Goal: Communication & Community: Answer question/provide support

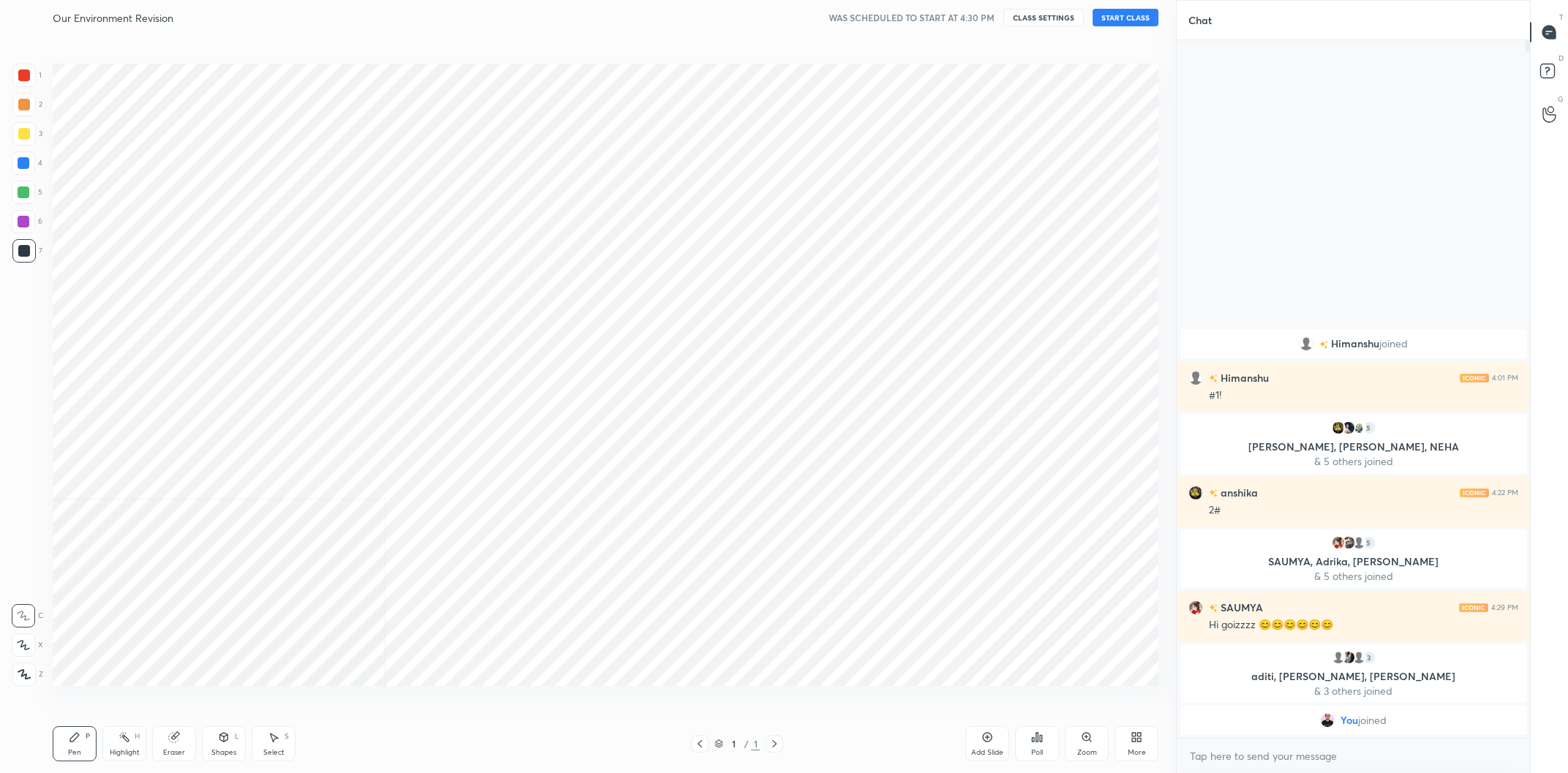
scroll to position [680, 1117]
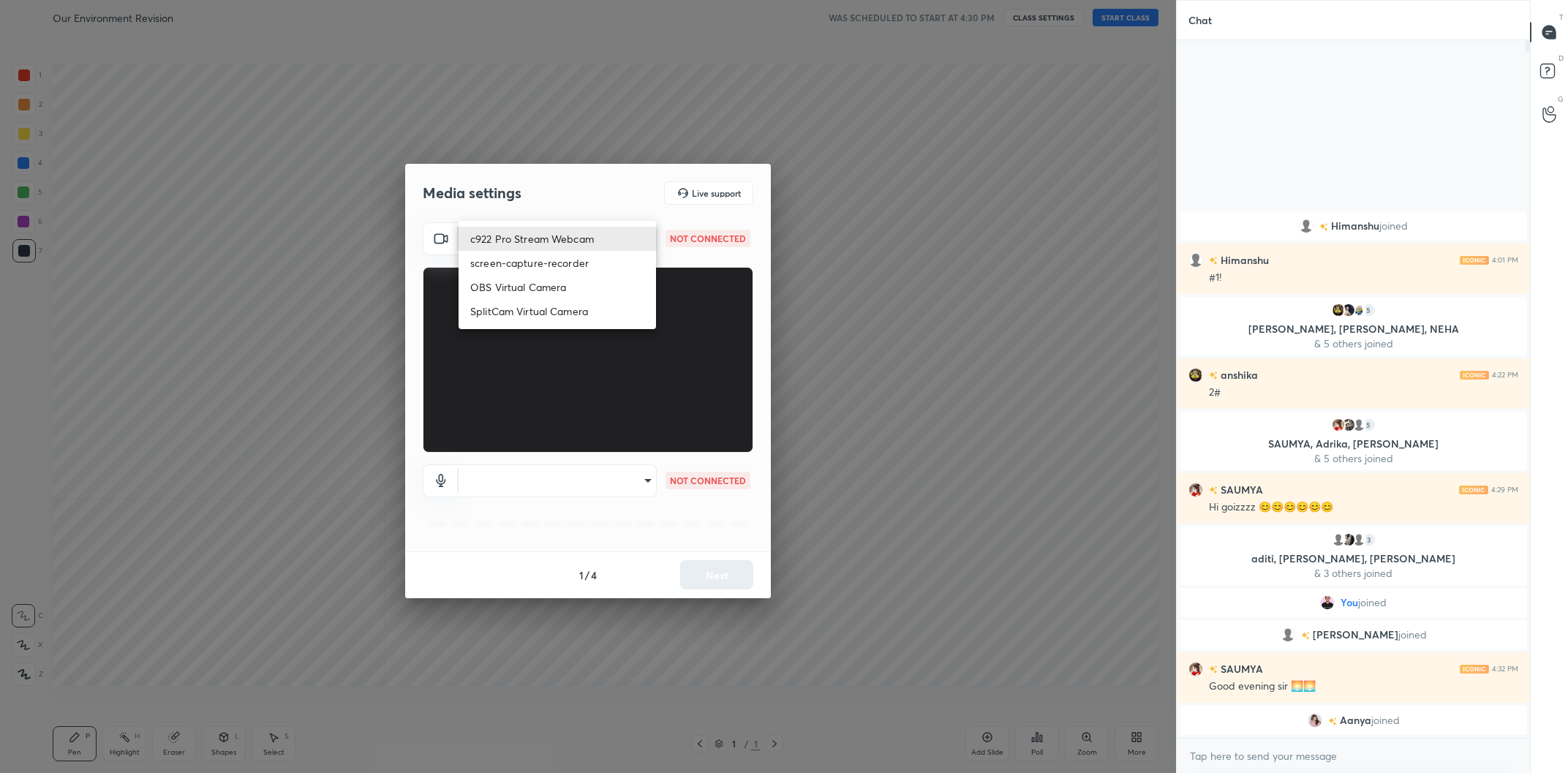
click at [599, 232] on body "1 2 3 4 5 6 7 C X Z C X Z E E Erase all H H Our Environment Revision WAS SCHEDU…" at bounding box center [784, 386] width 1568 height 773
click at [593, 234] on li "c922 Pro Stream Webcam" at bounding box center [558, 239] width 198 height 24
type input "mz5XeYAkNWp2QV5IzfhKg2mI2T6XPNDecROMxnJfp9w="
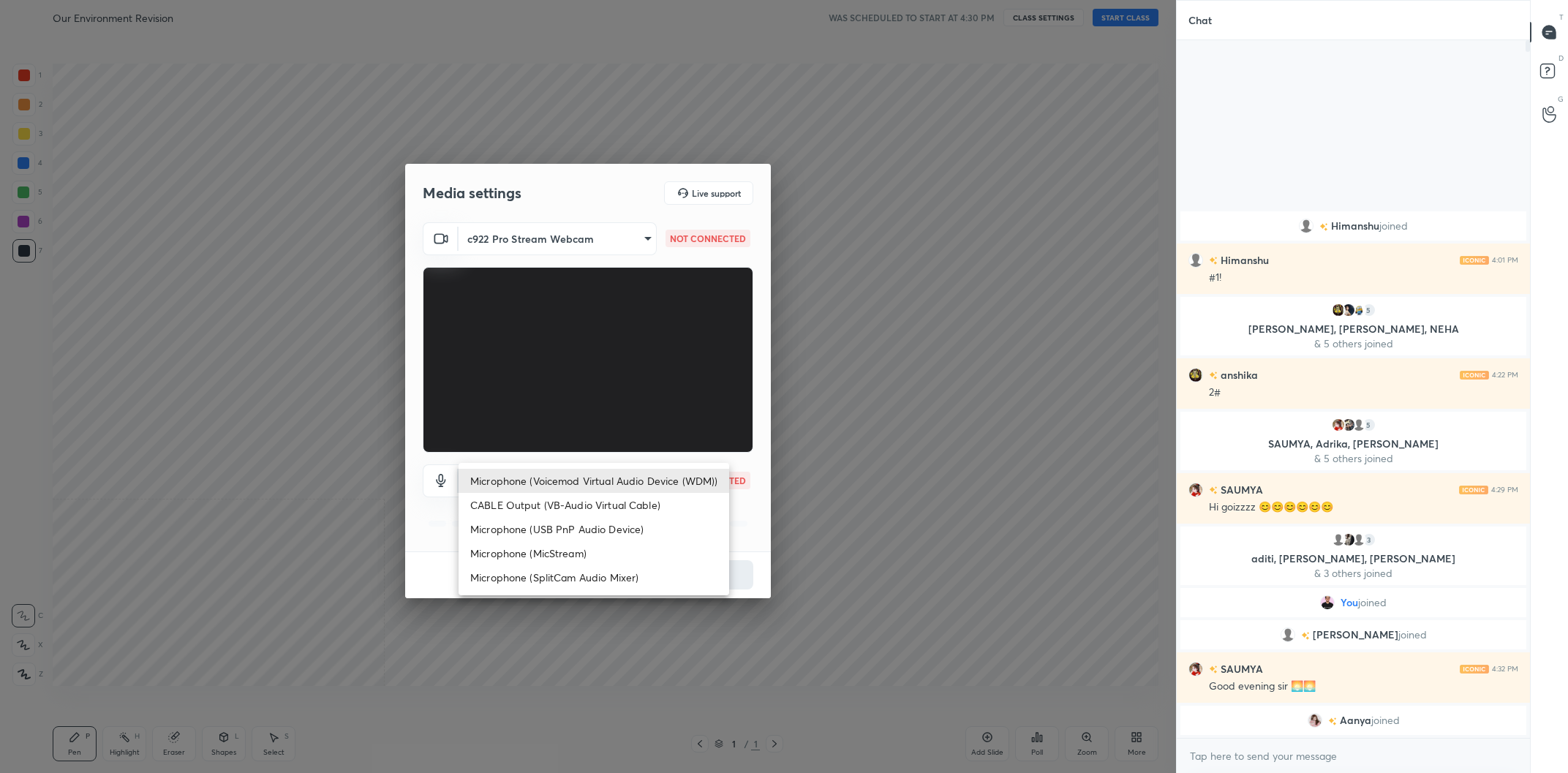
click at [609, 484] on body "1 2 3 4 5 6 7 C X Z C X Z E E Erase all H H Our Environment Revision WAS SCHEDU…" at bounding box center [784, 386] width 1568 height 773
click at [608, 480] on li "Microphone (Voicemod Virtual Audio Device (WDM))" at bounding box center [594, 481] width 270 height 24
type input "VBCGzjgTZ+0gmPAsoHgp+LhUckAxO9S5WqeSPDF+pXU="
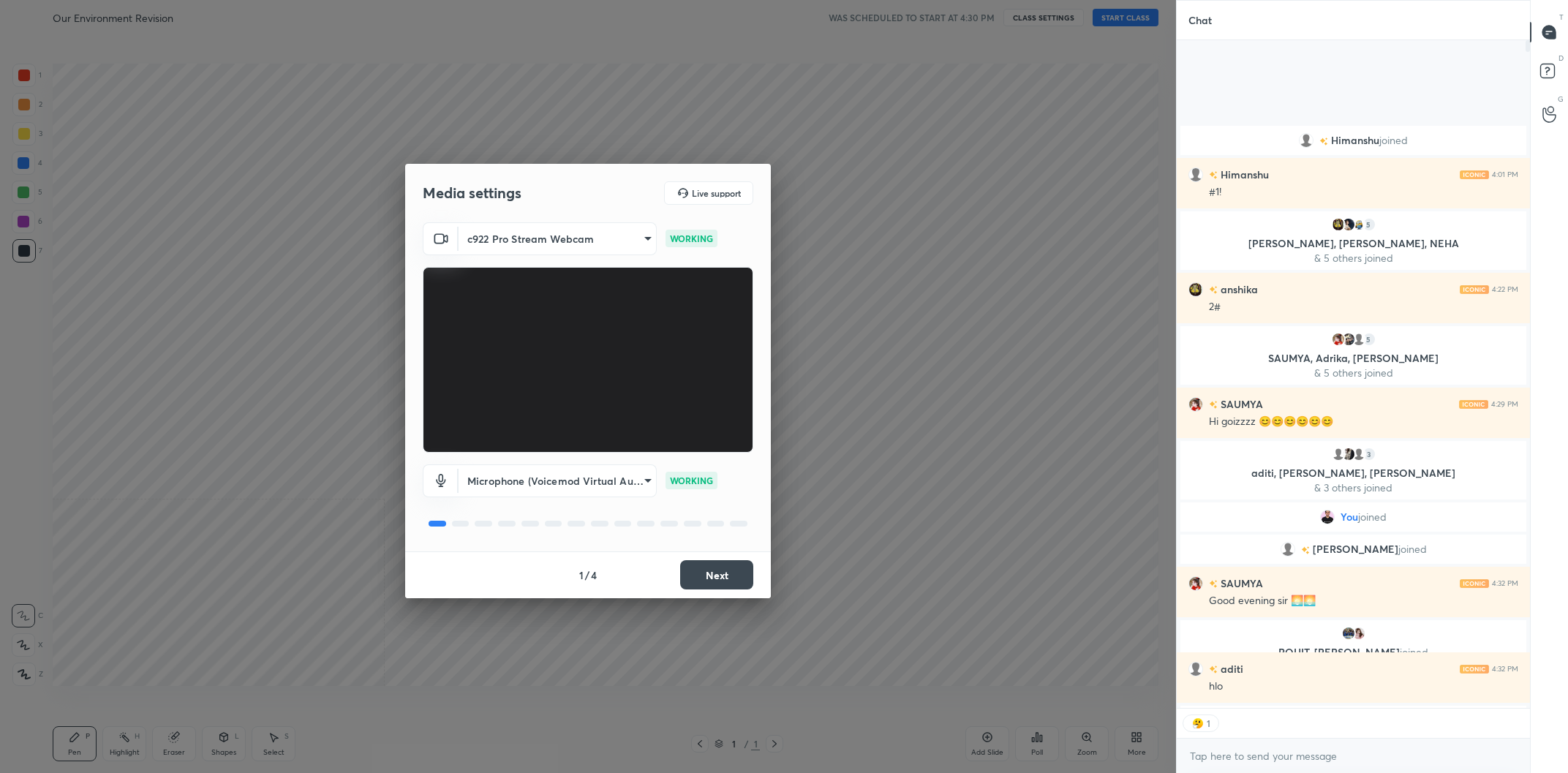
scroll to position [1, 1]
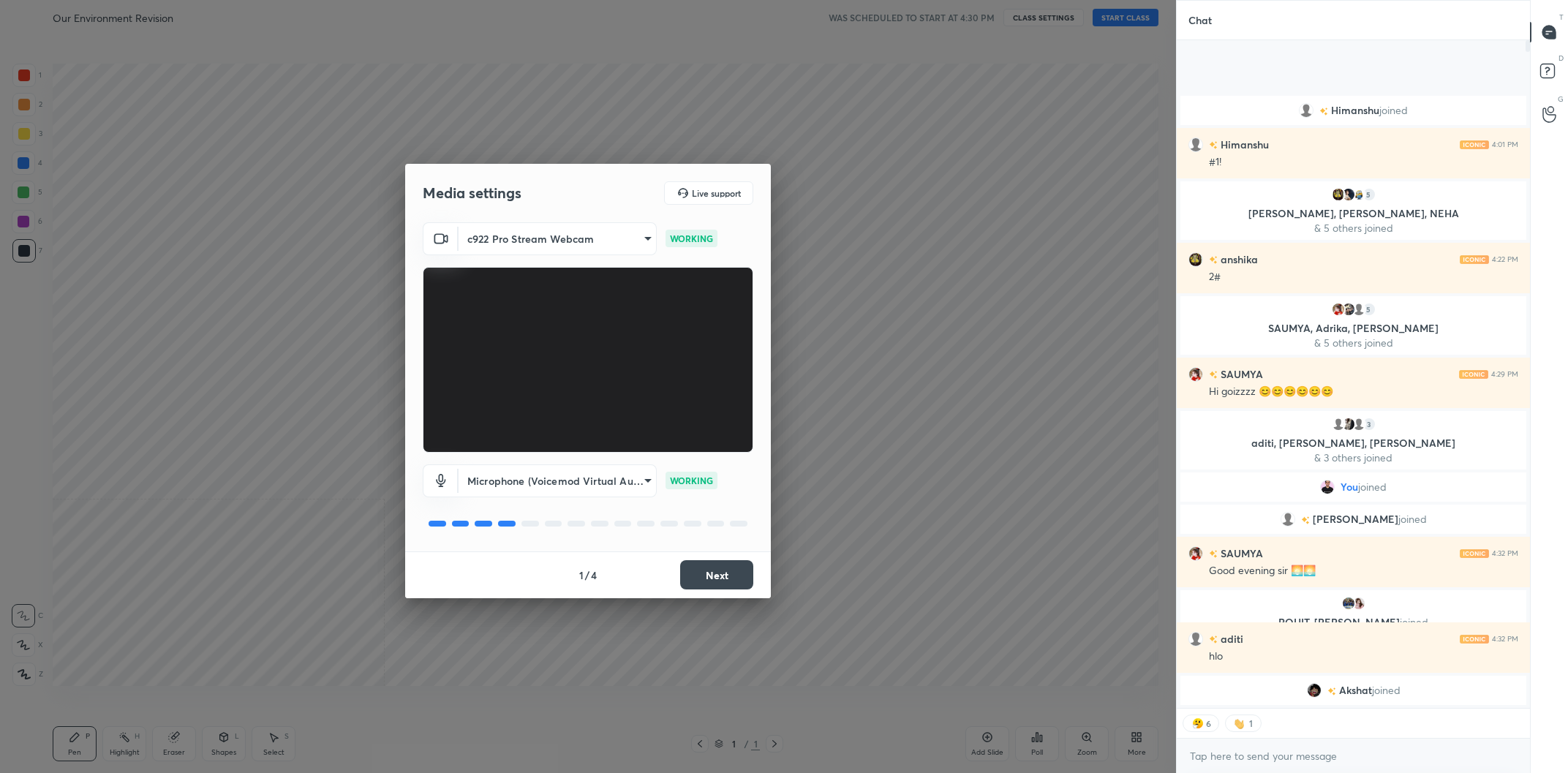
click at [695, 588] on button "Next" at bounding box center [717, 575] width 73 height 29
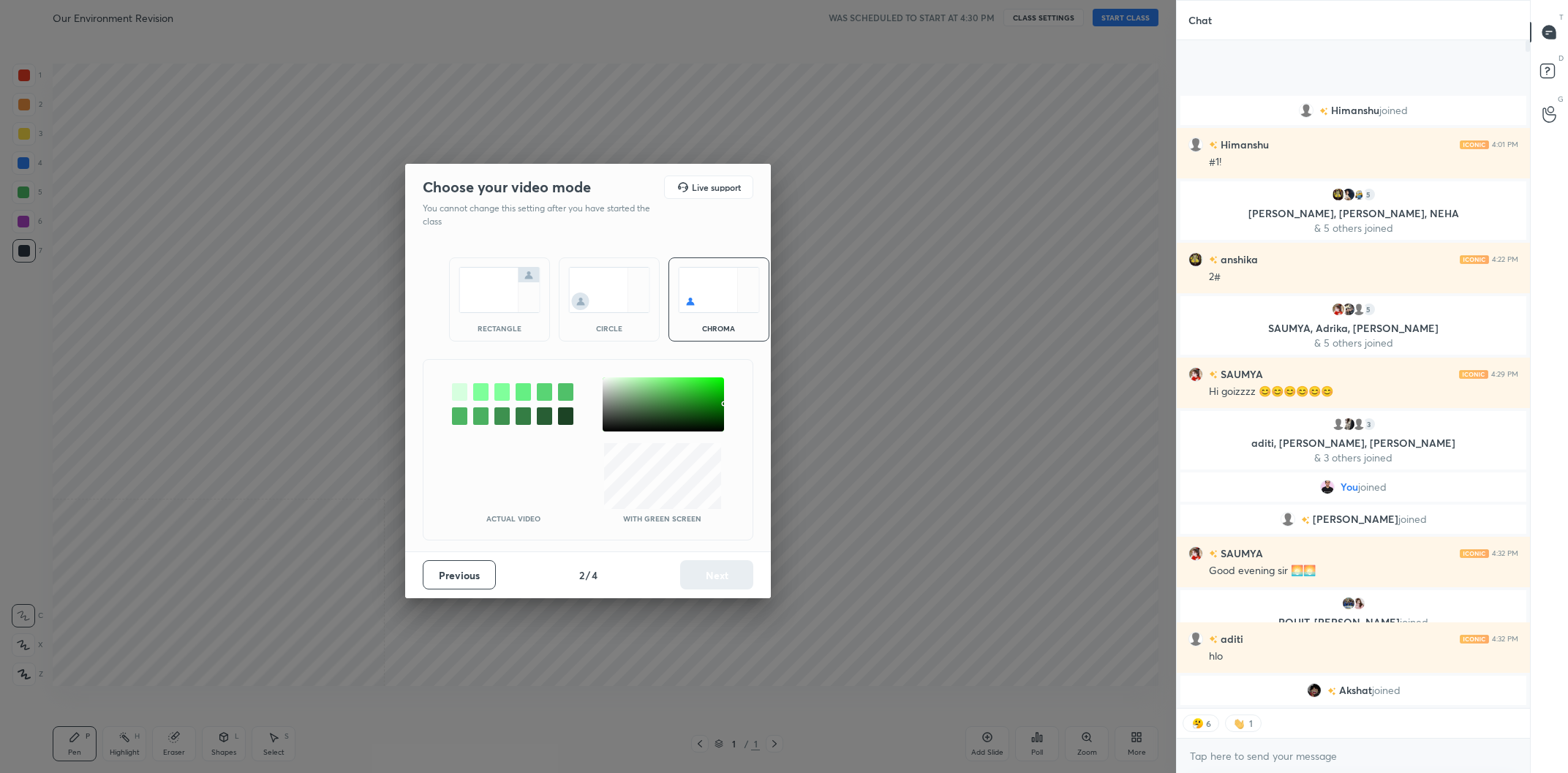
click at [607, 381] on div at bounding box center [664, 404] width 121 height 54
click at [726, 580] on button "Next" at bounding box center [717, 575] width 73 height 29
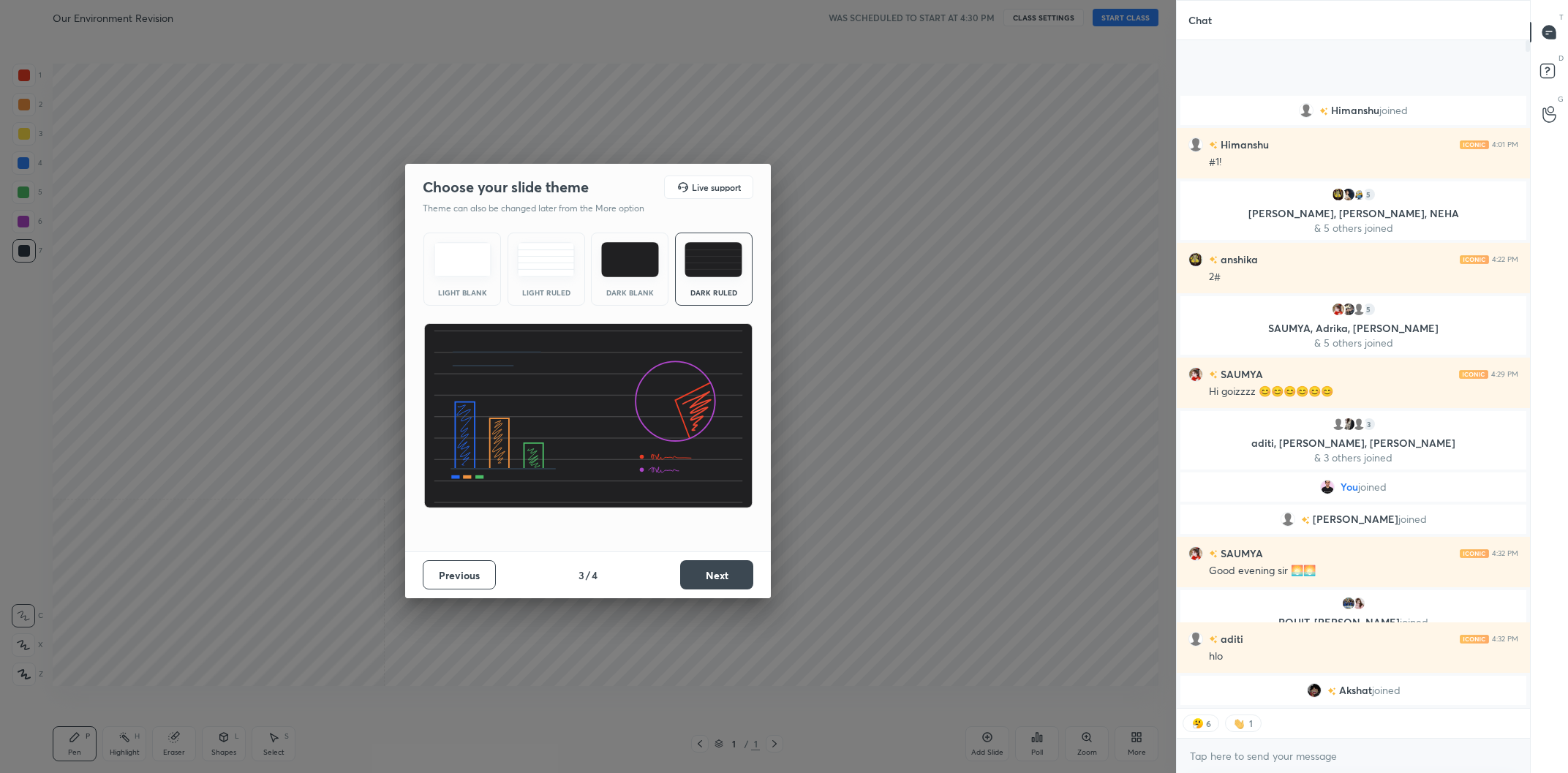
click at [726, 580] on button "Next" at bounding box center [717, 575] width 73 height 29
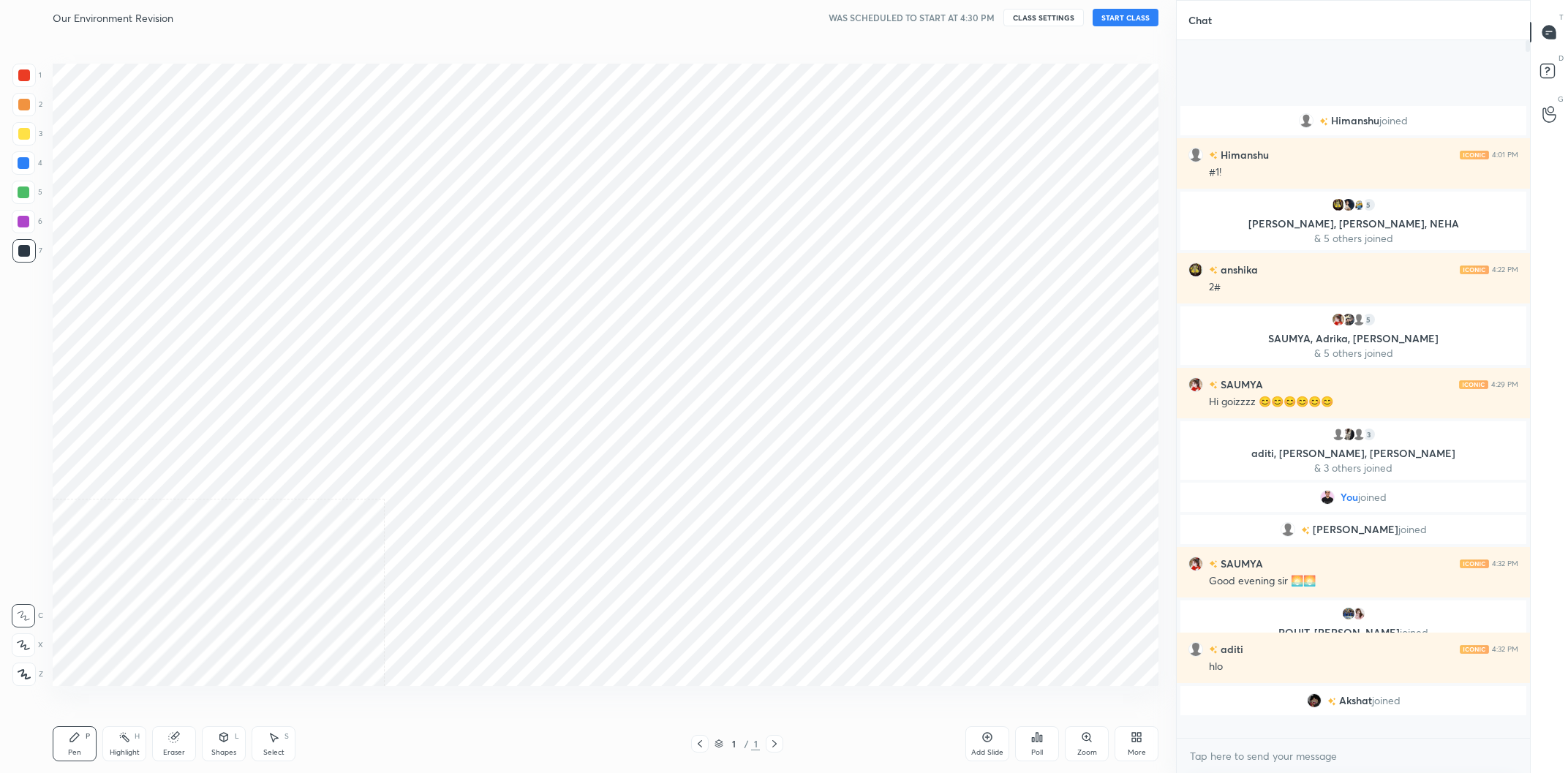
scroll to position [698, 353]
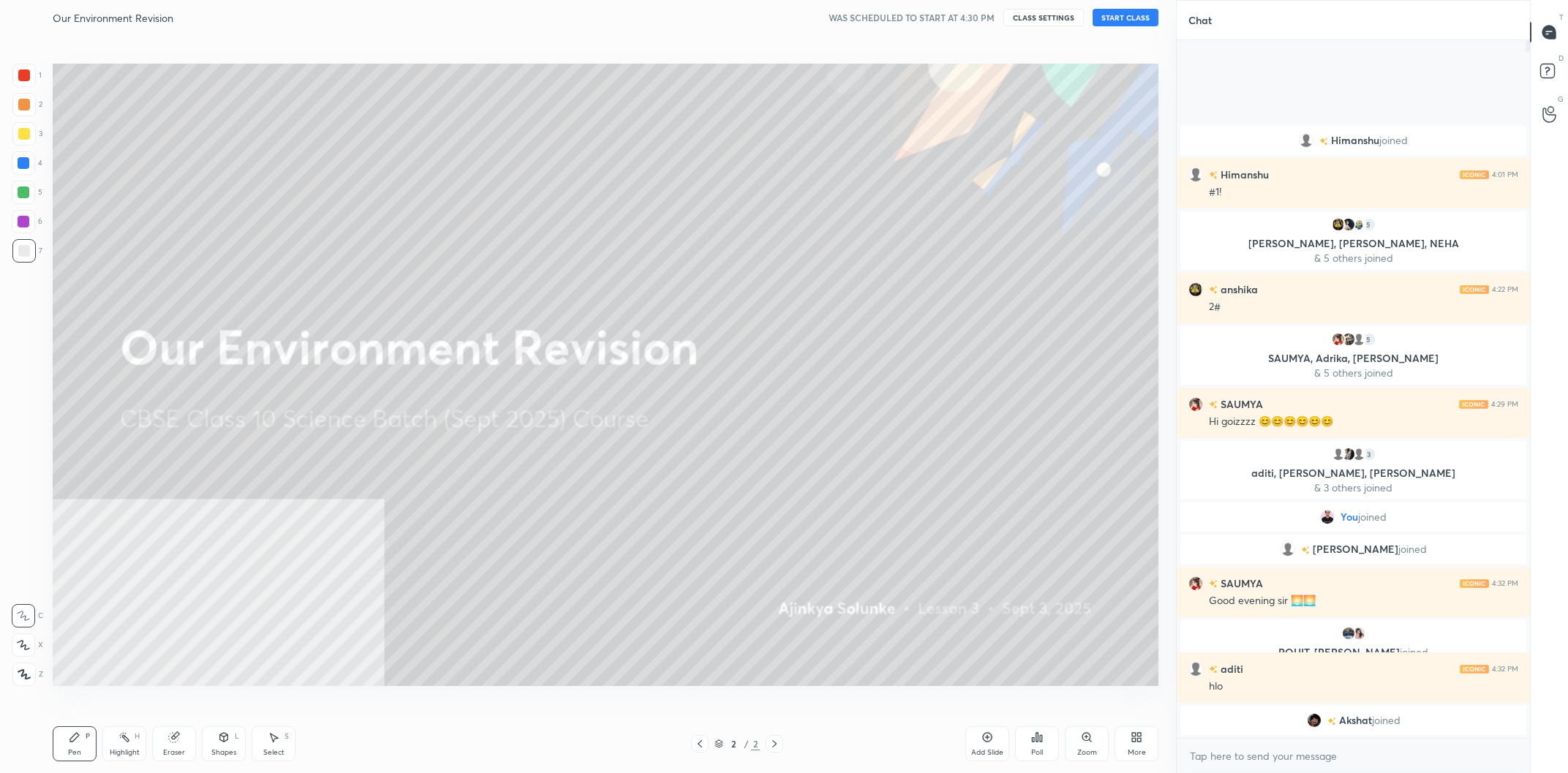
click at [1108, 13] on button "START CLASS" at bounding box center [1125, 17] width 66 height 18
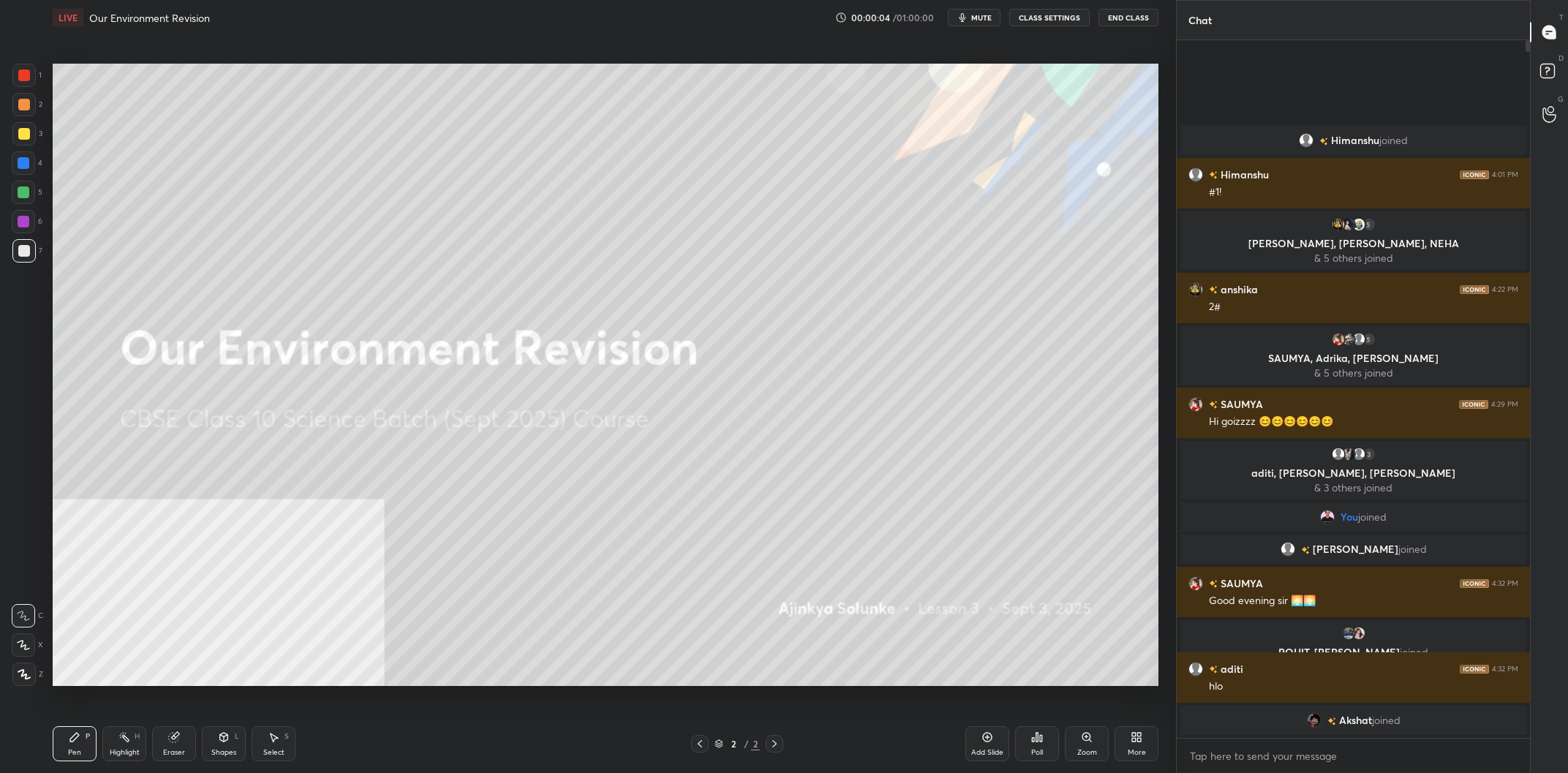
click at [1136, 736] on icon at bounding box center [1137, 737] width 12 height 12
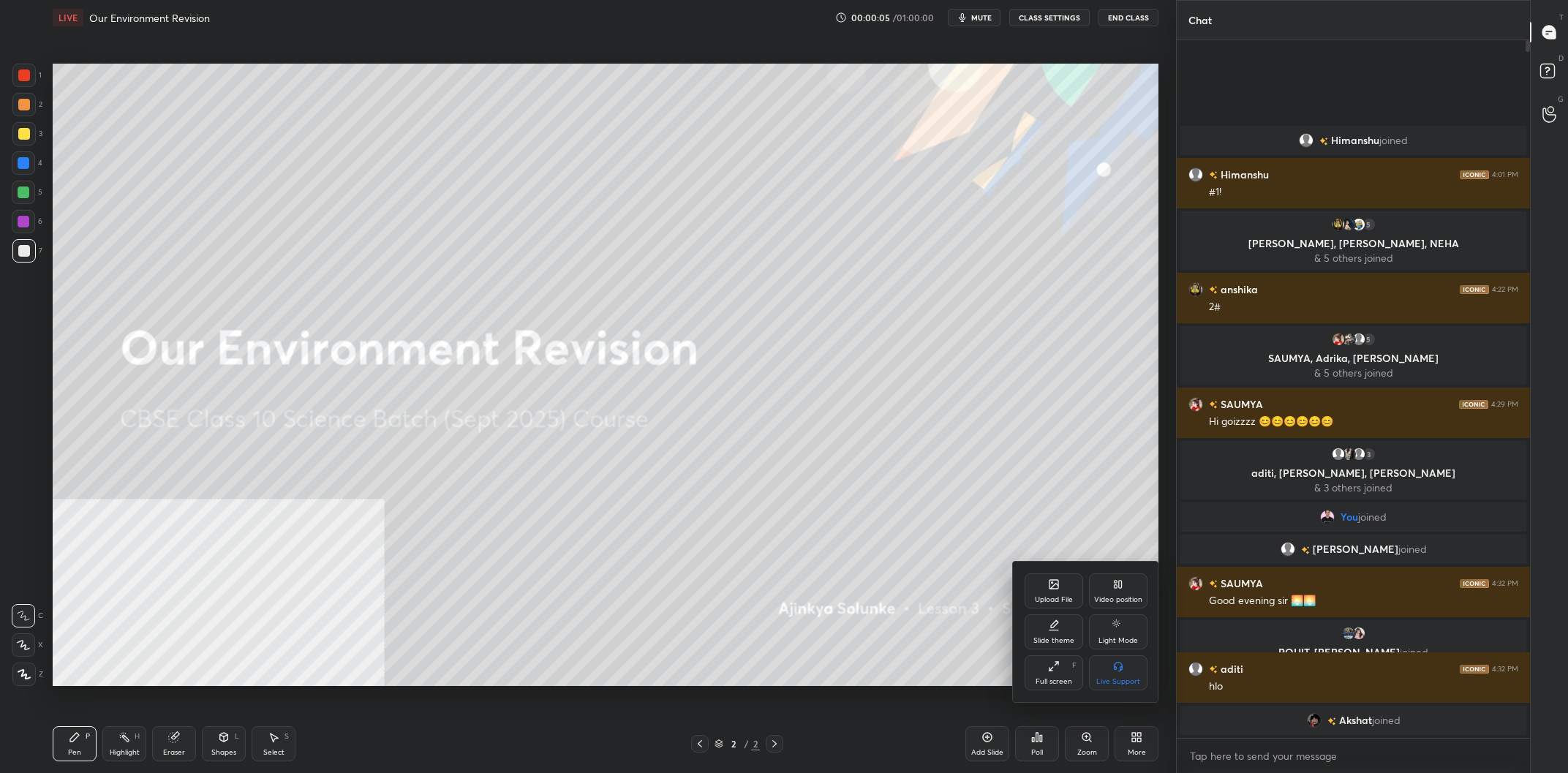
click at [1135, 601] on div "Video position" at bounding box center [1118, 600] width 49 height 8
click at [1129, 679] on div "Bottom right" at bounding box center [1118, 682] width 44 height 8
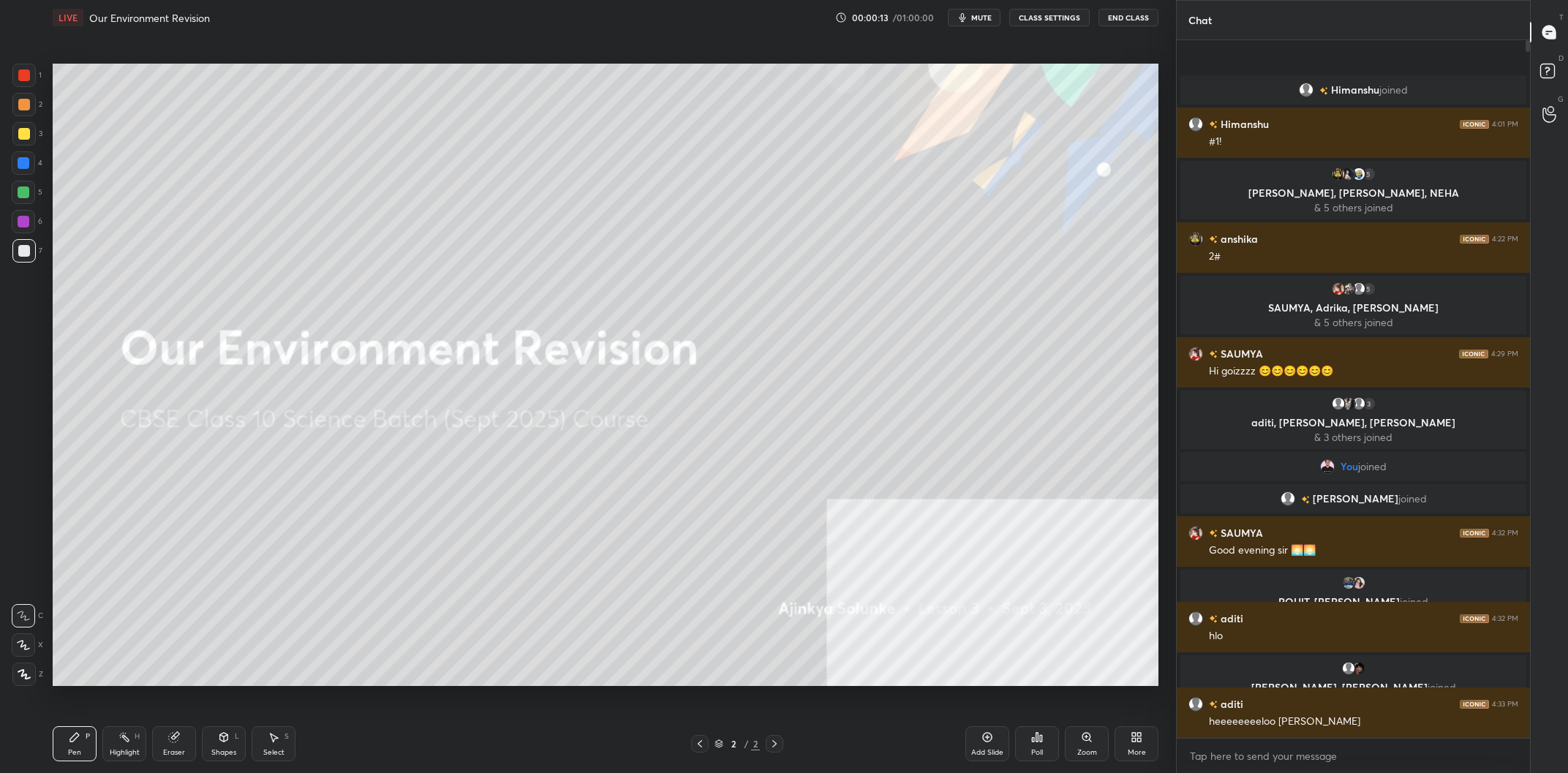
click at [28, 138] on div at bounding box center [24, 134] width 12 height 12
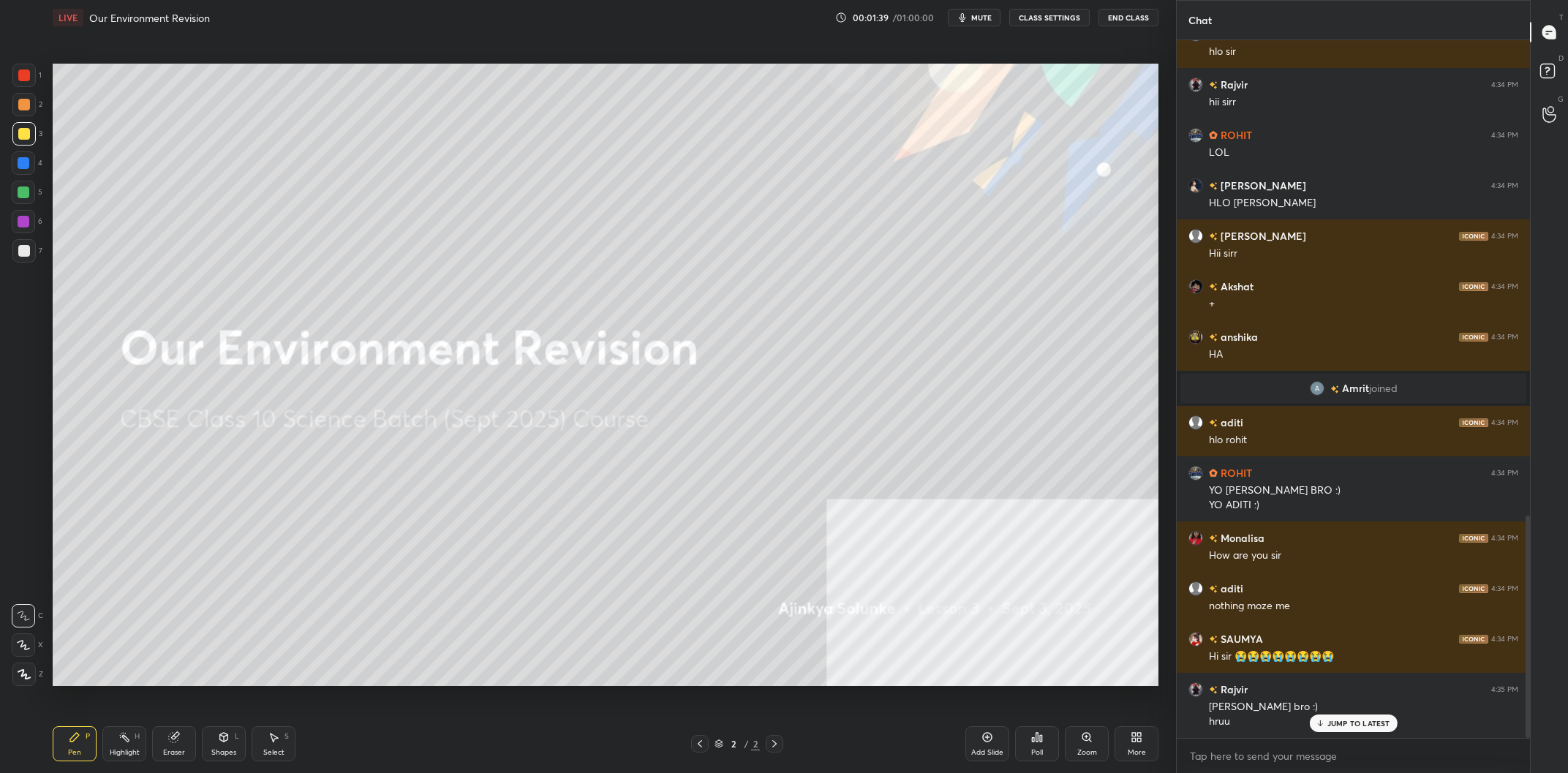
scroll to position [1495, 0]
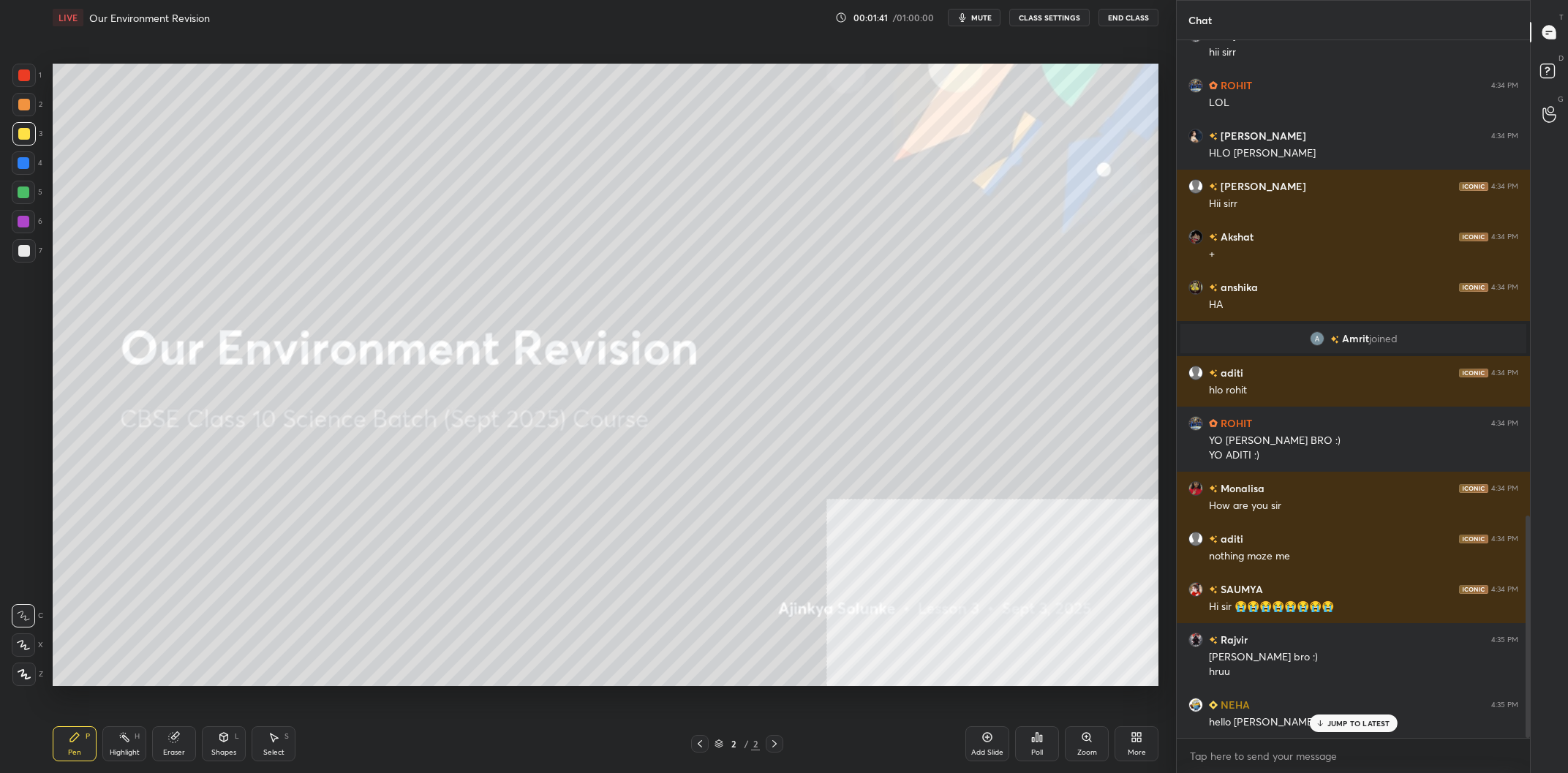
click at [994, 738] on div "Add Slide" at bounding box center [987, 743] width 44 height 35
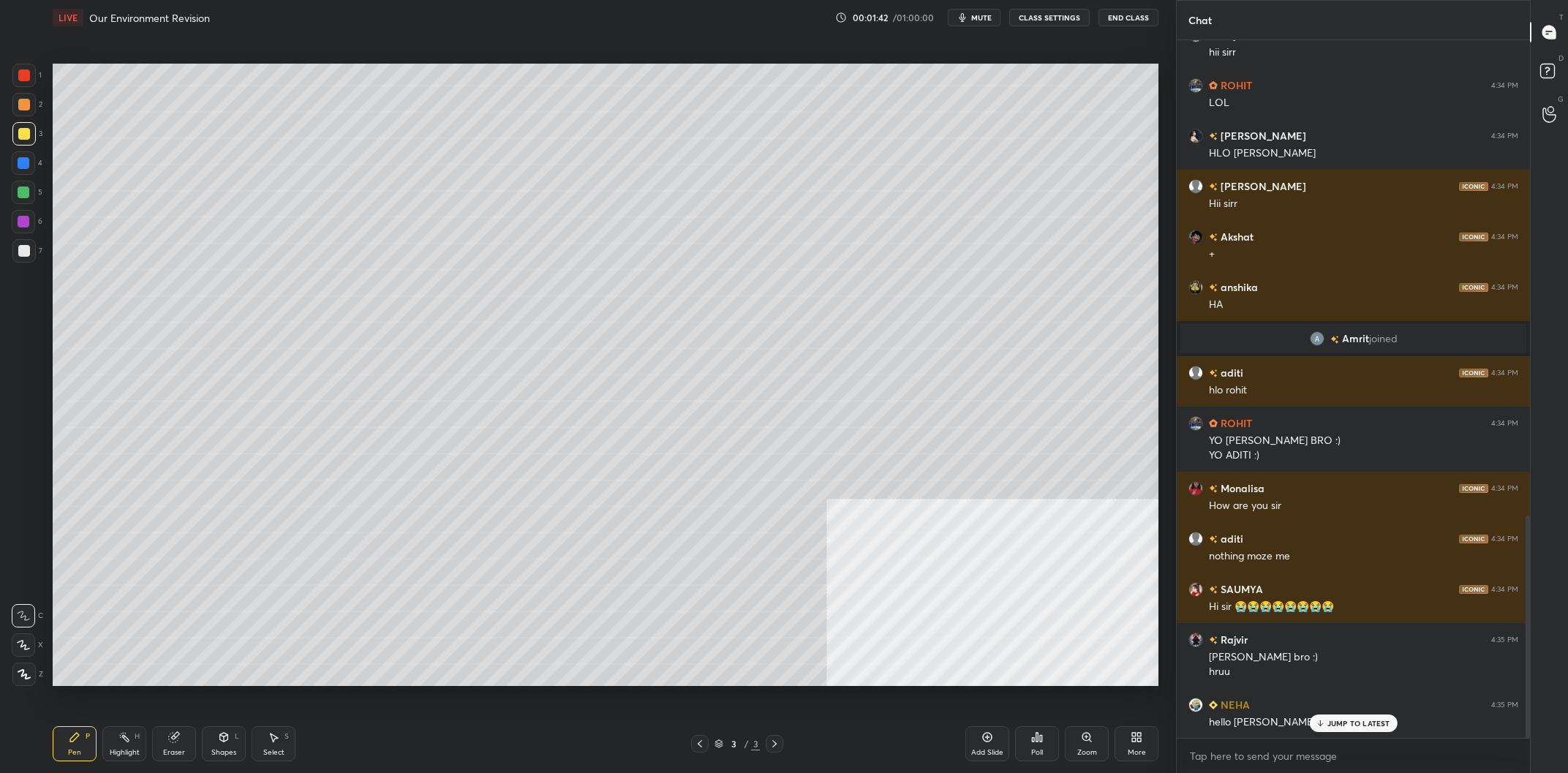
click at [1154, 744] on div "More" at bounding box center [1136, 743] width 44 height 35
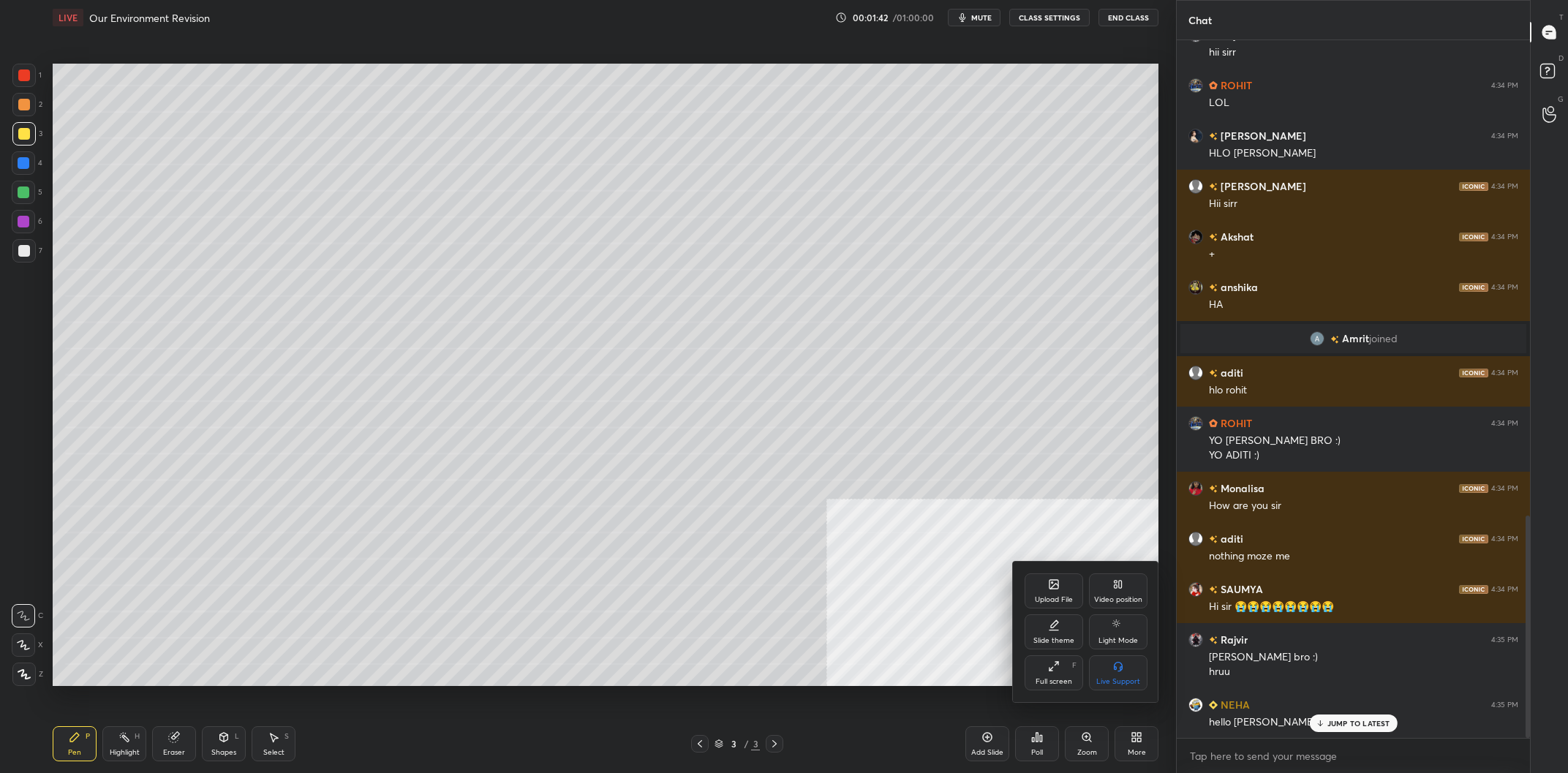
click at [1059, 596] on div "Upload File" at bounding box center [1054, 600] width 38 height 8
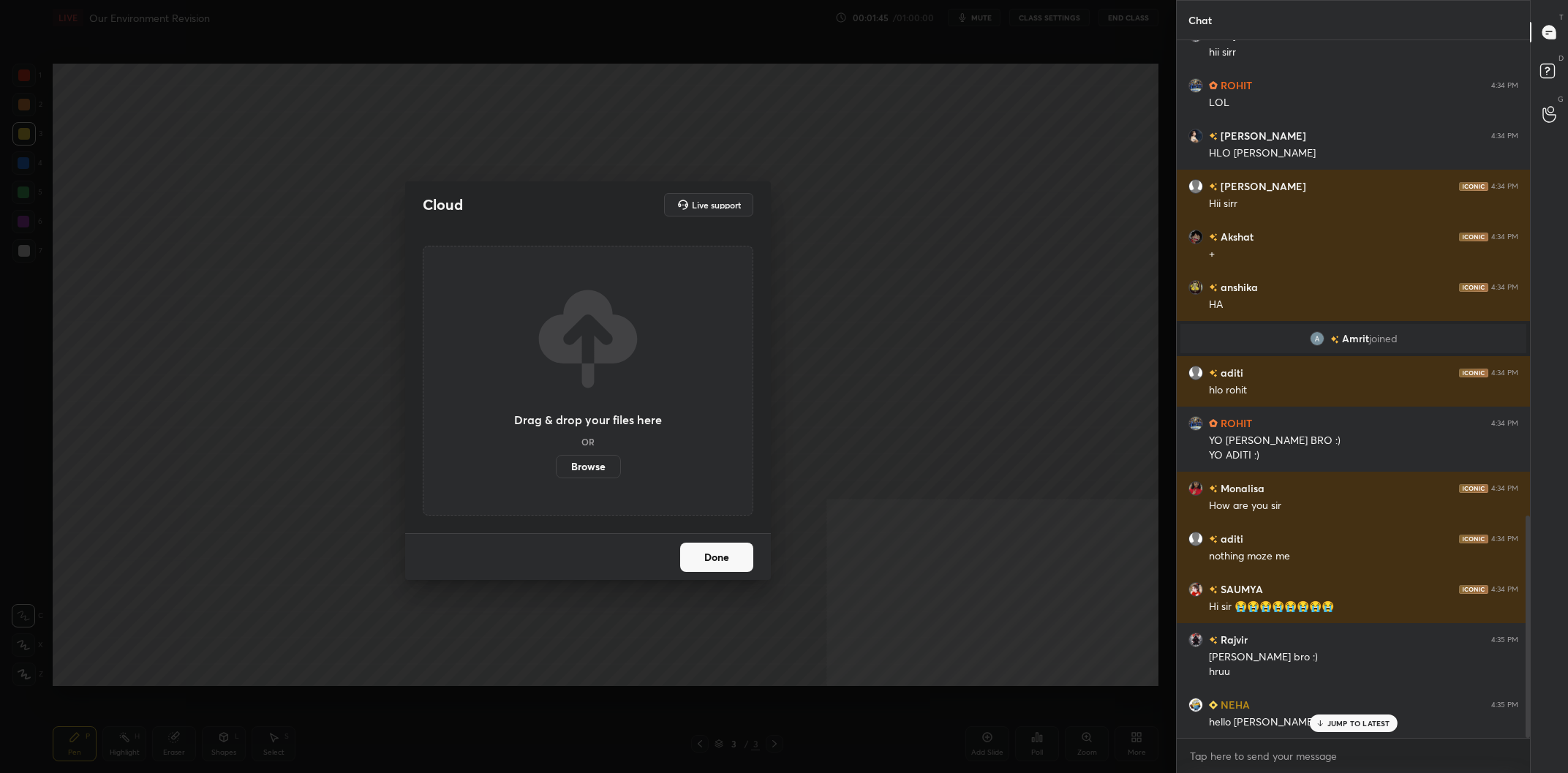
click at [590, 464] on label "Browse" at bounding box center [589, 466] width 65 height 23
click at [556, 464] on input "Browse" at bounding box center [556, 466] width 0 height 23
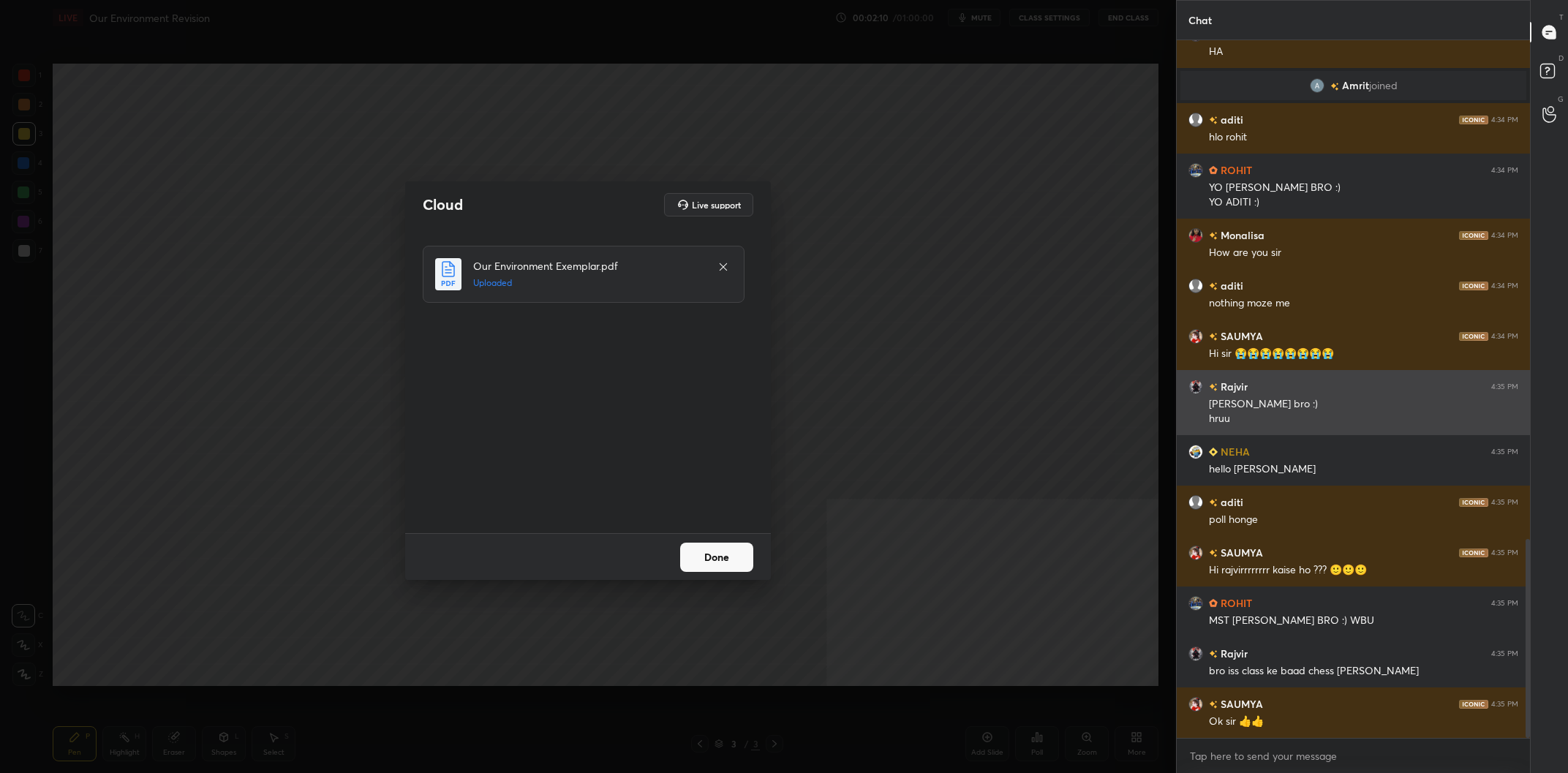
scroll to position [1782, 0]
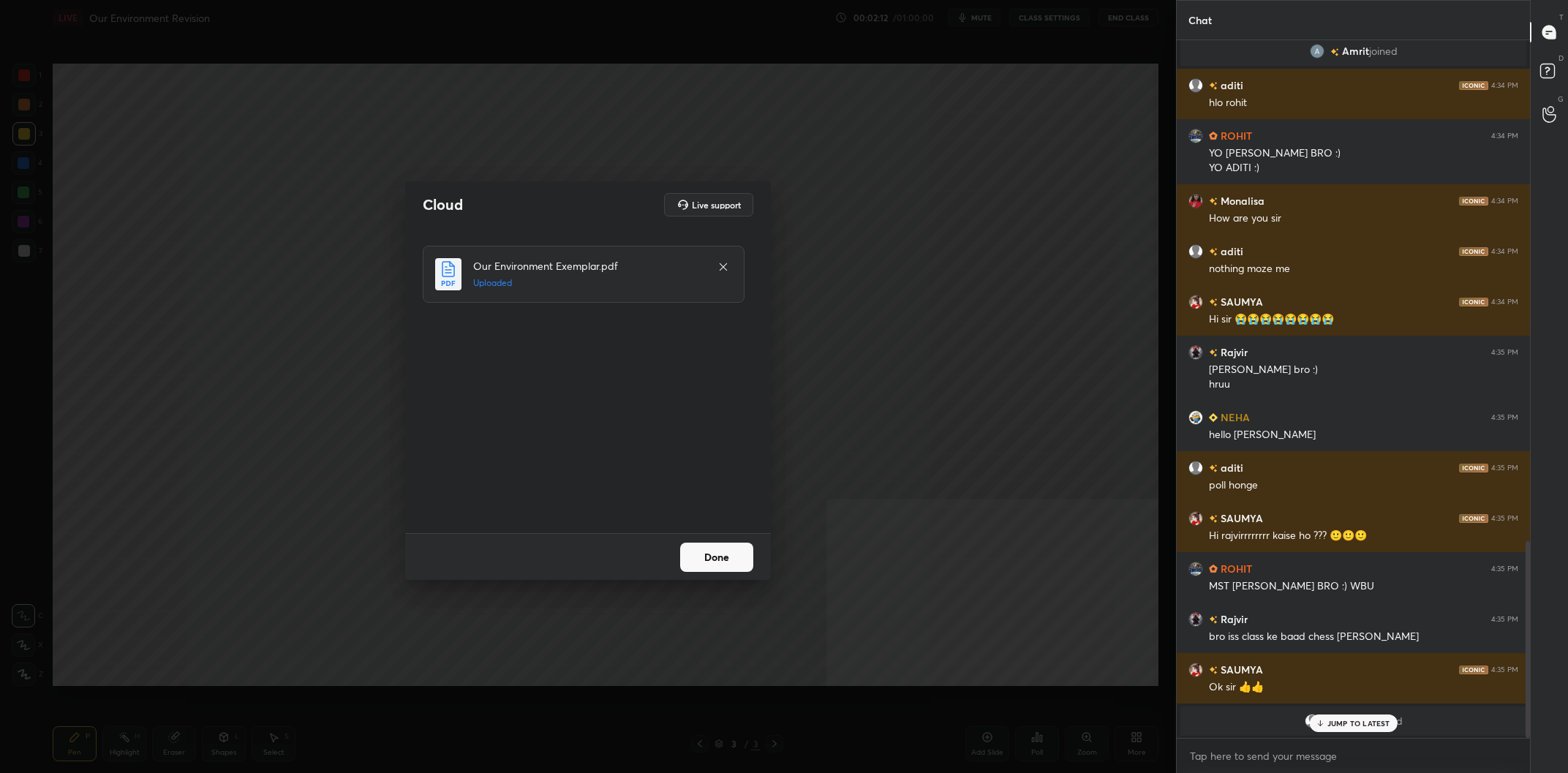
click at [727, 558] on button "Done" at bounding box center [717, 557] width 73 height 29
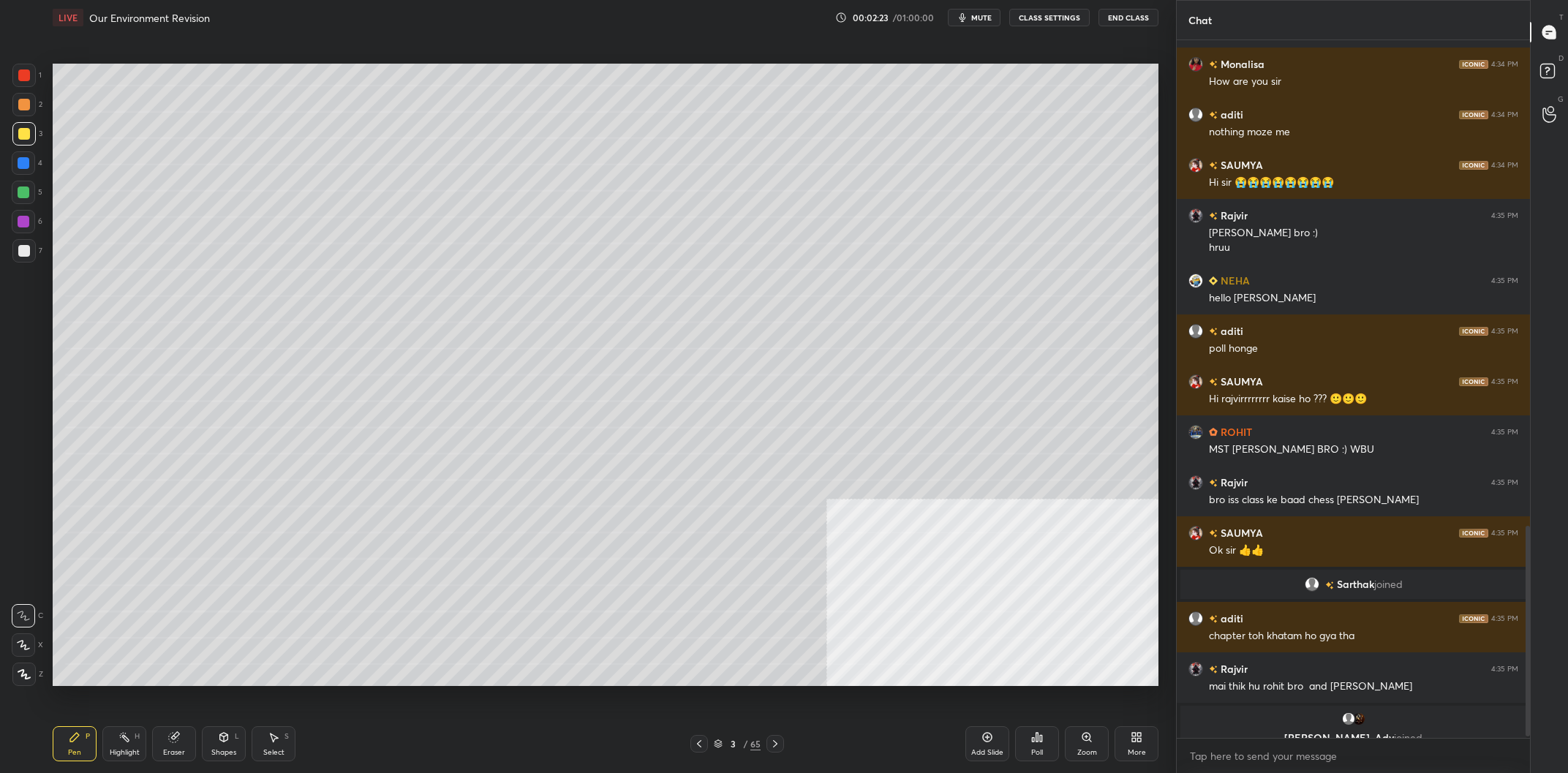
scroll to position [1616, 0]
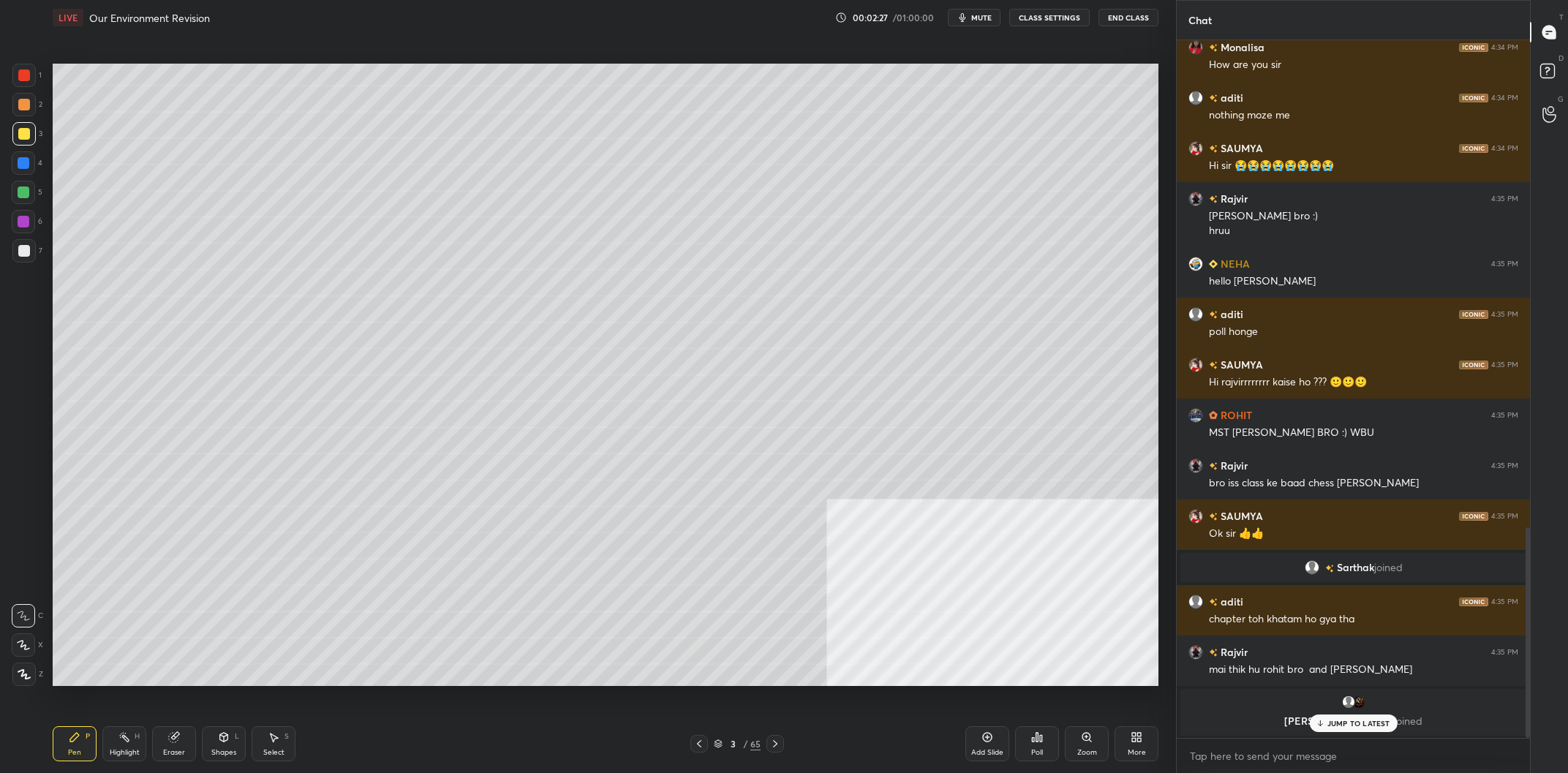
drag, startPoint x: 736, startPoint y: 740, endPoint x: 734, endPoint y: 729, distance: 11.2
click at [736, 736] on div "3 / 65" at bounding box center [737, 744] width 94 height 18
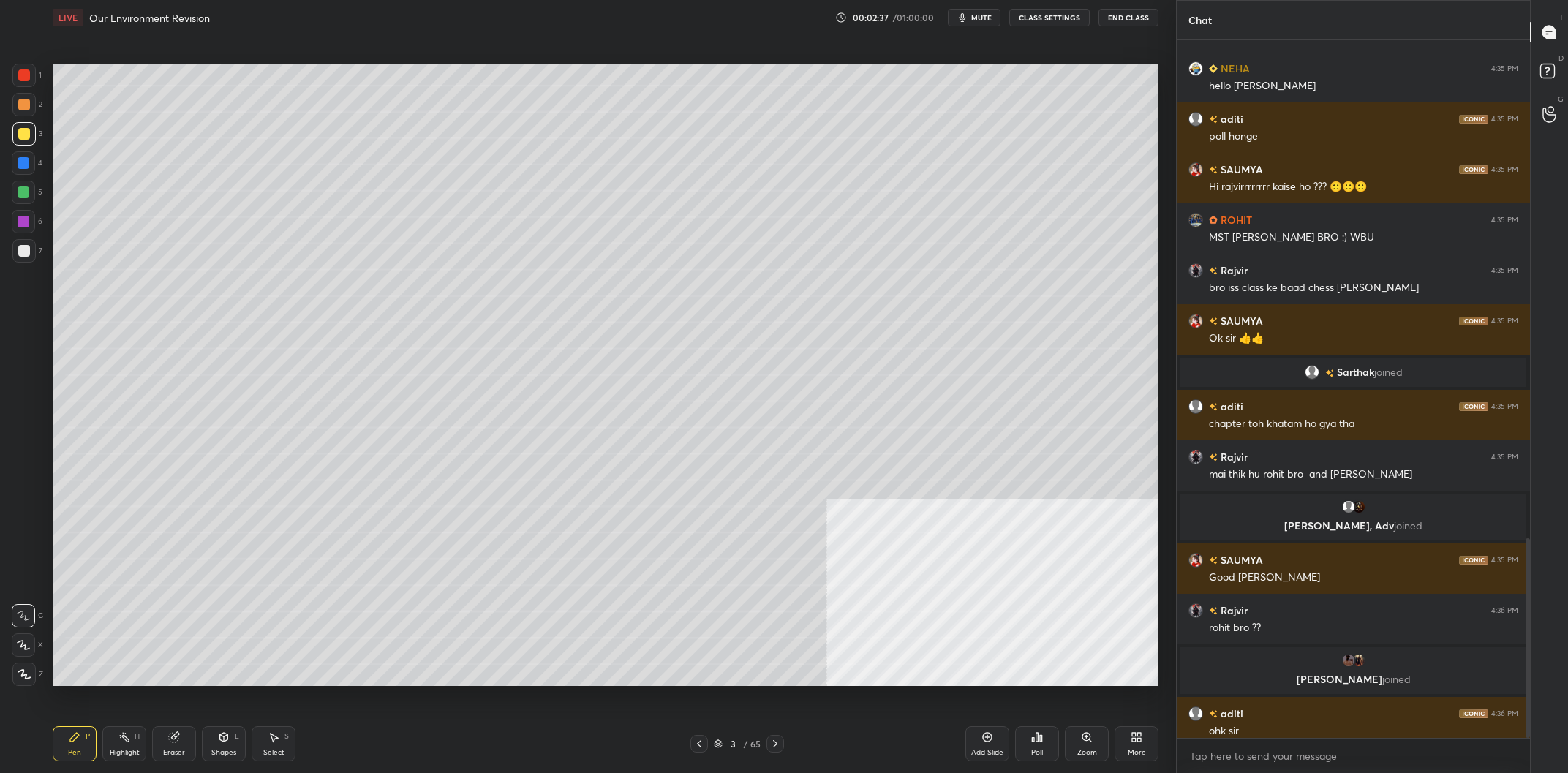
scroll to position [1737, 0]
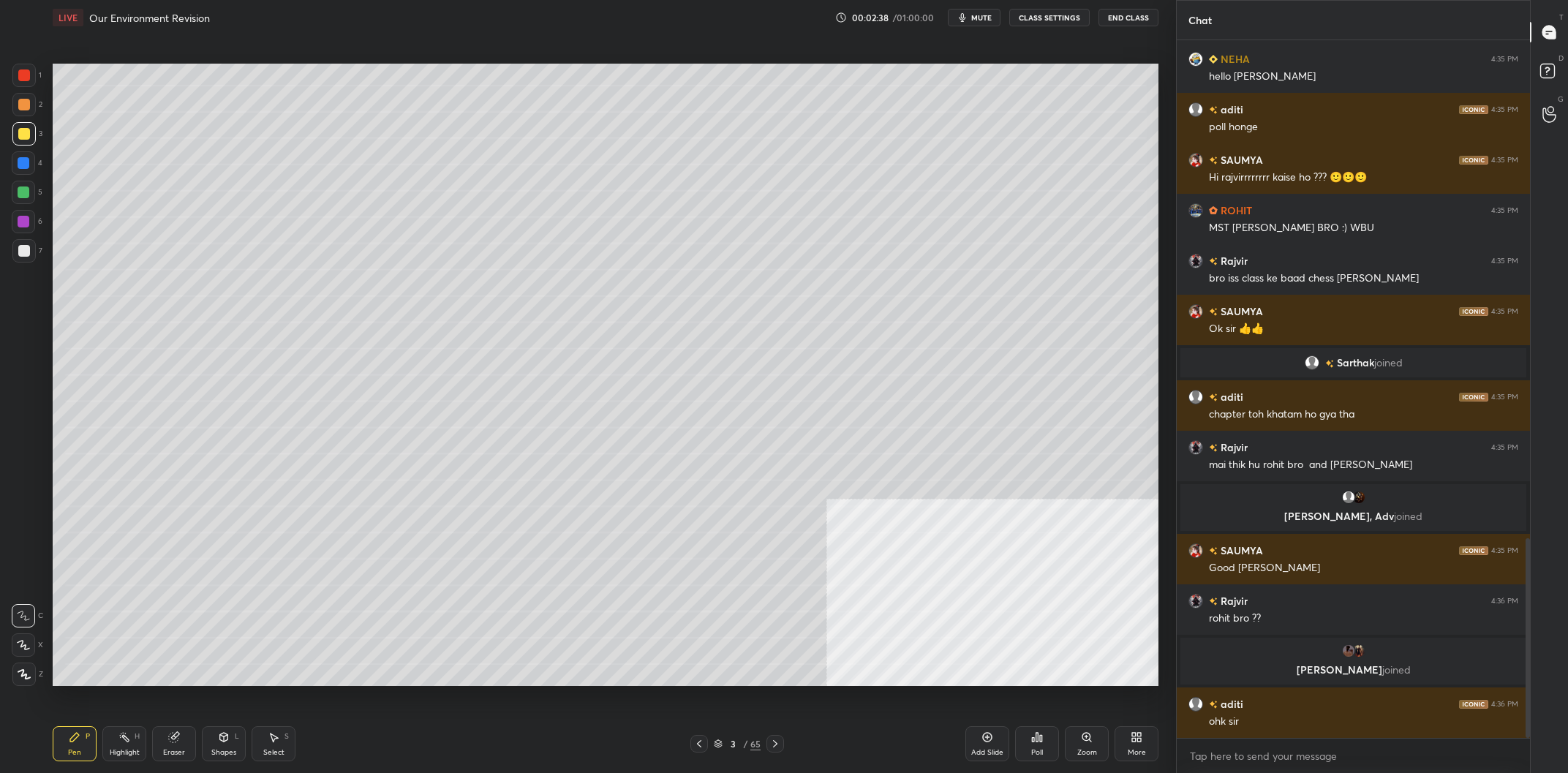
click at [750, 738] on div "3 / 65" at bounding box center [737, 743] width 47 height 13
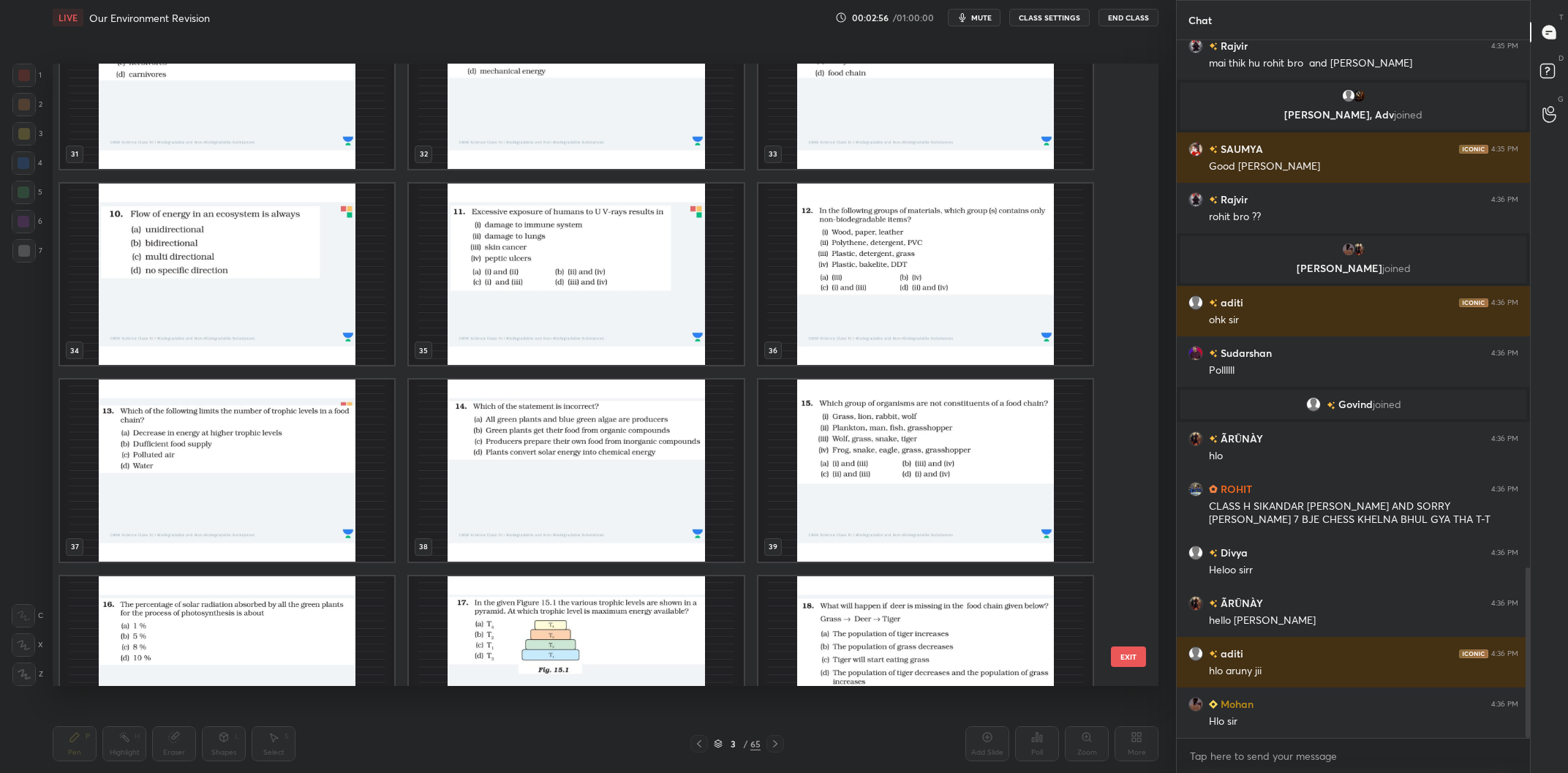
scroll to position [2160, 0]
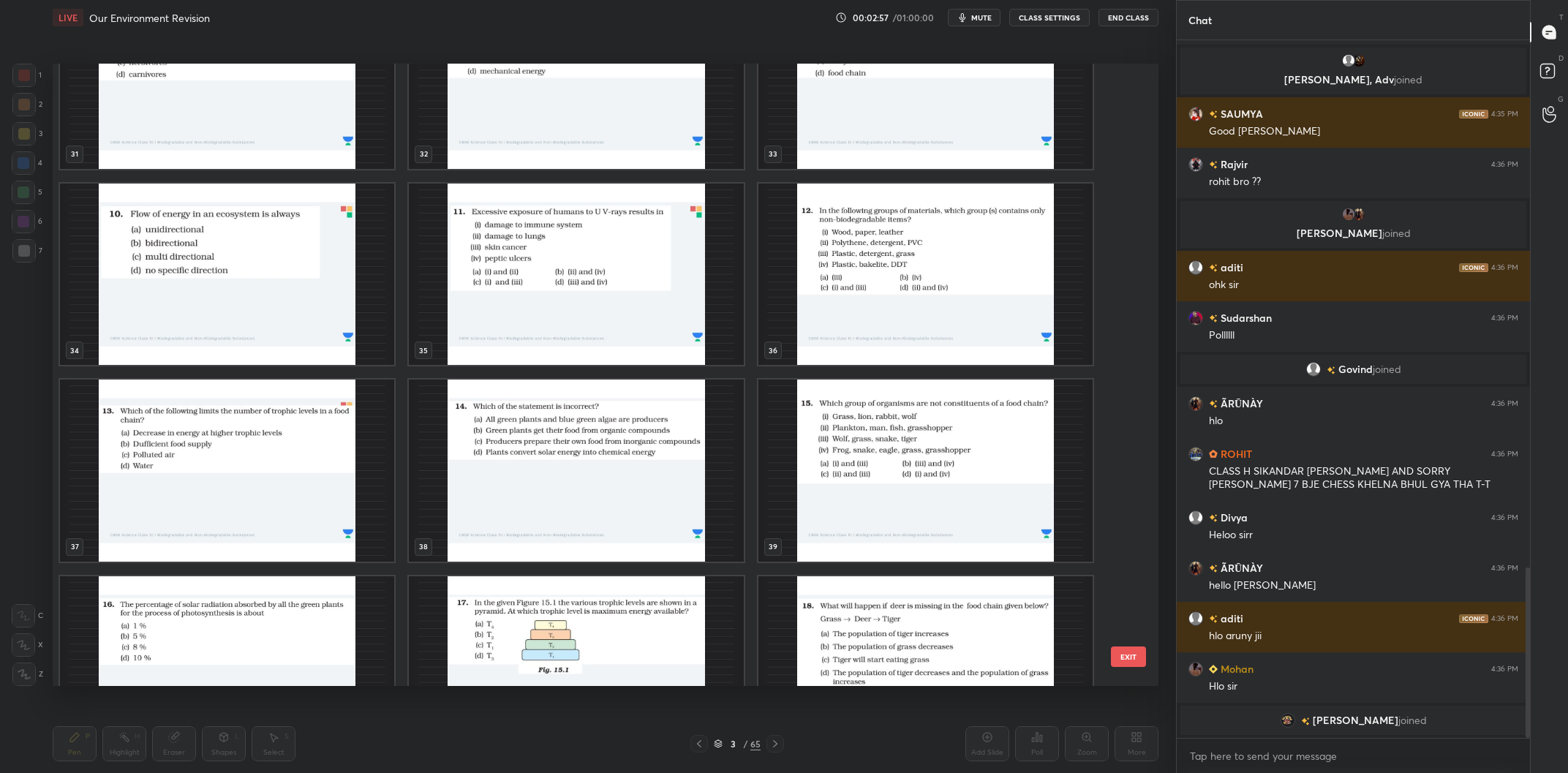
click at [918, 253] on img "grid" at bounding box center [926, 275] width 334 height 183
click at [913, 253] on img "grid" at bounding box center [926, 275] width 334 height 183
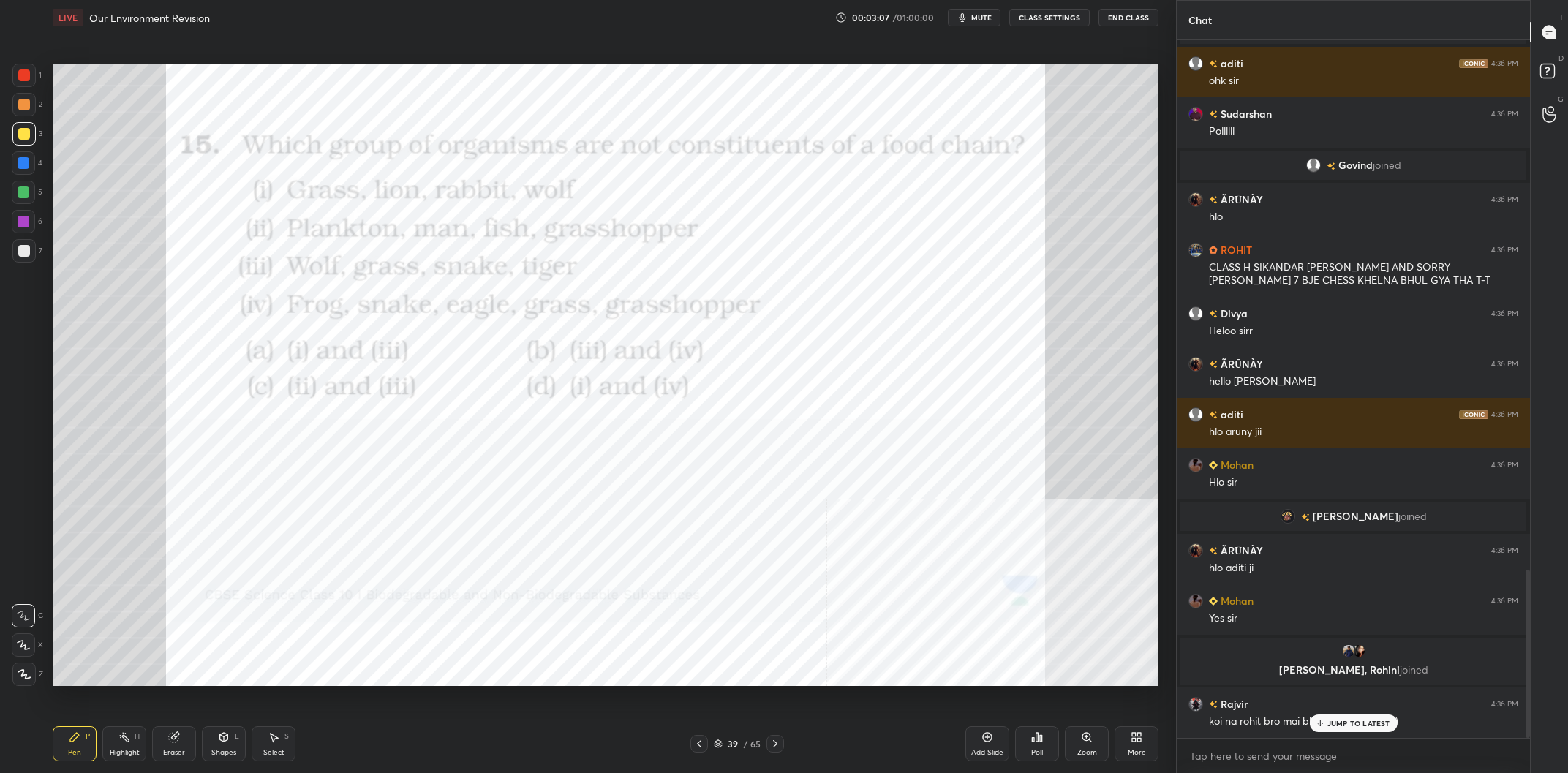
scroll to position [0, 0]
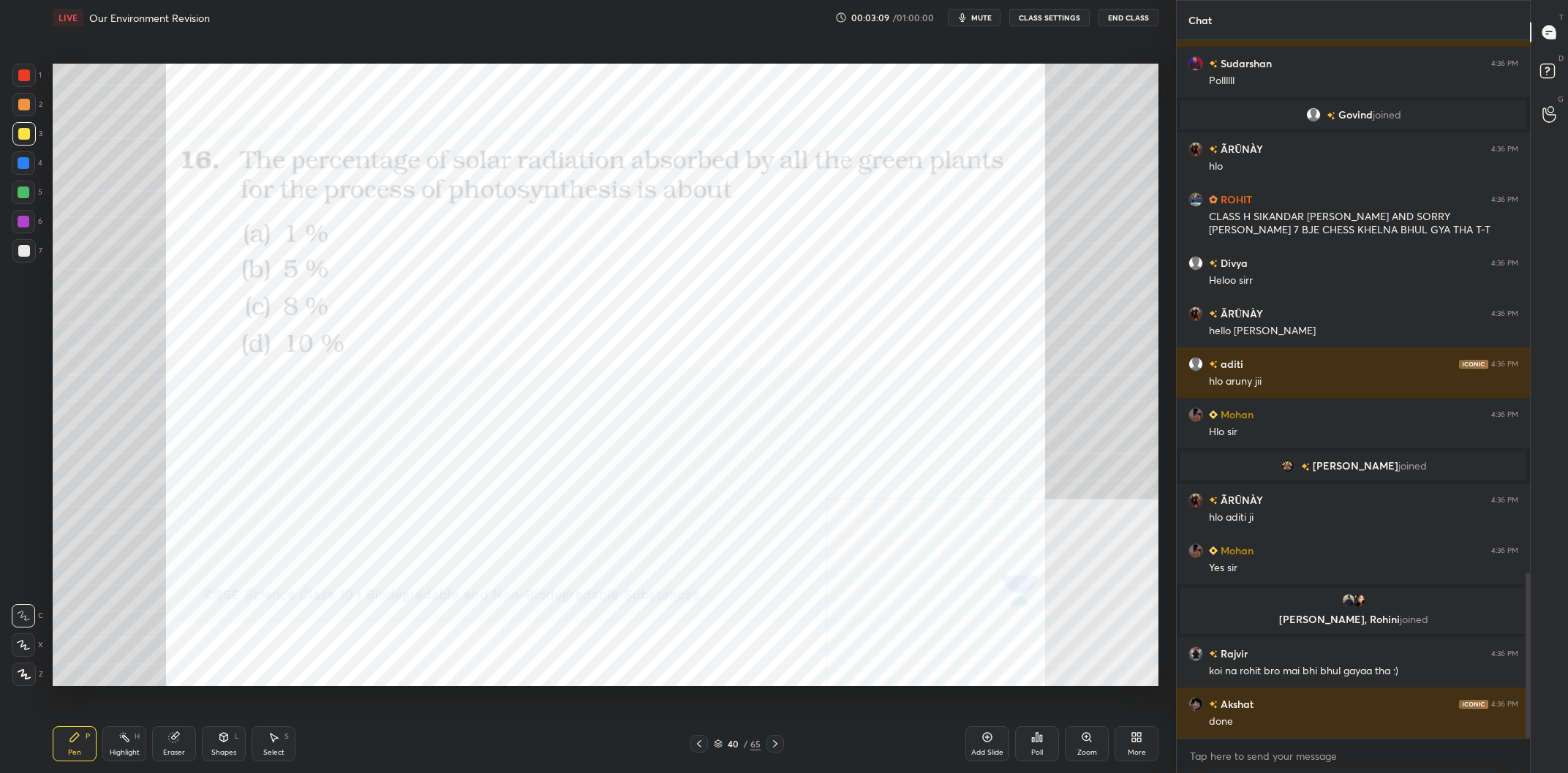
click at [20, 78] on div at bounding box center [24, 75] width 12 height 12
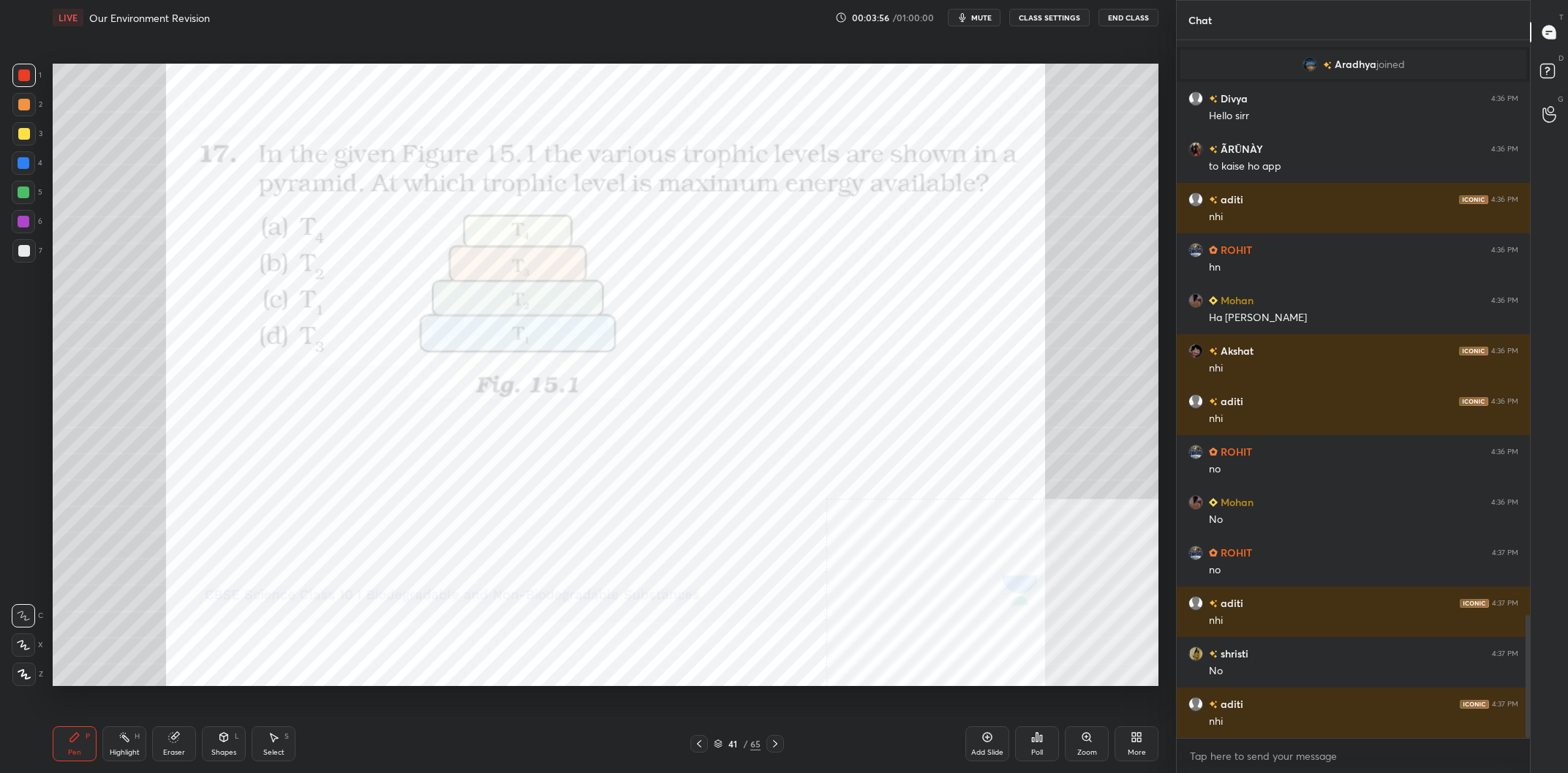
click at [34, 72] on div at bounding box center [24, 75] width 23 height 23
click at [23, 686] on div "1 2 3 4 5 6 7 C X Z C X Z E E Erase all H H LIVE Our Environment Revision 00:04…" at bounding box center [582, 386] width 1164 height 773
click at [23, 679] on icon at bounding box center [24, 675] width 13 height 10
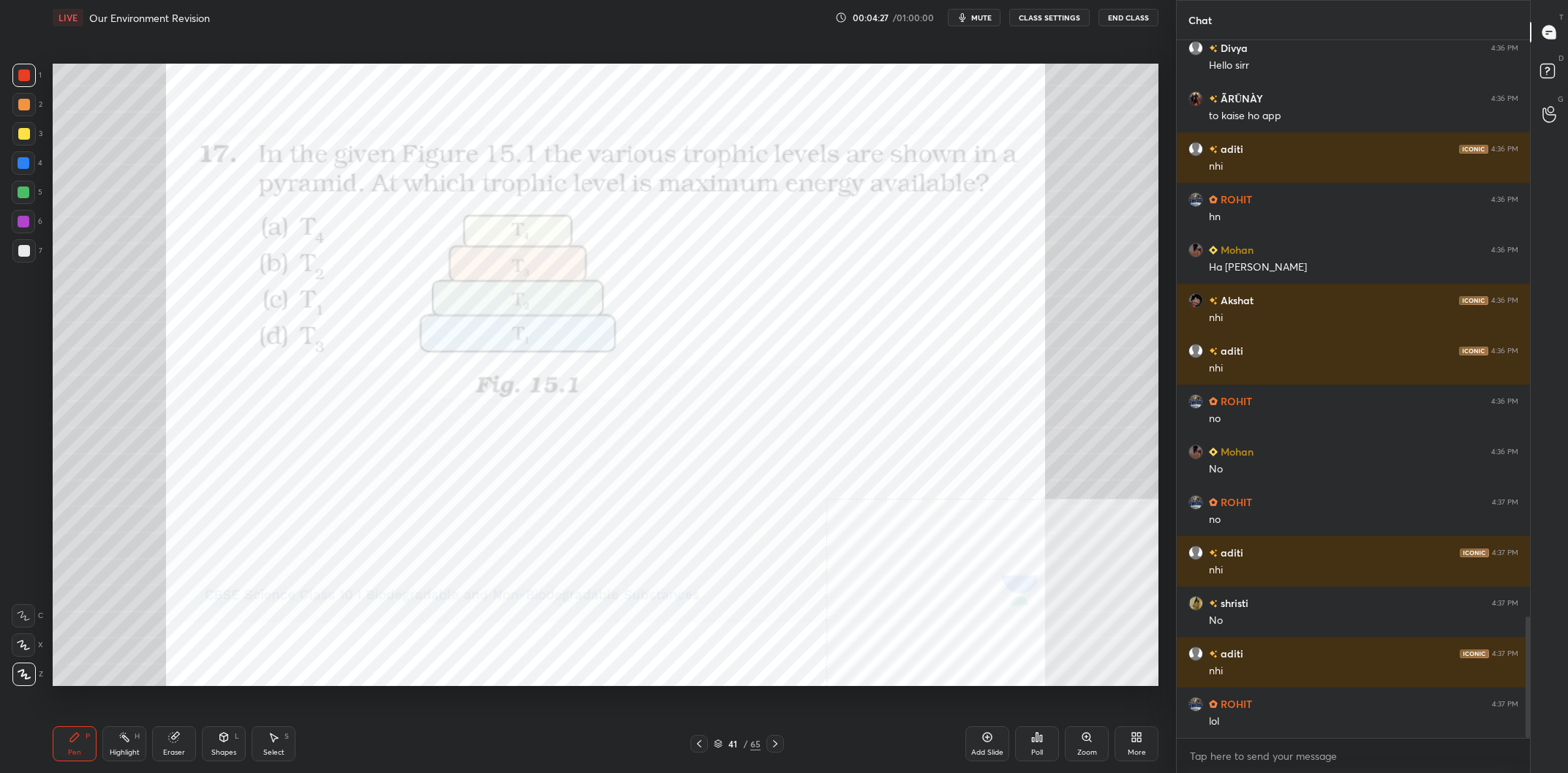
scroll to position [3371, 0]
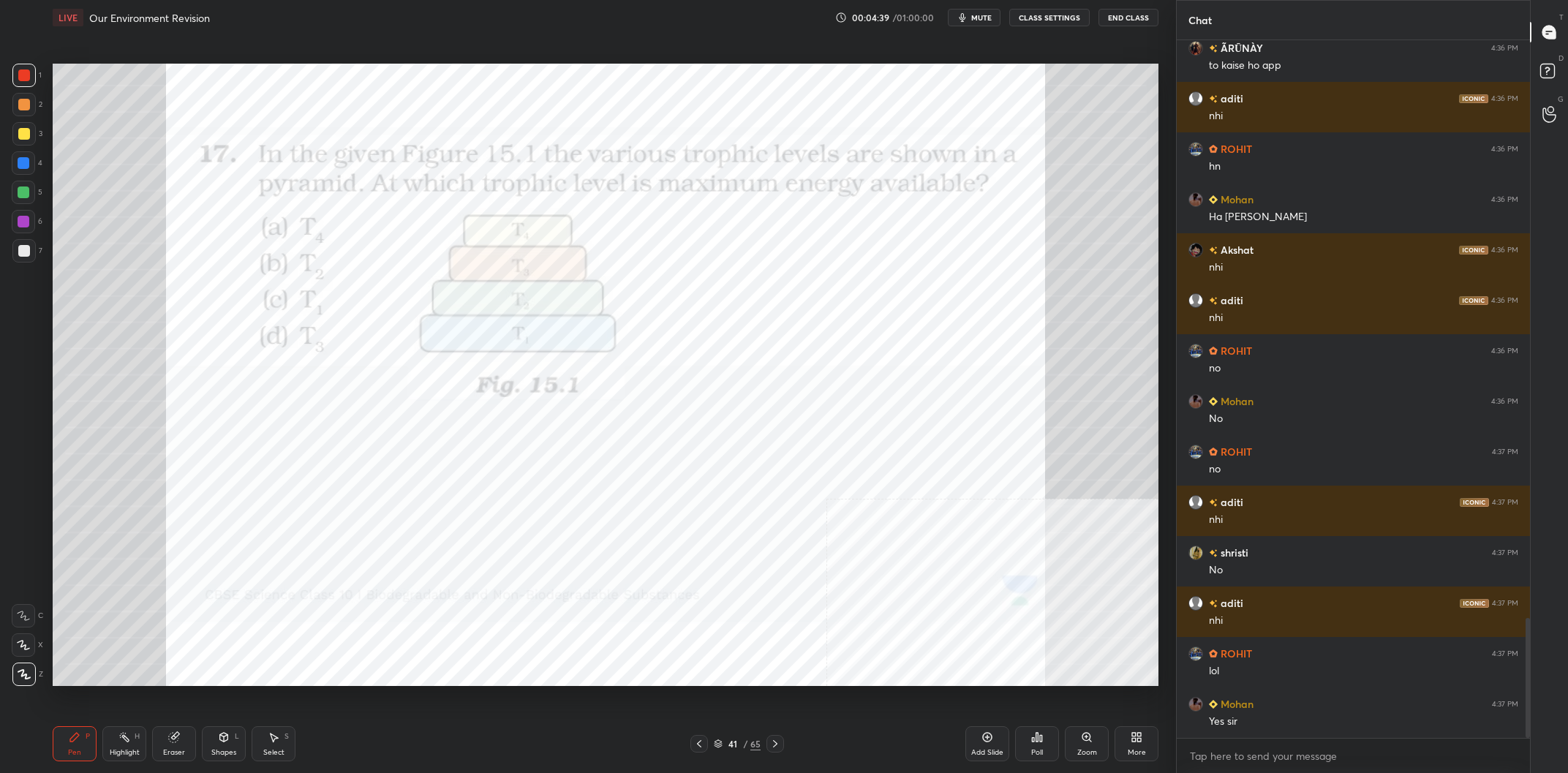
click at [1045, 741] on div "Poll" at bounding box center [1037, 743] width 44 height 35
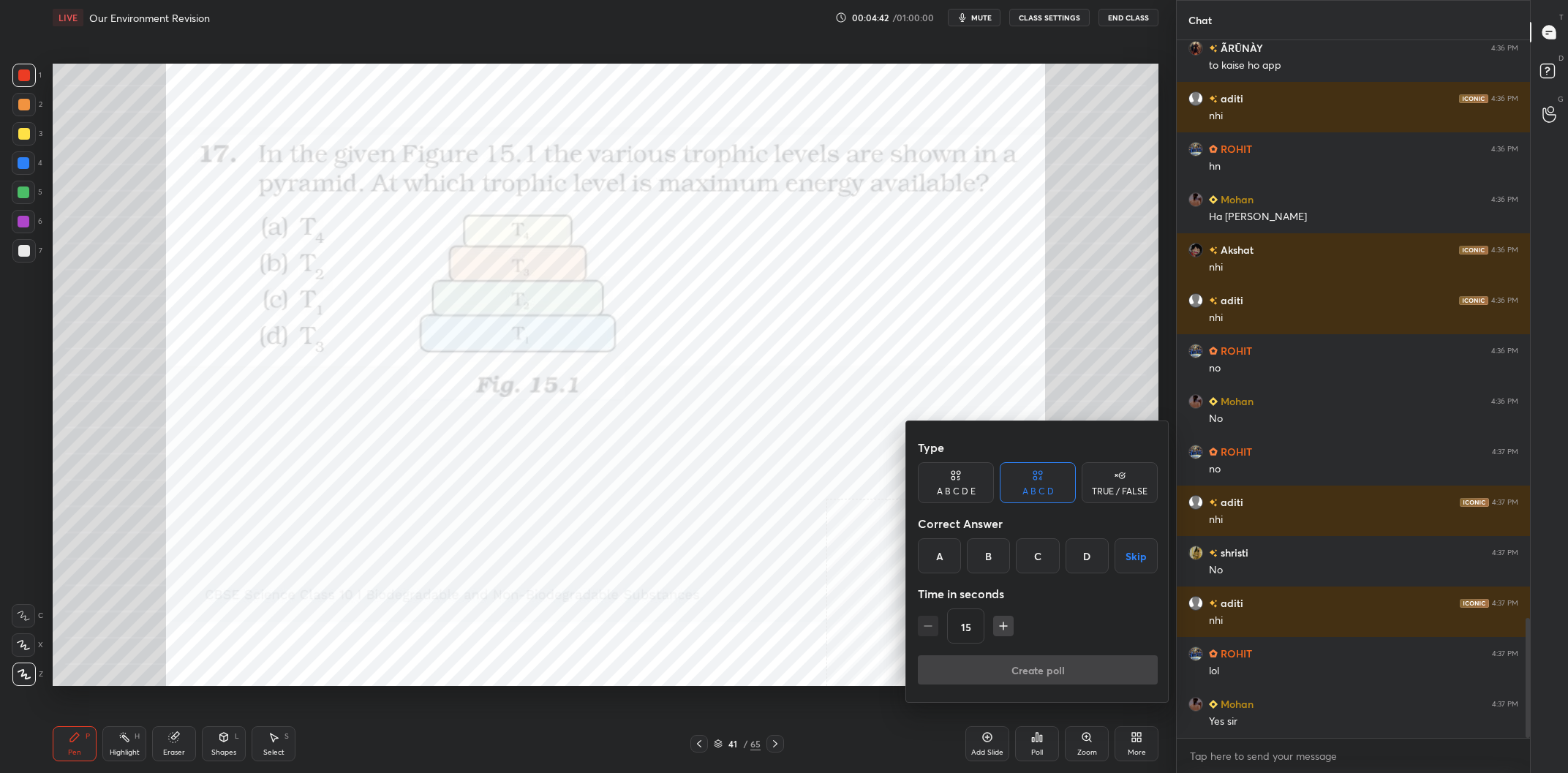
drag, startPoint x: 1038, startPoint y: 550, endPoint x: 1051, endPoint y: 582, distance: 34.5
click at [1038, 551] on div "C" at bounding box center [1037, 555] width 44 height 35
click at [1065, 670] on button "Create poll" at bounding box center [1037, 670] width 240 height 29
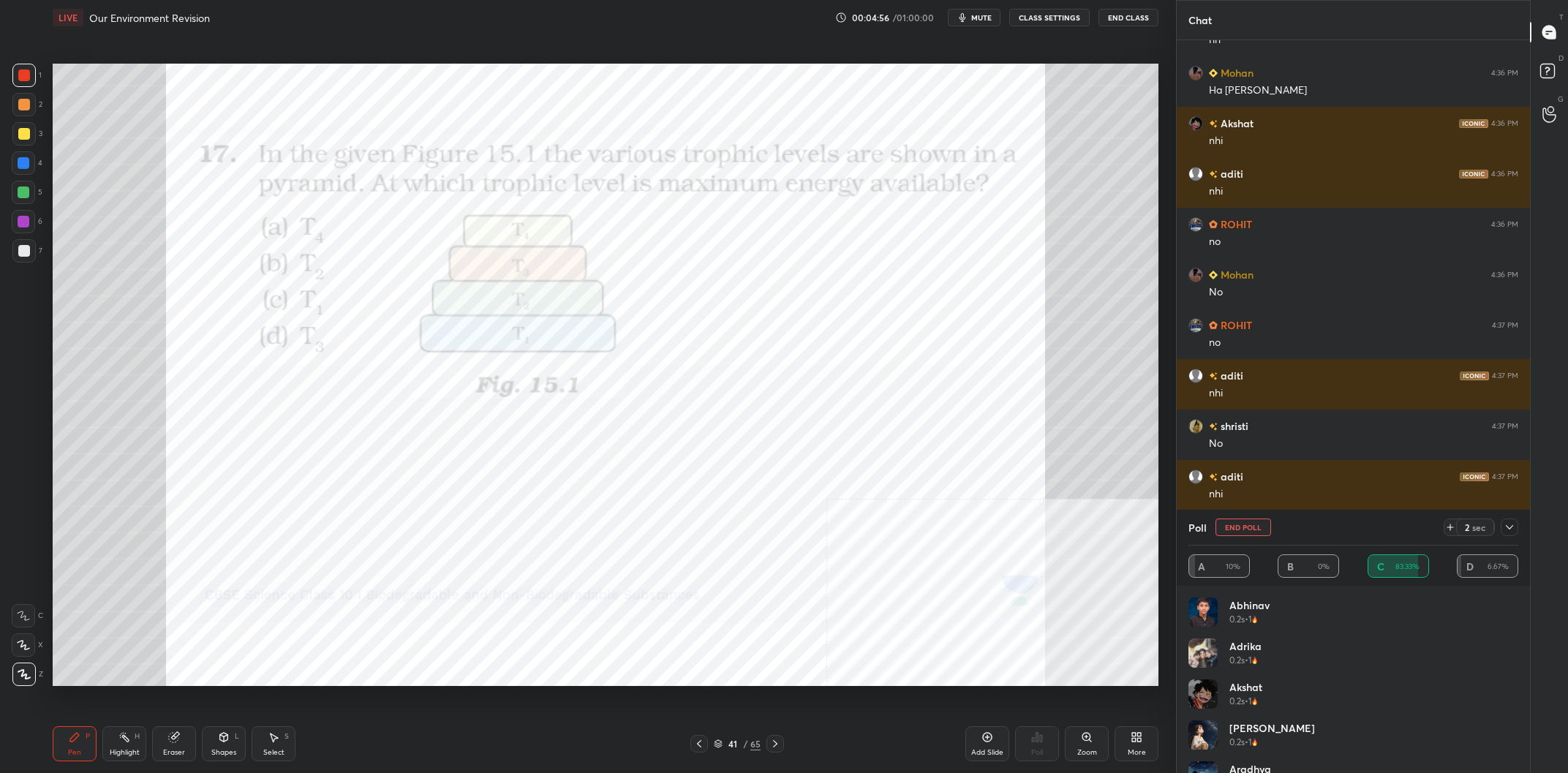
scroll to position [3548, 0]
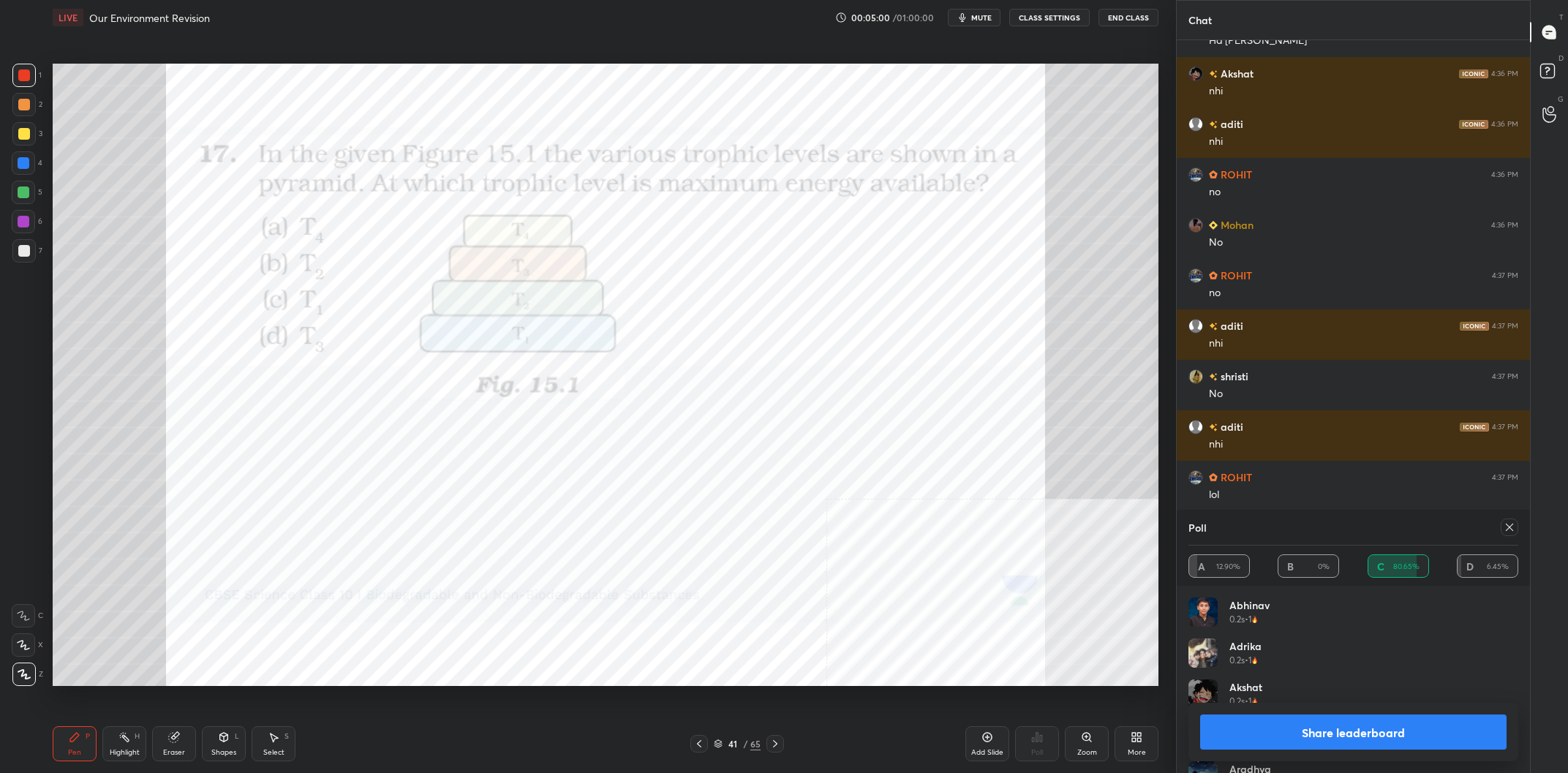
click at [1393, 731] on button "Share leaderboard" at bounding box center [1353, 732] width 306 height 35
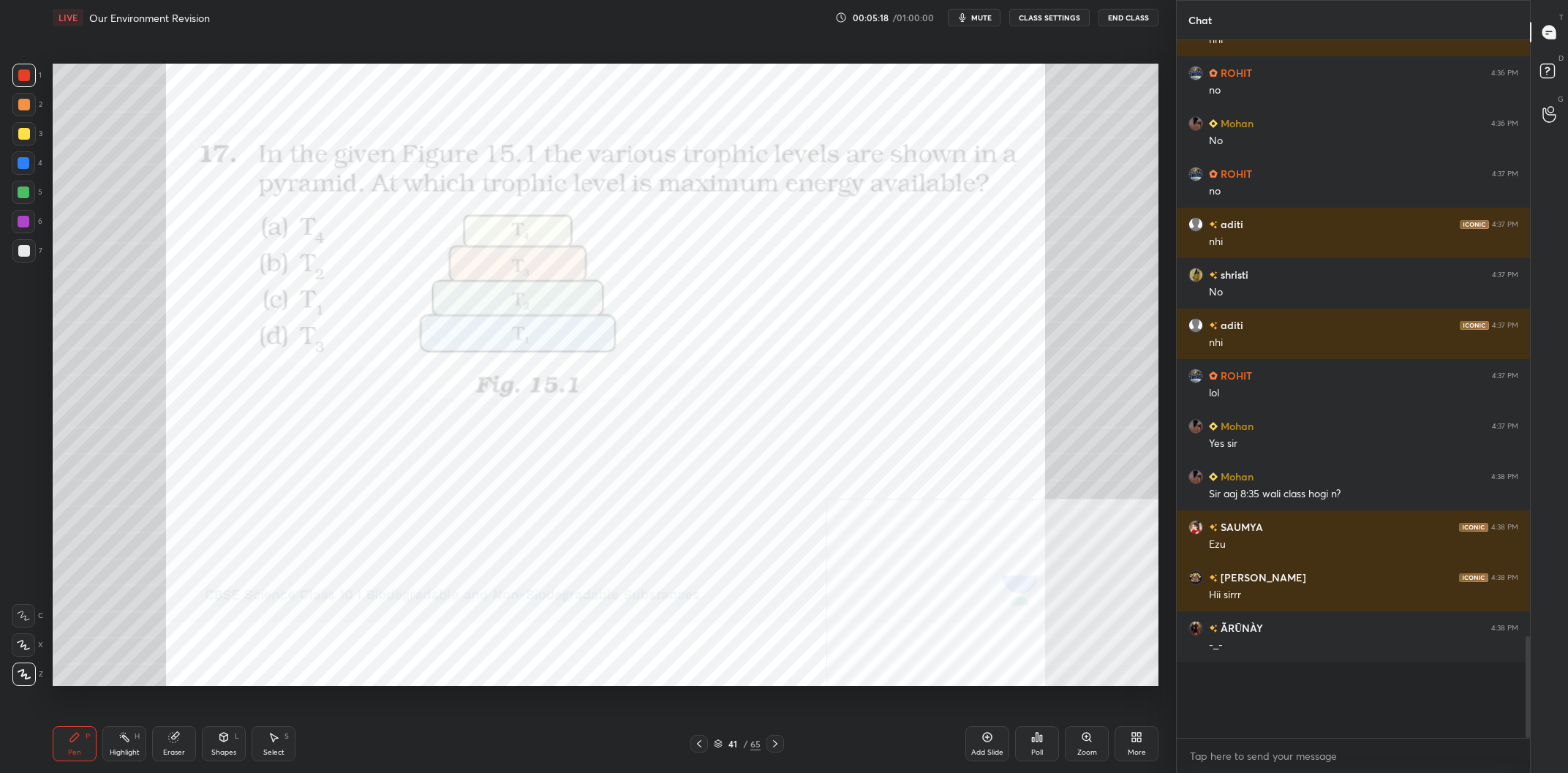
scroll to position [3699, 0]
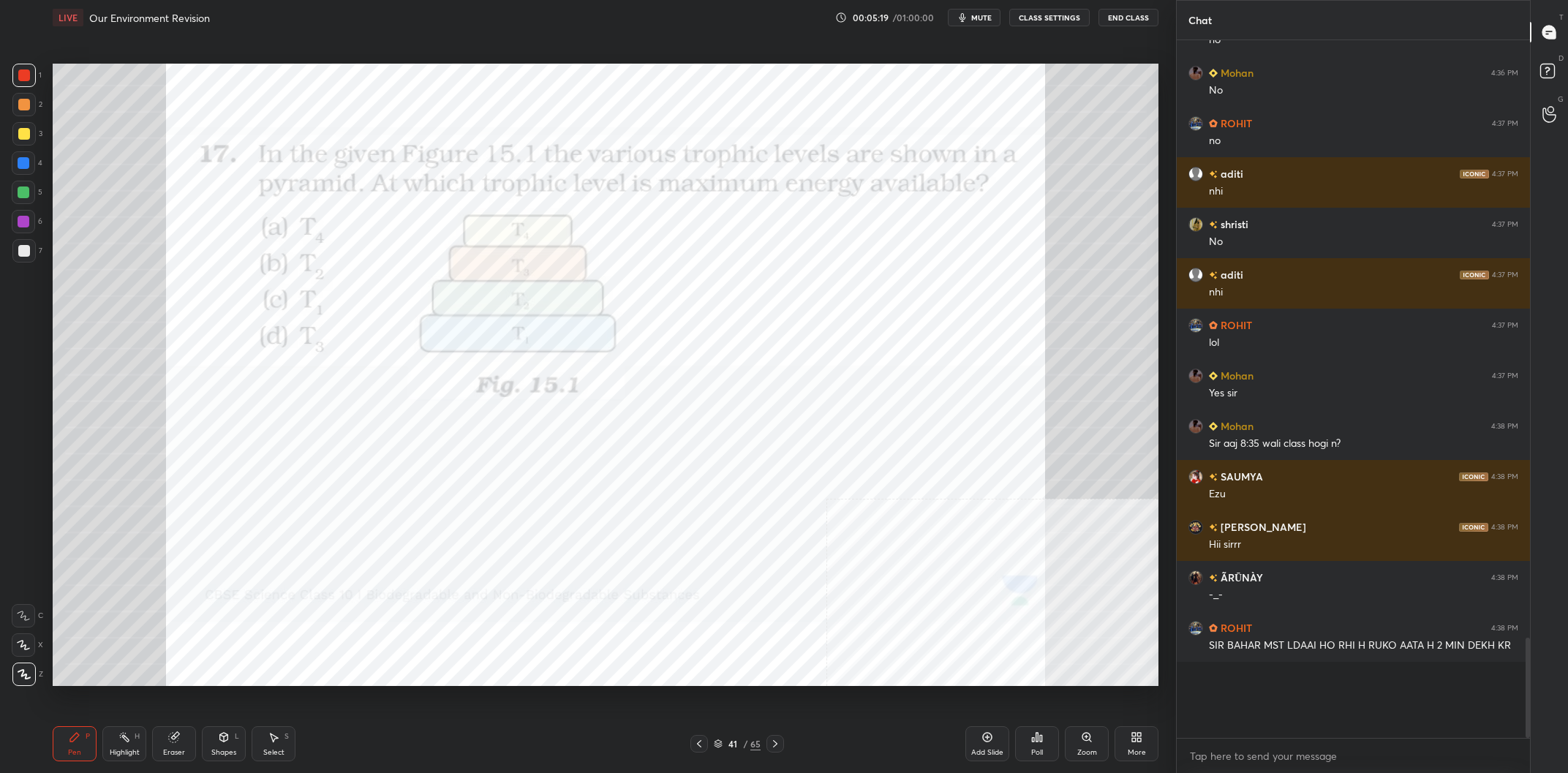
click at [28, 162] on div at bounding box center [24, 163] width 12 height 12
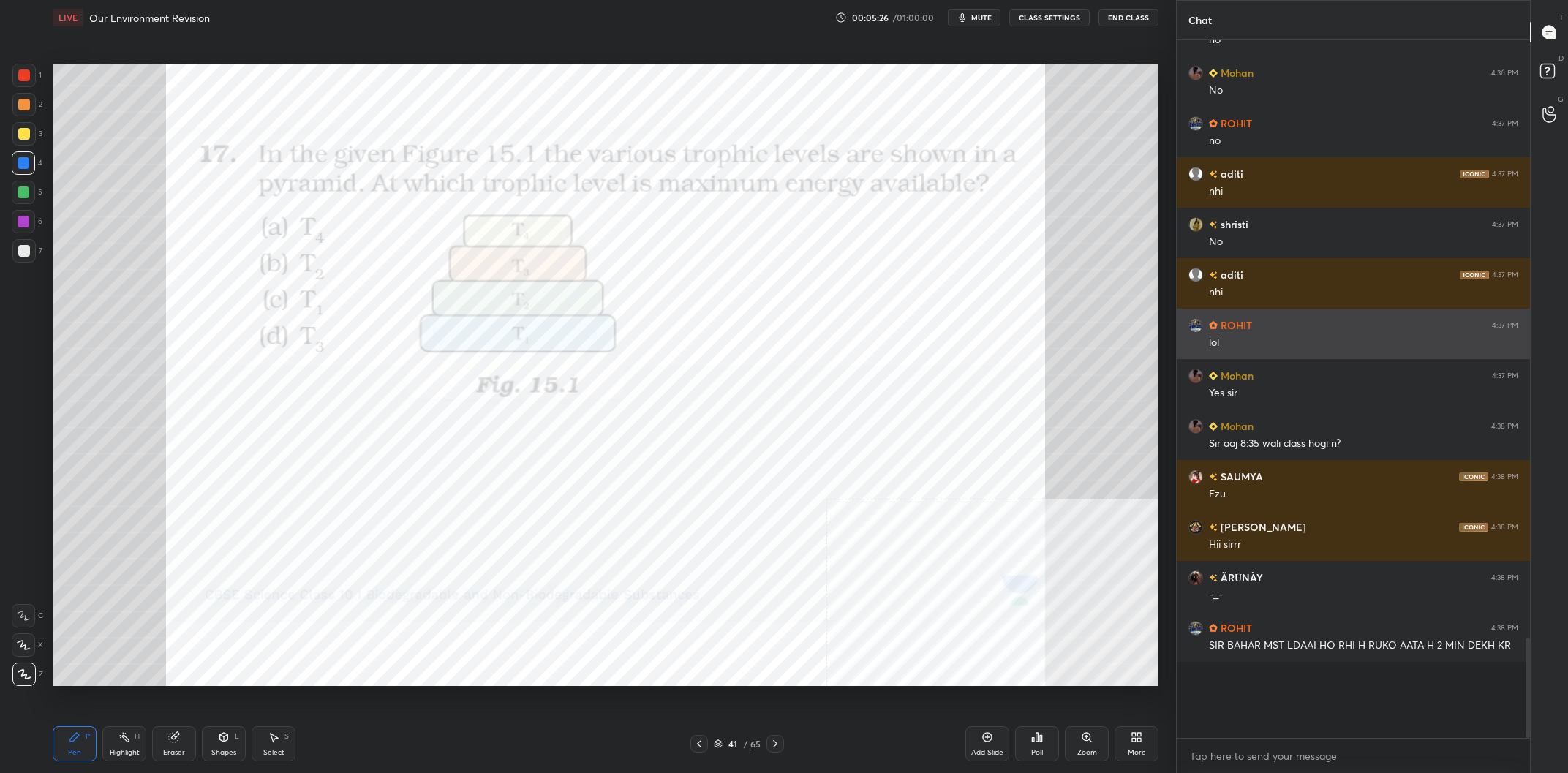
scroll to position [3750, 0]
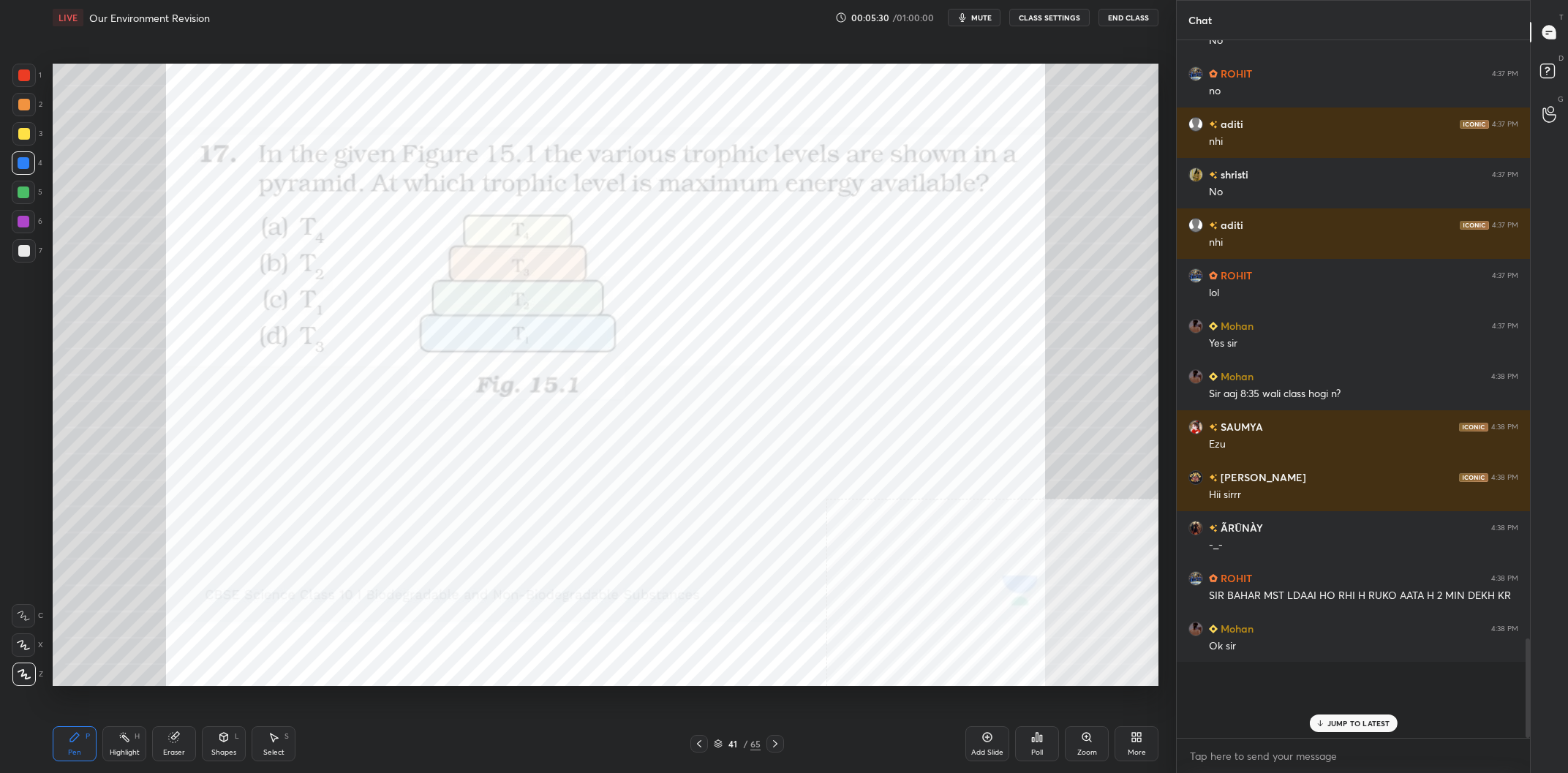
drag, startPoint x: 781, startPoint y: 741, endPoint x: 781, endPoint y: 733, distance: 8.0
click at [780, 741] on icon at bounding box center [775, 744] width 12 height 12
click at [125, 740] on rect at bounding box center [125, 739] width 8 height 8
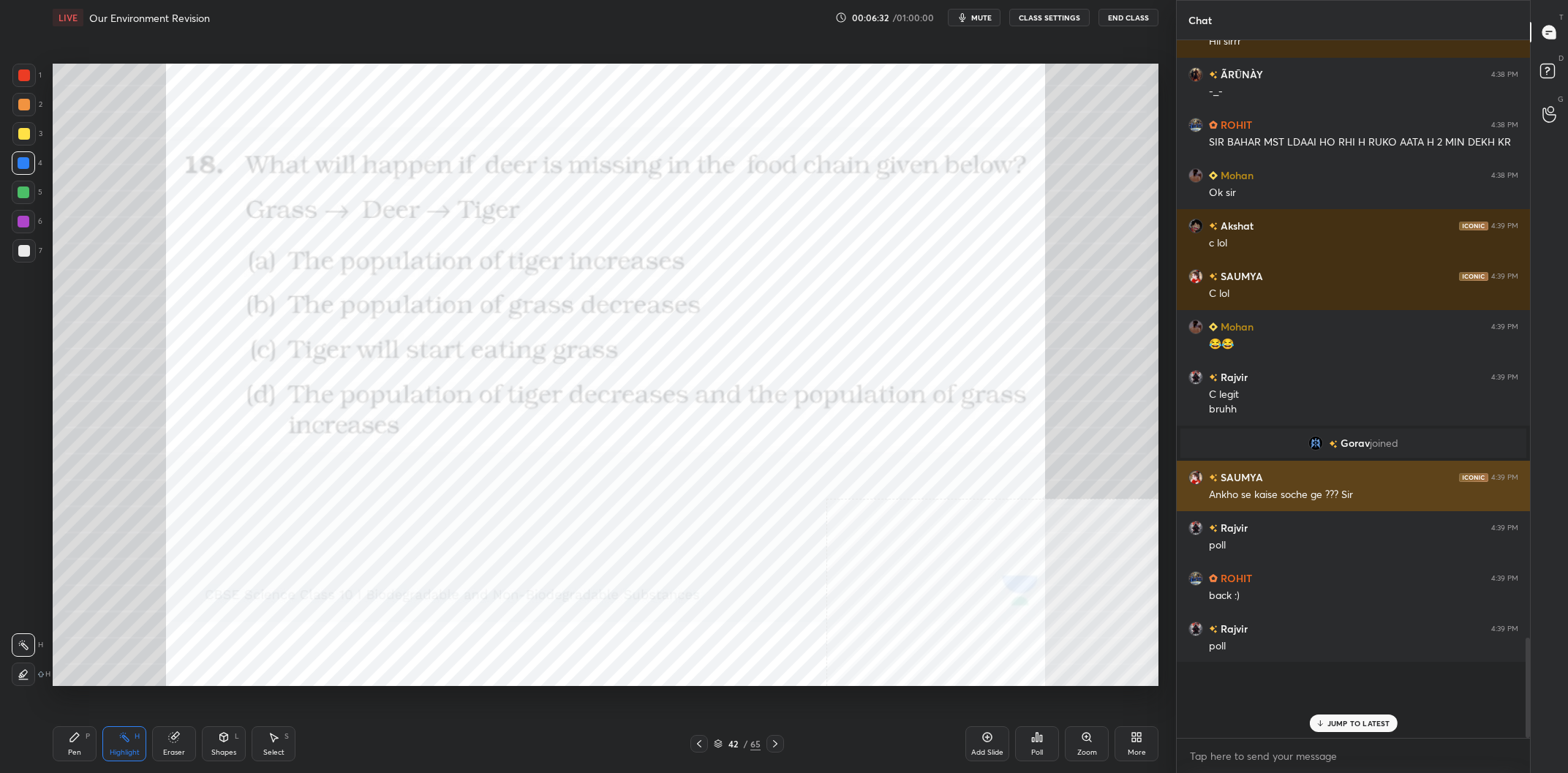
scroll to position [3768, 0]
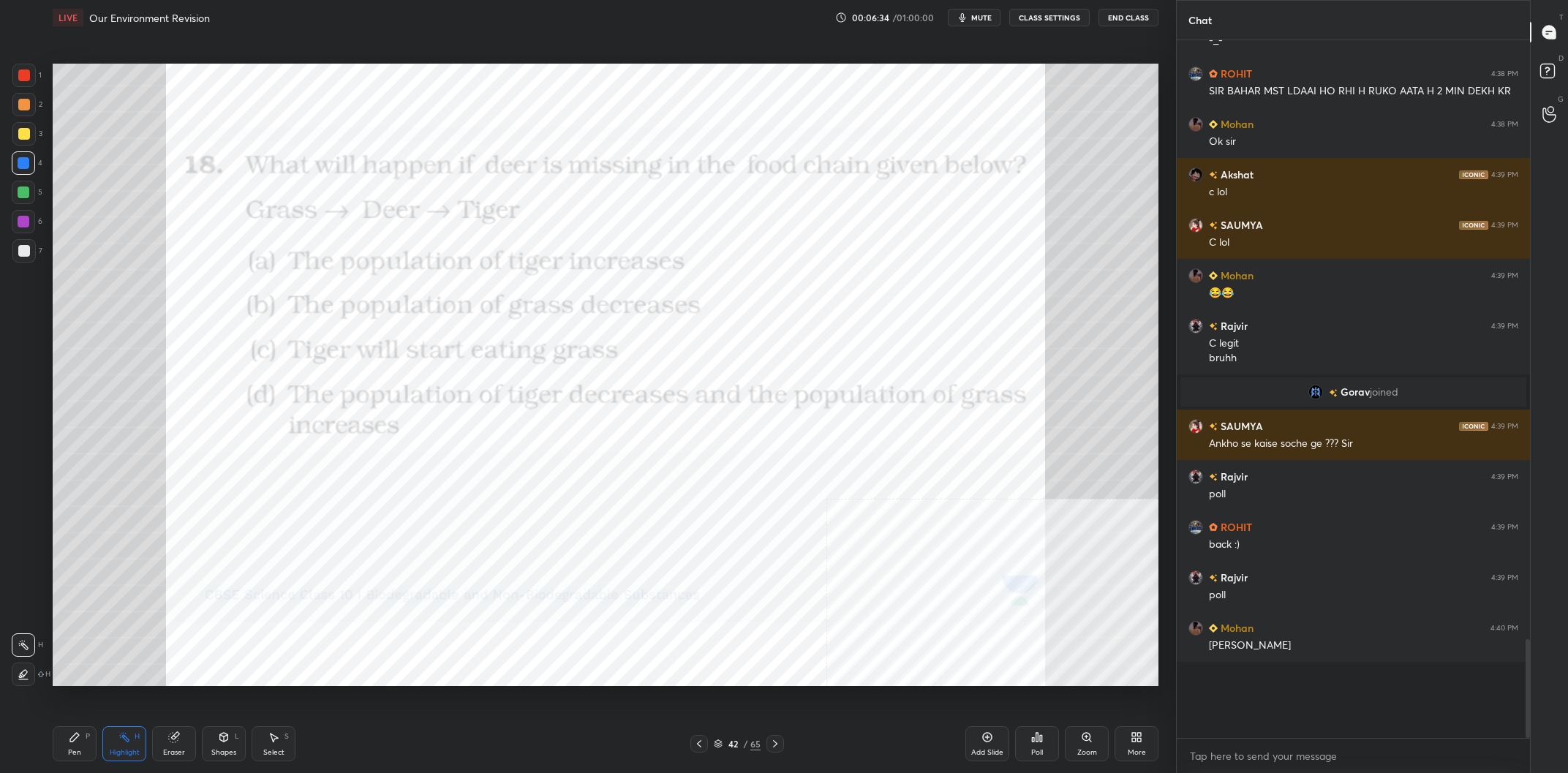
click at [1048, 738] on div "Poll" at bounding box center [1037, 743] width 44 height 35
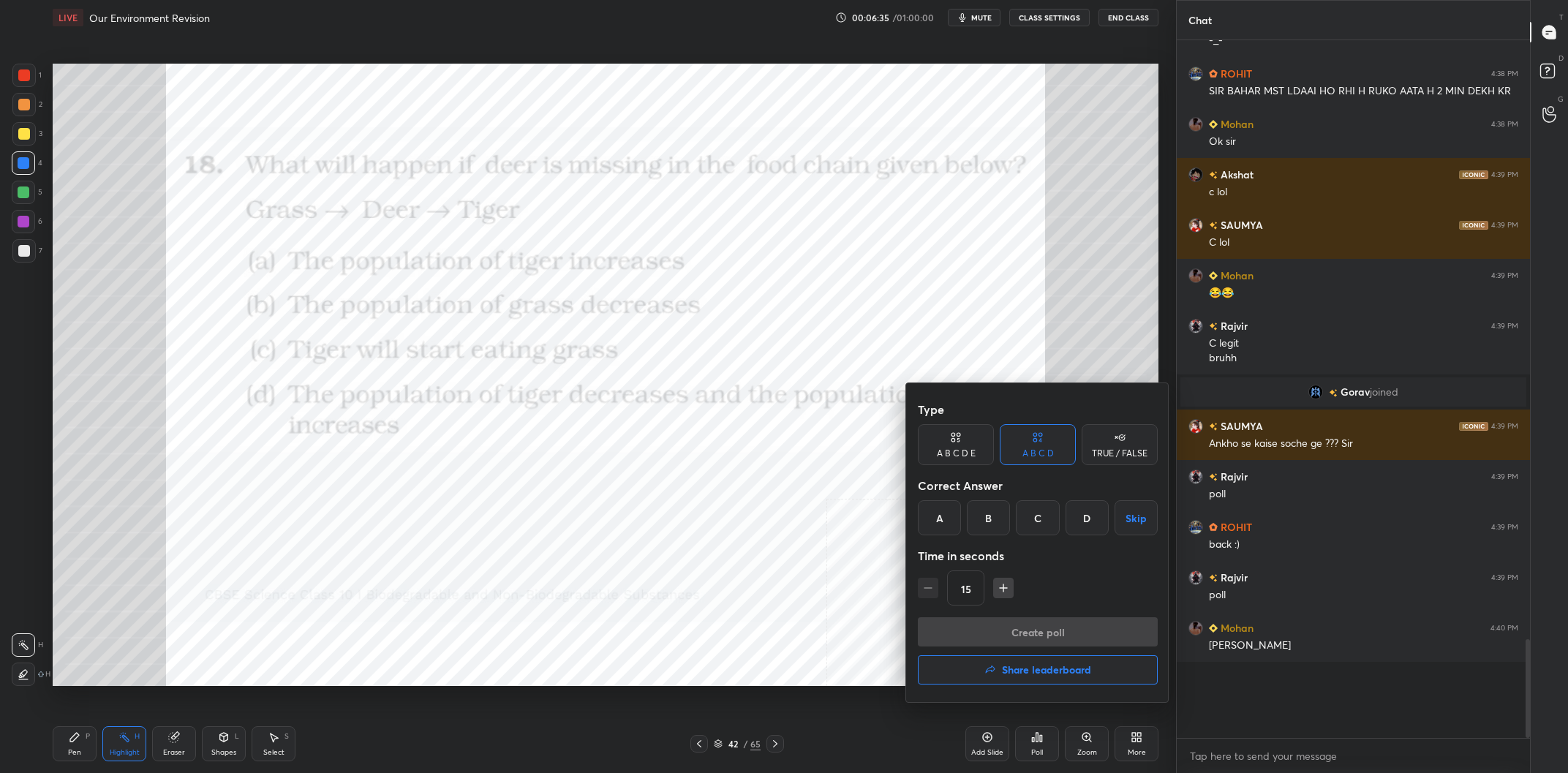
click at [1092, 526] on div "D" at bounding box center [1087, 518] width 44 height 35
click at [1095, 625] on button "Create poll" at bounding box center [1037, 632] width 240 height 29
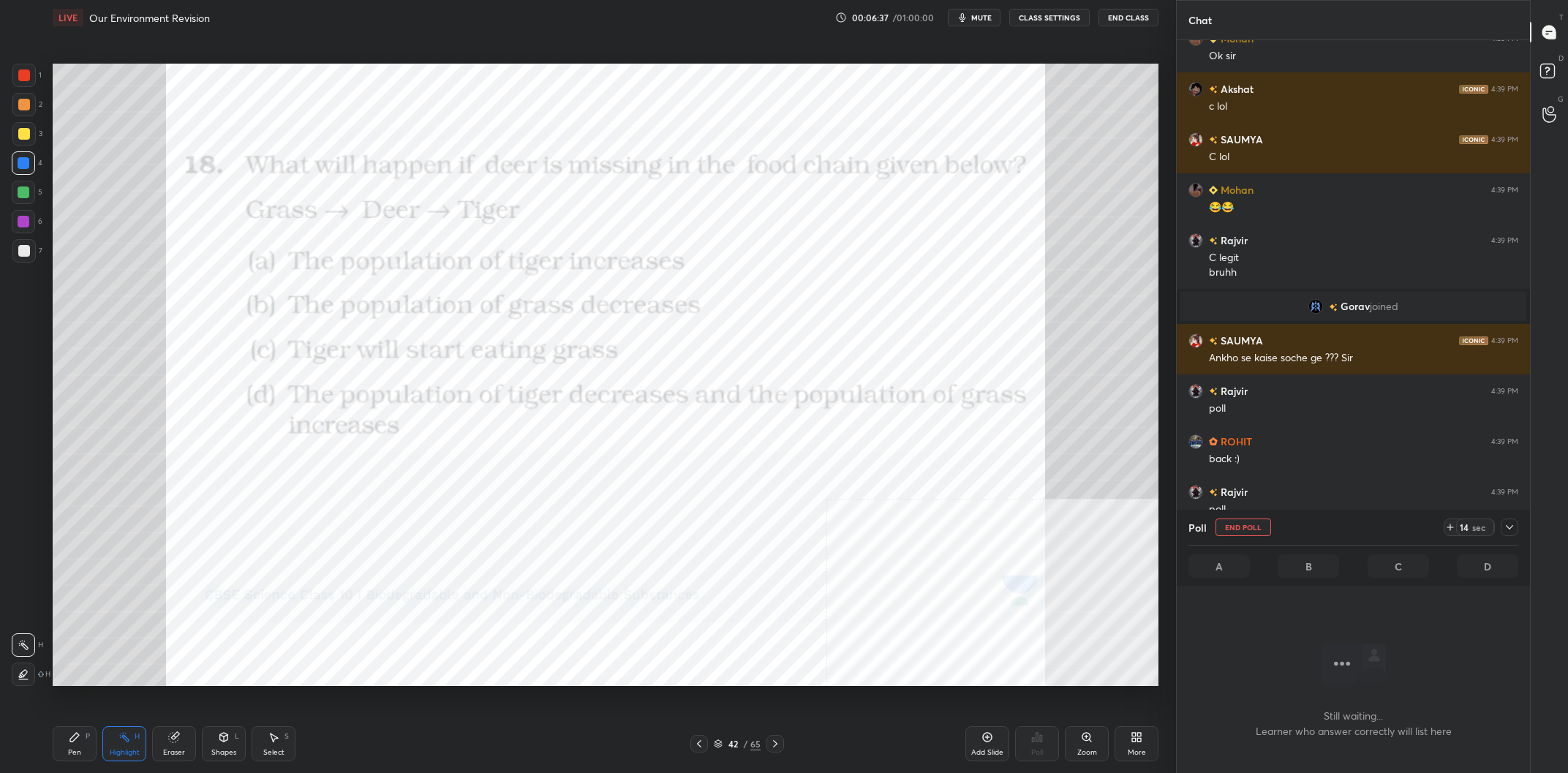
click at [1517, 531] on div at bounding box center [1510, 527] width 18 height 18
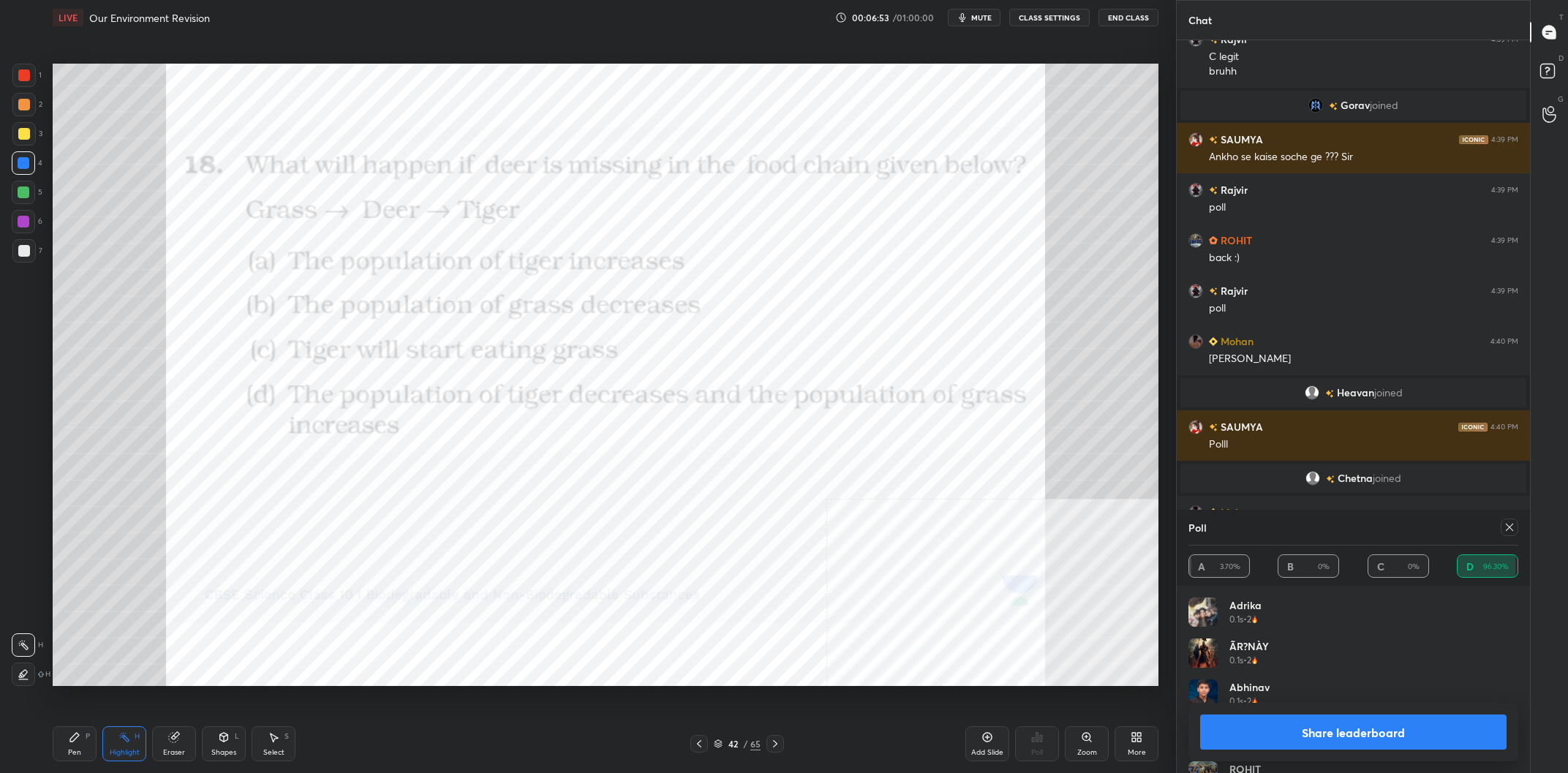
scroll to position [4007, 0]
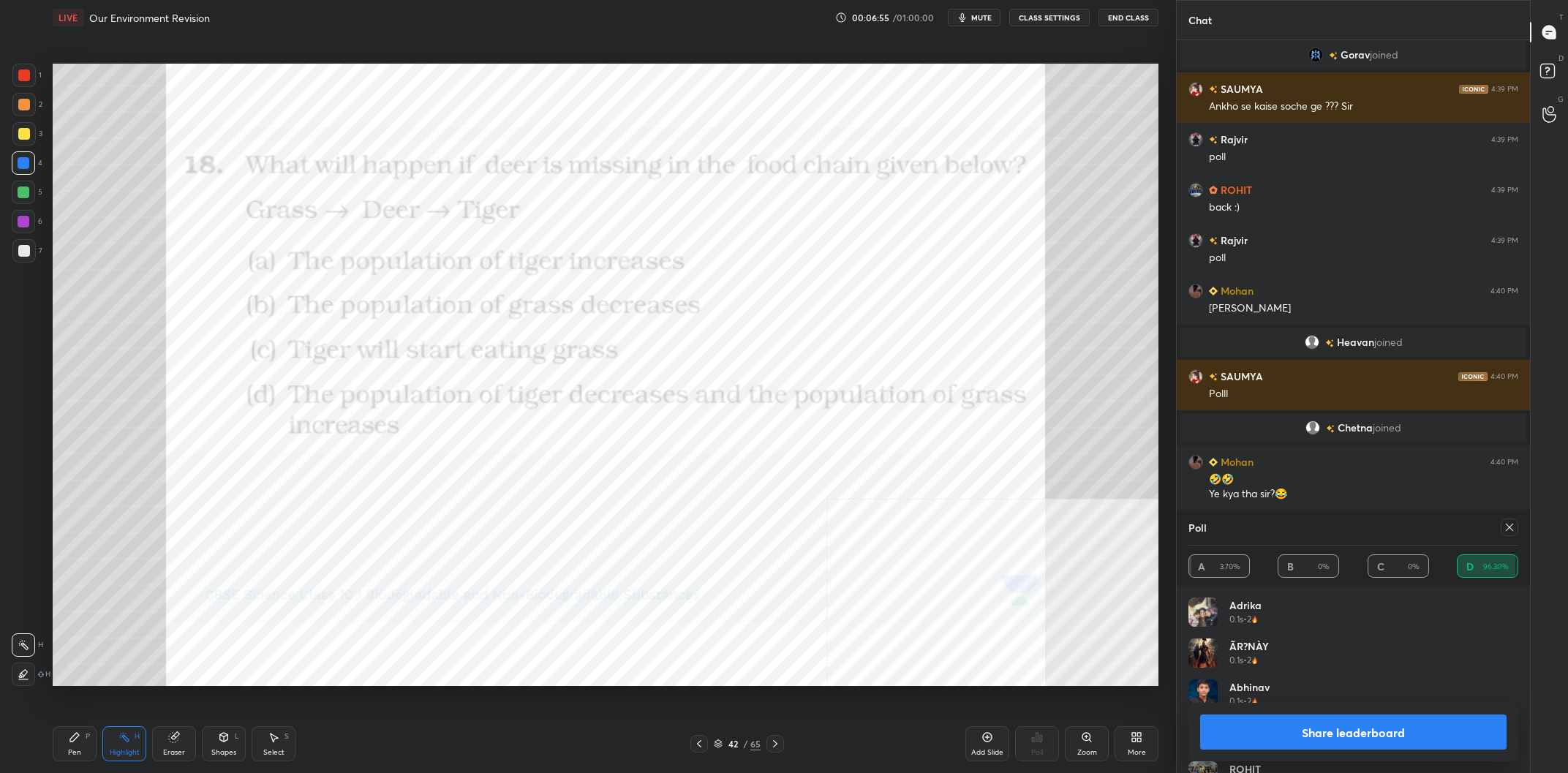
click at [1415, 738] on button "Share leaderboard" at bounding box center [1353, 732] width 306 height 35
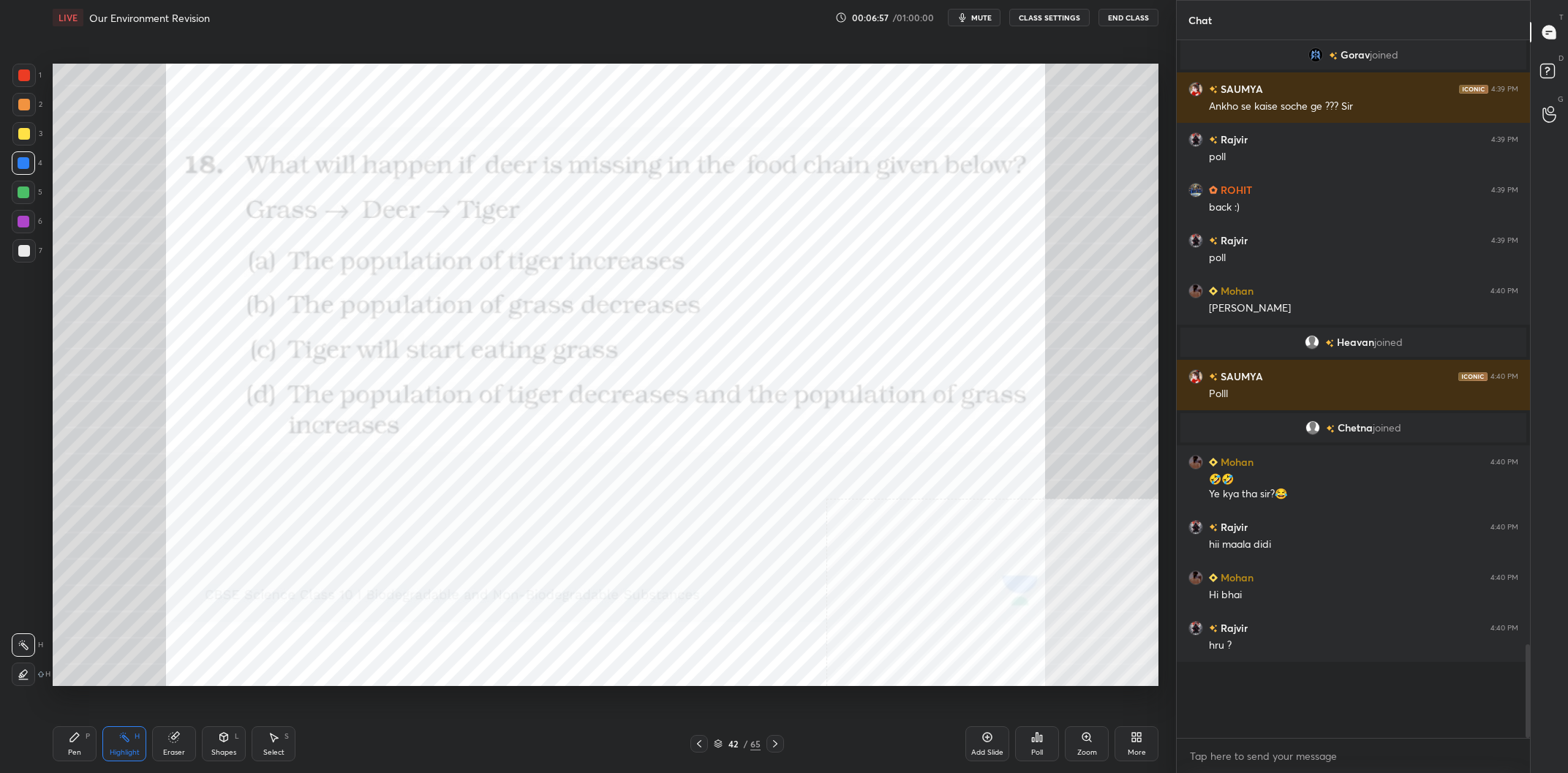
scroll to position [4058, 0]
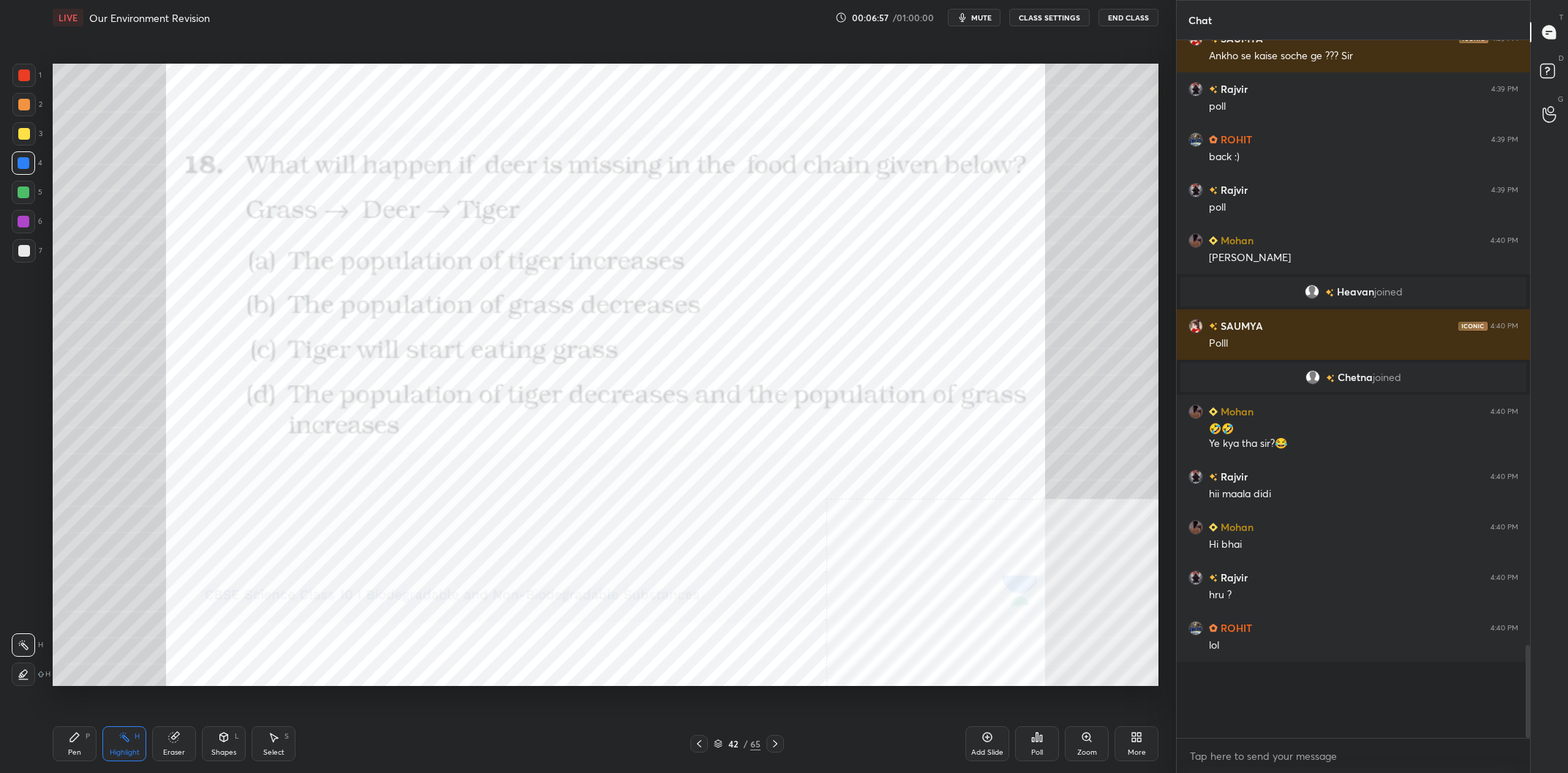
click at [93, 736] on div "Pen P" at bounding box center [74, 743] width 44 height 35
click at [131, 744] on div "Highlight H" at bounding box center [124, 743] width 44 height 35
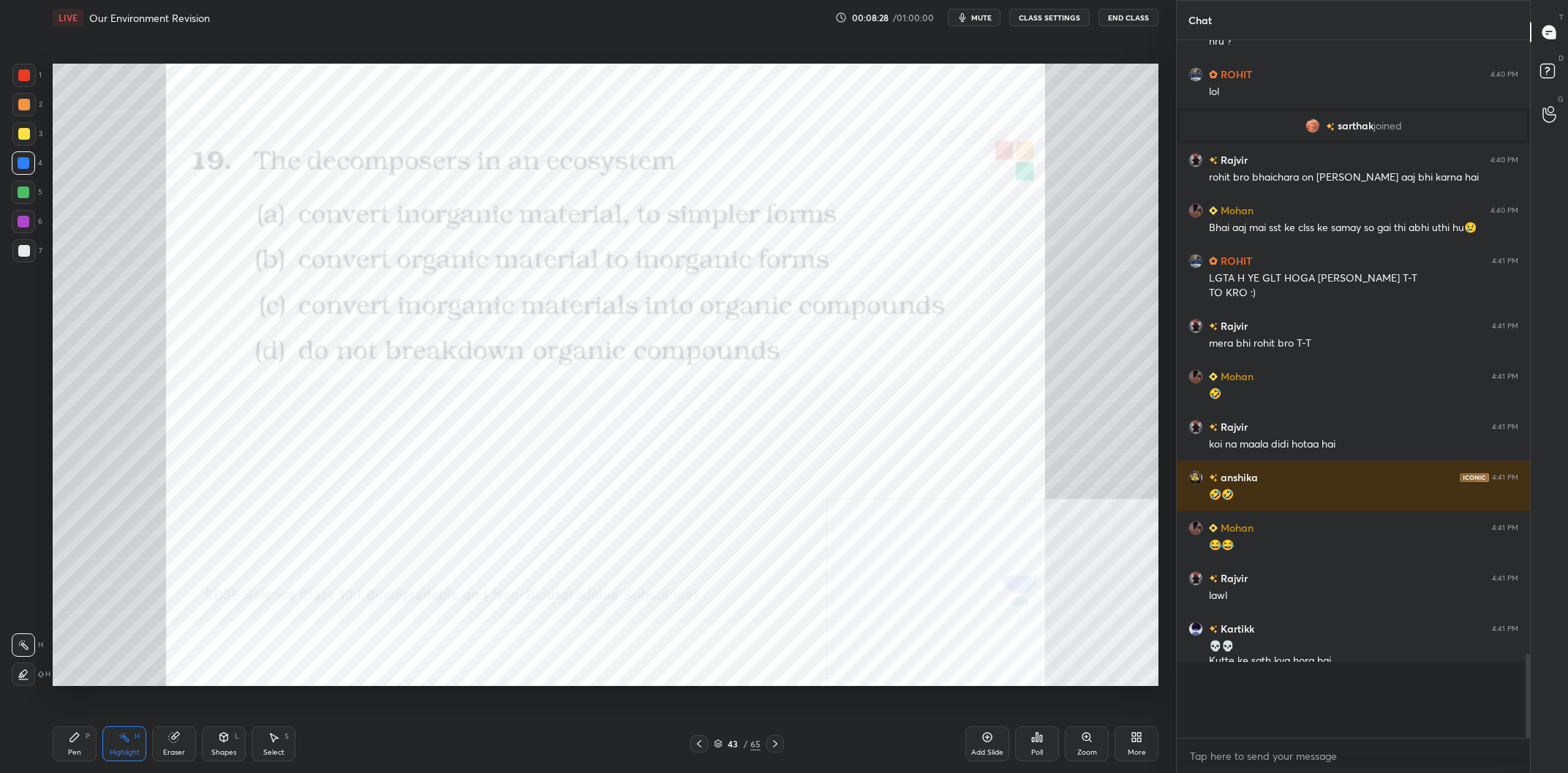
scroll to position [4557, 0]
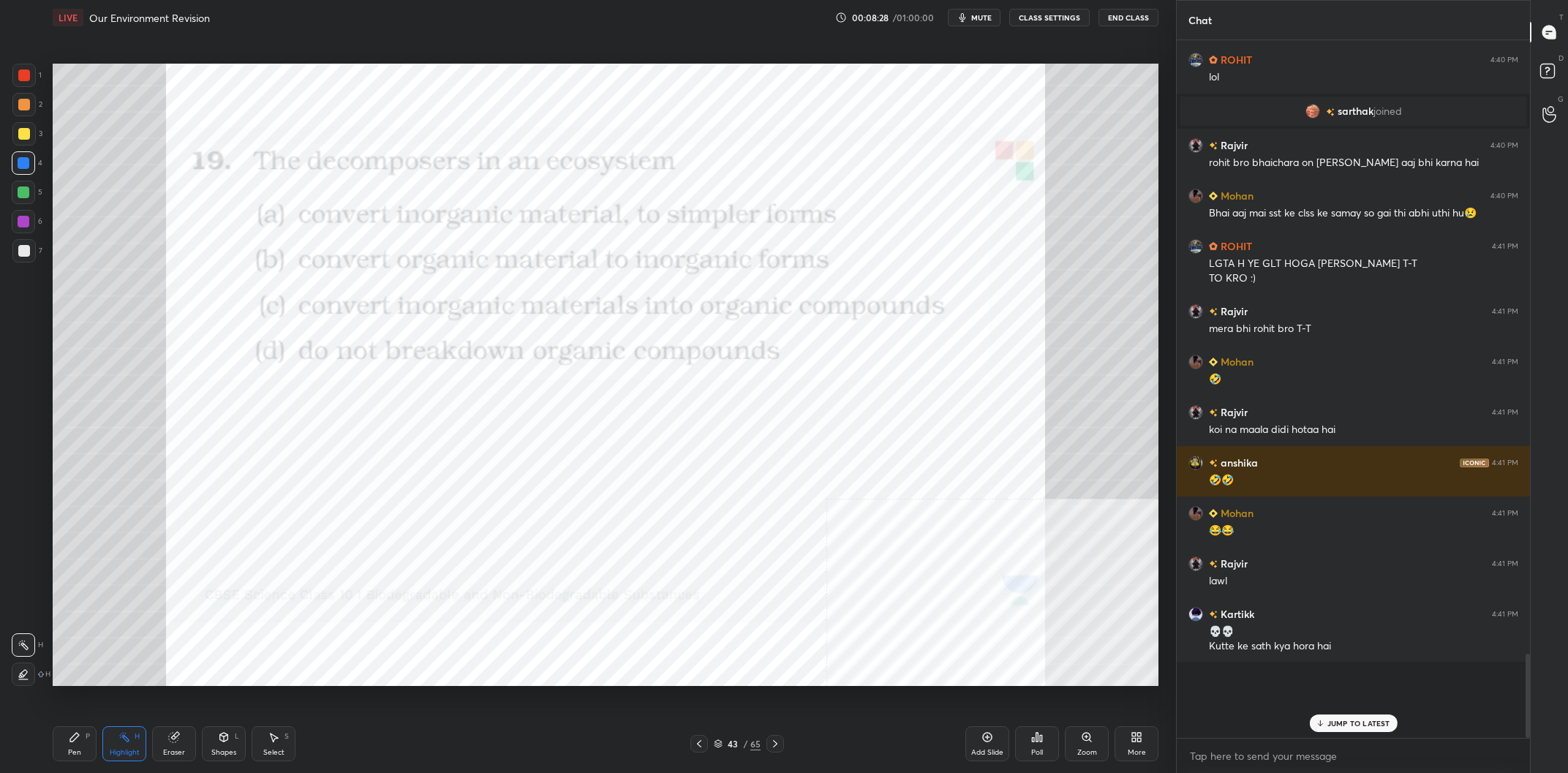
click at [1063, 742] on div "Add Slide Poll Zoom More" at bounding box center [1062, 744] width 193 height 82
click at [1048, 745] on div "Poll" at bounding box center [1037, 743] width 44 height 35
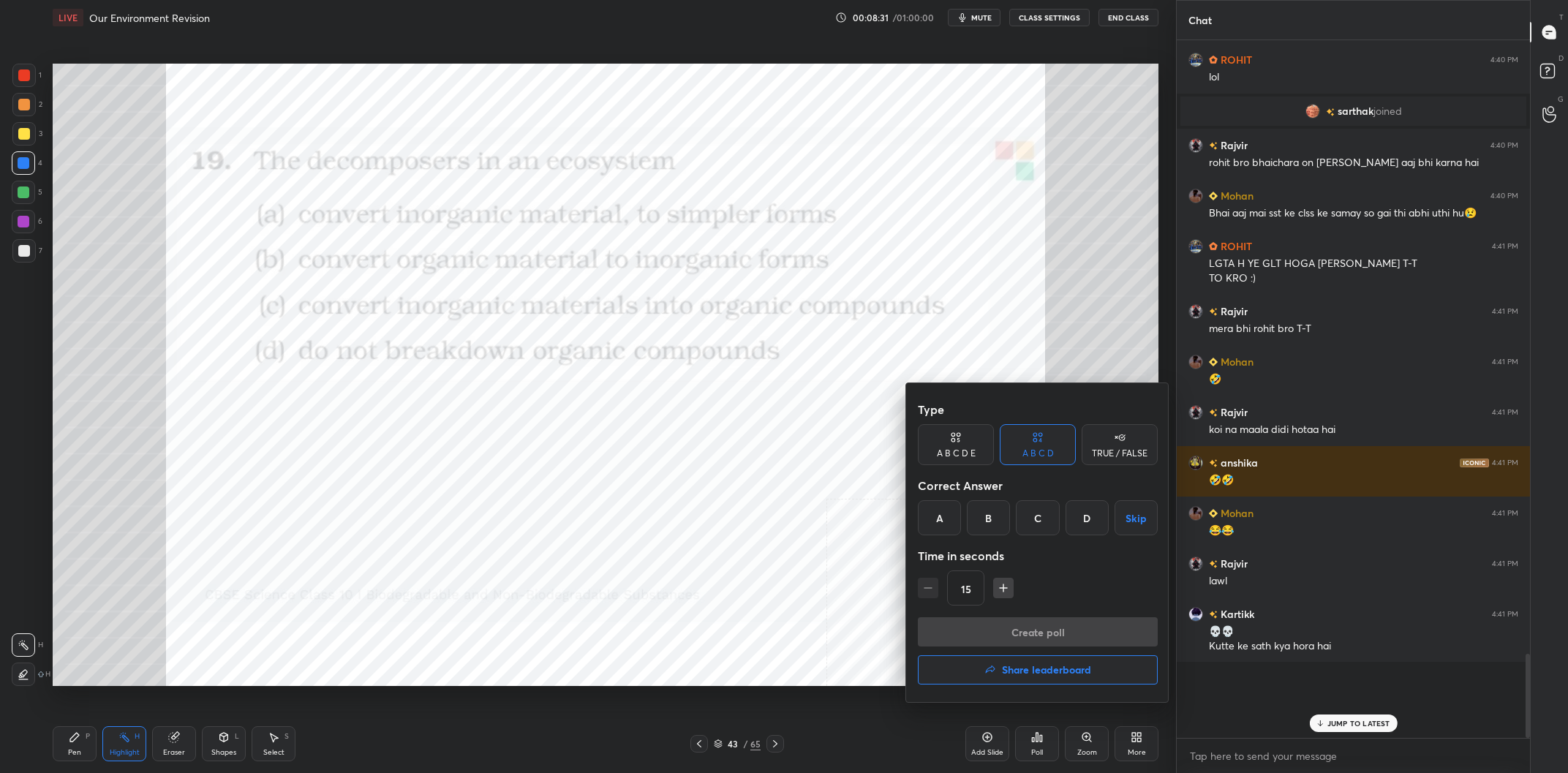
click at [988, 519] on div "B" at bounding box center [989, 518] width 44 height 35
click at [1054, 633] on button "Create poll" at bounding box center [1037, 632] width 240 height 29
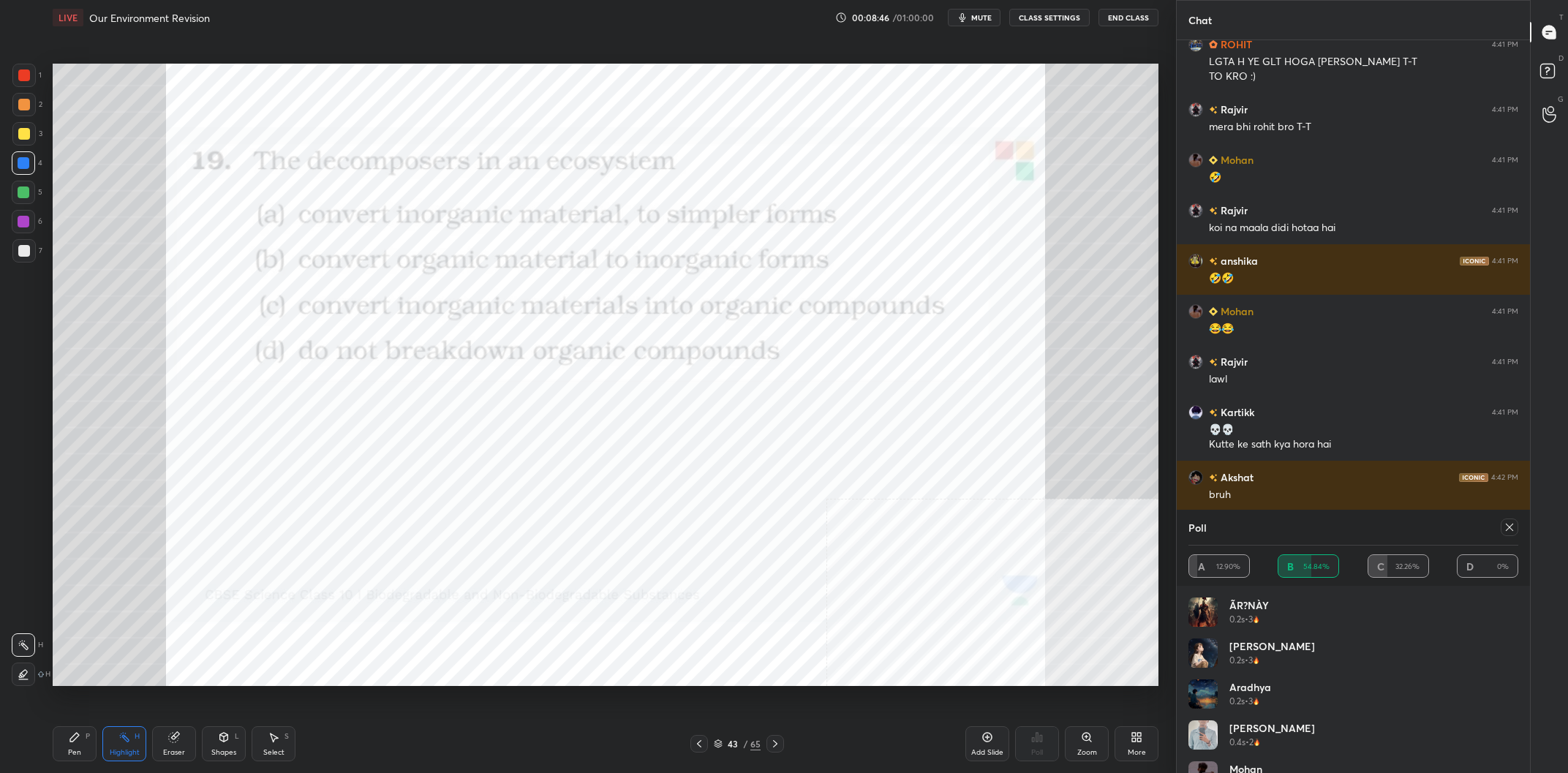
scroll to position [4809, 0]
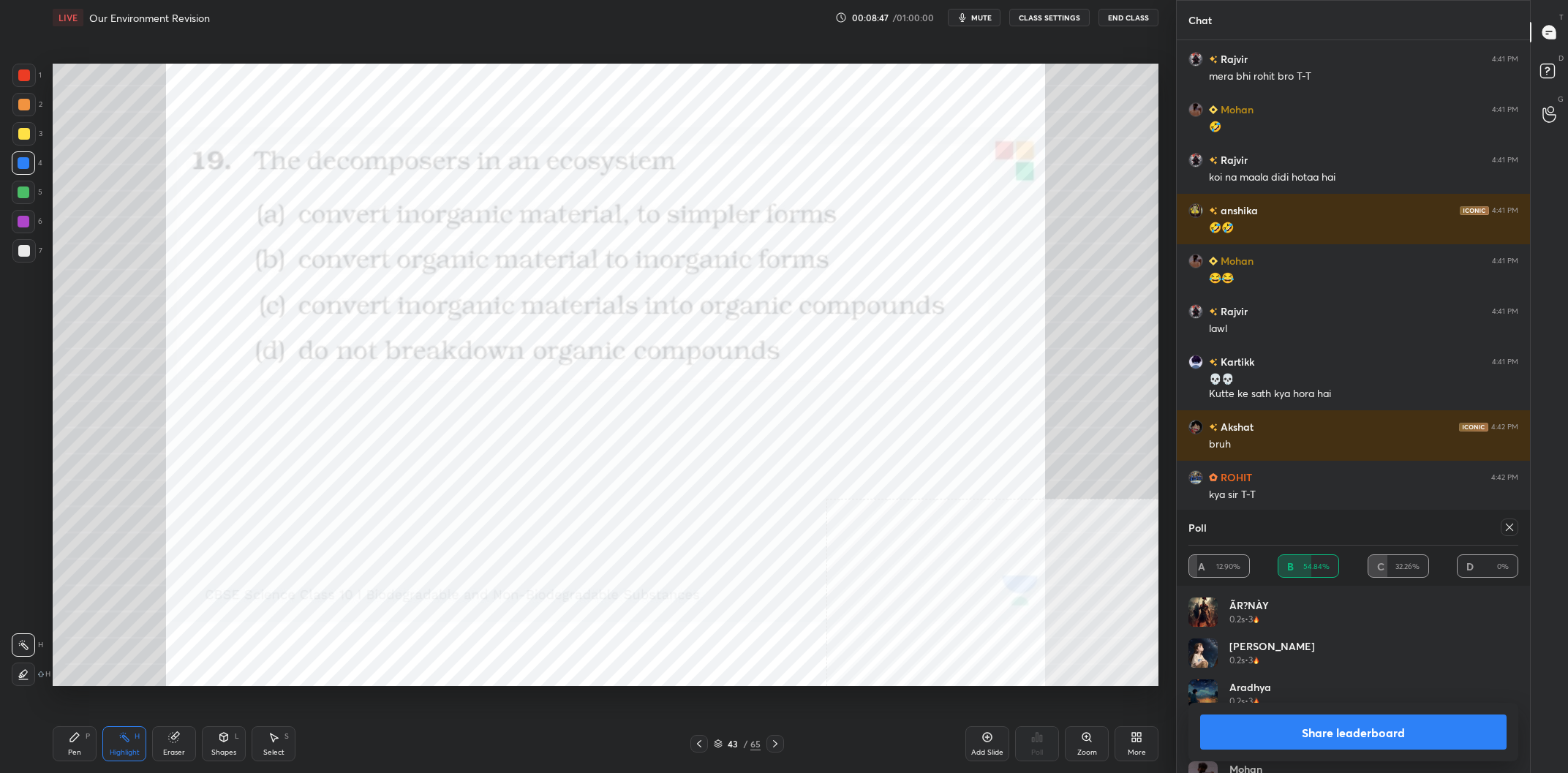
drag, startPoint x: 1339, startPoint y: 736, endPoint x: 1315, endPoint y: 729, distance: 25.0
click at [1339, 737] on button "Share leaderboard" at bounding box center [1353, 732] width 306 height 35
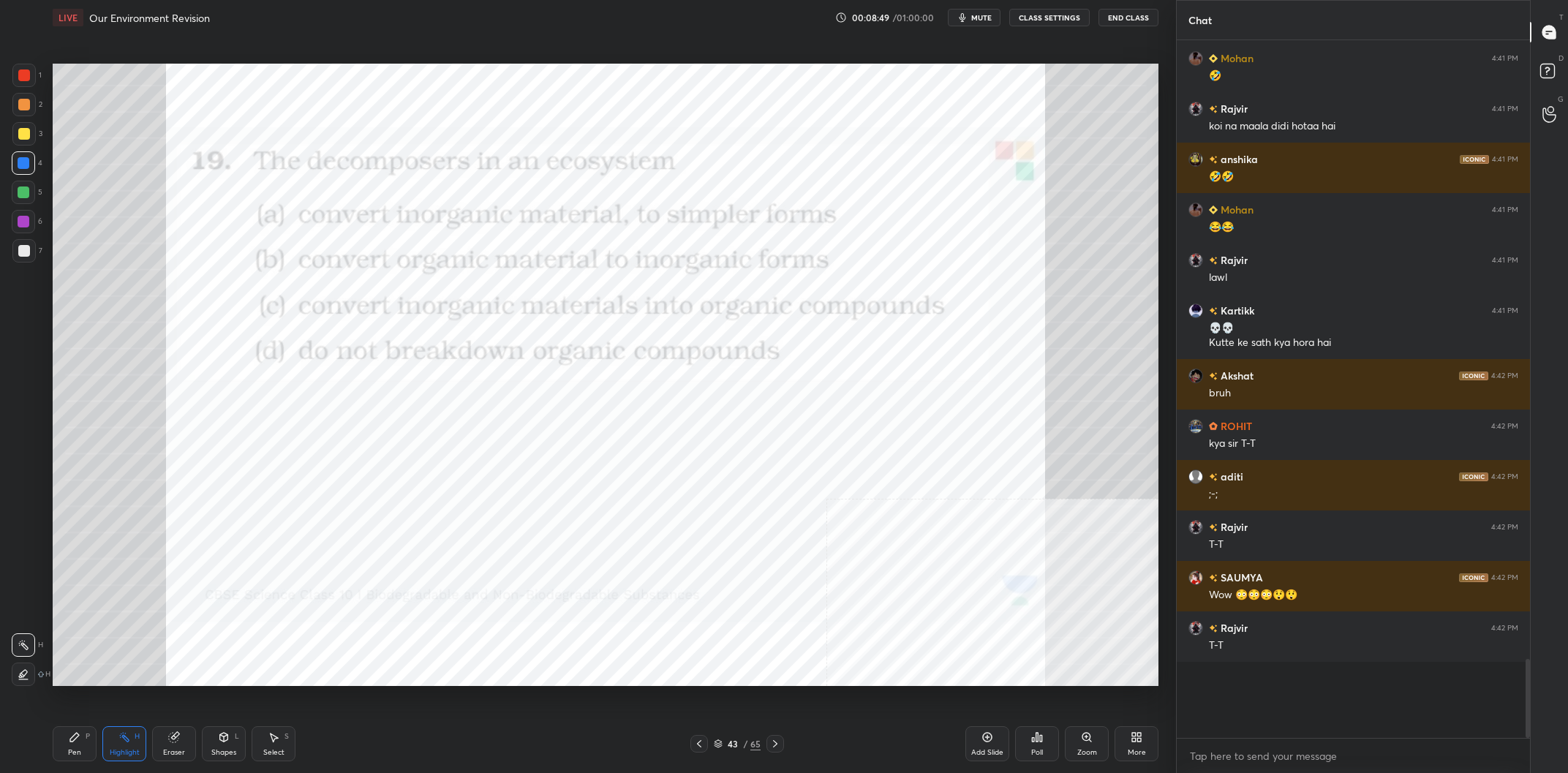
scroll to position [4911, 0]
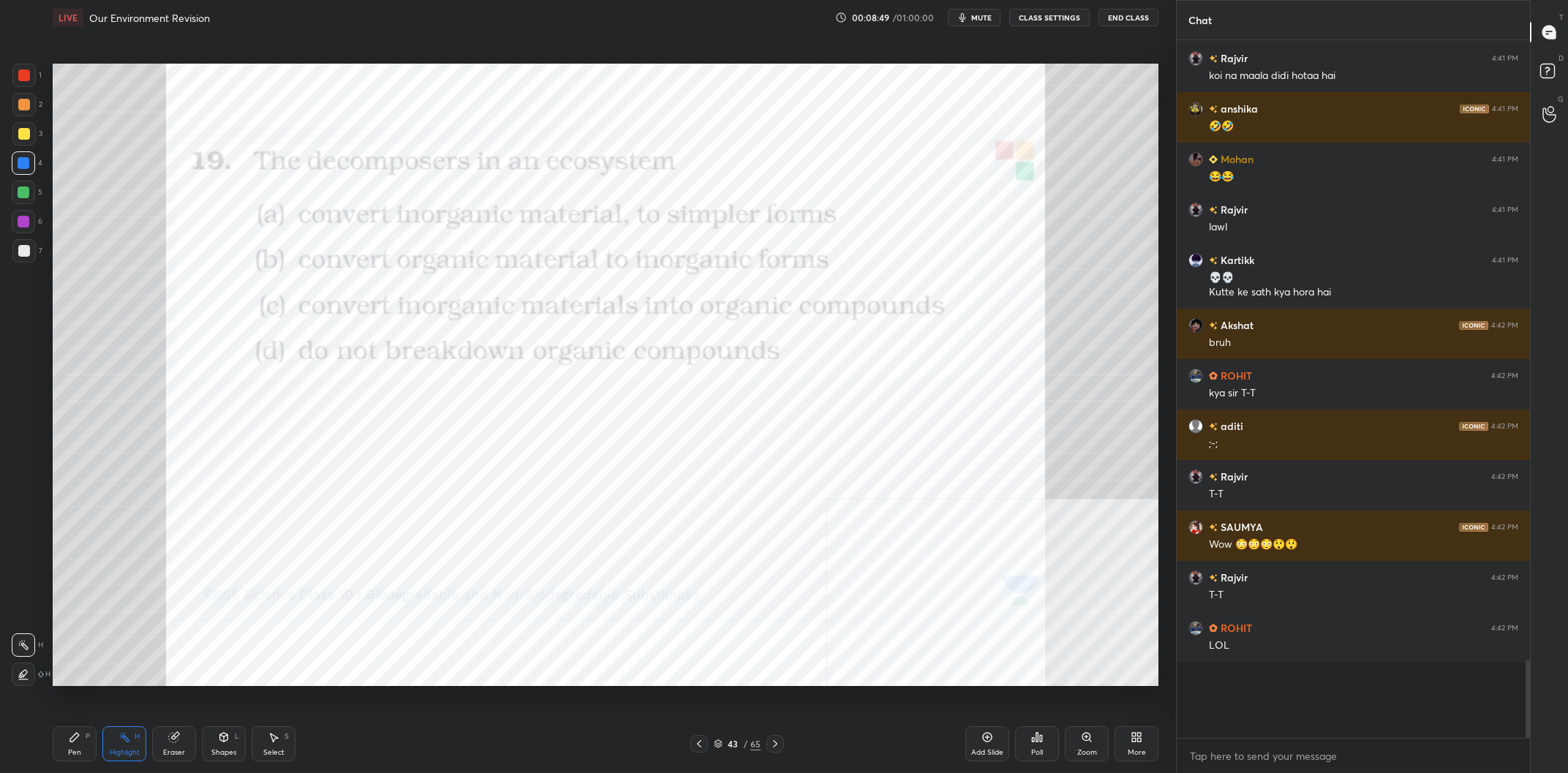
click at [72, 741] on icon at bounding box center [74, 737] width 9 height 9
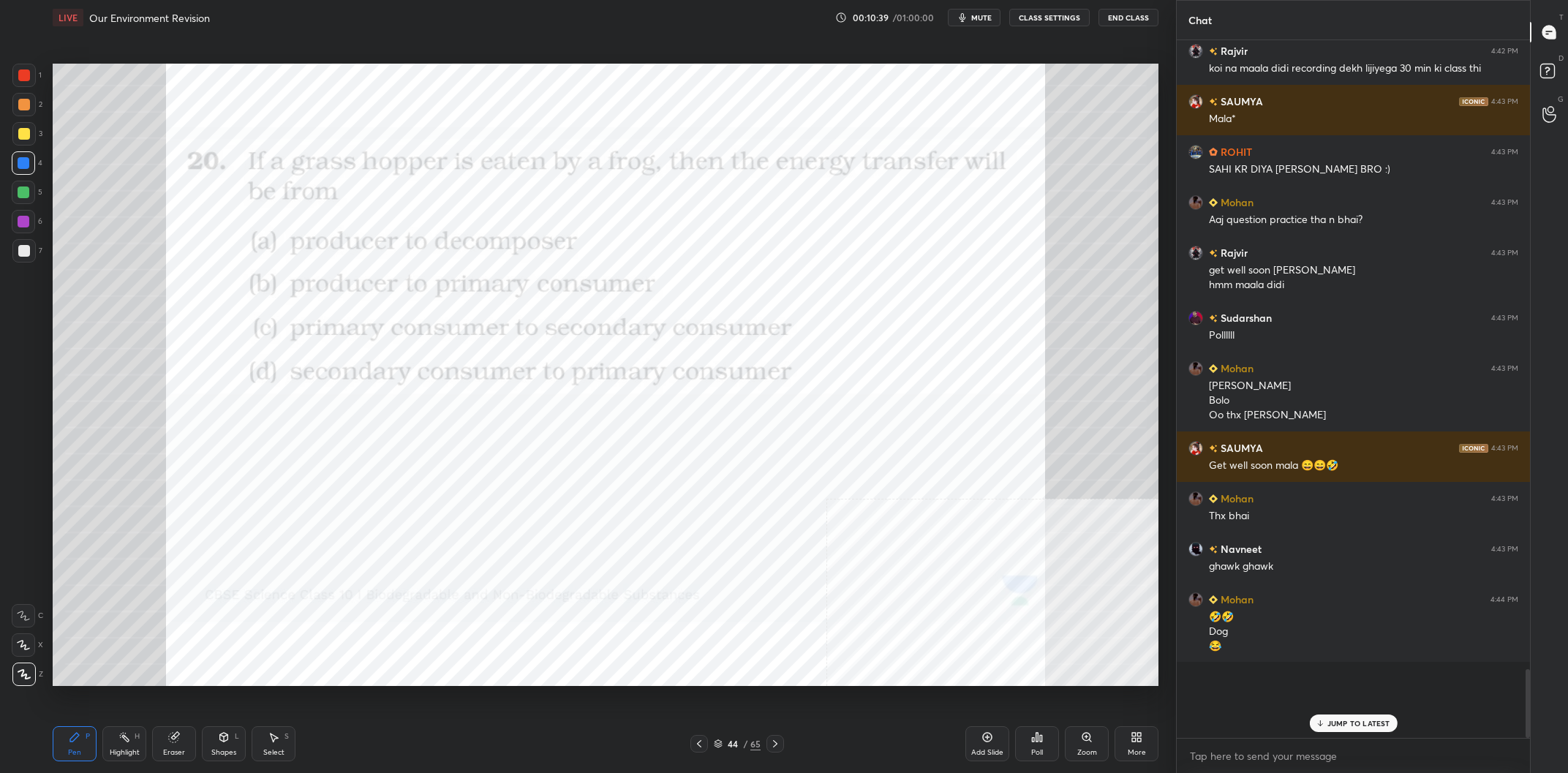
scroll to position [5741, 0]
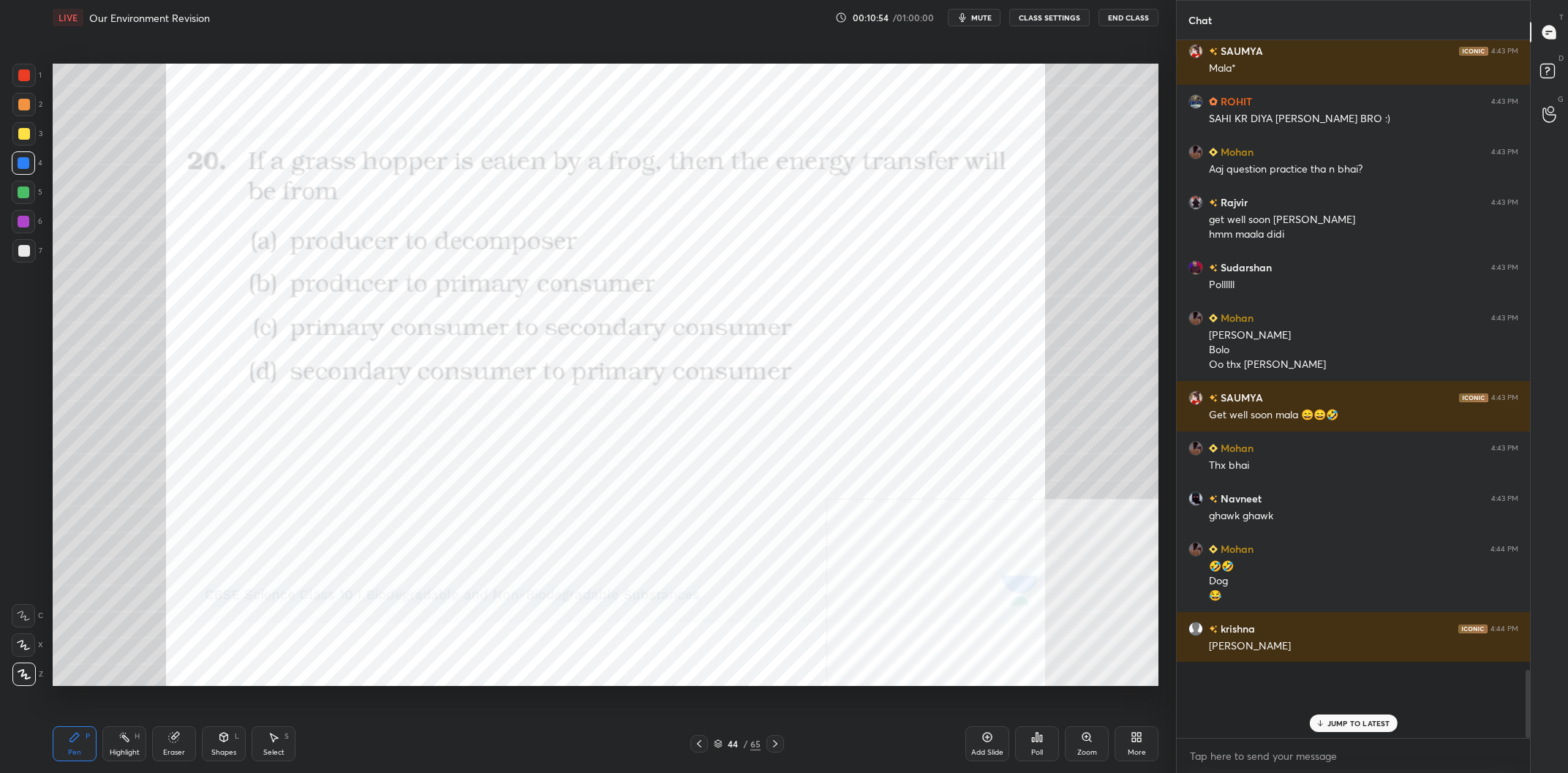
click at [735, 745] on div "44" at bounding box center [733, 744] width 15 height 9
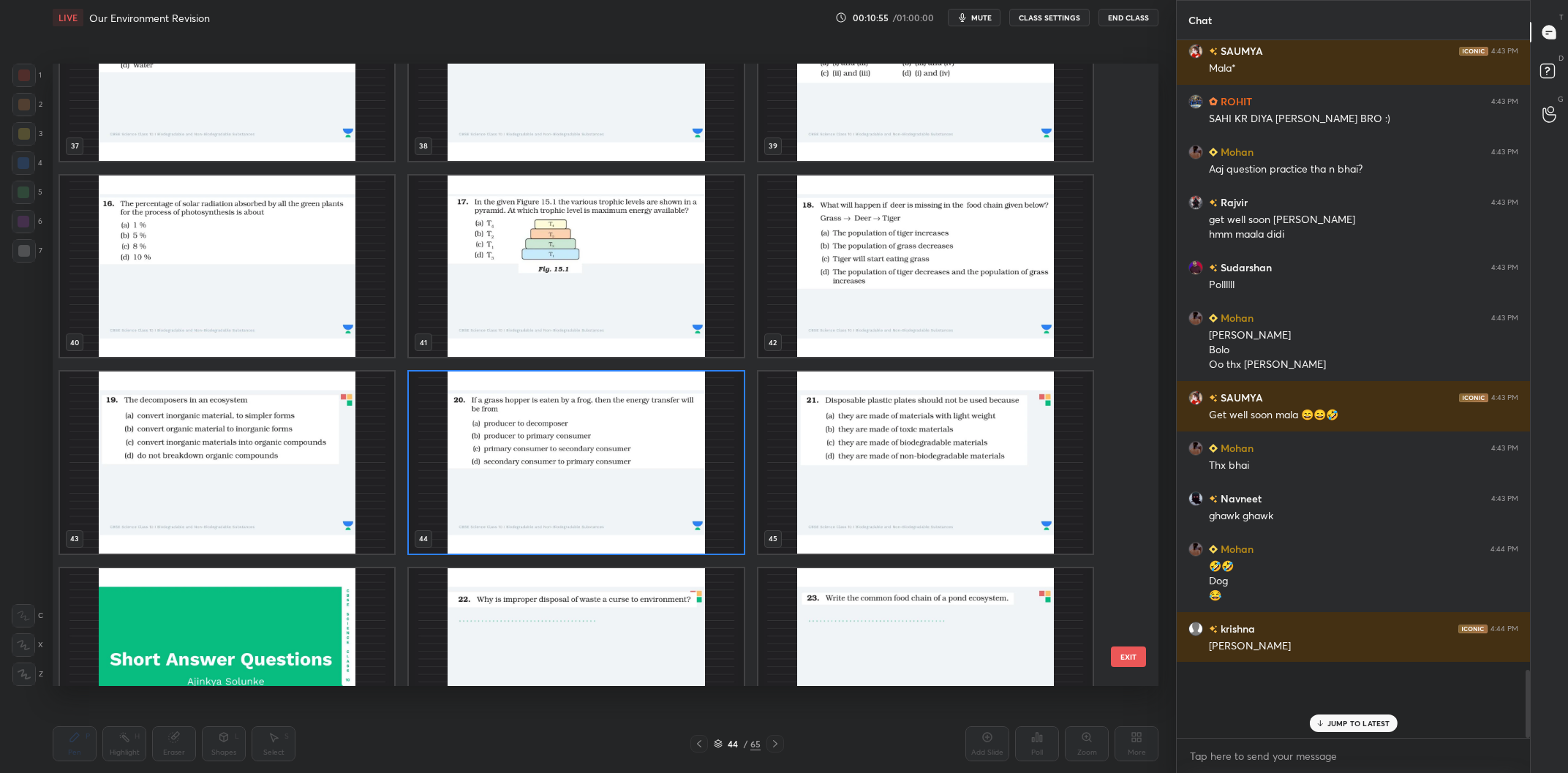
scroll to position [2510, 0]
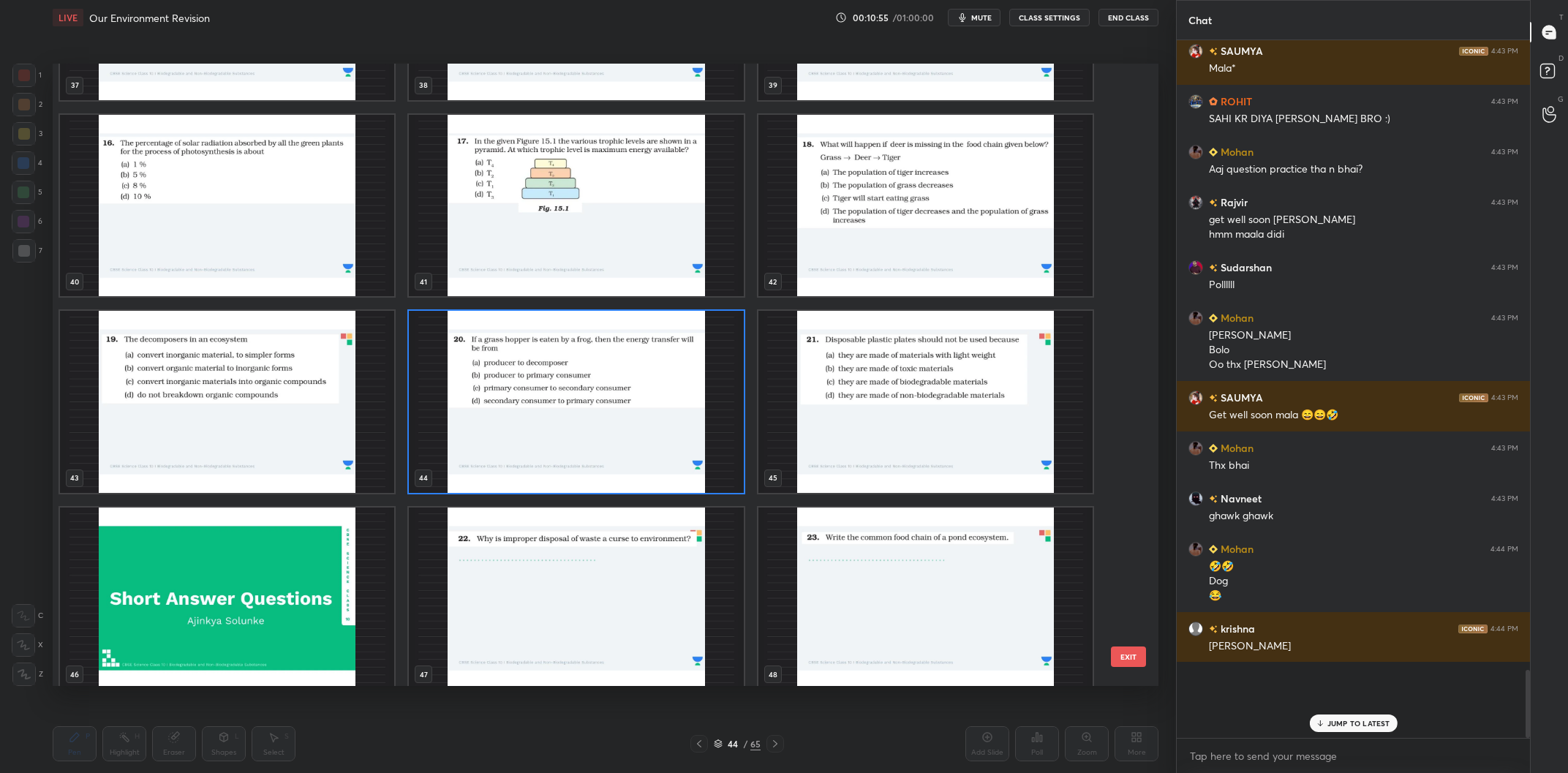
click at [624, 456] on img "grid" at bounding box center [576, 402] width 334 height 183
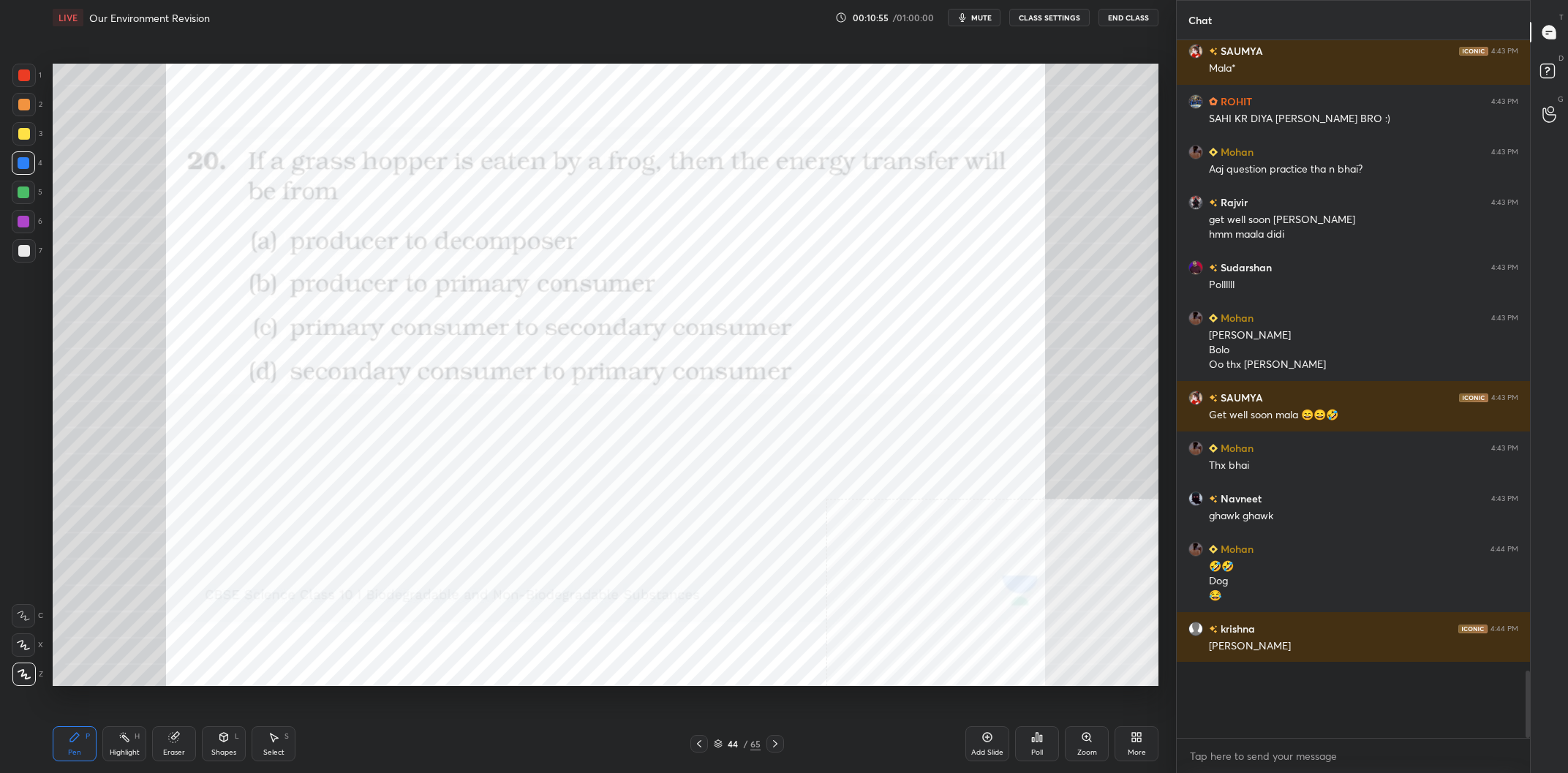
click at [624, 456] on img "grid" at bounding box center [576, 402] width 334 height 183
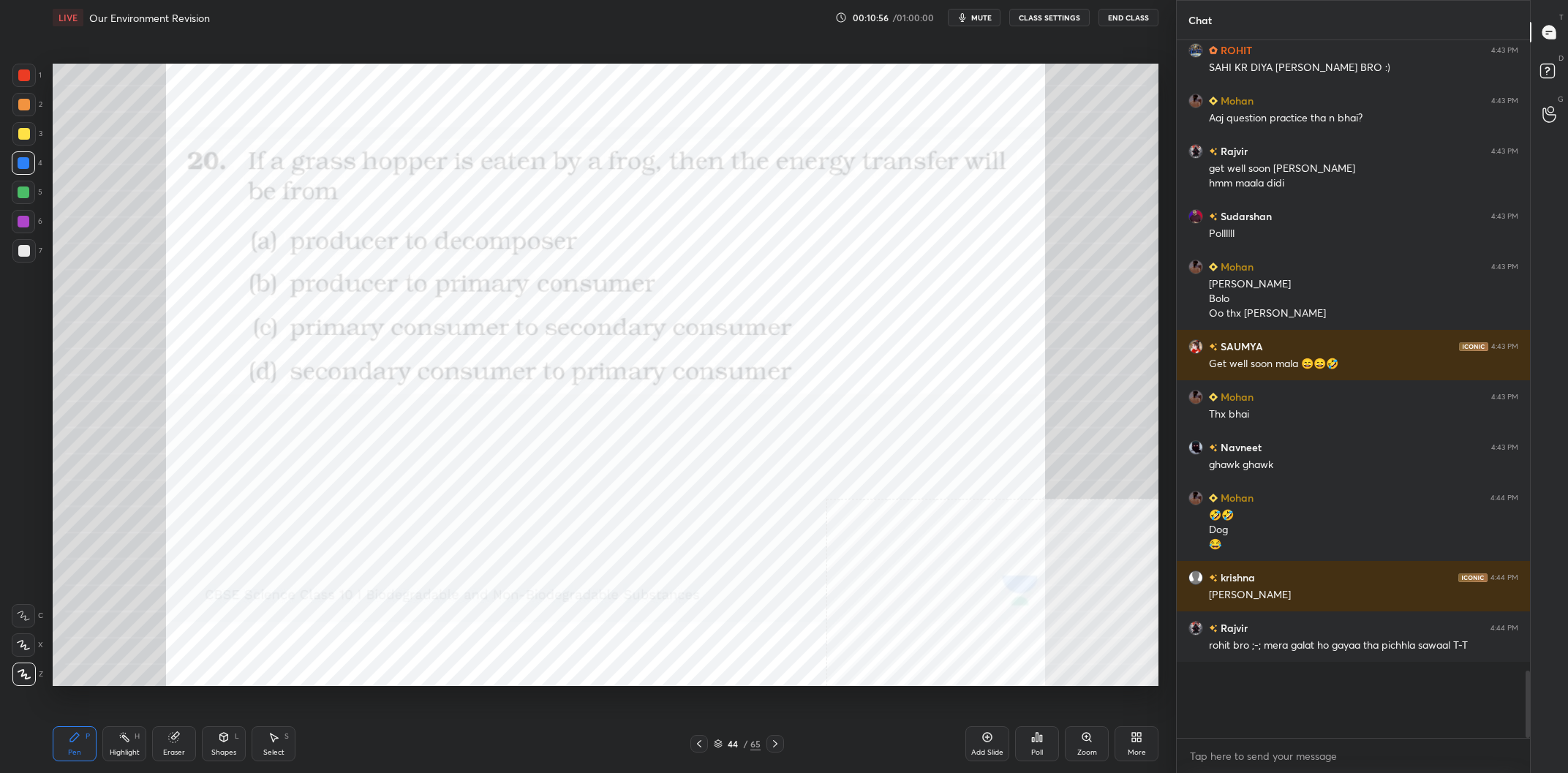
scroll to position [0, 0]
click at [1029, 736] on div "Poll" at bounding box center [1037, 743] width 44 height 35
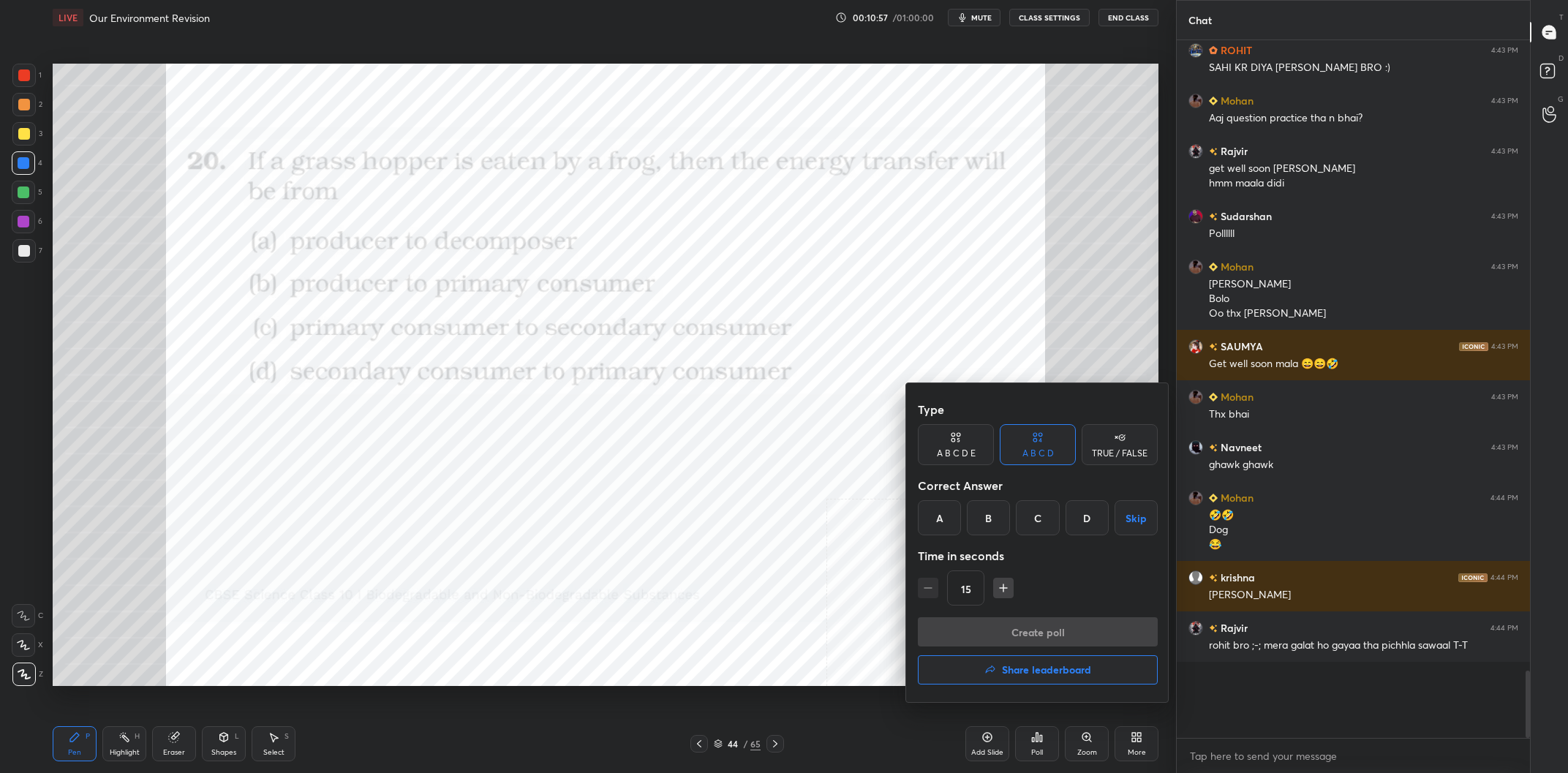
click at [1049, 526] on div "C" at bounding box center [1037, 518] width 44 height 35
click at [1079, 632] on button "Create poll" at bounding box center [1037, 632] width 240 height 29
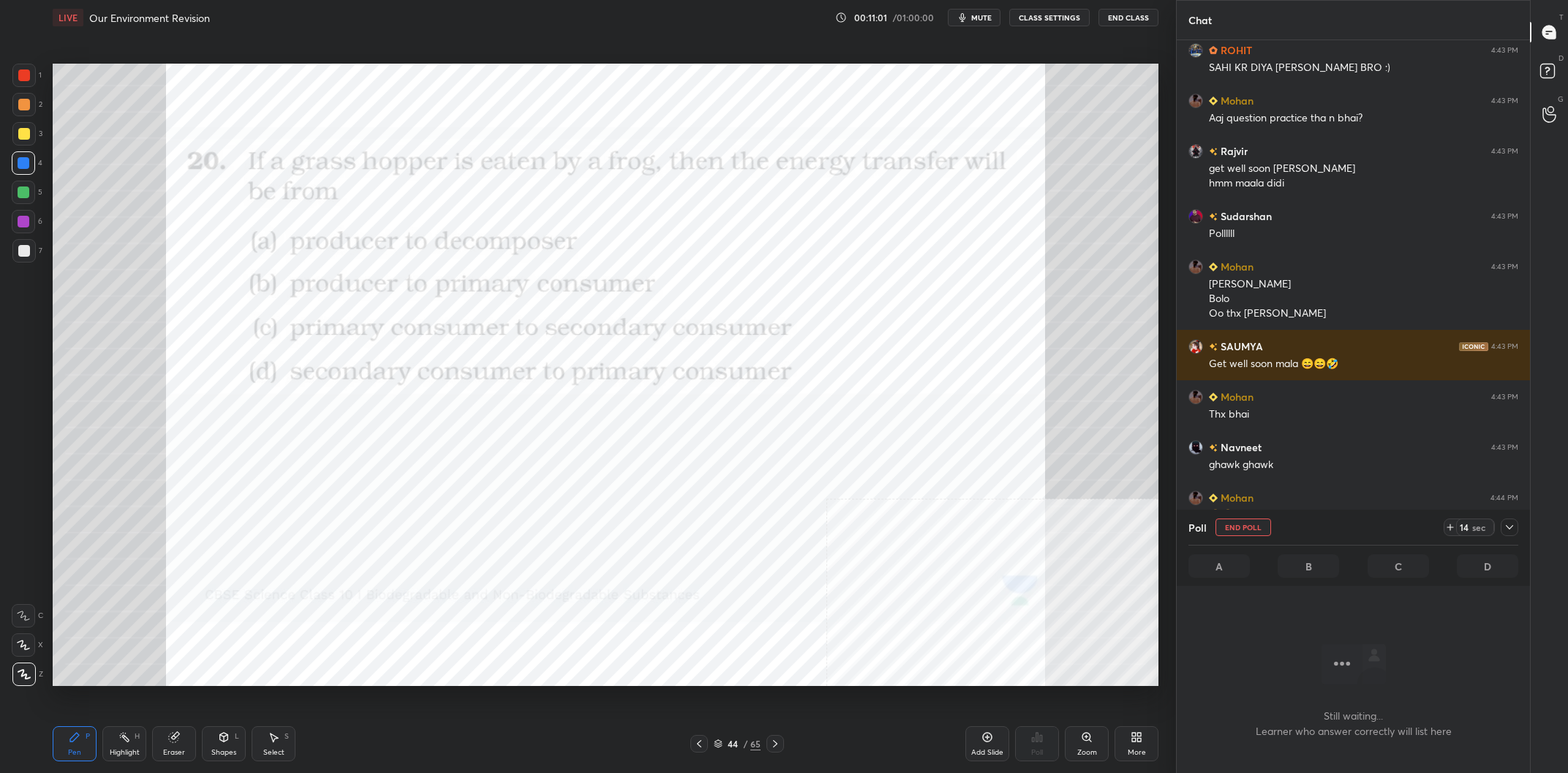
click at [1506, 530] on icon at bounding box center [1510, 527] width 12 height 12
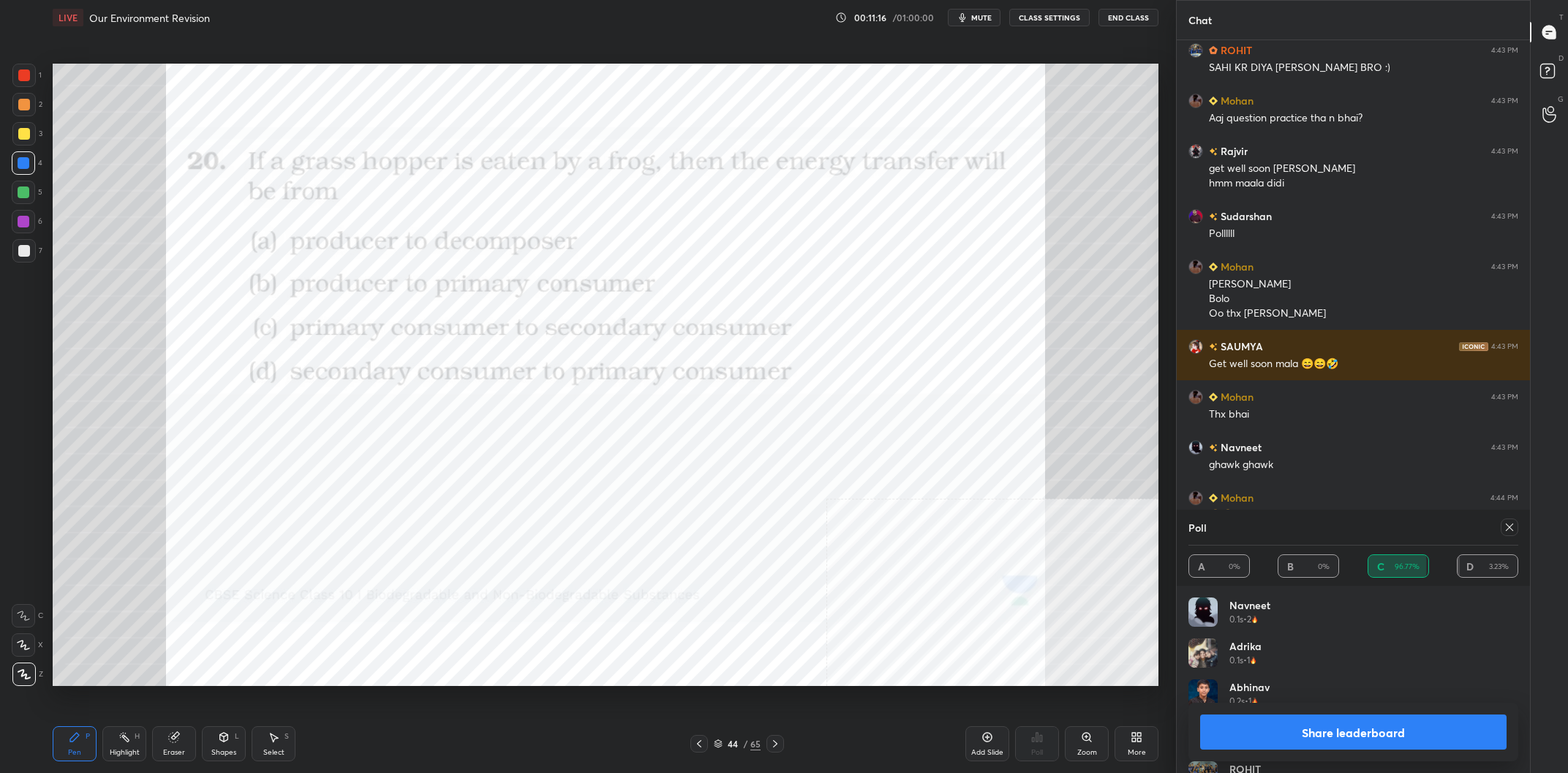
scroll to position [5843, 0]
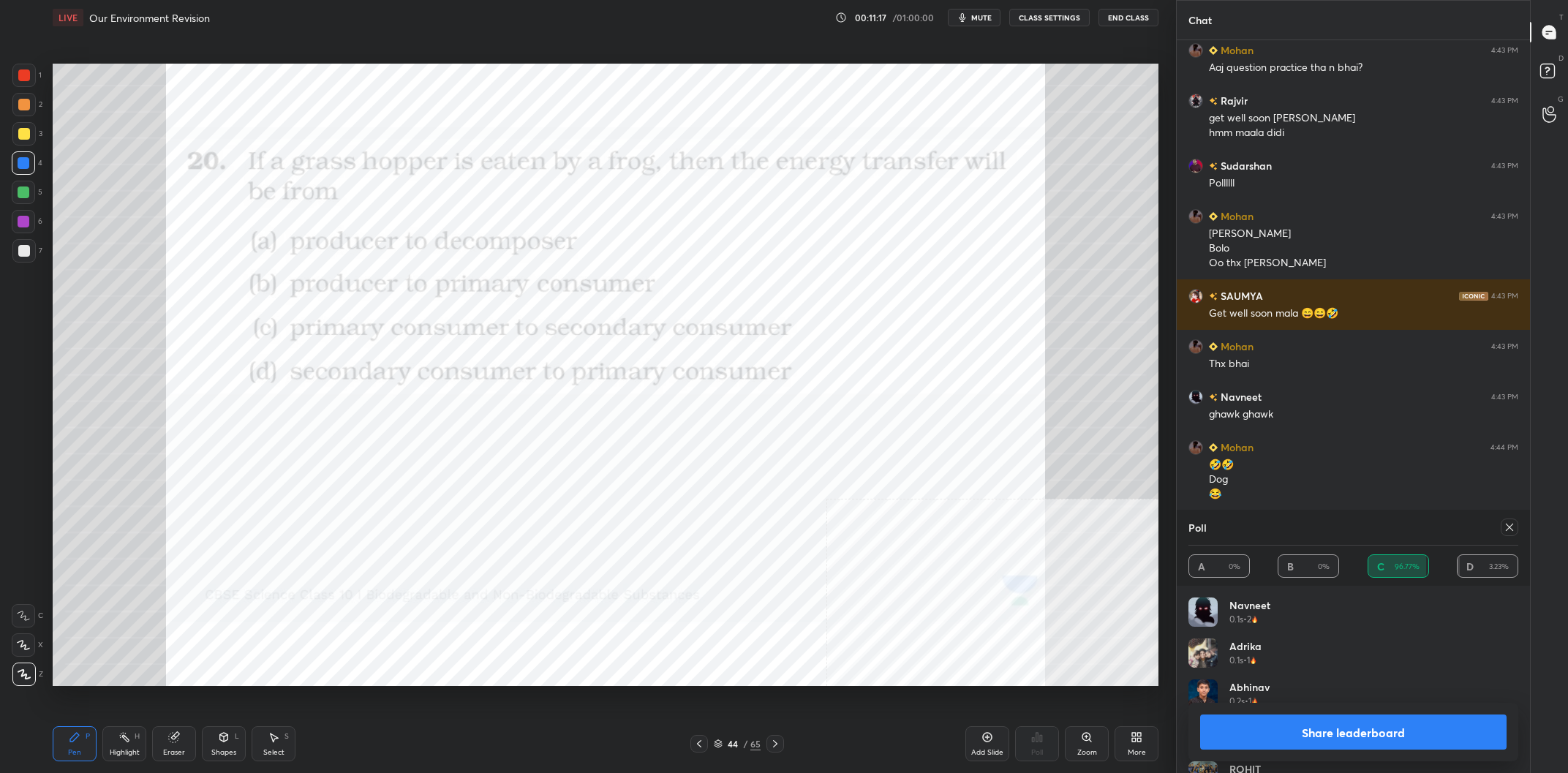
click at [1315, 736] on button "Share leaderboard" at bounding box center [1353, 732] width 306 height 35
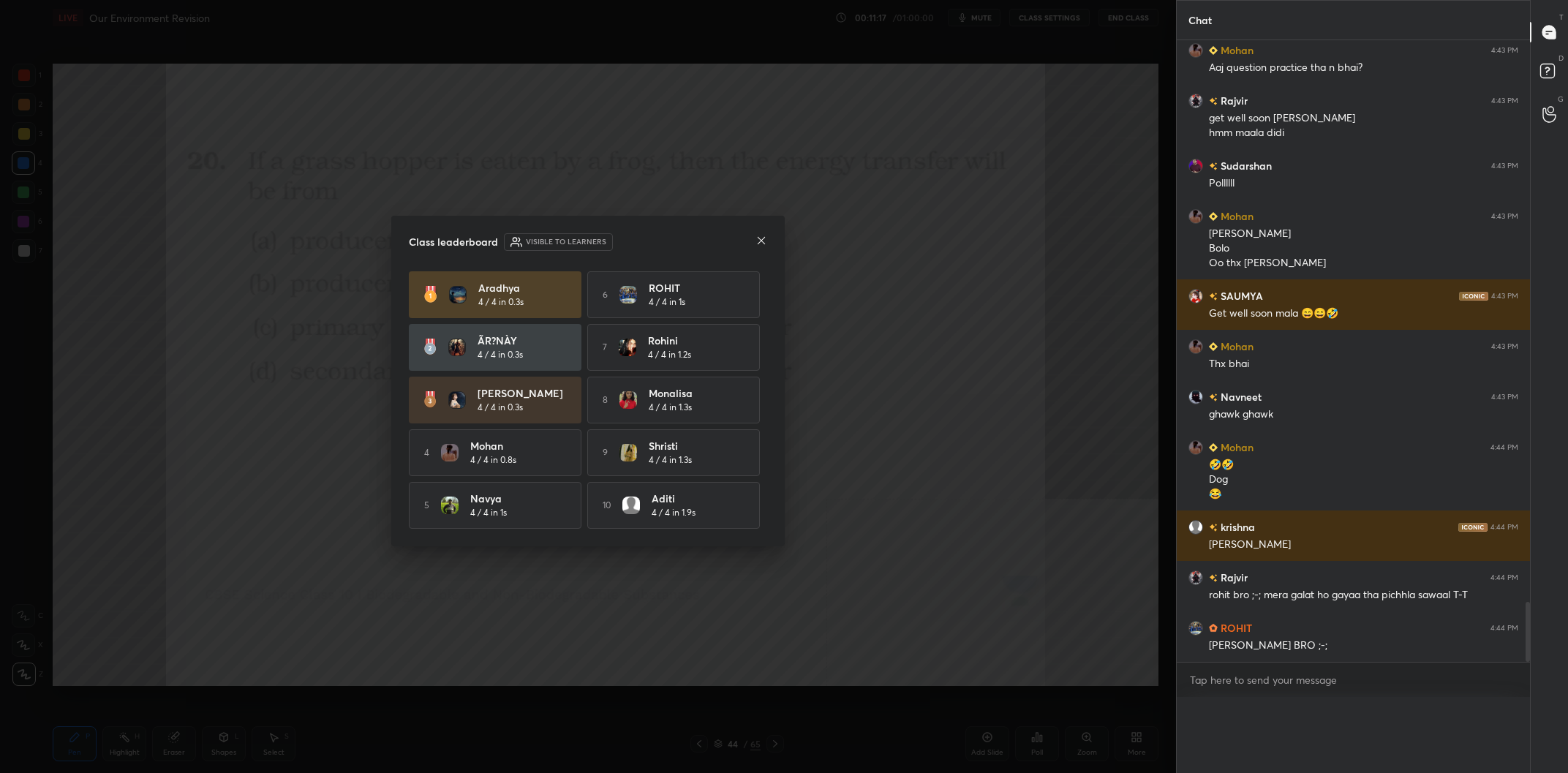
scroll to position [0, 0]
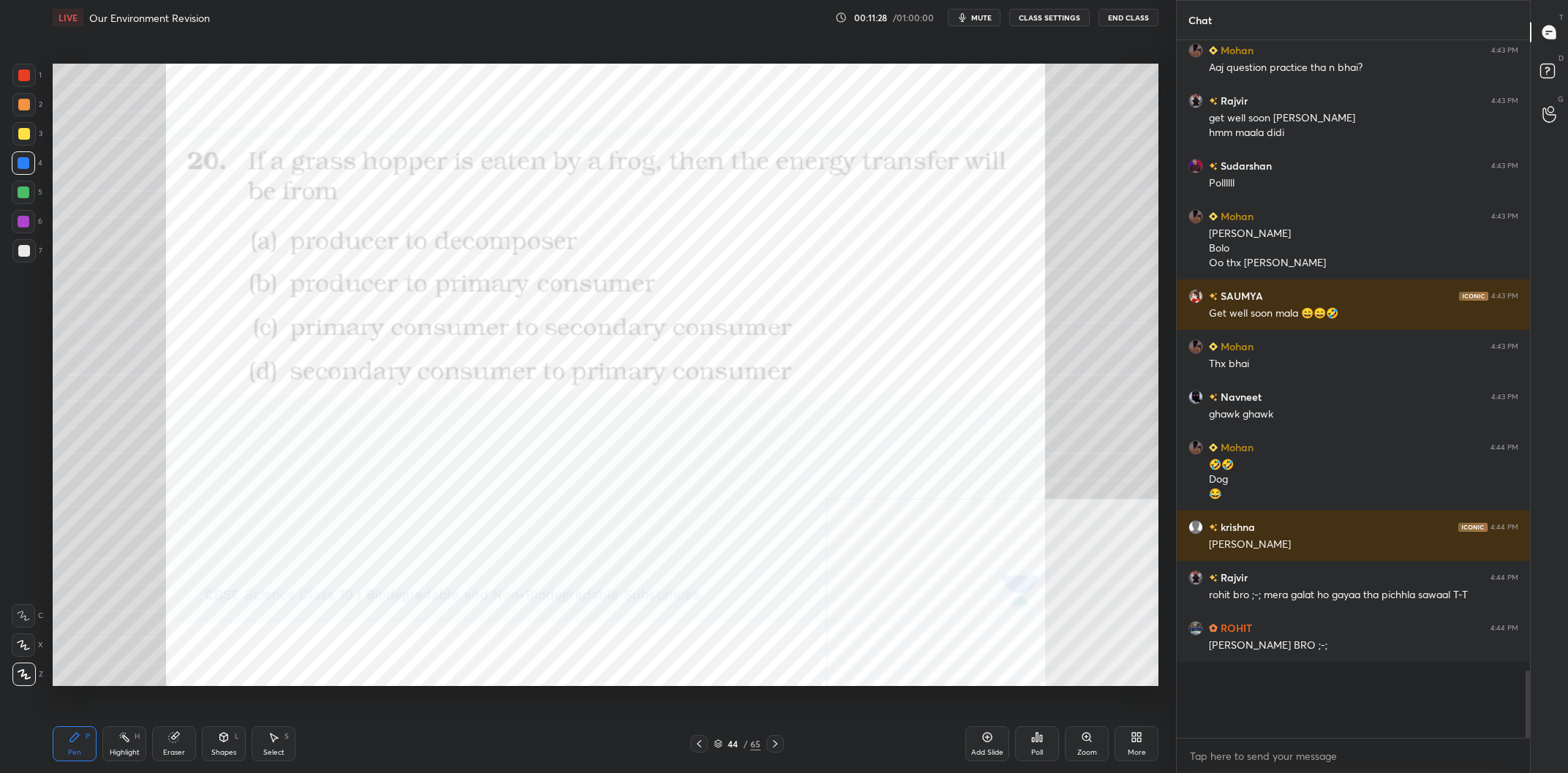
click at [15, 78] on div at bounding box center [24, 75] width 23 height 23
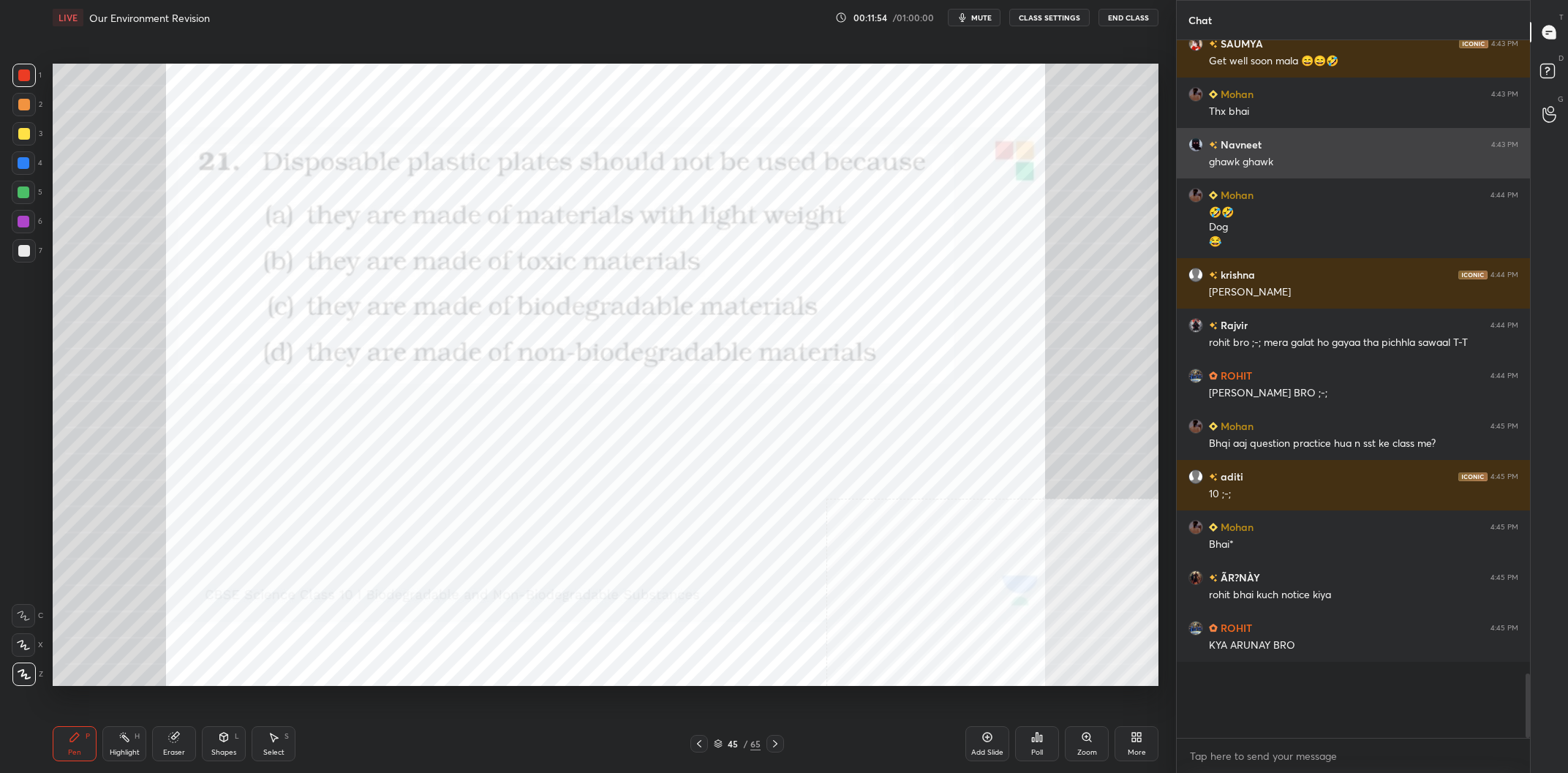
scroll to position [6145, 0]
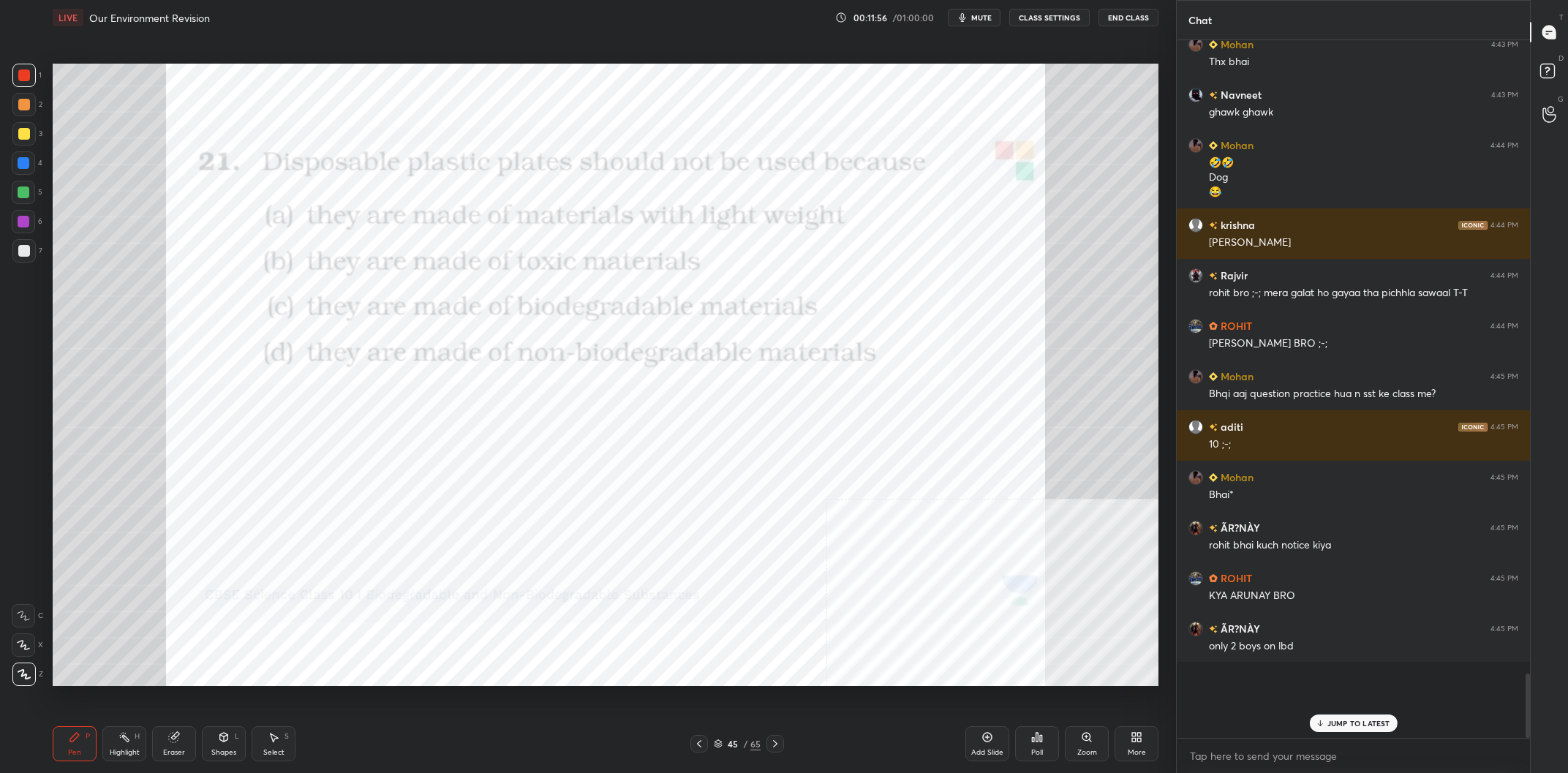
click at [113, 752] on div "Highlight" at bounding box center [125, 753] width 30 height 8
click at [111, 748] on div "Highlight H" at bounding box center [124, 743] width 44 height 35
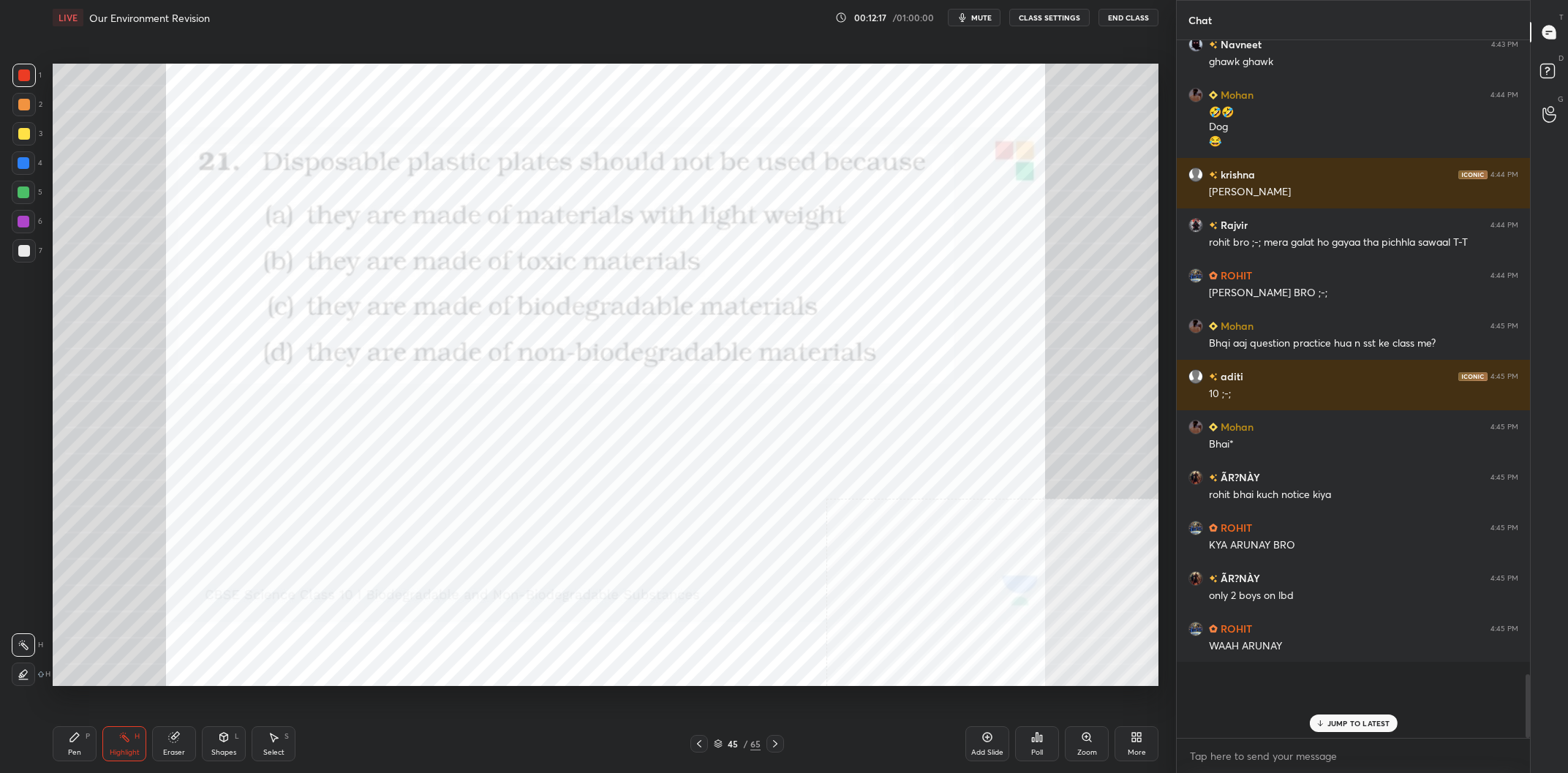
click at [1042, 748] on div "Poll" at bounding box center [1037, 743] width 44 height 35
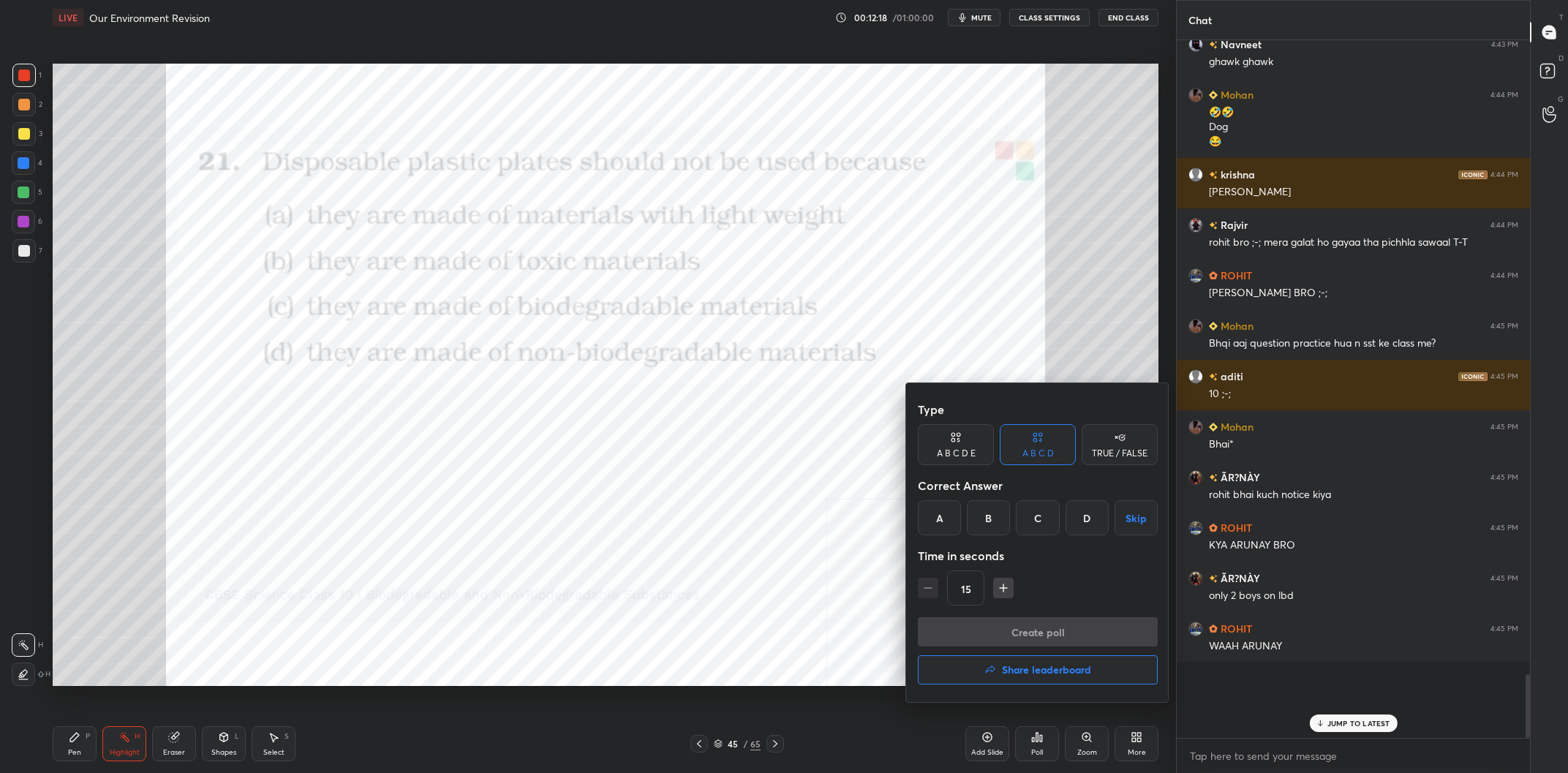
click at [1101, 517] on div "D" at bounding box center [1087, 518] width 44 height 35
click at [1080, 624] on button "Create poll" at bounding box center [1037, 632] width 240 height 29
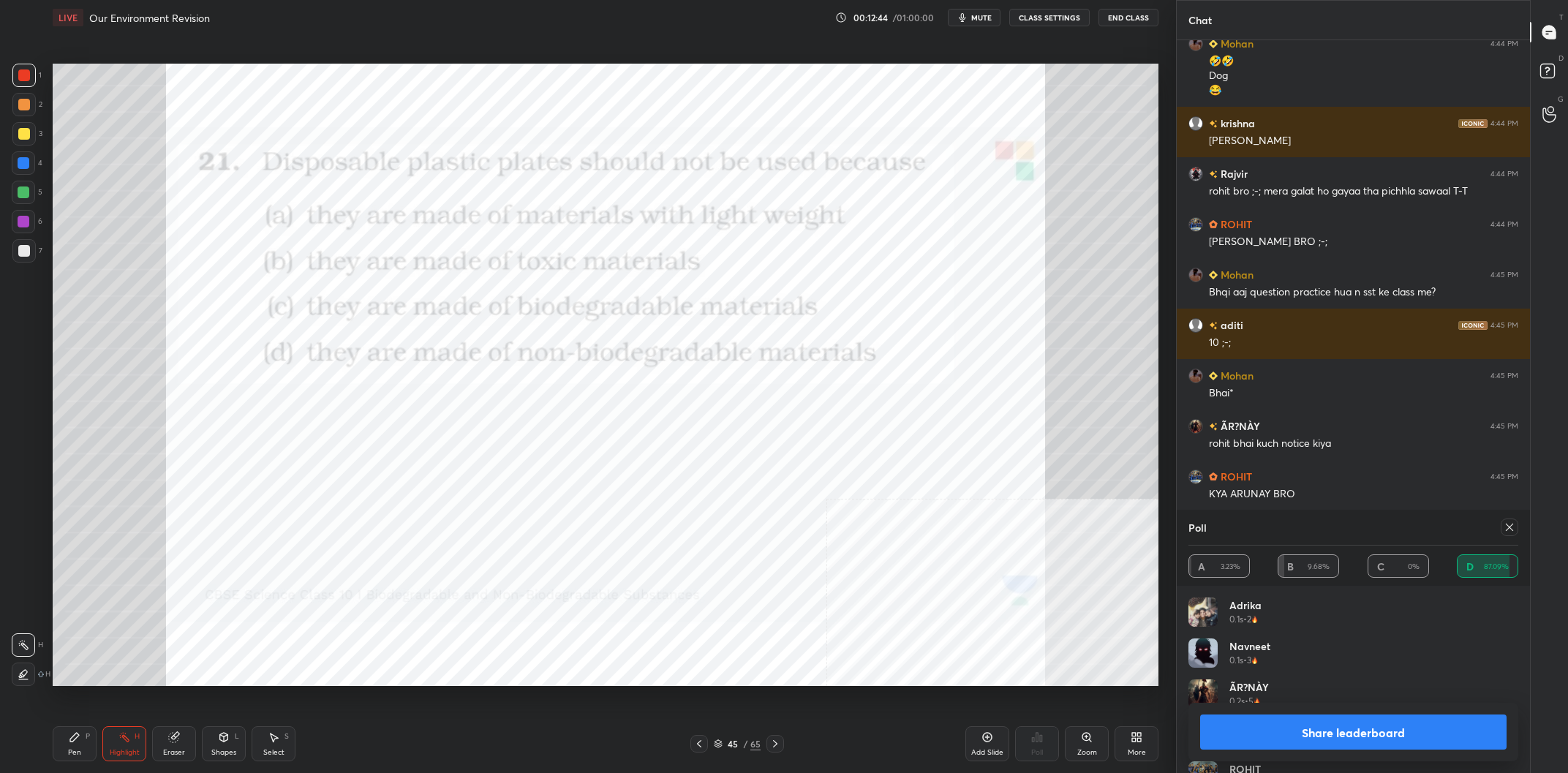
scroll to position [6297, 0]
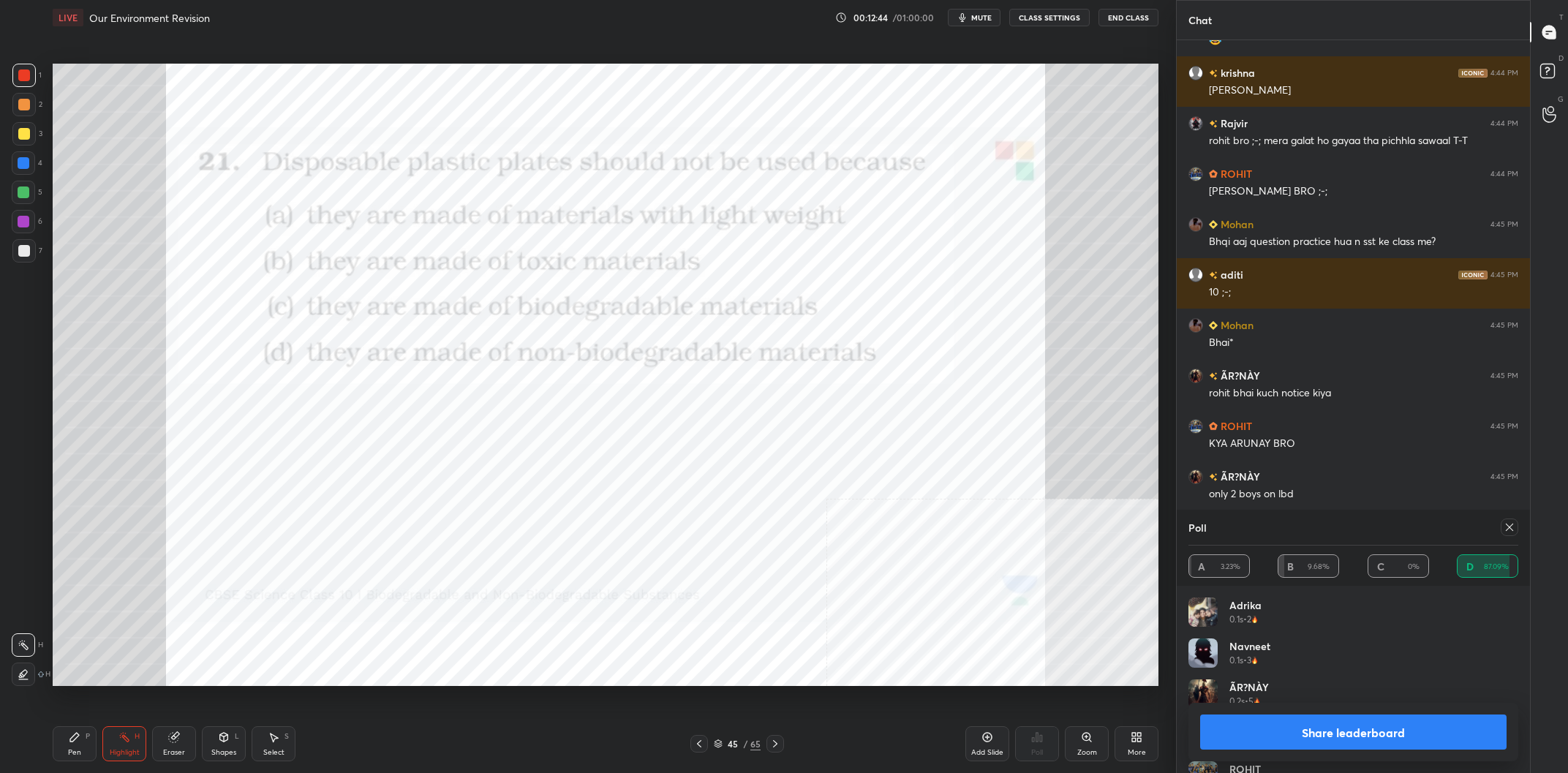
drag, startPoint x: 1373, startPoint y: 724, endPoint x: 1260, endPoint y: 692, distance: 117.4
click at [1371, 721] on button "Share leaderboard" at bounding box center [1353, 732] width 306 height 35
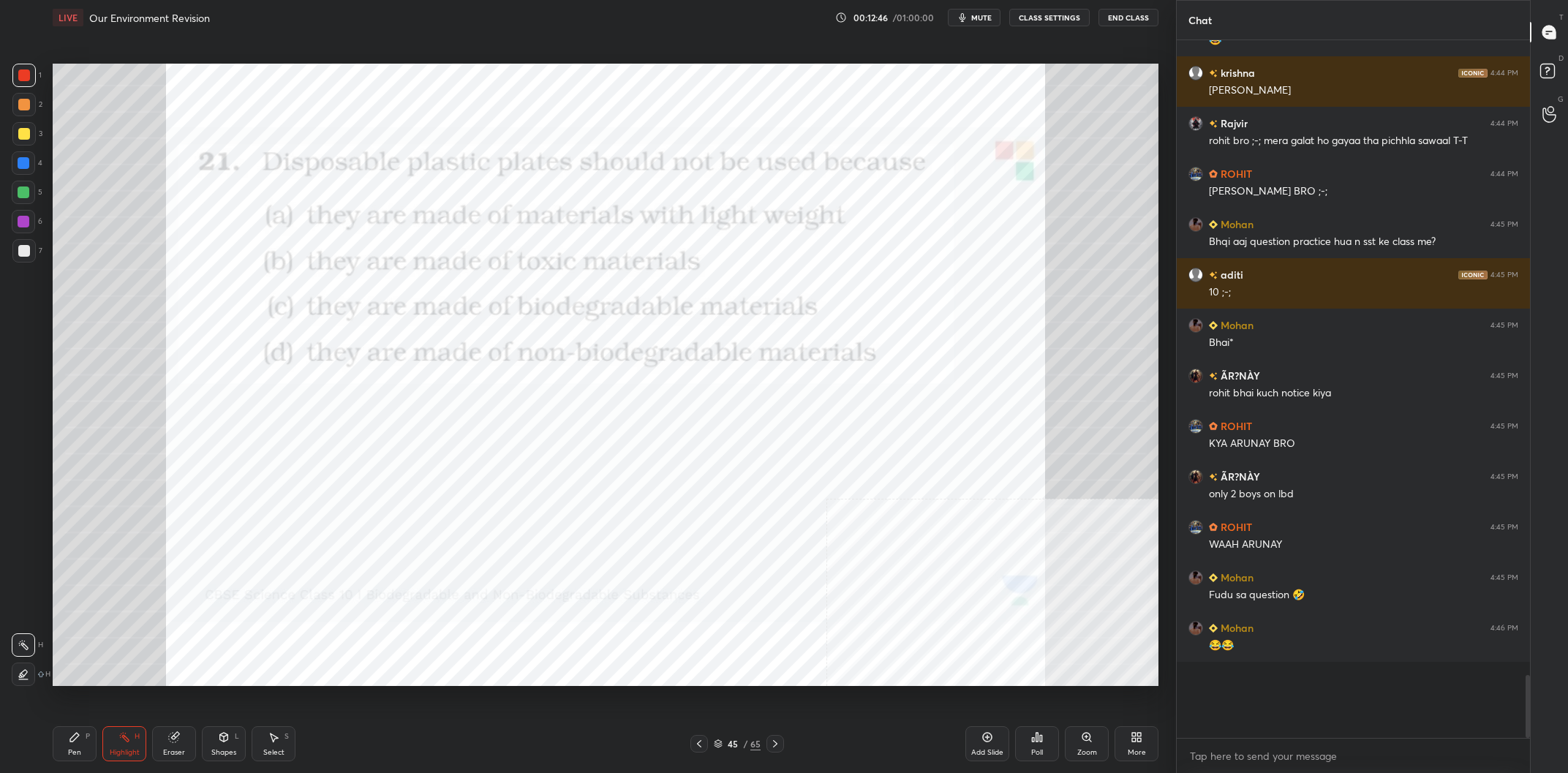
scroll to position [6347, 0]
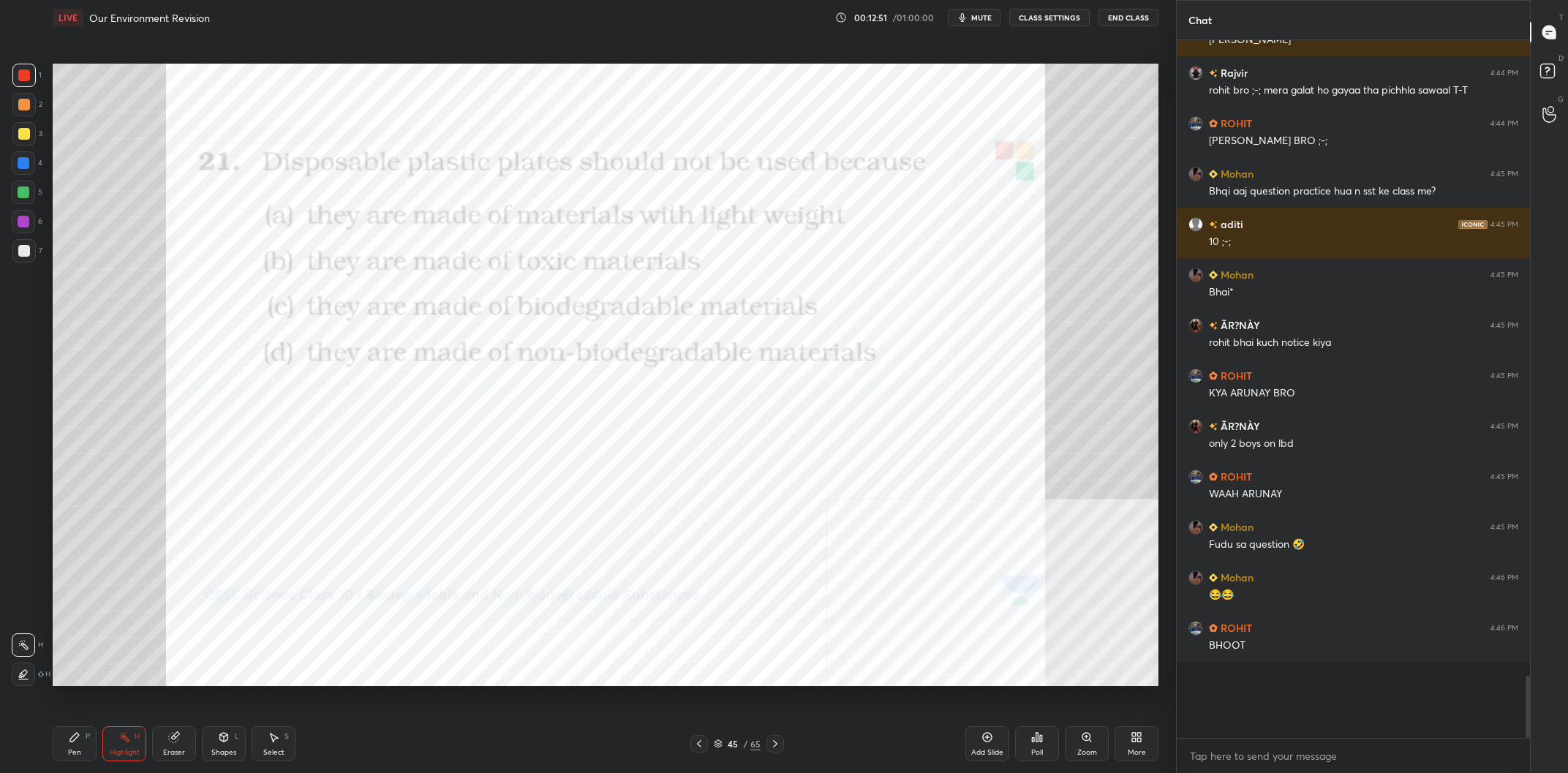
click at [60, 736] on div "Pen P" at bounding box center [74, 743] width 44 height 35
click at [73, 736] on icon at bounding box center [75, 737] width 12 height 12
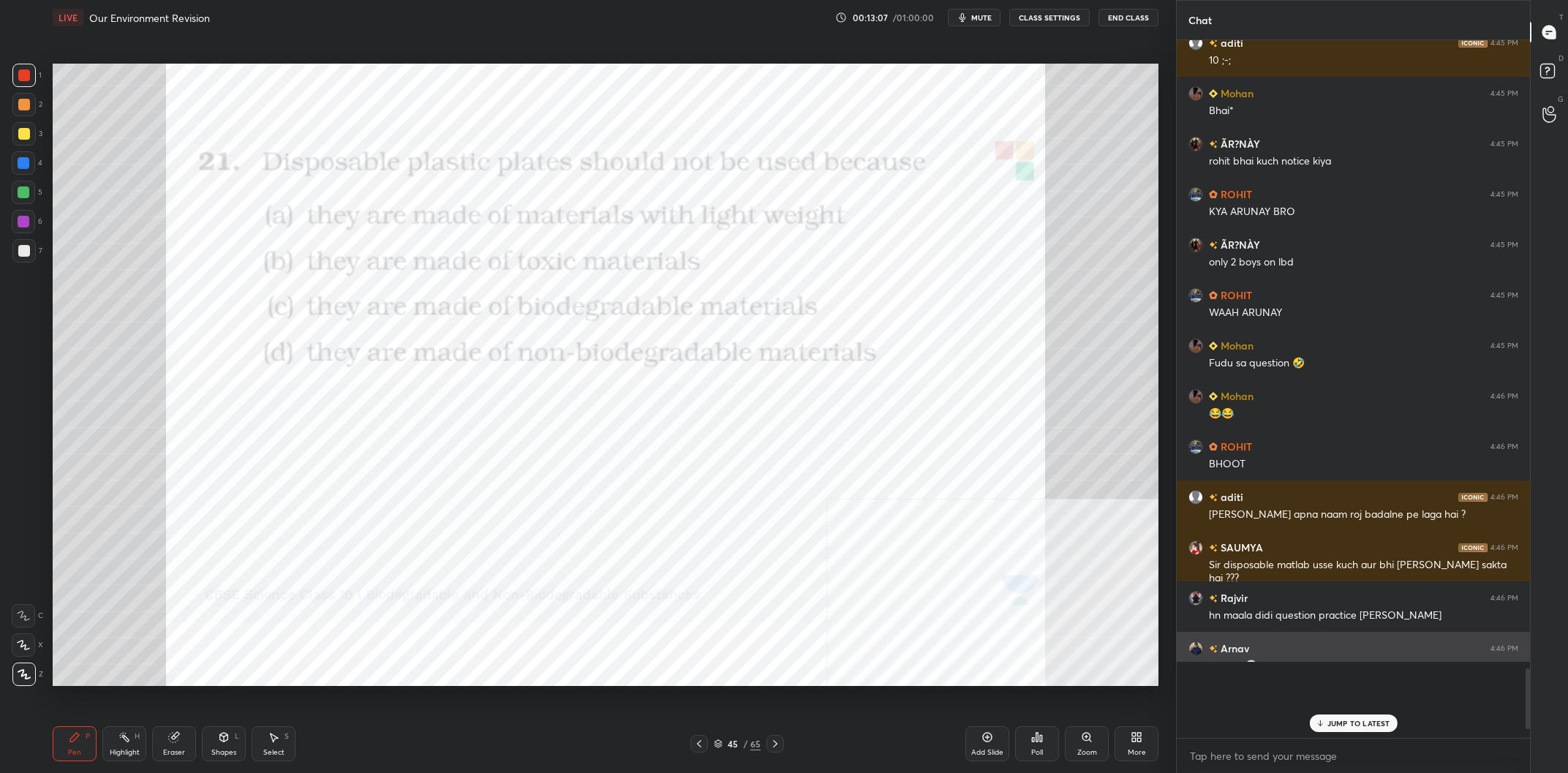
scroll to position [6506, 0]
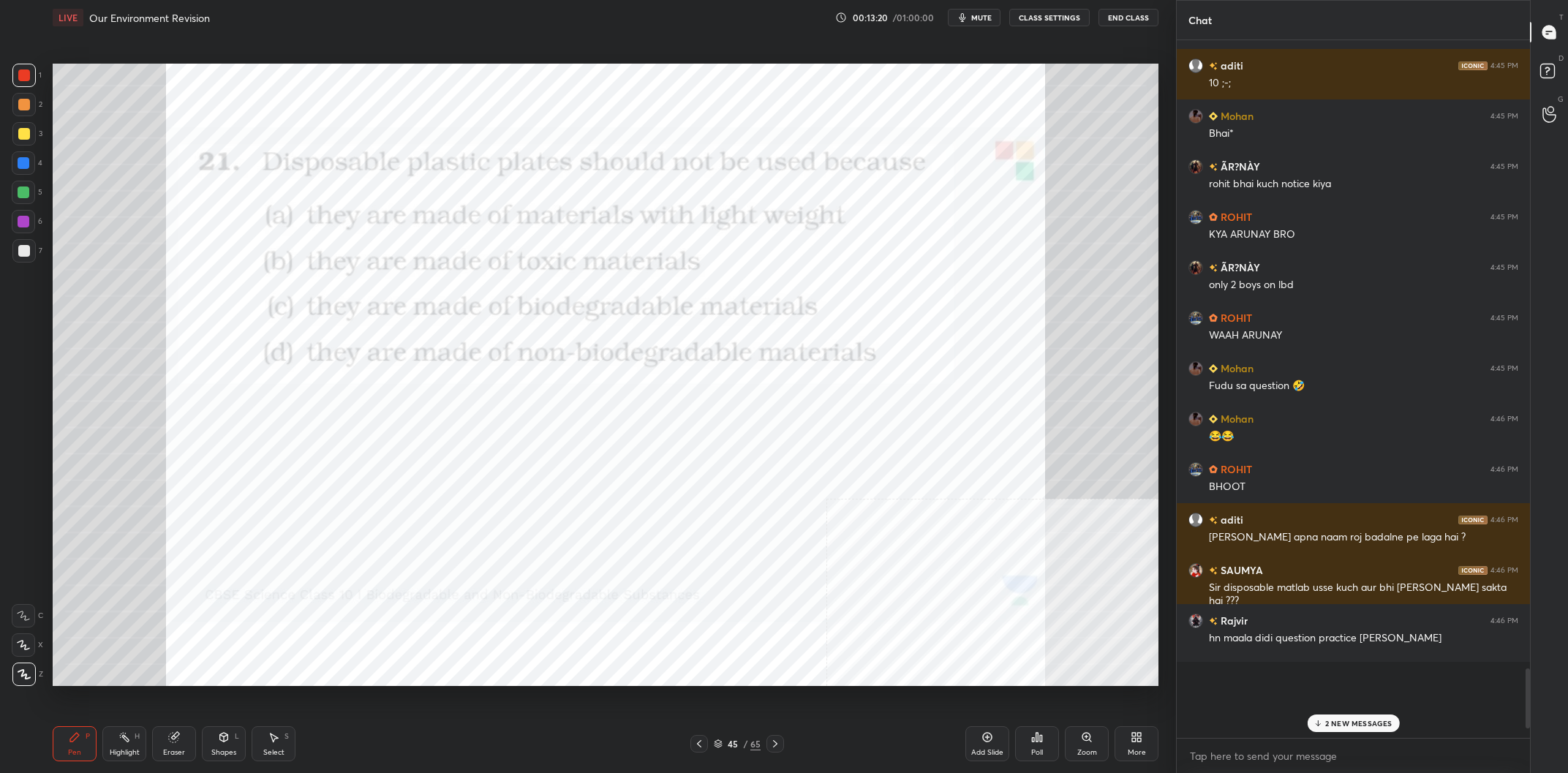
click at [1351, 724] on p "2 NEW MESSAGES" at bounding box center [1359, 724] width 67 height 9
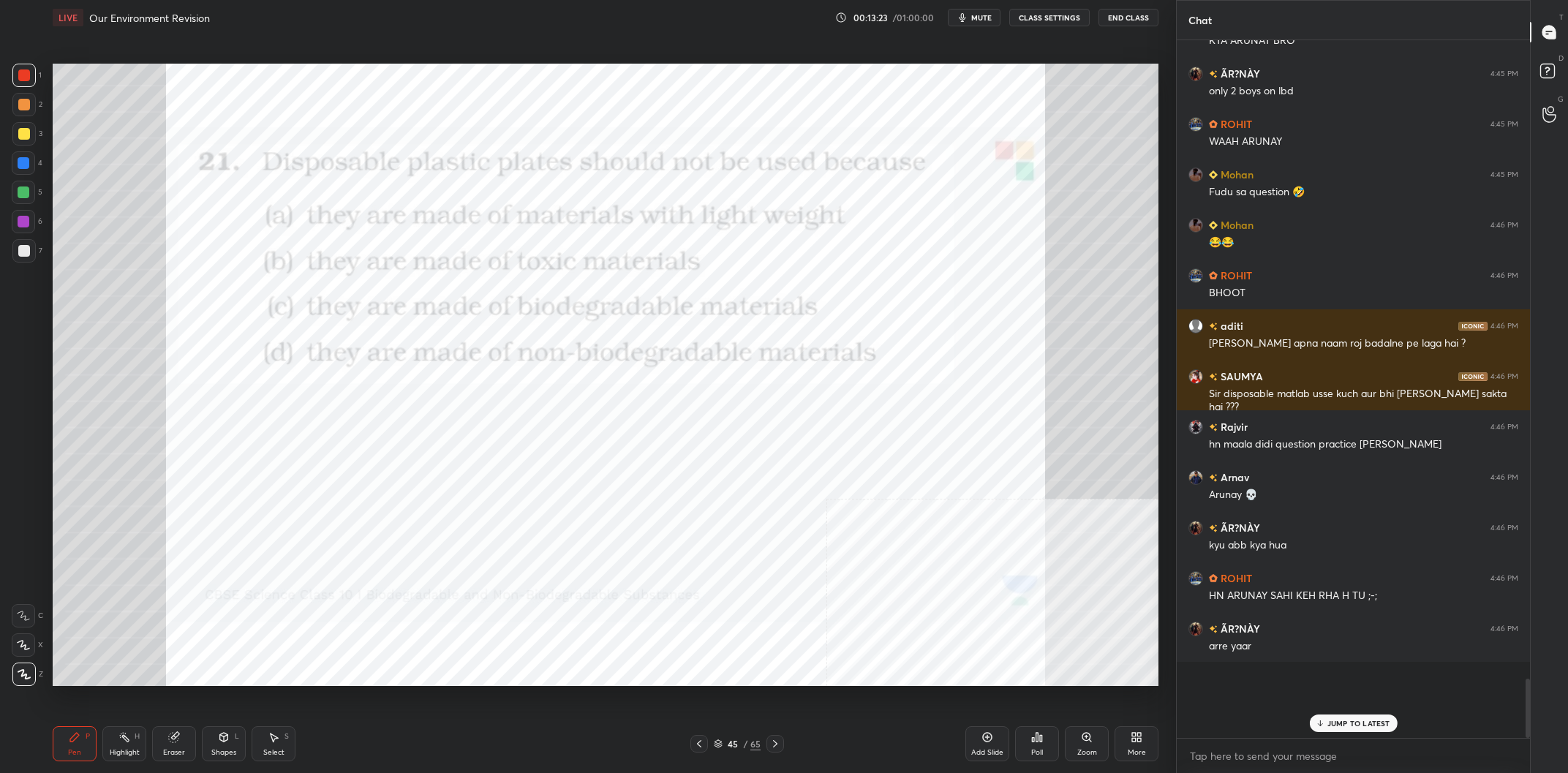
click at [172, 743] on icon at bounding box center [174, 737] width 12 height 12
click at [15, 675] on span "Erase all" at bounding box center [24, 675] width 22 height 10
click at [57, 745] on div "Pen P" at bounding box center [74, 743] width 44 height 35
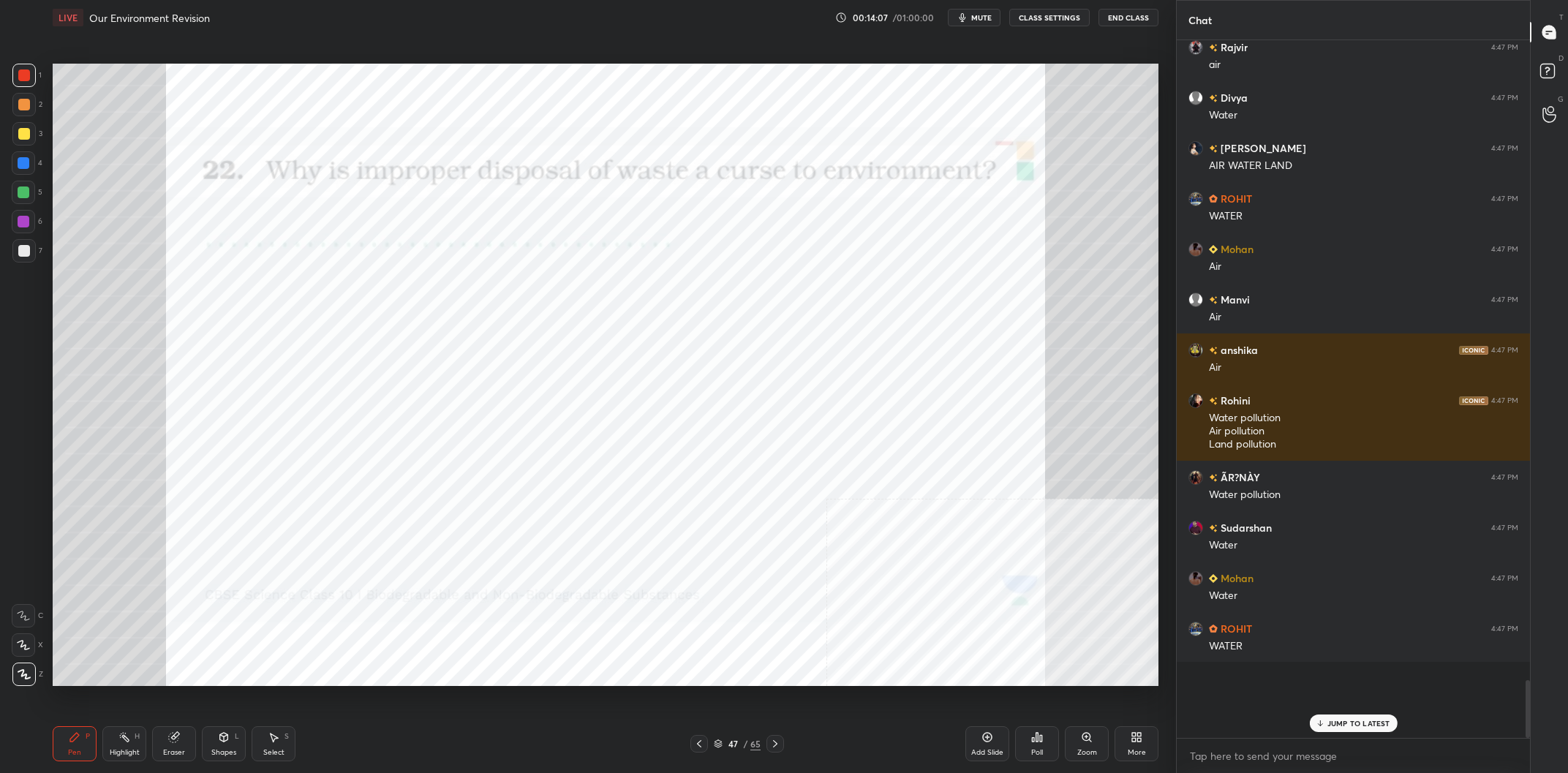
scroll to position [6961, 0]
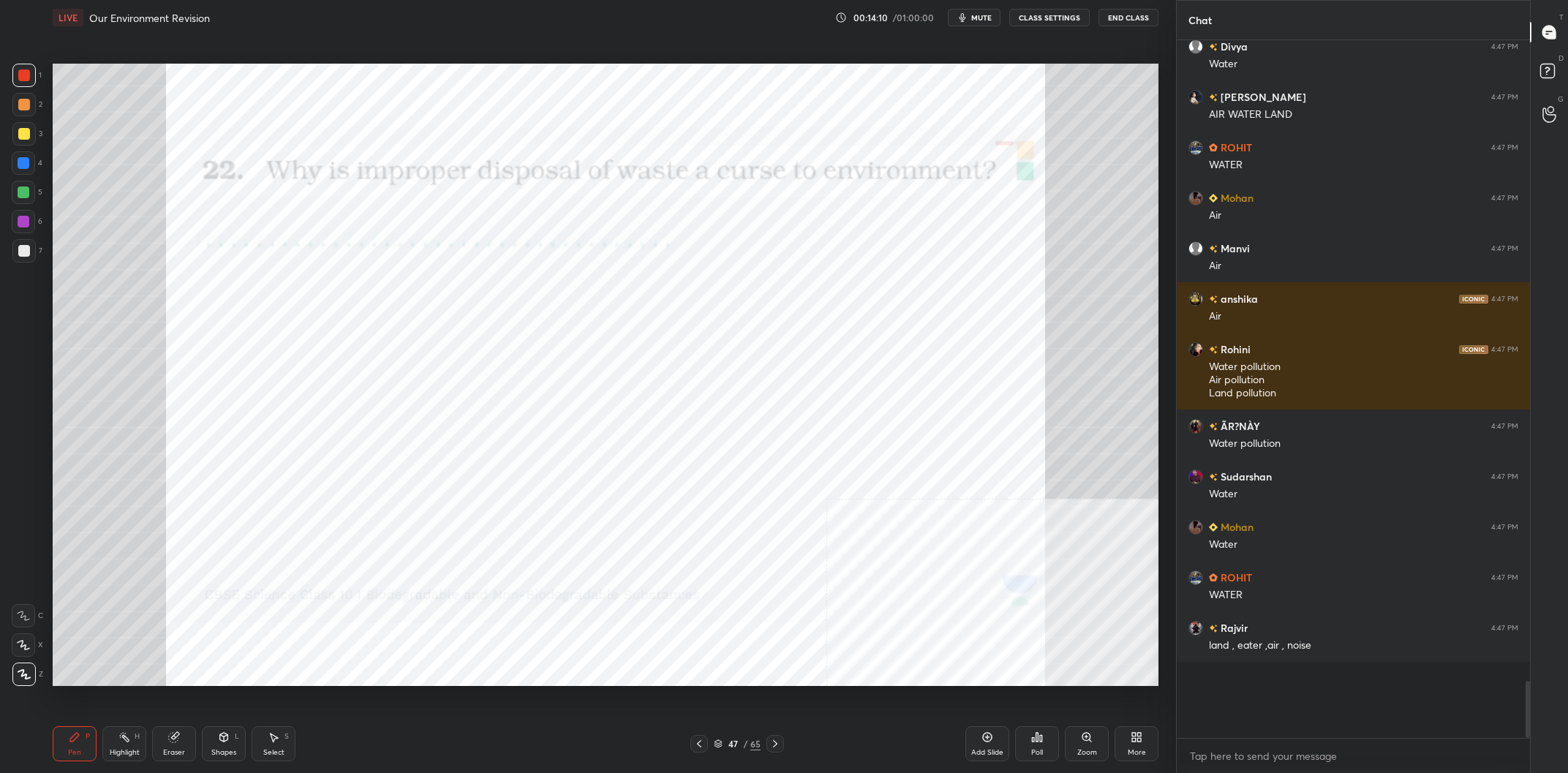
click at [28, 218] on div at bounding box center [24, 222] width 12 height 12
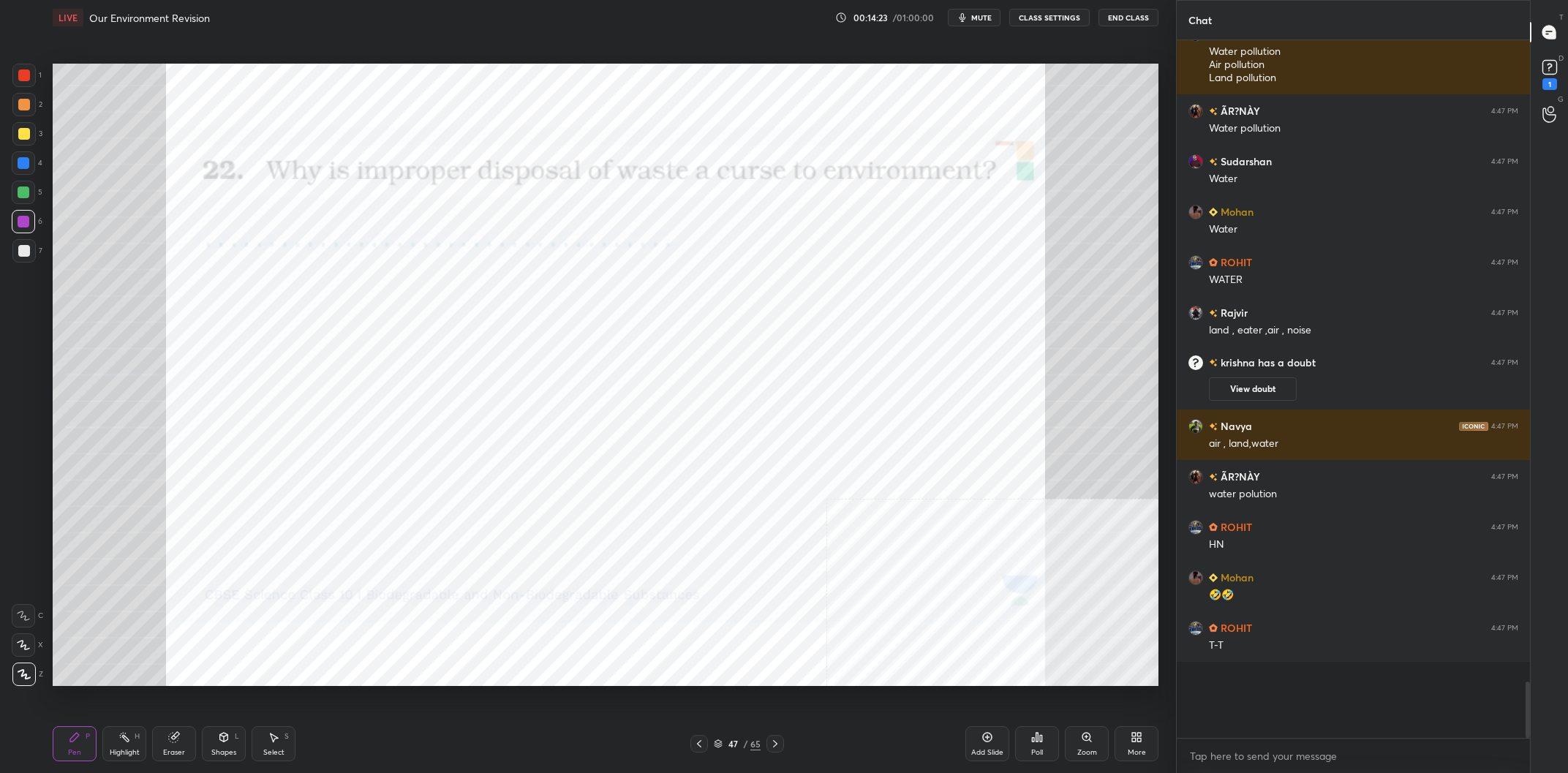
scroll to position [7090, 0]
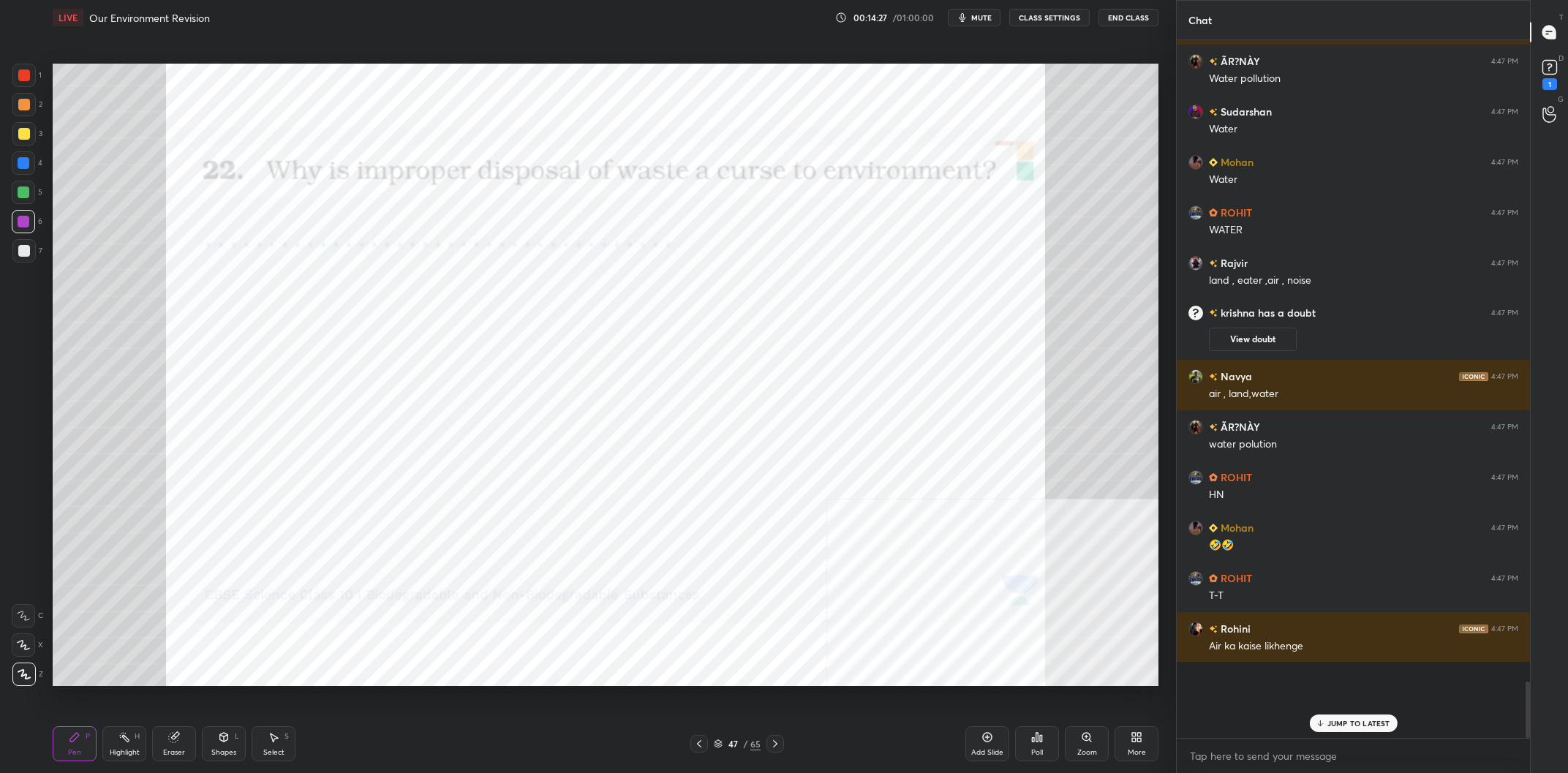
click at [116, 743] on div "Highlight H" at bounding box center [124, 743] width 44 height 35
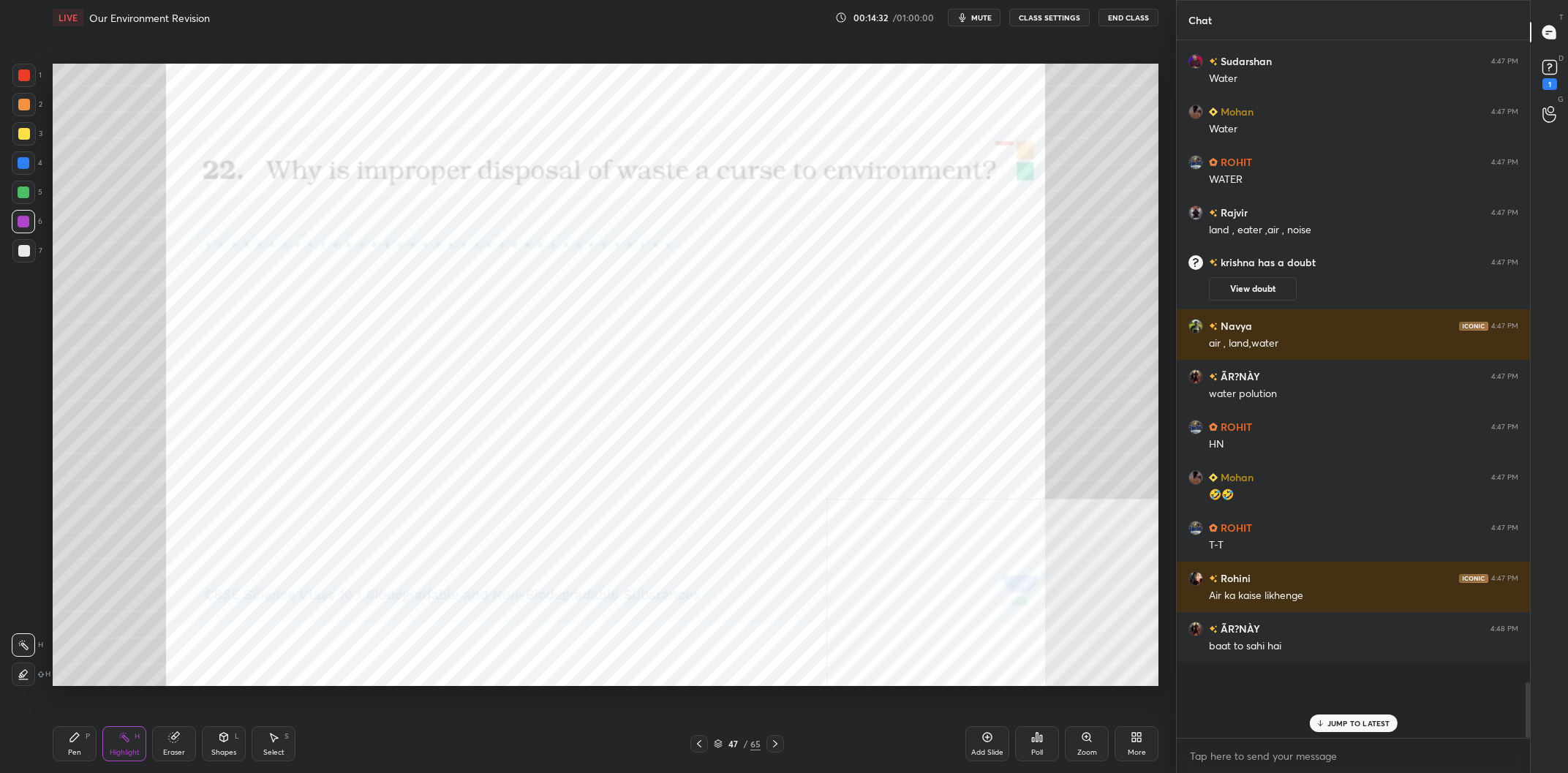
scroll to position [7192, 0]
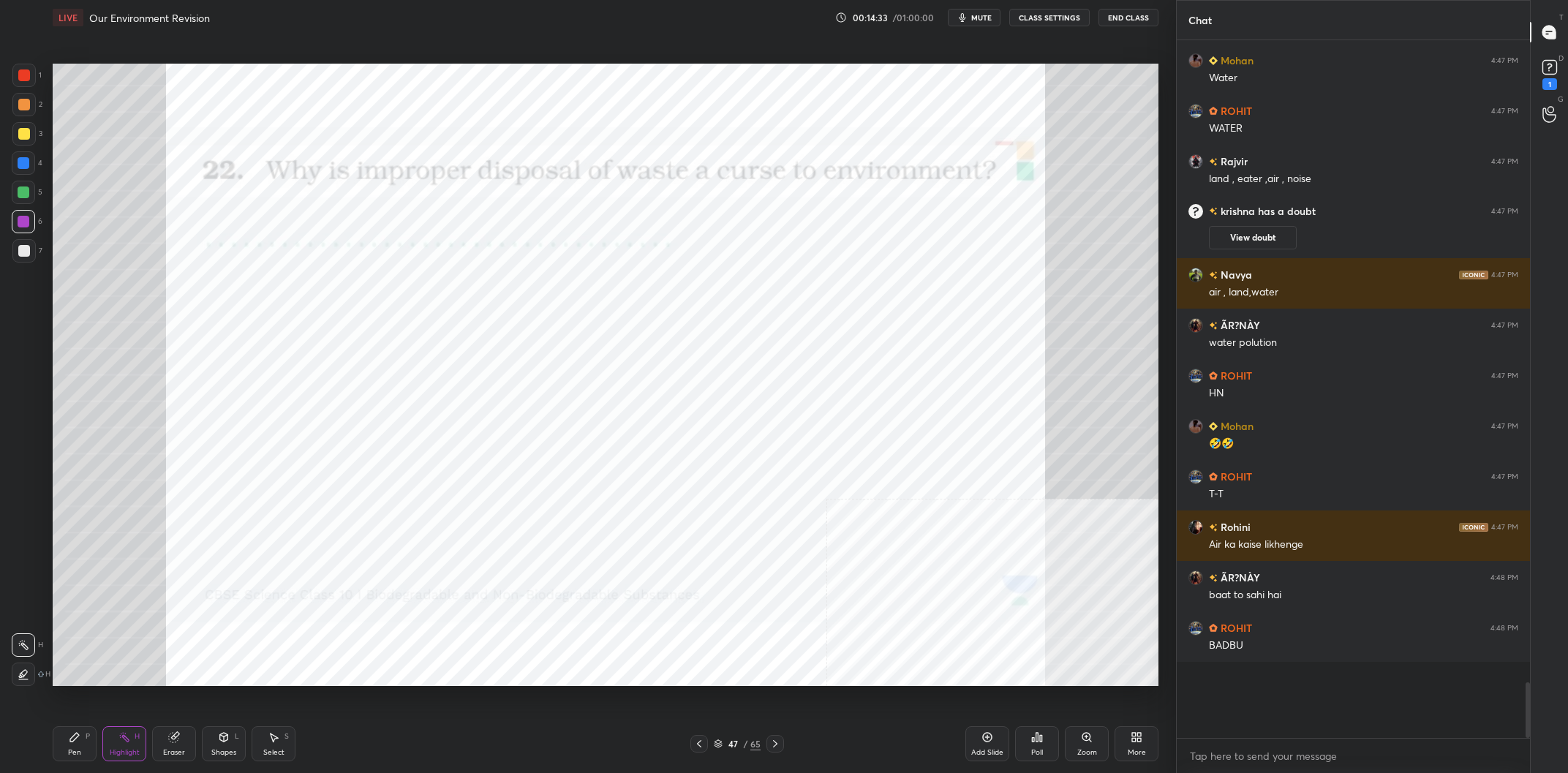
click at [75, 735] on icon at bounding box center [74, 737] width 9 height 9
click at [79, 735] on icon at bounding box center [75, 737] width 12 height 12
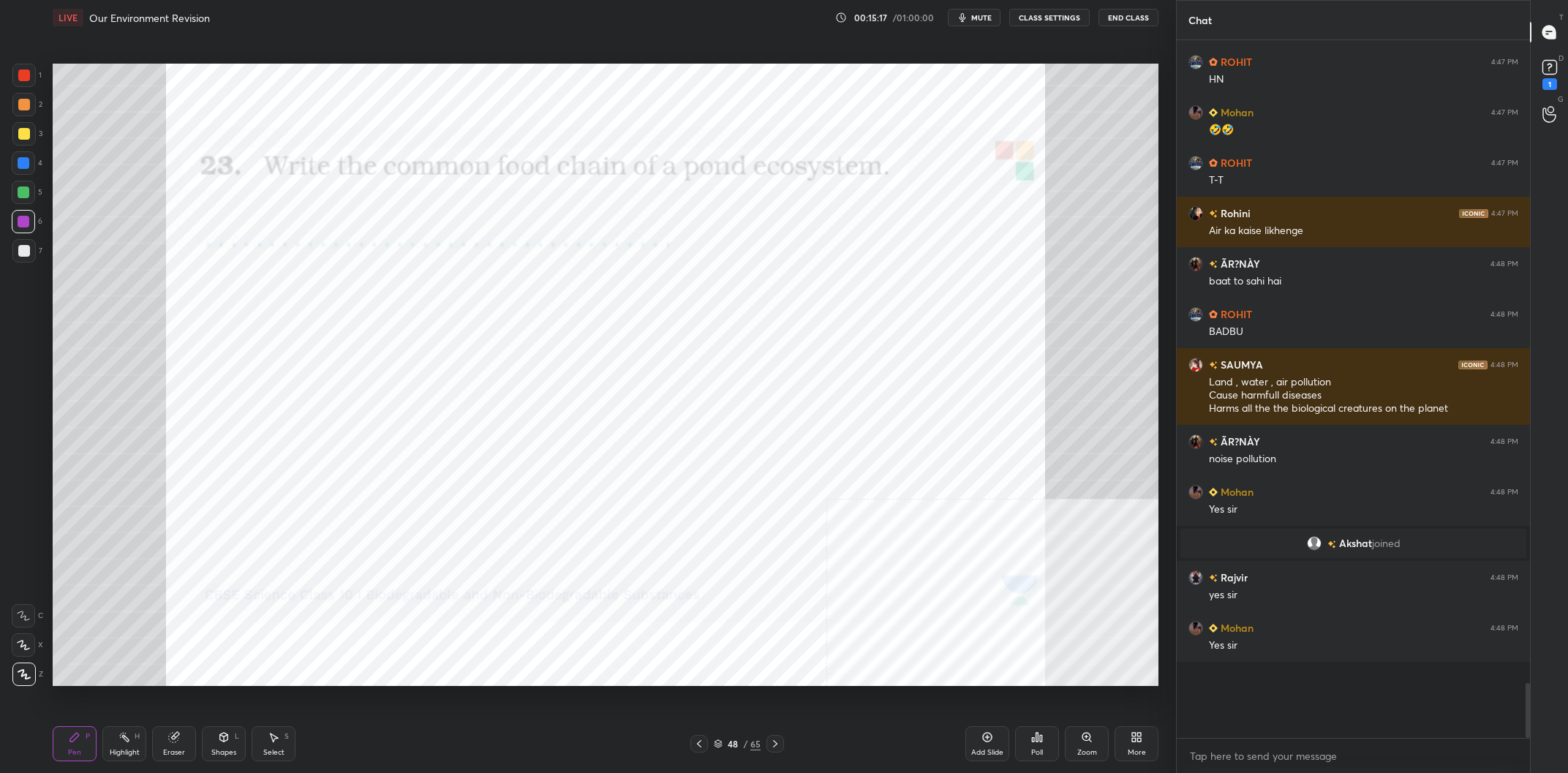
scroll to position [7389, 0]
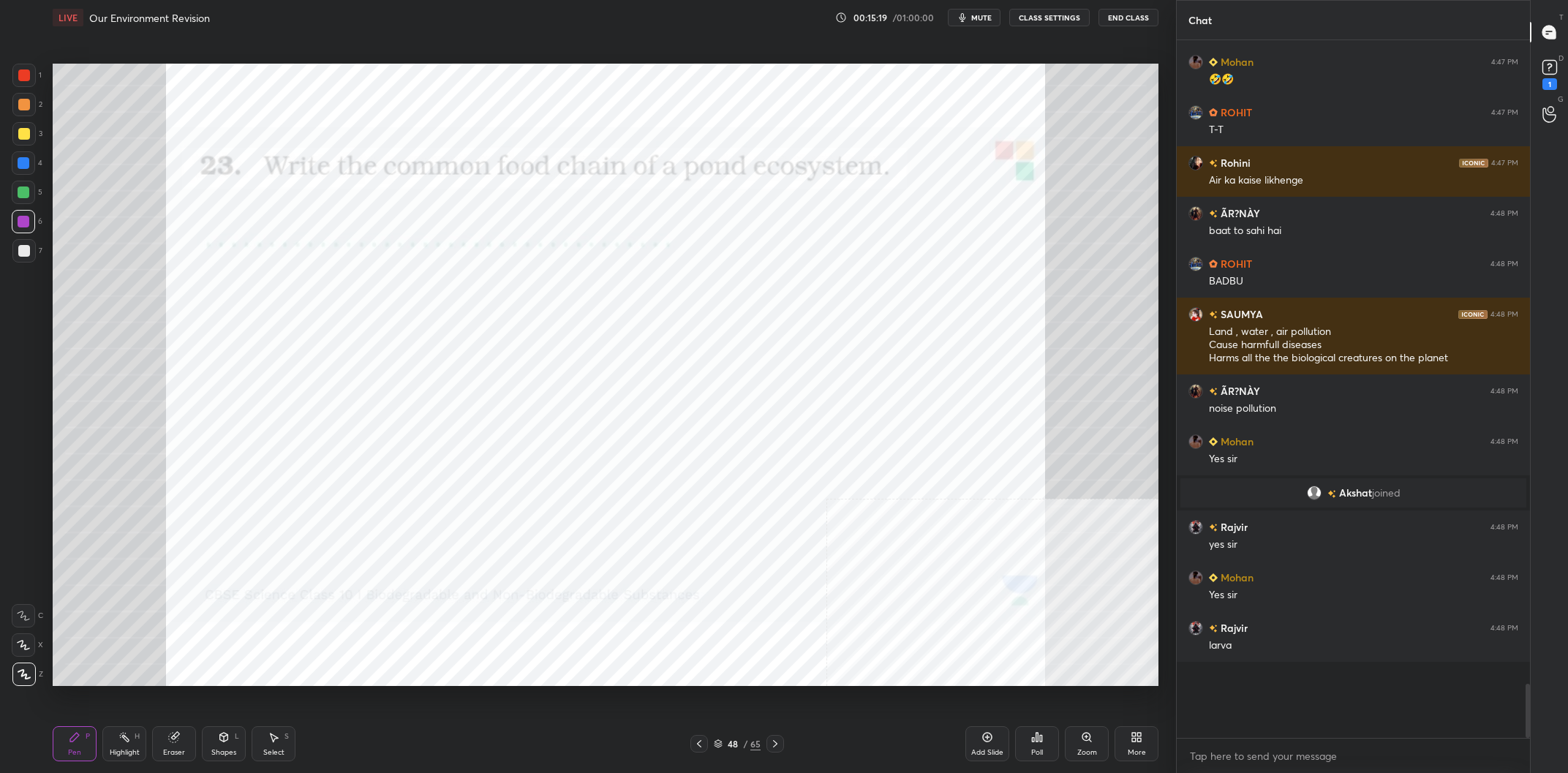
click at [30, 163] on div at bounding box center [23, 162] width 23 height 23
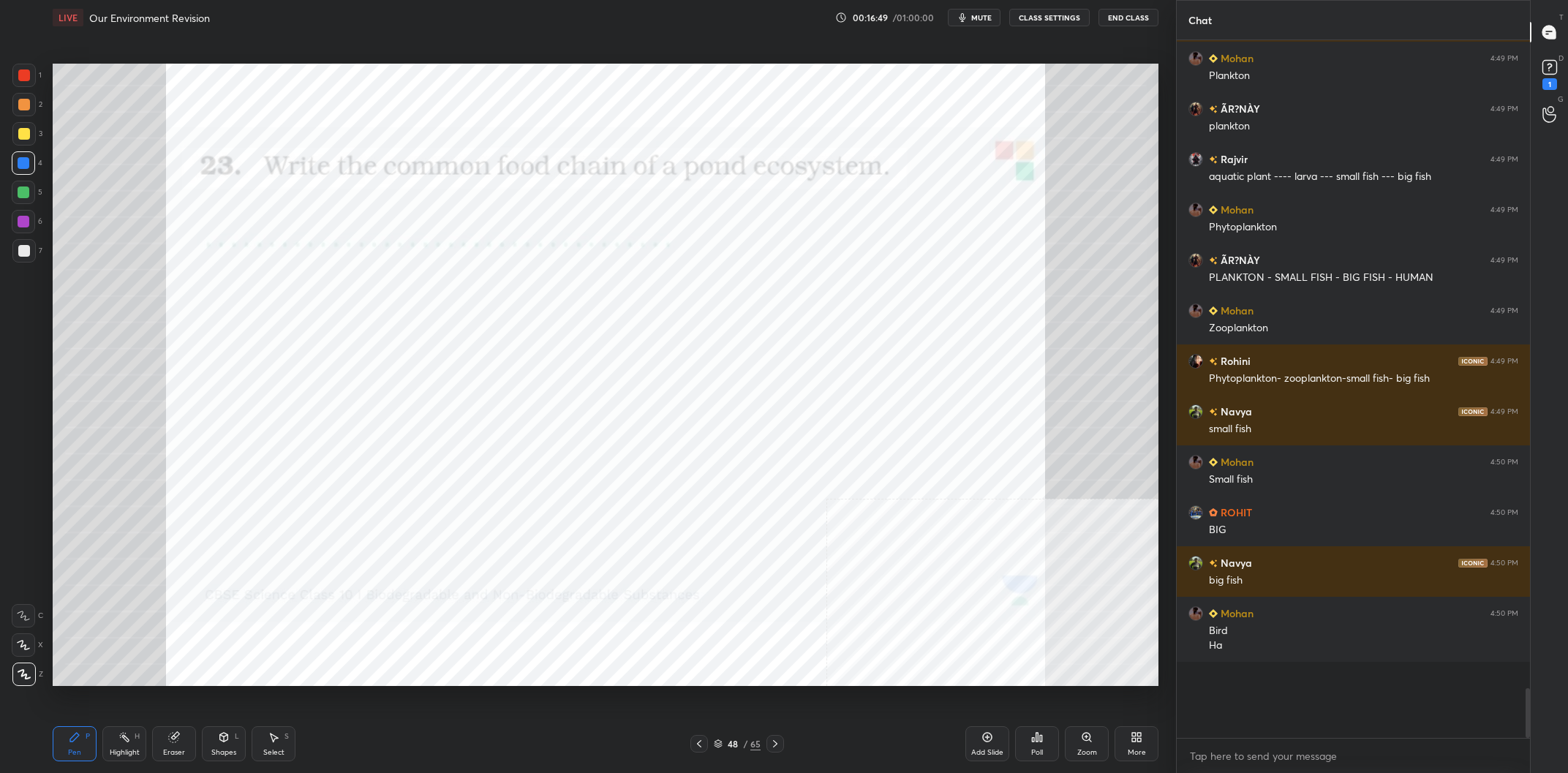
scroll to position [8211, 0]
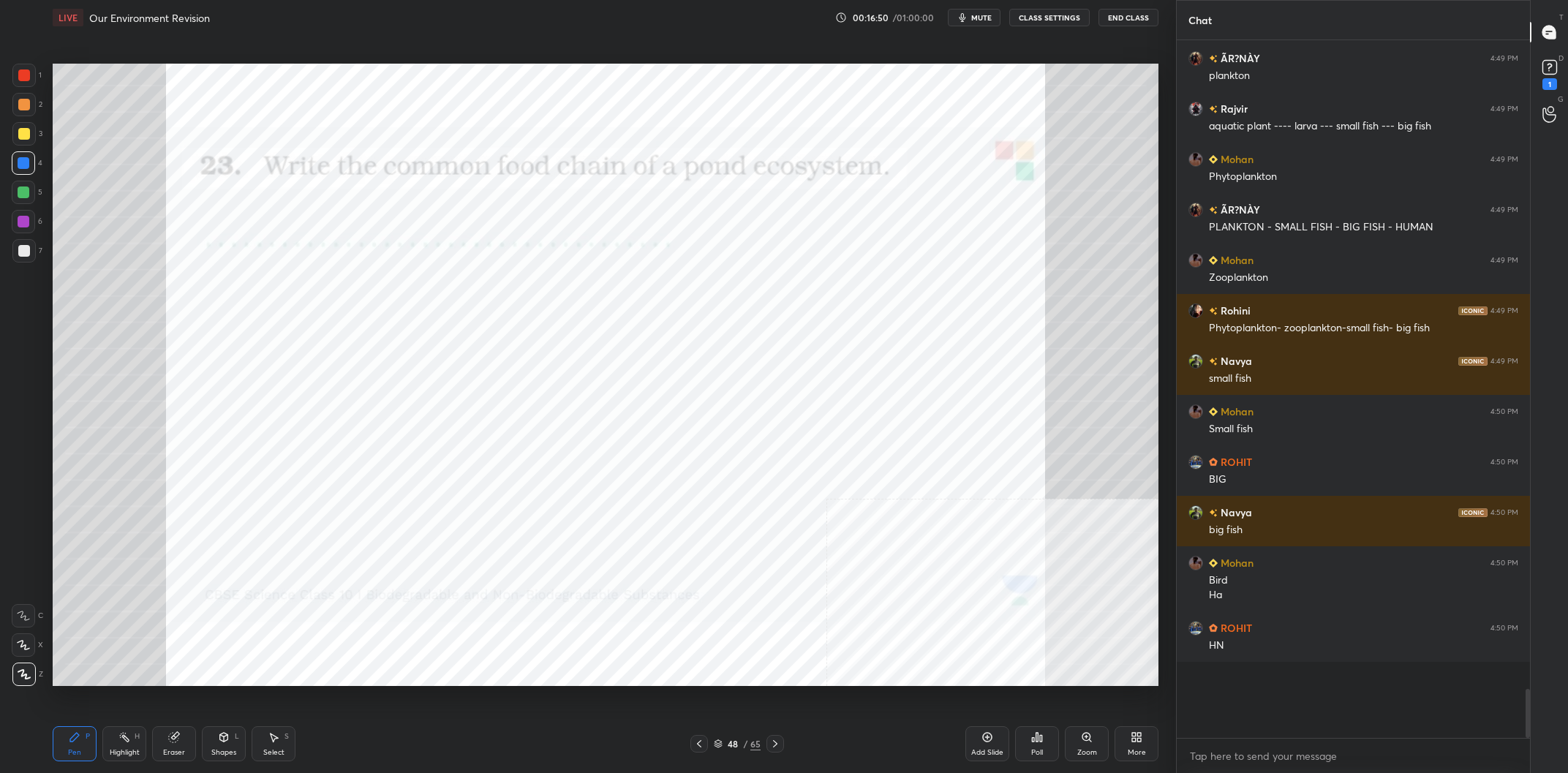
click at [106, 747] on div "Highlight H" at bounding box center [124, 743] width 44 height 35
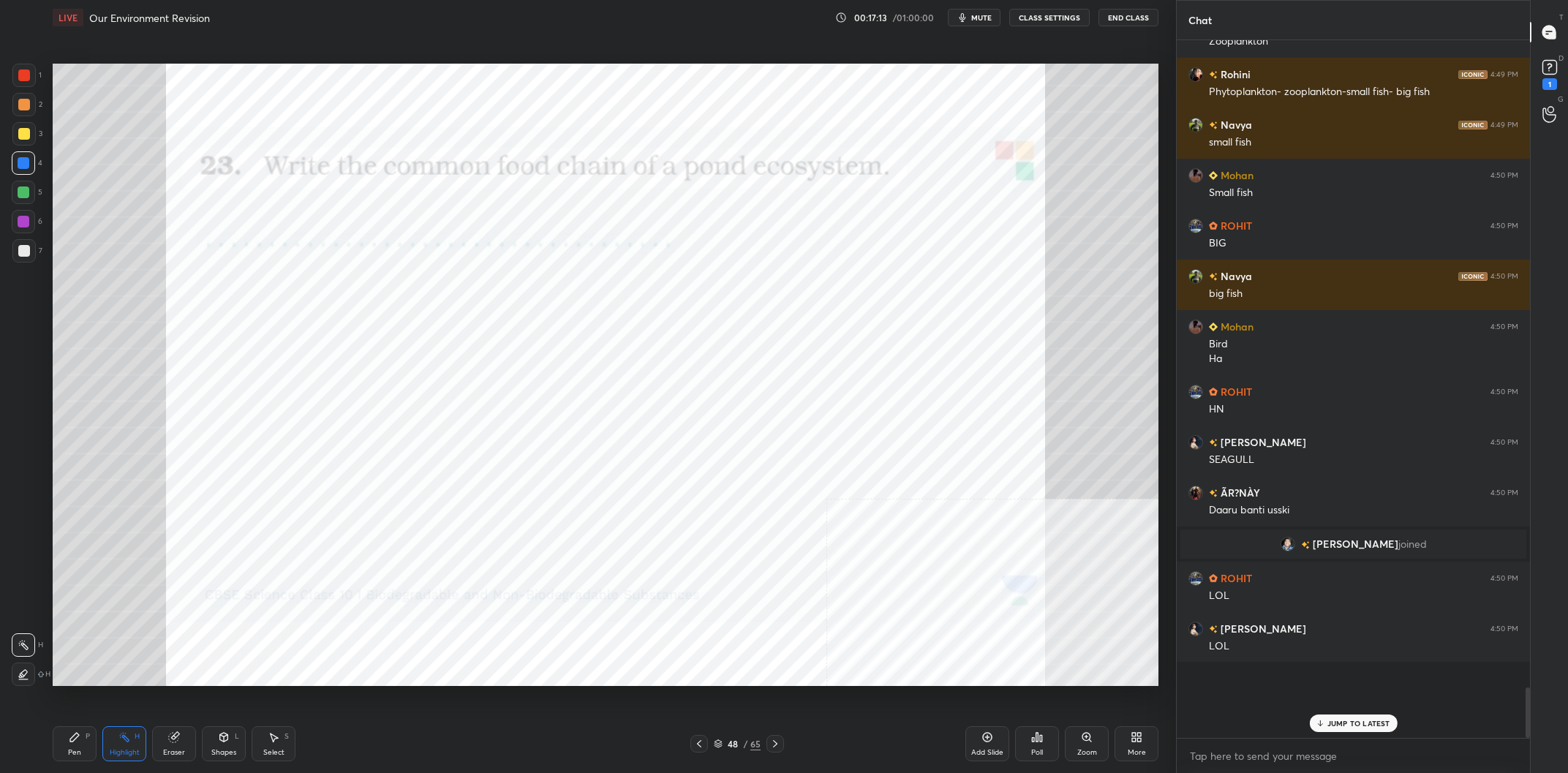
scroll to position [8099, 0]
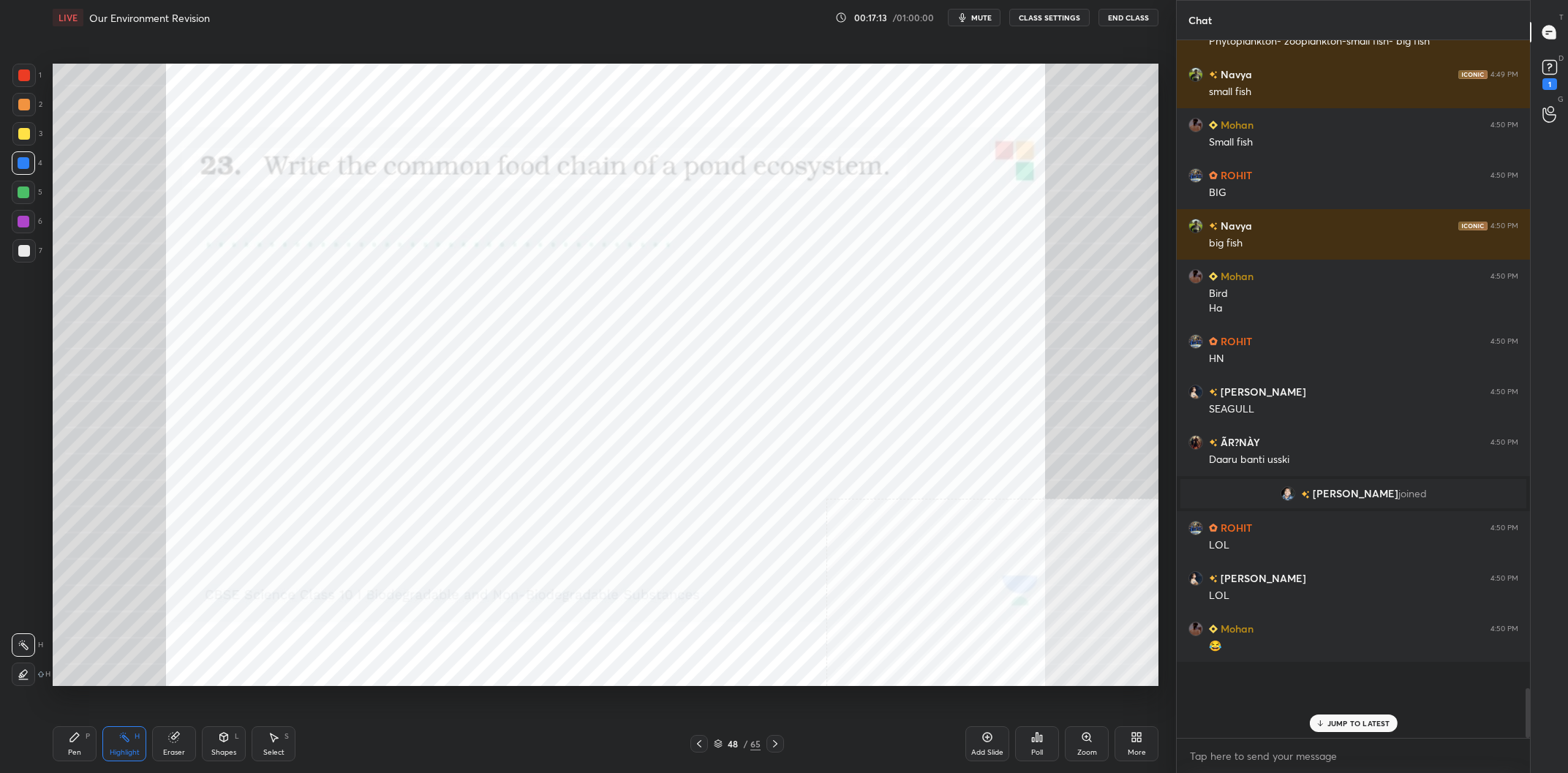
click at [67, 742] on div "Pen P" at bounding box center [74, 743] width 44 height 35
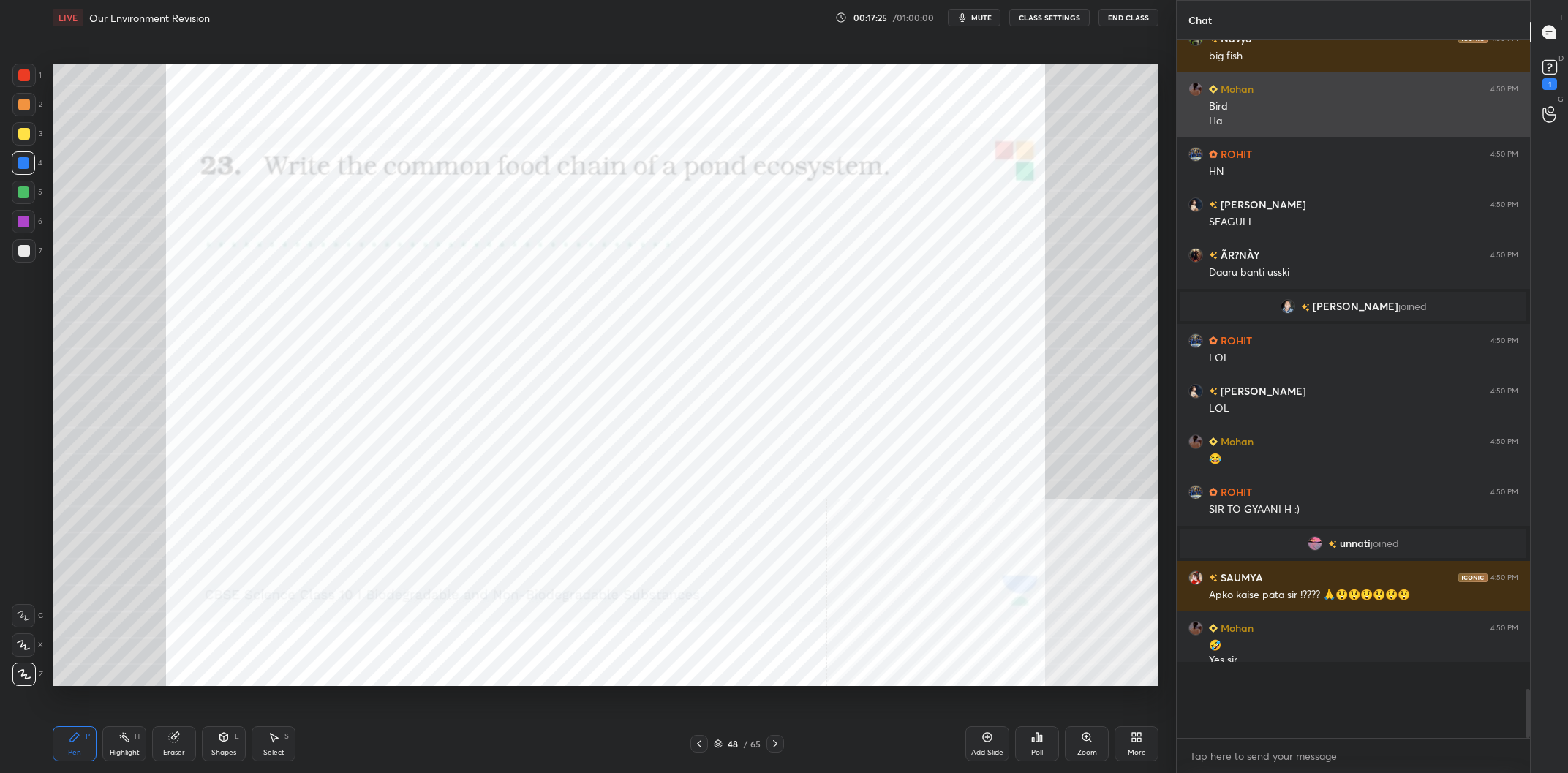
scroll to position [8302, 0]
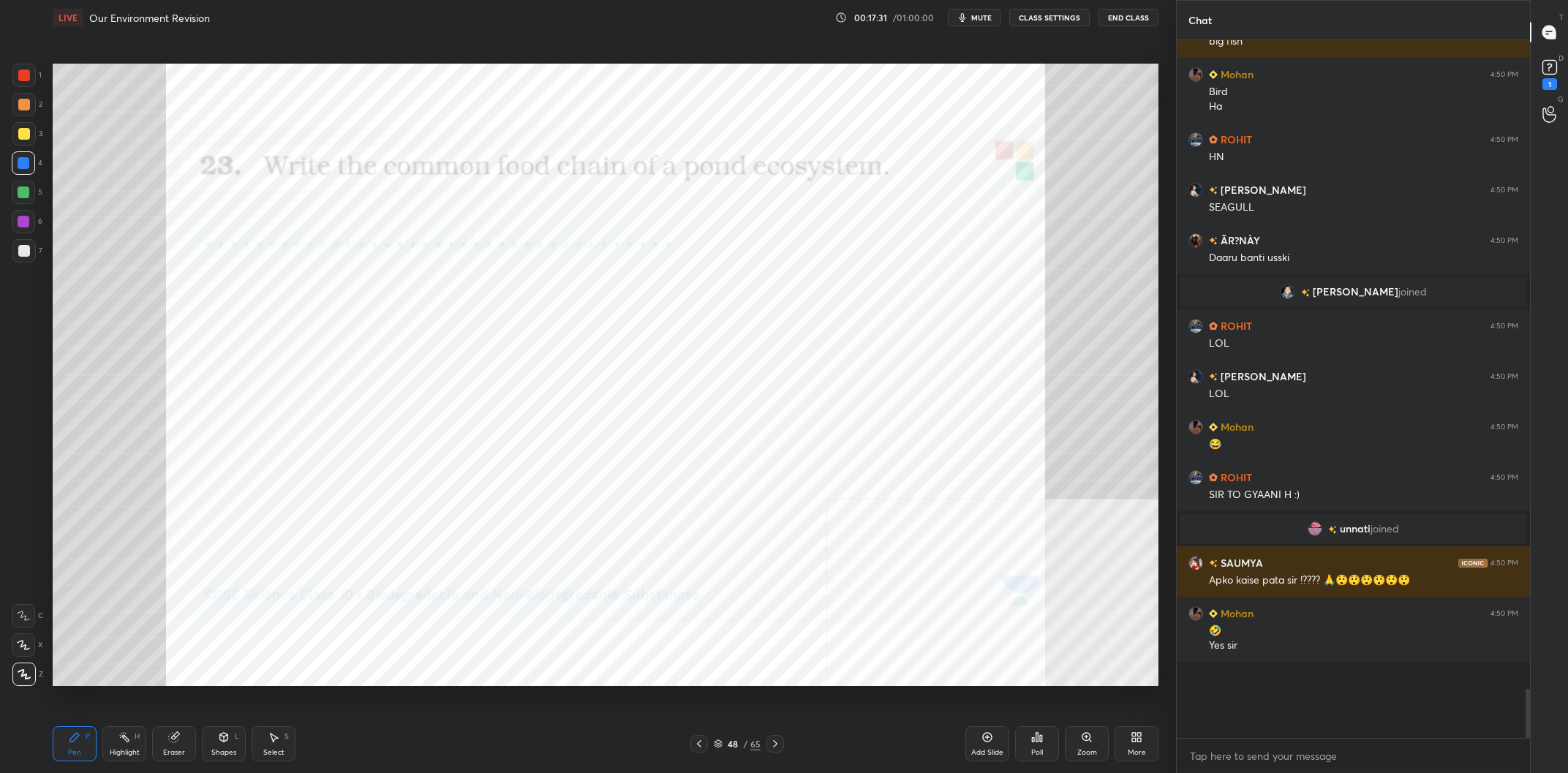
click at [1, 229] on div "1 2 3 4 5 6 7 C X Z C X Z E E Erase all H H" at bounding box center [23, 375] width 47 height 623
click at [13, 224] on div at bounding box center [23, 221] width 23 height 23
click at [1001, 737] on div "Add Slide" at bounding box center [987, 743] width 44 height 35
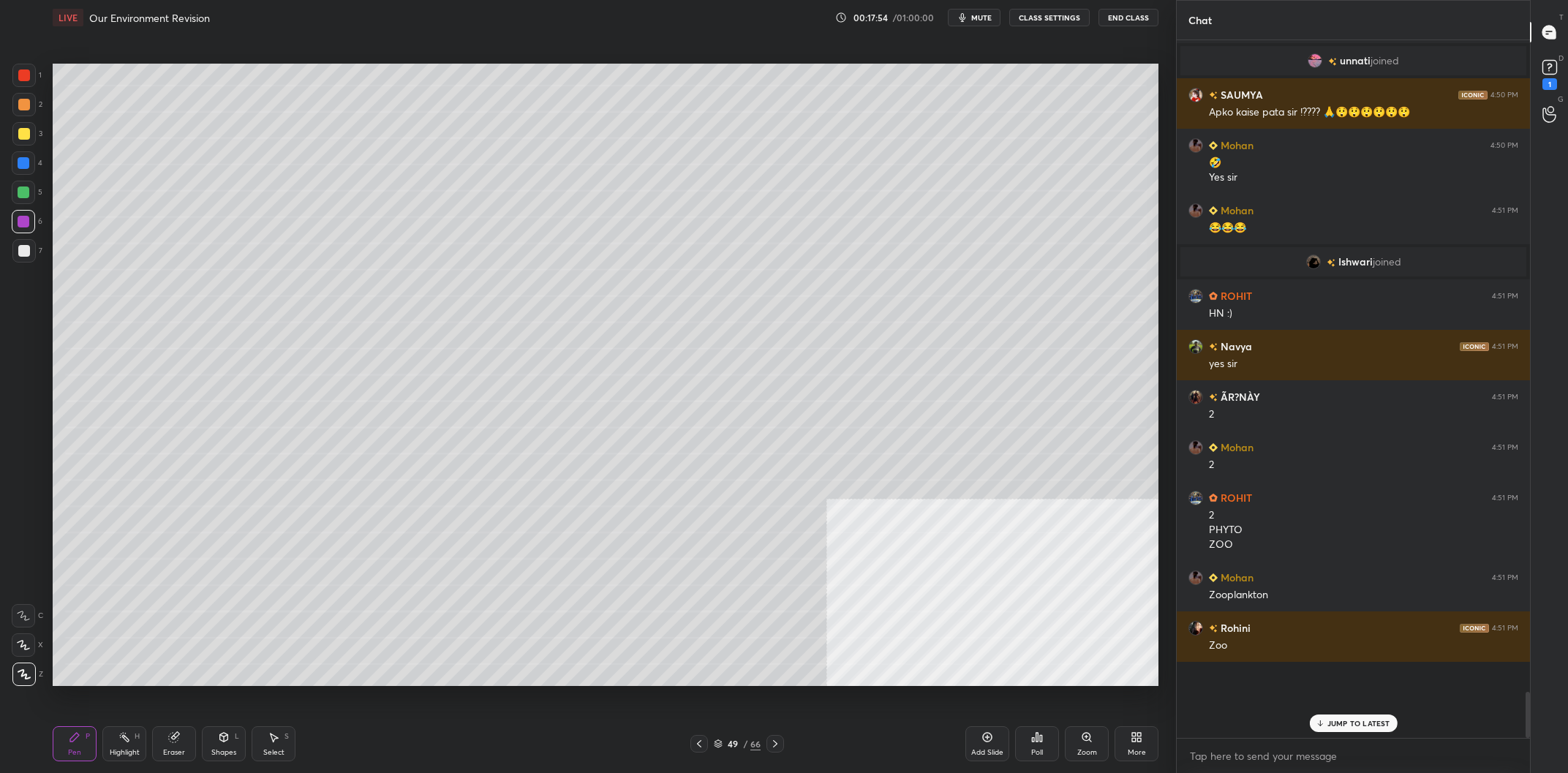
scroll to position [8820, 0]
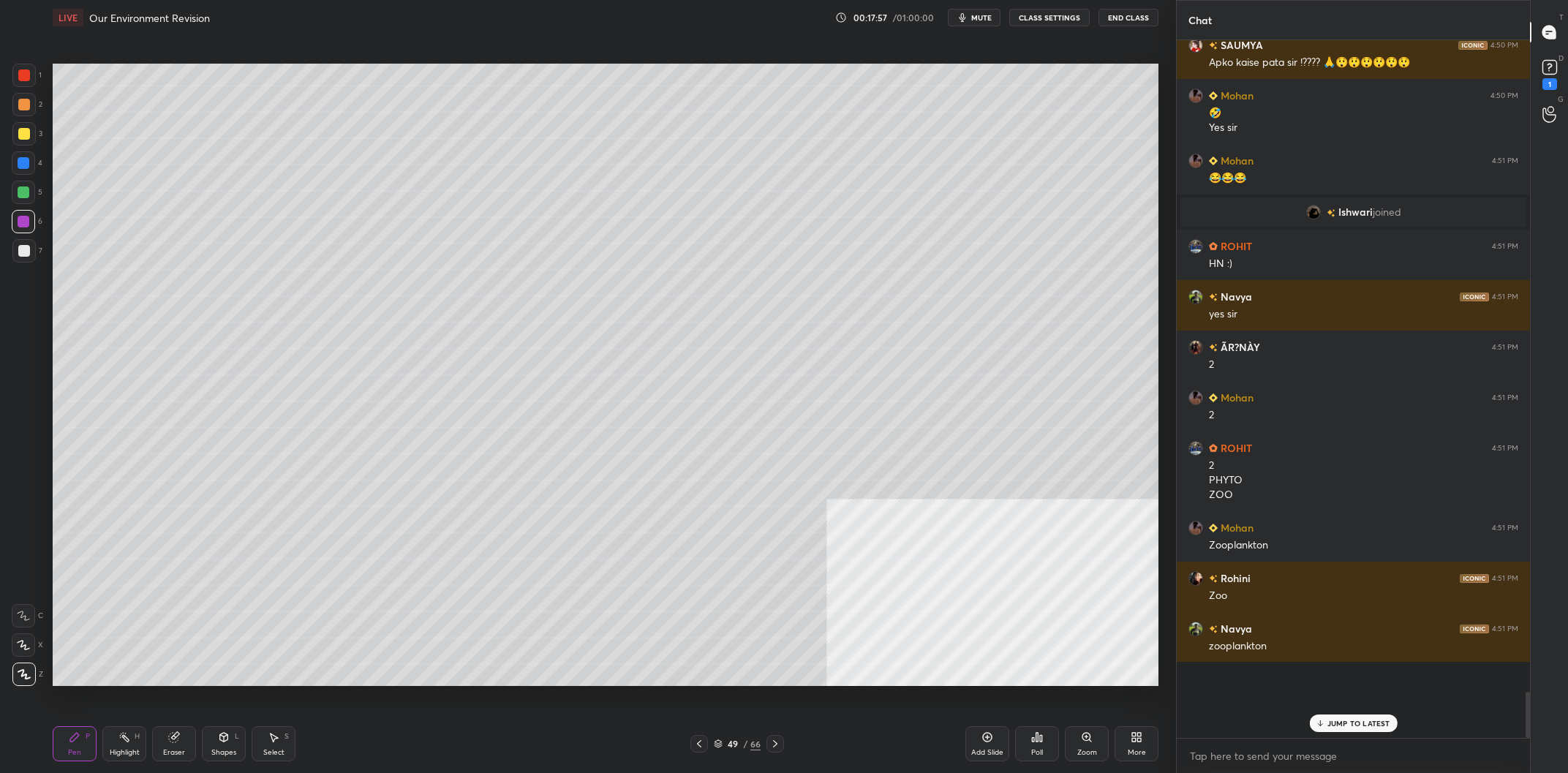
click at [28, 128] on div at bounding box center [24, 133] width 23 height 23
click at [29, 131] on div at bounding box center [24, 133] width 23 height 23
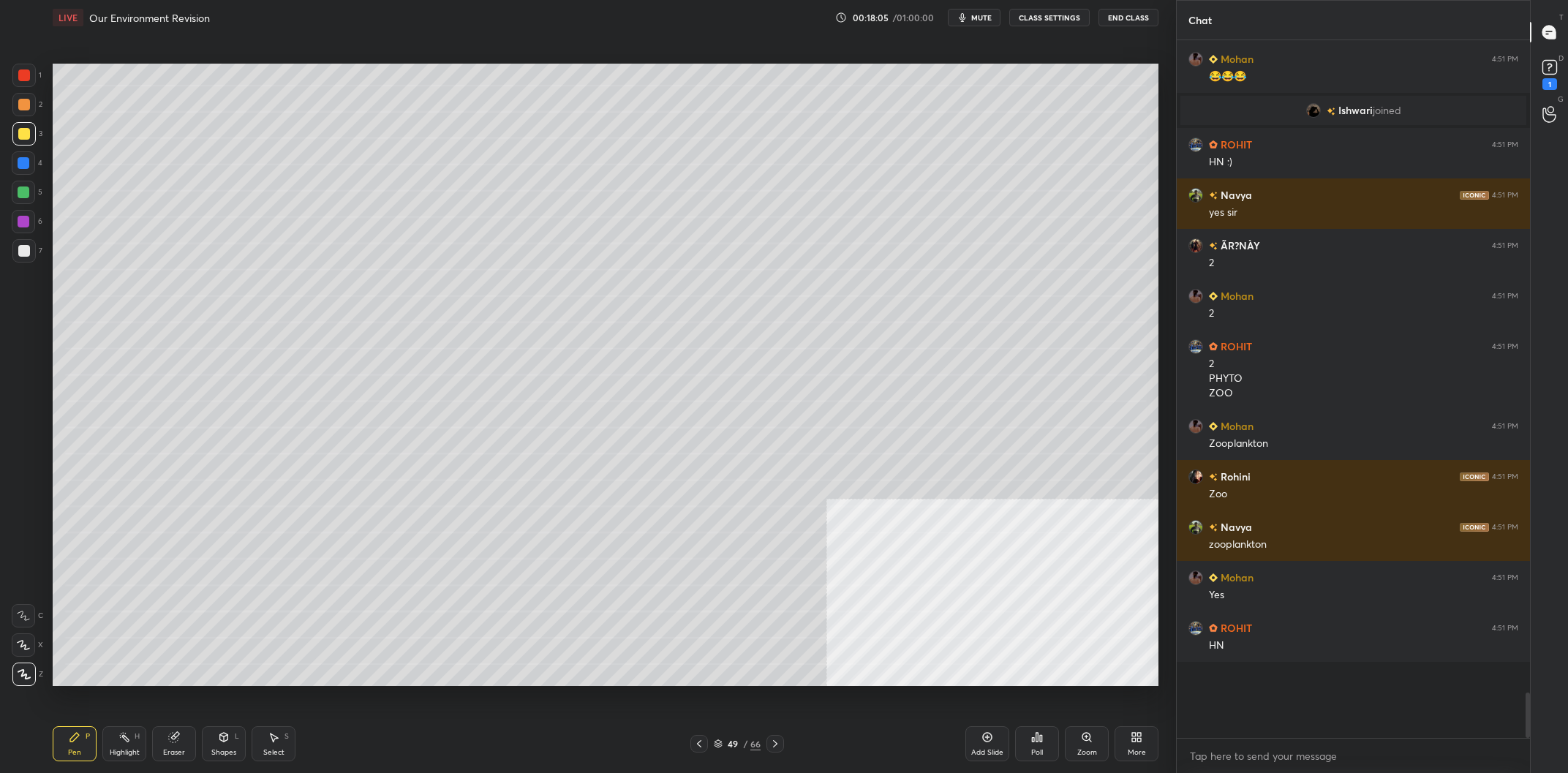
scroll to position [8997, 0]
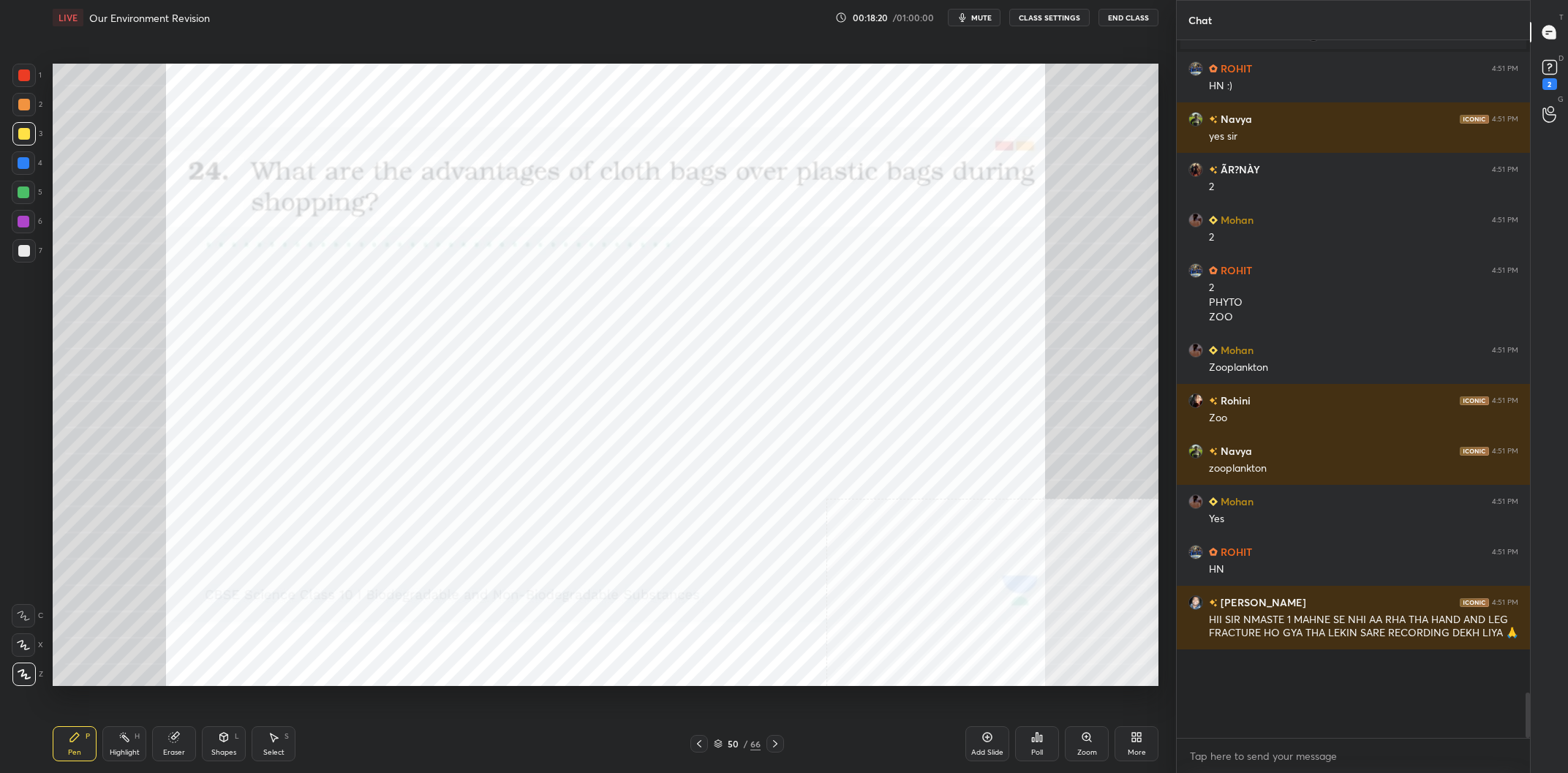
click at [26, 167] on div at bounding box center [24, 163] width 12 height 12
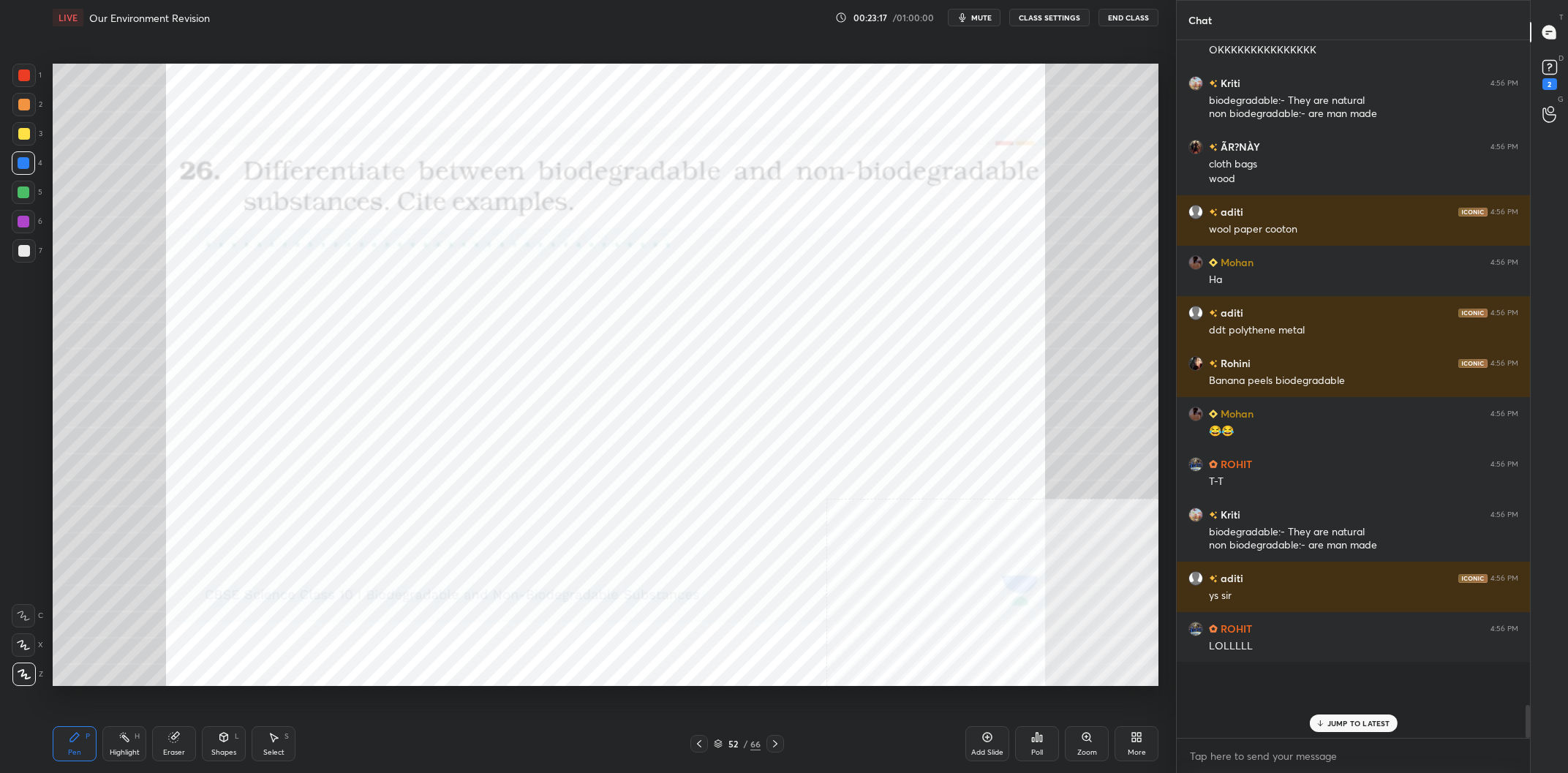
scroll to position [12575, 0]
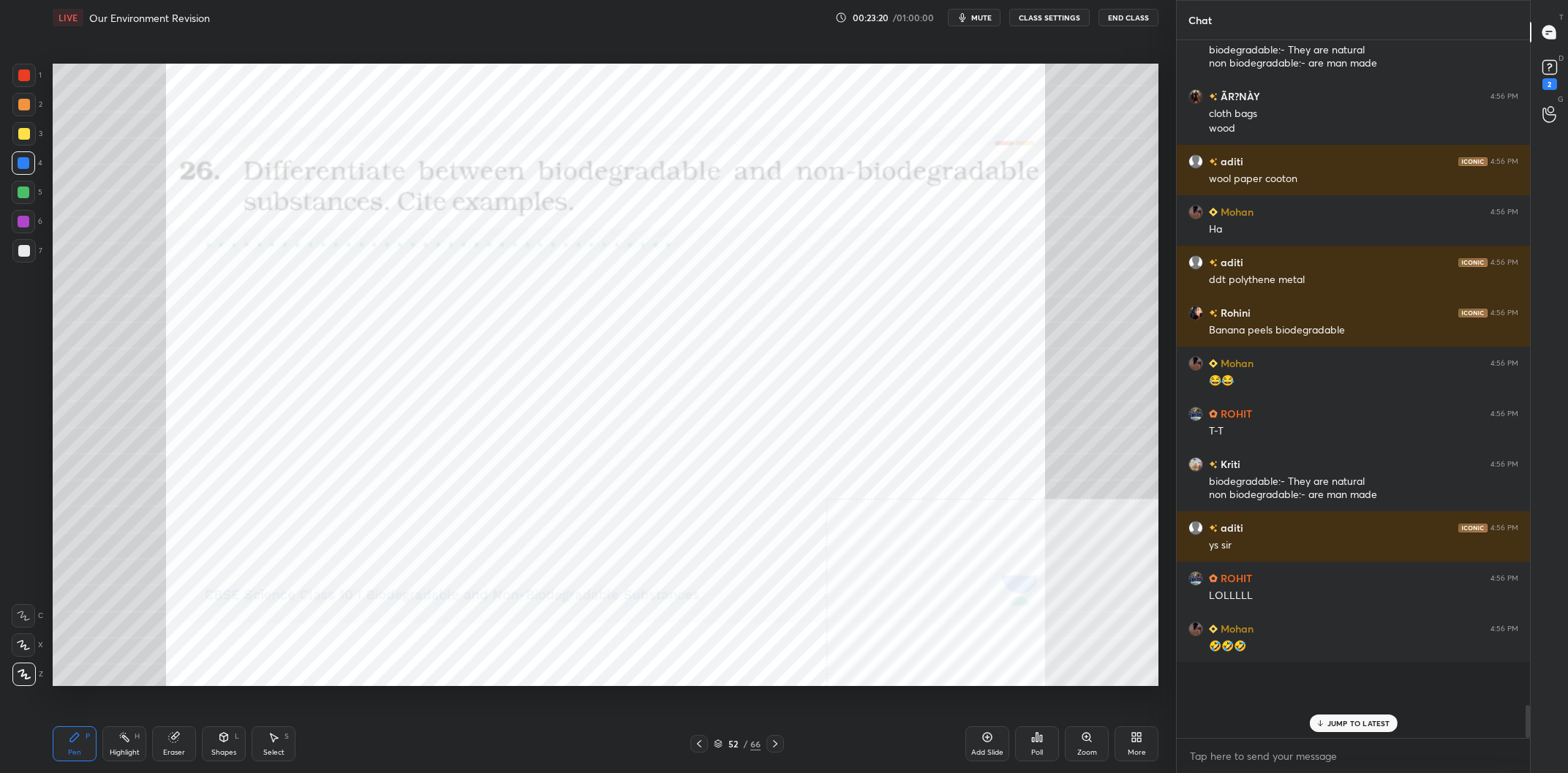
click at [740, 738] on div "52 / 66" at bounding box center [737, 743] width 47 height 13
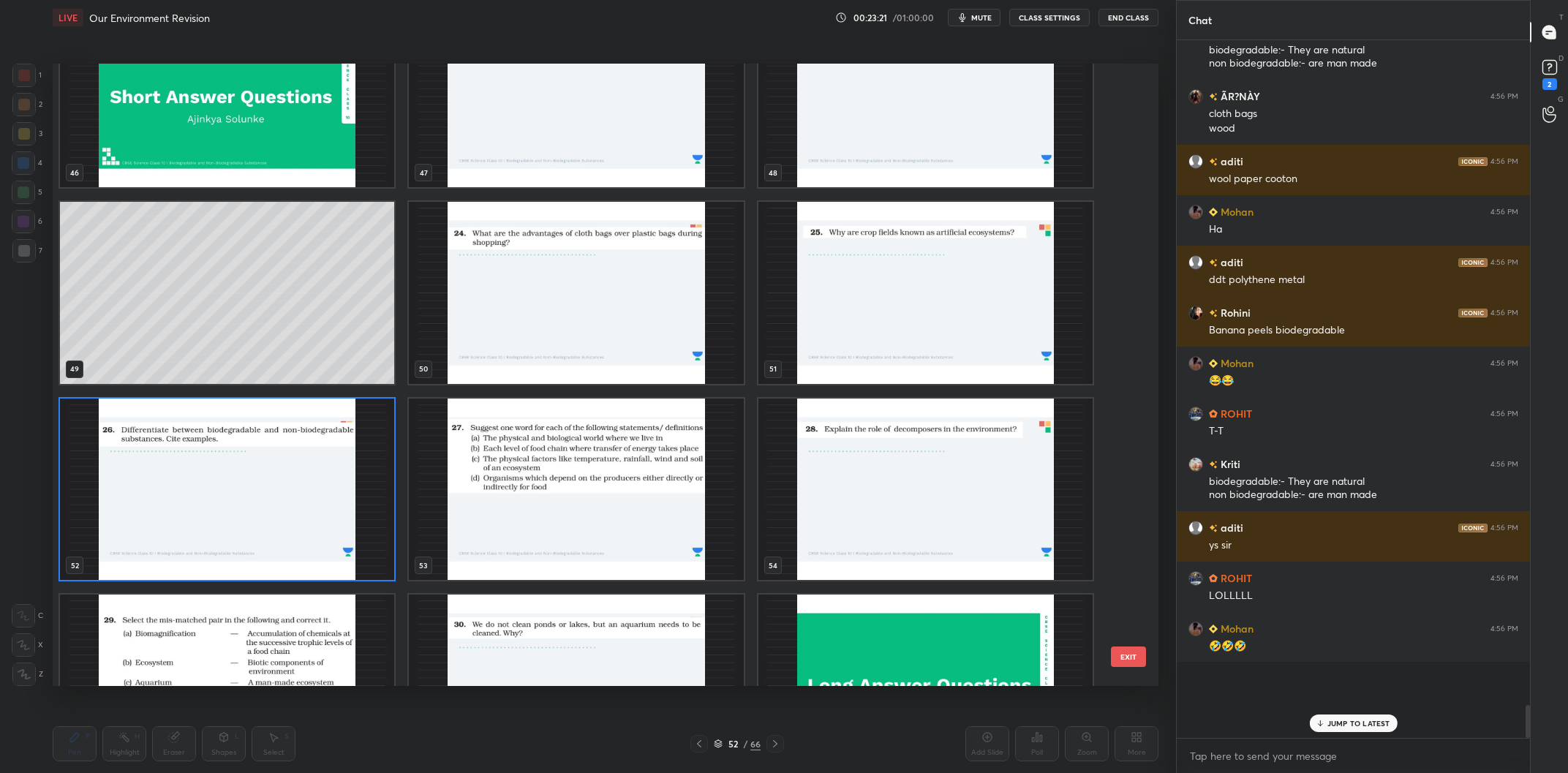
scroll to position [3099, 0]
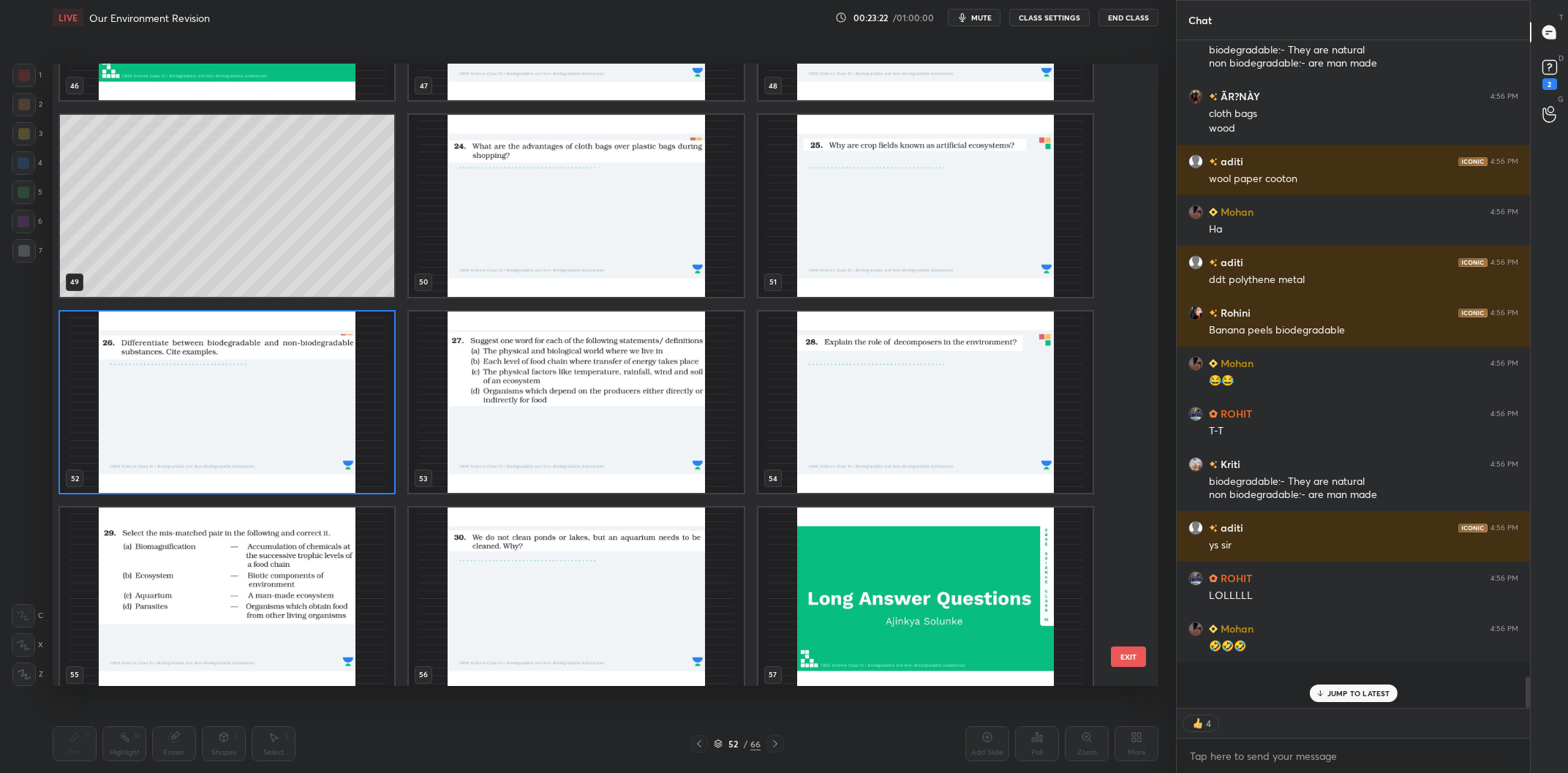
click at [622, 381] on img "grid" at bounding box center [576, 403] width 334 height 183
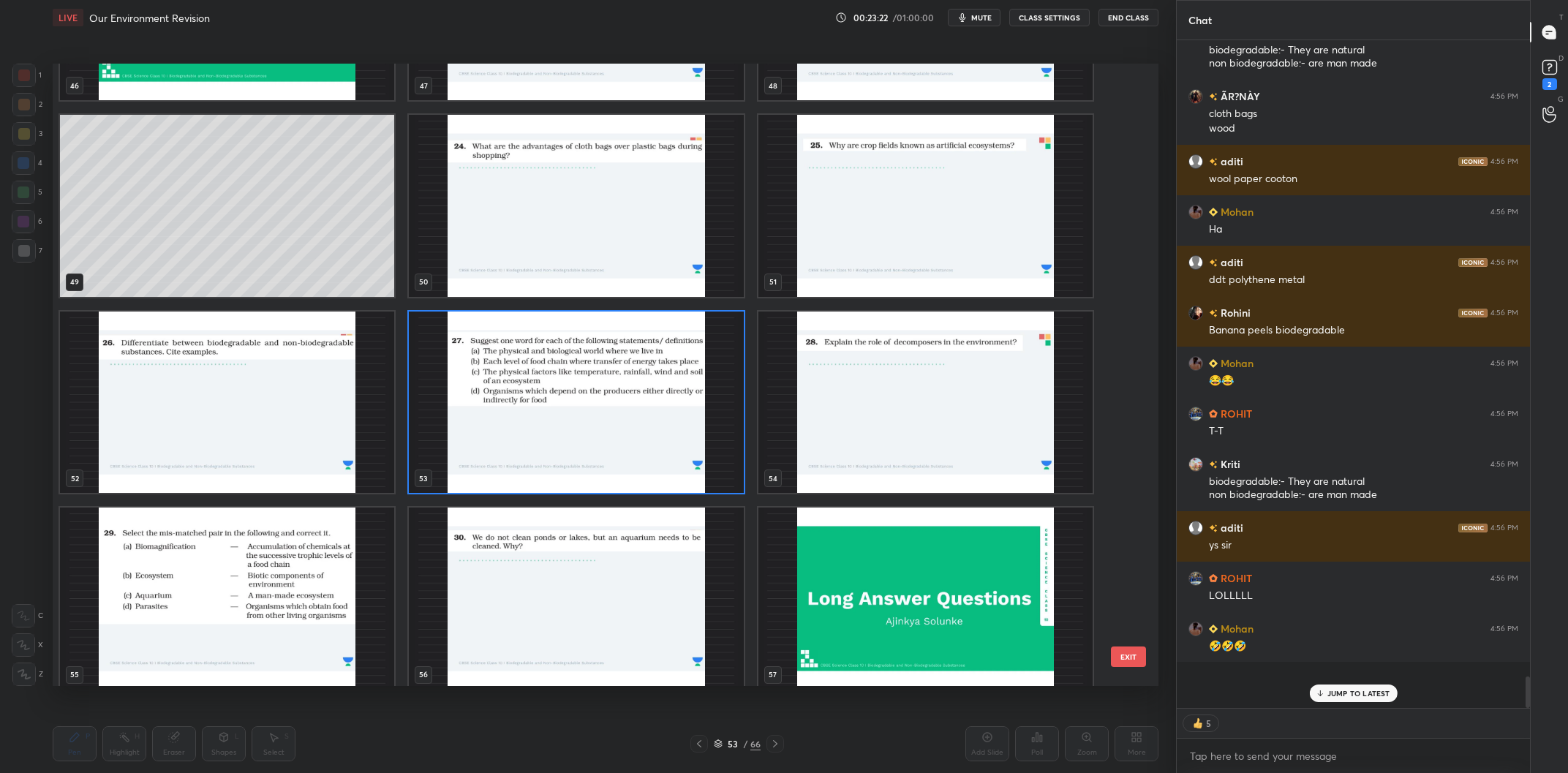
click at [622, 381] on img "grid" at bounding box center [576, 403] width 334 height 183
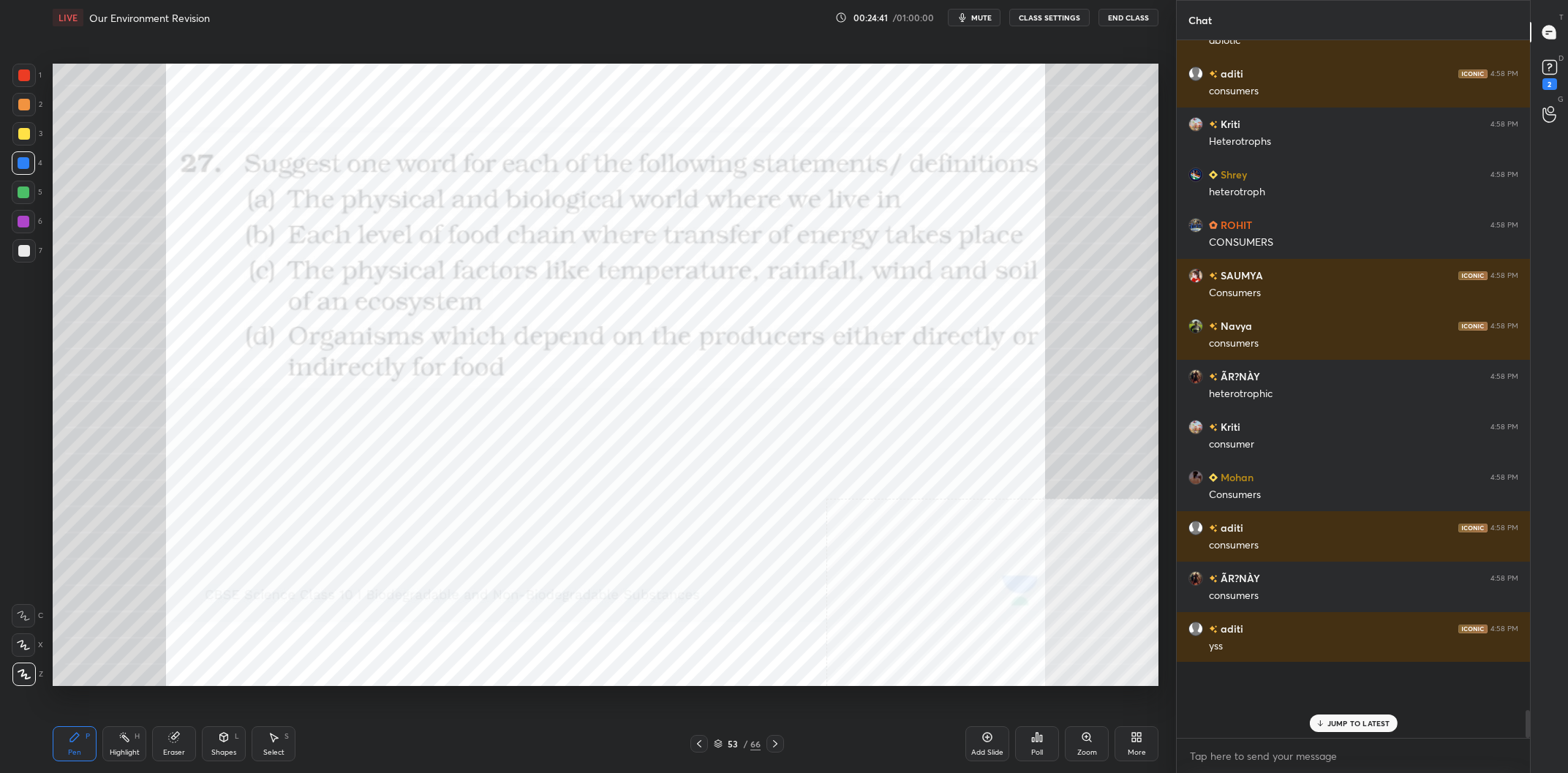
scroll to position [14879, 0]
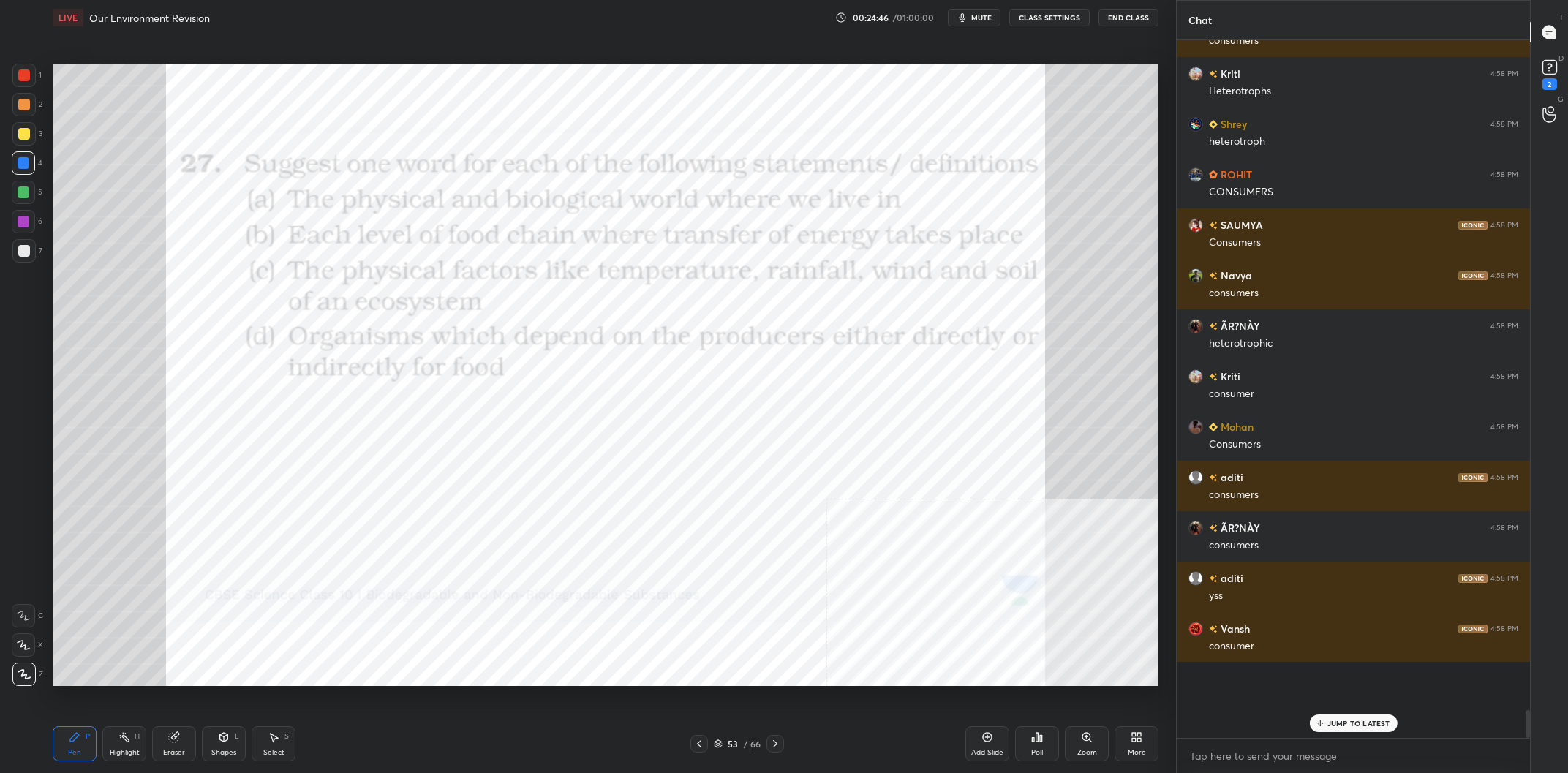
click at [117, 747] on div "Highlight H" at bounding box center [124, 743] width 44 height 35
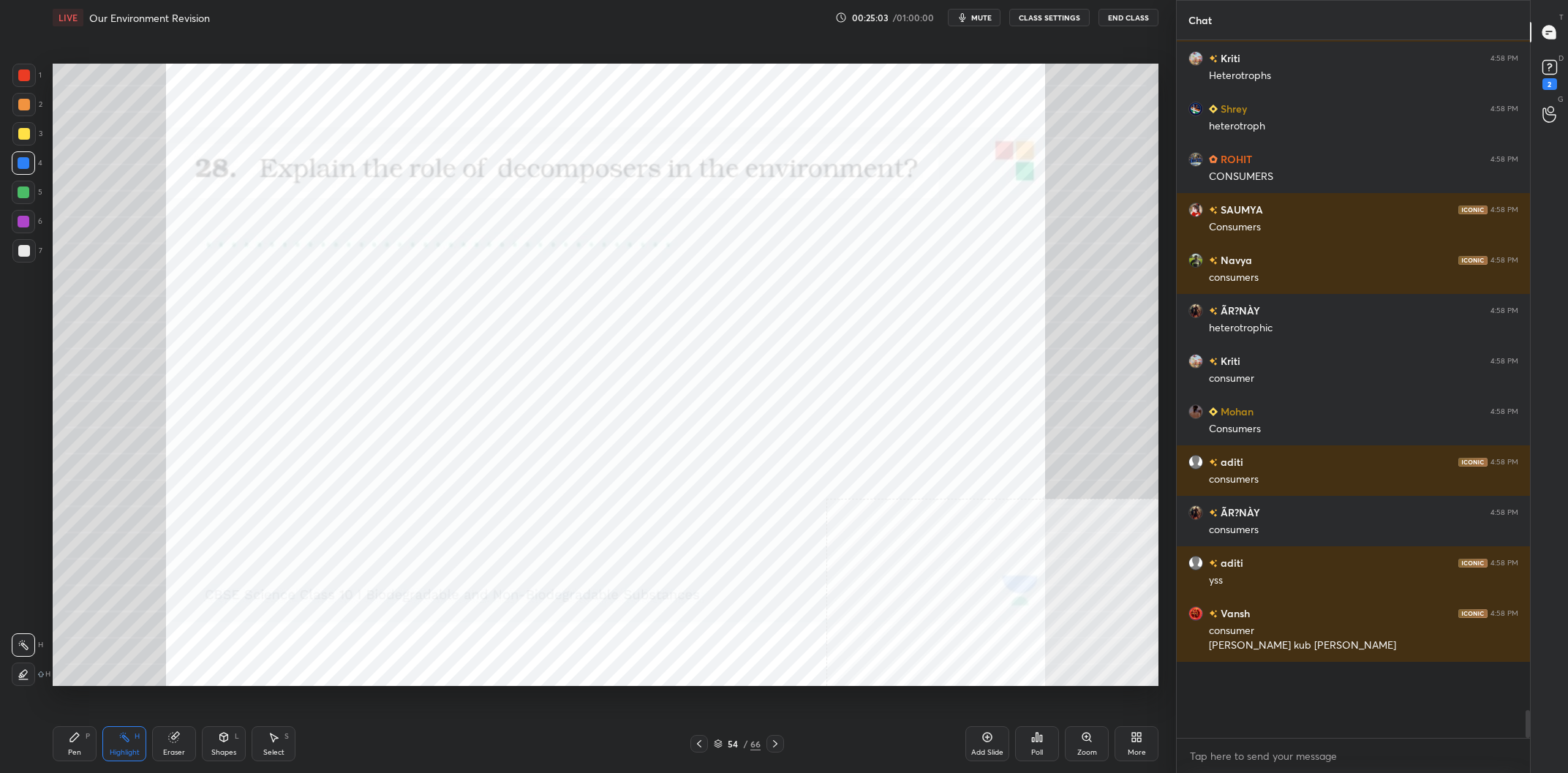
scroll to position [14945, 0]
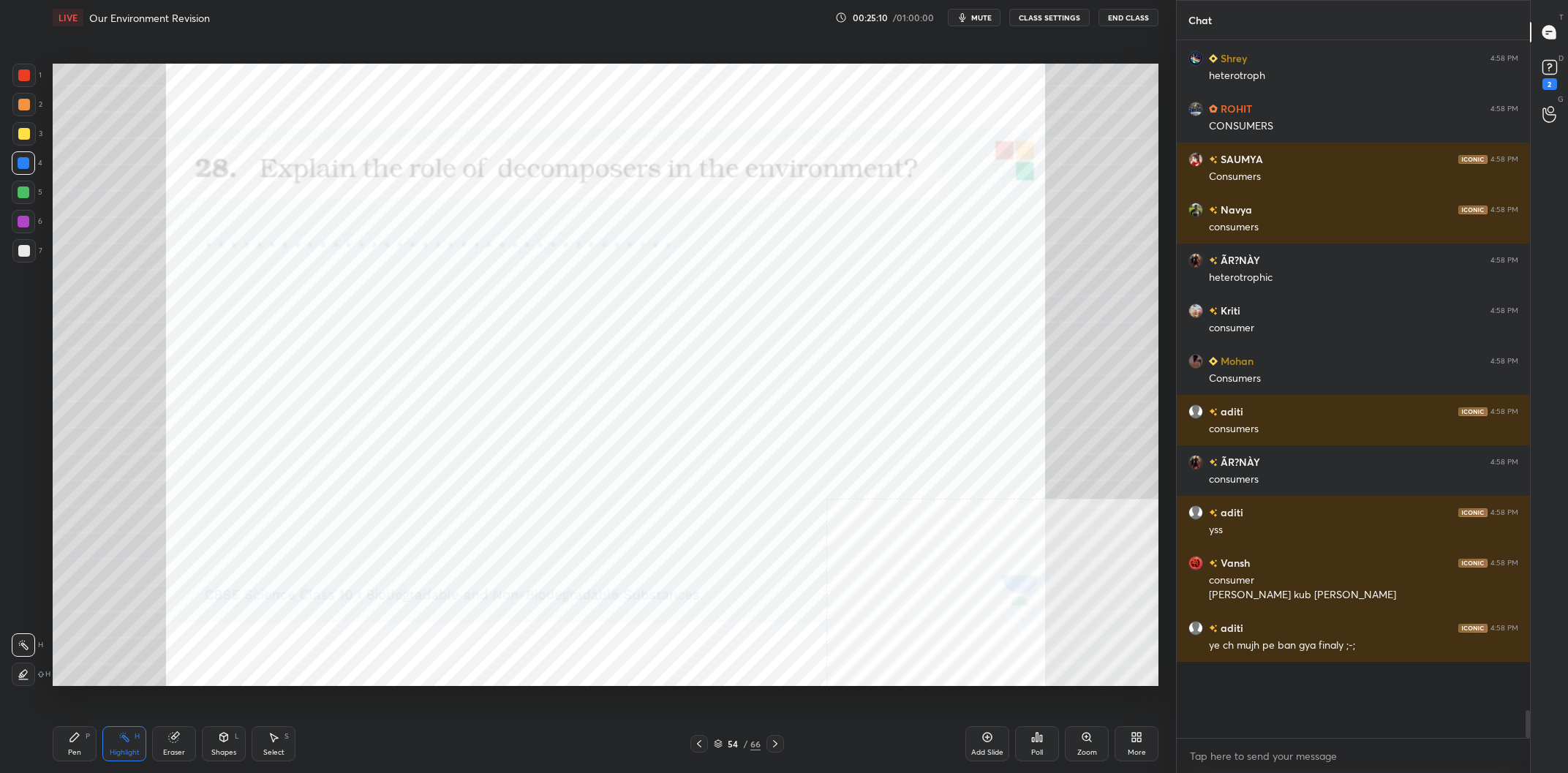
click at [58, 733] on div "Pen P" at bounding box center [74, 743] width 44 height 35
click at [66, 737] on div "Pen P" at bounding box center [74, 743] width 44 height 35
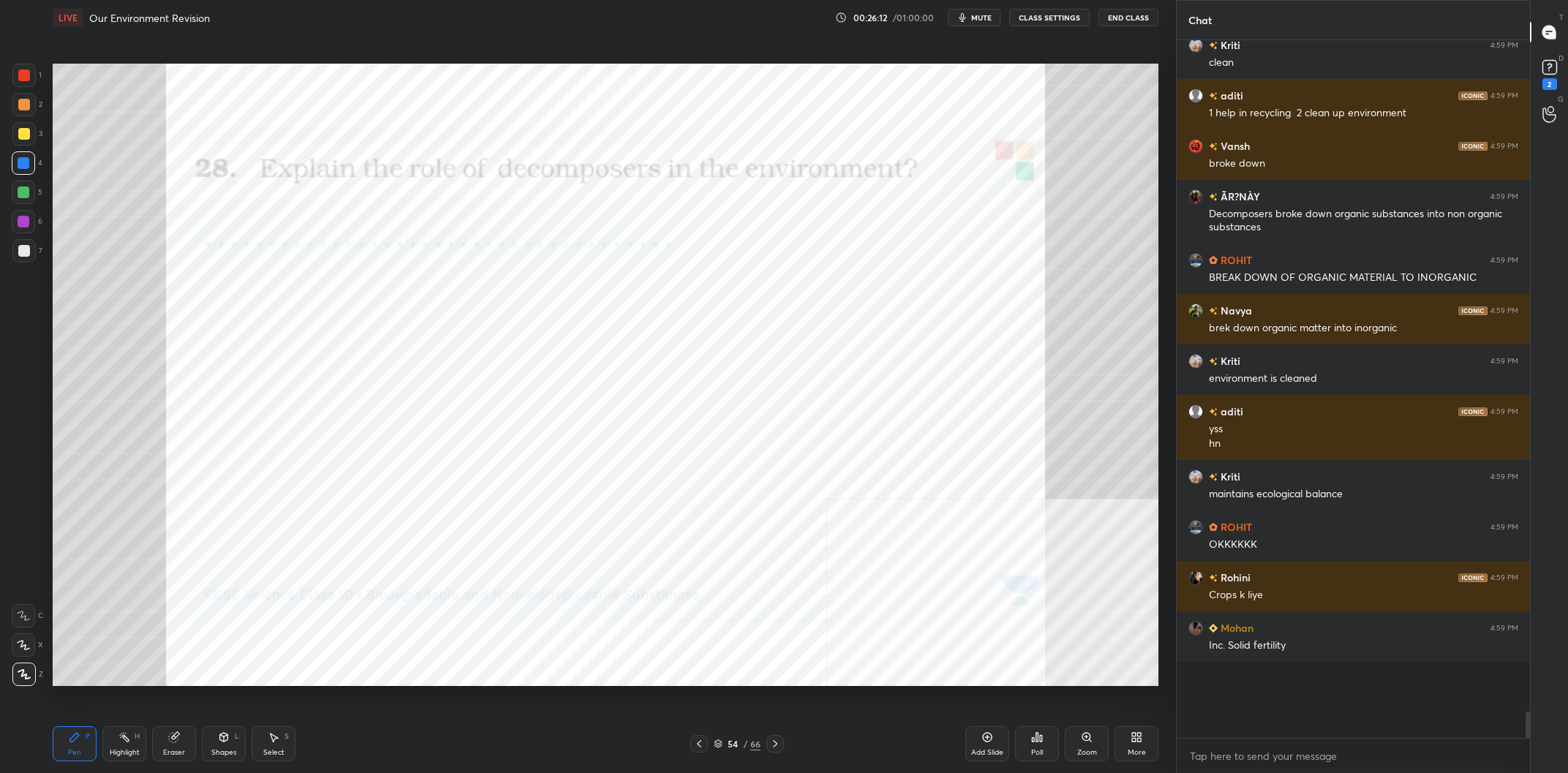
scroll to position [15730, 0]
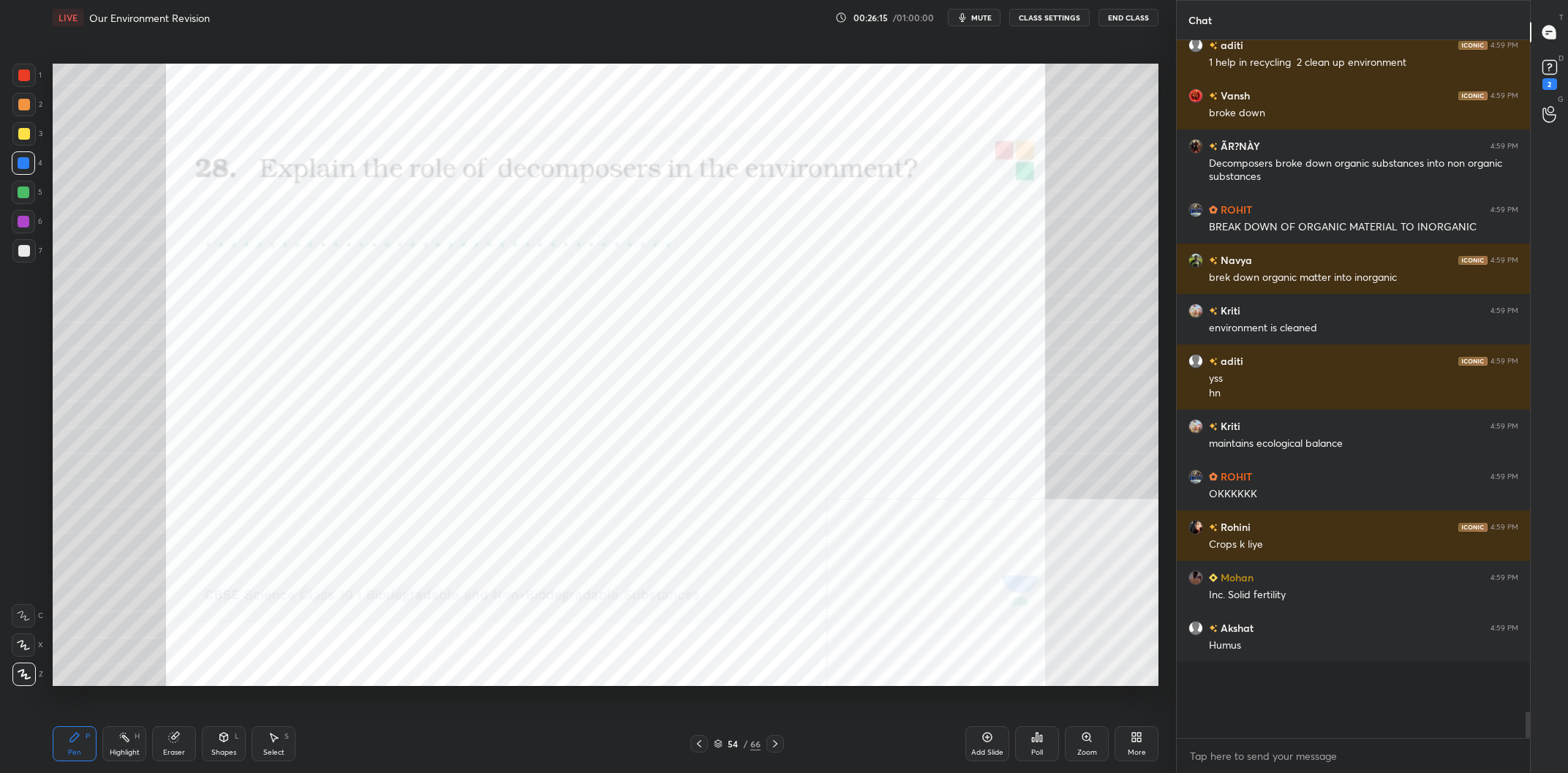
click at [23, 211] on div at bounding box center [23, 221] width 23 height 23
click at [28, 198] on div at bounding box center [23, 192] width 23 height 23
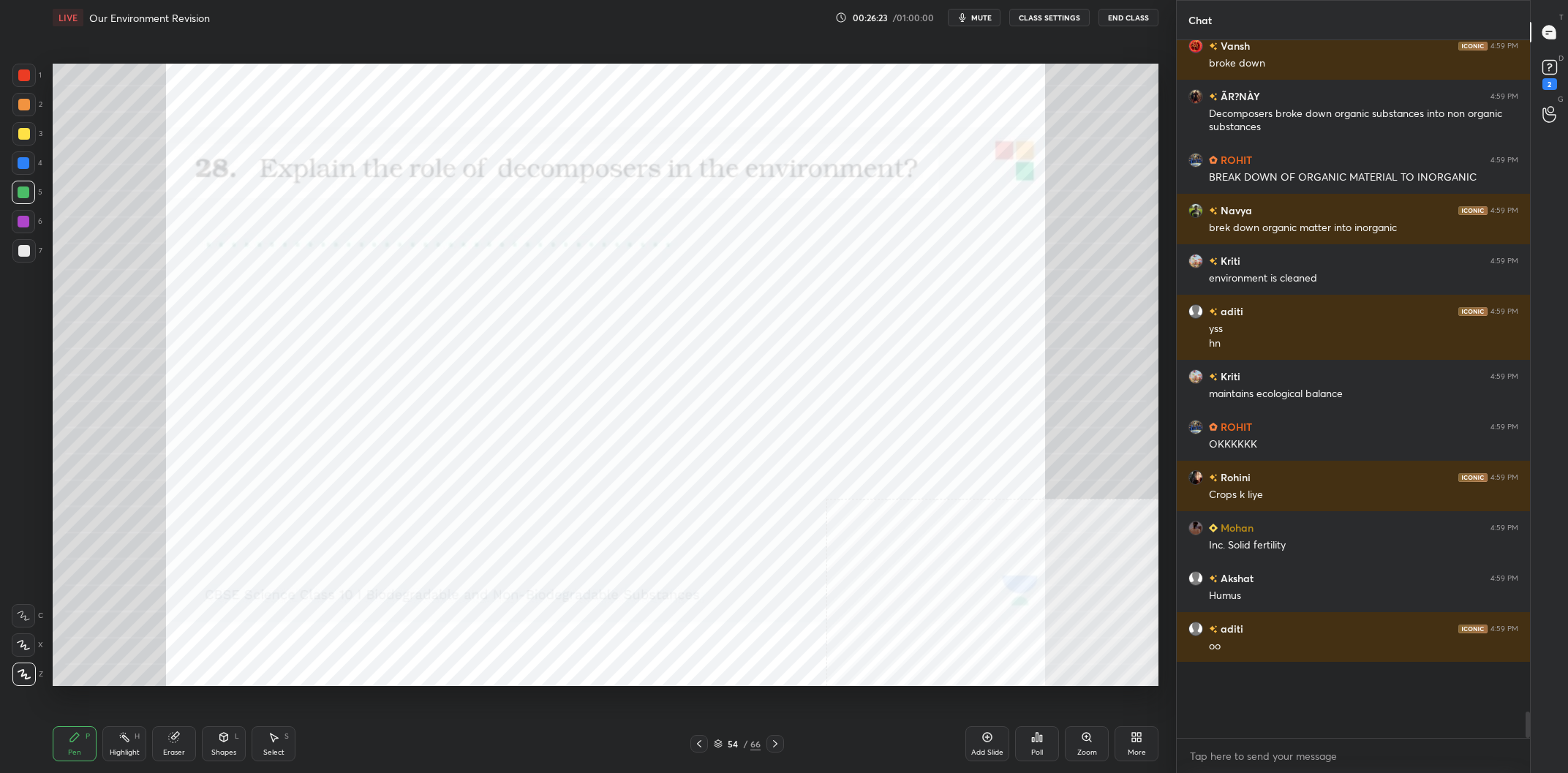
click at [123, 751] on div "Highlight" at bounding box center [125, 753] width 30 height 8
click at [121, 747] on div "Highlight H" at bounding box center [124, 743] width 44 height 35
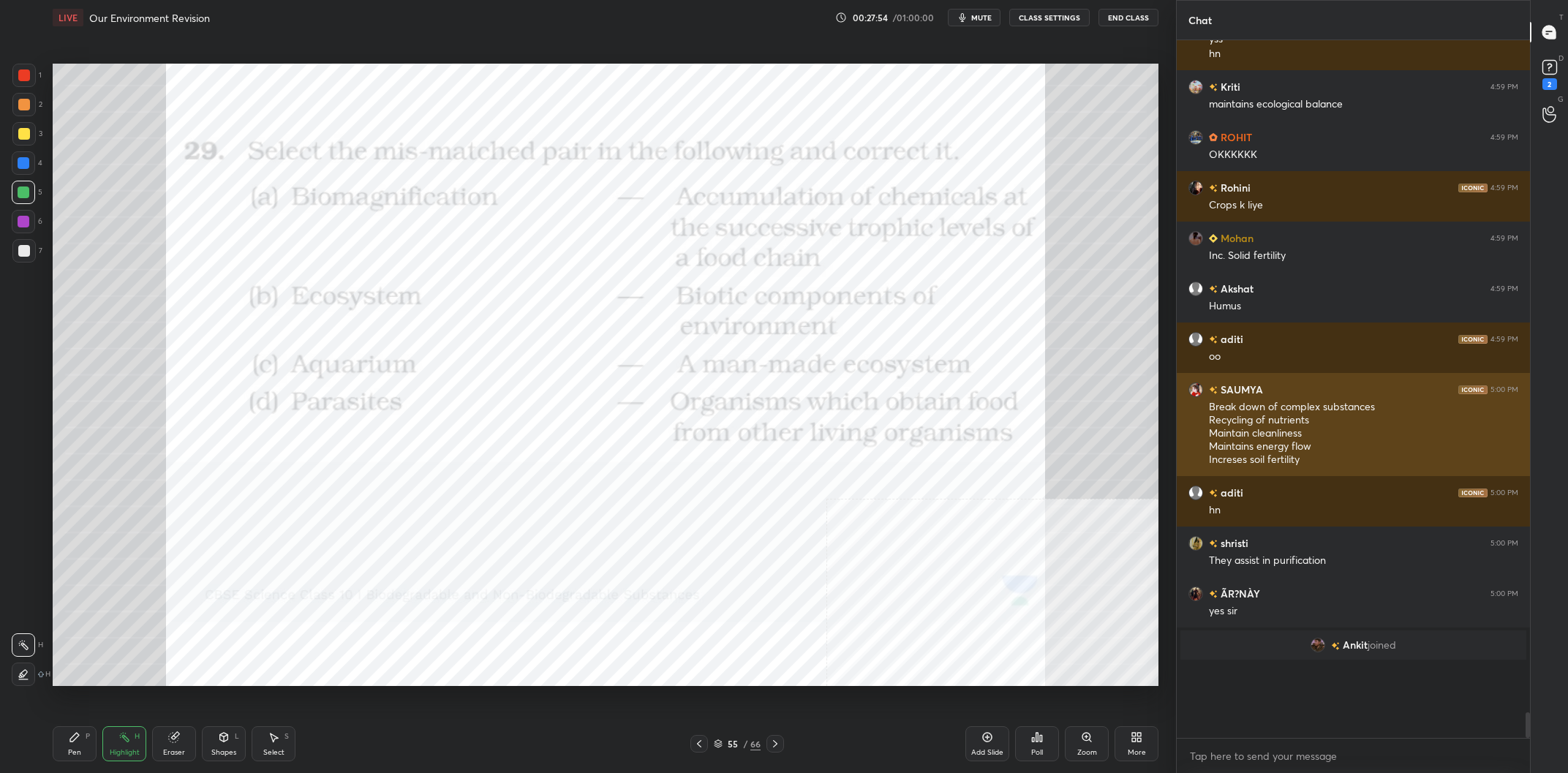
scroll to position [16120, 0]
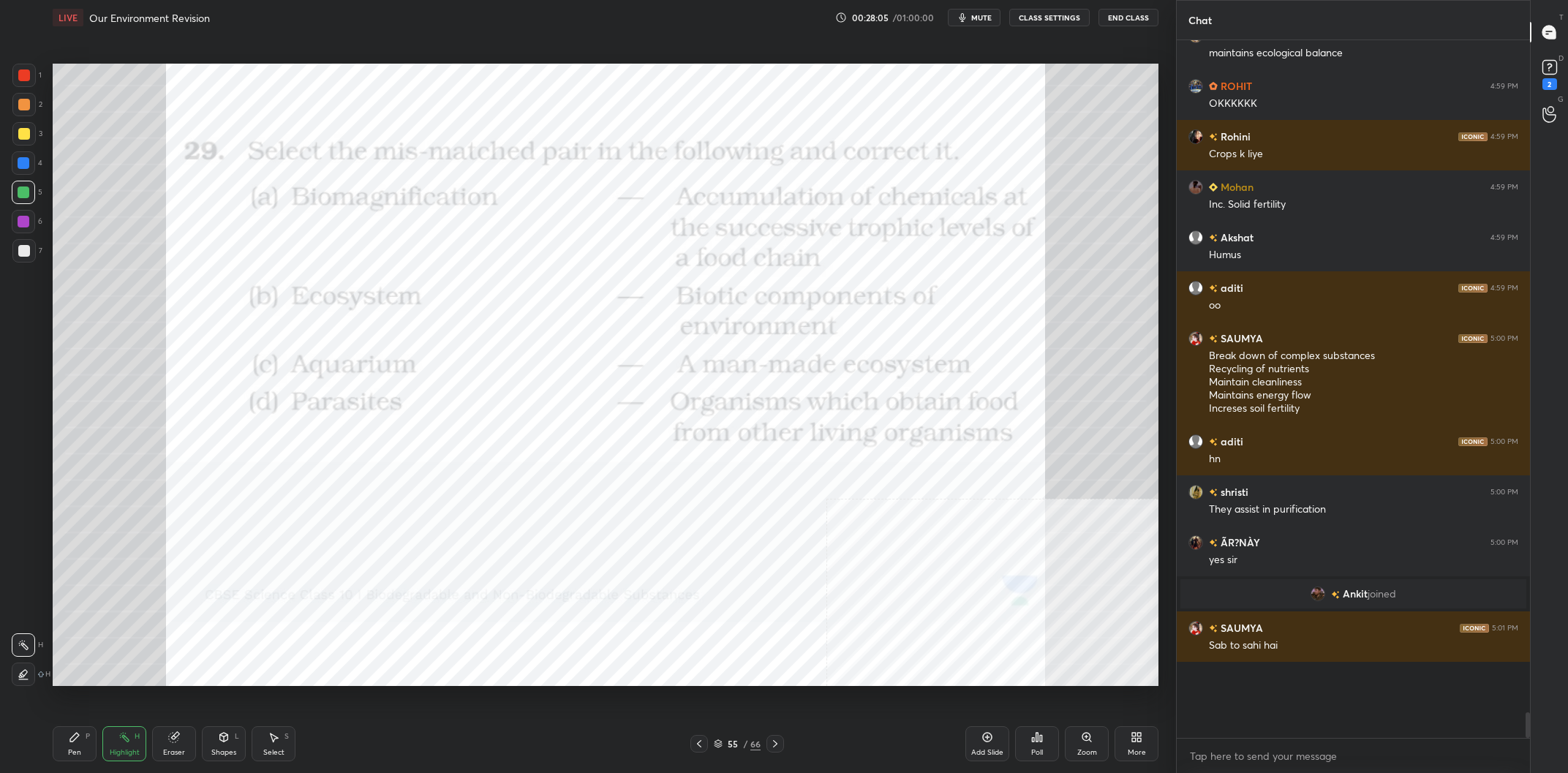
click at [51, 729] on div "LIVE Our Environment Revision 00:28:05 / 01:00:00 mute CLASS SETTINGS End Class…" at bounding box center [606, 386] width 1118 height 773
click at [64, 726] on div "Pen P Highlight H Eraser Shapes L Select S 55 / 66 Add Slide Poll Zoom More" at bounding box center [606, 744] width 1106 height 59
click at [72, 735] on icon at bounding box center [75, 737] width 12 height 12
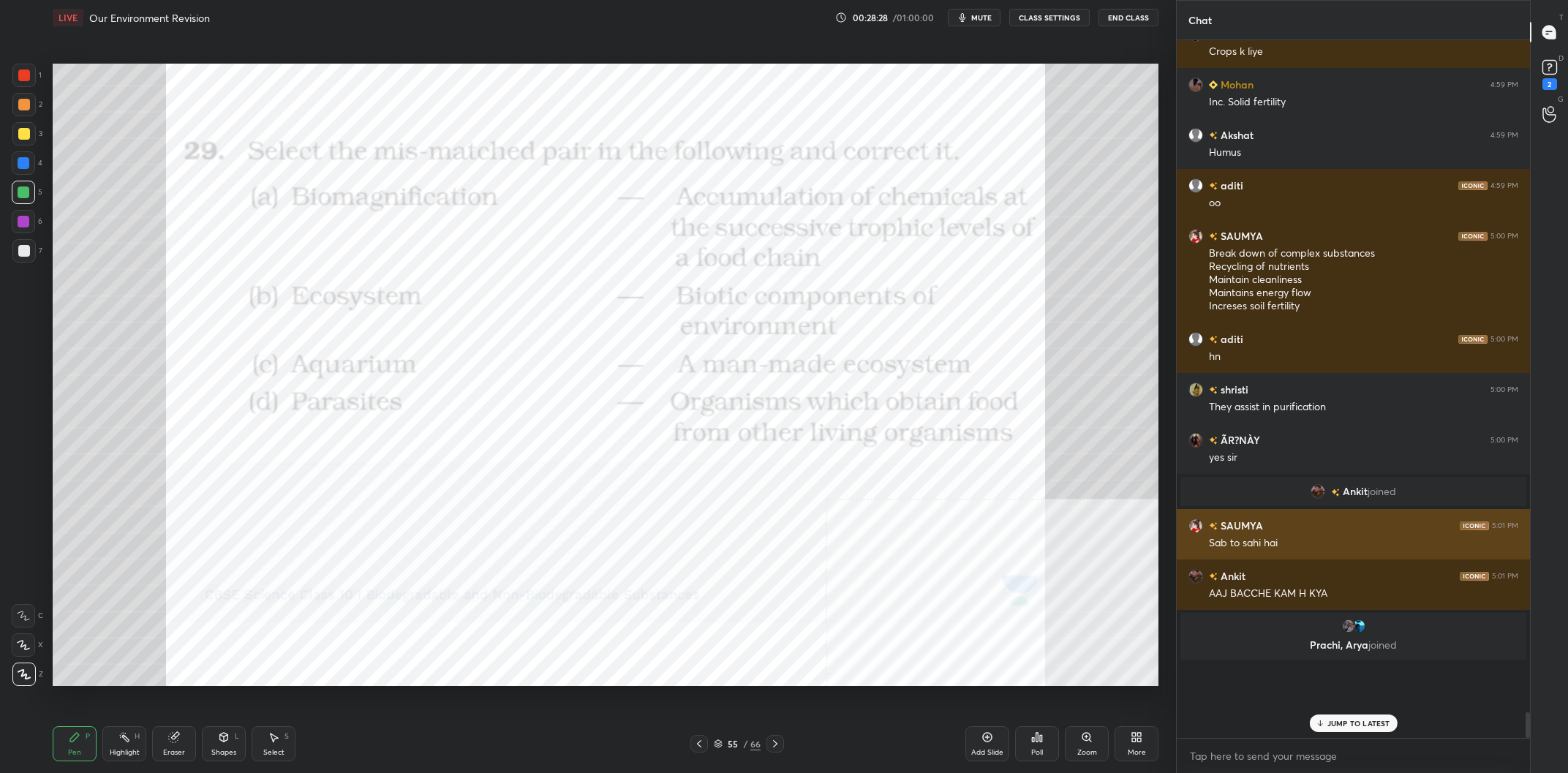
scroll to position [14397, 0]
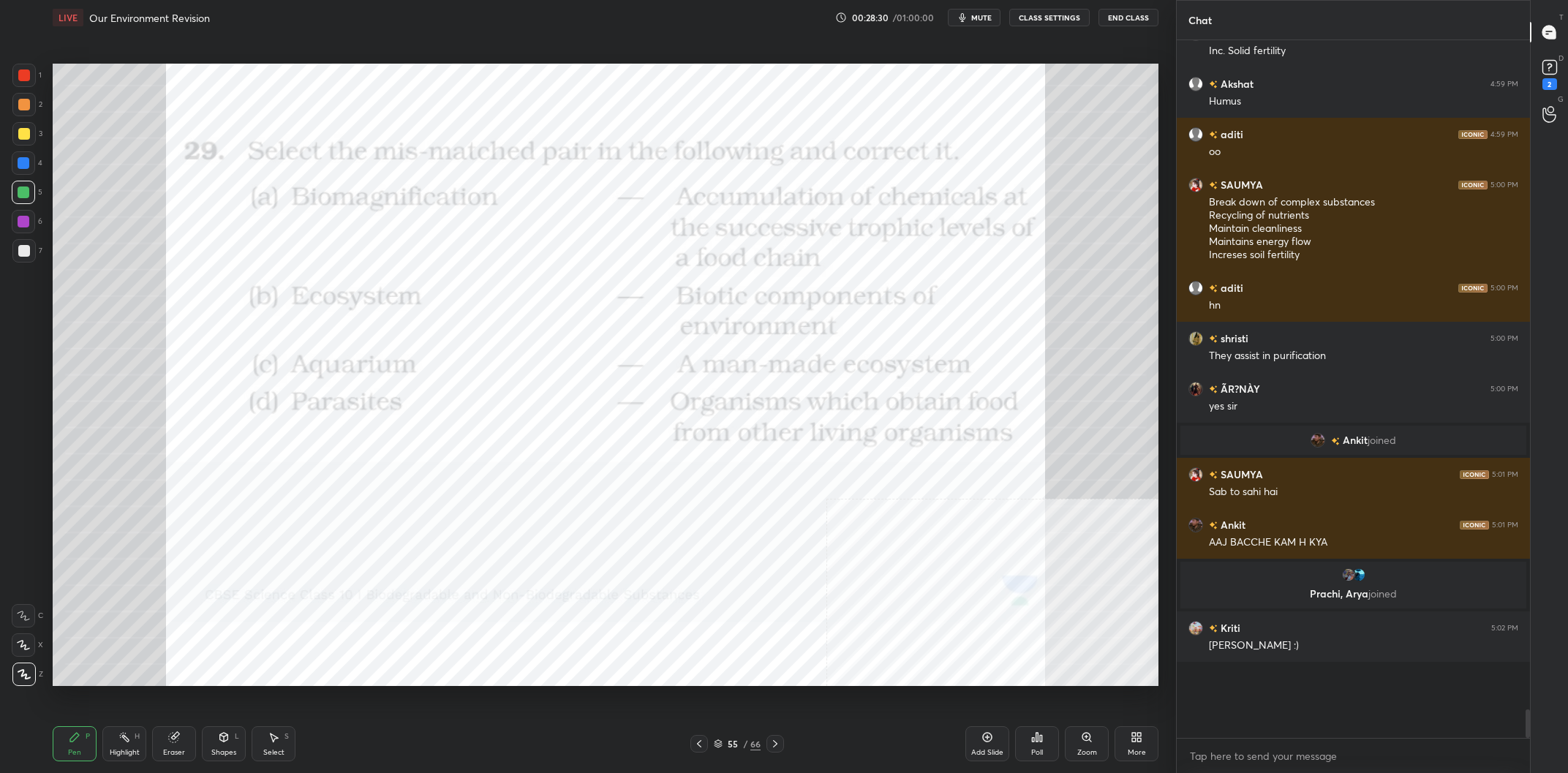
click at [1028, 736] on div "Poll" at bounding box center [1037, 743] width 44 height 35
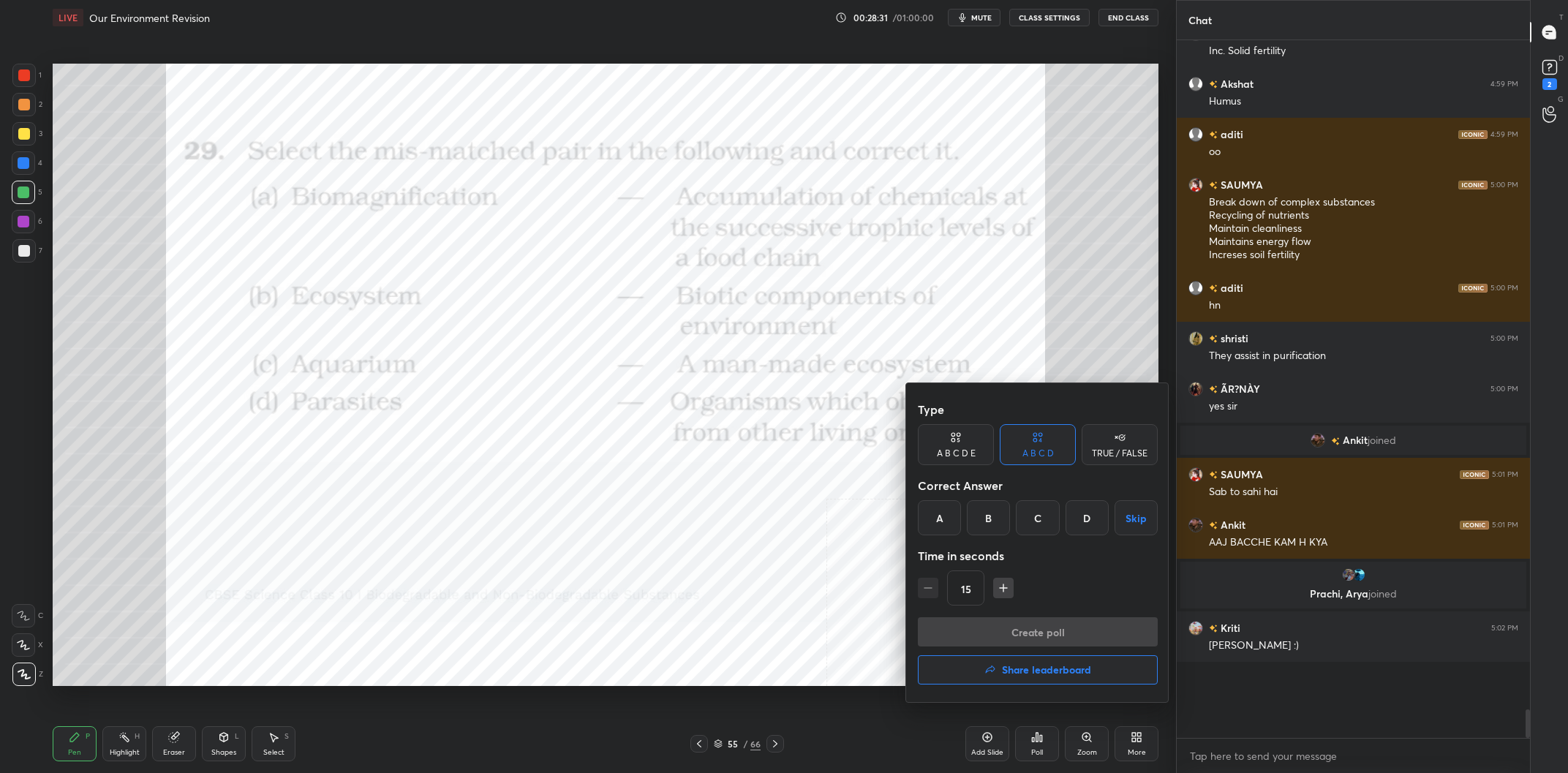
click at [957, 445] on div "A B C D E" at bounding box center [955, 445] width 76 height 41
drag, startPoint x: 993, startPoint y: 507, endPoint x: 1016, endPoint y: 490, distance: 28.6
click at [995, 509] on div "A B C D E Skip" at bounding box center [1037, 518] width 240 height 35
click at [987, 531] on div "B" at bounding box center [976, 518] width 35 height 35
click at [1010, 622] on button "Create poll" at bounding box center [1037, 632] width 240 height 29
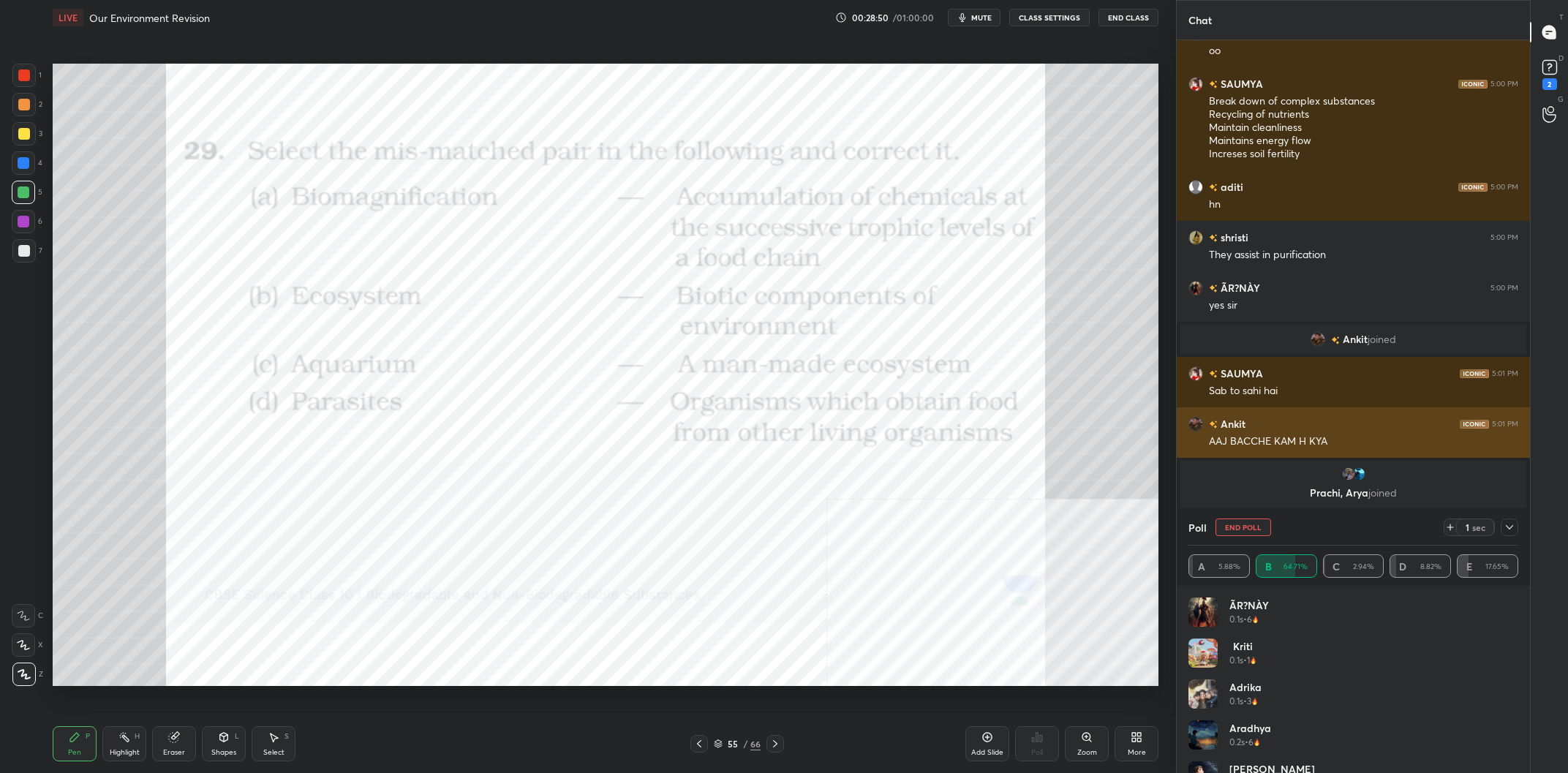
scroll to position [14548, 0]
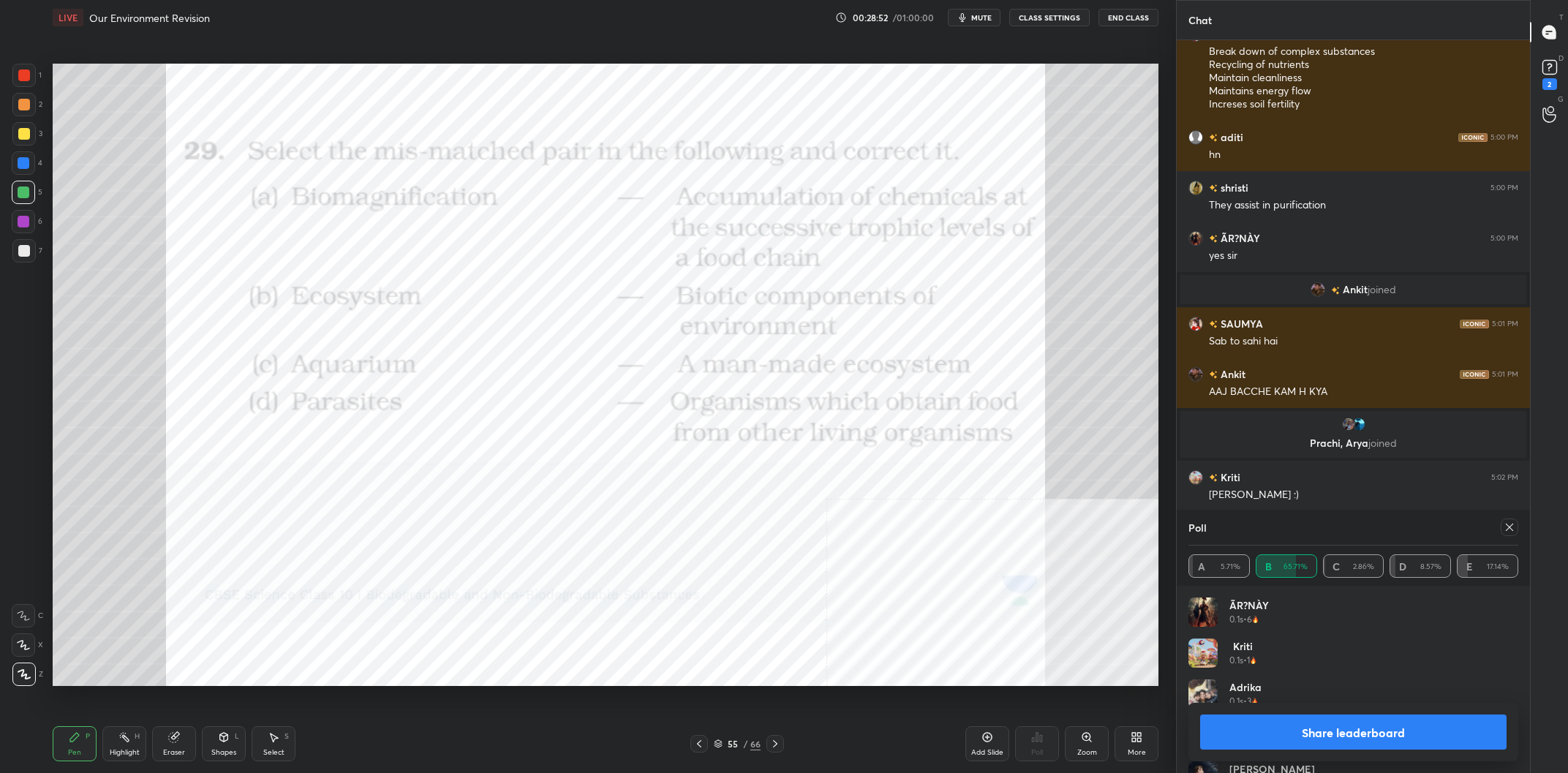
click at [1244, 726] on button "Share leaderboard" at bounding box center [1353, 732] width 306 height 35
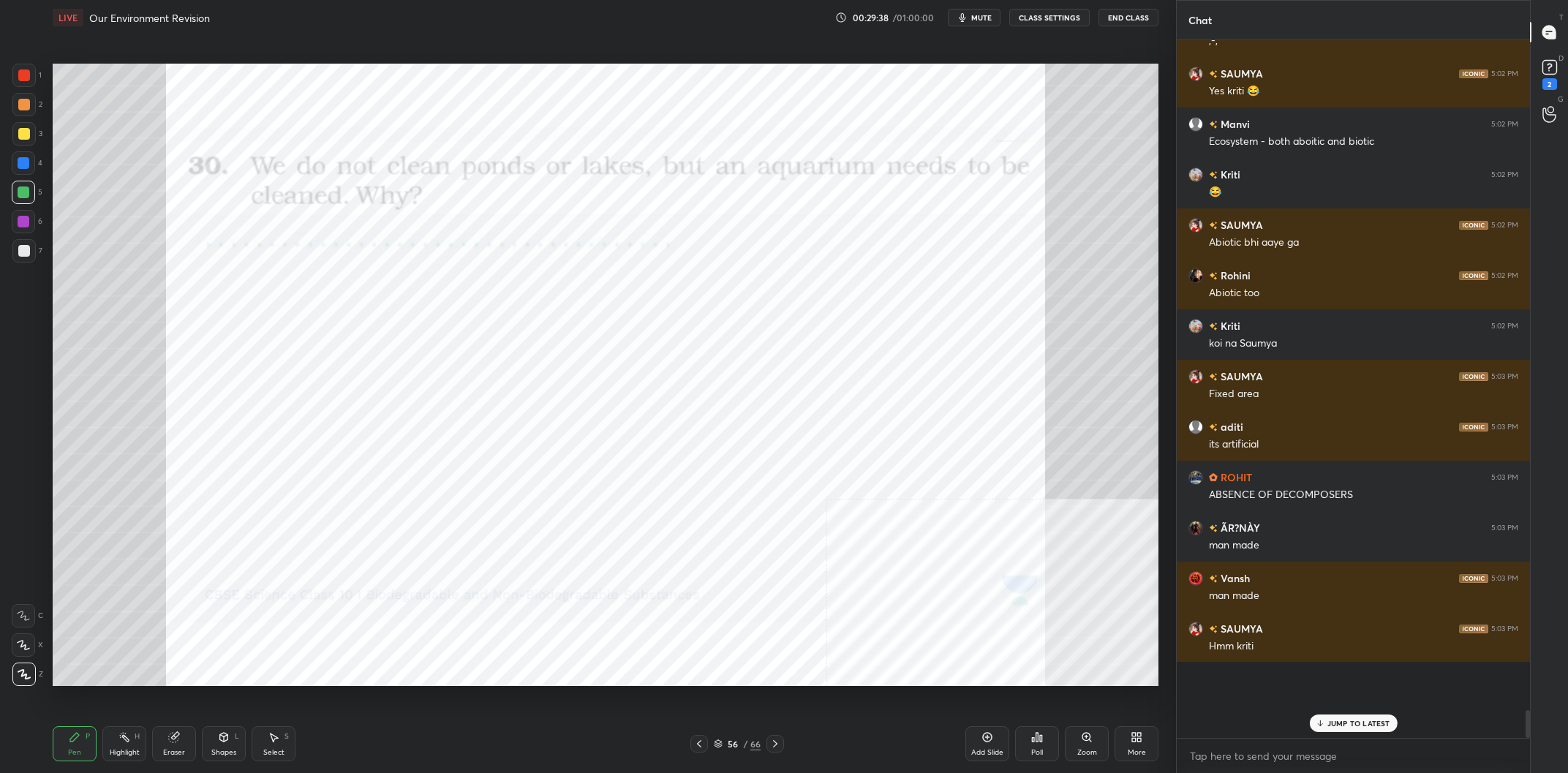
scroll to position [15155, 0]
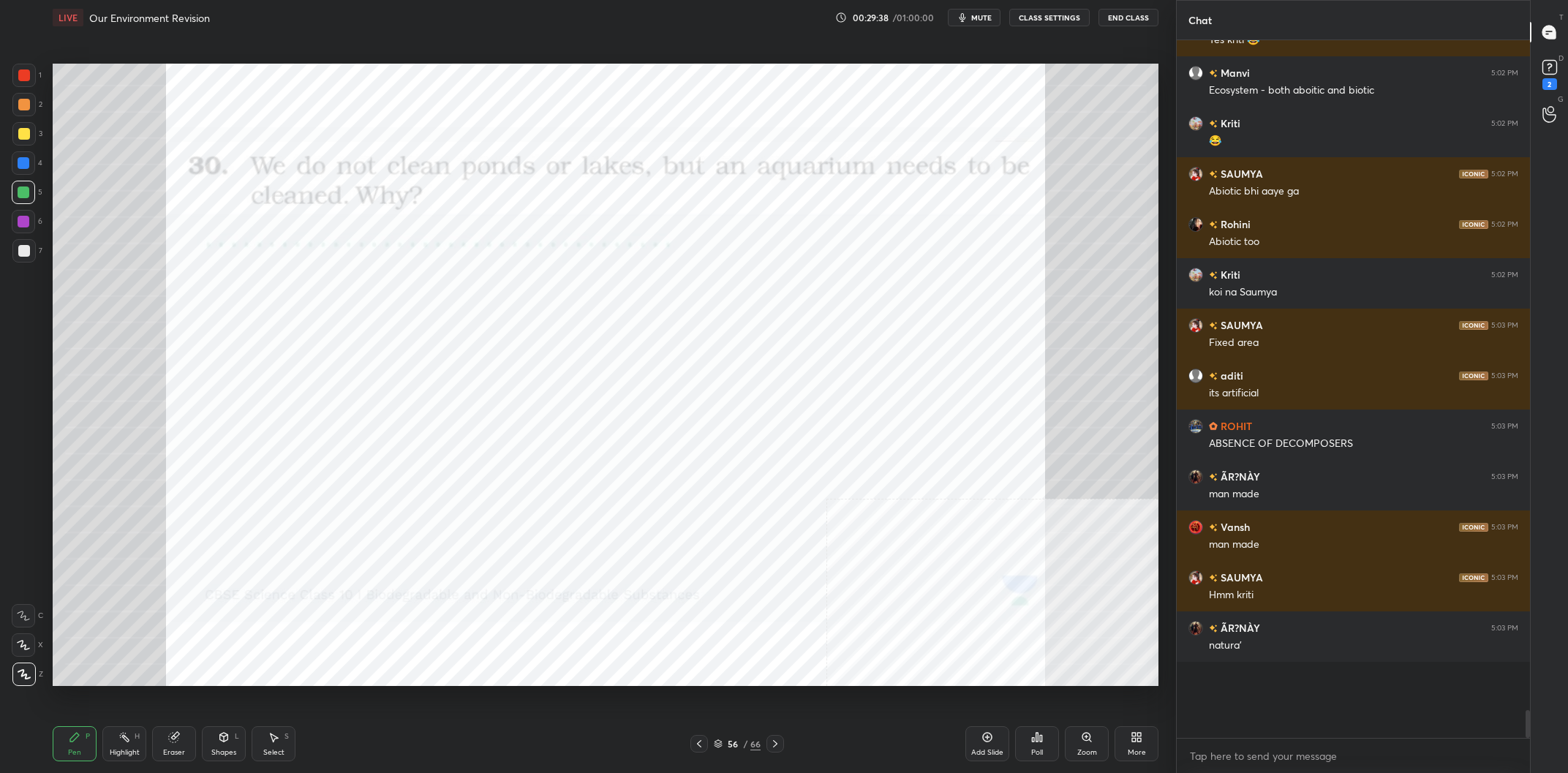
click at [44, 90] on div "1 2 3 4 5 6 7 C X Z C X Z E E Erase all H H" at bounding box center [23, 375] width 47 height 623
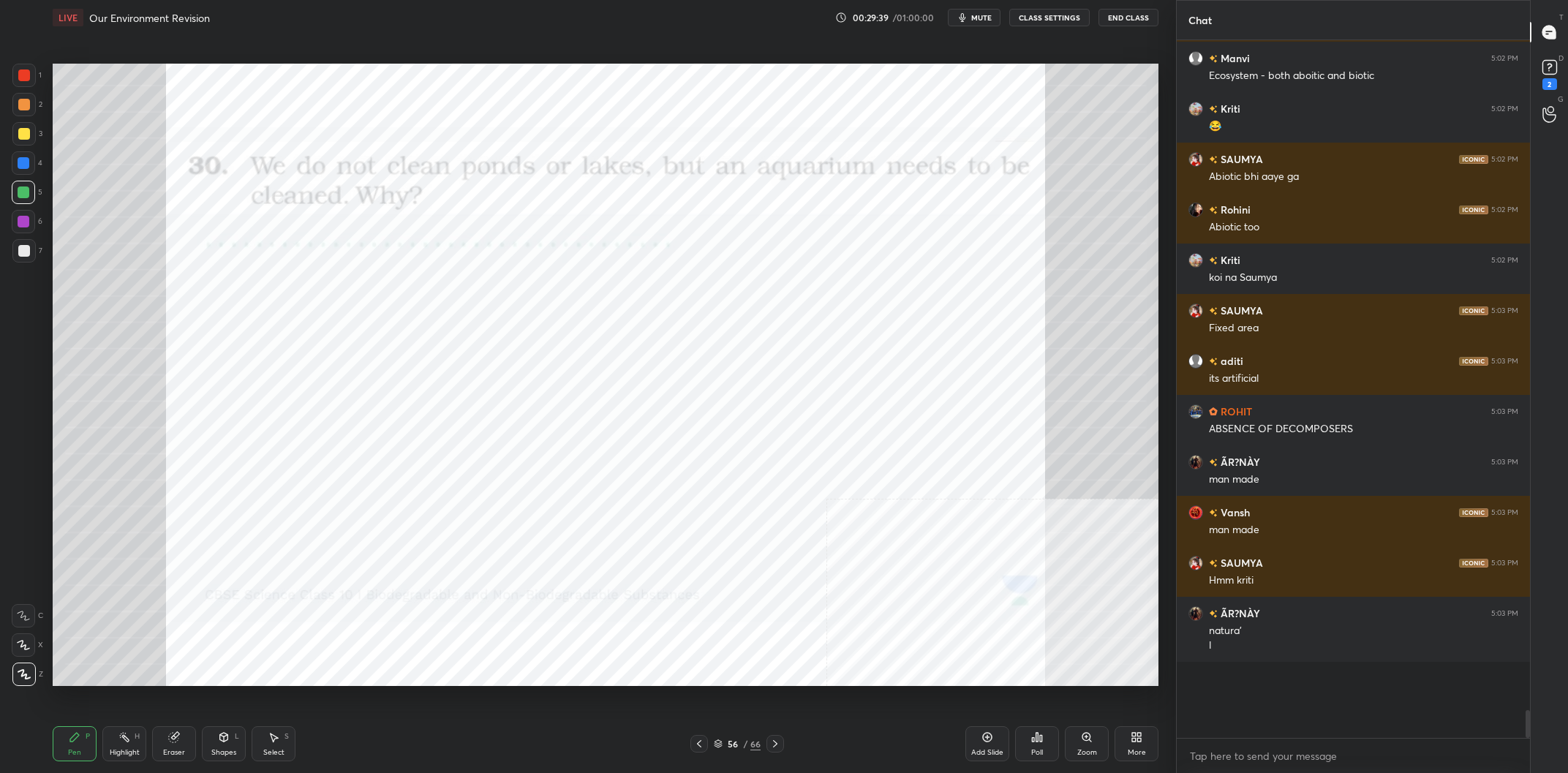
click at [25, 215] on div at bounding box center [23, 221] width 23 height 23
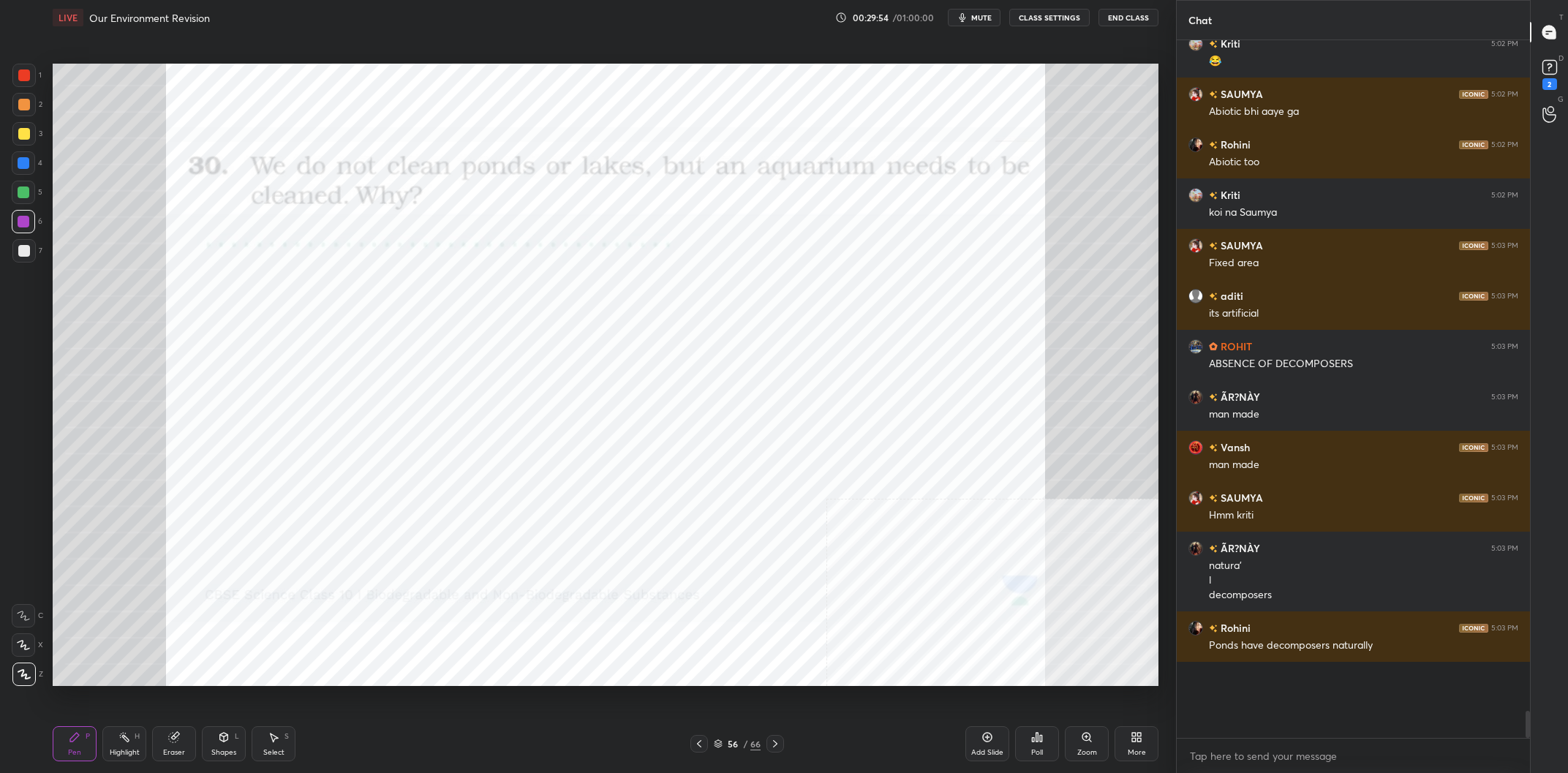
scroll to position [15283, 0]
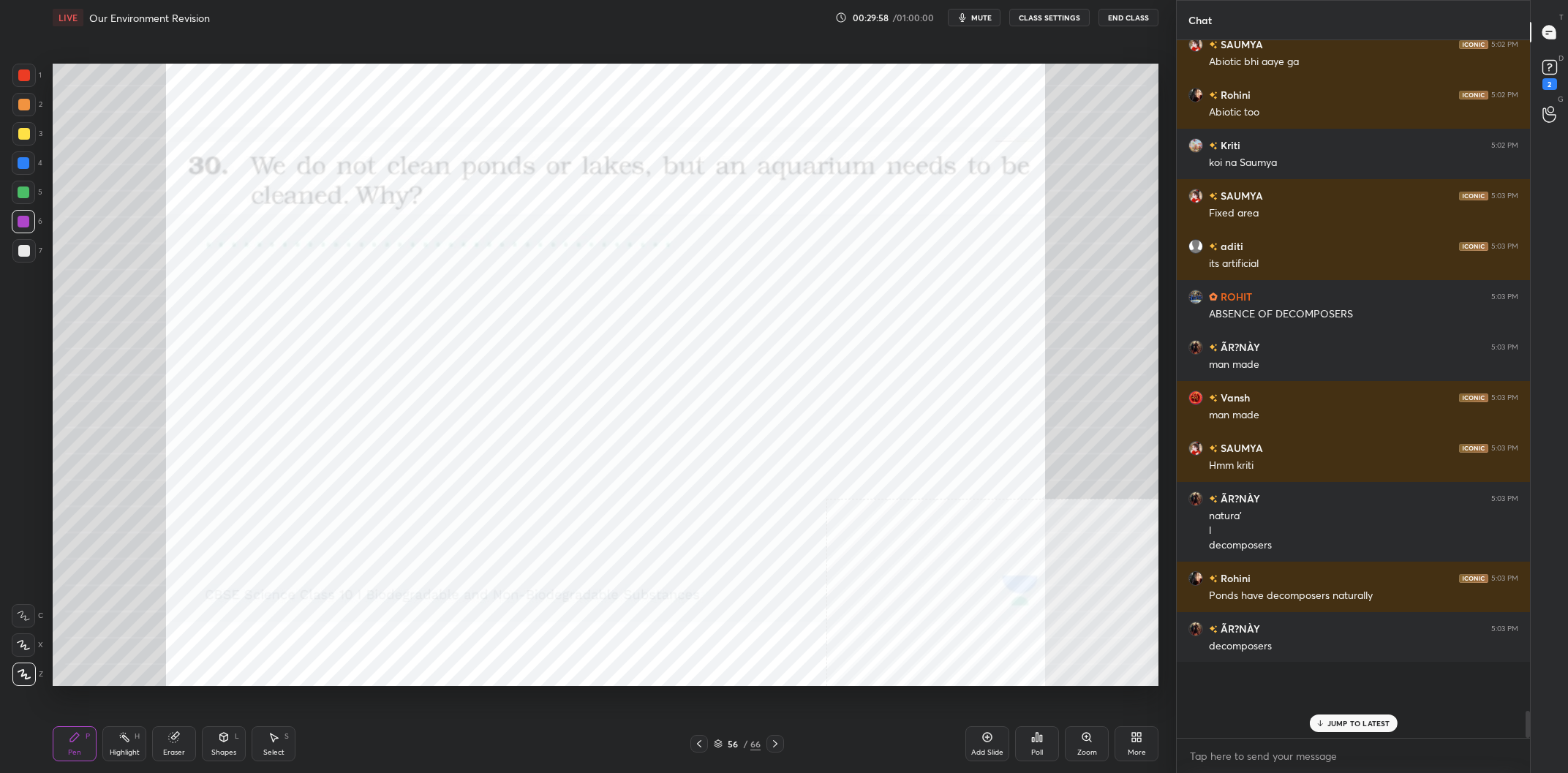
click at [23, 166] on div at bounding box center [24, 163] width 12 height 12
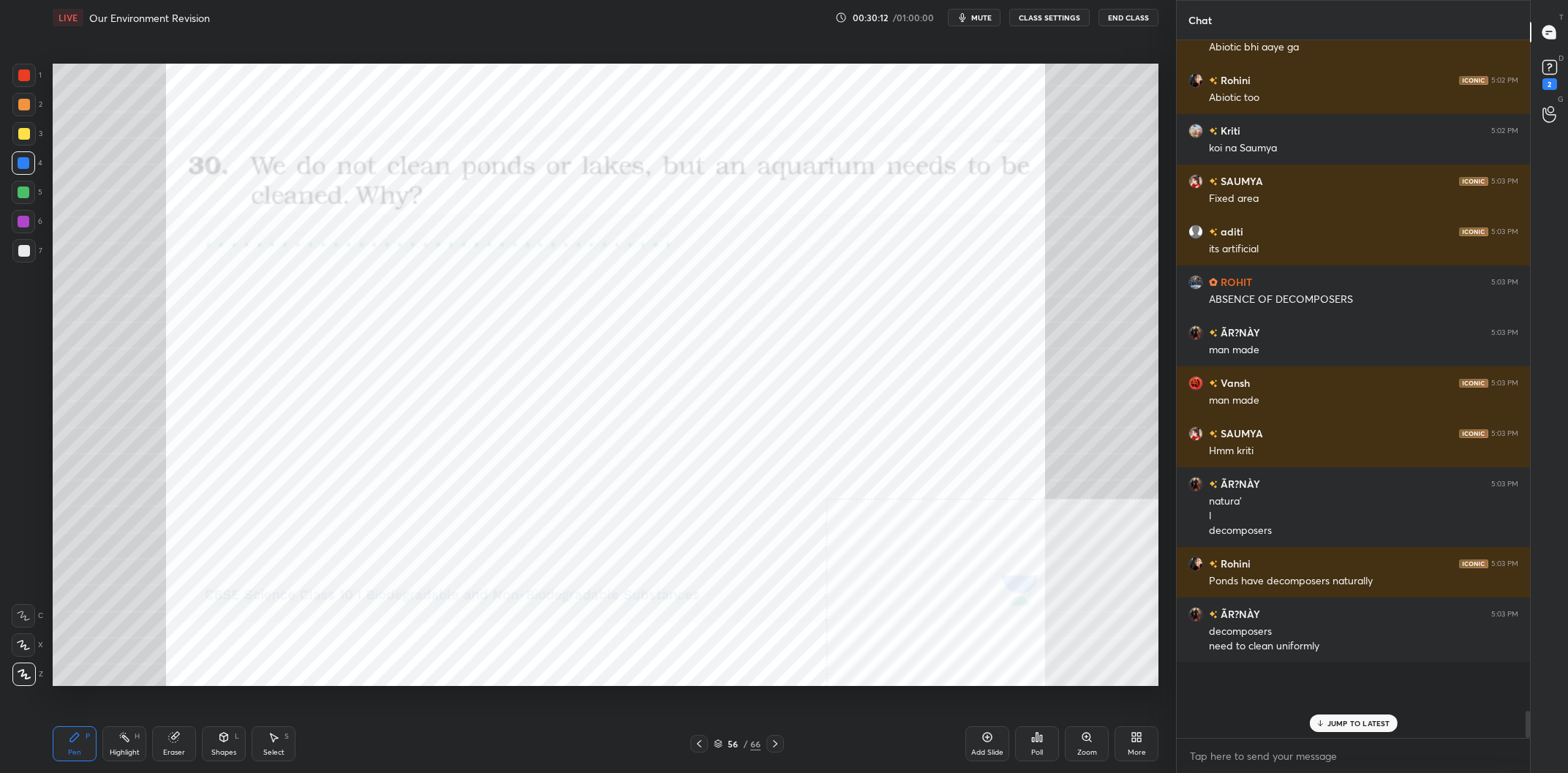
scroll to position [15376, 0]
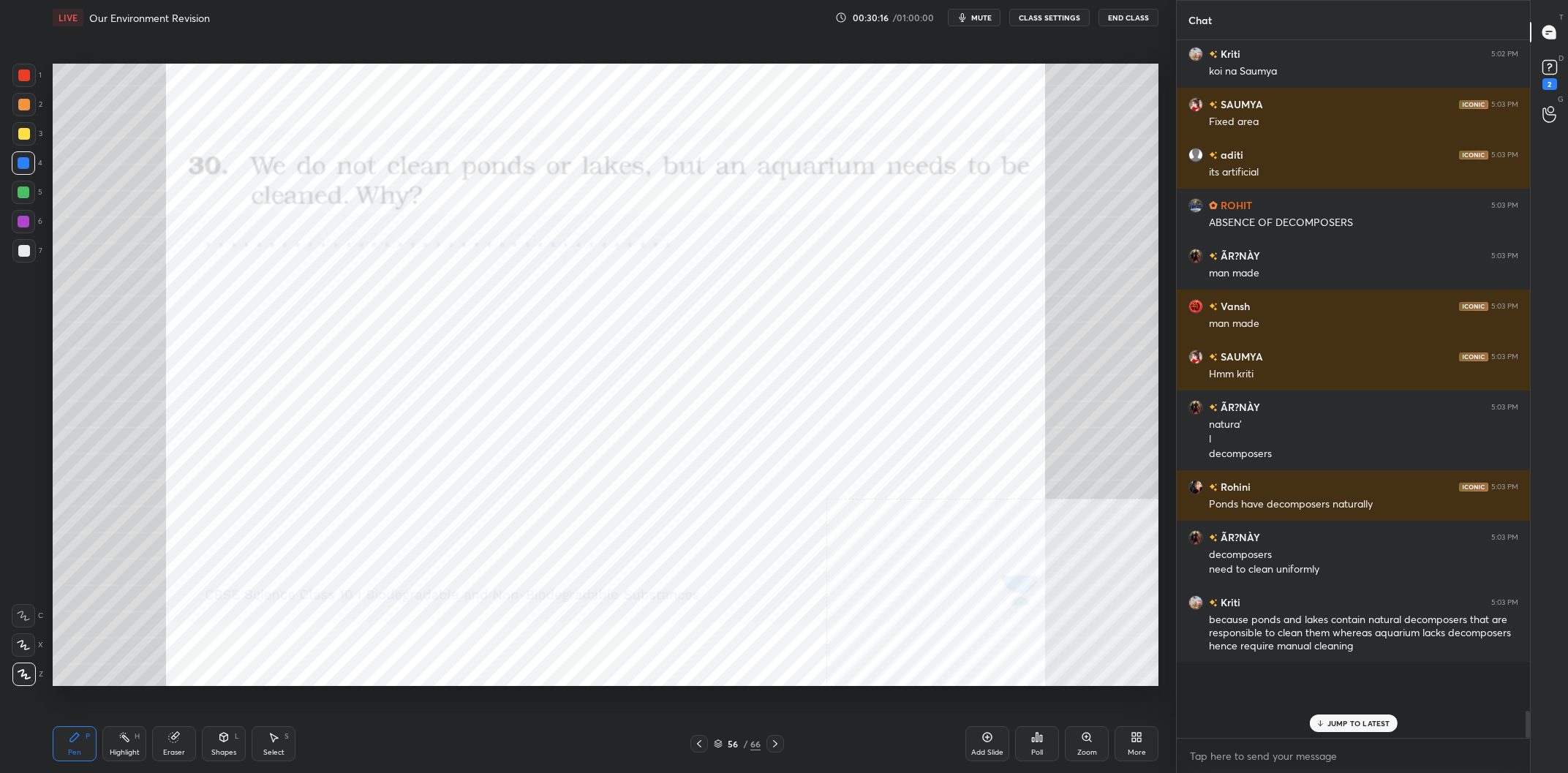
click at [138, 747] on div "Highlight H" at bounding box center [124, 743] width 44 height 35
click at [131, 747] on div "Highlight H" at bounding box center [124, 743] width 44 height 35
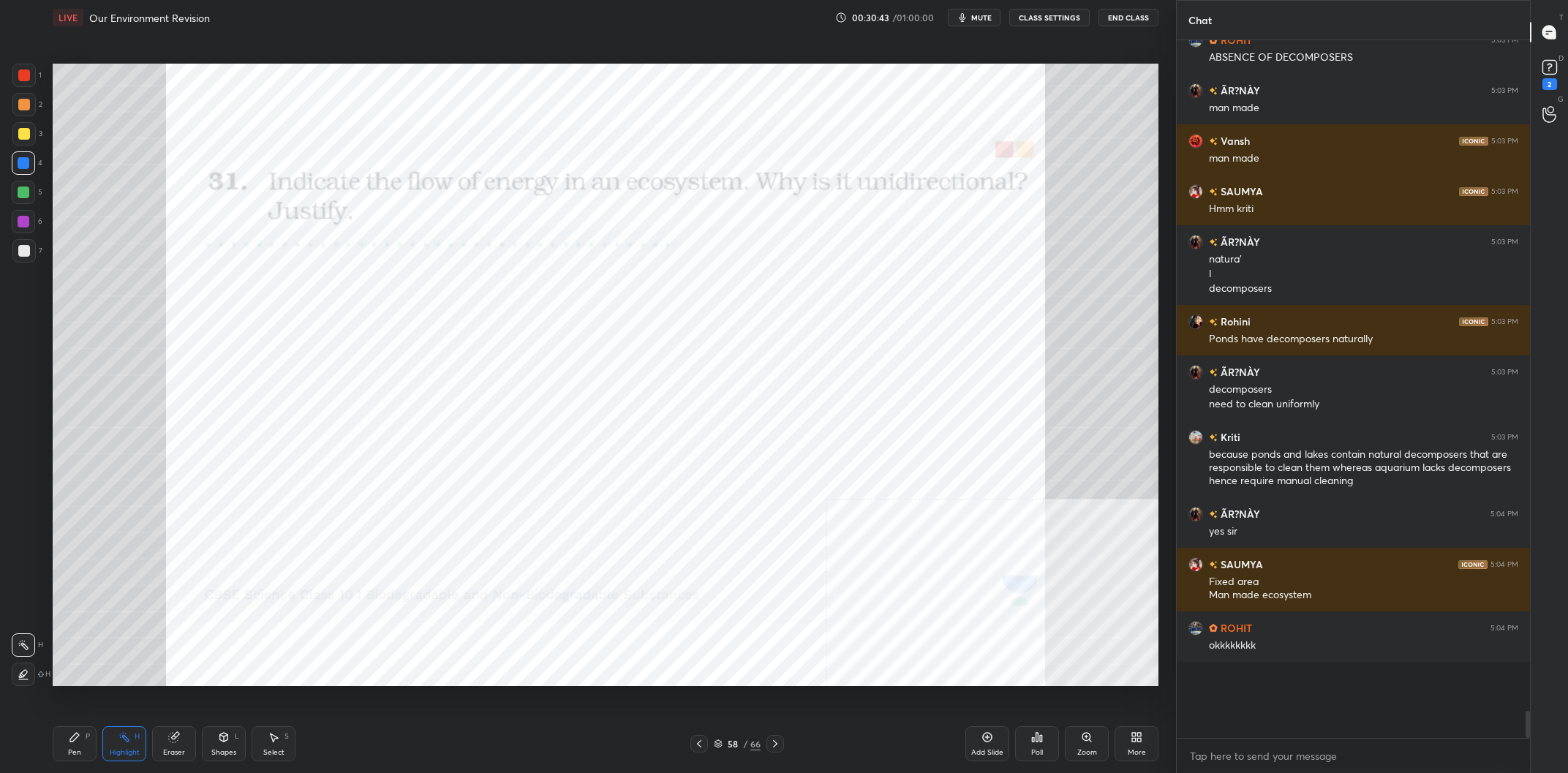
scroll to position [15591, 0]
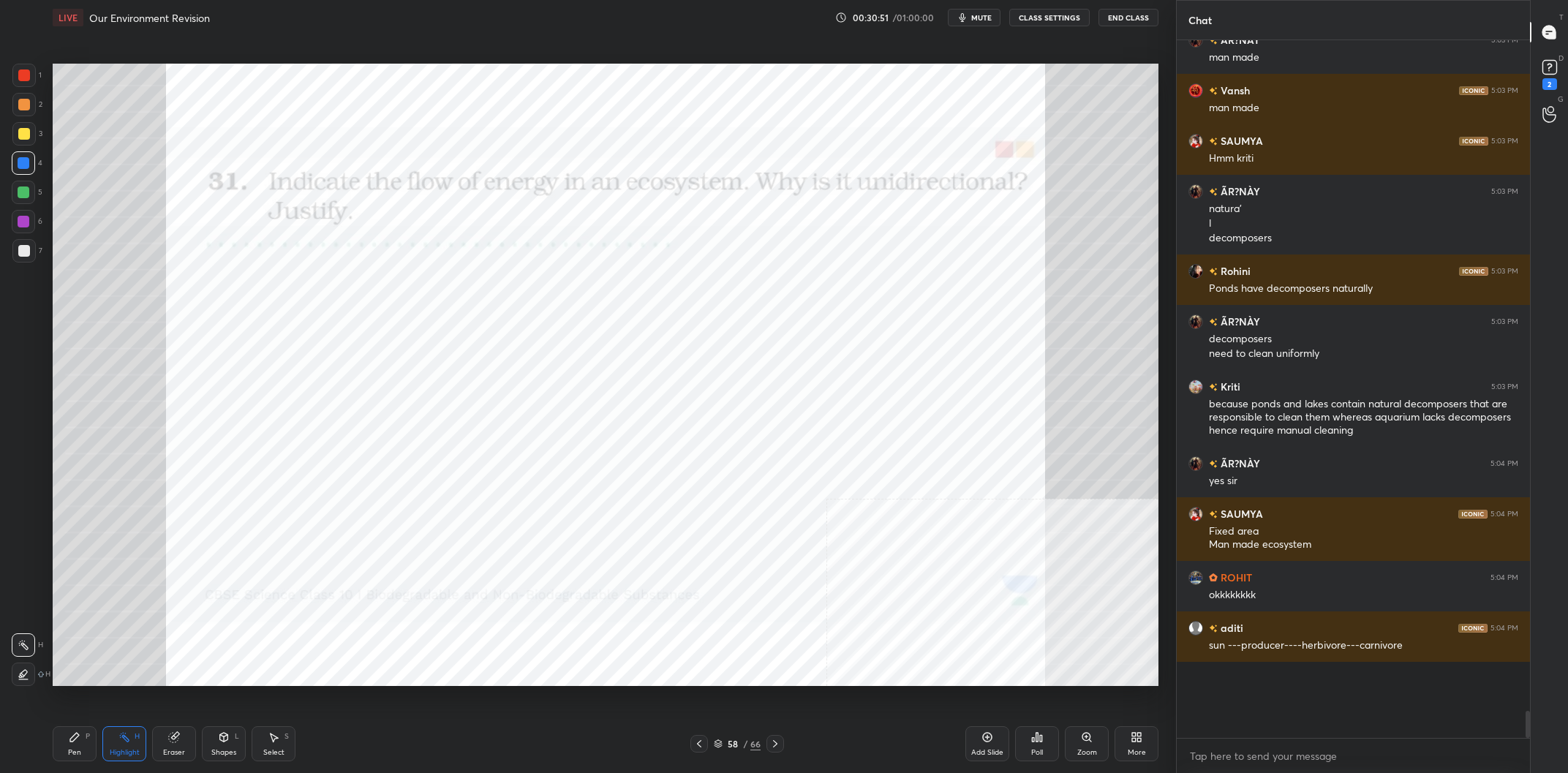
click at [65, 763] on div "Pen P Highlight H Eraser Shapes L Select S 58 / 66 Add Slide Poll Zoom More" at bounding box center [606, 744] width 1106 height 59
click at [74, 748] on div "Pen P" at bounding box center [74, 743] width 44 height 35
click at [76, 747] on div "Pen P" at bounding box center [74, 743] width 44 height 35
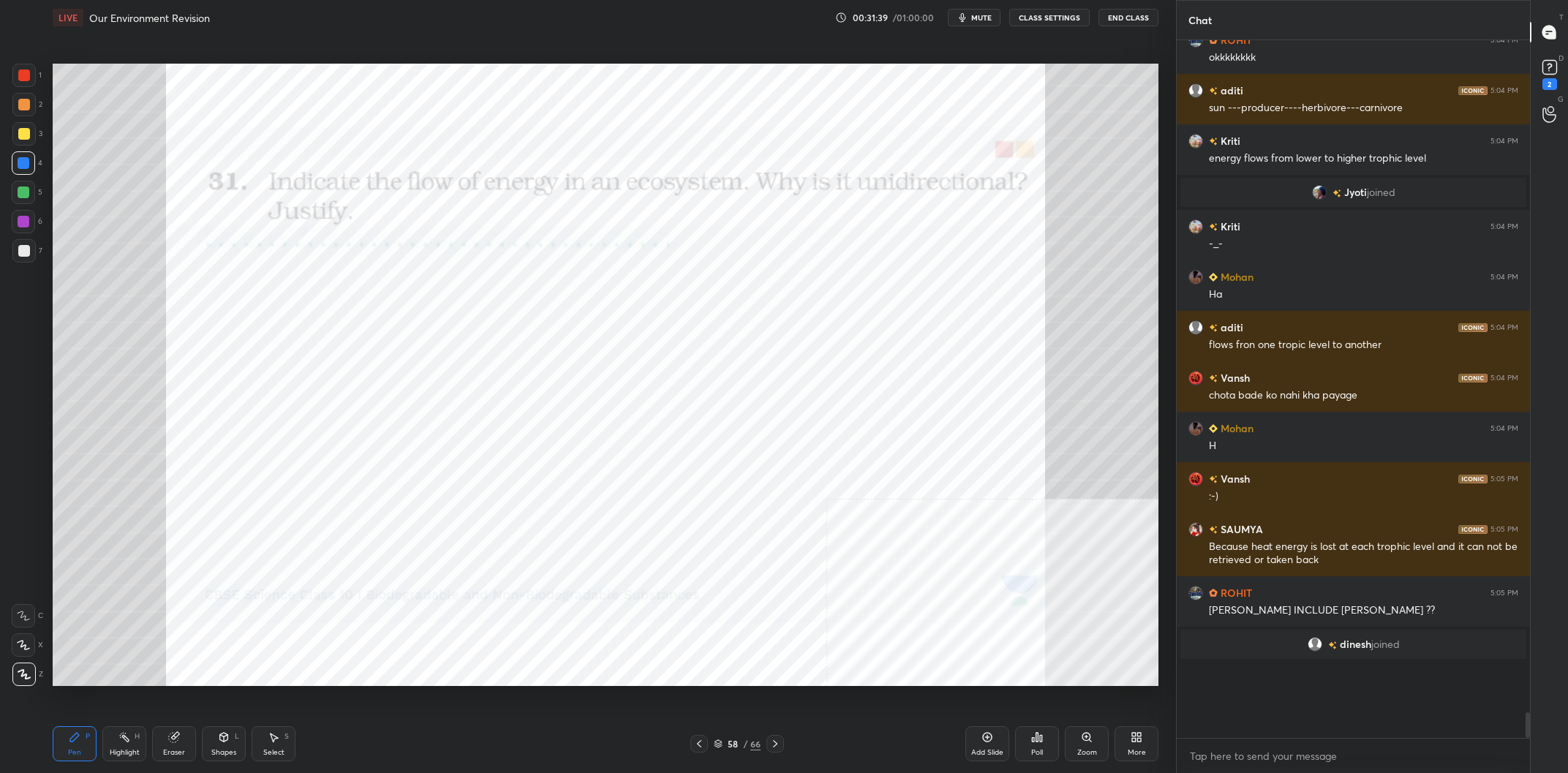
scroll to position [15695, 0]
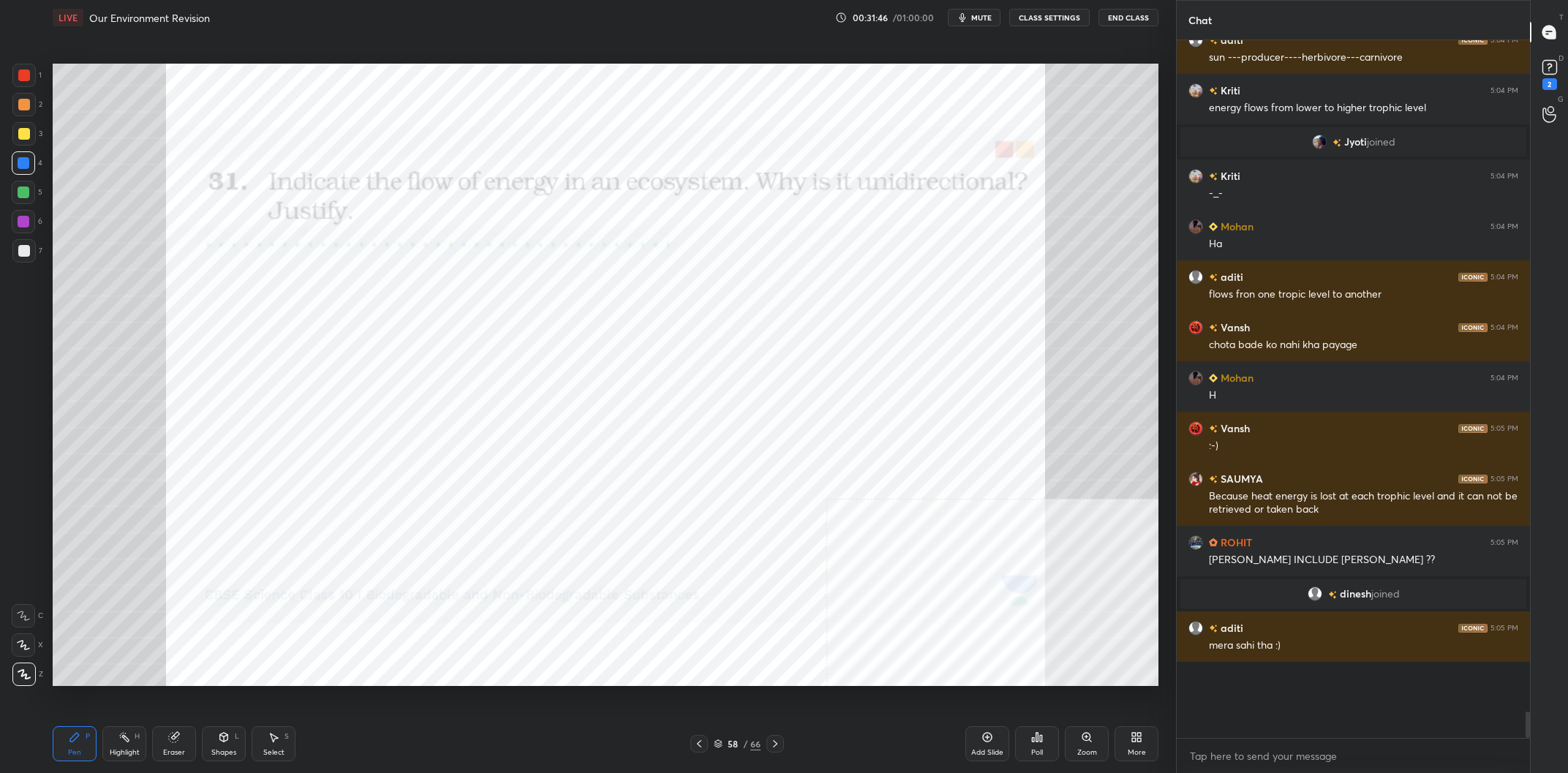
click at [13, 230] on div at bounding box center [23, 221] width 23 height 23
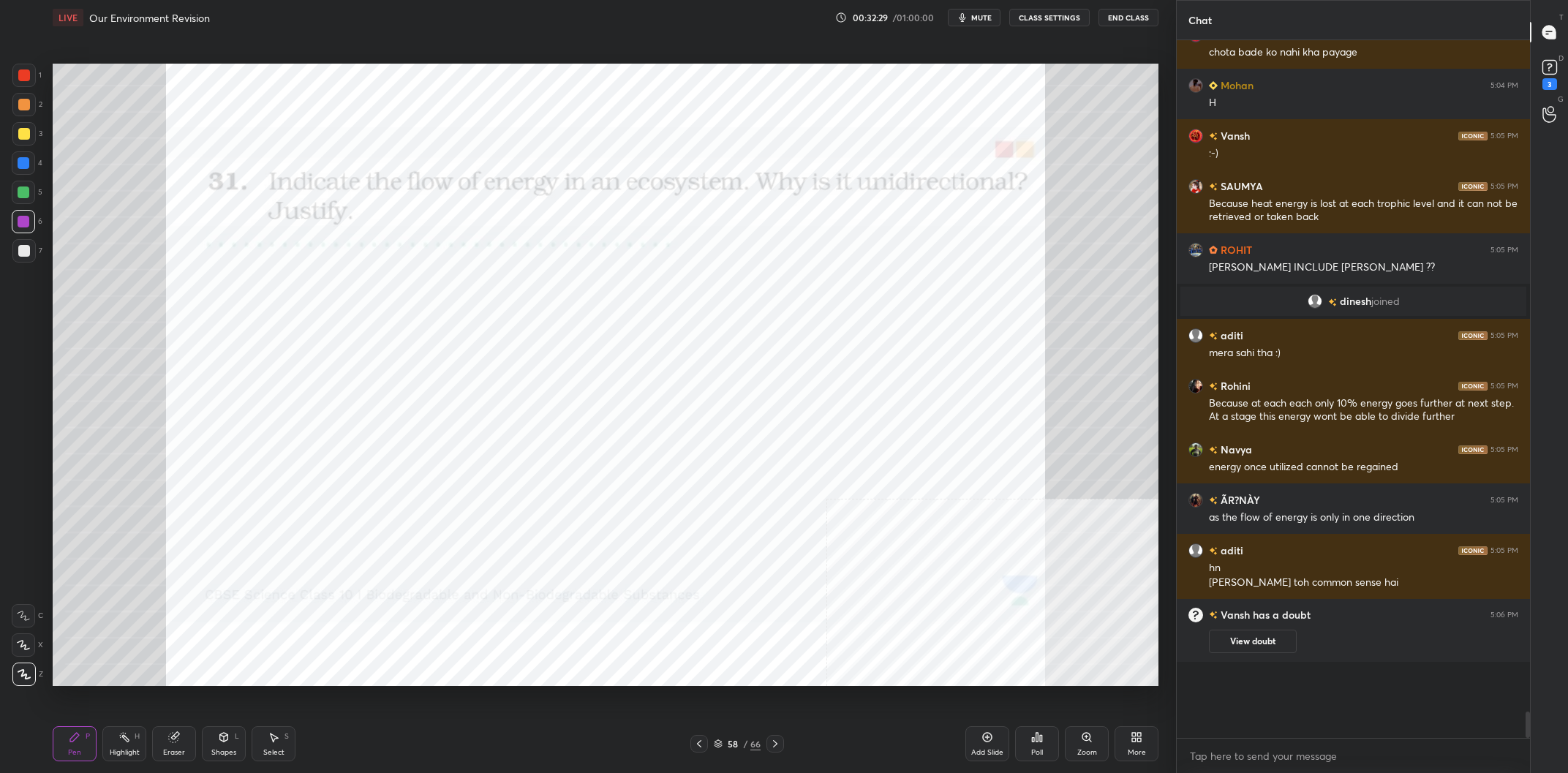
scroll to position [15940, 0]
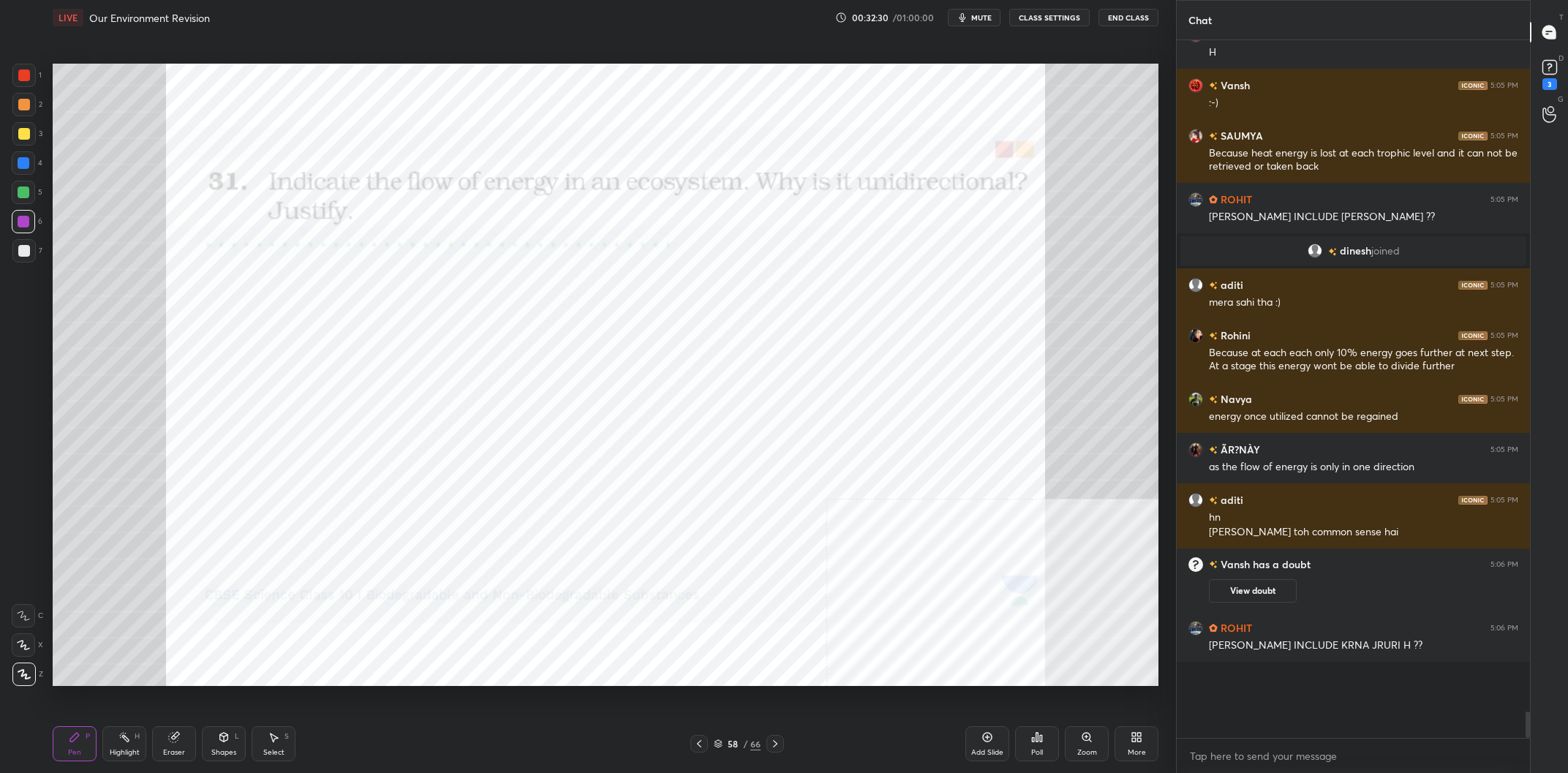
click at [131, 745] on div "Highlight H" at bounding box center [124, 743] width 44 height 35
click at [136, 742] on div "Highlight H" at bounding box center [124, 743] width 44 height 35
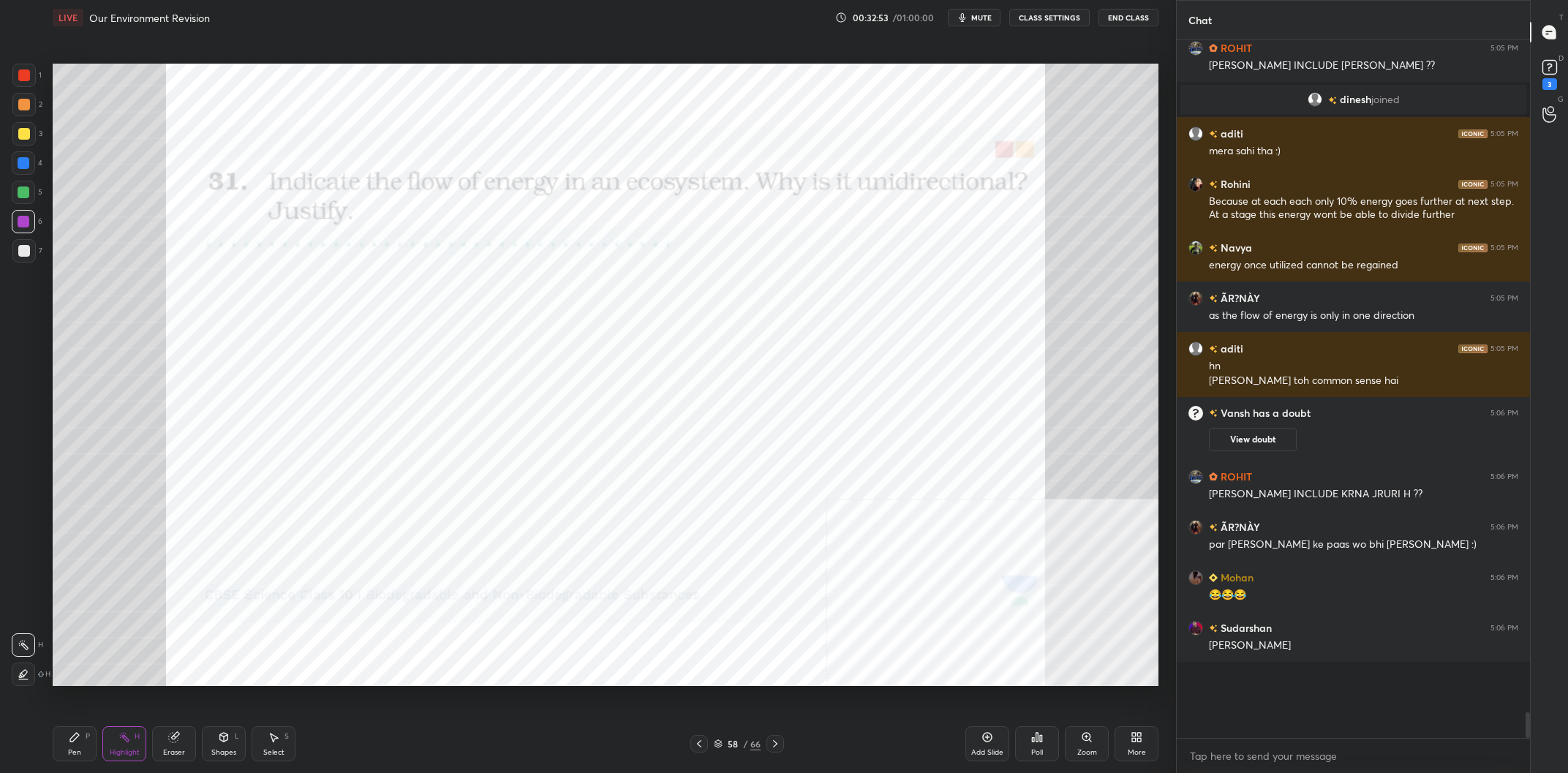
scroll to position [16143, 0]
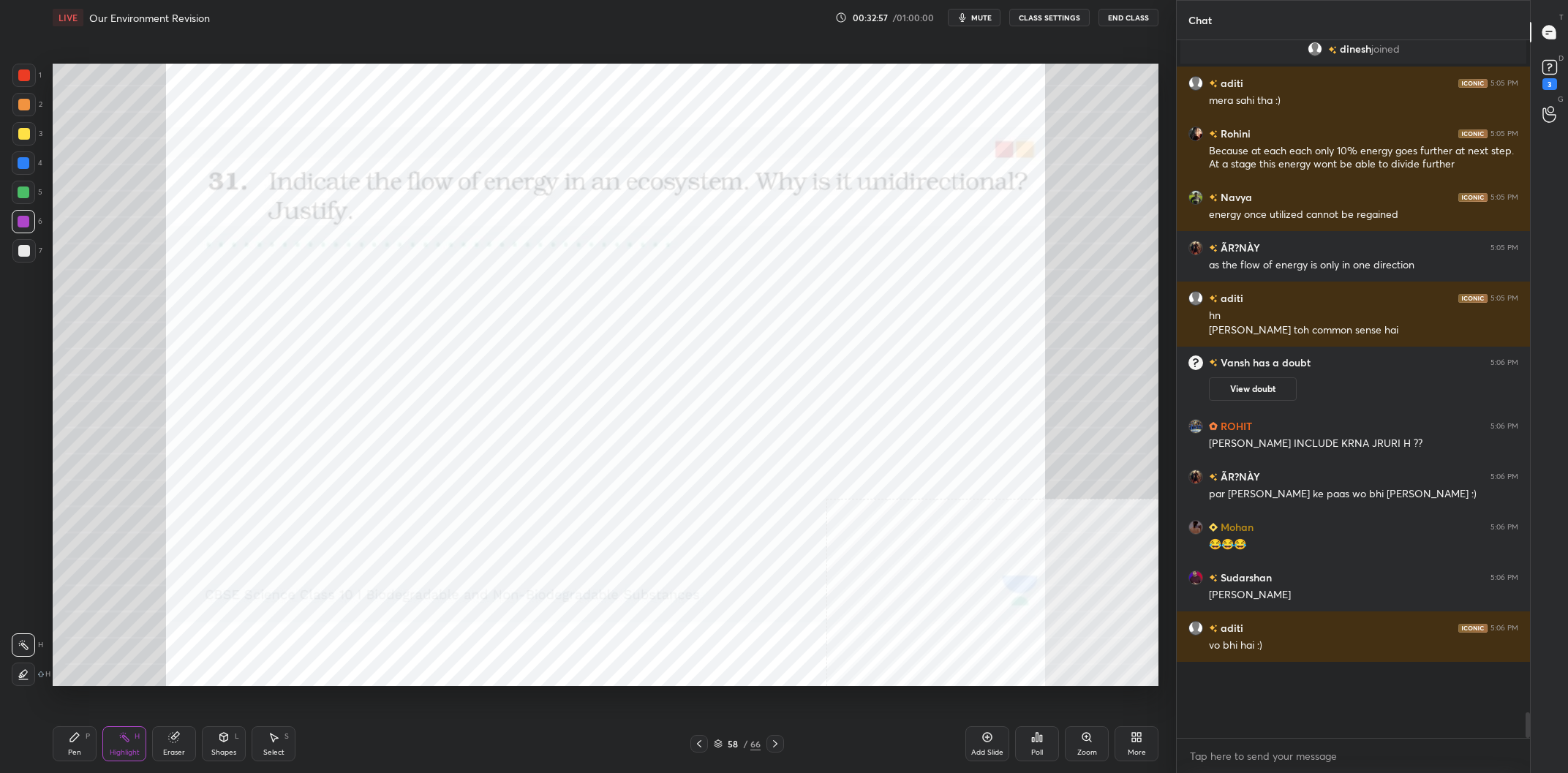
click at [79, 742] on icon at bounding box center [75, 737] width 12 height 12
click at [74, 745] on div "Pen P" at bounding box center [74, 743] width 44 height 35
click at [23, 169] on div at bounding box center [24, 163] width 12 height 12
click at [23, 166] on div at bounding box center [24, 163] width 12 height 12
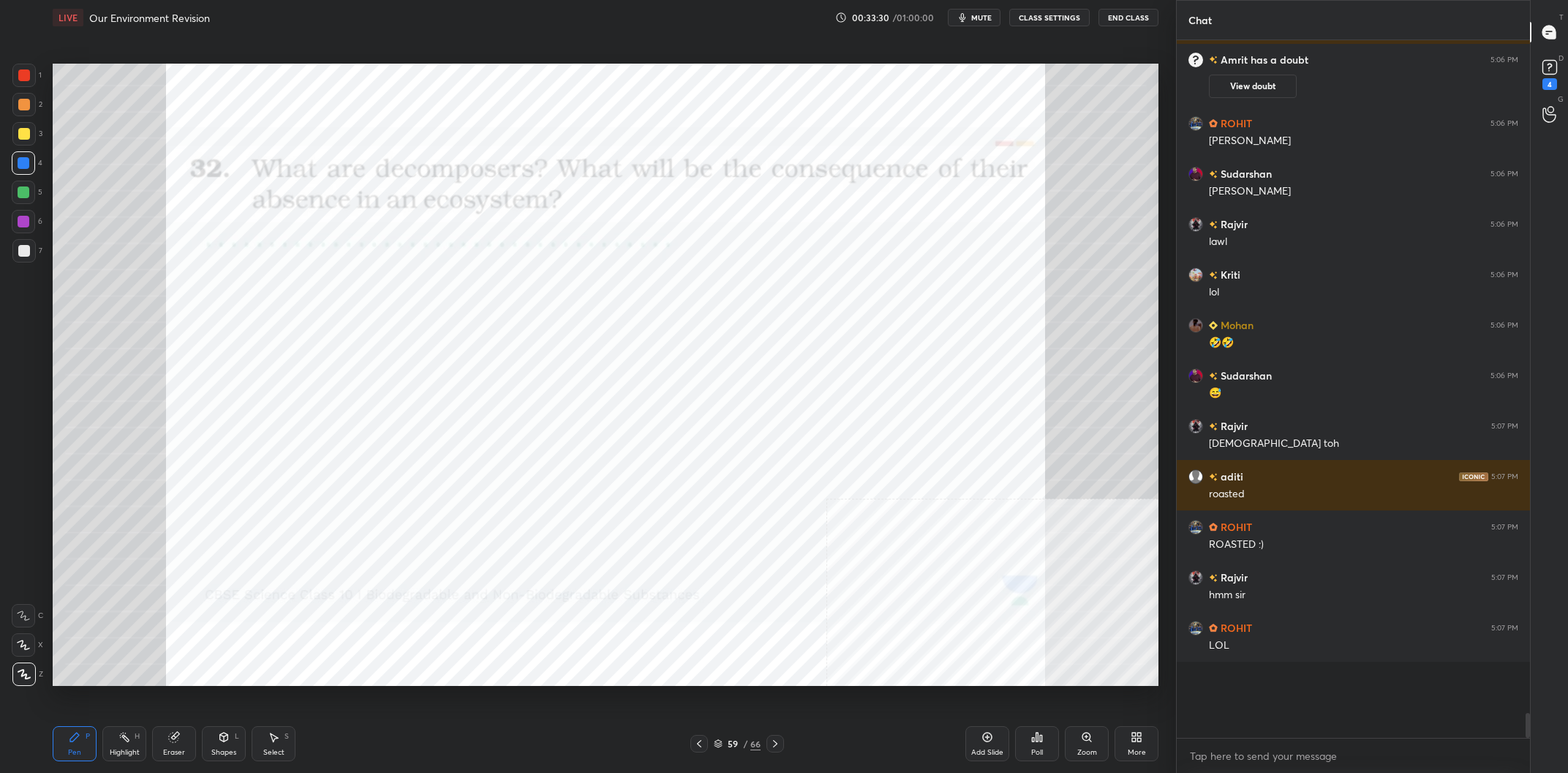
scroll to position [16753, 0]
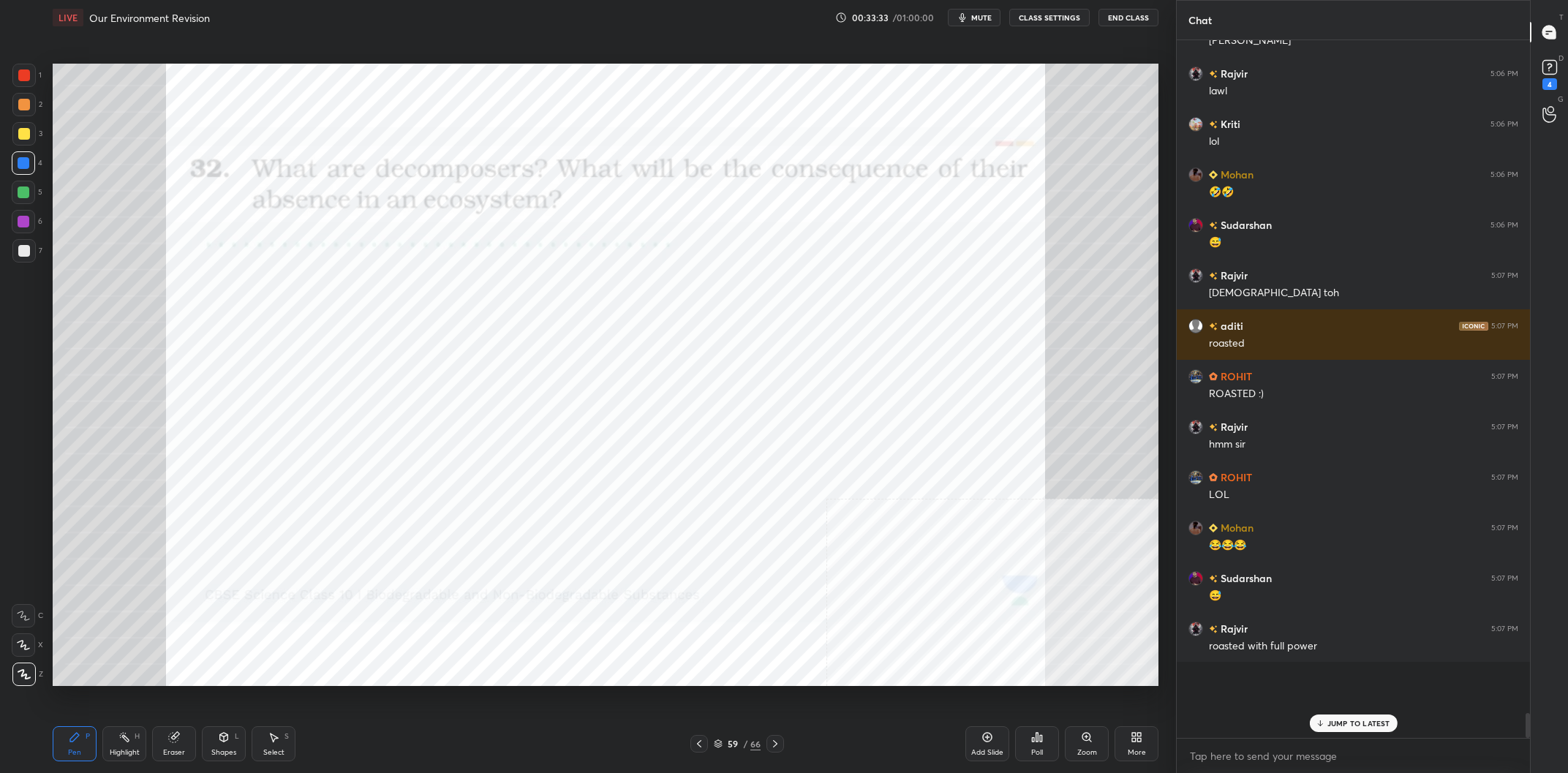
click at [733, 740] on div "59" at bounding box center [733, 744] width 15 height 9
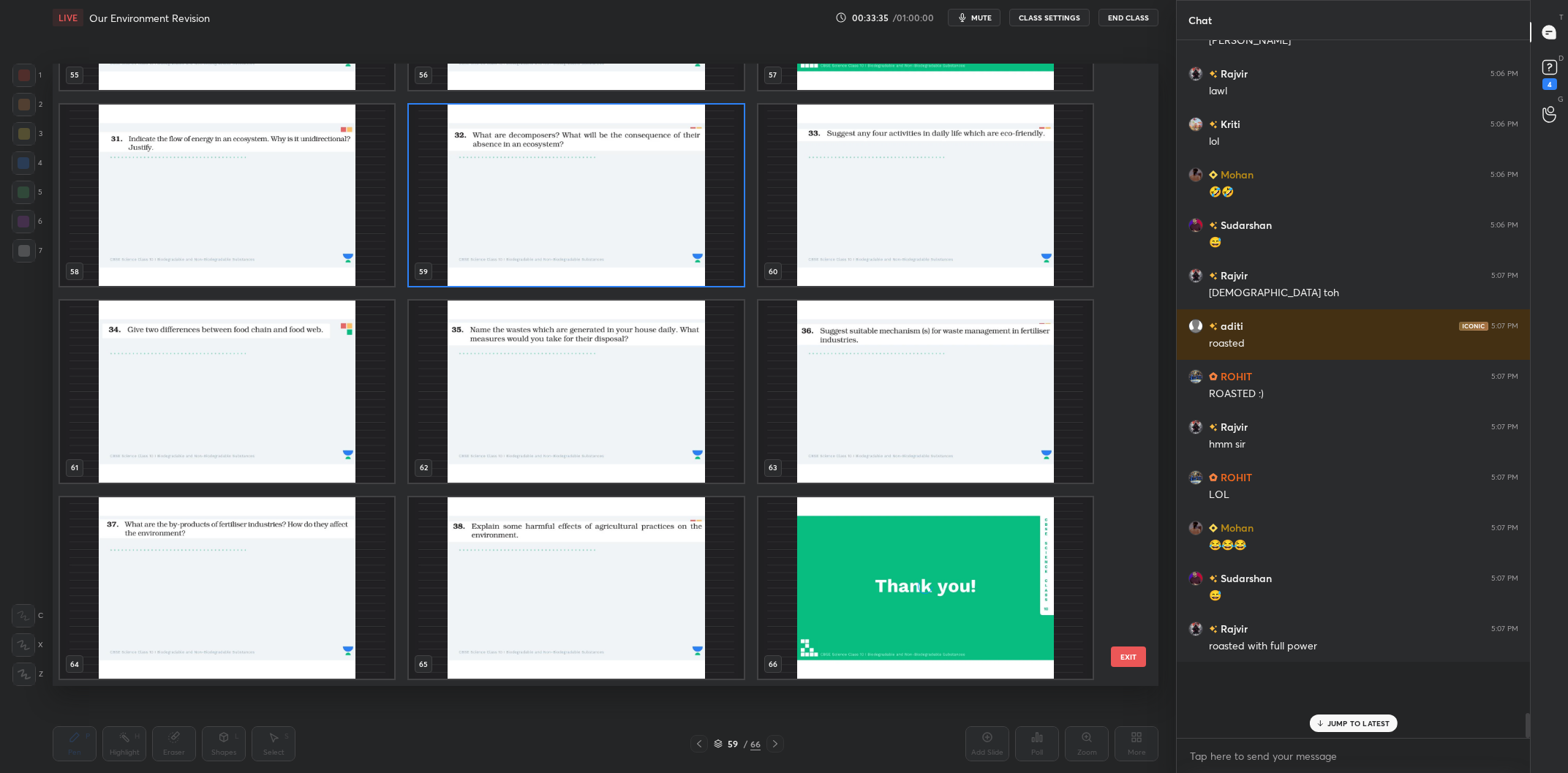
scroll to position [3606, 0]
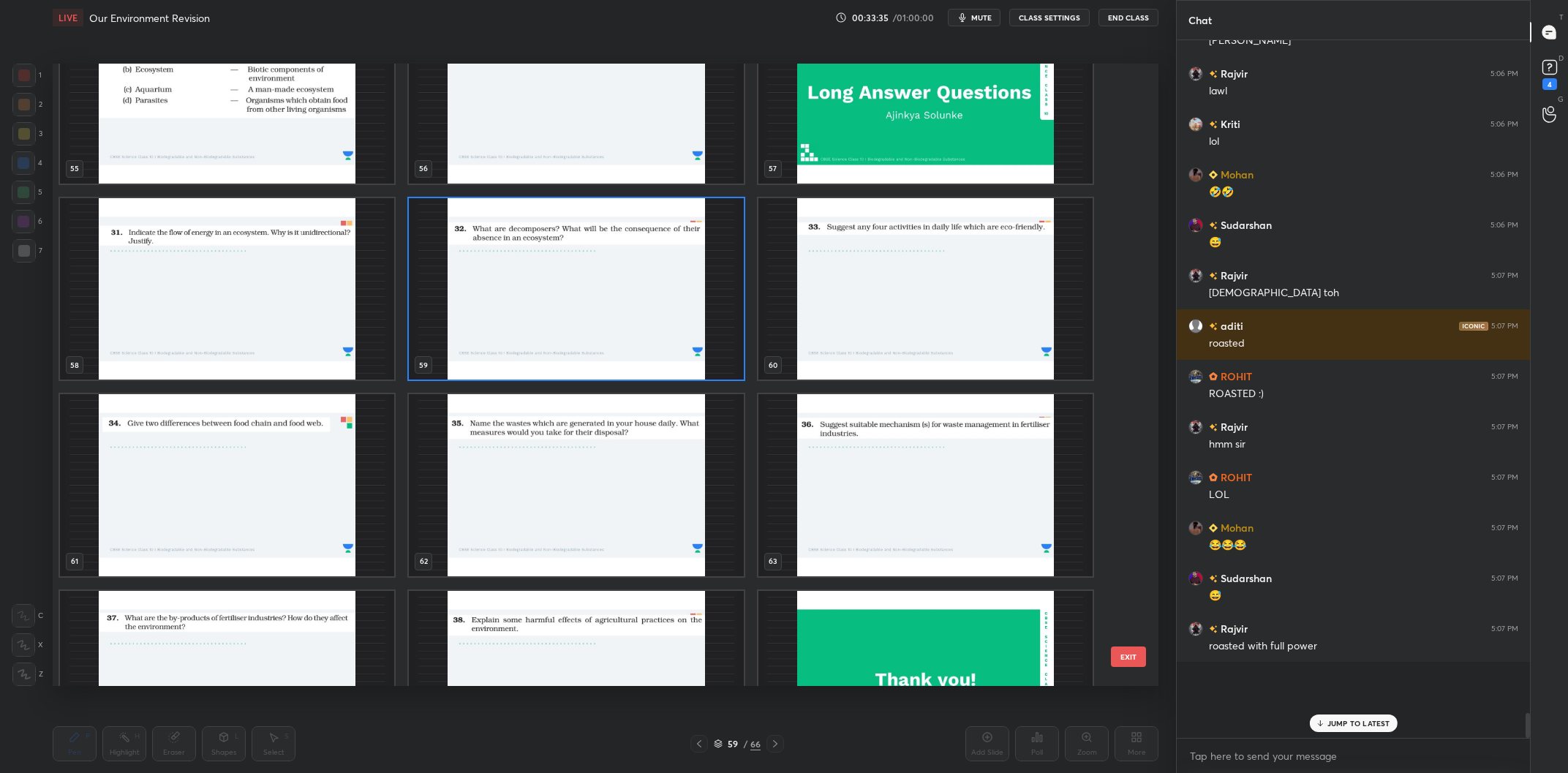
click at [278, 294] on img "grid" at bounding box center [227, 289] width 334 height 183
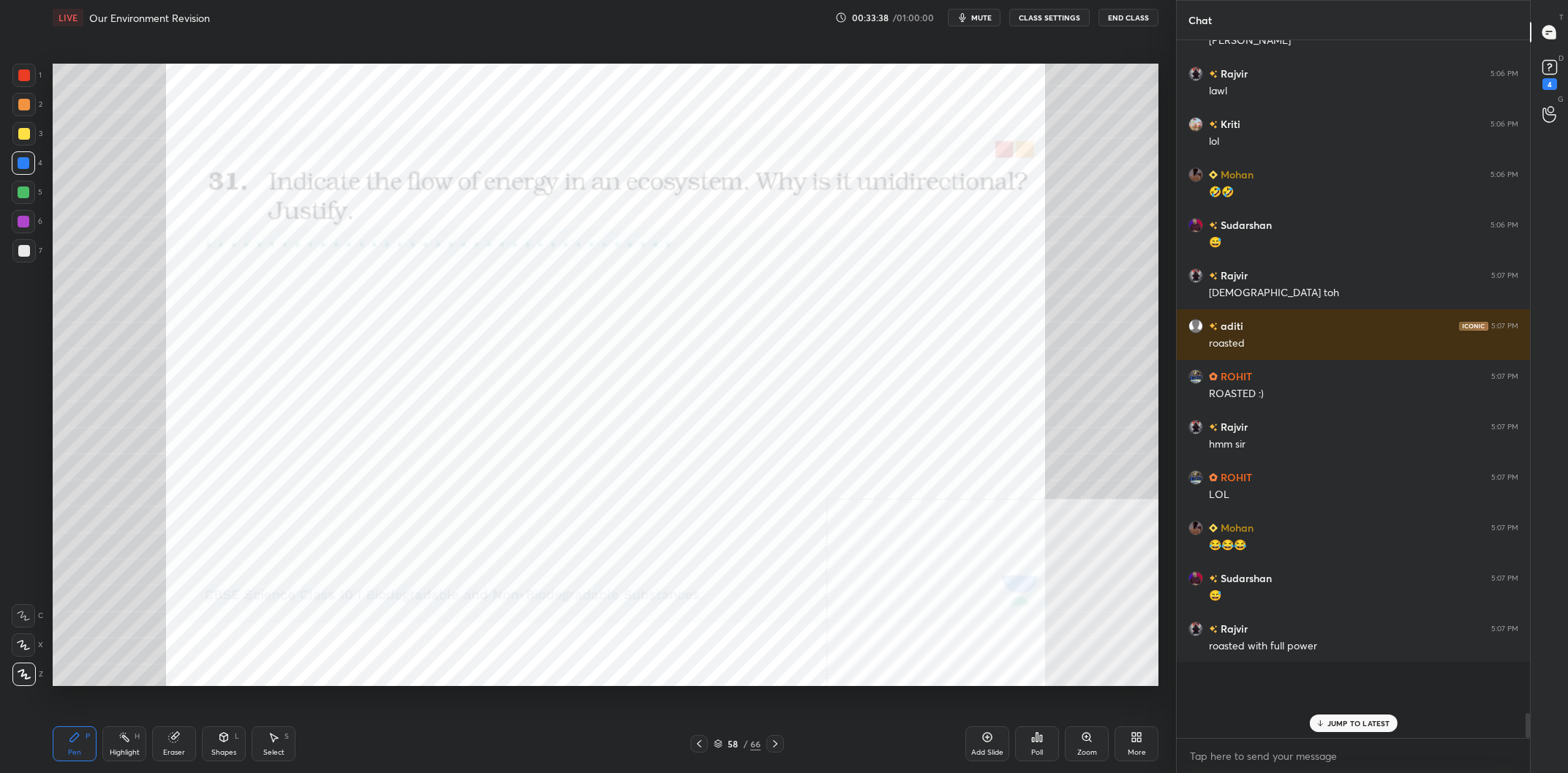
click at [732, 742] on div "58" at bounding box center [733, 744] width 15 height 9
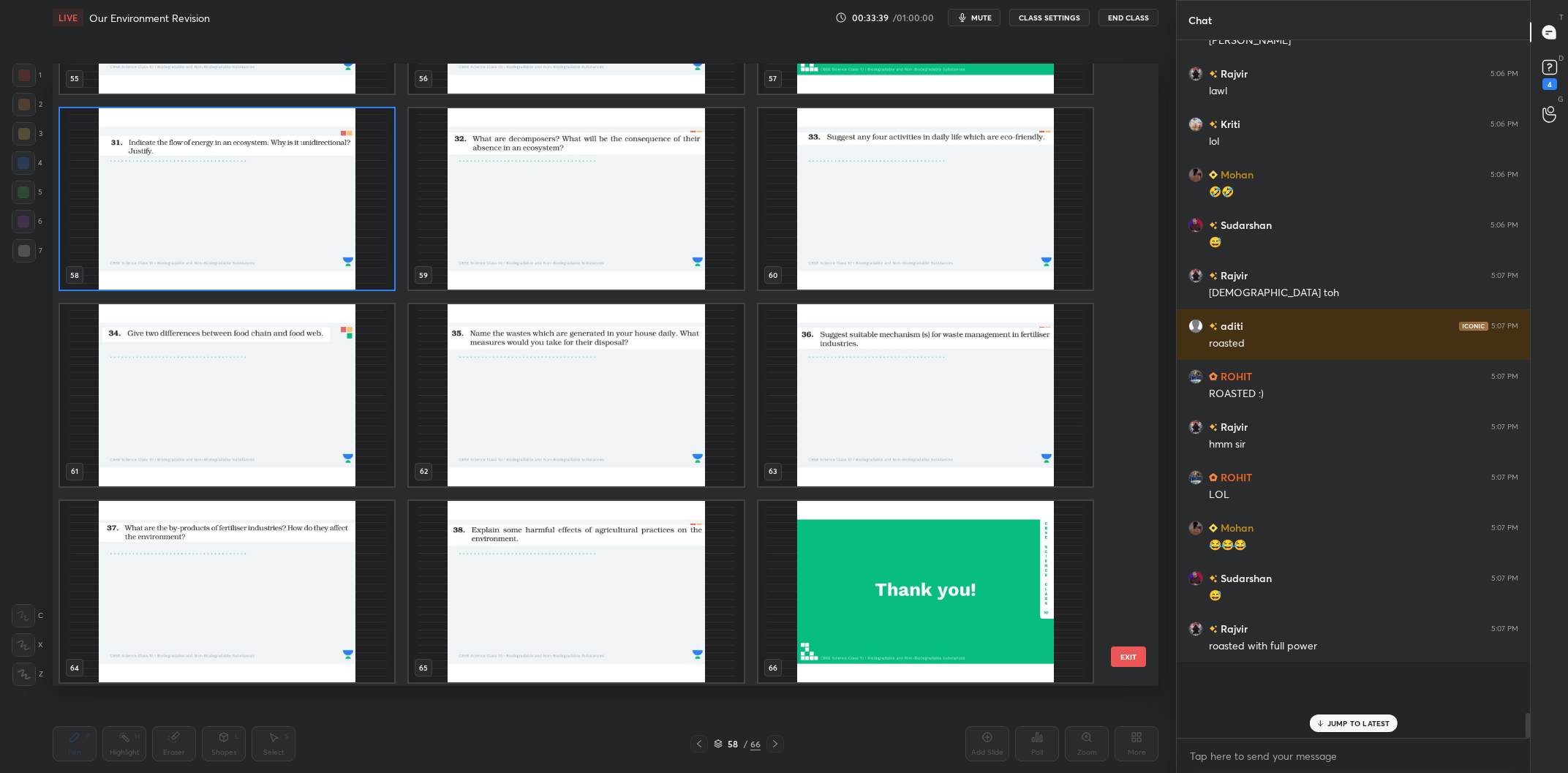
scroll to position [3699, 0]
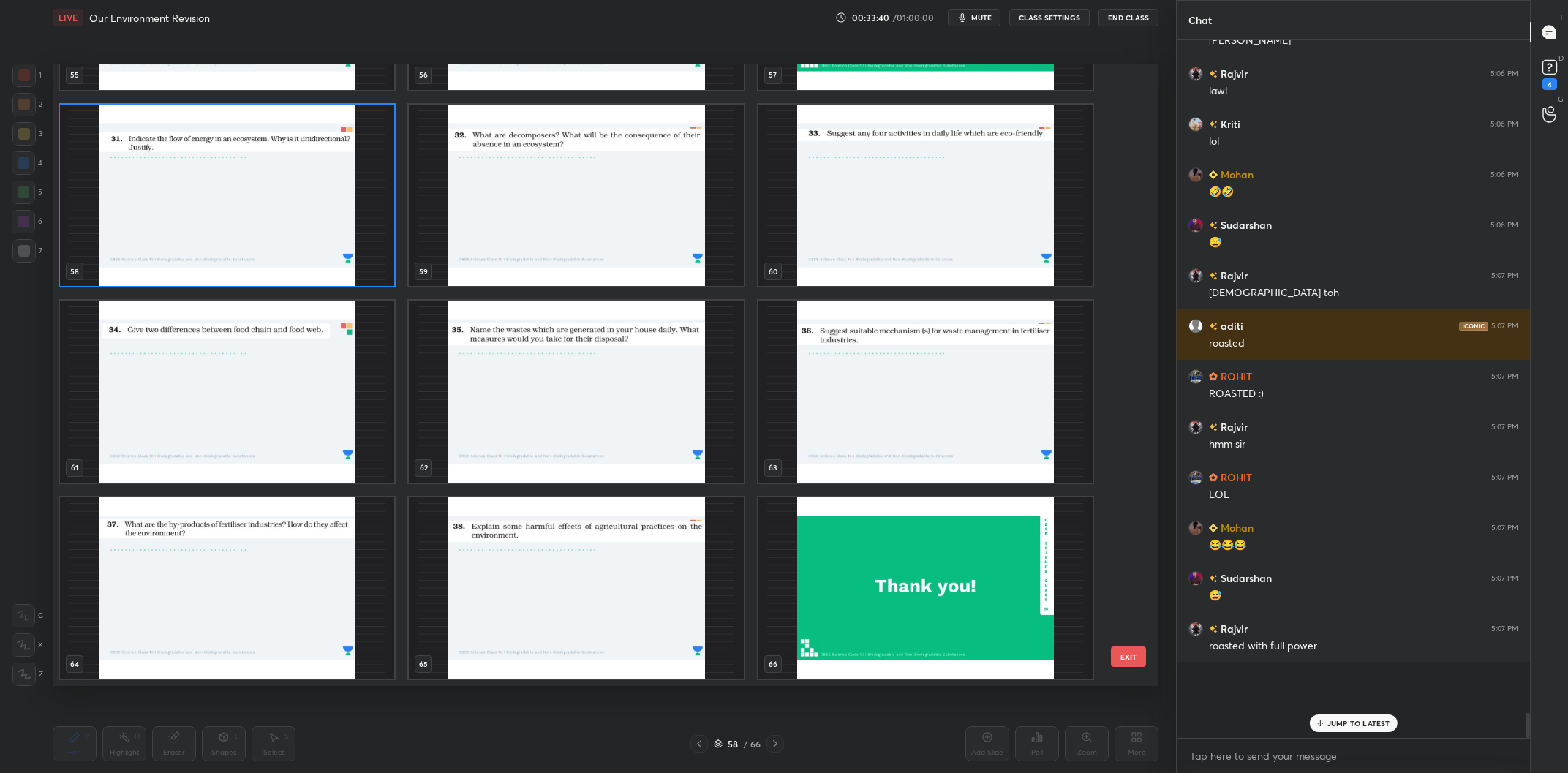
click at [908, 611] on img "grid" at bounding box center [926, 589] width 334 height 183
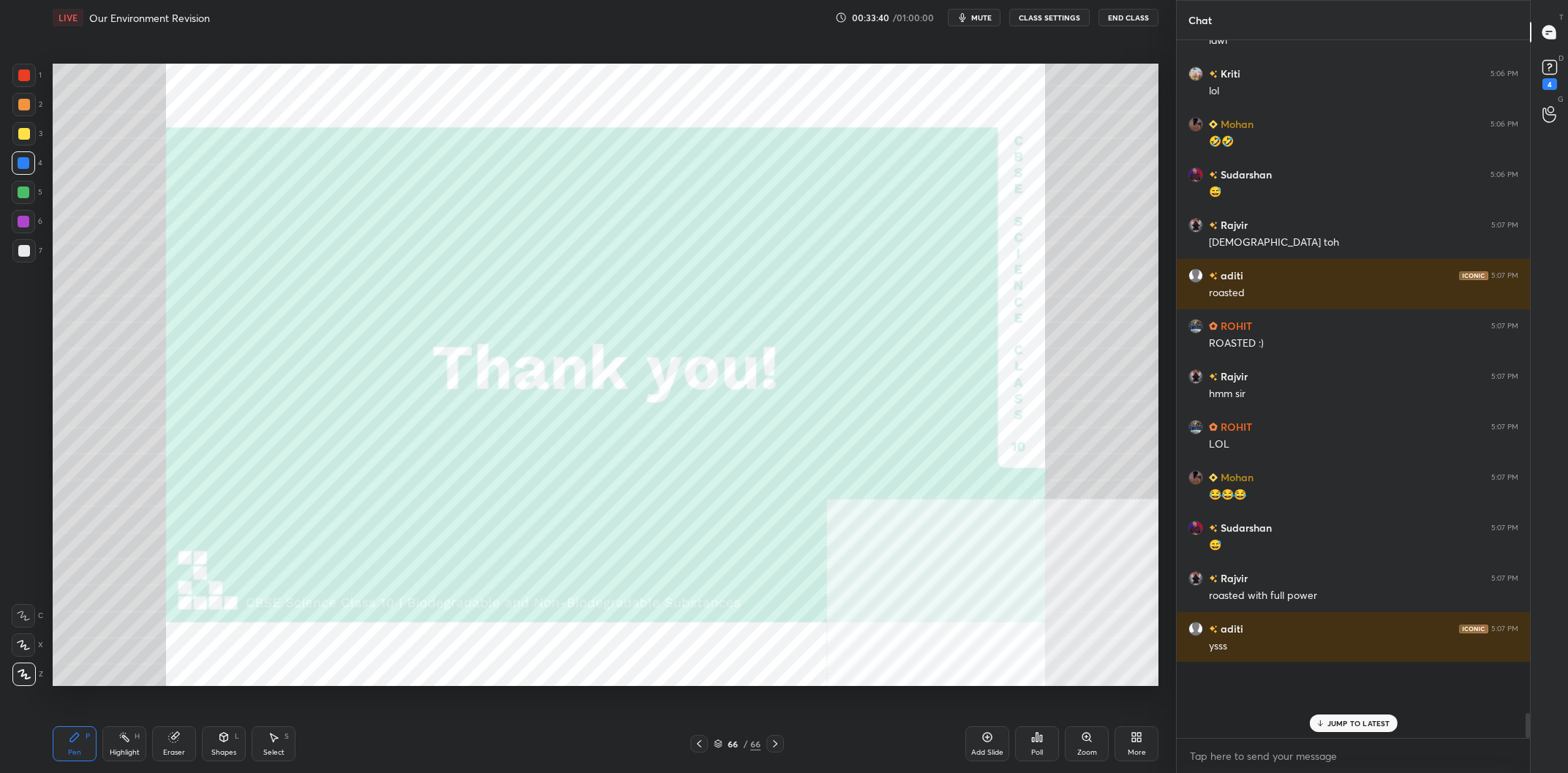
click at [908, 611] on img "grid" at bounding box center [926, 589] width 334 height 183
click at [996, 742] on div "Add Slide" at bounding box center [987, 743] width 44 height 35
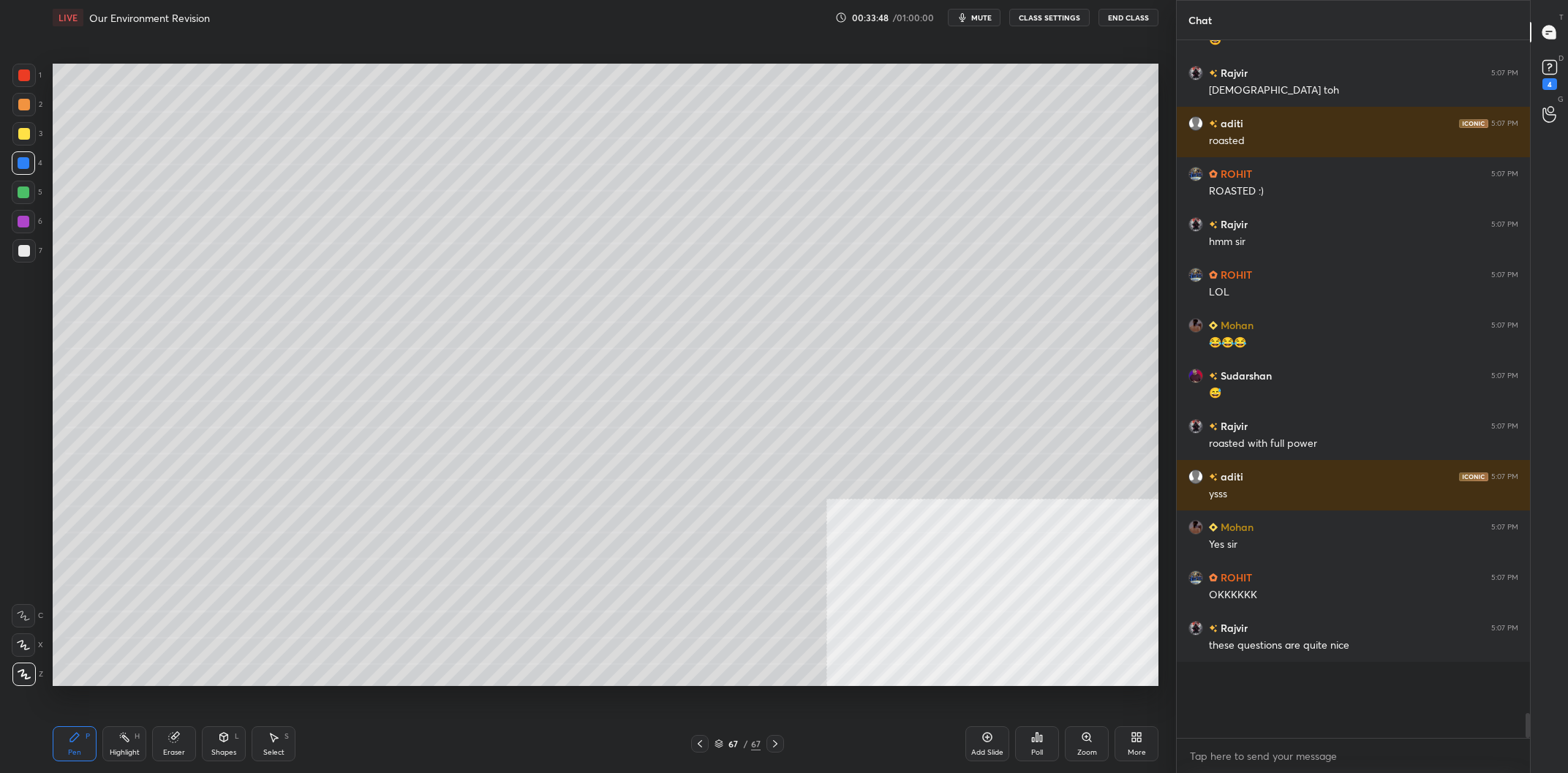
scroll to position [17007, 0]
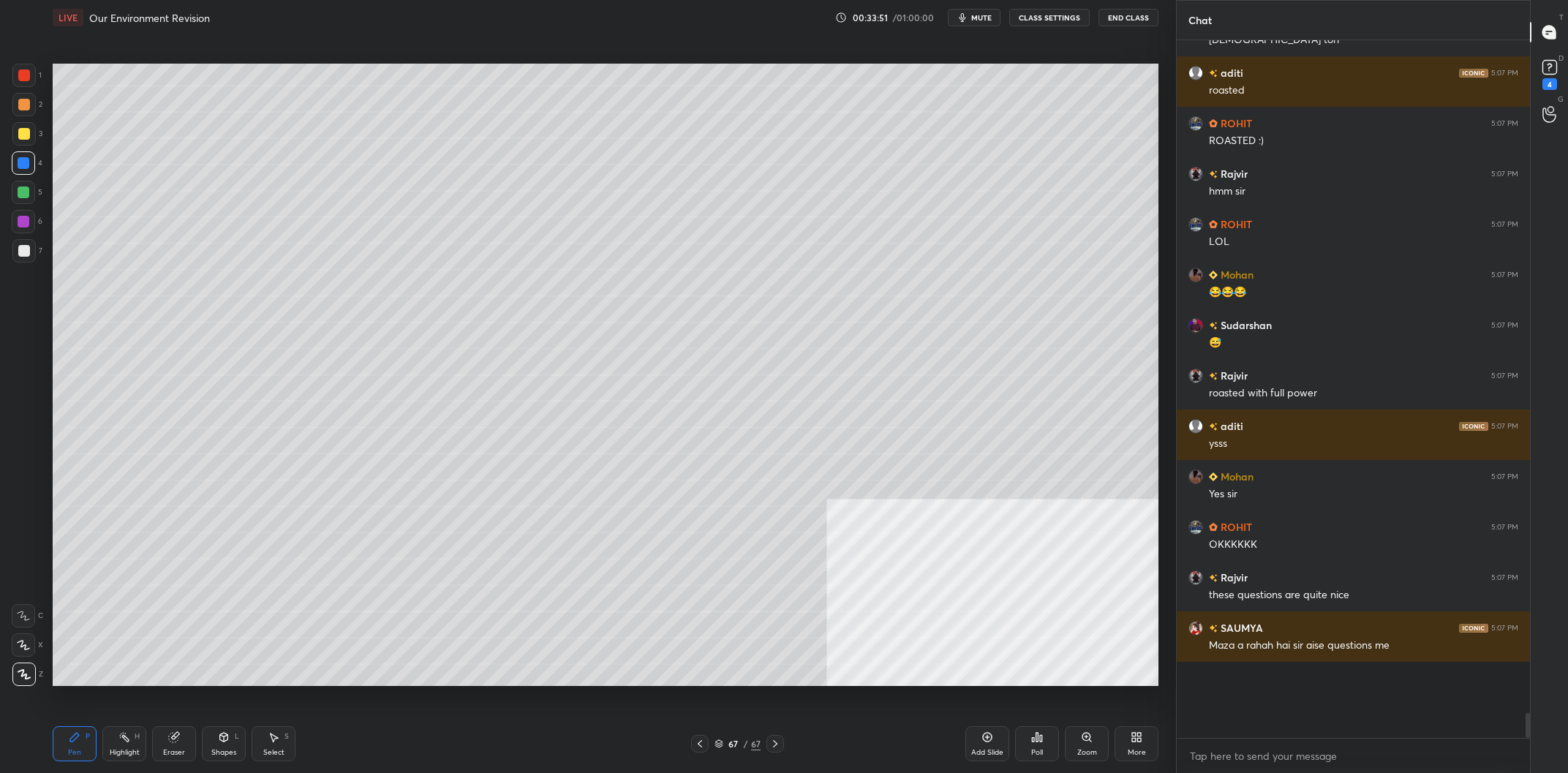
click at [1130, 742] on div "More" at bounding box center [1136, 743] width 44 height 35
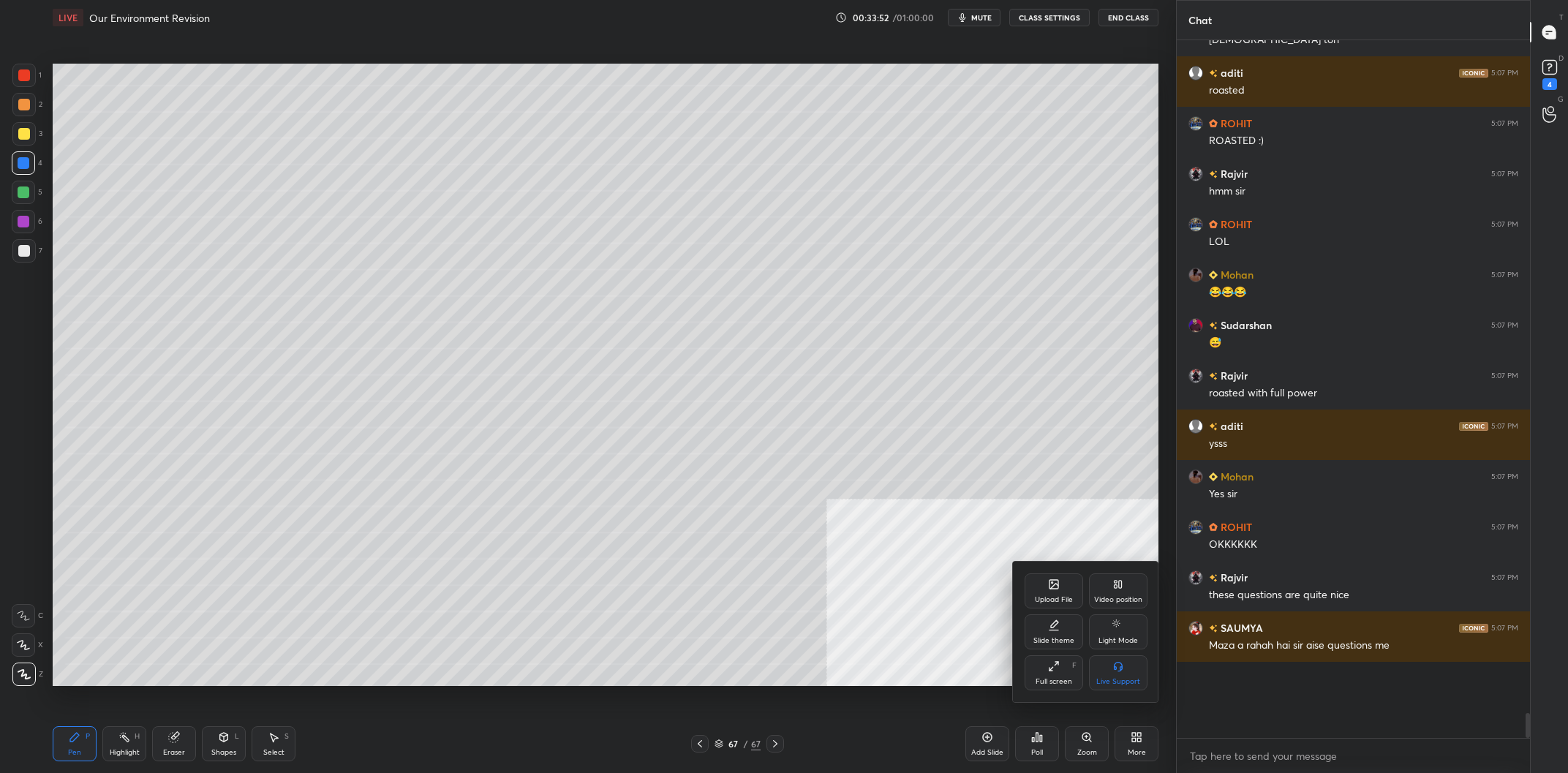
click at [1066, 612] on div "Upload File Video position Slide theme Light Mode Full screen F Live Support" at bounding box center [1086, 631] width 123 height 117
click at [1063, 595] on div "Upload File" at bounding box center [1054, 590] width 59 height 35
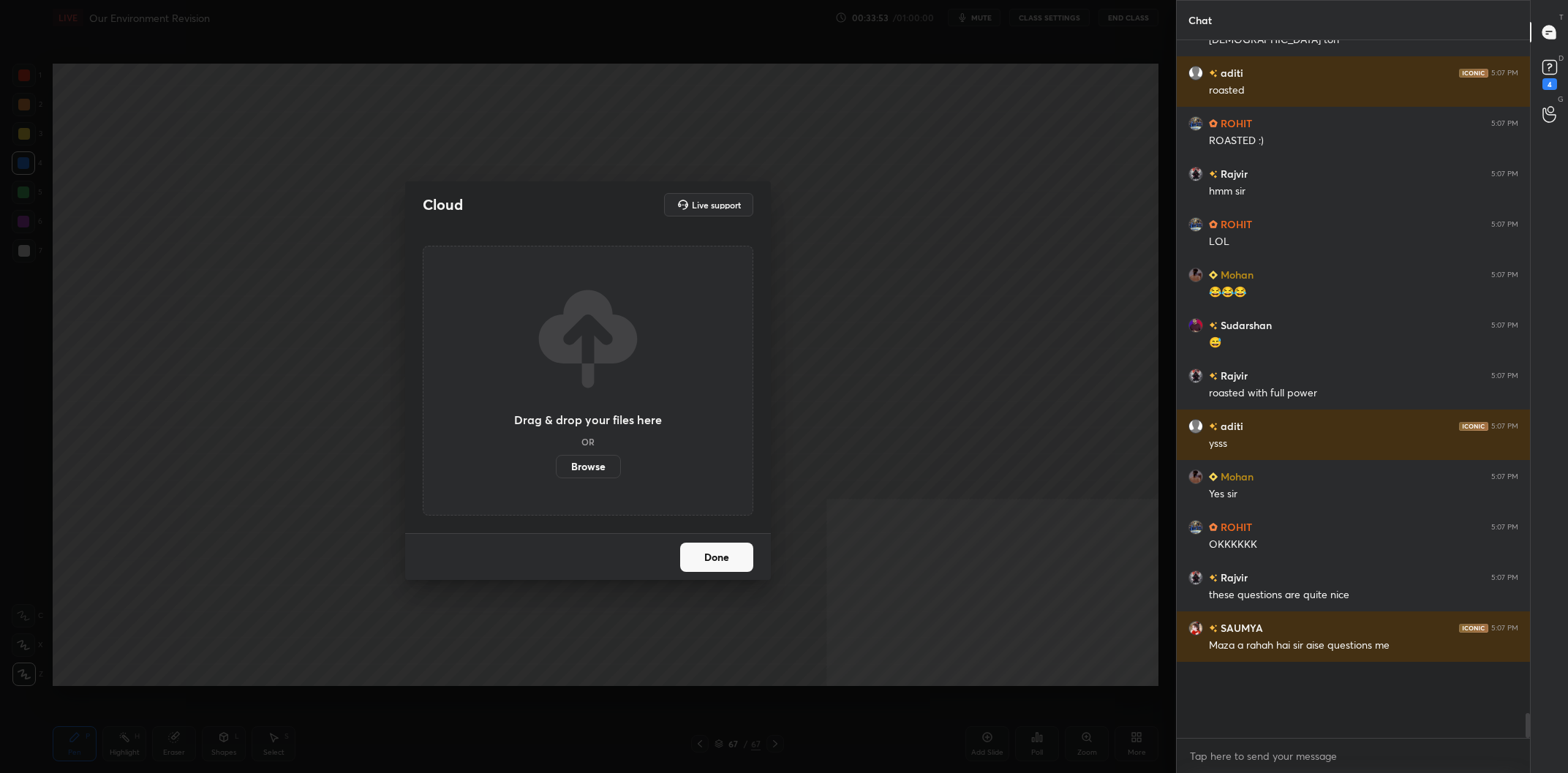
click at [546, 481] on div "Drag & drop your files here OR Browse" at bounding box center [589, 381] width 331 height 270
click at [579, 472] on label "Browse" at bounding box center [589, 466] width 65 height 23
click at [556, 472] on input "Browse" at bounding box center [556, 466] width 0 height 23
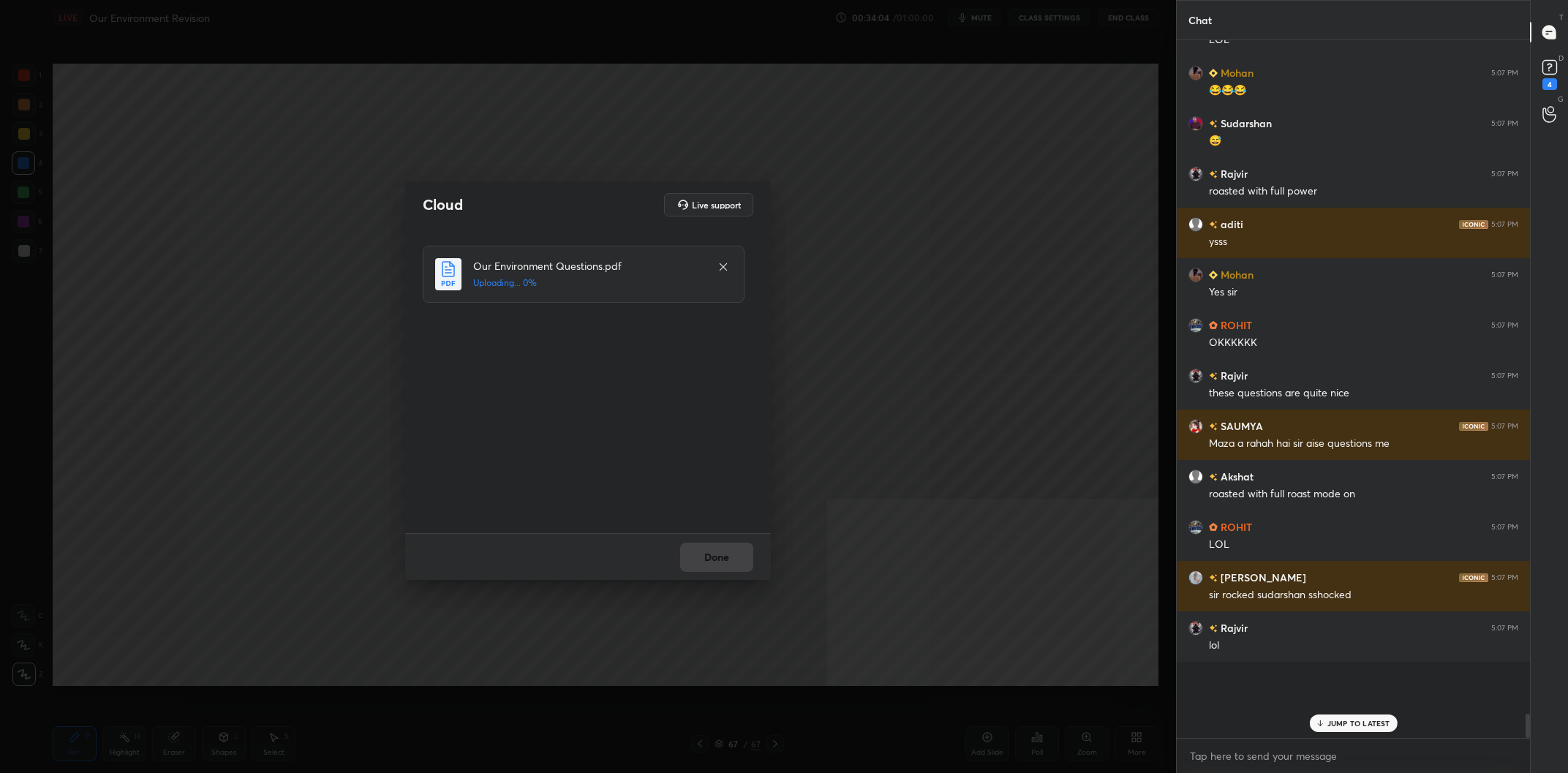
scroll to position [17309, 0]
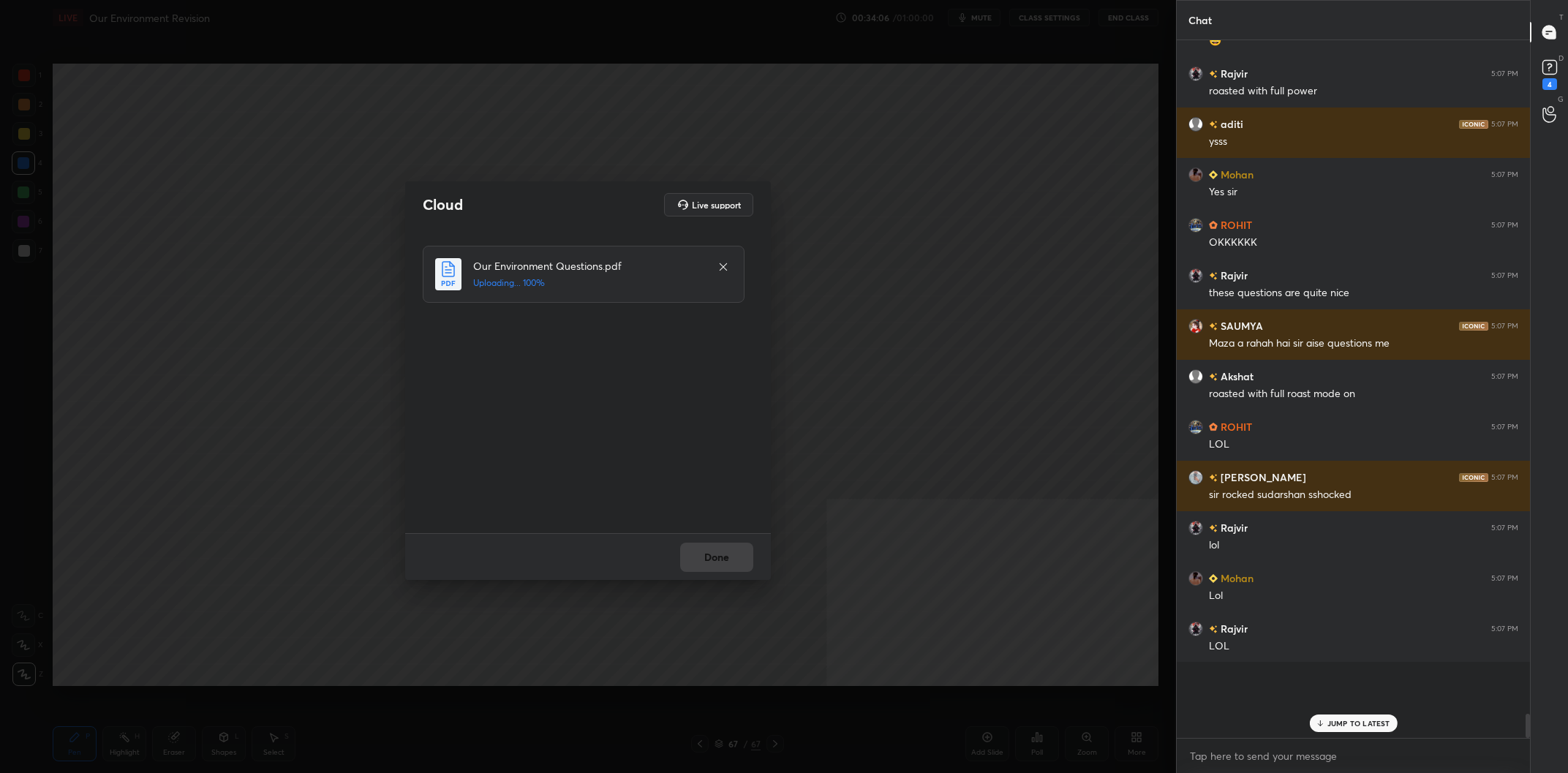
click at [700, 559] on div "Done" at bounding box center [588, 556] width 366 height 47
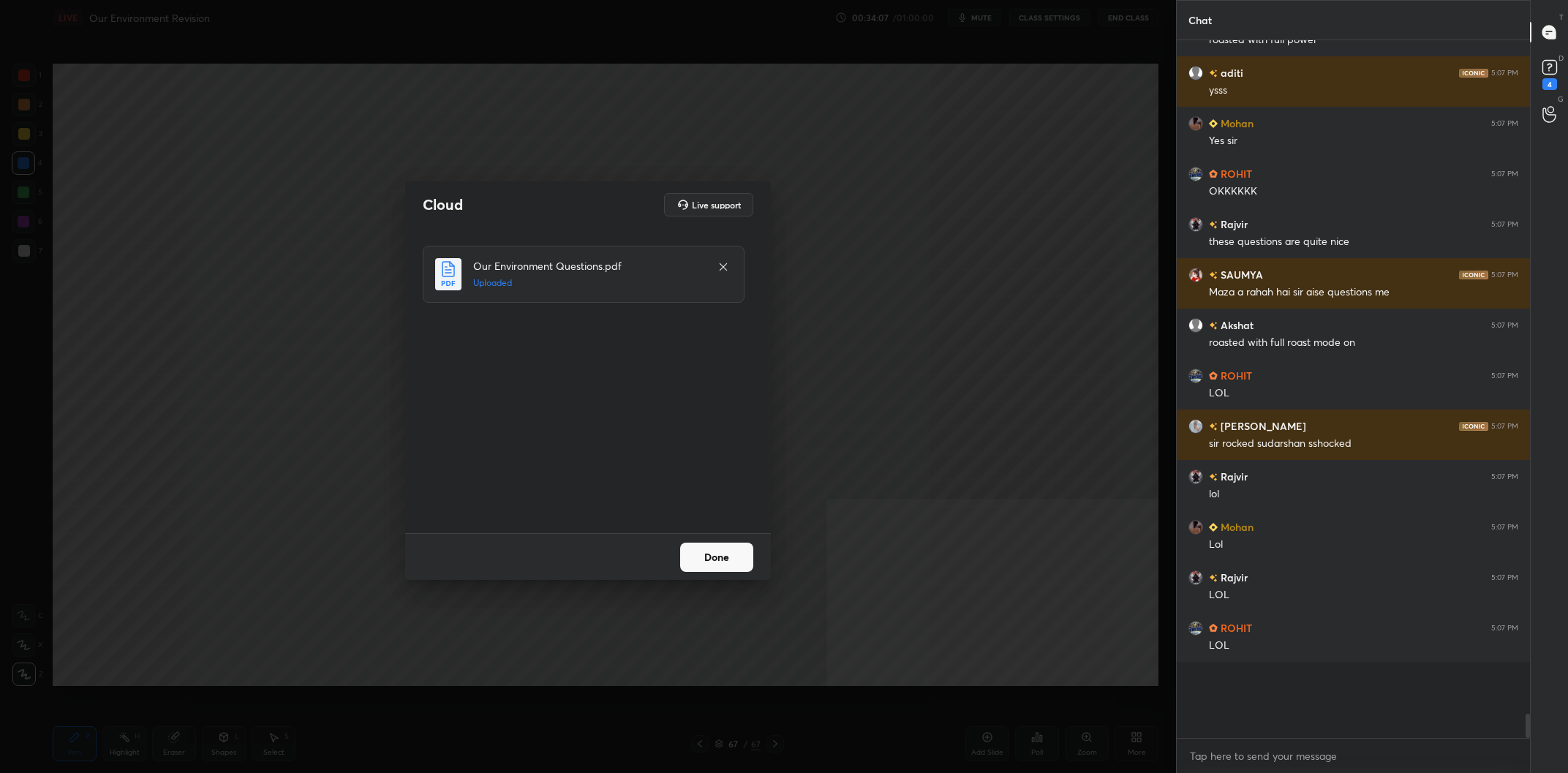
click at [700, 559] on button "Done" at bounding box center [717, 557] width 73 height 29
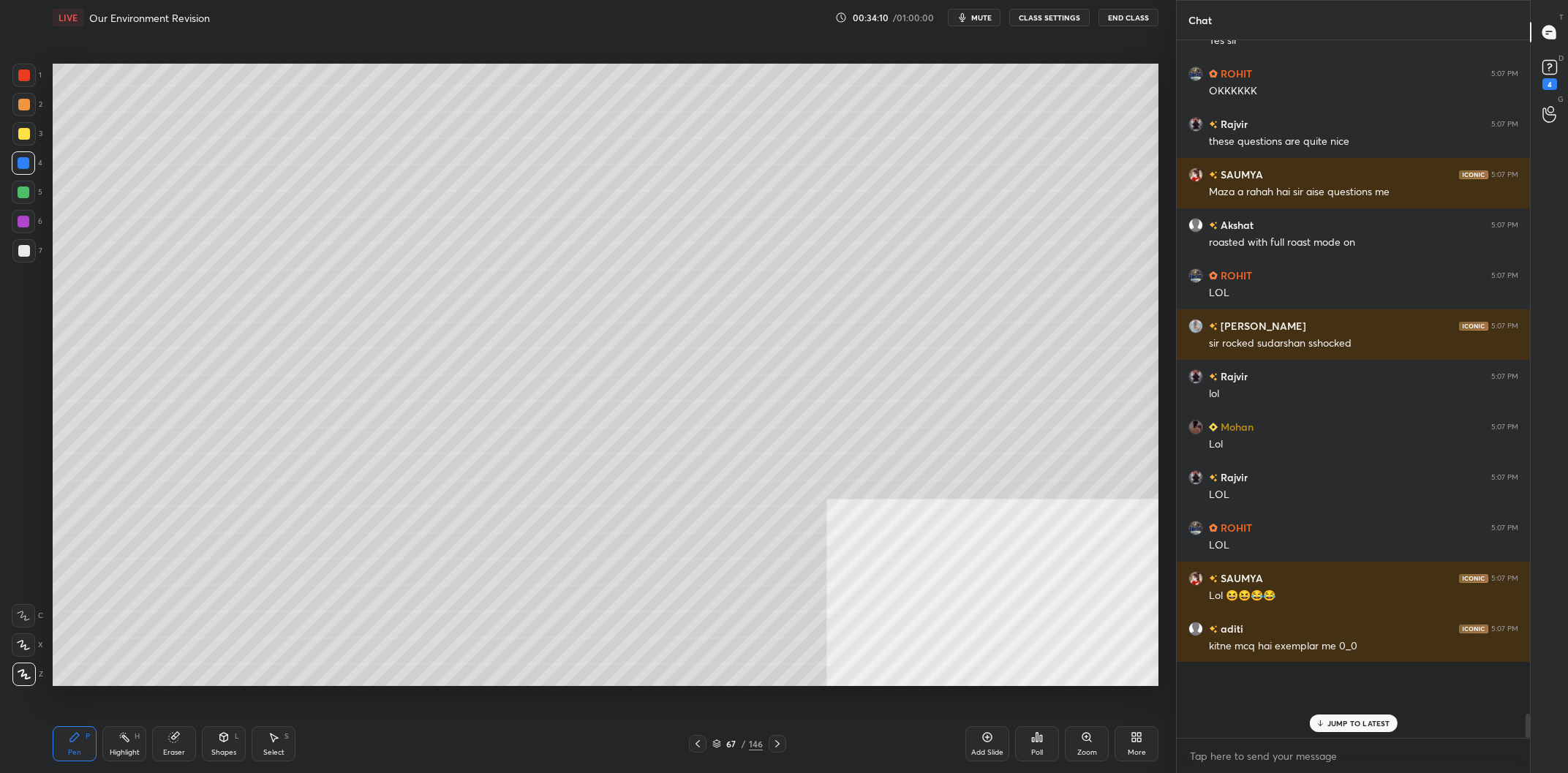
scroll to position [17511, 0]
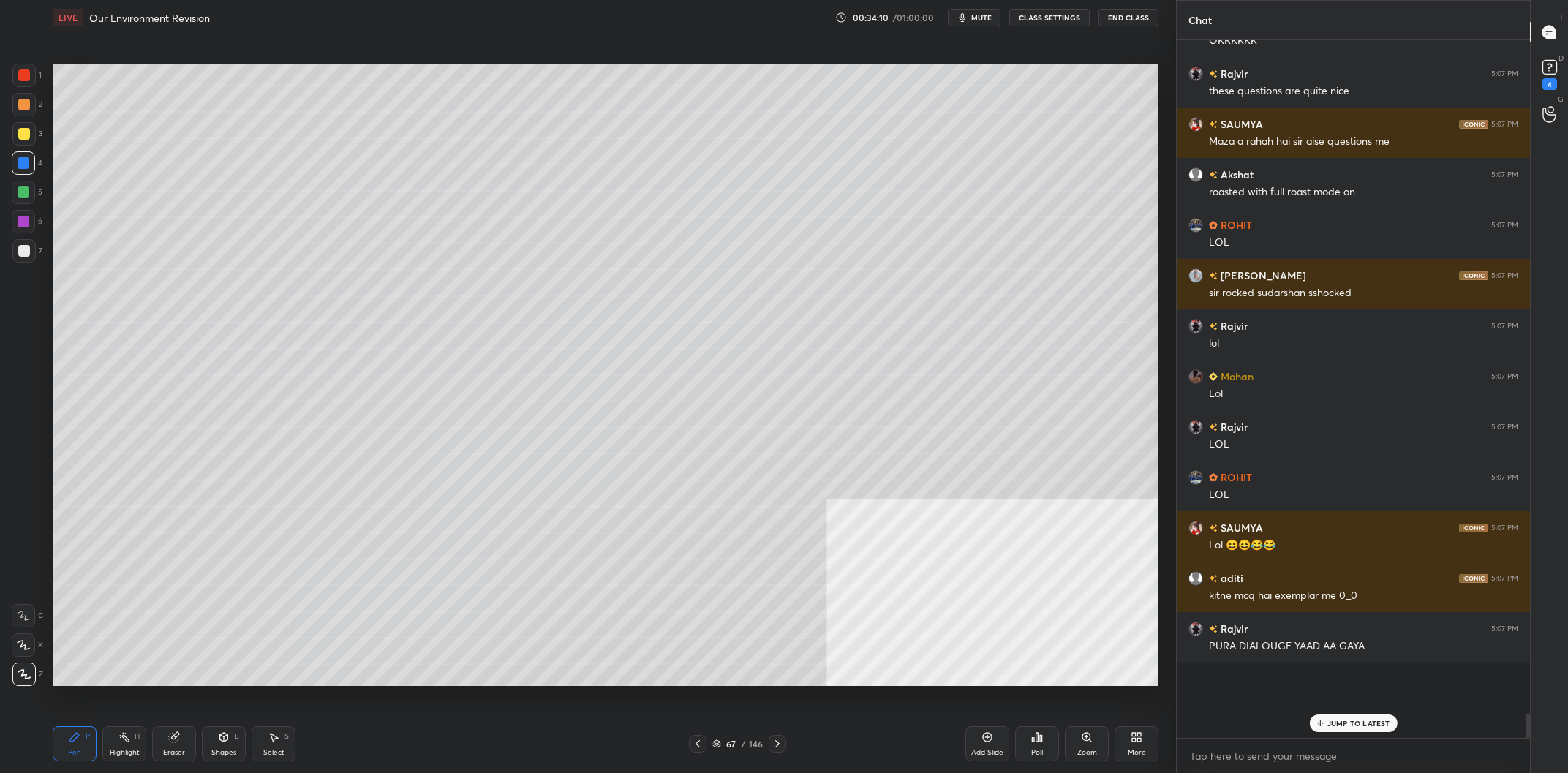
click at [735, 742] on div "67" at bounding box center [731, 744] width 15 height 9
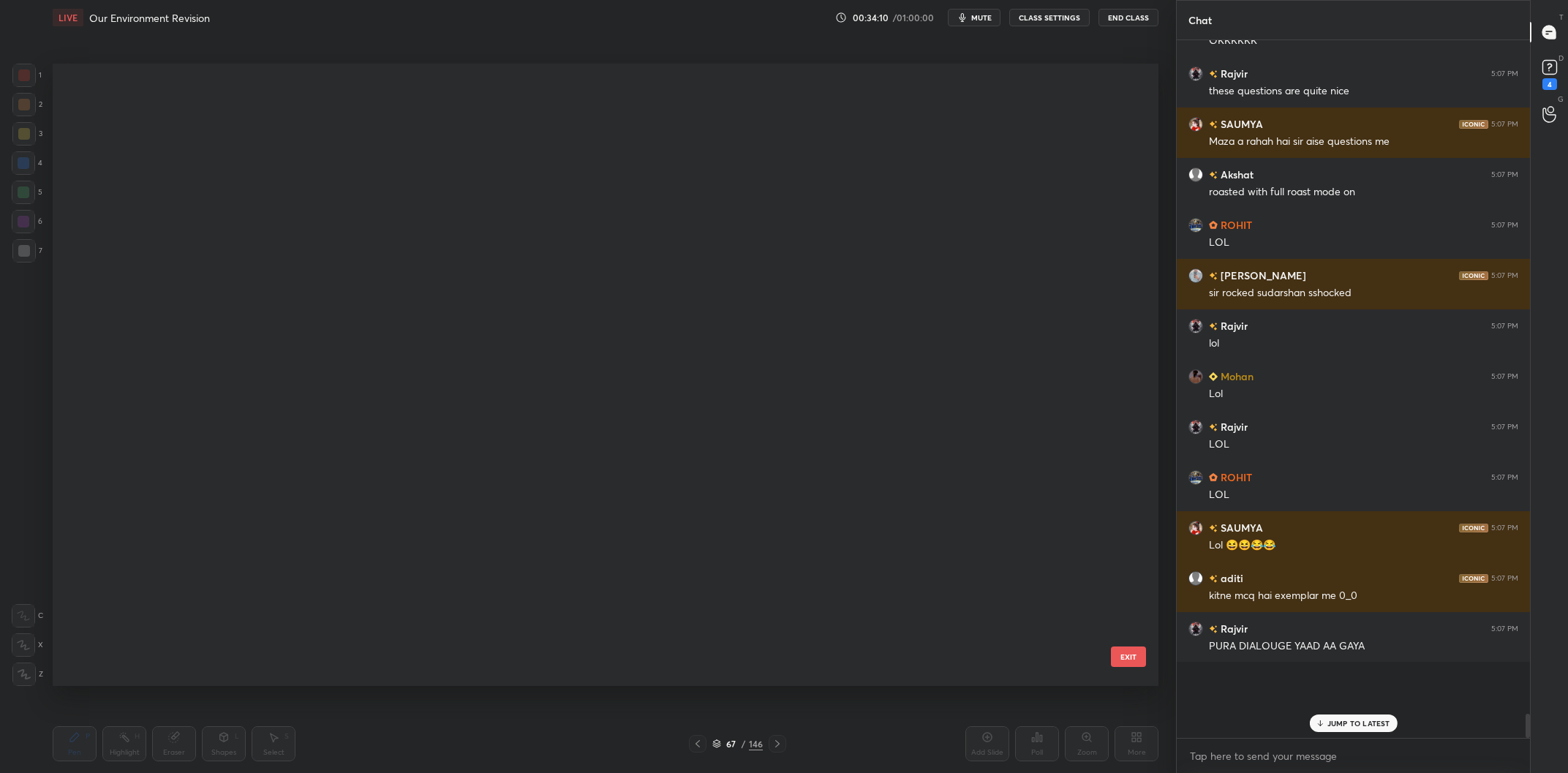
scroll to position [3895, 0]
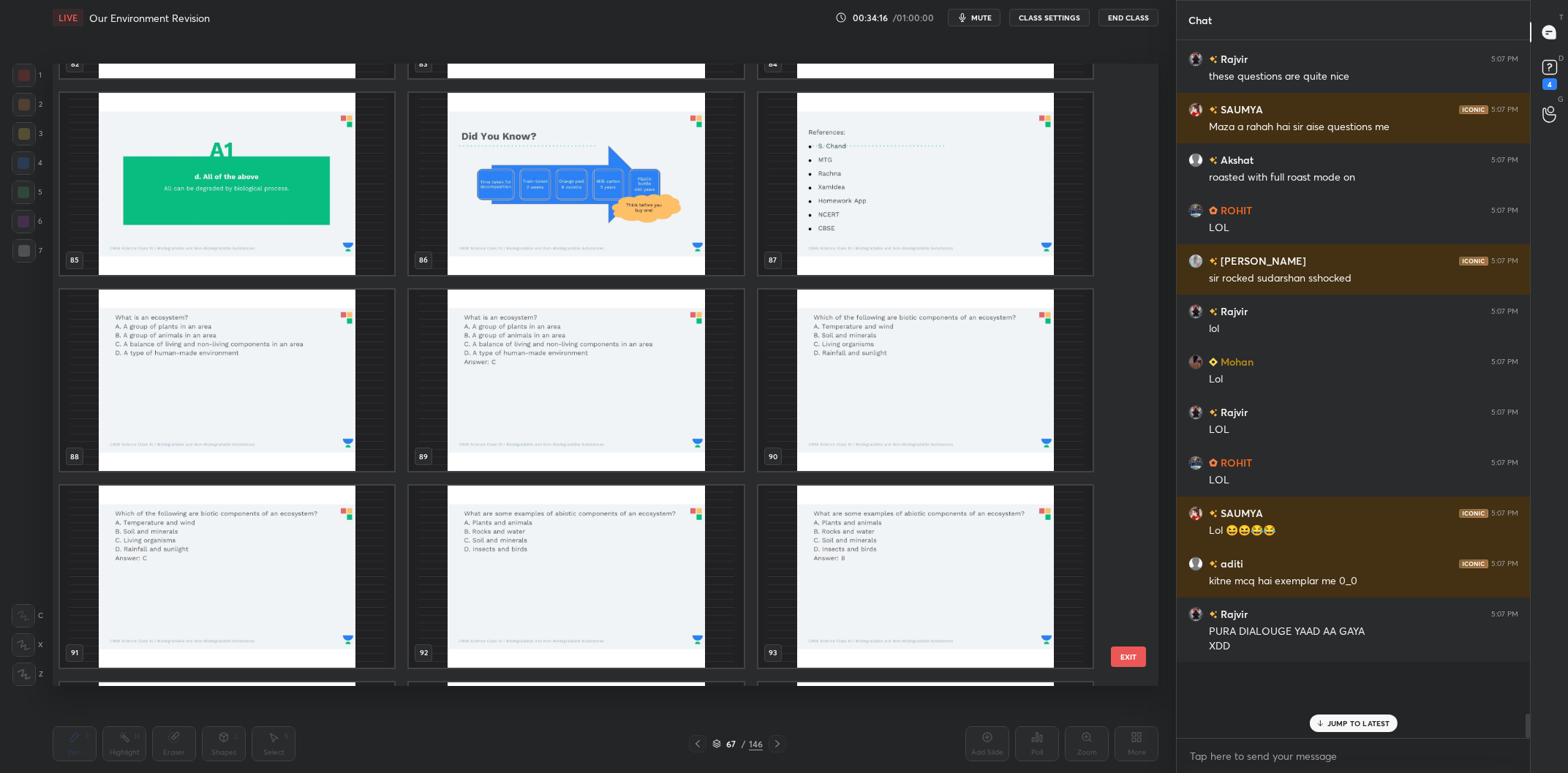
click at [172, 380] on img "grid" at bounding box center [227, 381] width 334 height 183
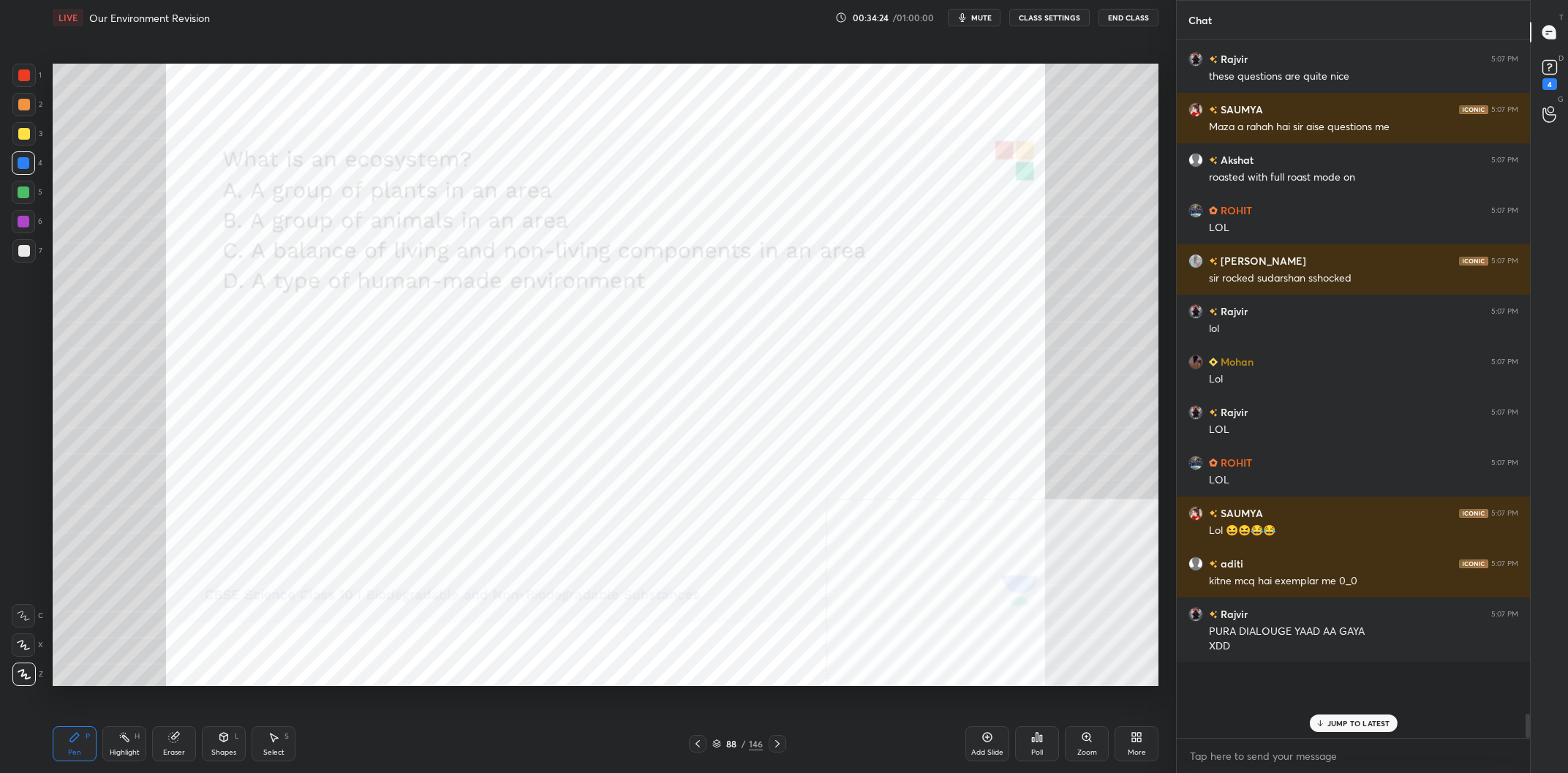
click at [737, 741] on div "88" at bounding box center [731, 744] width 15 height 9
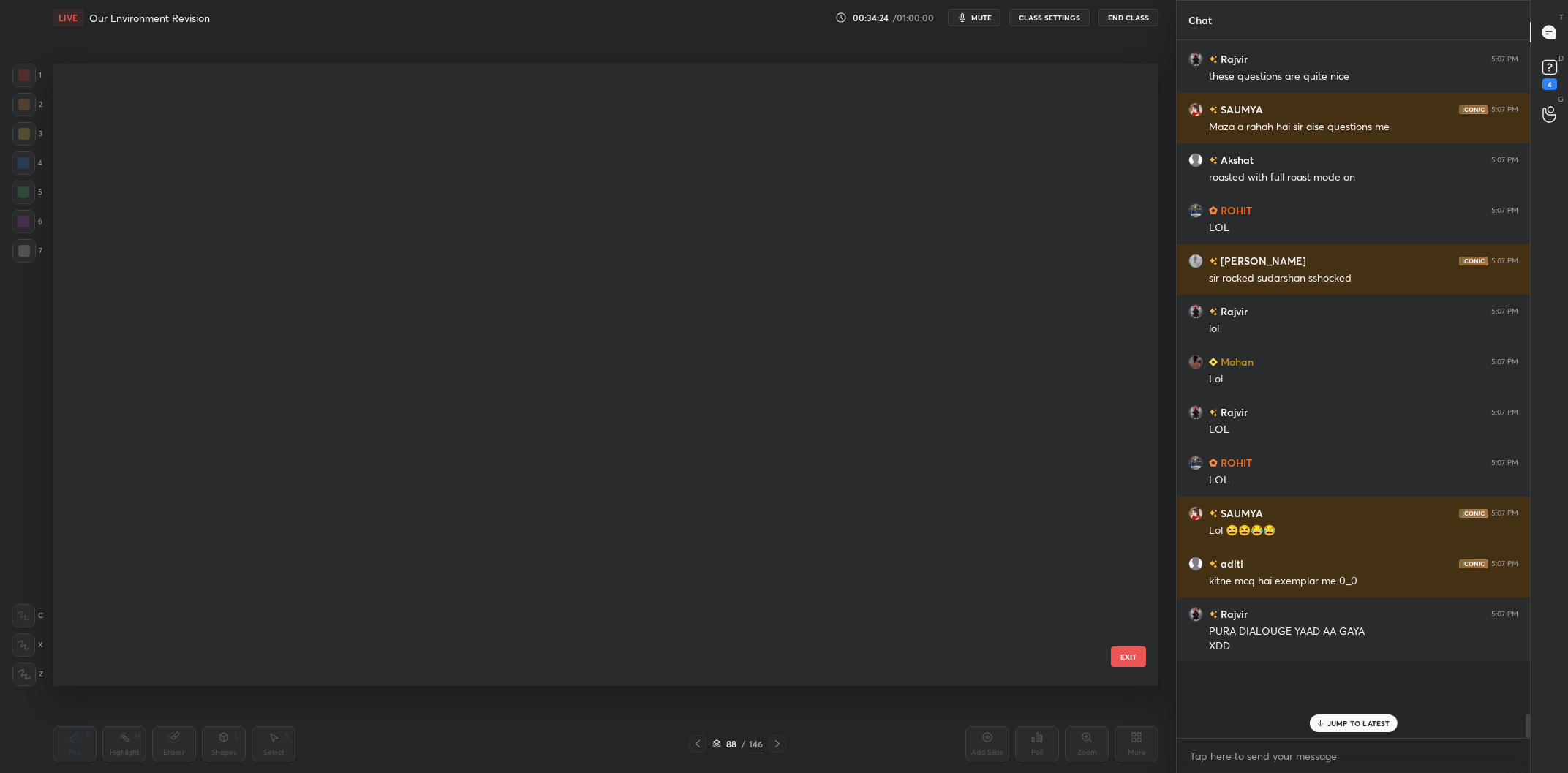
scroll to position [1, 0]
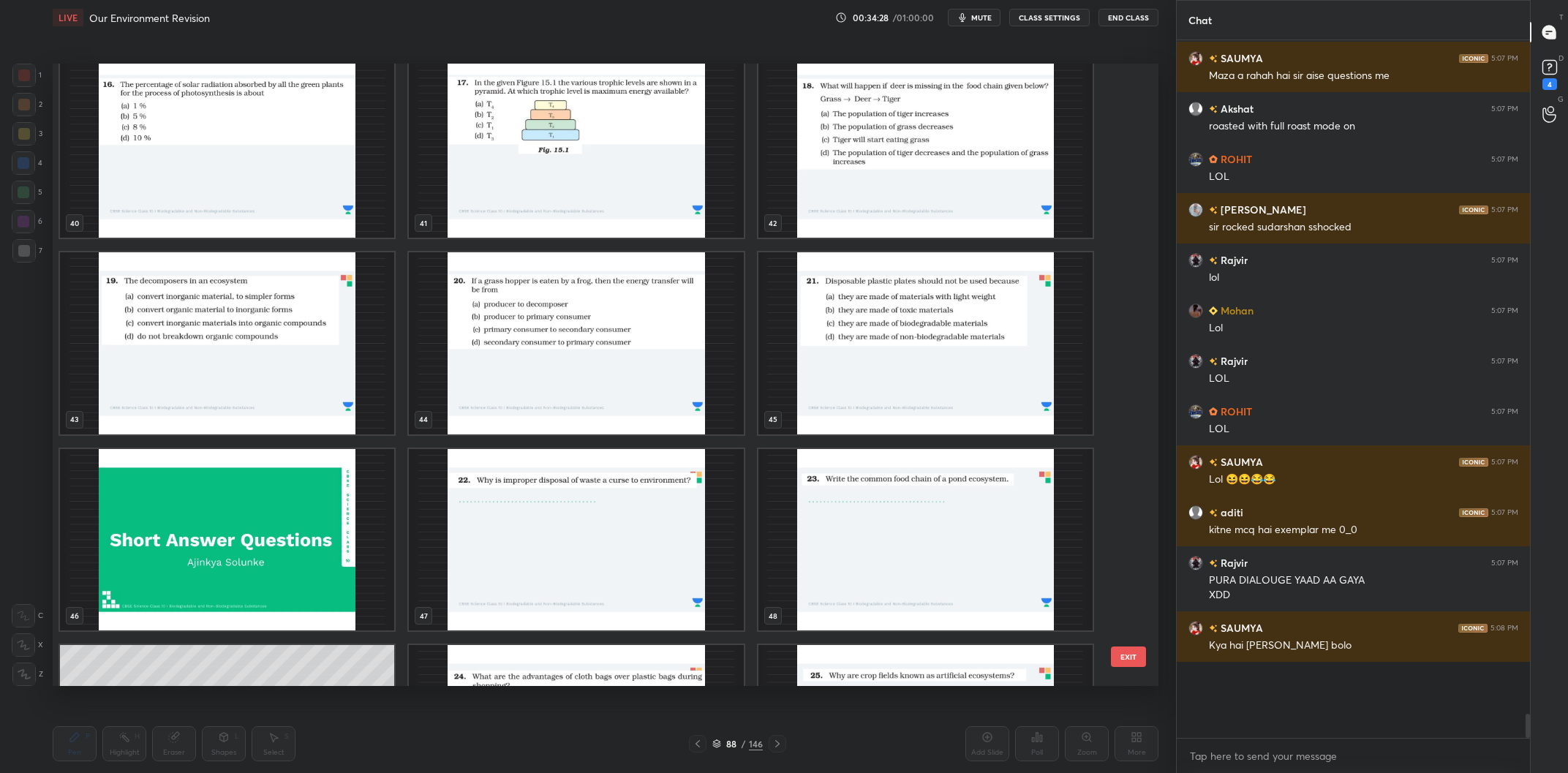
click at [916, 352] on img "grid" at bounding box center [926, 344] width 334 height 183
click at [915, 354] on img "grid" at bounding box center [926, 344] width 334 height 183
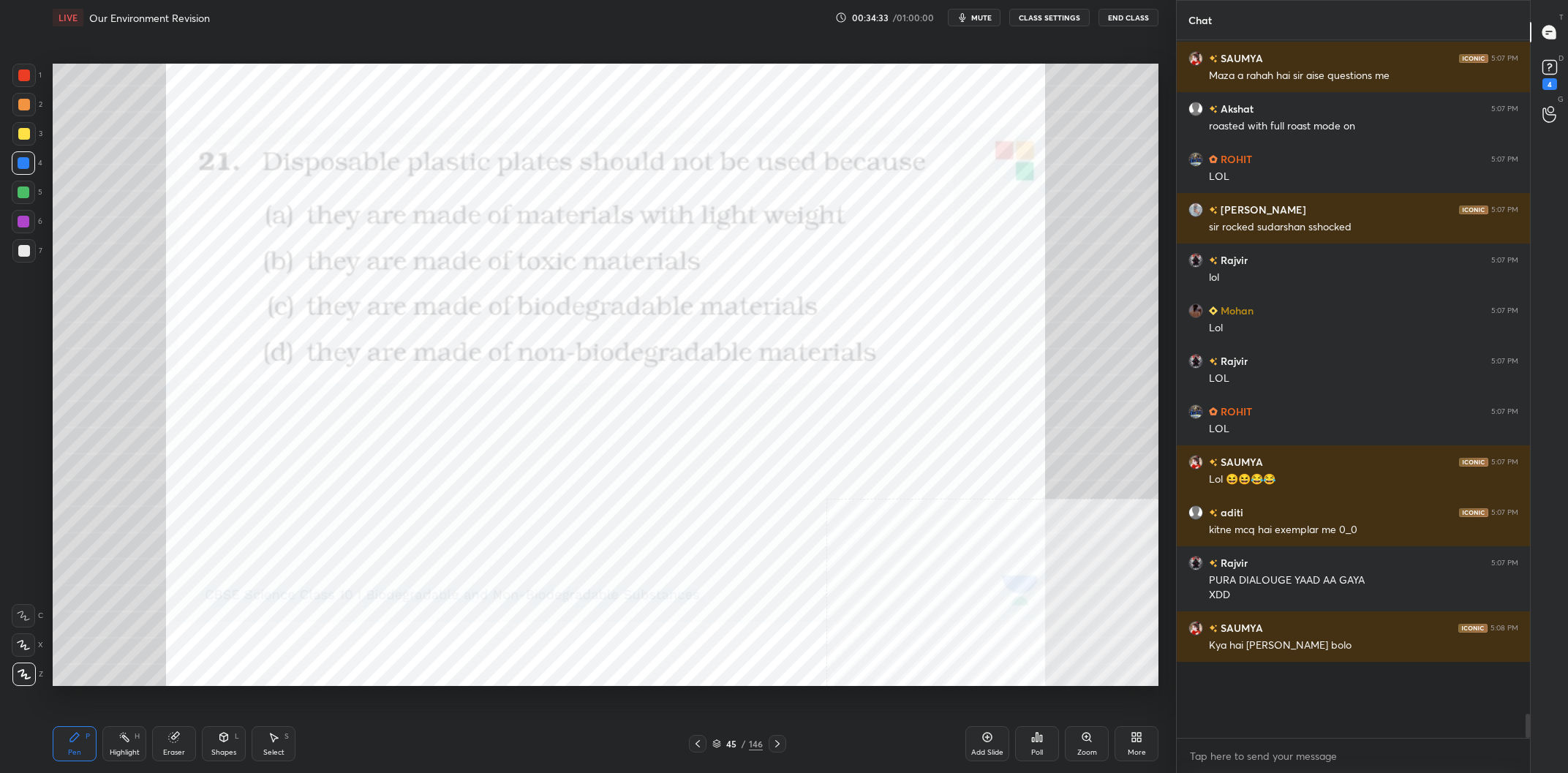
click at [742, 745] on div "/" at bounding box center [743, 744] width 4 height 9
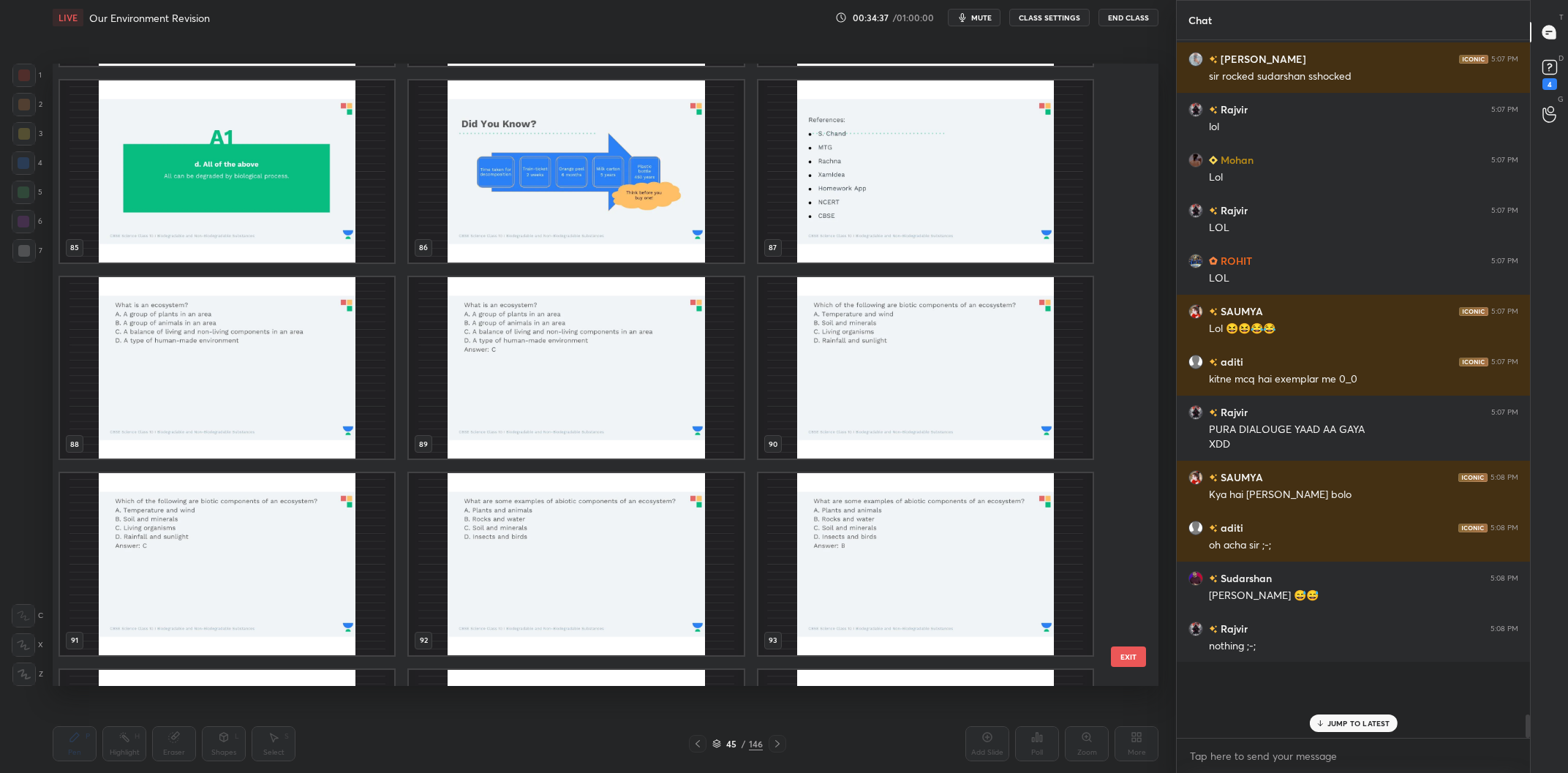
click at [268, 339] on img "grid" at bounding box center [227, 369] width 334 height 183
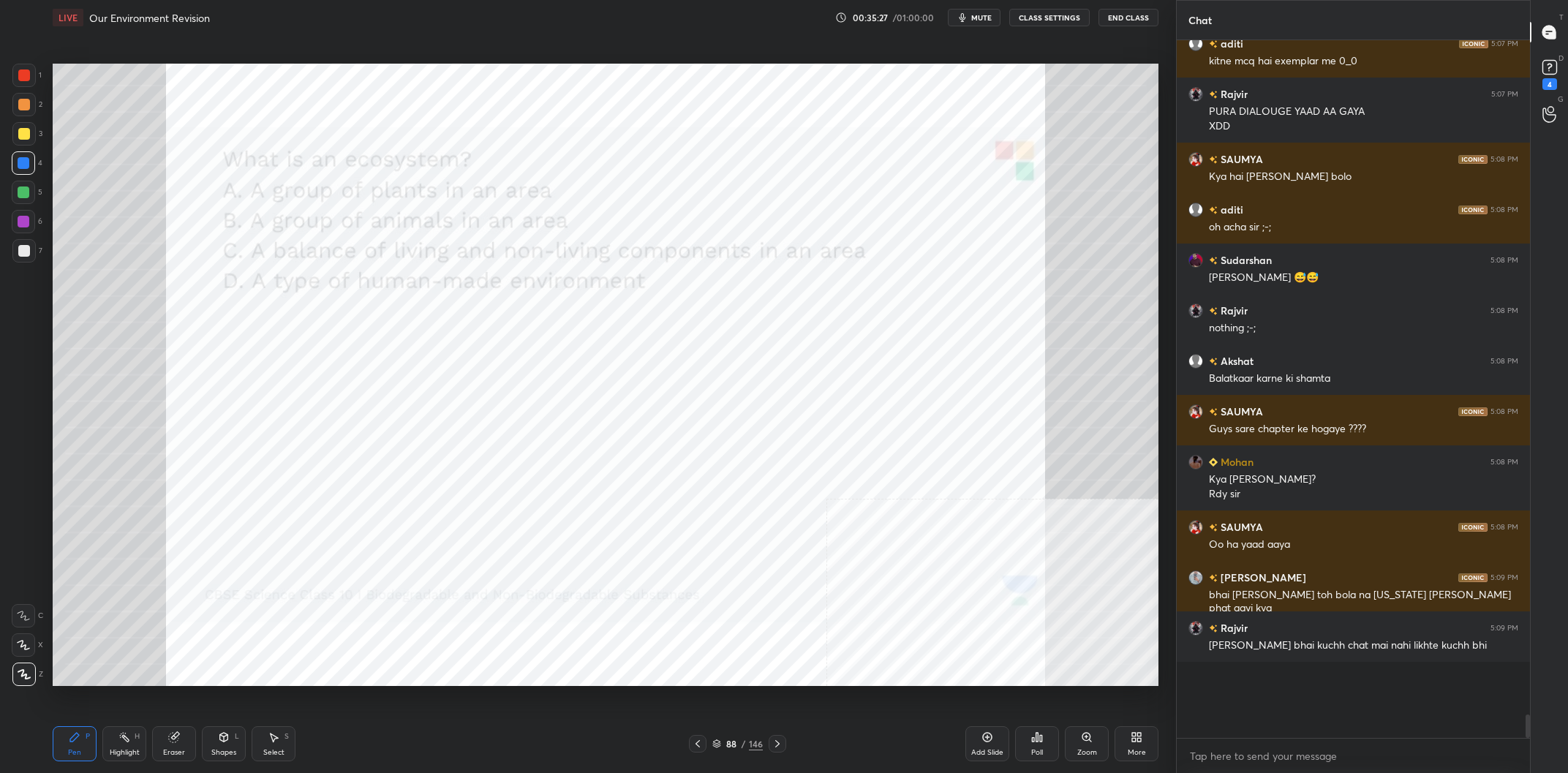
scroll to position [18096, 0]
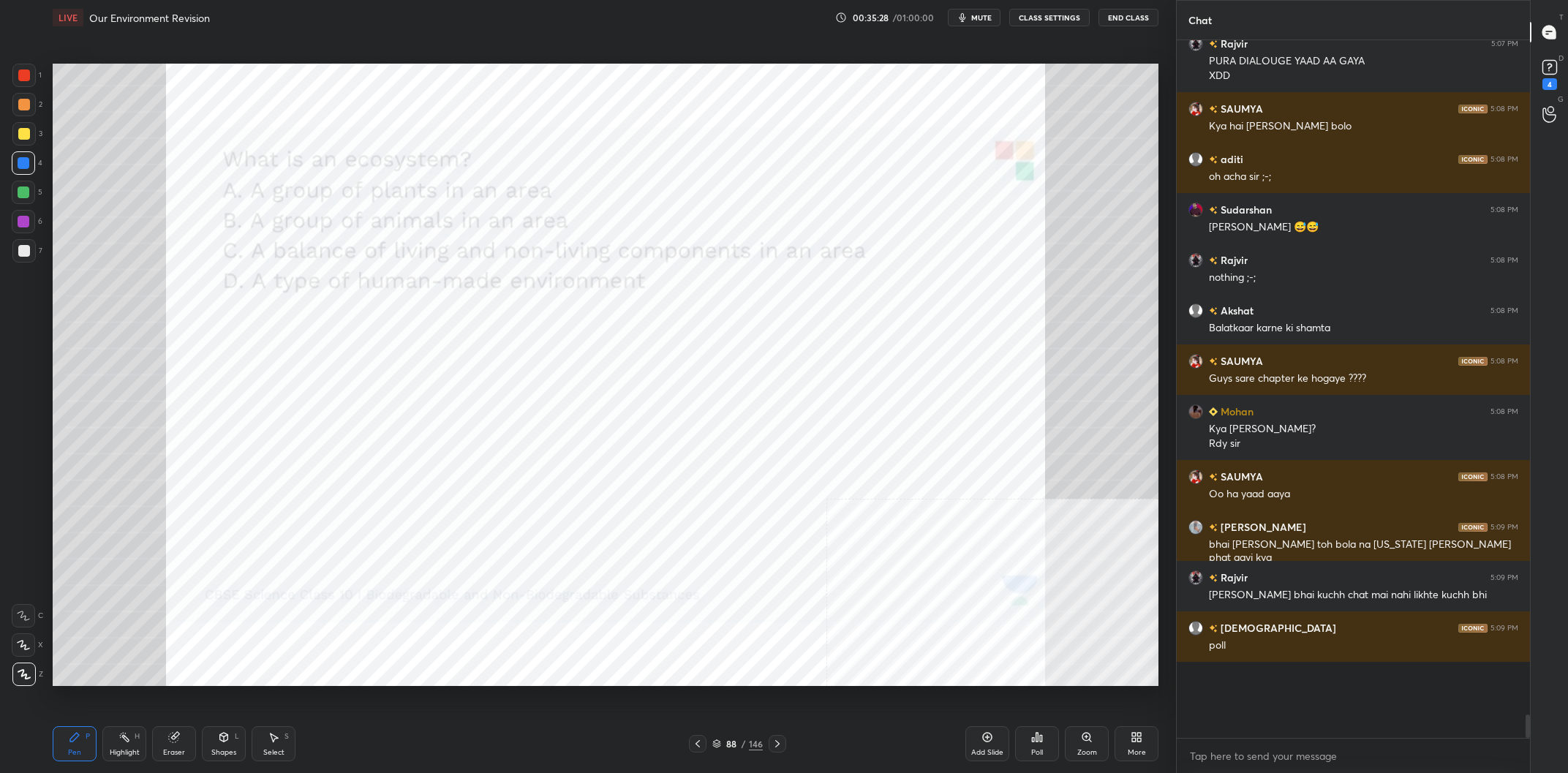
click at [1041, 741] on icon at bounding box center [1041, 739] width 3 height 7
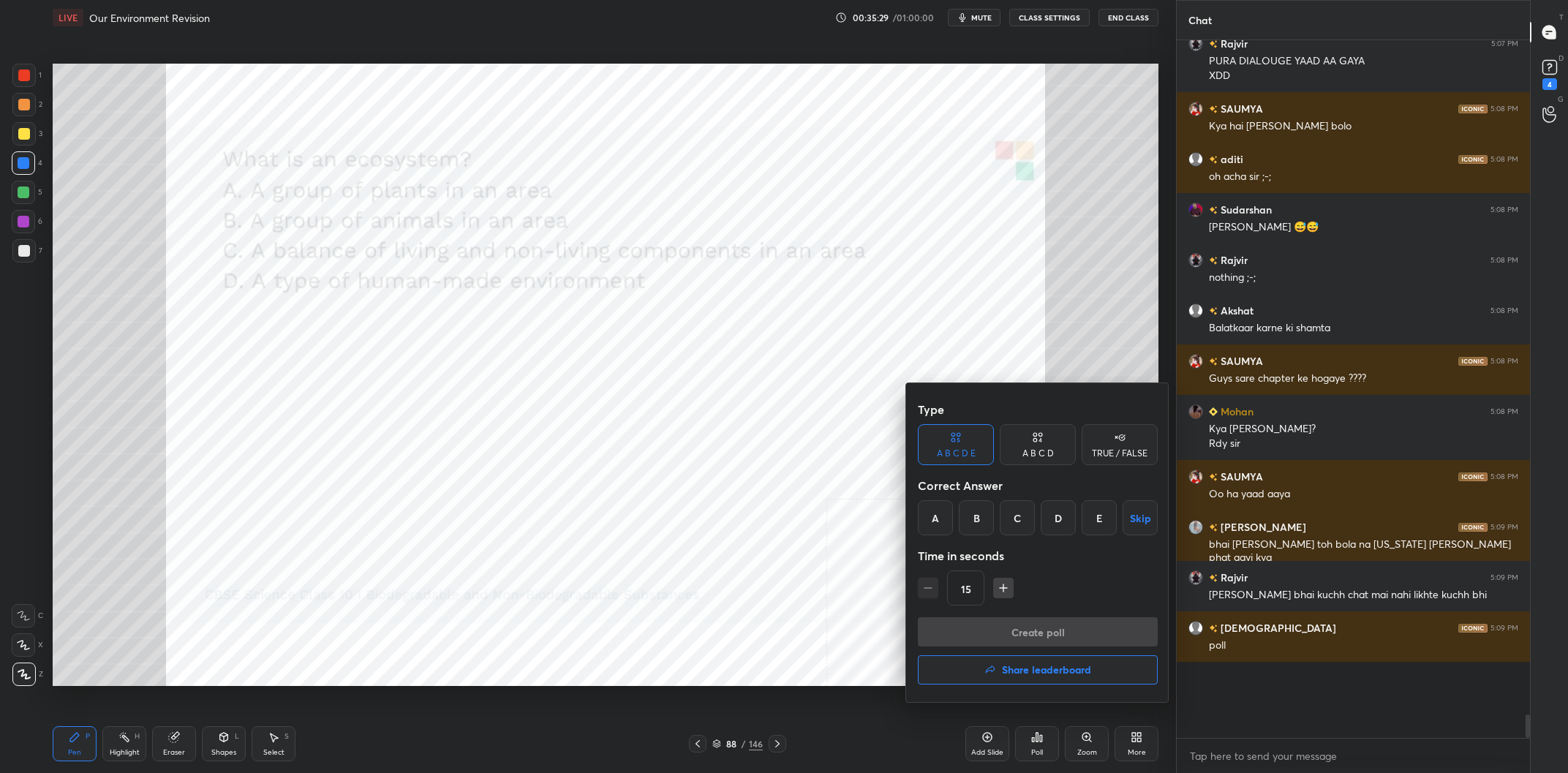
click at [1048, 446] on div "A B C D" at bounding box center [1037, 445] width 76 height 41
drag, startPoint x: 1034, startPoint y: 526, endPoint x: 1059, endPoint y: 537, distance: 27.3
click at [1034, 526] on div "C" at bounding box center [1037, 518] width 44 height 35
click at [1041, 614] on div "Type A B C D E A B C D TRUE / FALSE Correct Answer A B C D Skip Time in seconds…" at bounding box center [1037, 506] width 240 height 223
click at [1041, 624] on button "Create poll" at bounding box center [1037, 632] width 240 height 29
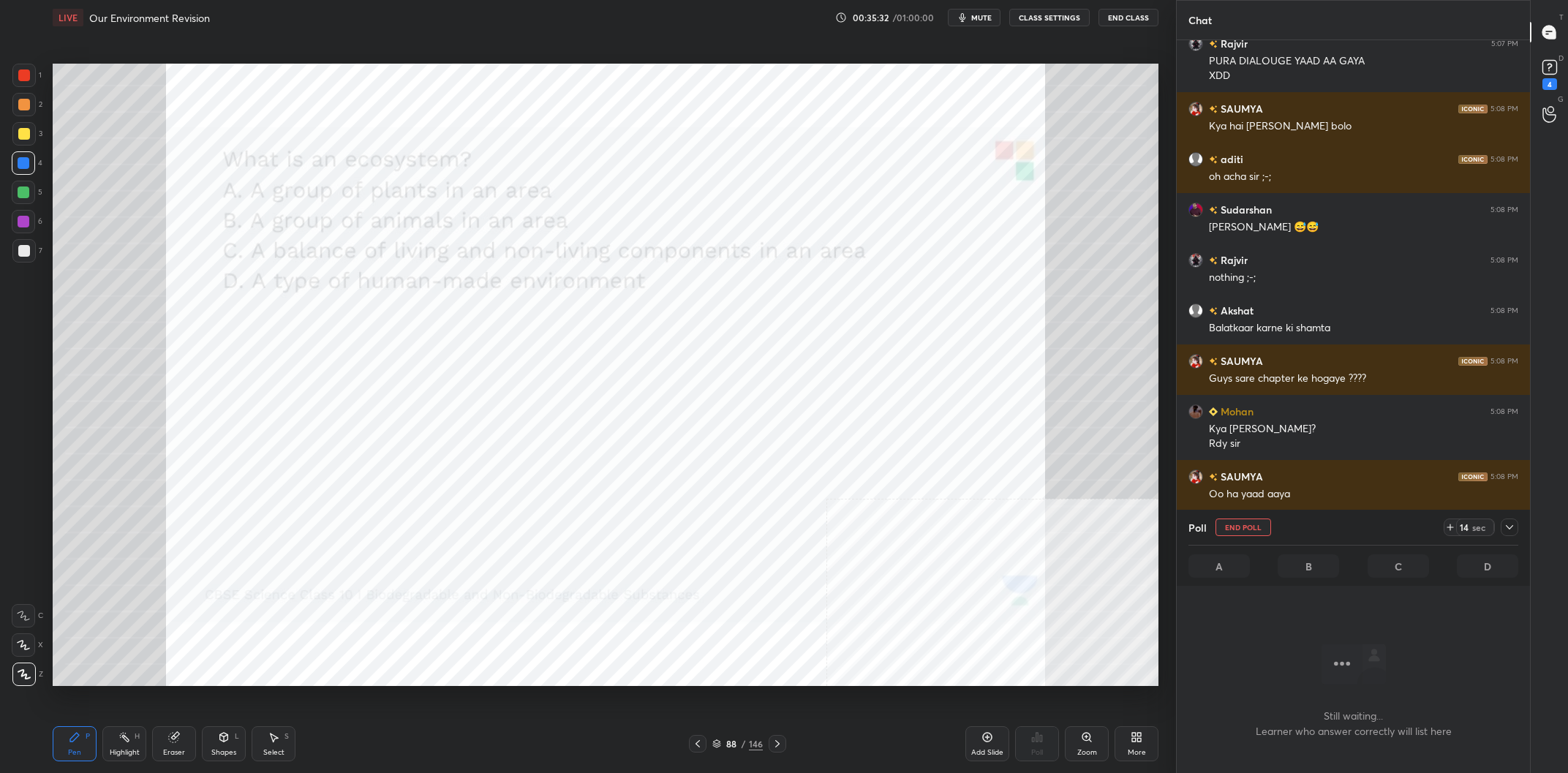
click at [1519, 528] on div at bounding box center [1510, 527] width 18 height 18
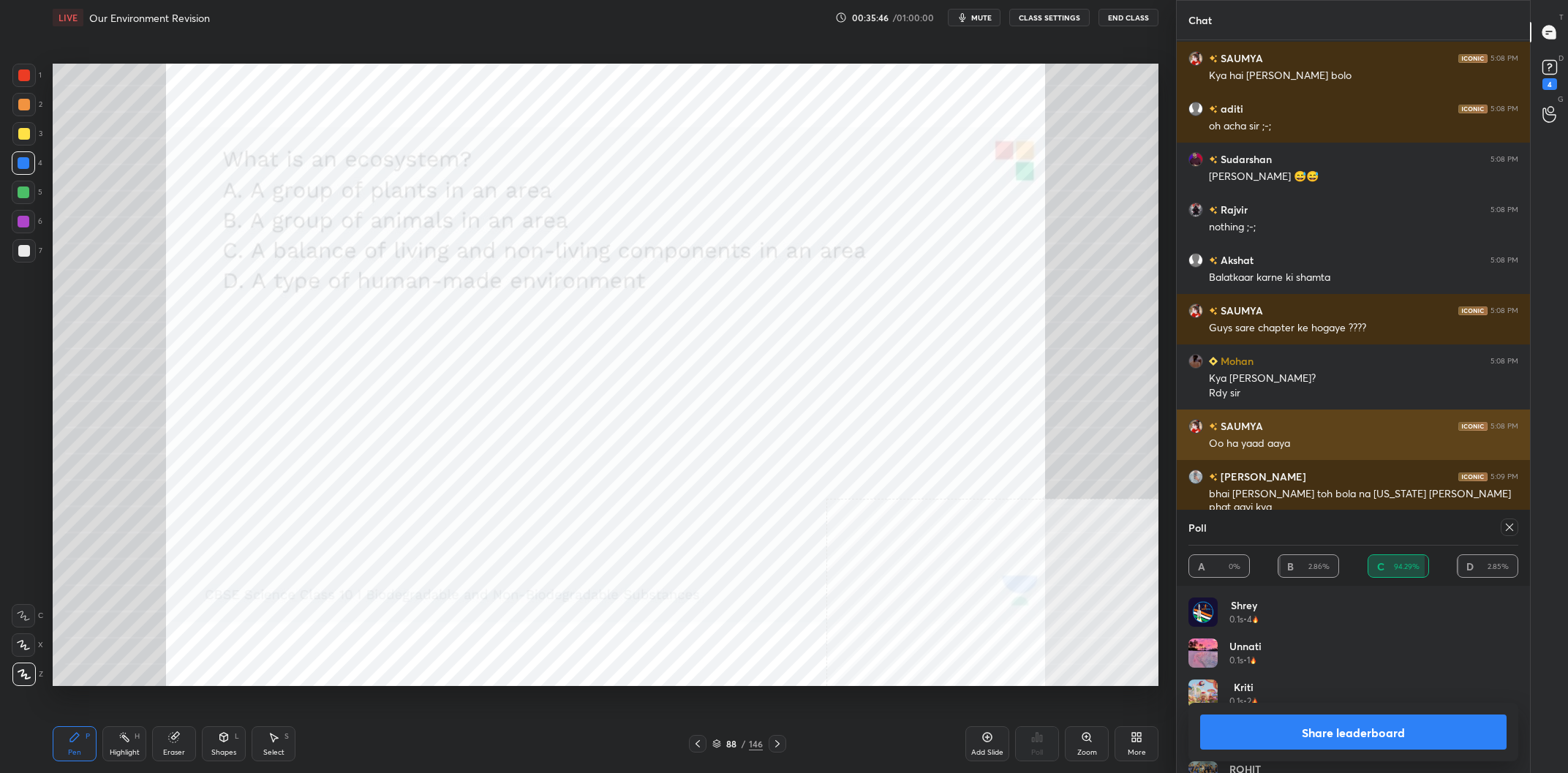
scroll to position [1, 1]
drag, startPoint x: 1292, startPoint y: 736, endPoint x: 1302, endPoint y: 729, distance: 12.2
click at [1296, 736] on button "Share leaderboard" at bounding box center [1353, 732] width 306 height 35
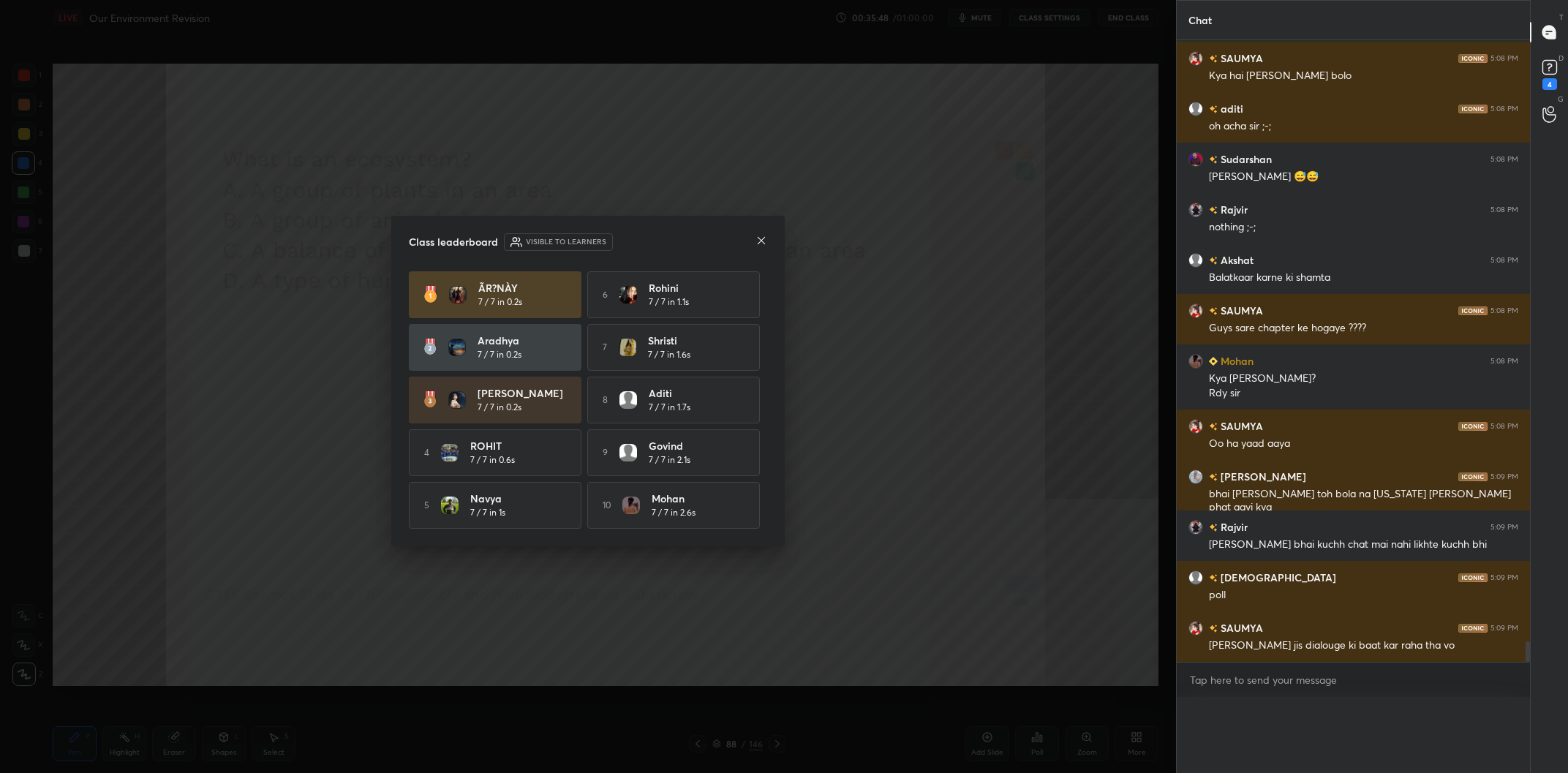
scroll to position [0, 0]
drag, startPoint x: 120, startPoint y: 321, endPoint x: 128, endPoint y: 317, distance: 8.9
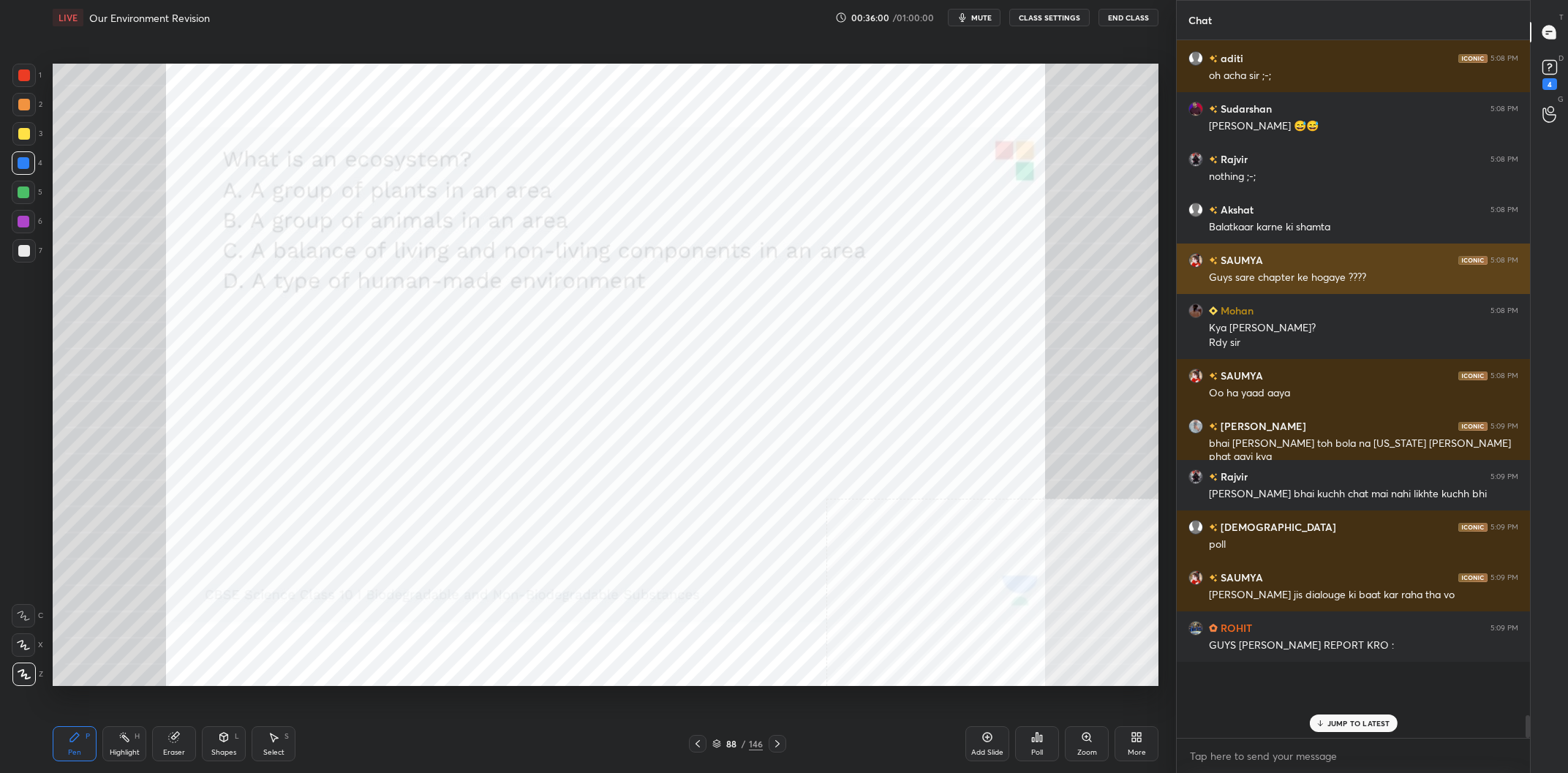
scroll to position [18247, 0]
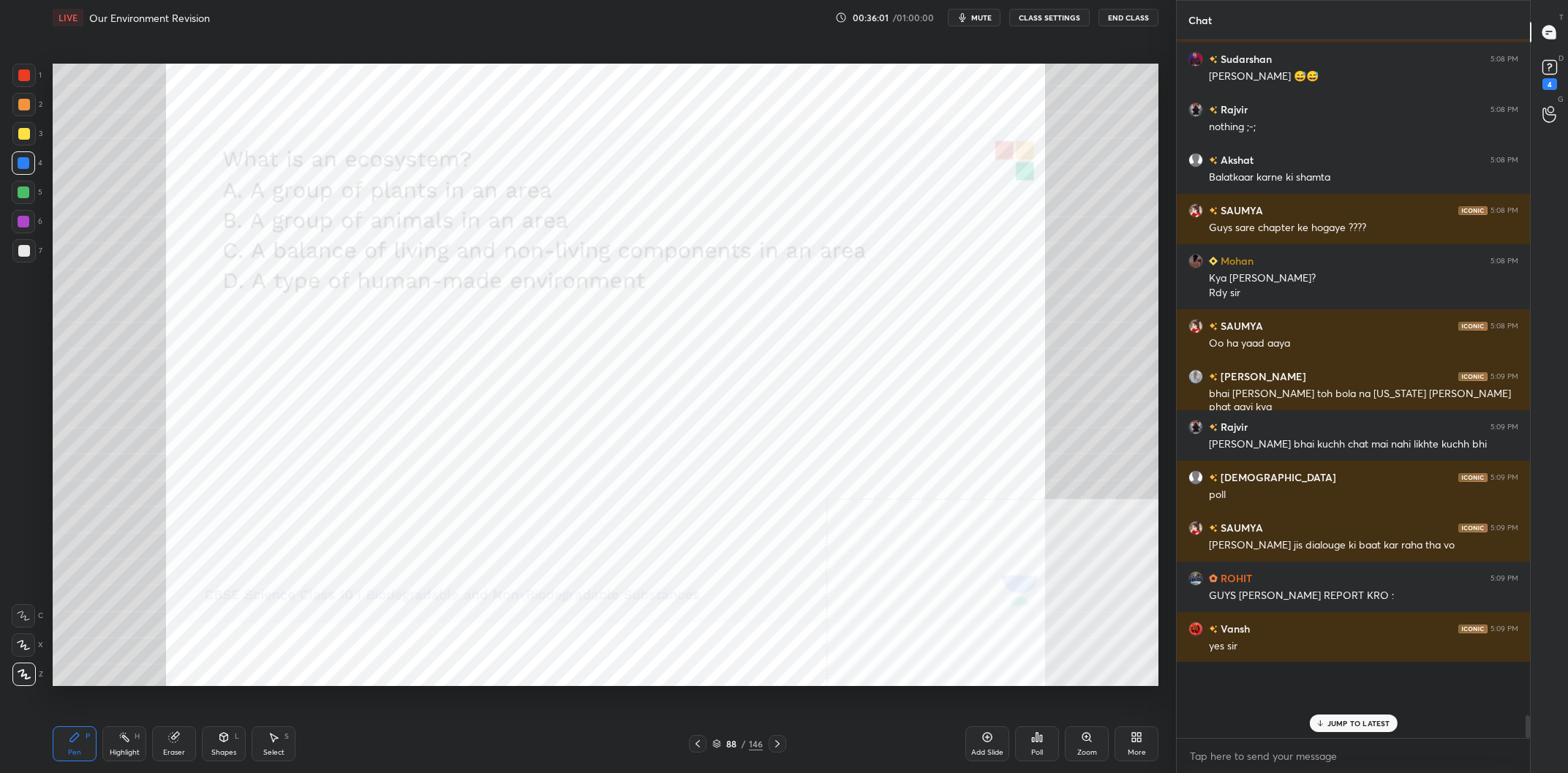
click at [743, 741] on div "/" at bounding box center [743, 744] width 4 height 9
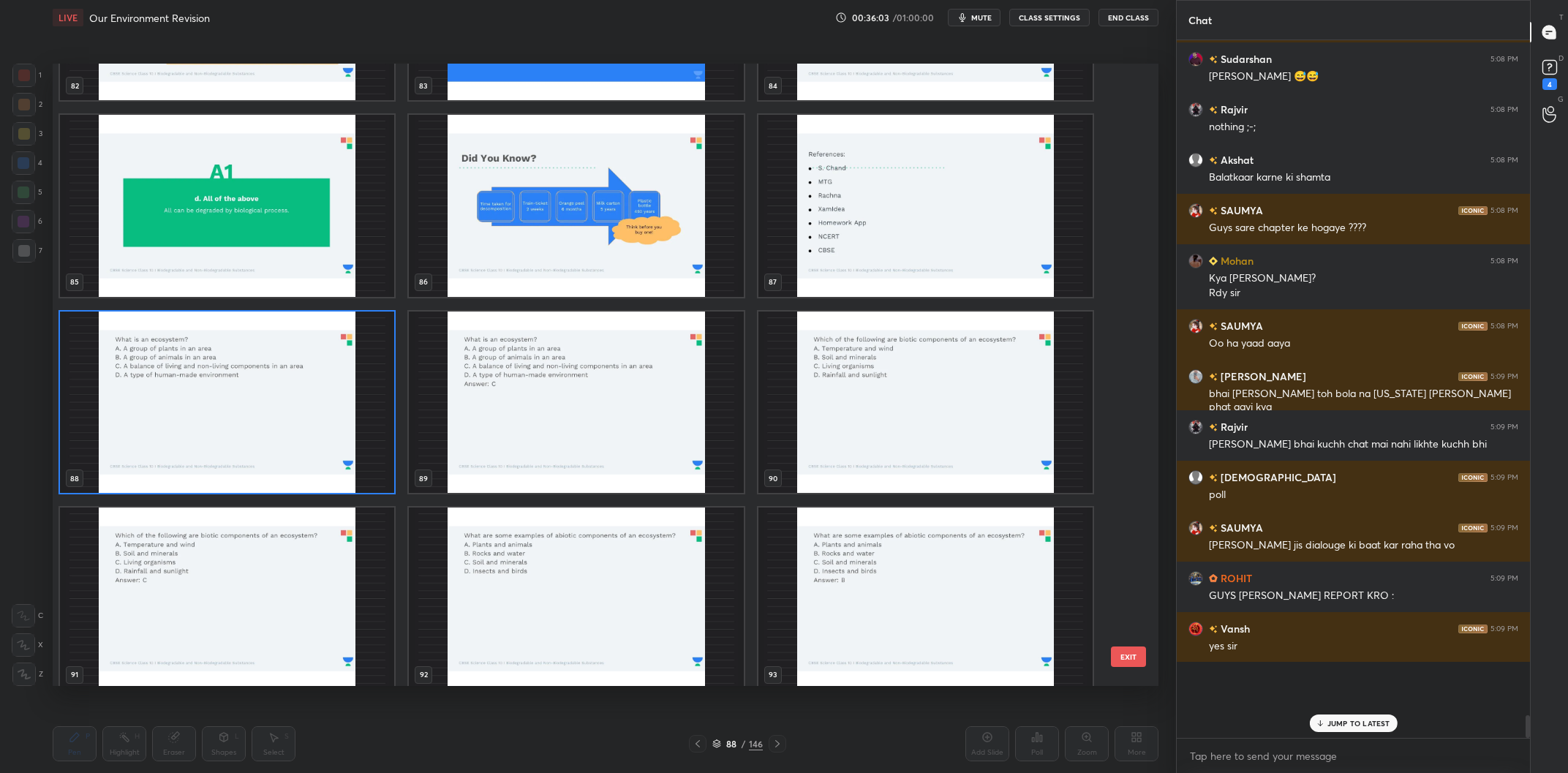
scroll to position [5549, 0]
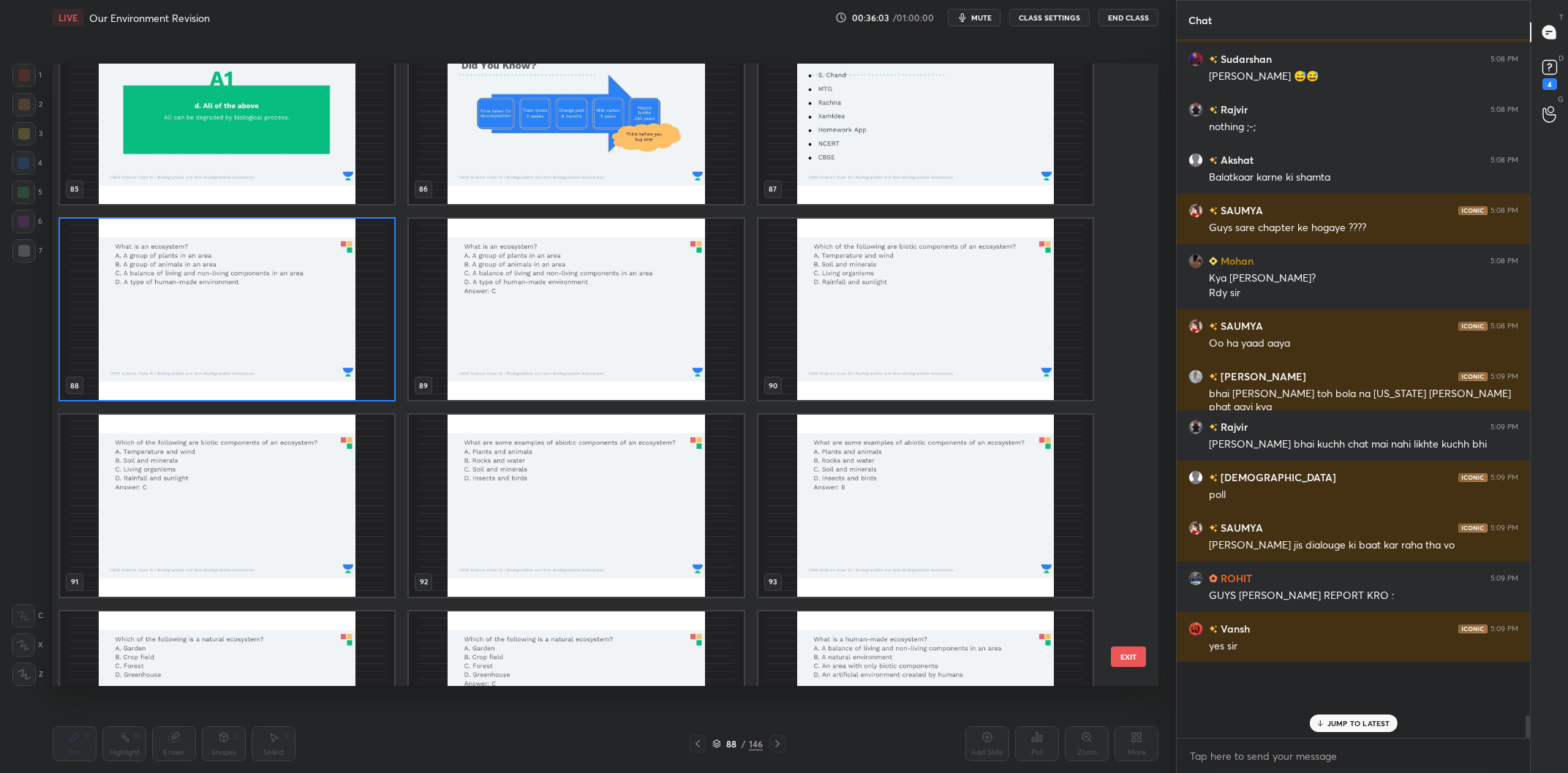
click at [880, 312] on img "grid" at bounding box center [926, 310] width 334 height 183
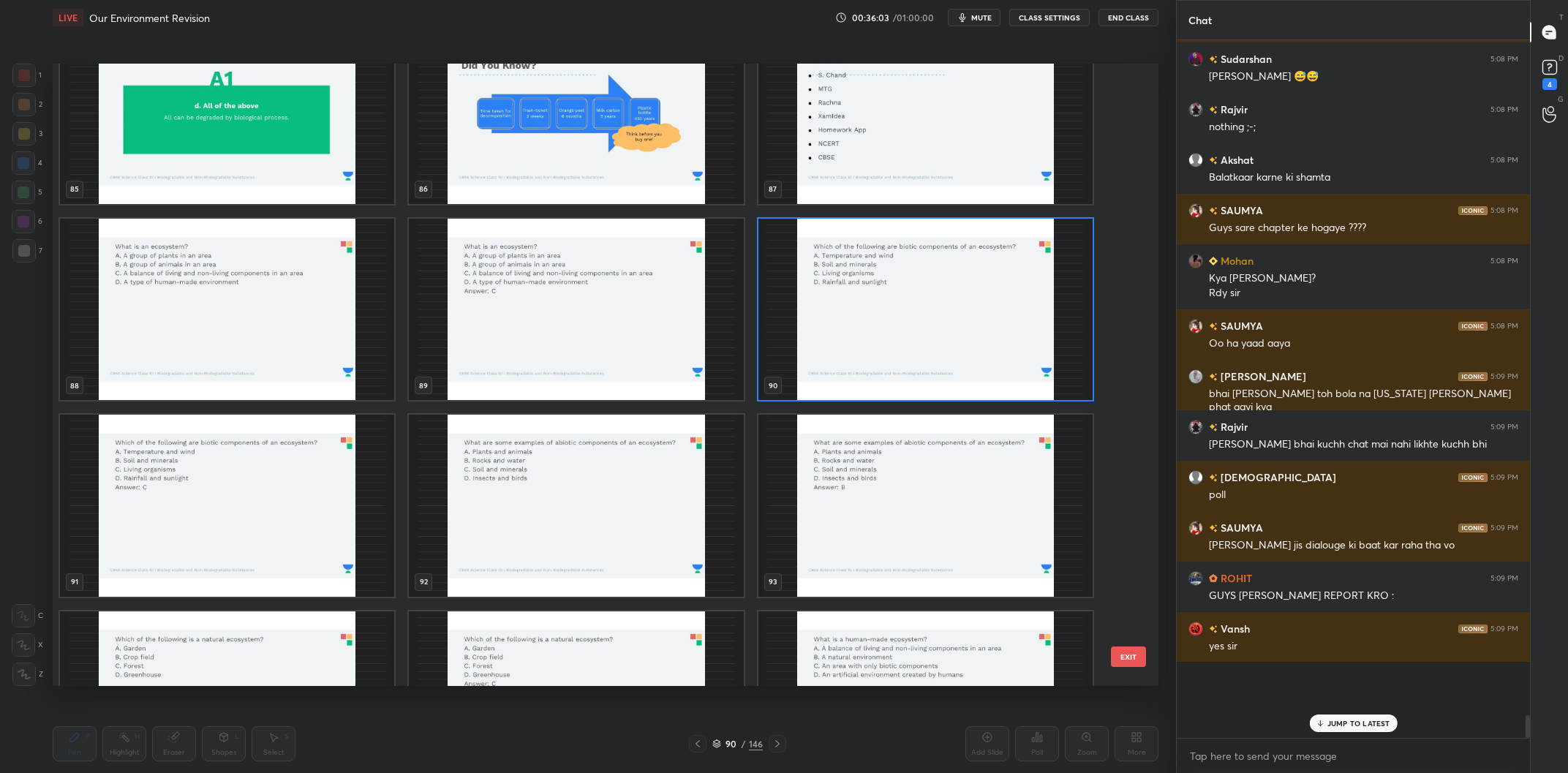
click at [880, 312] on img "grid" at bounding box center [926, 310] width 334 height 183
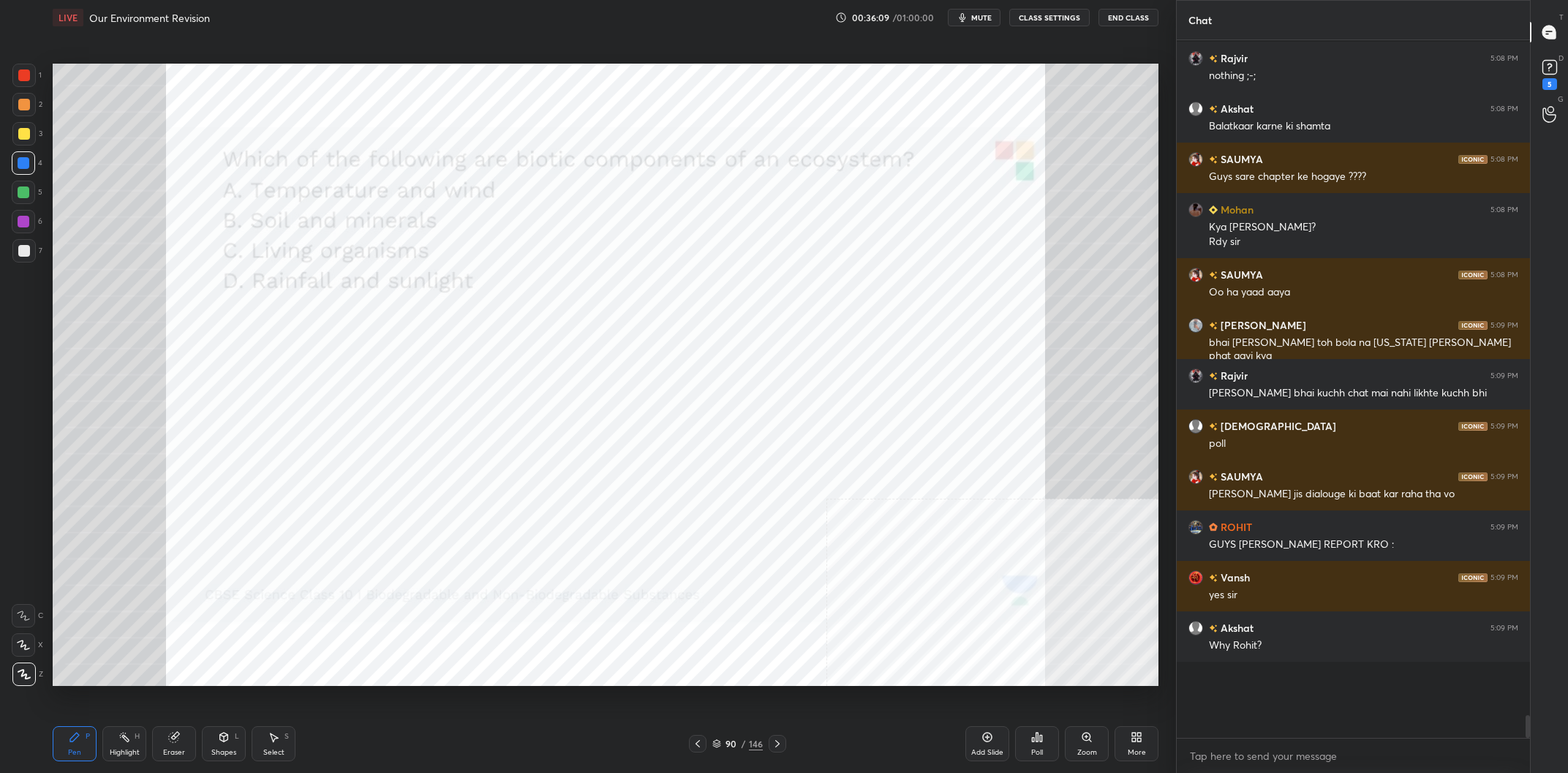
scroll to position [18361, 0]
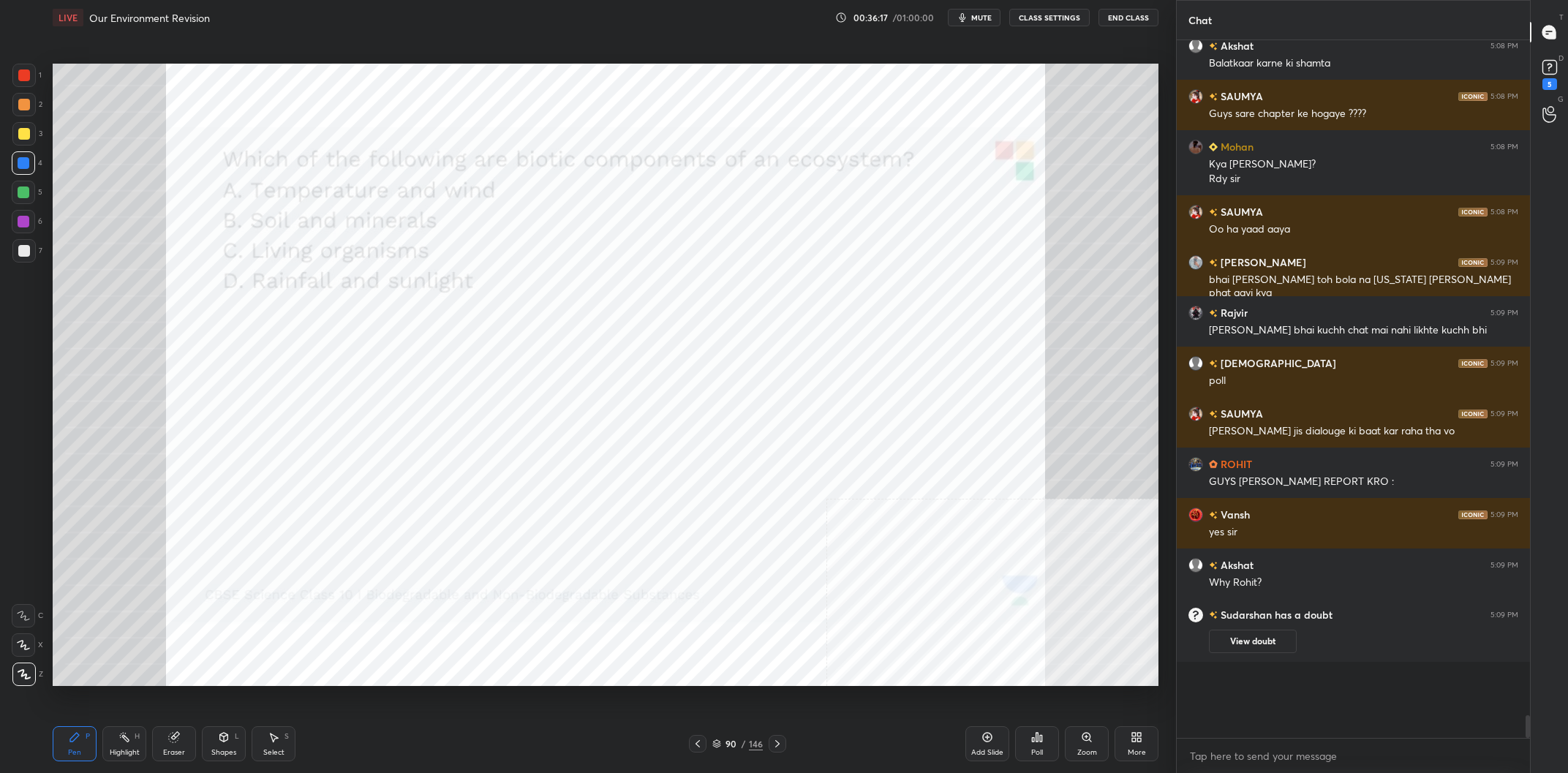
click at [1042, 750] on div "Poll" at bounding box center [1037, 753] width 12 height 8
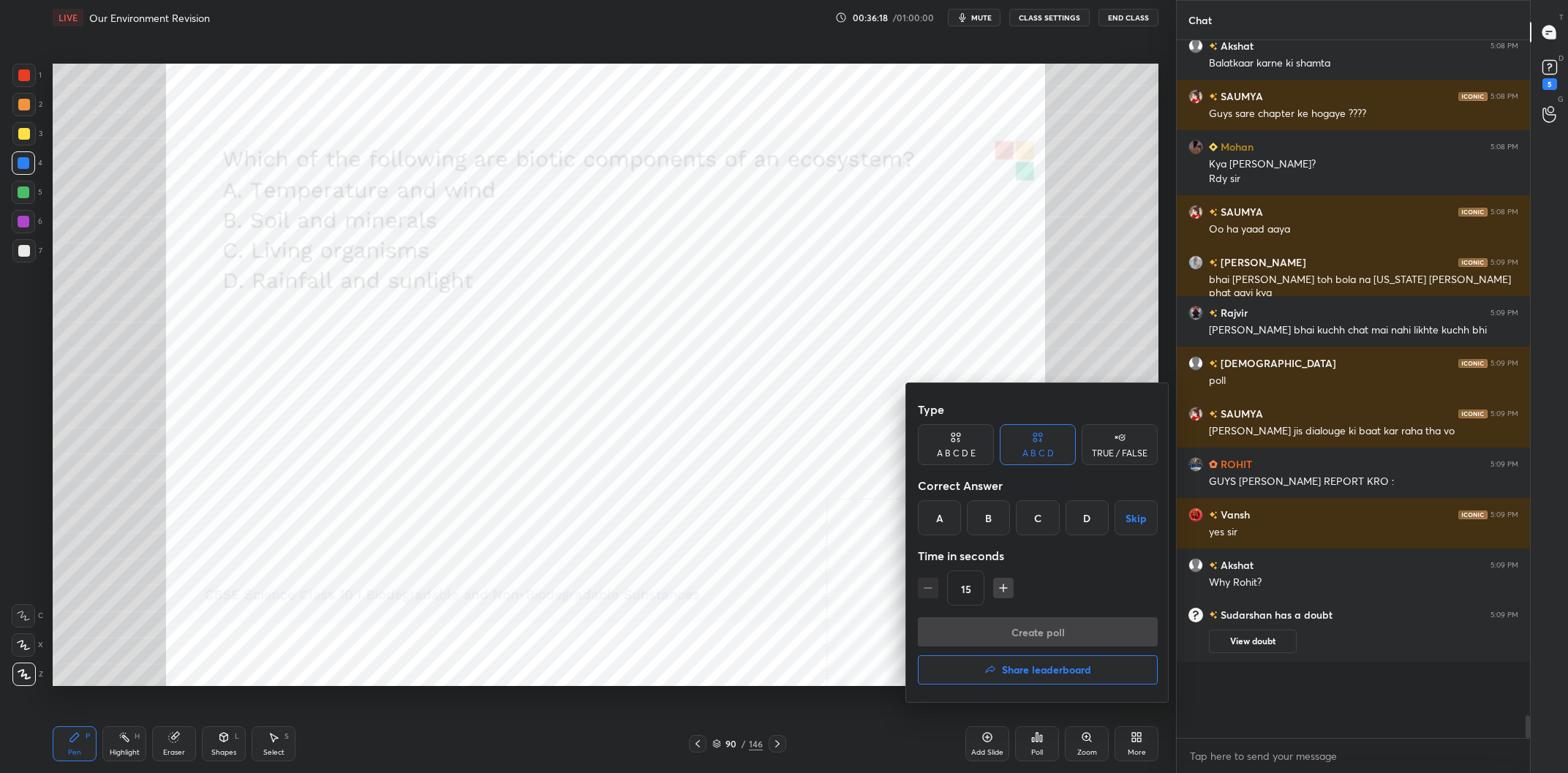
click at [1045, 527] on div "C" at bounding box center [1037, 518] width 44 height 35
click at [1049, 624] on button "Create poll" at bounding box center [1037, 632] width 240 height 29
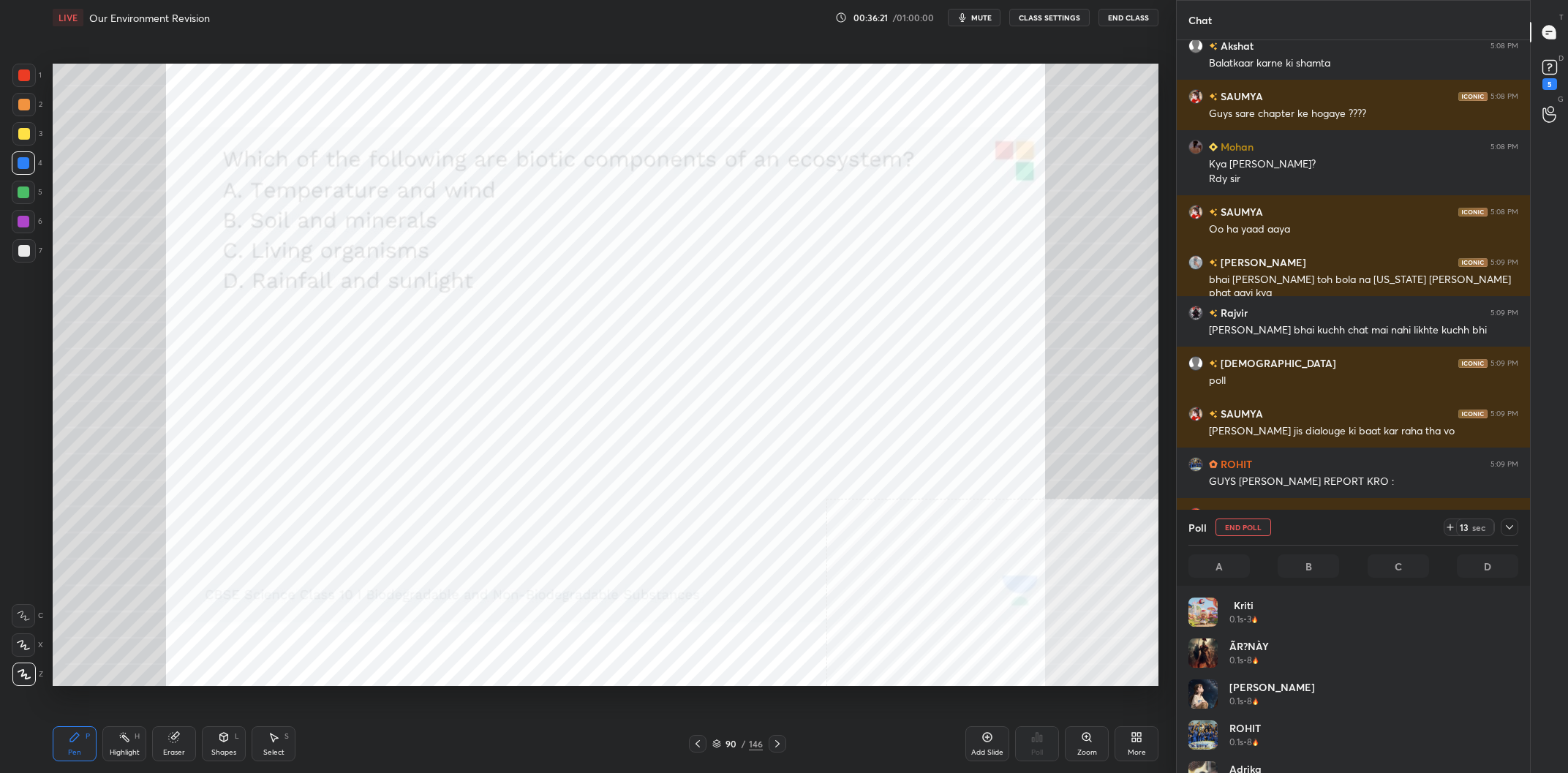
scroll to position [1, 1]
click at [1512, 533] on icon at bounding box center [1510, 527] width 12 height 12
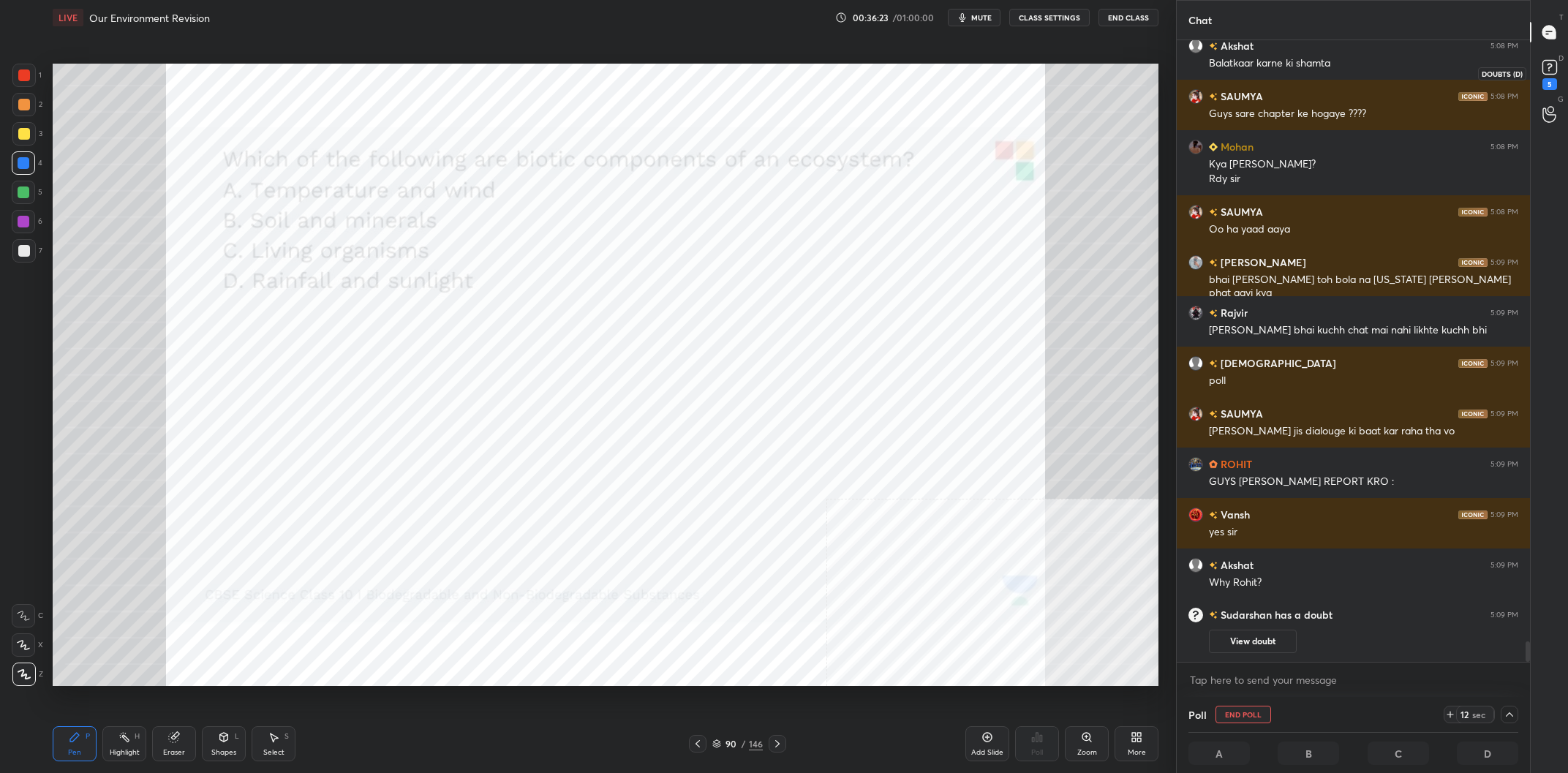
click at [1549, 71] on icon at bounding box center [1549, 71] width 2 height 2
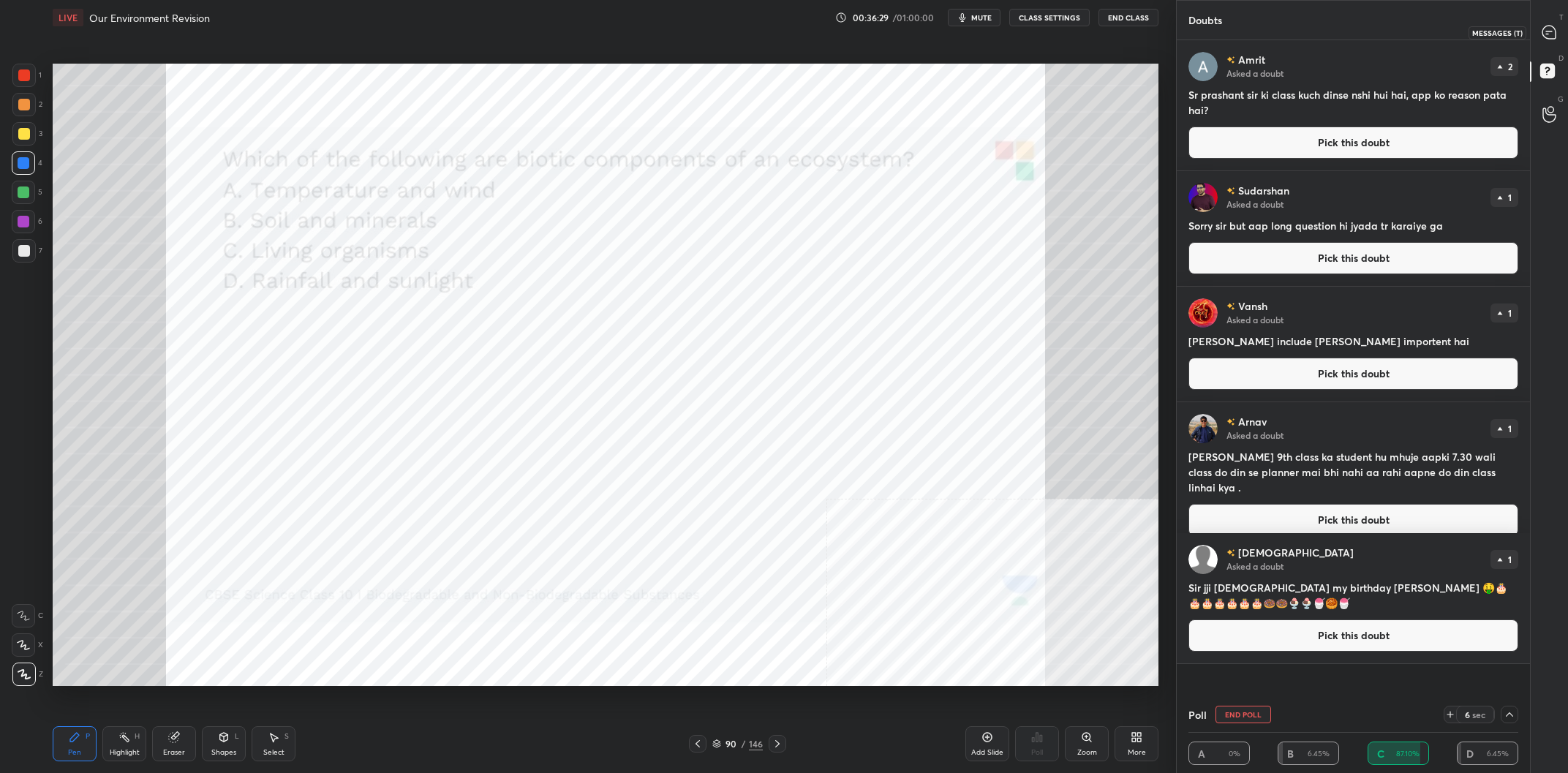
click at [1539, 21] on div at bounding box center [1550, 32] width 29 height 26
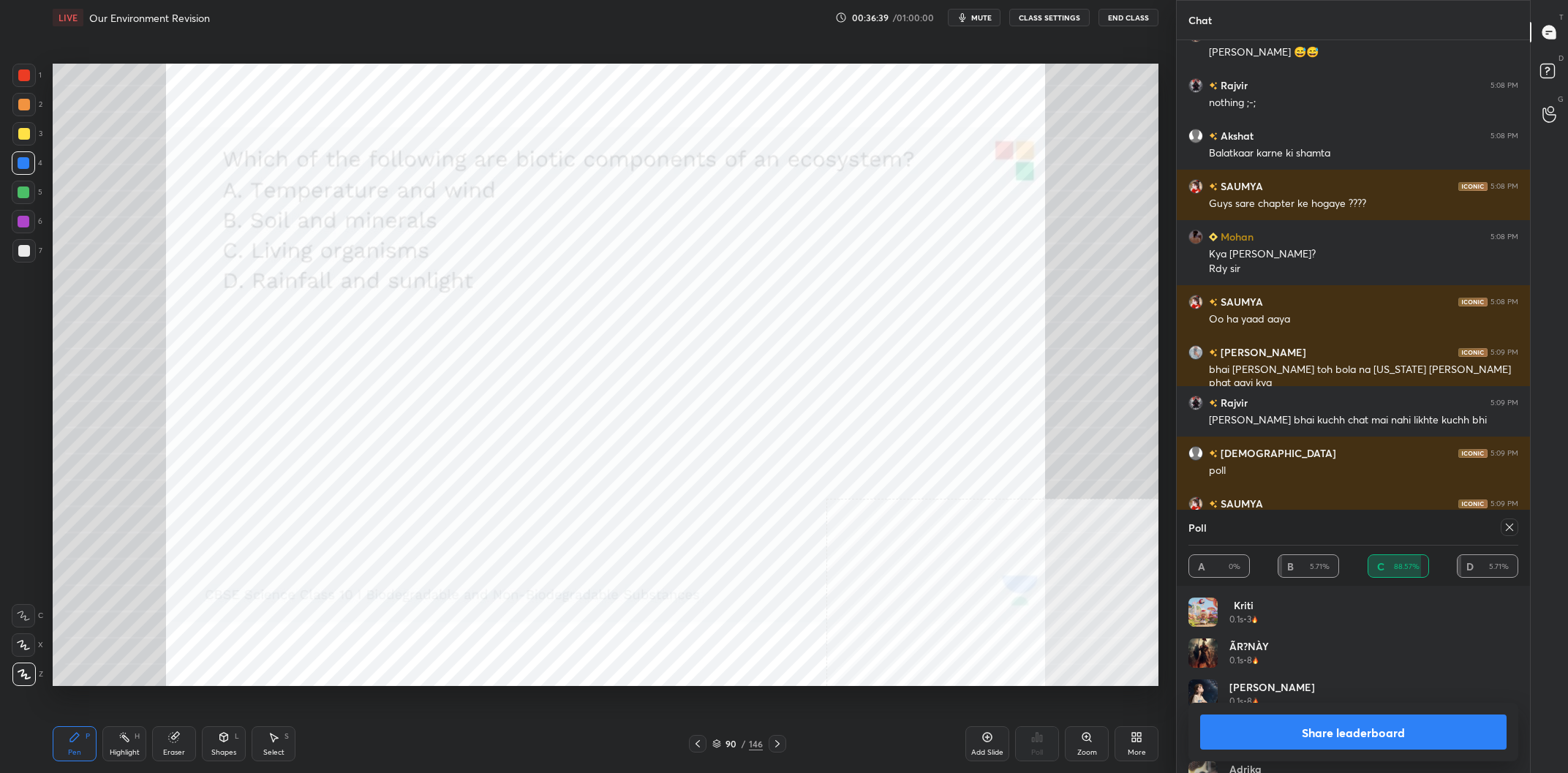
scroll to position [18183, 0]
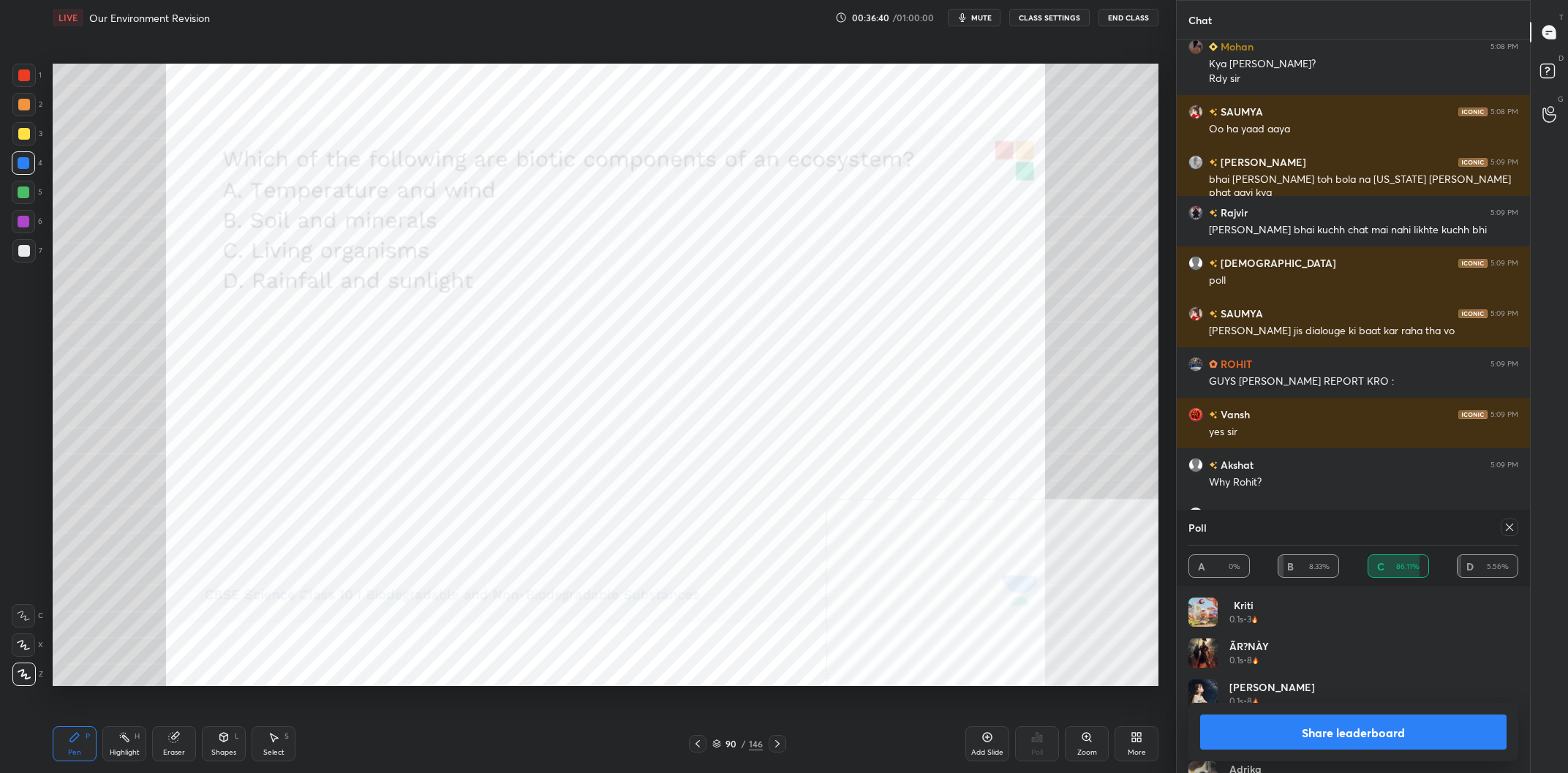
click at [1297, 737] on button "Share leaderboard" at bounding box center [1353, 732] width 306 height 35
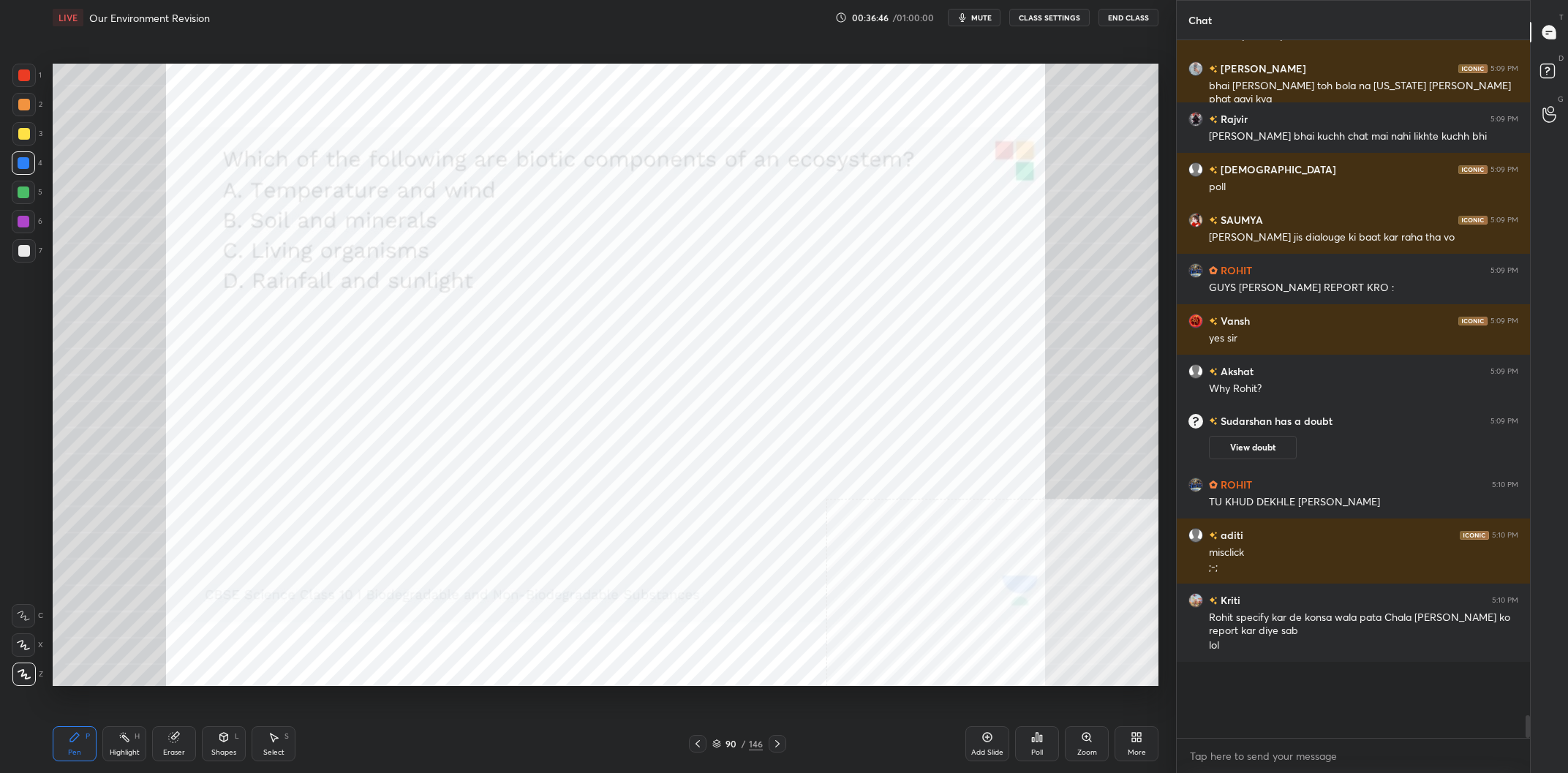
scroll to position [18327, 0]
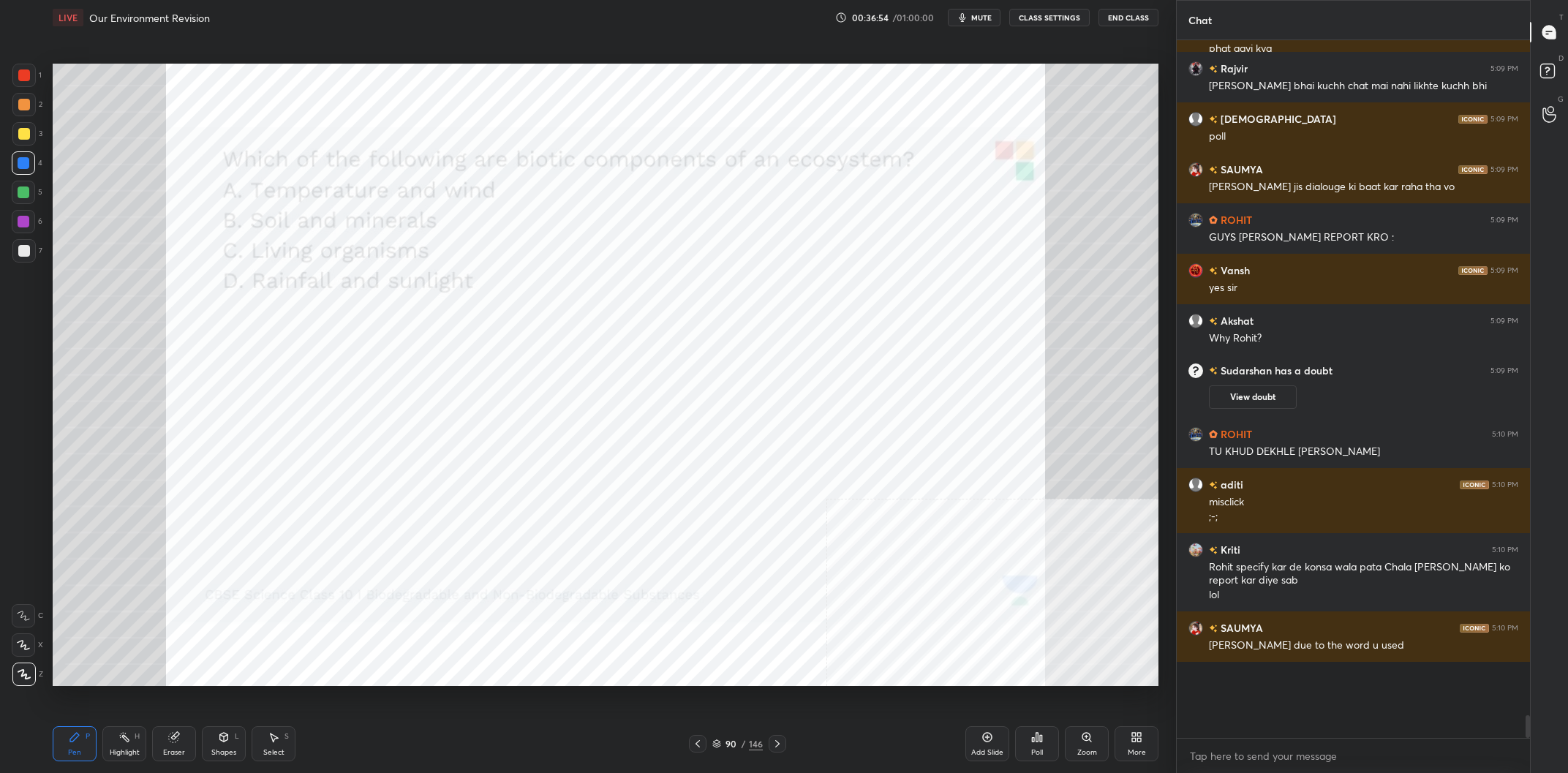
click at [744, 752] on div "90 / 146" at bounding box center [738, 744] width 97 height 18
click at [748, 747] on div "90 / 146" at bounding box center [737, 743] width 50 height 13
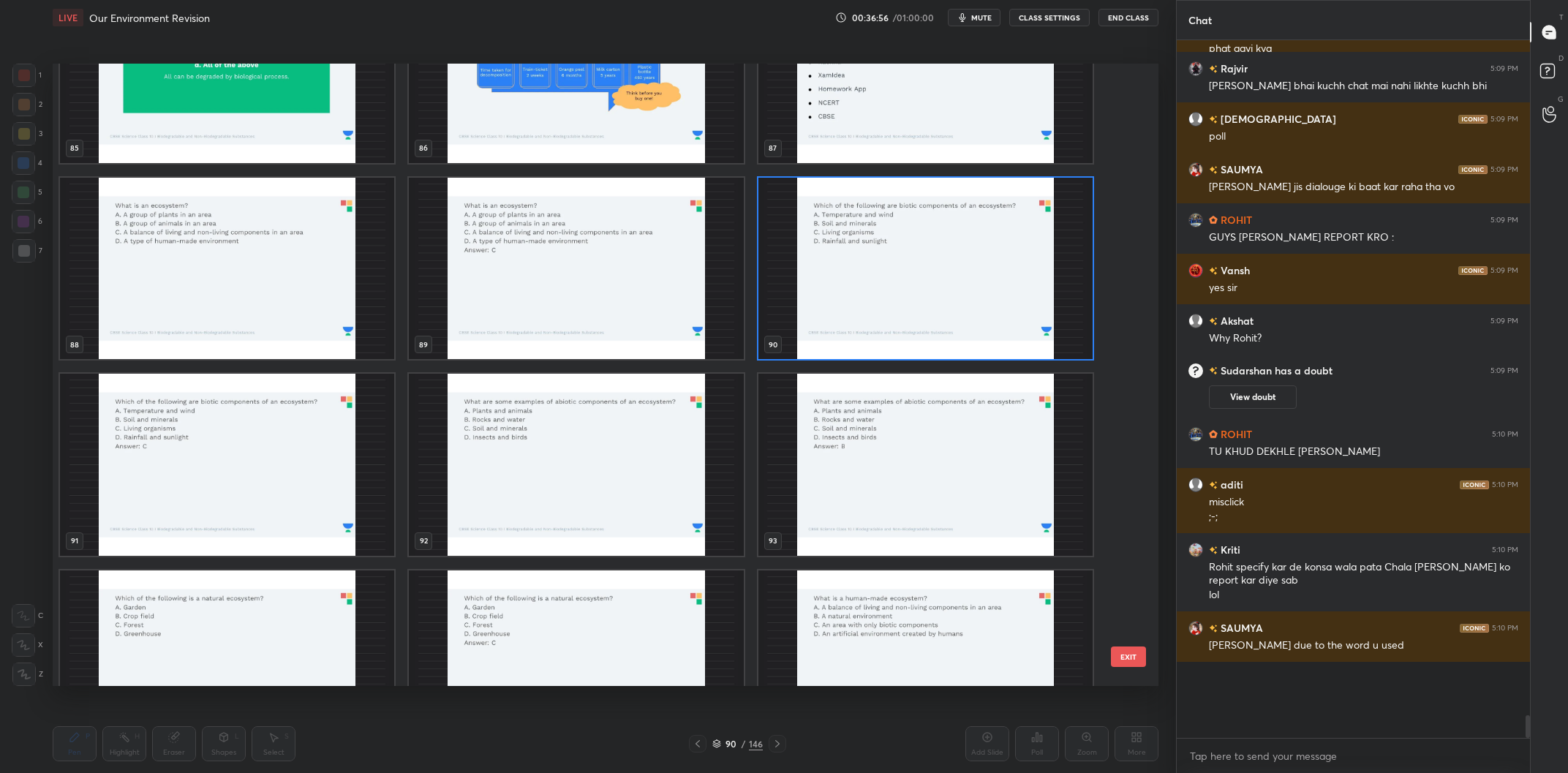
scroll to position [5642, 0]
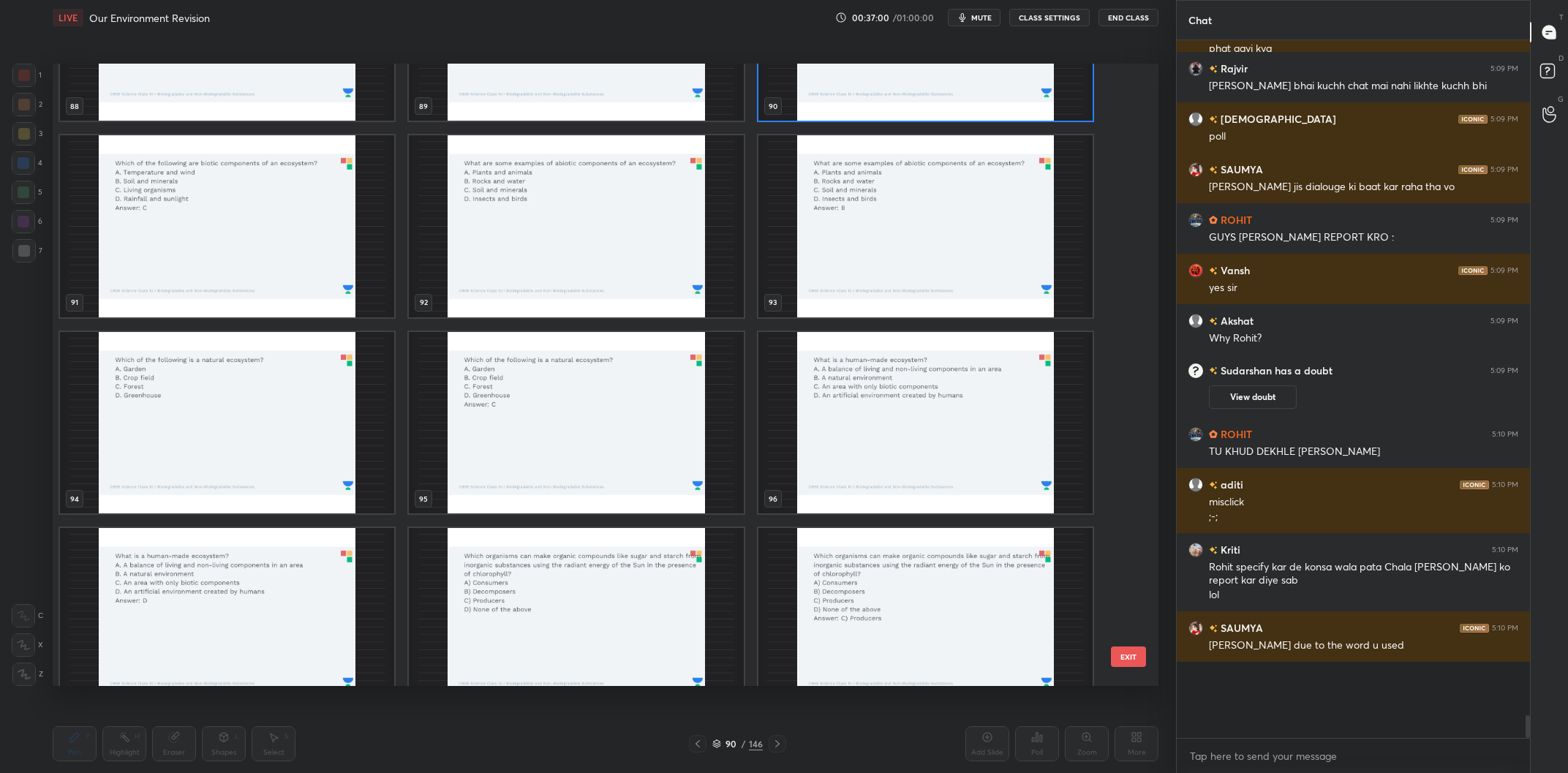
click at [271, 433] on img "grid" at bounding box center [227, 423] width 334 height 183
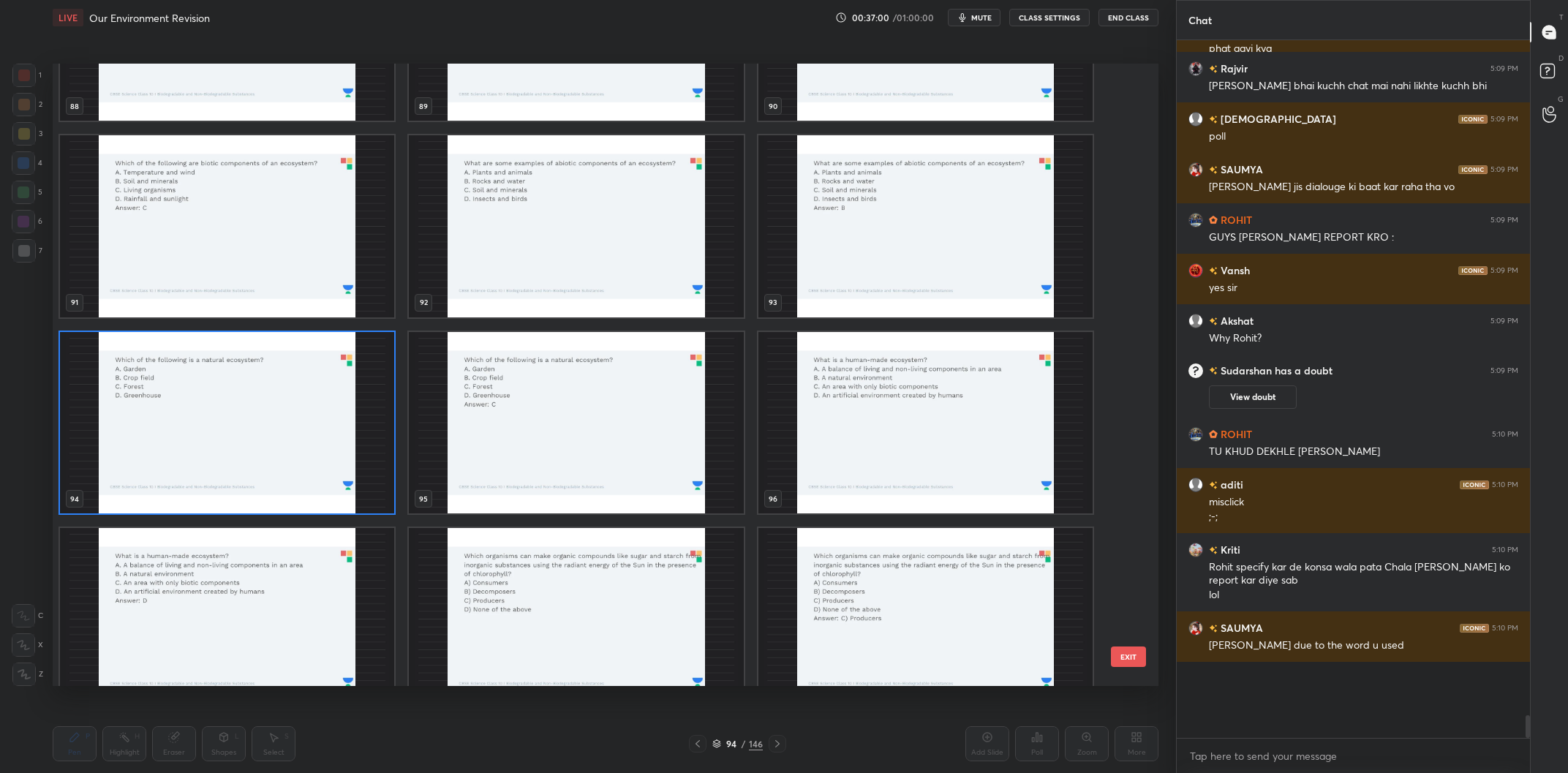
click at [271, 433] on img "grid" at bounding box center [227, 423] width 334 height 183
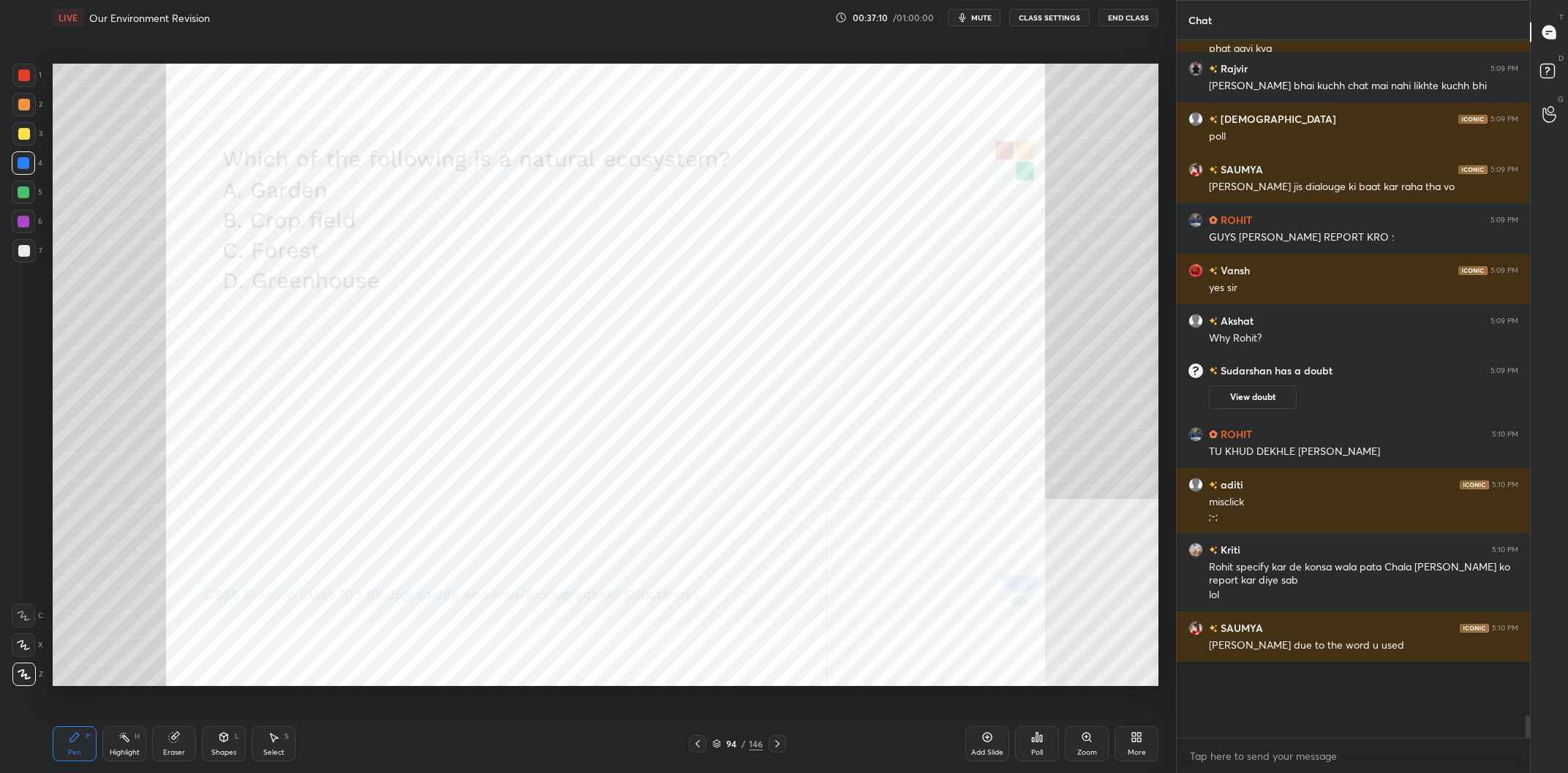
scroll to position [18378, 0]
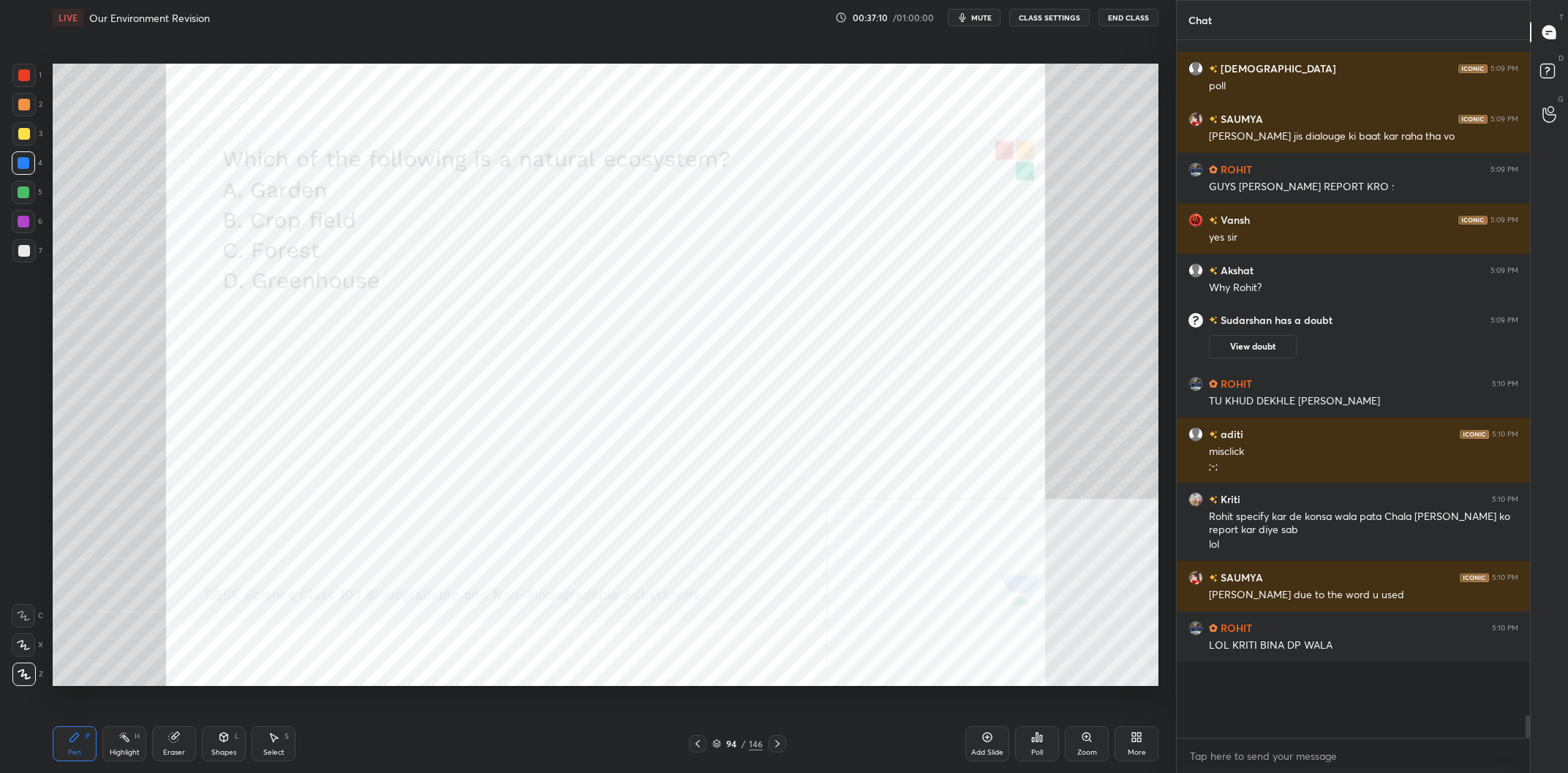
click at [1042, 747] on div "Poll" at bounding box center [1037, 743] width 44 height 35
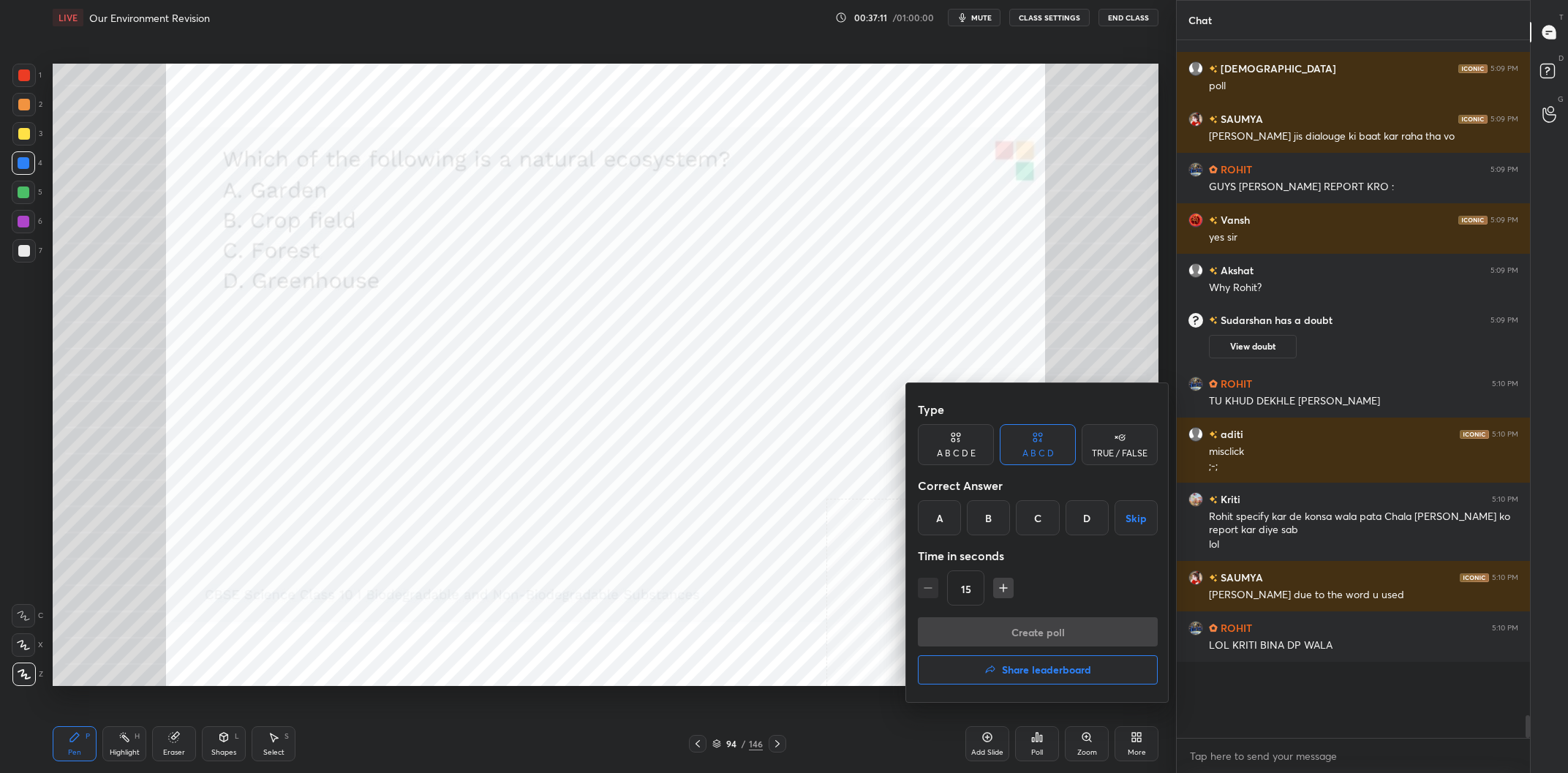
click at [1041, 523] on div "C" at bounding box center [1037, 518] width 44 height 35
click at [1049, 631] on button "Create poll" at bounding box center [1037, 632] width 240 height 29
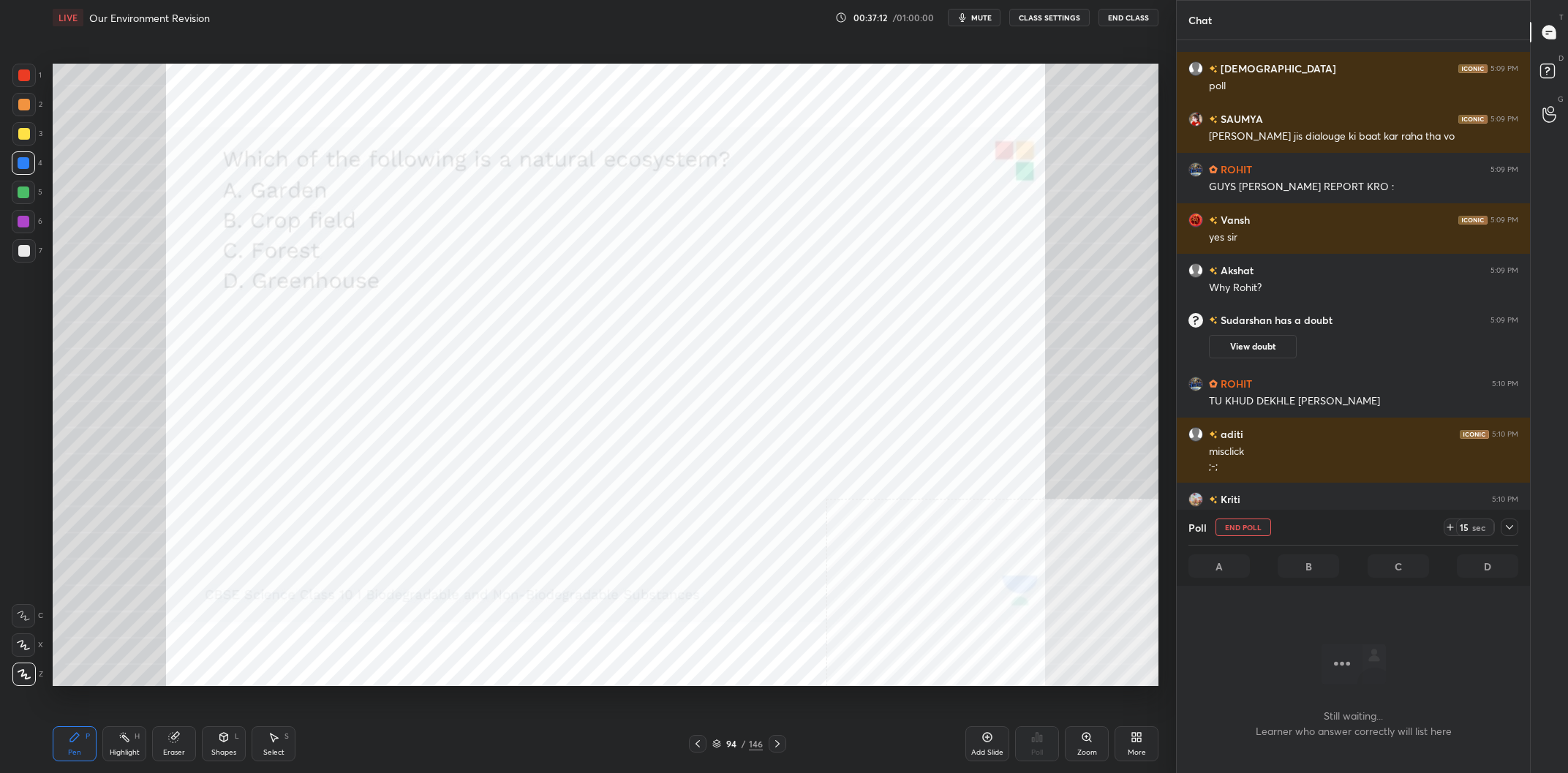
scroll to position [18428, 0]
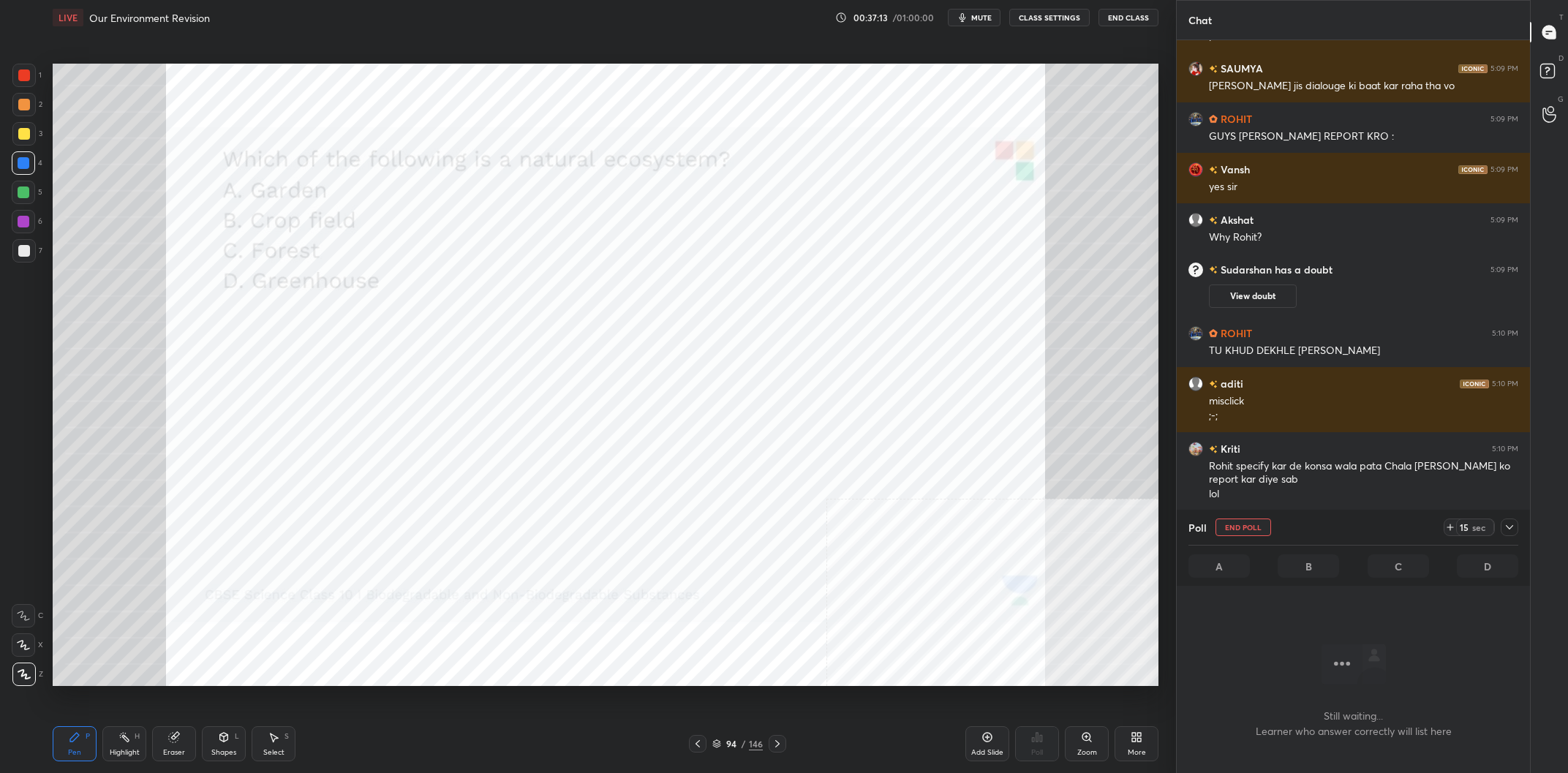
click at [1504, 531] on div at bounding box center [1510, 527] width 18 height 18
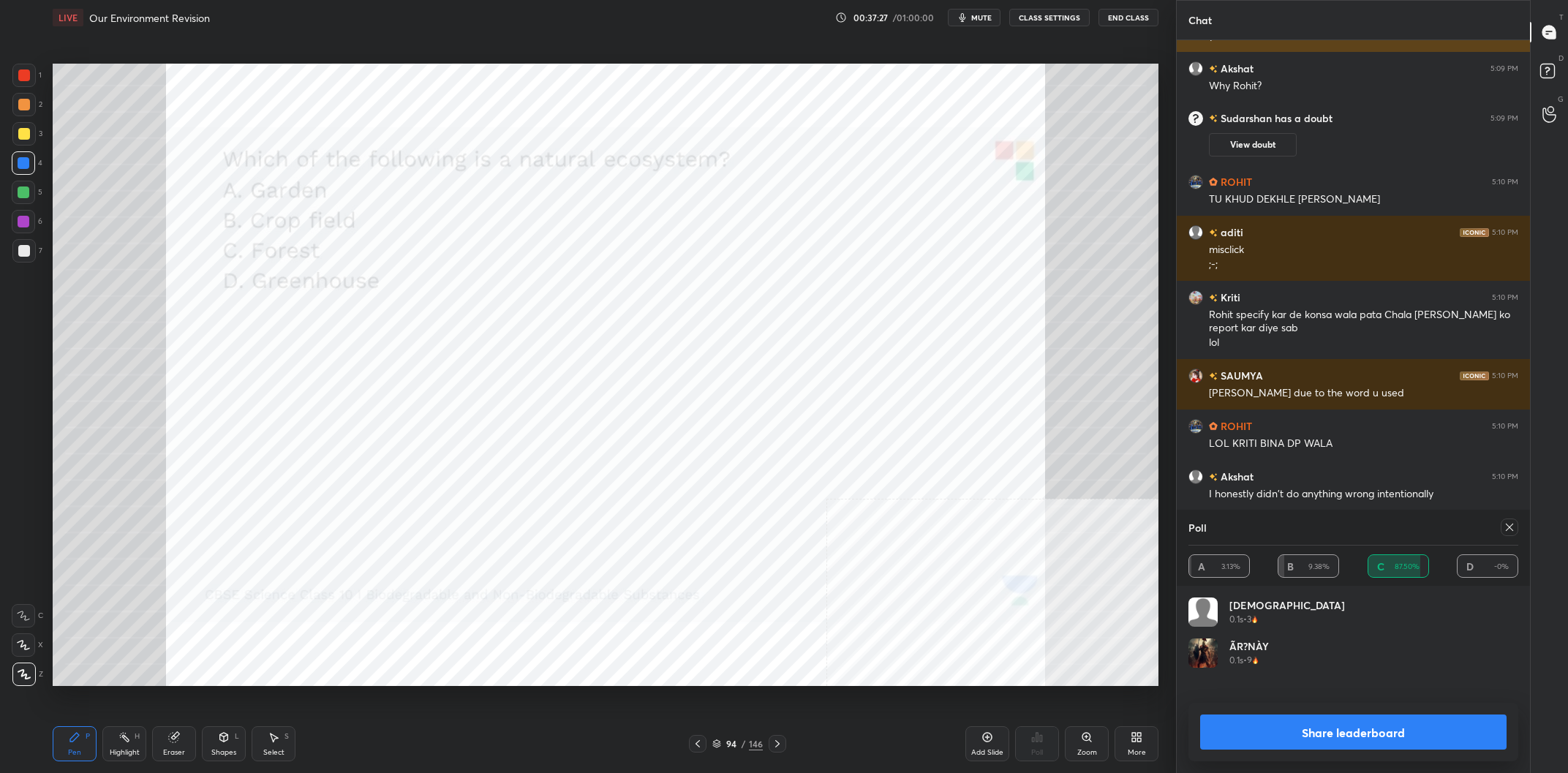
scroll to position [1, 1]
click at [1339, 744] on button "Share leaderboard" at bounding box center [1353, 732] width 306 height 35
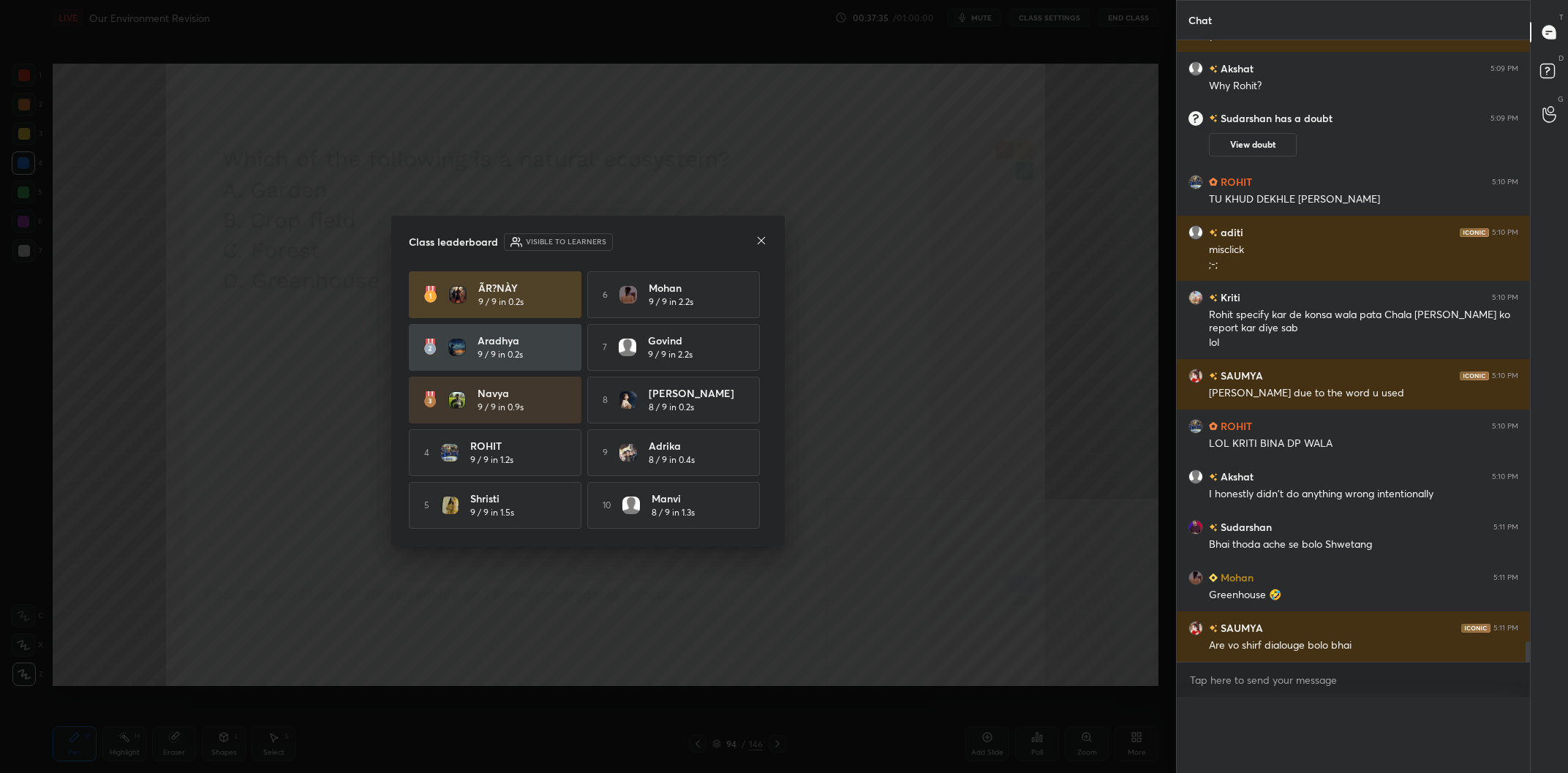
scroll to position [0, 0]
click at [780, 241] on div "Class leaderboard Visible to learners ÃR?NÀY 9 / 9 in 0.2s 6 Mohan 9 / 9 in 2.2…" at bounding box center [588, 381] width 393 height 331
click at [762, 234] on div "Class leaderboard Visible to learners" at bounding box center [588, 242] width 358 height 18
click at [762, 238] on icon at bounding box center [762, 241] width 12 height 12
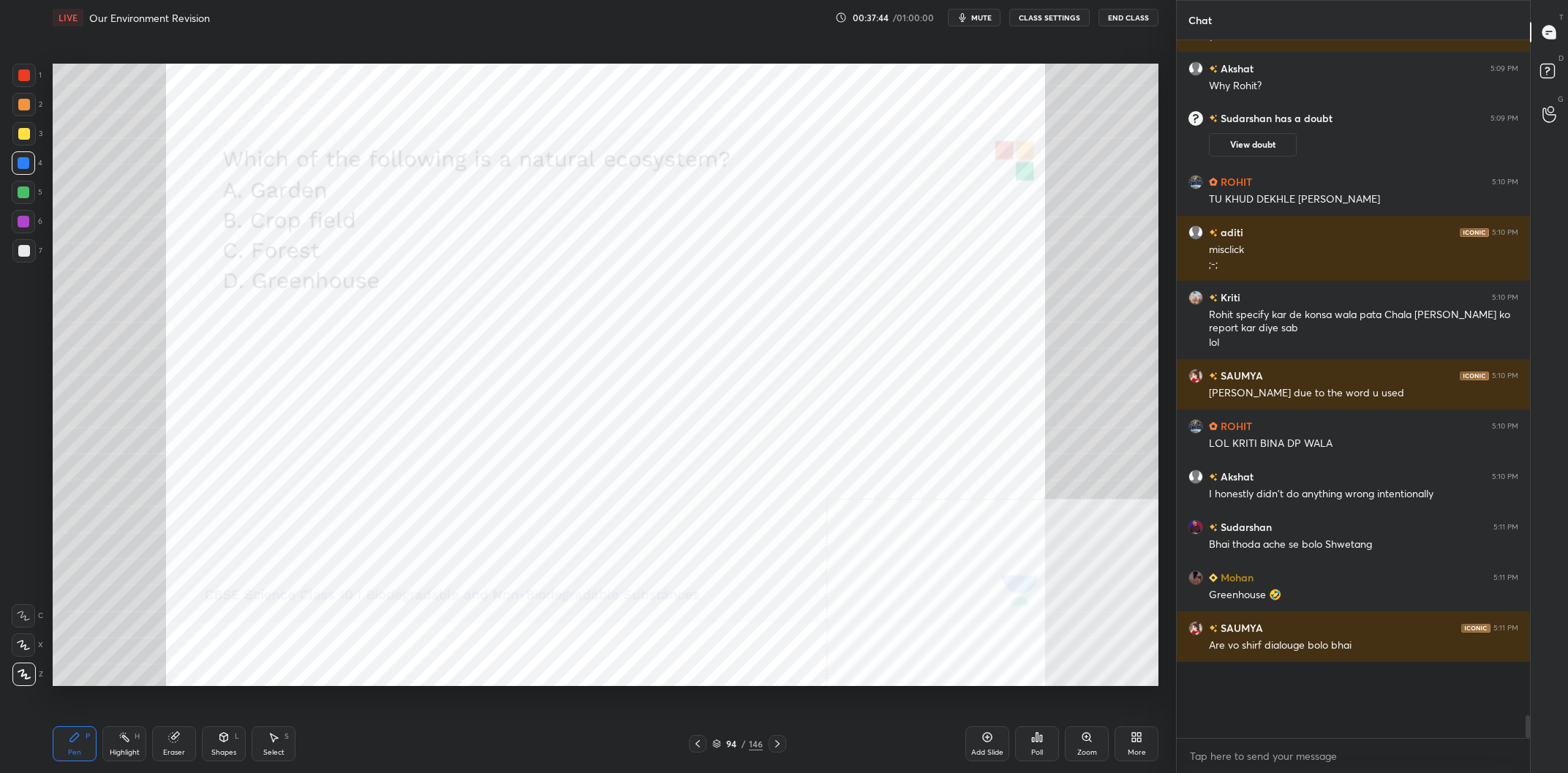
click at [757, 744] on div "146" at bounding box center [756, 743] width 14 height 13
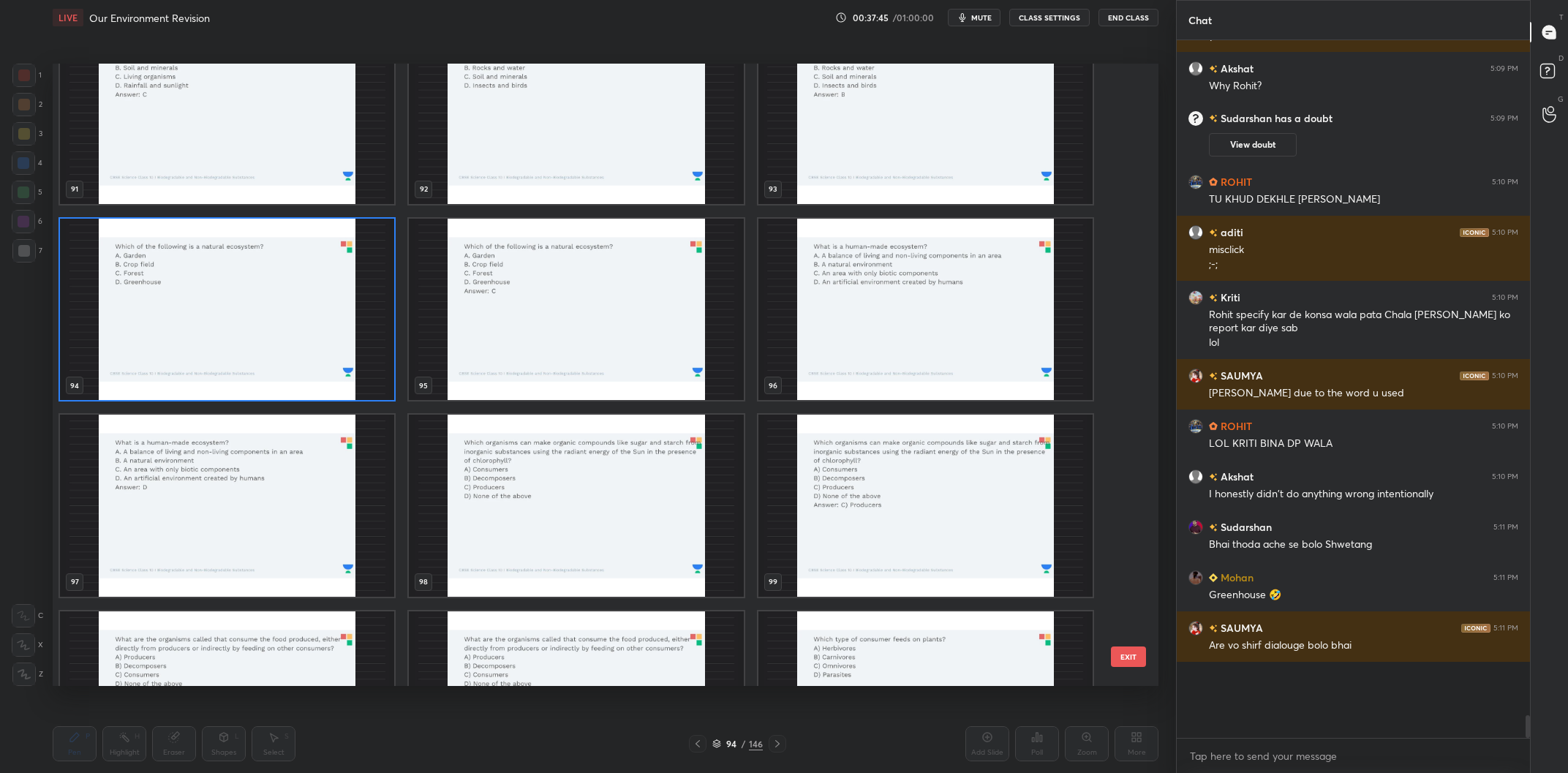
scroll to position [18630, 0]
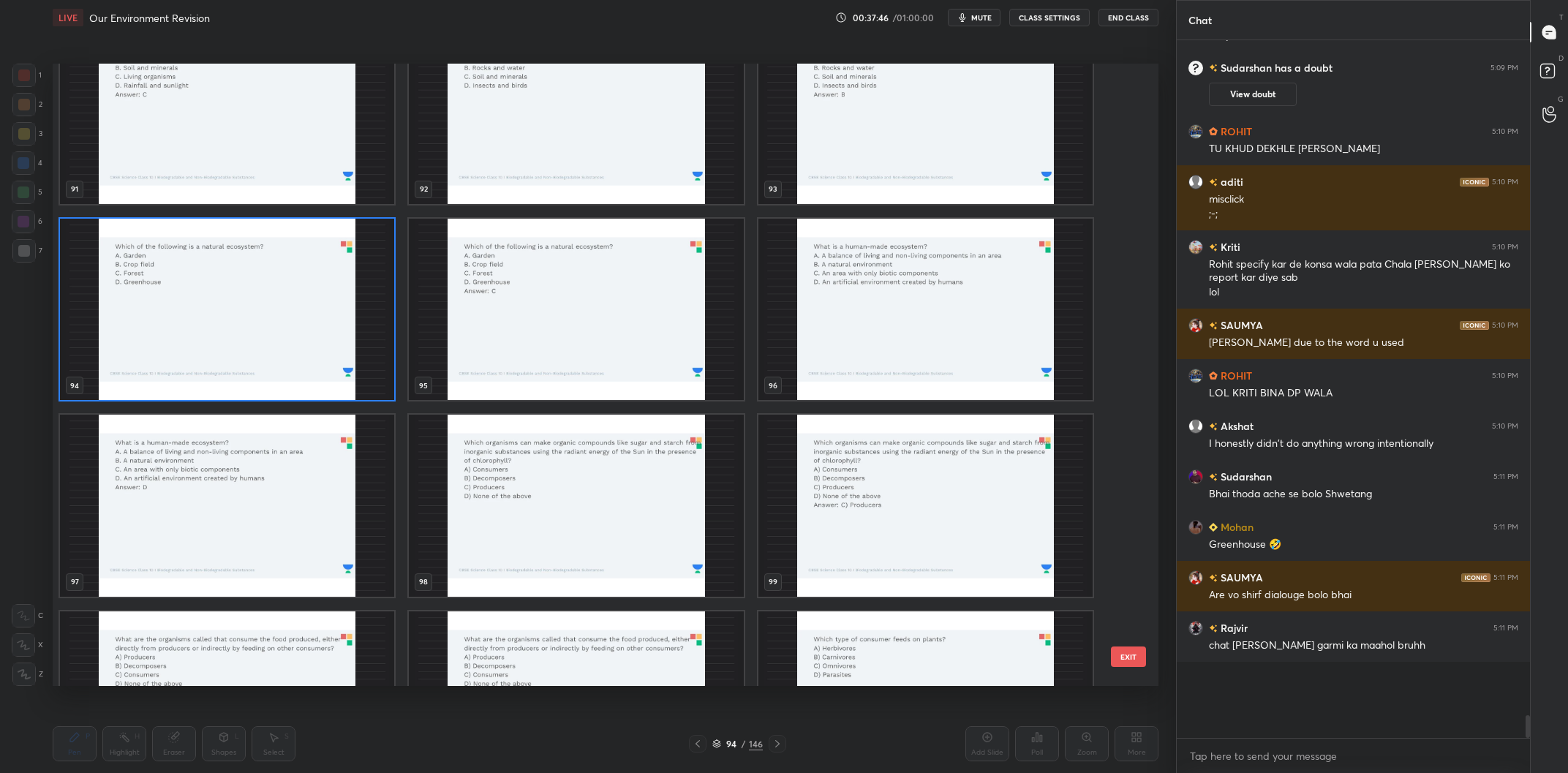
click at [857, 336] on img "grid" at bounding box center [926, 310] width 334 height 183
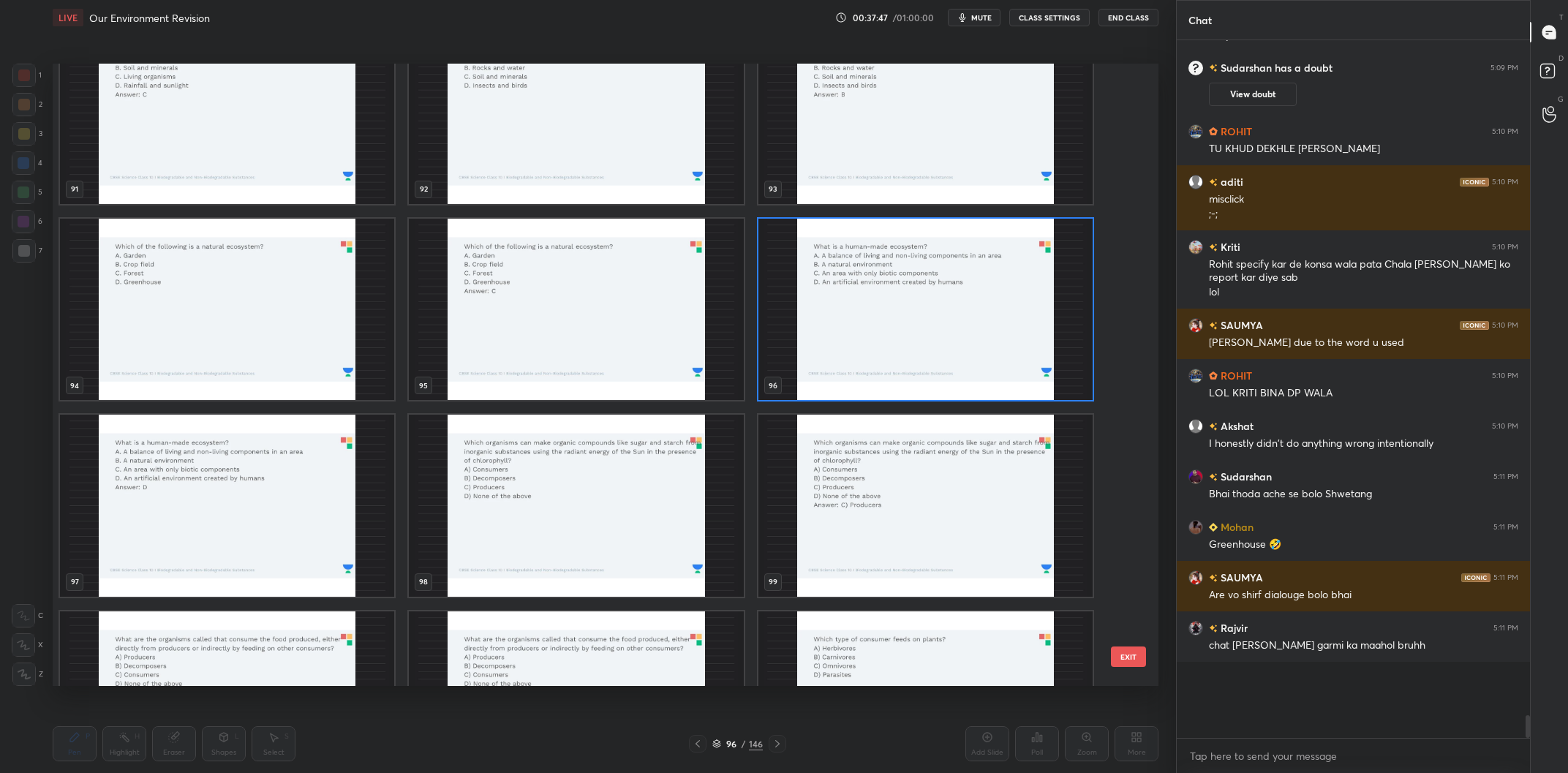
click at [857, 336] on img "grid" at bounding box center [926, 310] width 334 height 183
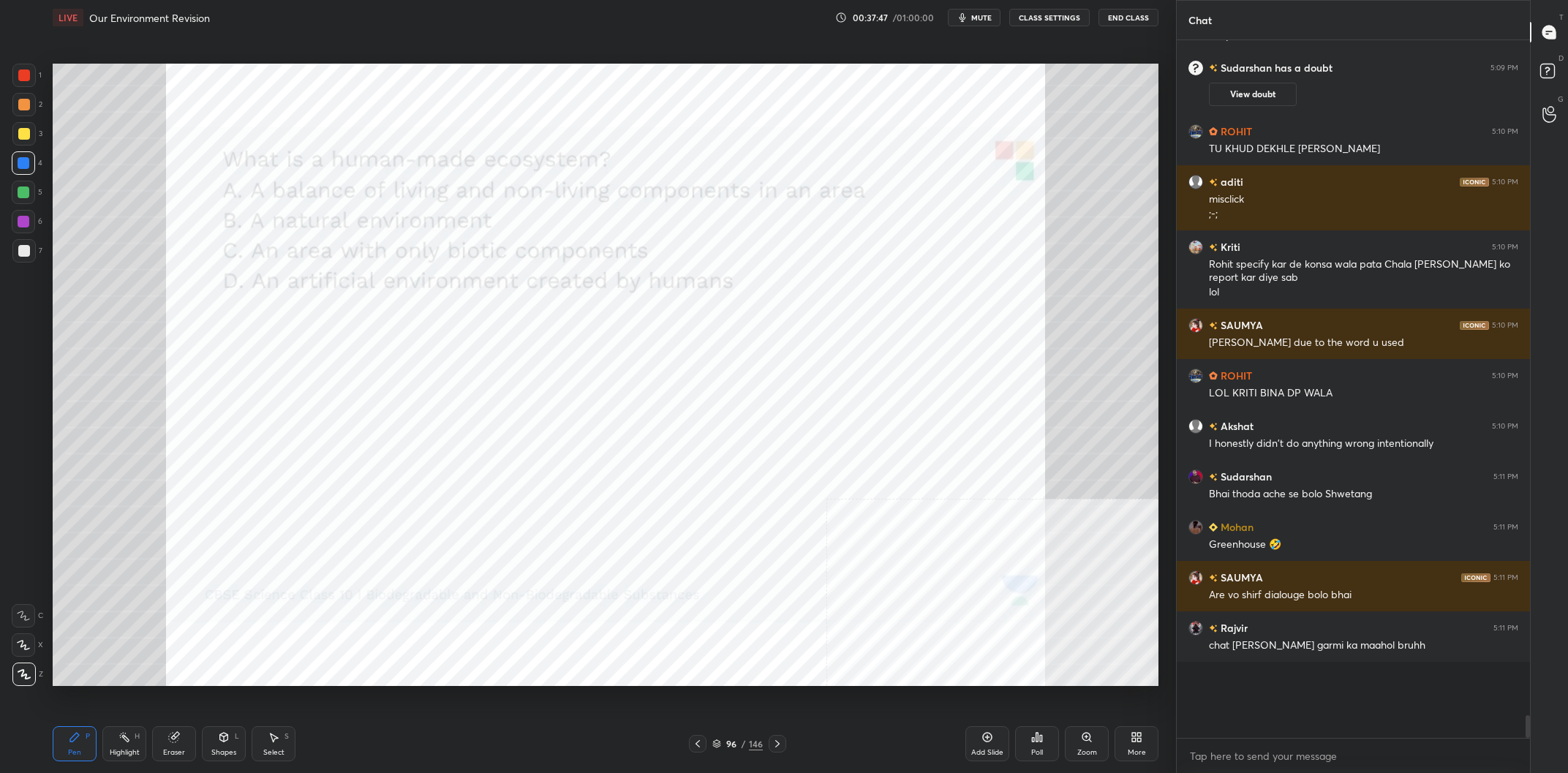
click at [857, 336] on img "grid" at bounding box center [926, 310] width 334 height 183
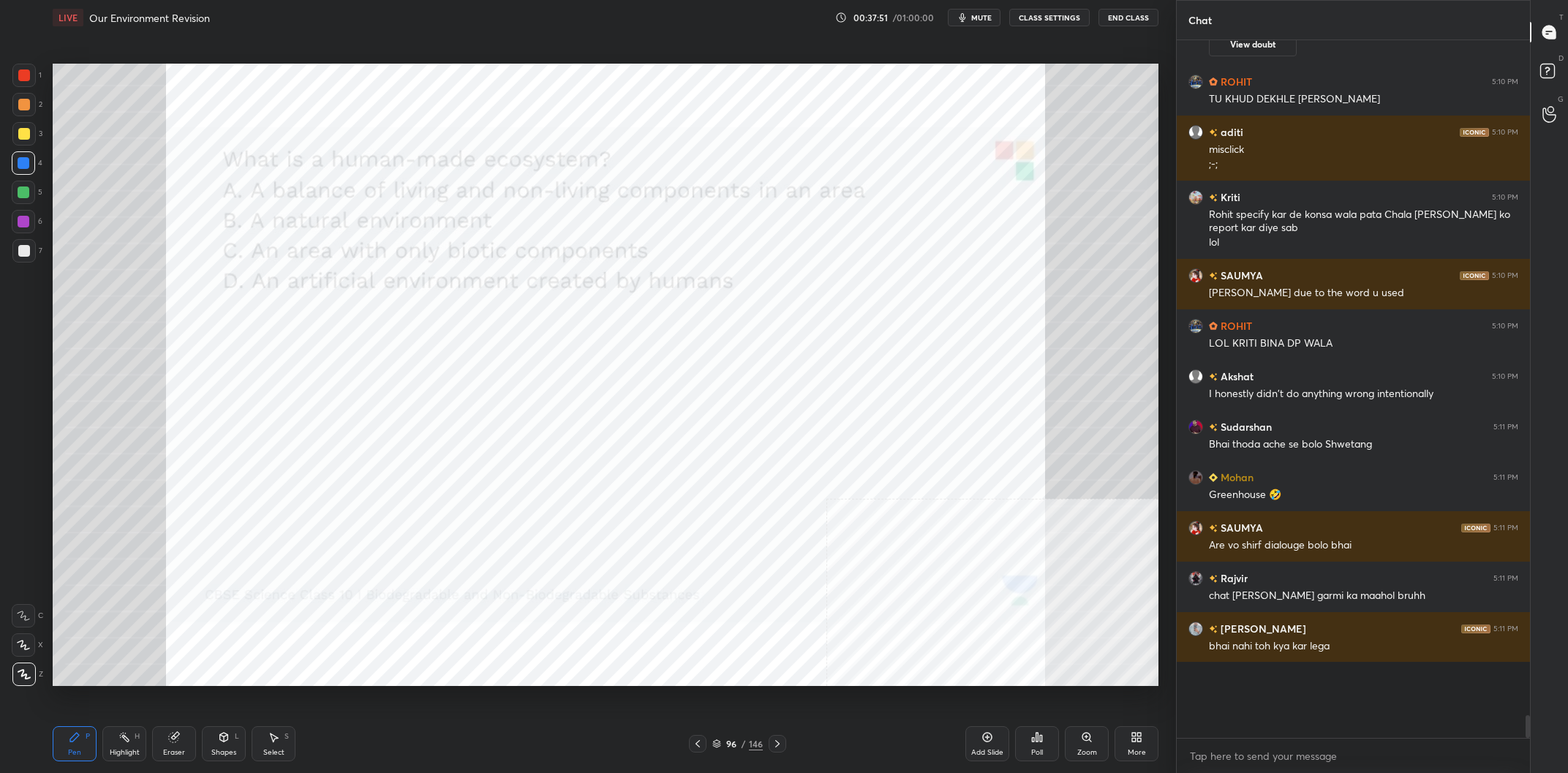
scroll to position [18715, 0]
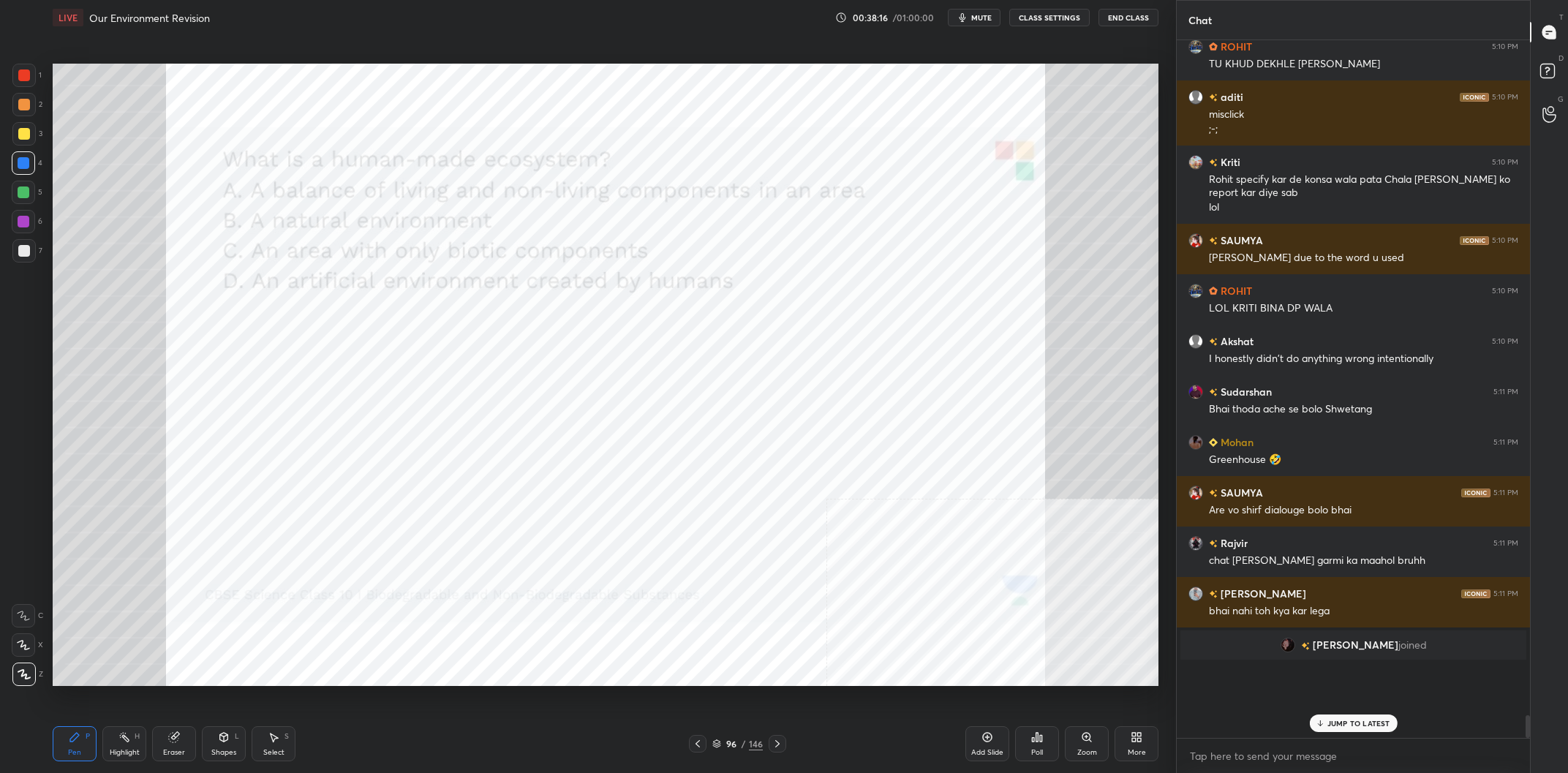
click at [754, 748] on div "146" at bounding box center [756, 743] width 14 height 13
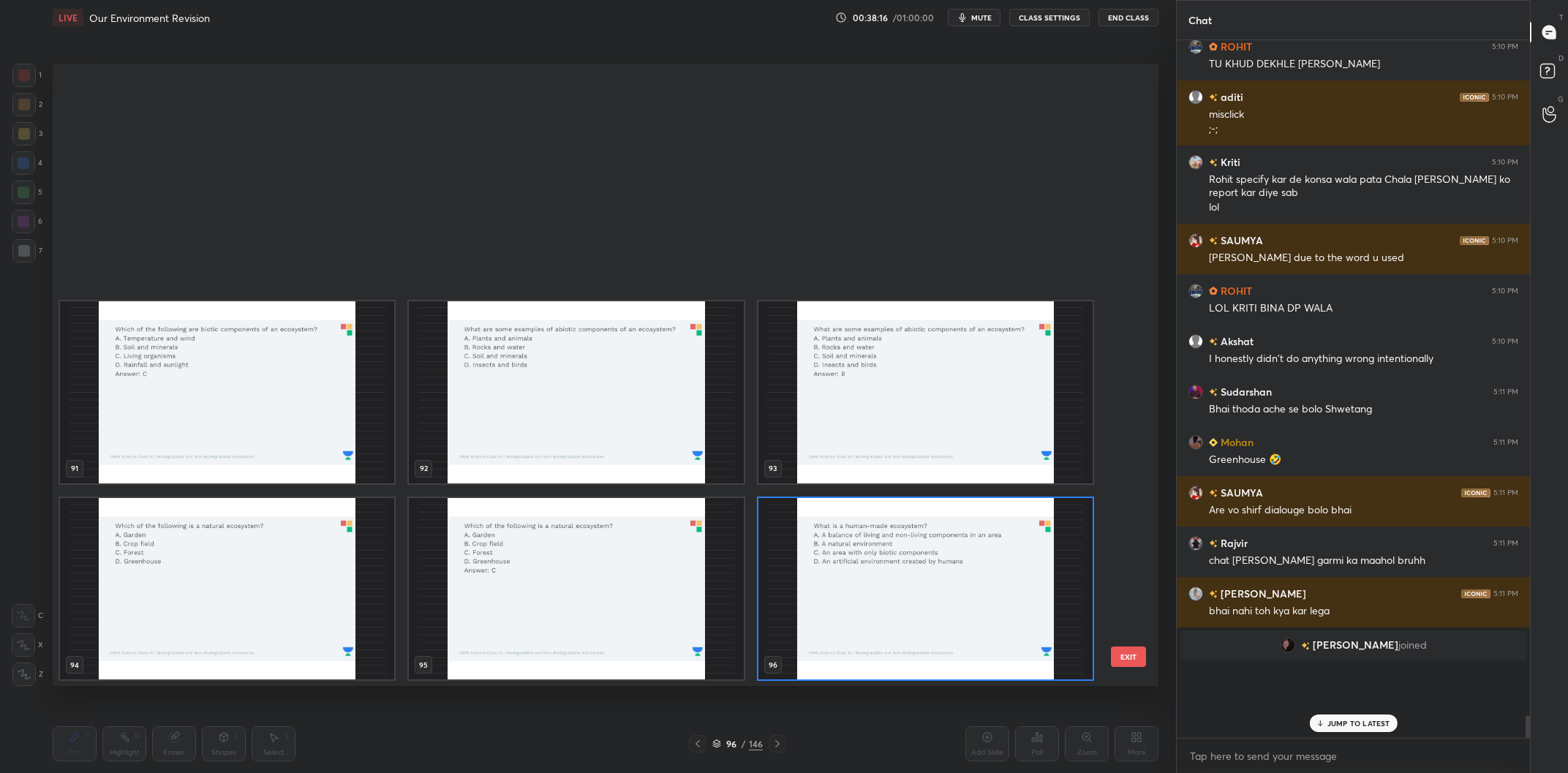
scroll to position [5942, 0]
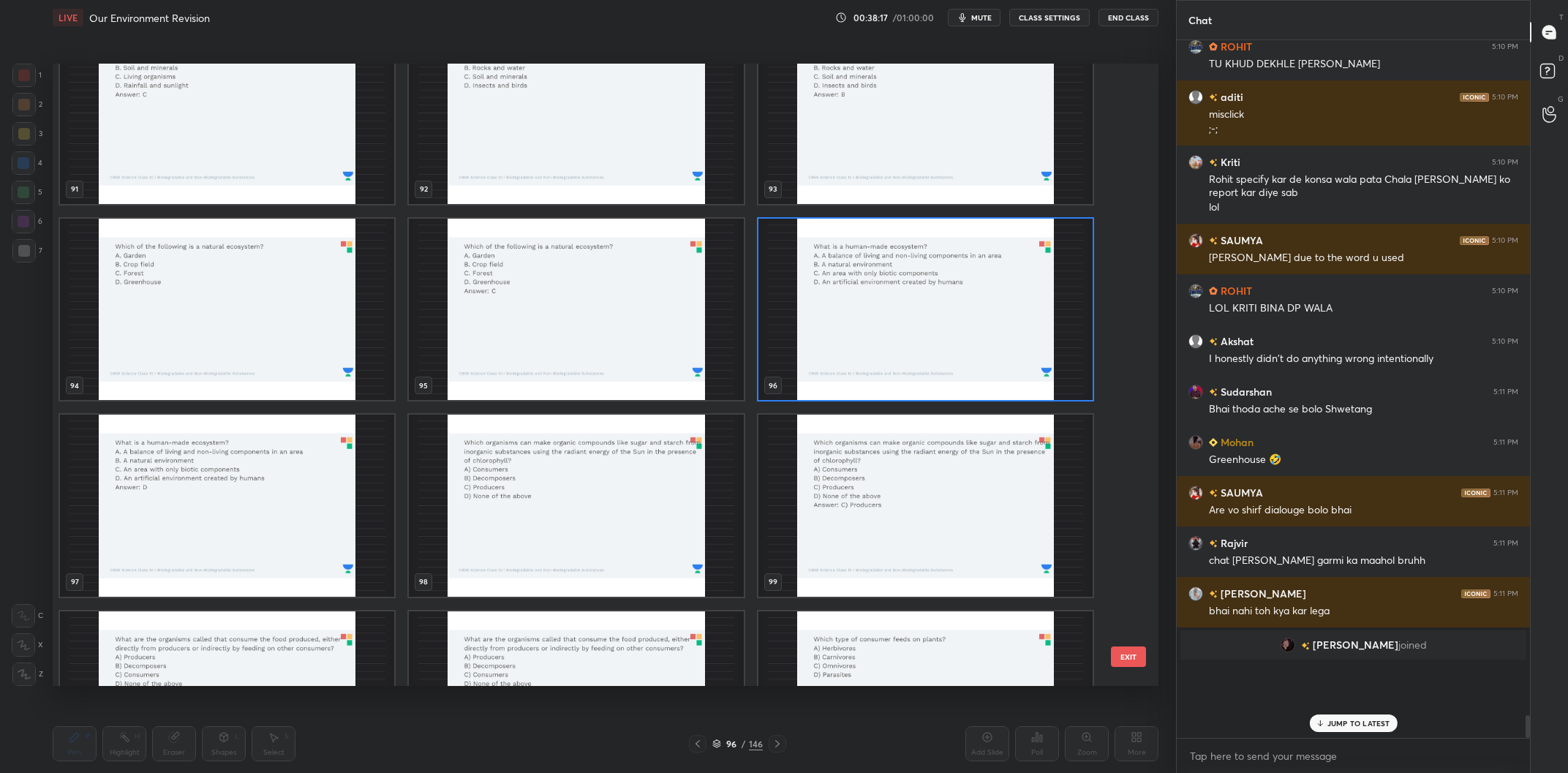
click at [874, 272] on img "grid" at bounding box center [926, 310] width 334 height 183
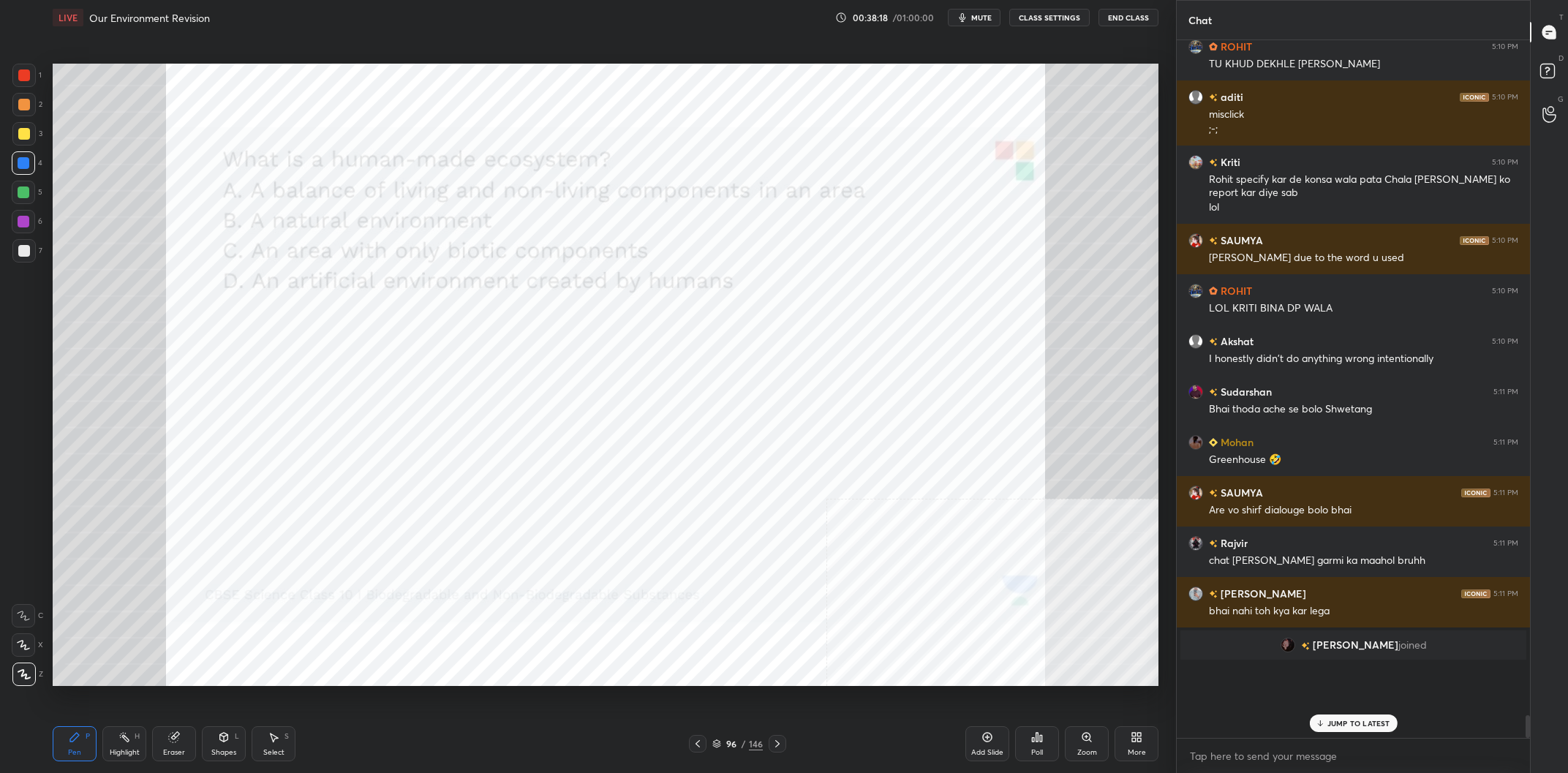
click at [1049, 756] on div "Poll" at bounding box center [1037, 743] width 44 height 35
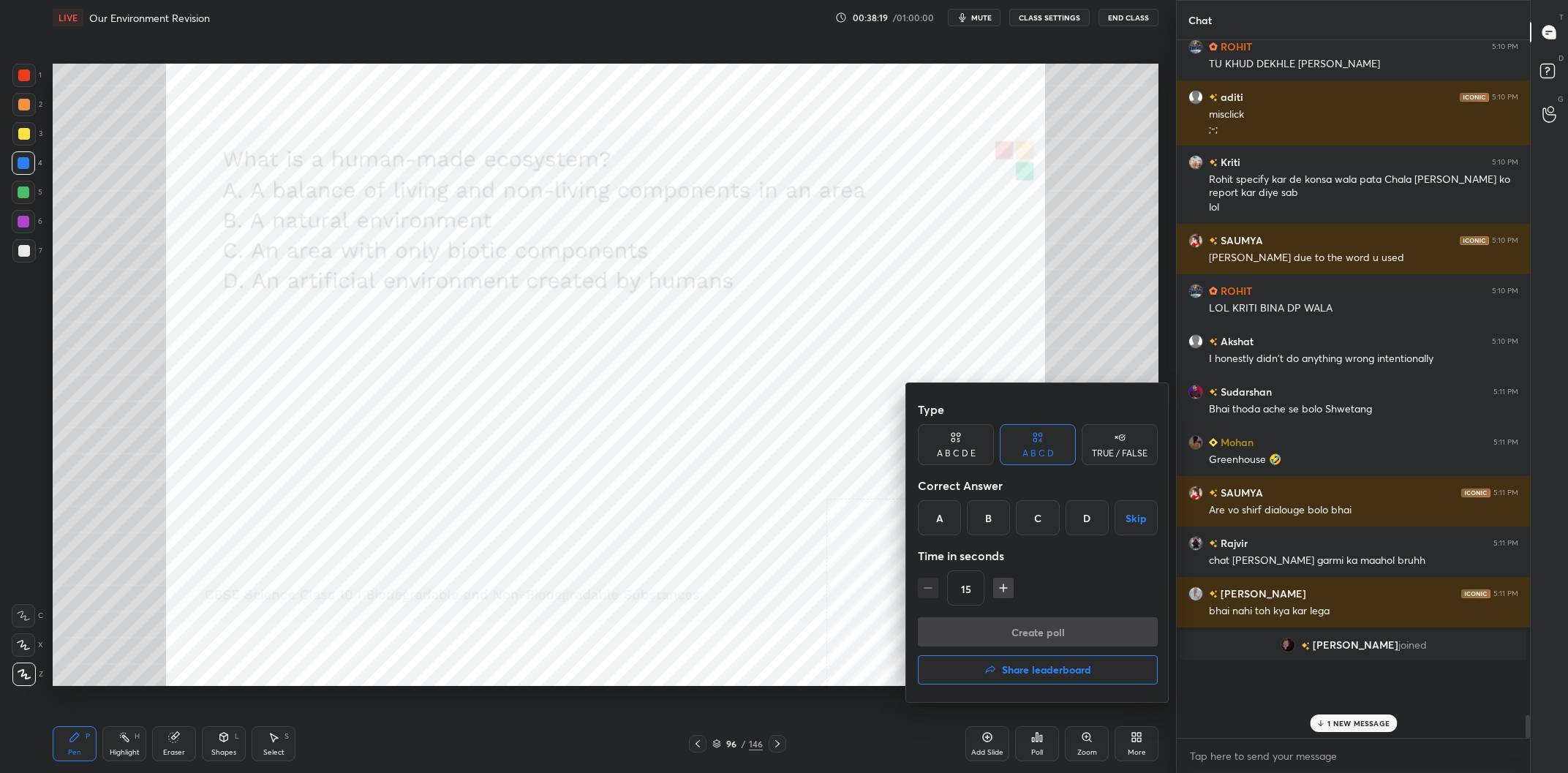
scroll to position [18765, 0]
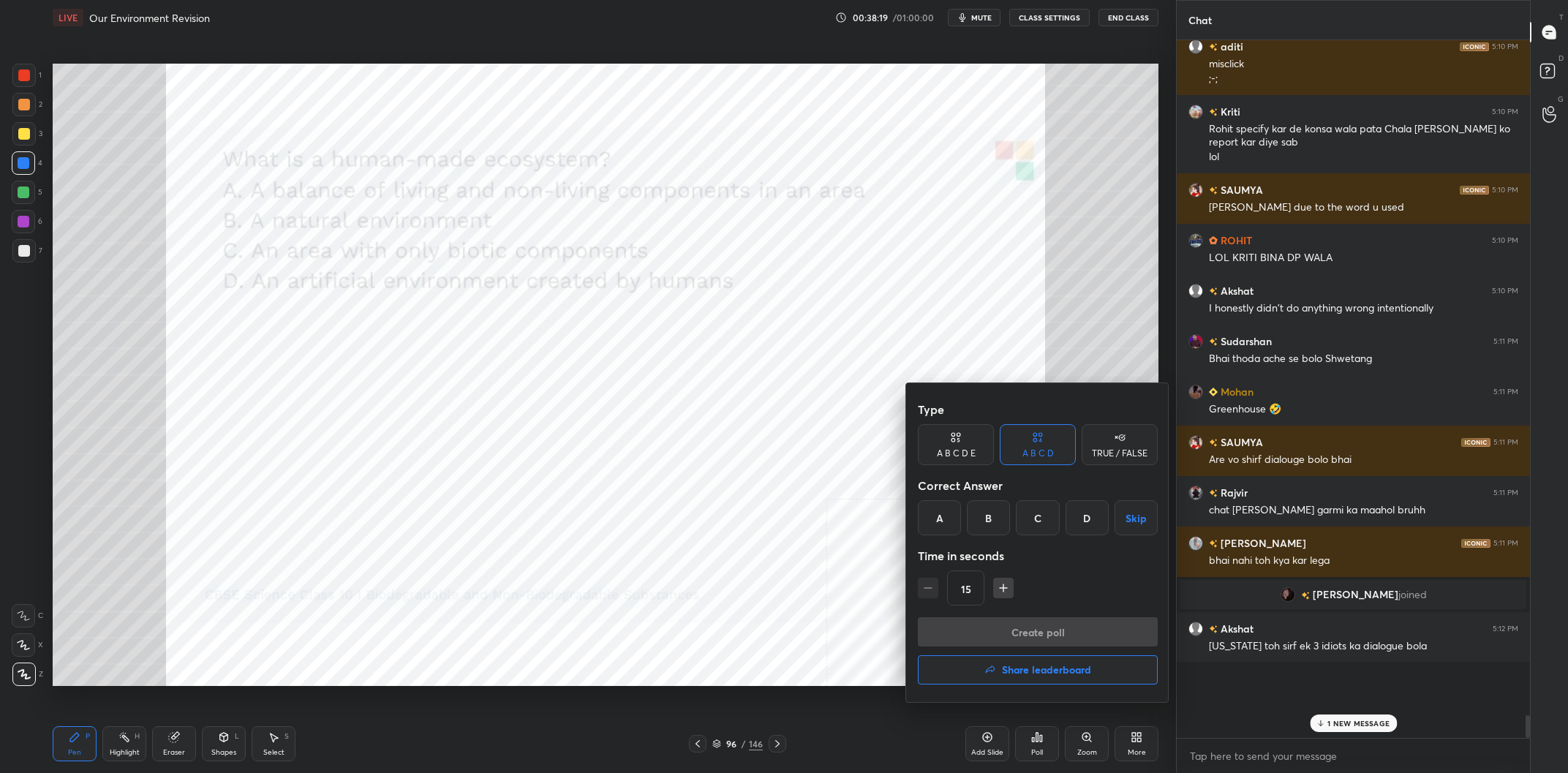
click at [1106, 526] on div "D" at bounding box center [1087, 518] width 44 height 35
click at [1106, 628] on button "Create poll" at bounding box center [1037, 632] width 240 height 29
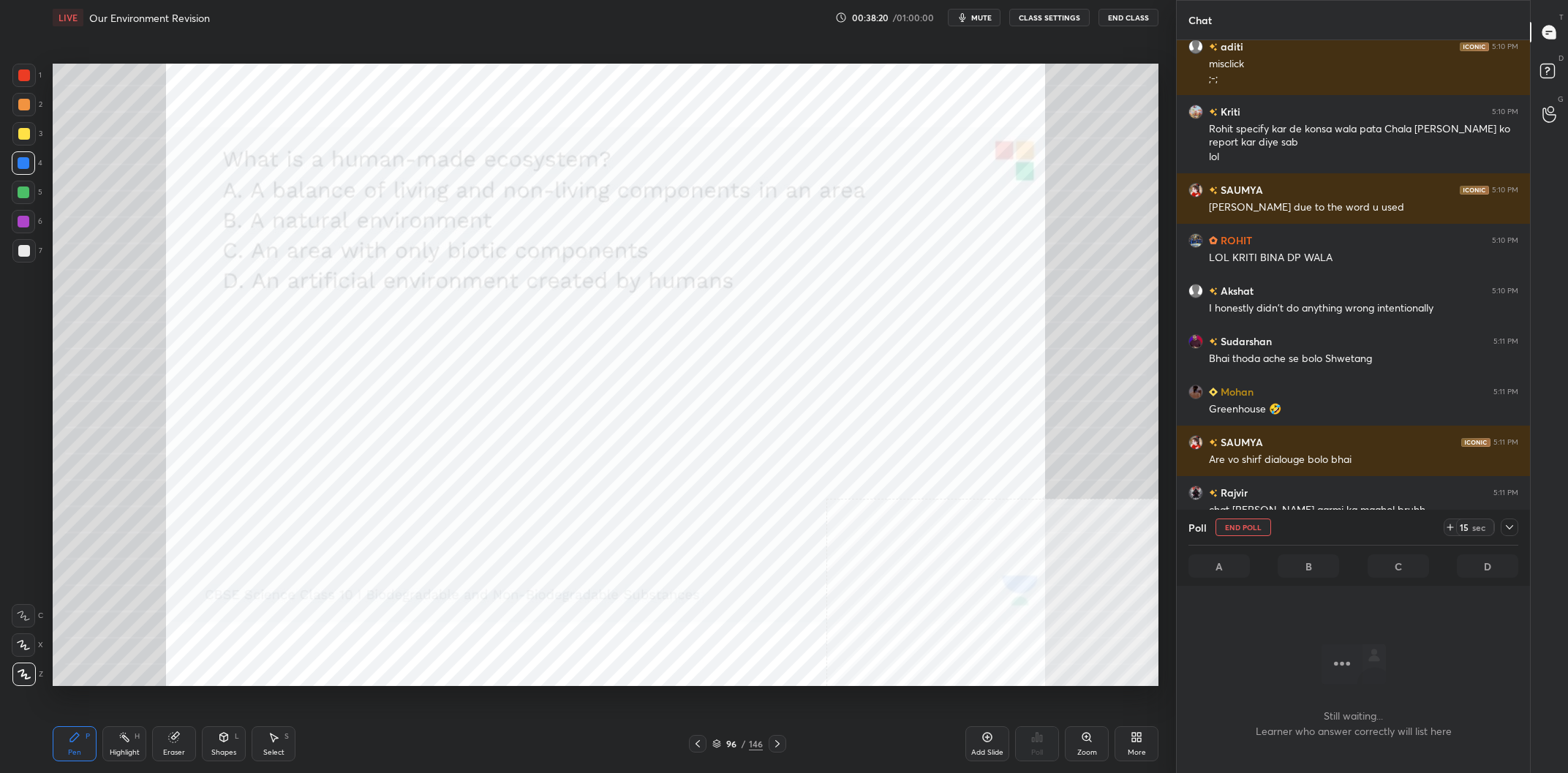
click at [1507, 532] on icon at bounding box center [1510, 527] width 12 height 12
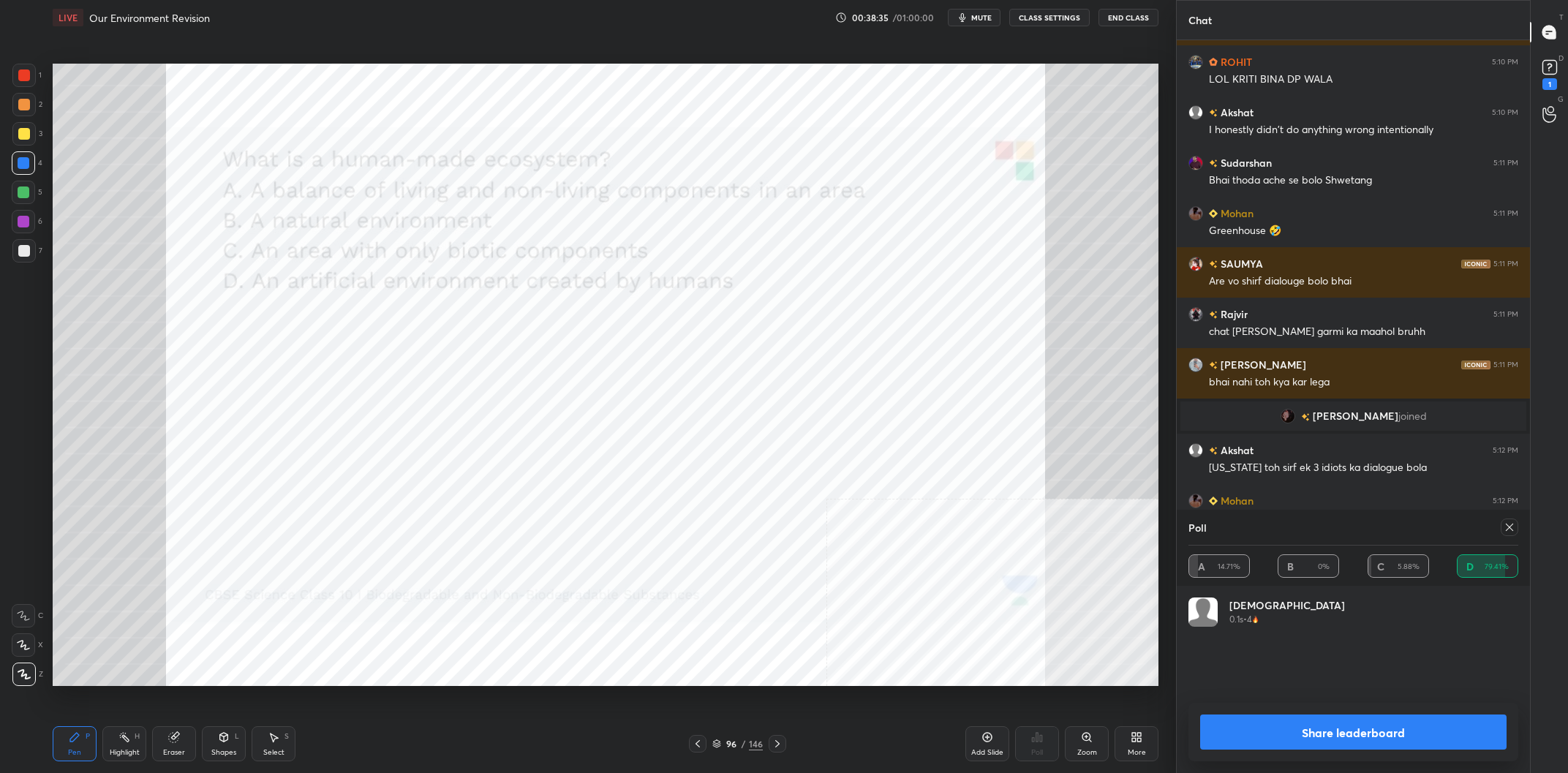
scroll to position [1, 1]
drag, startPoint x: 1358, startPoint y: 734, endPoint x: 1368, endPoint y: 726, distance: 12.8
click at [1358, 733] on button "Share leaderboard" at bounding box center [1353, 732] width 306 height 35
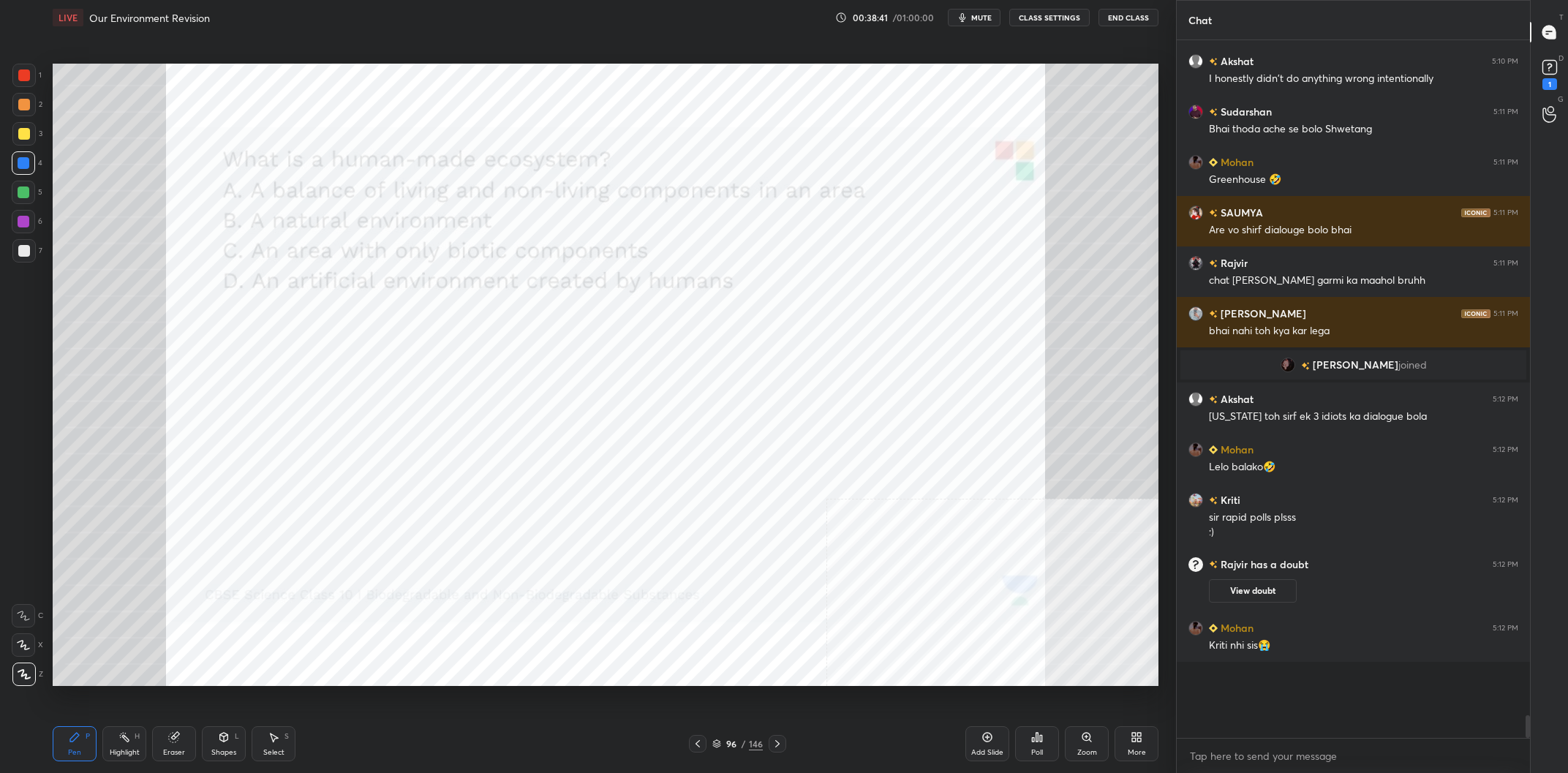
scroll to position [18361, 0]
click at [737, 741] on div "96 / 146" at bounding box center [737, 743] width 50 height 13
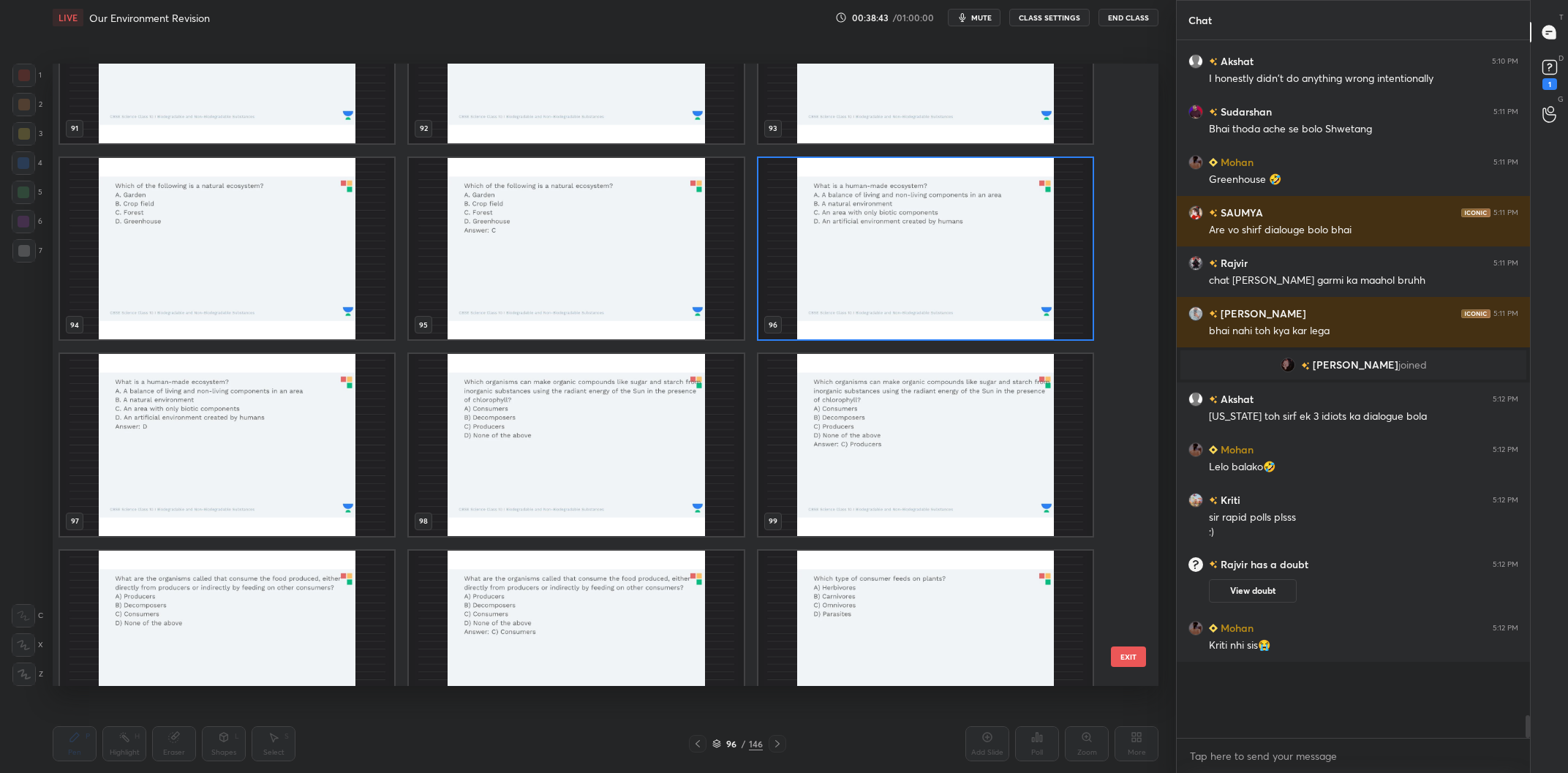
scroll to position [6035, 0]
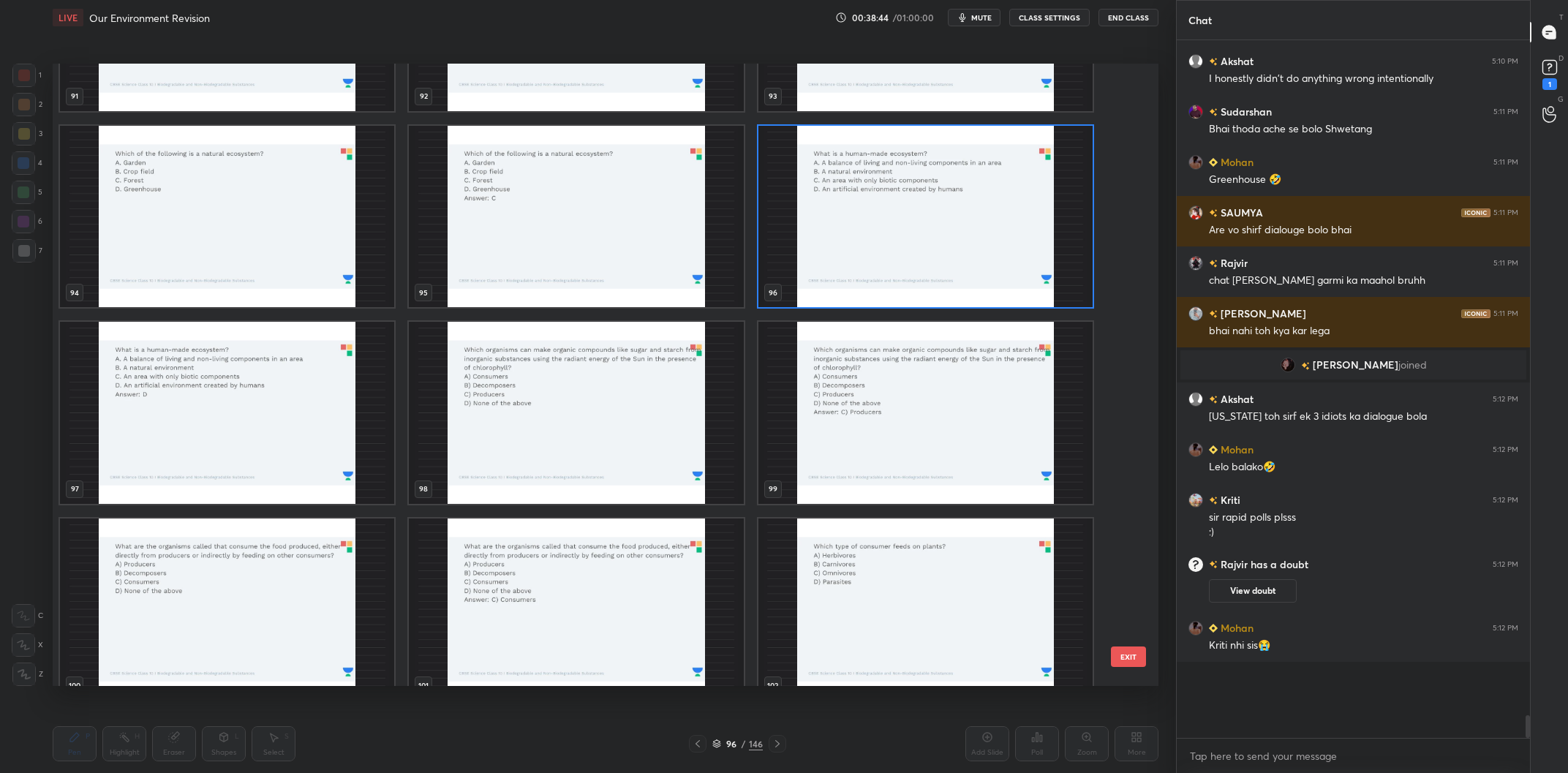
click at [632, 414] on img "grid" at bounding box center [576, 413] width 334 height 183
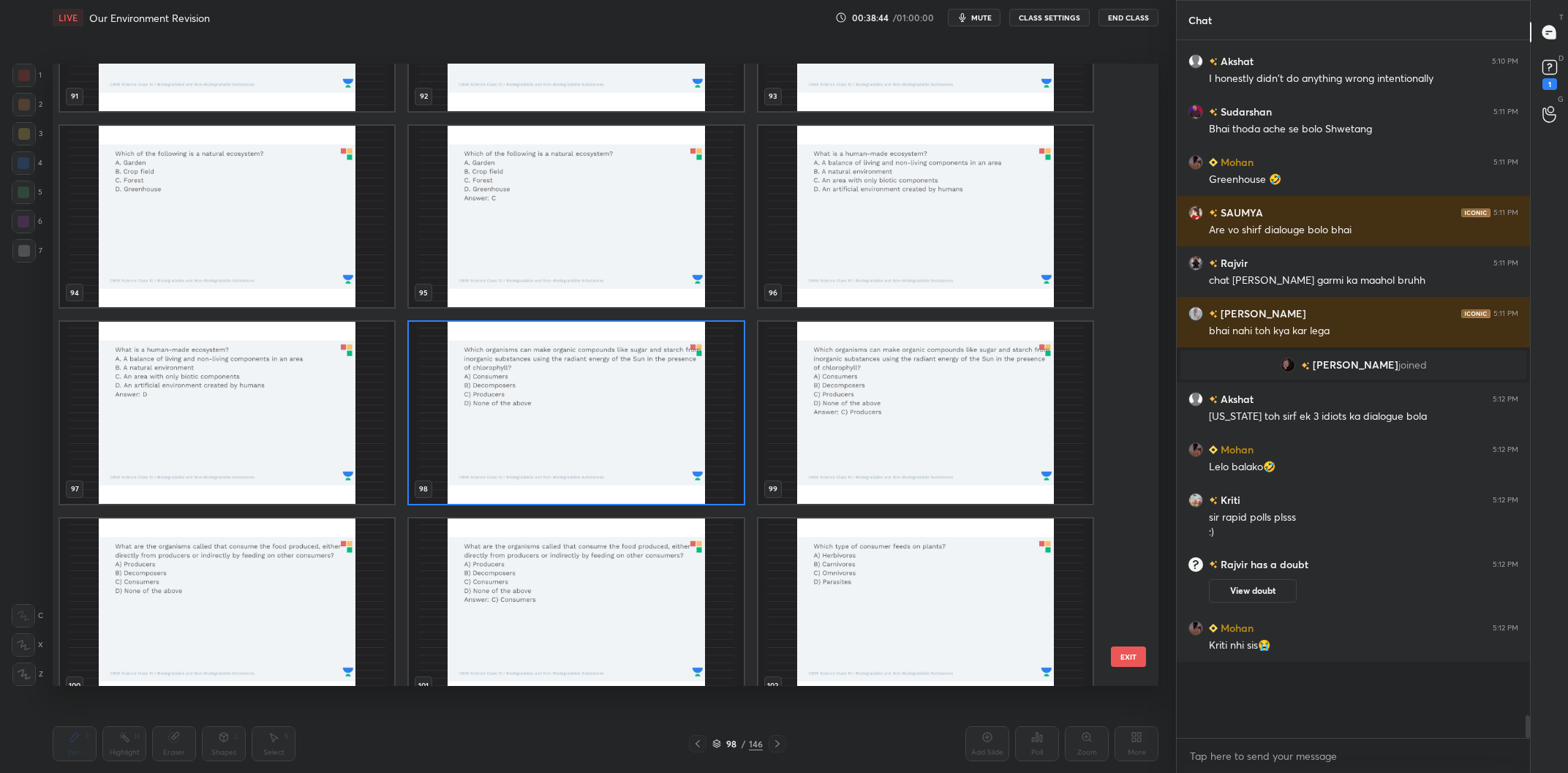
click at [632, 414] on img "grid" at bounding box center [576, 413] width 334 height 183
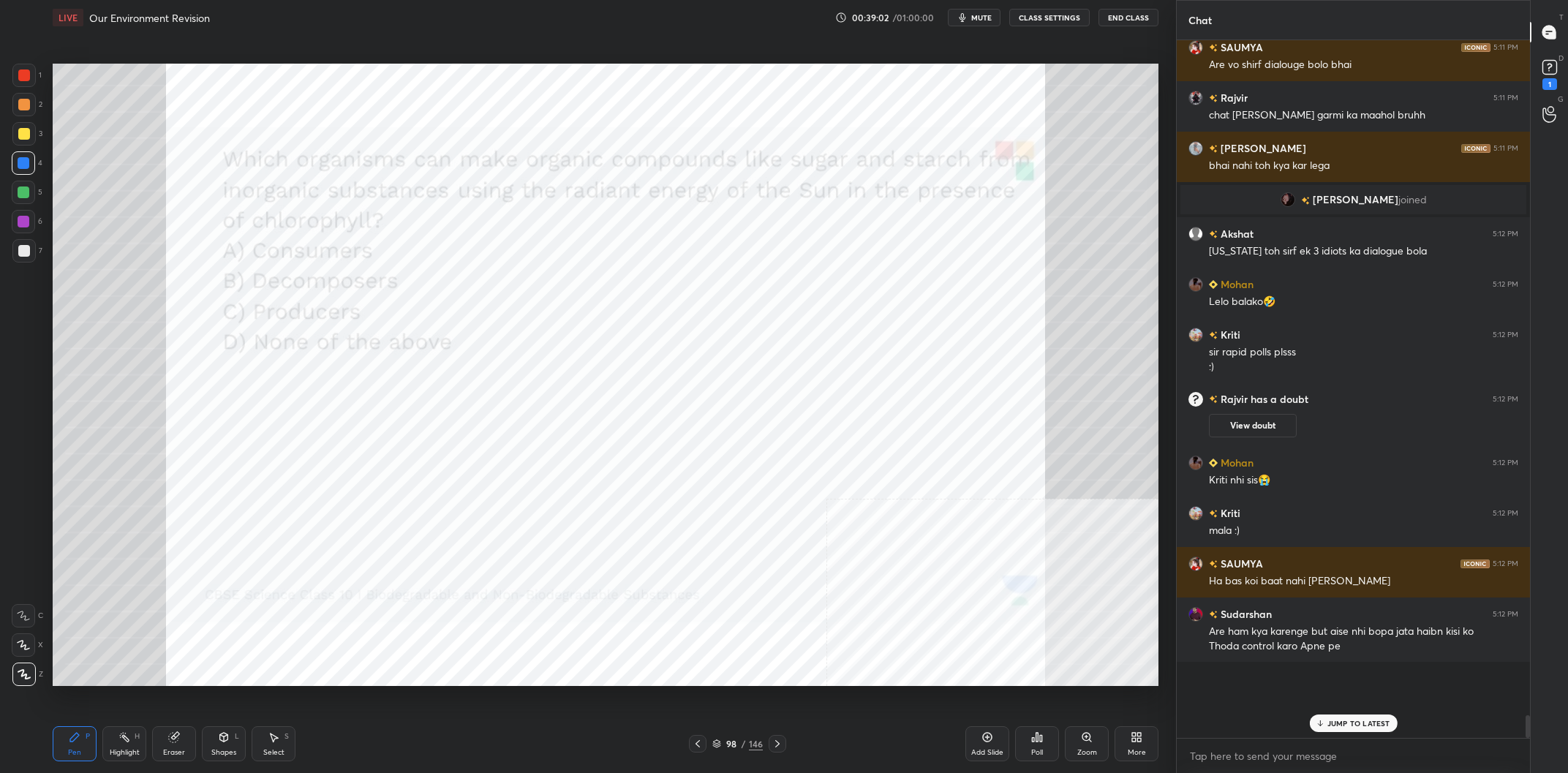
scroll to position [18590, 0]
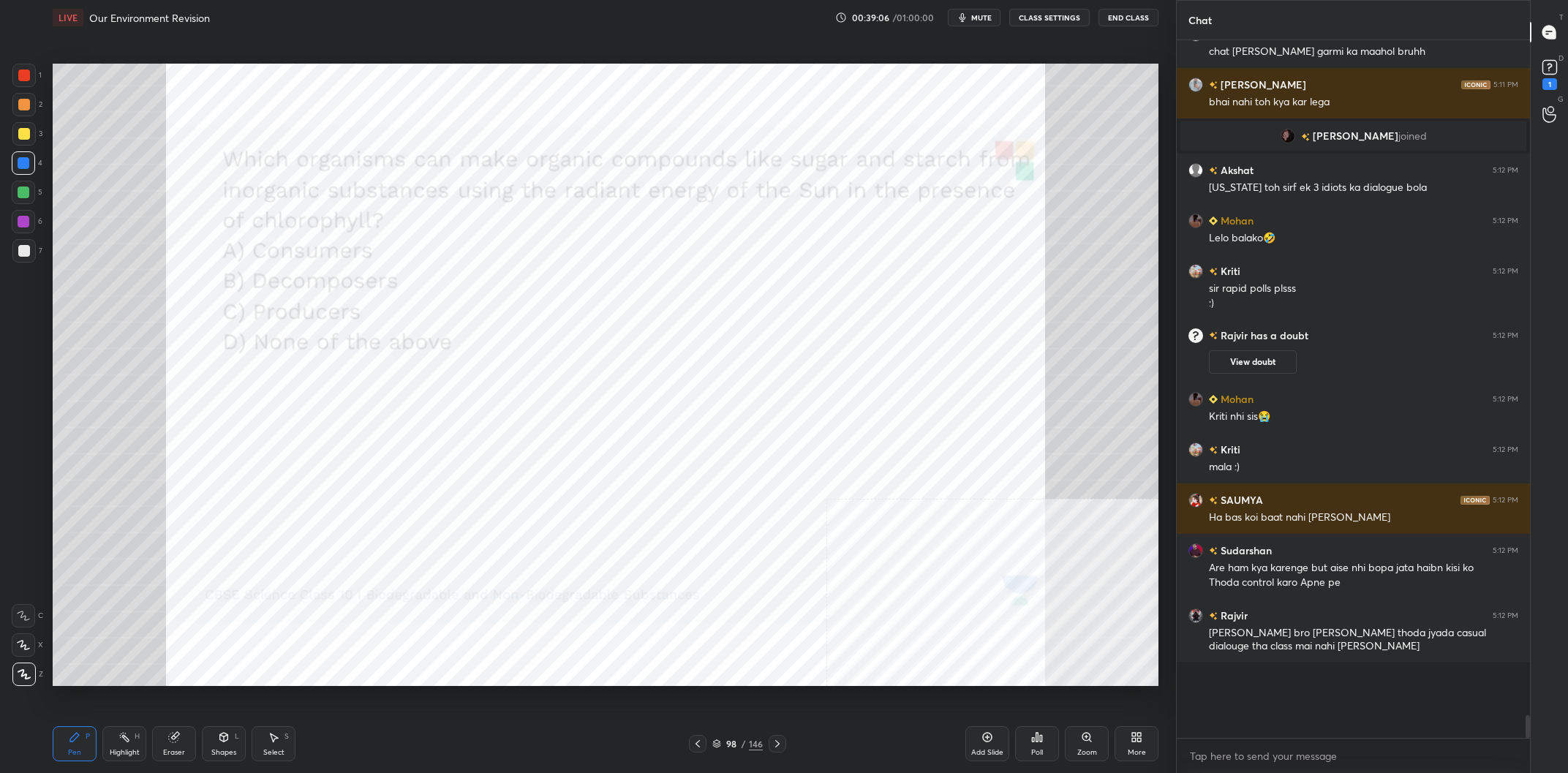
drag, startPoint x: 749, startPoint y: 745, endPoint x: 748, endPoint y: 726, distance: 19.0
click at [748, 745] on div "98 / 146" at bounding box center [737, 743] width 50 height 13
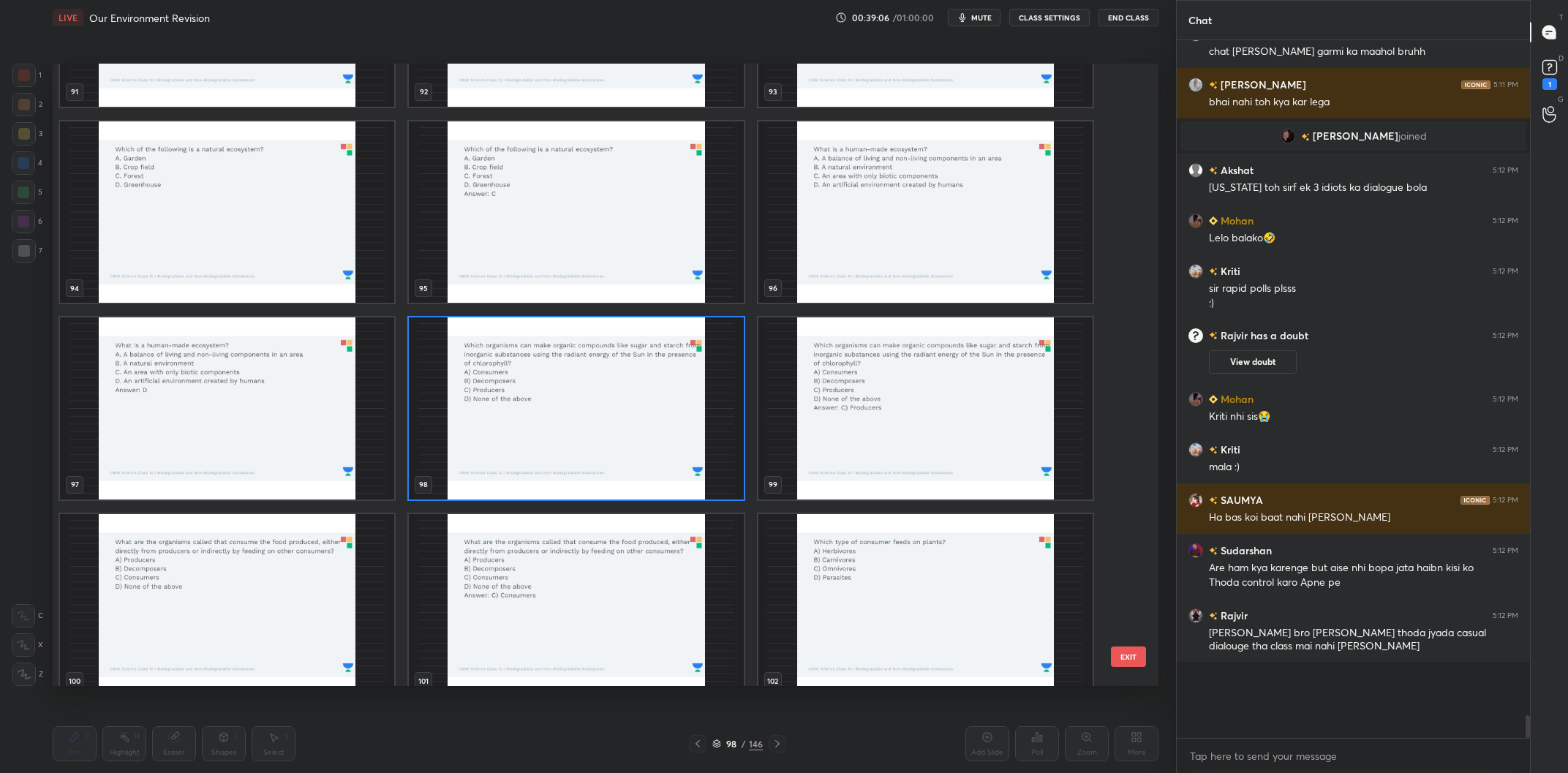
scroll to position [6046, 0]
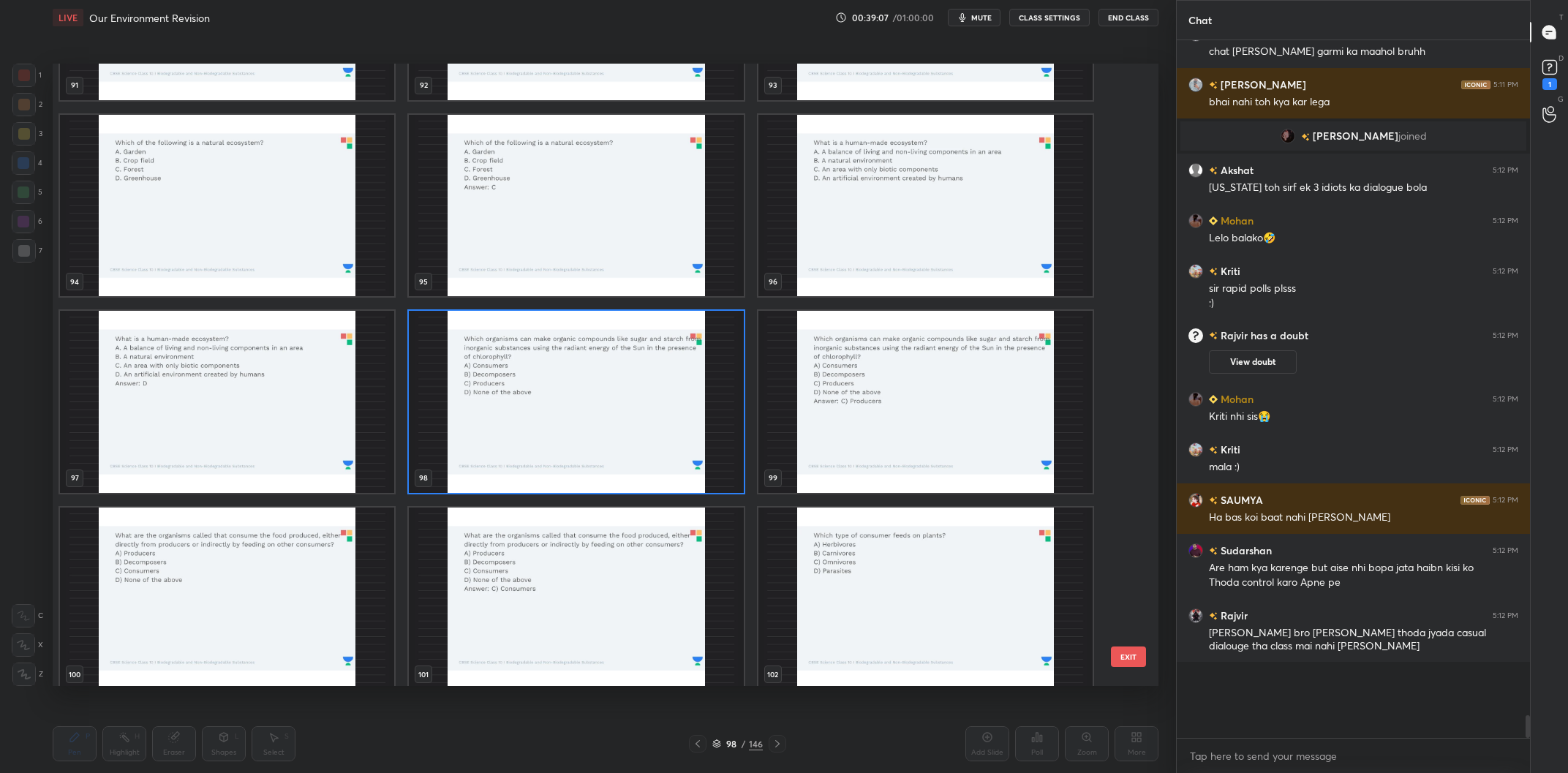
click at [630, 412] on img "grid" at bounding box center [576, 402] width 334 height 183
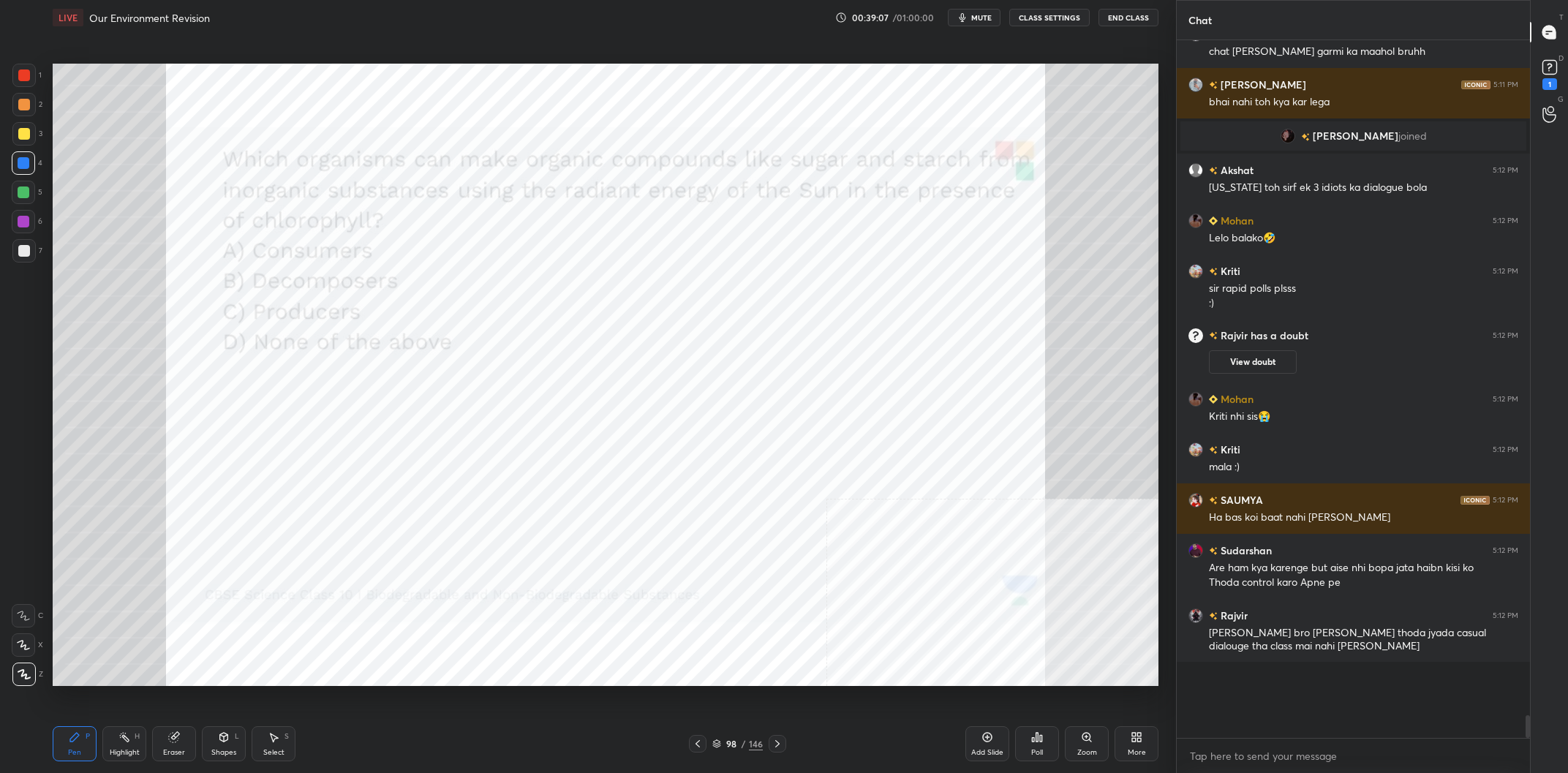
click at [630, 412] on img "grid" at bounding box center [576, 402] width 334 height 183
click at [1038, 736] on icon at bounding box center [1037, 737] width 3 height 9
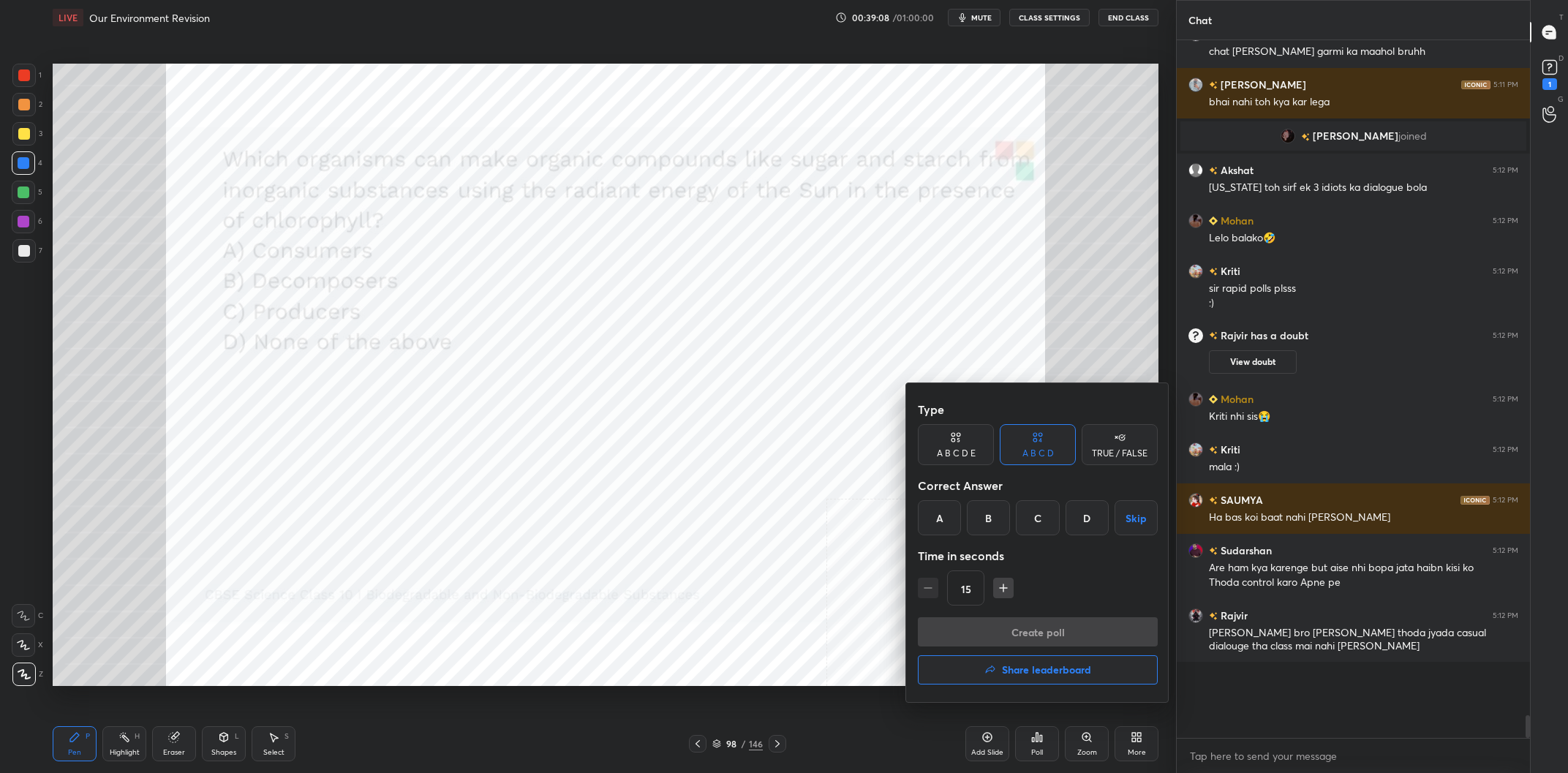
click at [1050, 531] on div "C" at bounding box center [1037, 518] width 44 height 35
click at [1067, 636] on button "Create poll" at bounding box center [1037, 632] width 240 height 29
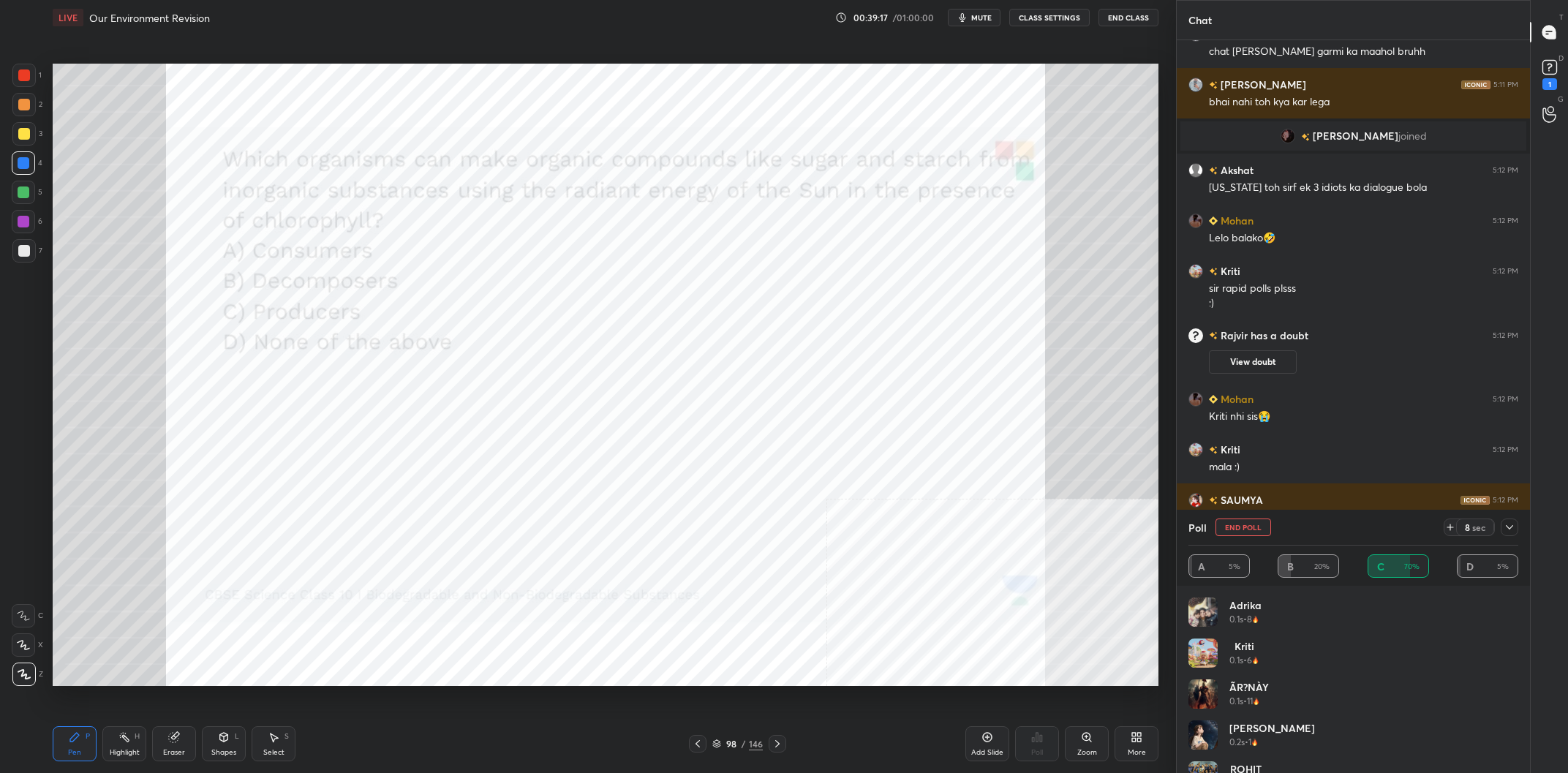
scroll to position [18641, 0]
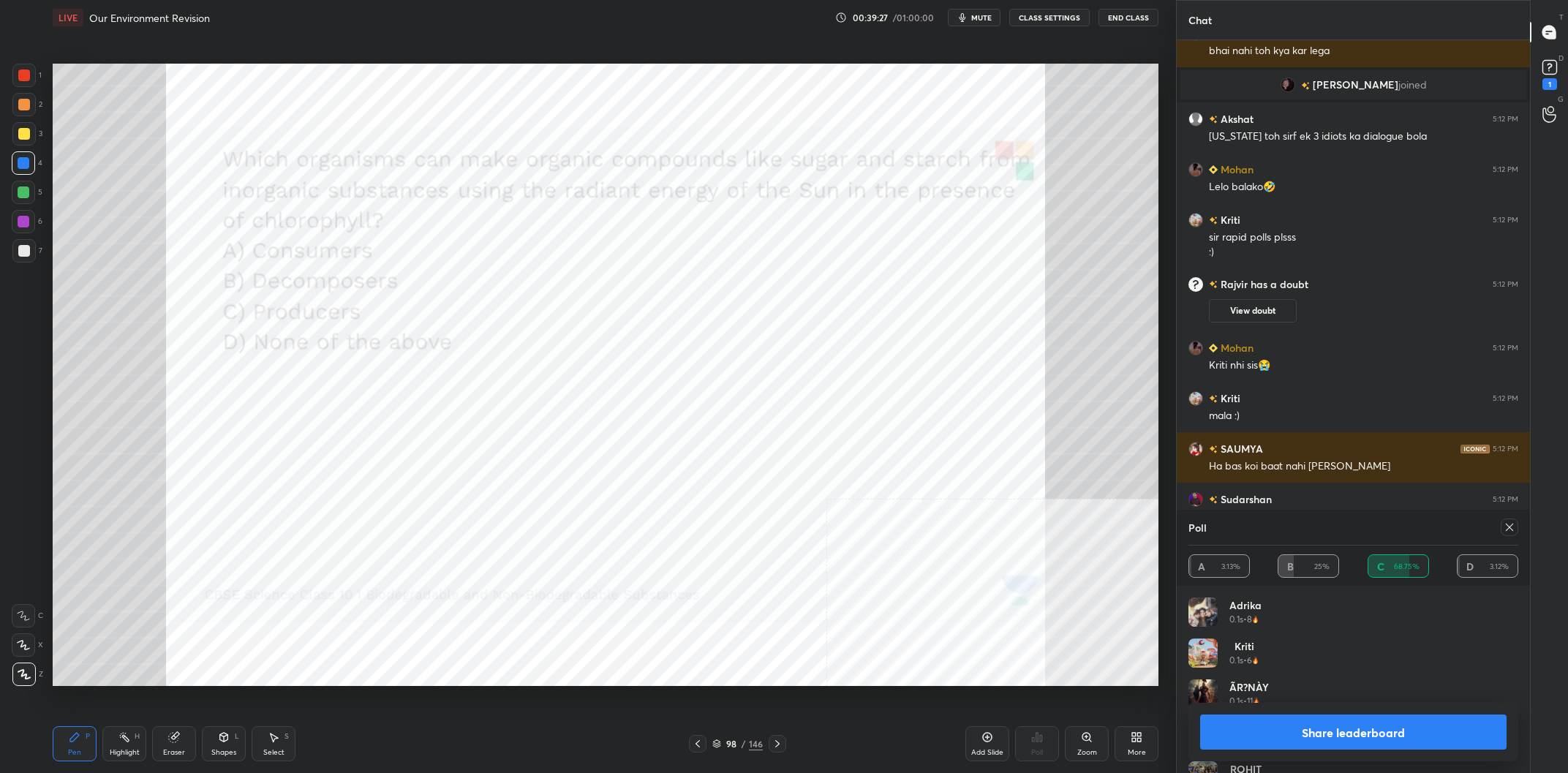
click at [1332, 712] on div "Share leaderboard" at bounding box center [1353, 732] width 330 height 59
click at [1334, 732] on button "Share leaderboard" at bounding box center [1353, 732] width 306 height 35
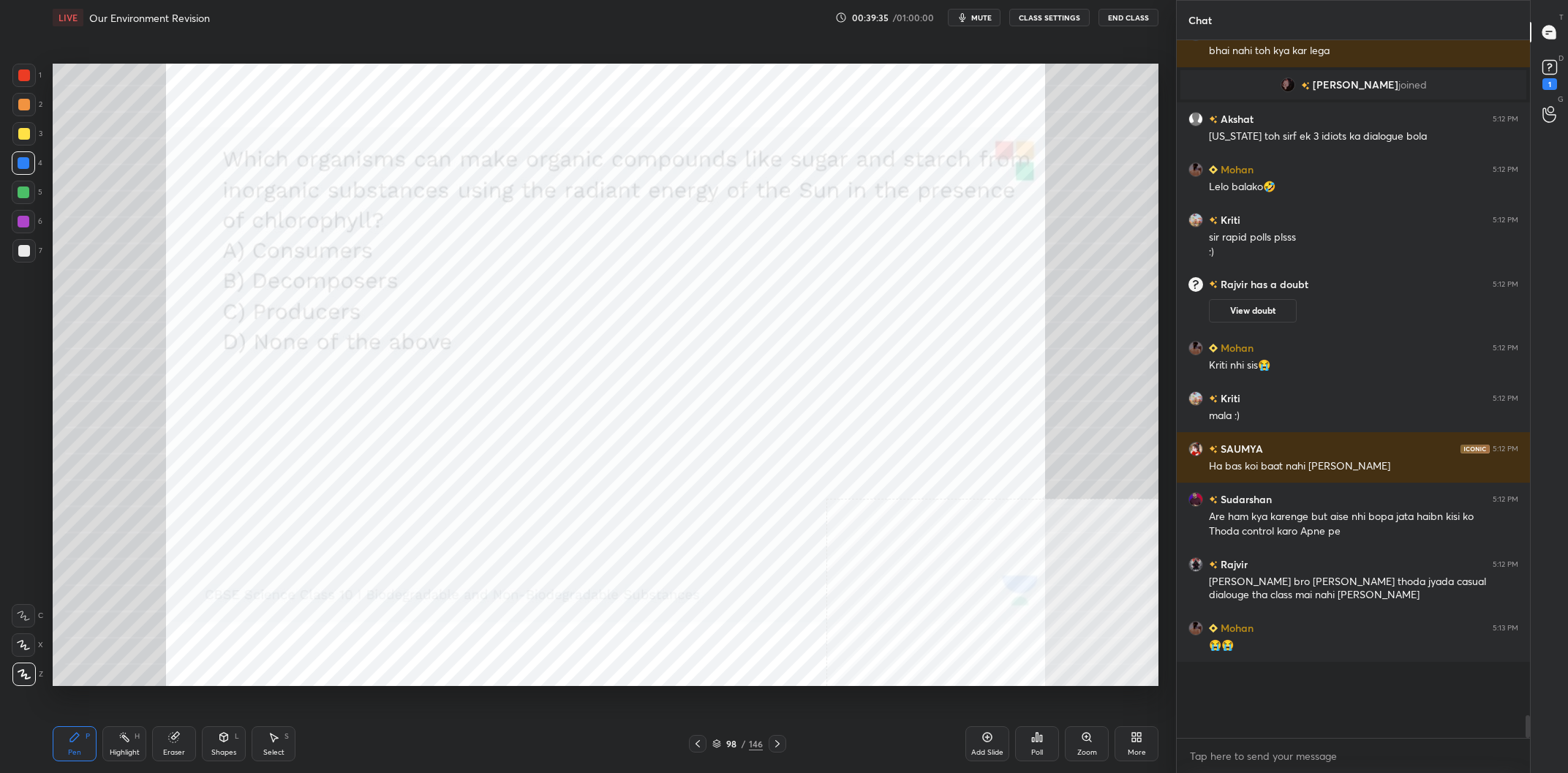
scroll to position [18692, 0]
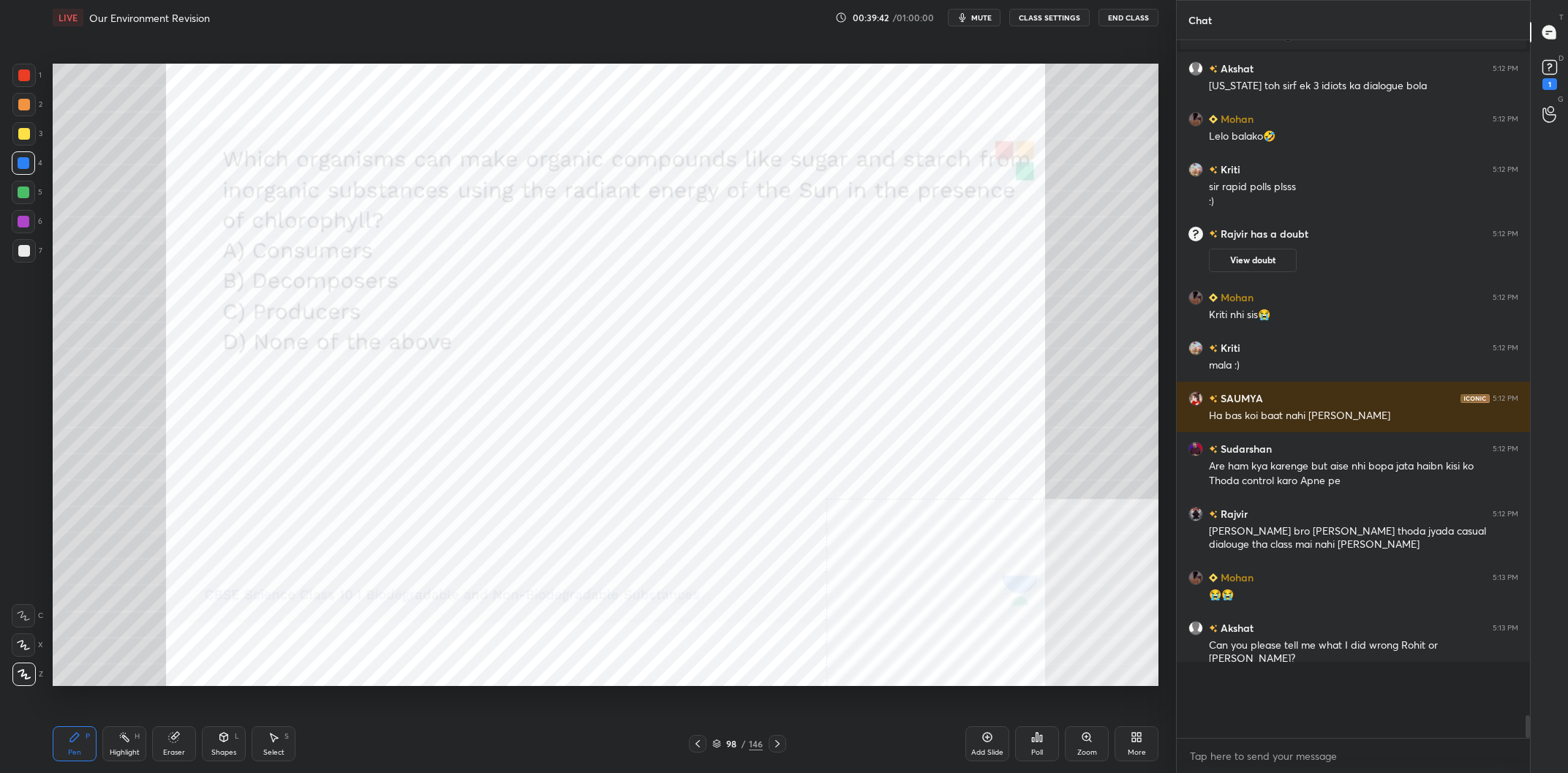
click at [740, 747] on div "98 / 146" at bounding box center [737, 743] width 50 height 13
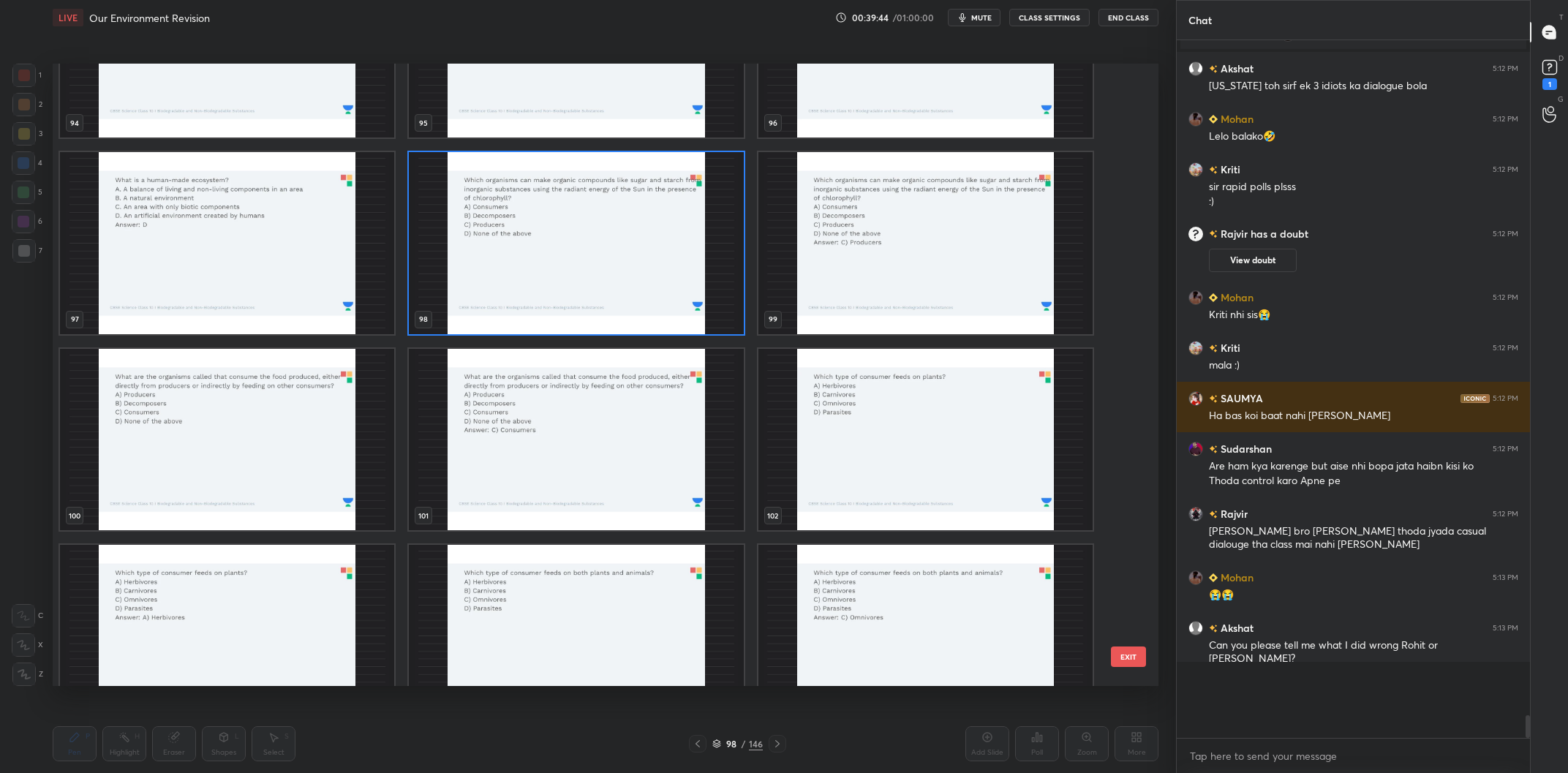
scroll to position [6233, 0]
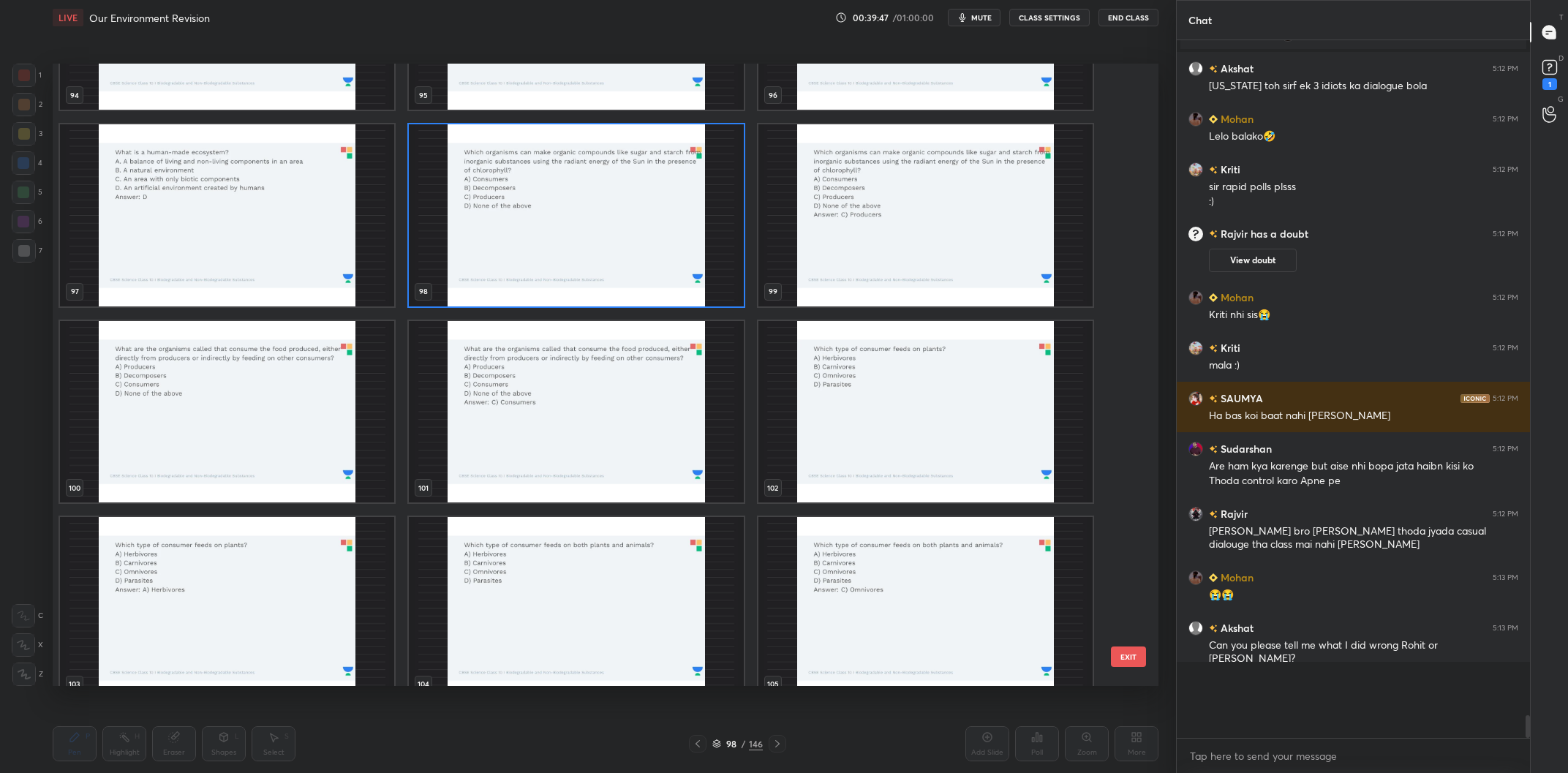
click at [315, 408] on img "grid" at bounding box center [227, 412] width 334 height 183
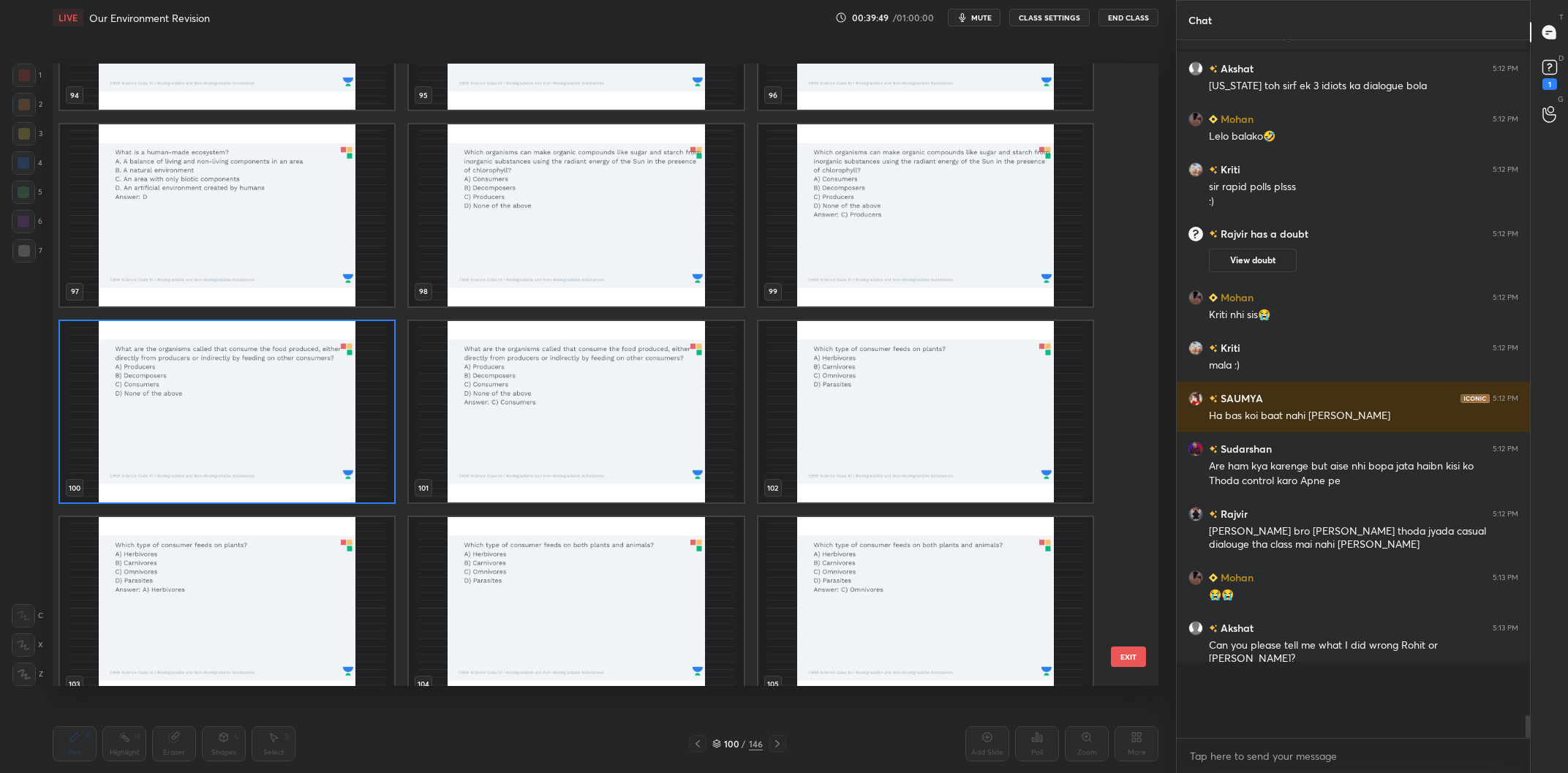
click at [471, 245] on img "grid" at bounding box center [576, 216] width 334 height 183
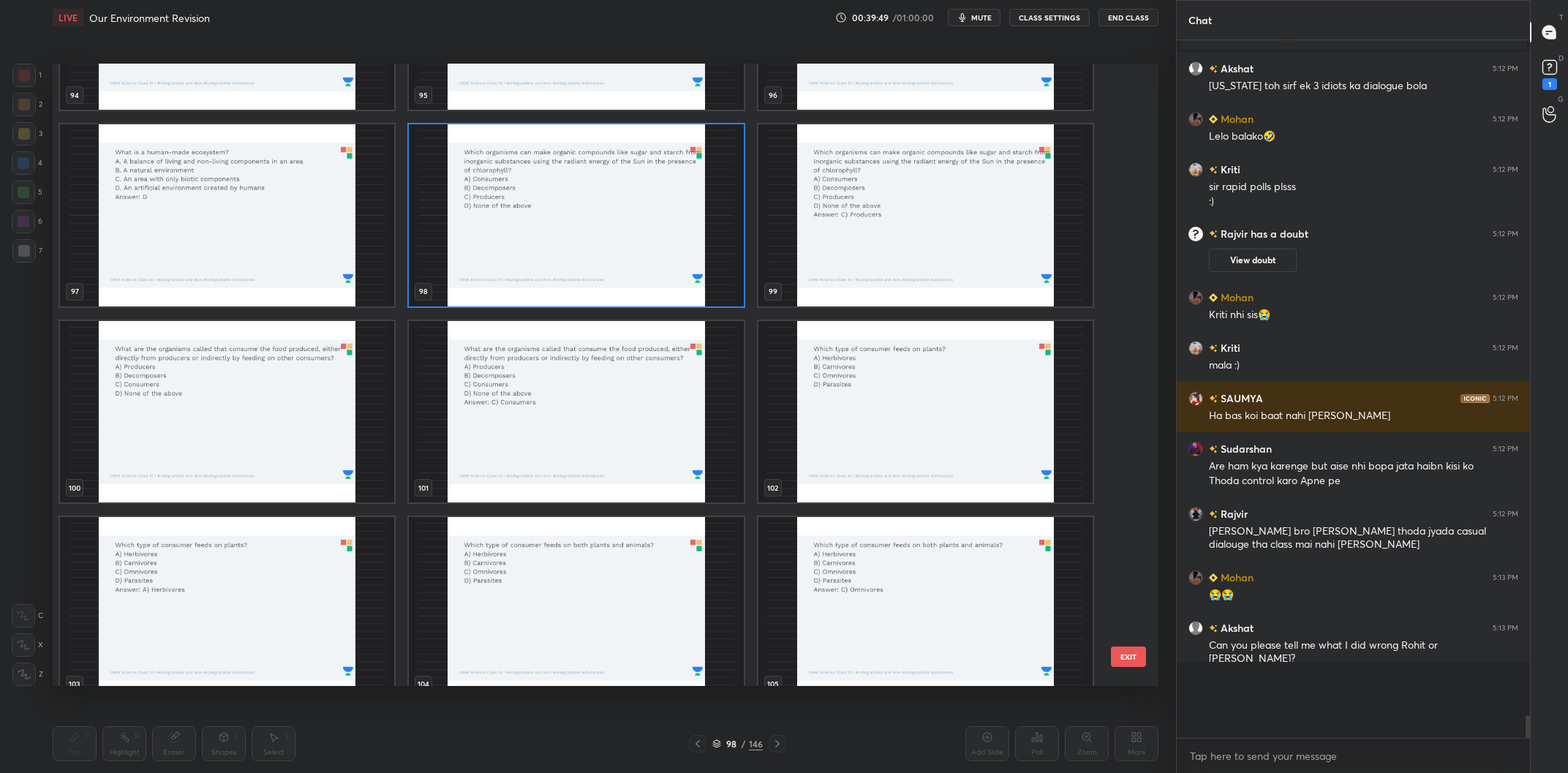
click at [471, 245] on img "grid" at bounding box center [576, 216] width 334 height 183
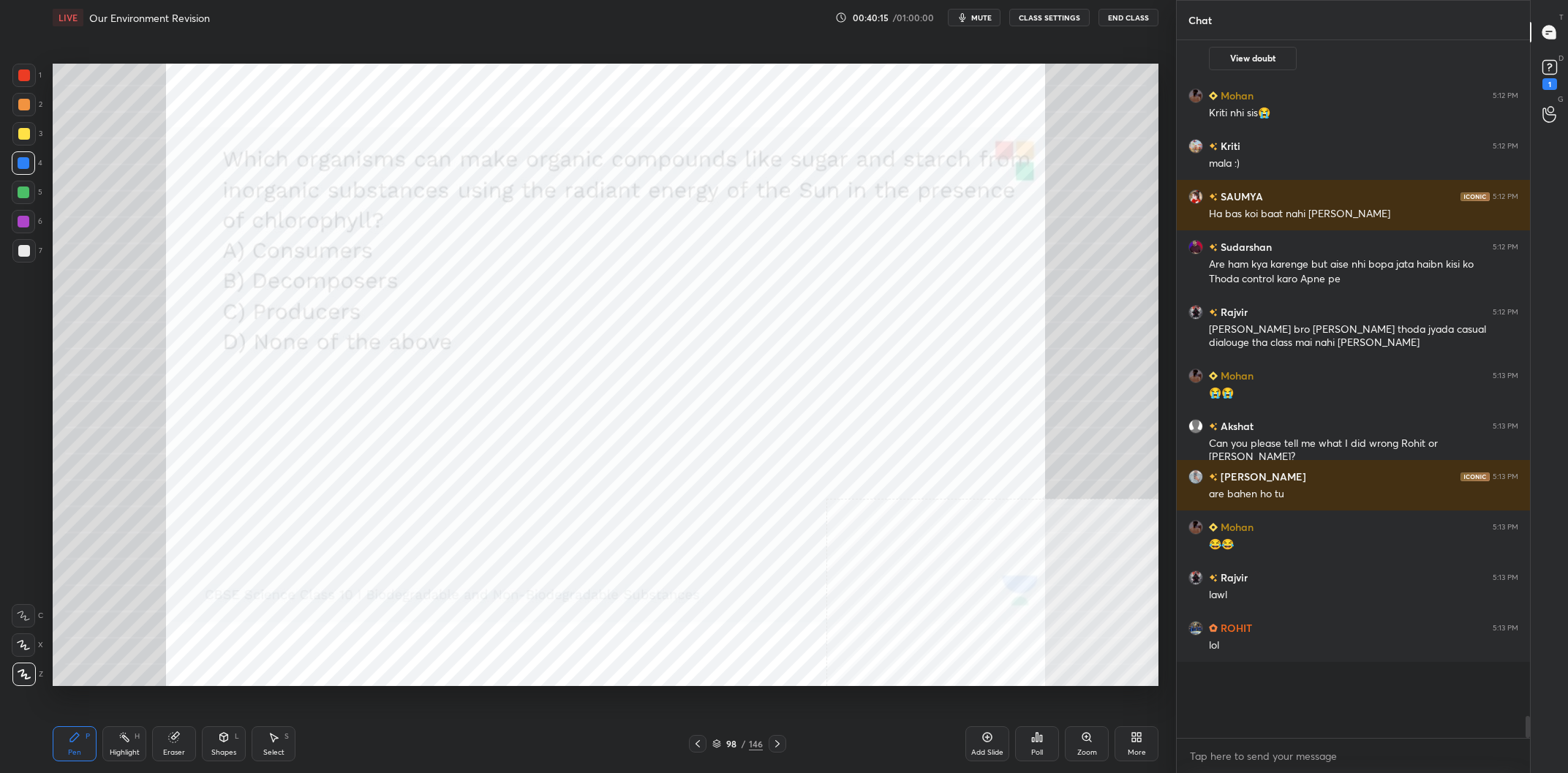
scroll to position [18944, 0]
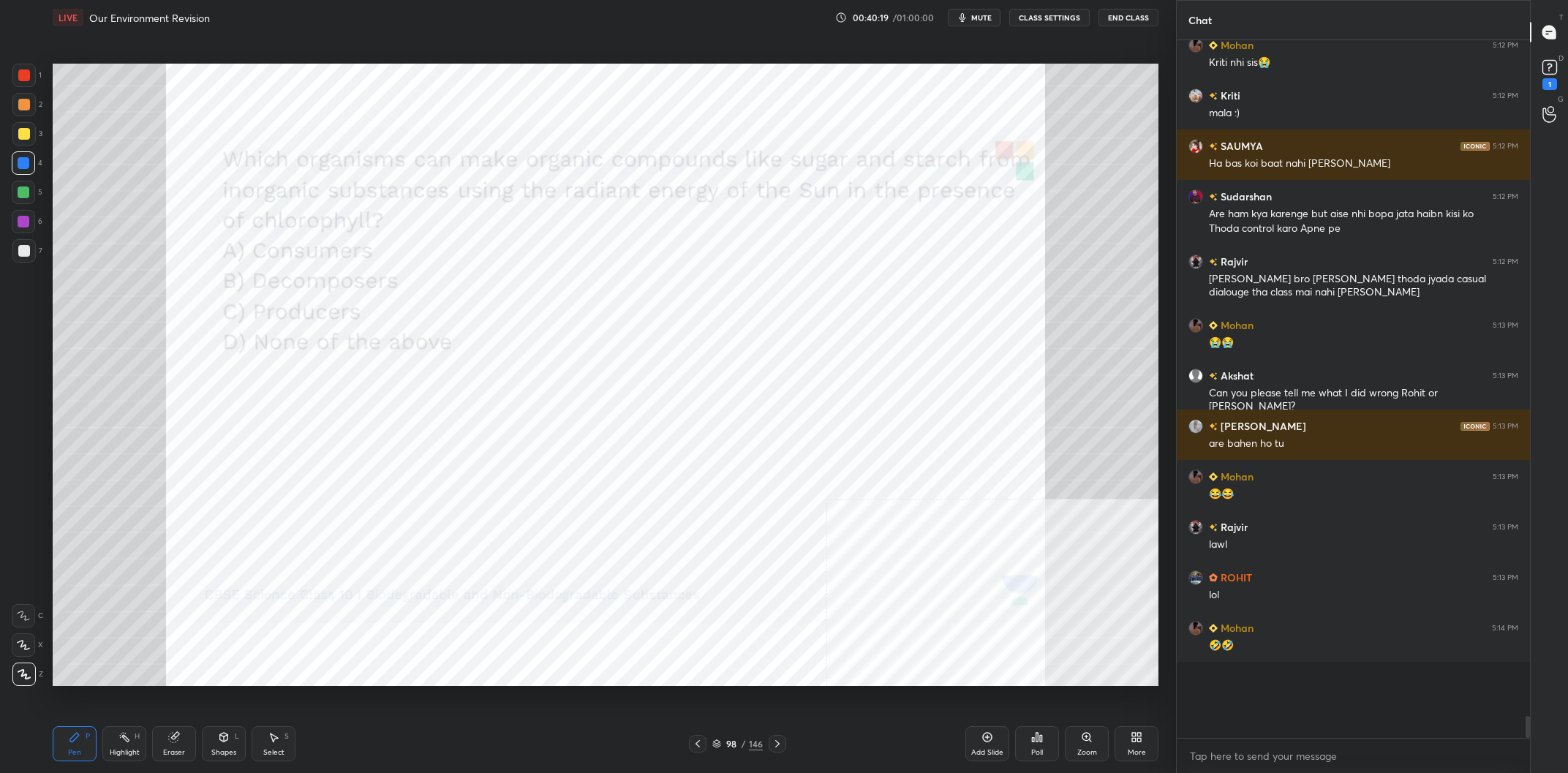
click at [736, 741] on div "98" at bounding box center [731, 744] width 15 height 9
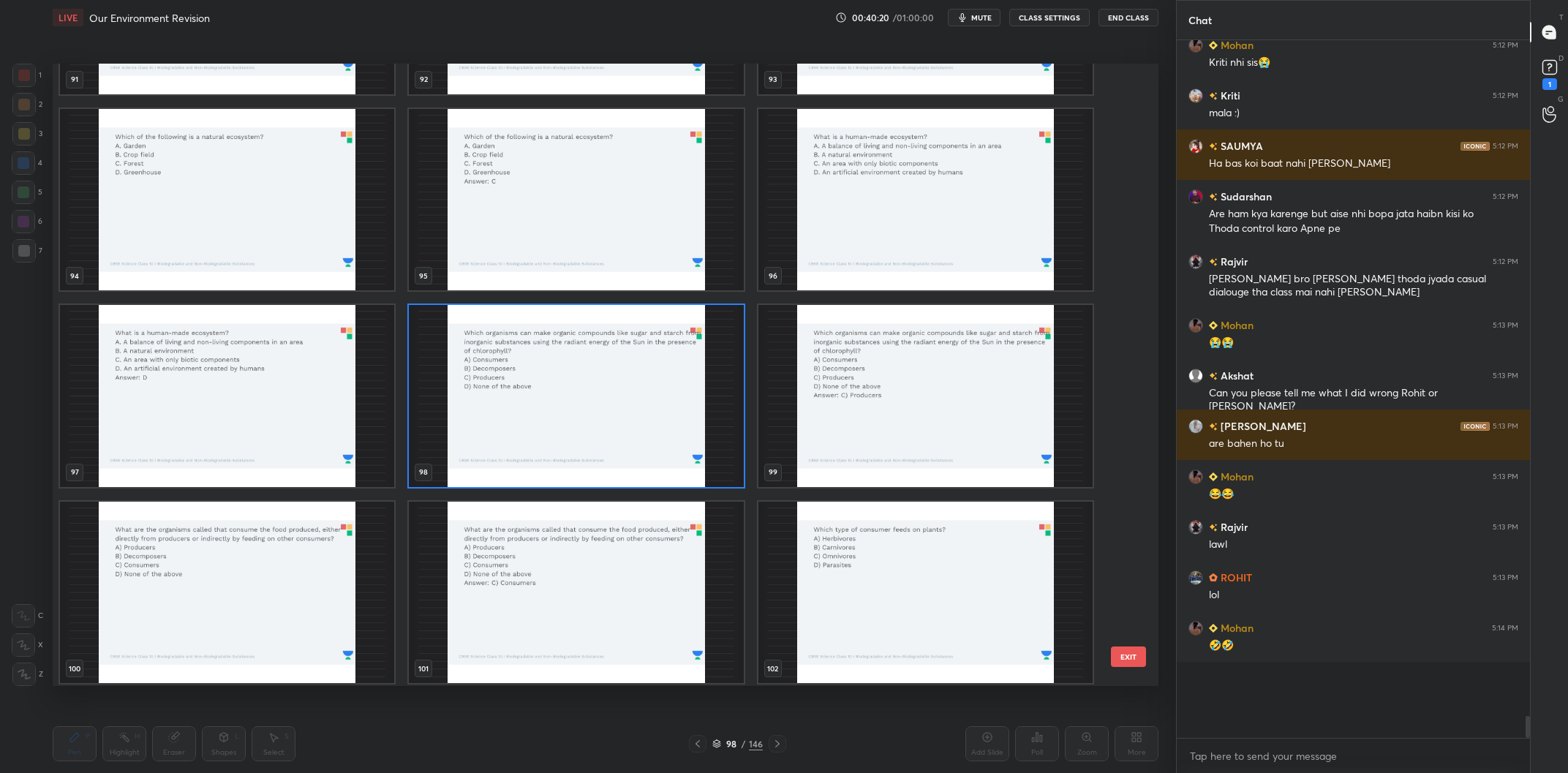
scroll to position [6139, 0]
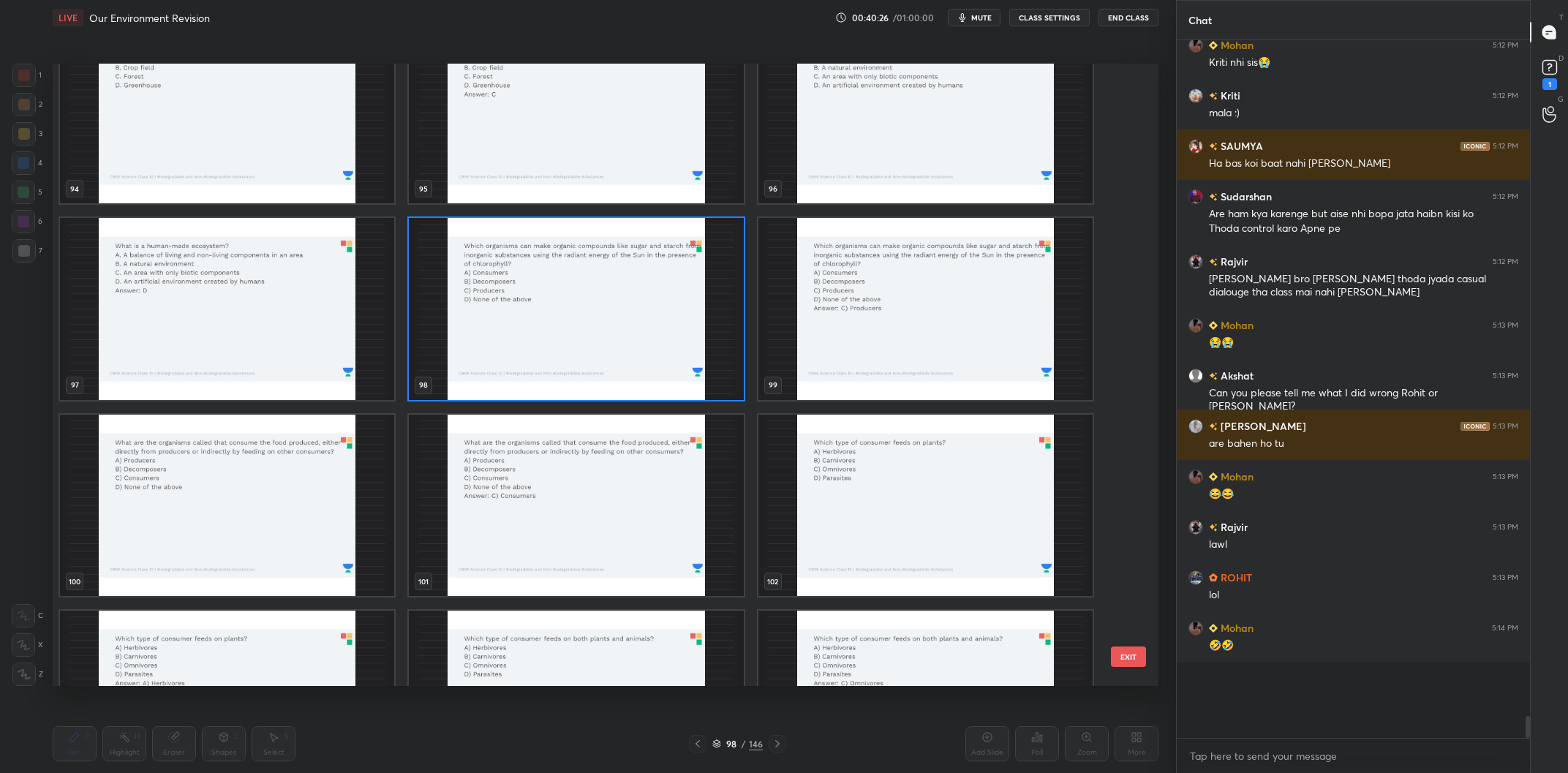
click at [293, 479] on img "grid" at bounding box center [227, 506] width 334 height 183
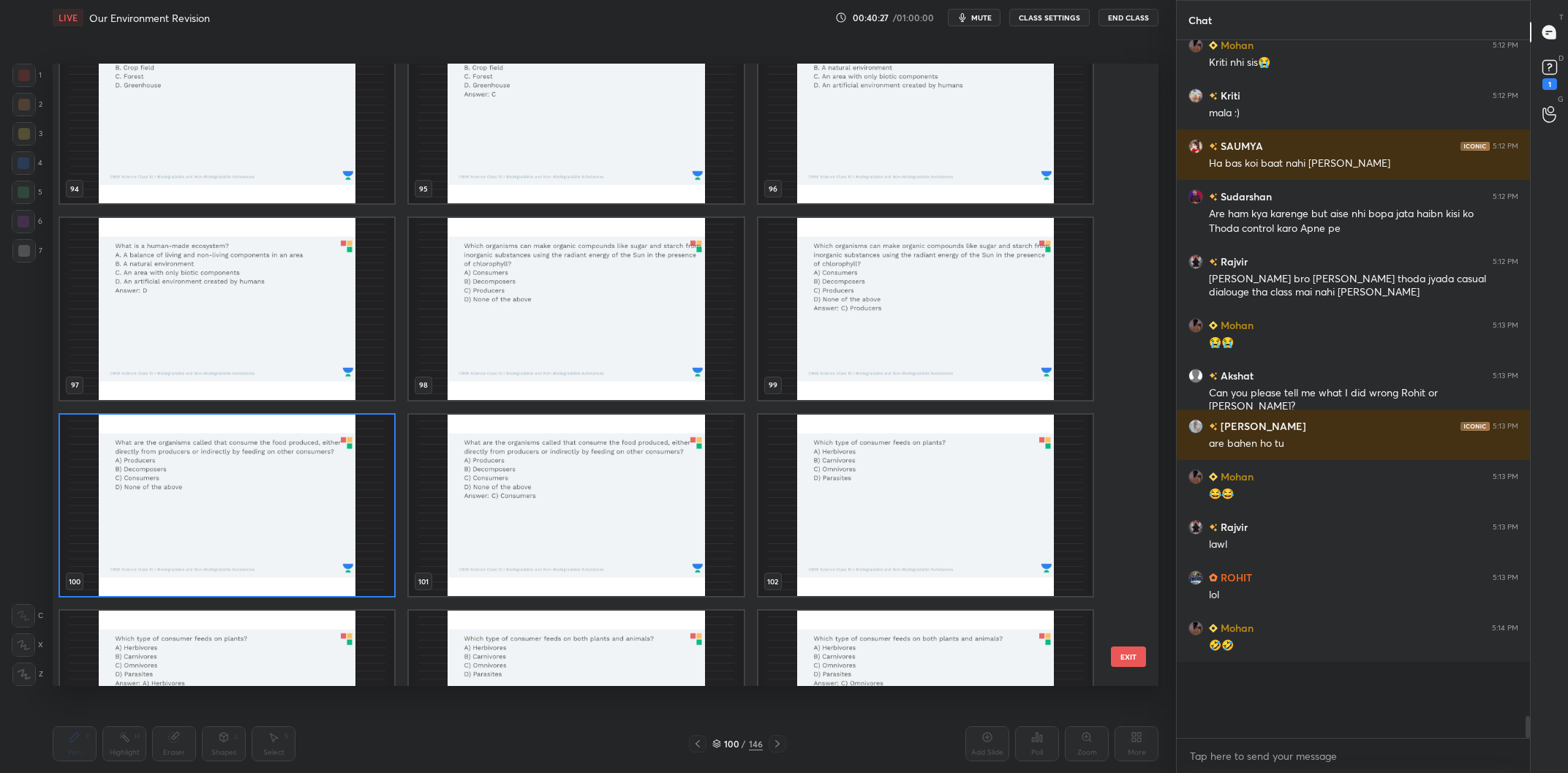
click at [213, 459] on img "grid" at bounding box center [227, 506] width 334 height 183
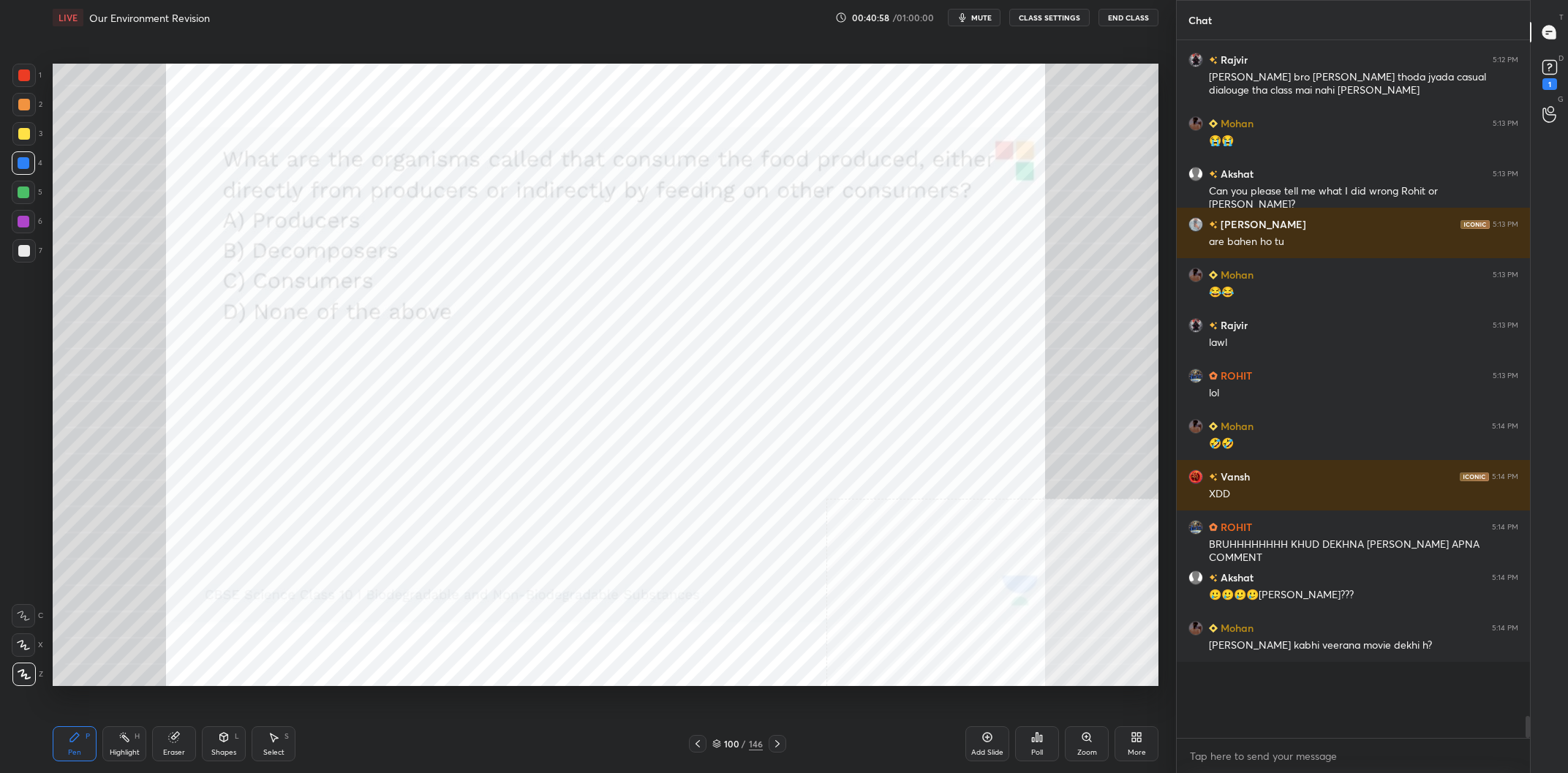
scroll to position [19223, 0]
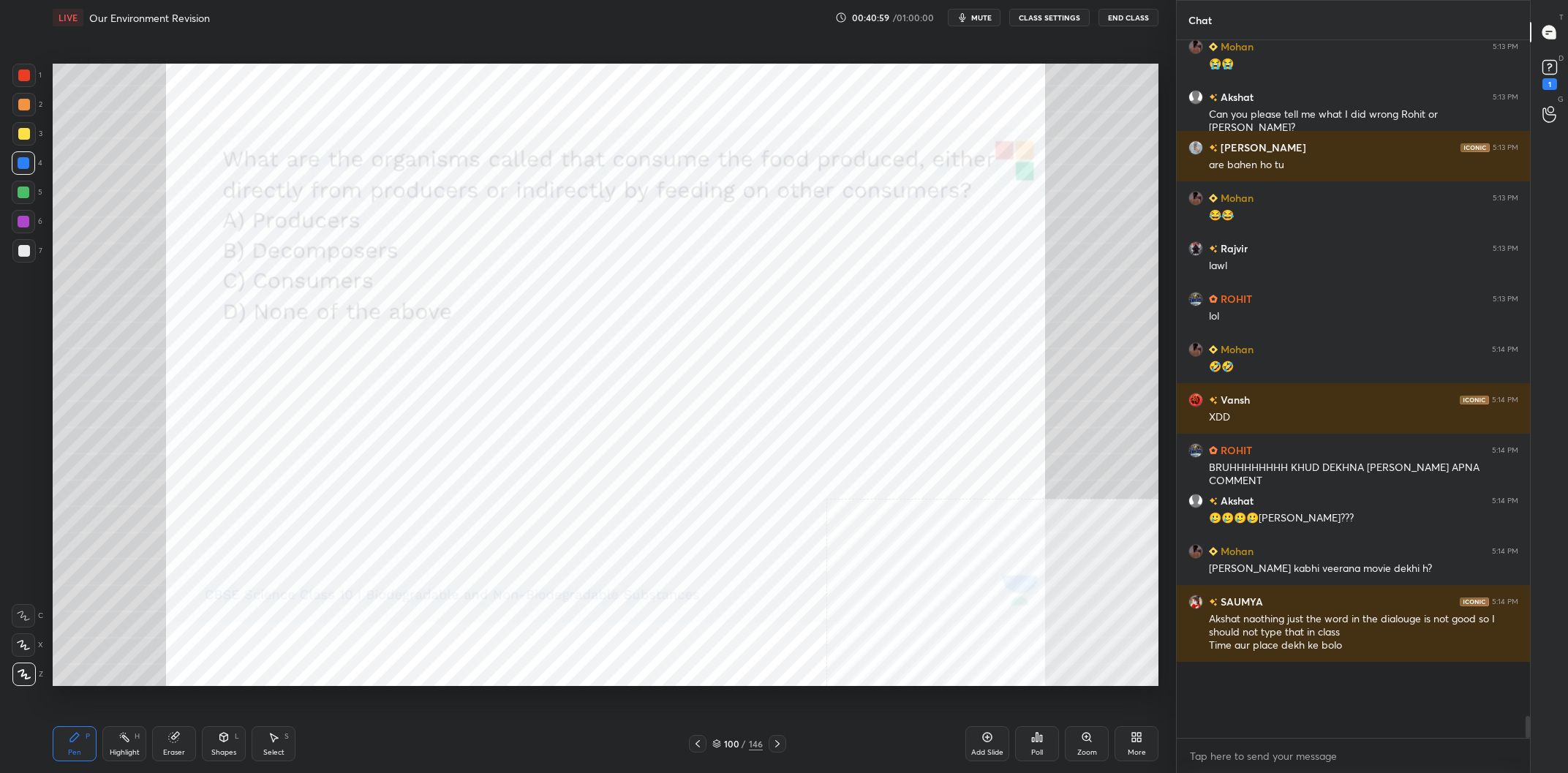
click at [734, 741] on div "100" at bounding box center [731, 744] width 15 height 9
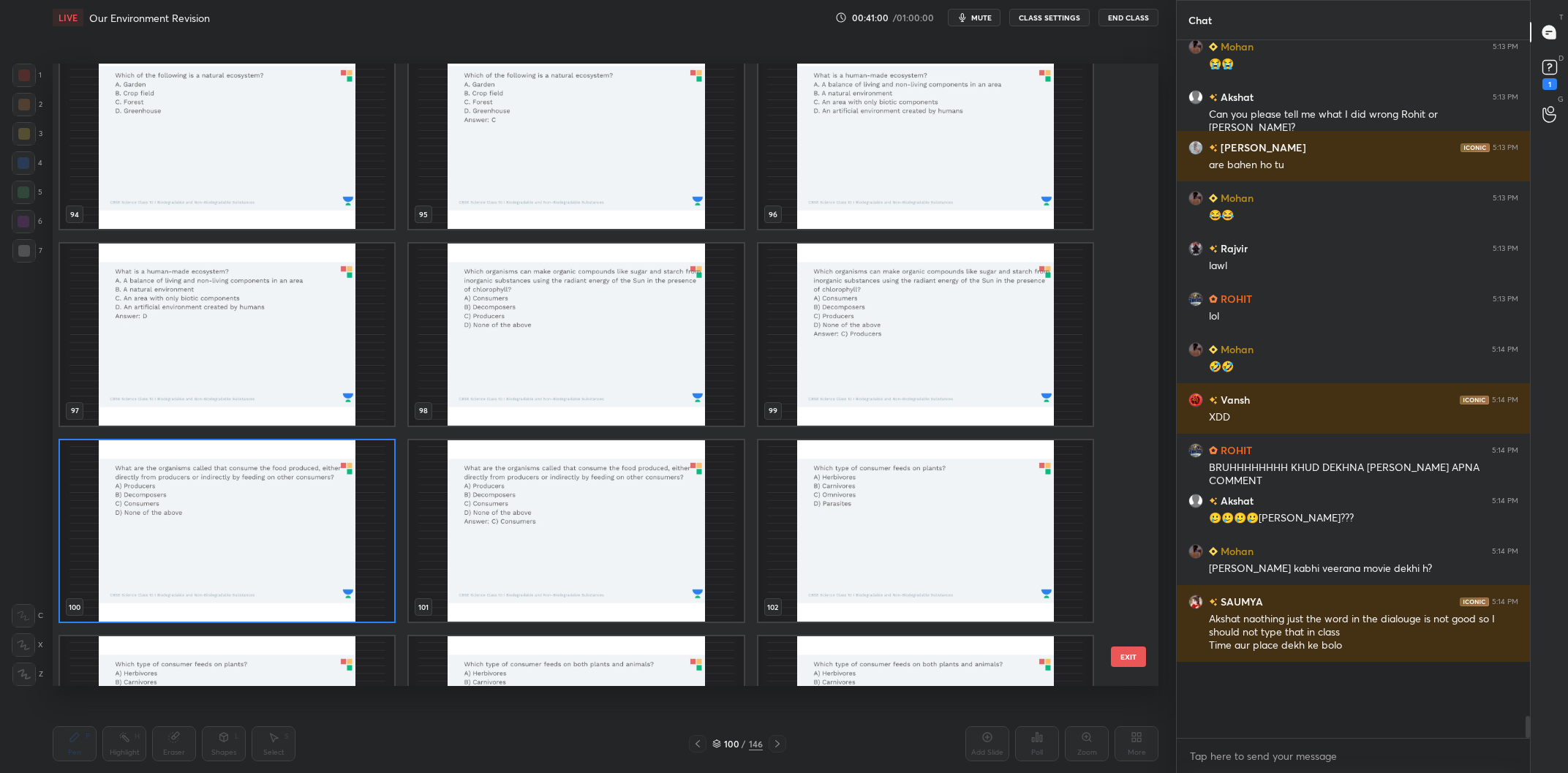
scroll to position [6149, 0]
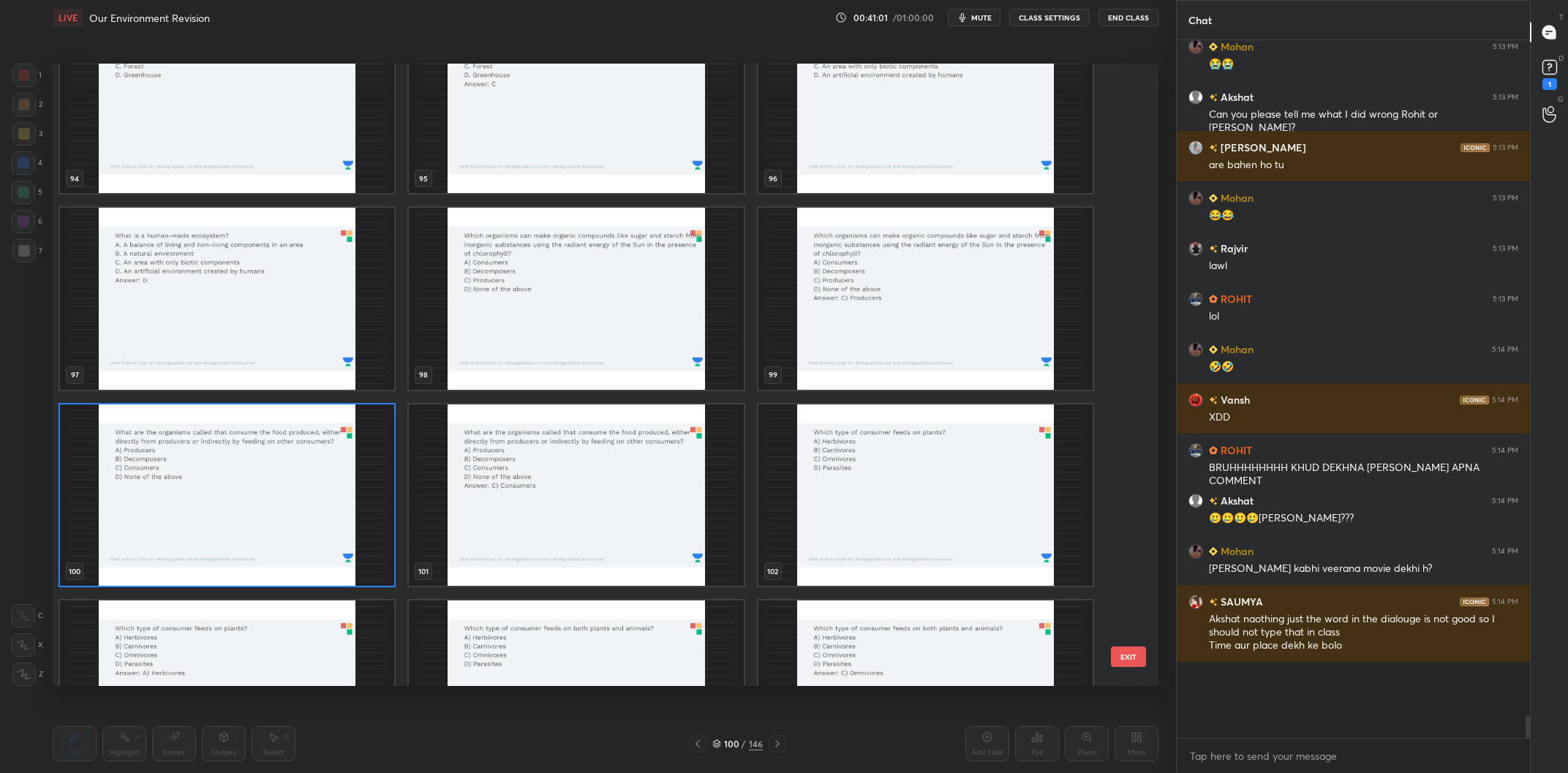
click at [283, 504] on img "grid" at bounding box center [227, 496] width 334 height 183
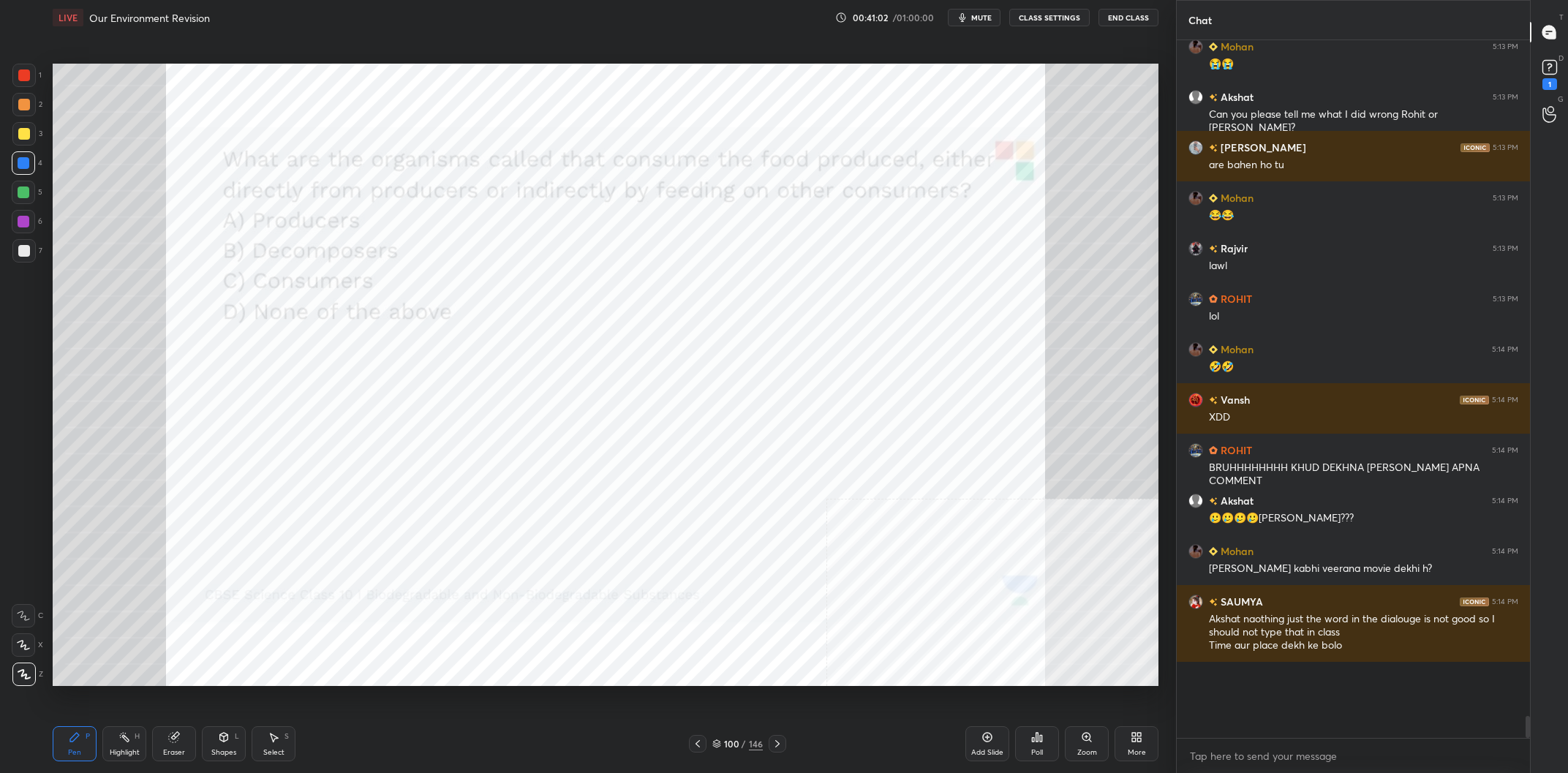
click at [1054, 747] on div "Poll" at bounding box center [1037, 743] width 44 height 35
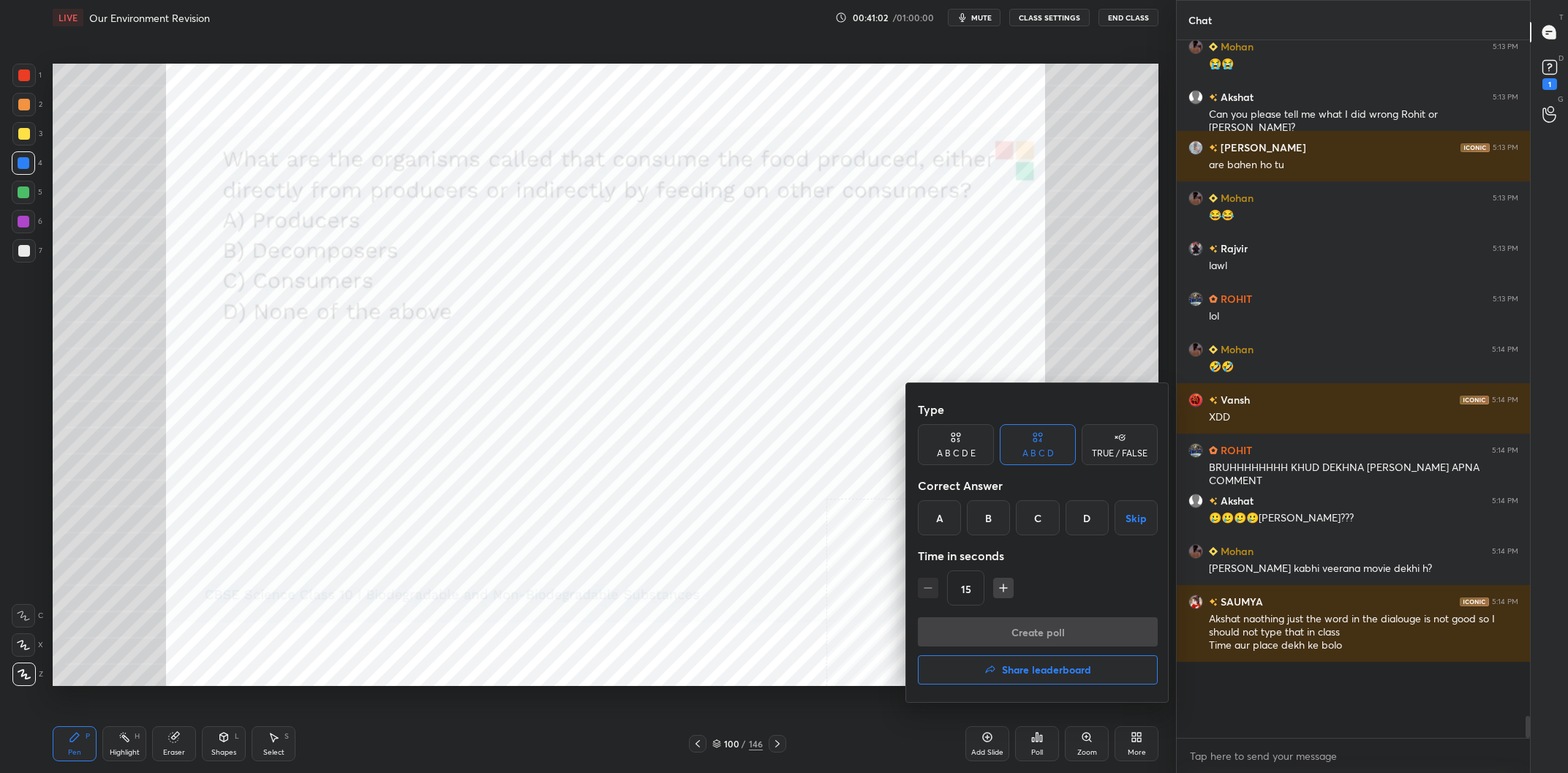
click at [1038, 521] on div "C" at bounding box center [1037, 518] width 44 height 35
click at [1040, 618] on div "Type A B C D E A B C D TRUE / FALSE Correct Answer A B C D Skip Time in seconds…" at bounding box center [1037, 543] width 264 height 319
click at [1002, 631] on button "Create poll" at bounding box center [1037, 632] width 240 height 29
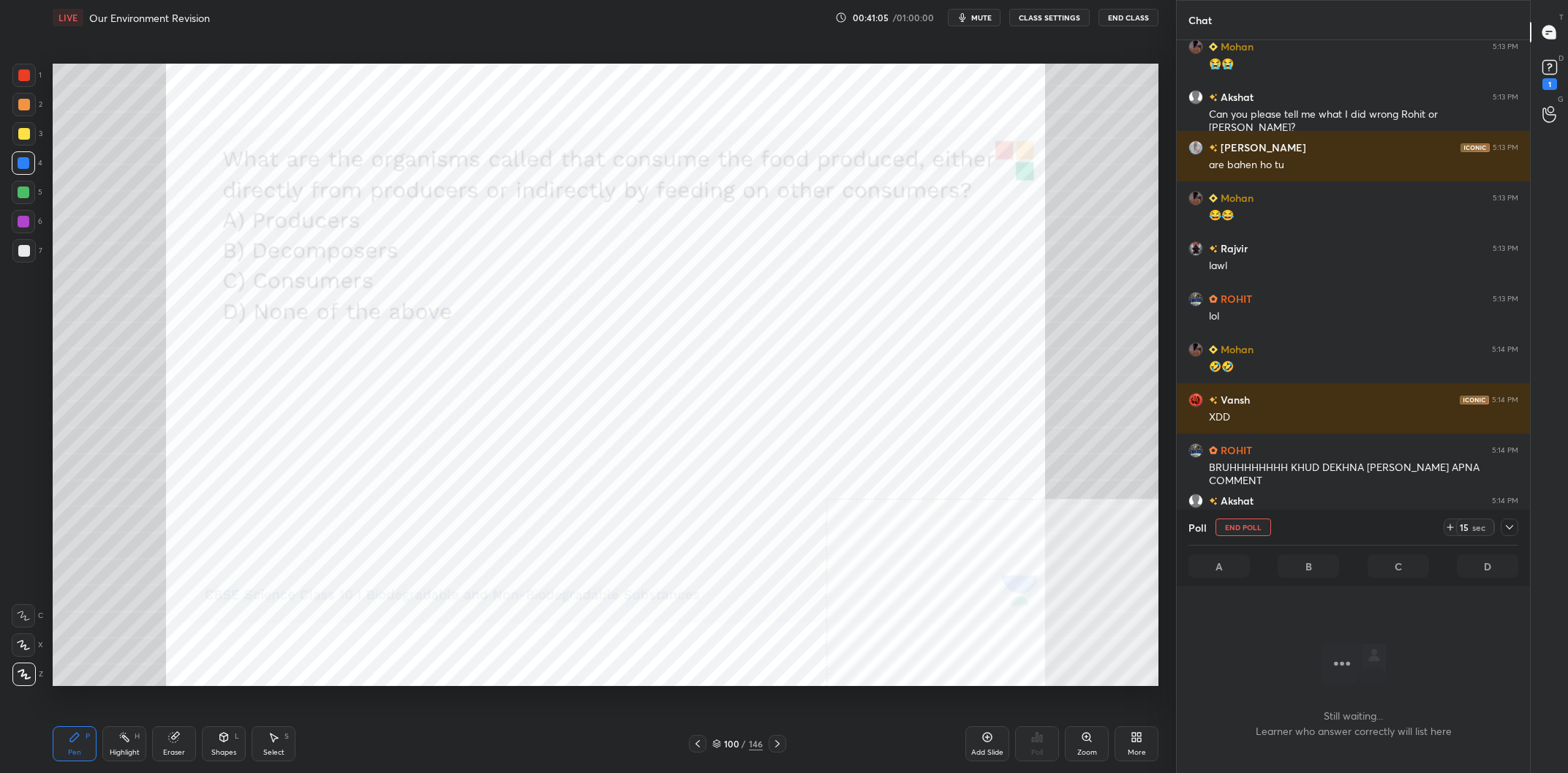
click at [1506, 526] on icon at bounding box center [1510, 527] width 12 height 12
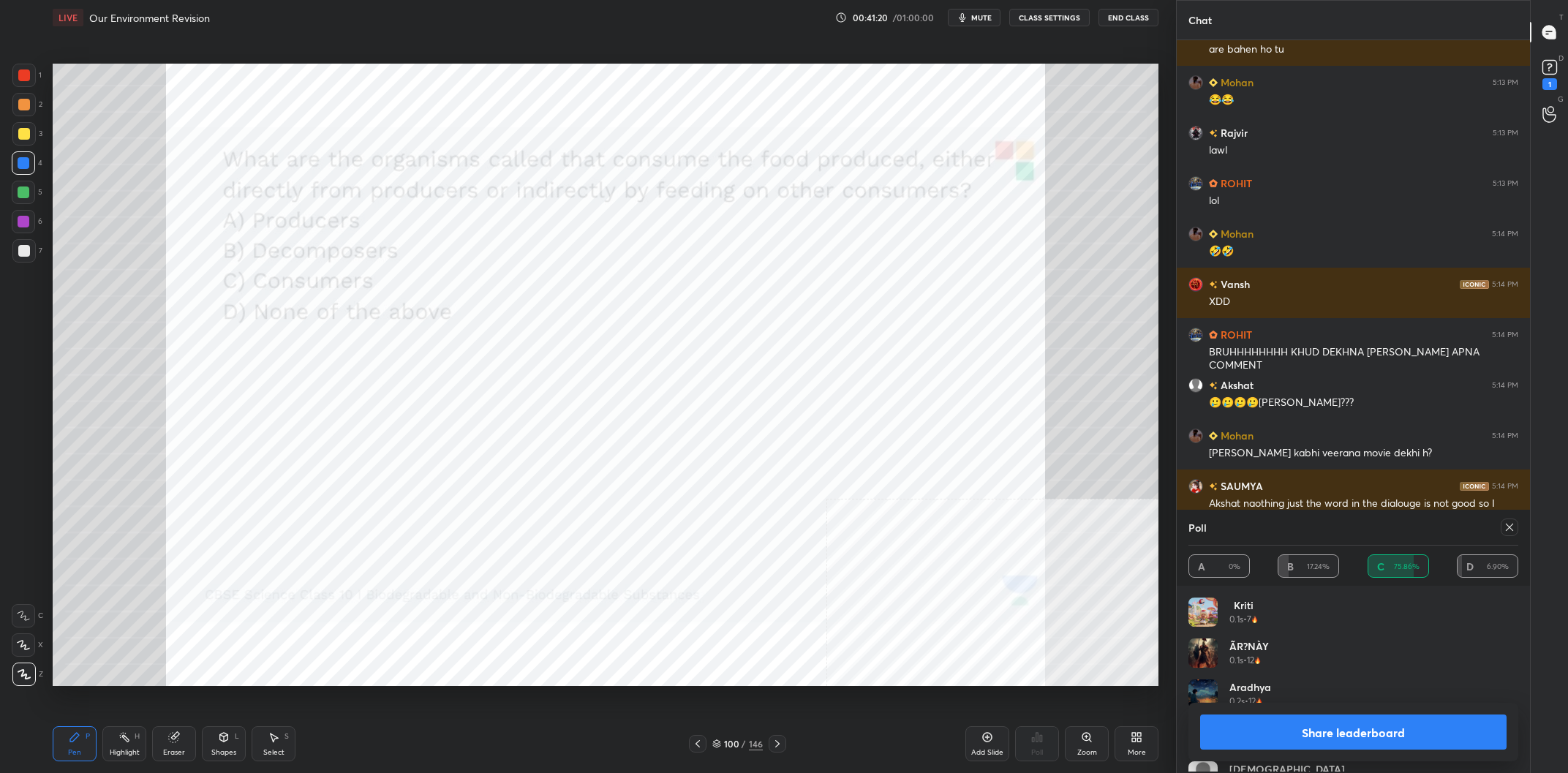
scroll to position [1, 1]
click at [1372, 731] on button "Share leaderboard" at bounding box center [1353, 732] width 306 height 35
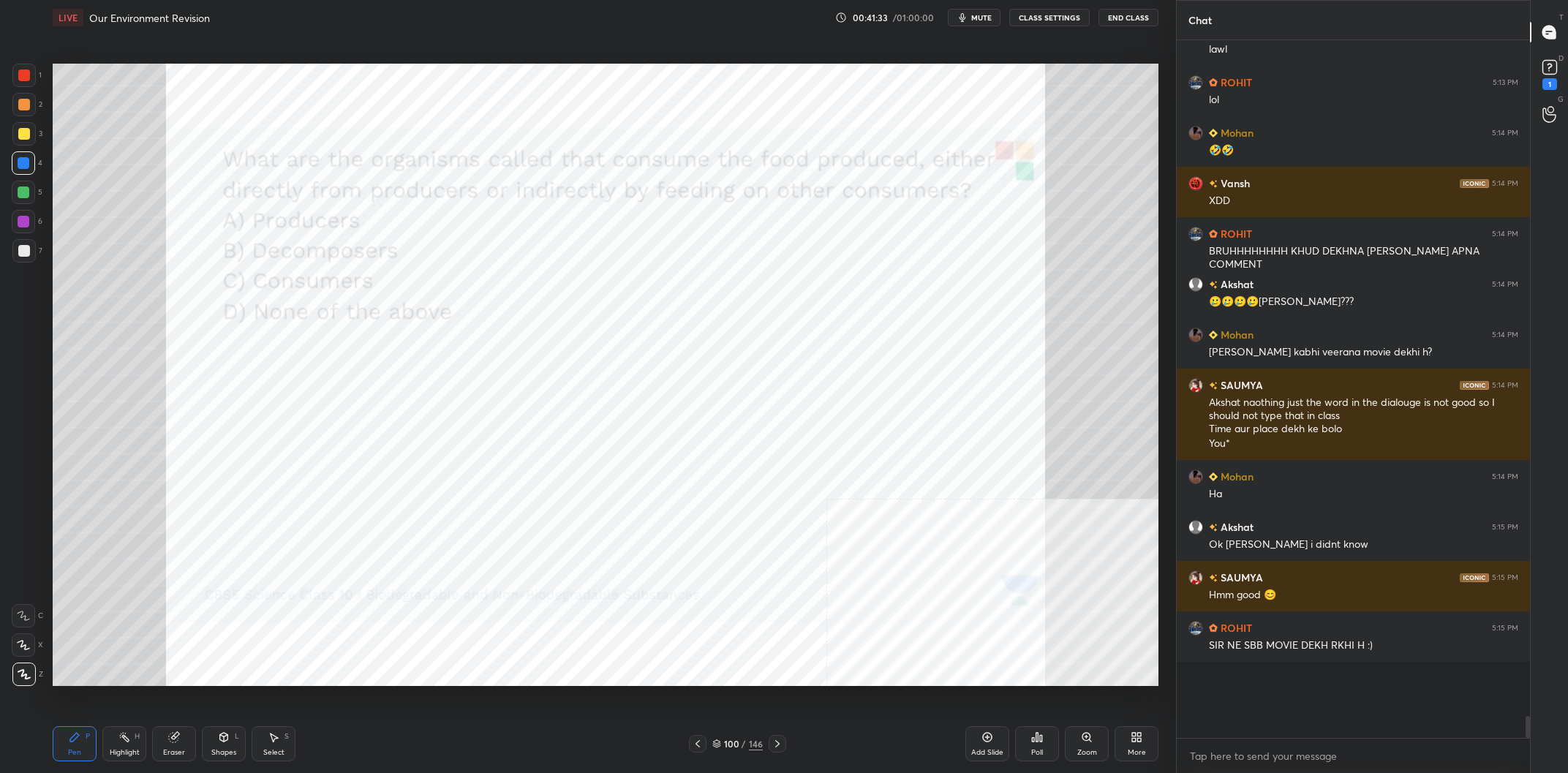
scroll to position [19490, 0]
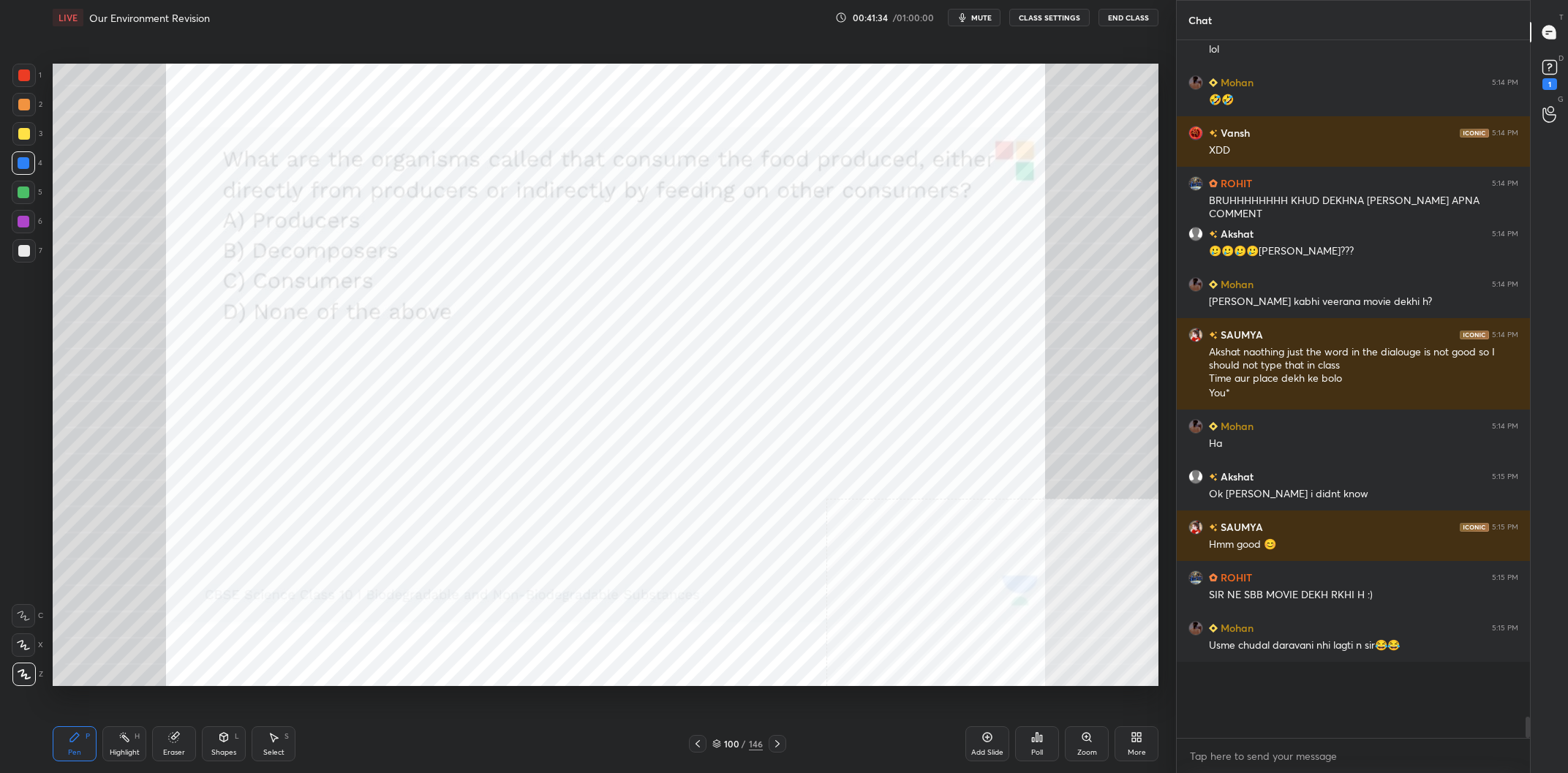
click at [734, 747] on div "100" at bounding box center [731, 744] width 15 height 9
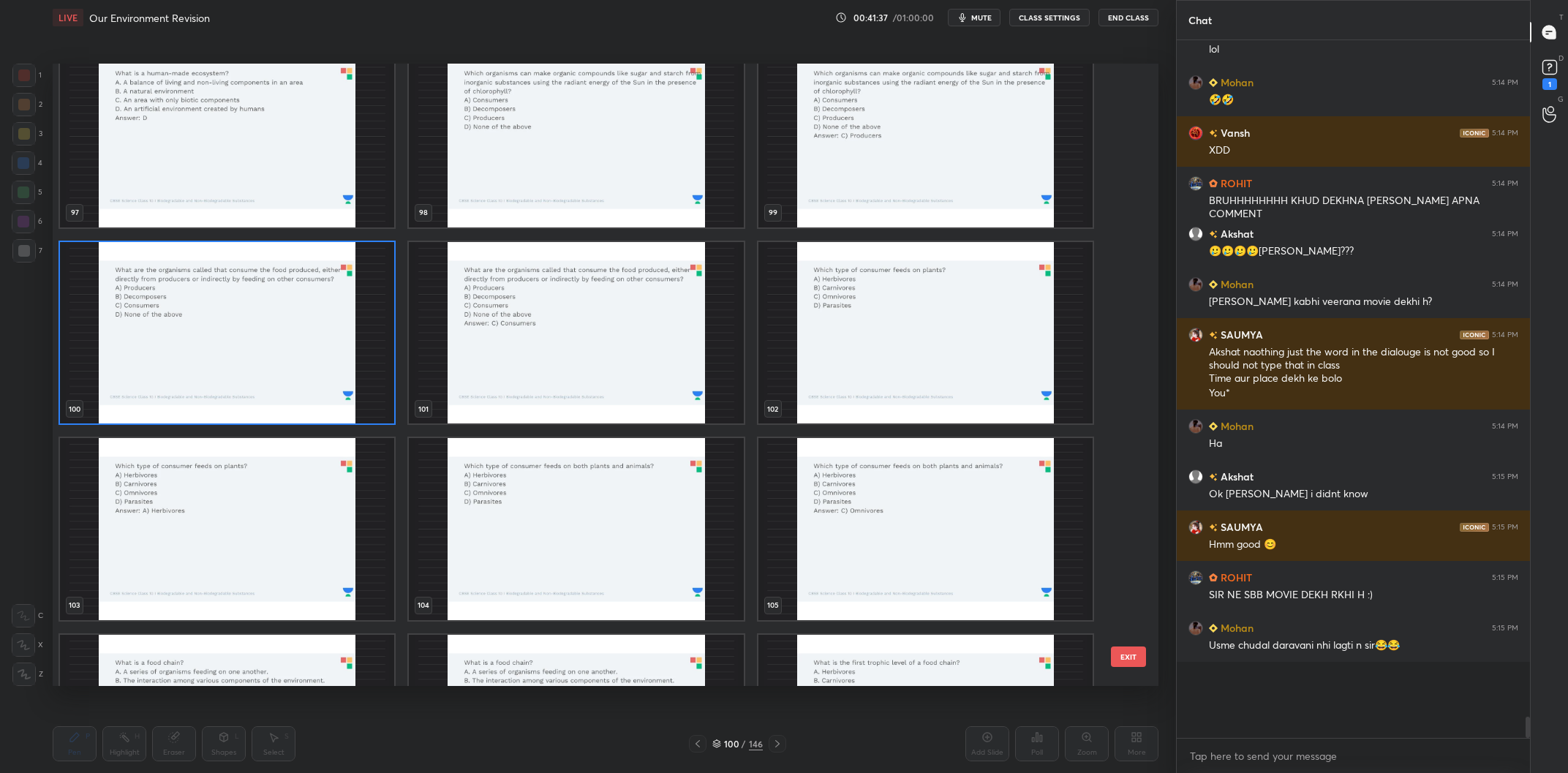
scroll to position [6335, 0]
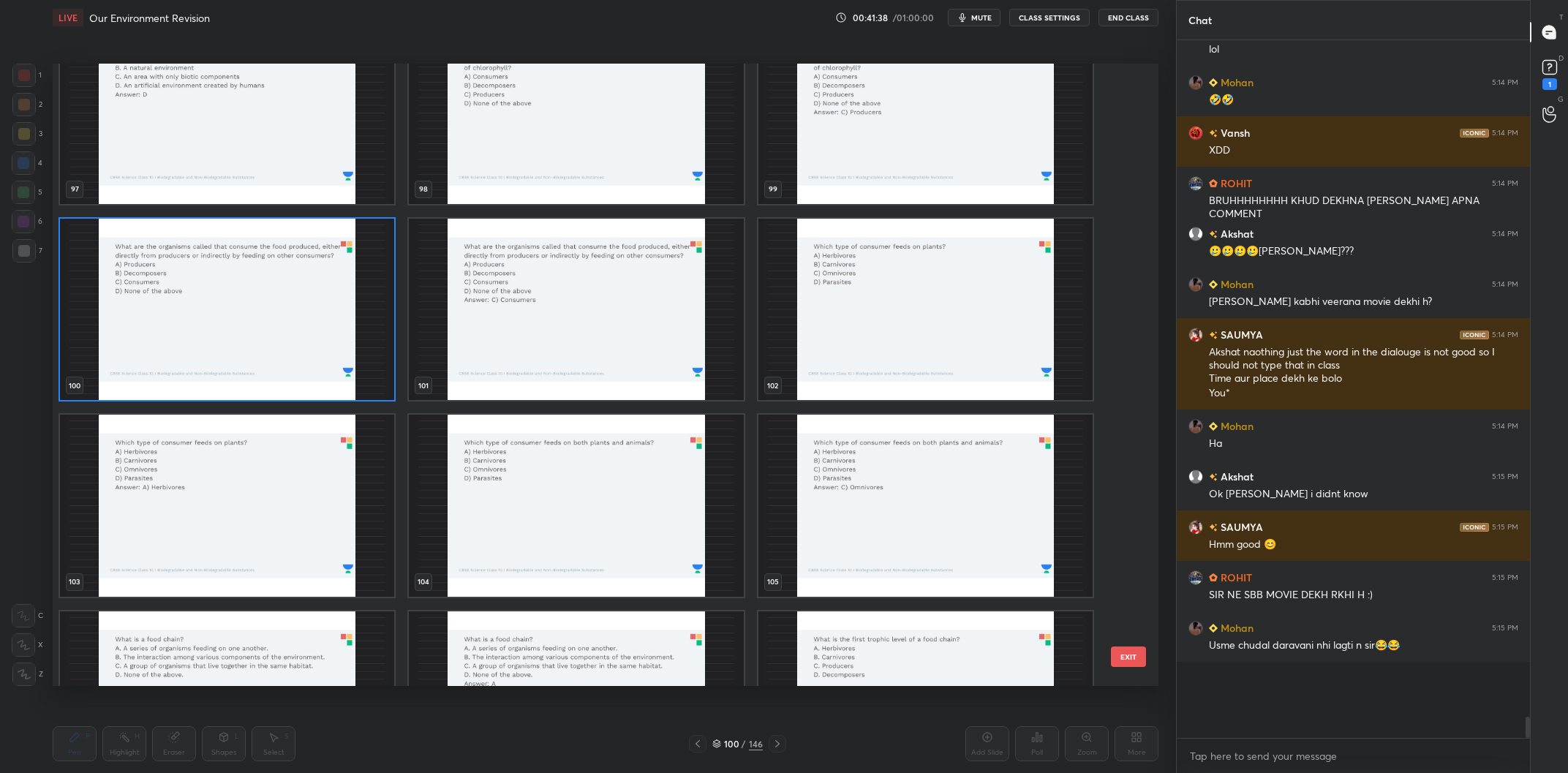
click at [874, 331] on img "grid" at bounding box center [926, 310] width 334 height 183
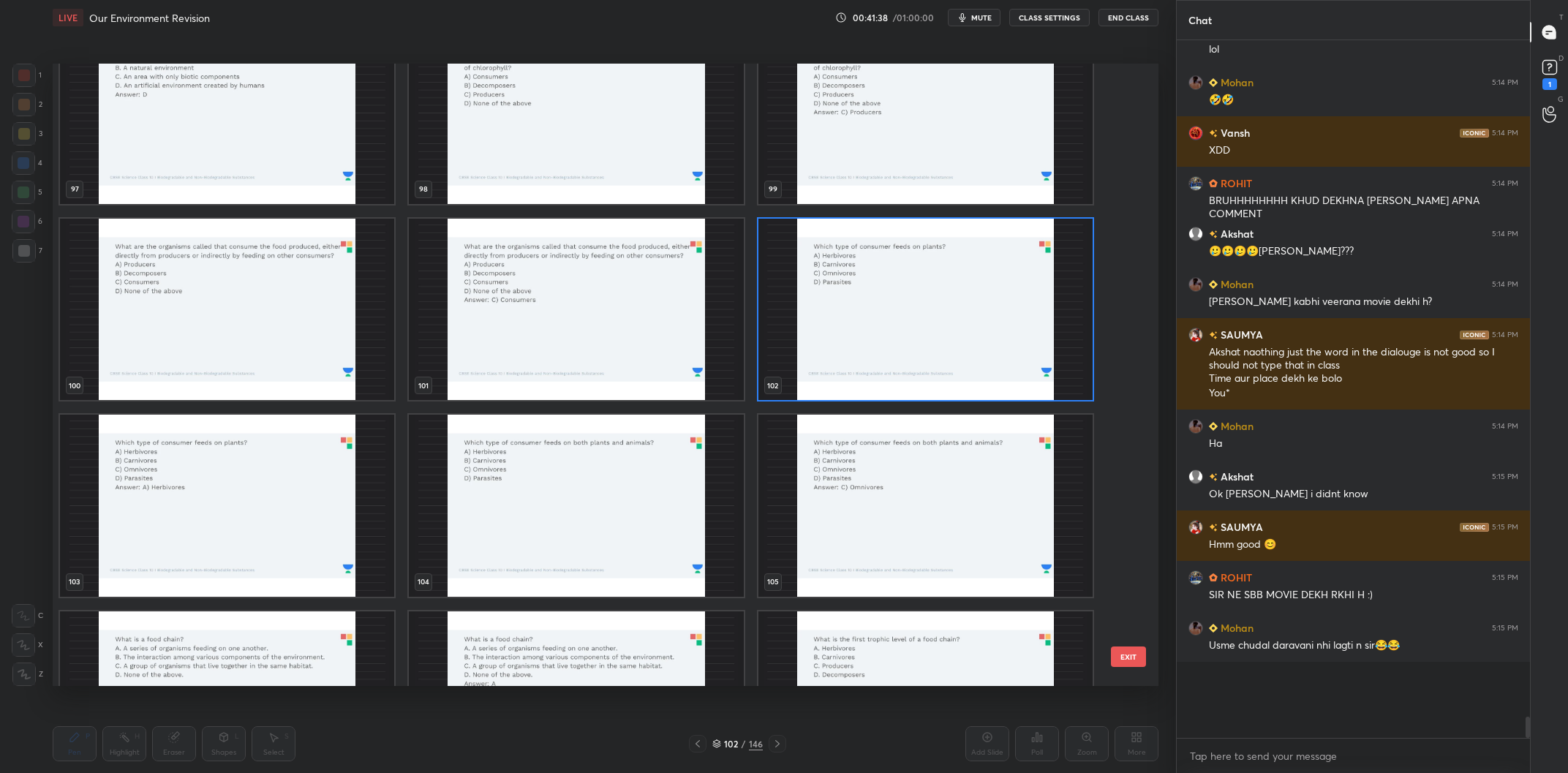
click at [874, 331] on img "grid" at bounding box center [926, 310] width 334 height 183
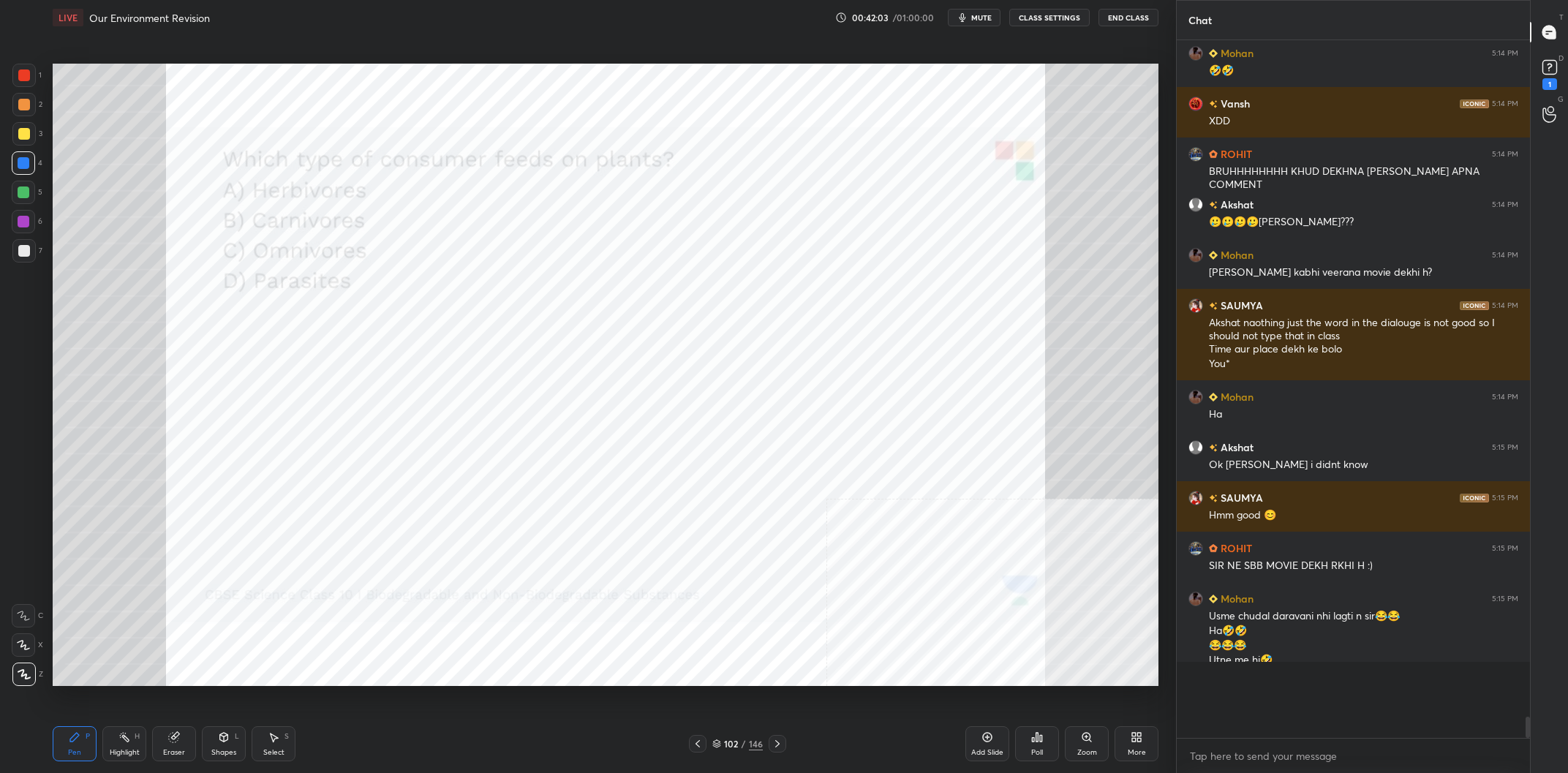
scroll to position [19533, 0]
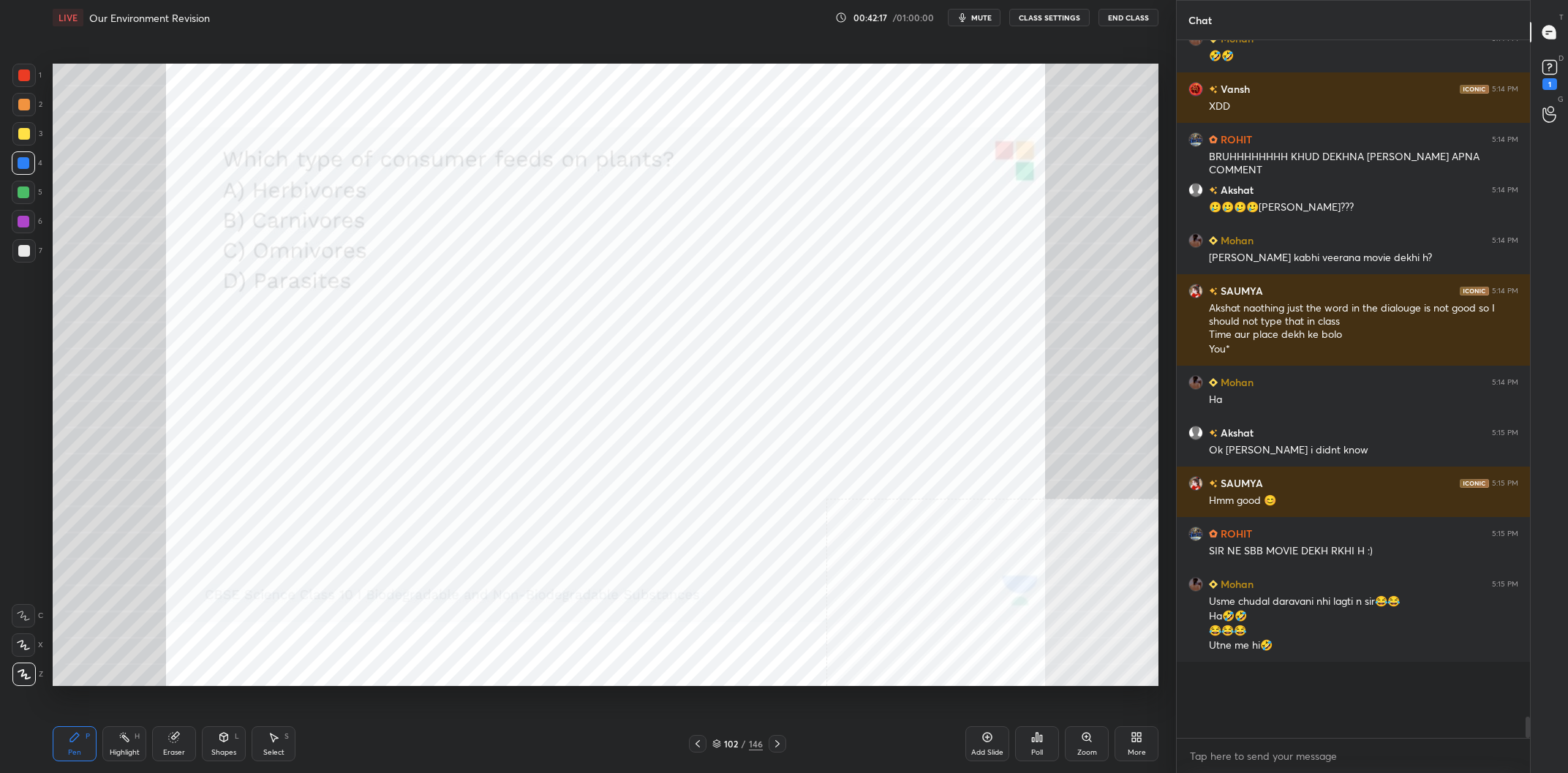
click at [746, 738] on div "102 / 146" at bounding box center [737, 743] width 50 height 13
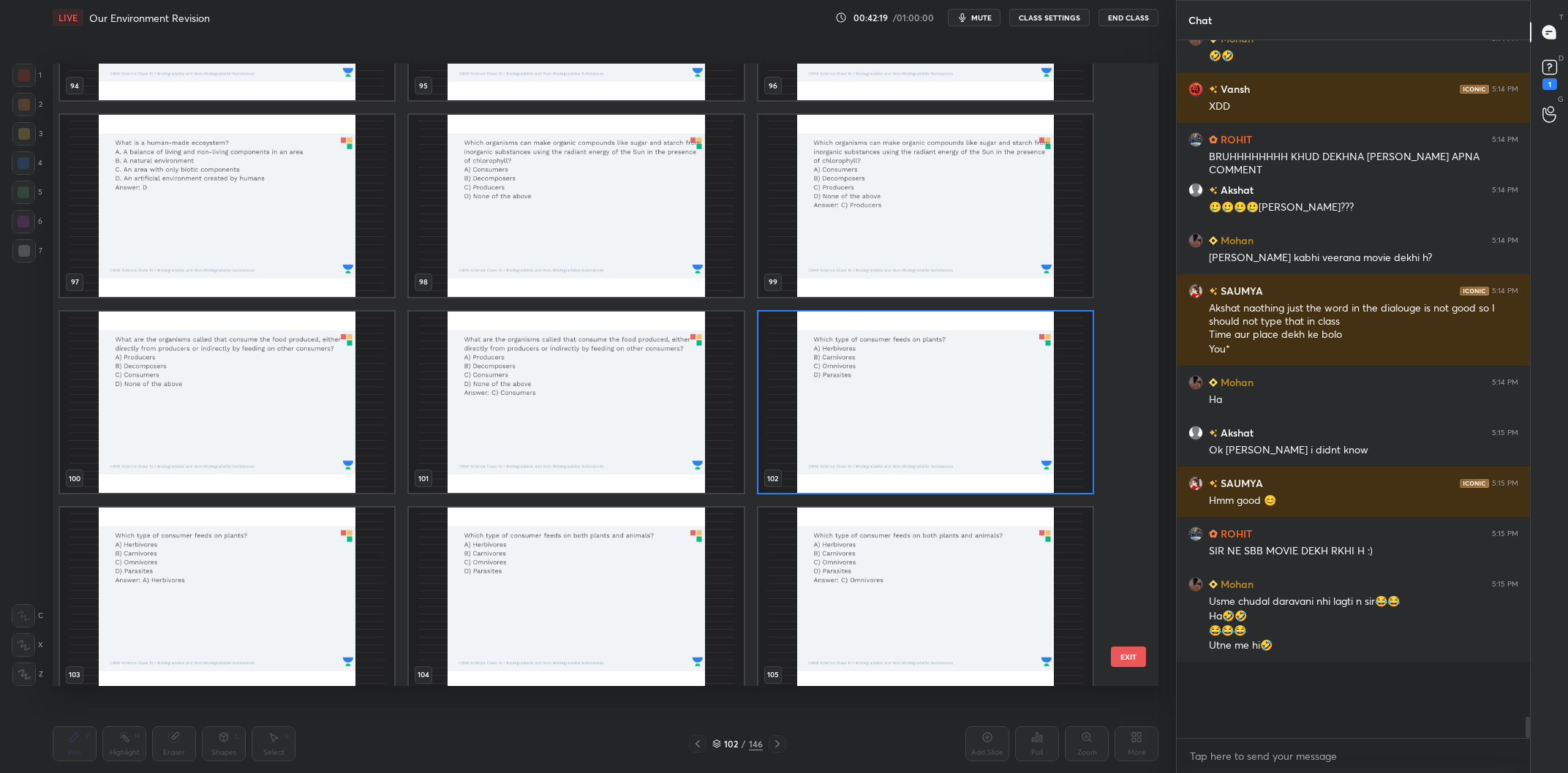
scroll to position [19584, 0]
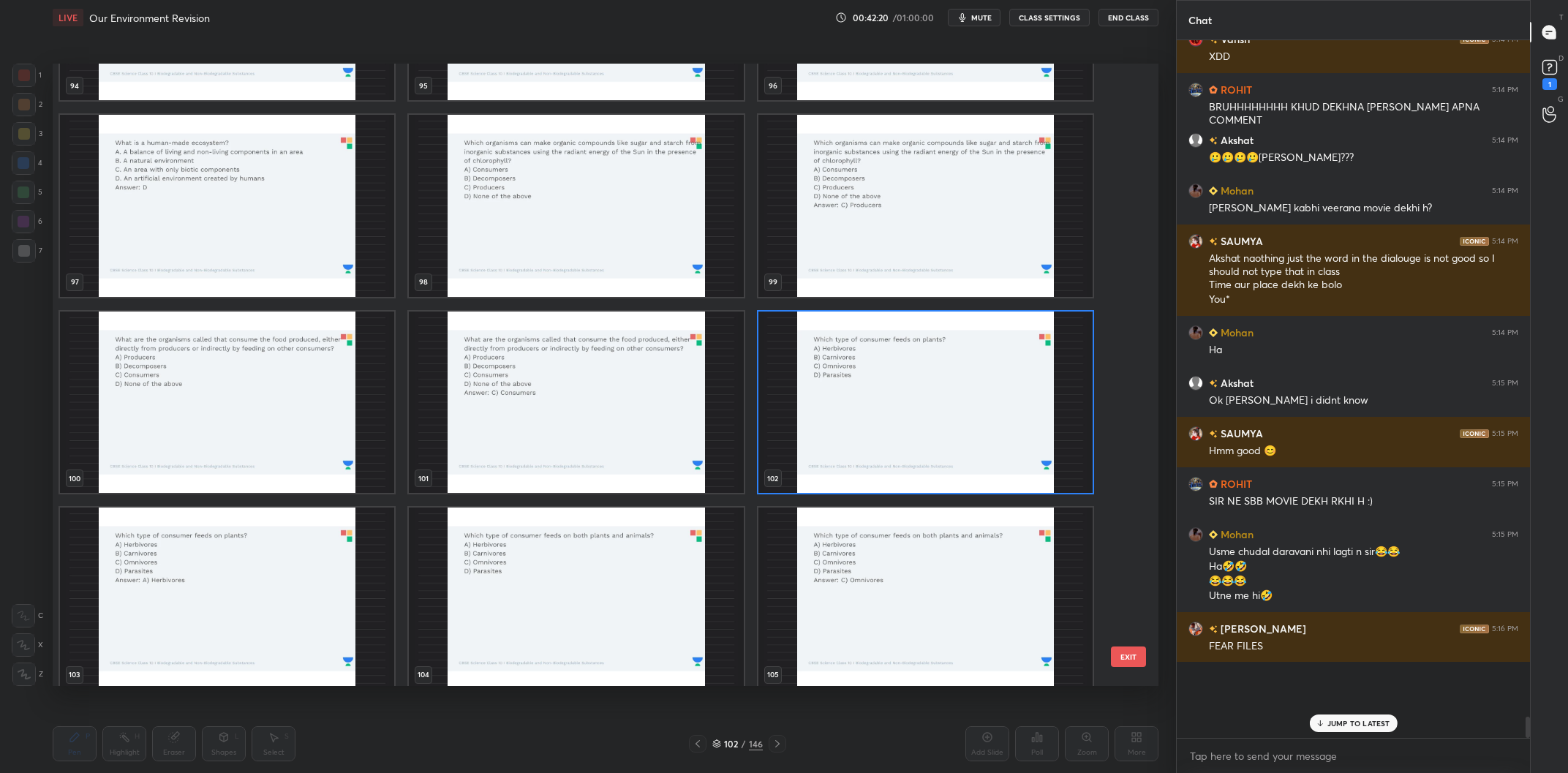
click at [896, 377] on img "grid" at bounding box center [926, 403] width 334 height 183
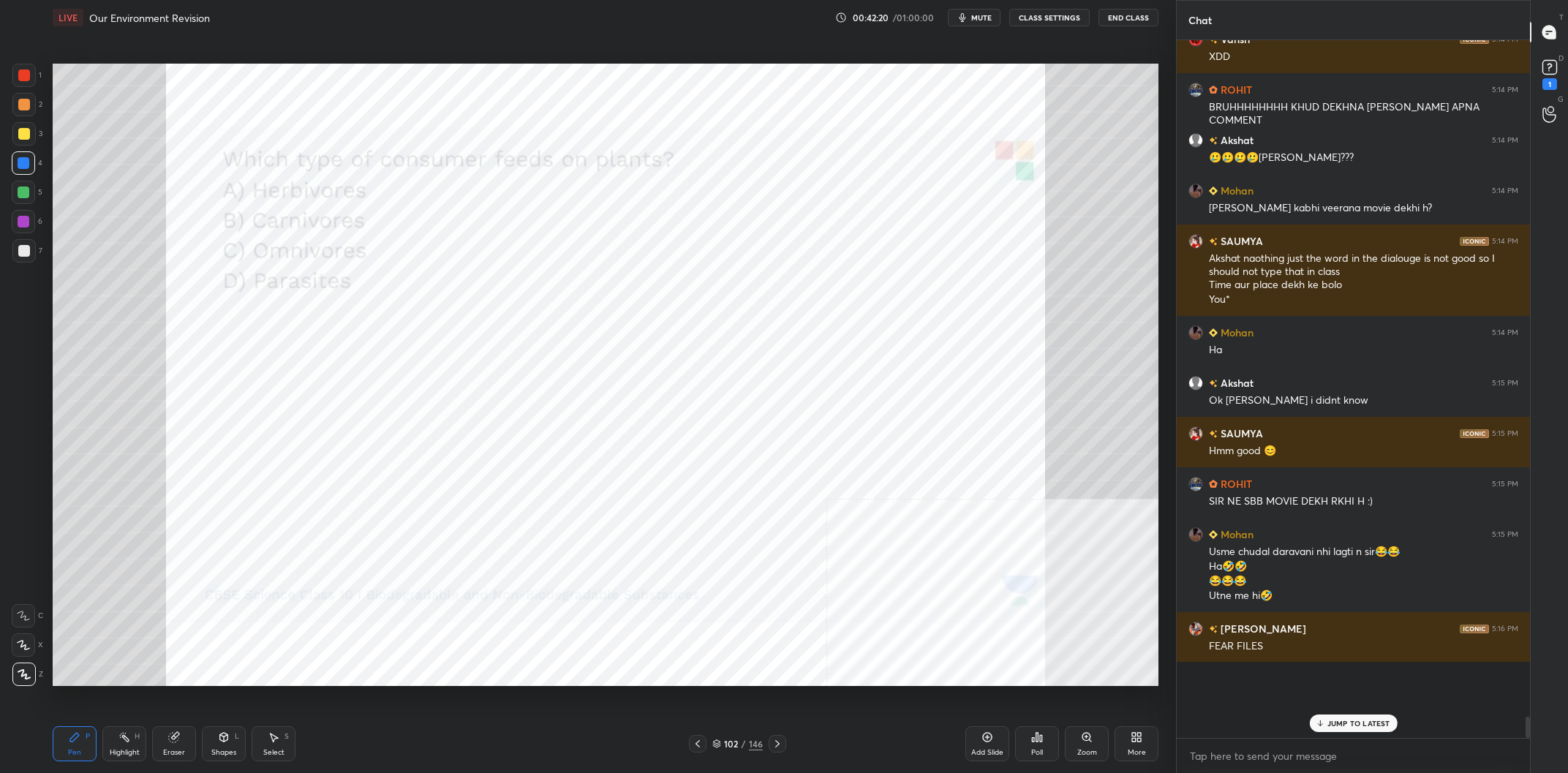
click at [896, 377] on img "grid" at bounding box center [926, 403] width 334 height 183
click at [1042, 741] on icon at bounding box center [1041, 739] width 3 height 7
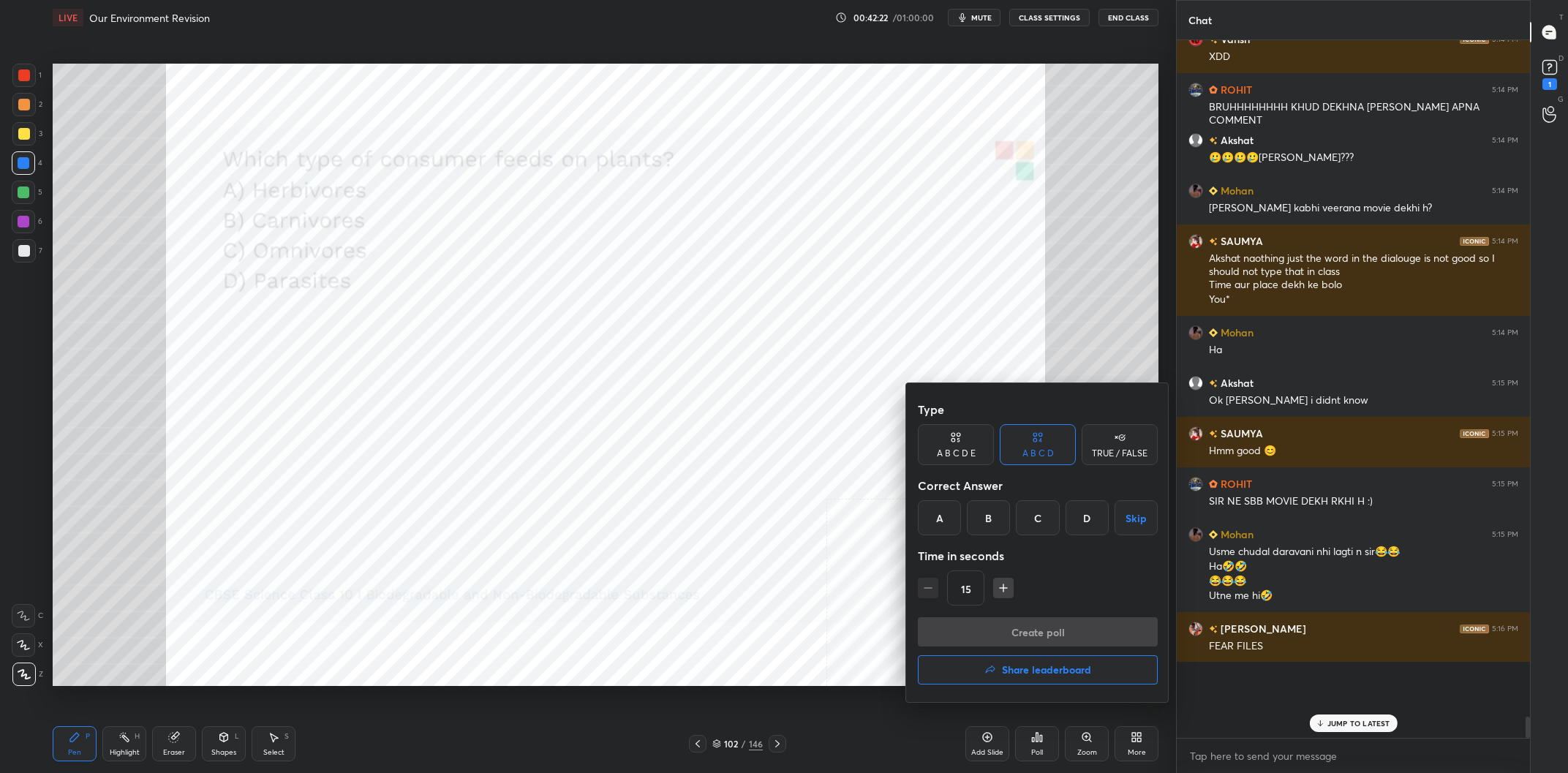
click at [930, 521] on div "A" at bounding box center [939, 518] width 44 height 35
click at [998, 624] on button "Create poll" at bounding box center [1037, 632] width 240 height 29
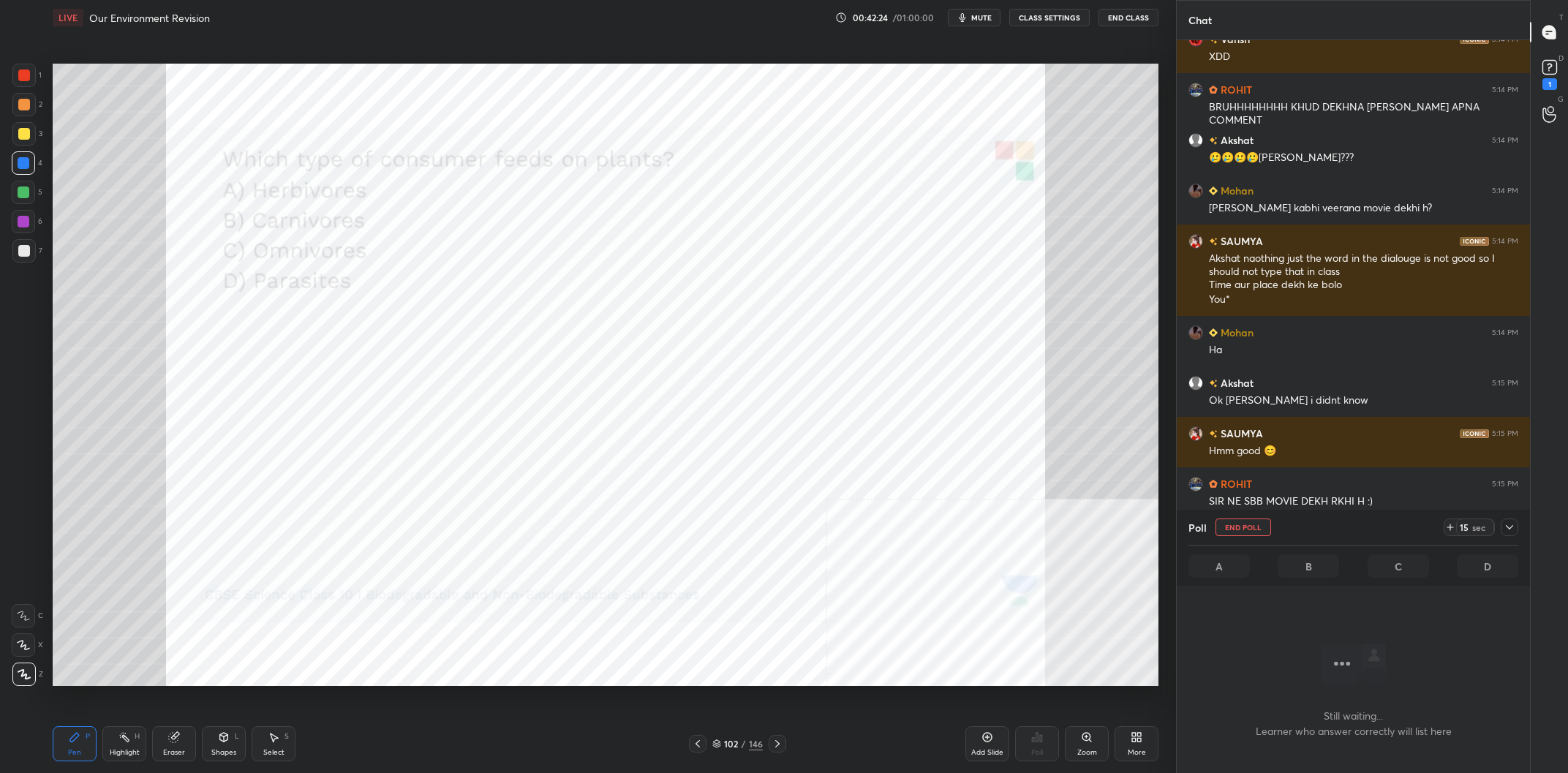
click at [1515, 524] on icon at bounding box center [1510, 527] width 12 height 12
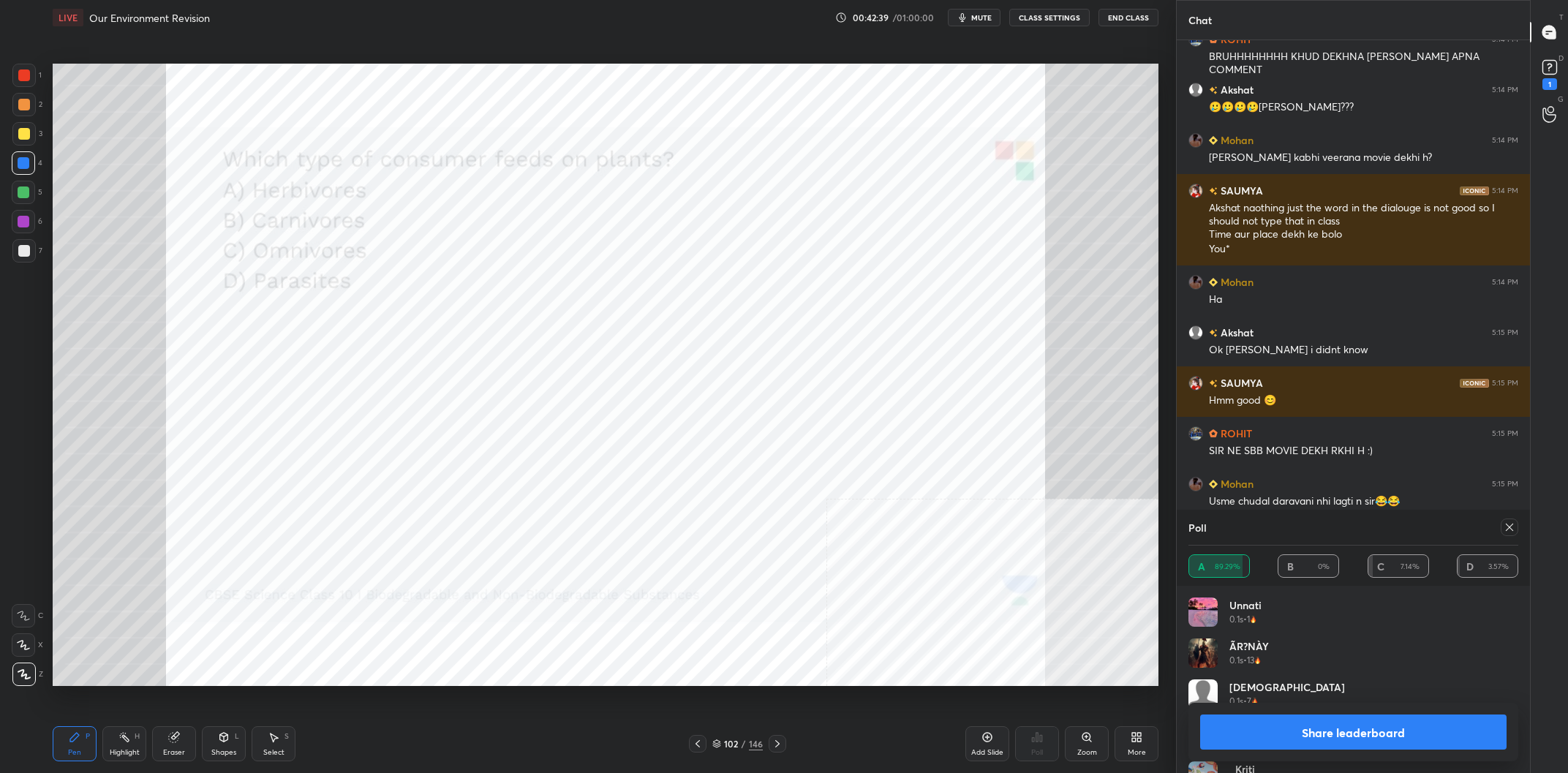
scroll to position [1, 1]
click at [1293, 734] on button "Share leaderboard" at bounding box center [1353, 732] width 306 height 35
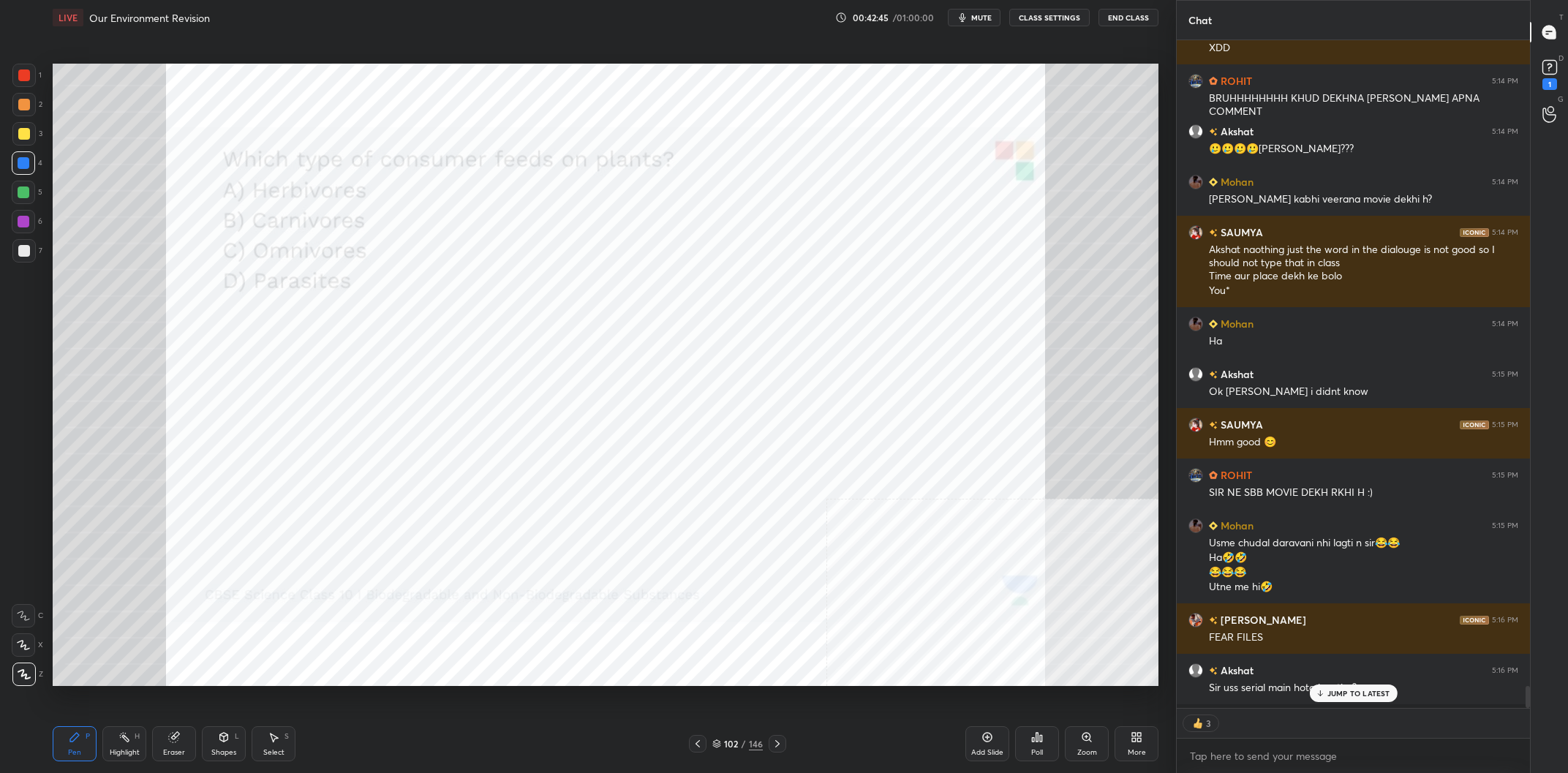
scroll to position [19588, 0]
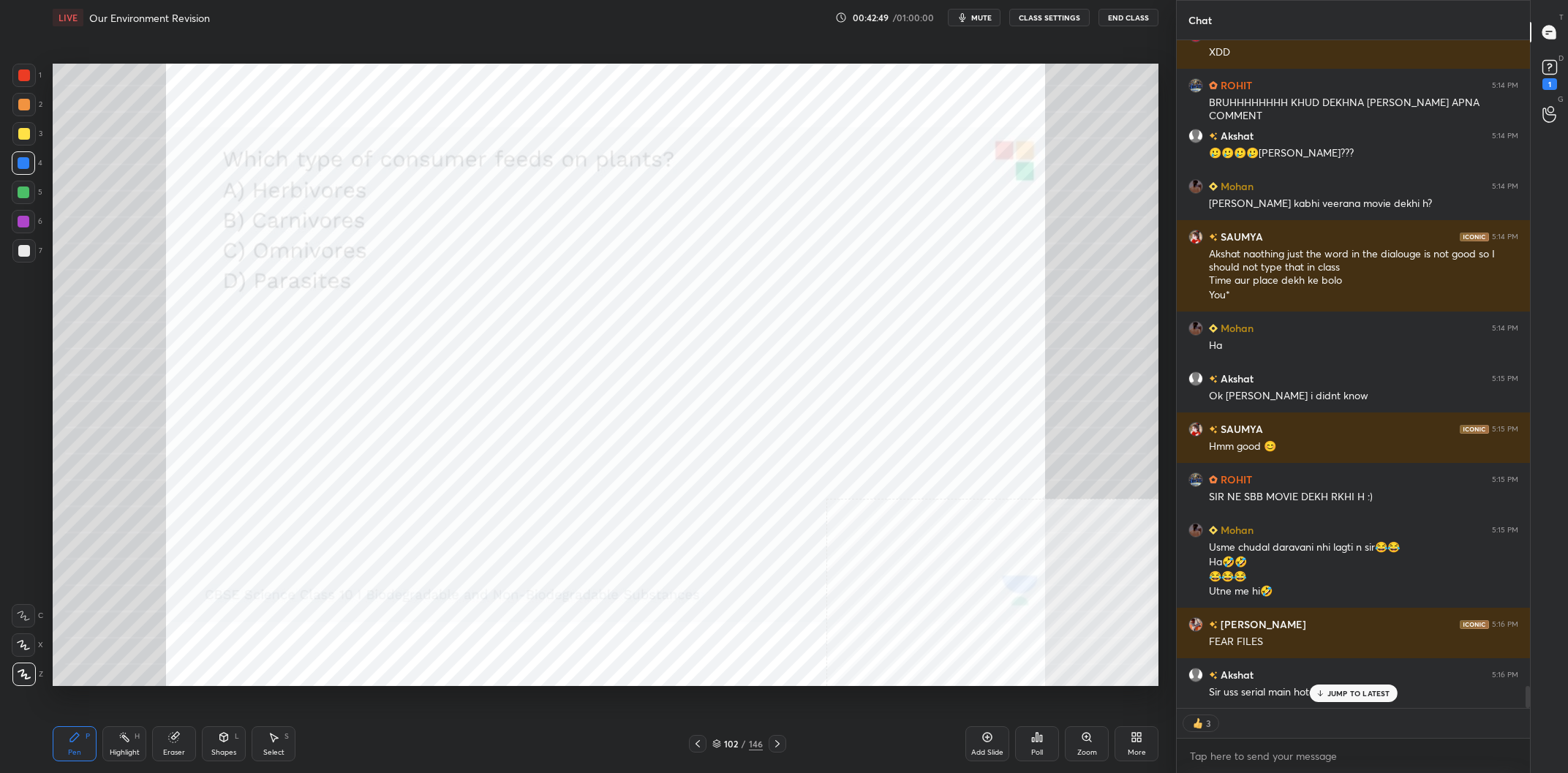
click at [1357, 691] on p "JUMP TO LATEST" at bounding box center [1359, 694] width 63 height 9
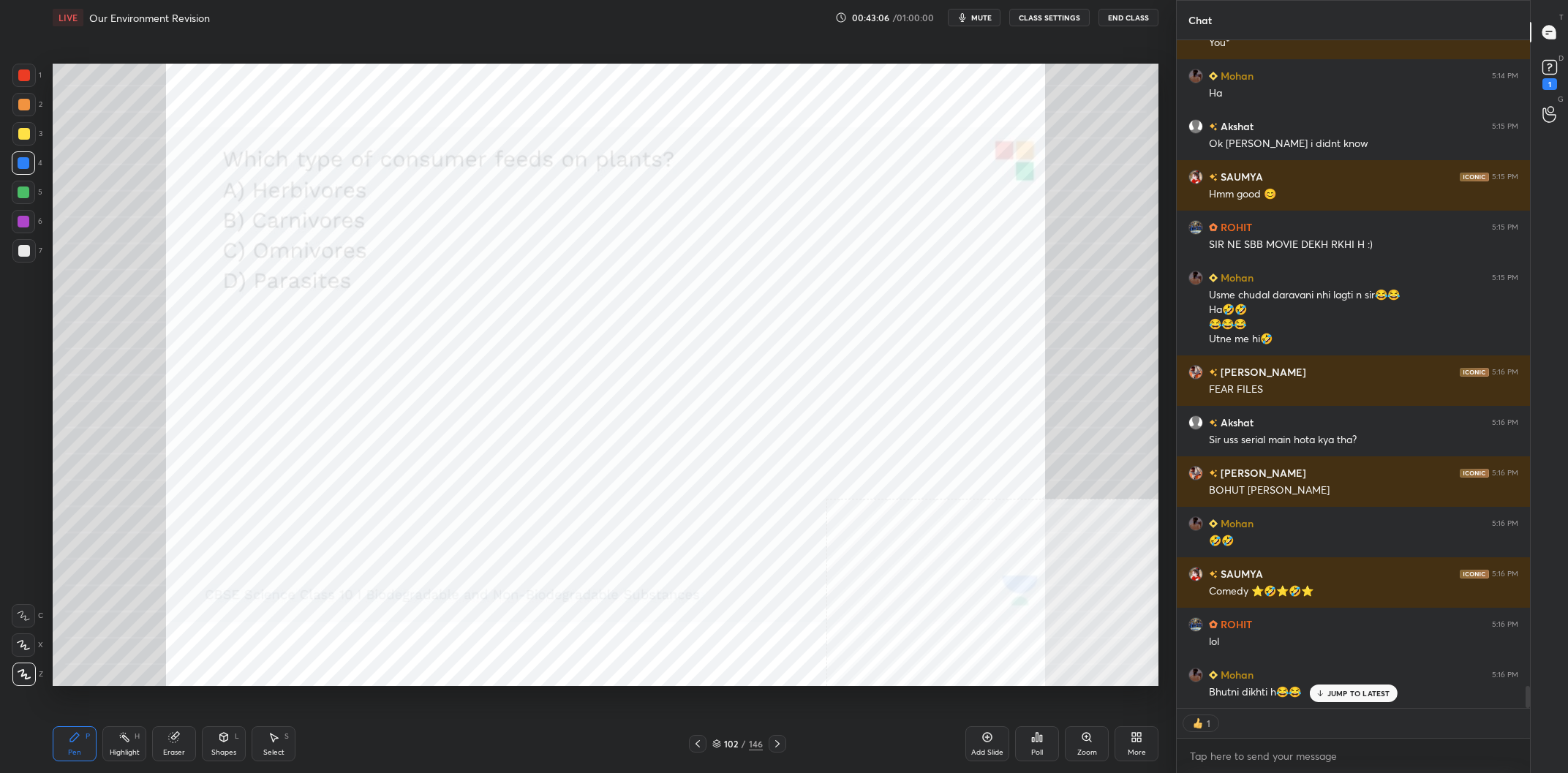
scroll to position [19891, 0]
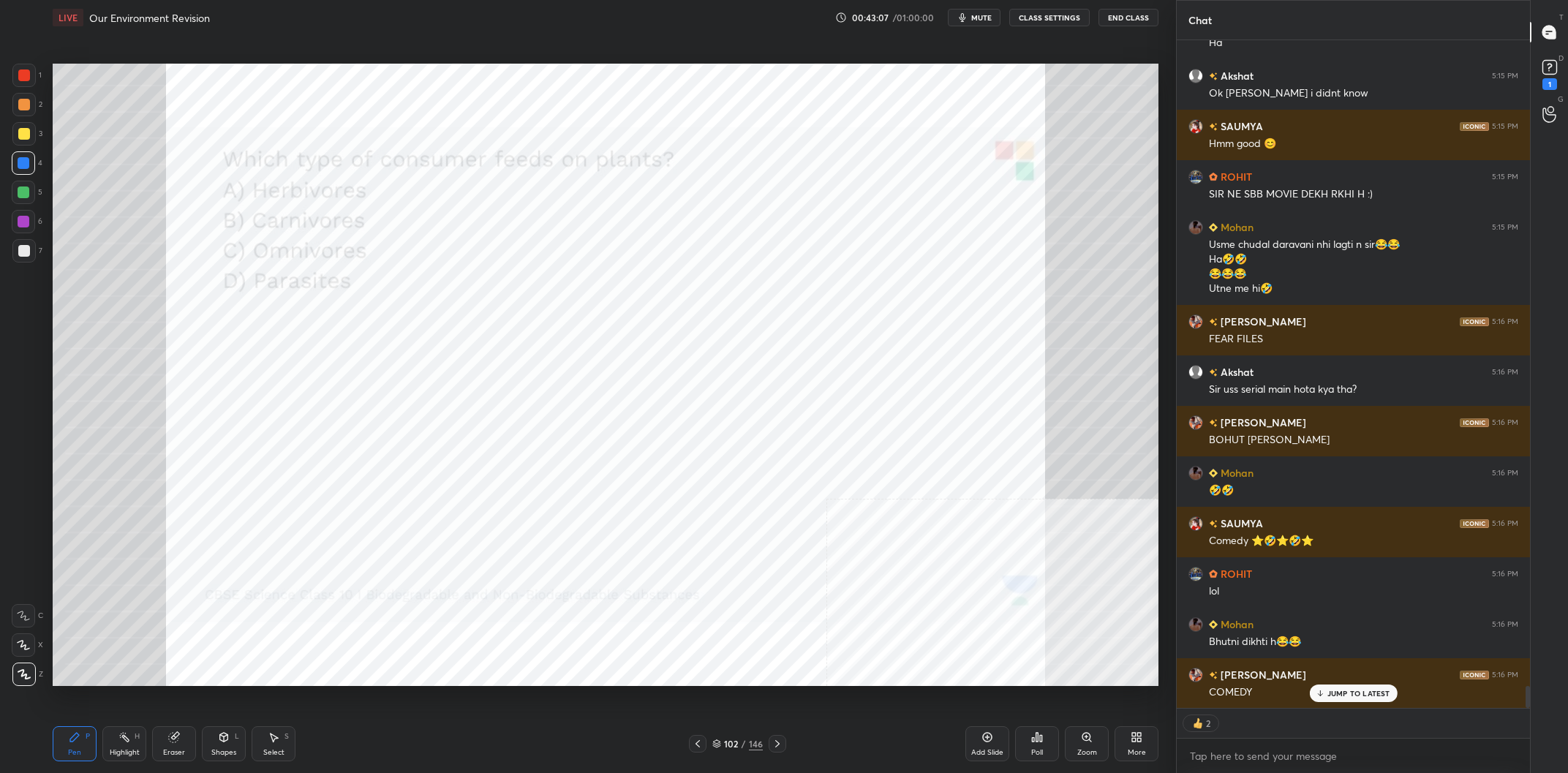
click at [741, 741] on div "102 / 146" at bounding box center [737, 743] width 50 height 13
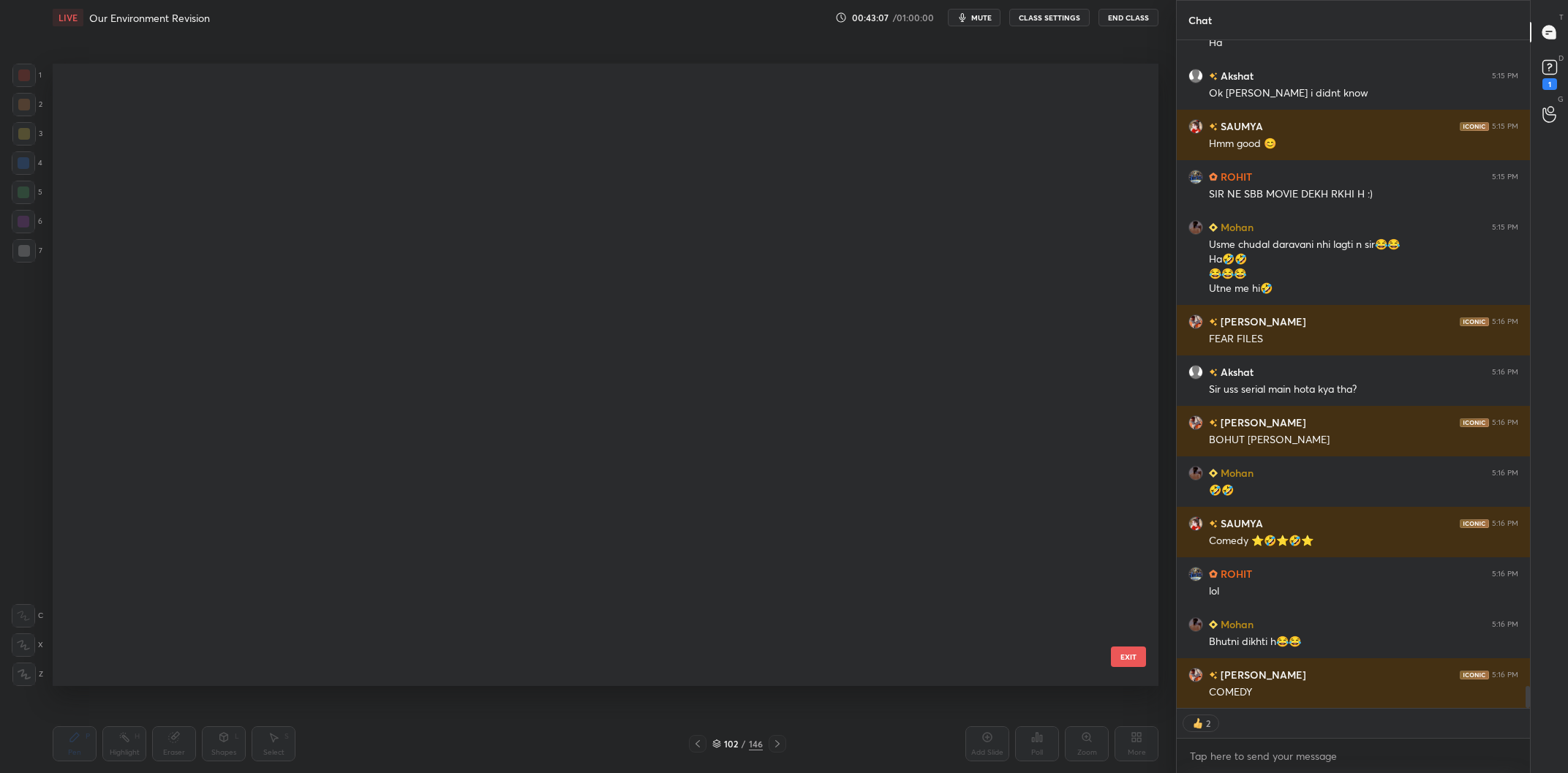
scroll to position [19941, 0]
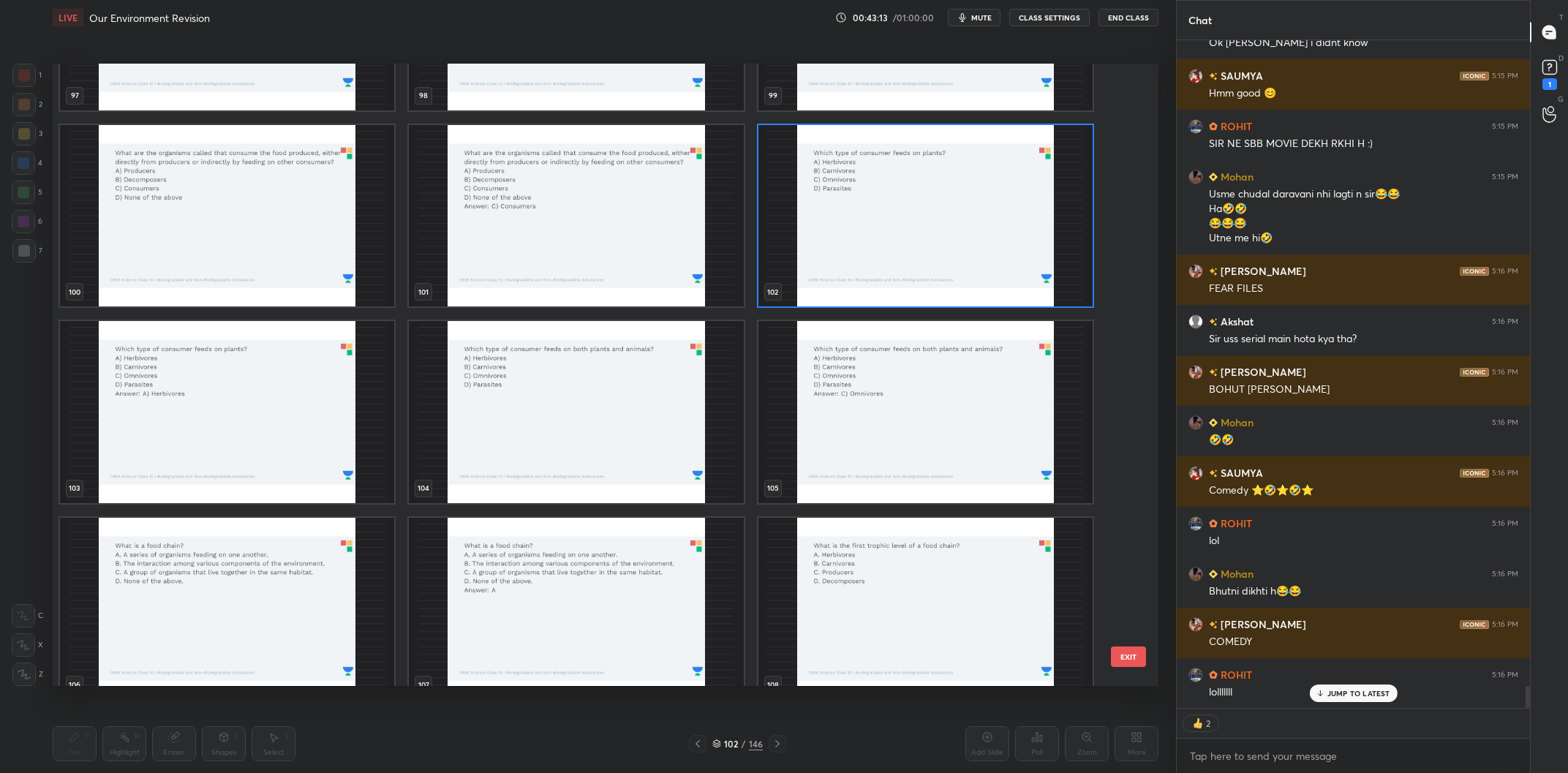
click at [665, 404] on img "grid" at bounding box center [576, 412] width 334 height 183
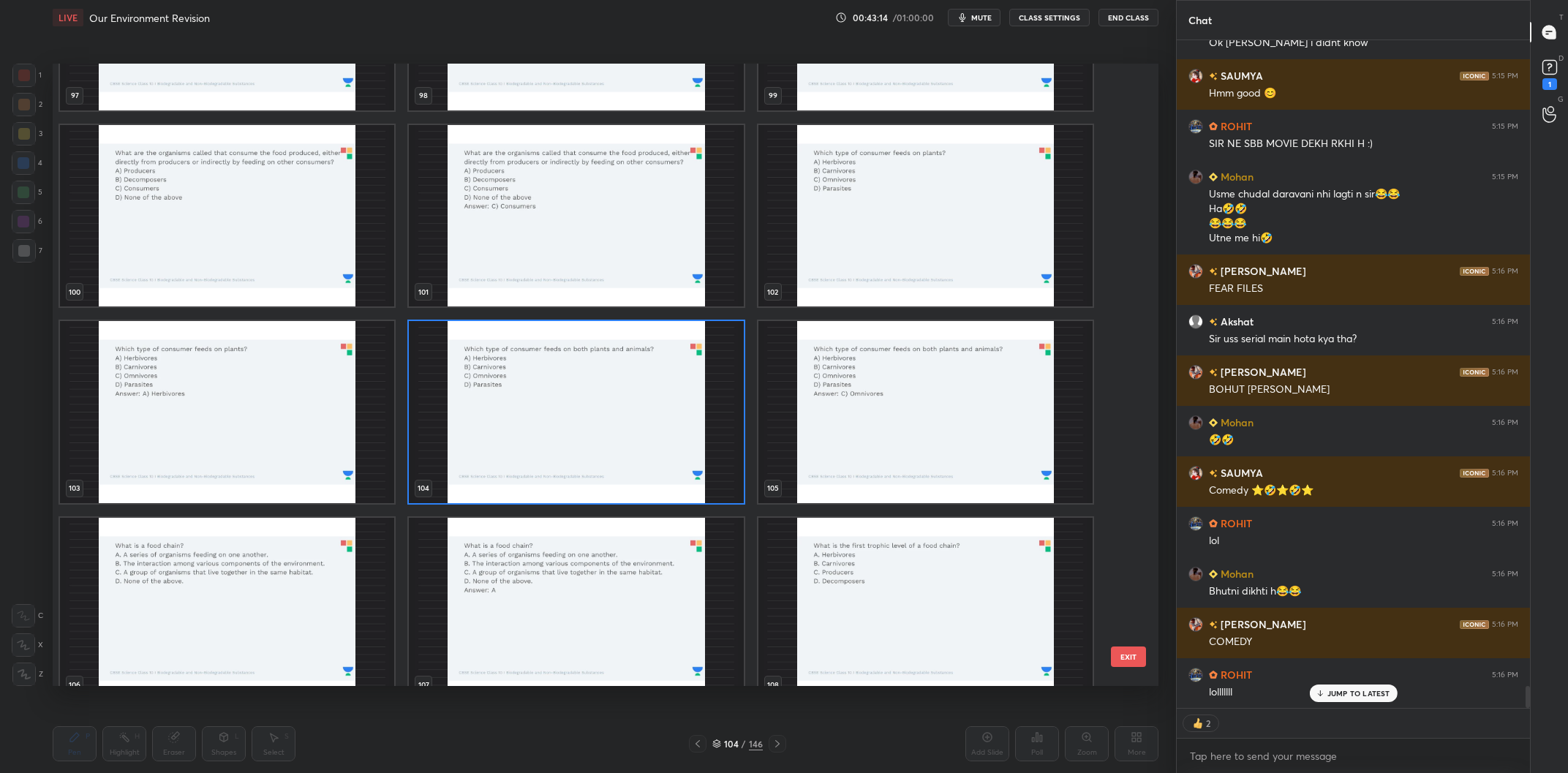
click at [665, 404] on img "grid" at bounding box center [576, 412] width 334 height 183
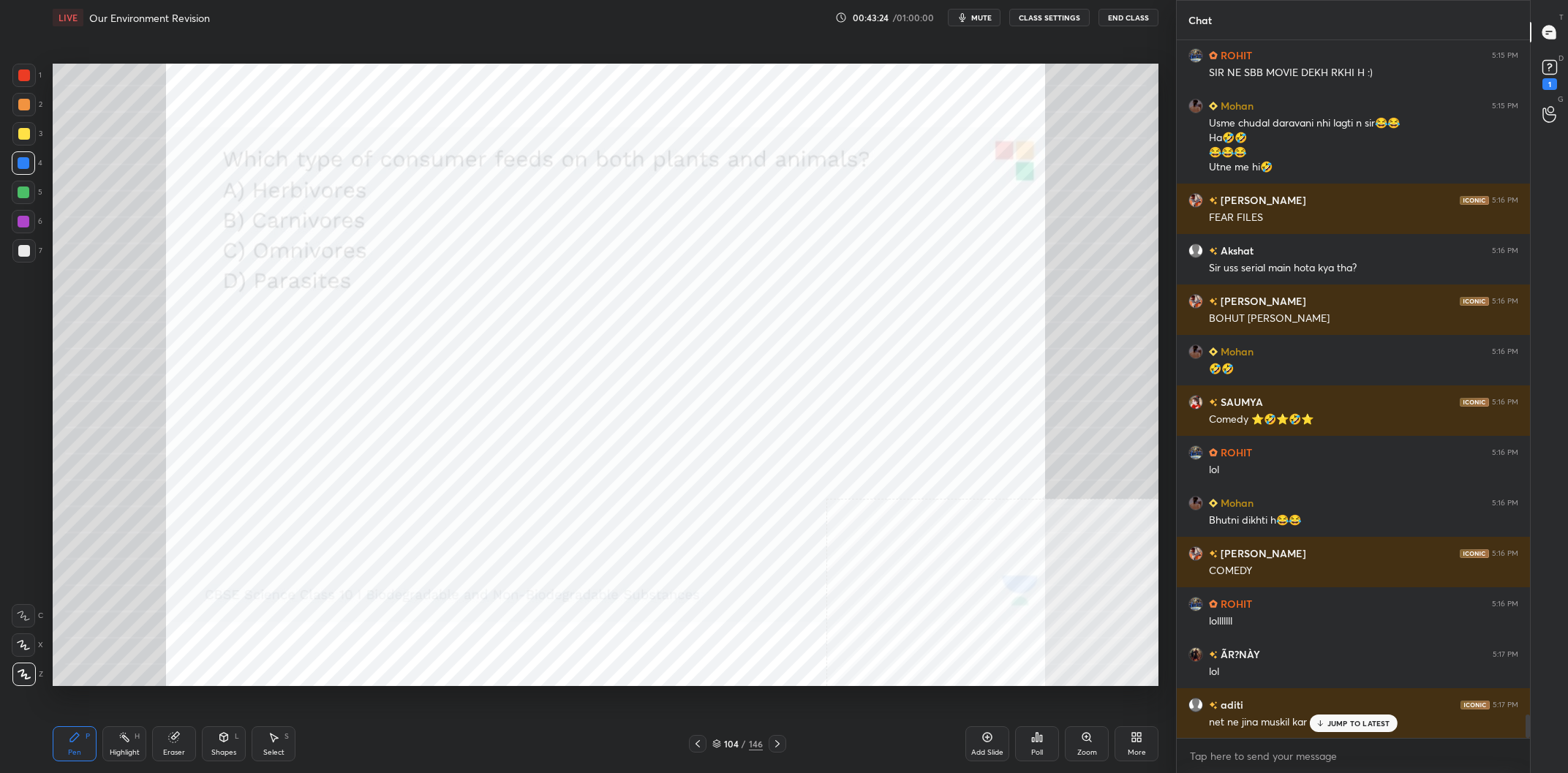
click at [1354, 724] on p "JUMP TO LATEST" at bounding box center [1359, 724] width 63 height 9
click at [1042, 747] on div "Poll" at bounding box center [1037, 743] width 44 height 35
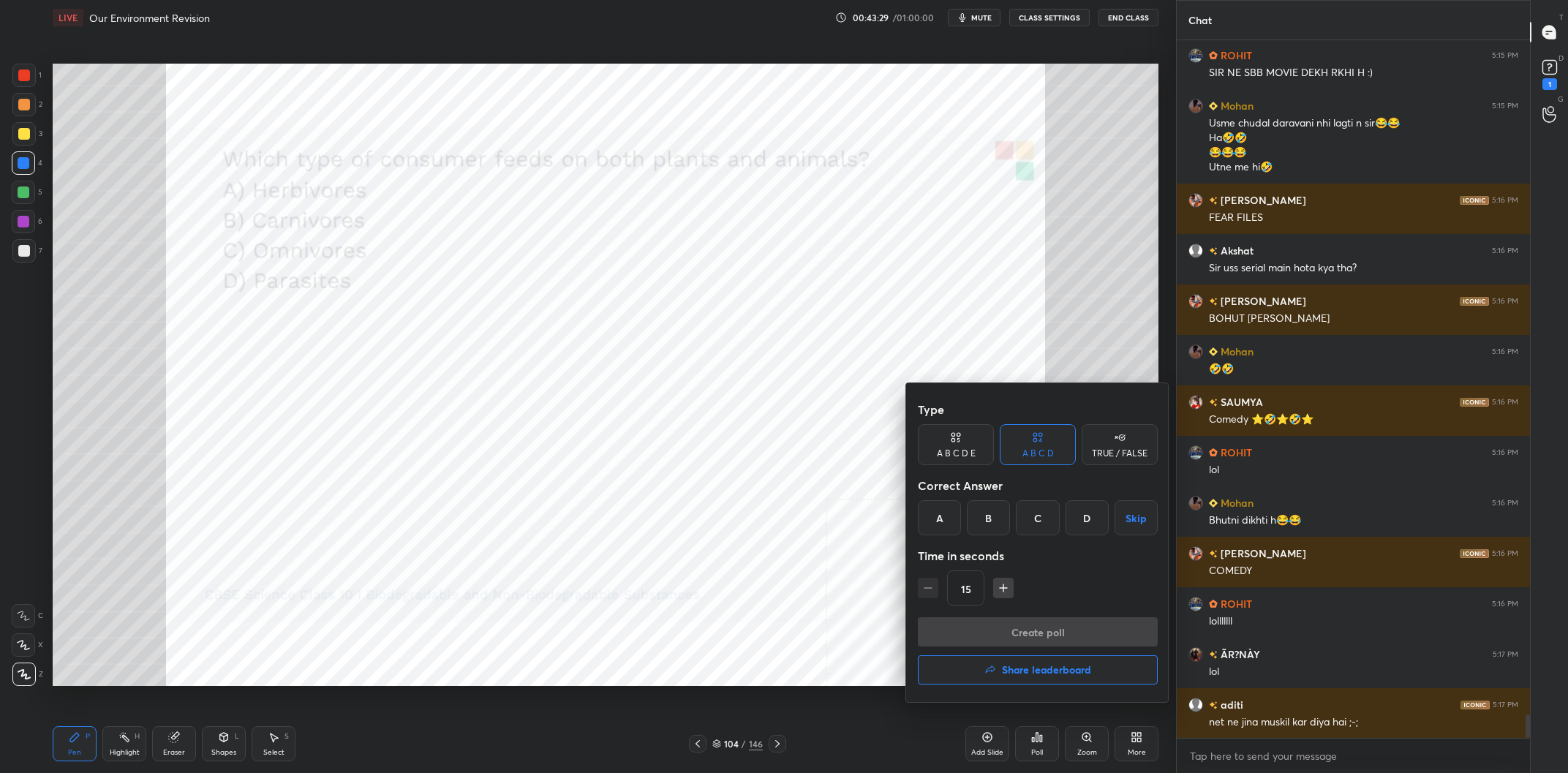
click at [1029, 506] on div "C" at bounding box center [1037, 518] width 44 height 35
click at [1058, 635] on button "Create poll" at bounding box center [1037, 632] width 240 height 29
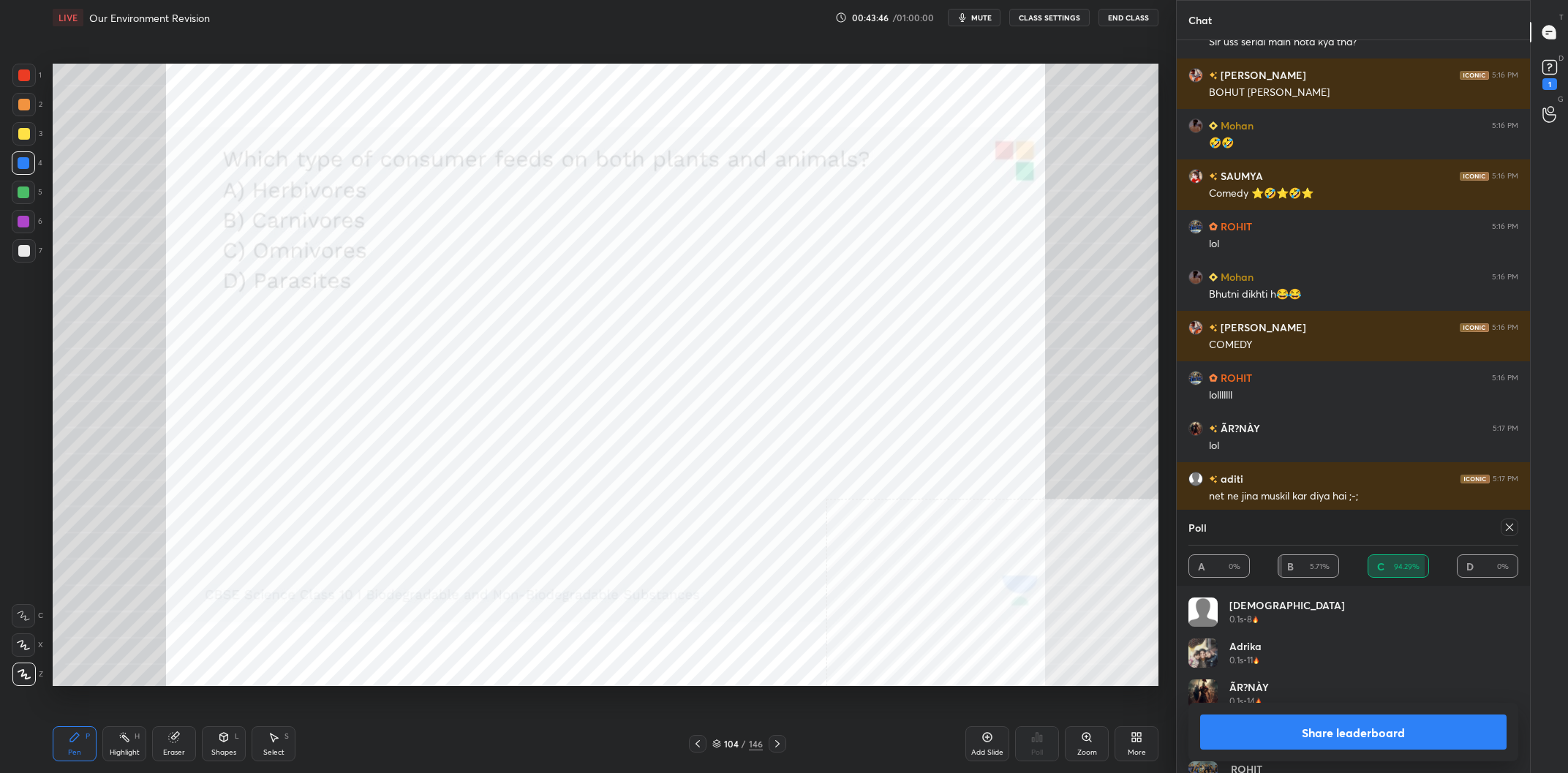
click at [1362, 737] on button "Share leaderboard" at bounding box center [1353, 732] width 306 height 35
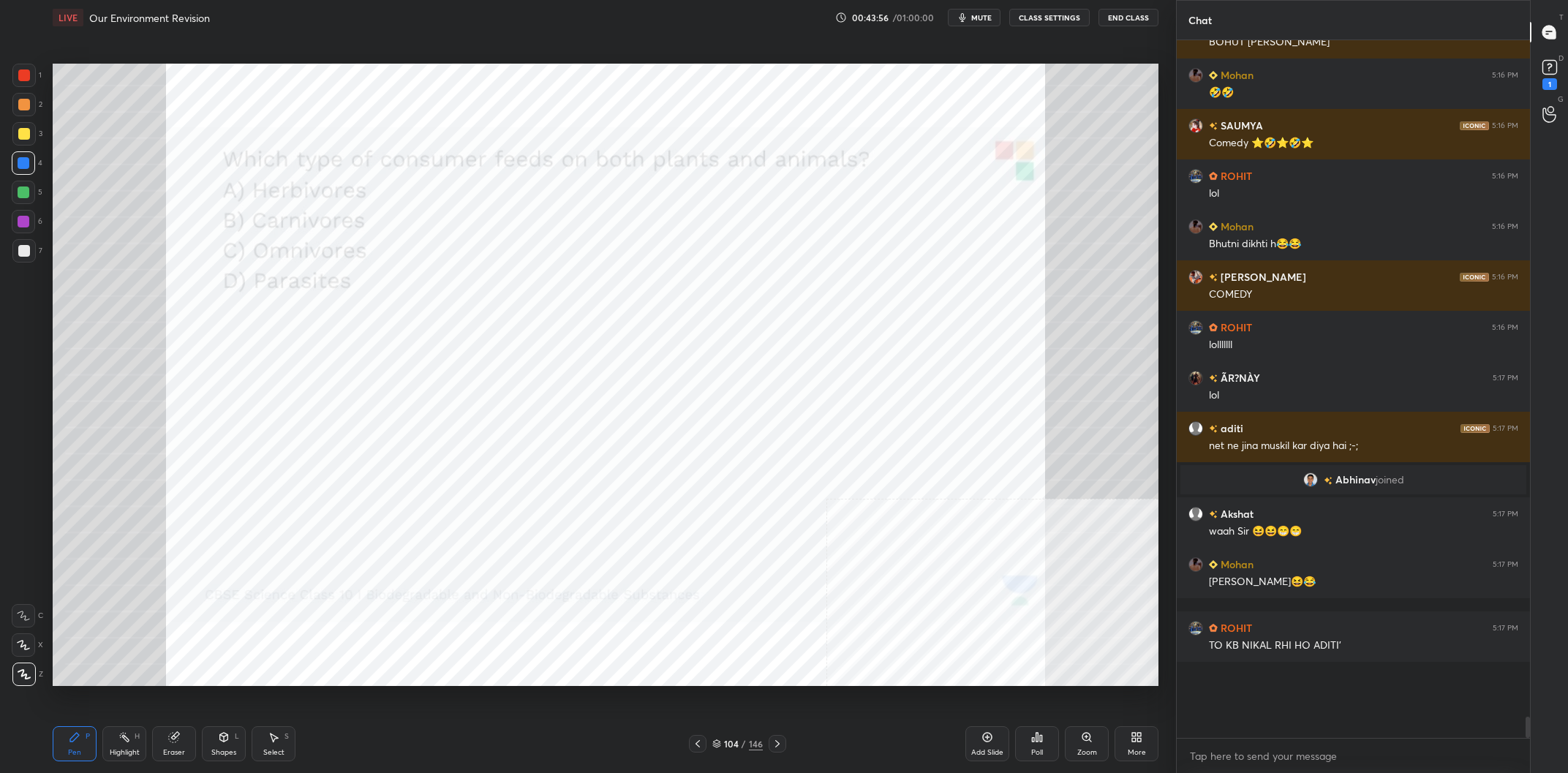
click at [732, 744] on div "104" at bounding box center [731, 744] width 15 height 9
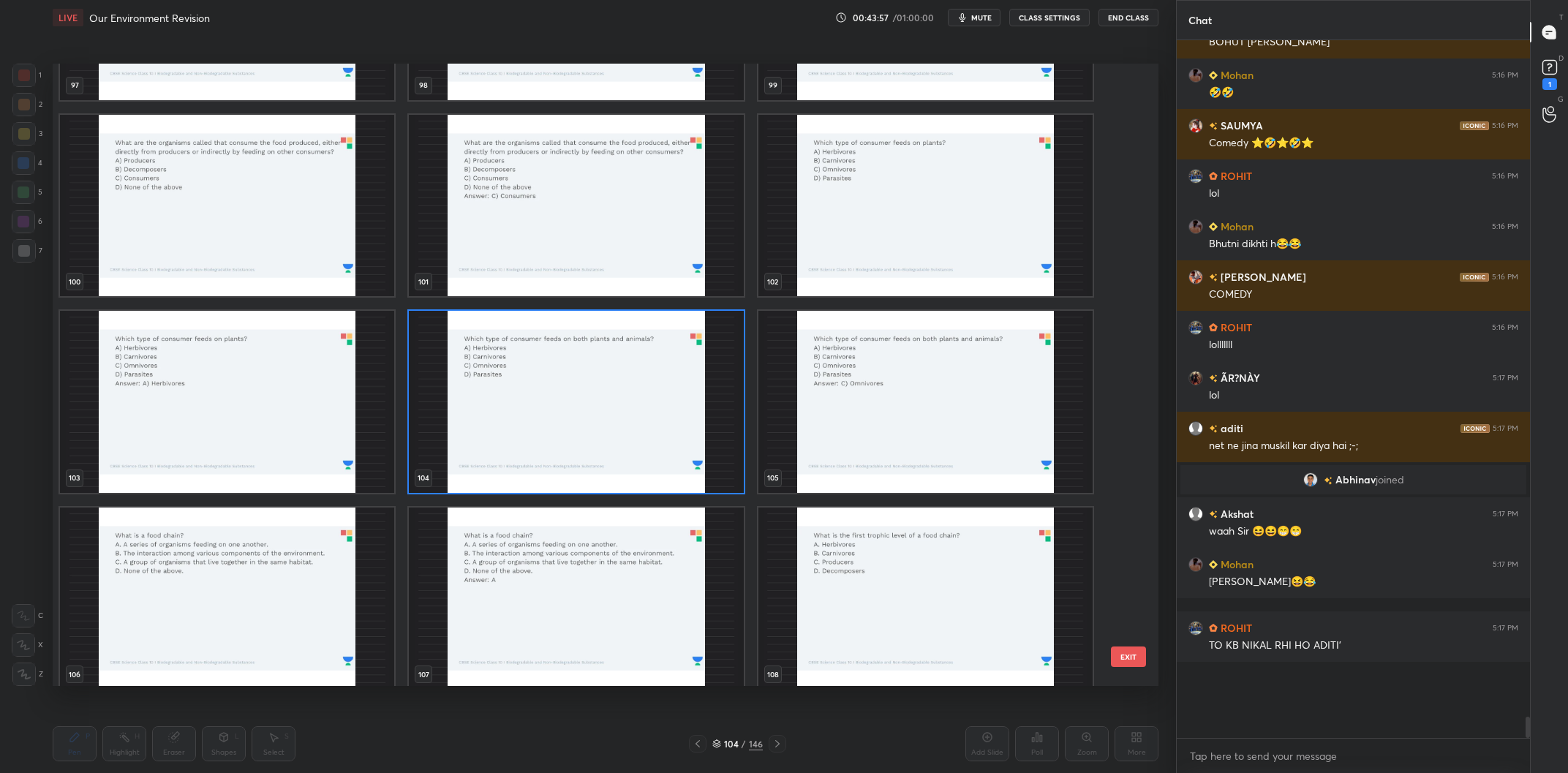
scroll to position [6524, 0]
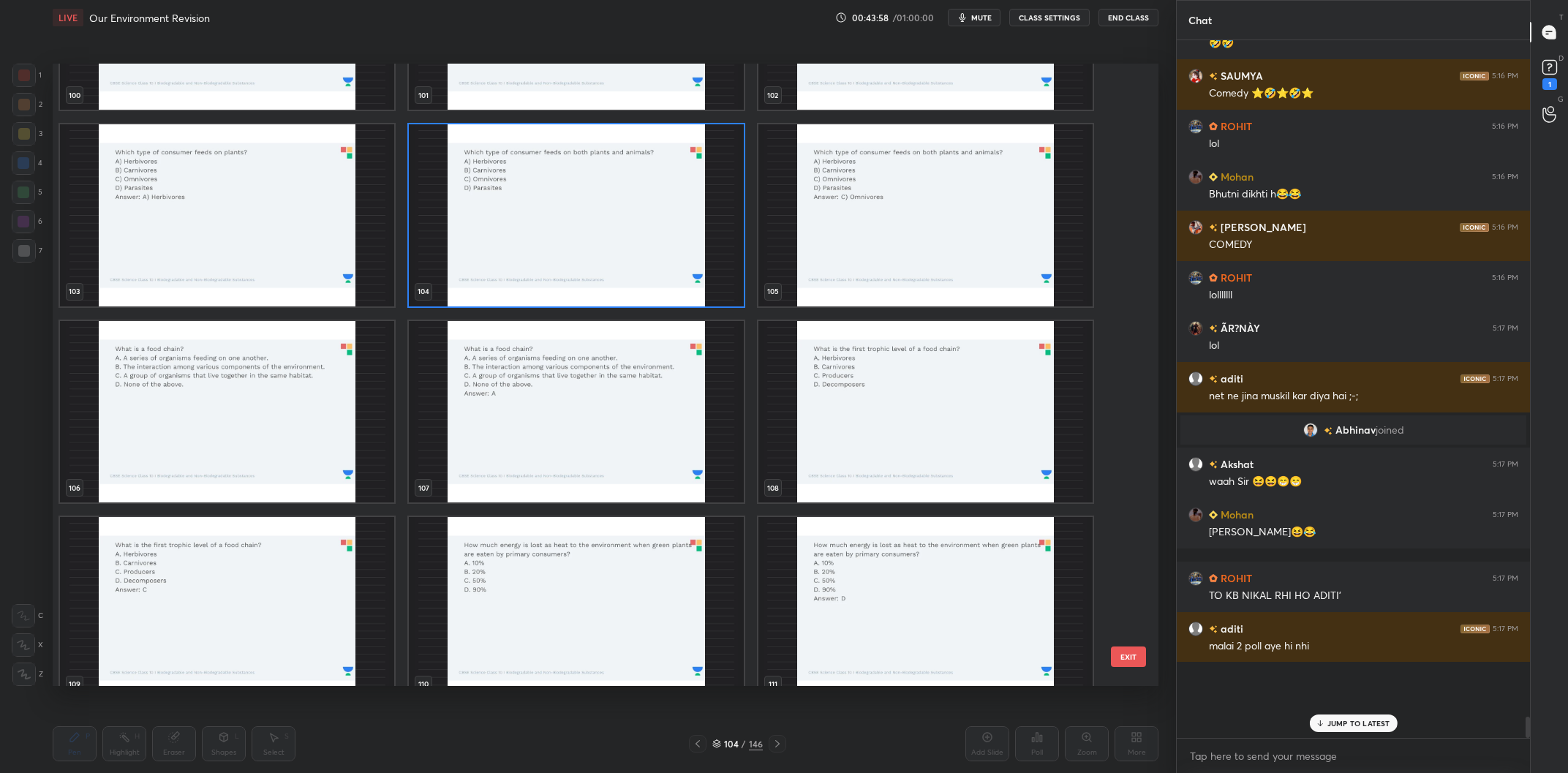
click at [292, 418] on img "grid" at bounding box center [227, 412] width 334 height 183
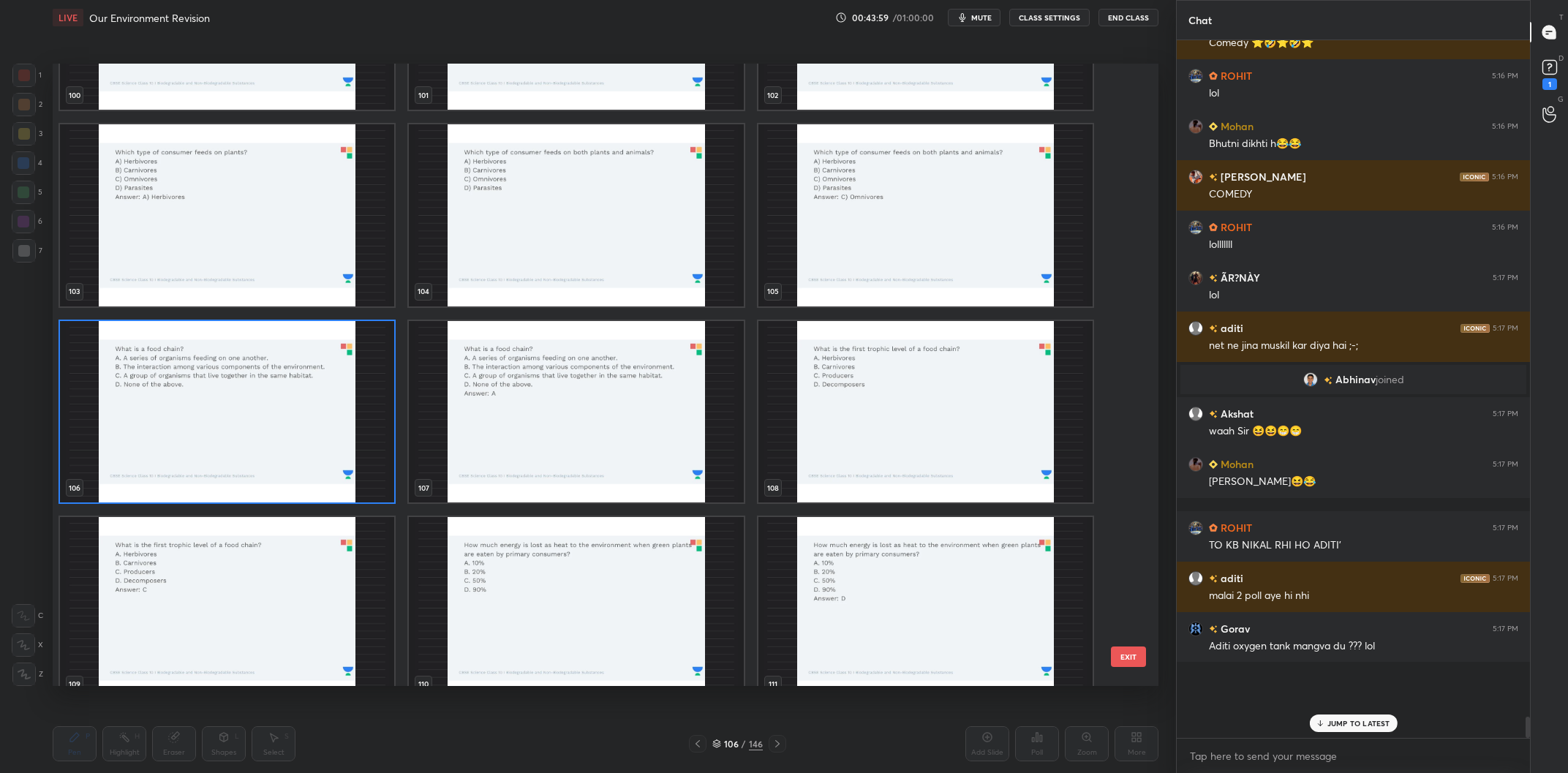
click at [290, 417] on img "grid" at bounding box center [227, 412] width 334 height 183
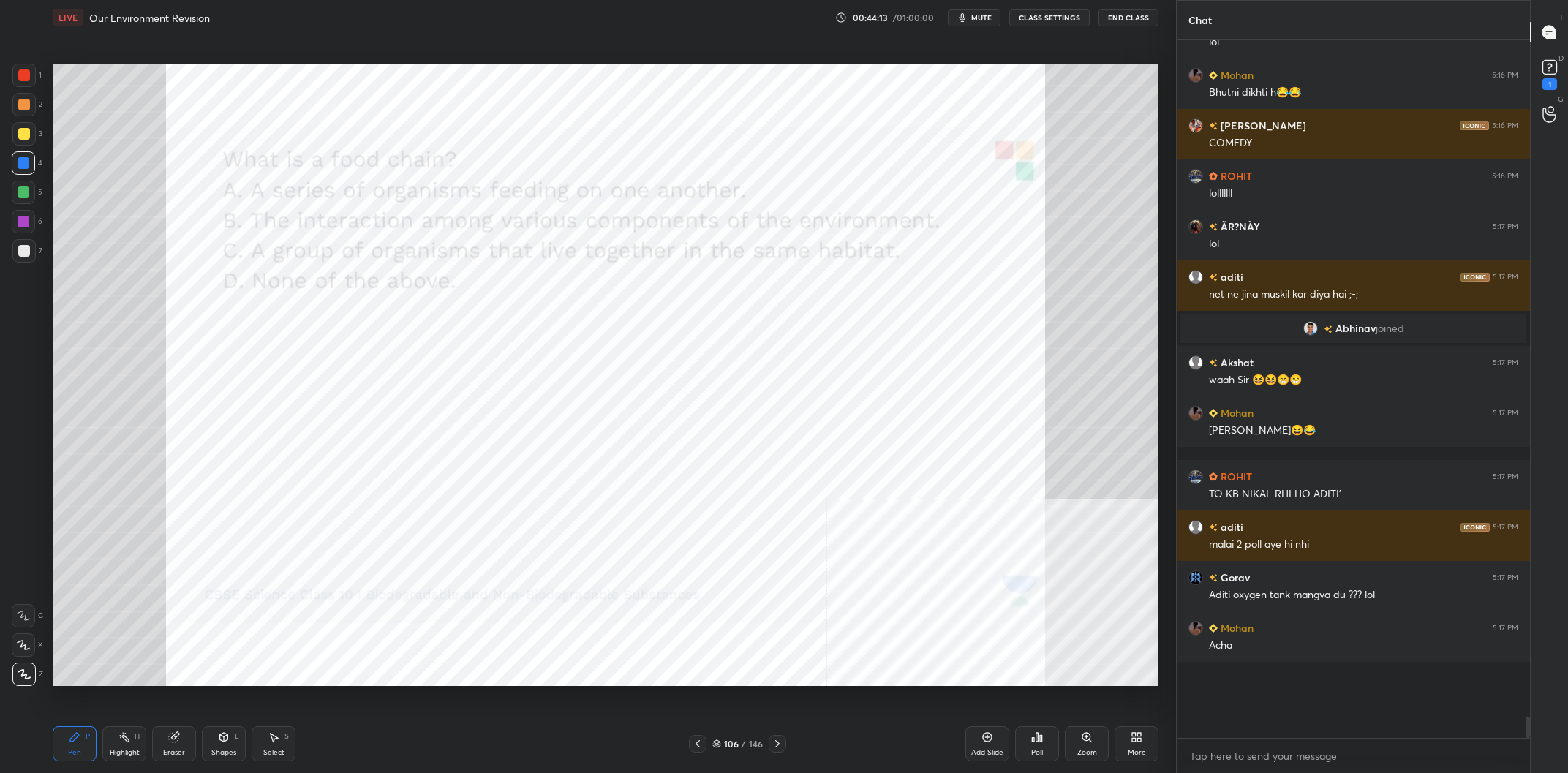
scroll to position [19923, 0]
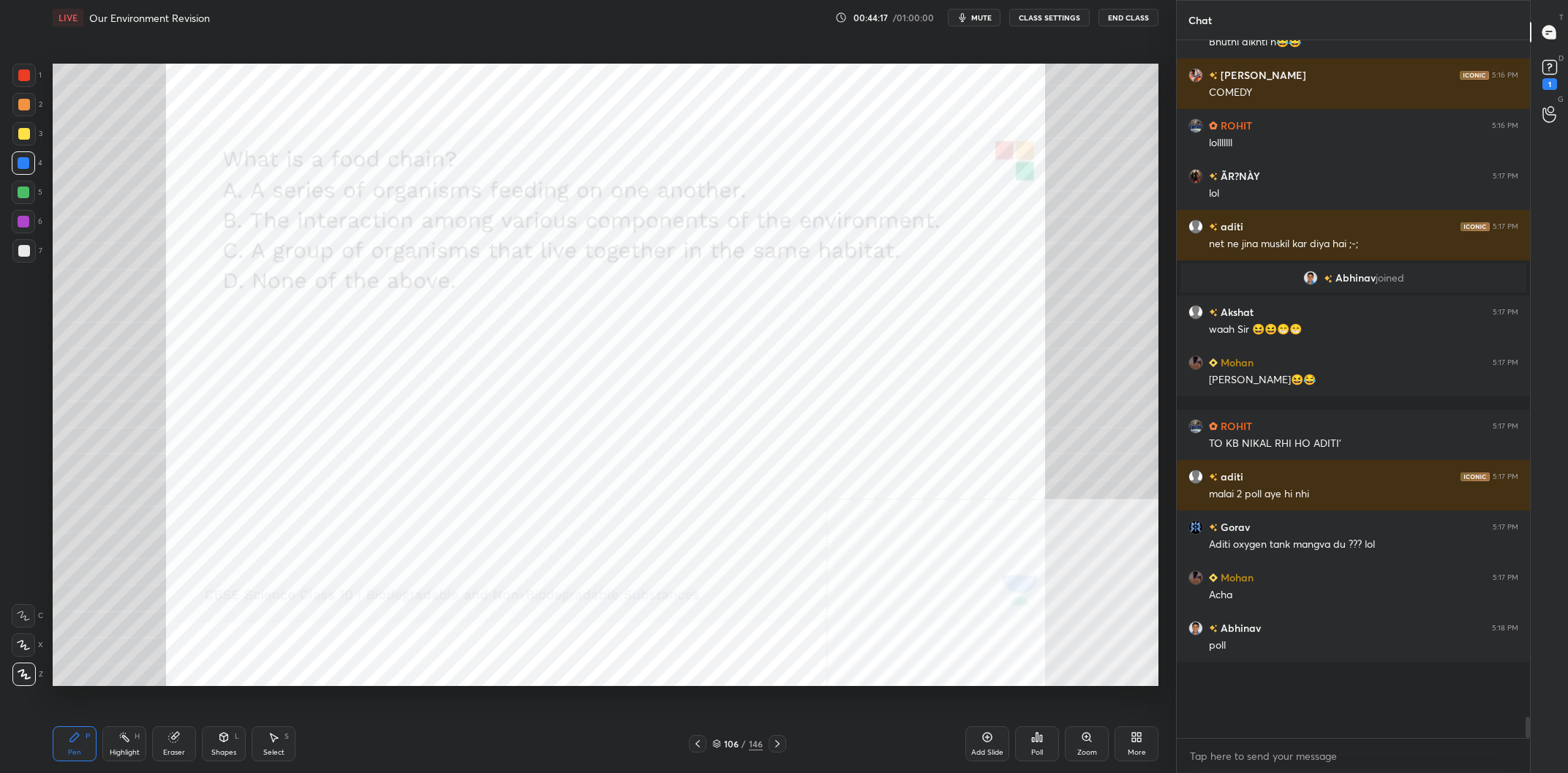
click at [721, 744] on icon at bounding box center [717, 745] width 8 height 3
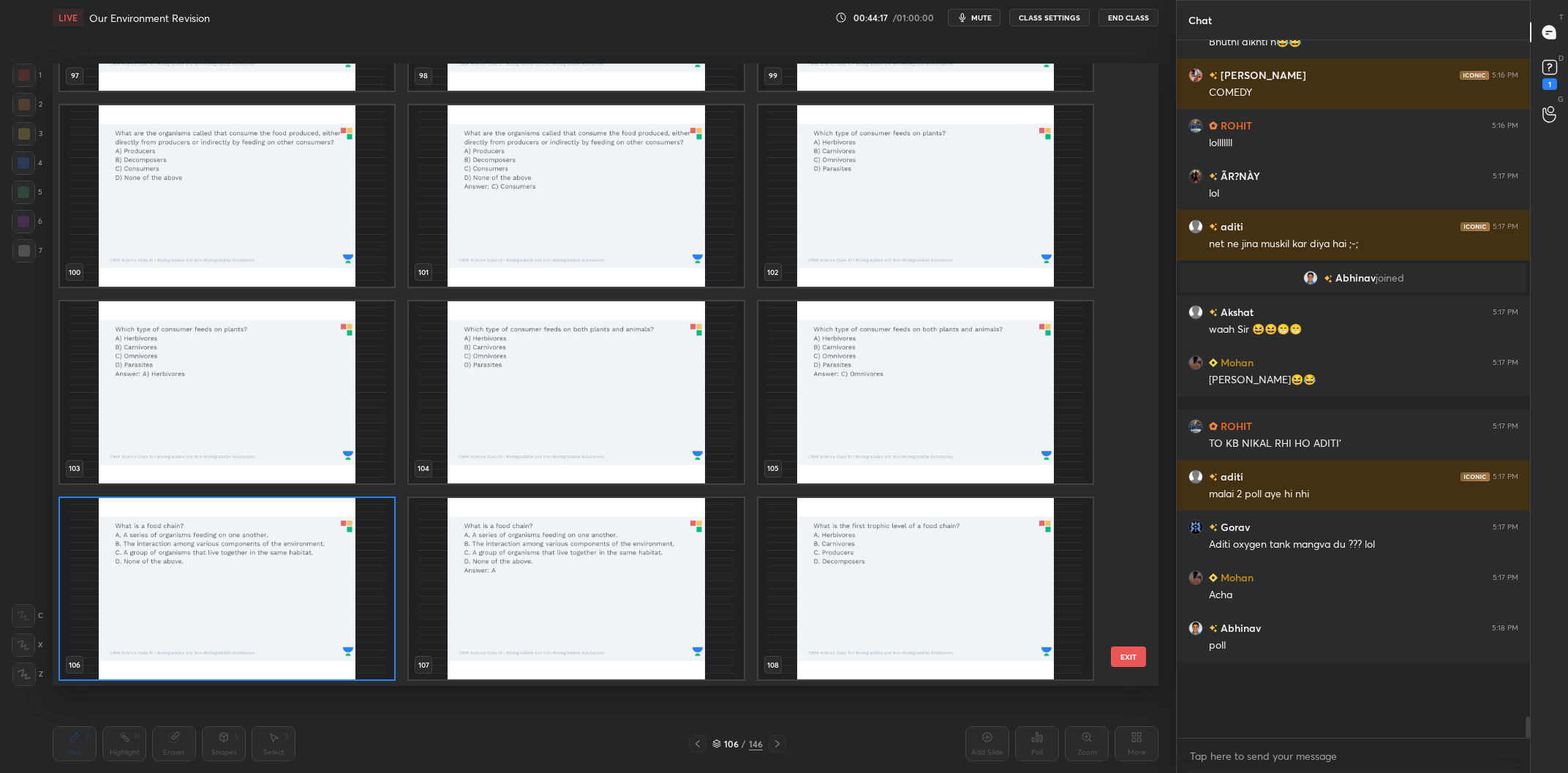
scroll to position [6634, 0]
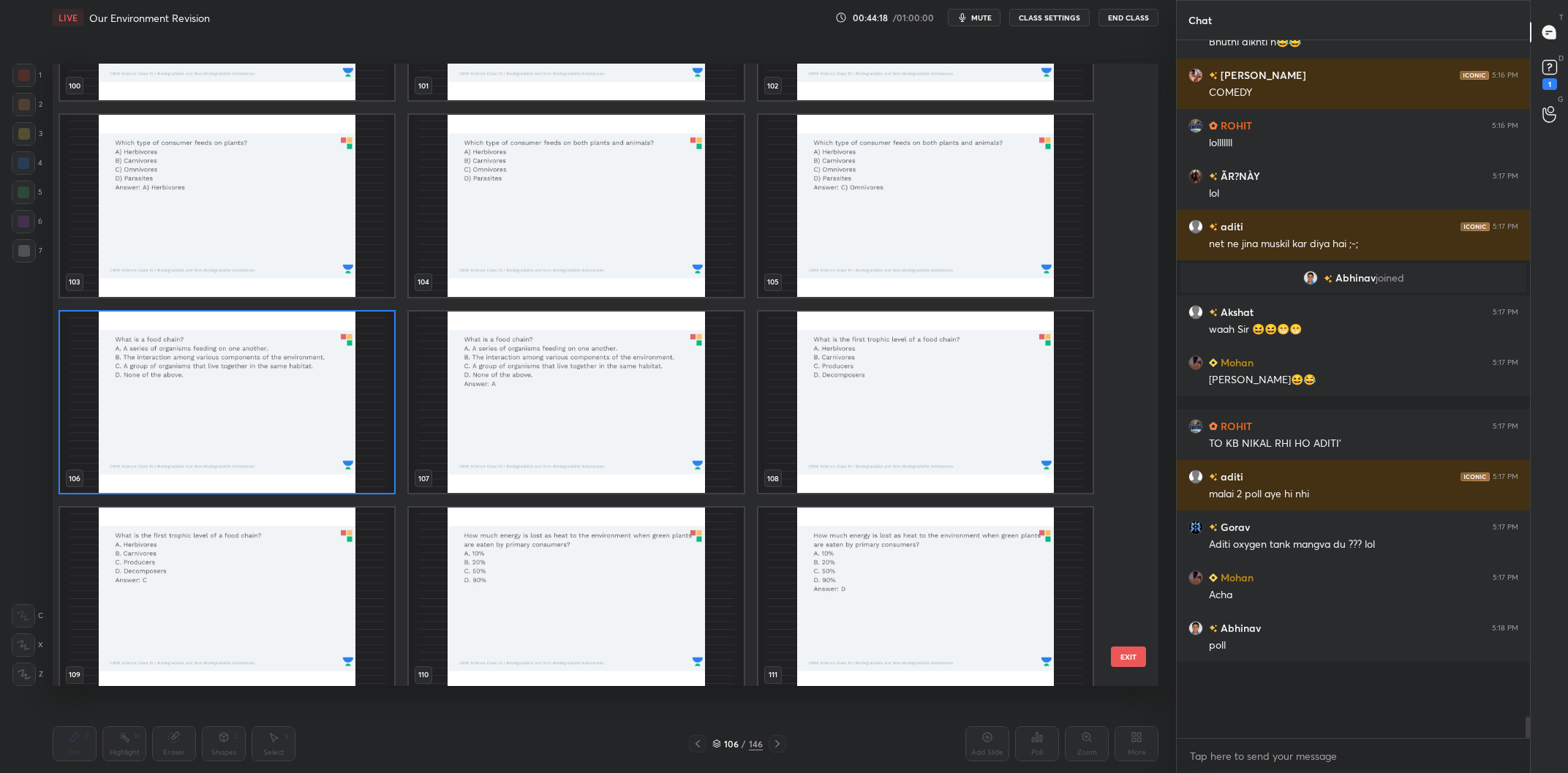
click at [291, 414] on img "grid" at bounding box center [227, 403] width 334 height 183
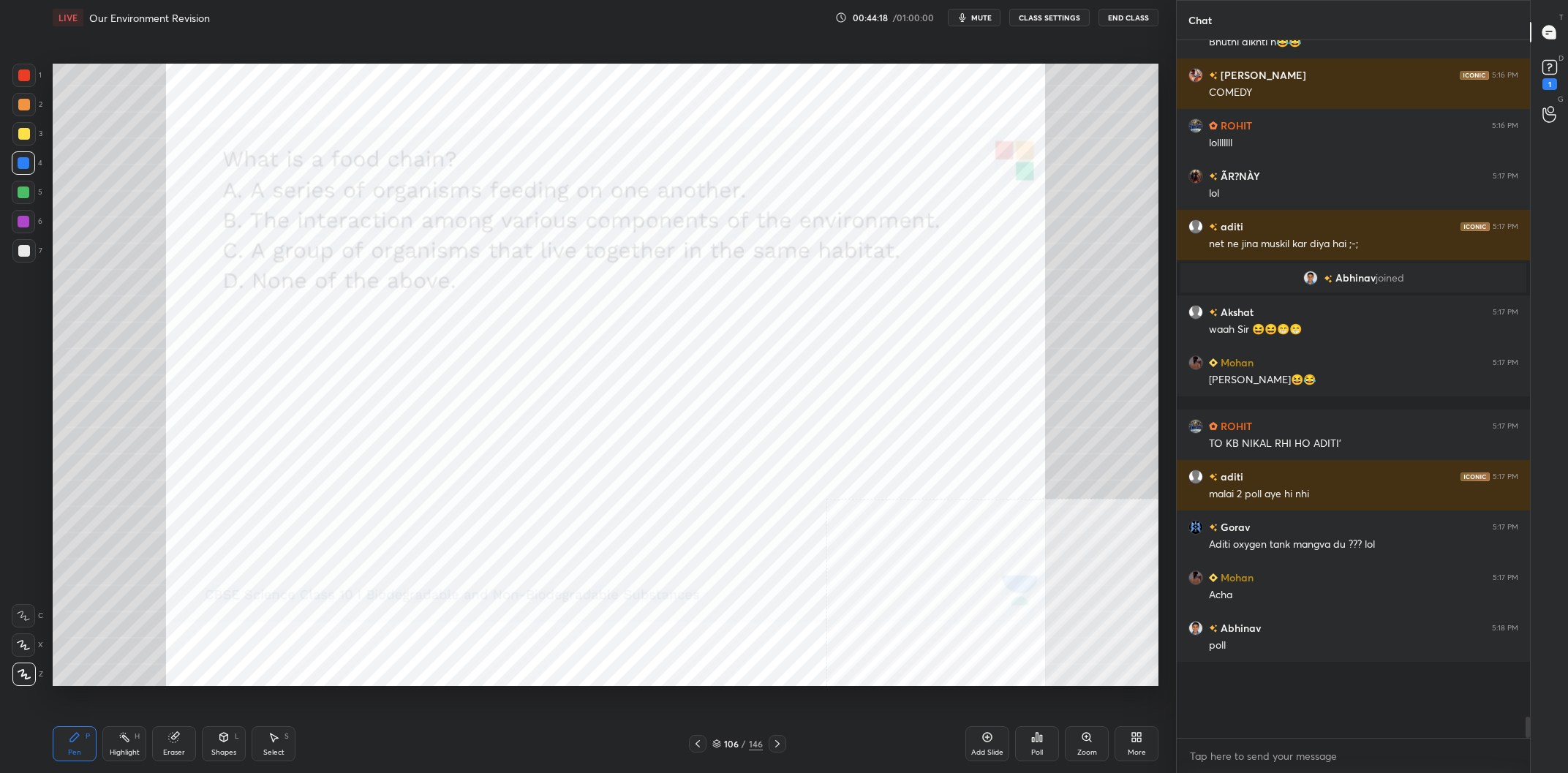
click at [291, 414] on img "grid" at bounding box center [227, 403] width 334 height 183
click at [1037, 758] on div "Poll" at bounding box center [1037, 743] width 44 height 35
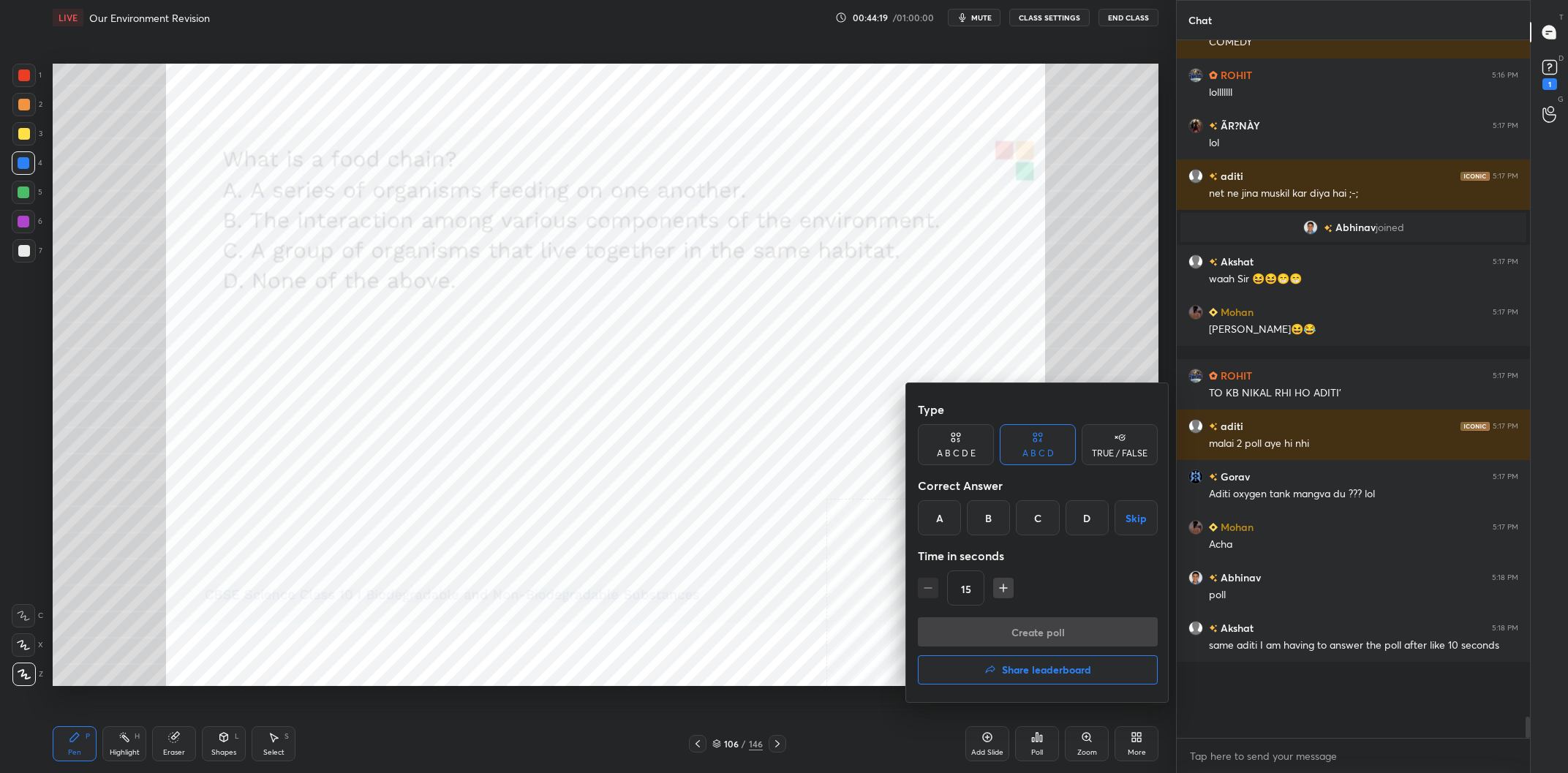
click at [946, 520] on div "A" at bounding box center [939, 518] width 44 height 35
click at [1030, 639] on button "Create poll" at bounding box center [1037, 632] width 240 height 29
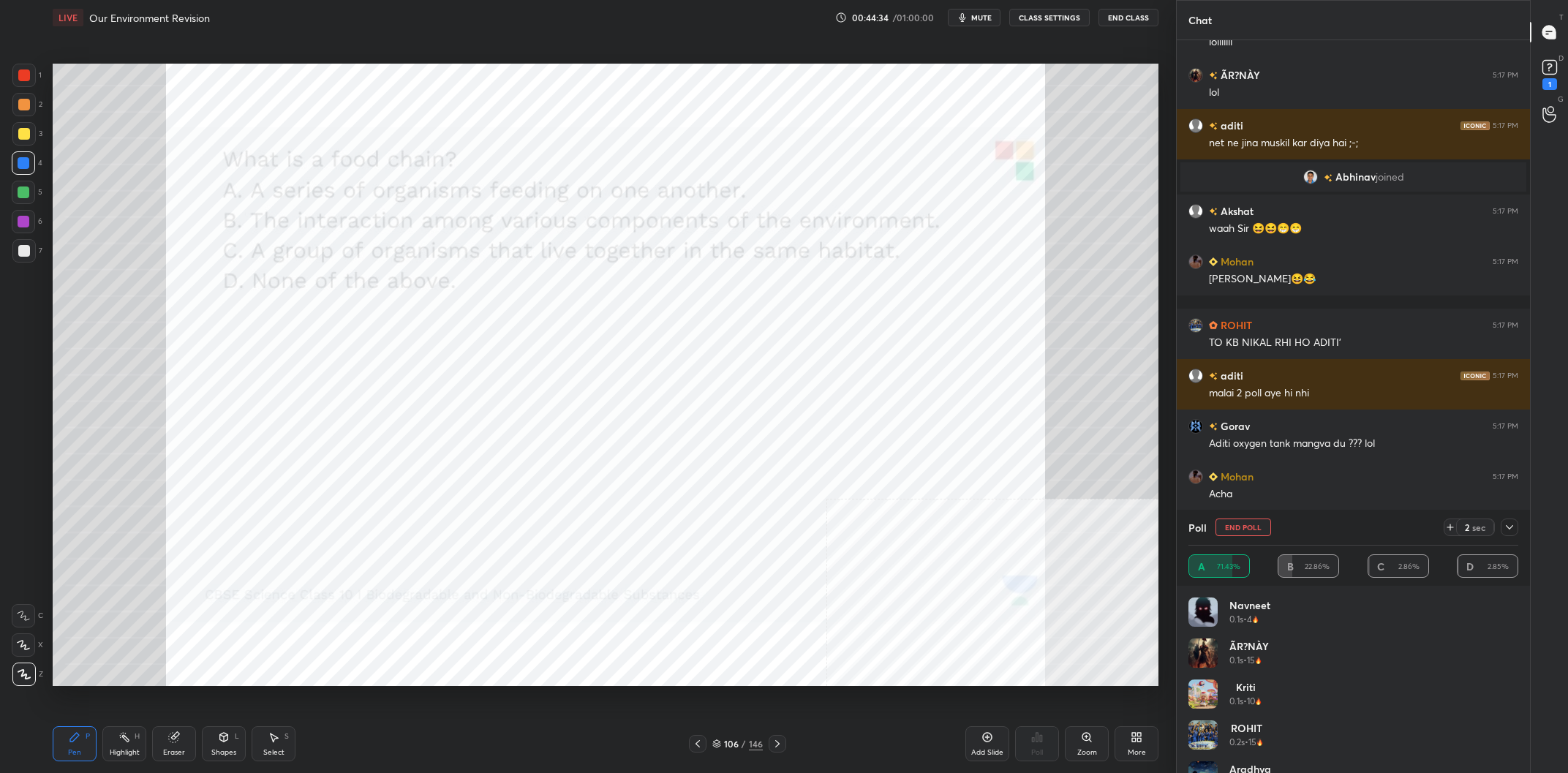
scroll to position [20074, 0]
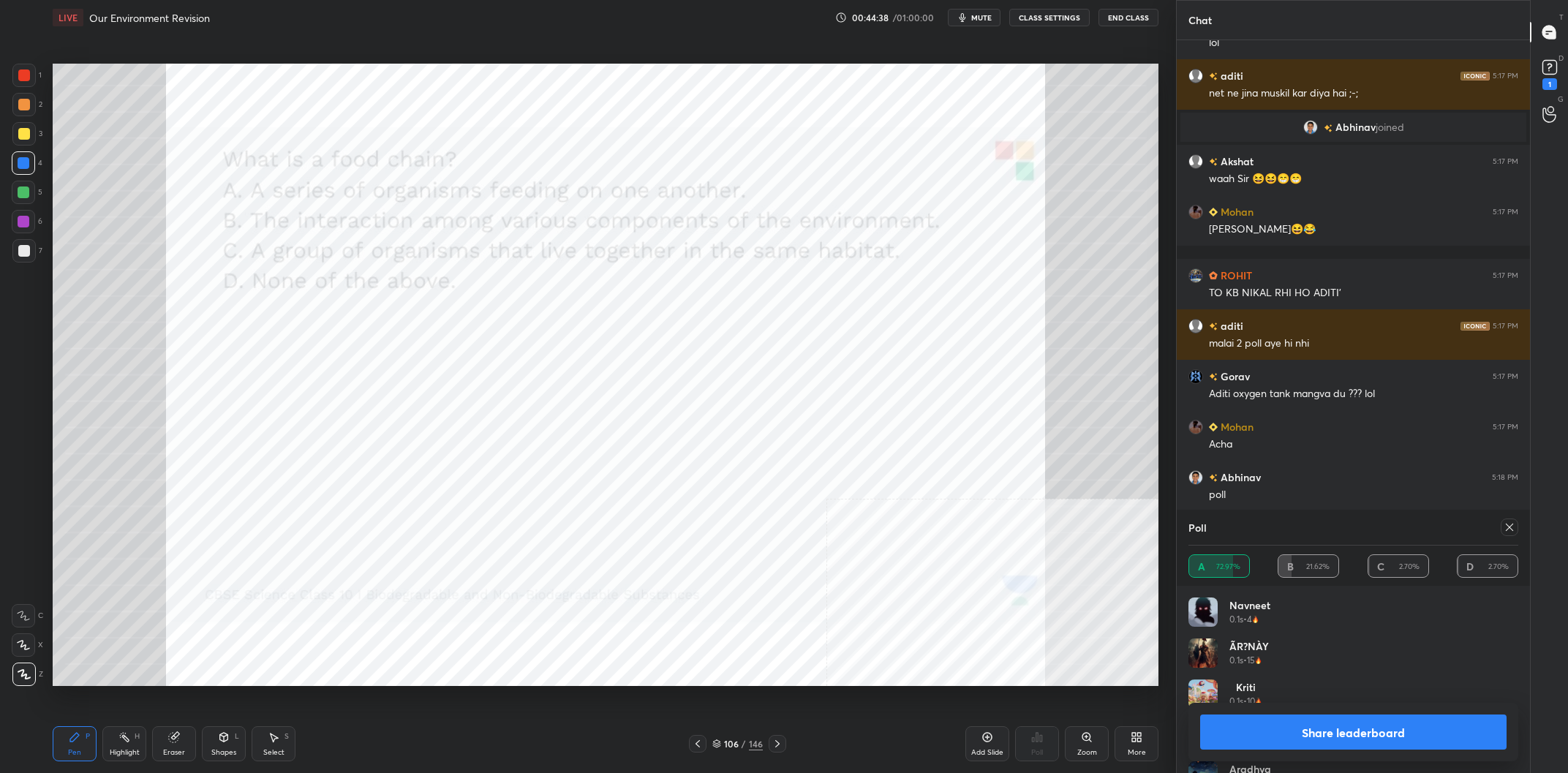
click at [1286, 702] on div "Kriti 0.1s • 10" at bounding box center [1353, 700] width 330 height 41
click at [1263, 720] on button "Share leaderboard" at bounding box center [1353, 732] width 306 height 35
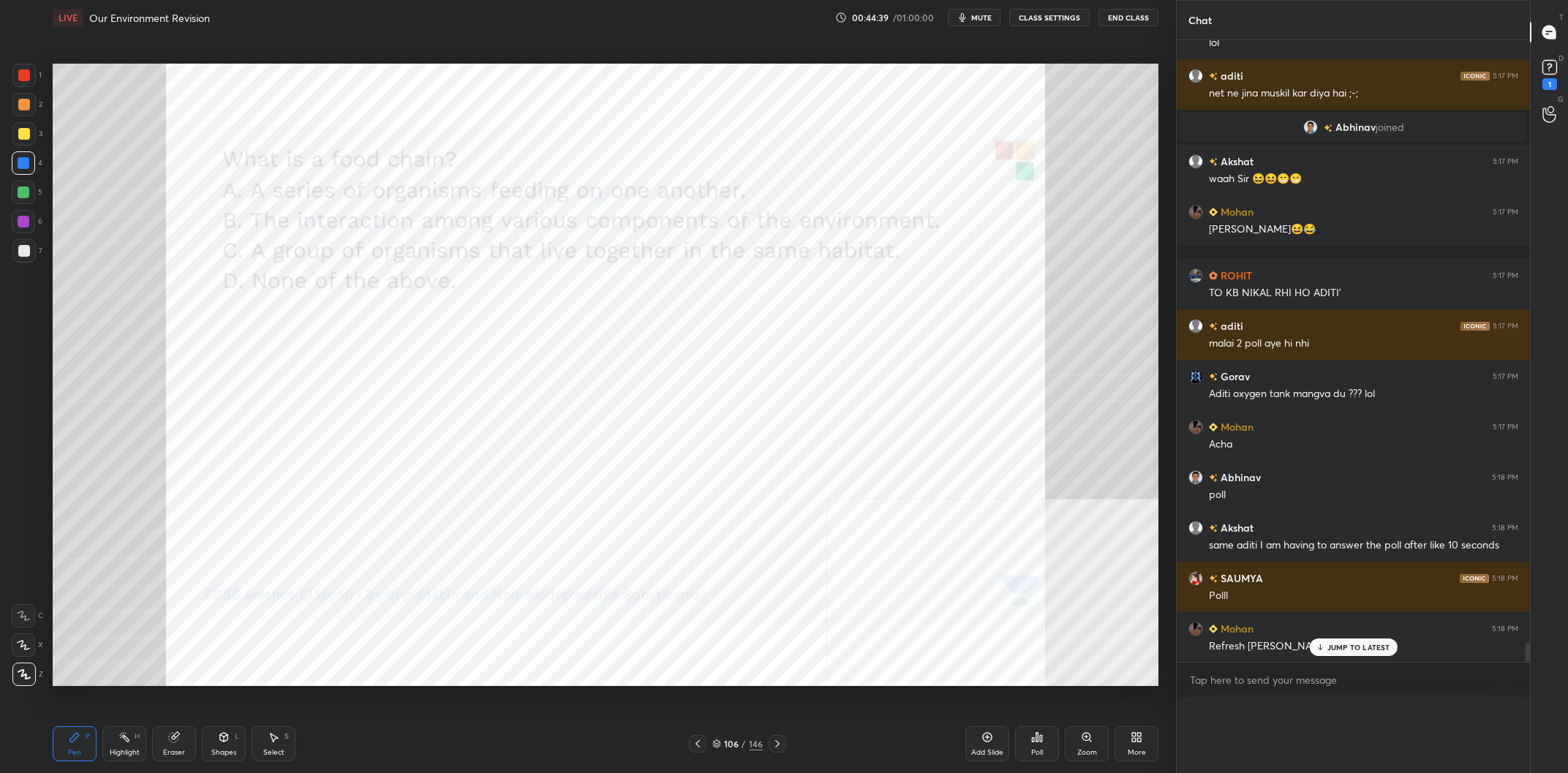
scroll to position [0, 0]
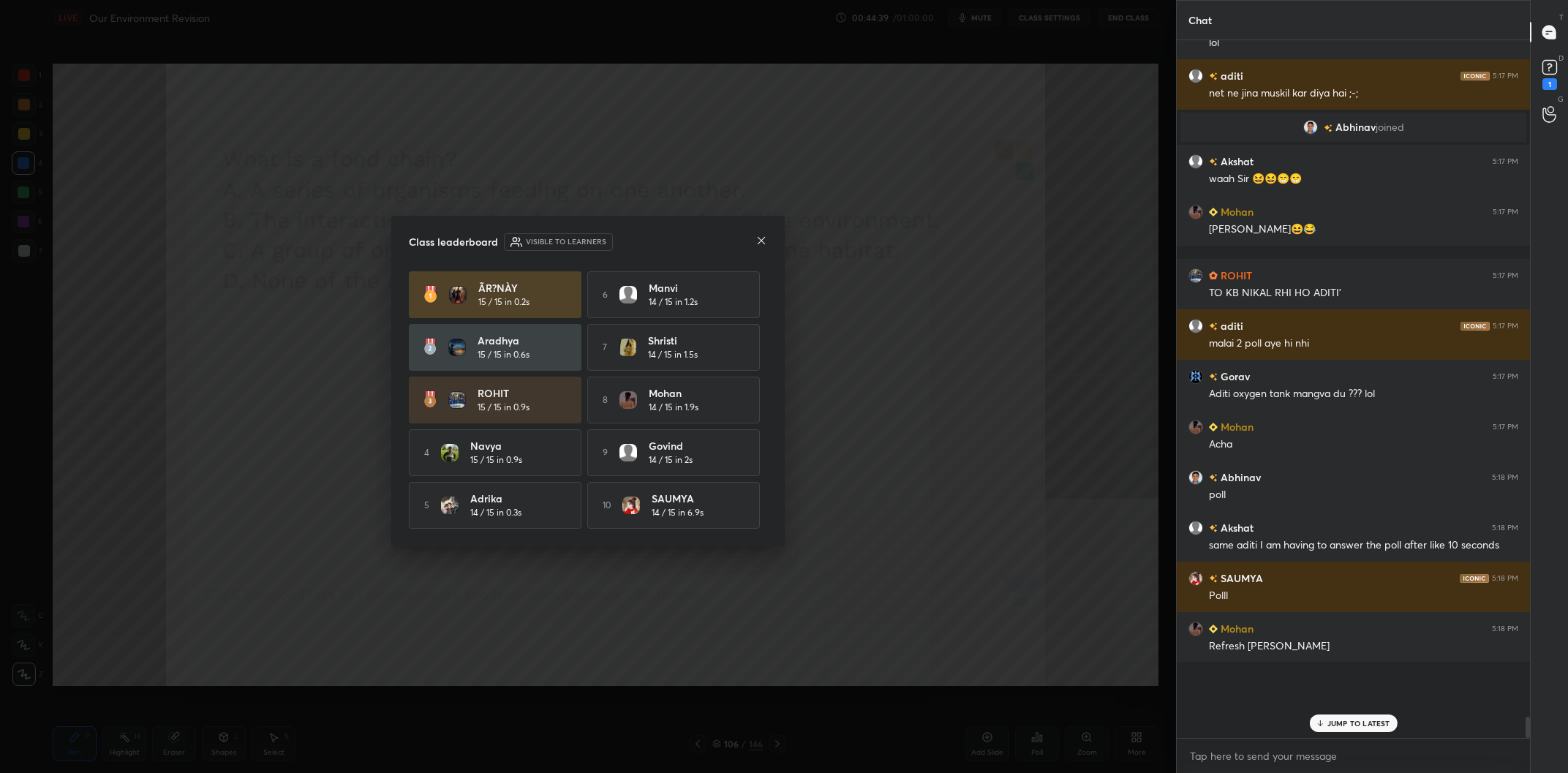
click at [535, 266] on div "Class leaderboard Visible to learners ÃR?NÀY 15 / 15 in 0.2s 6 [PERSON_NAME] 14…" at bounding box center [588, 381] width 393 height 331
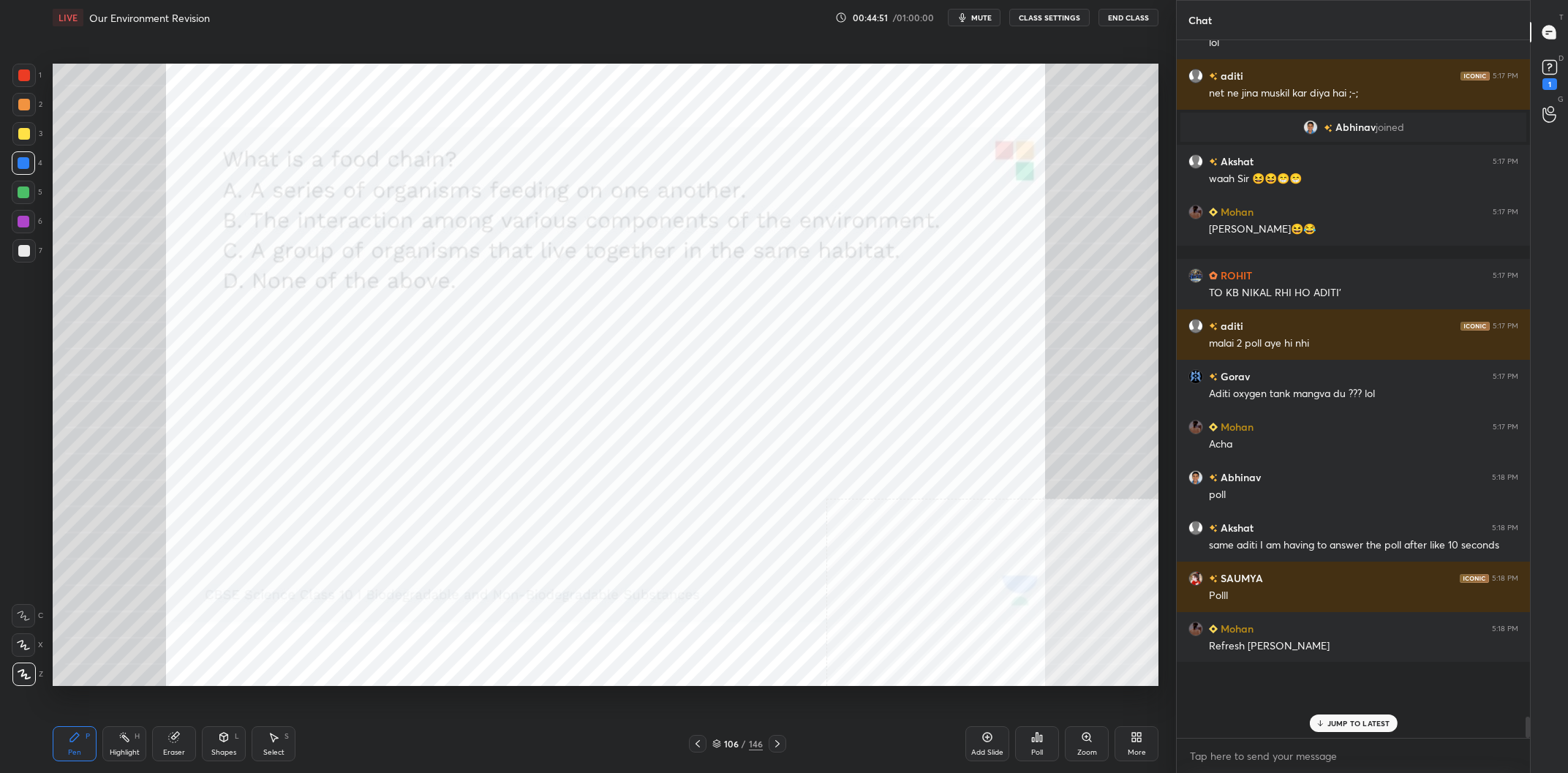
click at [745, 744] on div "/" at bounding box center [743, 744] width 4 height 9
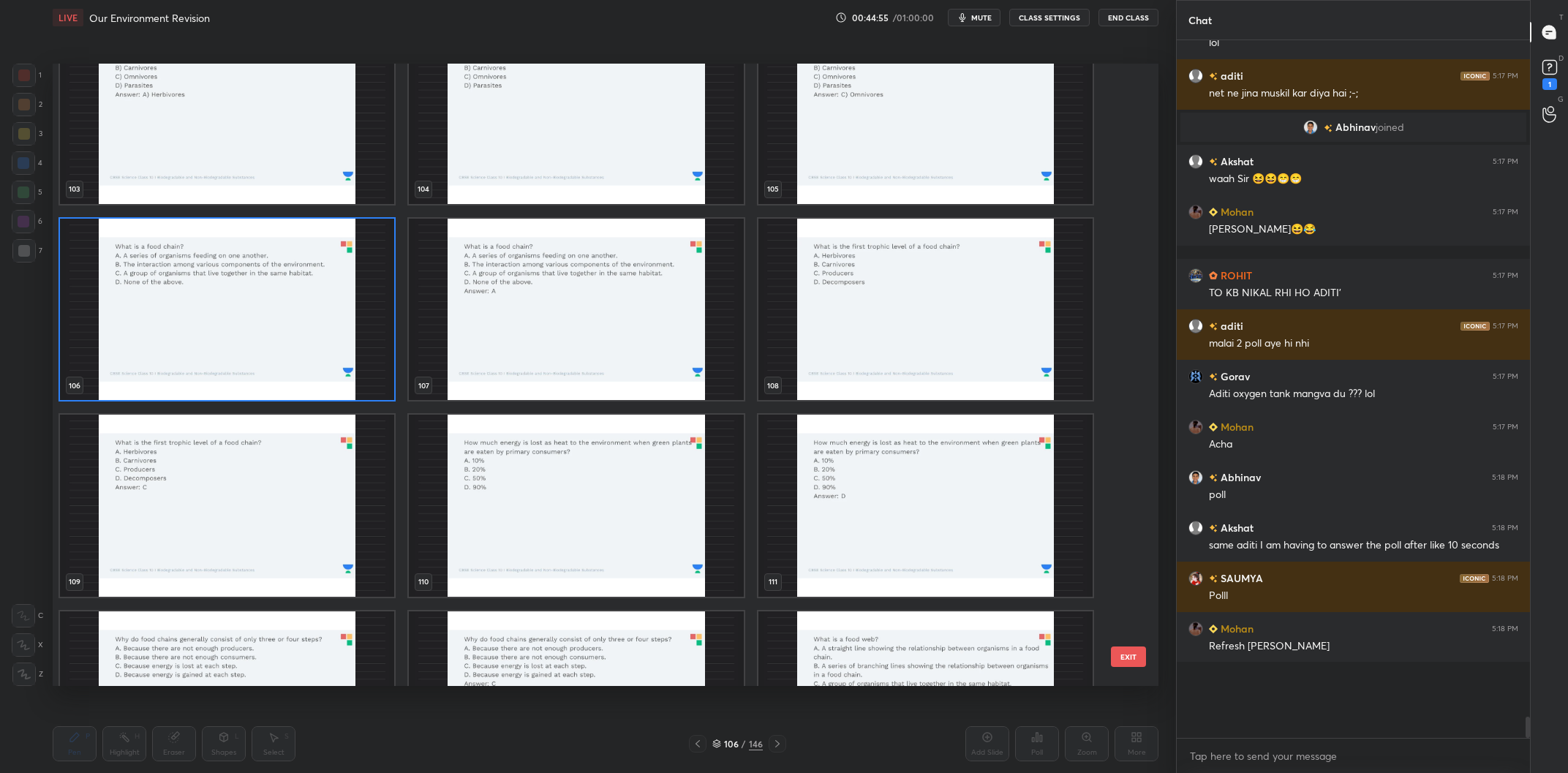
scroll to position [20125, 0]
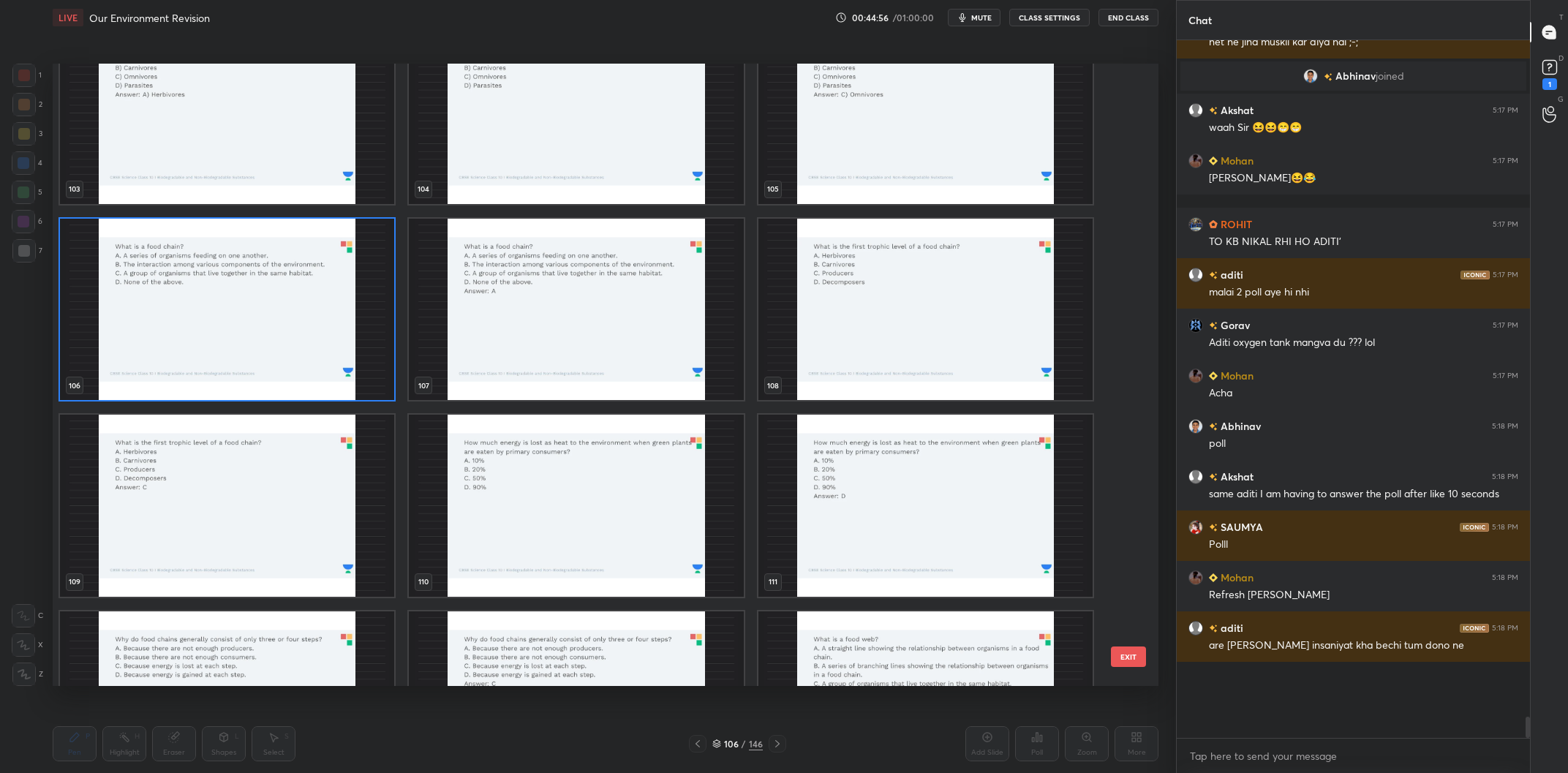
click at [925, 273] on img "grid" at bounding box center [926, 310] width 334 height 183
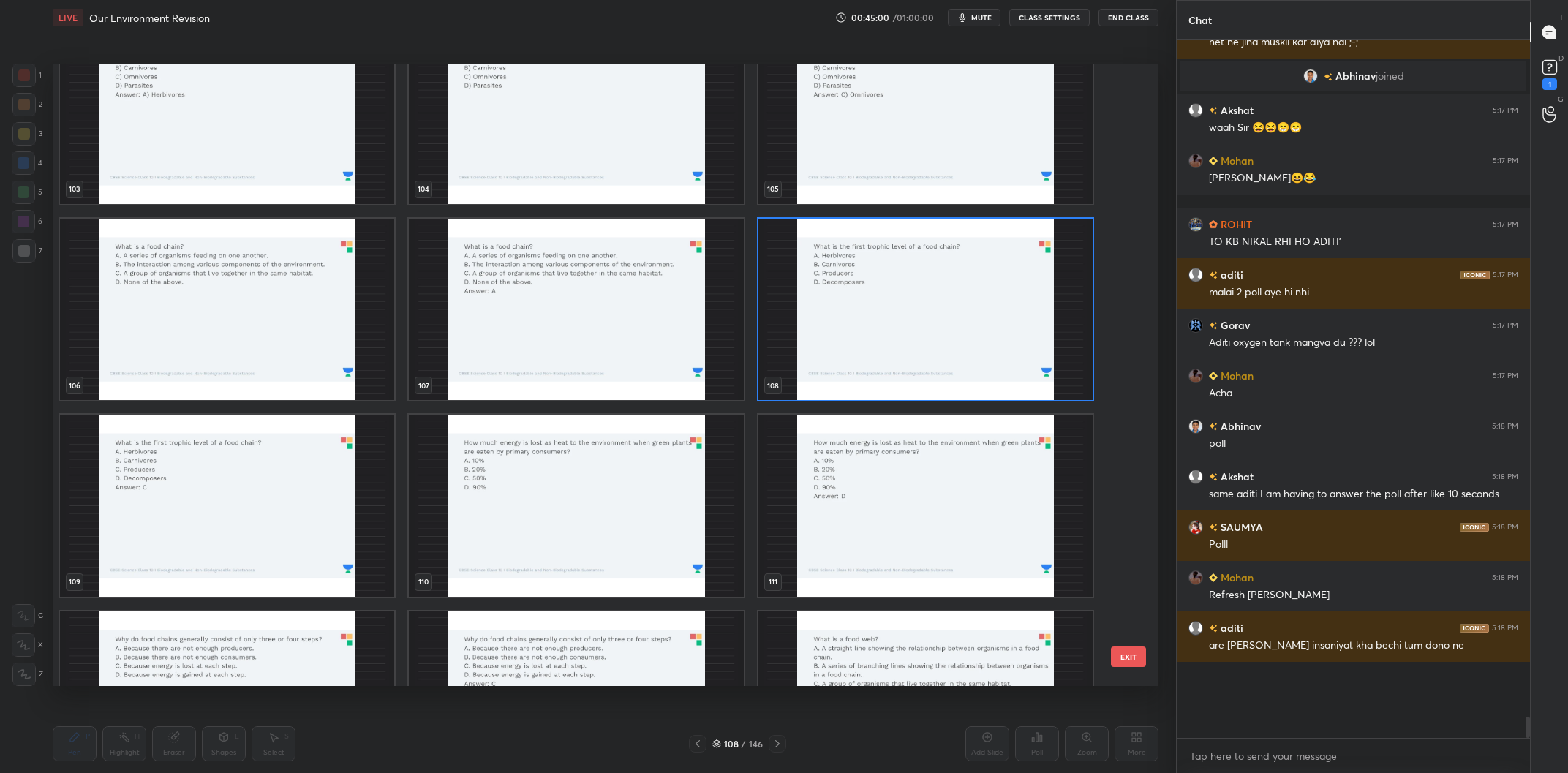
click at [315, 295] on img "grid" at bounding box center [227, 310] width 334 height 183
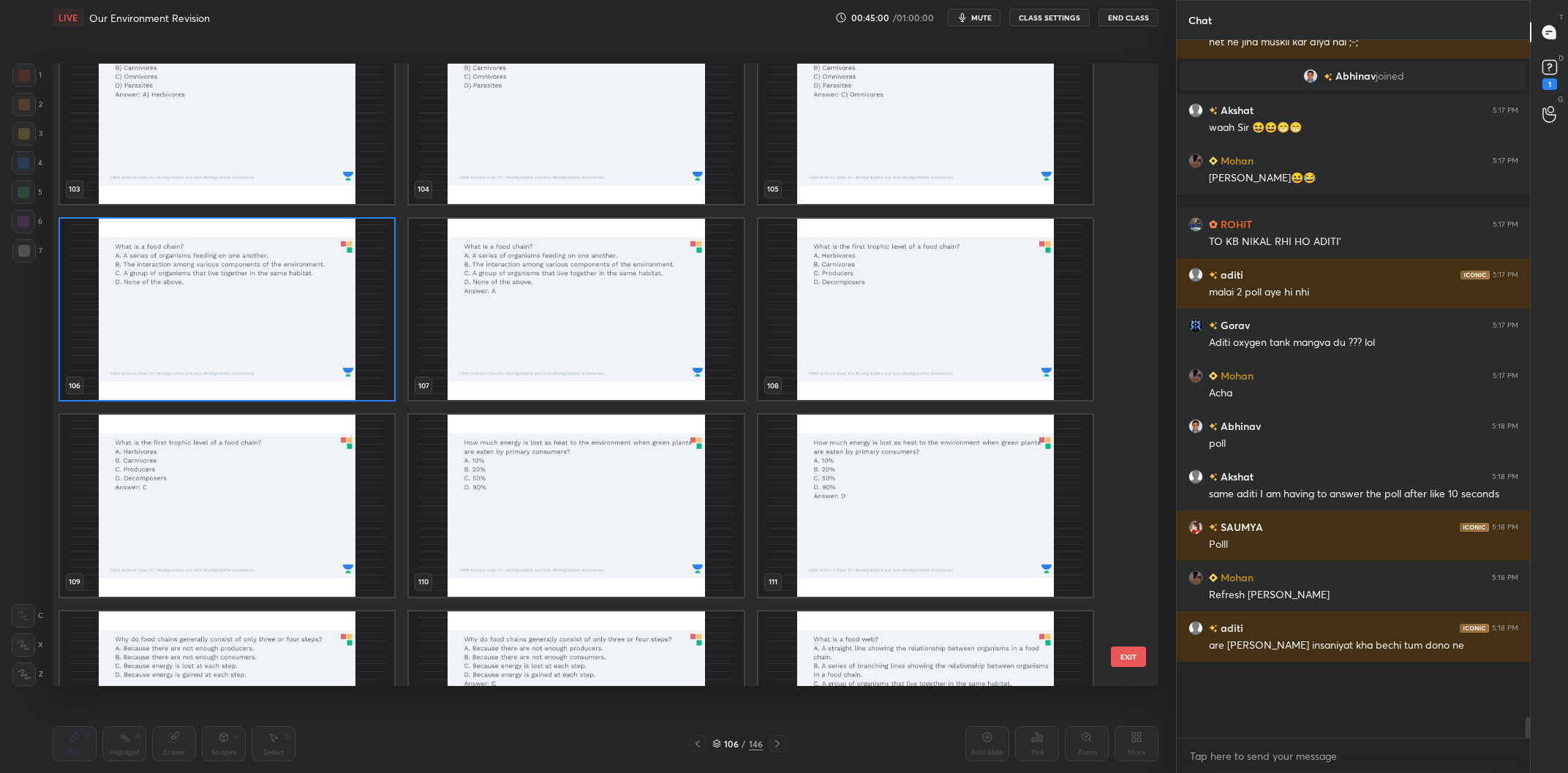
click at [315, 295] on img "grid" at bounding box center [227, 310] width 334 height 183
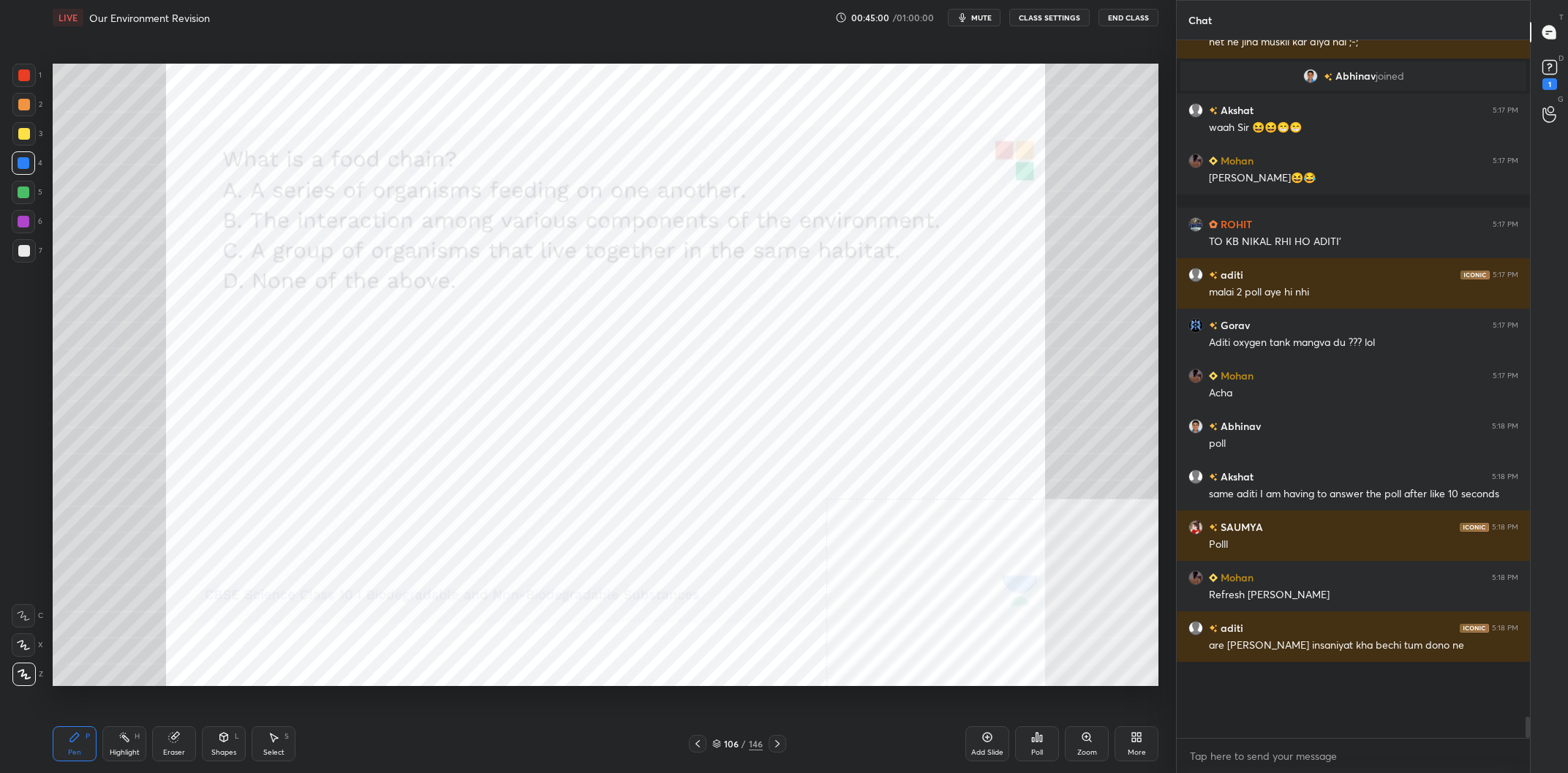
click at [315, 295] on img "grid" at bounding box center [227, 310] width 334 height 183
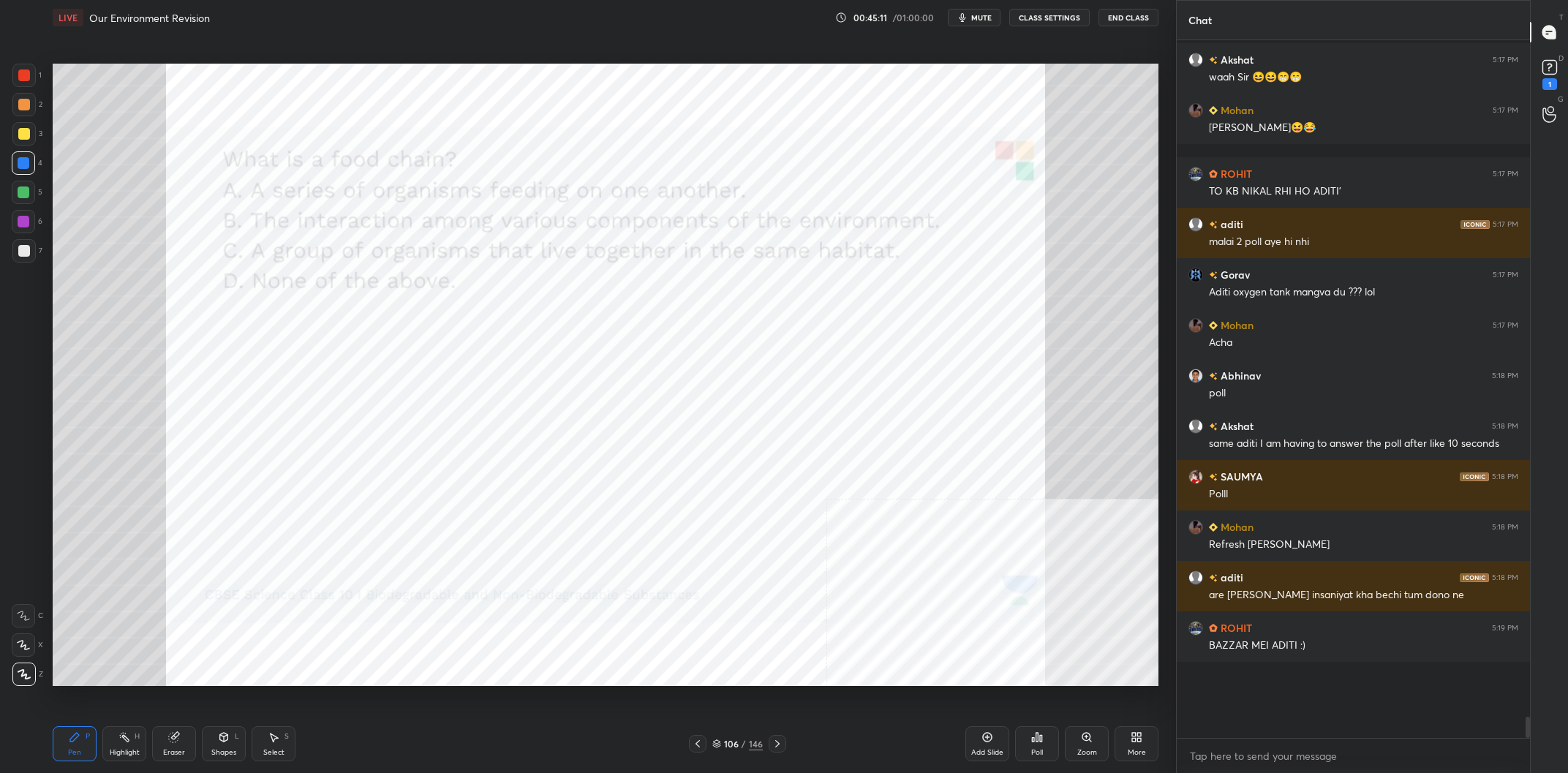
click at [740, 745] on div "106 / 146" at bounding box center [737, 743] width 50 height 13
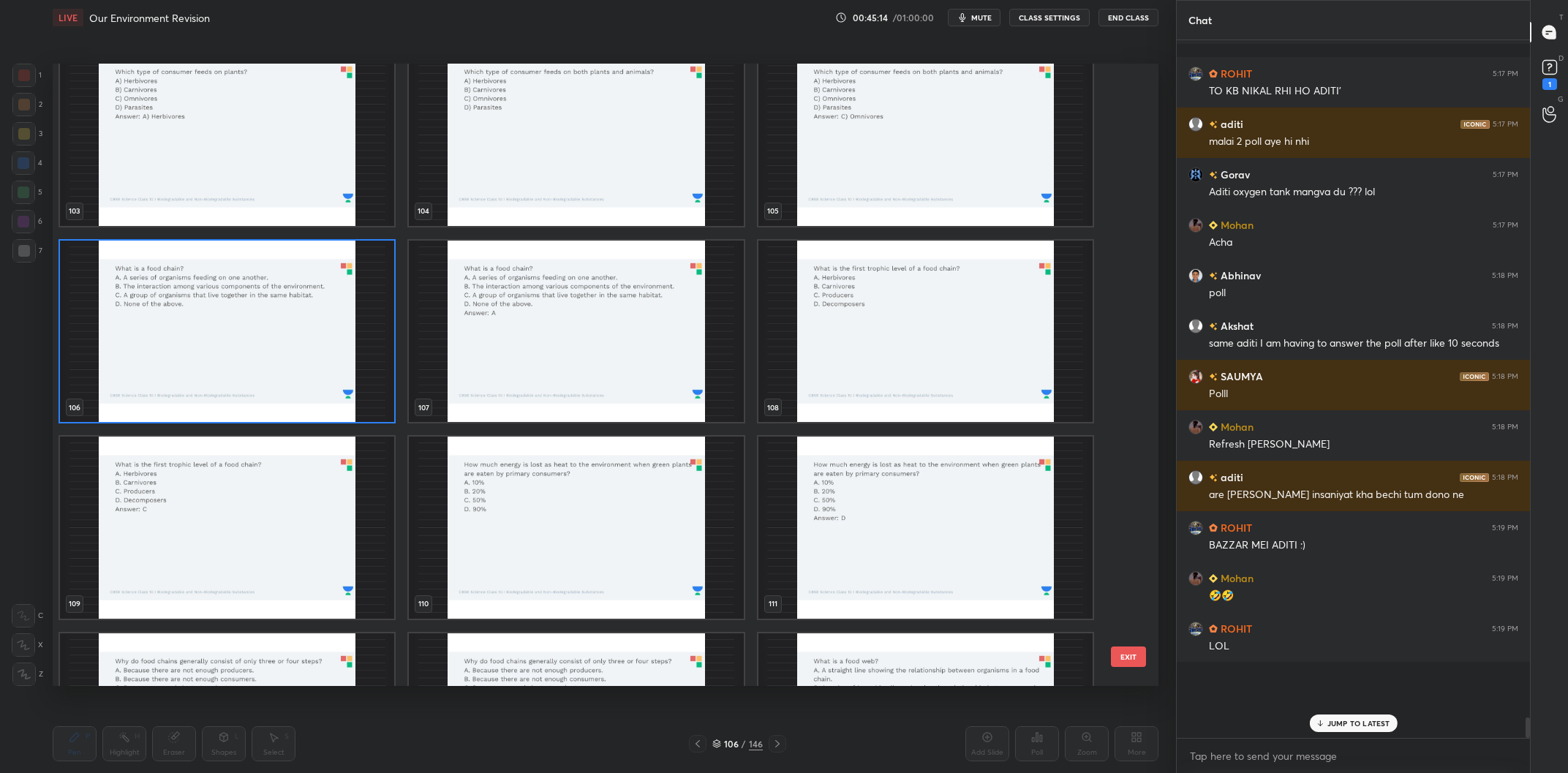
scroll to position [6727, 0]
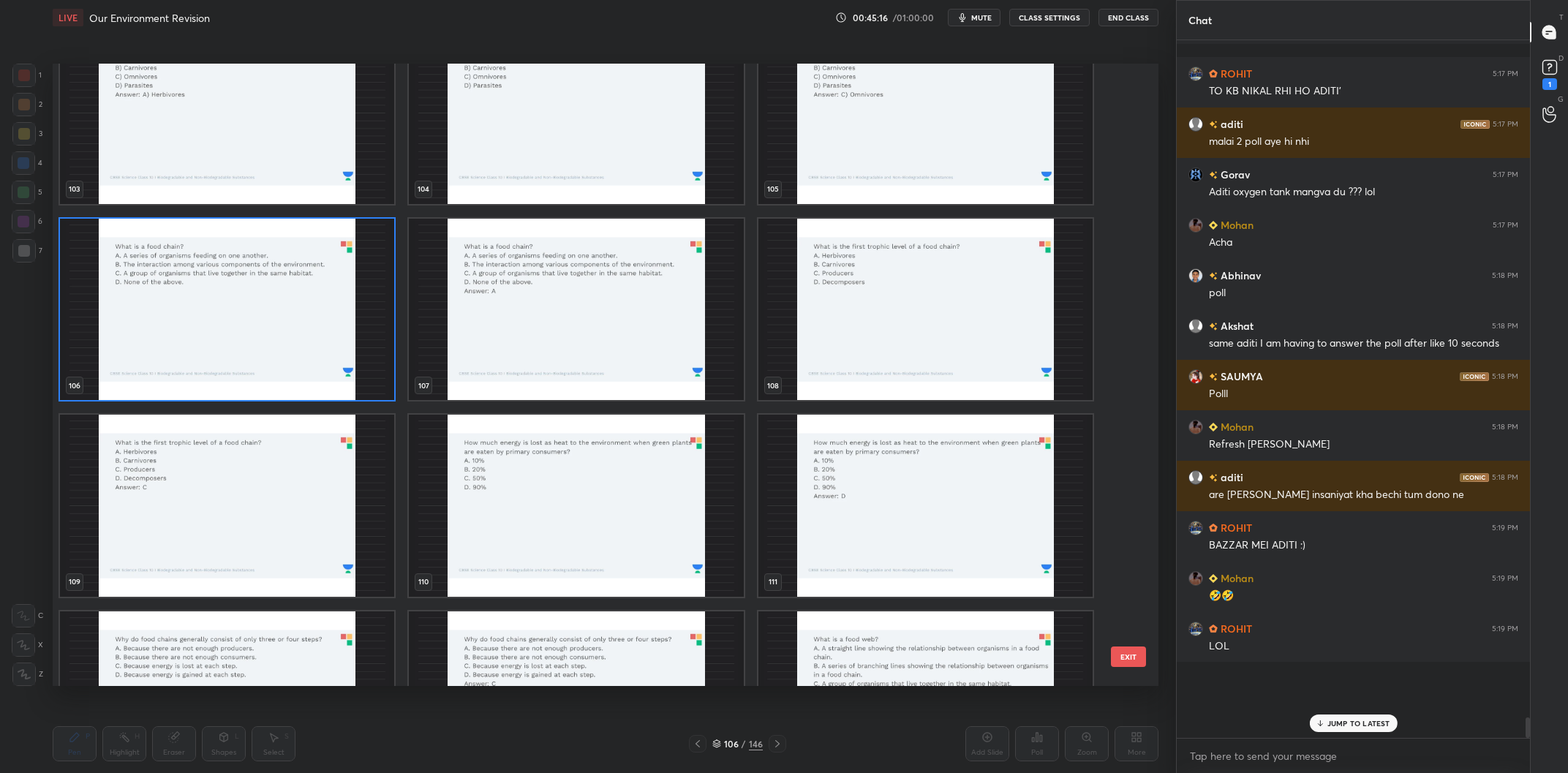
click at [832, 326] on img "grid" at bounding box center [926, 310] width 334 height 183
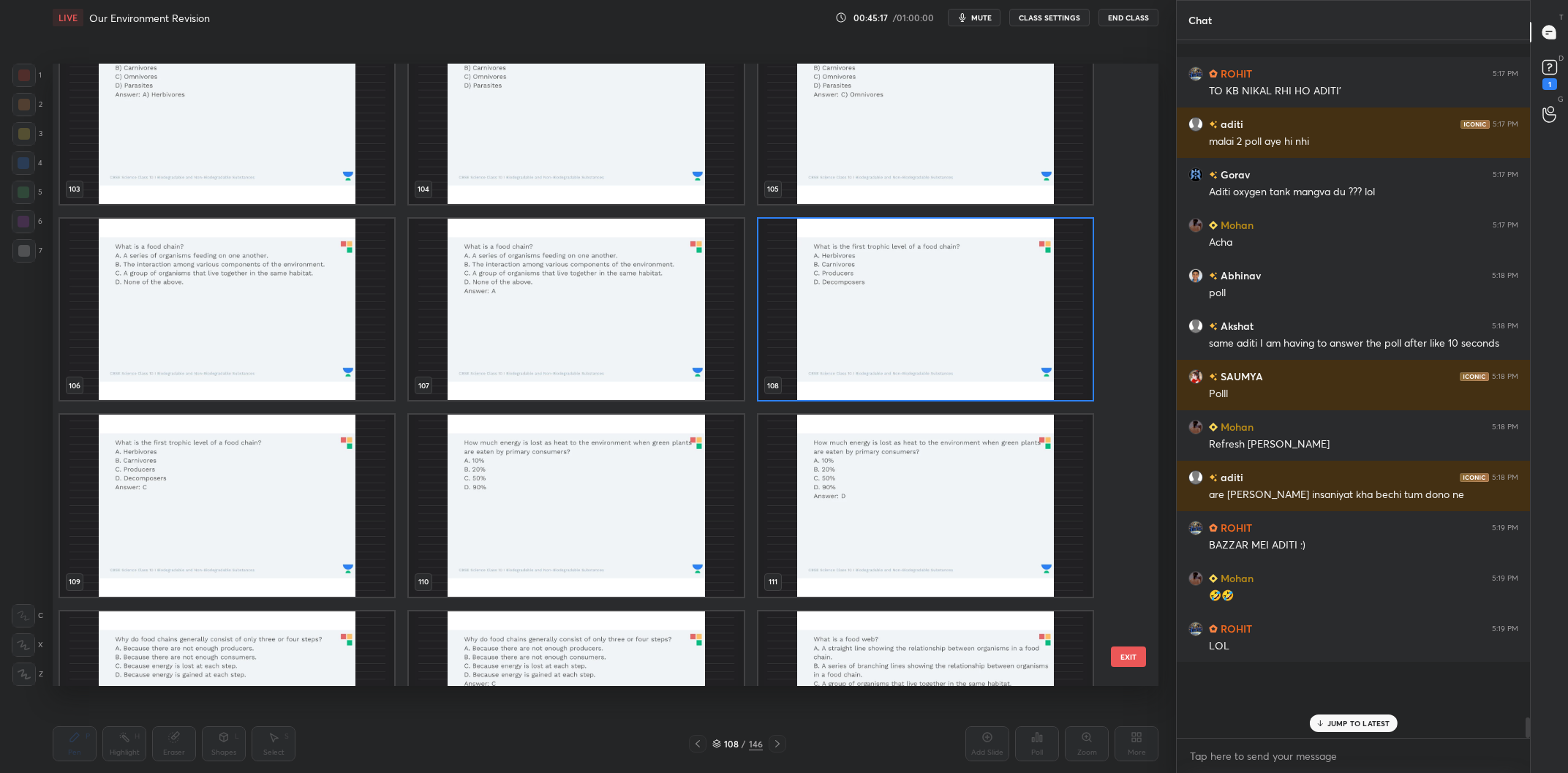
click at [832, 326] on img "grid" at bounding box center [926, 310] width 334 height 183
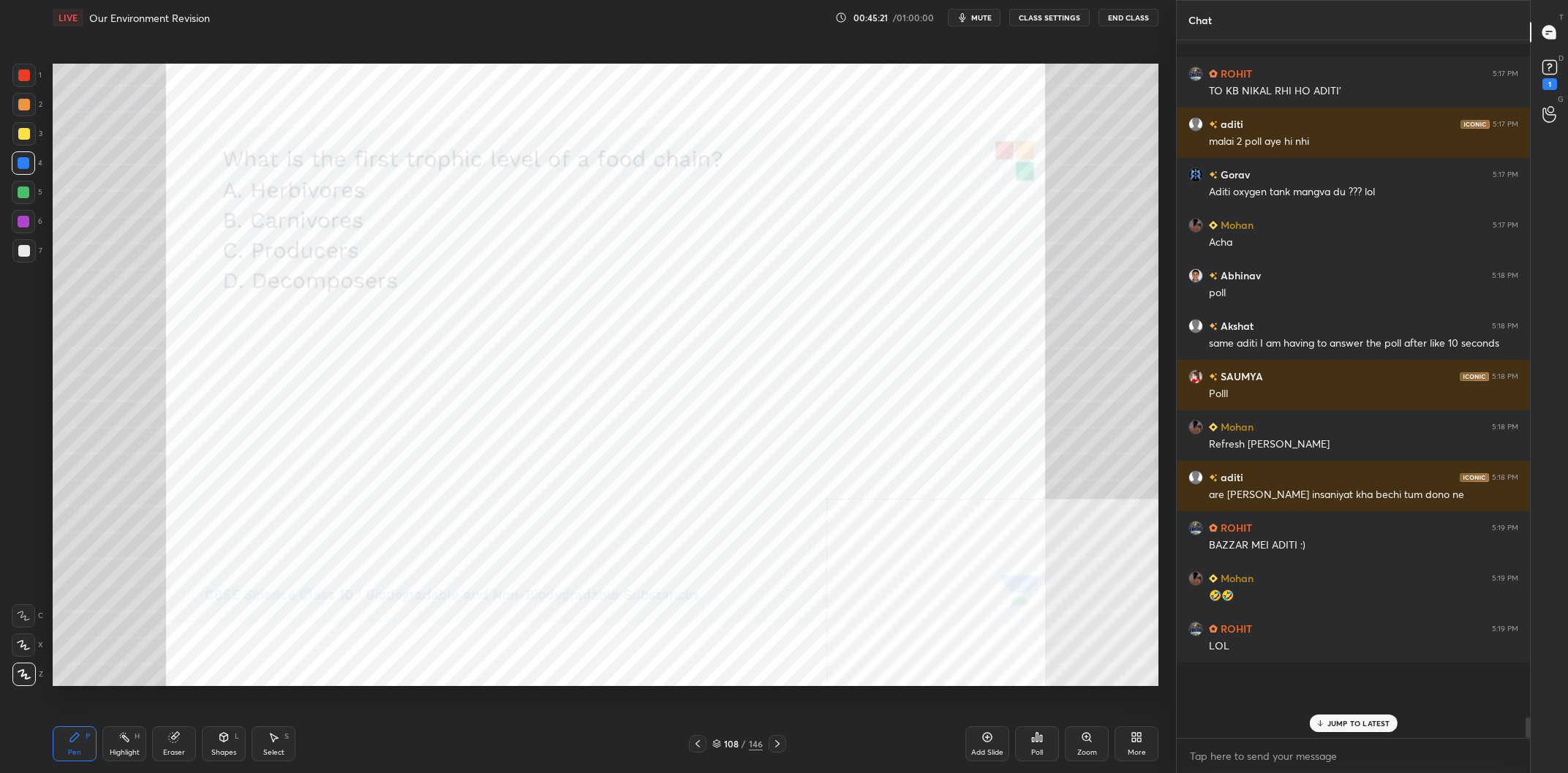
scroll to position [20327, 0]
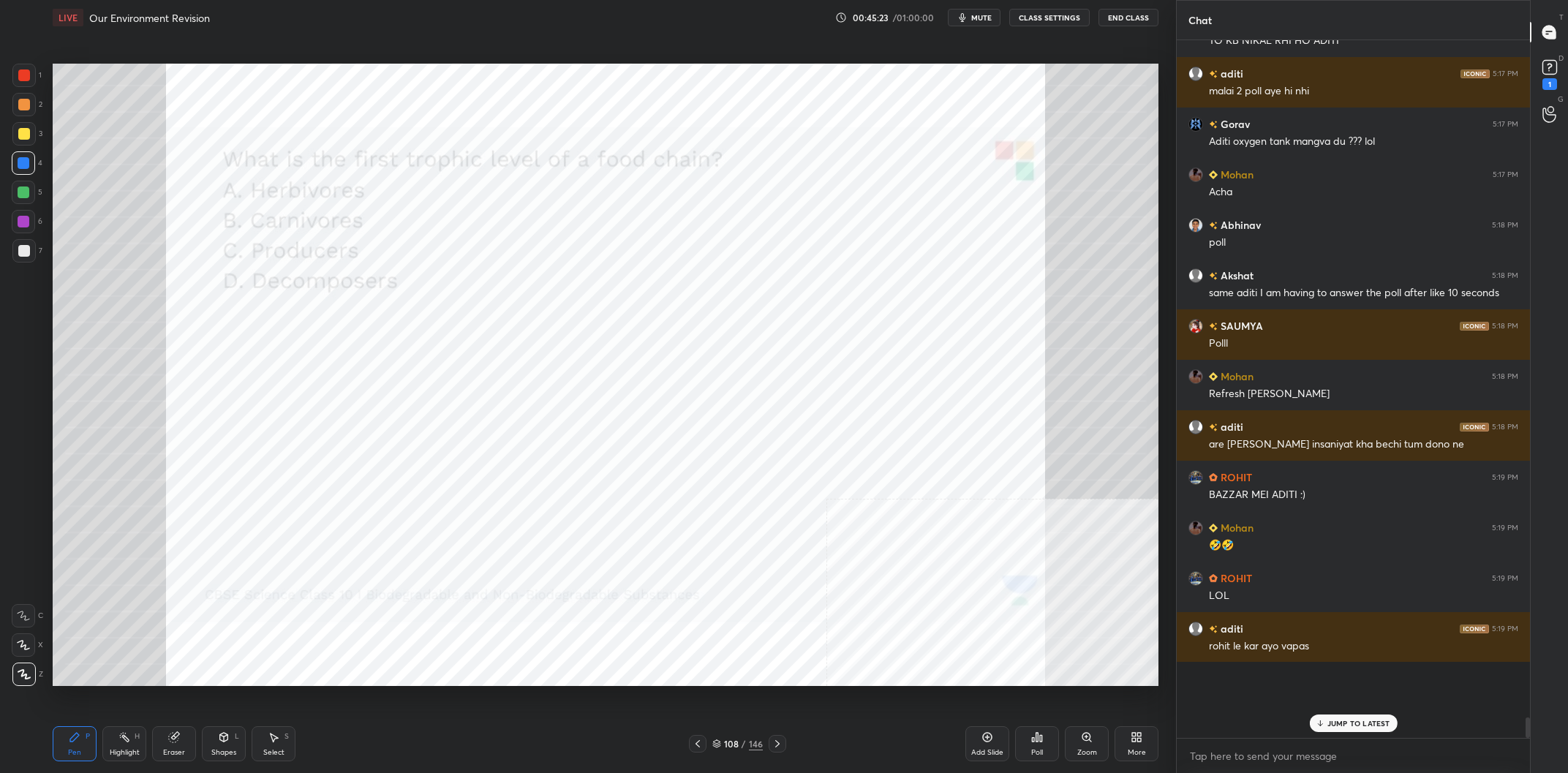
click at [1030, 744] on div "Poll" at bounding box center [1037, 743] width 44 height 35
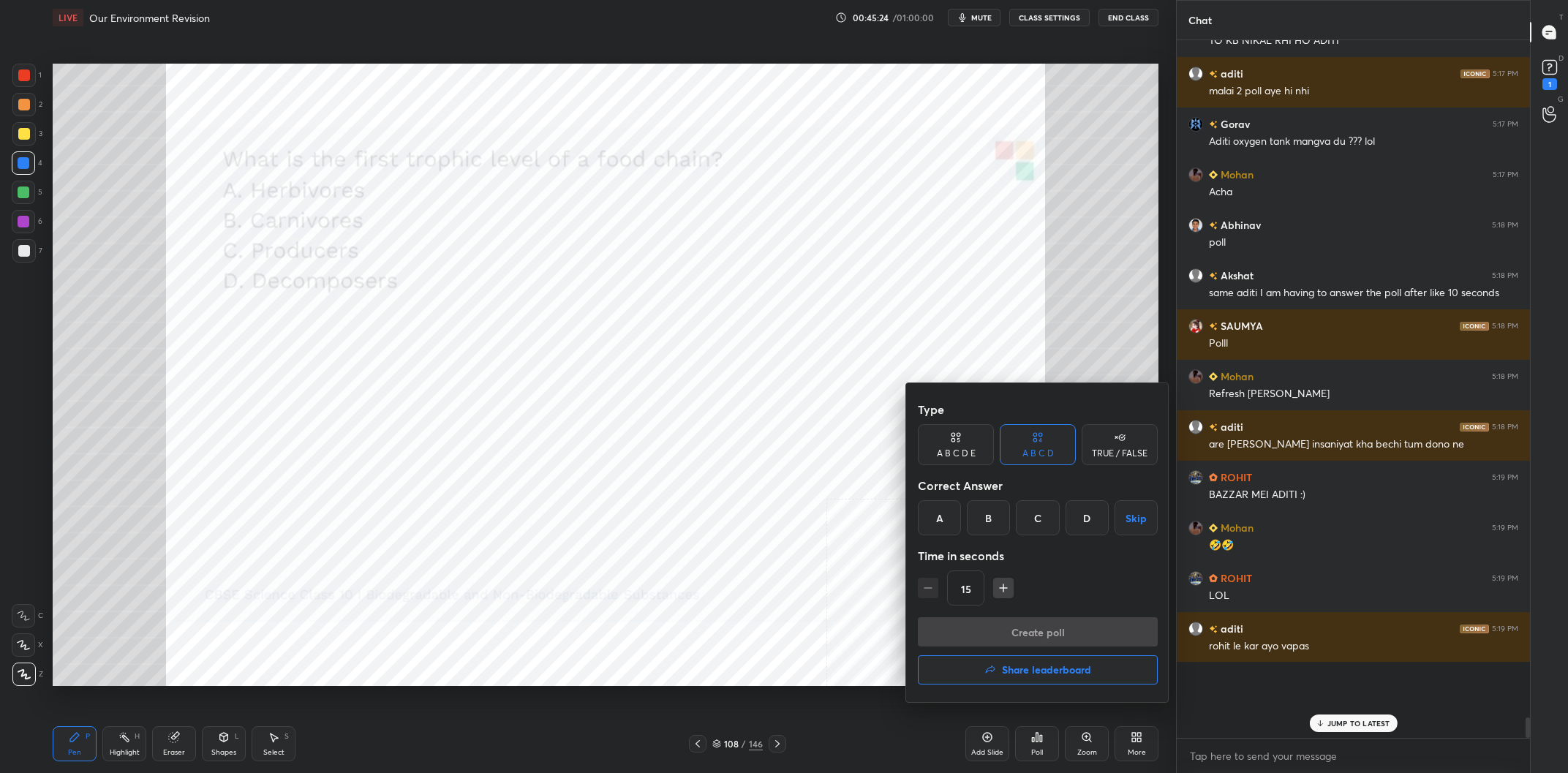
click at [1040, 534] on div "C" at bounding box center [1037, 518] width 44 height 35
click at [1054, 616] on div "Type A B C D E A B C D TRUE / FALSE Correct Answer A B C D Skip Time in seconds…" at bounding box center [1037, 506] width 240 height 223
click at [1049, 619] on button "Create poll" at bounding box center [1037, 632] width 240 height 29
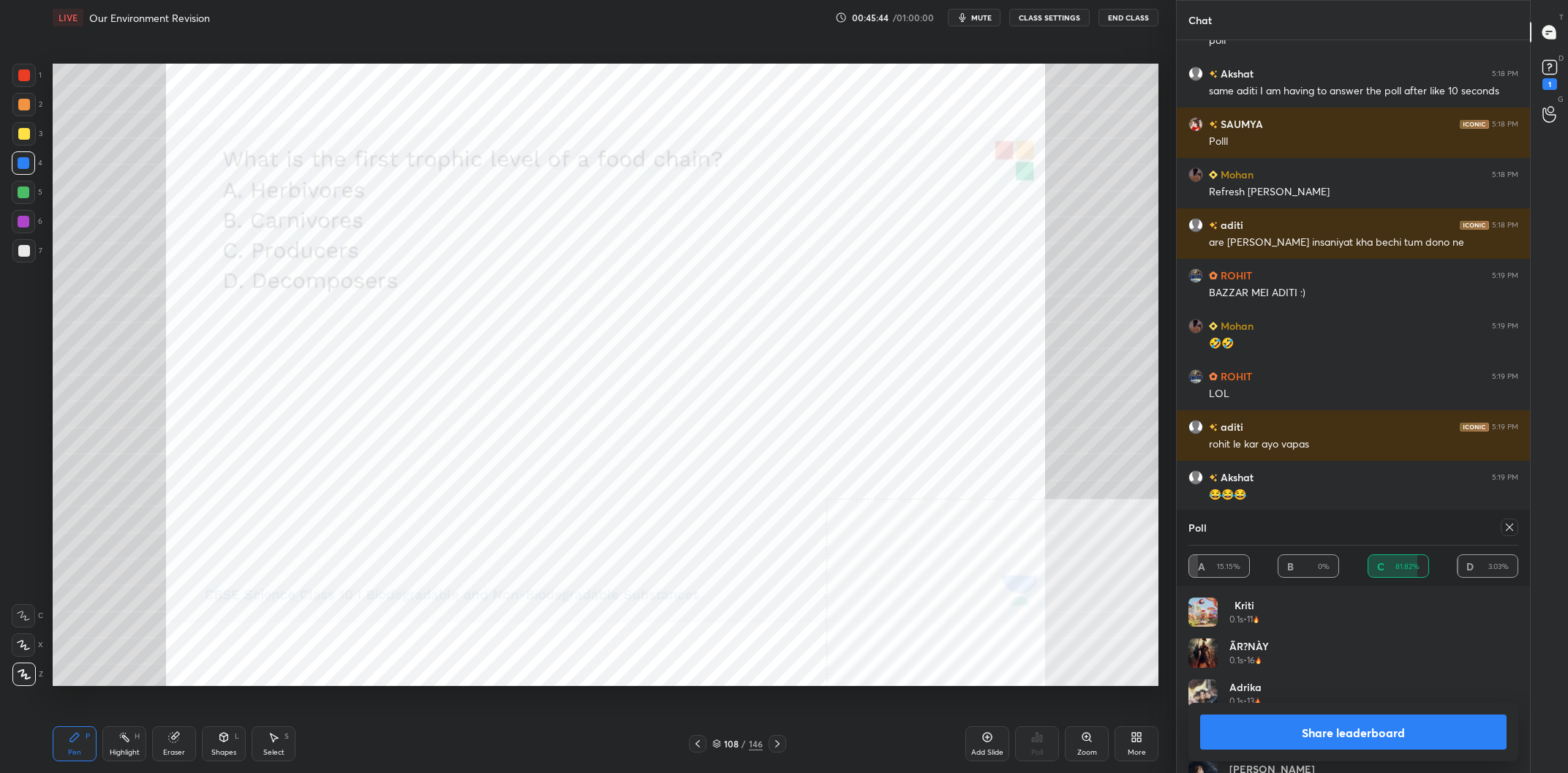
scroll to position [20579, 0]
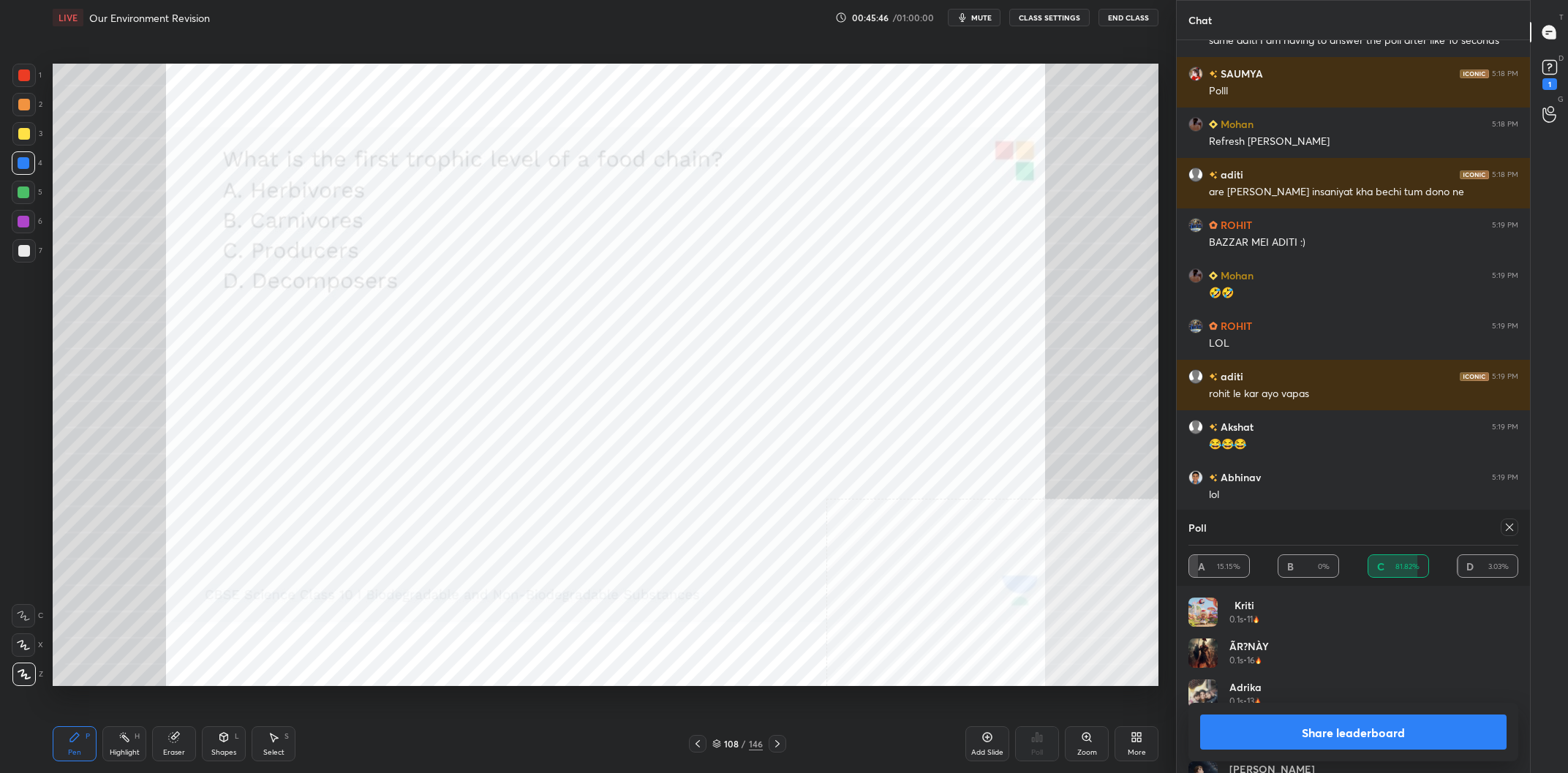
click at [1360, 747] on button "Share leaderboard" at bounding box center [1353, 732] width 306 height 35
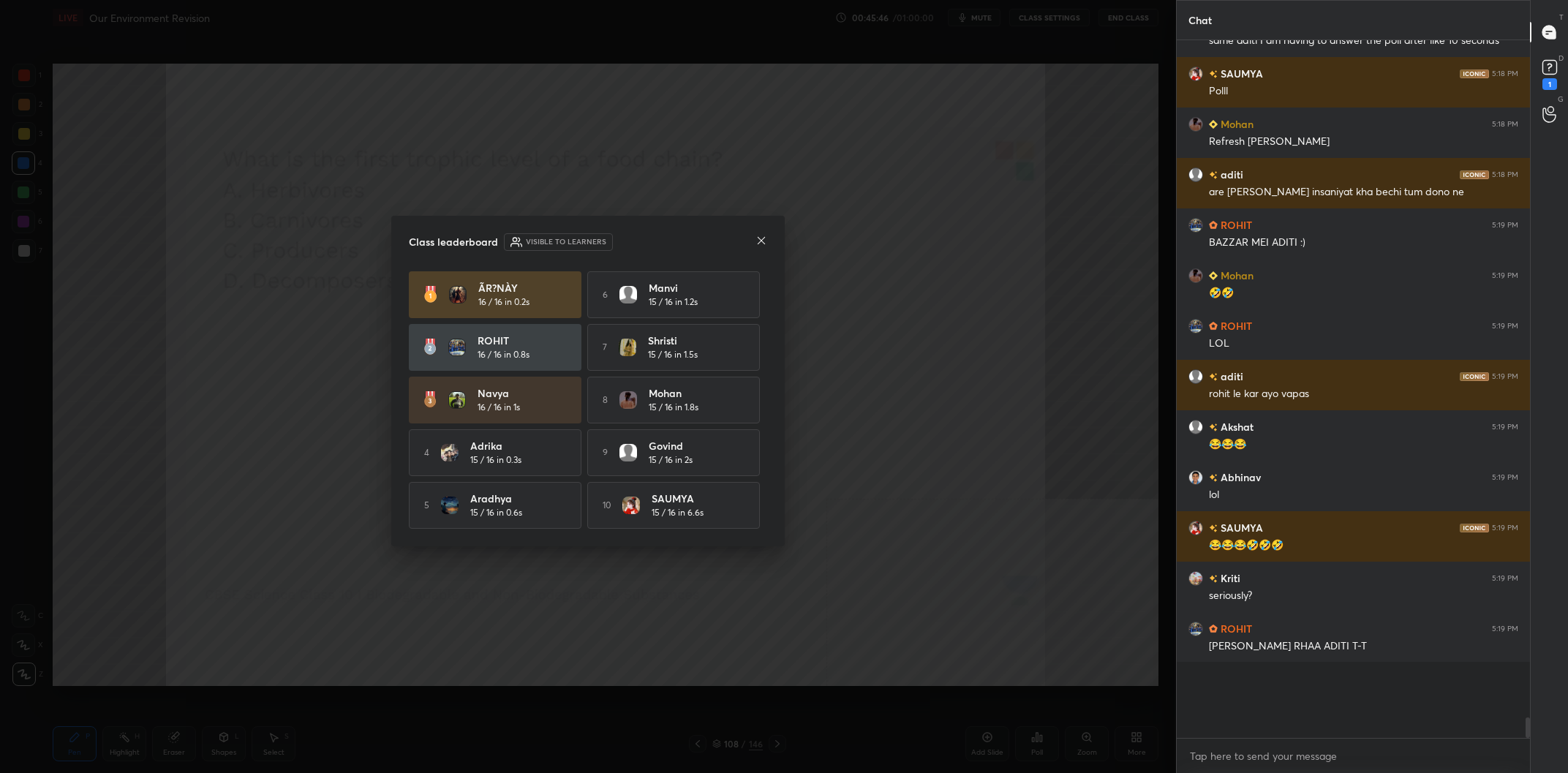
scroll to position [20630, 0]
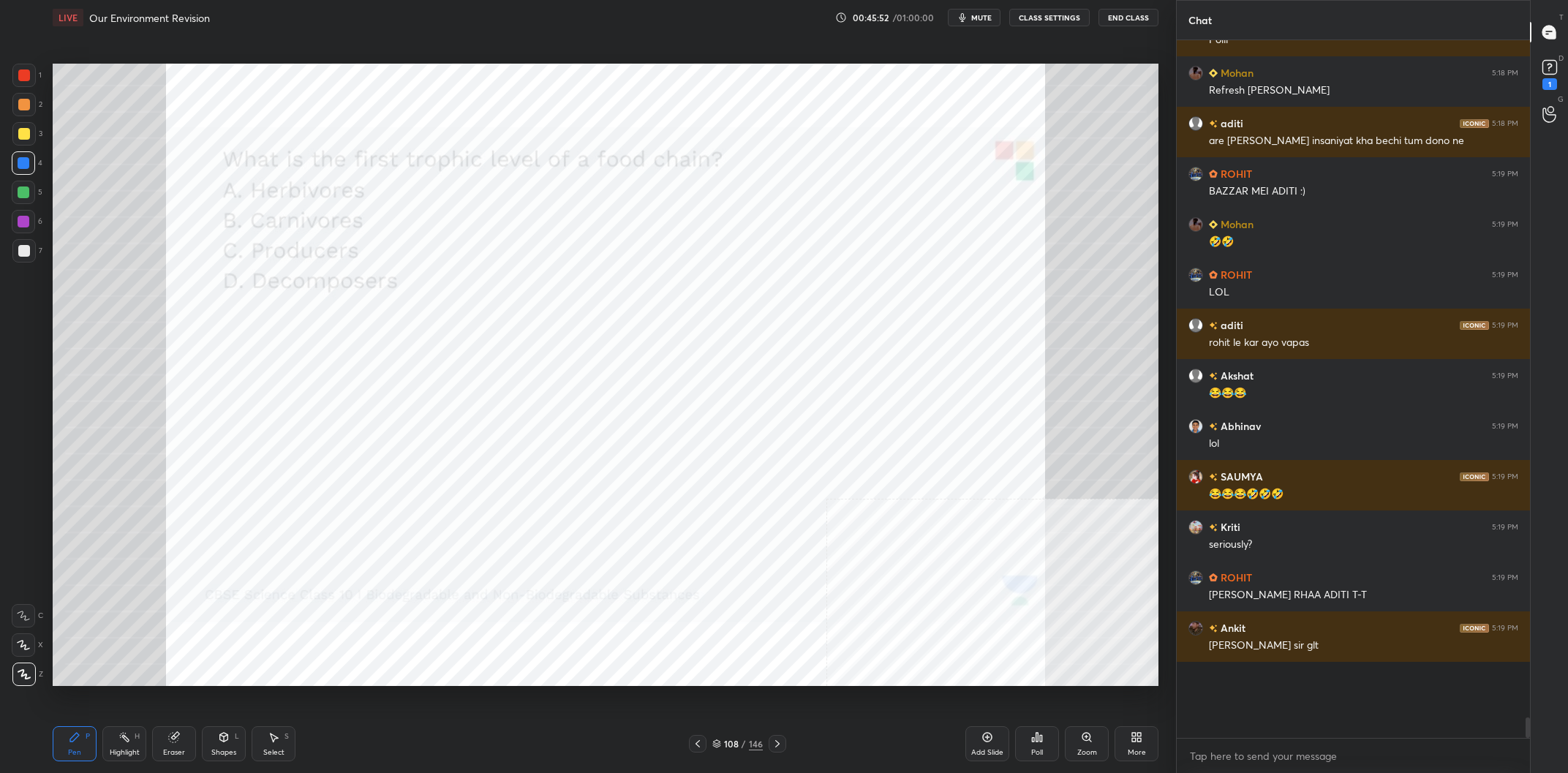
click at [745, 748] on div "/" at bounding box center [743, 744] width 4 height 9
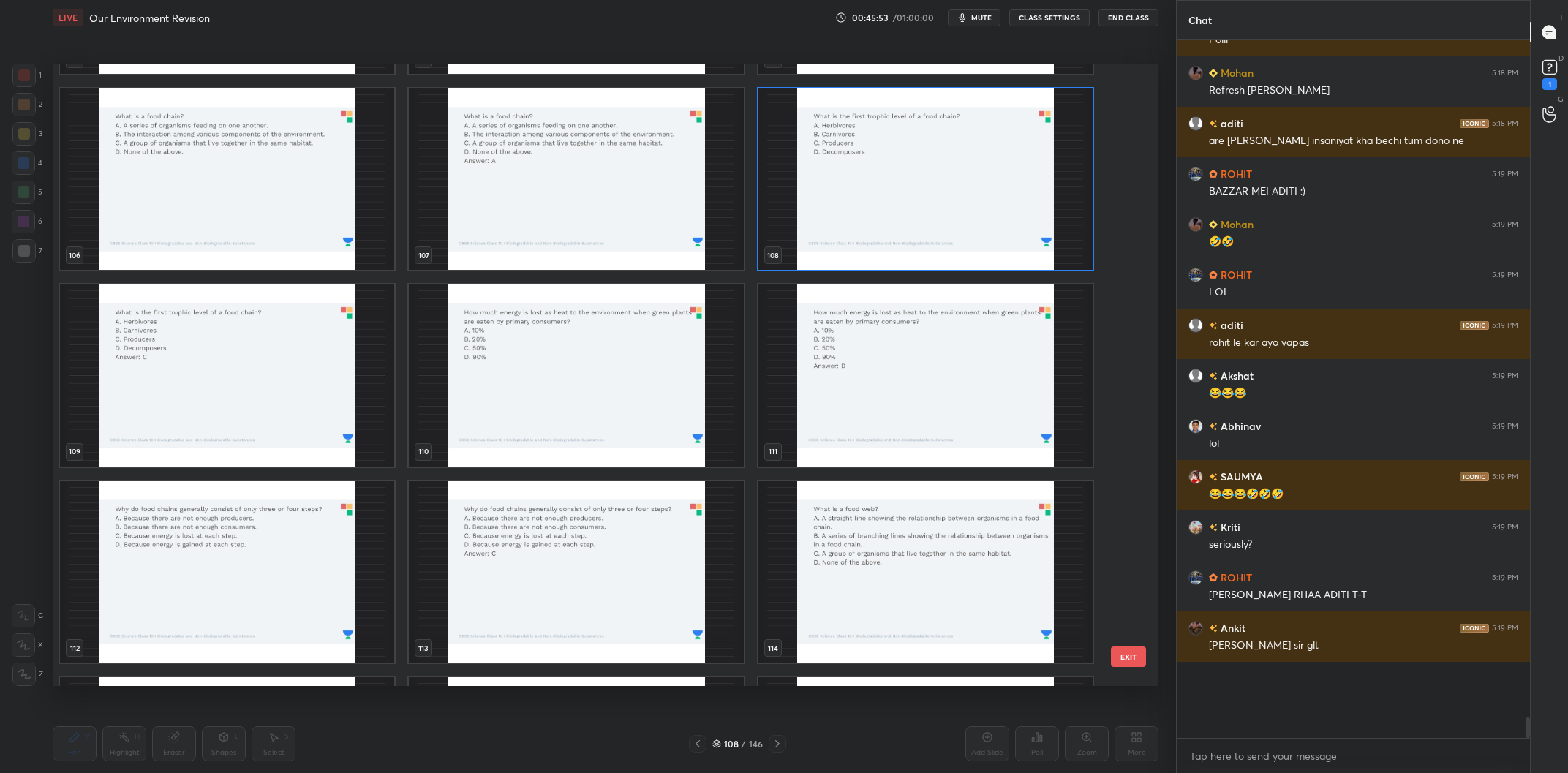
scroll to position [6914, 0]
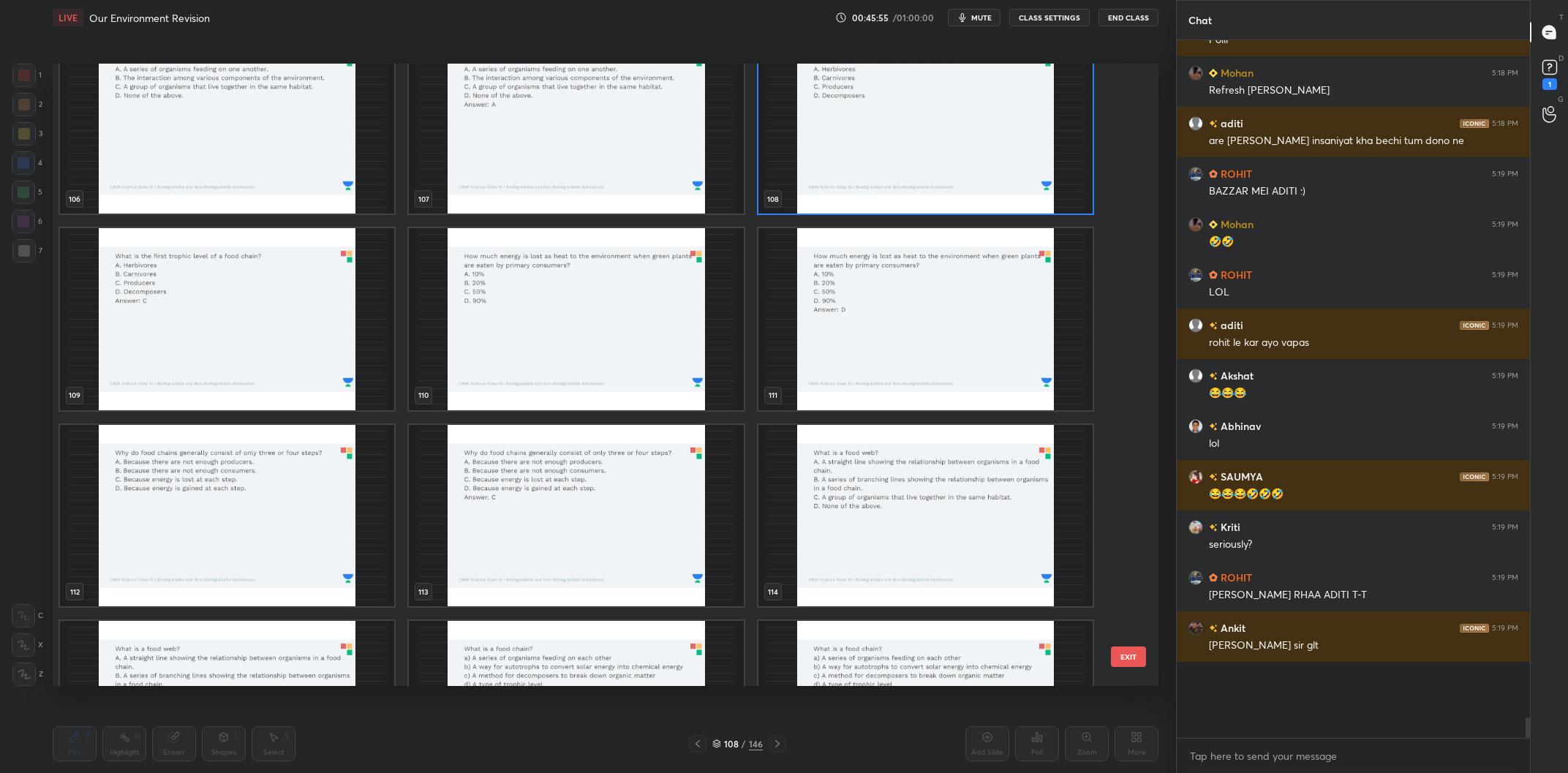
click at [618, 339] on img "grid" at bounding box center [576, 320] width 334 height 183
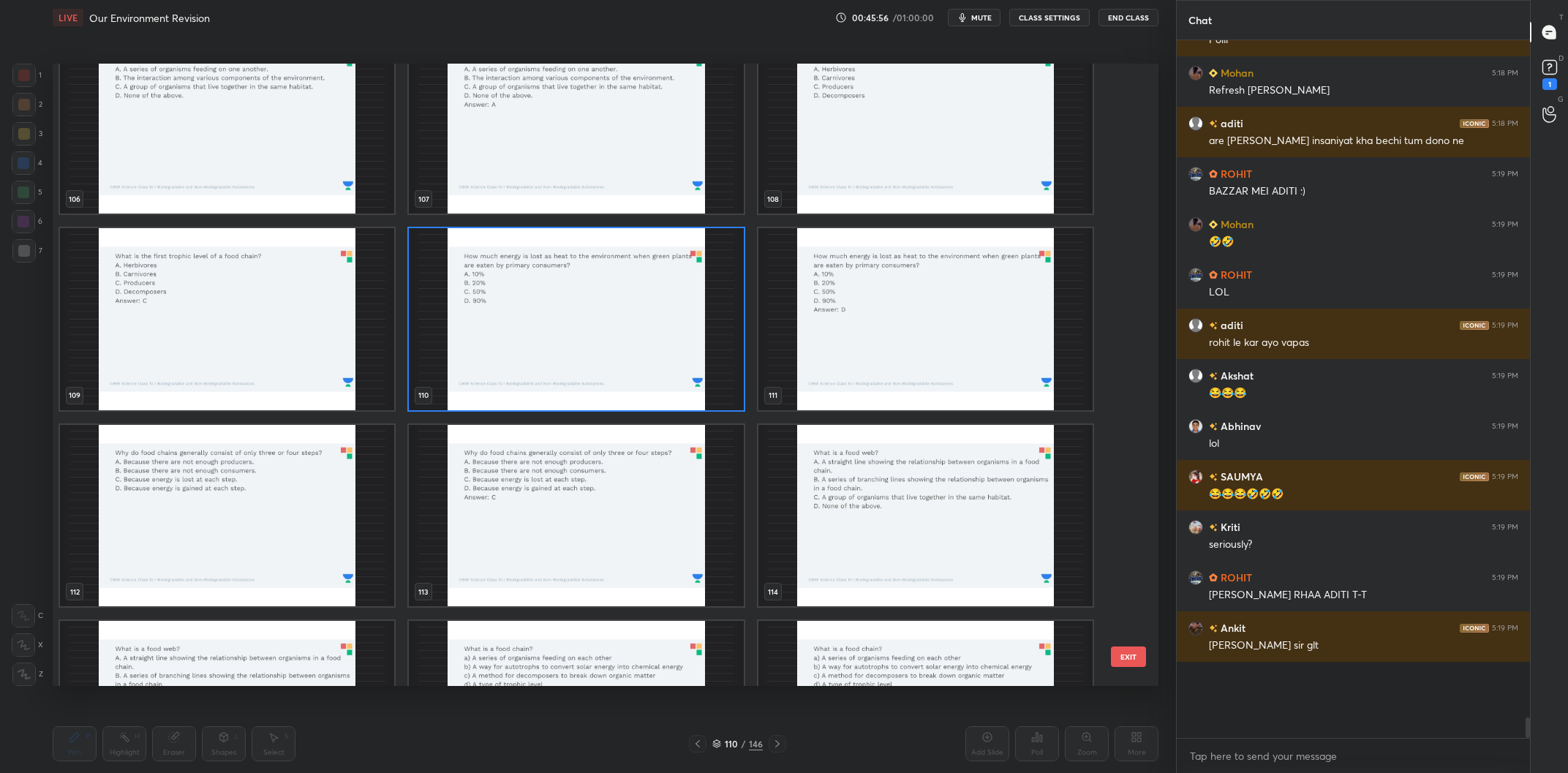
click at [618, 339] on img "grid" at bounding box center [576, 320] width 334 height 183
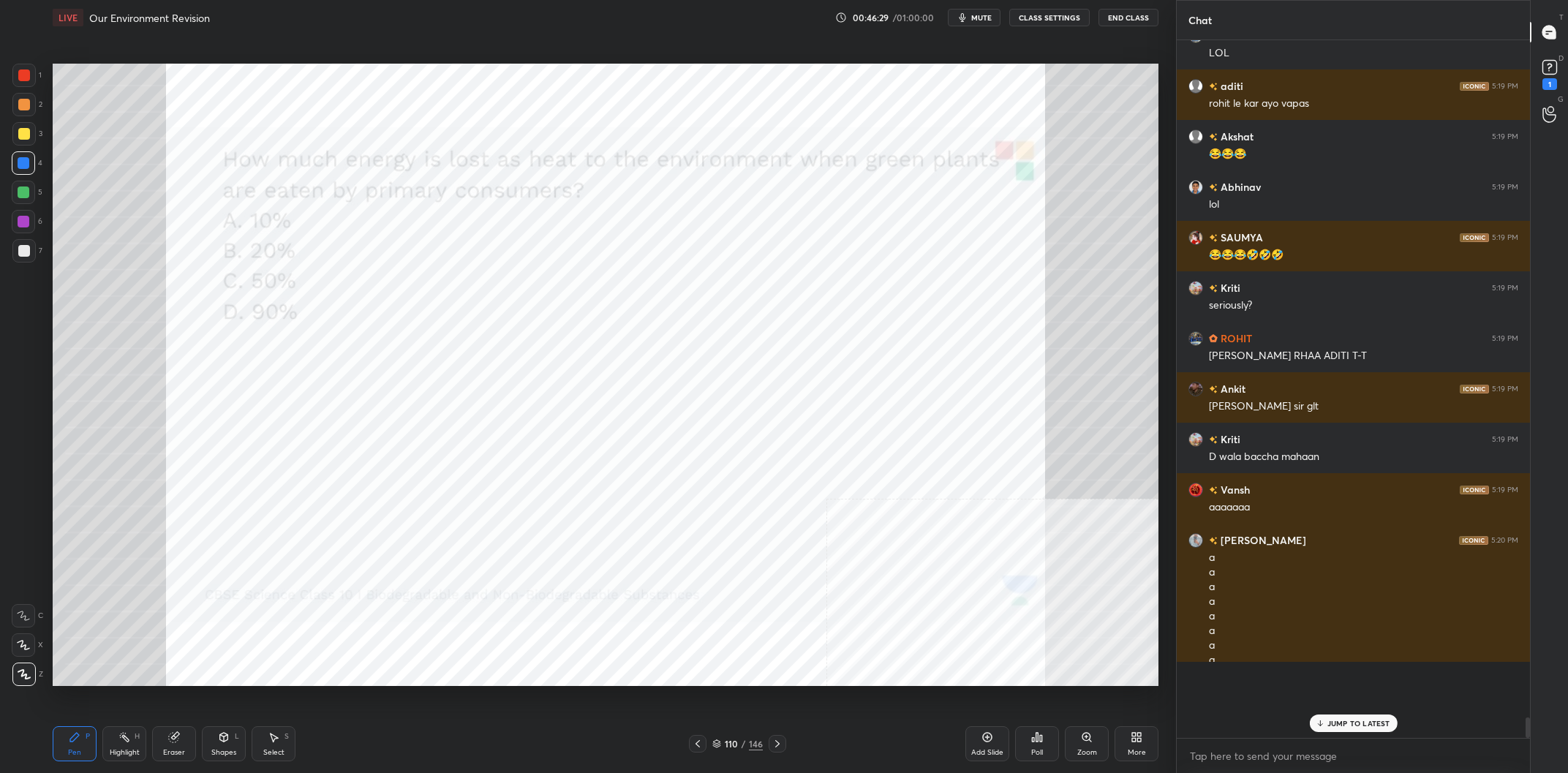
scroll to position [20913, 0]
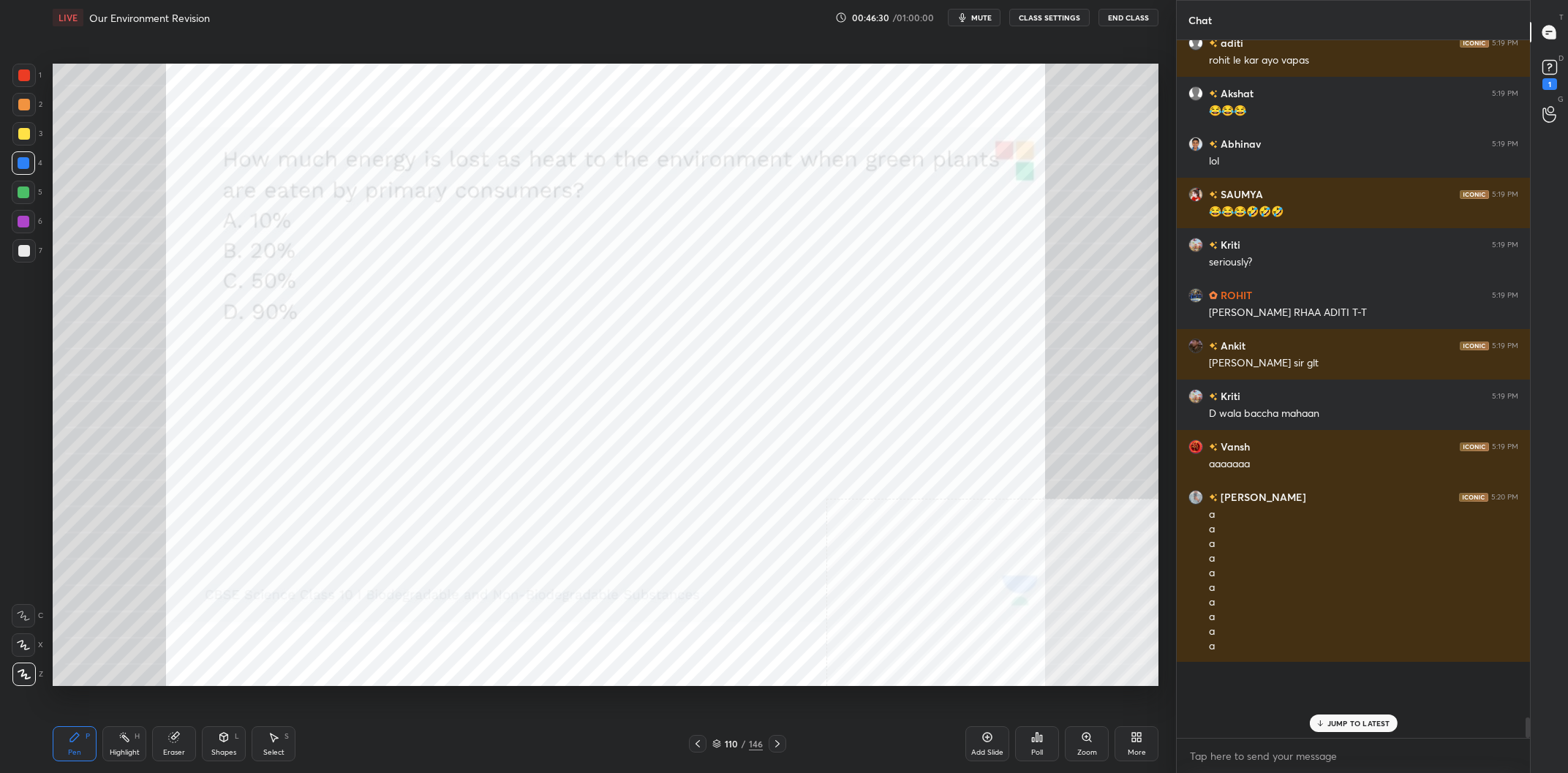
click at [744, 737] on div "110 / 146" at bounding box center [738, 744] width 97 height 18
drag, startPoint x: 743, startPoint y: 740, endPoint x: 738, endPoint y: 694, distance: 46.3
click at [743, 741] on div "/" at bounding box center [743, 744] width 4 height 9
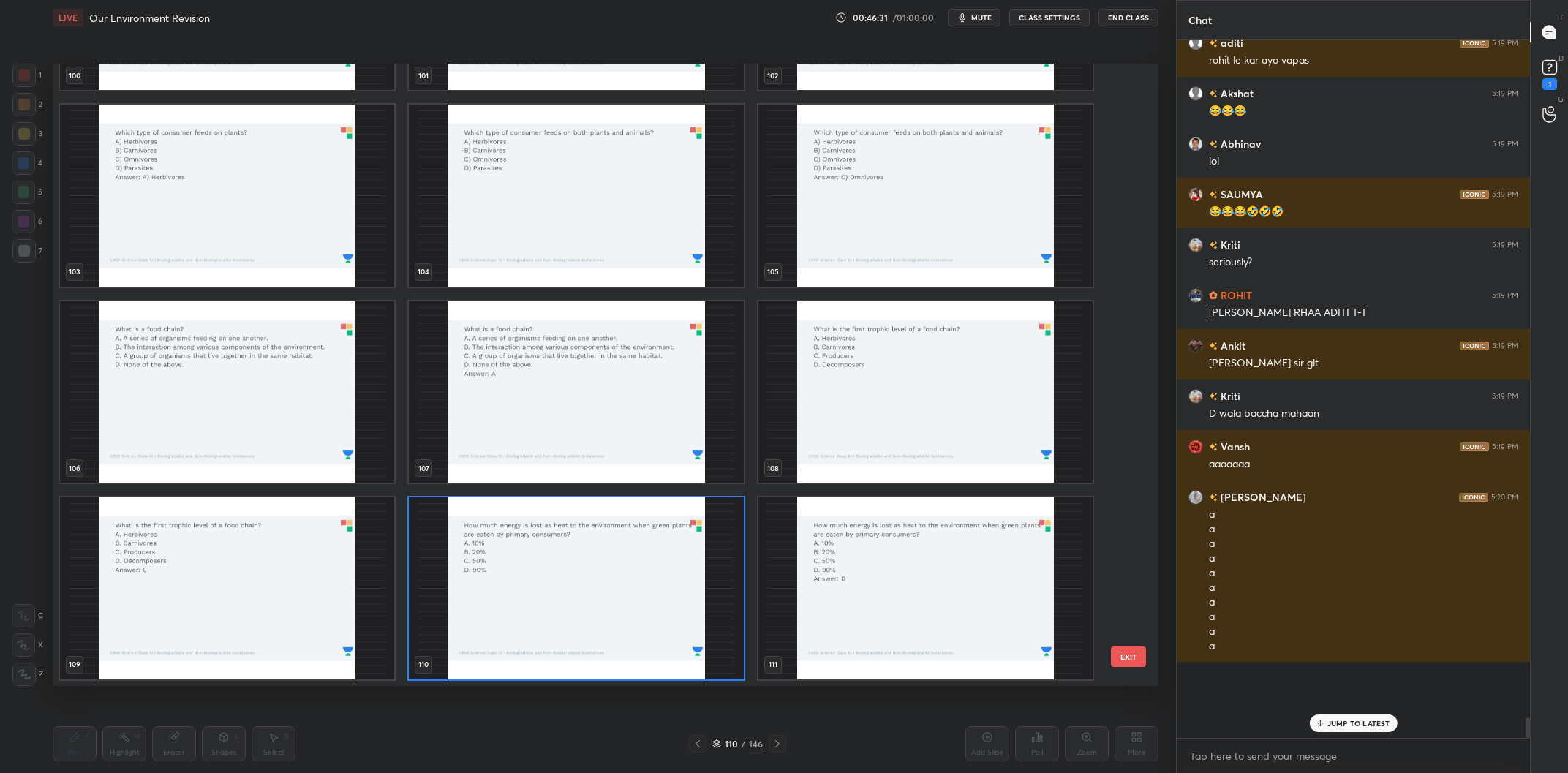
scroll to position [6832, 0]
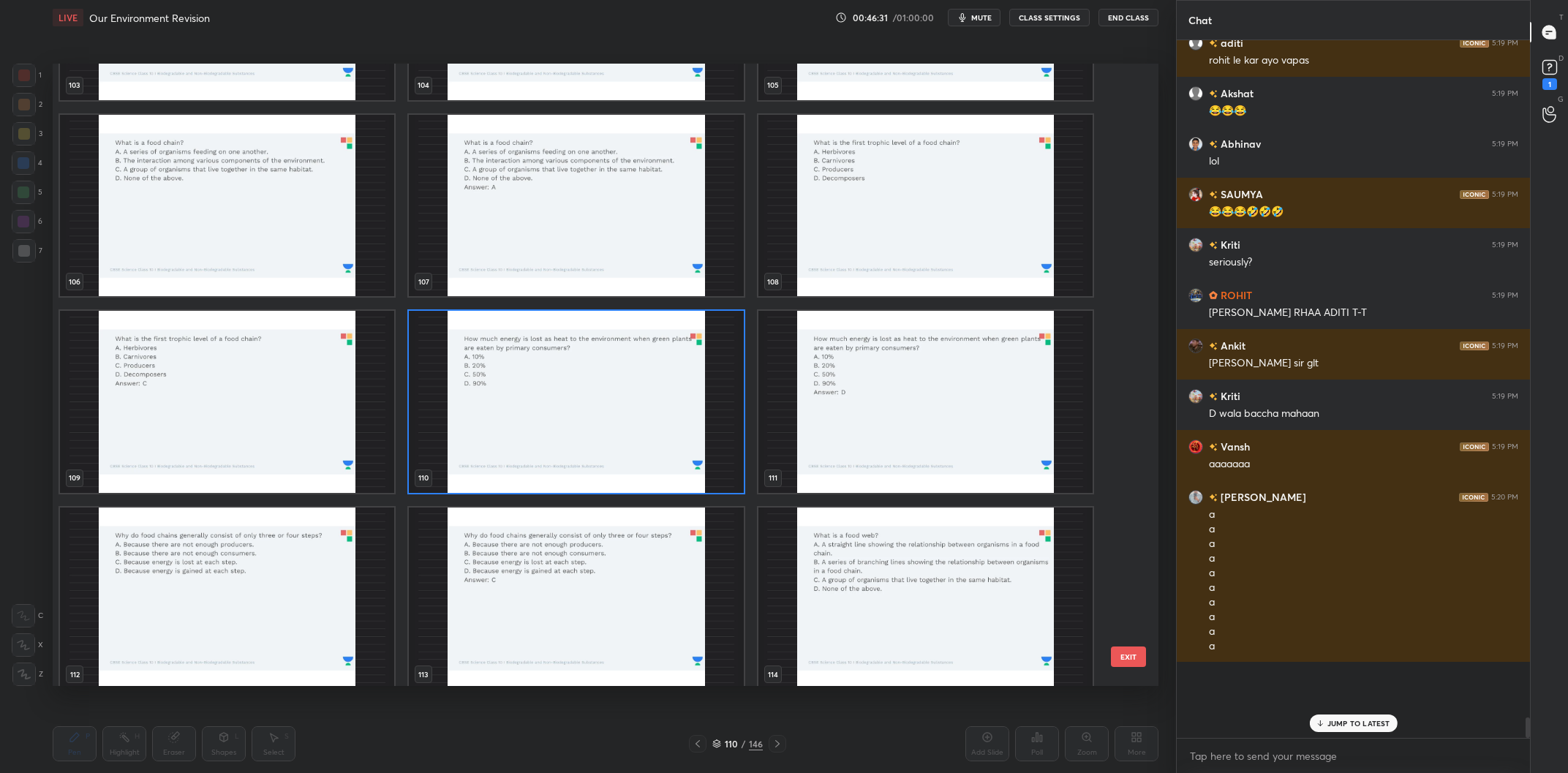
click at [636, 352] on img "grid" at bounding box center [576, 402] width 334 height 183
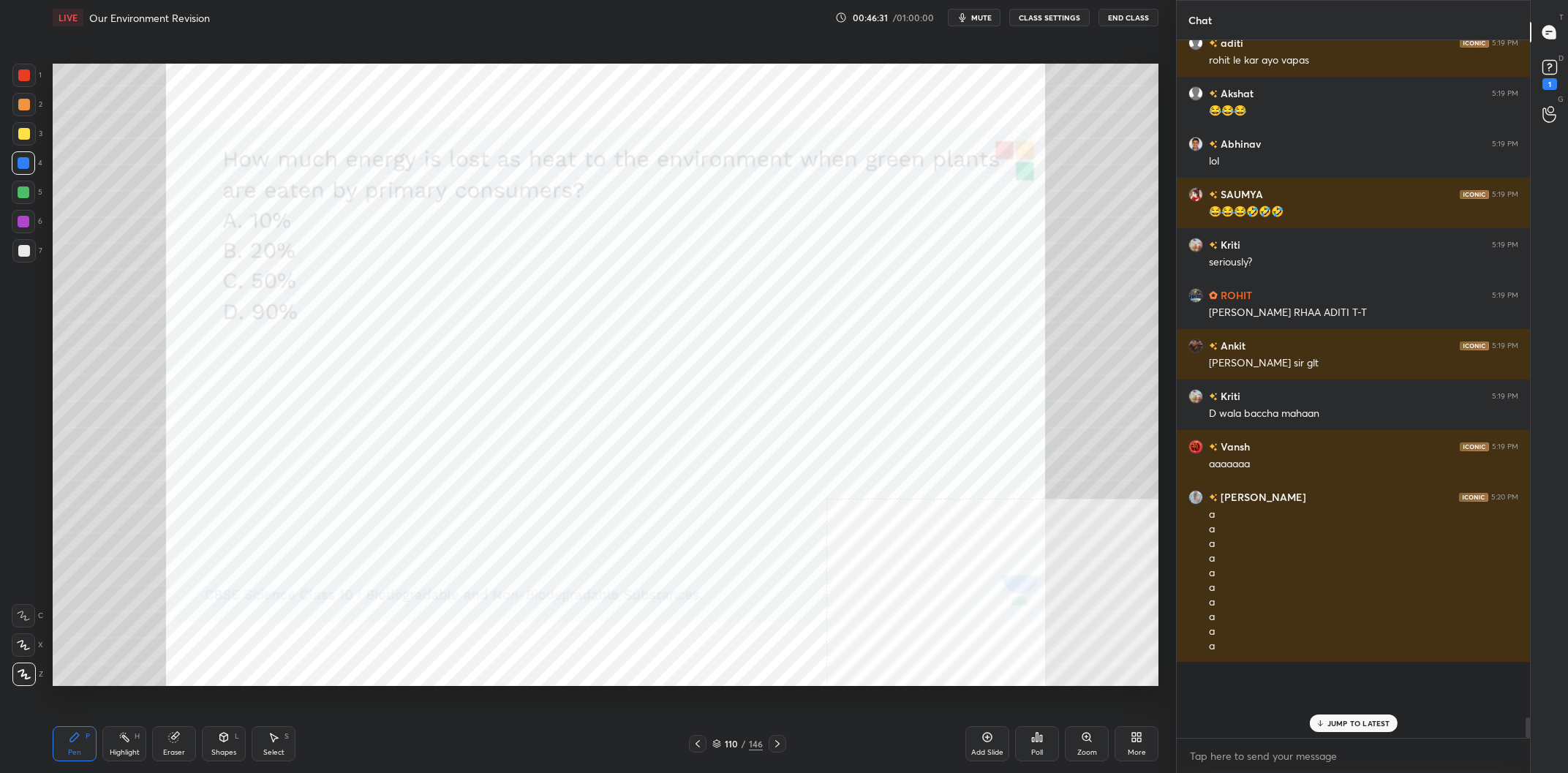
click at [636, 352] on img "grid" at bounding box center [576, 402] width 334 height 183
click at [1031, 736] on div "Poll" at bounding box center [1037, 743] width 44 height 35
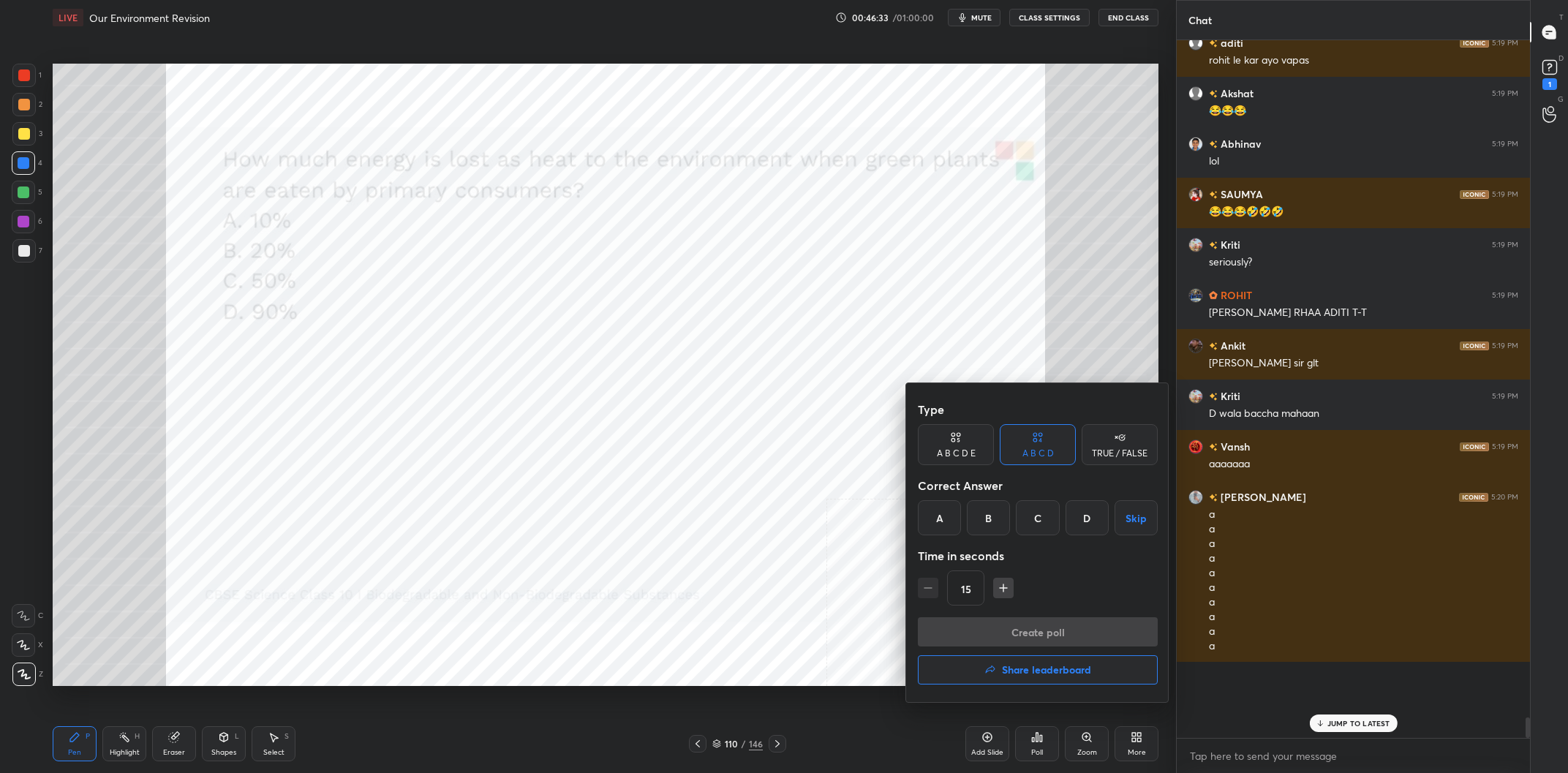
click at [1090, 525] on div "D" at bounding box center [1087, 518] width 44 height 35
click at [1078, 624] on button "Create poll" at bounding box center [1037, 632] width 240 height 29
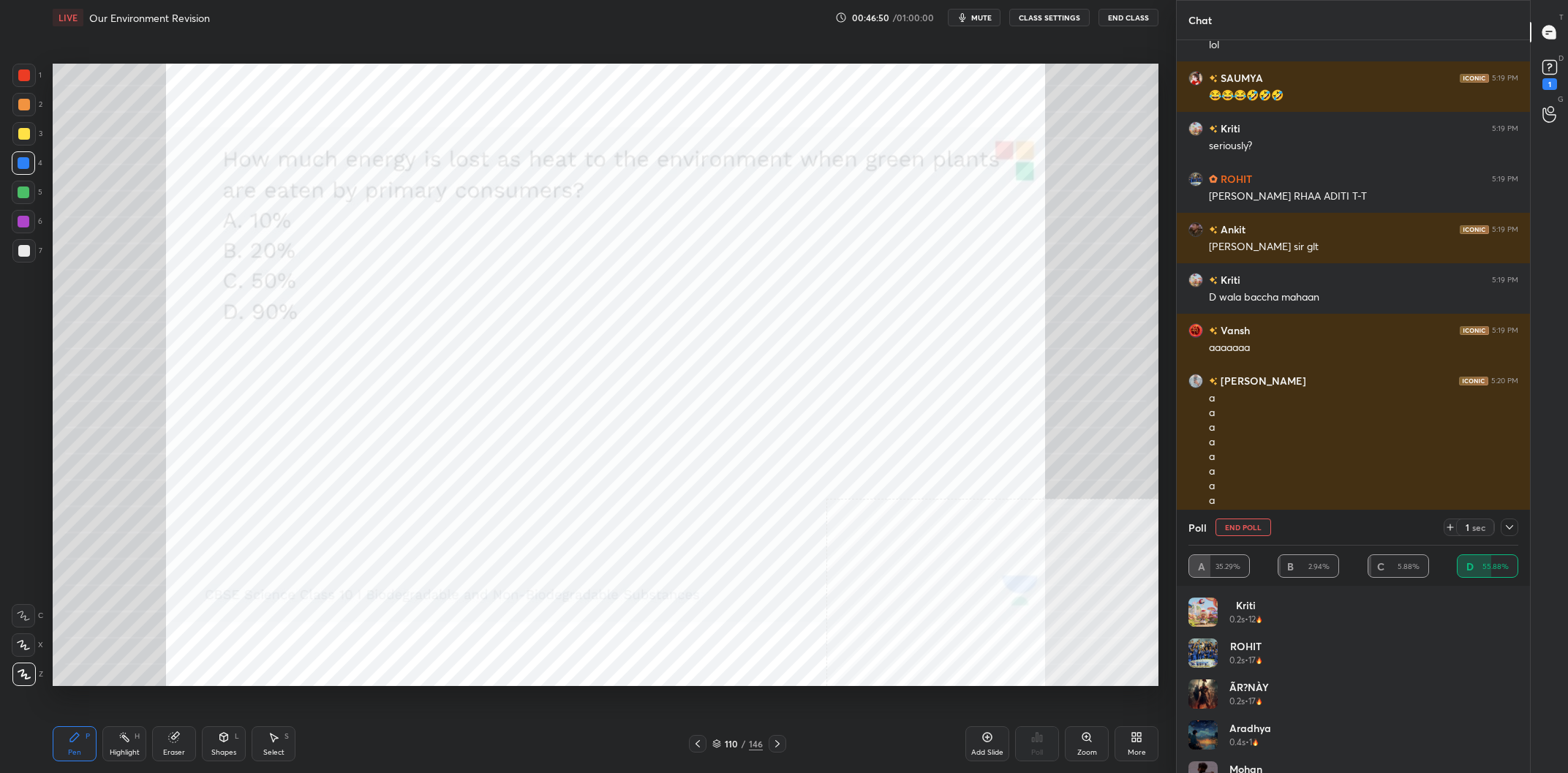
scroll to position [21079, 0]
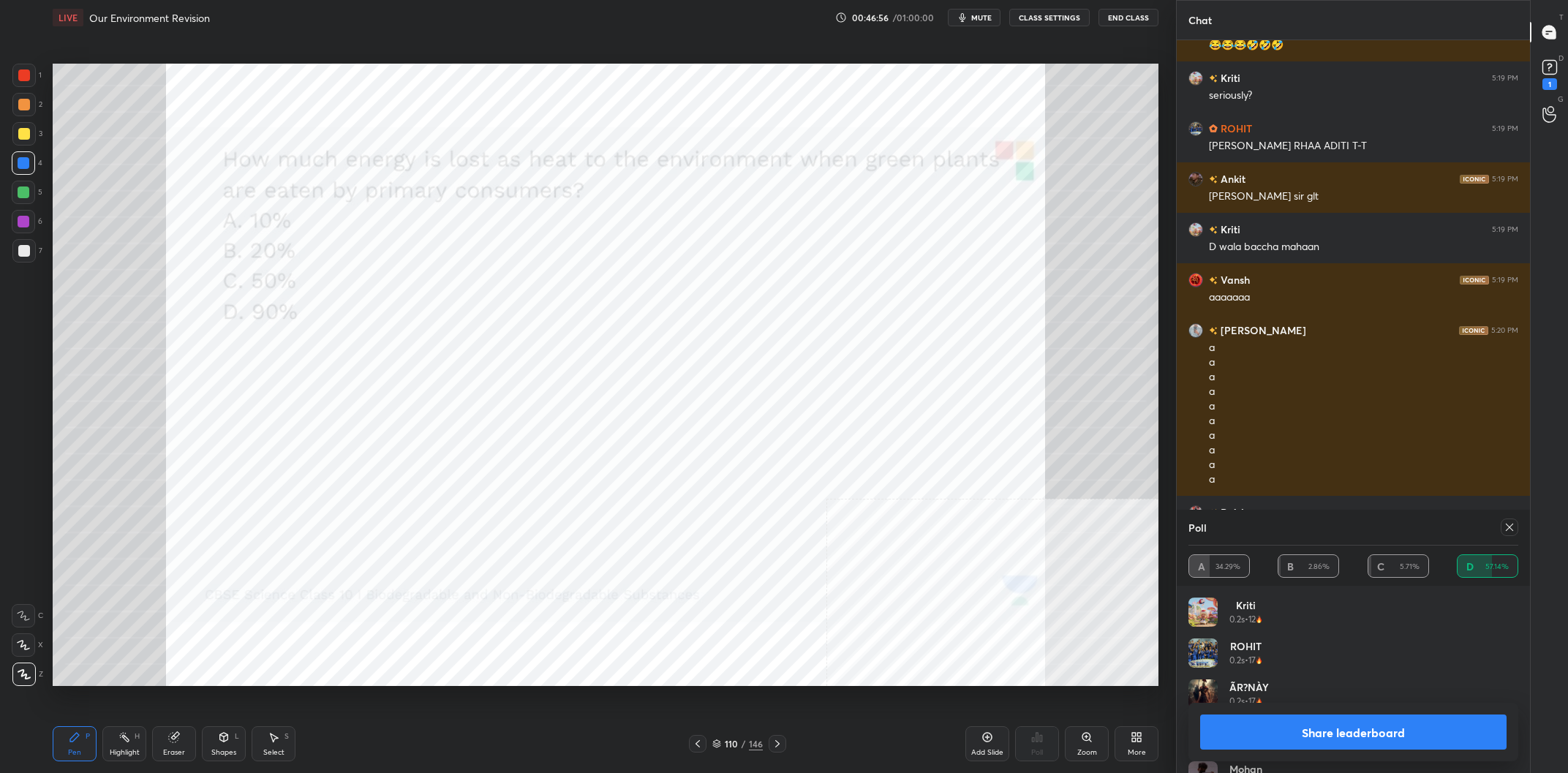
click at [1280, 726] on button "Share leaderboard" at bounding box center [1353, 732] width 306 height 35
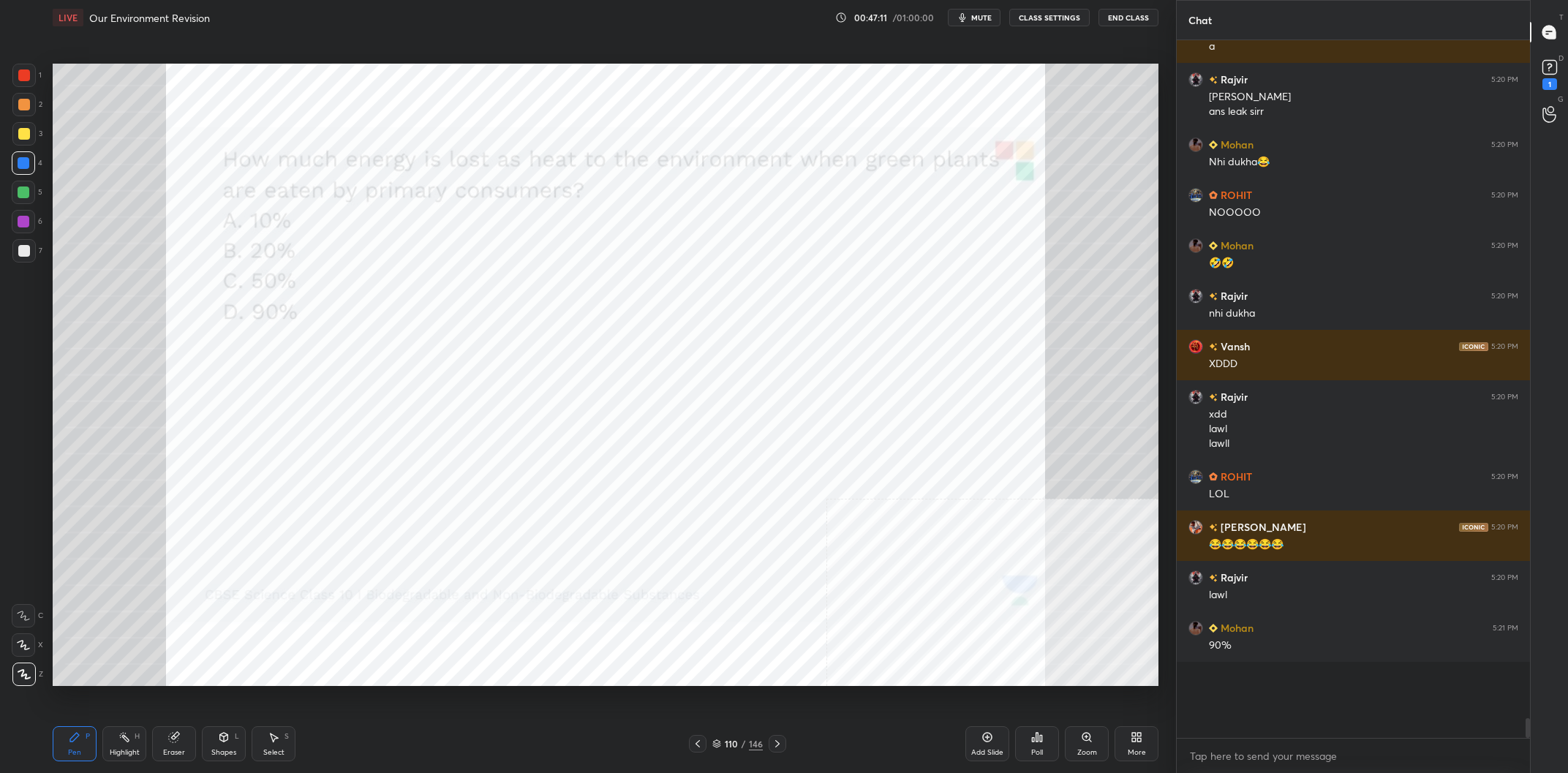
scroll to position [21563, 0]
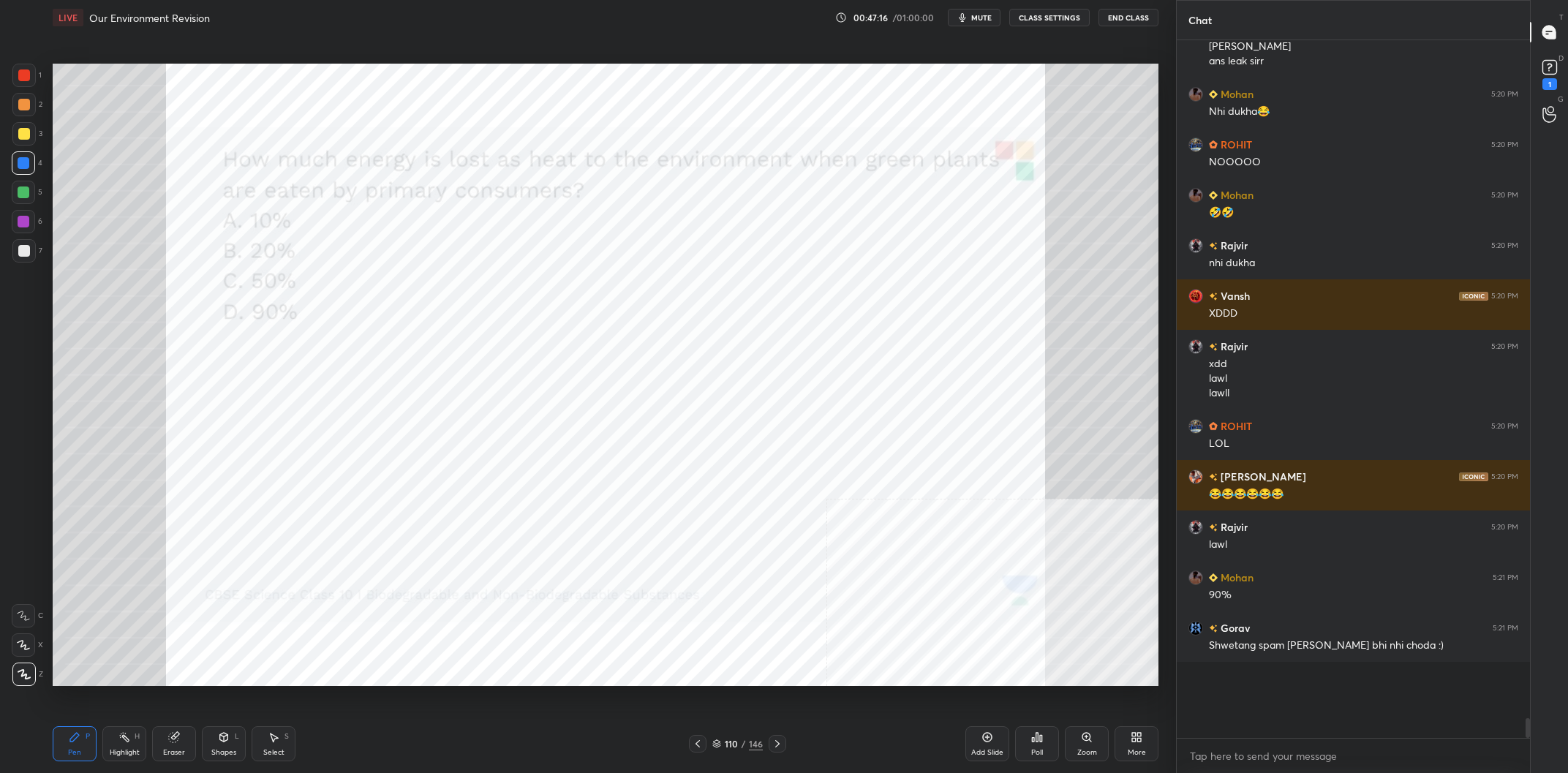
click at [35, 79] on div at bounding box center [24, 75] width 23 height 23
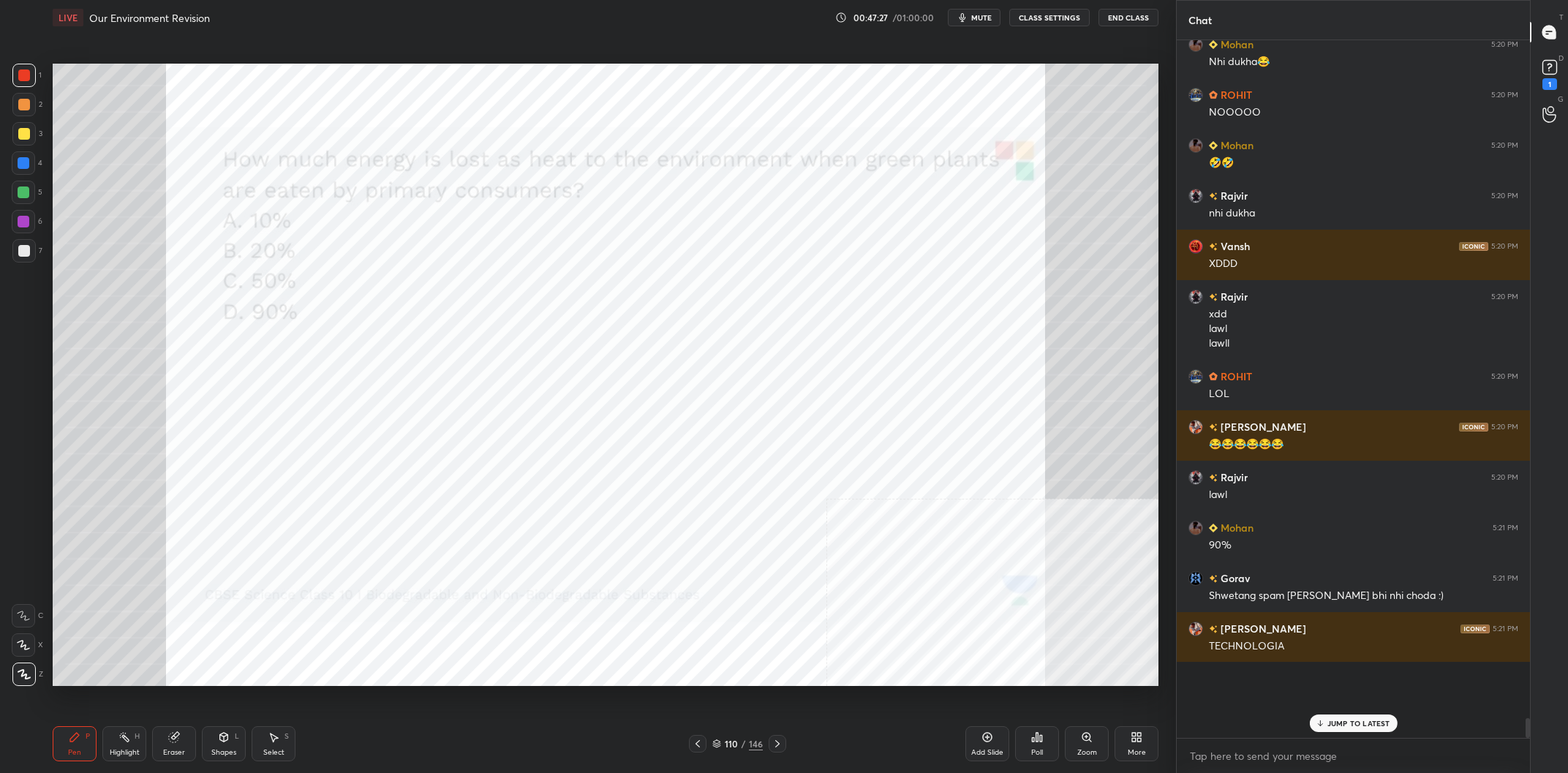
scroll to position [21648, 0]
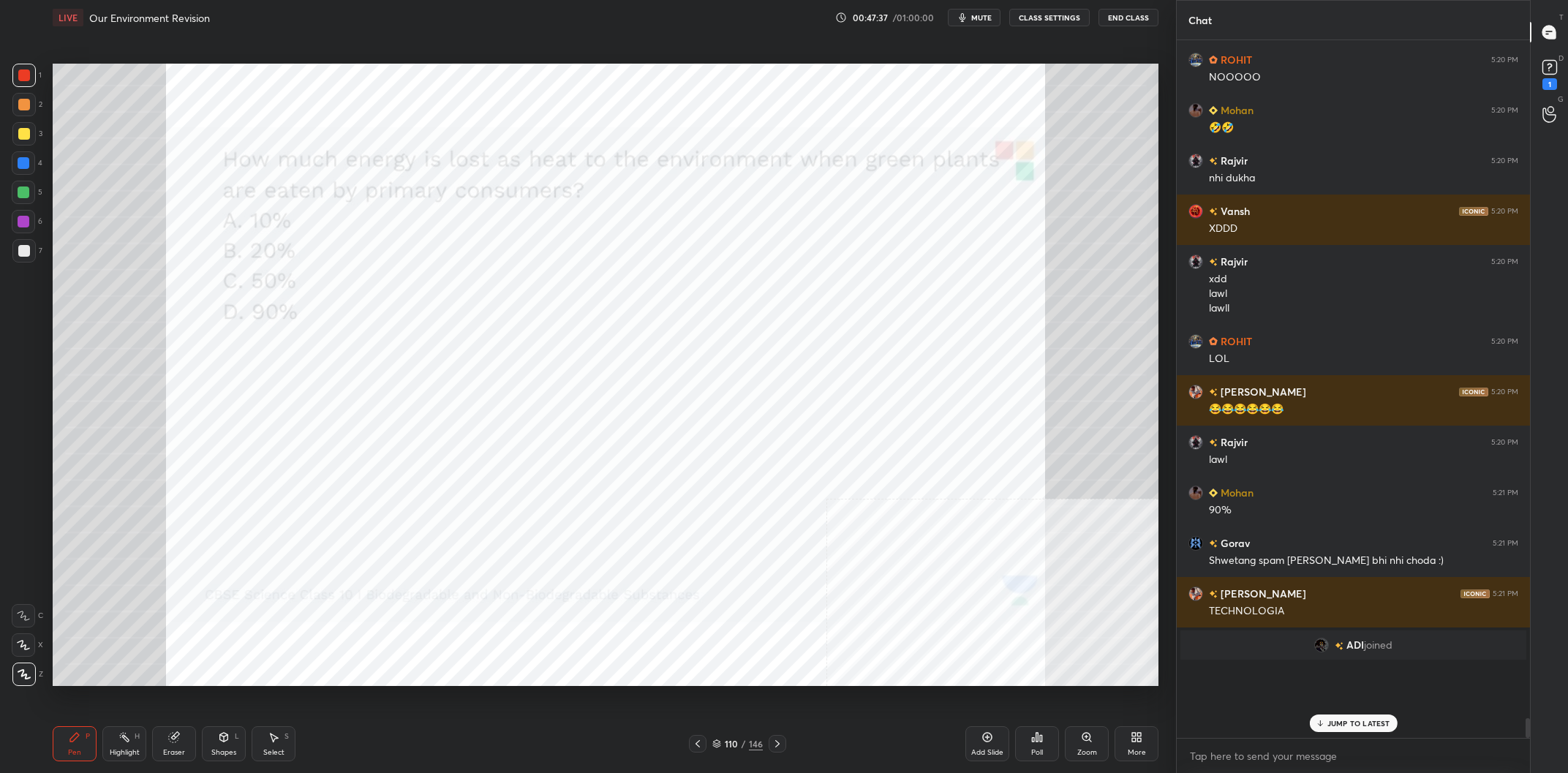
click at [749, 740] on div "110 / 146" at bounding box center [738, 744] width 97 height 18
click at [749, 740] on div "146" at bounding box center [756, 743] width 14 height 13
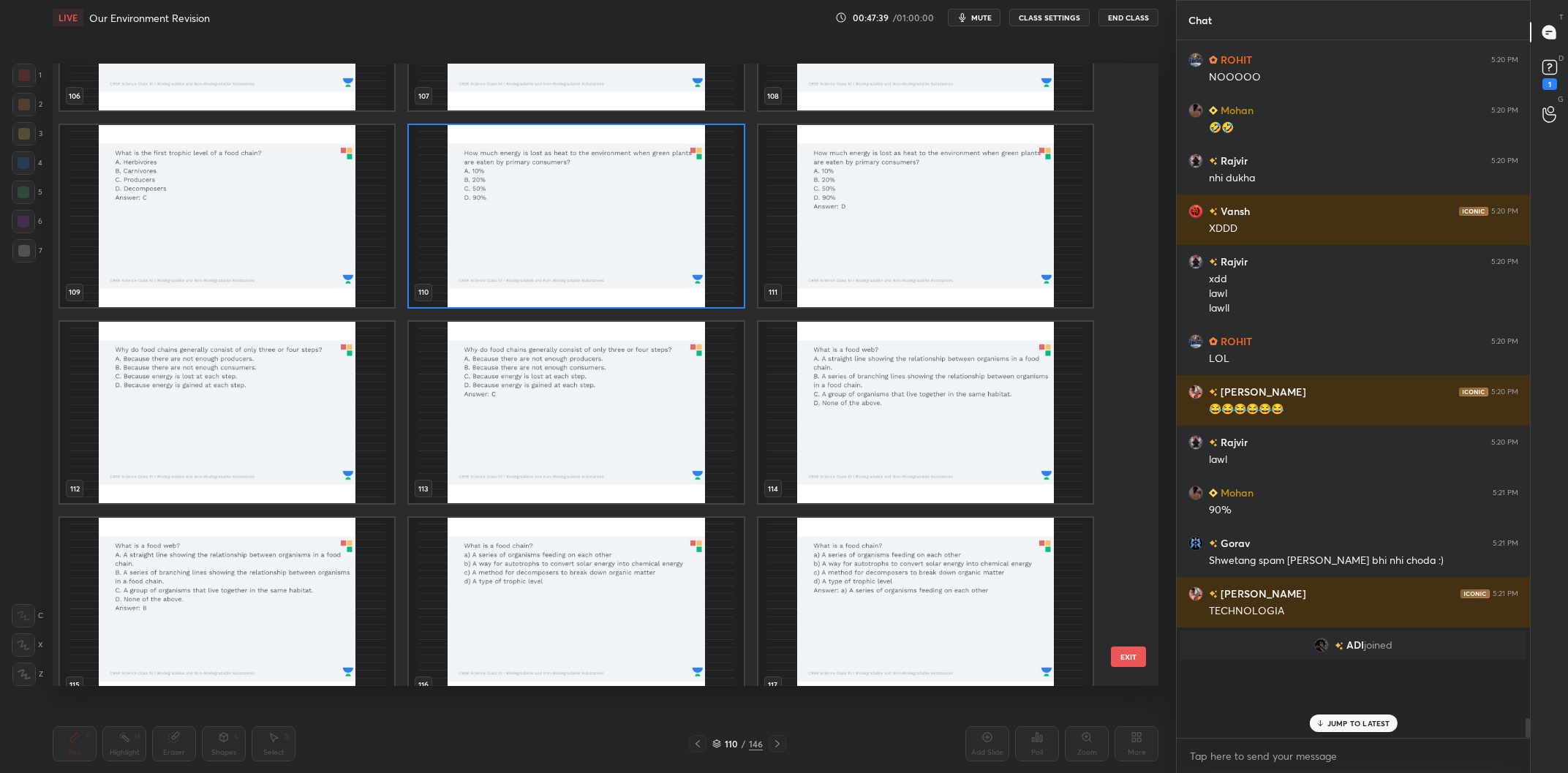
scroll to position [21699, 0]
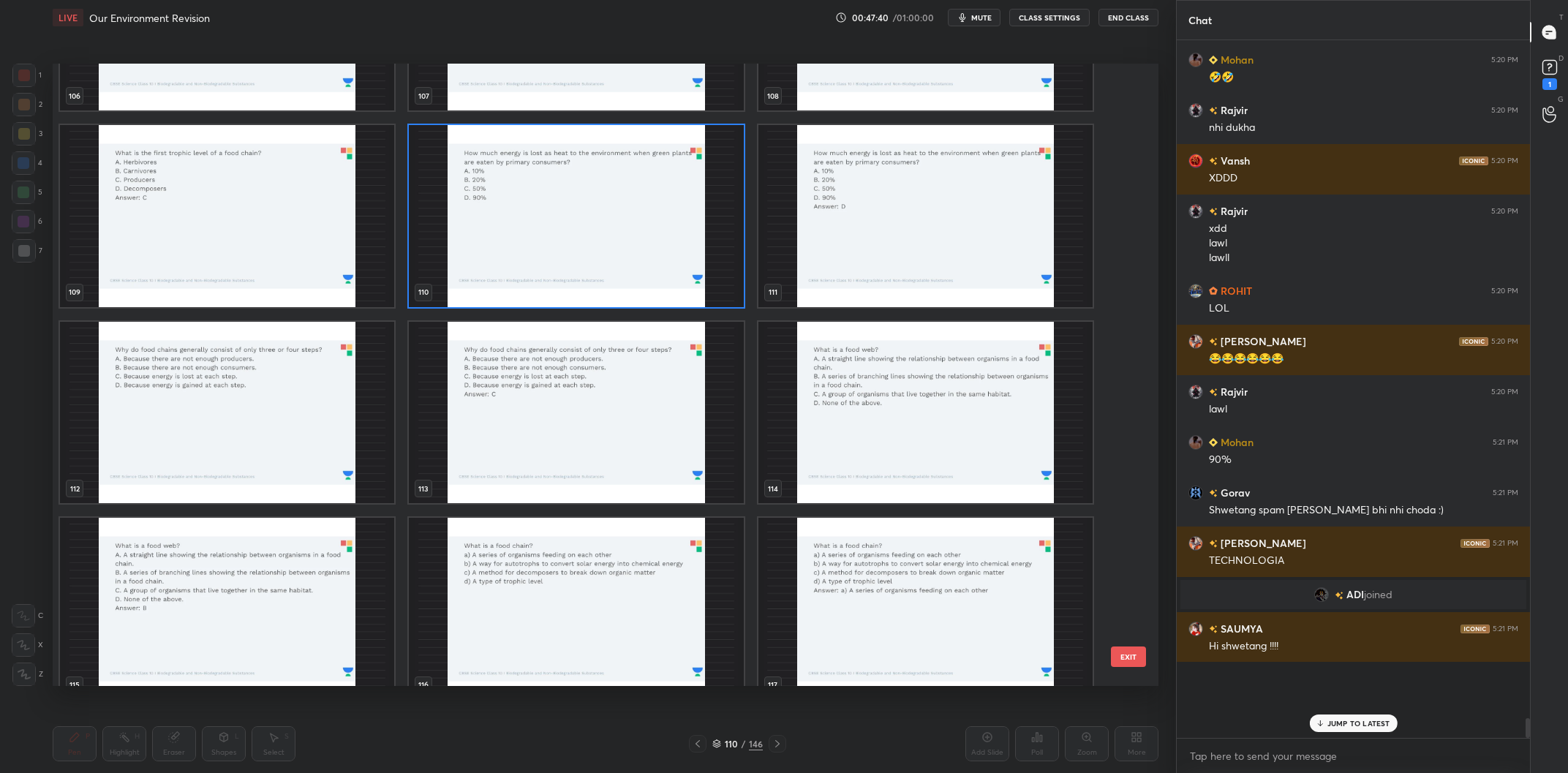
click at [224, 400] on img "grid" at bounding box center [227, 413] width 334 height 183
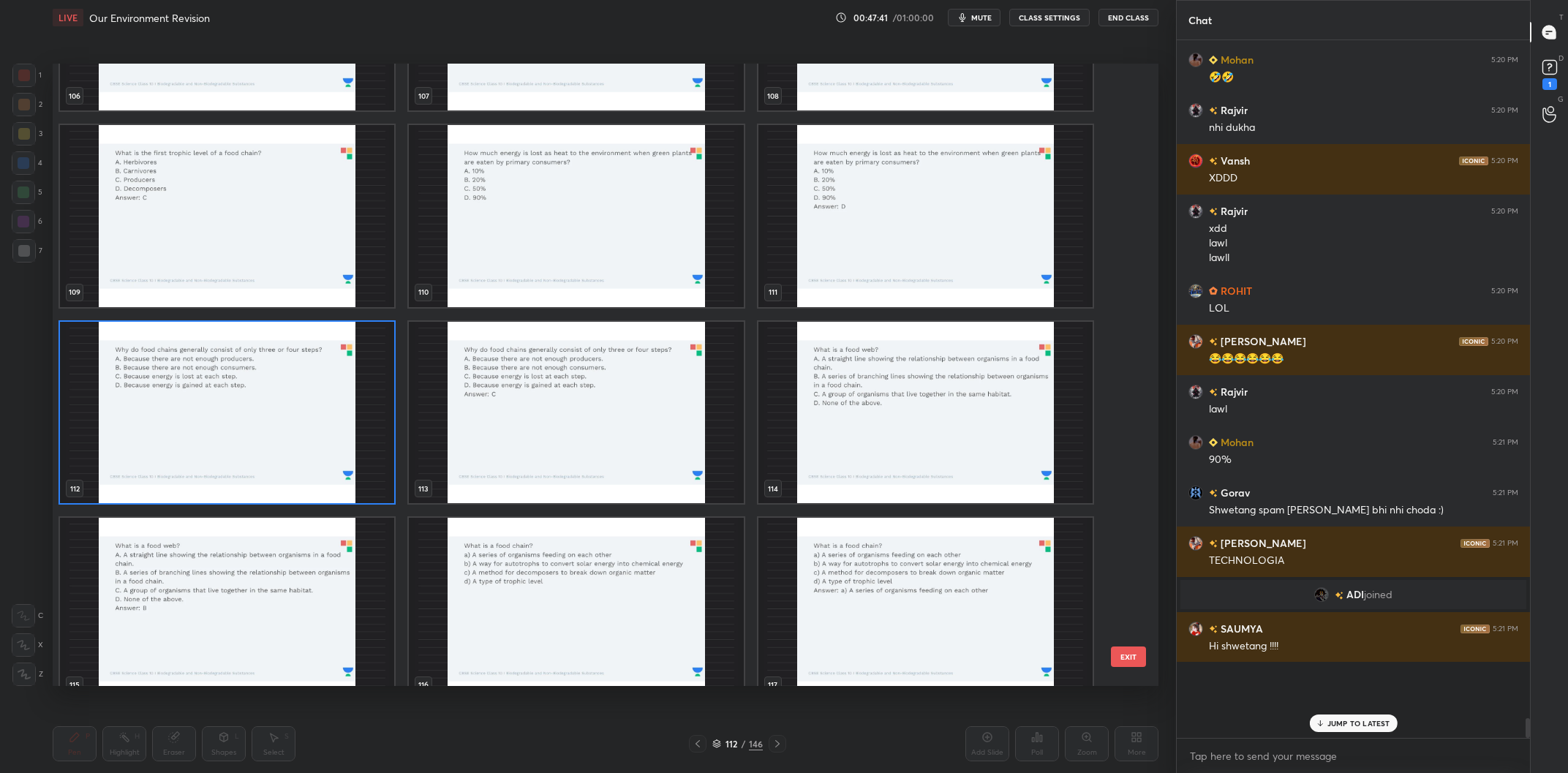
click at [224, 400] on img "grid" at bounding box center [227, 413] width 334 height 183
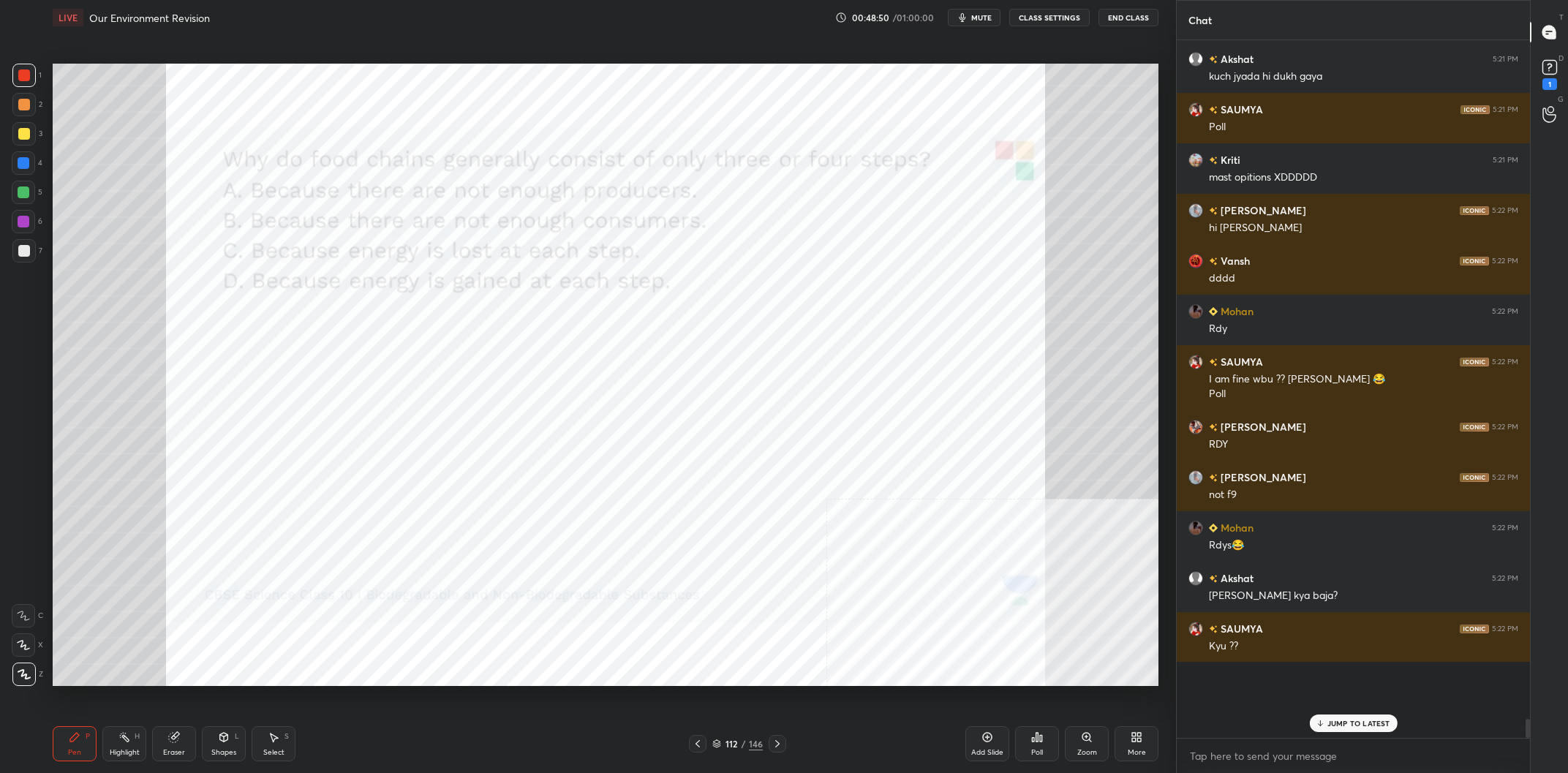
scroll to position [21908, 0]
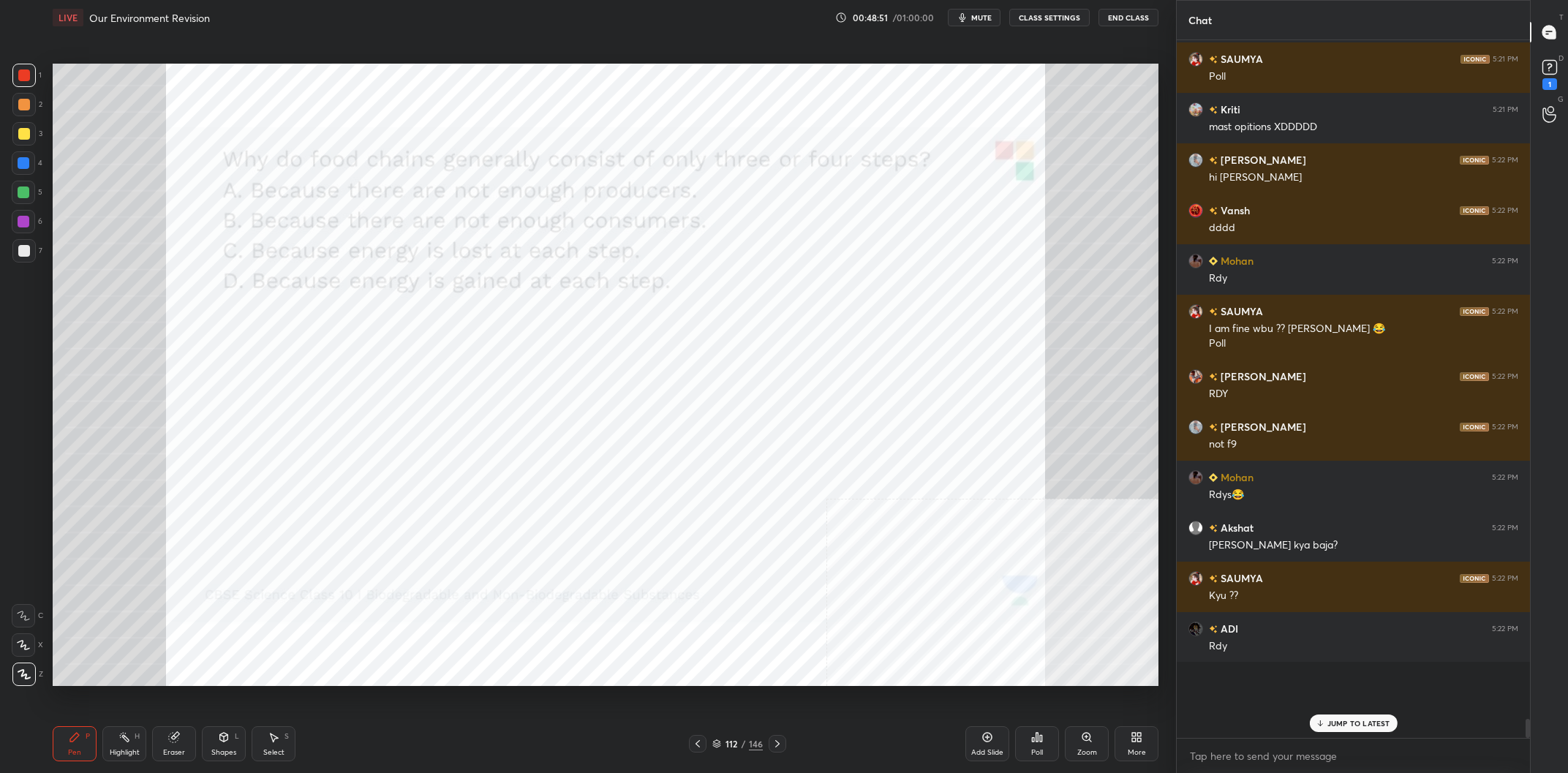
click at [1036, 736] on icon at bounding box center [1037, 737] width 12 height 12
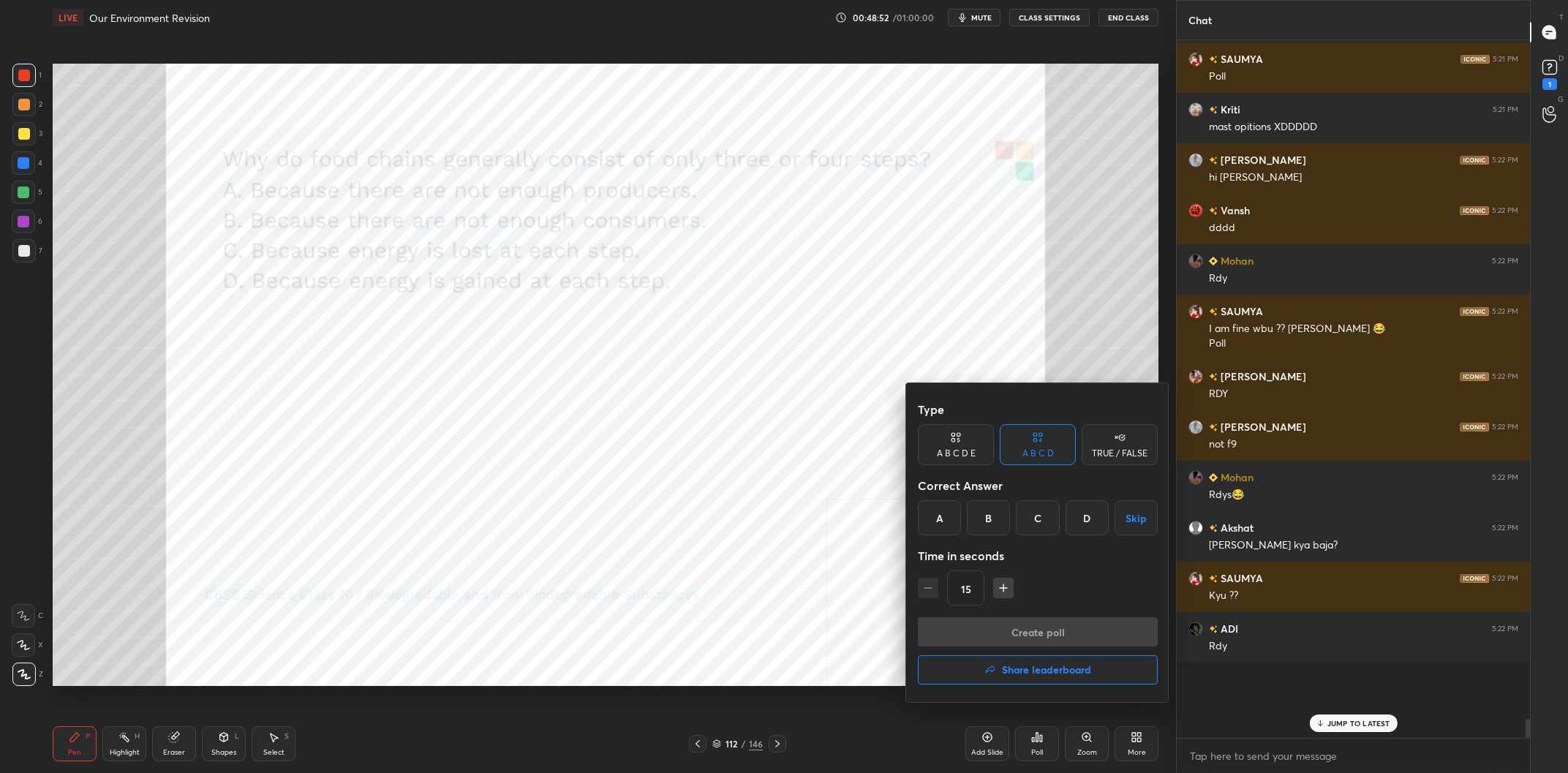
click at [1049, 517] on div "C" at bounding box center [1037, 518] width 44 height 35
click at [1071, 631] on button "Create poll" at bounding box center [1037, 632] width 240 height 29
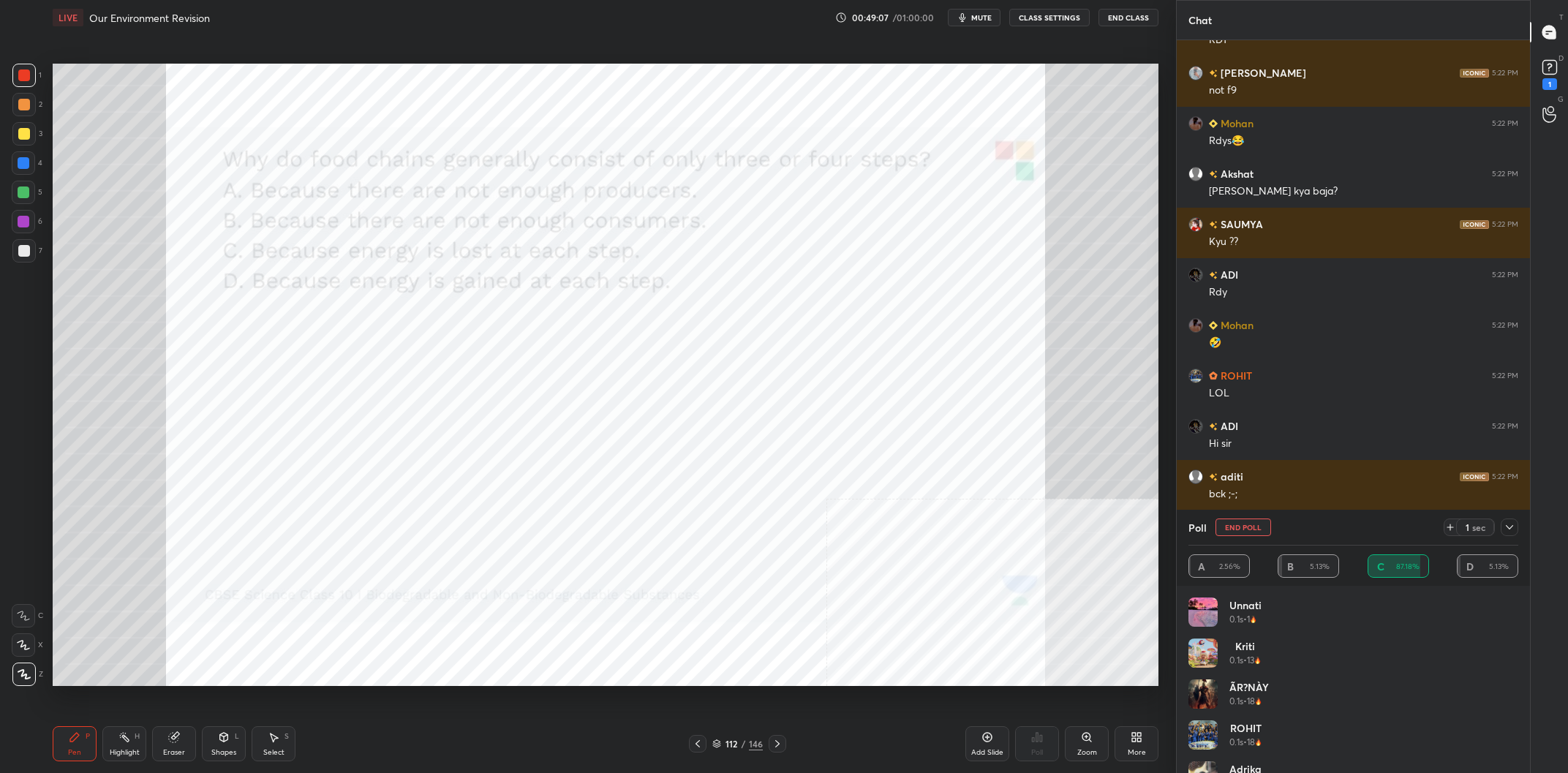
scroll to position [22313, 0]
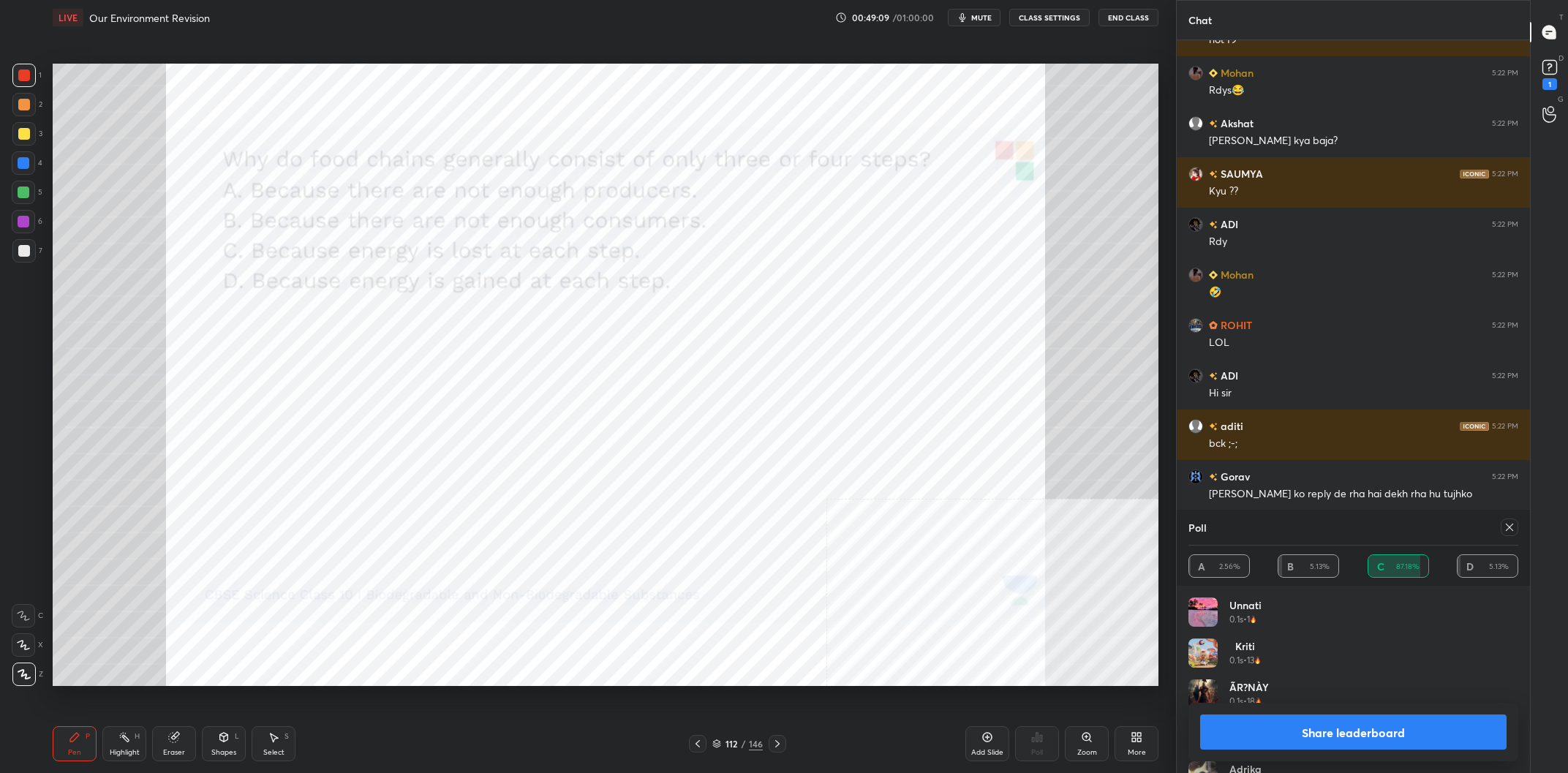
click at [1342, 748] on button "Share leaderboard" at bounding box center [1353, 732] width 306 height 35
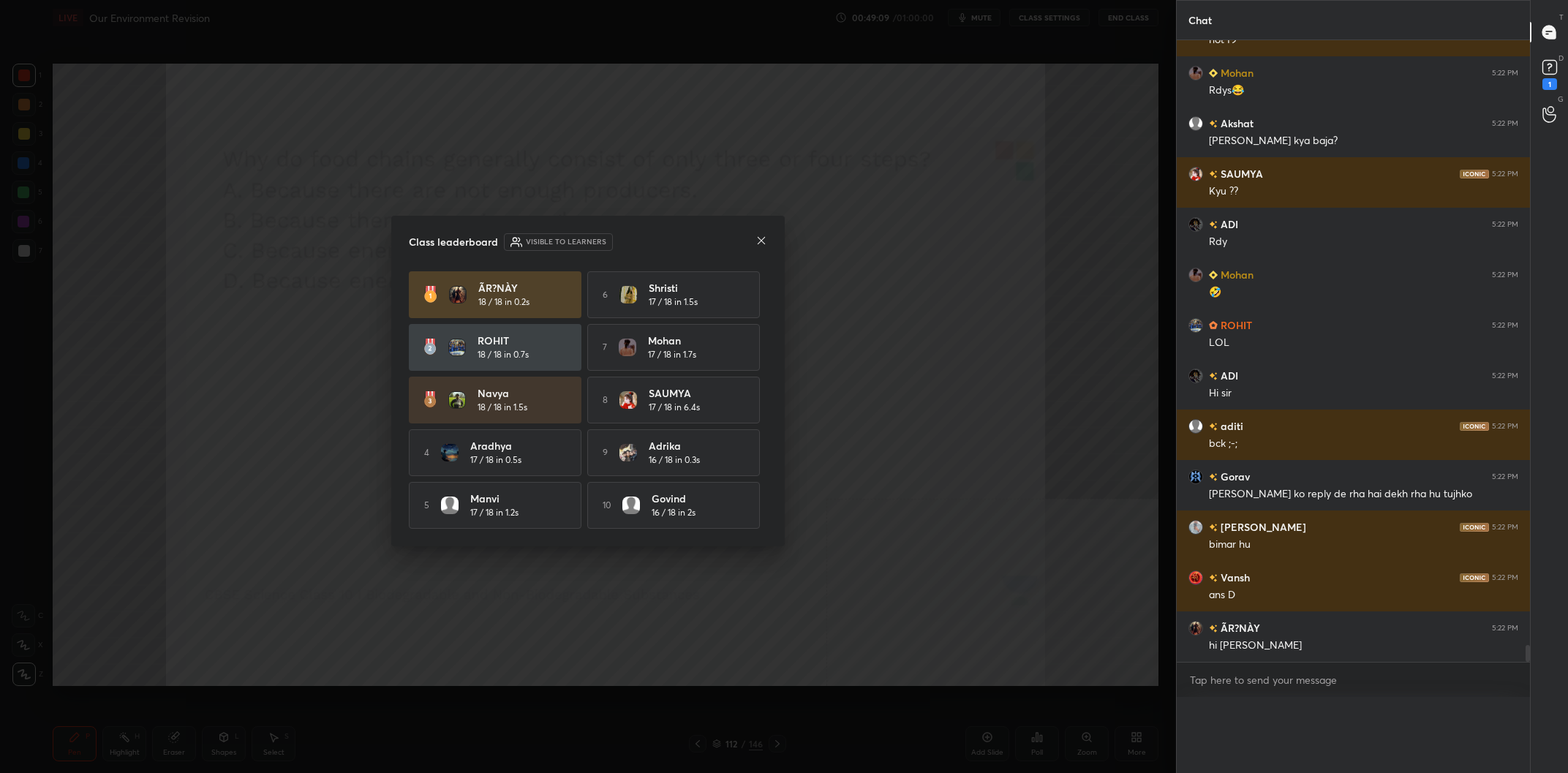
scroll to position [0, 0]
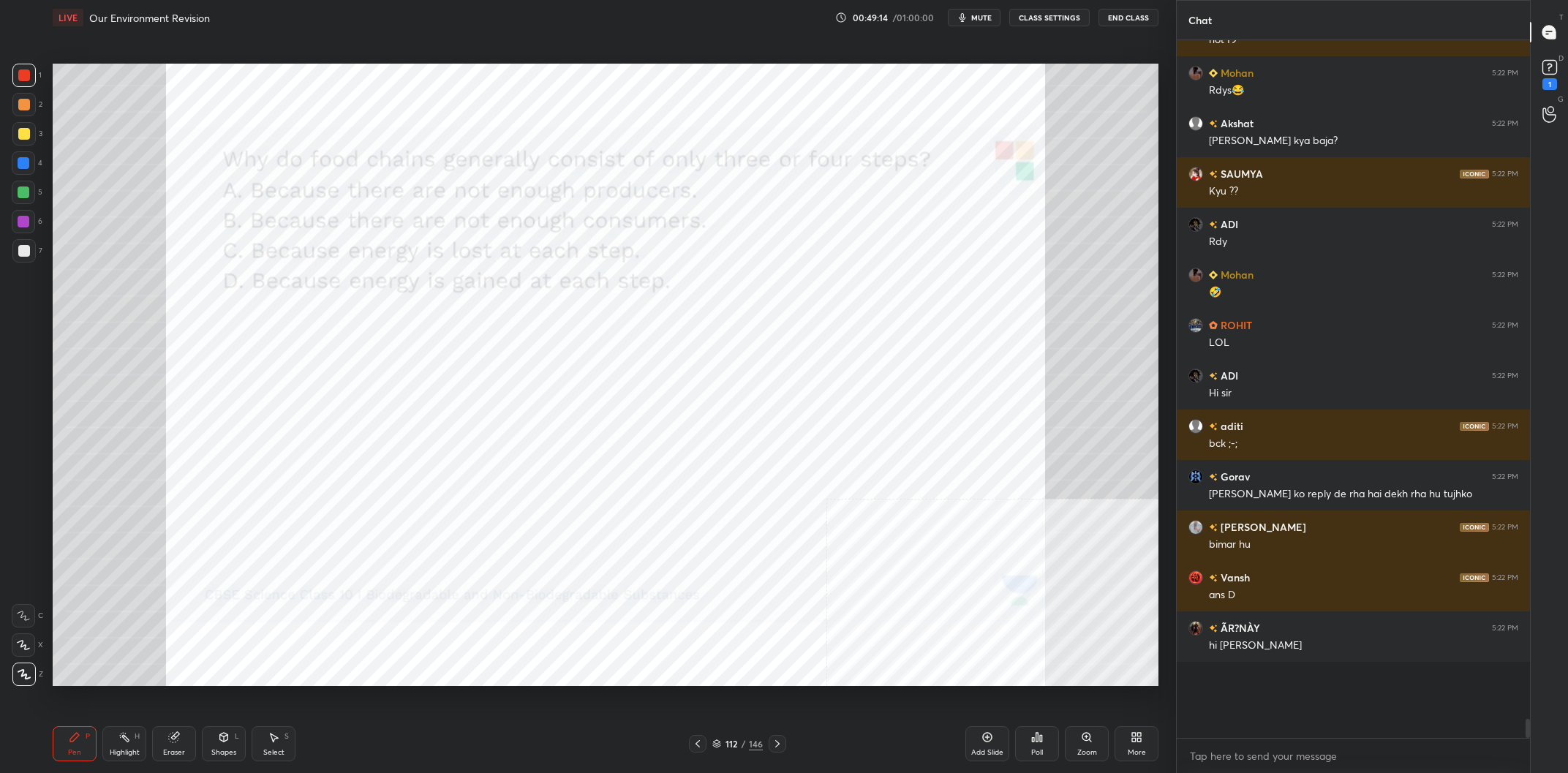
click at [743, 751] on div "112 / 146" at bounding box center [737, 743] width 50 height 13
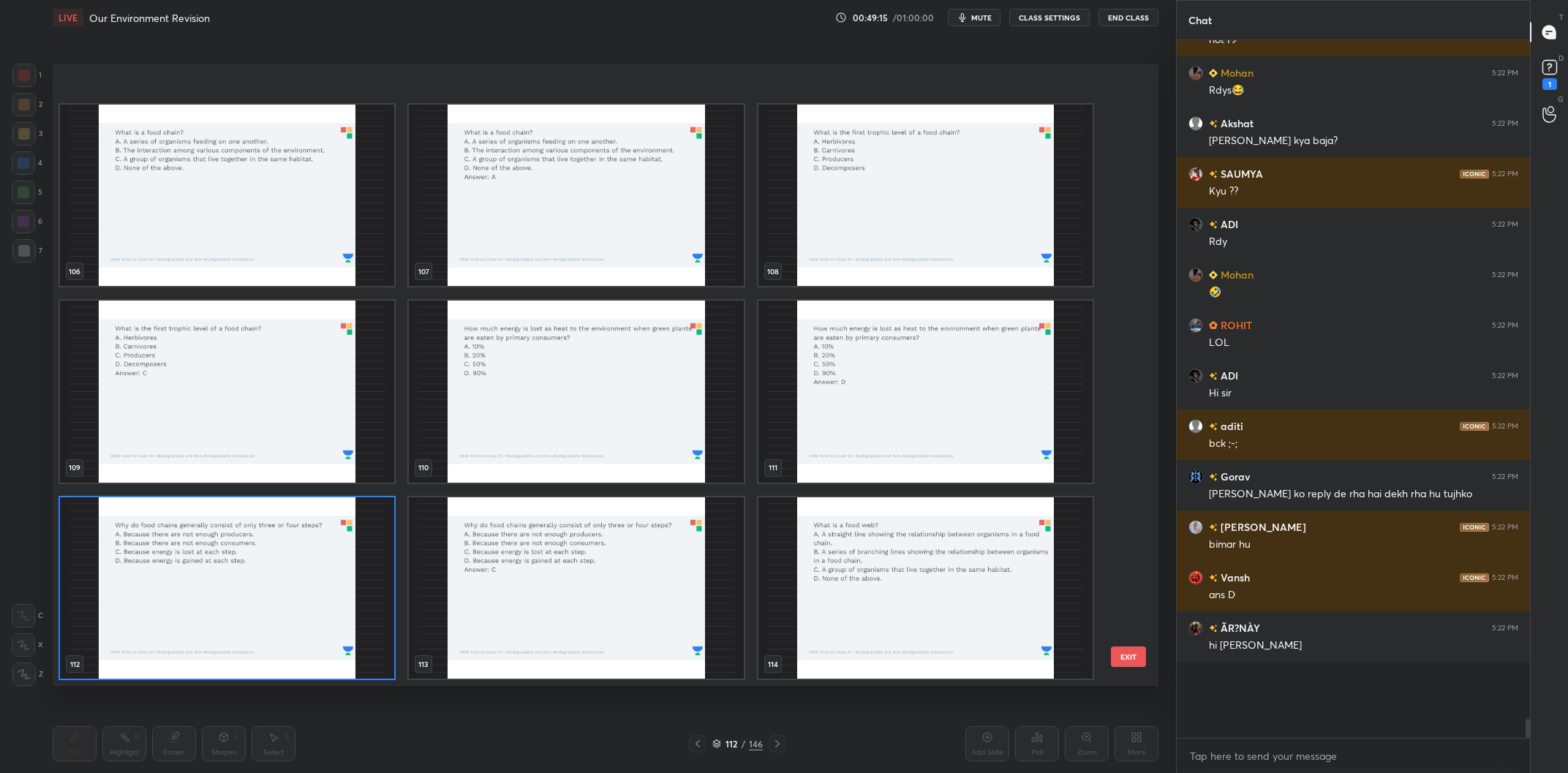
scroll to position [7121, 0]
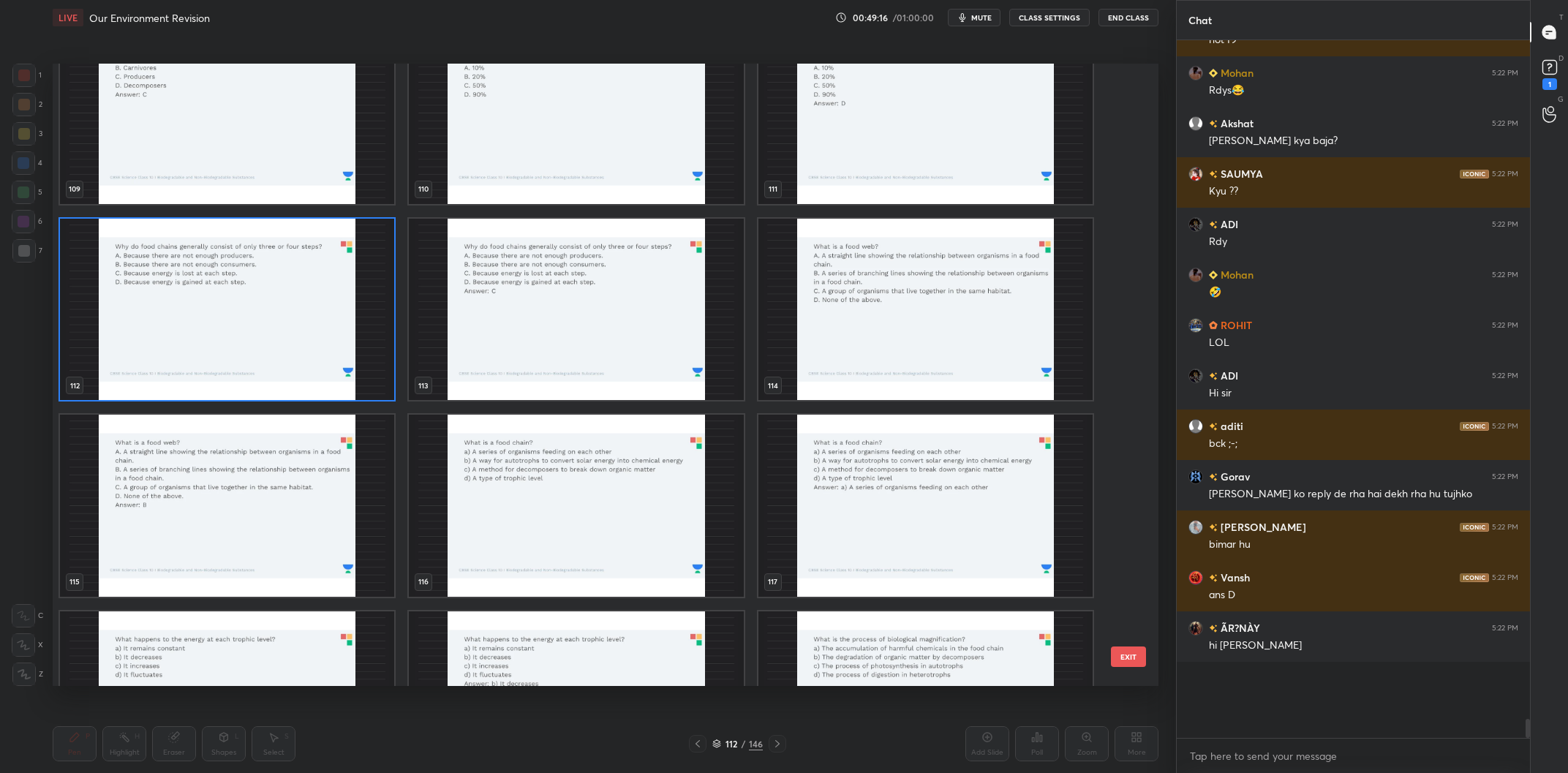
click at [871, 320] on img "grid" at bounding box center [926, 310] width 334 height 183
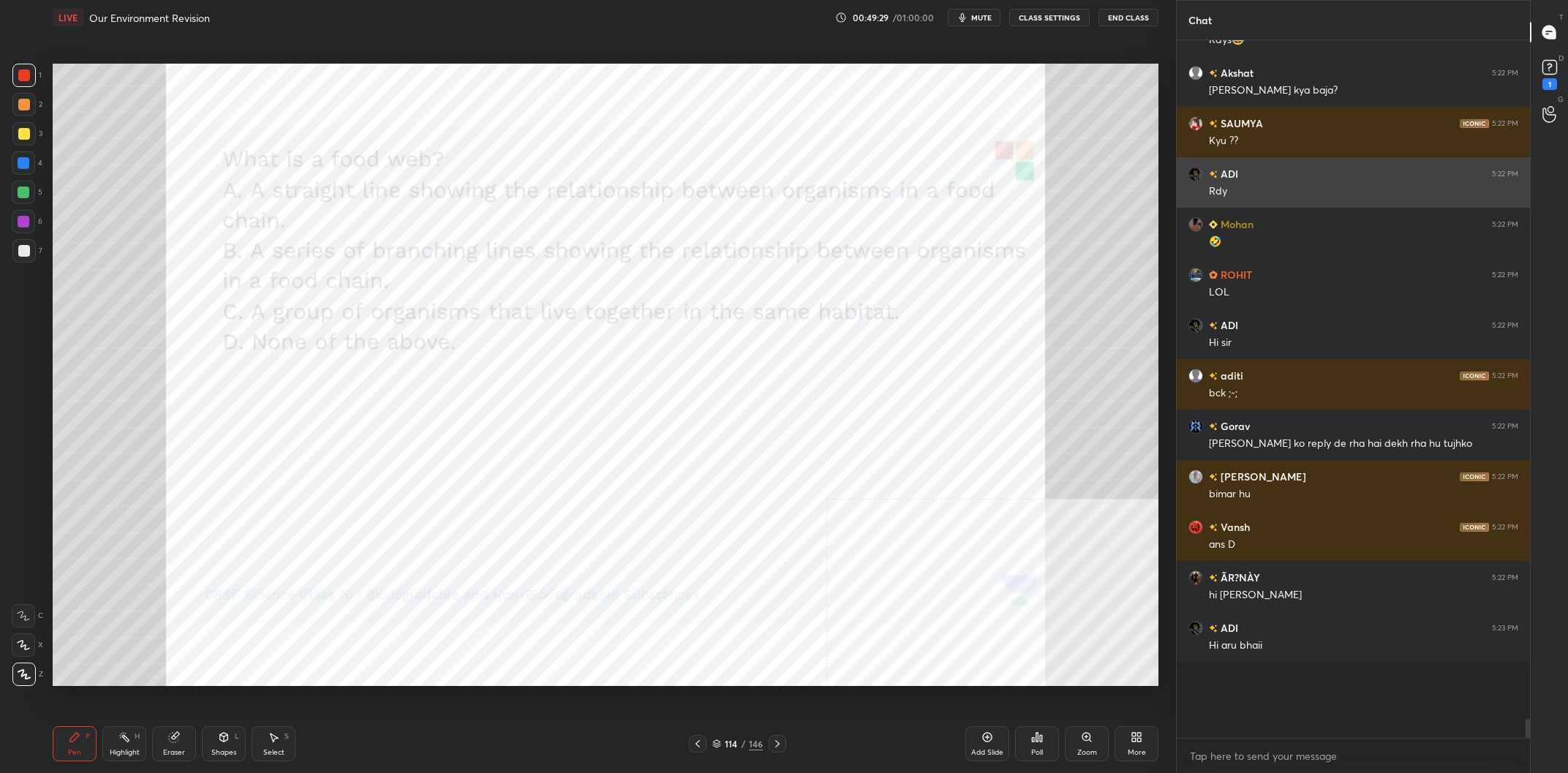
scroll to position [22413, 0]
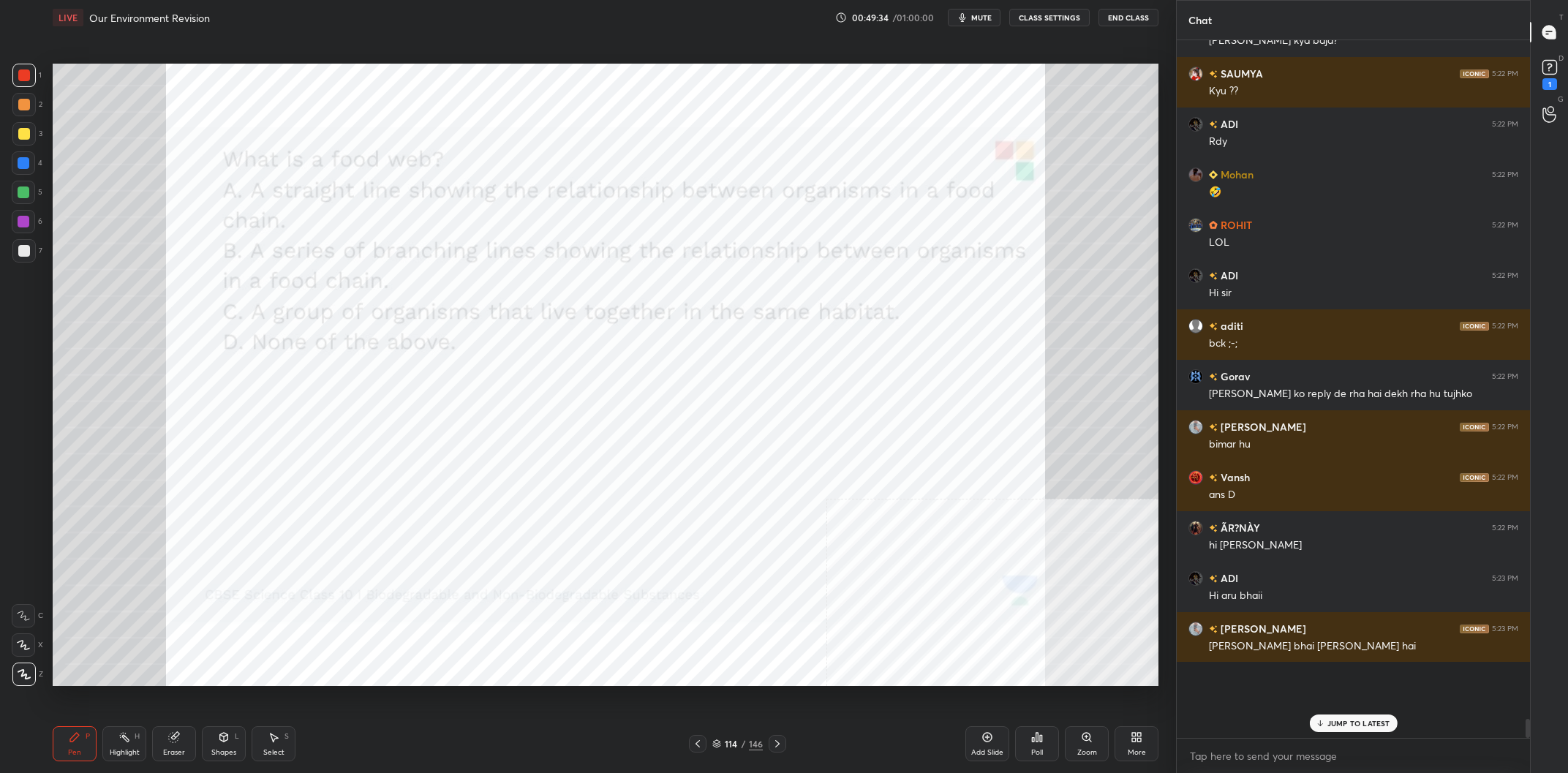
click at [735, 747] on div "114" at bounding box center [731, 744] width 15 height 9
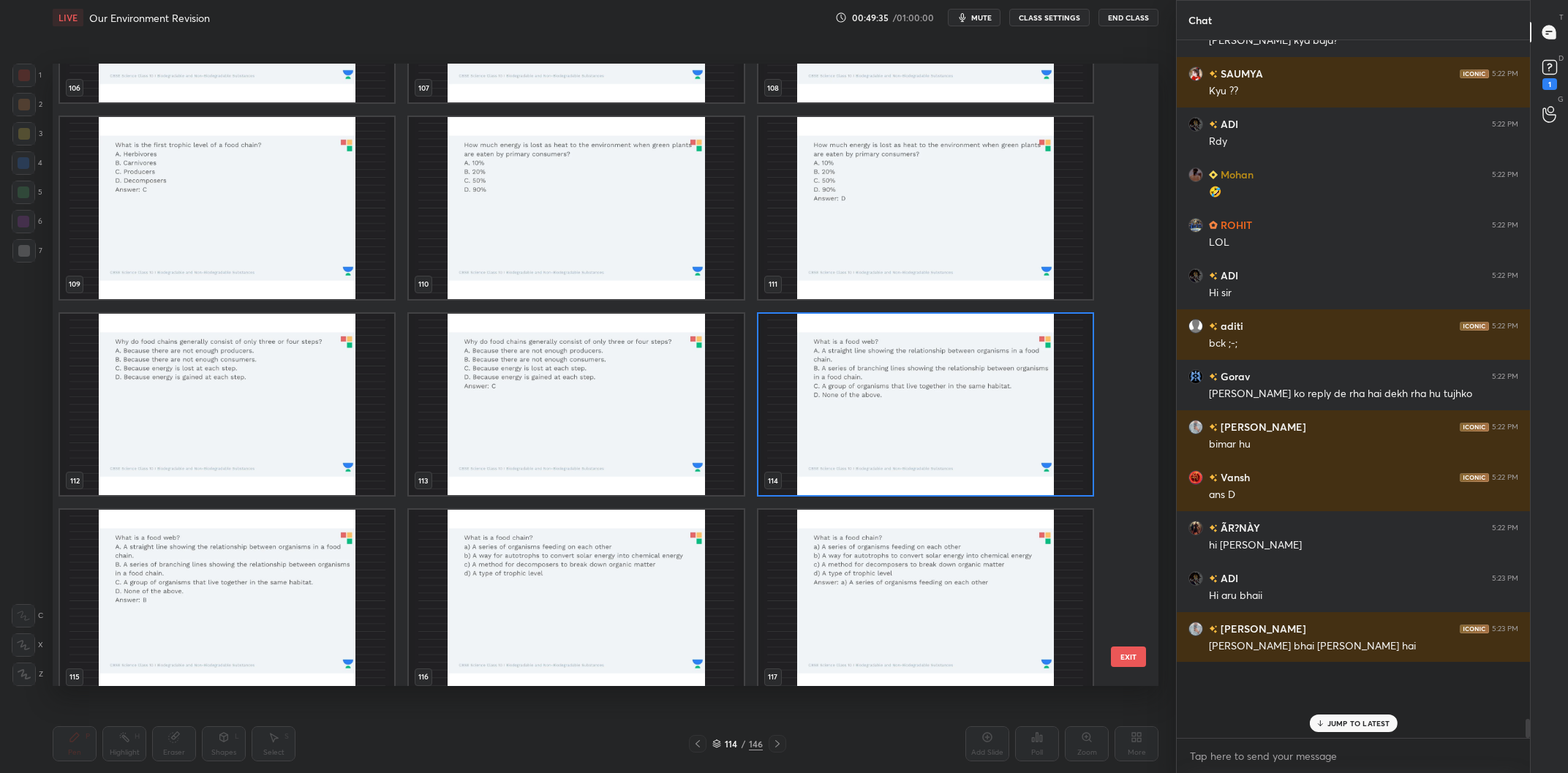
scroll to position [7028, 0]
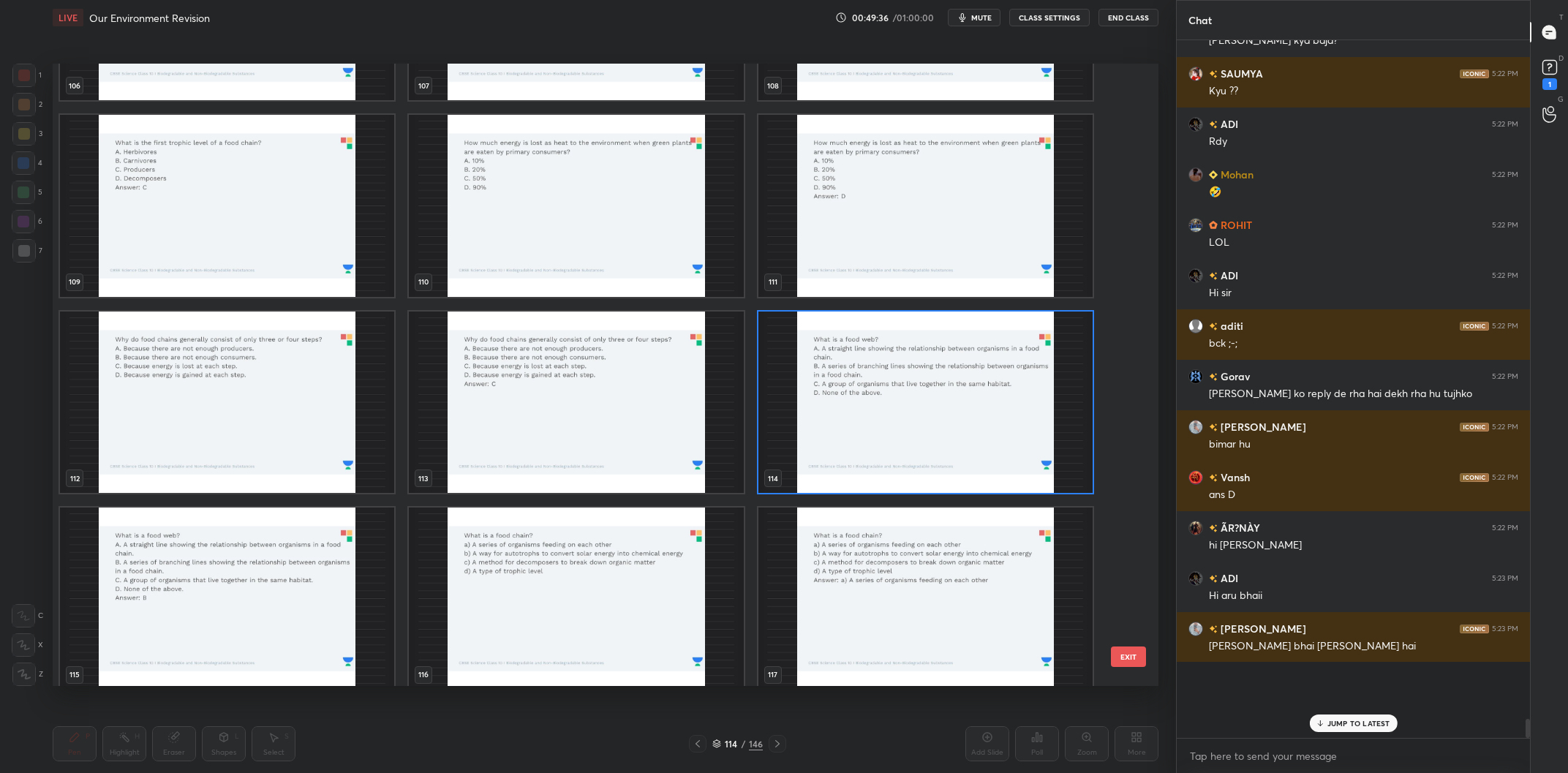
click at [891, 449] on img "grid" at bounding box center [926, 403] width 334 height 183
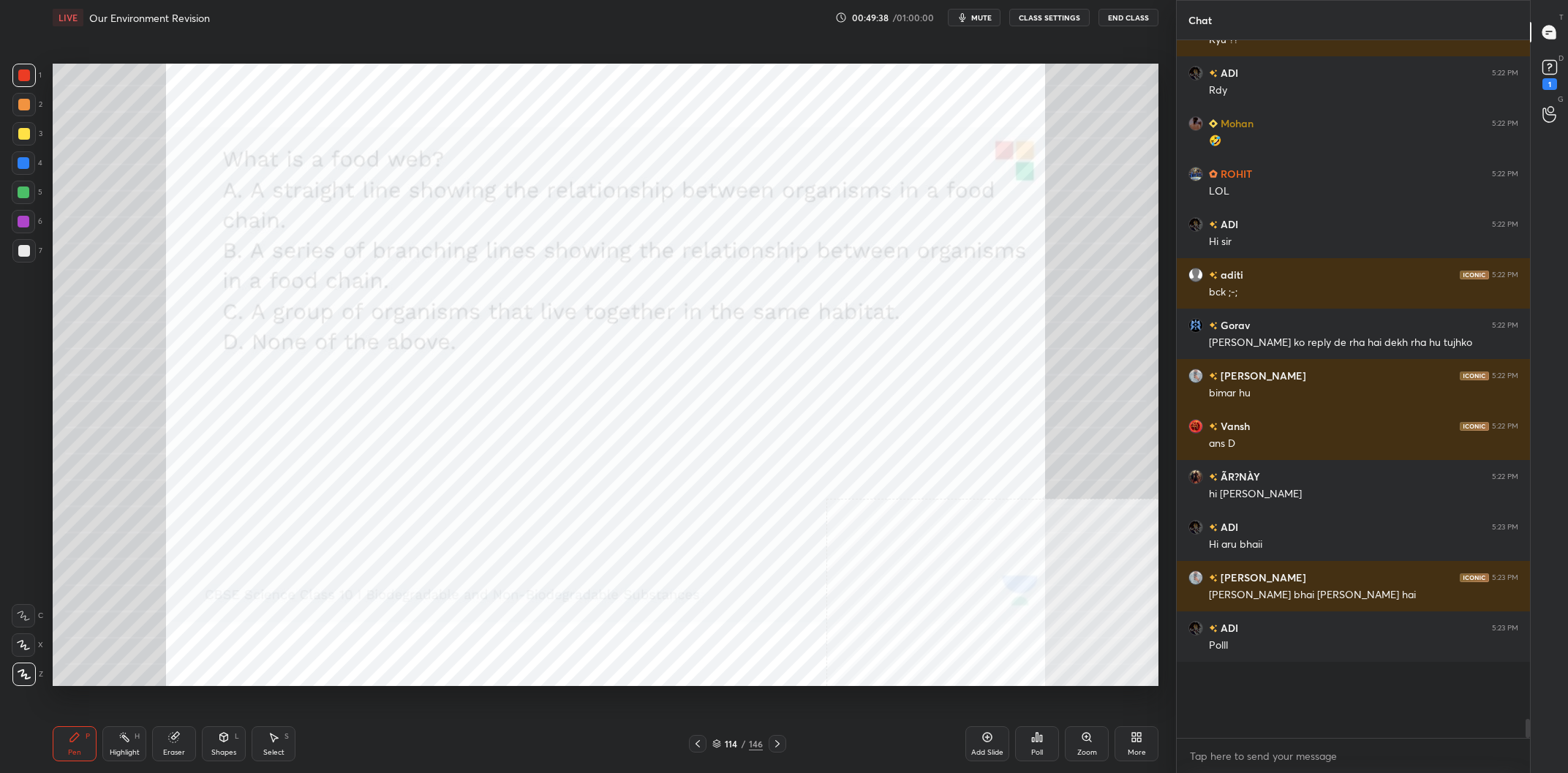
scroll to position [22515, 0]
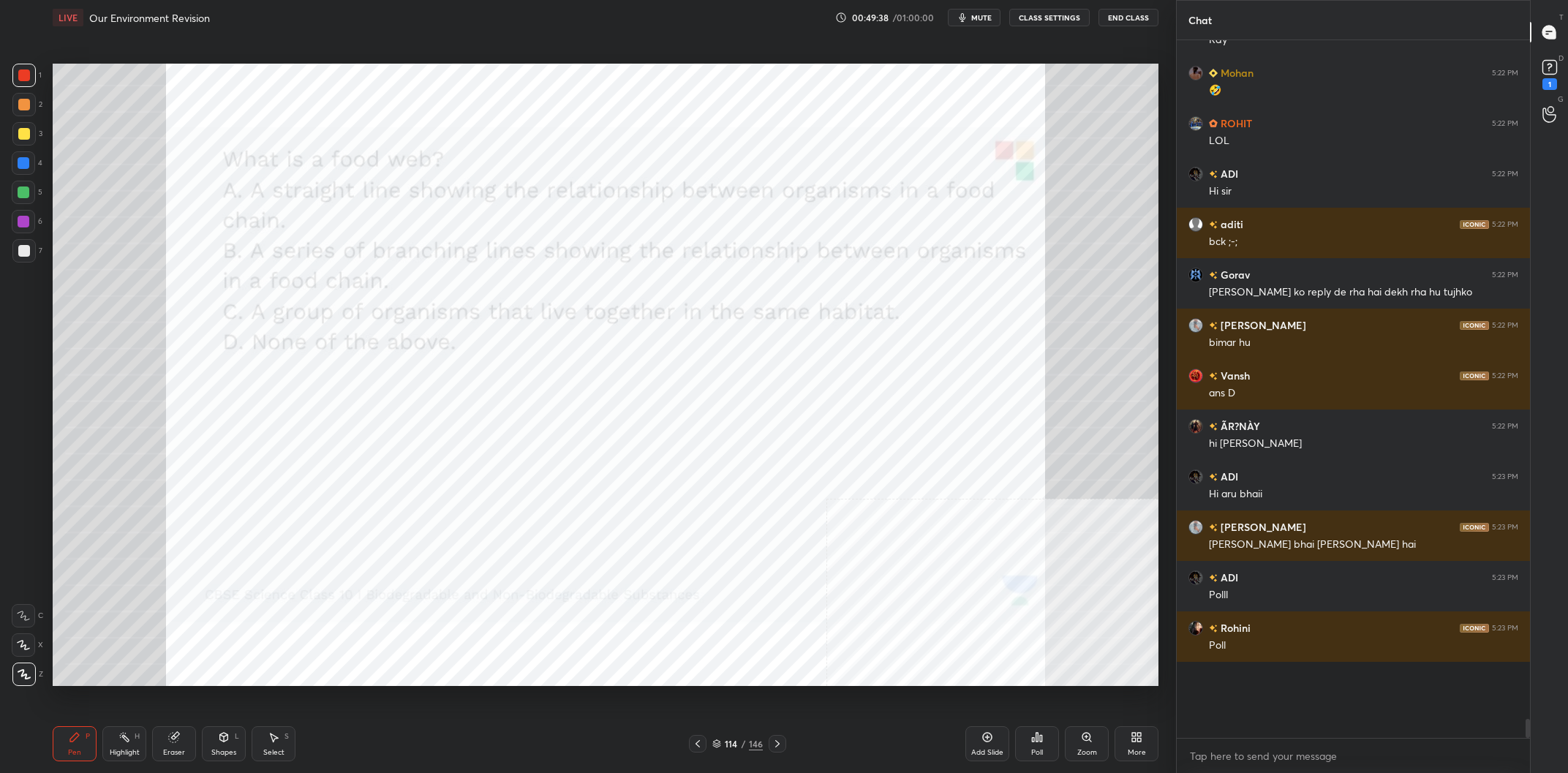
click at [1038, 756] on div "Poll" at bounding box center [1037, 753] width 12 height 8
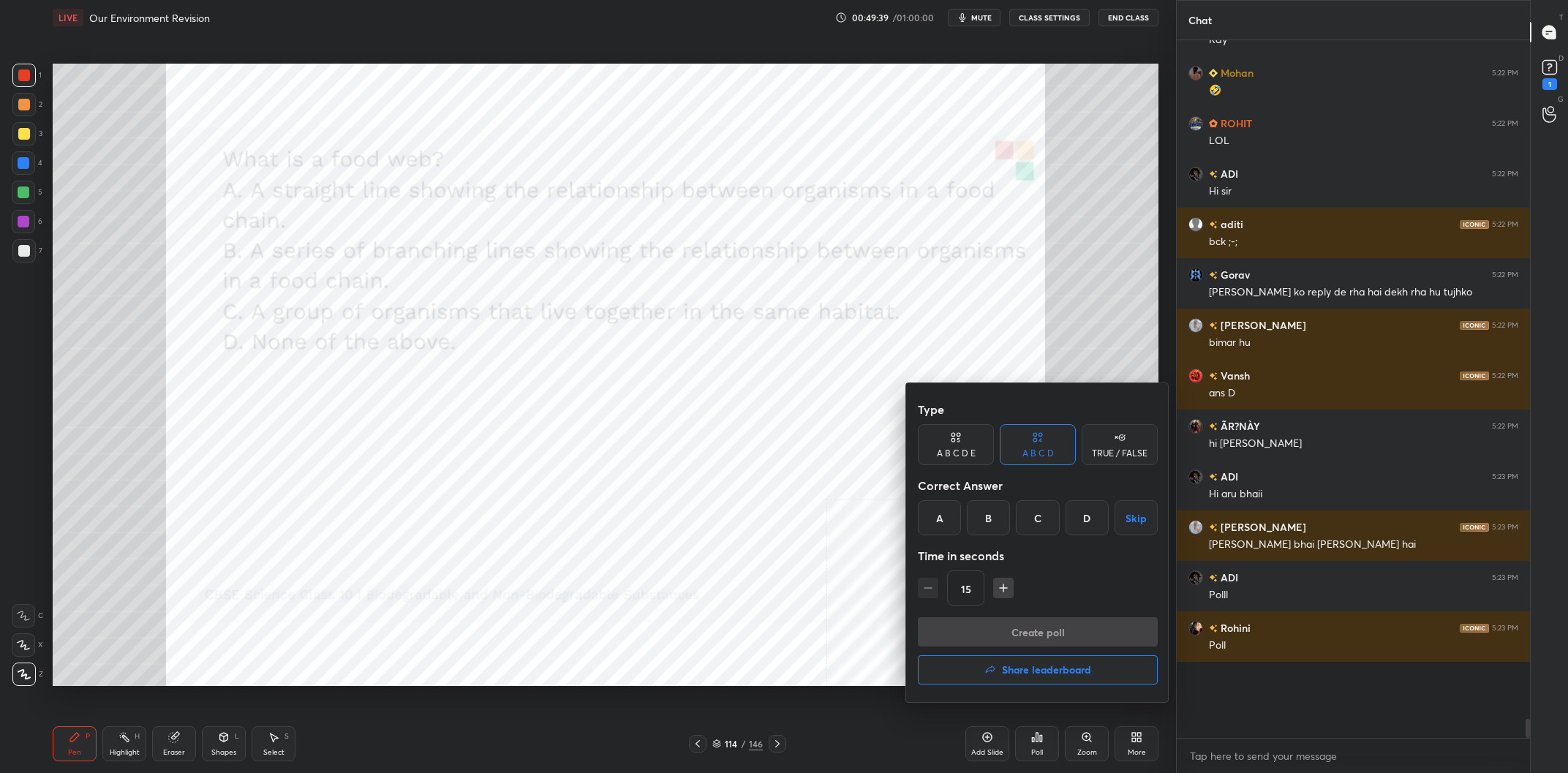
click at [968, 512] on div "B" at bounding box center [989, 518] width 44 height 35
click at [1018, 629] on button "Create poll" at bounding box center [1037, 632] width 240 height 29
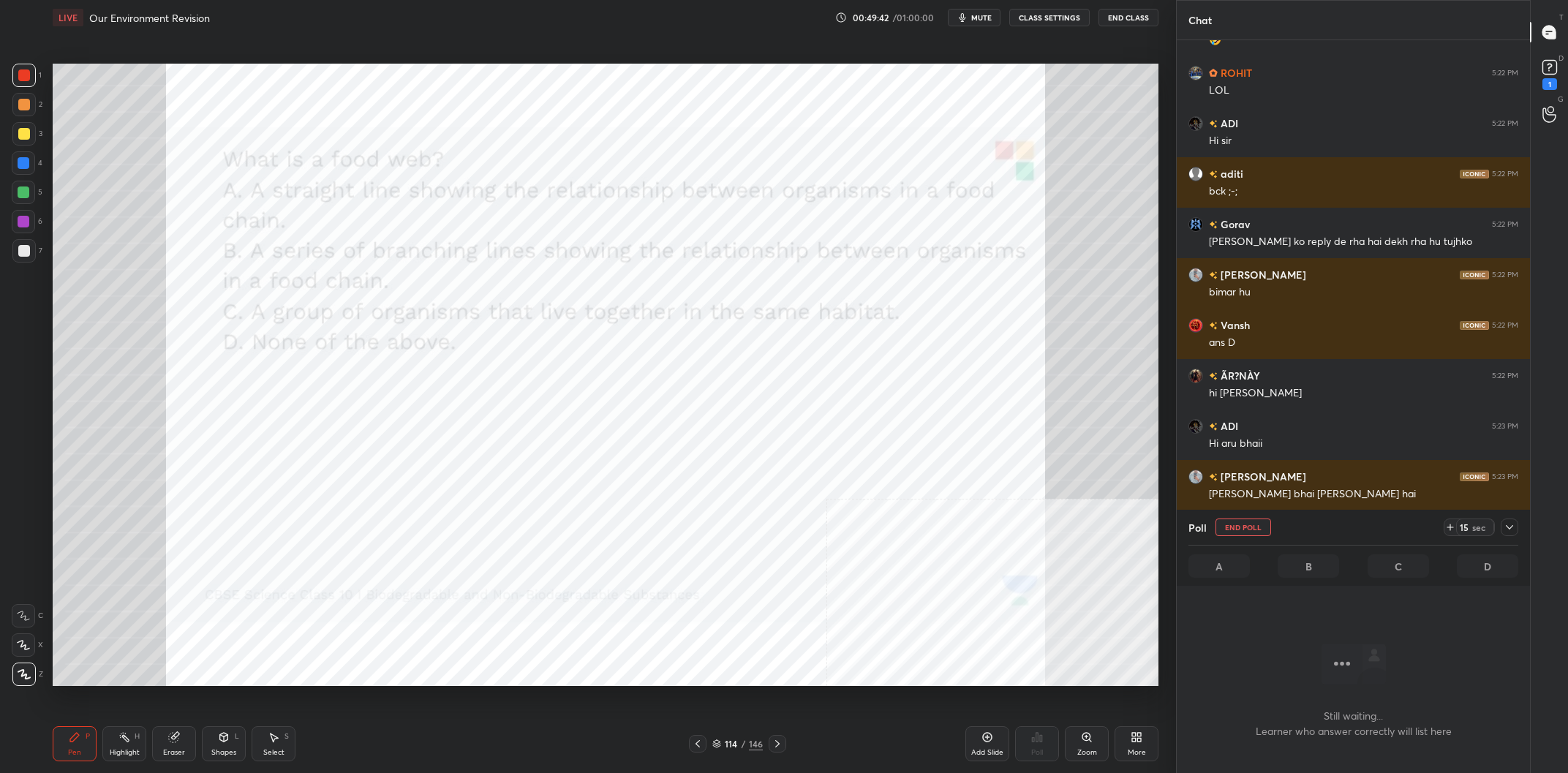
scroll to position [22615, 0]
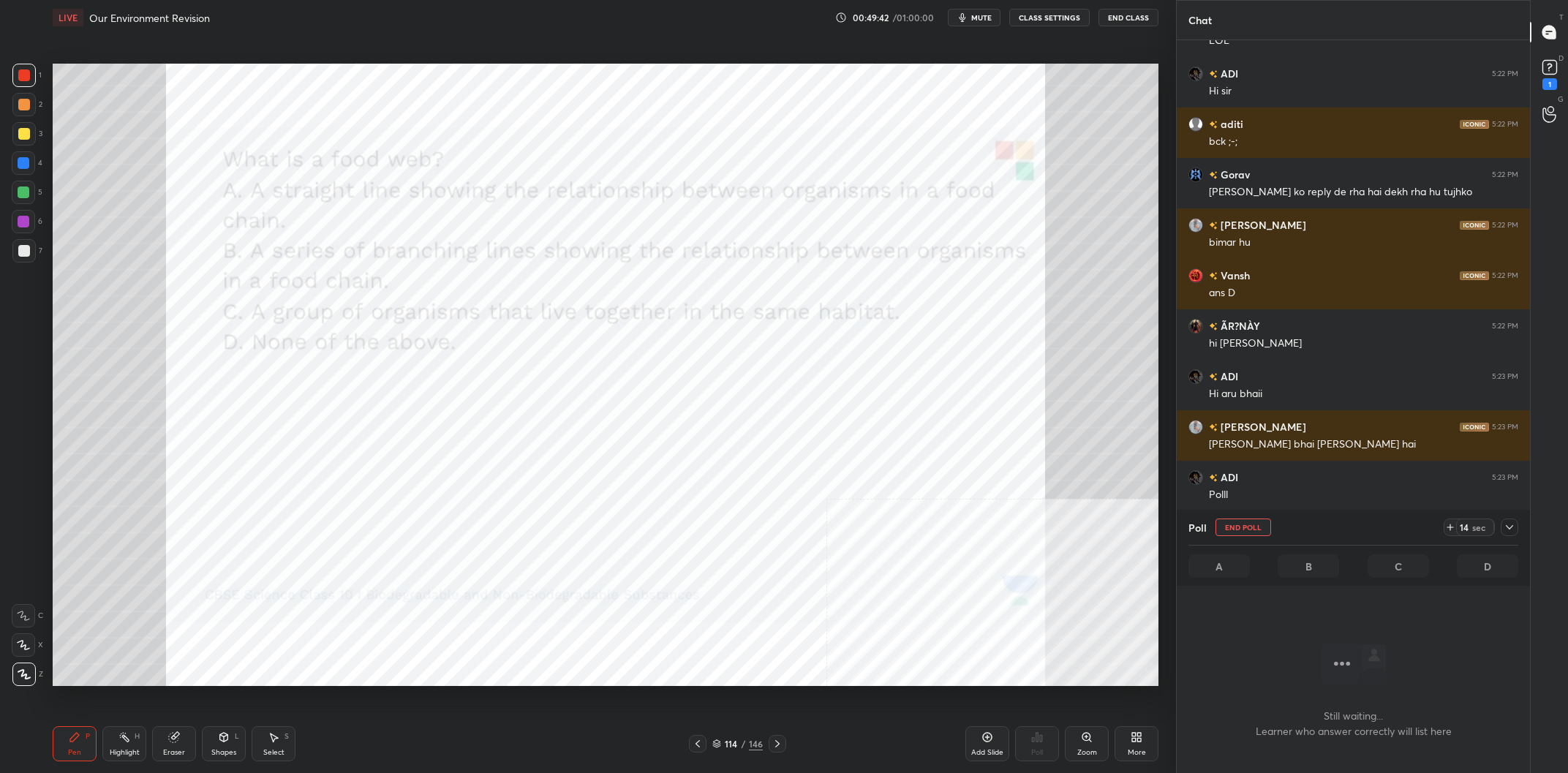
click at [1512, 528] on icon at bounding box center [1510, 527] width 8 height 4
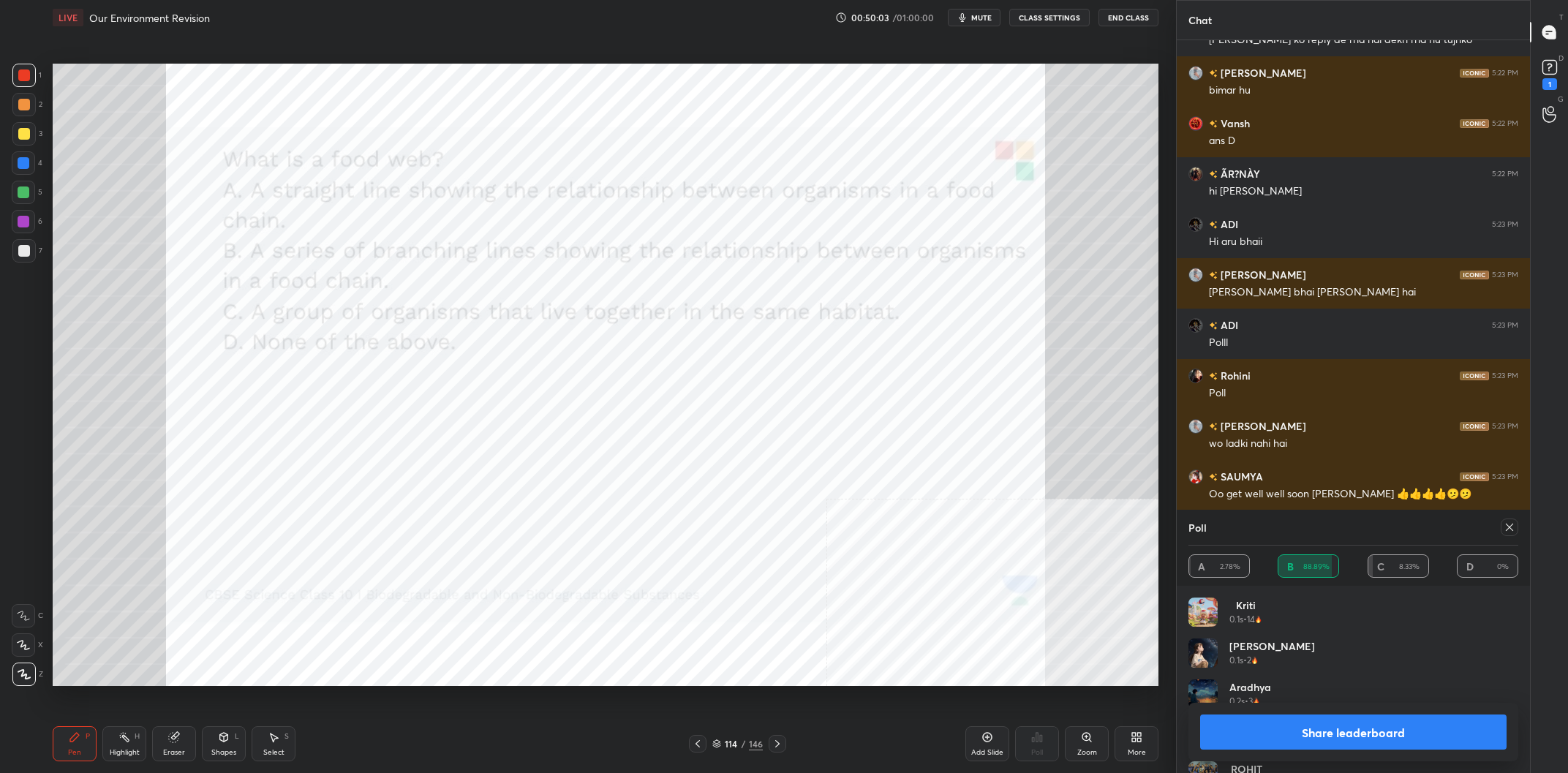
scroll to position [22817, 0]
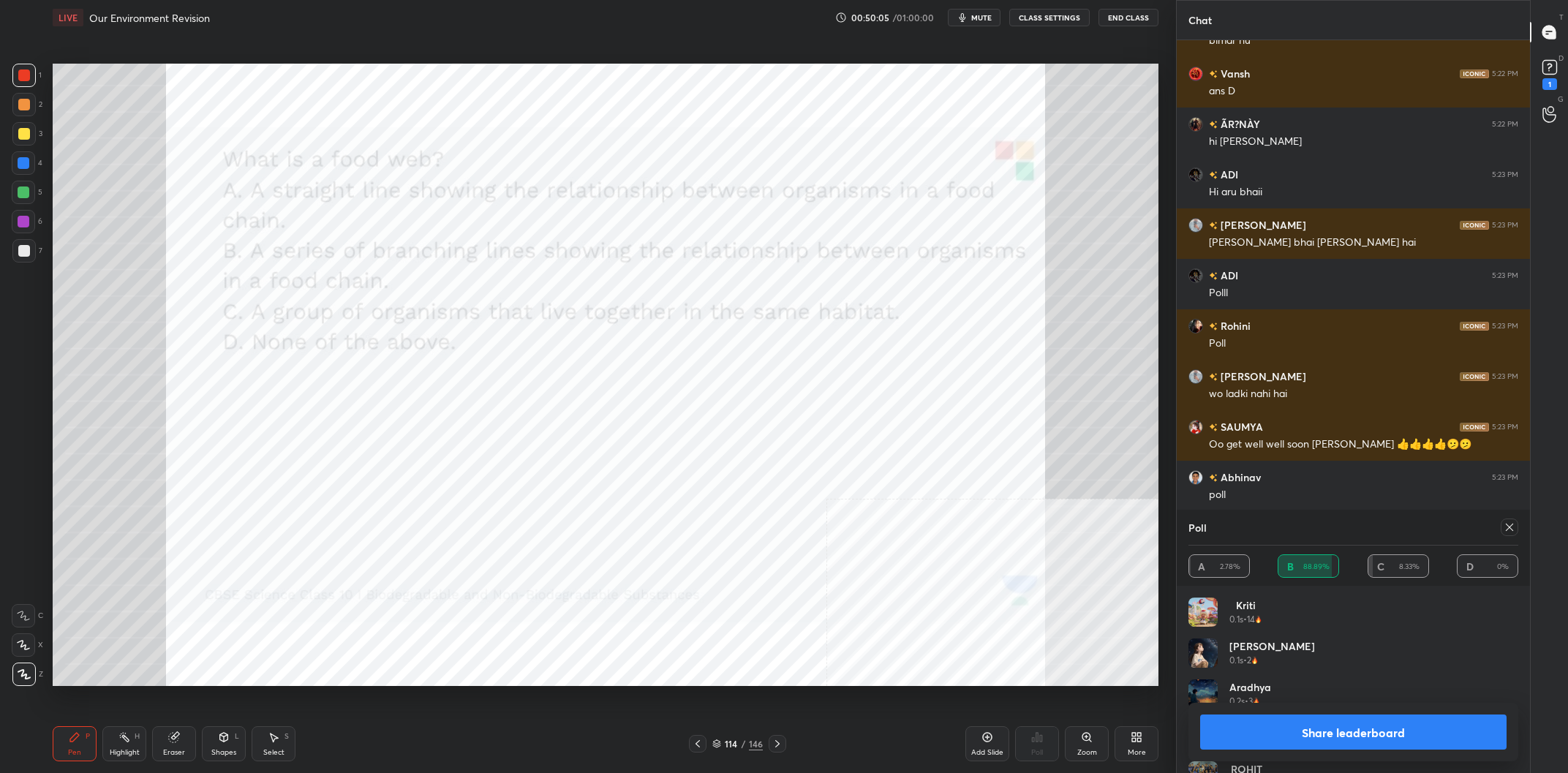
click at [1356, 754] on div "Share leaderboard" at bounding box center [1353, 732] width 330 height 59
click at [1368, 735] on button "Share leaderboard" at bounding box center [1353, 732] width 306 height 35
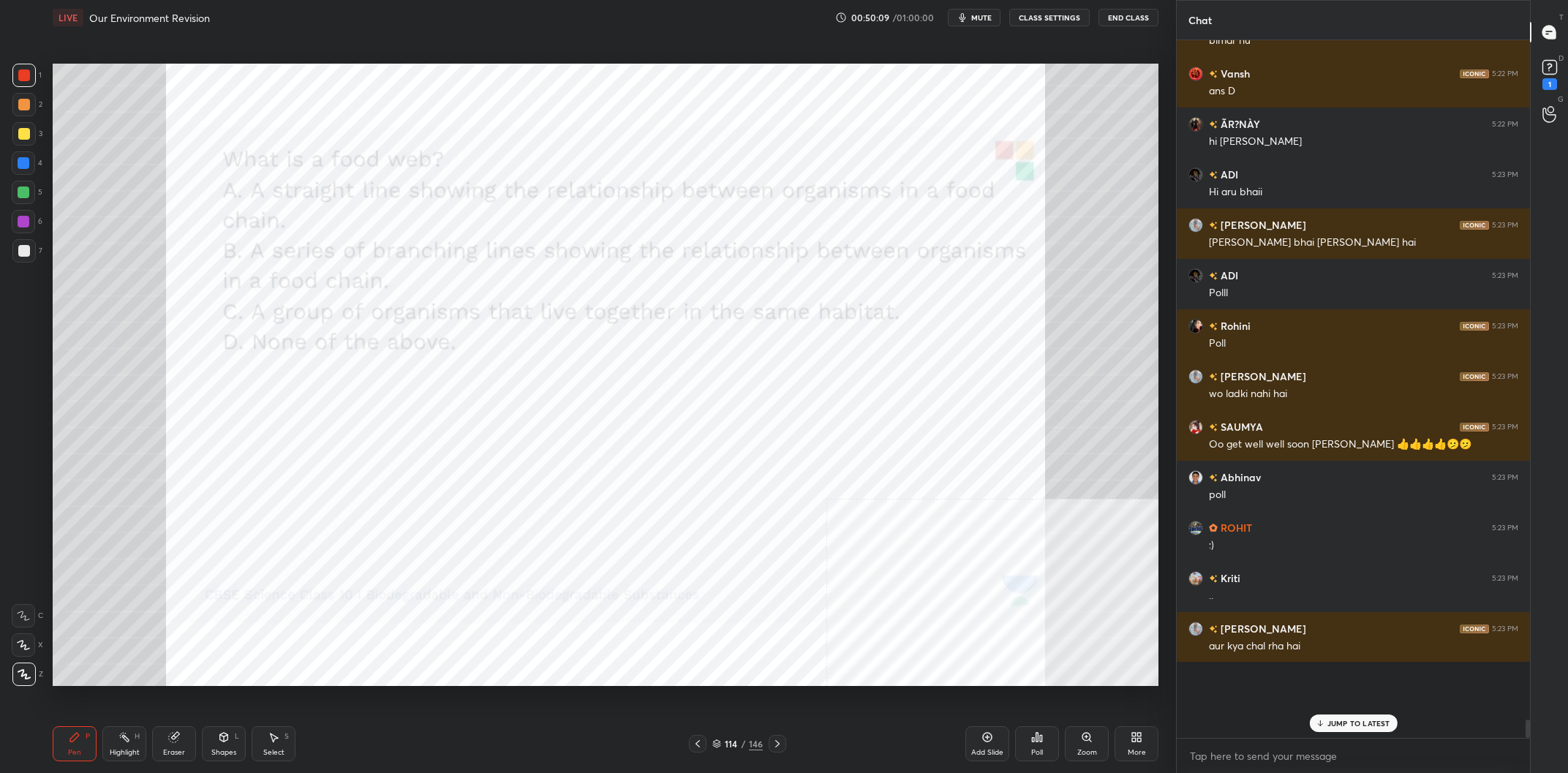
scroll to position [22867, 0]
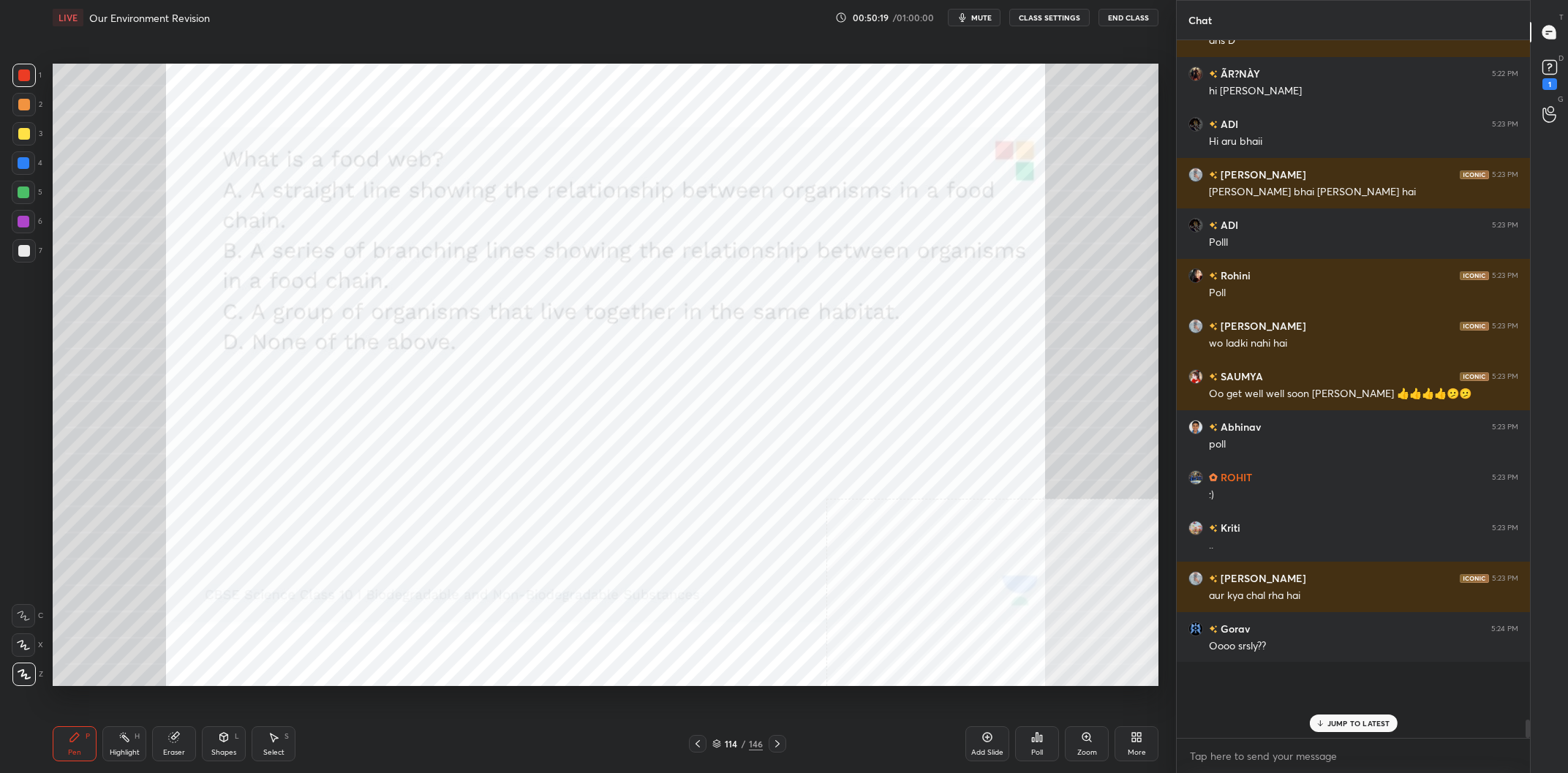
click at [748, 744] on div "114 / 146" at bounding box center [737, 743] width 50 height 13
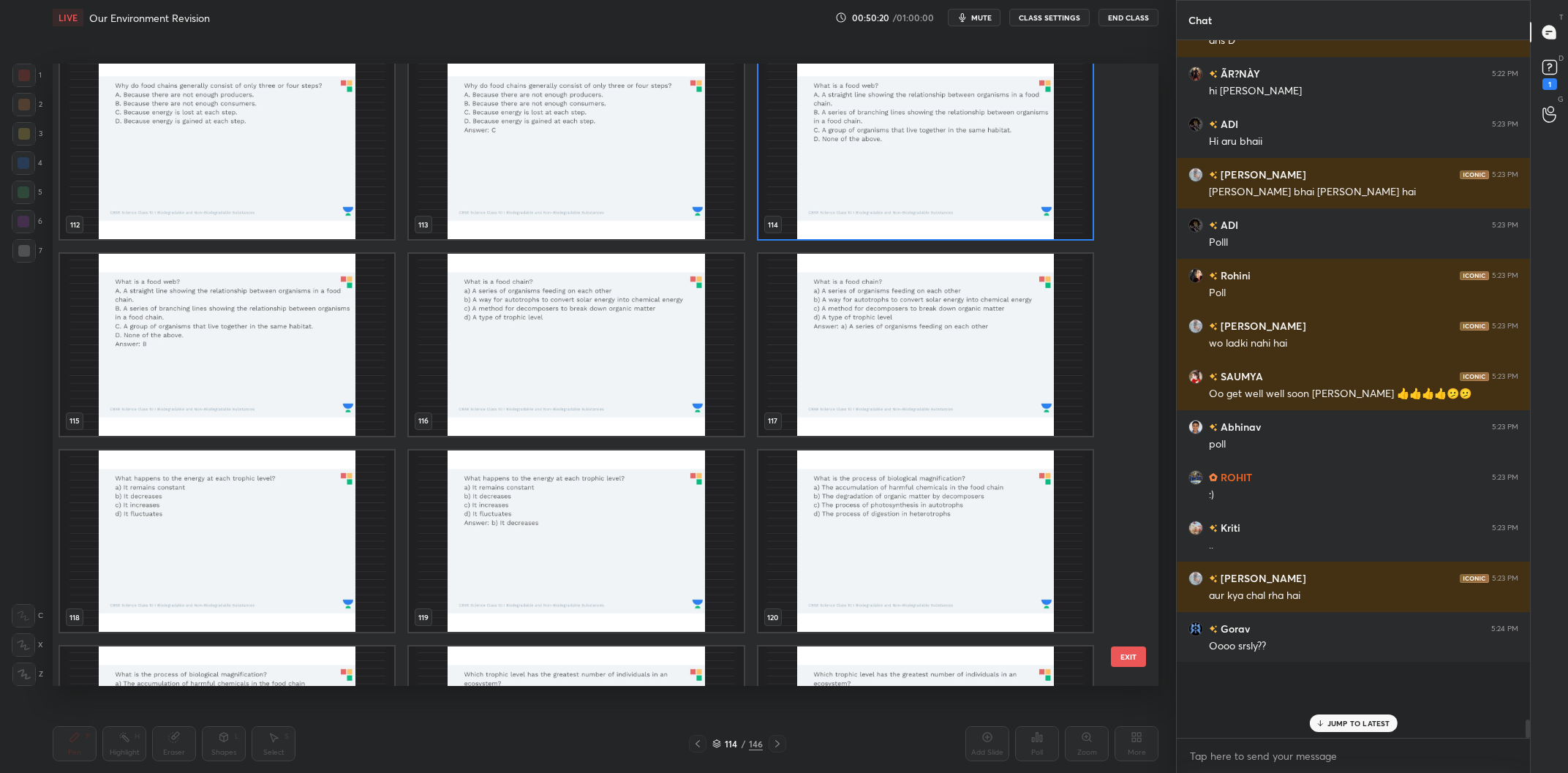
scroll to position [7307, 0]
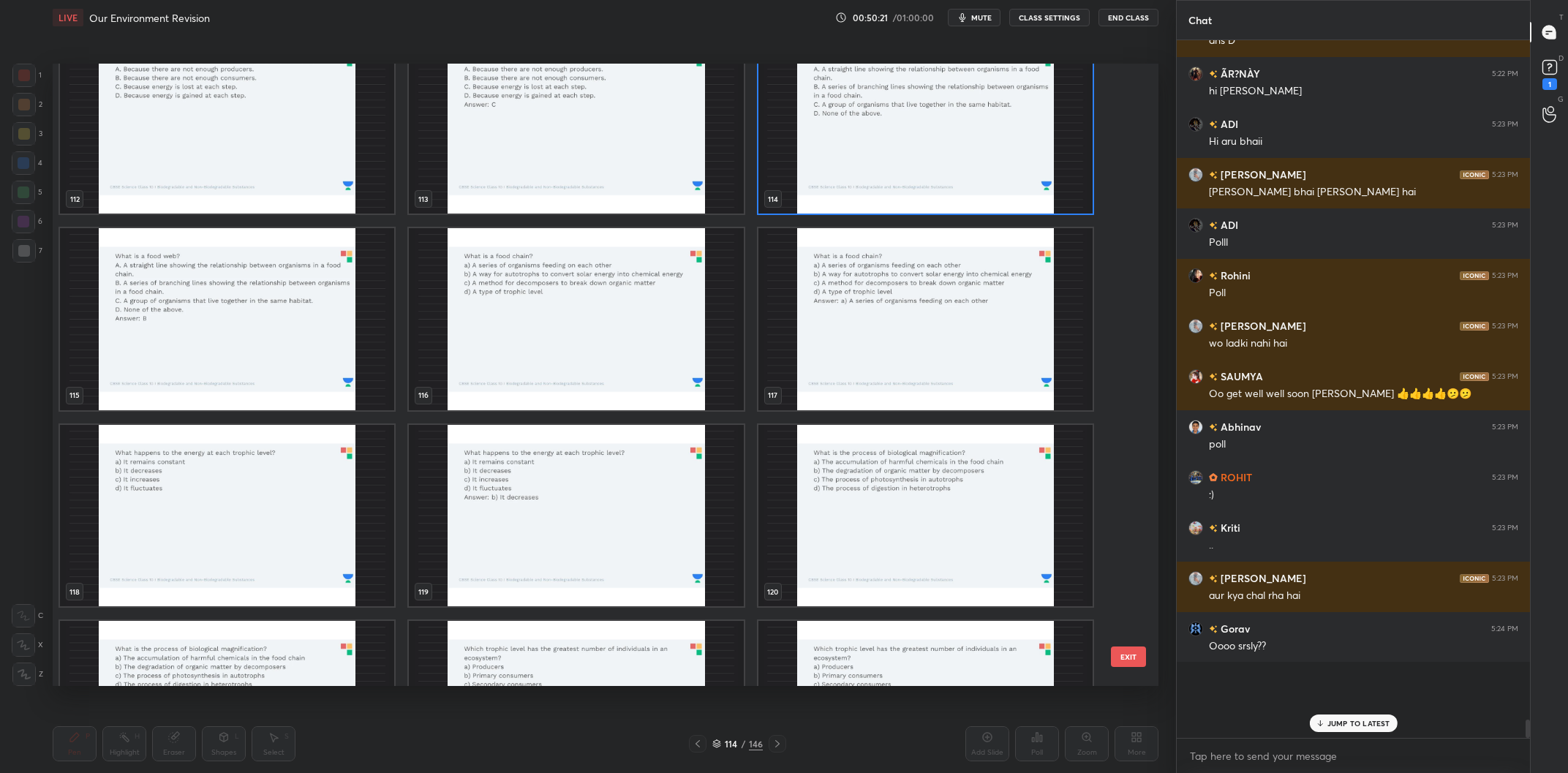
click at [602, 324] on img "grid" at bounding box center [576, 320] width 334 height 183
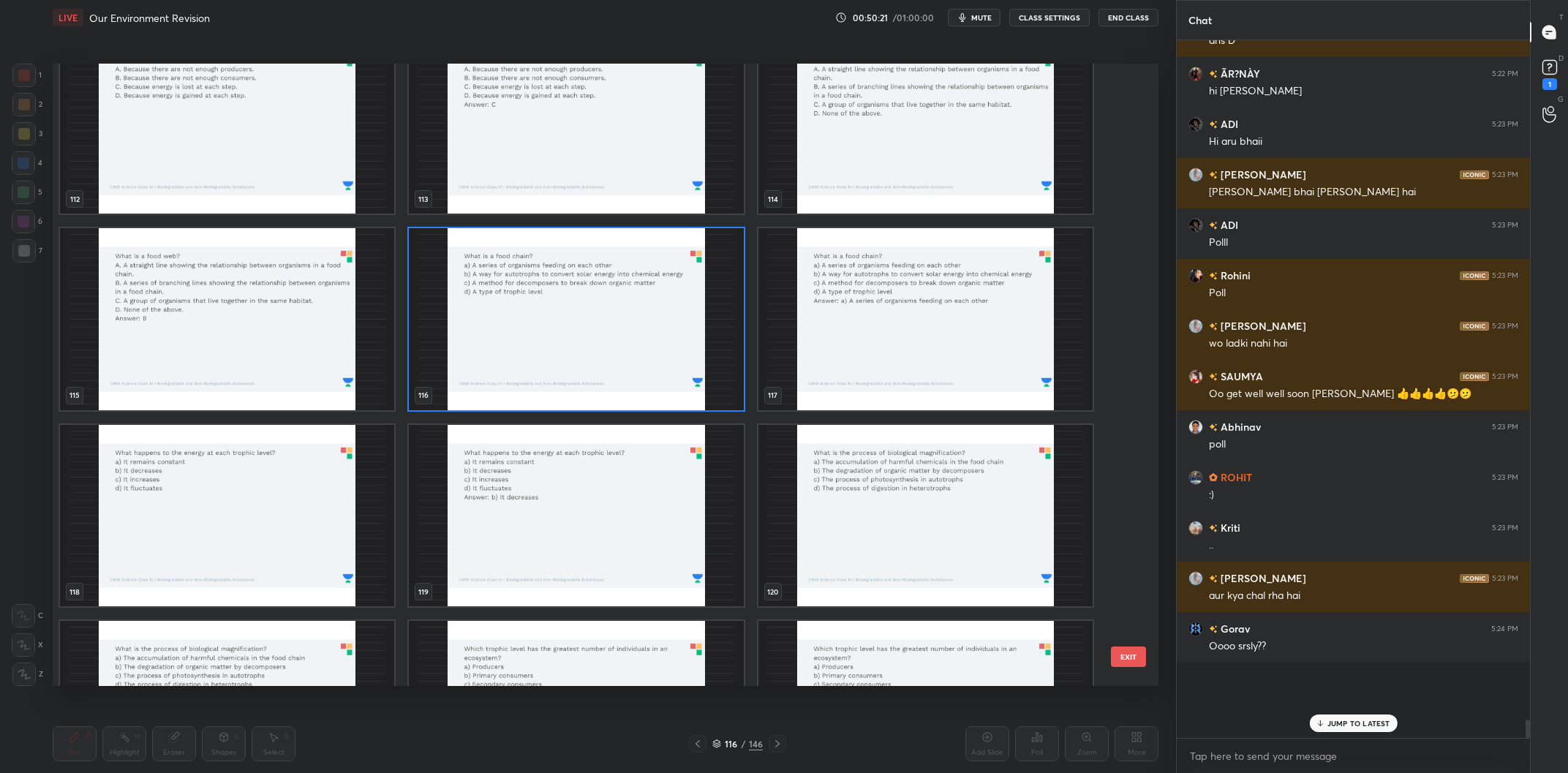
click at [602, 324] on img "grid" at bounding box center [576, 320] width 334 height 183
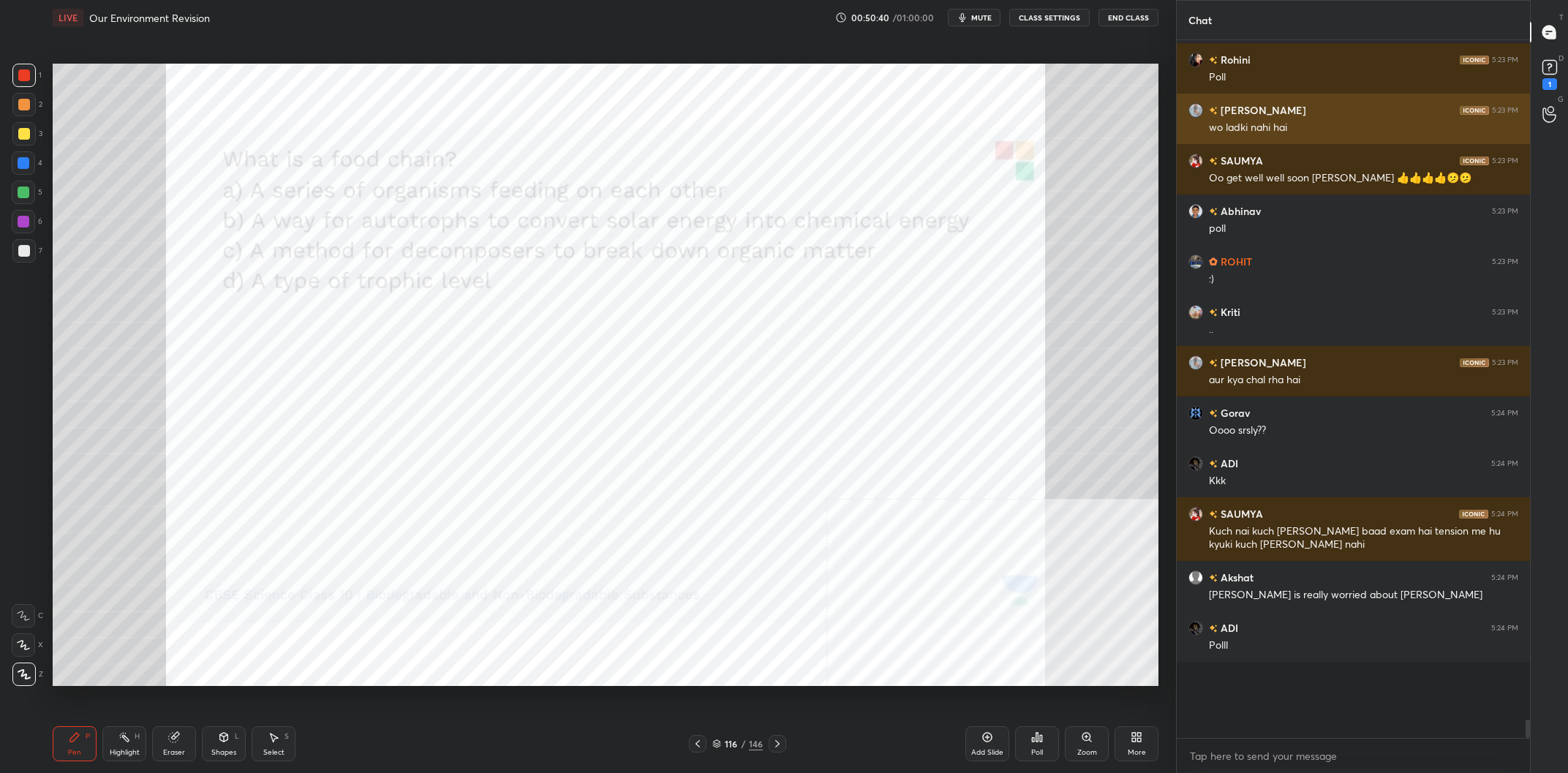
scroll to position [23134, 0]
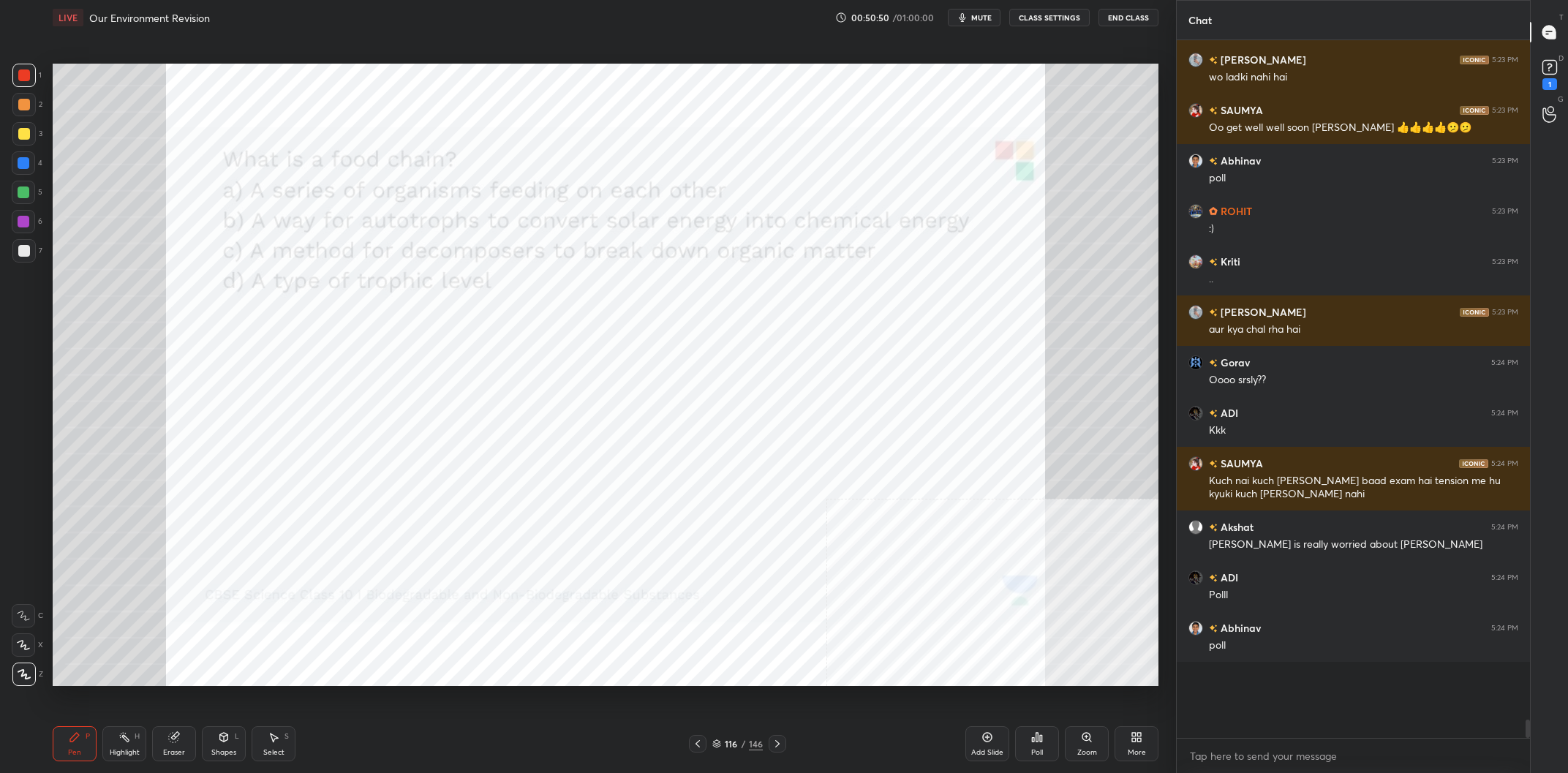
click at [740, 743] on div "116 / 146" at bounding box center [737, 743] width 50 height 13
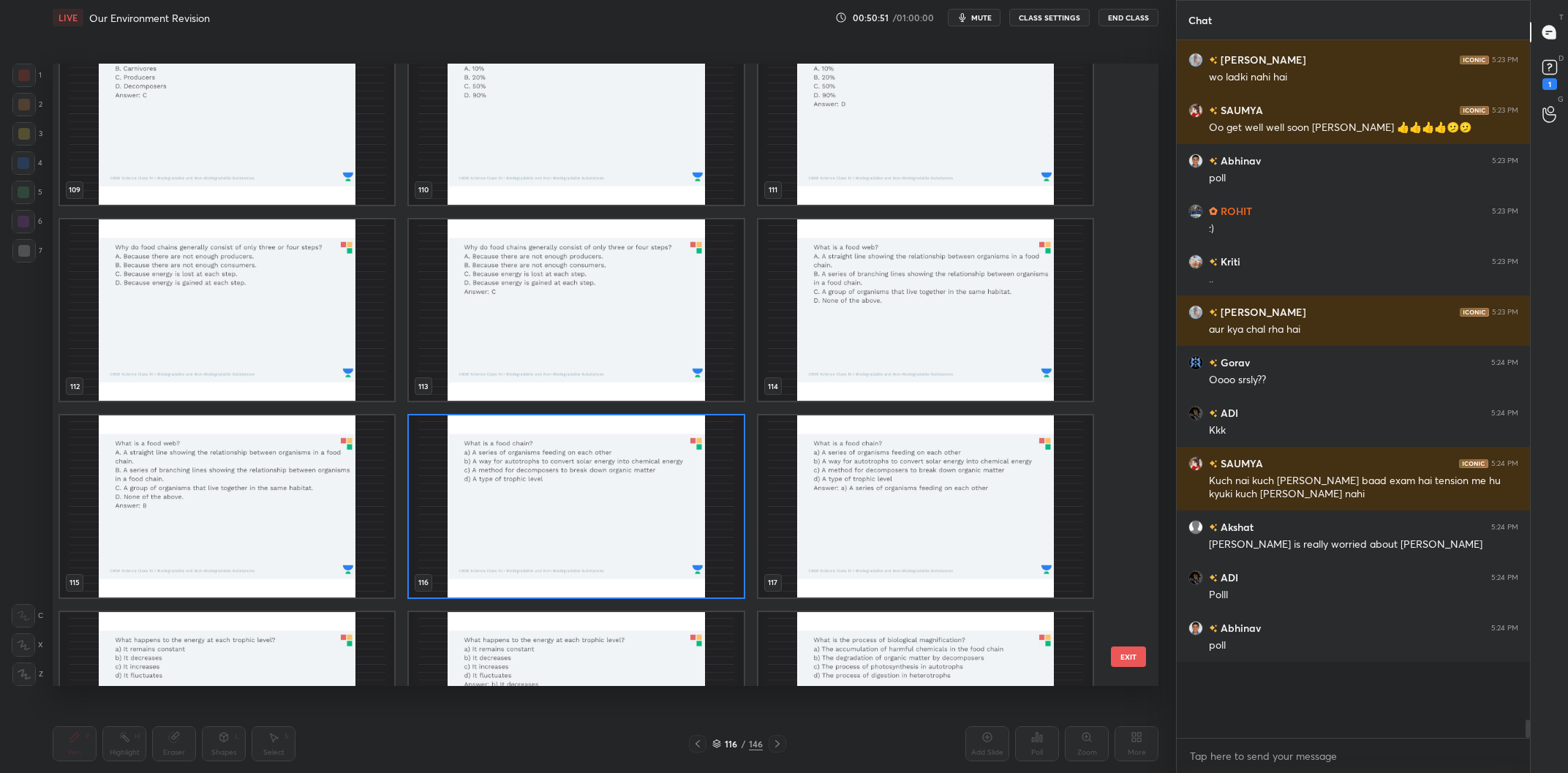
scroll to position [7224, 0]
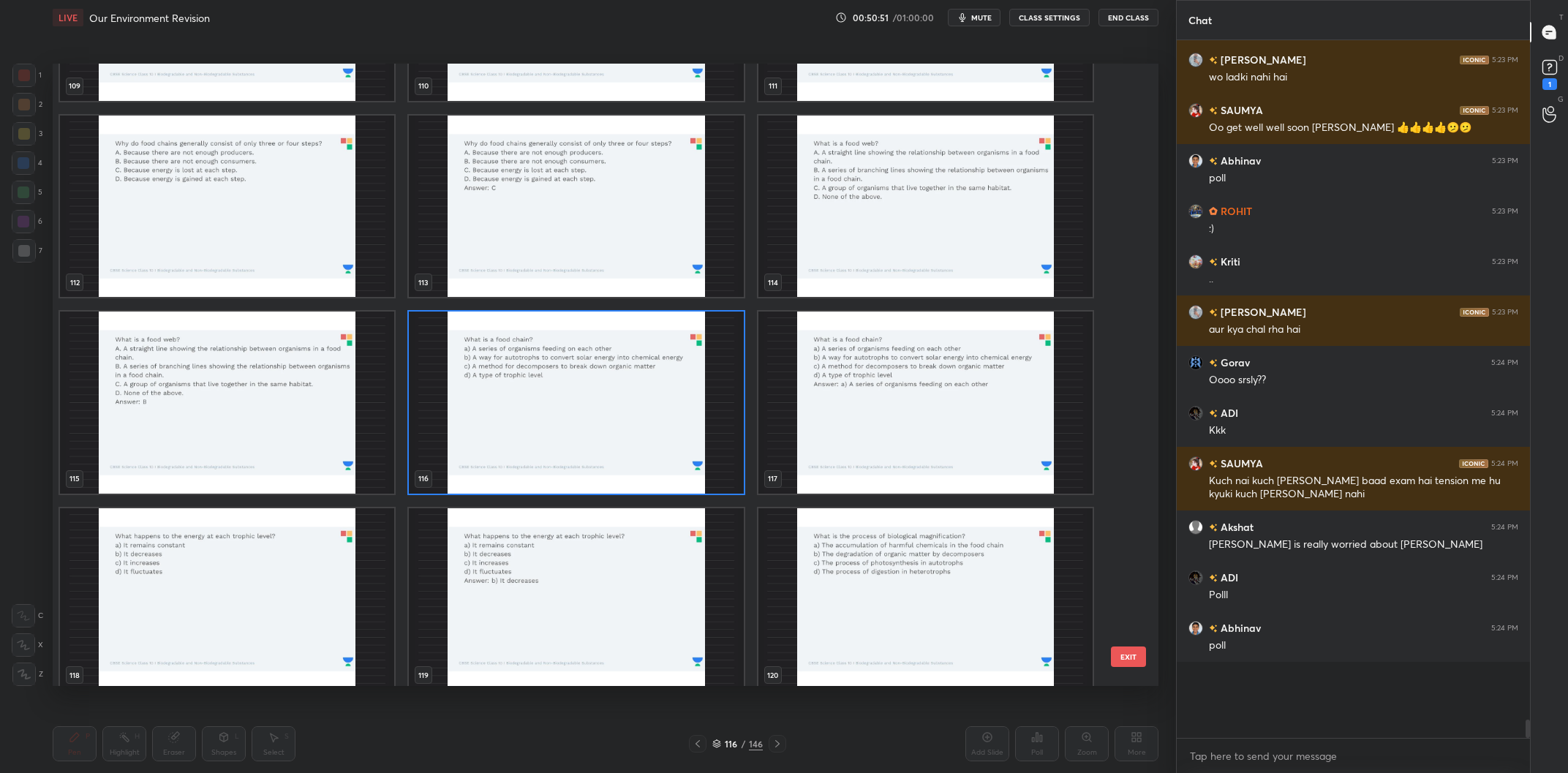
click at [665, 391] on img "grid" at bounding box center [576, 403] width 334 height 183
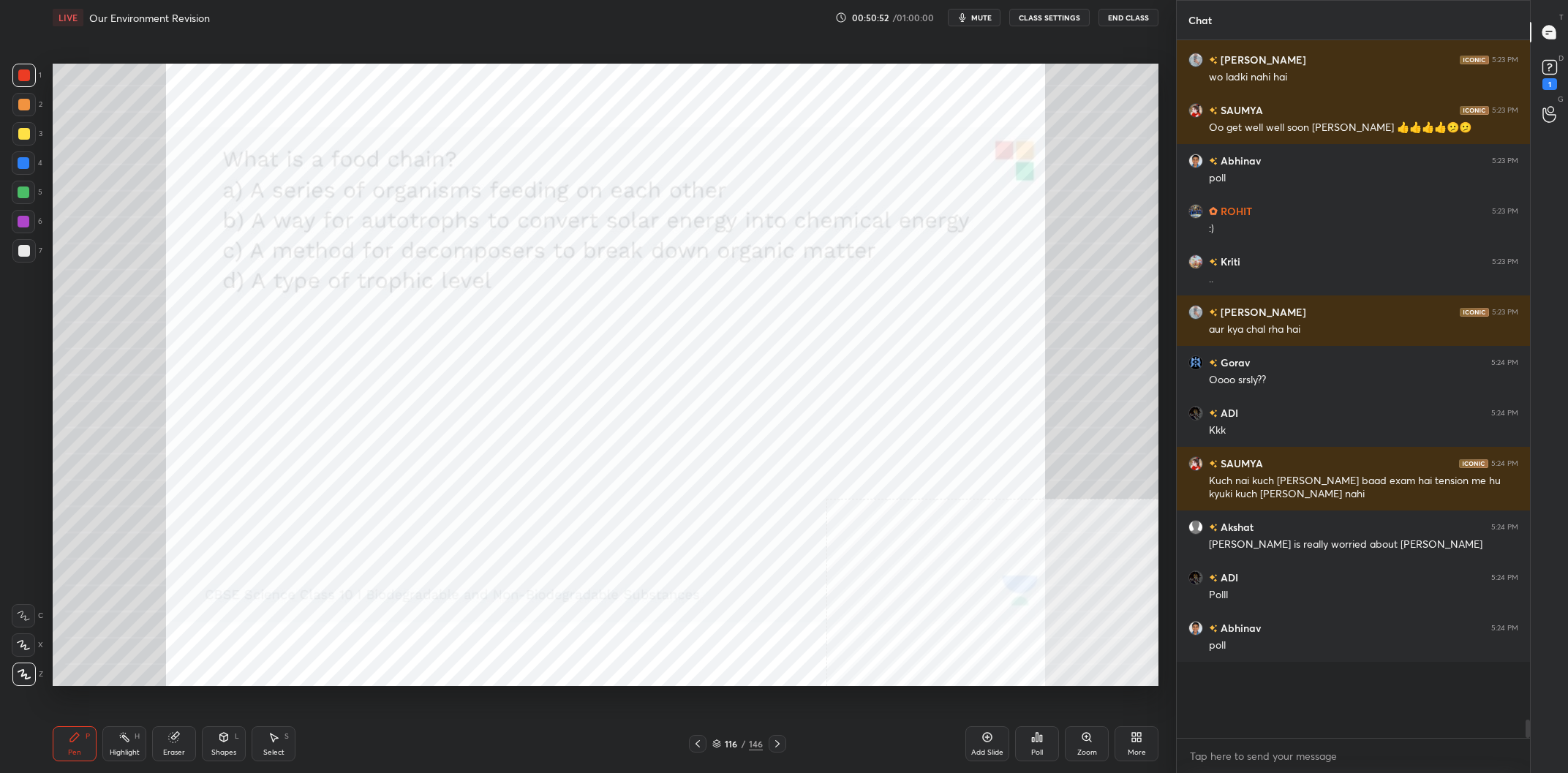
click at [665, 391] on img "grid" at bounding box center [576, 403] width 334 height 183
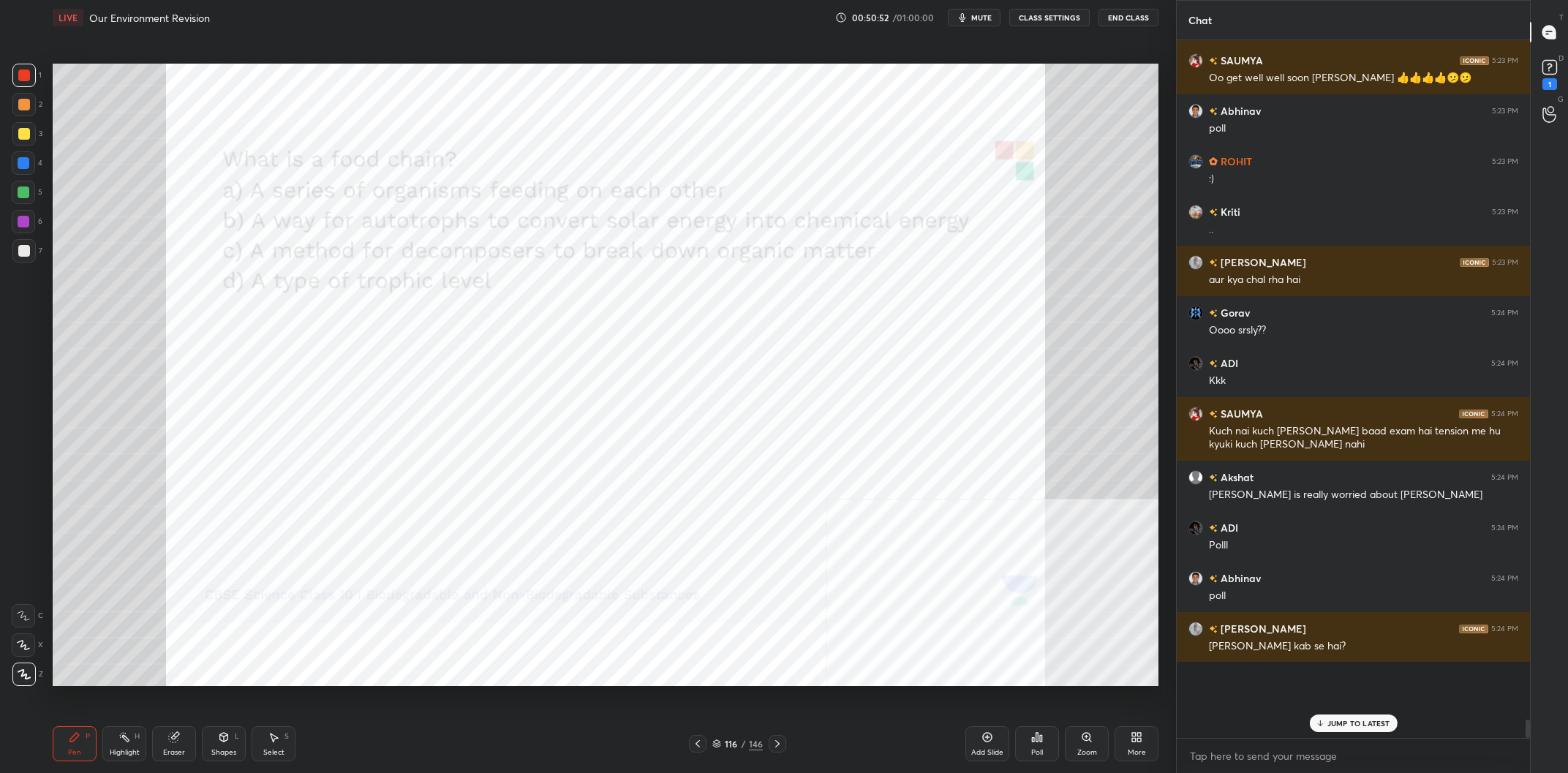
click at [1031, 732] on div "Poll" at bounding box center [1037, 743] width 44 height 35
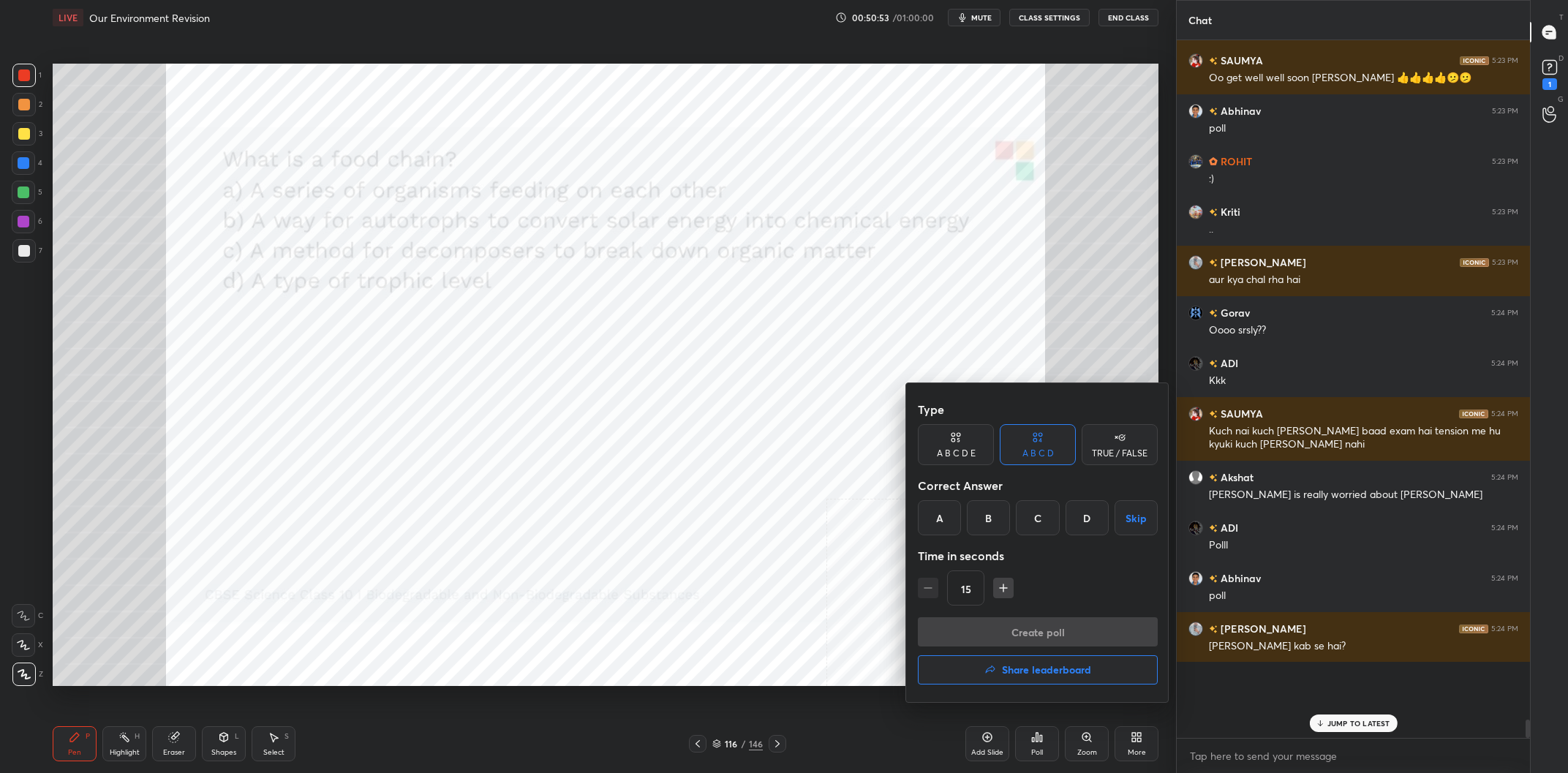
click at [938, 520] on div "A" at bounding box center [939, 518] width 44 height 35
click at [1015, 618] on button "Create poll" at bounding box center [1037, 632] width 240 height 29
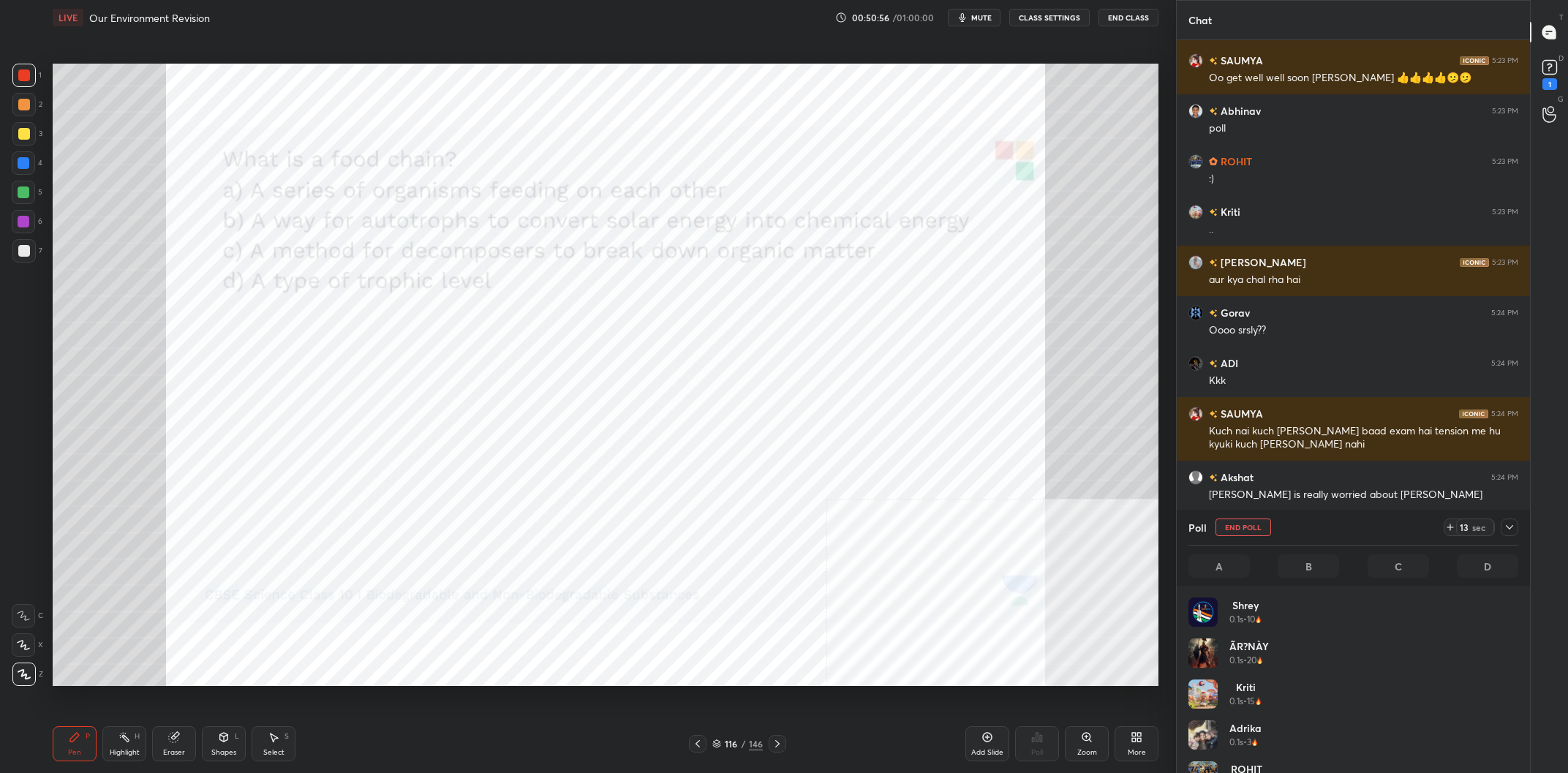
click at [1507, 523] on icon at bounding box center [1510, 527] width 12 height 12
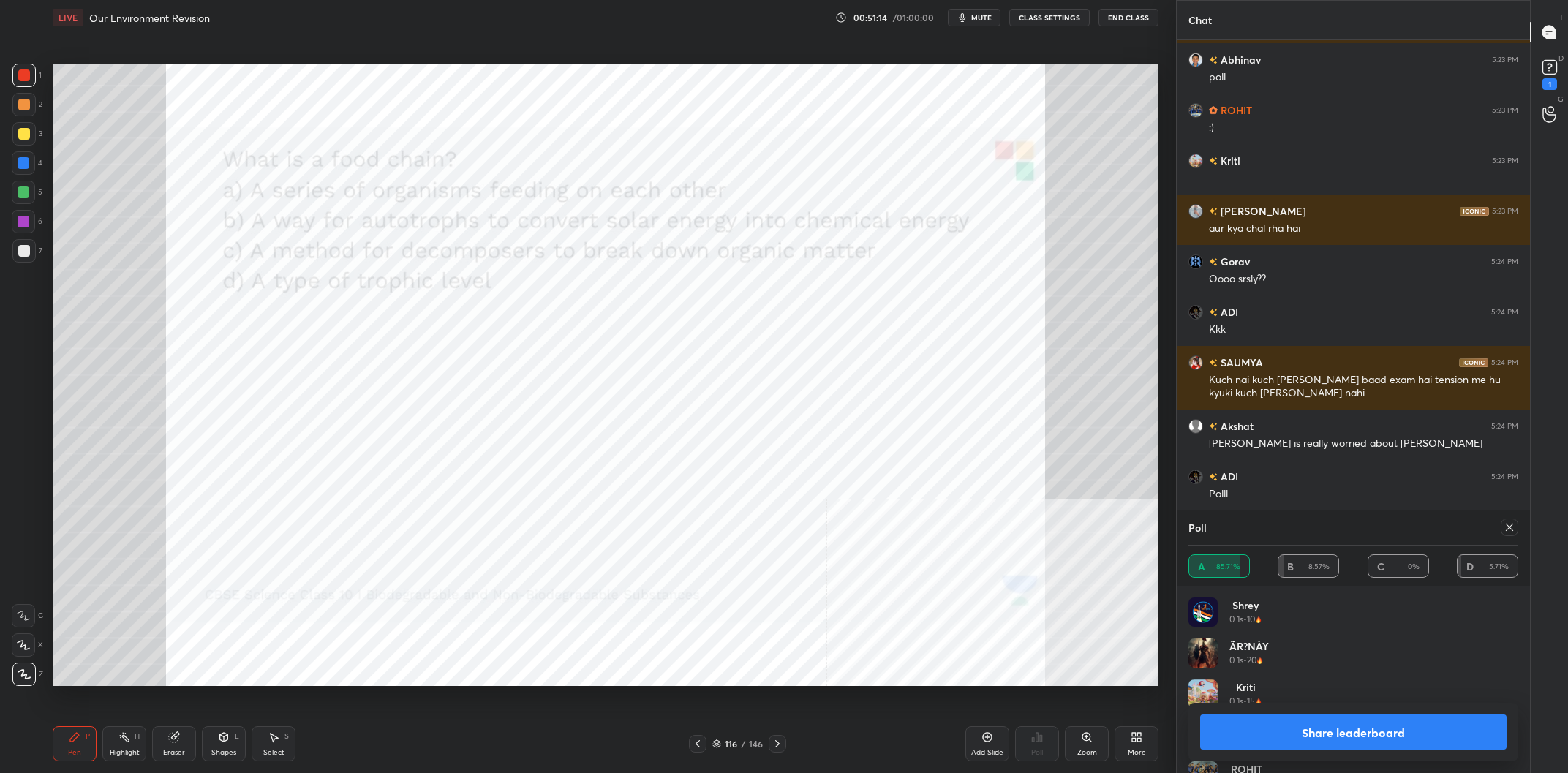
scroll to position [23286, 0]
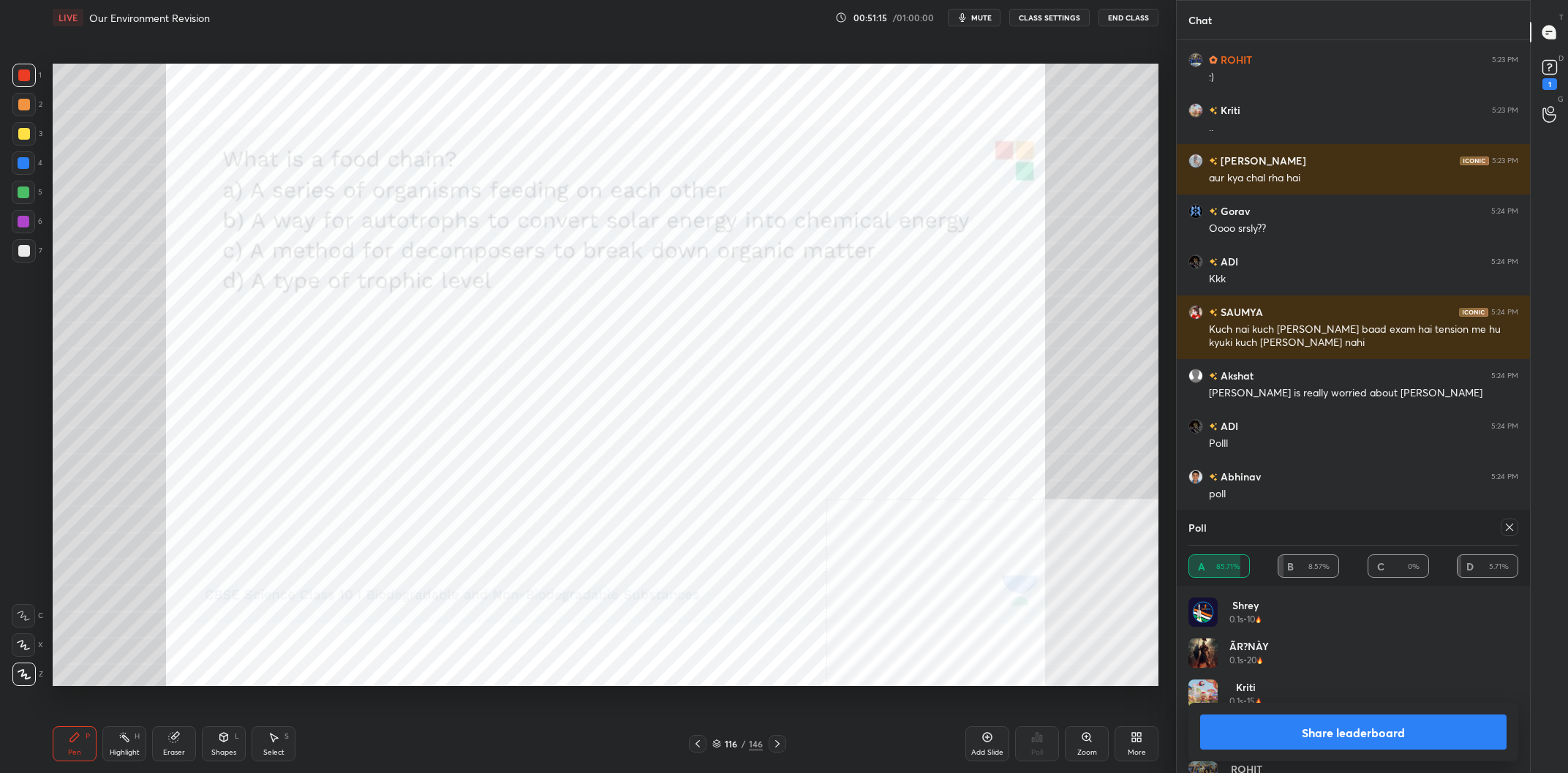
click at [1249, 726] on button "Share leaderboard" at bounding box center [1353, 732] width 306 height 35
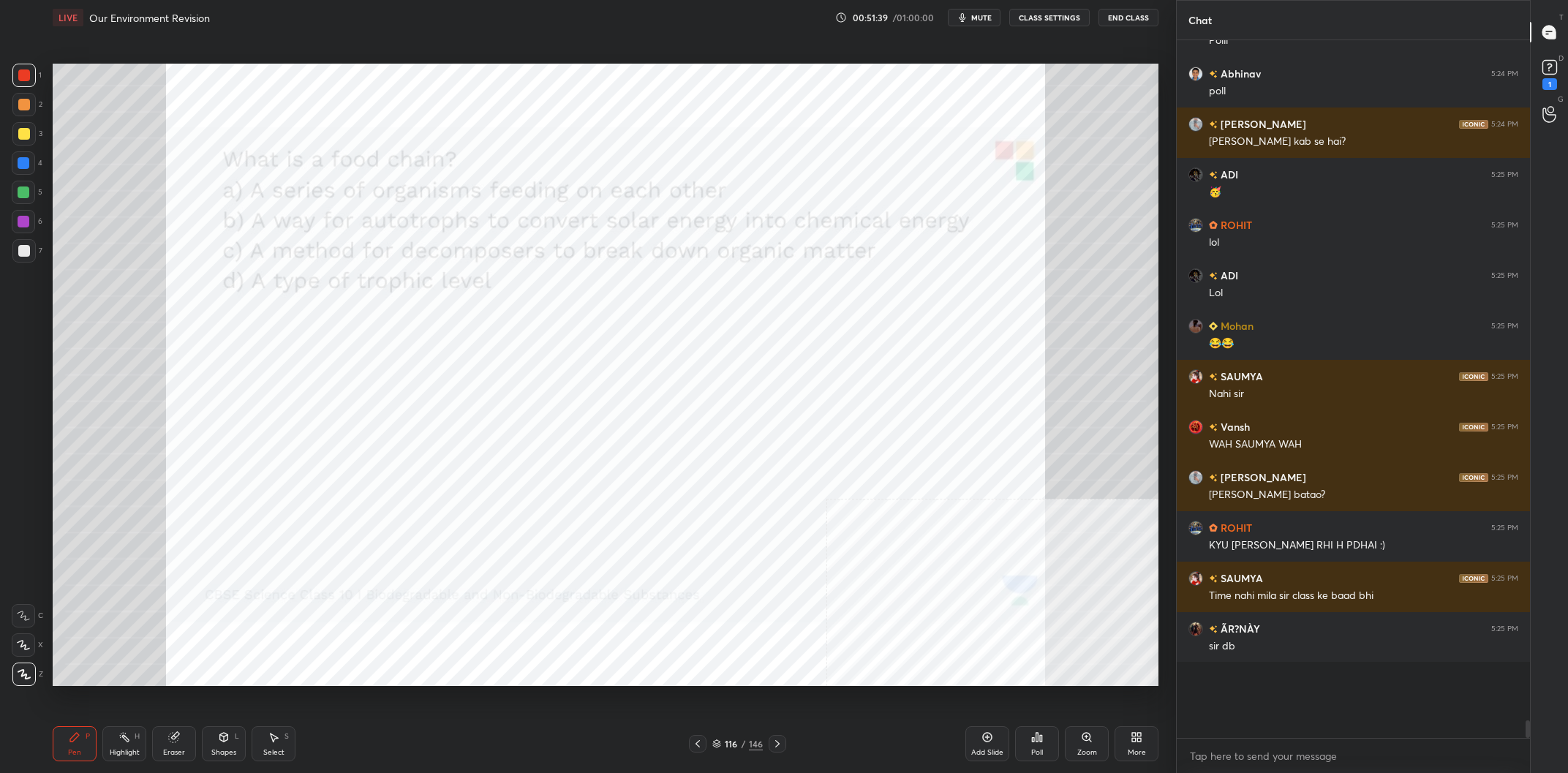
scroll to position [23739, 0]
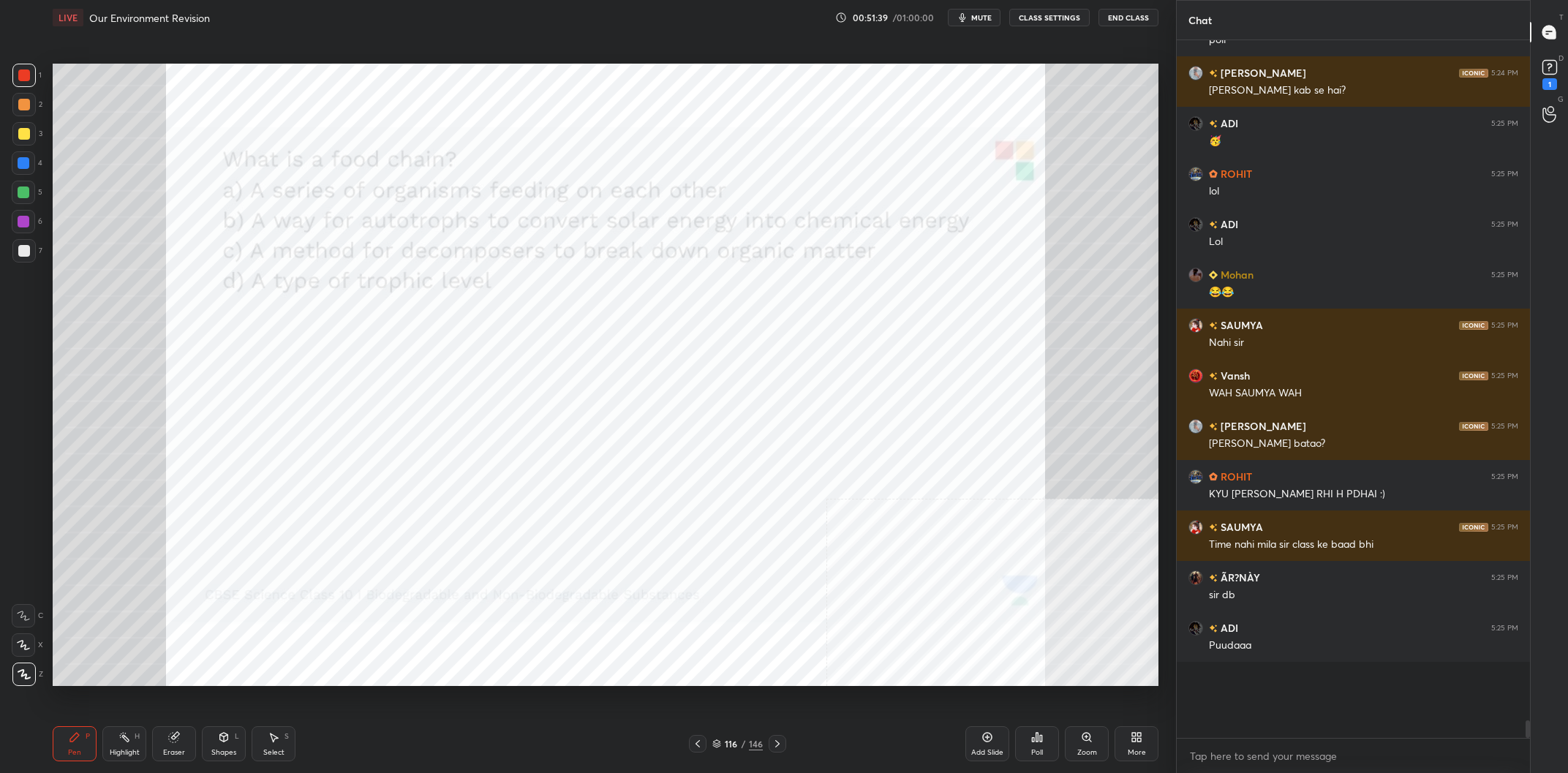
click at [742, 738] on div "116 / 146" at bounding box center [737, 743] width 50 height 13
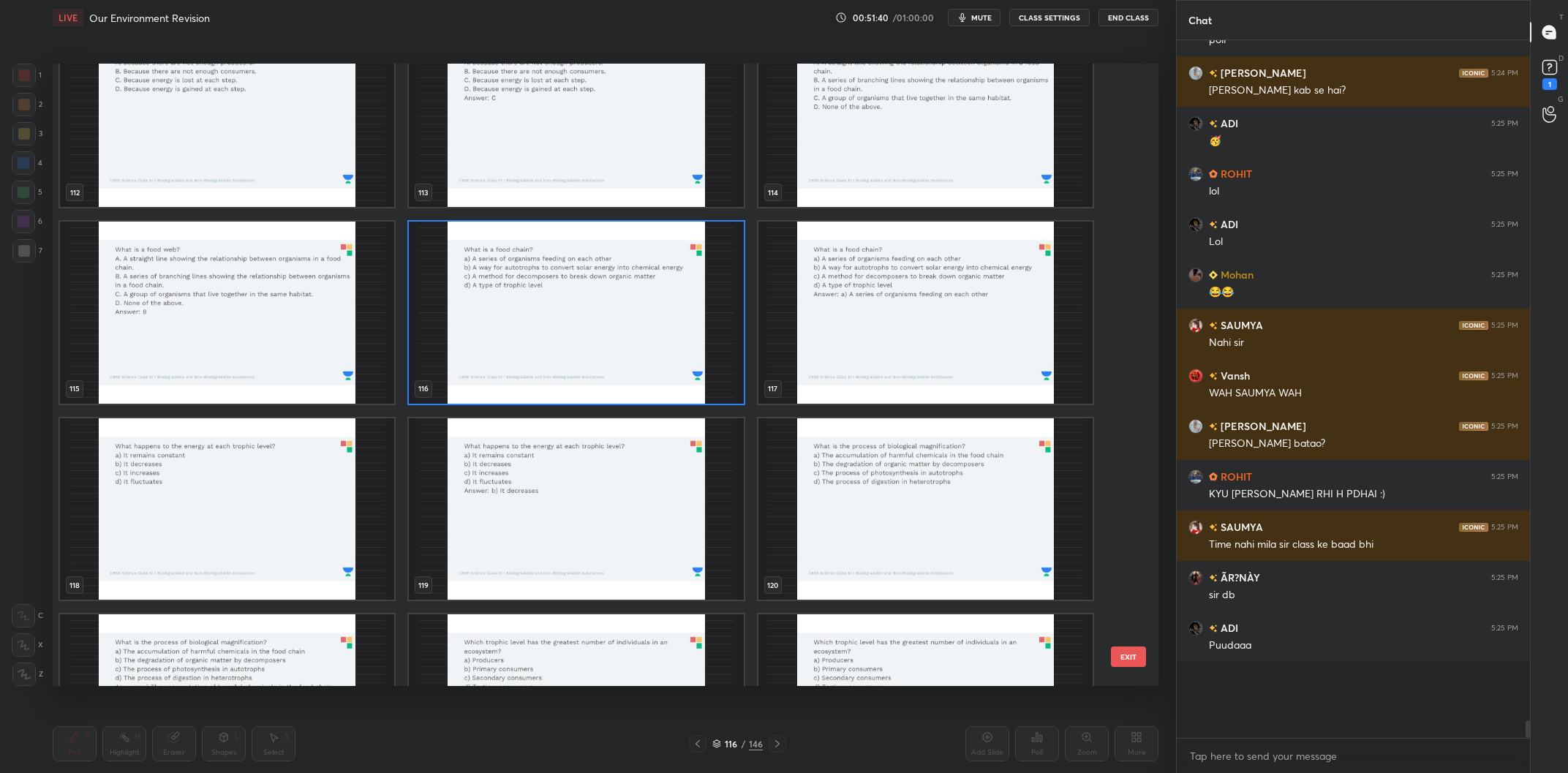
scroll to position [7317, 0]
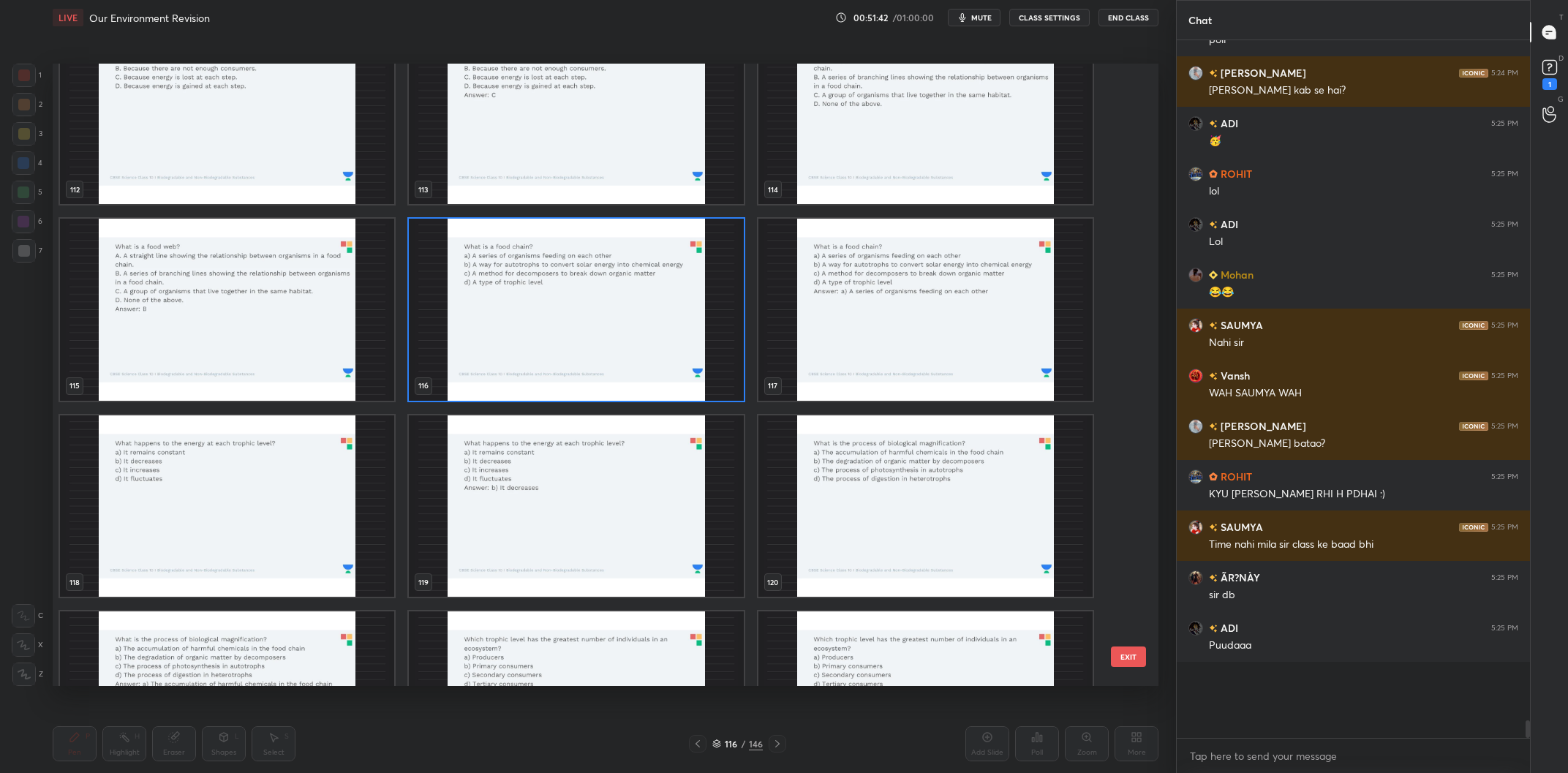
click at [227, 472] on img "grid" at bounding box center [227, 507] width 334 height 183
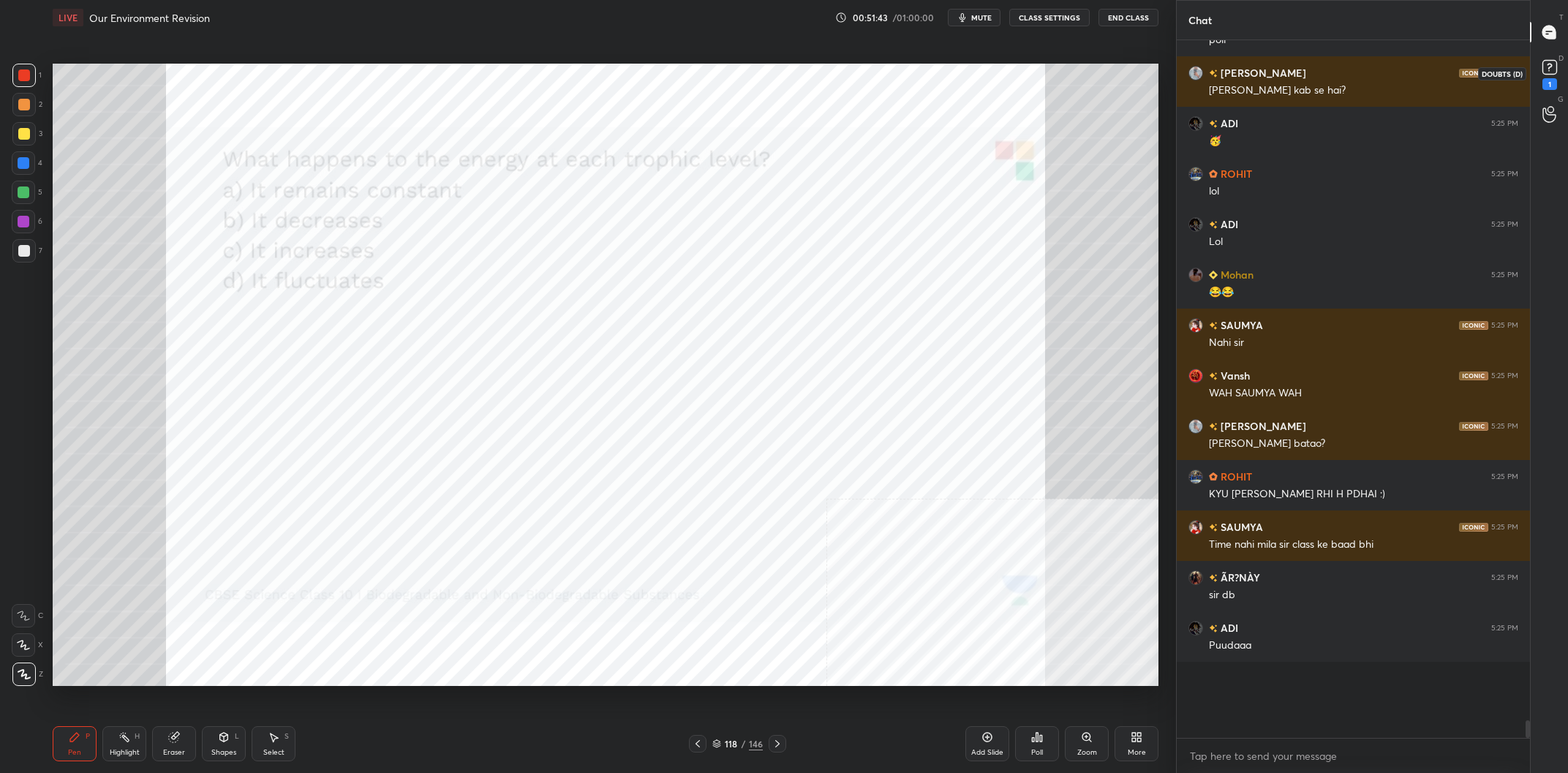
click at [1548, 77] on icon at bounding box center [1550, 67] width 22 height 22
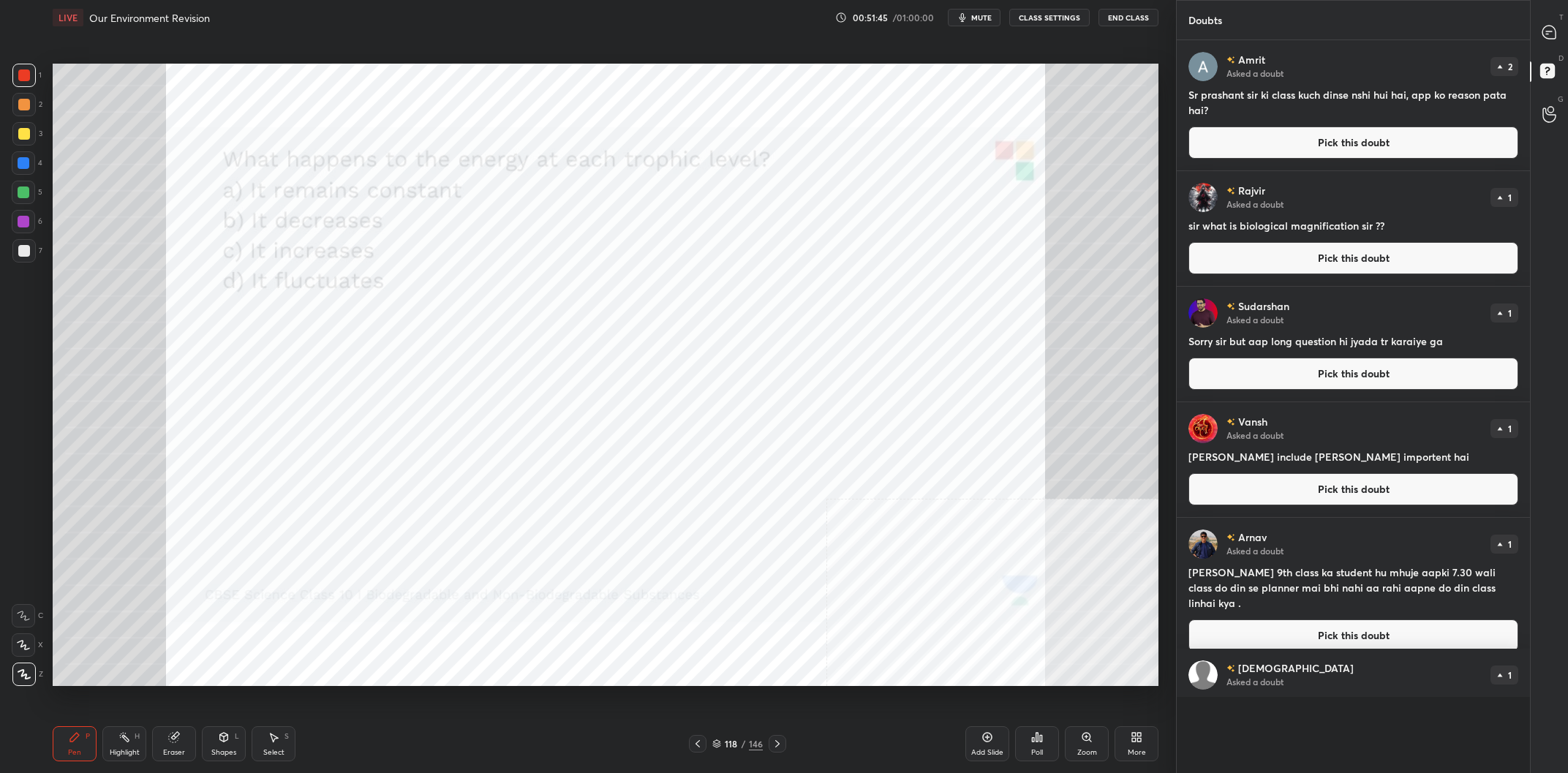
scroll to position [82, 0]
click at [1566, 43] on div "T Messages (T)" at bounding box center [1550, 32] width 38 height 41
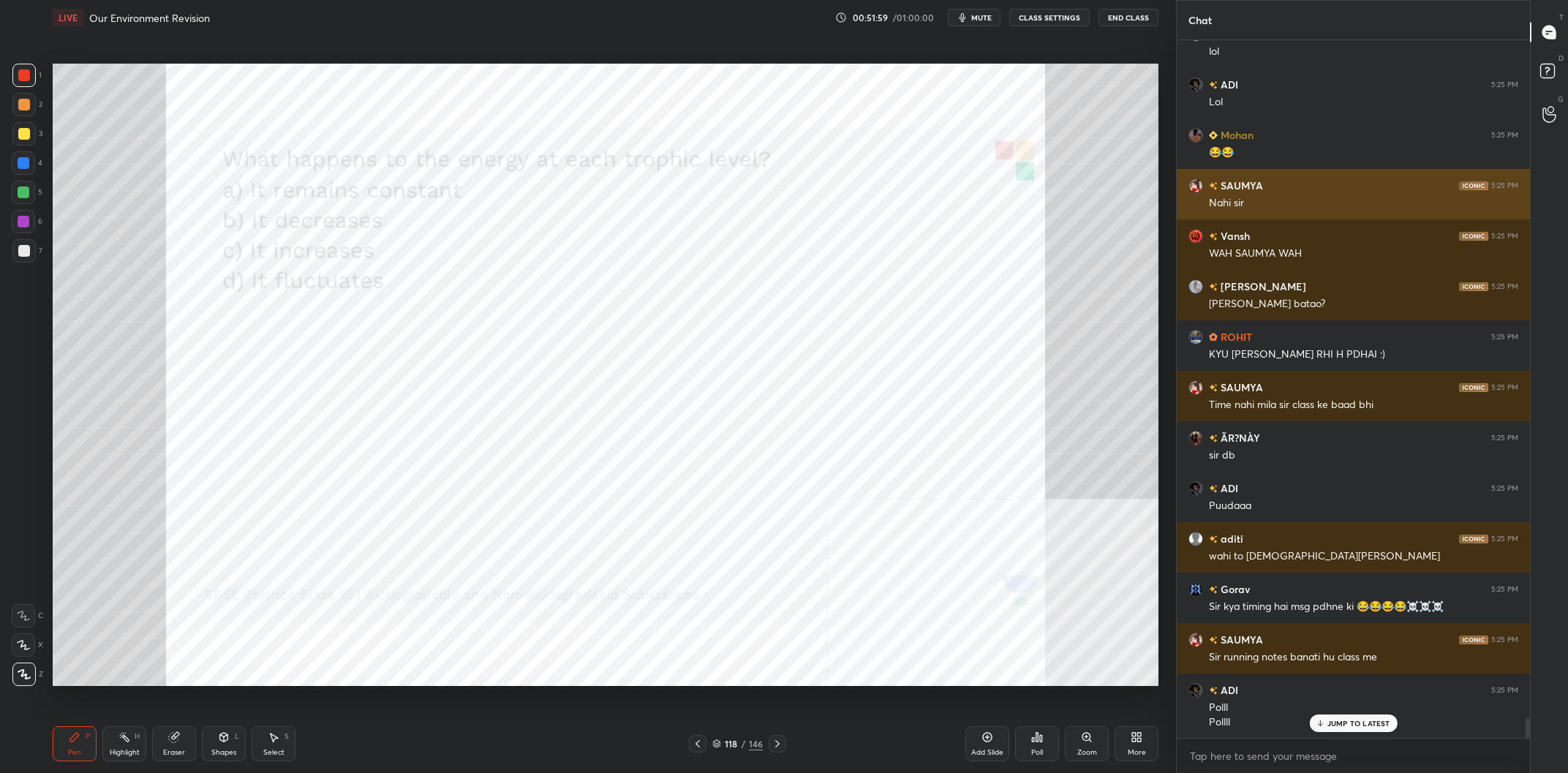
scroll to position [24341, 0]
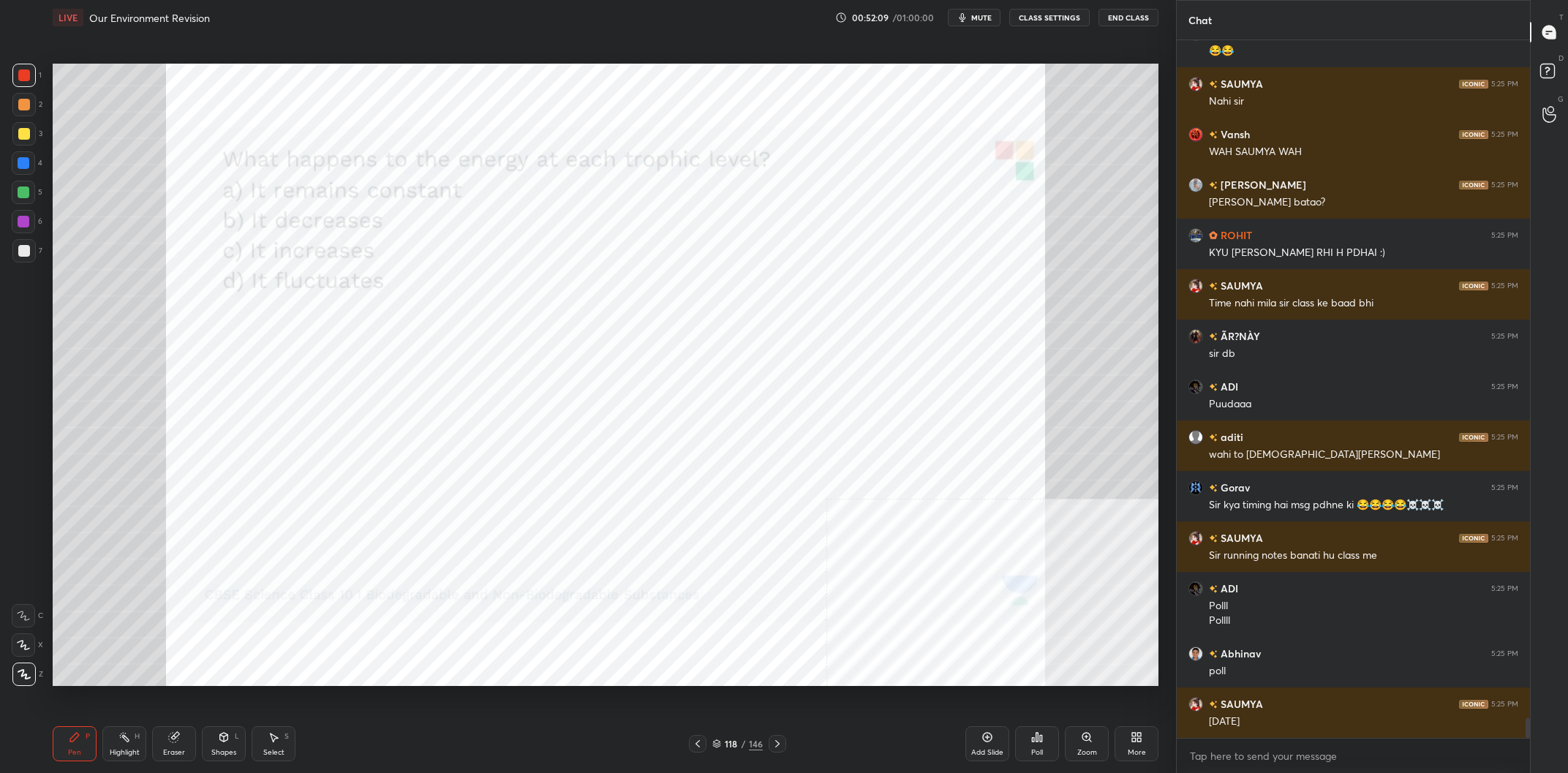
click at [735, 747] on div "118" at bounding box center [731, 744] width 15 height 9
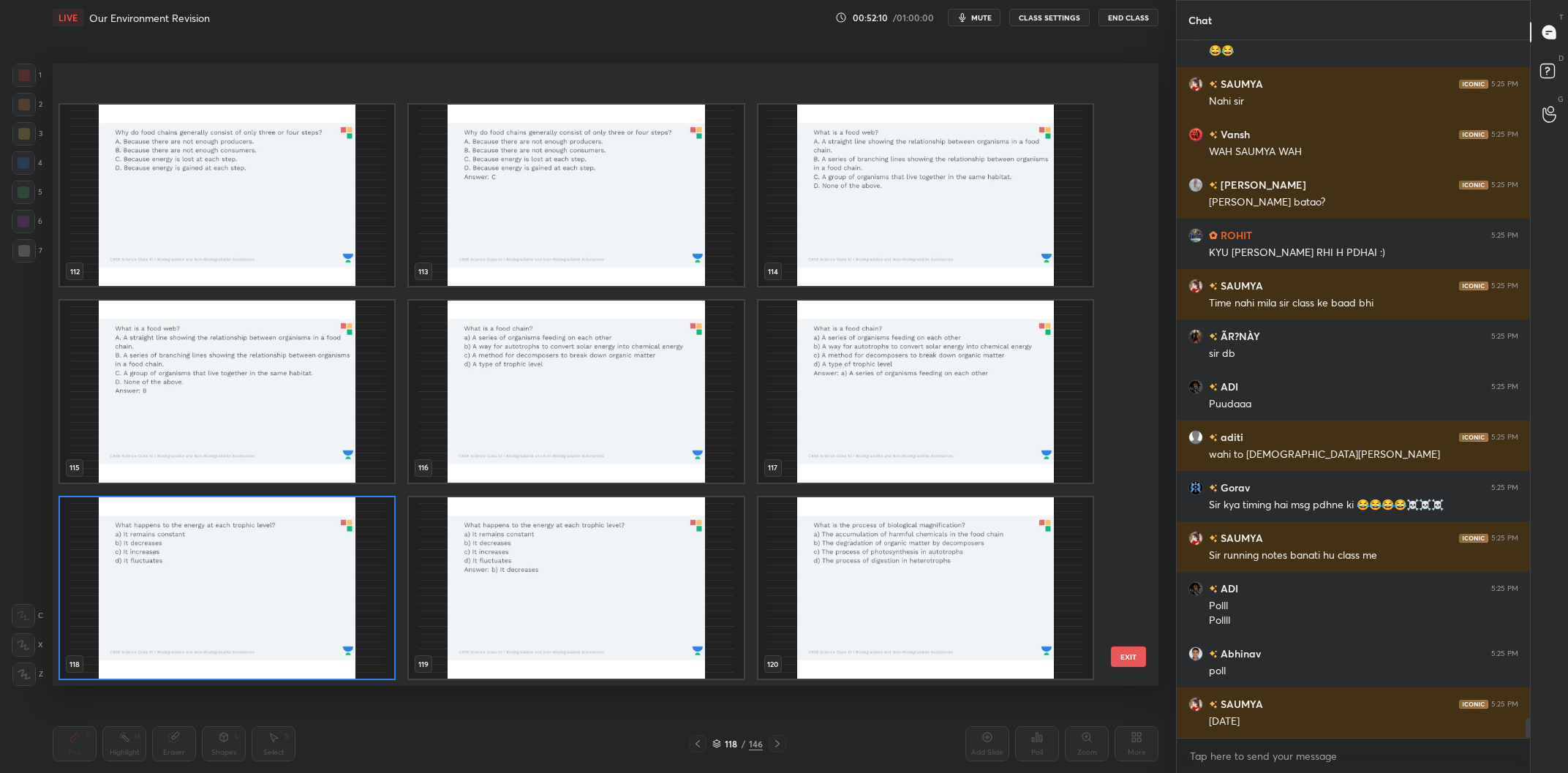
scroll to position [7420, 0]
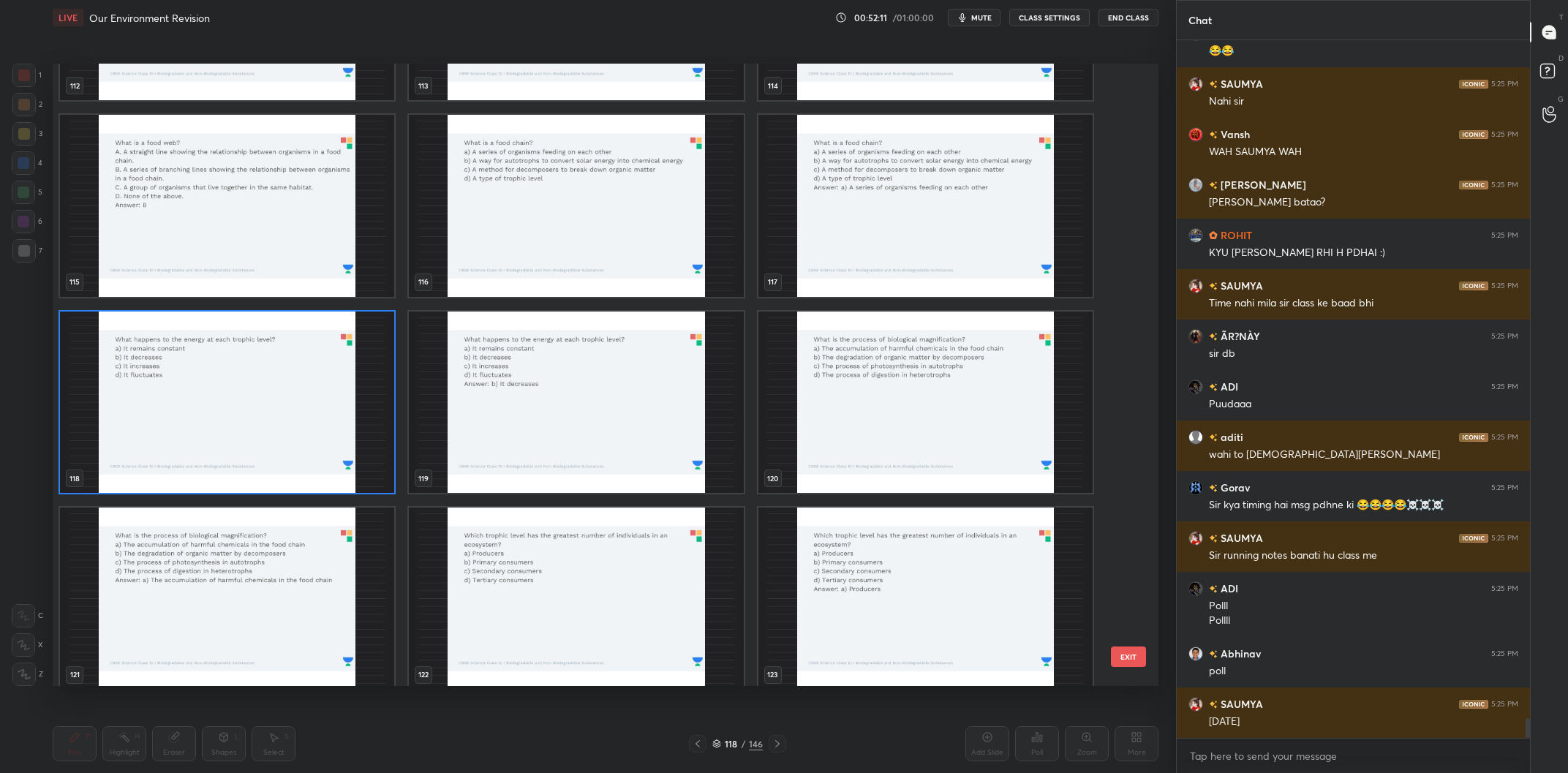
click at [227, 414] on img "grid" at bounding box center [227, 403] width 334 height 183
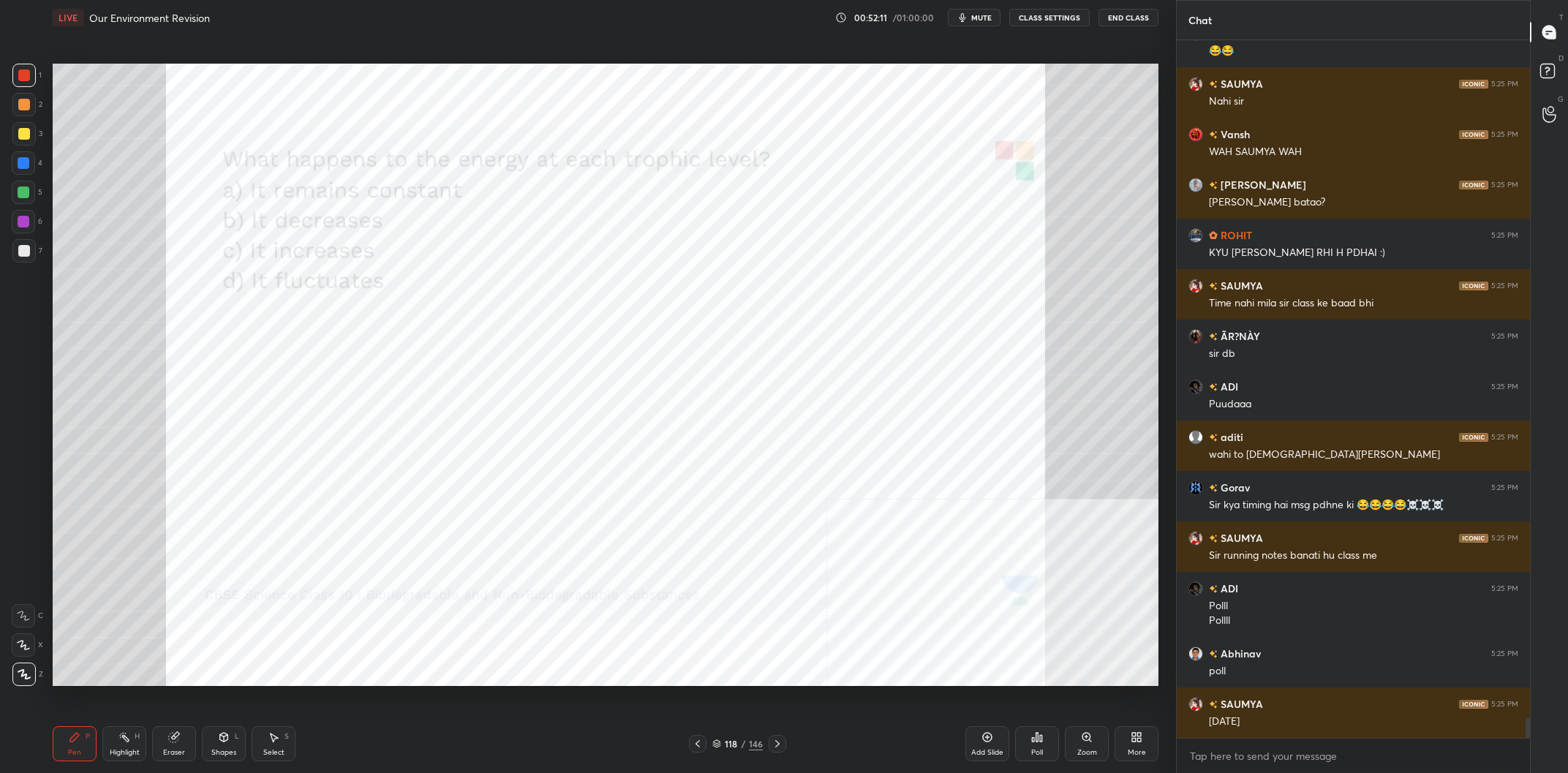
click at [227, 414] on img "grid" at bounding box center [227, 403] width 334 height 183
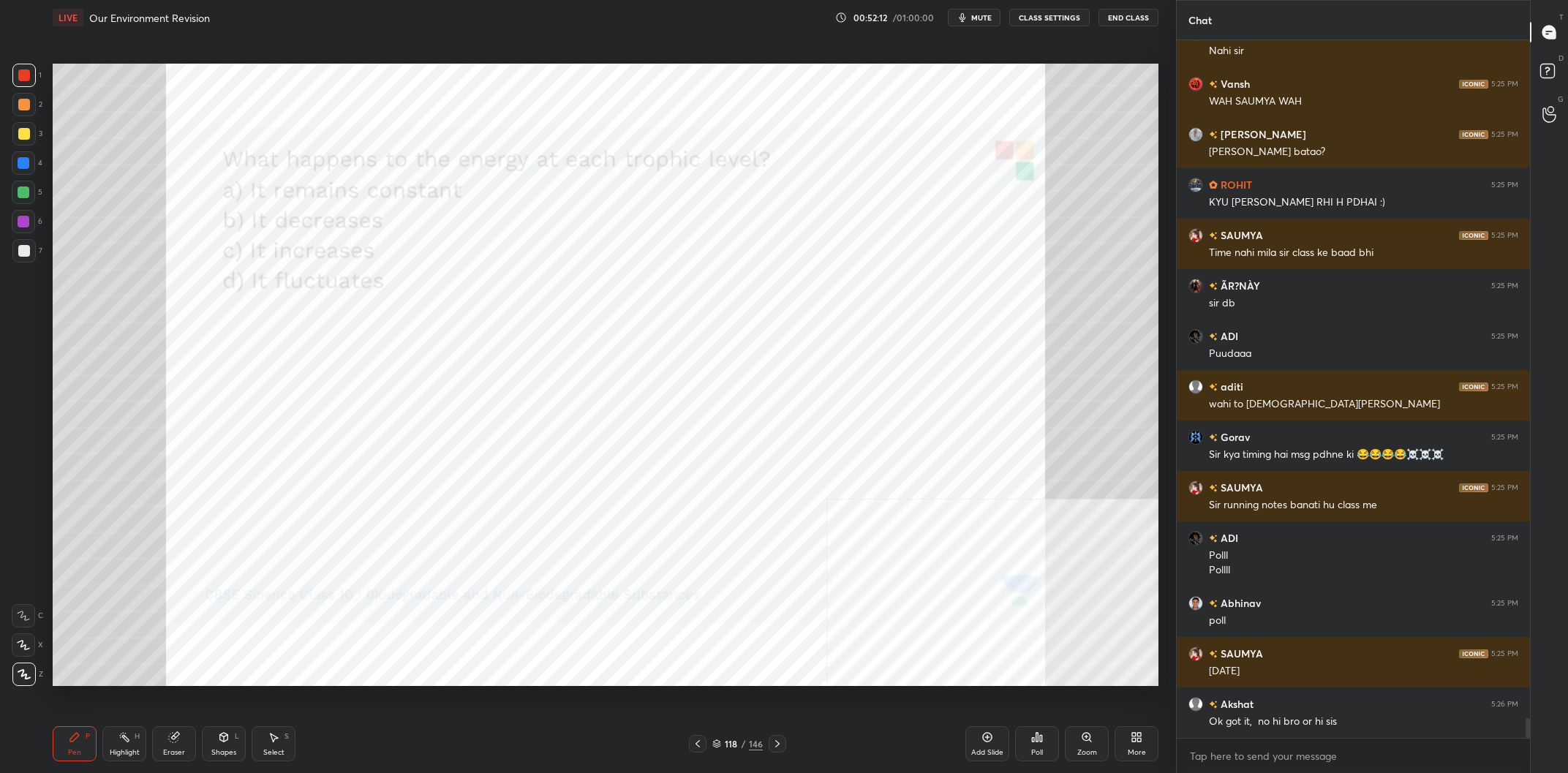
click at [1027, 741] on div "Poll" at bounding box center [1037, 743] width 44 height 35
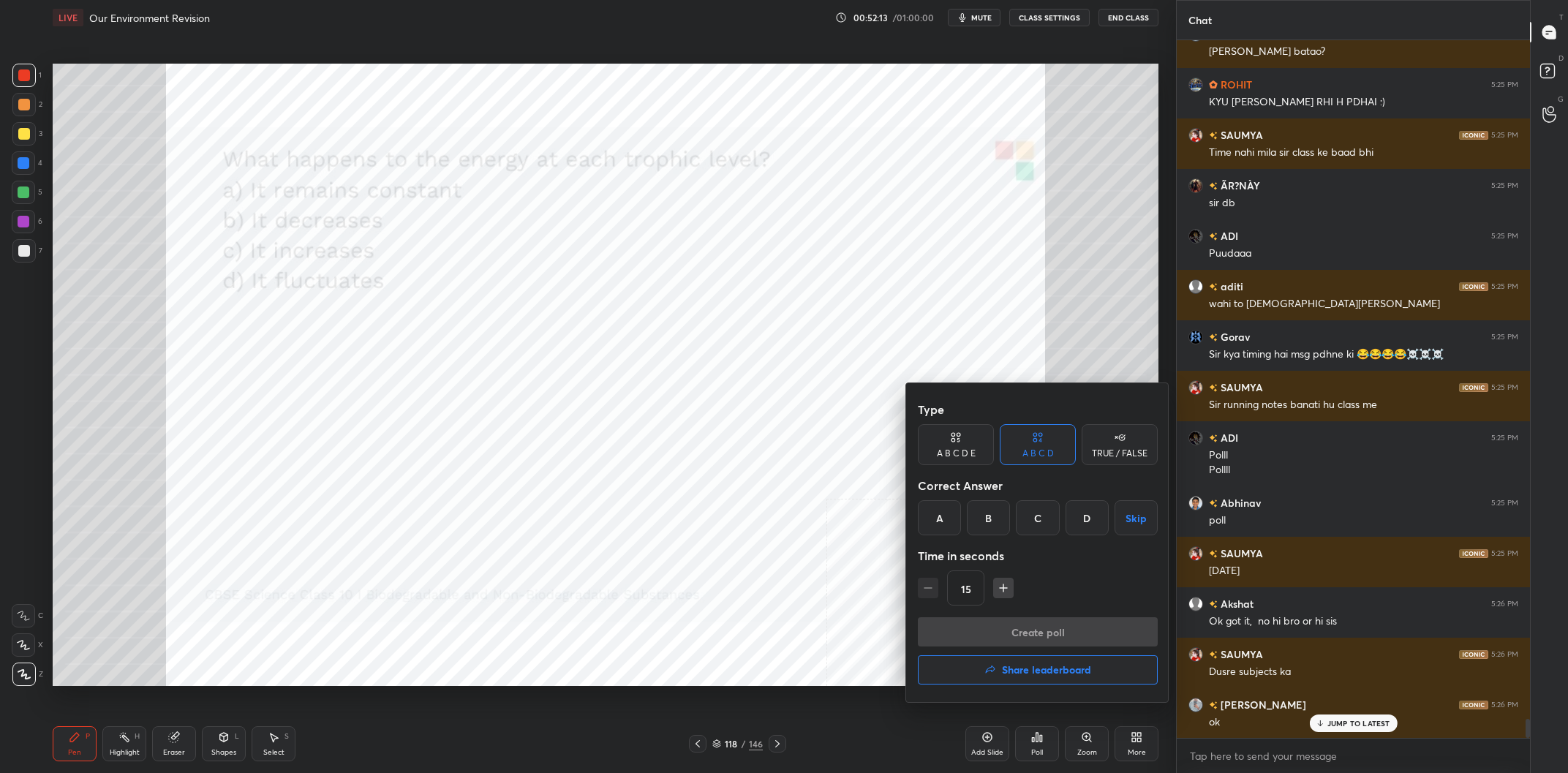
drag, startPoint x: 973, startPoint y: 531, endPoint x: 986, endPoint y: 526, distance: 13.9
click at [976, 528] on div "B" at bounding box center [989, 518] width 44 height 35
click at [1031, 636] on button "Create poll" at bounding box center [1037, 632] width 240 height 29
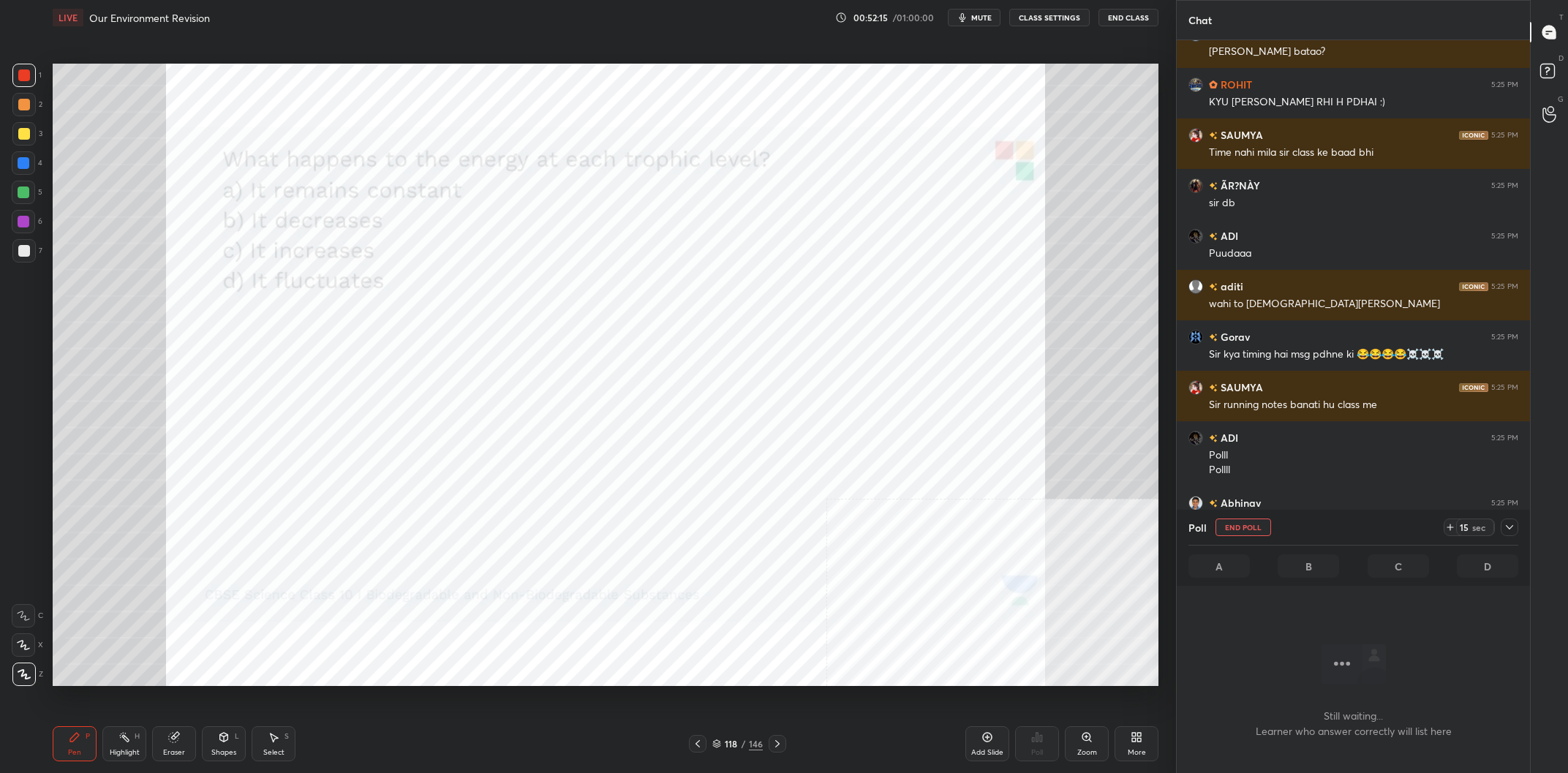
click at [1511, 533] on icon at bounding box center [1510, 527] width 12 height 12
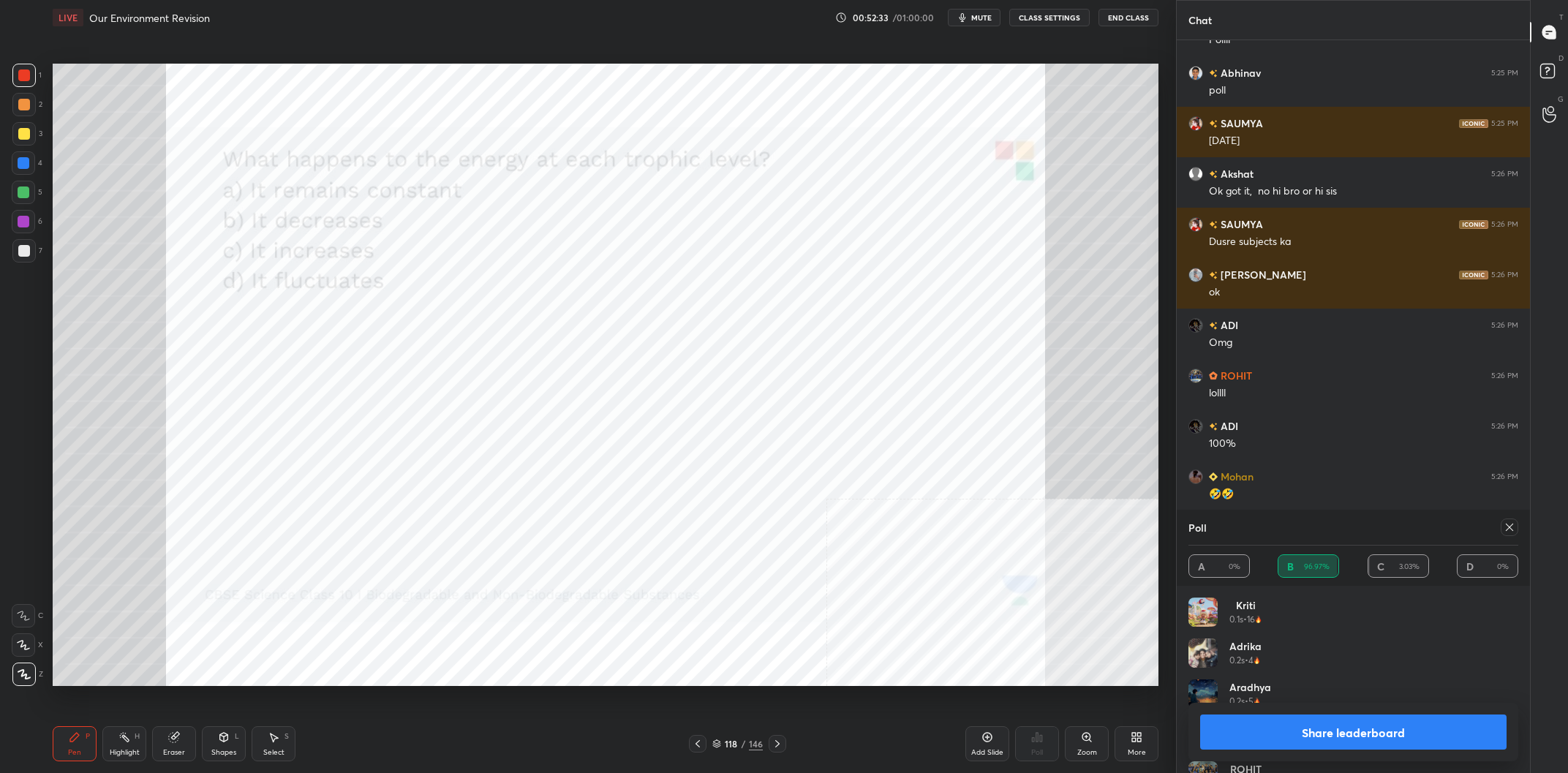
click at [1291, 728] on button "Share leaderboard" at bounding box center [1353, 732] width 306 height 35
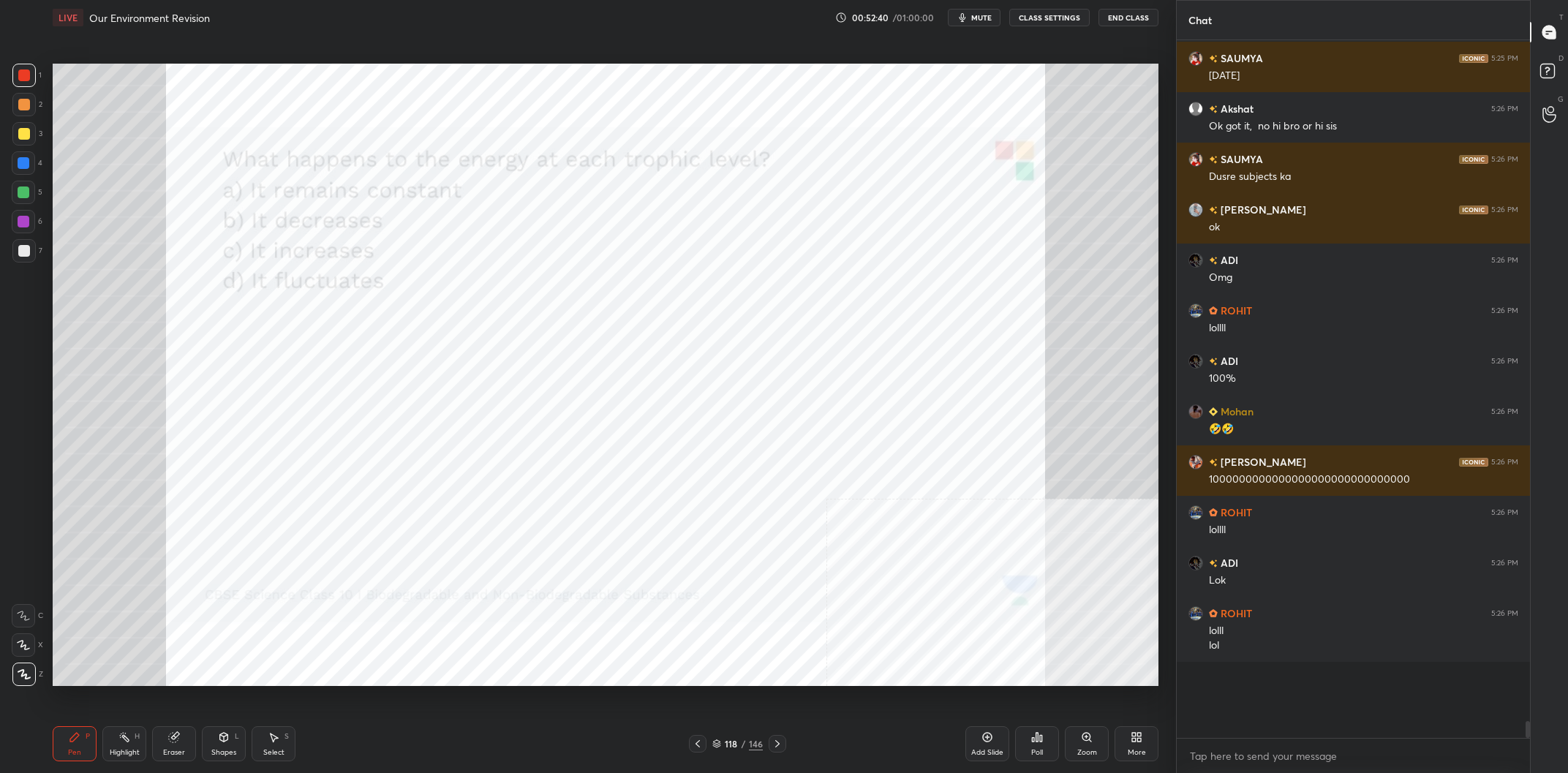
click at [736, 741] on div "118" at bounding box center [731, 744] width 15 height 9
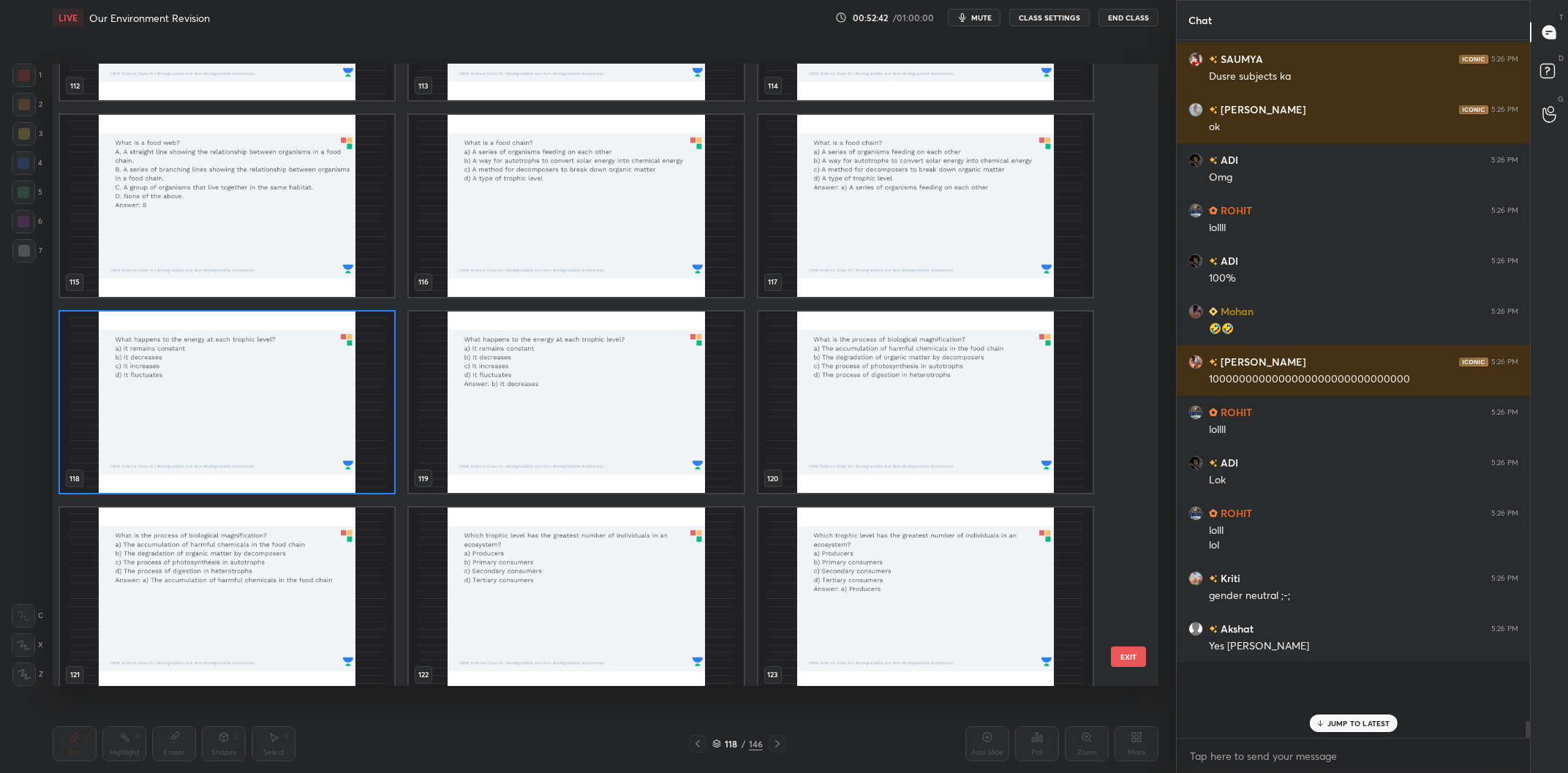
click at [342, 418] on img "grid" at bounding box center [227, 403] width 334 height 183
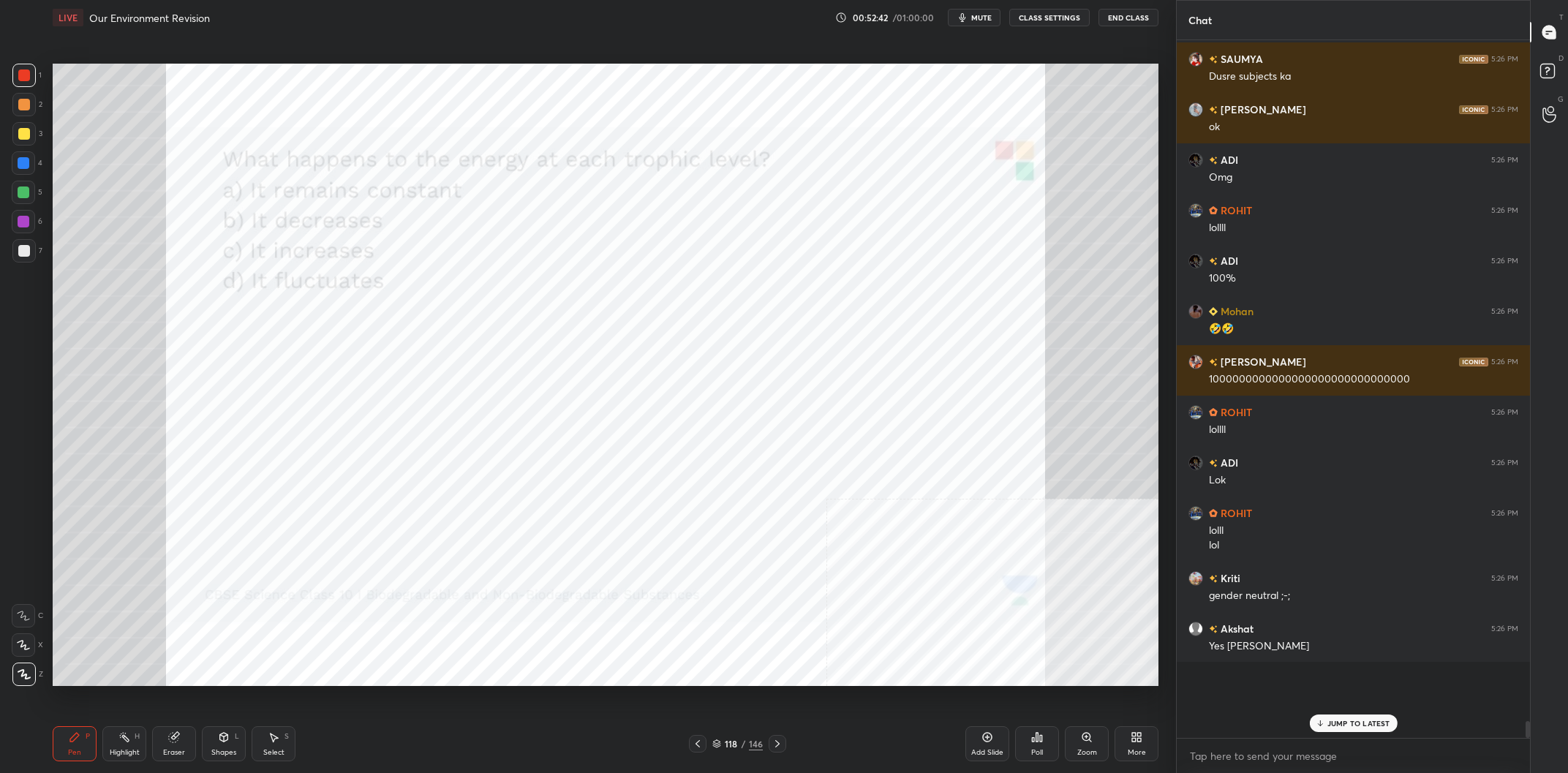
click at [342, 418] on img "grid" at bounding box center [227, 403] width 334 height 183
click at [1547, 75] on rect at bounding box center [1548, 71] width 14 height 14
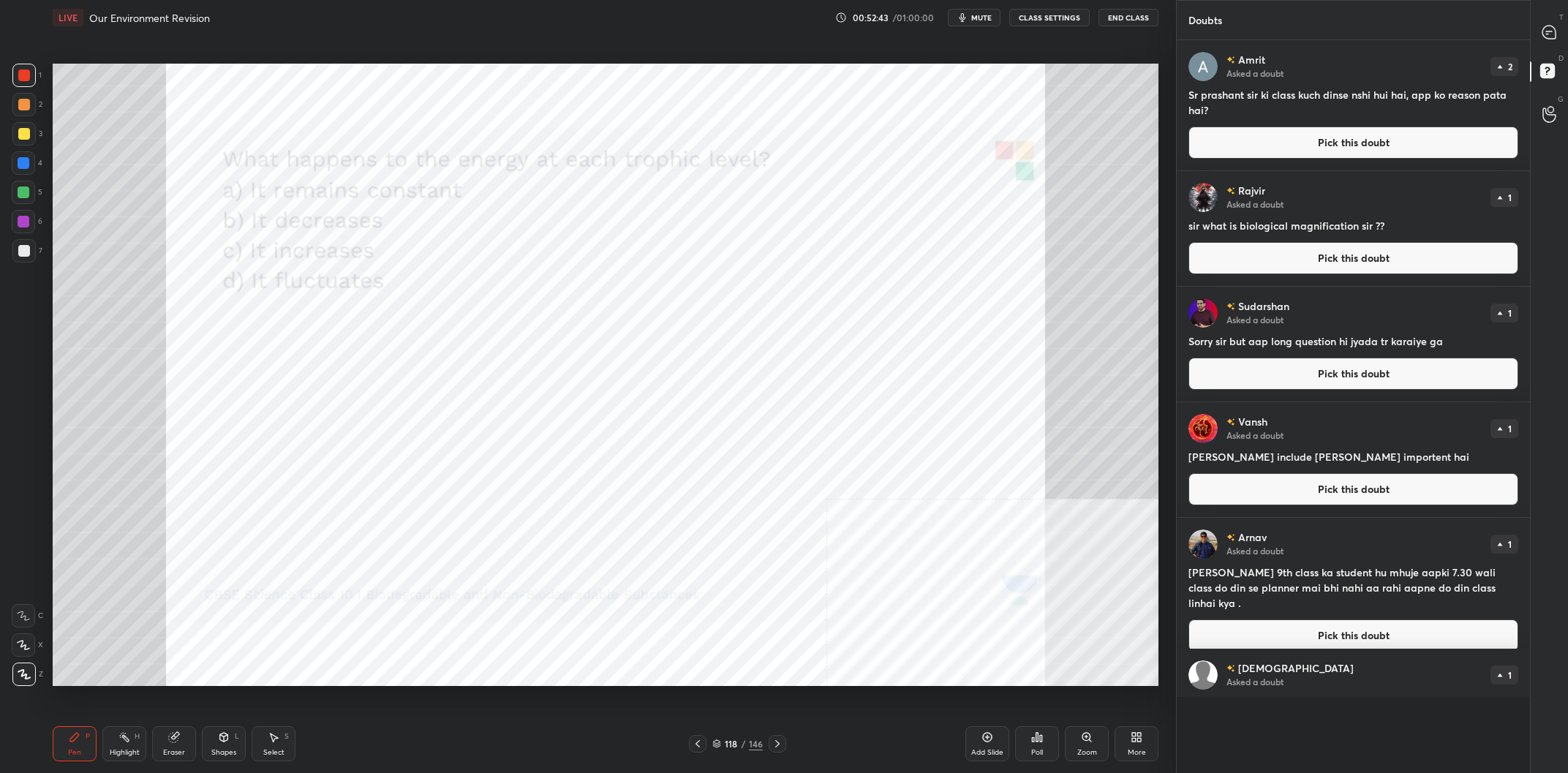
click at [1362, 131] on button "Pick this doubt" at bounding box center [1353, 142] width 330 height 32
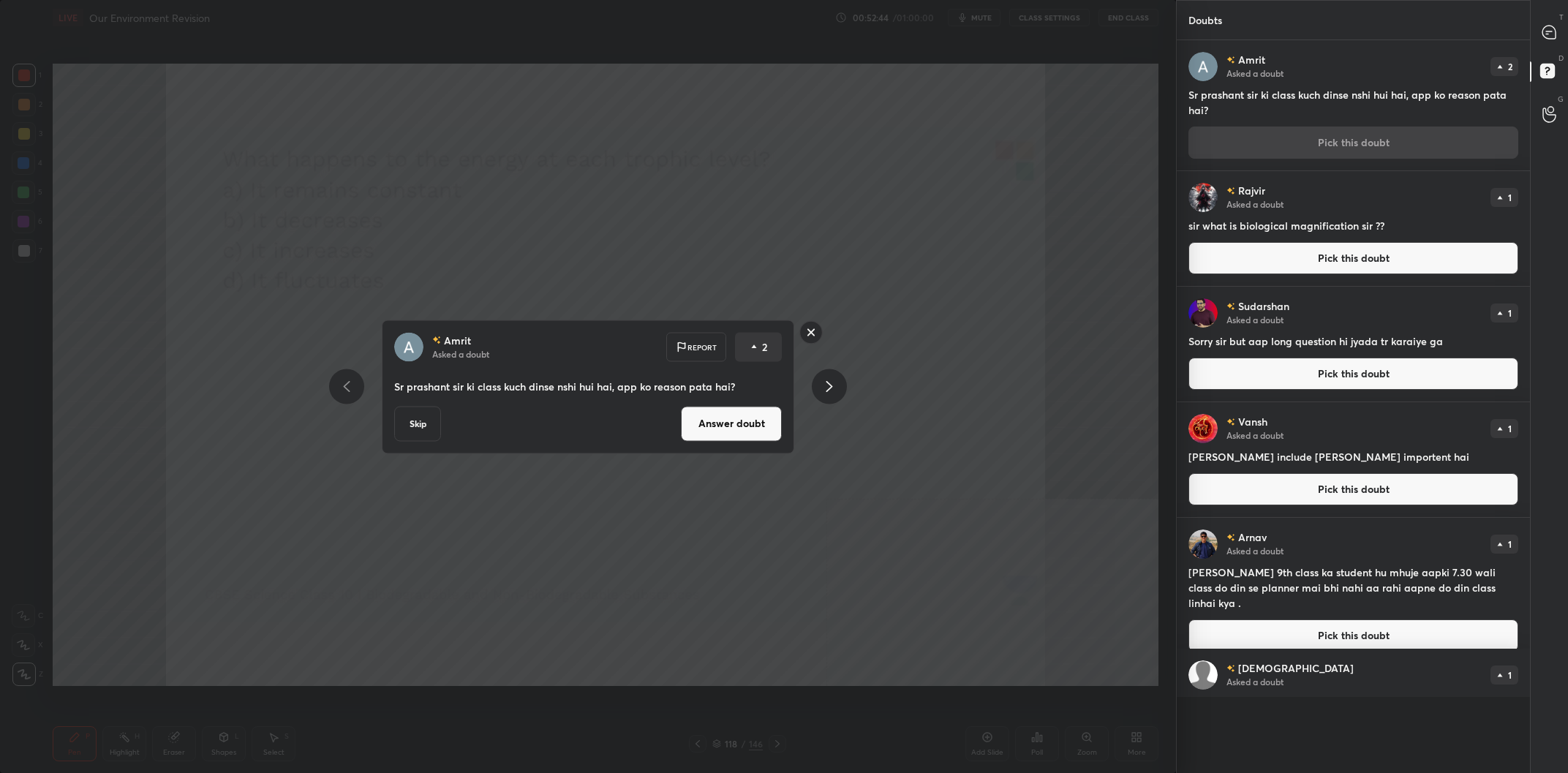
click at [731, 436] on button "Answer doubt" at bounding box center [731, 423] width 101 height 35
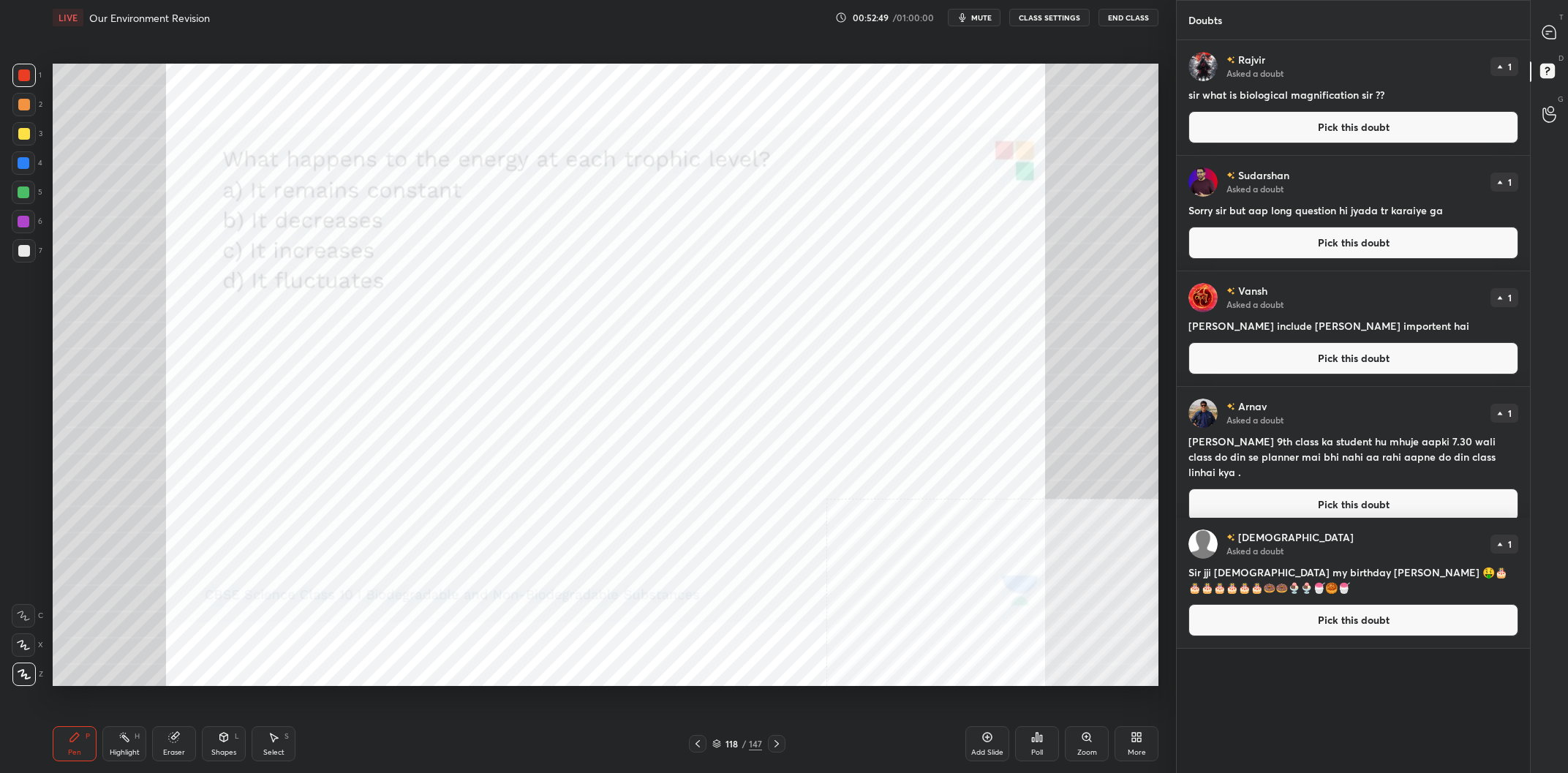
click at [976, 753] on div "Add Slide" at bounding box center [988, 753] width 32 height 8
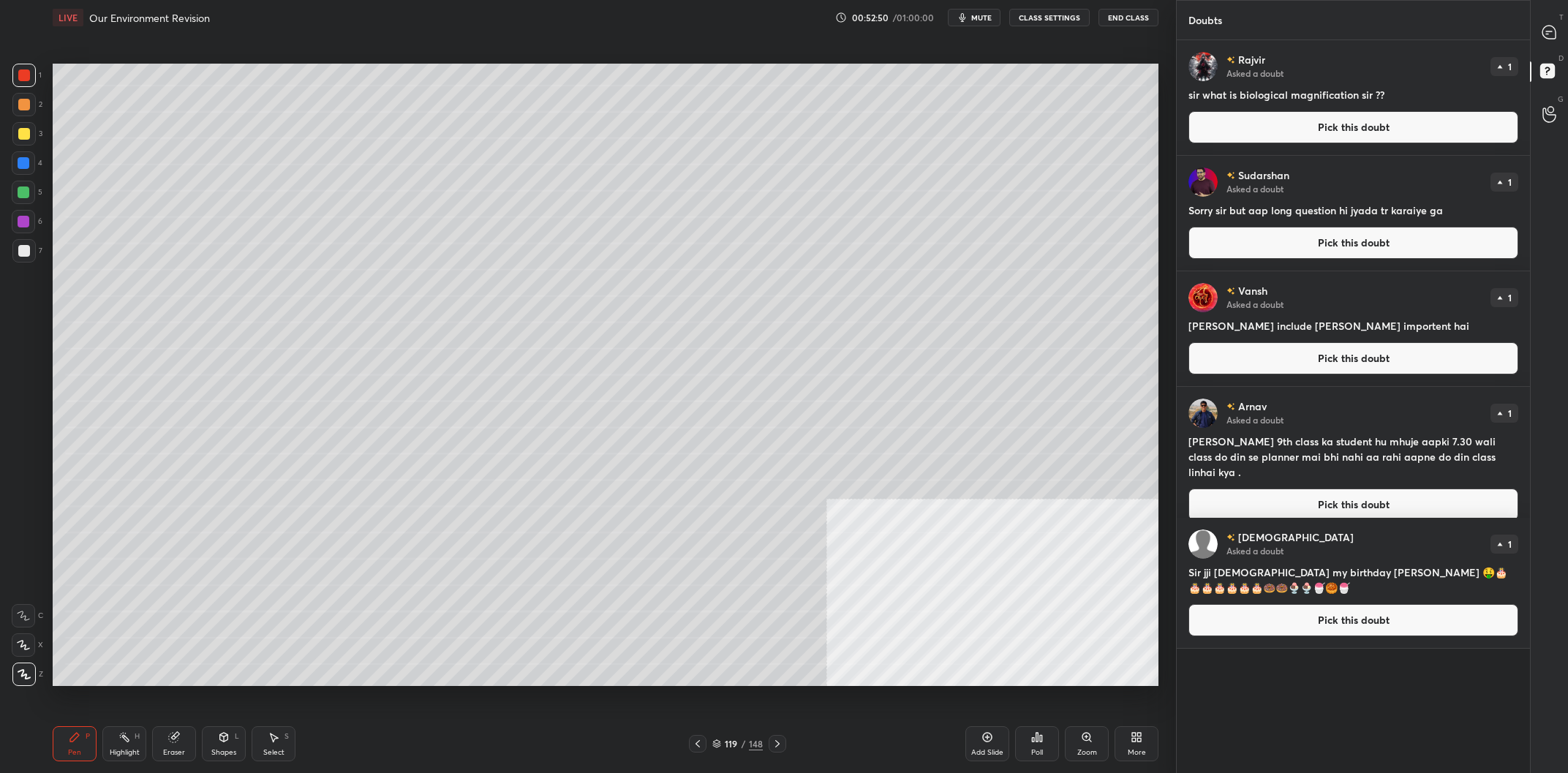
click at [20, 138] on div at bounding box center [24, 134] width 12 height 12
click at [19, 139] on div at bounding box center [24, 134] width 12 height 12
click at [1542, 26] on icon at bounding box center [1550, 32] width 15 height 15
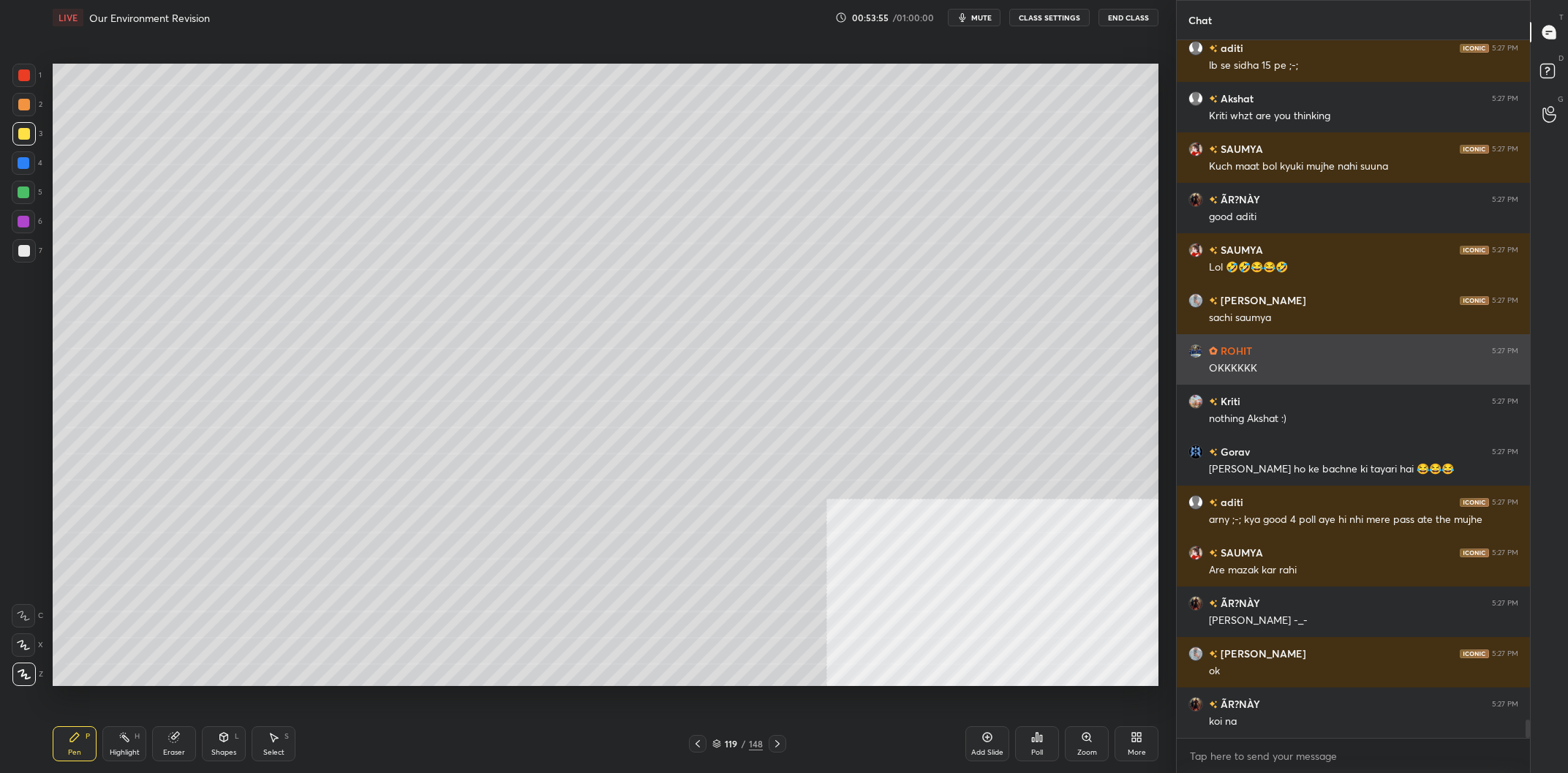
scroll to position [26153, 0]
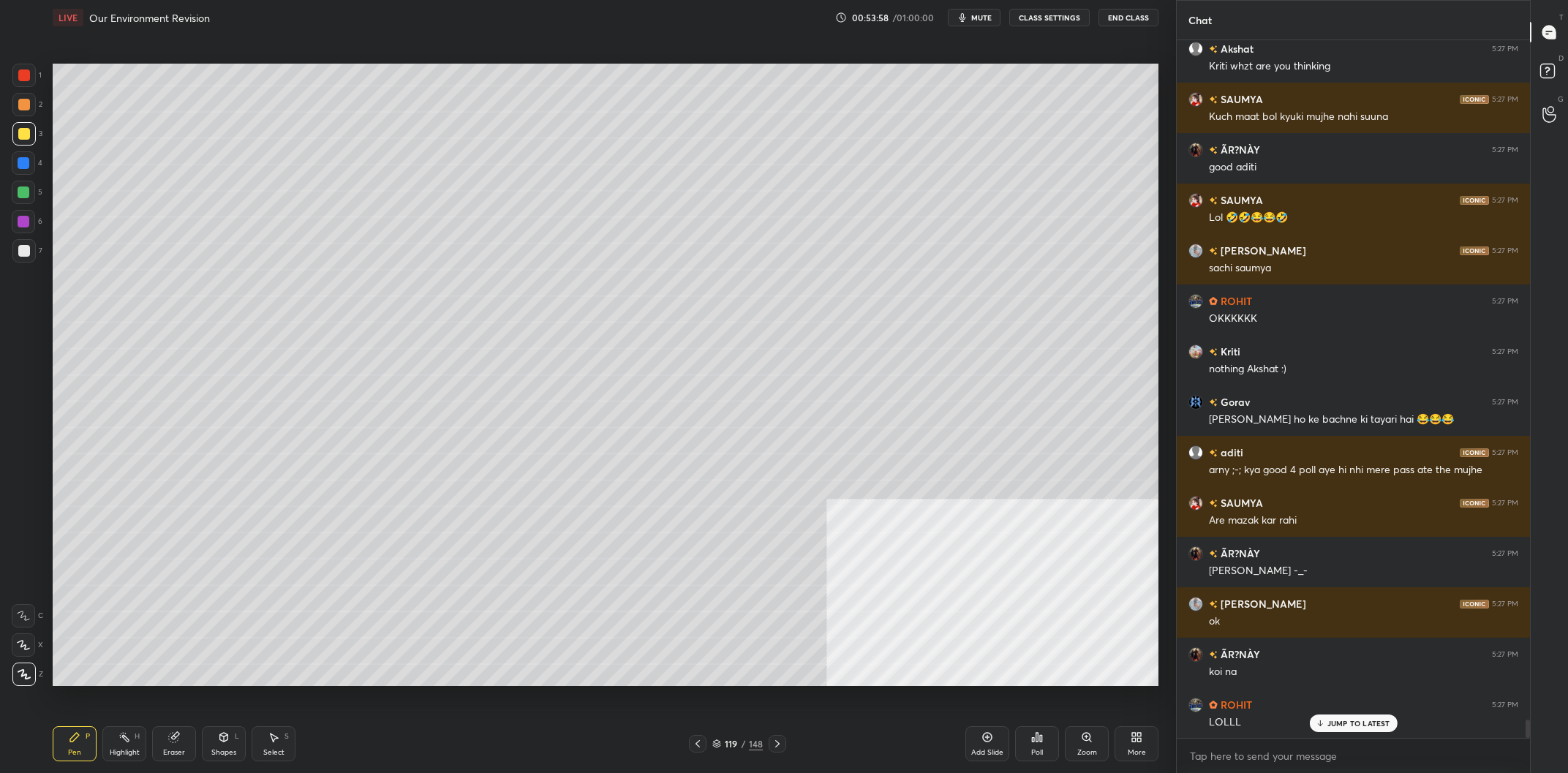
click at [14, 176] on div "4" at bounding box center [27, 166] width 31 height 29
click at [14, 166] on div at bounding box center [23, 162] width 23 height 23
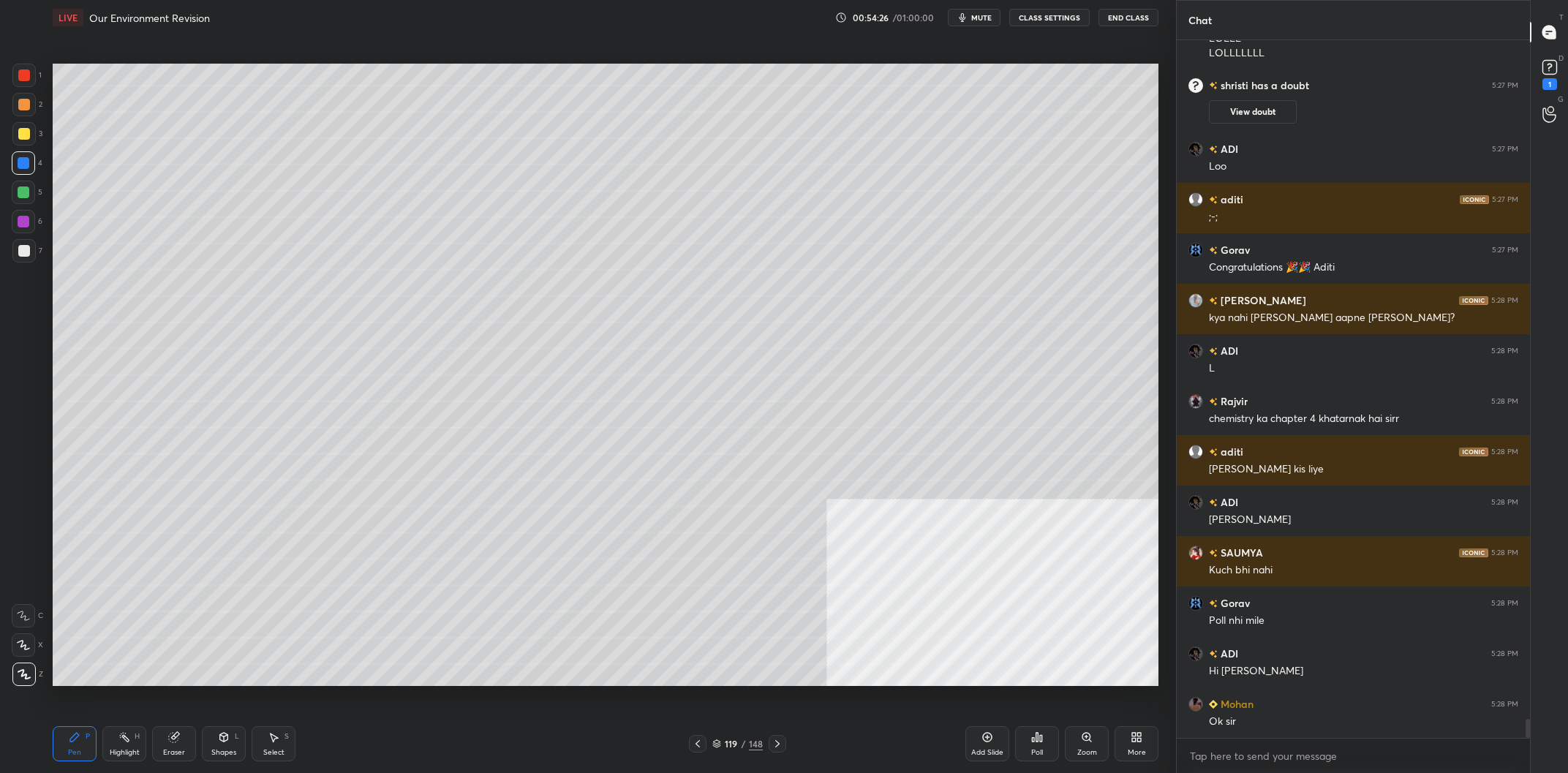
scroll to position [25044, 0]
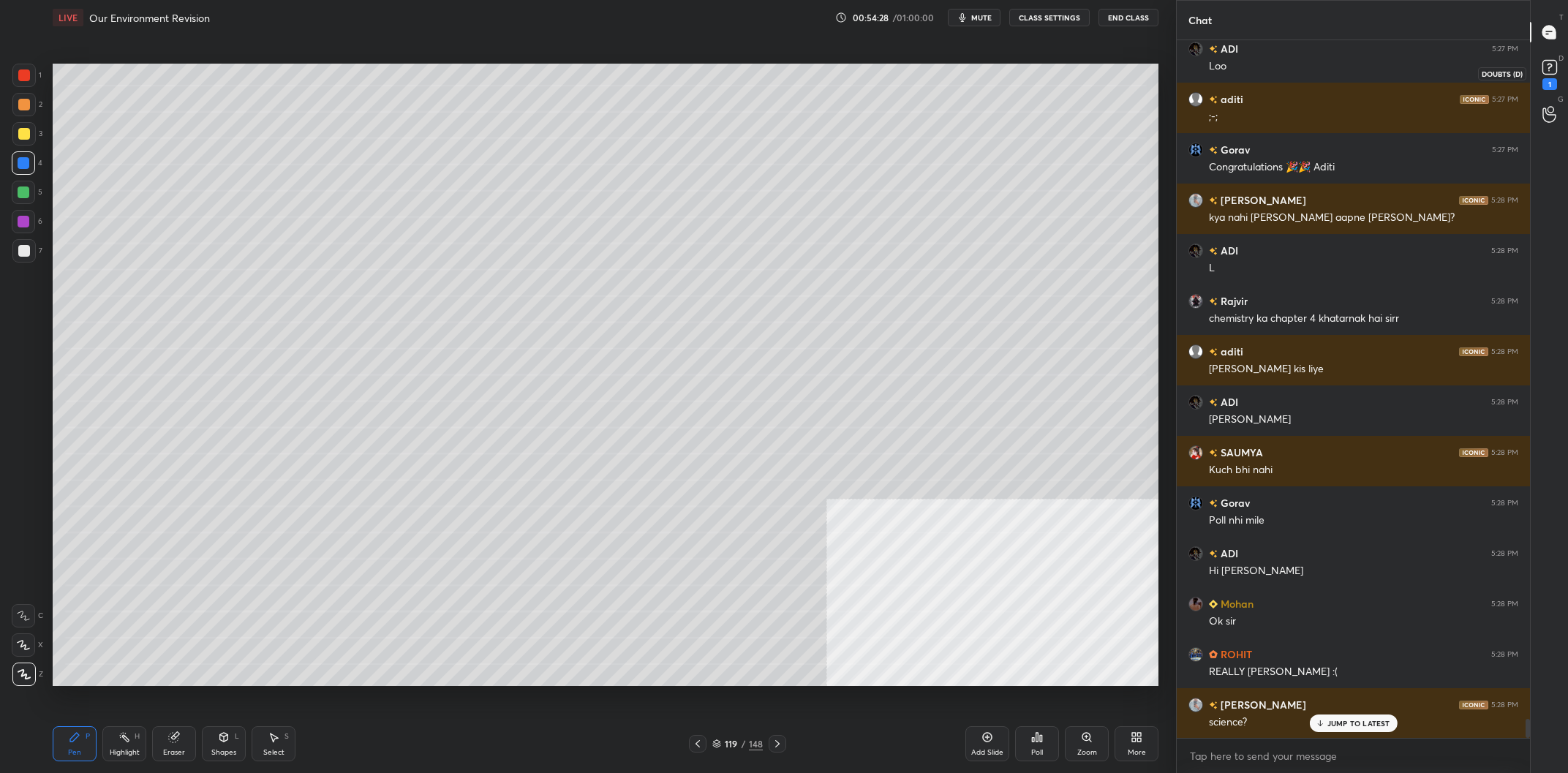
click at [1553, 64] on rect at bounding box center [1549, 67] width 14 height 14
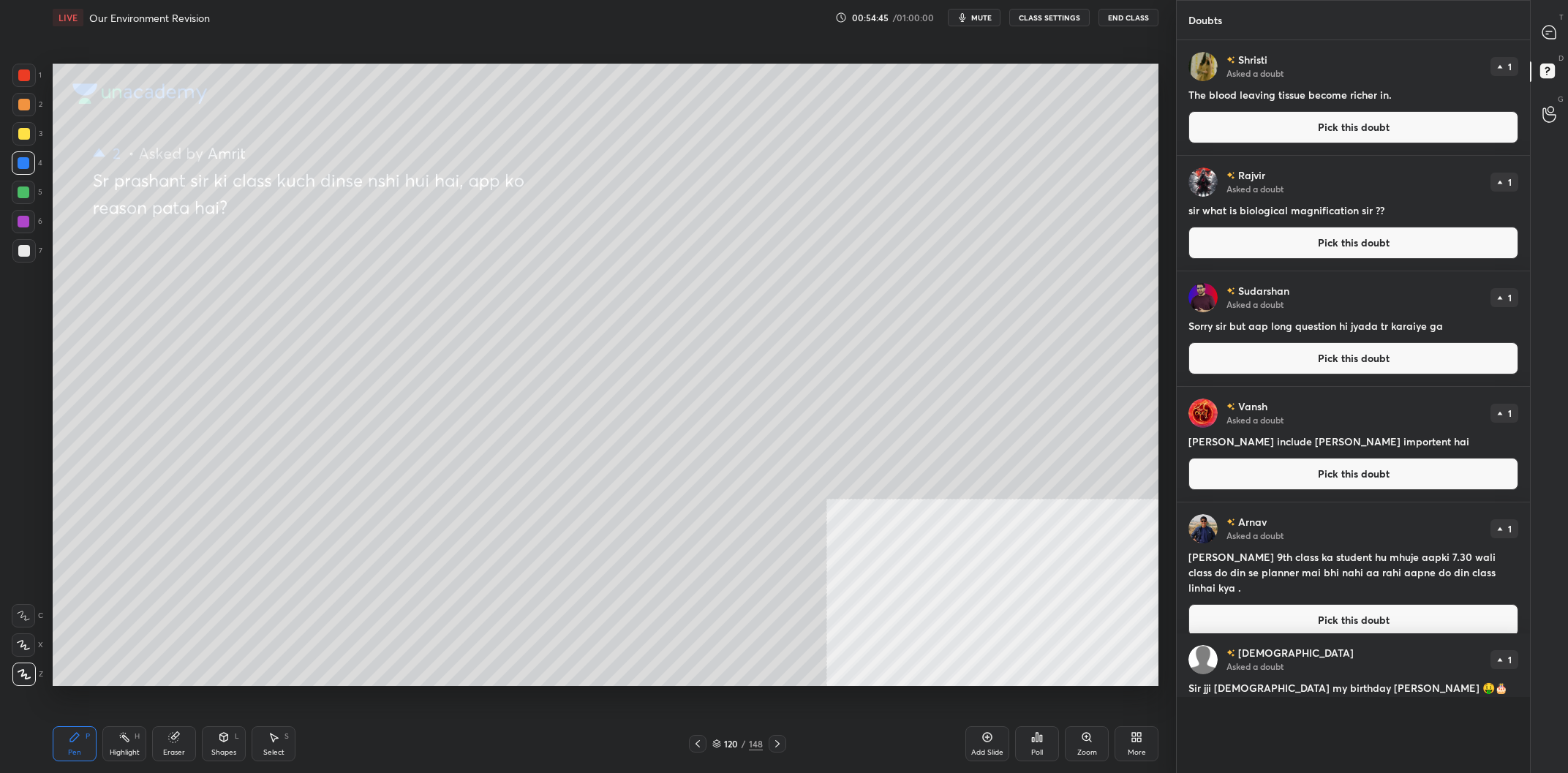
click at [30, 139] on div at bounding box center [24, 133] width 23 height 23
click at [1351, 123] on button "Pick this doubt" at bounding box center [1353, 127] width 330 height 32
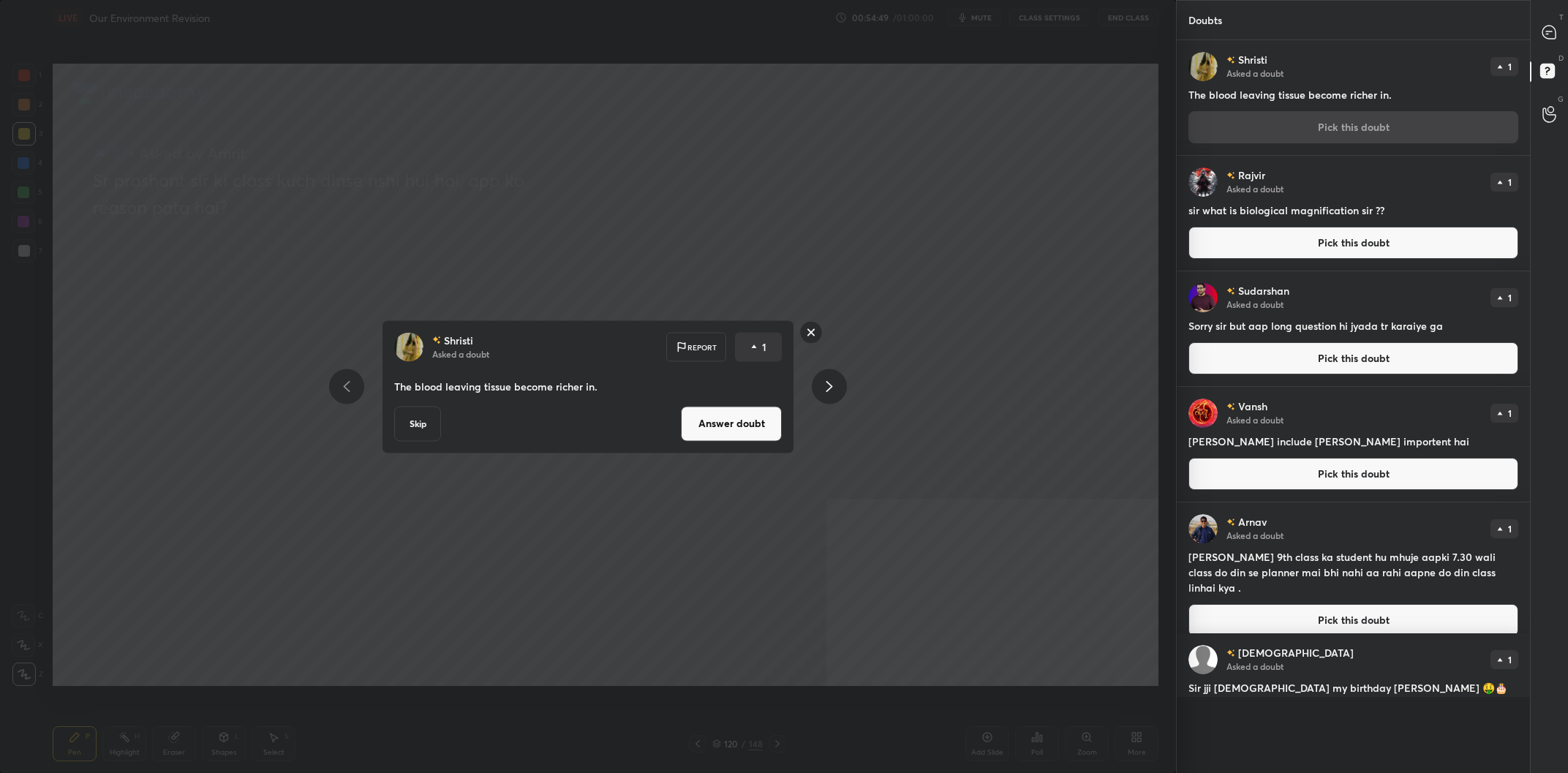
click at [752, 418] on button "Answer doubt" at bounding box center [731, 423] width 101 height 35
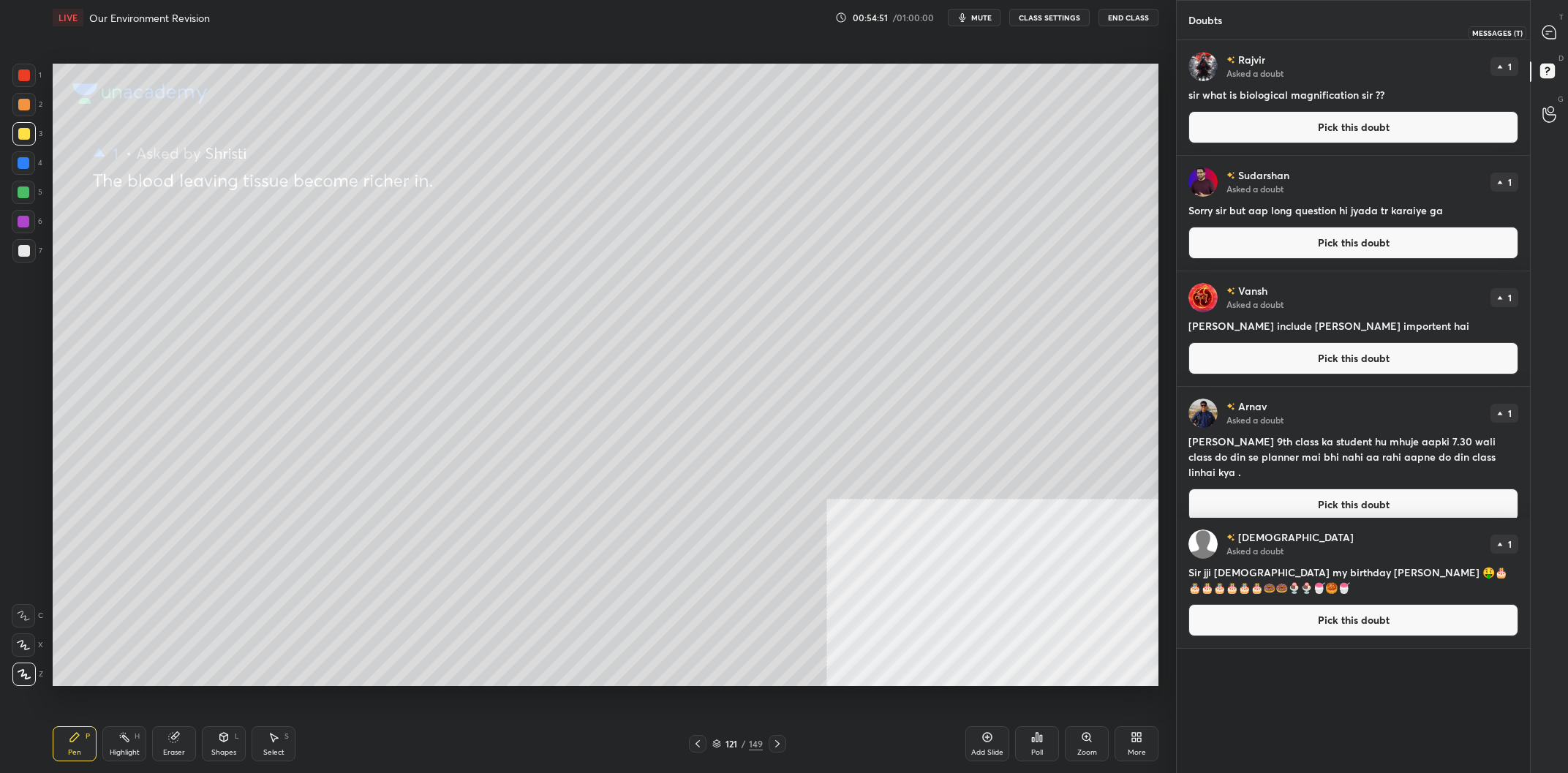
click at [1542, 25] on div at bounding box center [1550, 32] width 29 height 26
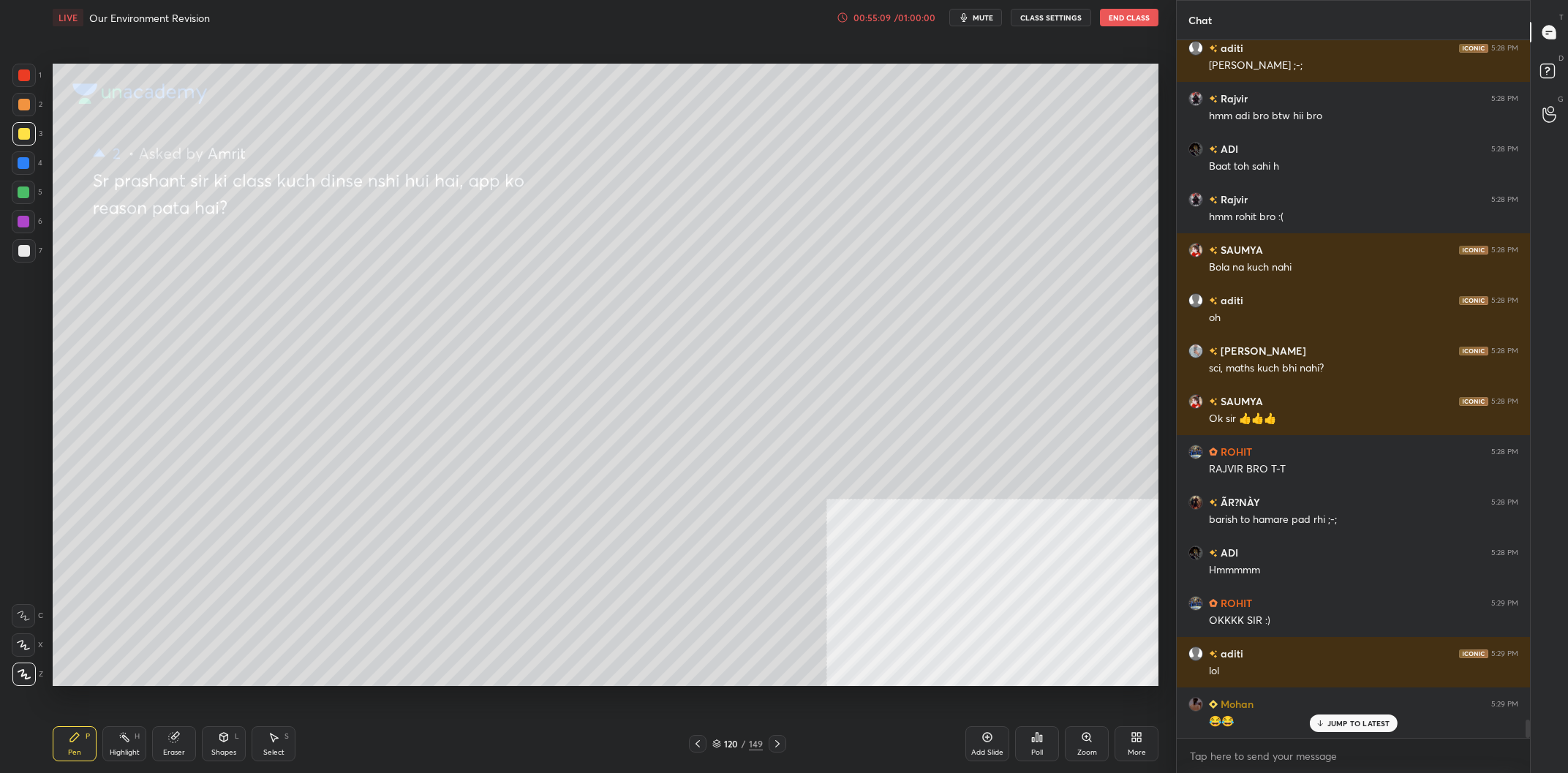
scroll to position [26199, 0]
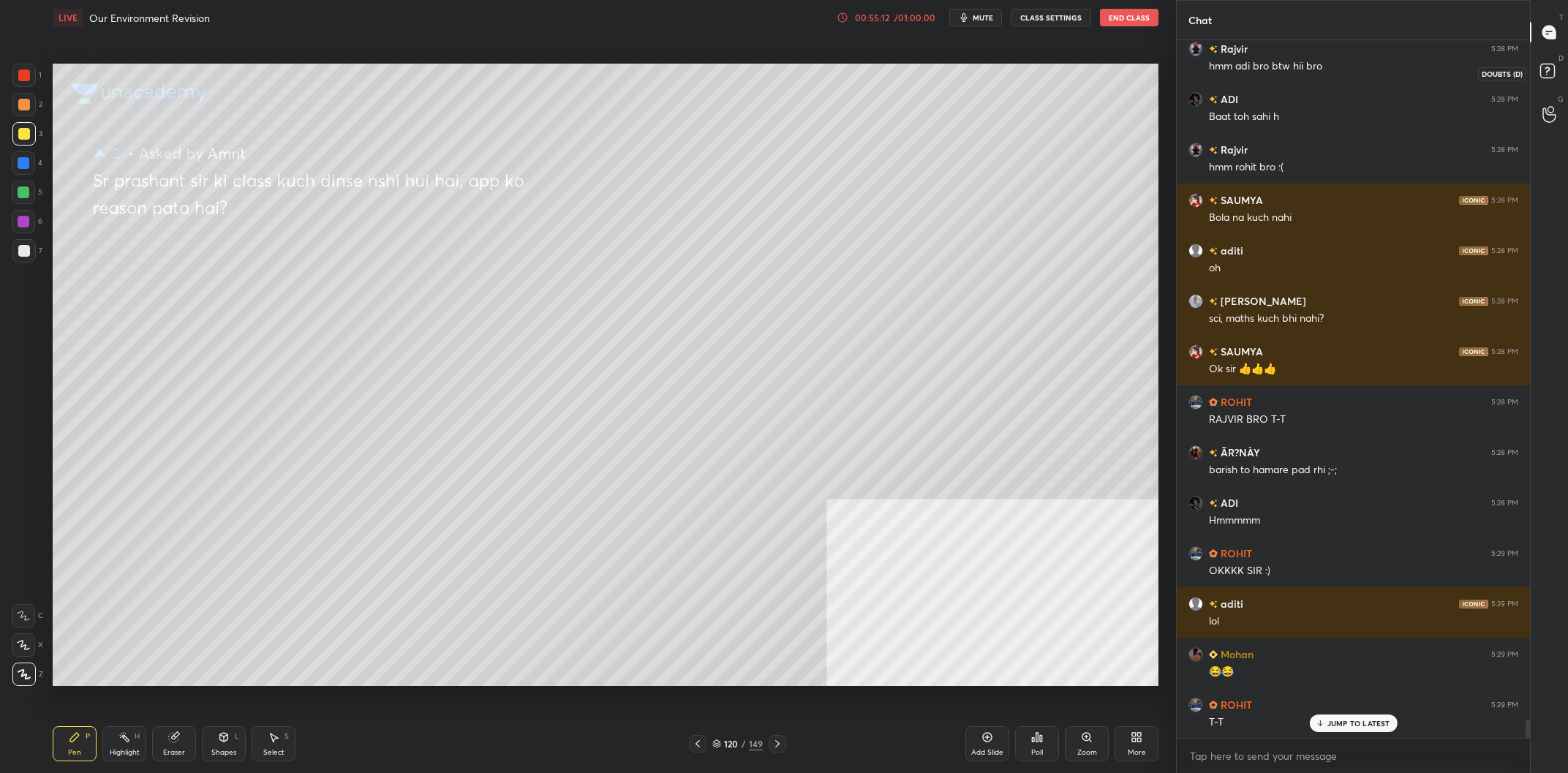
click at [1548, 76] on rect at bounding box center [1548, 71] width 14 height 14
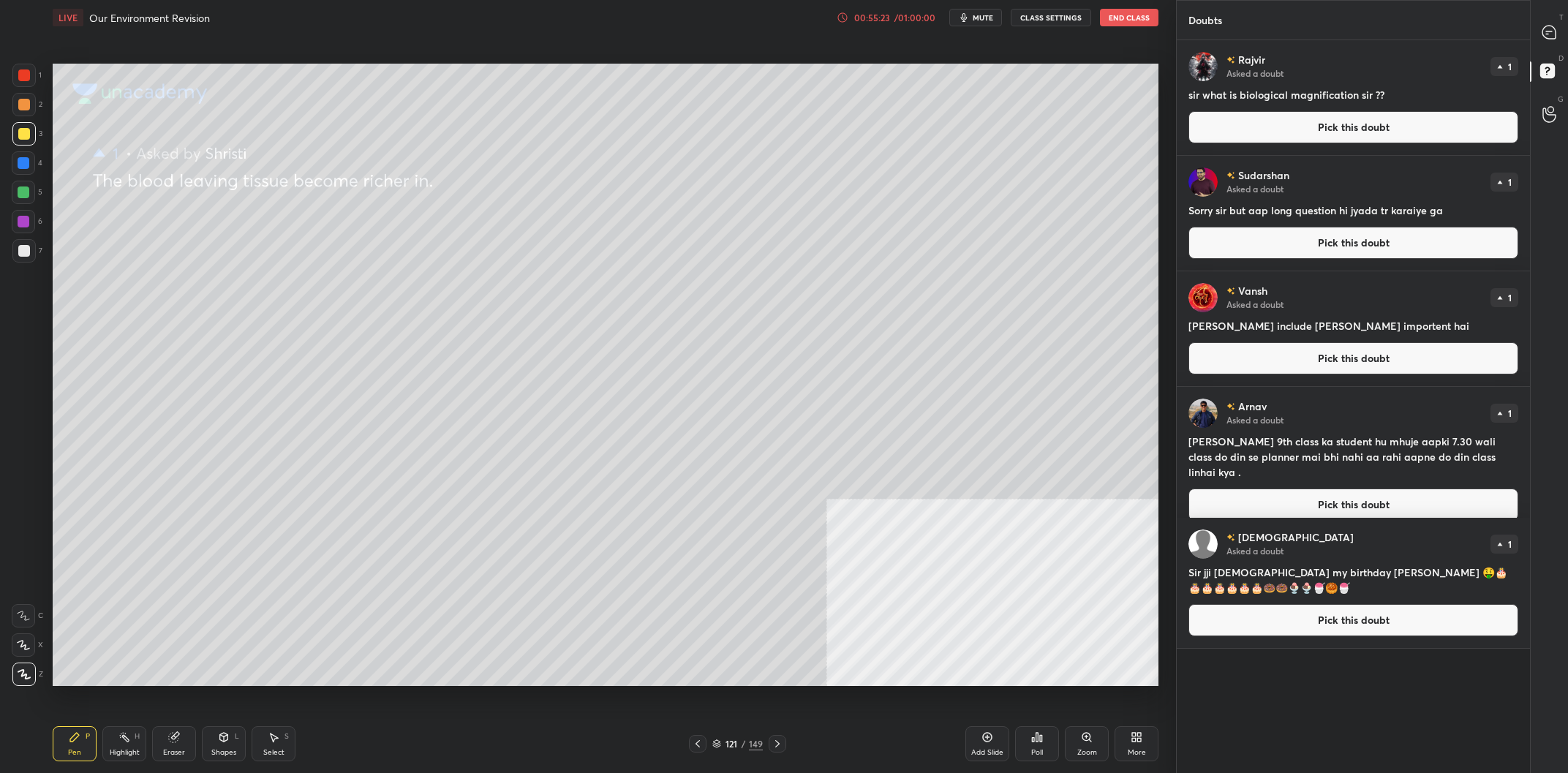
click at [22, 224] on div at bounding box center [24, 222] width 12 height 12
click at [39, 76] on div "1" at bounding box center [27, 75] width 29 height 23
click at [28, 167] on div at bounding box center [24, 163] width 12 height 12
click at [28, 109] on div at bounding box center [24, 105] width 12 height 12
click at [13, 219] on div at bounding box center [23, 221] width 23 height 23
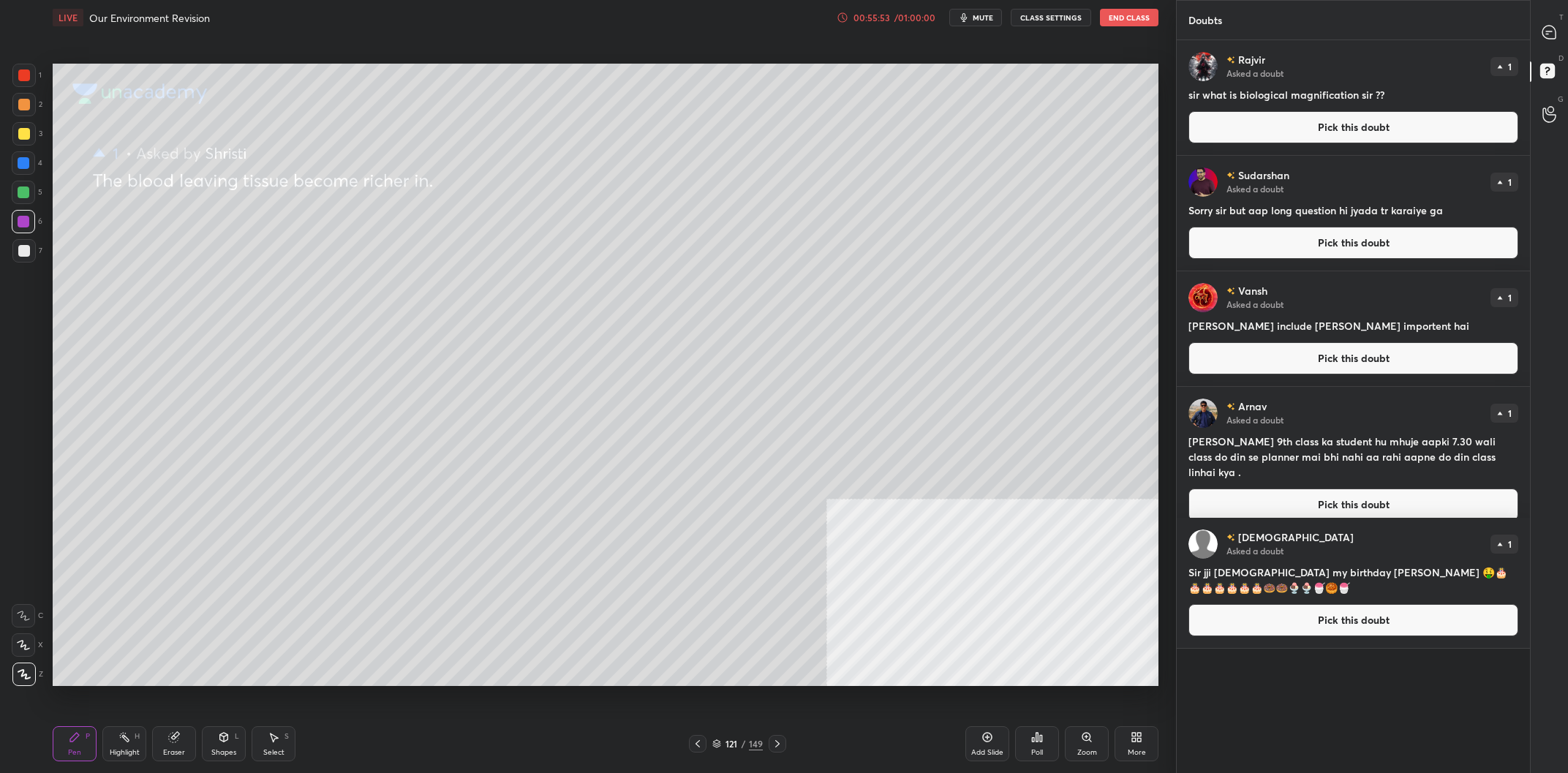
click at [21, 160] on div at bounding box center [24, 163] width 12 height 12
click at [1415, 131] on button "Pick this doubt" at bounding box center [1353, 127] width 330 height 32
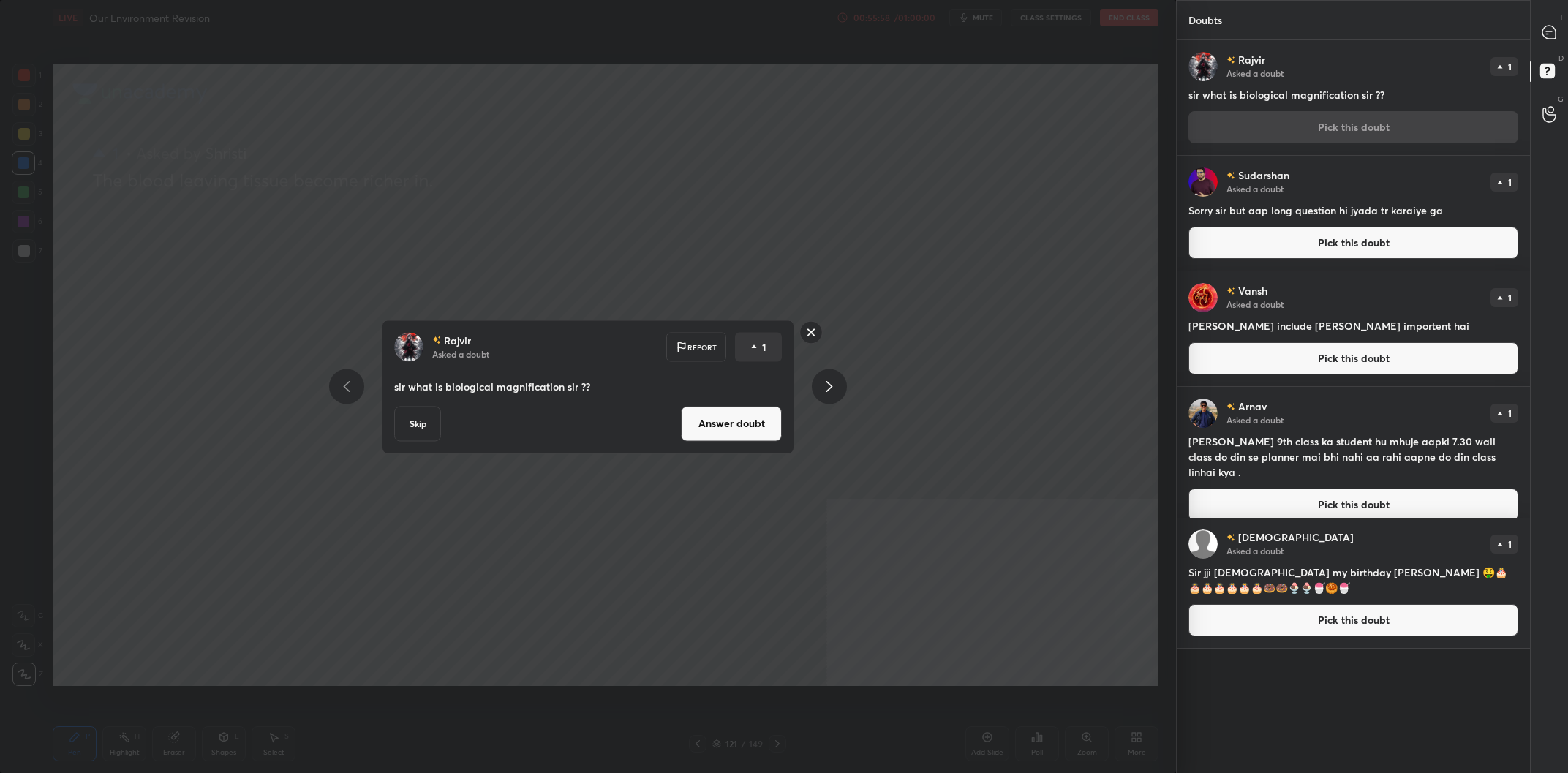
click at [771, 424] on button "Answer doubt" at bounding box center [731, 423] width 101 height 35
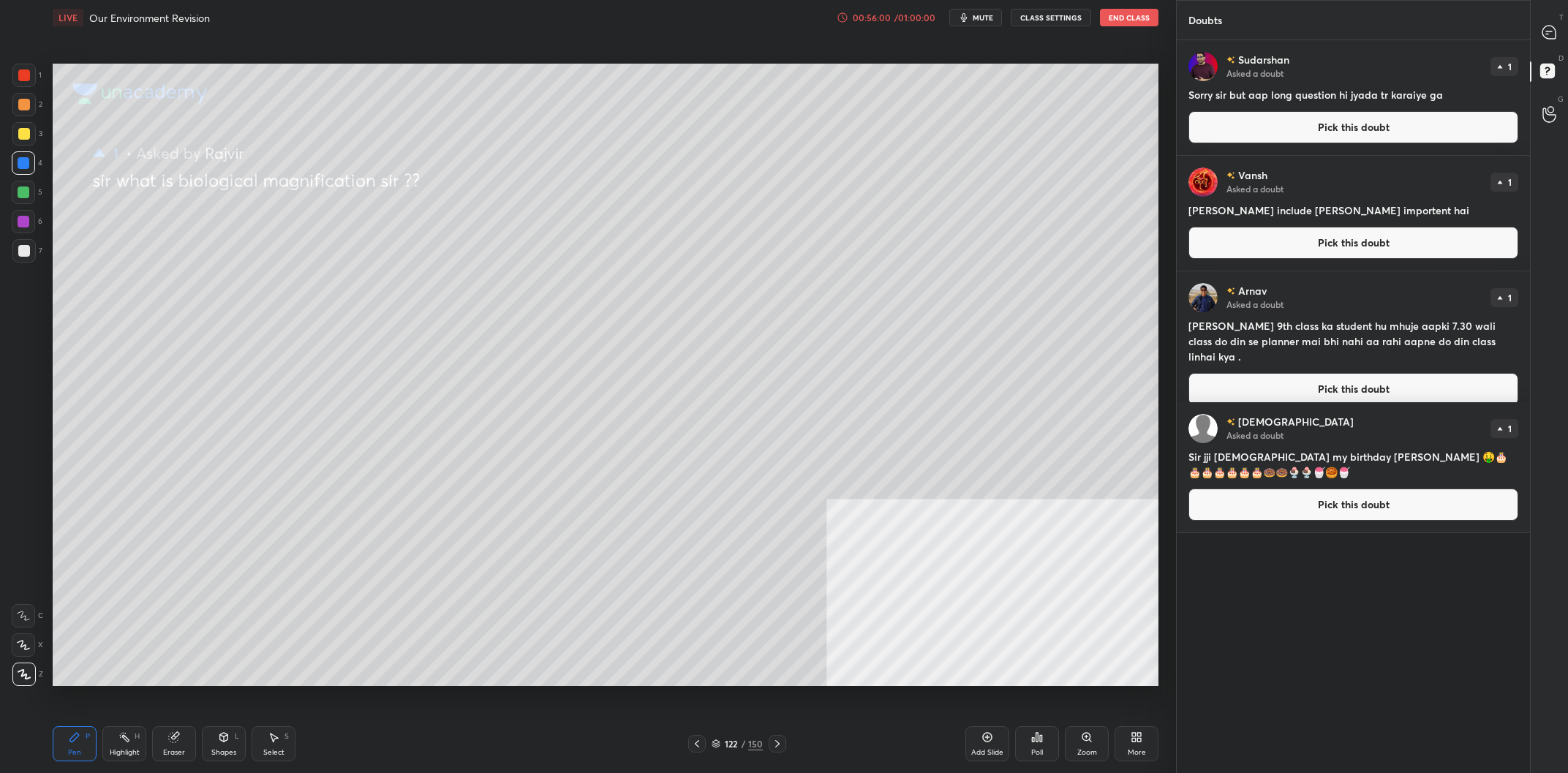
click at [1558, 34] on div at bounding box center [1550, 32] width 29 height 26
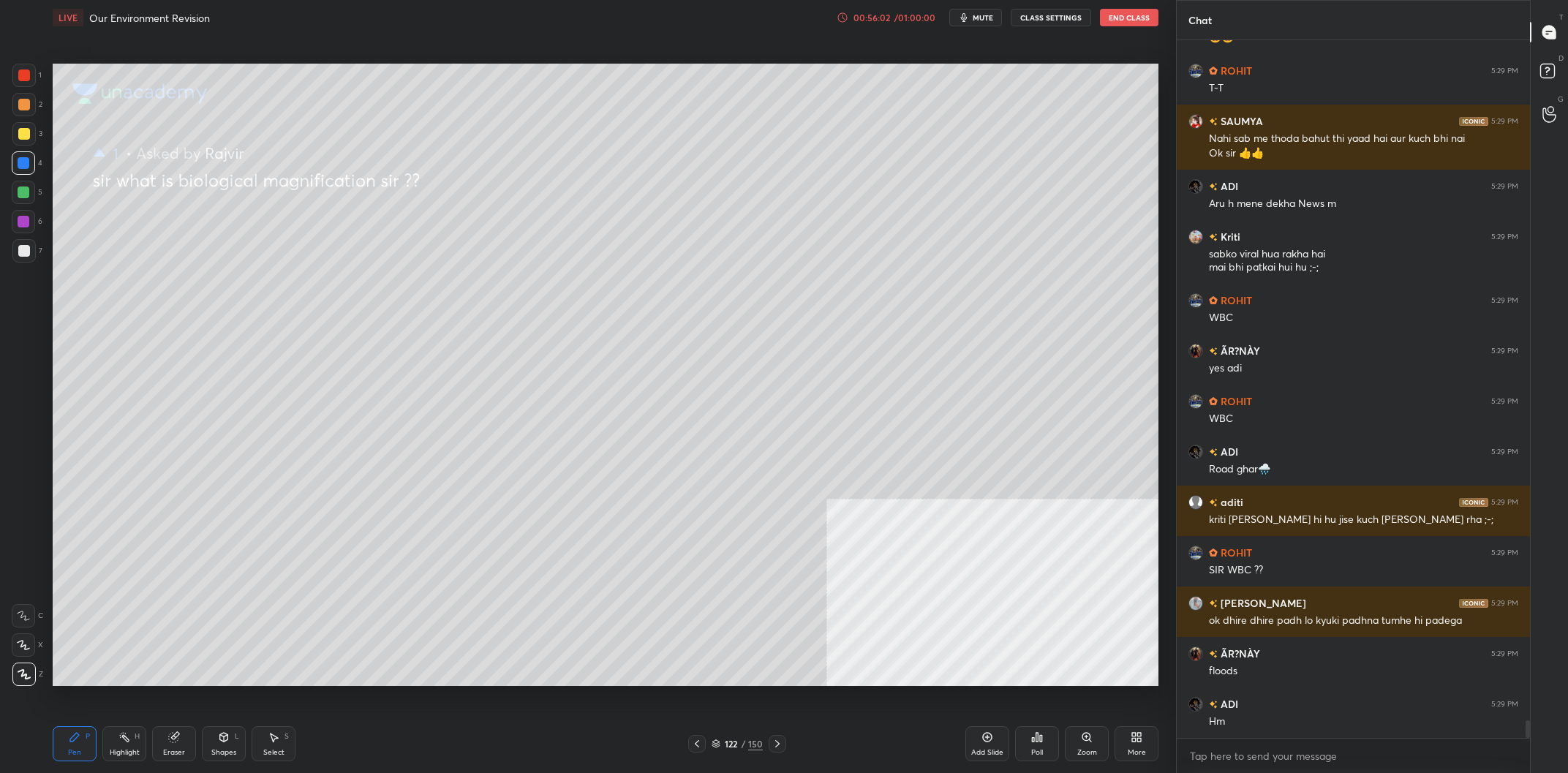
scroll to position [26848, 0]
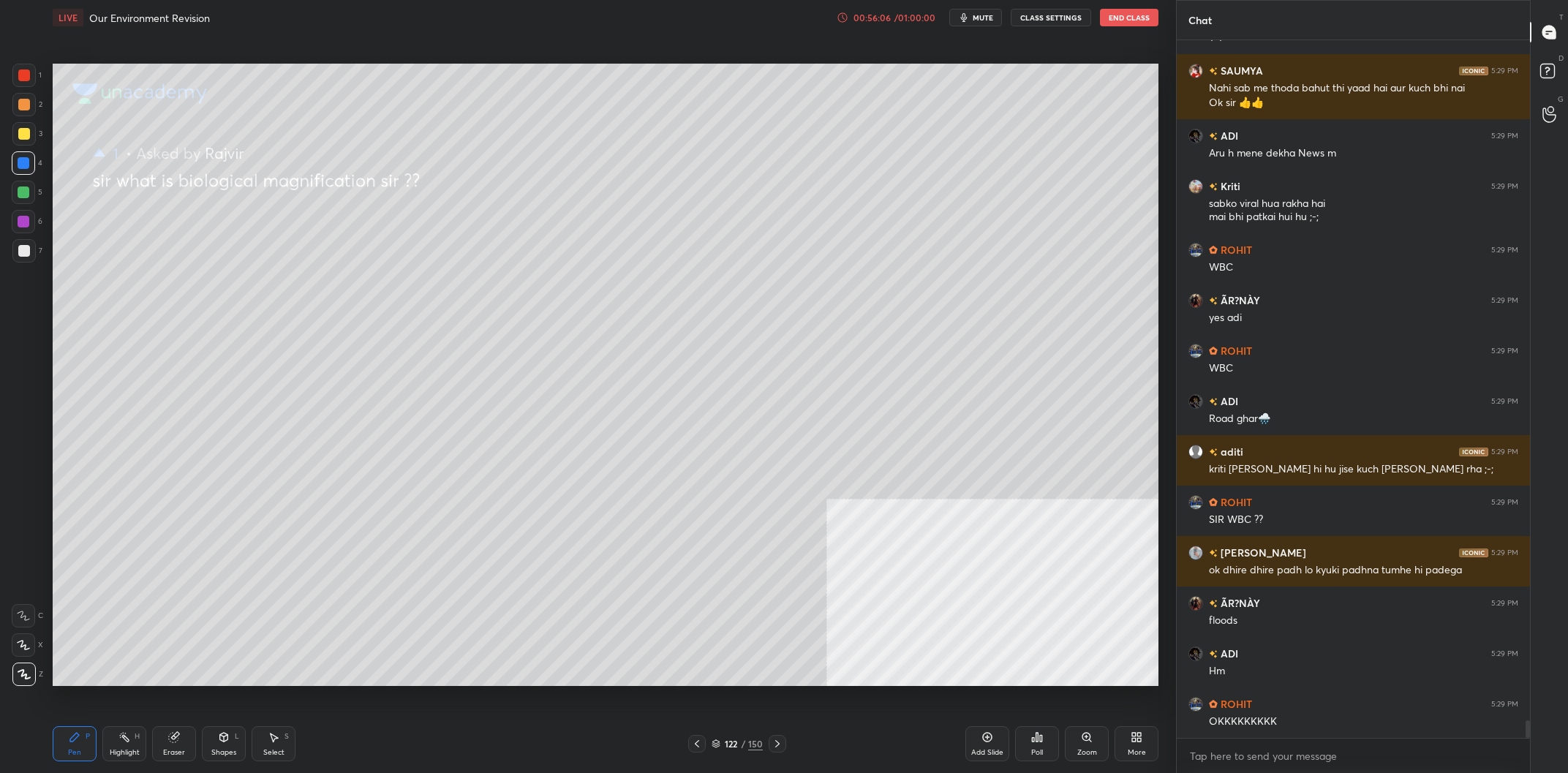
click at [30, 131] on div at bounding box center [24, 133] width 23 height 23
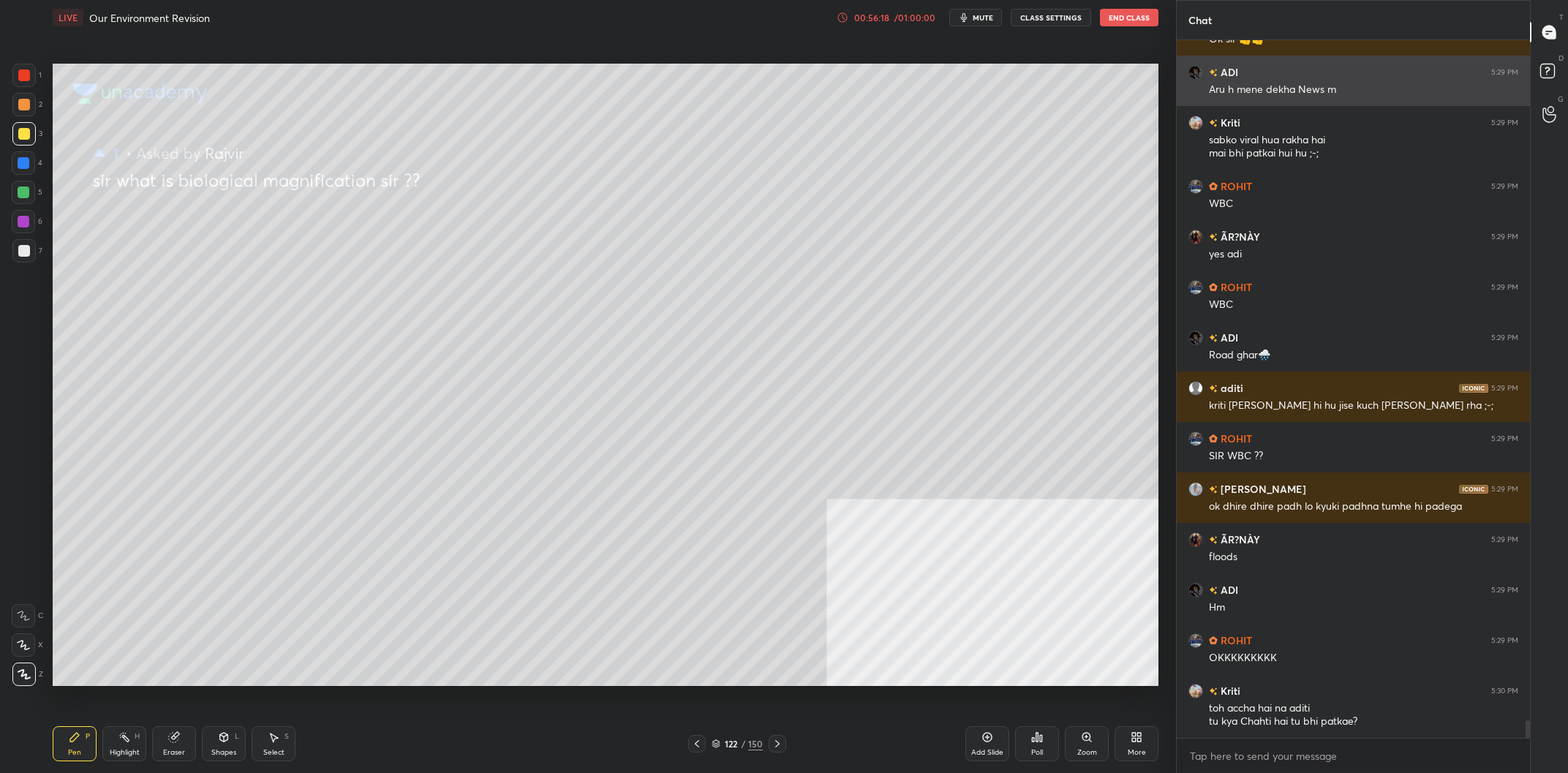
scroll to position [26961, 0]
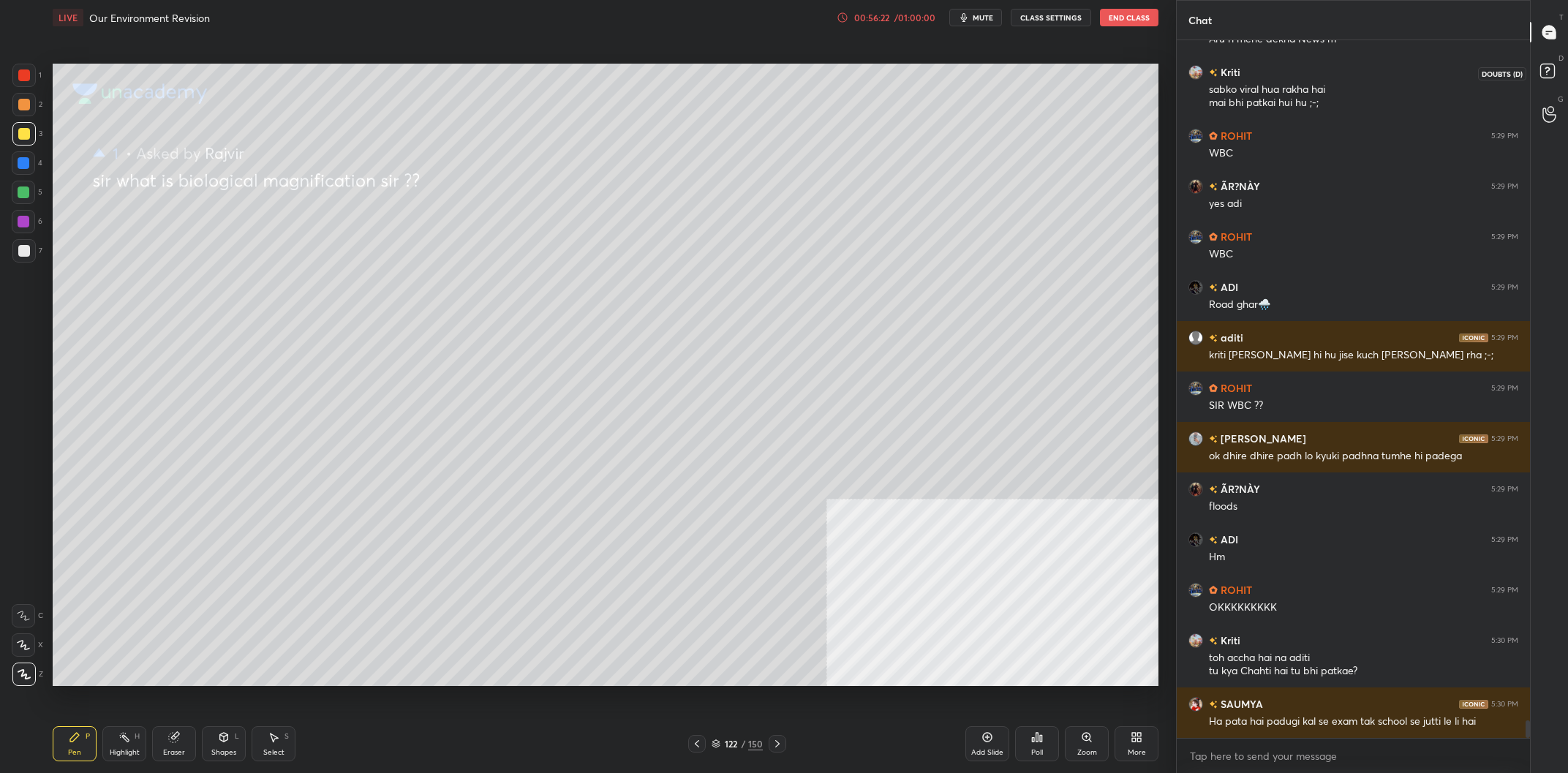
click at [1563, 69] on div at bounding box center [1550, 73] width 29 height 26
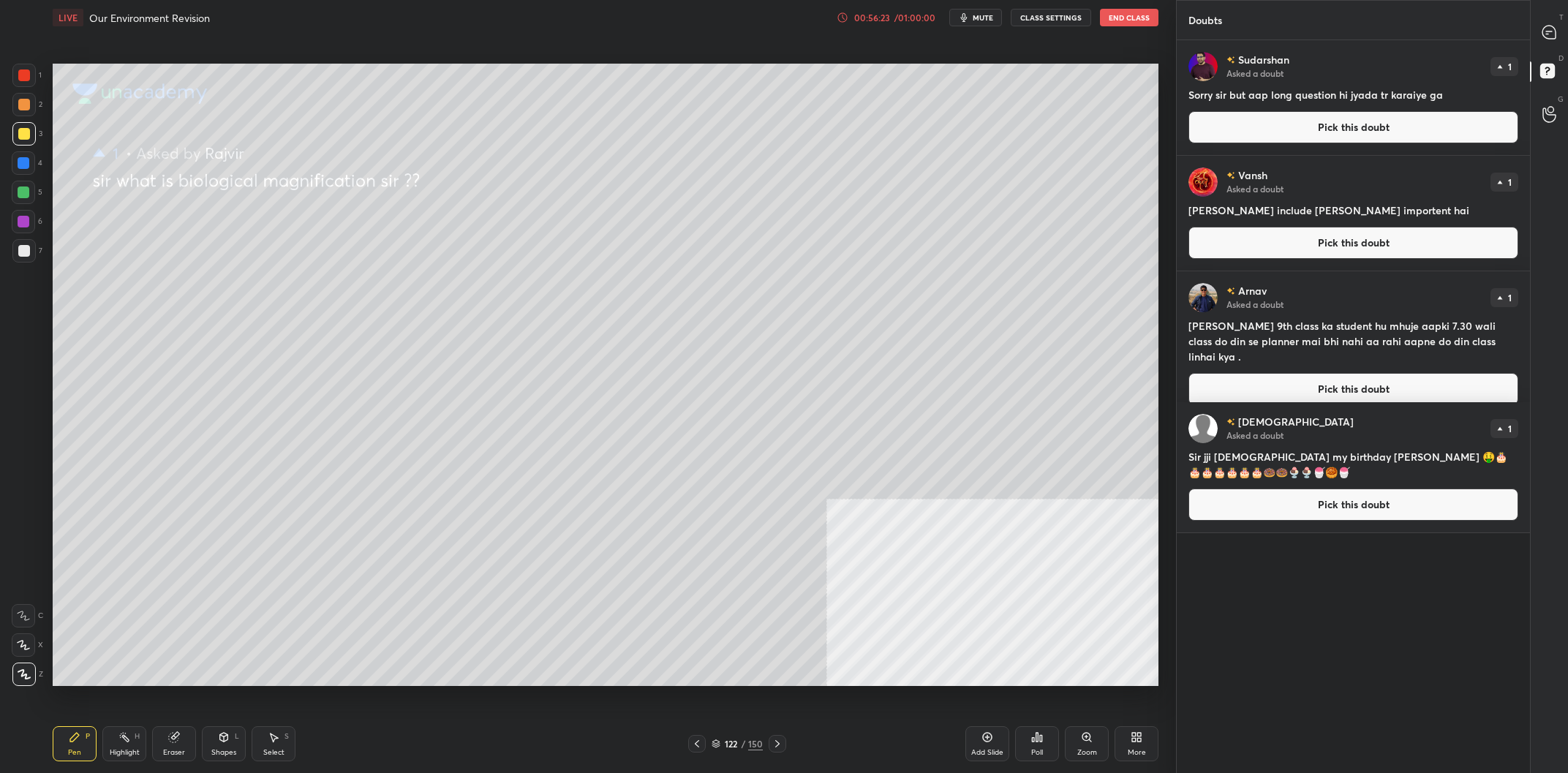
click at [1308, 141] on button "Pick this doubt" at bounding box center [1353, 127] width 330 height 32
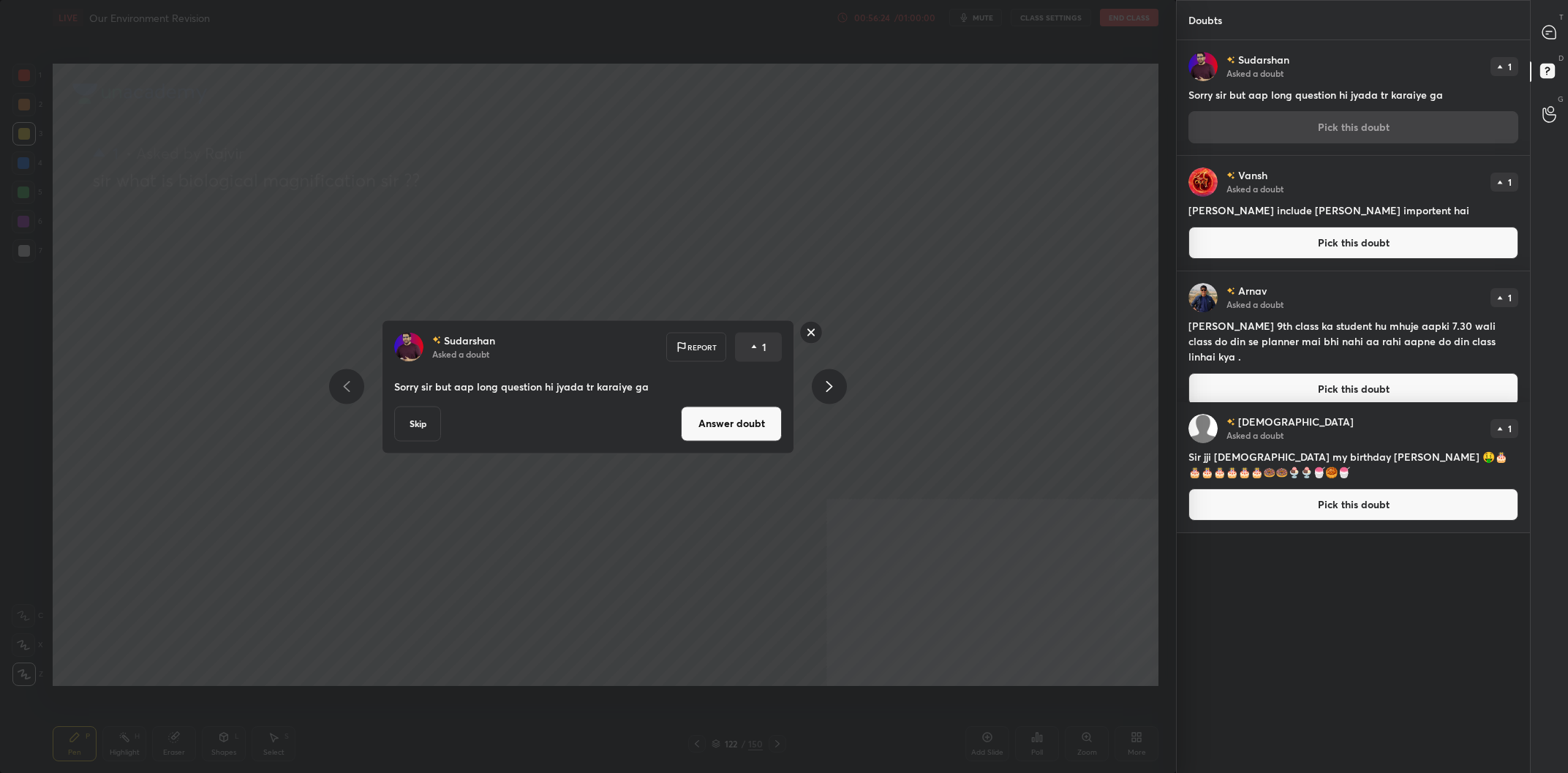
click at [698, 435] on button "Answer doubt" at bounding box center [731, 423] width 101 height 35
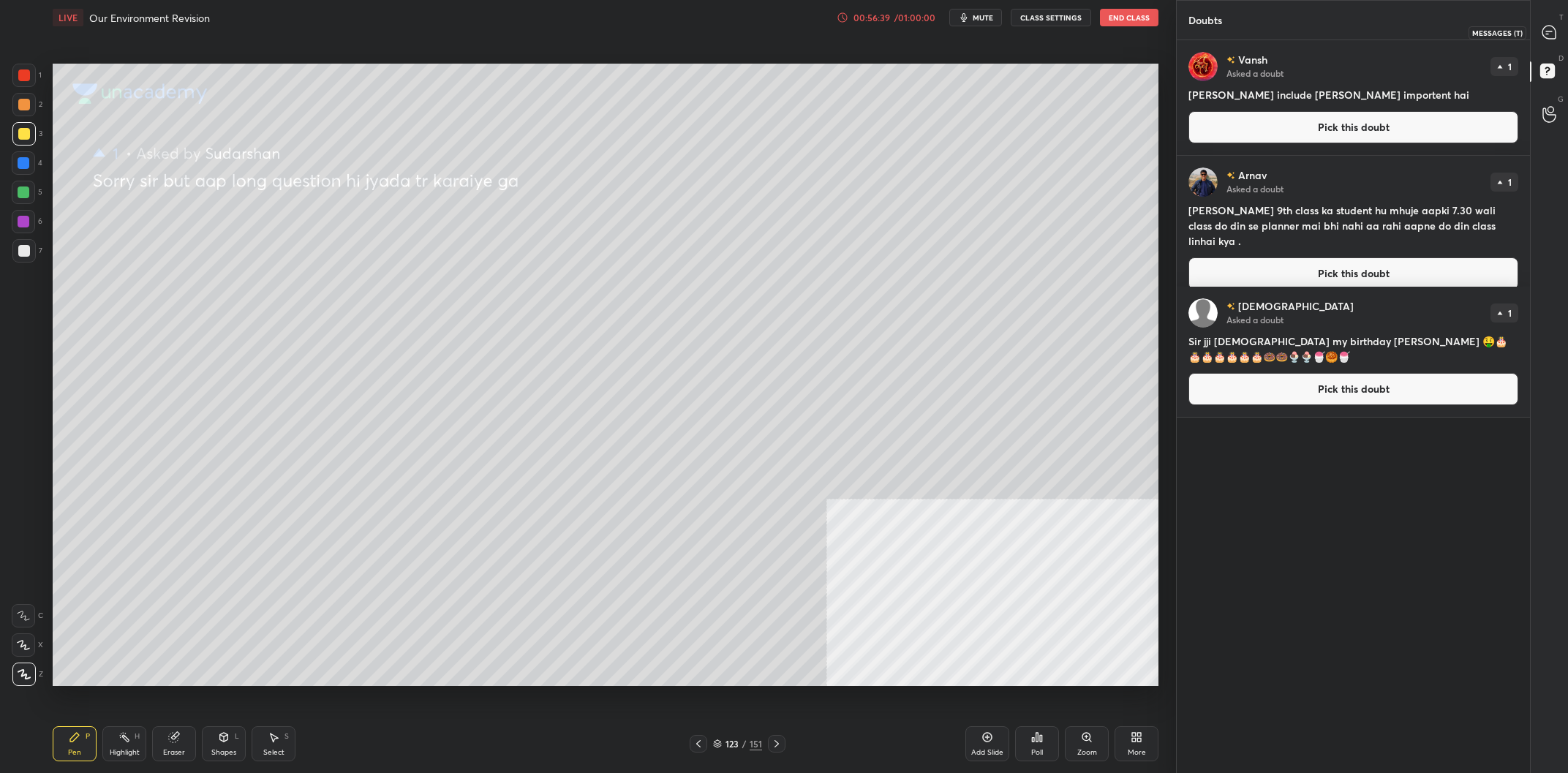
click at [1539, 30] on div at bounding box center [1550, 32] width 29 height 26
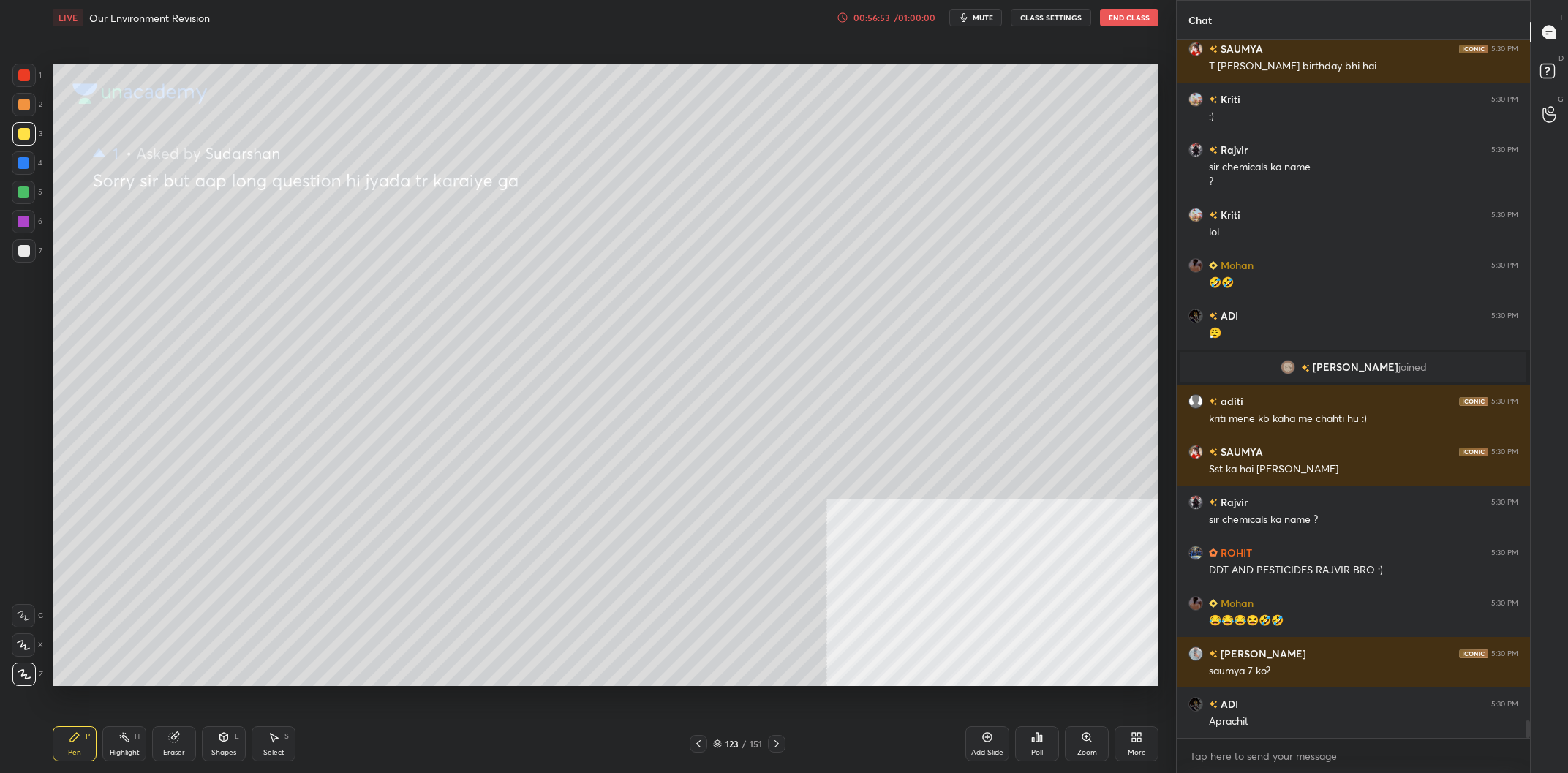
scroll to position [26516, 0]
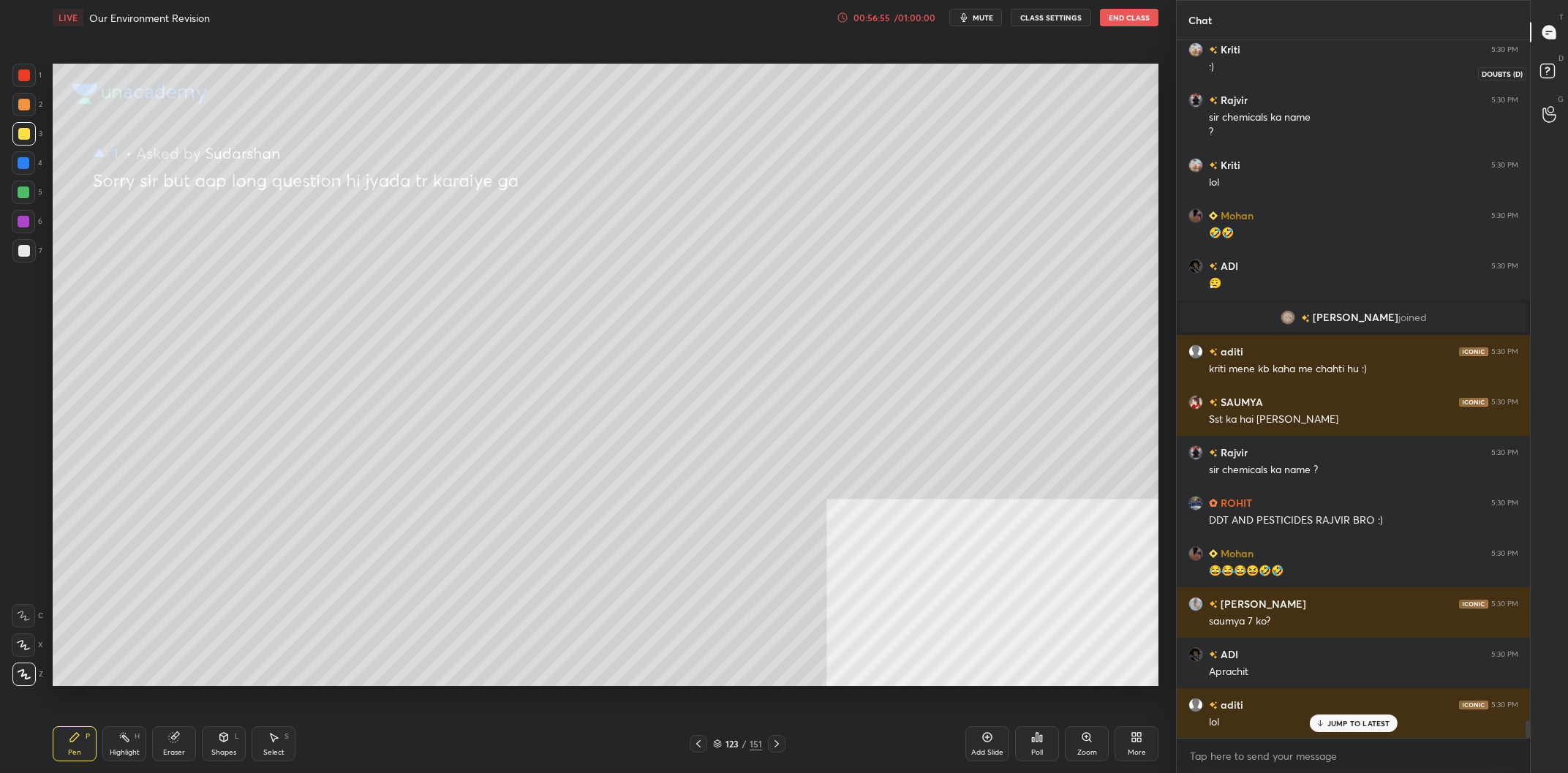
click at [1546, 79] on icon at bounding box center [1550, 73] width 26 height 26
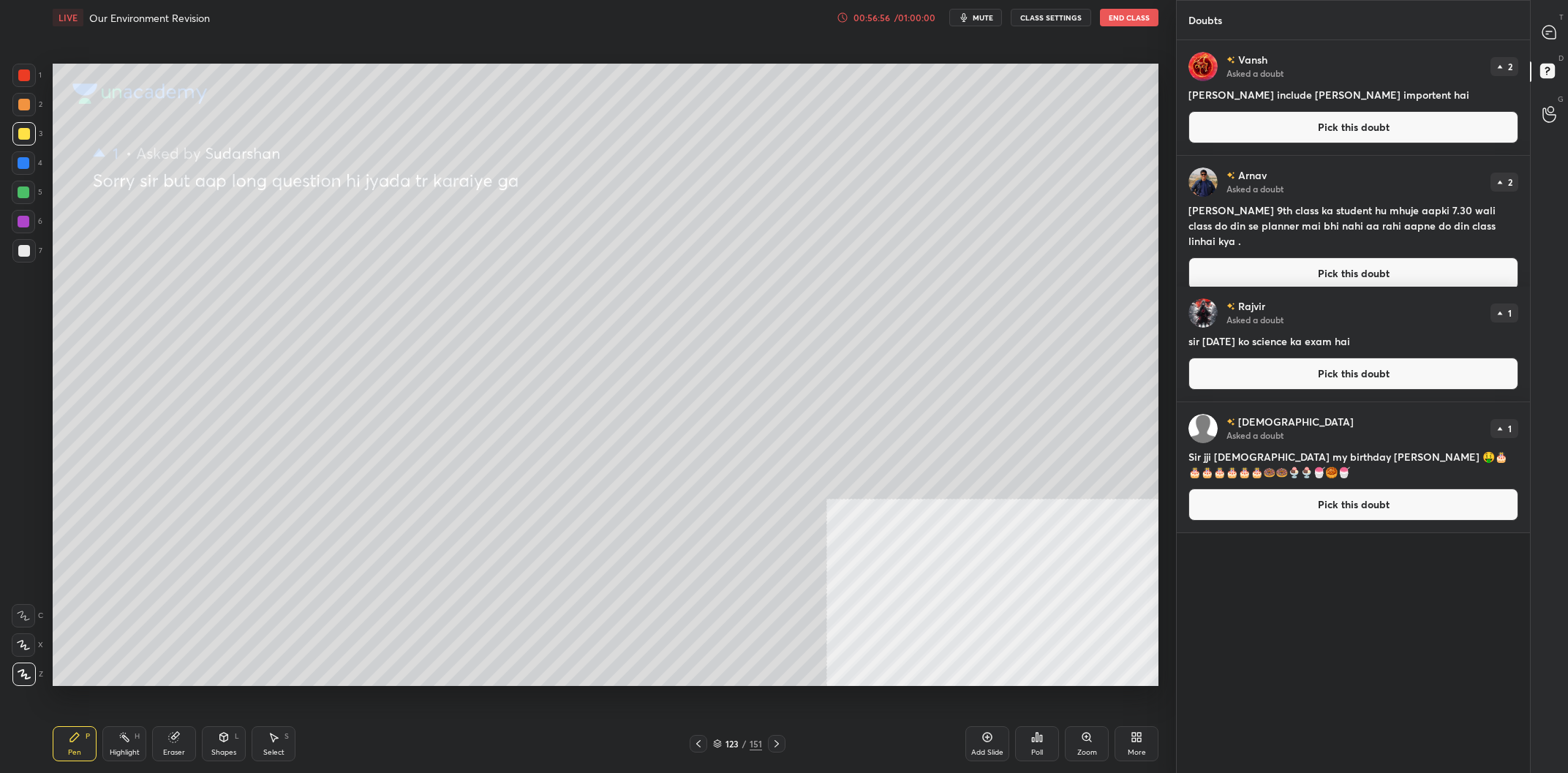
click at [1398, 129] on button "Pick this doubt" at bounding box center [1353, 127] width 330 height 32
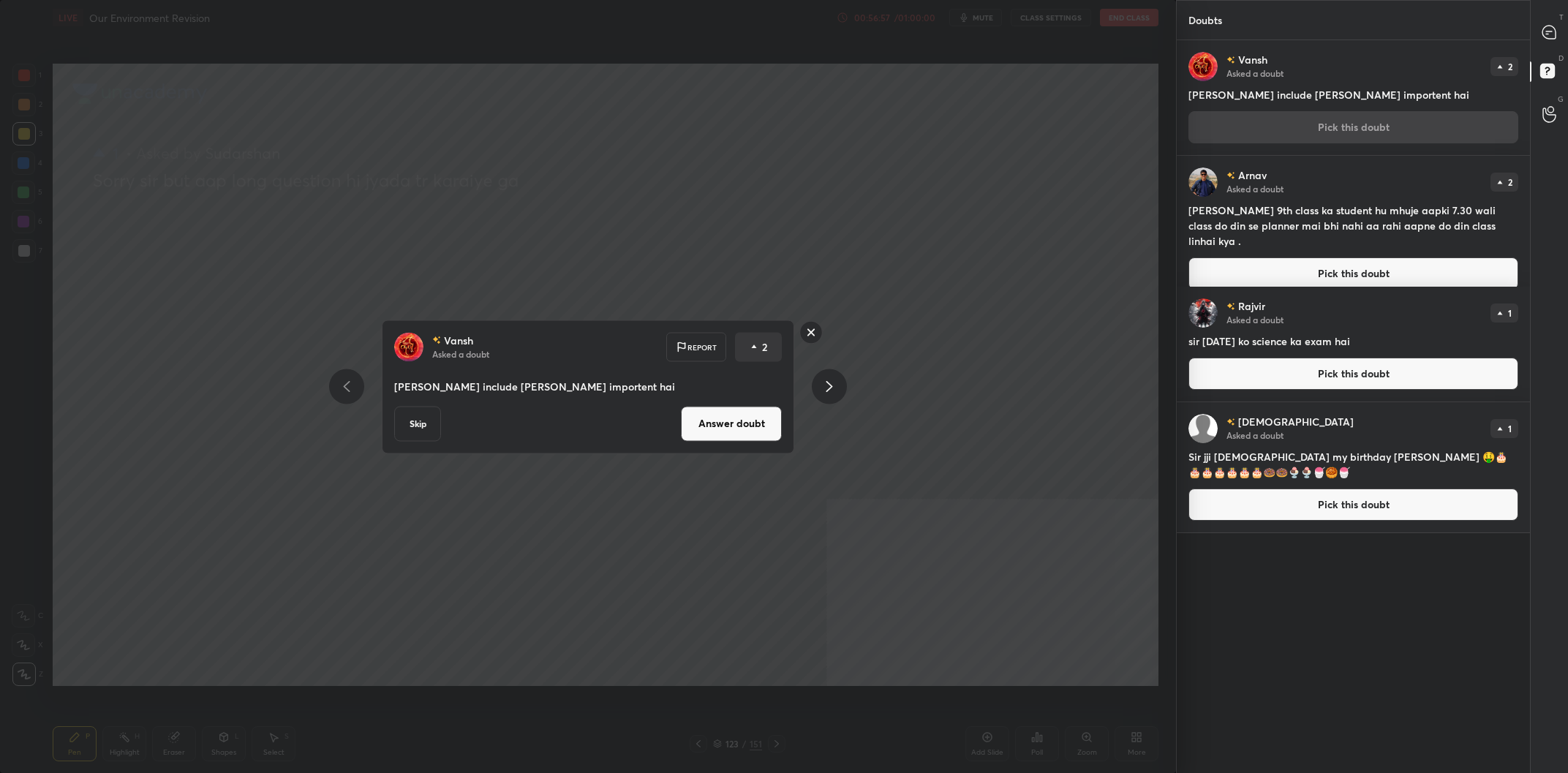
click at [728, 428] on button "Answer doubt" at bounding box center [731, 423] width 101 height 35
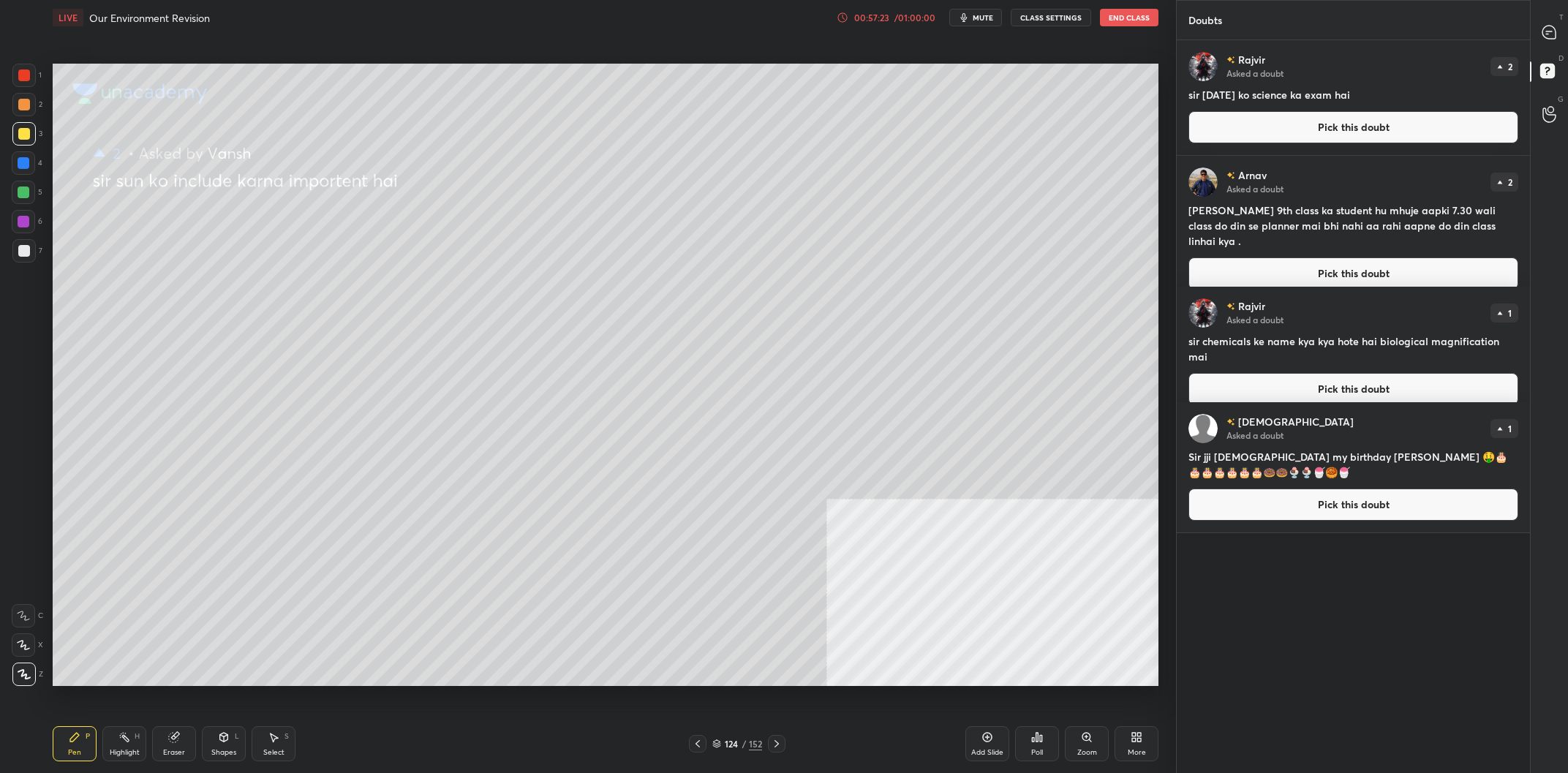
click at [1293, 119] on button "Pick this doubt" at bounding box center [1353, 127] width 330 height 32
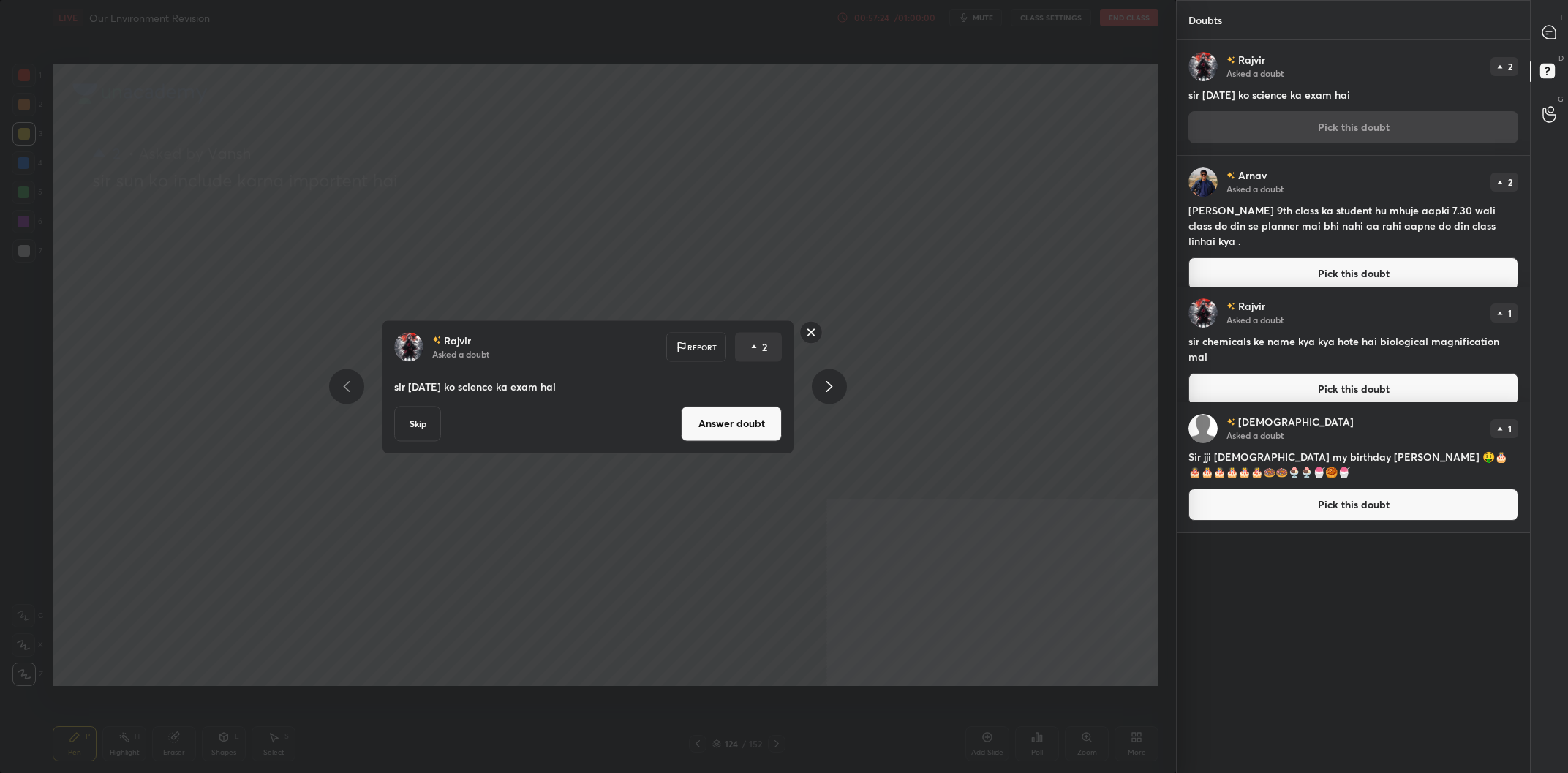
click at [762, 439] on button "Answer doubt" at bounding box center [731, 423] width 101 height 35
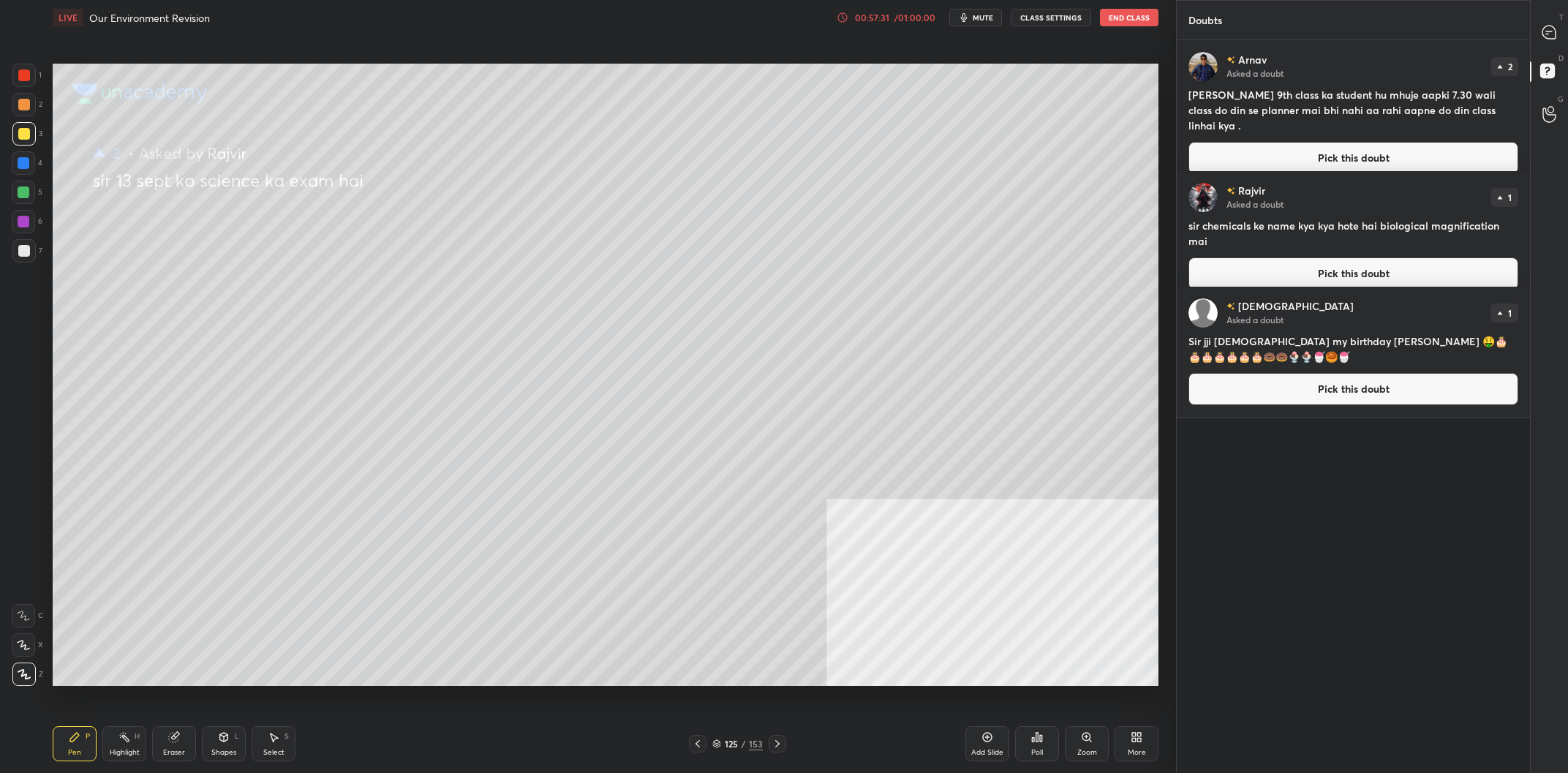
click at [1225, 126] on div "[PERSON_NAME] Asked a doubt 2 [PERSON_NAME] 9th class ka student hu mhuje aapki…" at bounding box center [1354, 113] width 353 height 146
click at [1216, 142] on button "Pick this doubt" at bounding box center [1353, 158] width 330 height 32
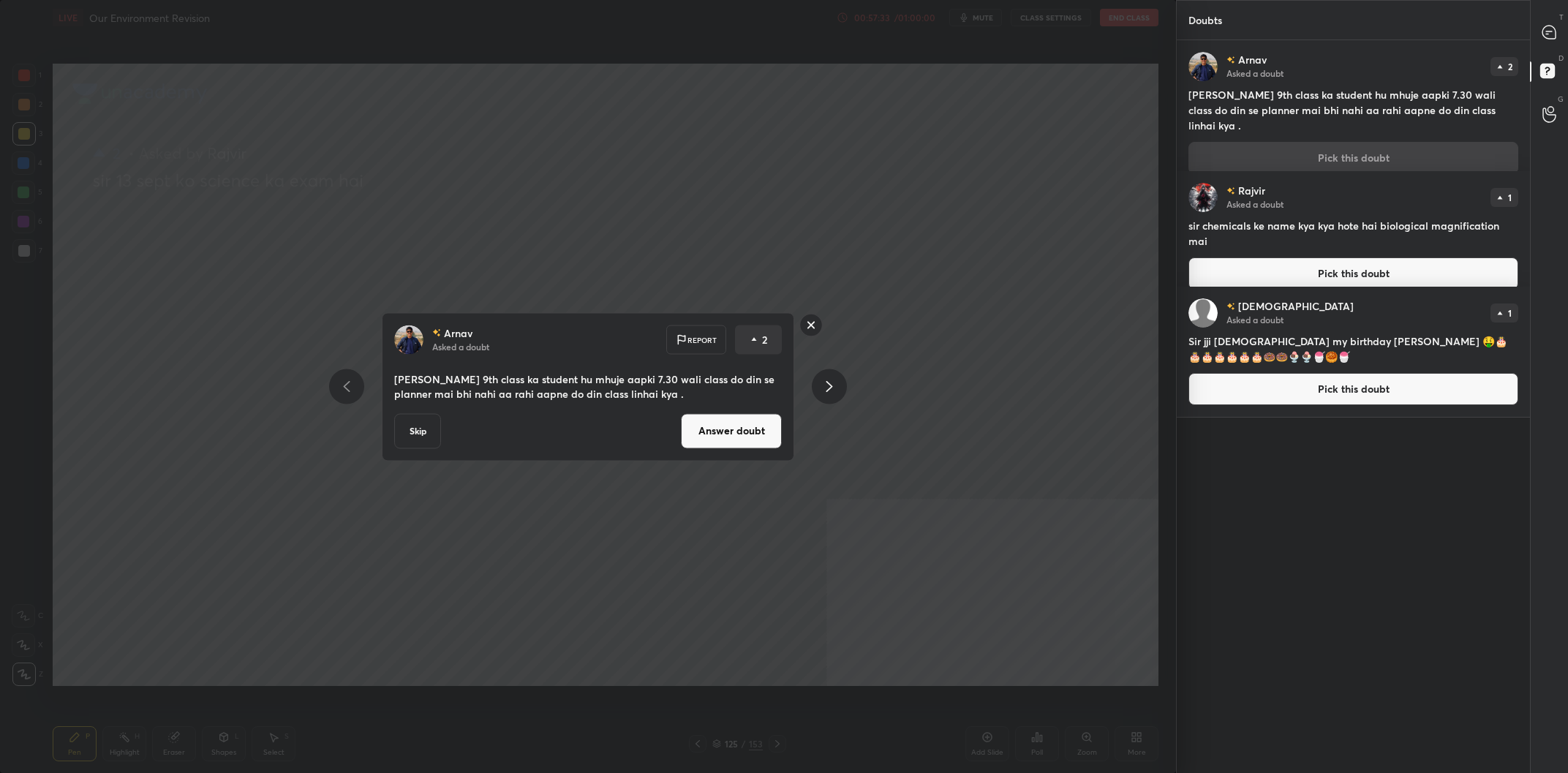
click at [713, 428] on button "Answer doubt" at bounding box center [731, 430] width 101 height 35
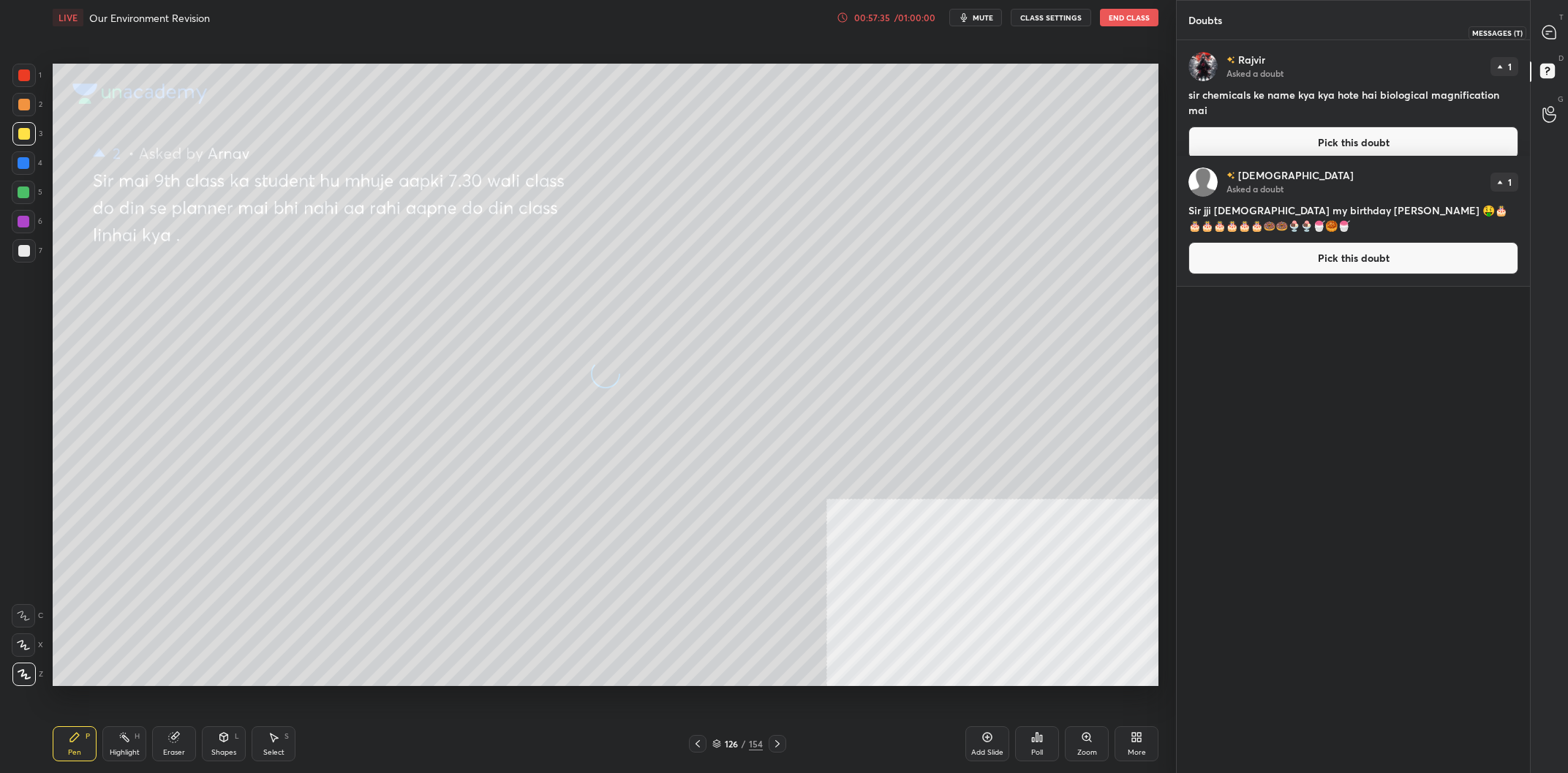
click at [1556, 26] on icon at bounding box center [1550, 32] width 15 height 15
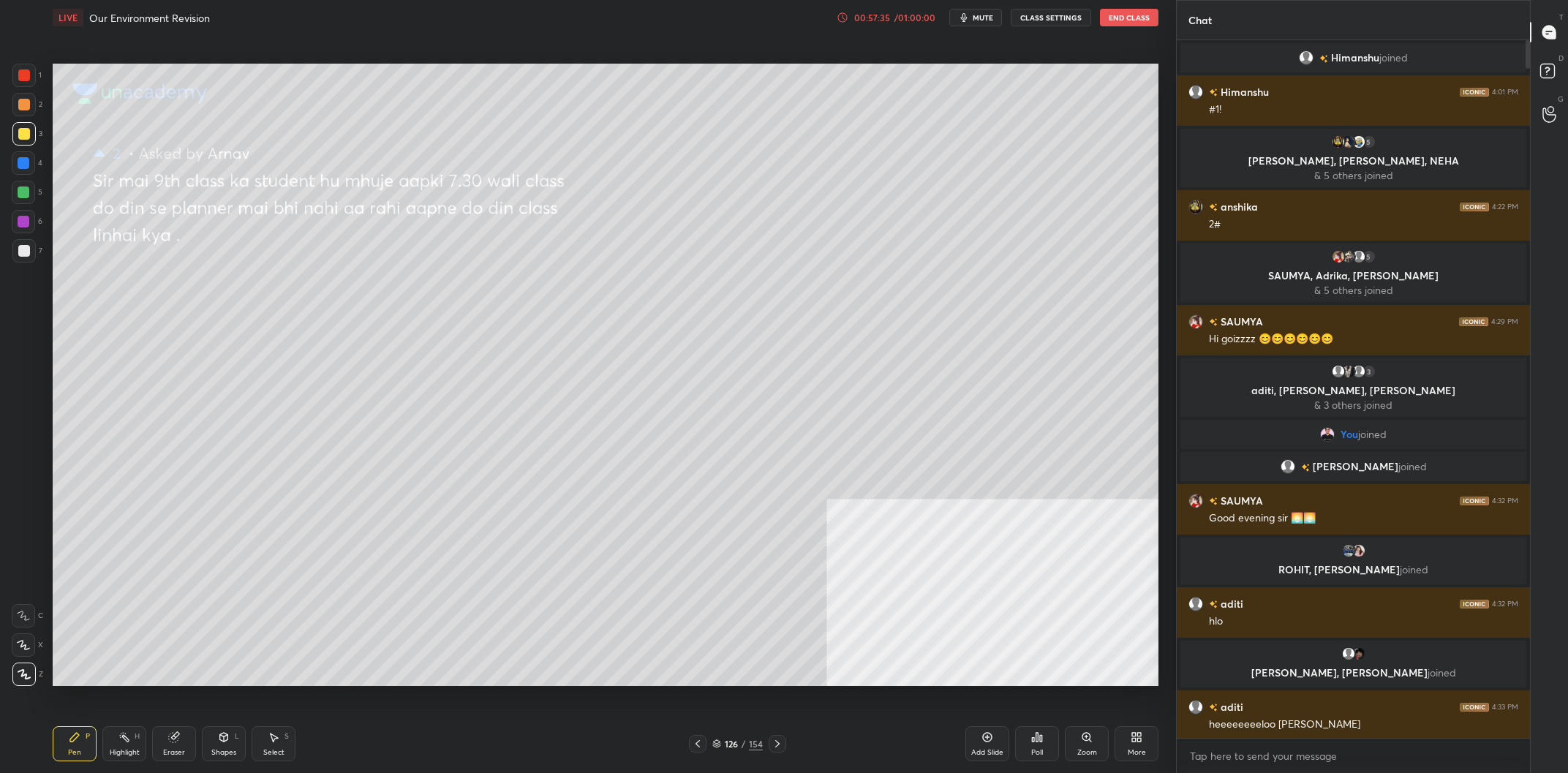
type textarea "x"
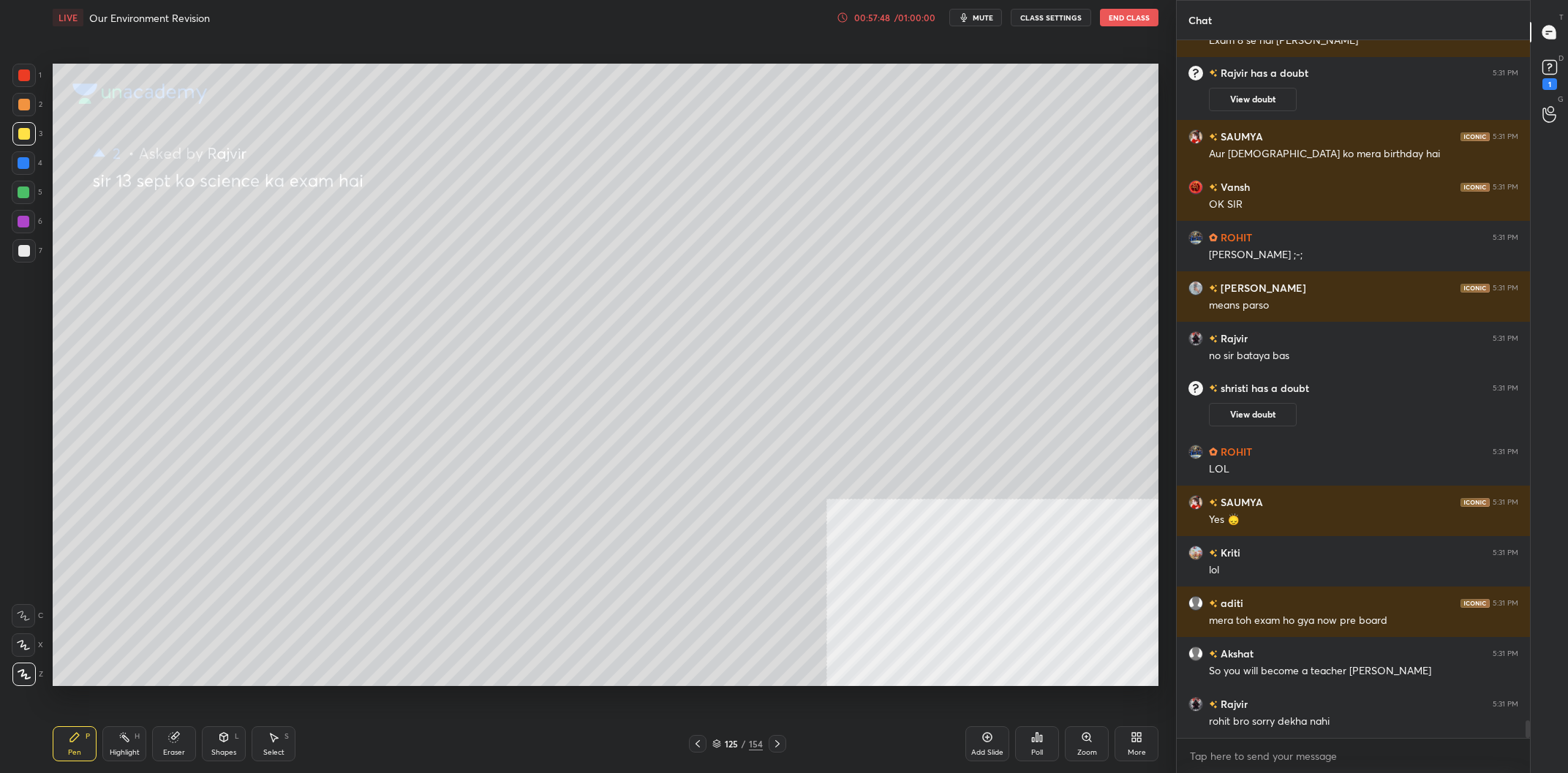
scroll to position [27096, 0]
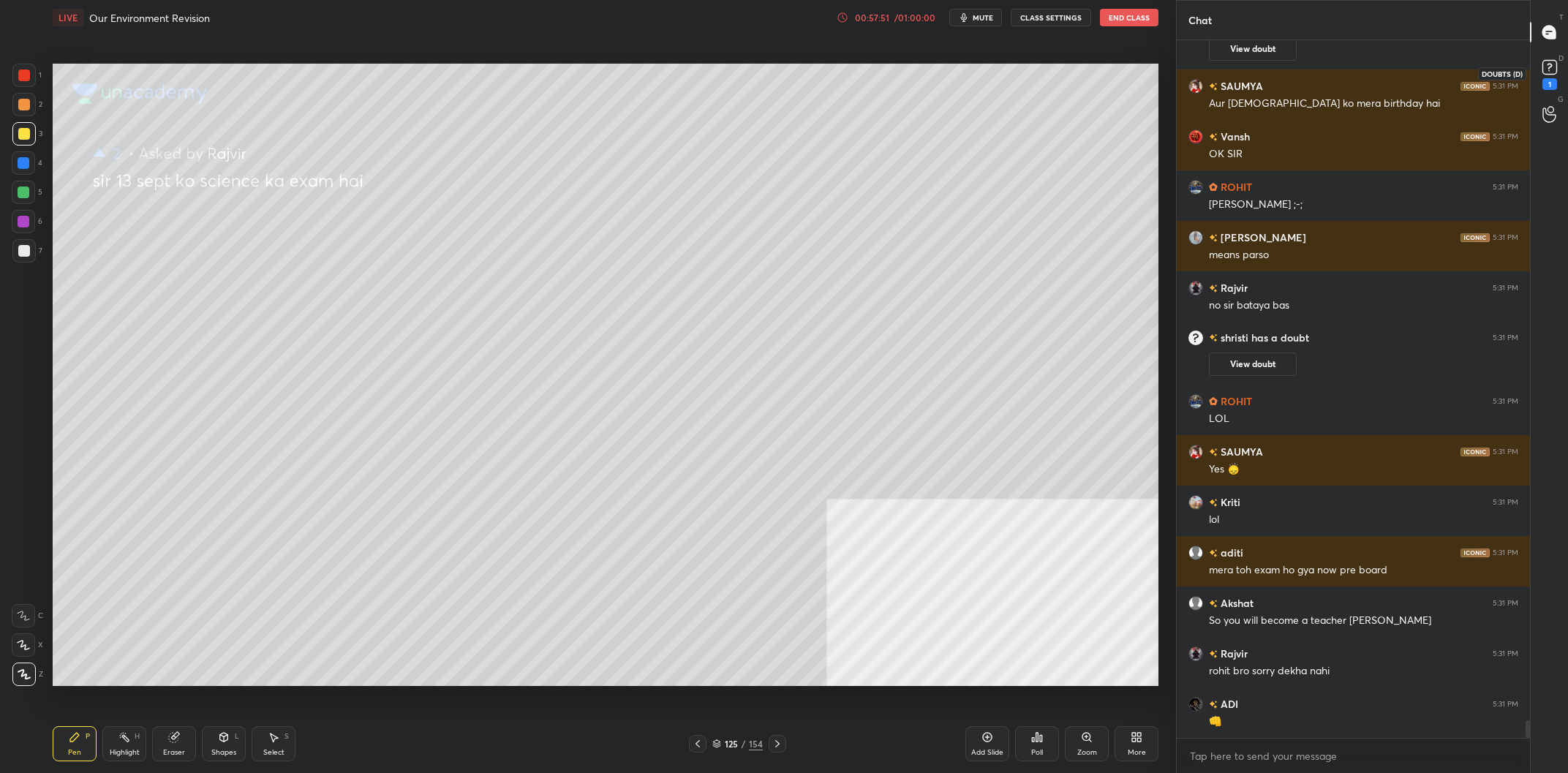
click at [1548, 74] on rect at bounding box center [1549, 67] width 14 height 14
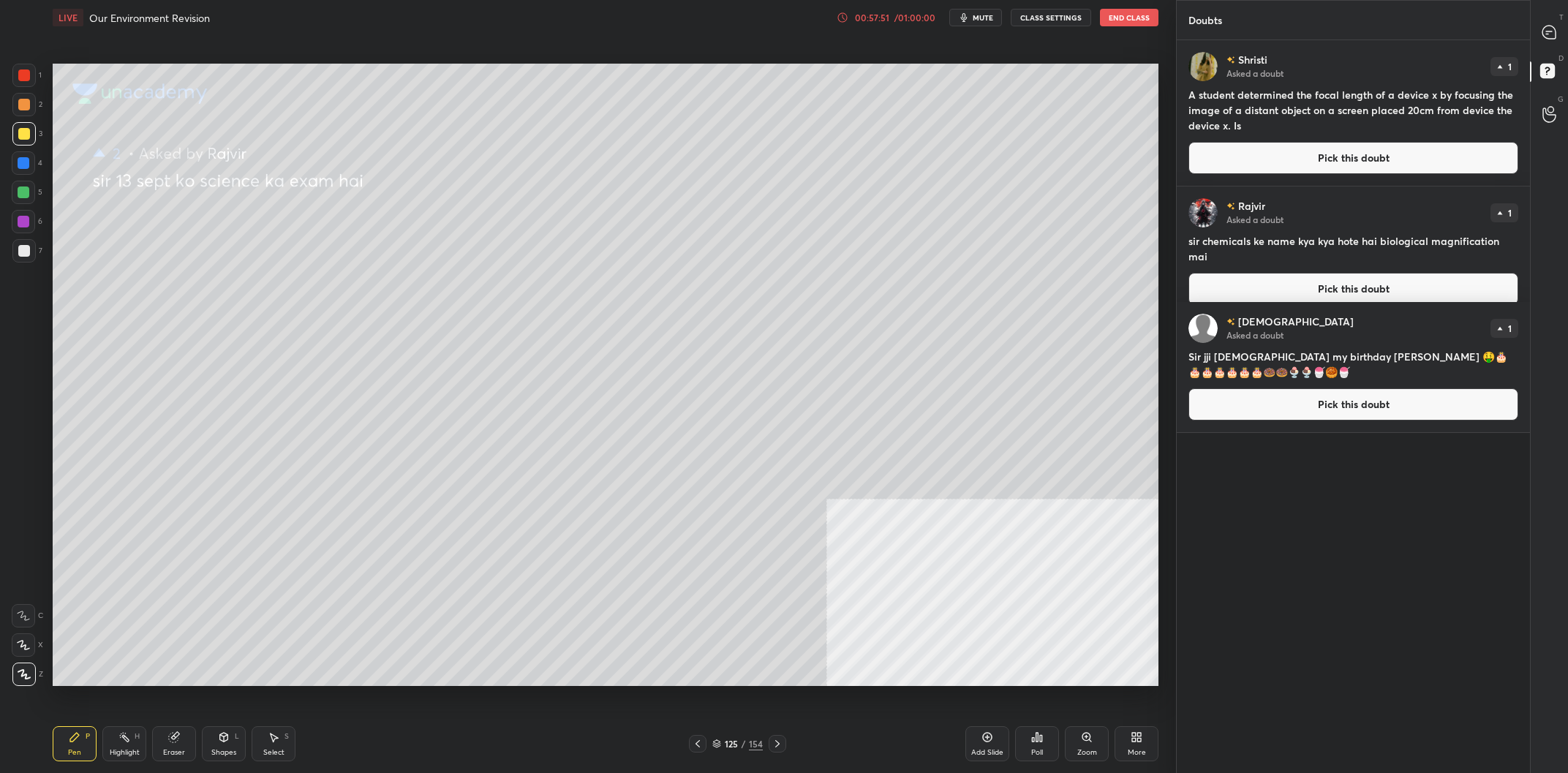
click at [1346, 133] on div "[PERSON_NAME] Asked a doubt 1 A student determined the focal length of a device…" at bounding box center [1354, 113] width 353 height 146
click at [1321, 162] on button "Pick this doubt" at bounding box center [1353, 158] width 330 height 32
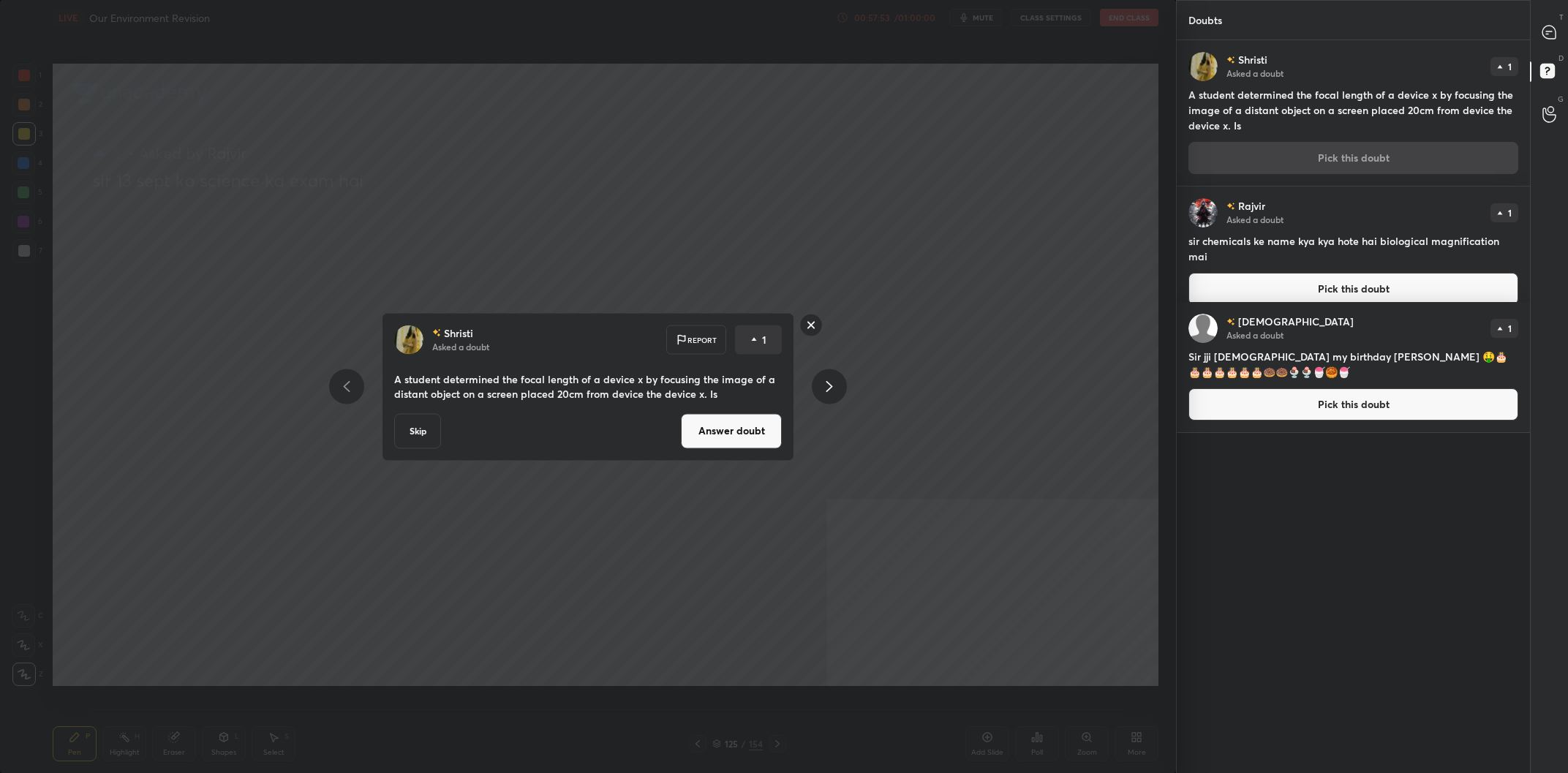
click at [728, 433] on button "Answer doubt" at bounding box center [731, 430] width 101 height 35
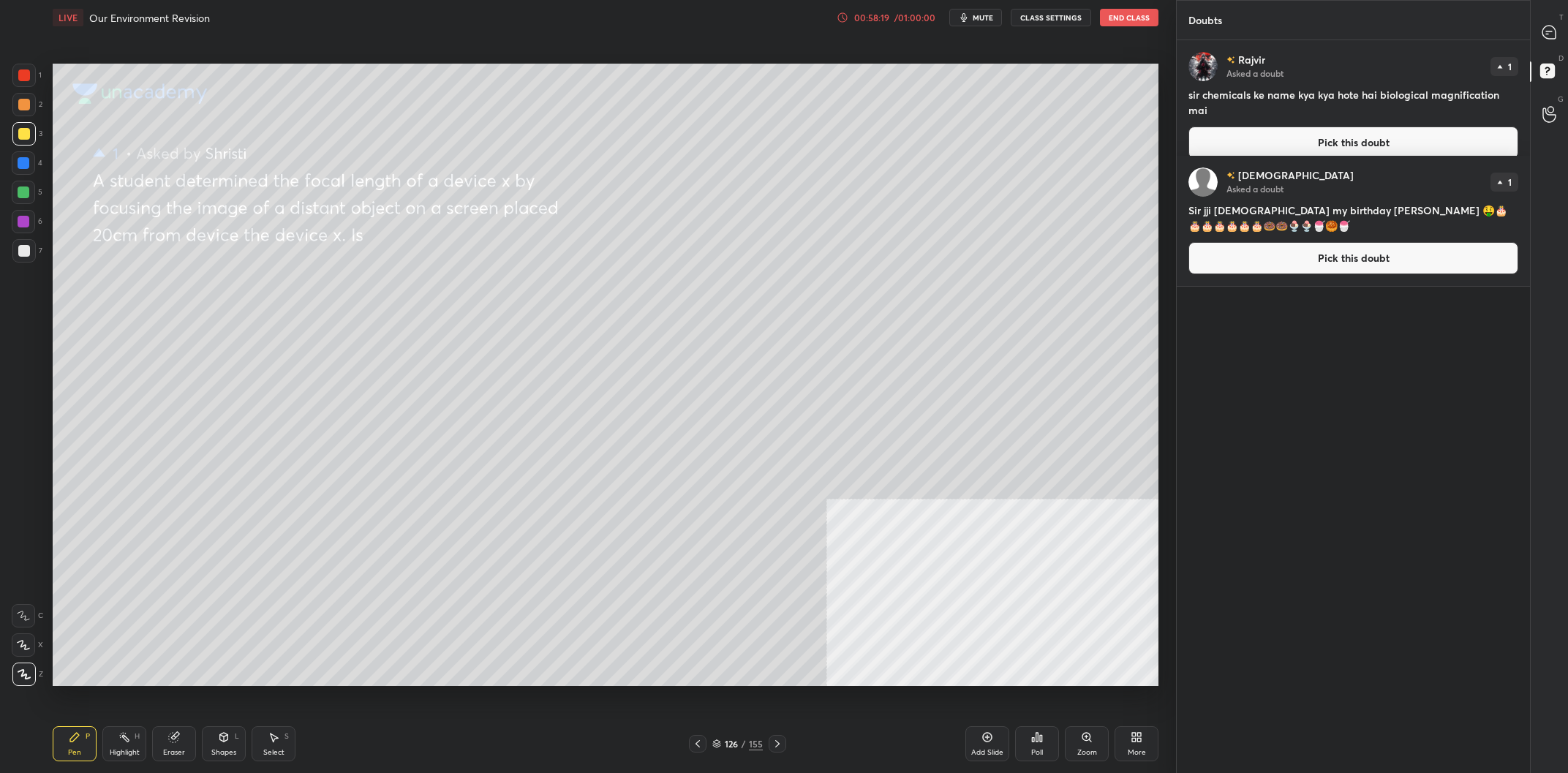
click at [1548, 26] on icon at bounding box center [1548, 32] width 13 height 13
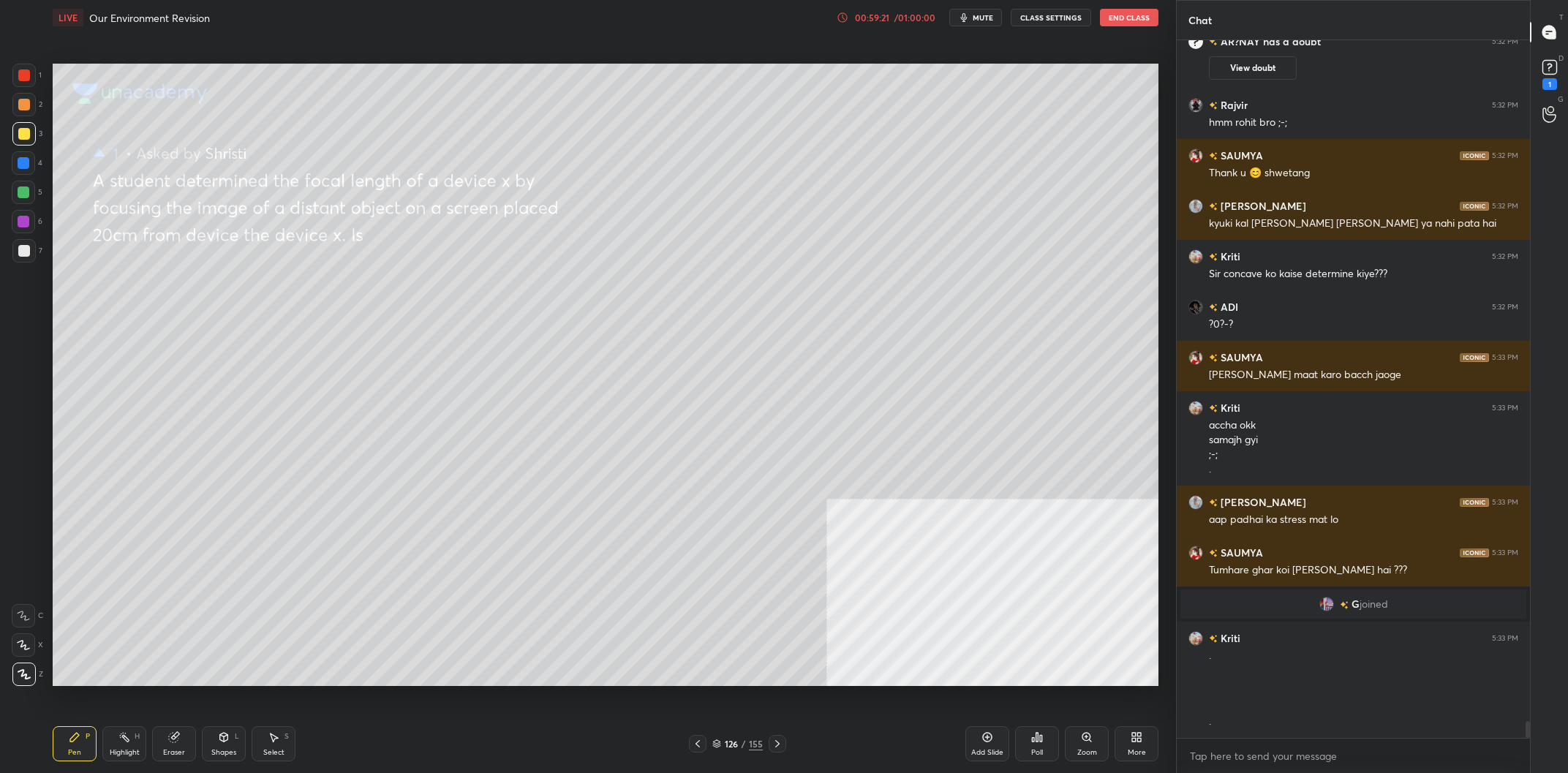
scroll to position [28075, 0]
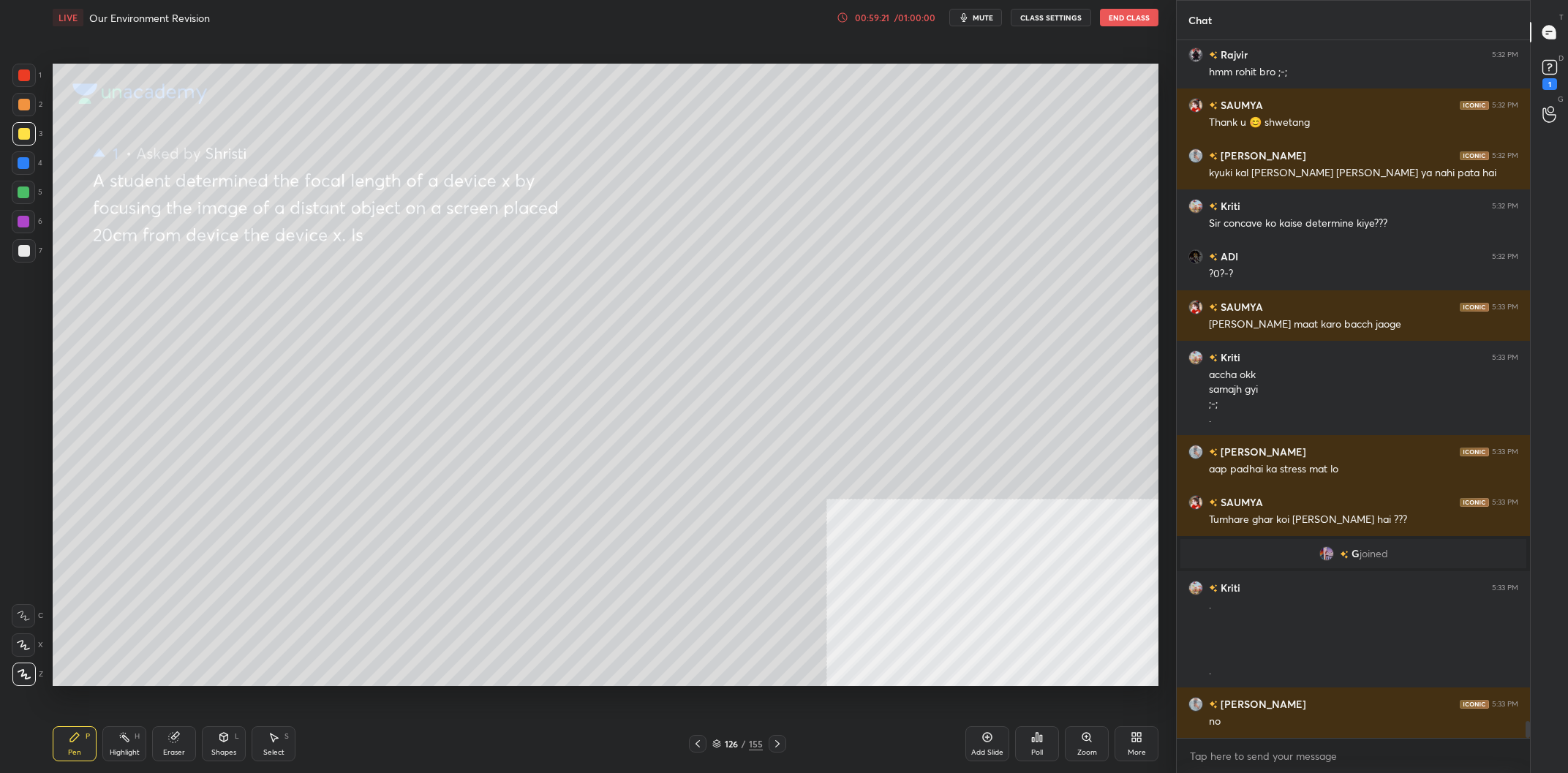
click at [23, 167] on div at bounding box center [24, 163] width 12 height 12
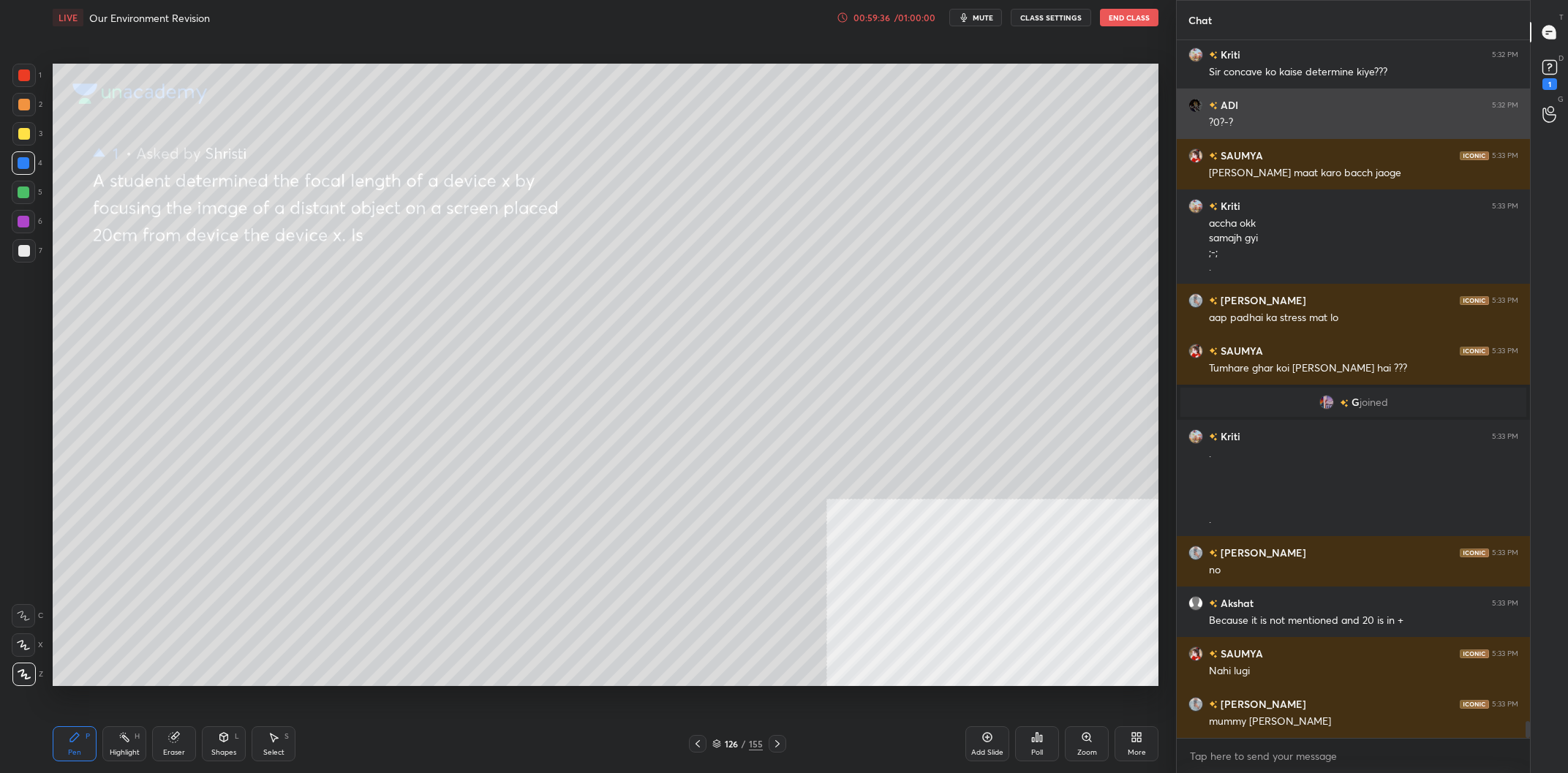
scroll to position [28278, 0]
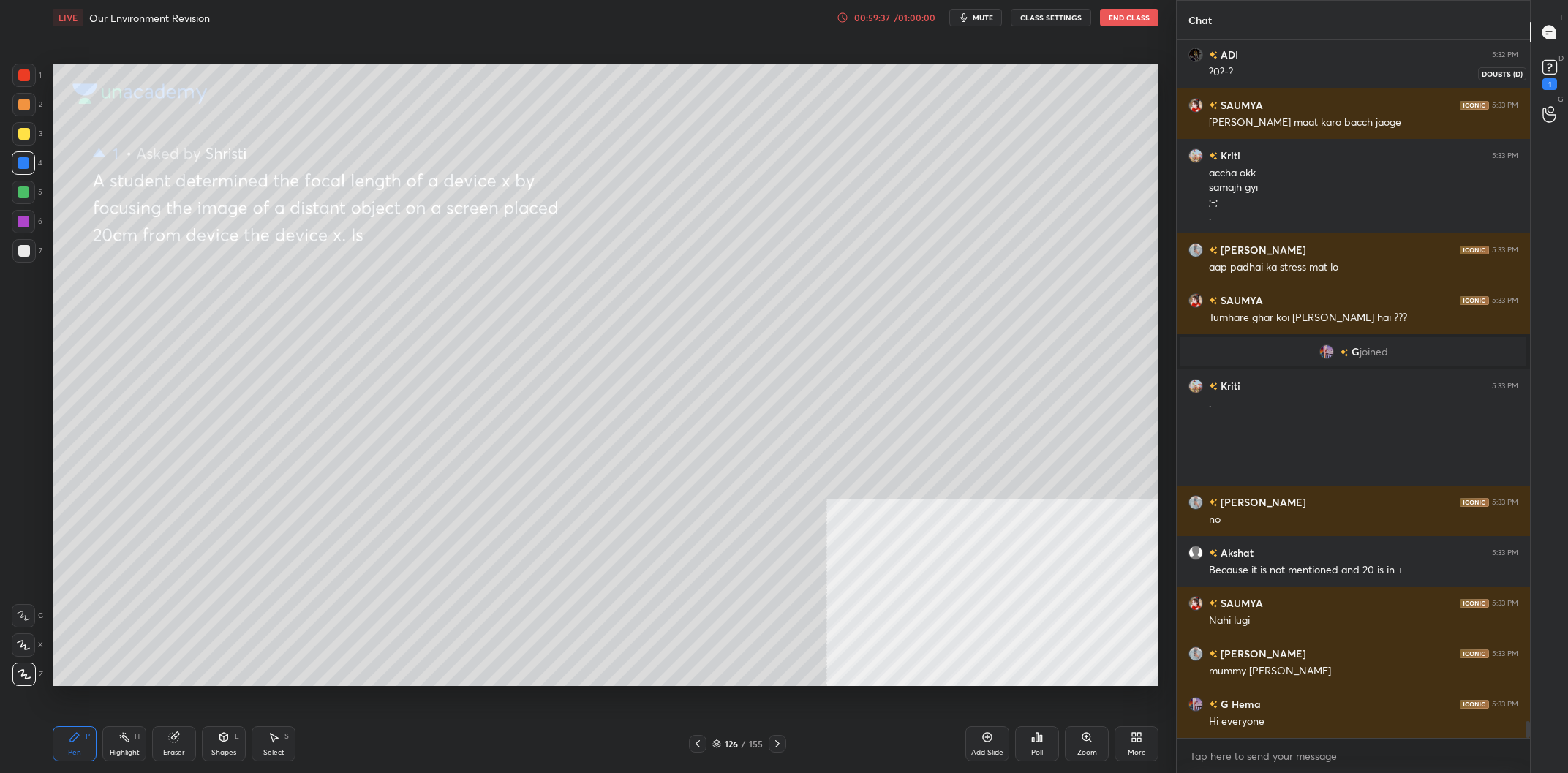
click at [1552, 70] on rect at bounding box center [1549, 67] width 14 height 14
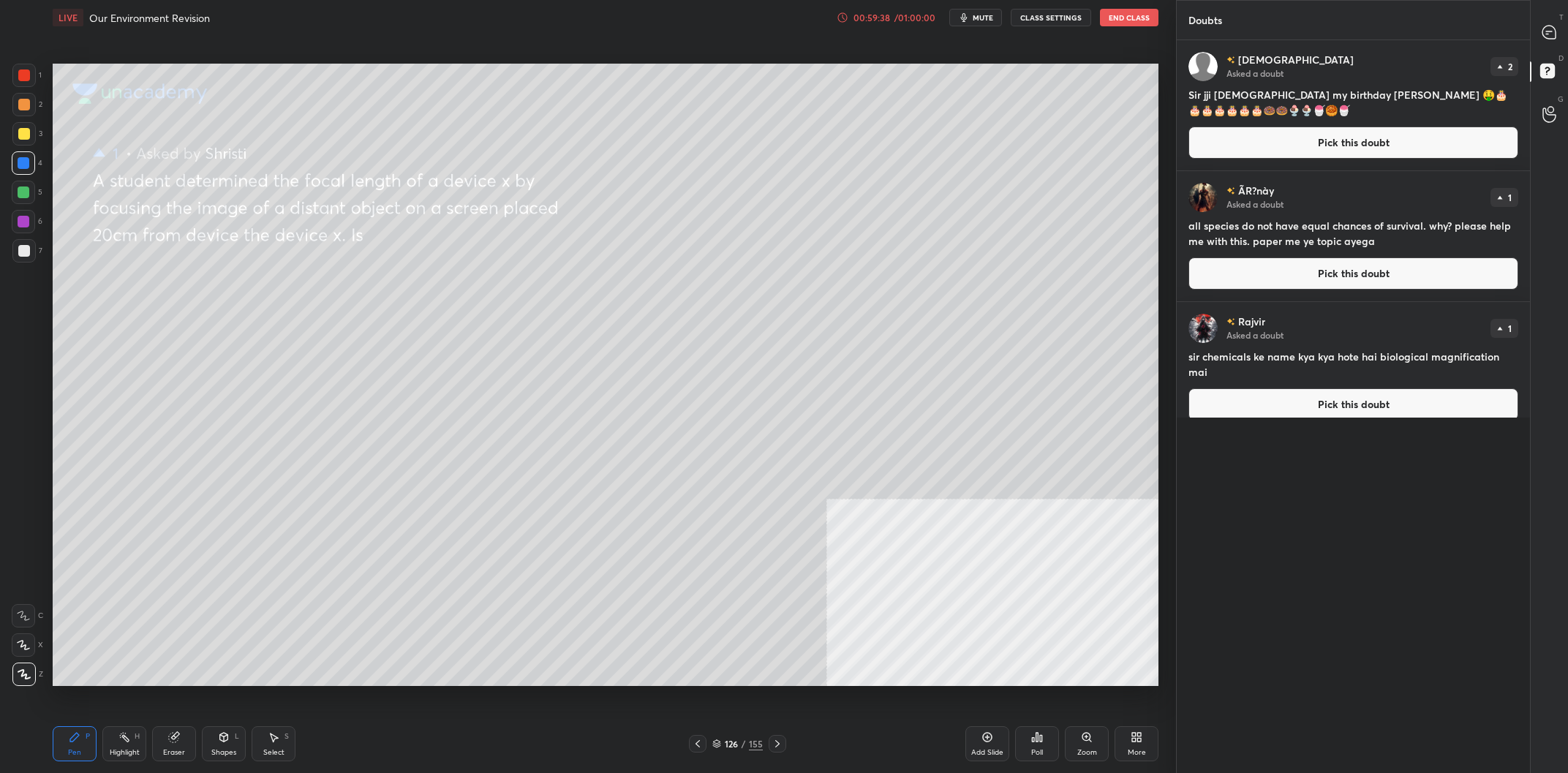
click at [1304, 146] on button "Pick this doubt" at bounding box center [1353, 142] width 330 height 32
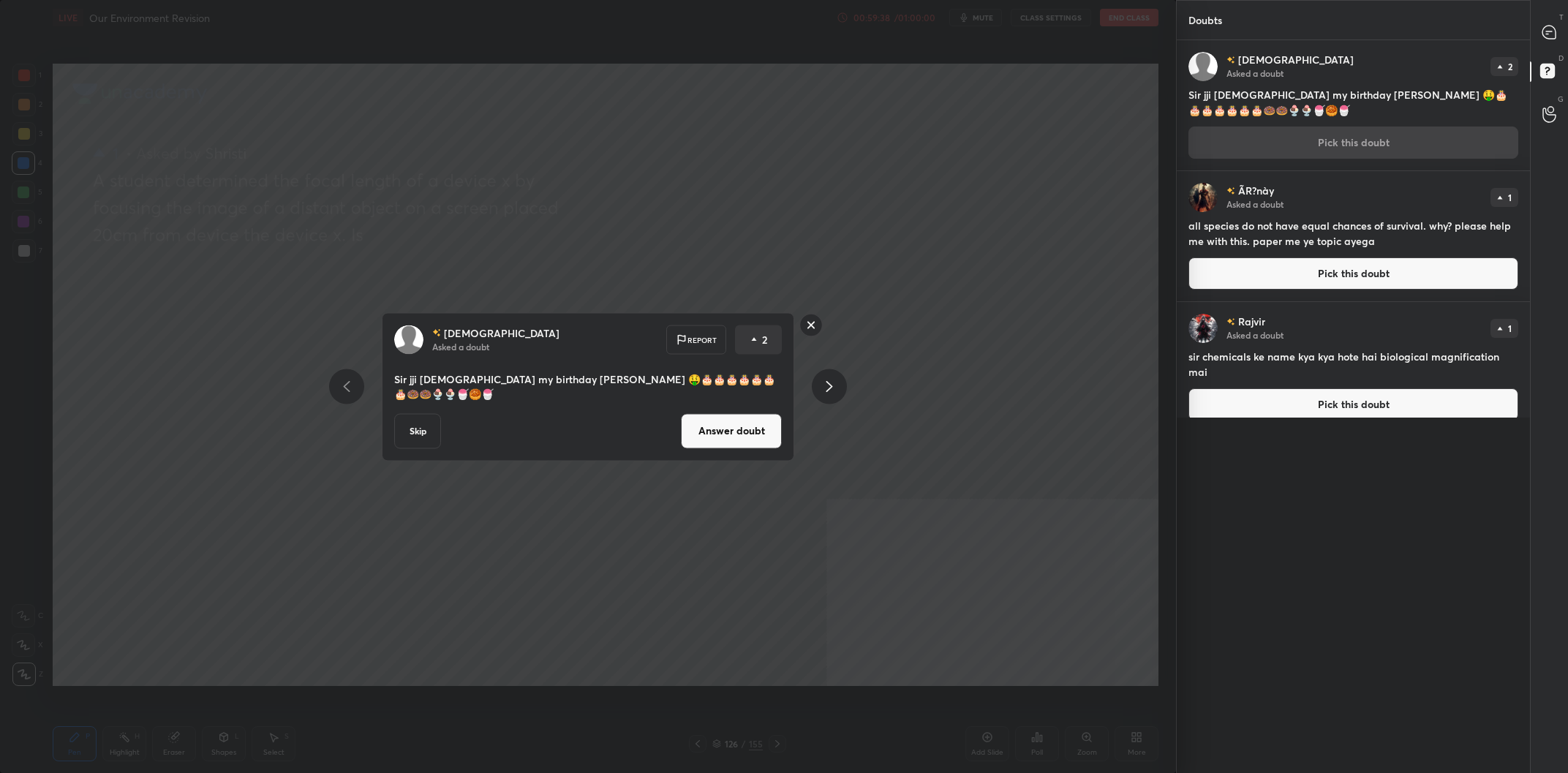
click at [742, 421] on button "Answer doubt" at bounding box center [731, 430] width 101 height 35
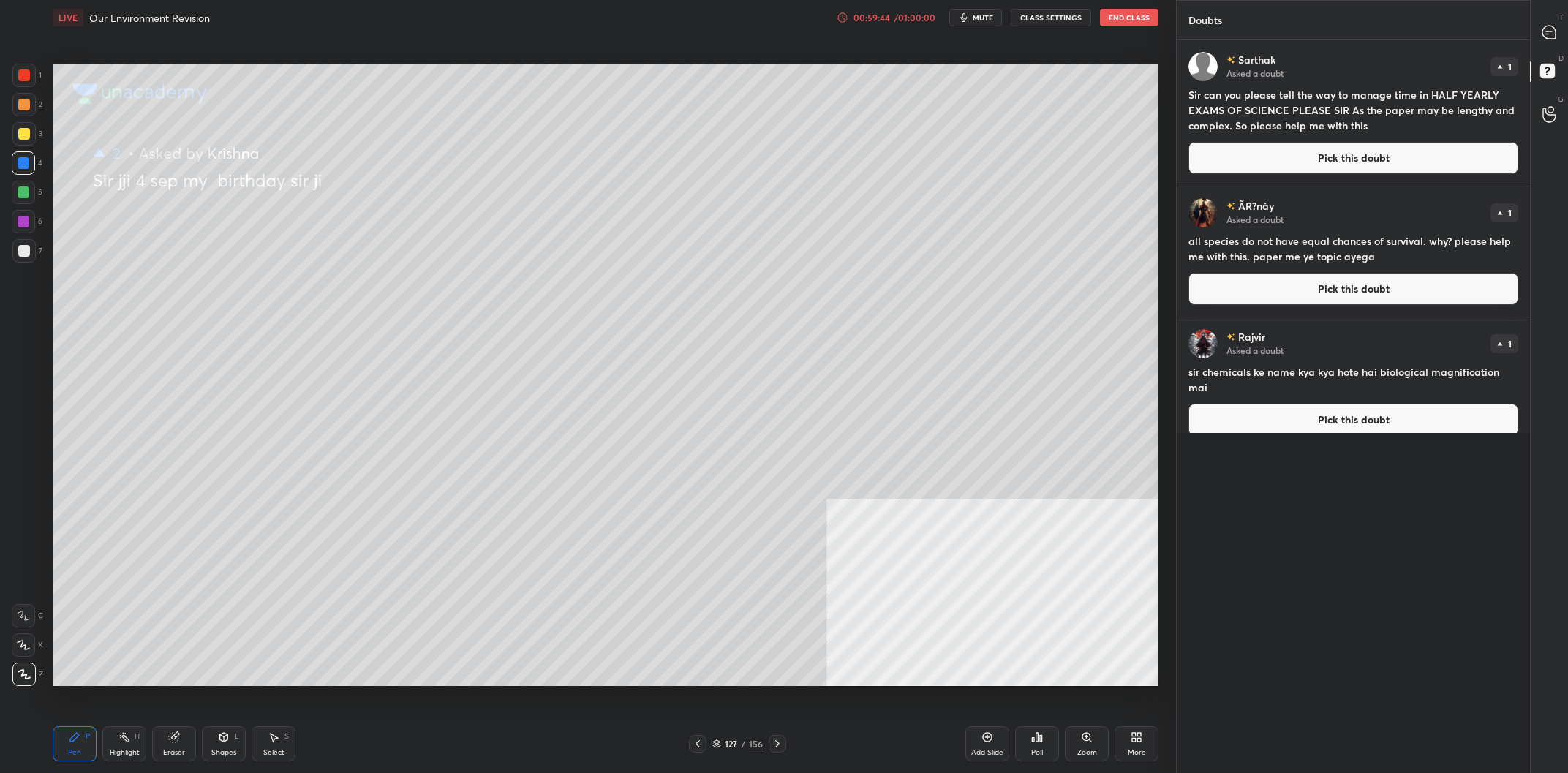
click at [1269, 162] on button "Pick this doubt" at bounding box center [1353, 158] width 330 height 32
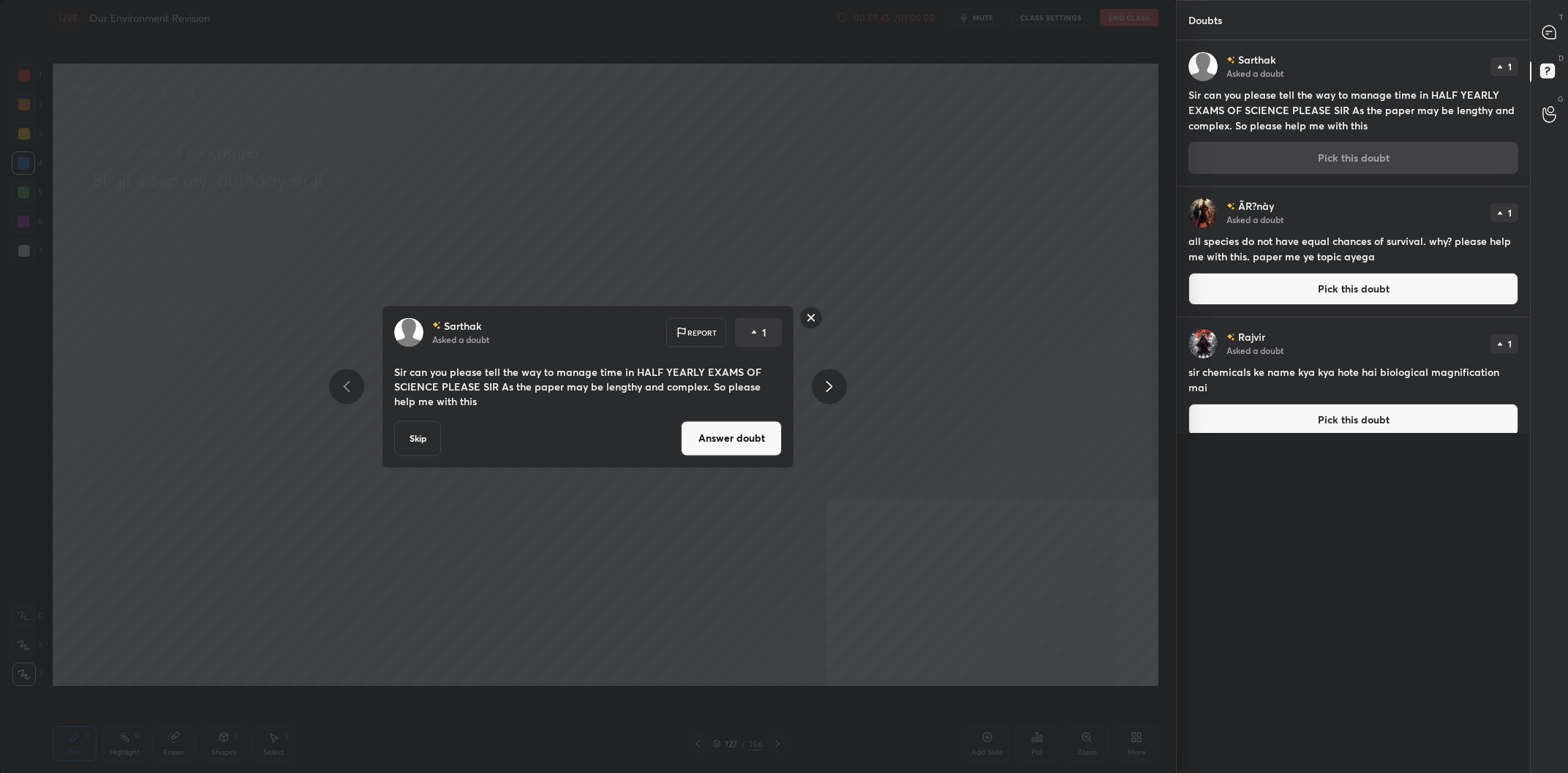
click at [736, 434] on button "Answer doubt" at bounding box center [731, 438] width 101 height 35
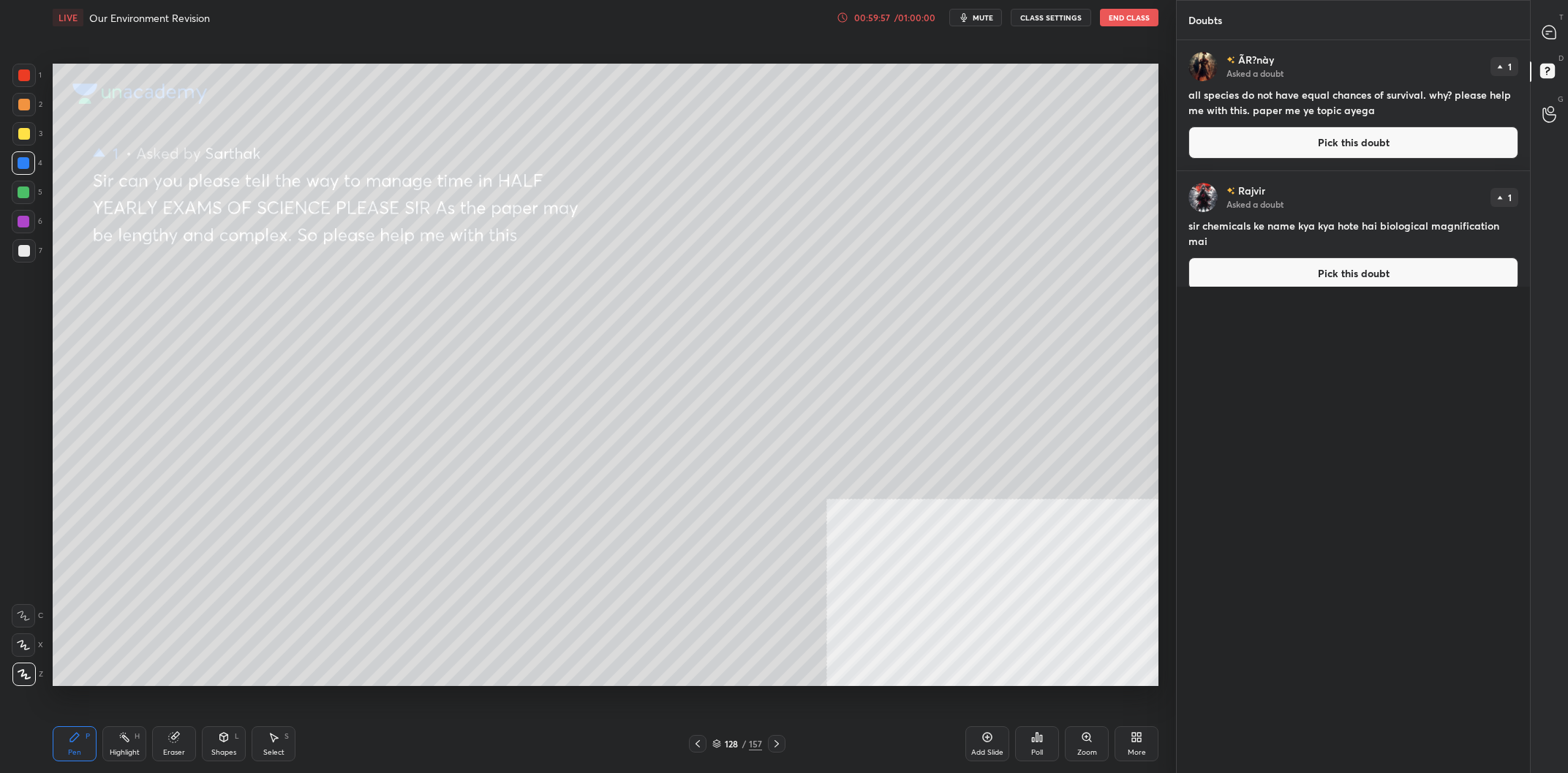
click at [9, 129] on div "1 2 3 4 5 6 7 C X Z C X Z E E Erase all H H" at bounding box center [23, 375] width 47 height 623
click at [35, 144] on div "3" at bounding box center [27, 133] width 30 height 23
click at [32, 140] on div at bounding box center [24, 133] width 23 height 23
click at [29, 163] on div at bounding box center [23, 162] width 23 height 23
click at [28, 167] on div at bounding box center [24, 163] width 12 height 12
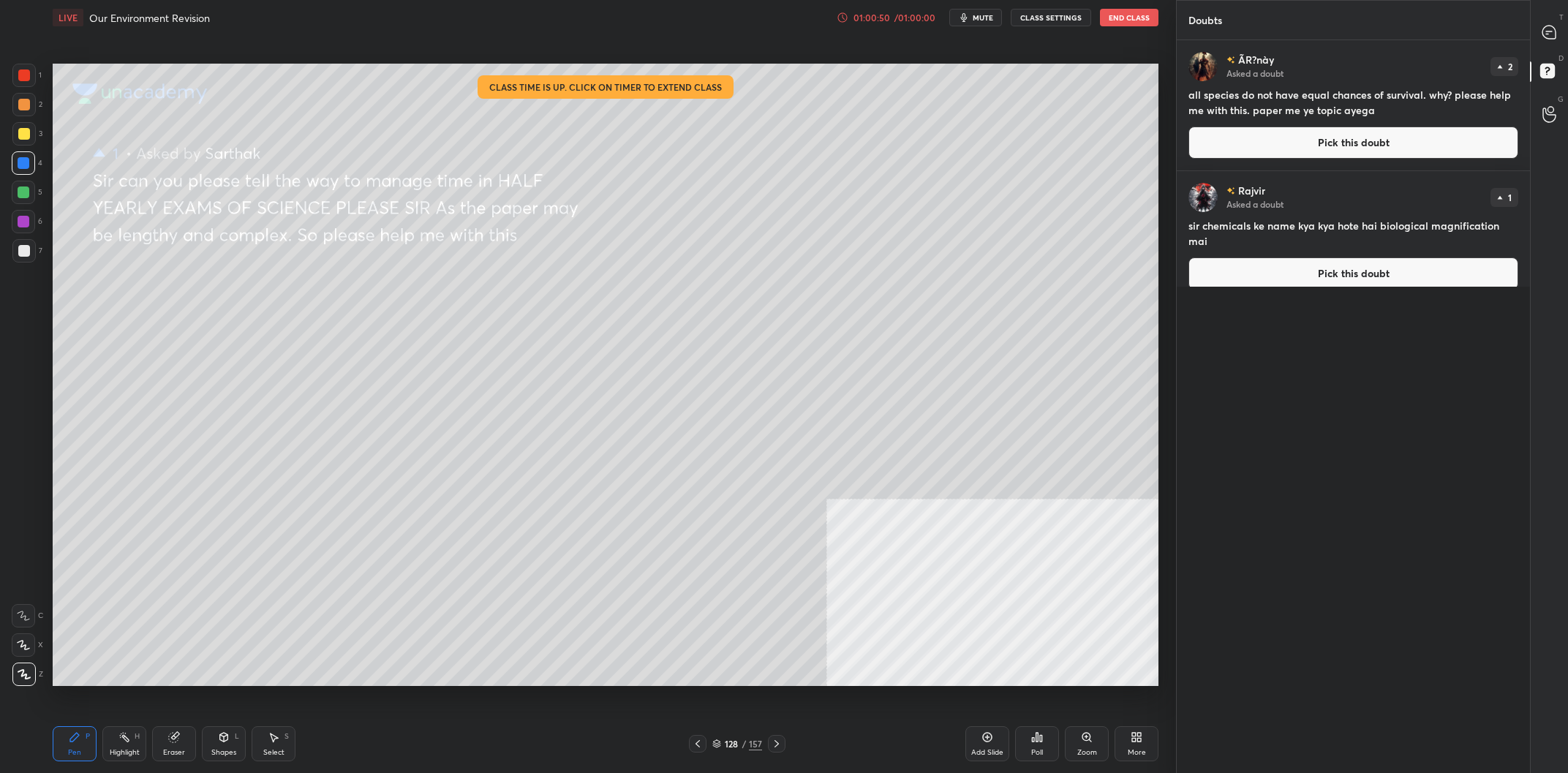
click at [1317, 133] on button "Pick this doubt" at bounding box center [1353, 142] width 330 height 32
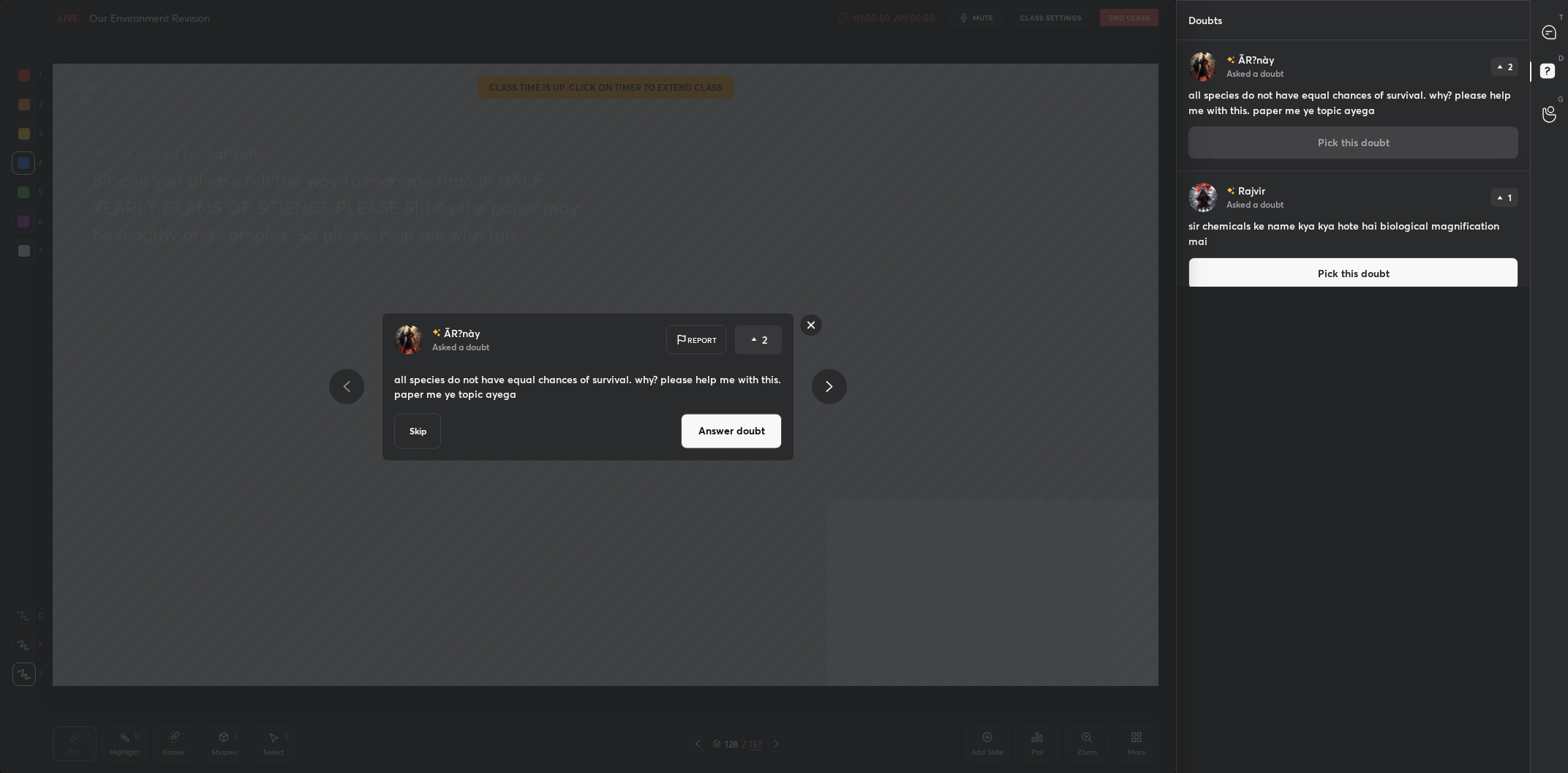
click at [736, 442] on button "Answer doubt" at bounding box center [731, 430] width 101 height 35
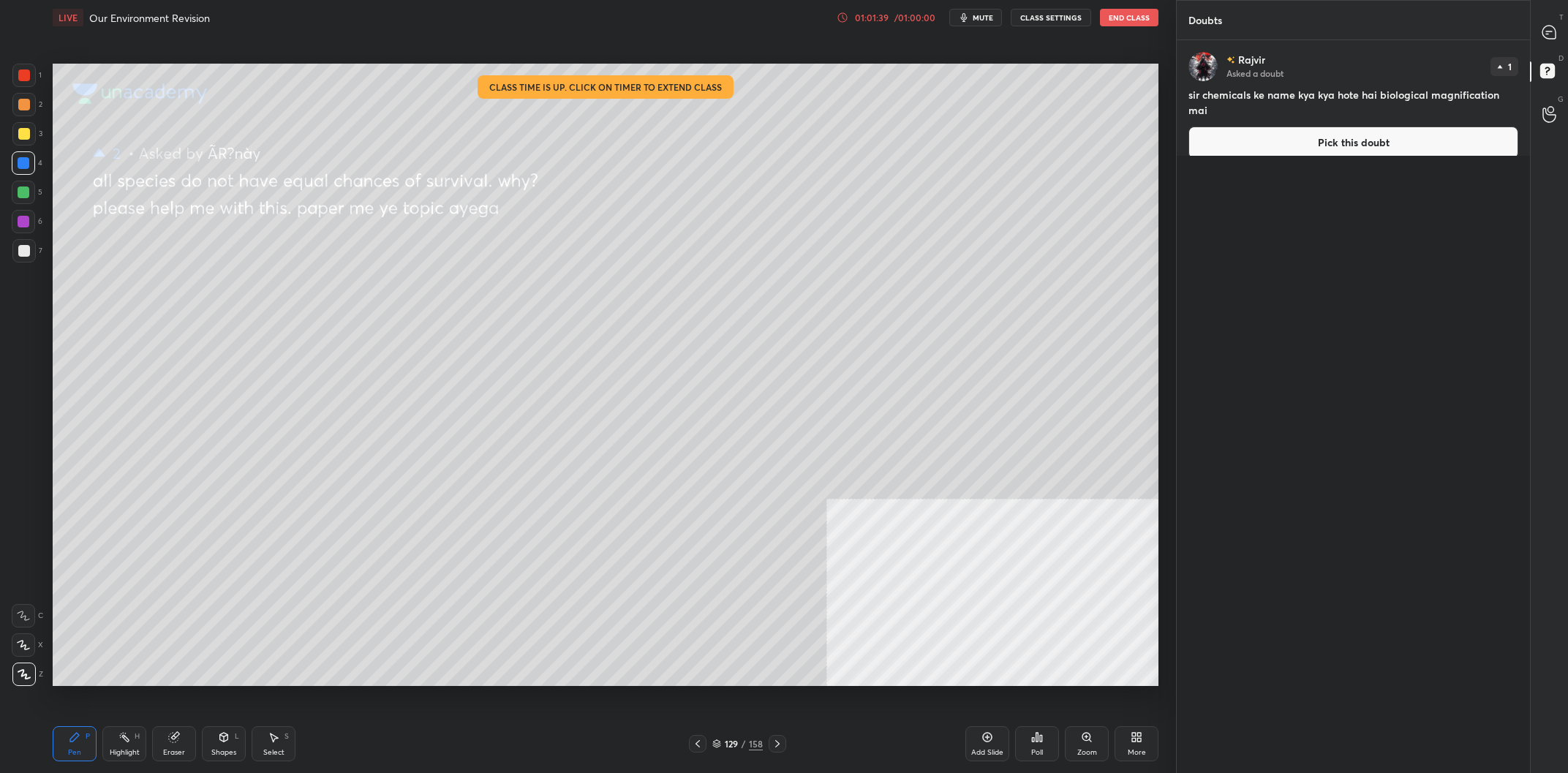
click at [1296, 126] on button "Pick this doubt" at bounding box center [1353, 142] width 330 height 32
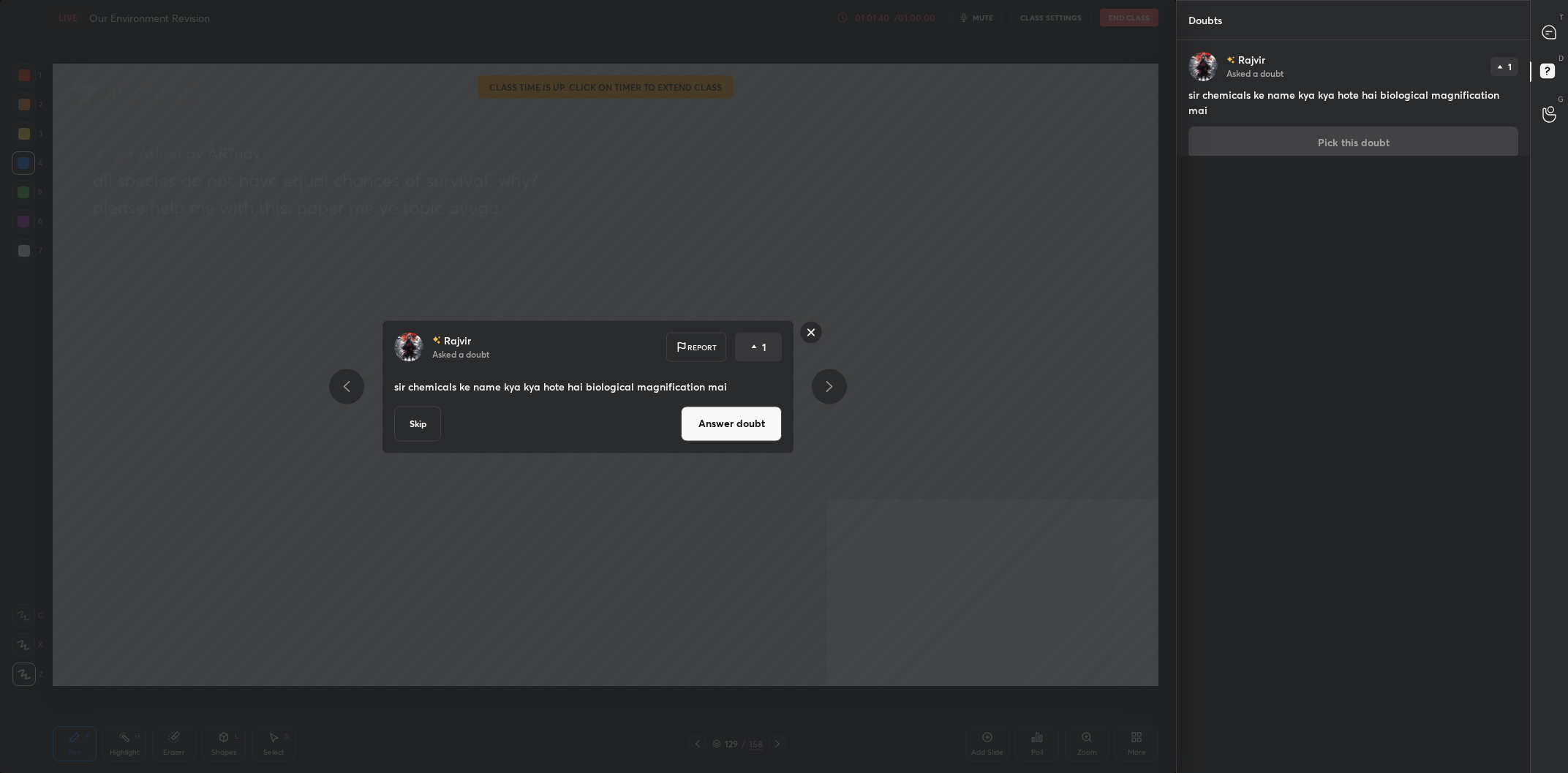
click at [726, 439] on button "Answer doubt" at bounding box center [731, 423] width 101 height 35
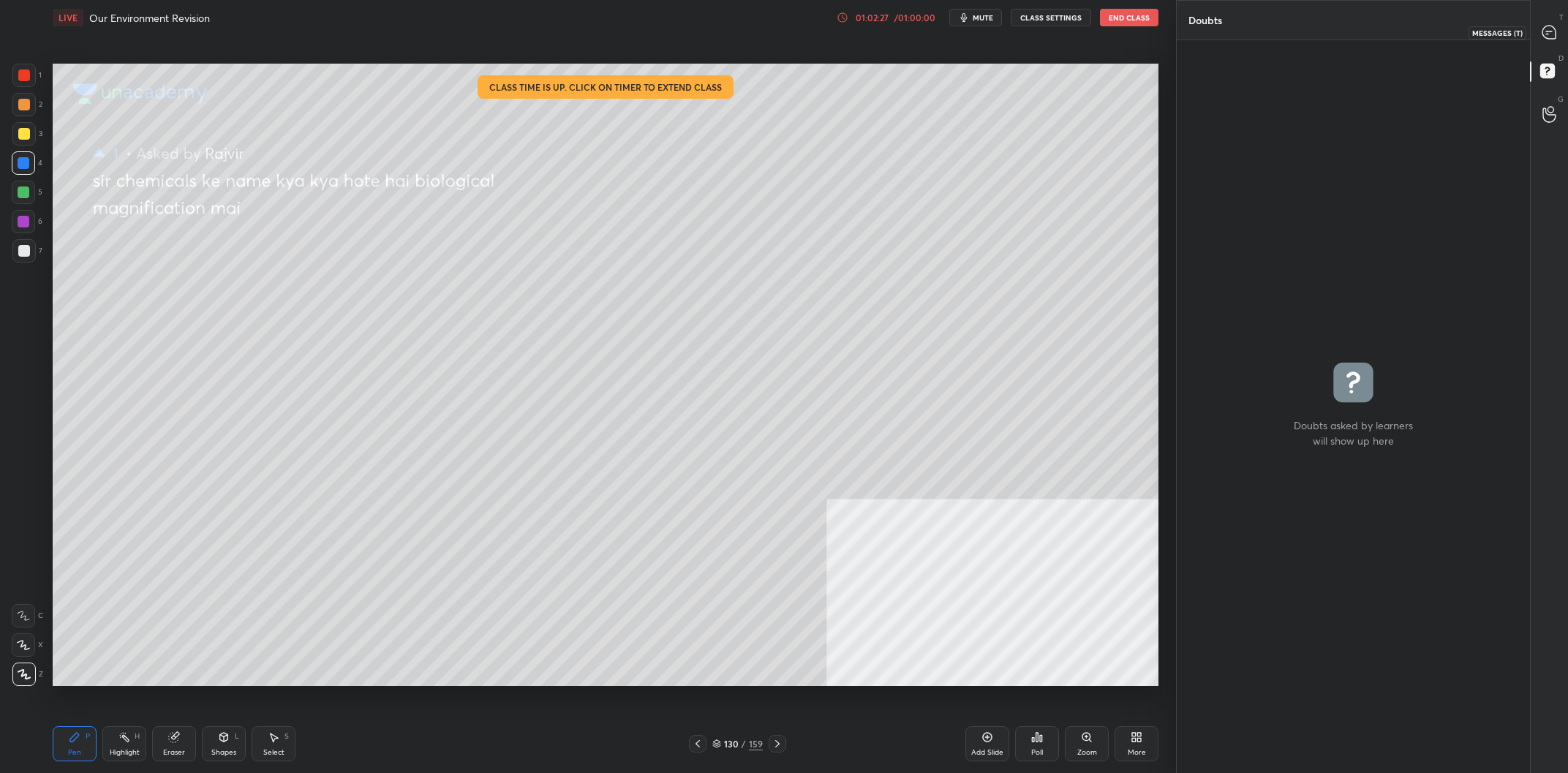
click at [1547, 30] on icon at bounding box center [1548, 32] width 13 height 13
type textarea "x"
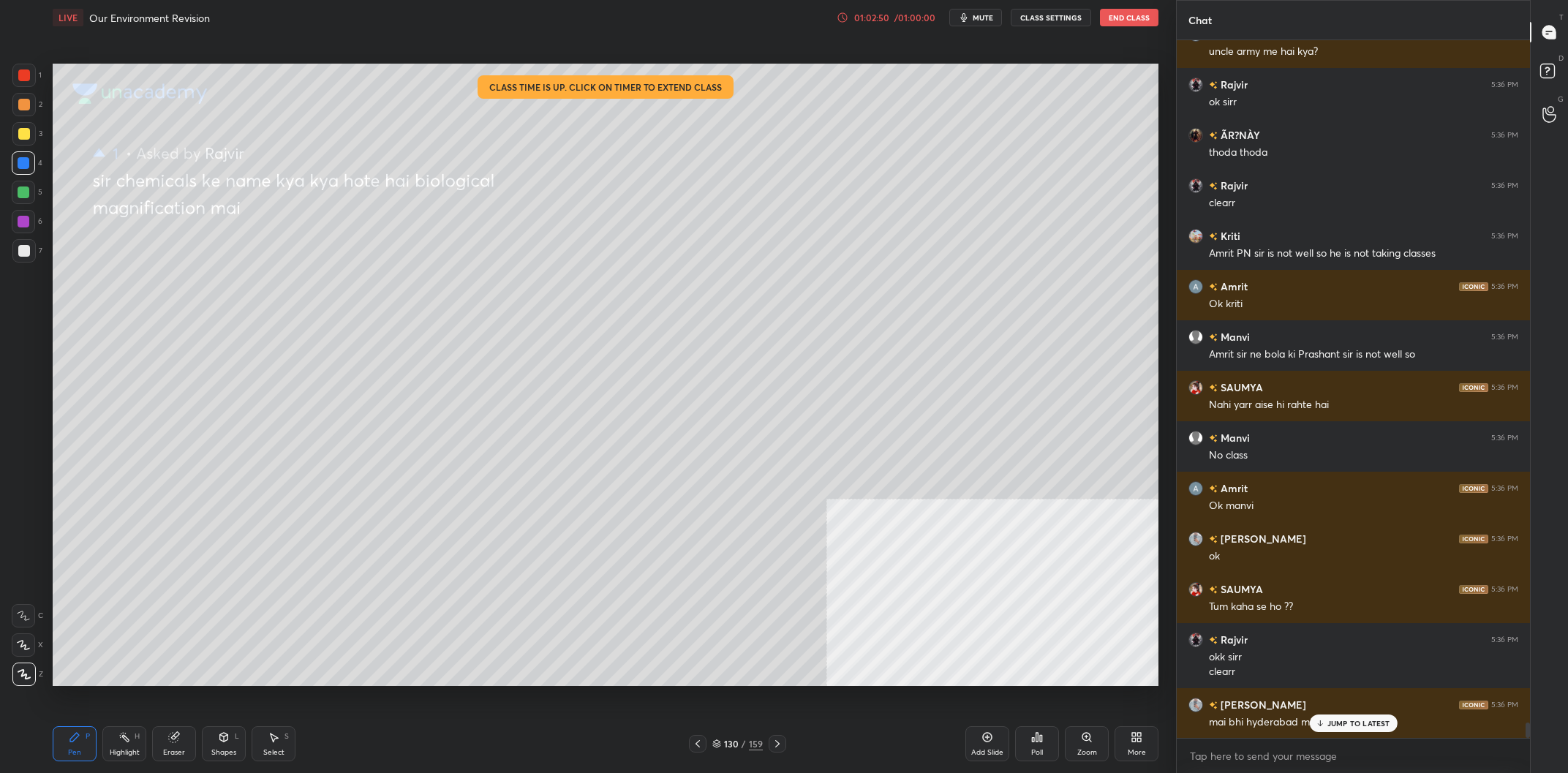
scroll to position [31077, 0]
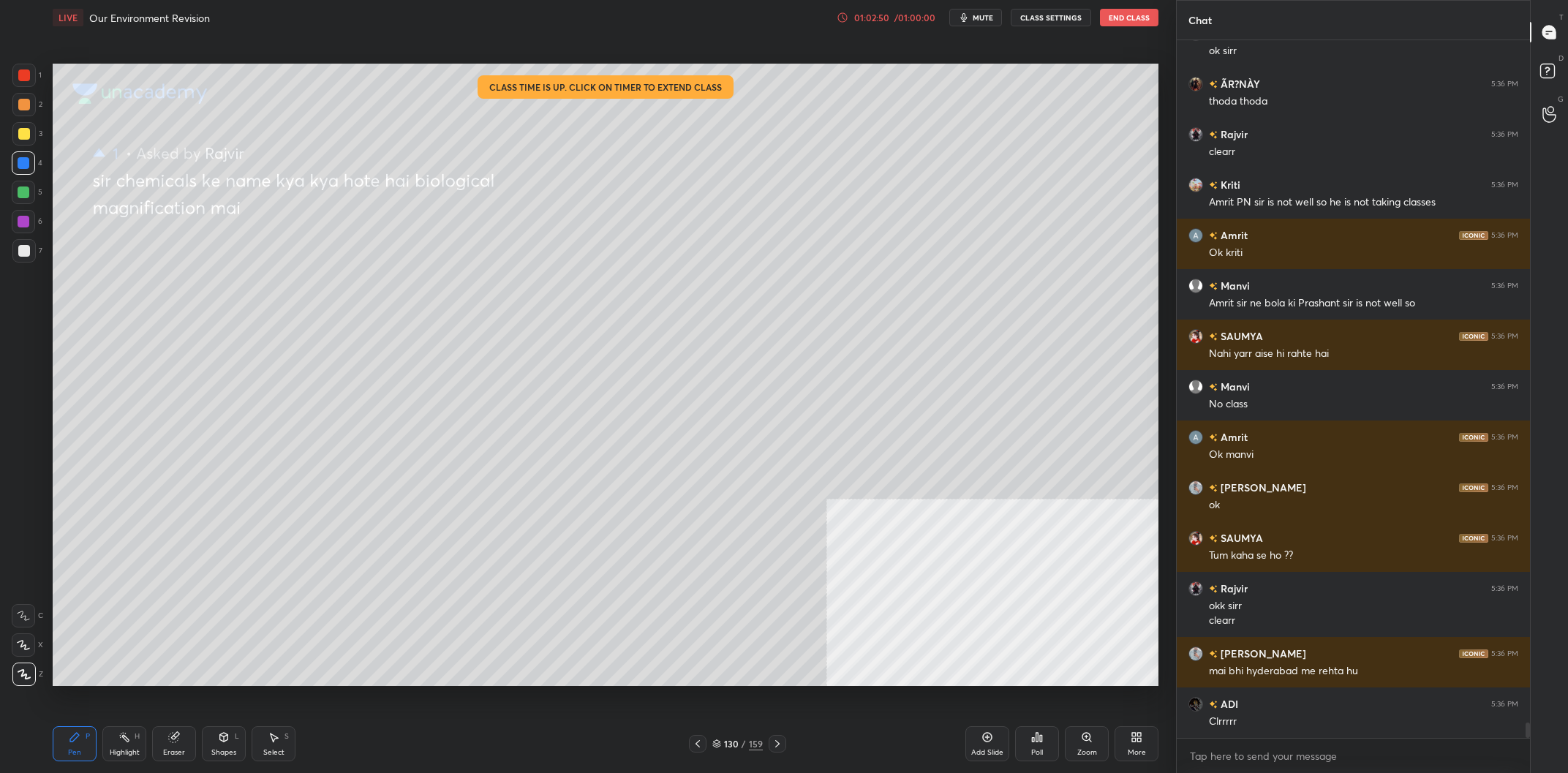
click at [735, 748] on div "130" at bounding box center [731, 744] width 15 height 9
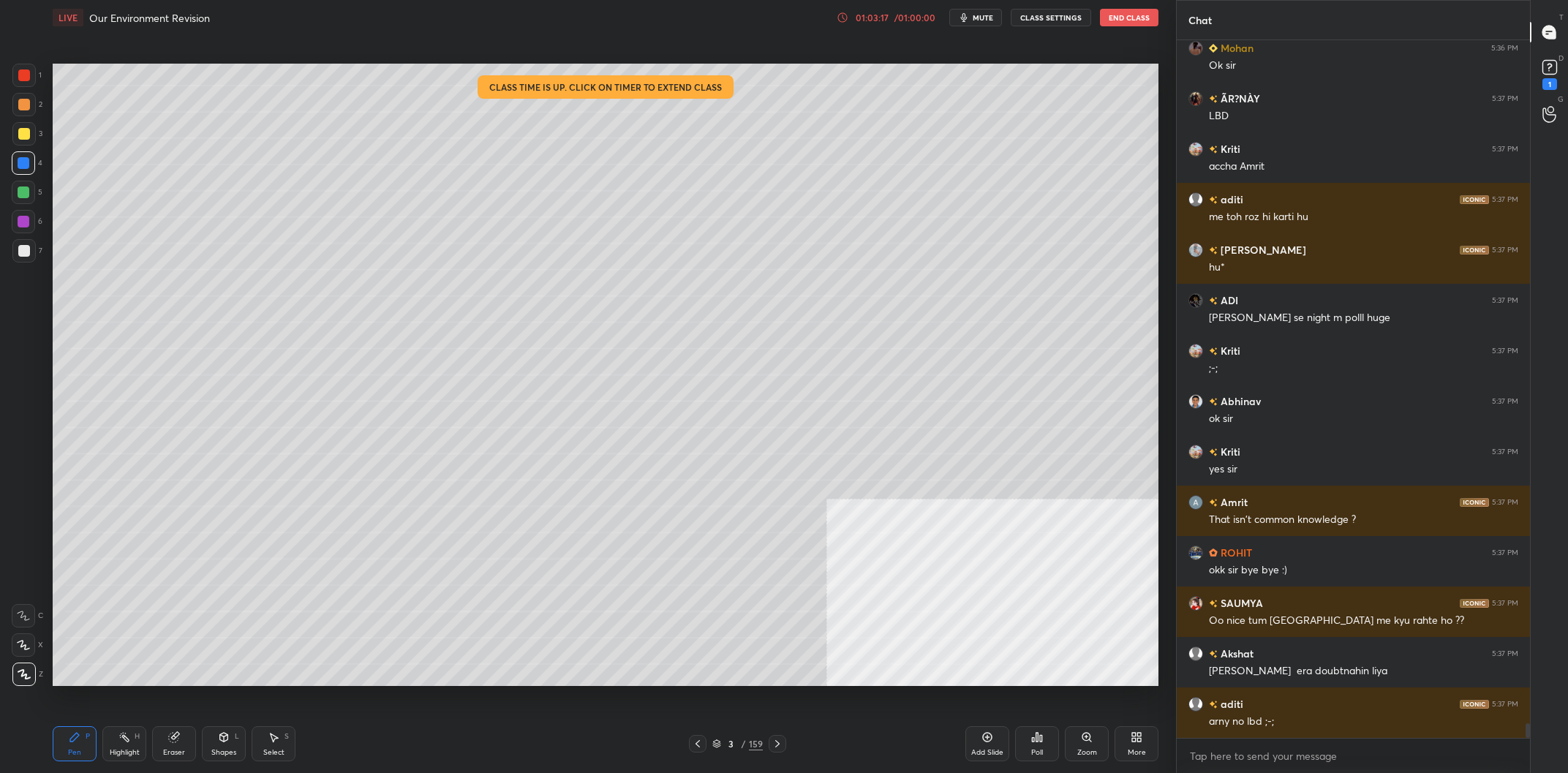
scroll to position [32087, 0]
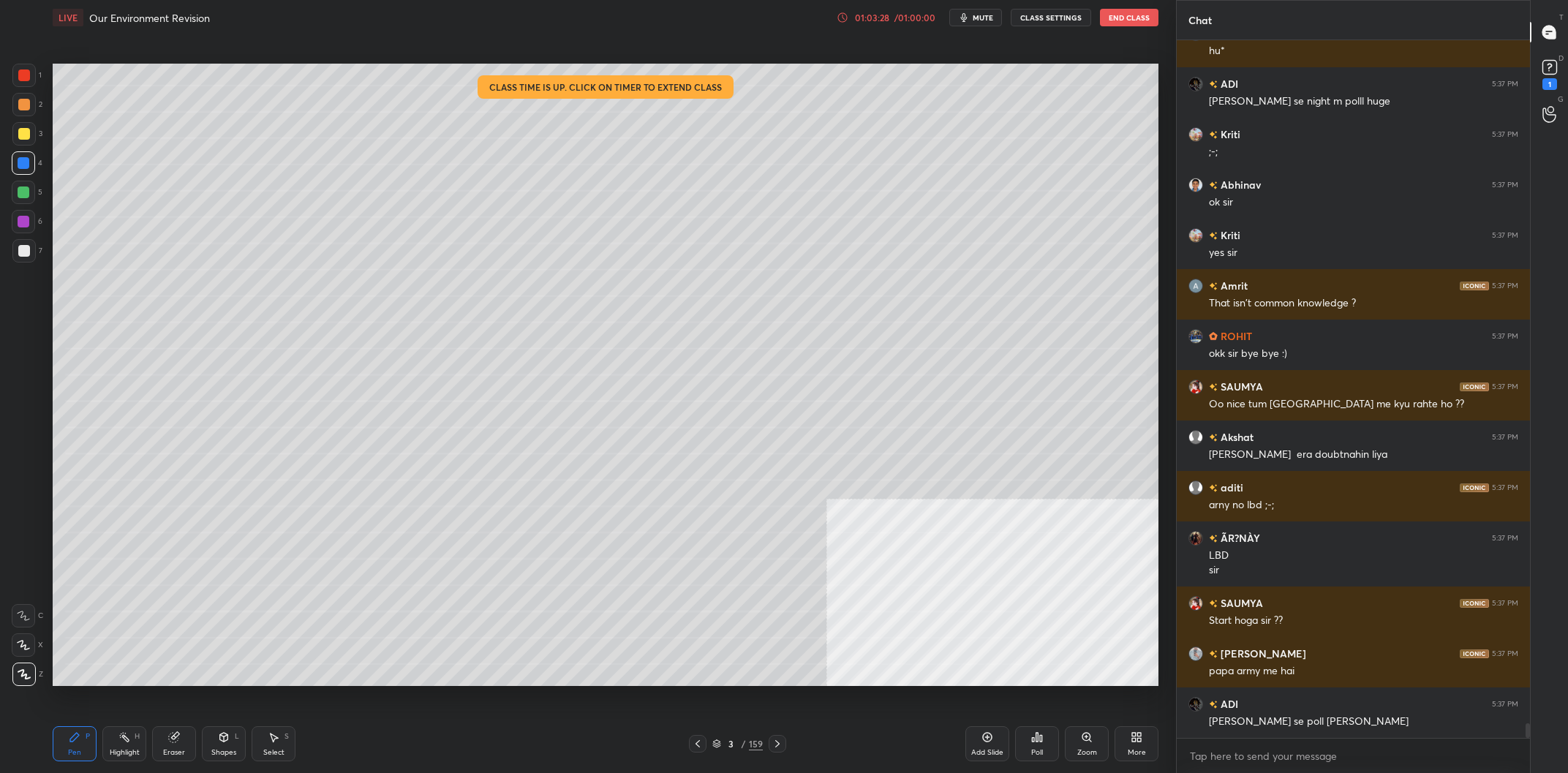
click at [1044, 737] on div "Poll" at bounding box center [1037, 743] width 44 height 35
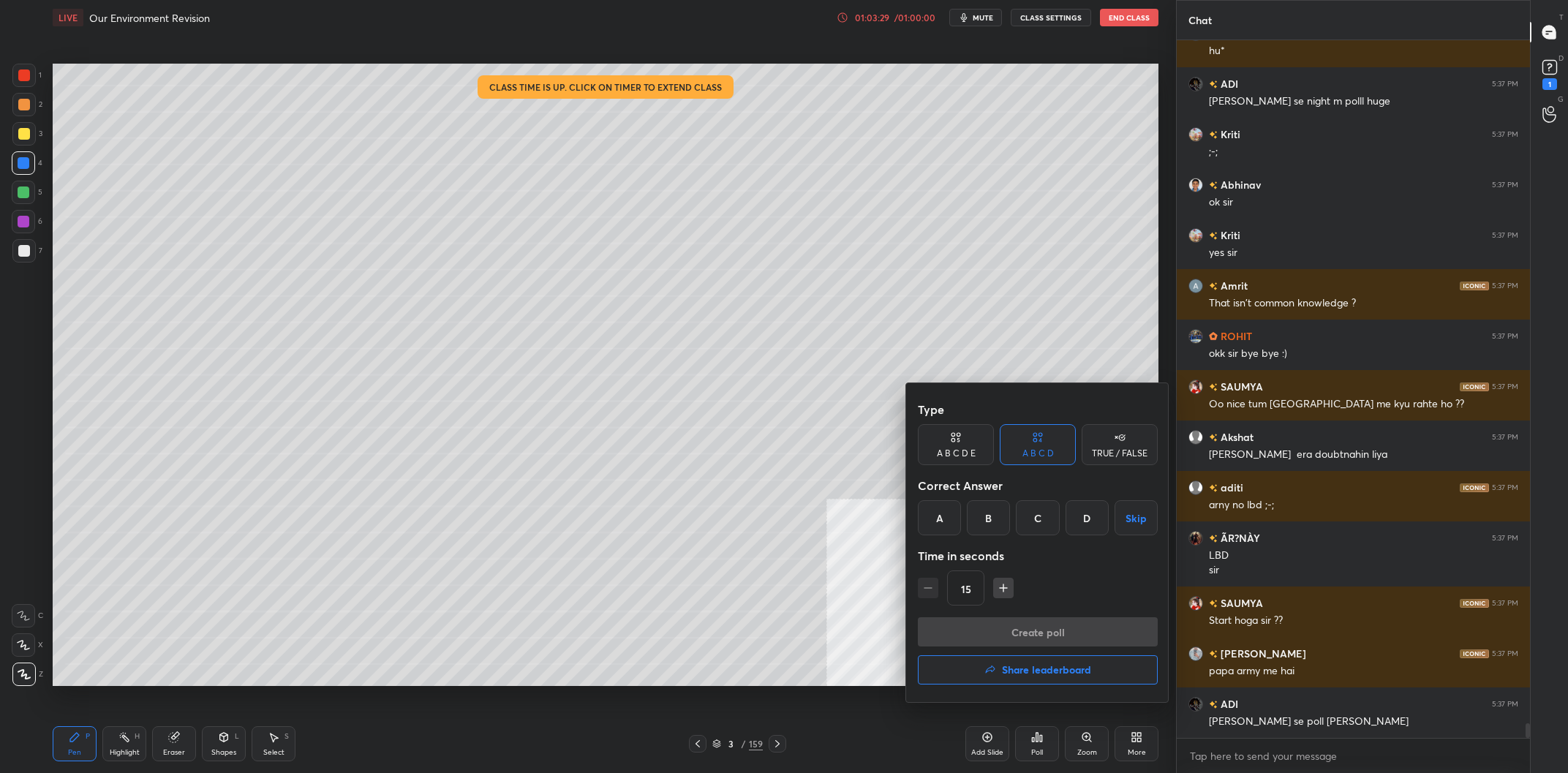
click at [1057, 660] on button "Share leaderboard" at bounding box center [1037, 670] width 240 height 29
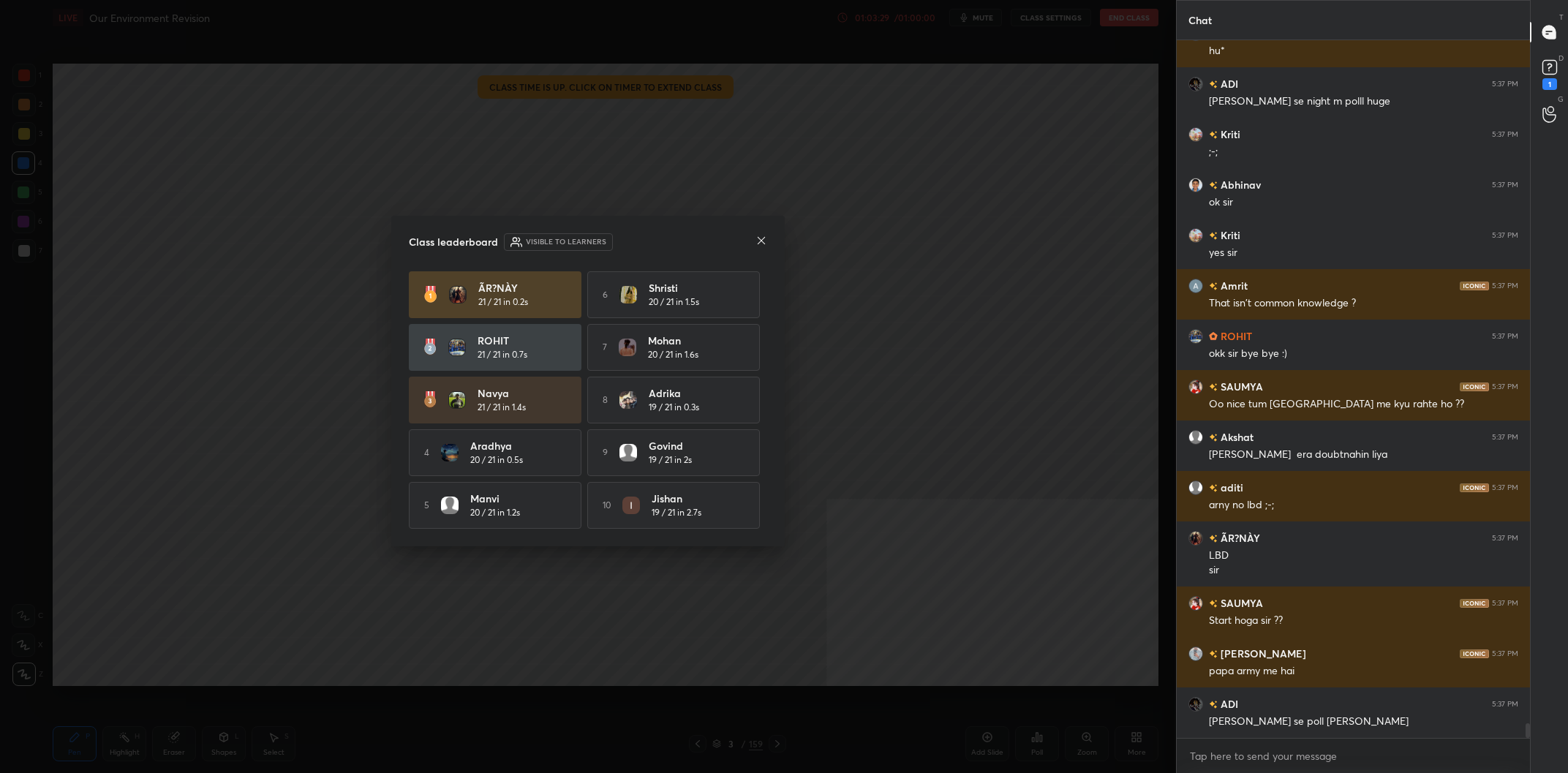
scroll to position [32304, 0]
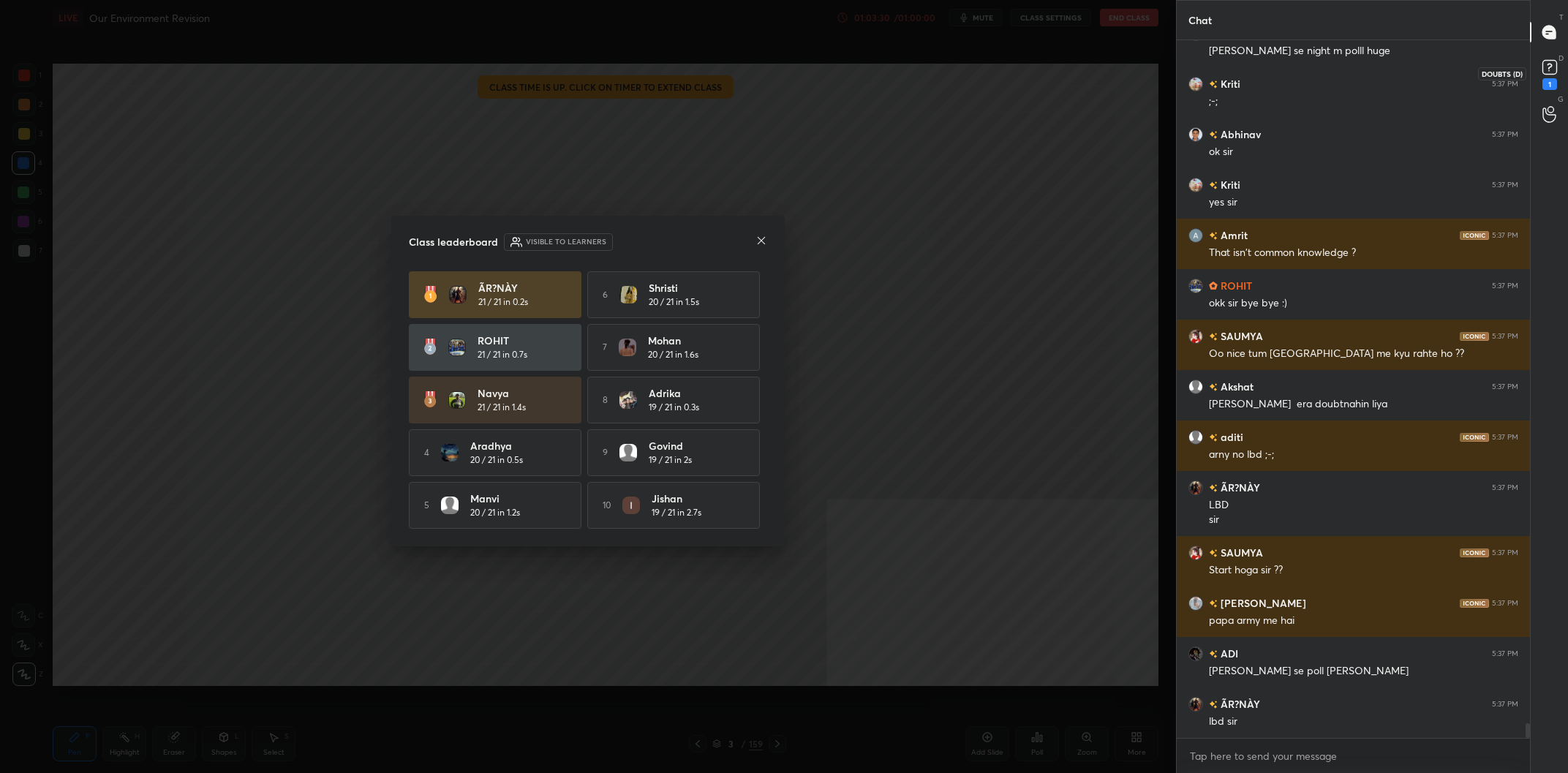
click at [1552, 71] on rect at bounding box center [1549, 67] width 14 height 14
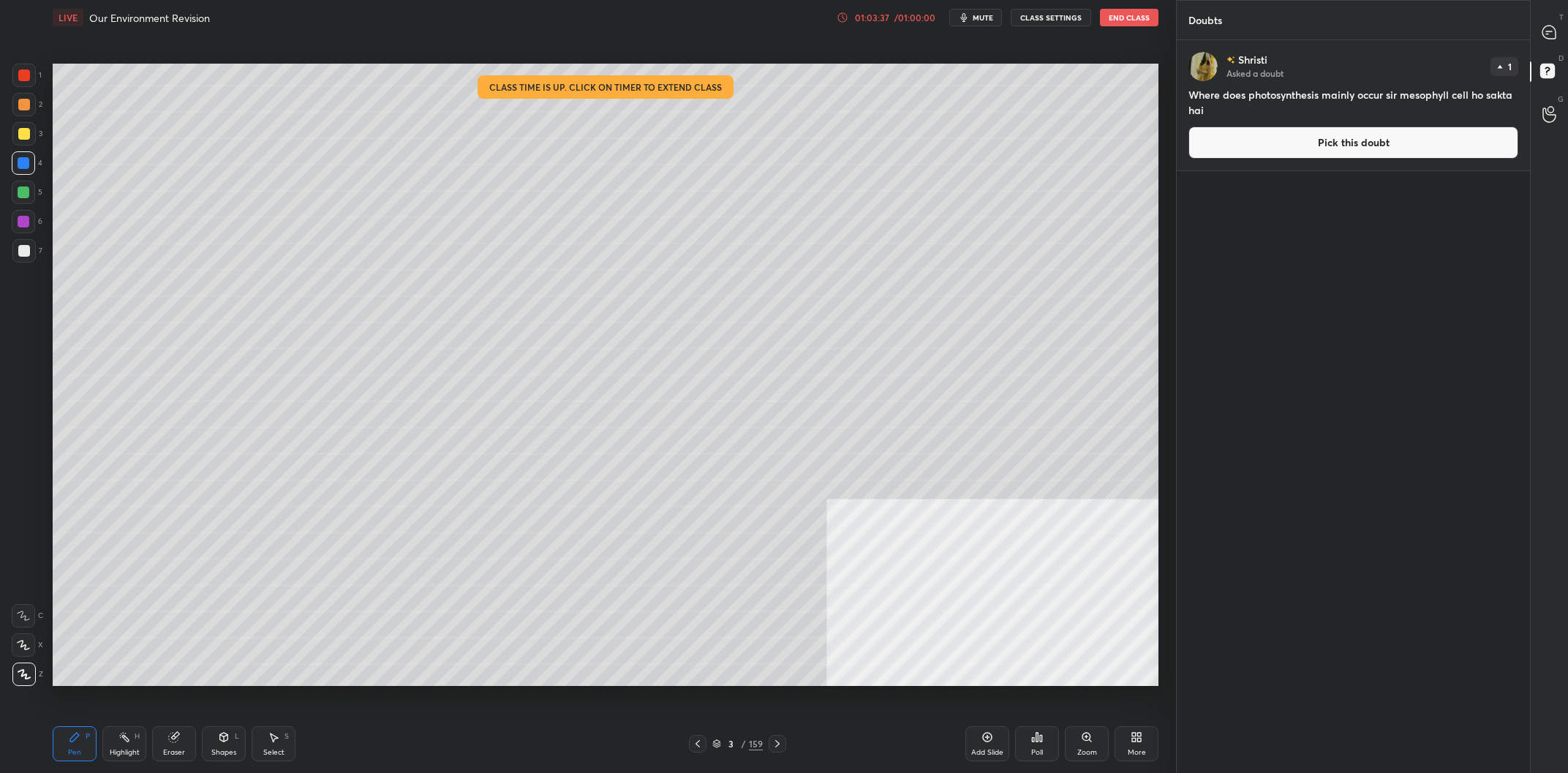
click at [1132, 20] on button "End Class" at bounding box center [1130, 17] width 59 height 18
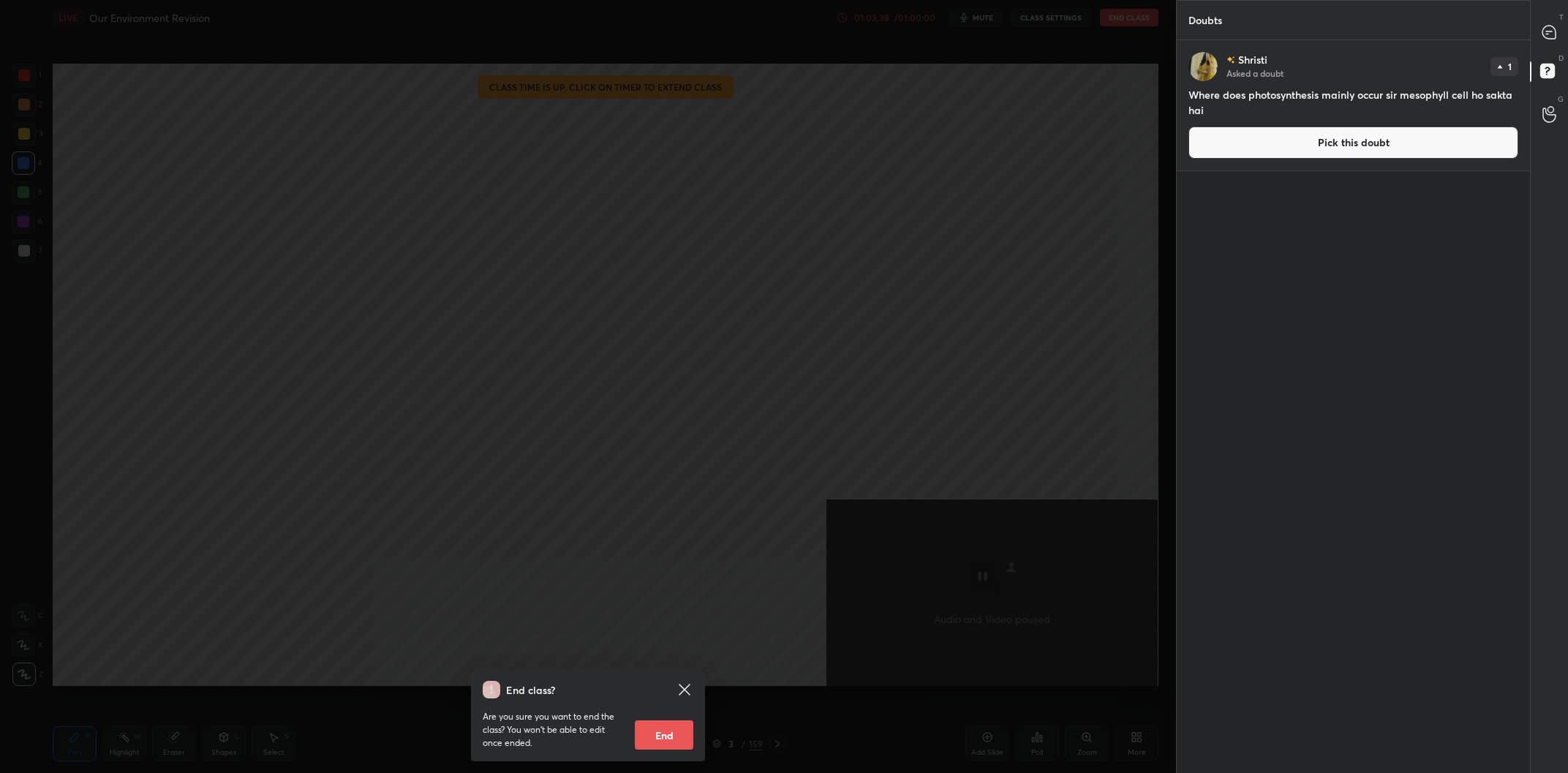
click at [658, 737] on button "End" at bounding box center [664, 735] width 59 height 29
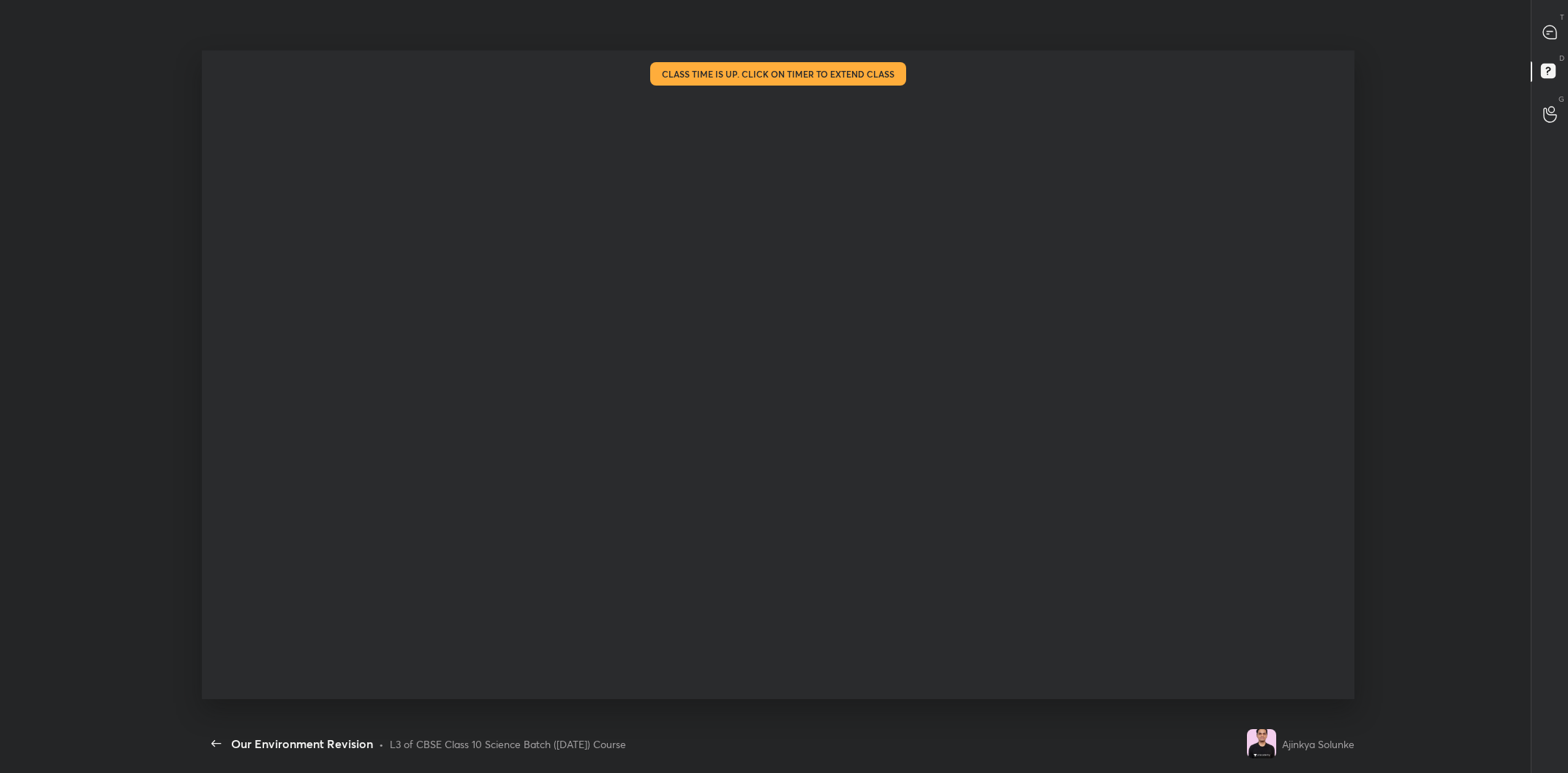
scroll to position [72479, 71963]
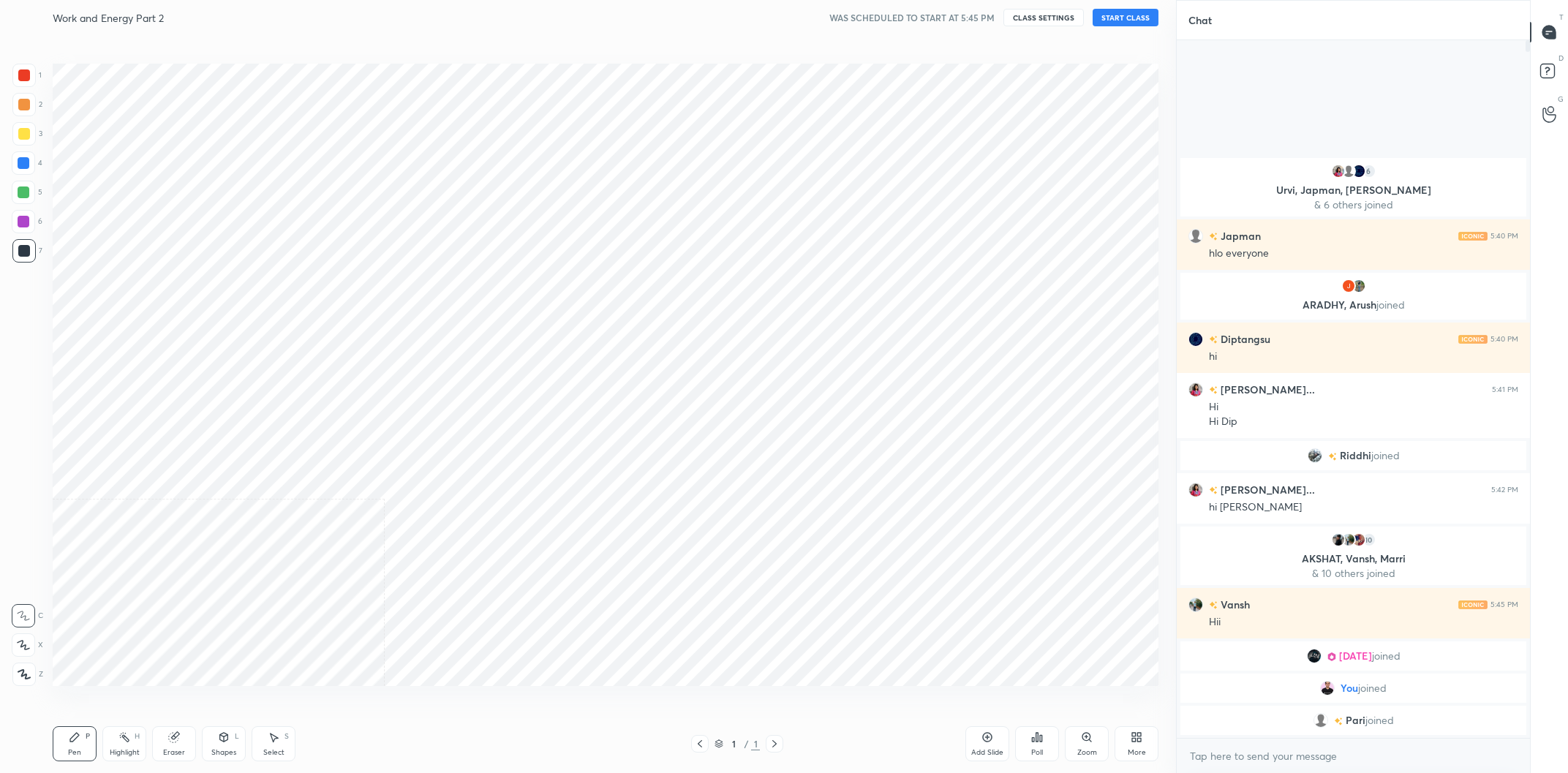
scroll to position [72479, 72033]
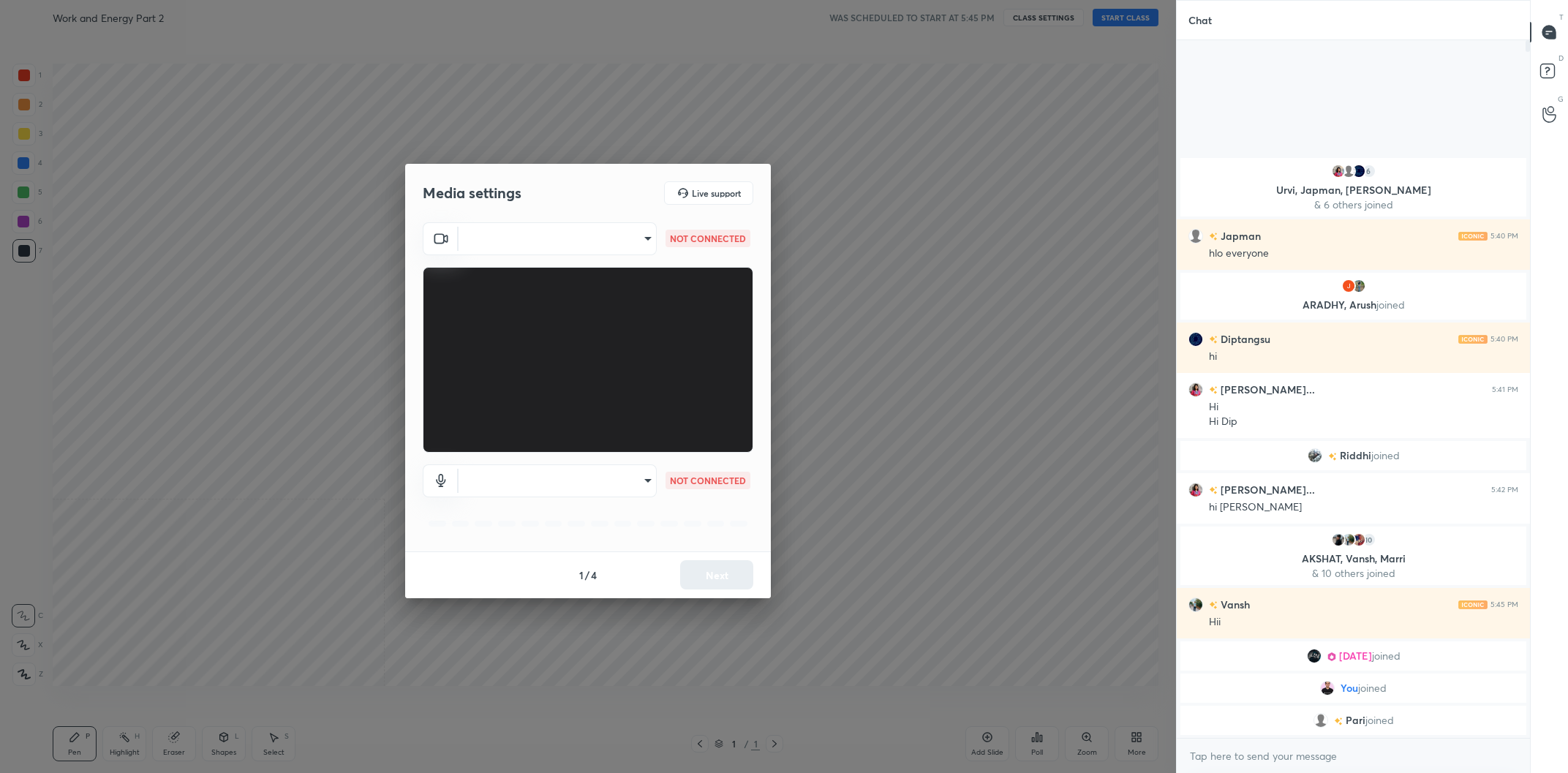
click at [607, 254] on body "1 2 3 4 5 6 7 C X Z C X Z E E Erase all H H Work and Energy Part 2 WAS SCHEDULE…" at bounding box center [784, 386] width 1568 height 773
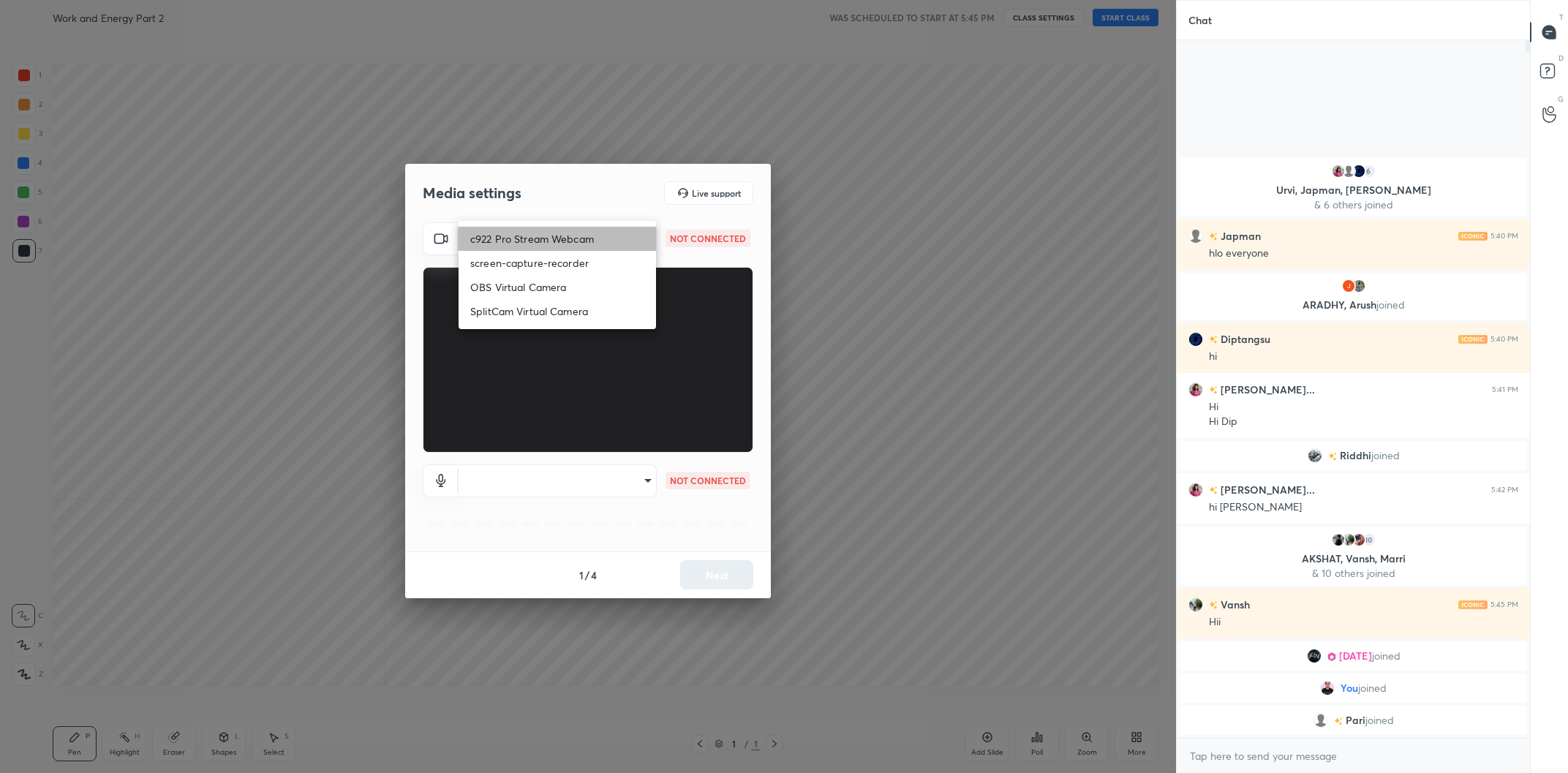
click at [608, 244] on li "c922 Pro Stream Webcam" at bounding box center [558, 239] width 198 height 24
type input "mz5XeYAkNWp2QV5IzfhKg2mI2T6XPNDecROMxnJfp9w="
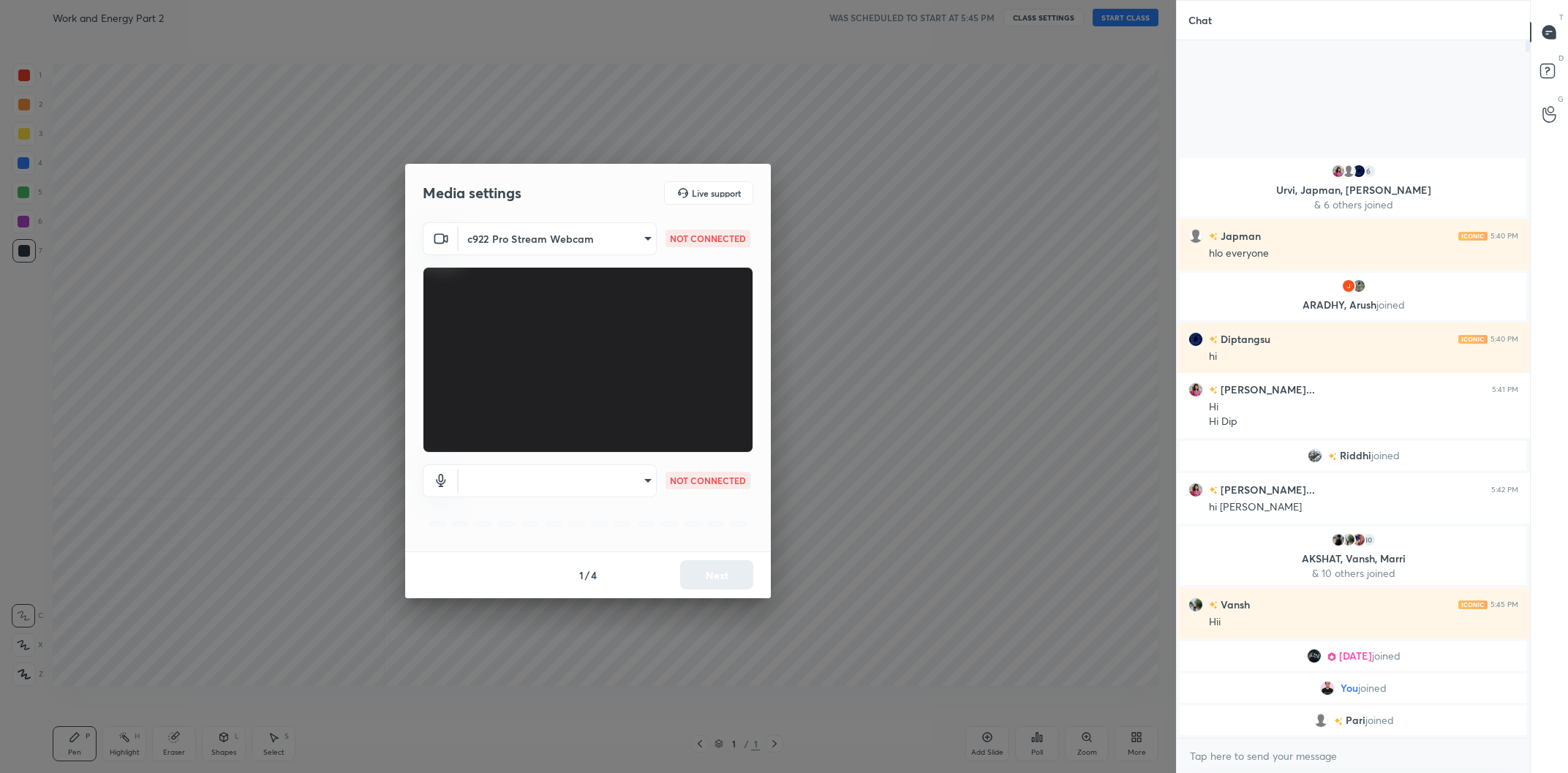
click at [620, 469] on body "1 2 3 4 5 6 7 C X Z C X Z E E Erase all H H Work and Energy Part 2 WAS SCHEDULE…" at bounding box center [784, 386] width 1568 height 773
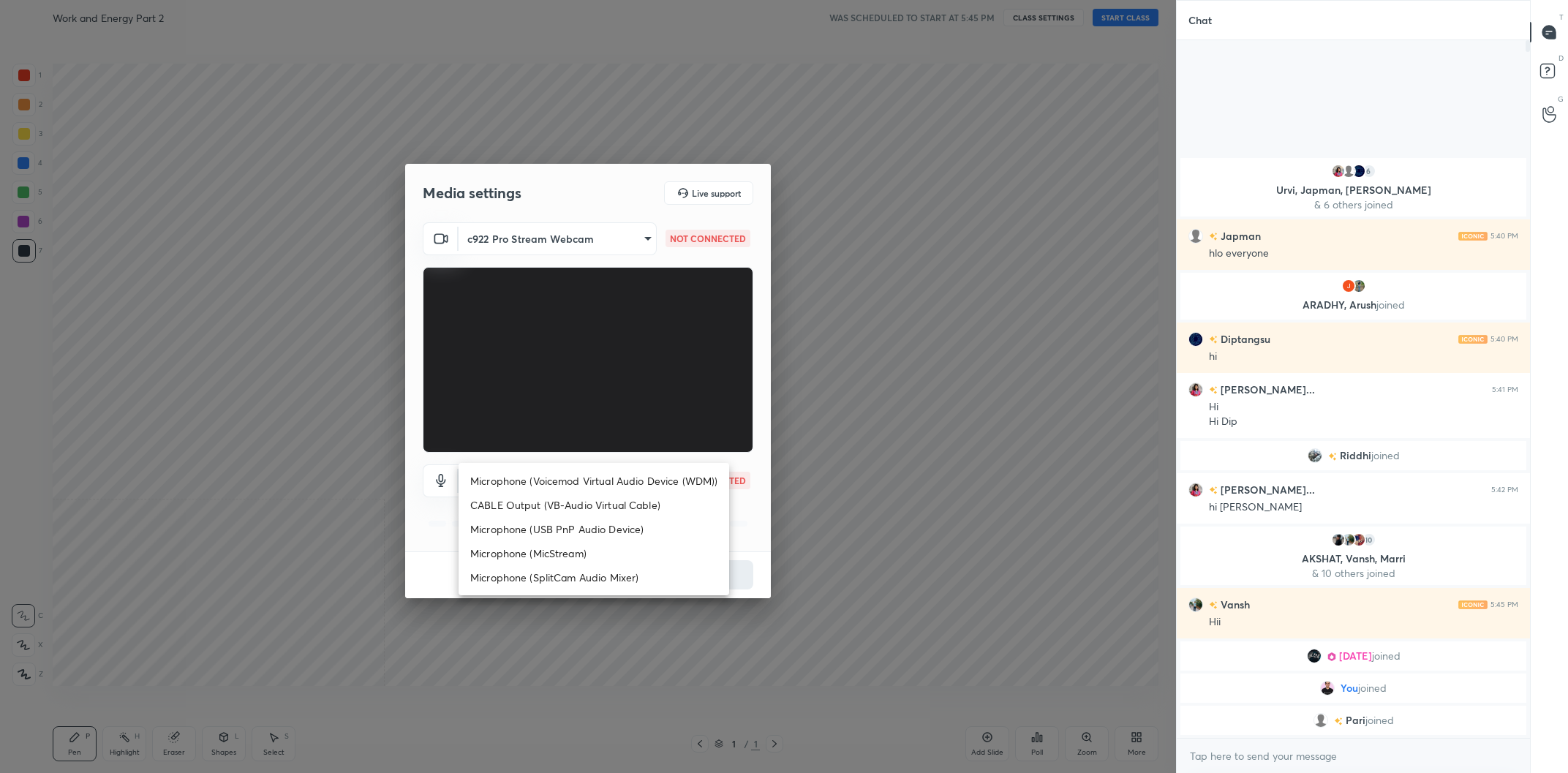
click at [618, 474] on li "Microphone (Voicemod Virtual Audio Device (WDM))" at bounding box center [594, 481] width 270 height 24
type input "VBCGzjgTZ+0gmPAsoHgp+LhUckAxO9S5WqeSPDF+pXU="
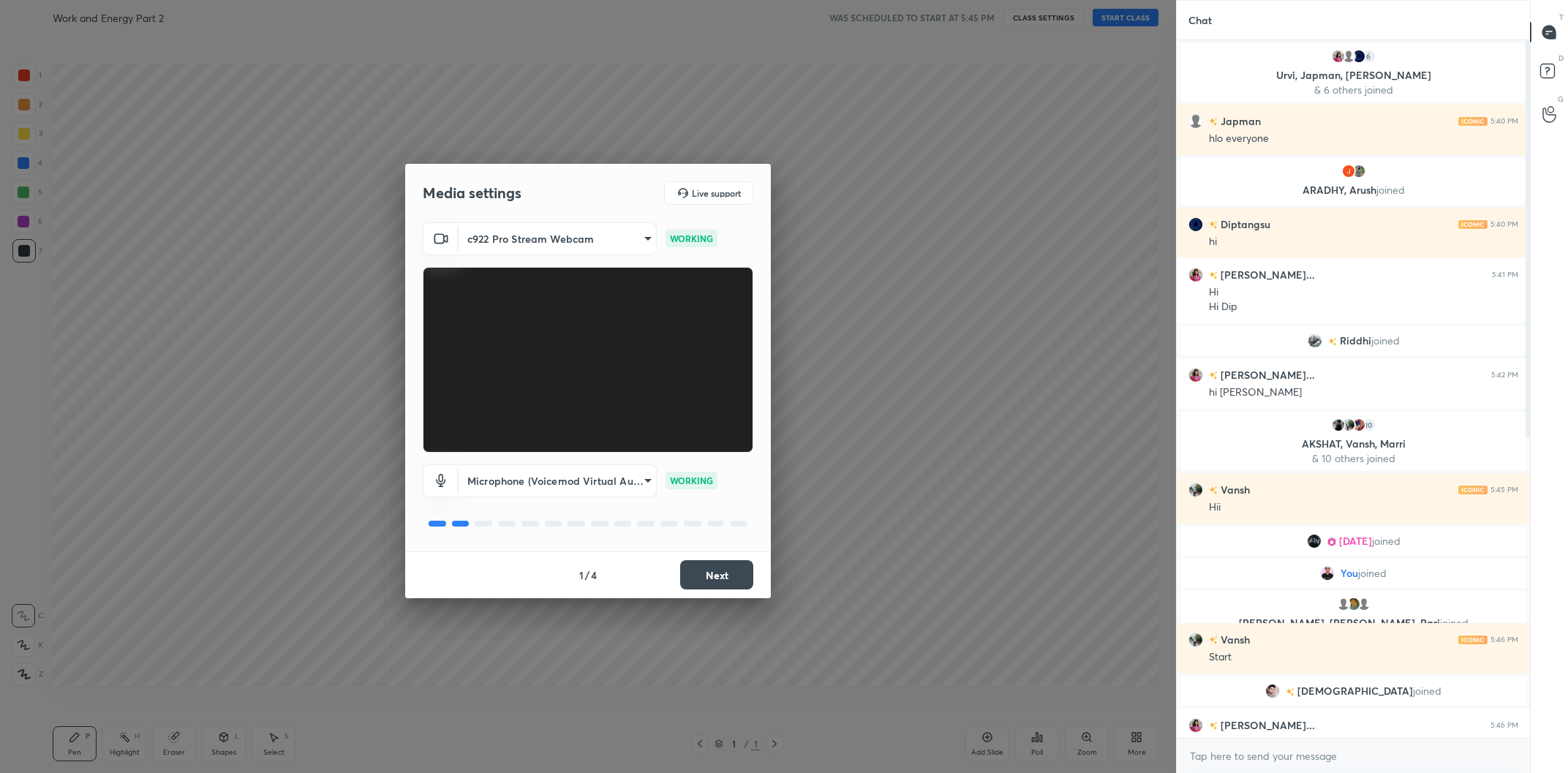
click at [723, 578] on button "Next" at bounding box center [717, 575] width 73 height 29
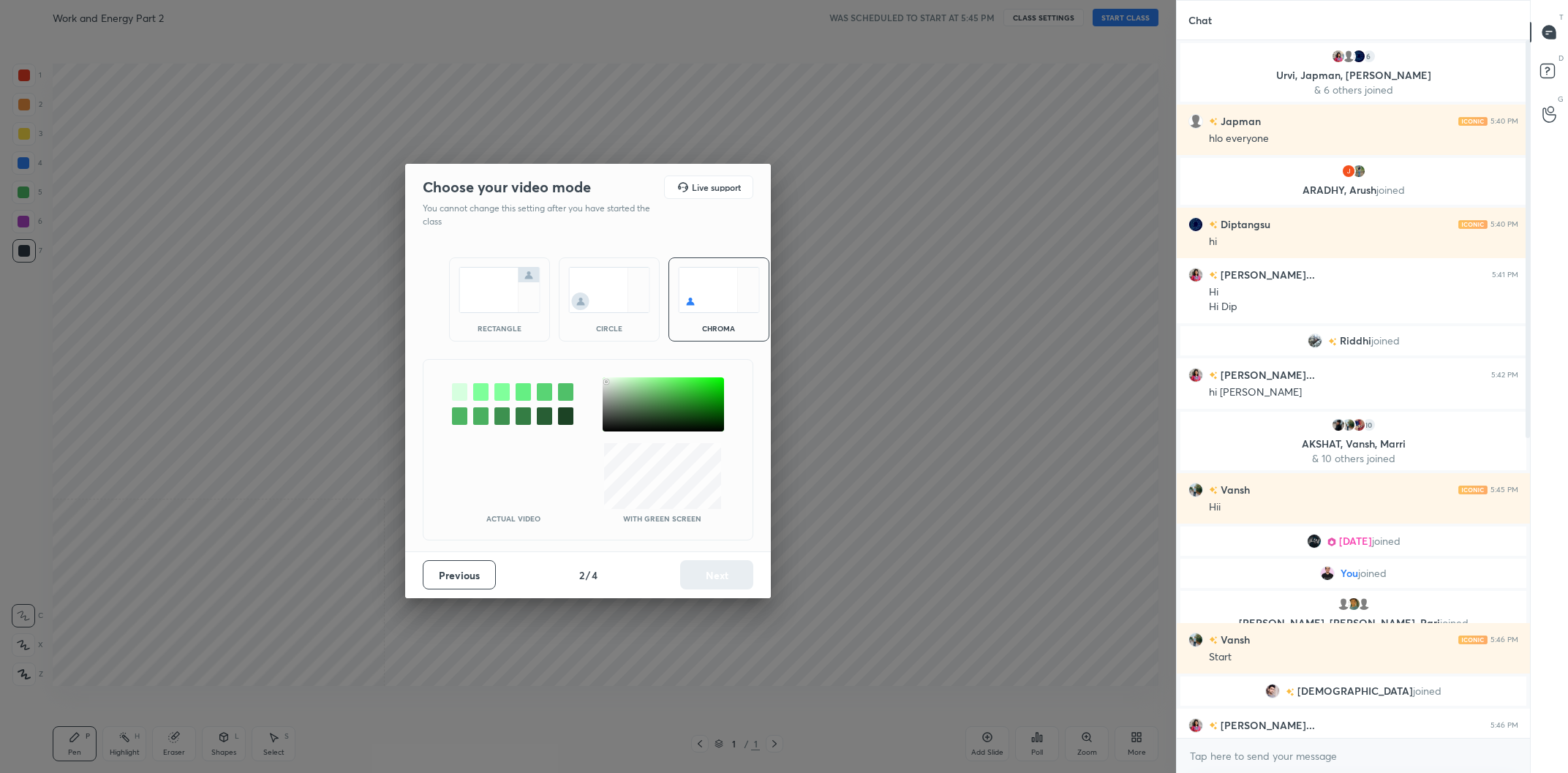
click at [607, 382] on div at bounding box center [664, 404] width 121 height 54
click at [717, 567] on button "Next" at bounding box center [717, 575] width 73 height 29
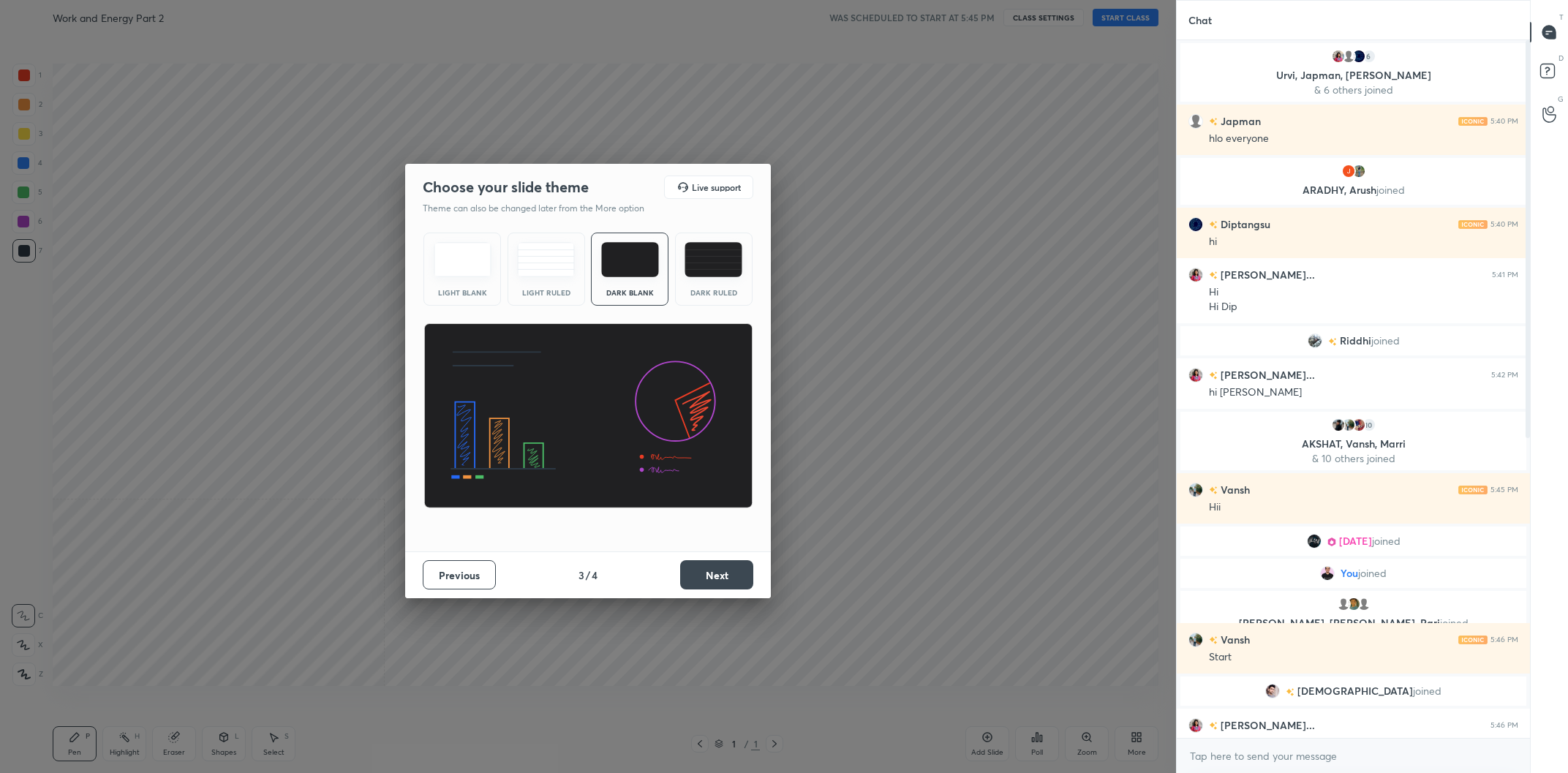
click at [717, 567] on button "Next" at bounding box center [717, 575] width 73 height 29
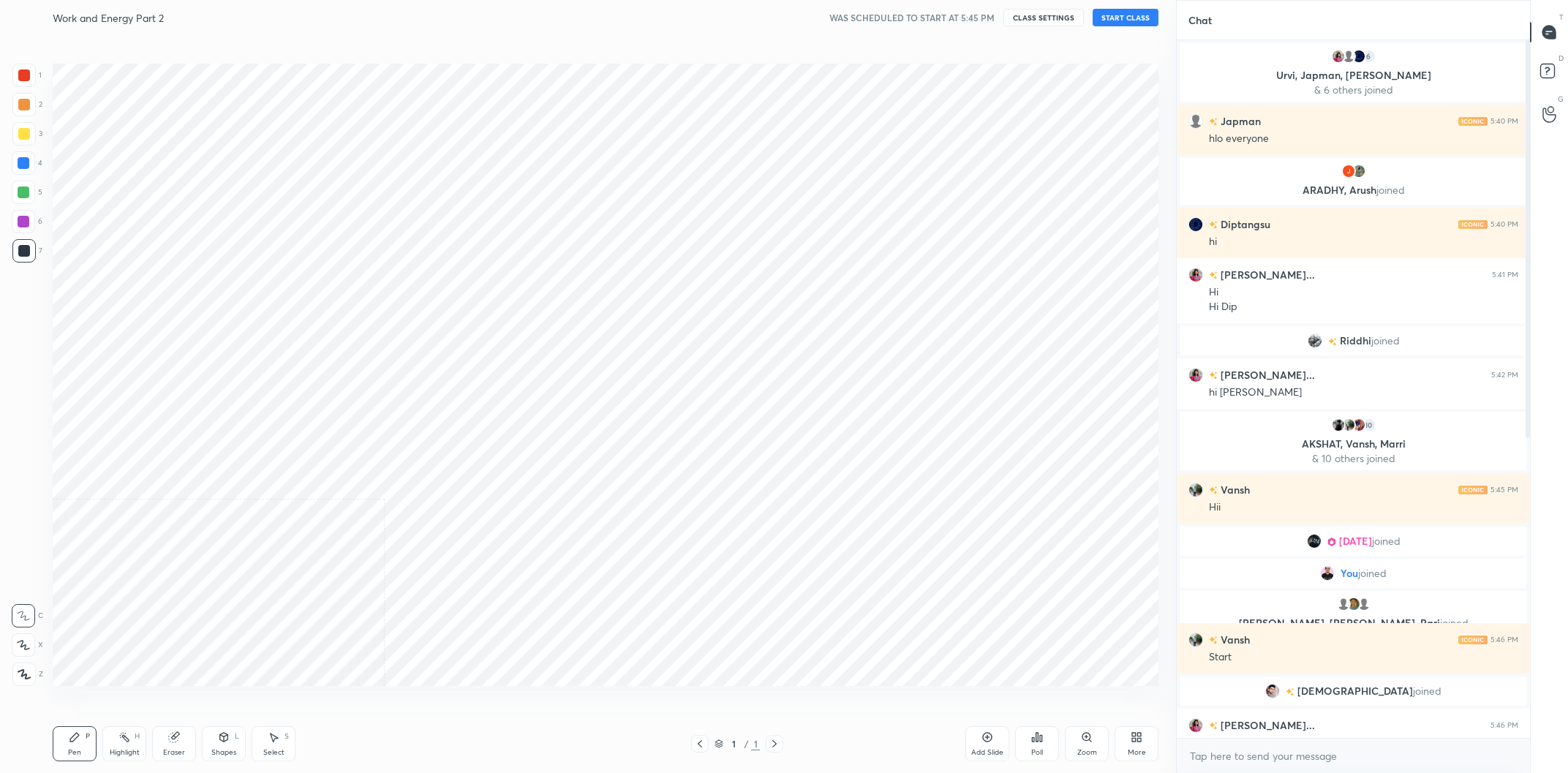
click at [717, 567] on div "Cloud Live support Drag & drop your files here OR Browse Previous 4 / 4 Done" at bounding box center [588, 386] width 1176 height 773
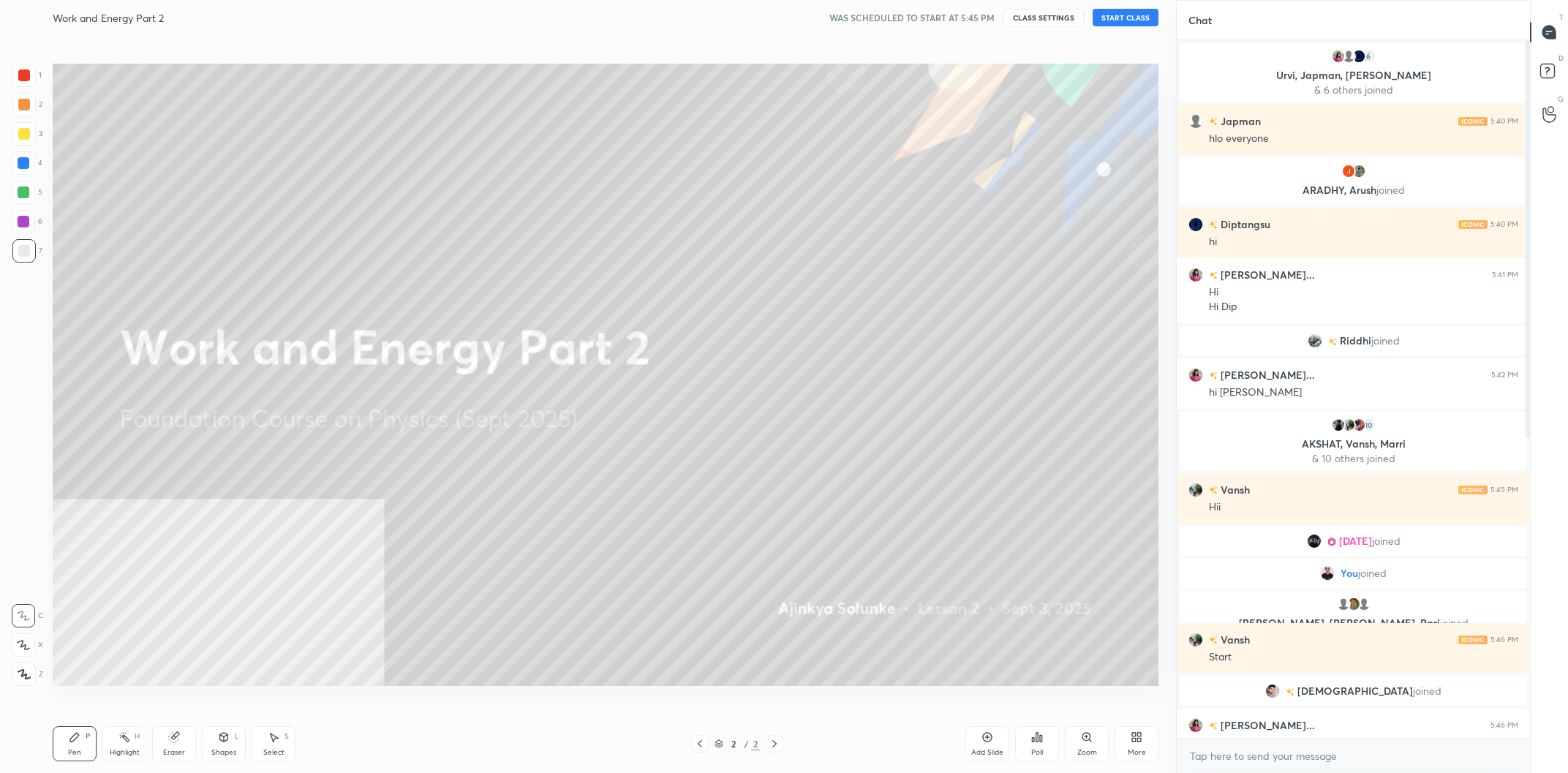
click at [1137, 743] on icon at bounding box center [1137, 737] width 12 height 12
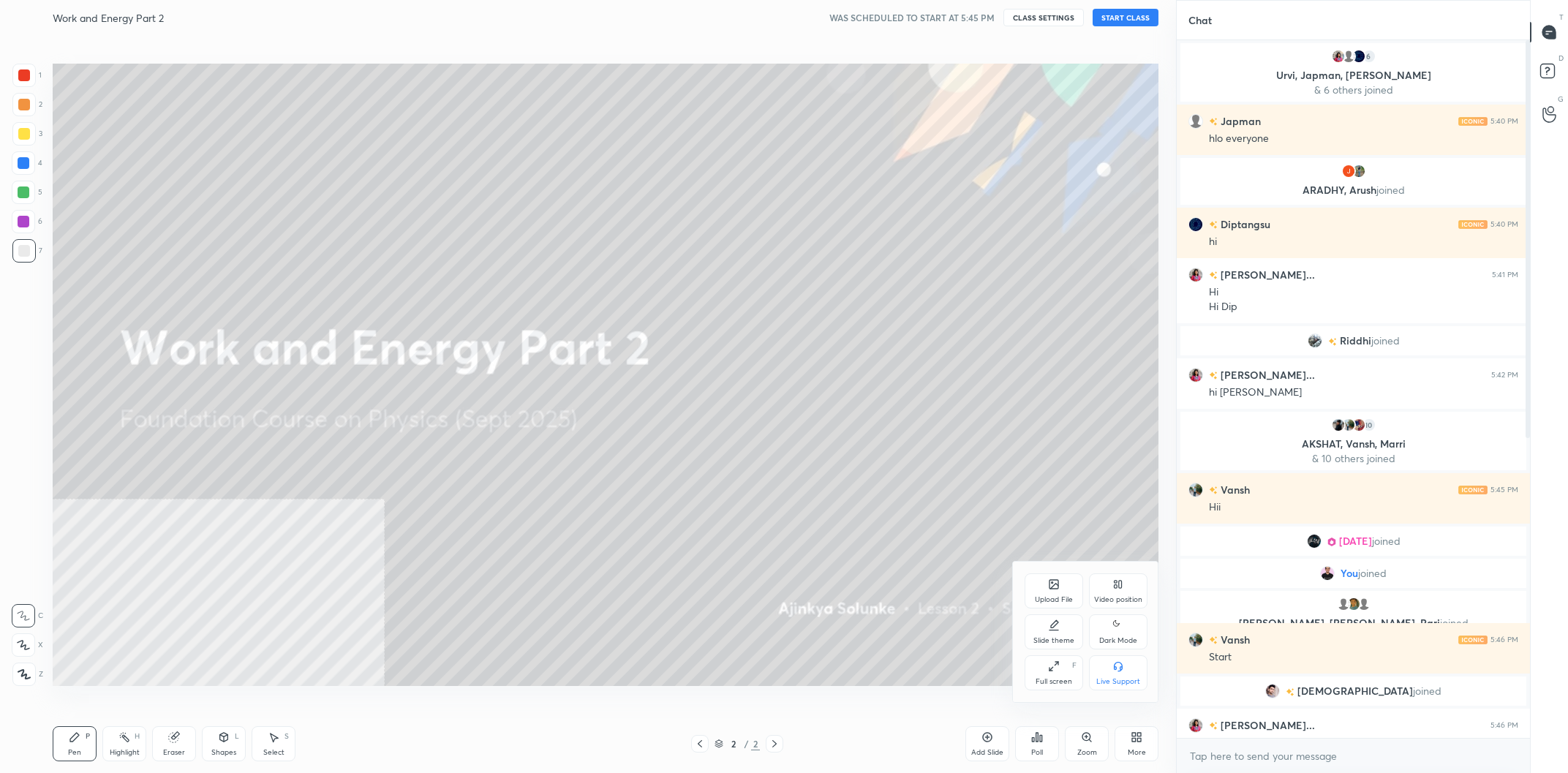
click at [1141, 605] on div "Video position" at bounding box center [1118, 590] width 59 height 35
click at [1112, 667] on div "Bottom right" at bounding box center [1118, 672] width 59 height 35
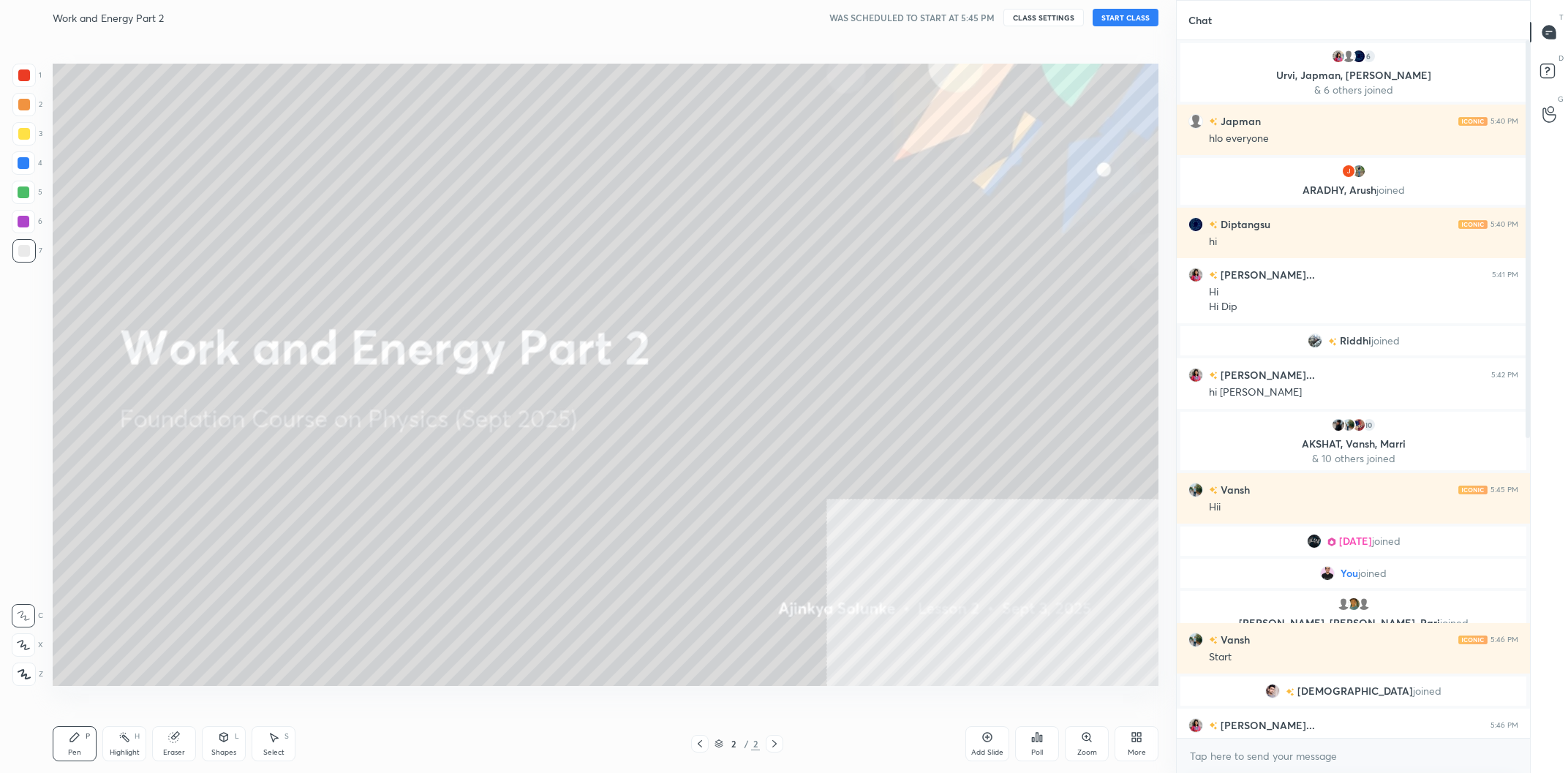
click at [1130, 13] on button "START CLASS" at bounding box center [1125, 17] width 66 height 18
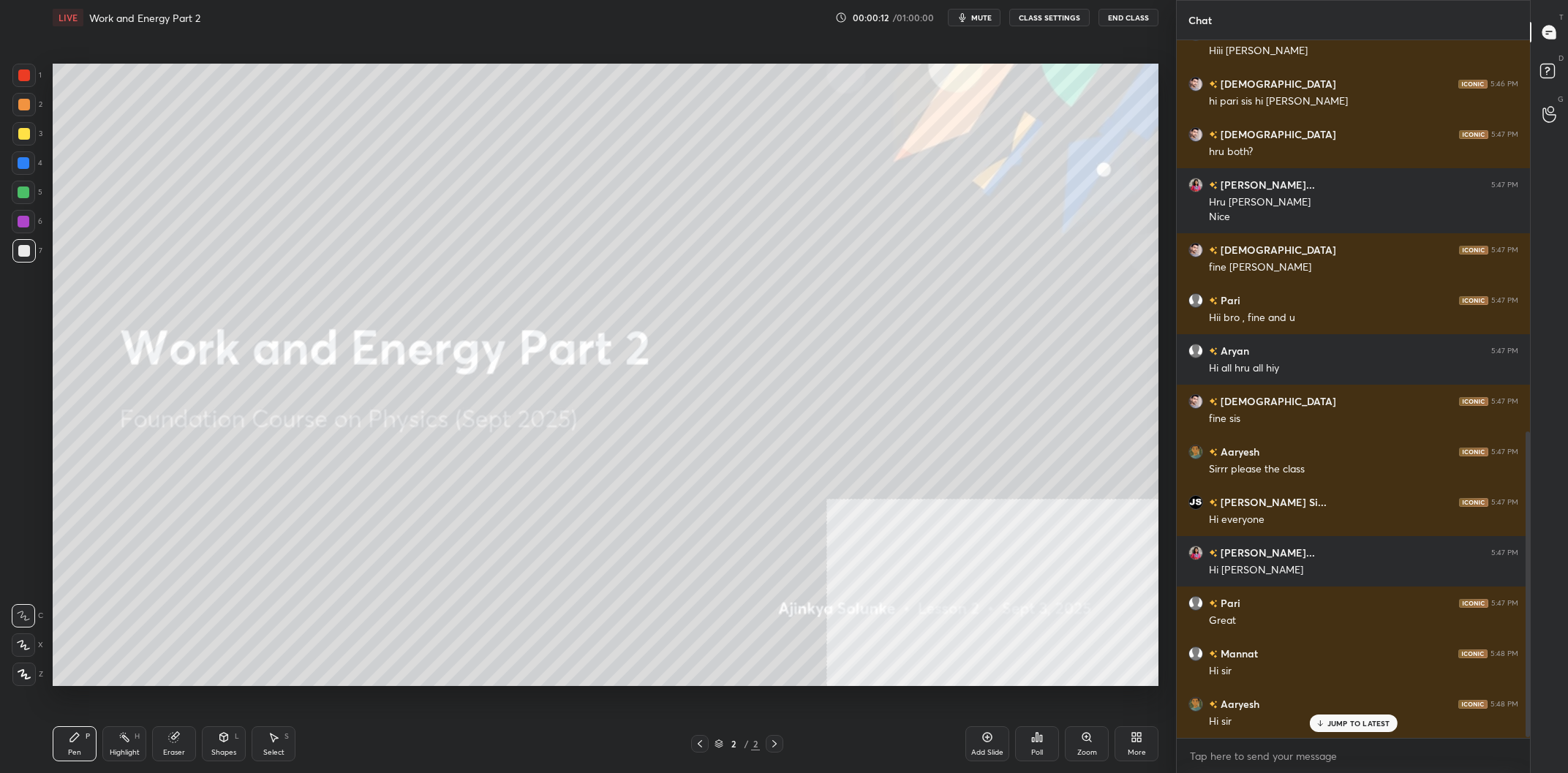
scroll to position [892, 0]
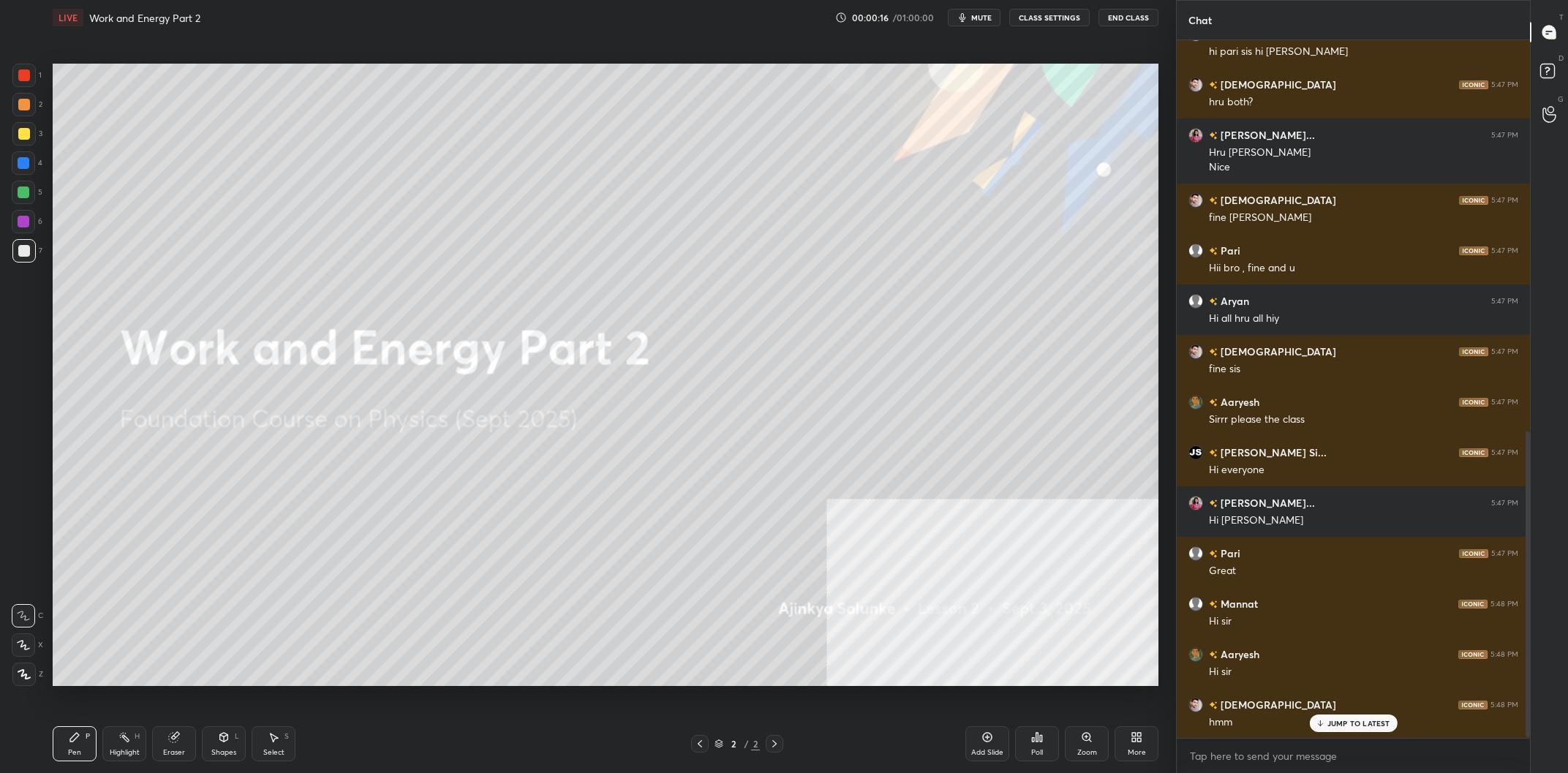
click at [29, 146] on div at bounding box center [24, 133] width 23 height 23
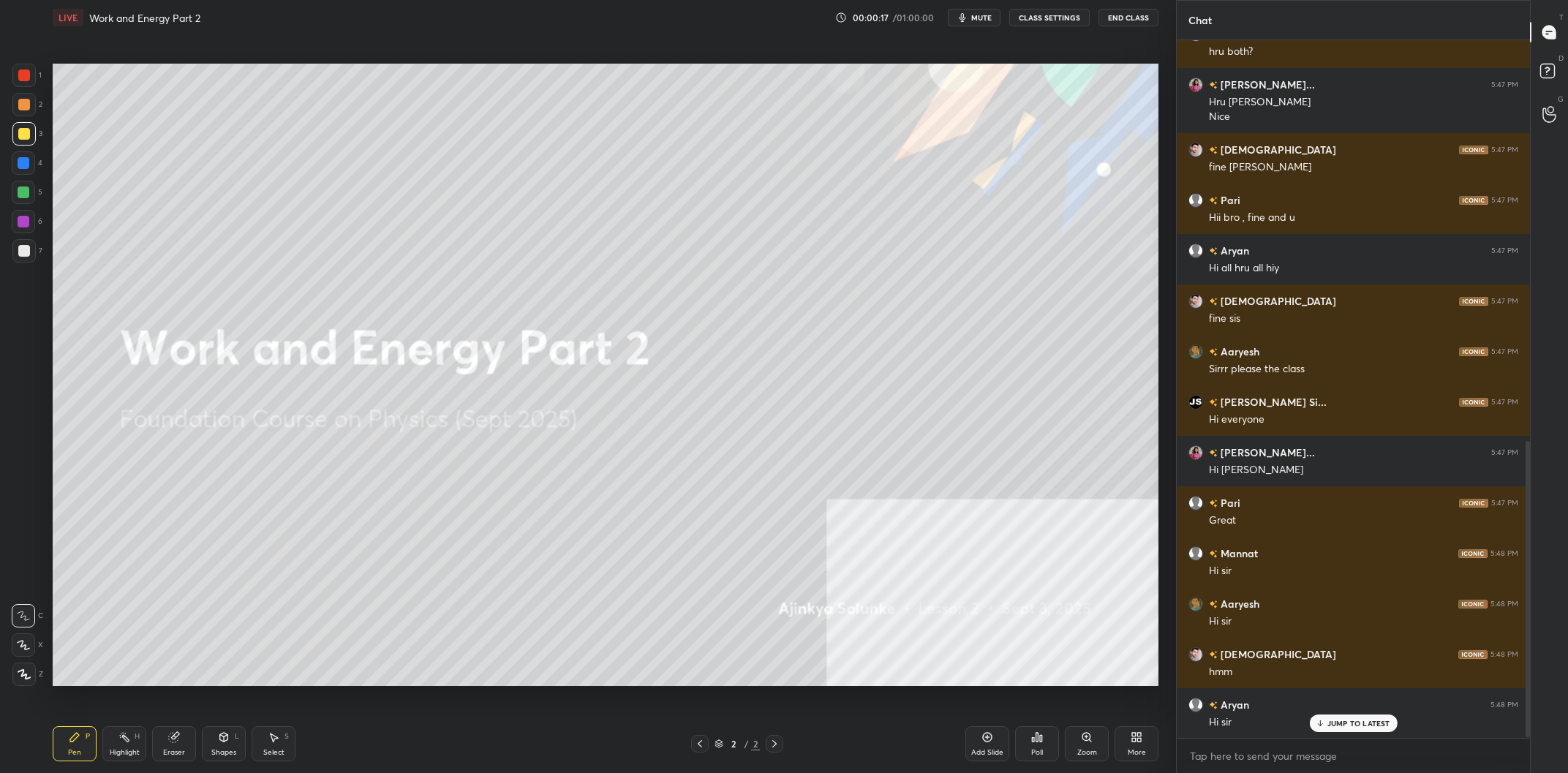
click at [23, 683] on div at bounding box center [24, 674] width 23 height 23
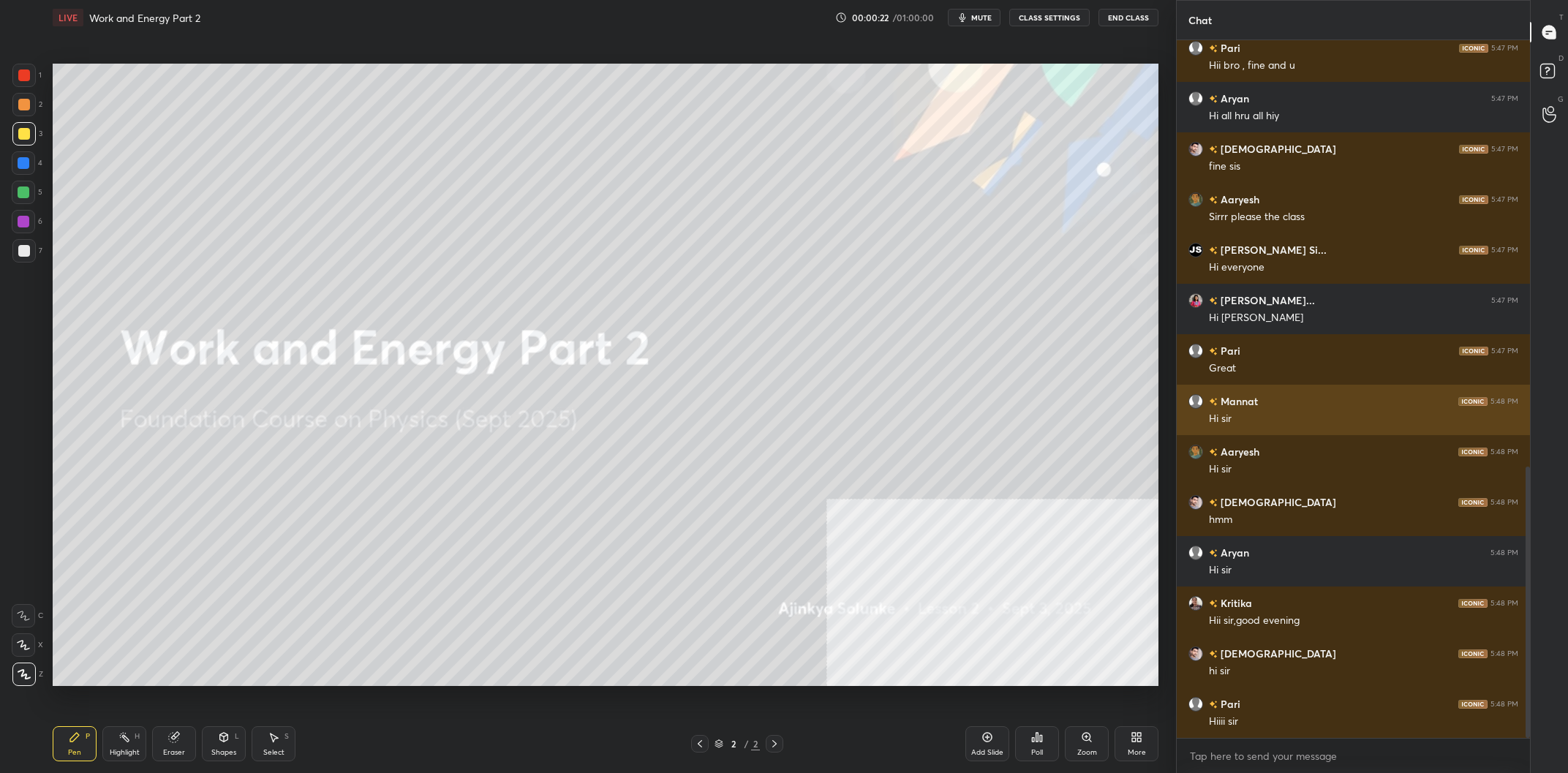
scroll to position [1145, 0]
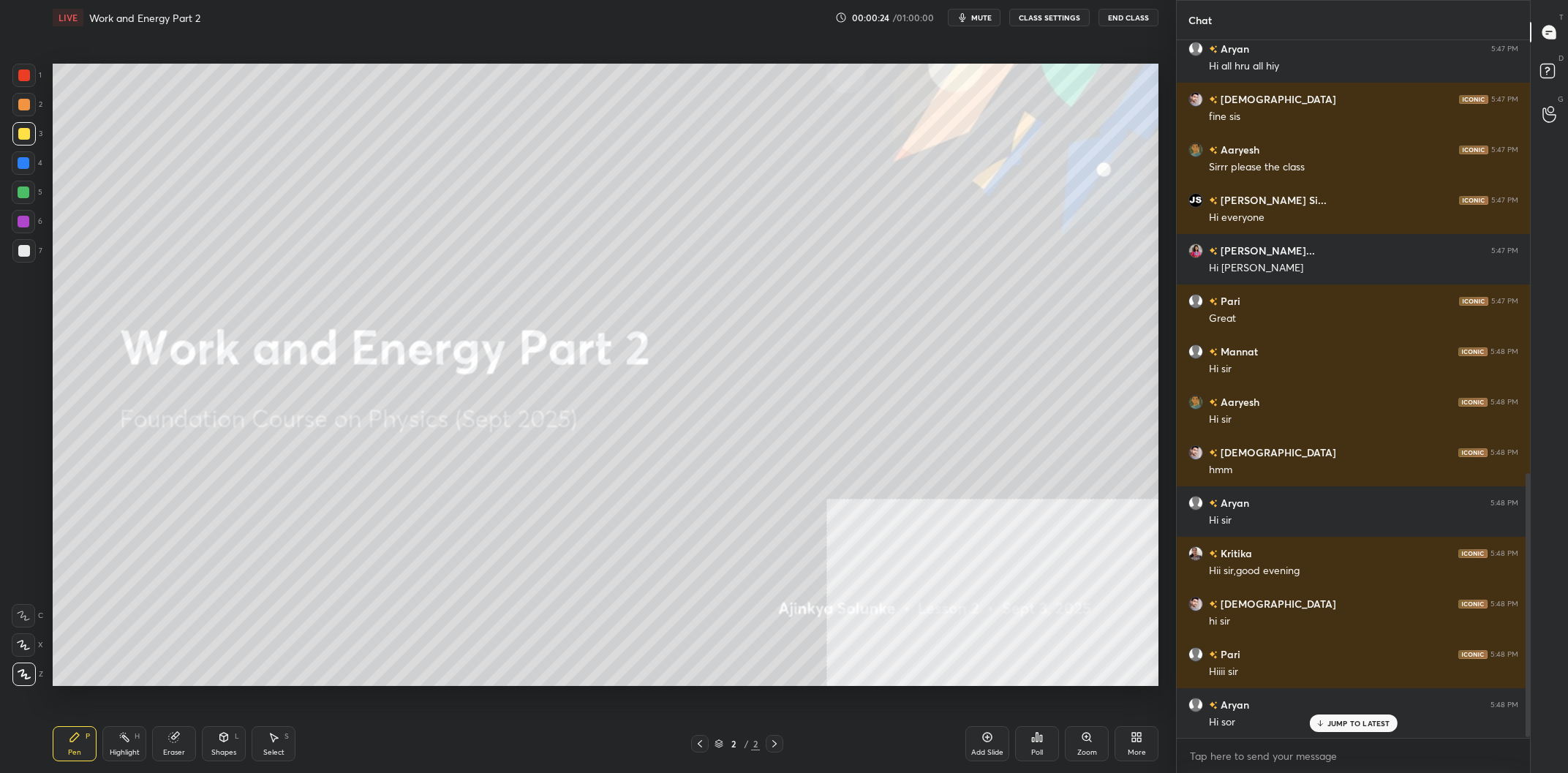
click at [973, 736] on div "Add Slide" at bounding box center [987, 743] width 44 height 35
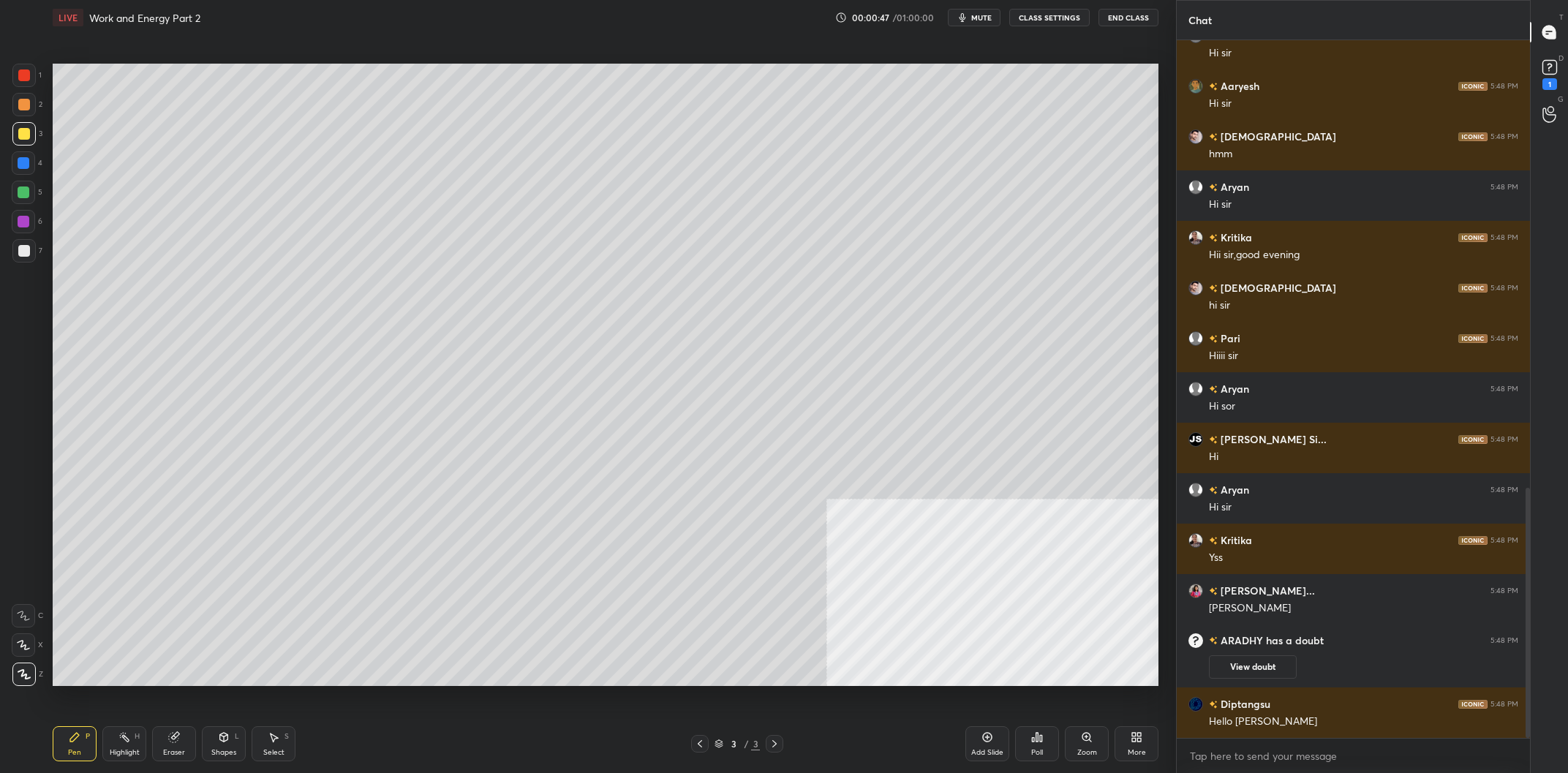
scroll to position [1300, 0]
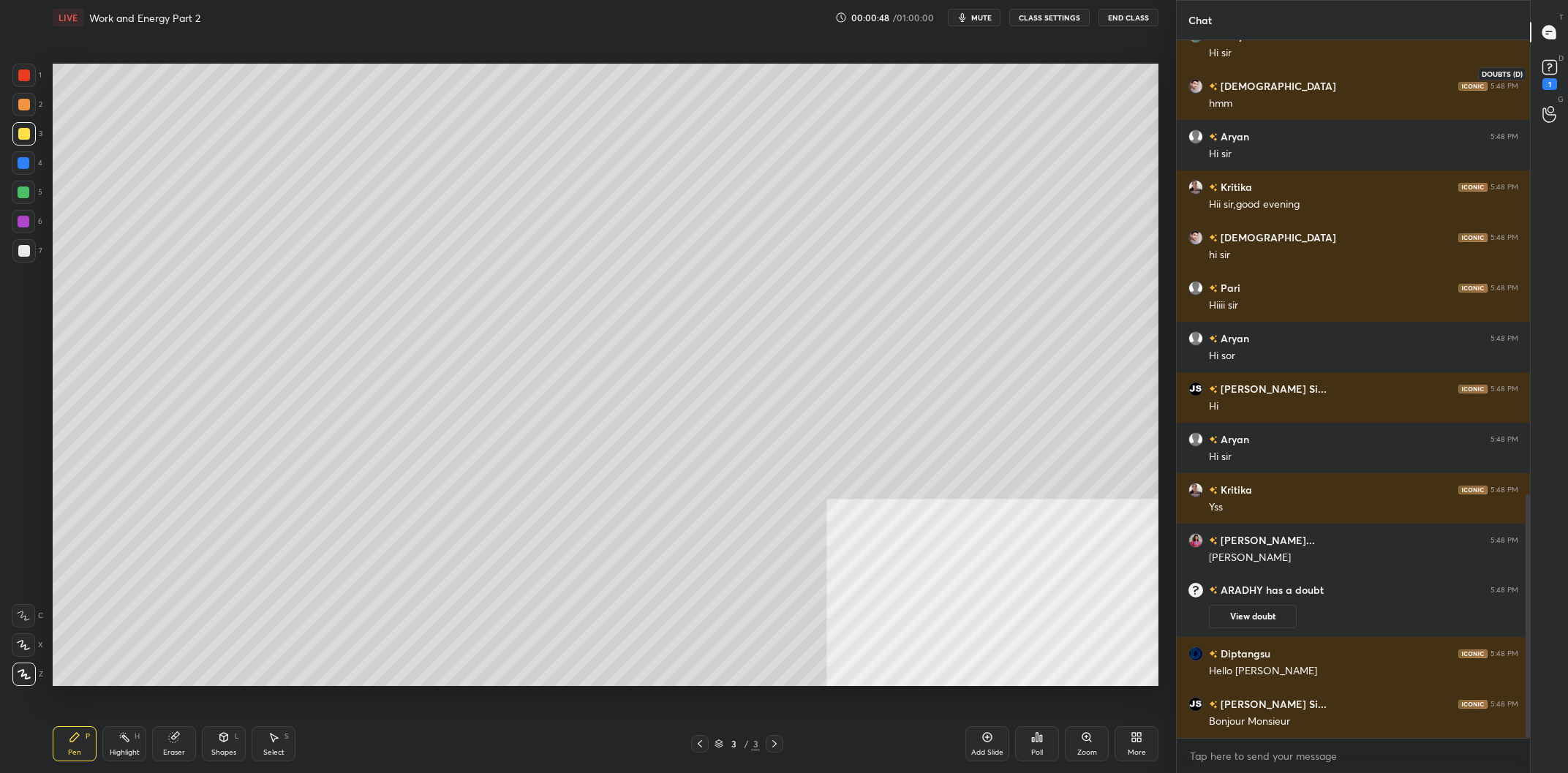
click at [1545, 74] on rect at bounding box center [1549, 67] width 14 height 14
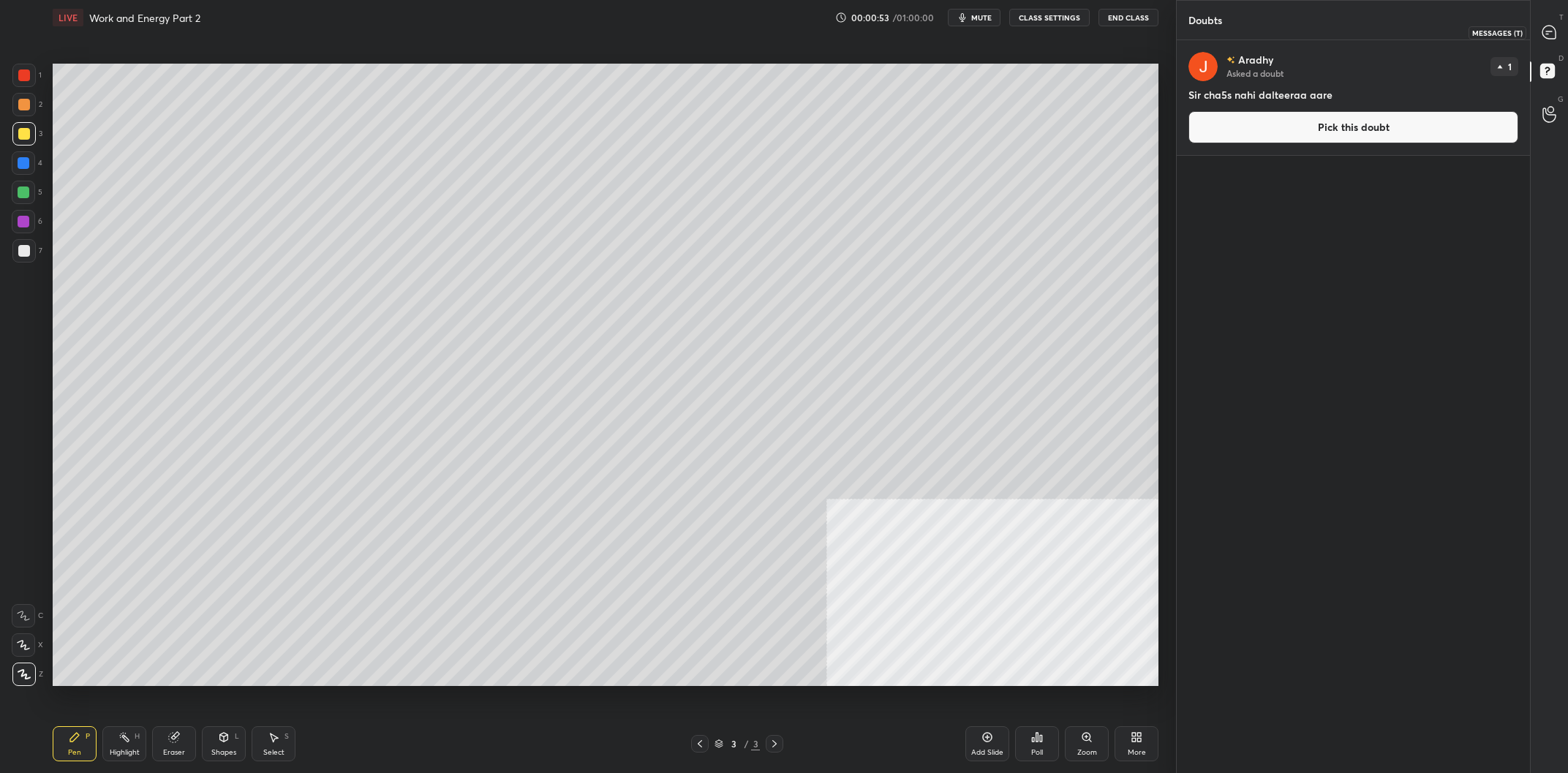
click at [1553, 26] on icon at bounding box center [1550, 32] width 15 height 15
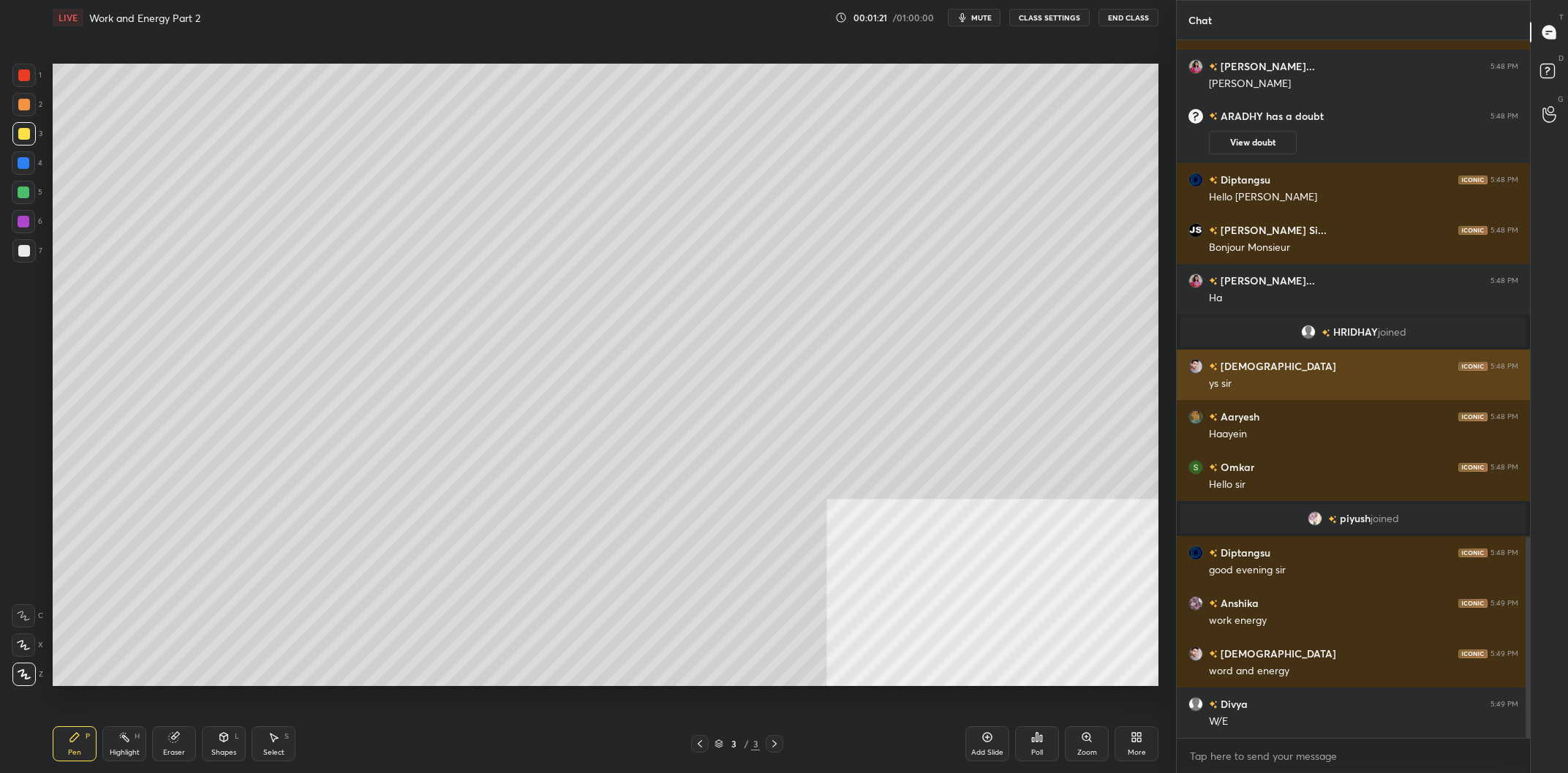
scroll to position [1726, 0]
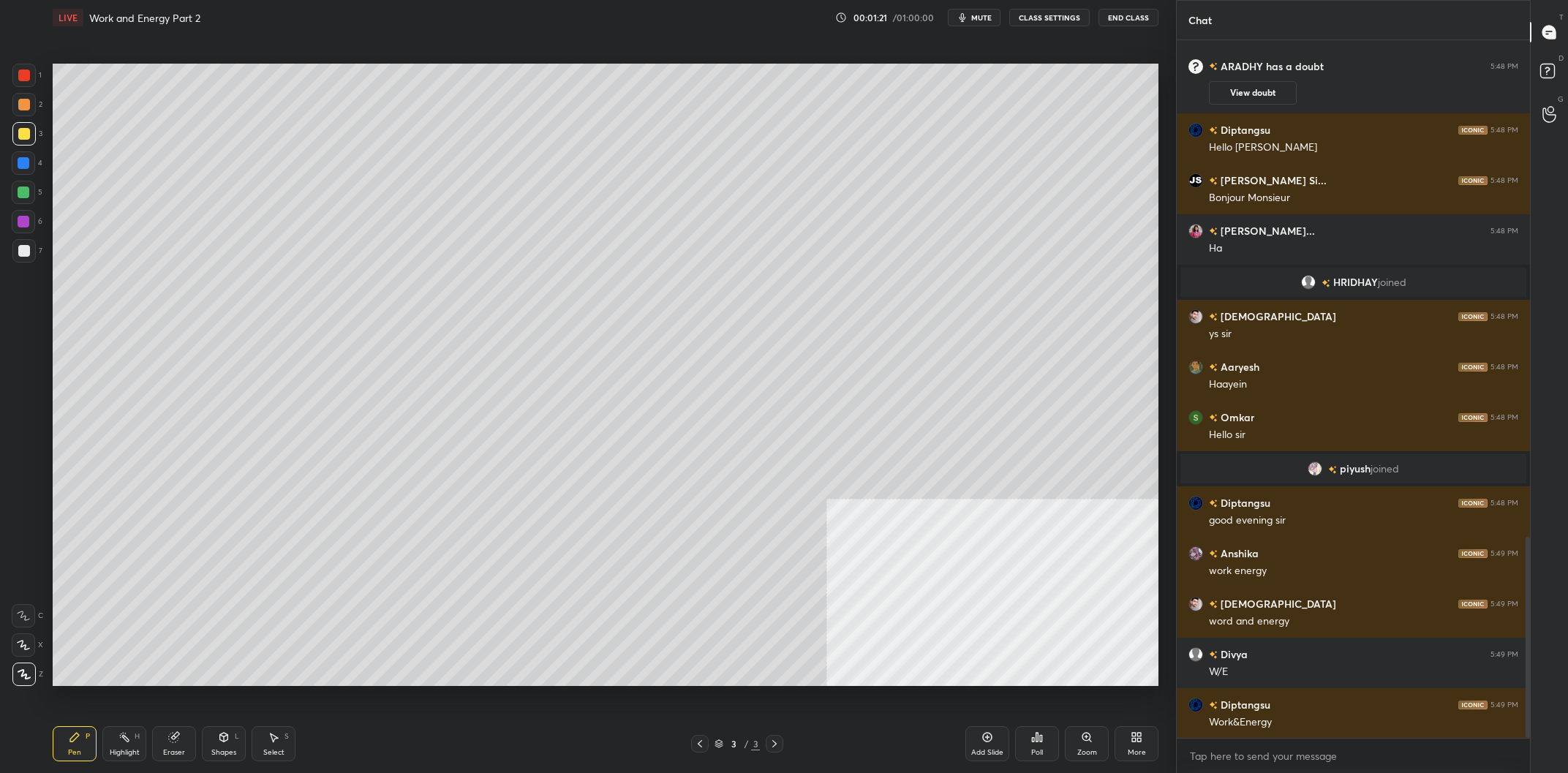
click at [1115, 731] on div "More" at bounding box center [1136, 743] width 44 height 35
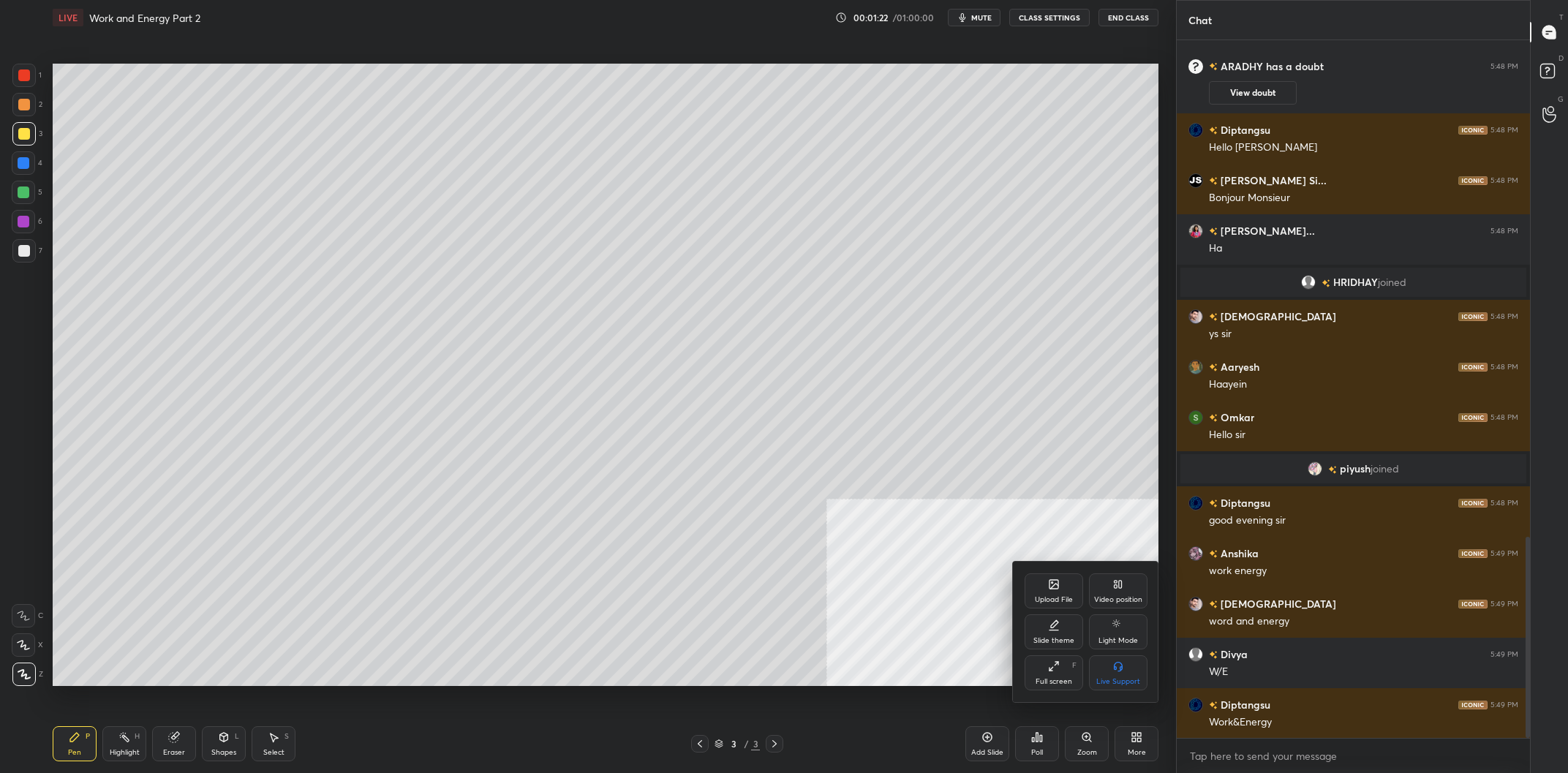
click at [1132, 735] on div at bounding box center [784, 386] width 1568 height 773
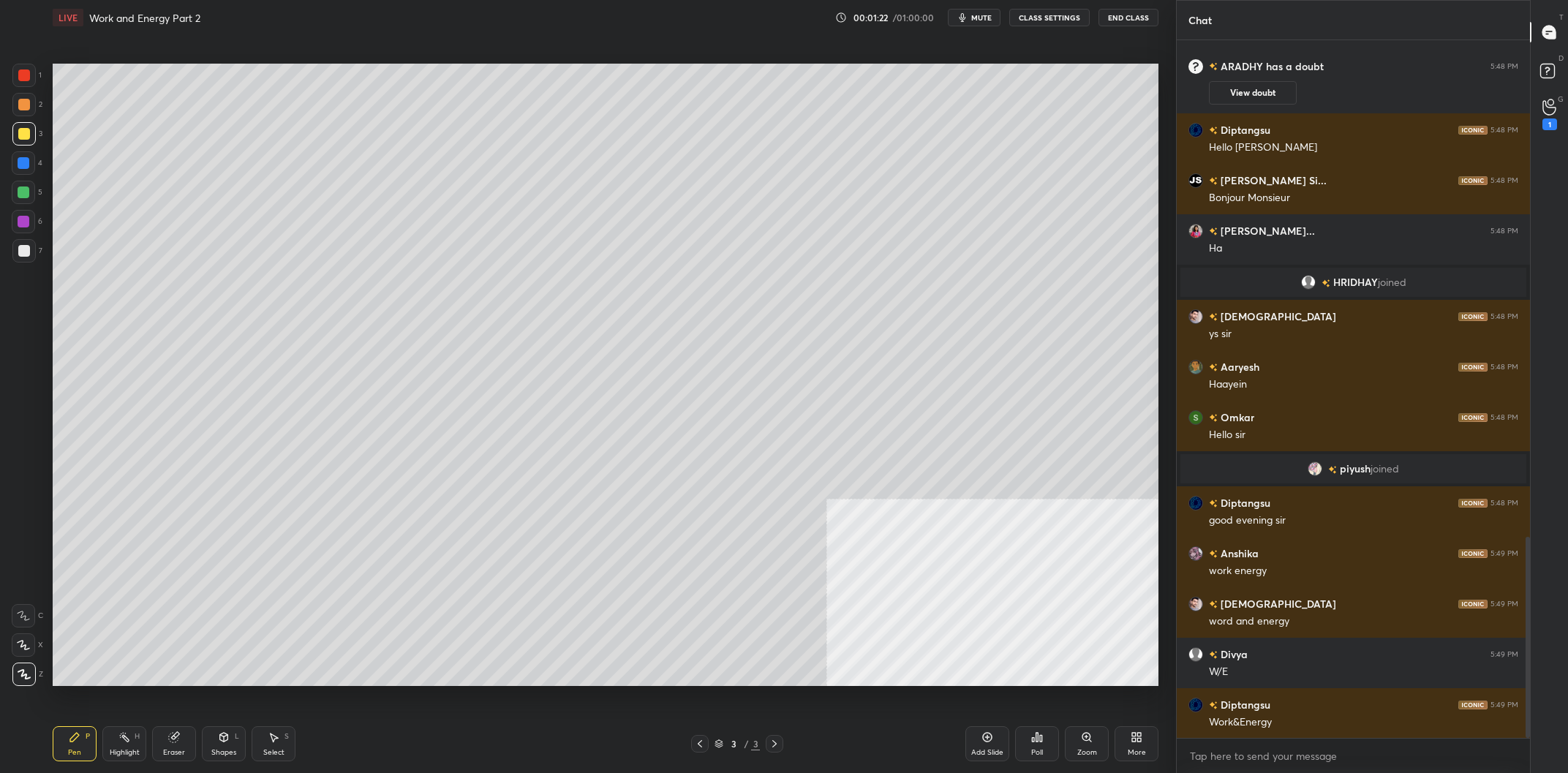
click at [1124, 729] on div "More" at bounding box center [1136, 743] width 44 height 35
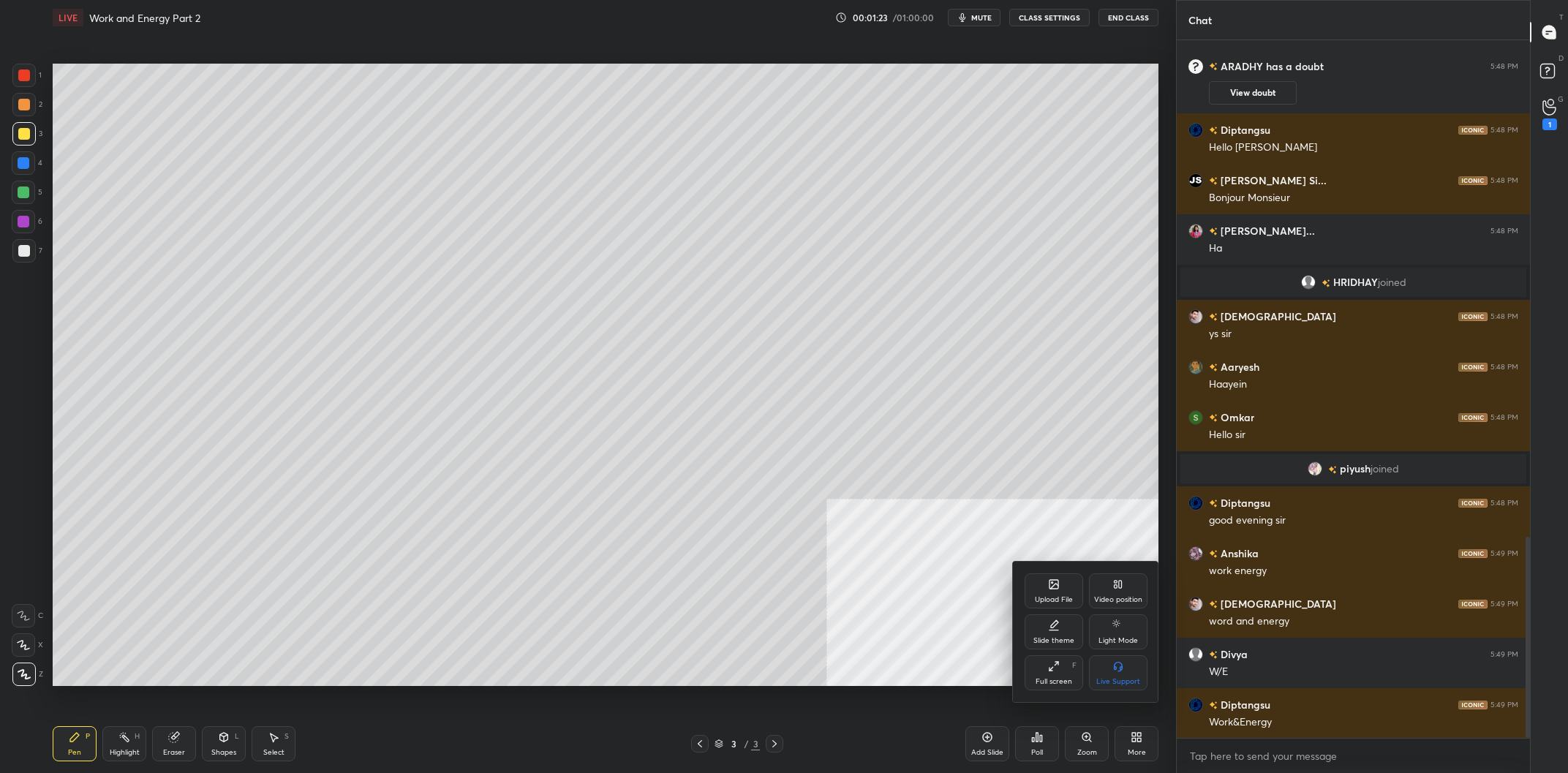
click at [1071, 632] on div "Slide theme" at bounding box center [1054, 631] width 59 height 35
click at [1115, 677] on div "Dark Ruled" at bounding box center [1118, 672] width 59 height 35
click at [782, 640] on div at bounding box center [784, 386] width 1568 height 773
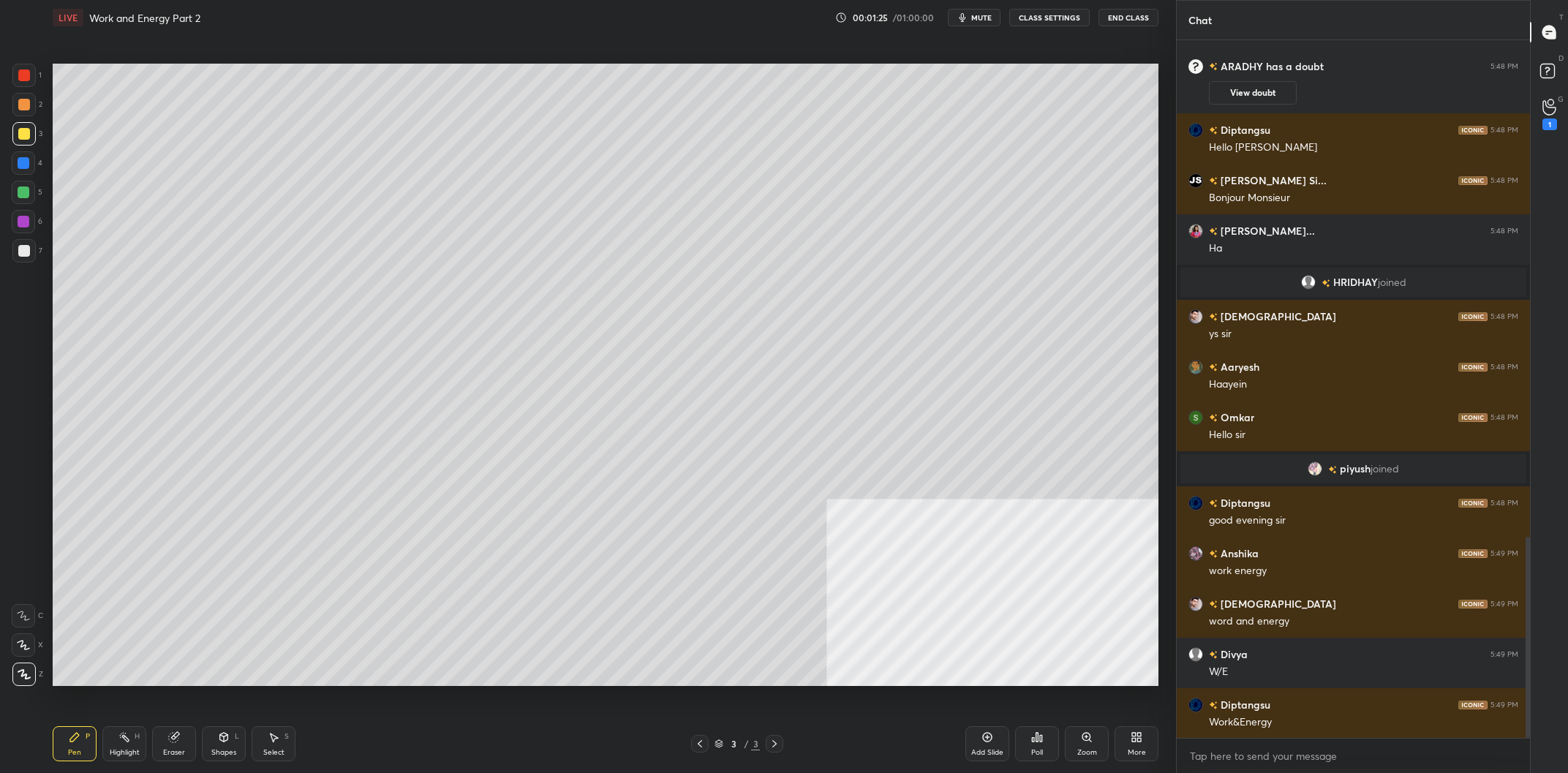
click at [981, 745] on div "Add Slide" at bounding box center [987, 743] width 44 height 35
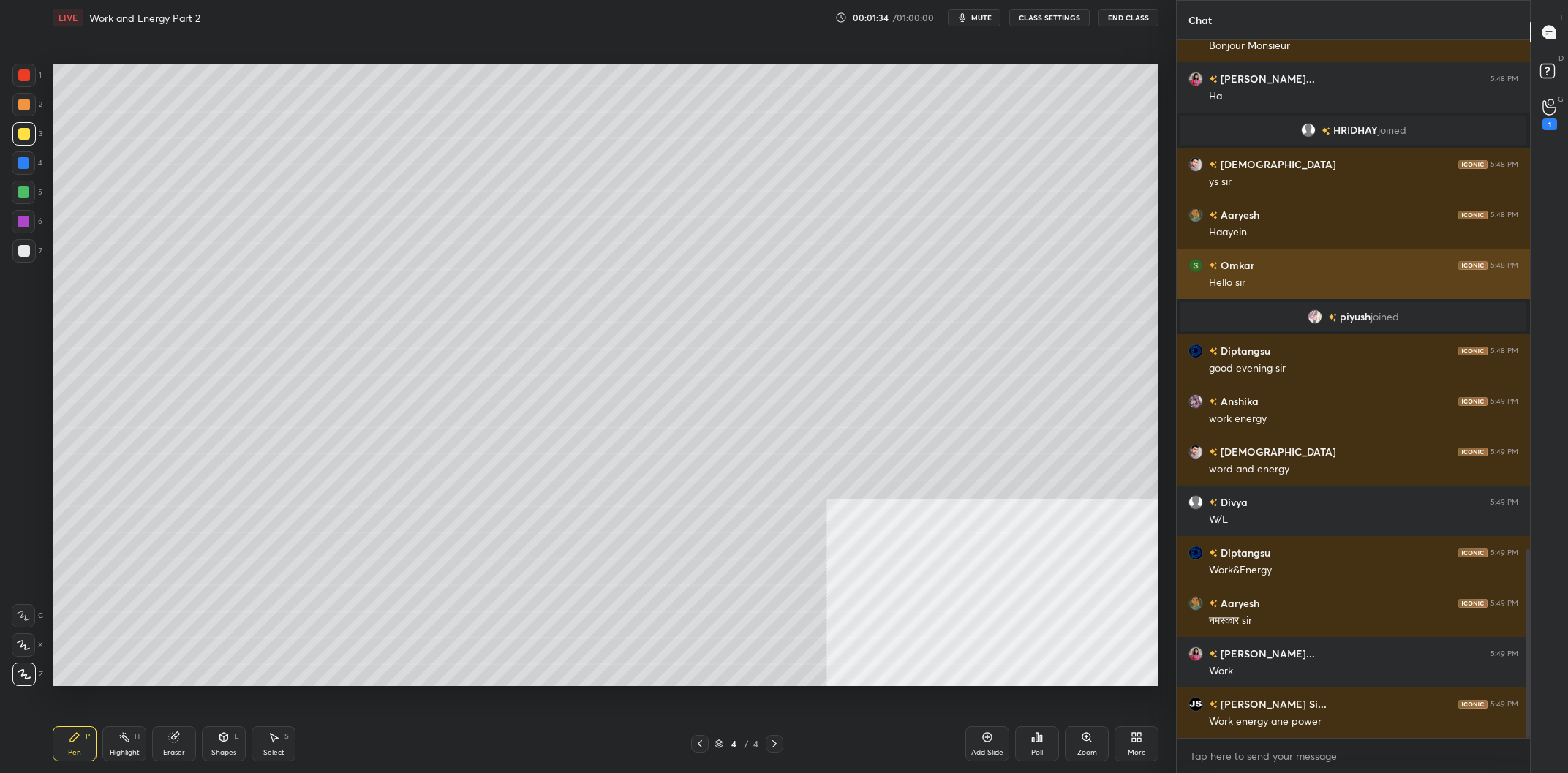
scroll to position [1928, 0]
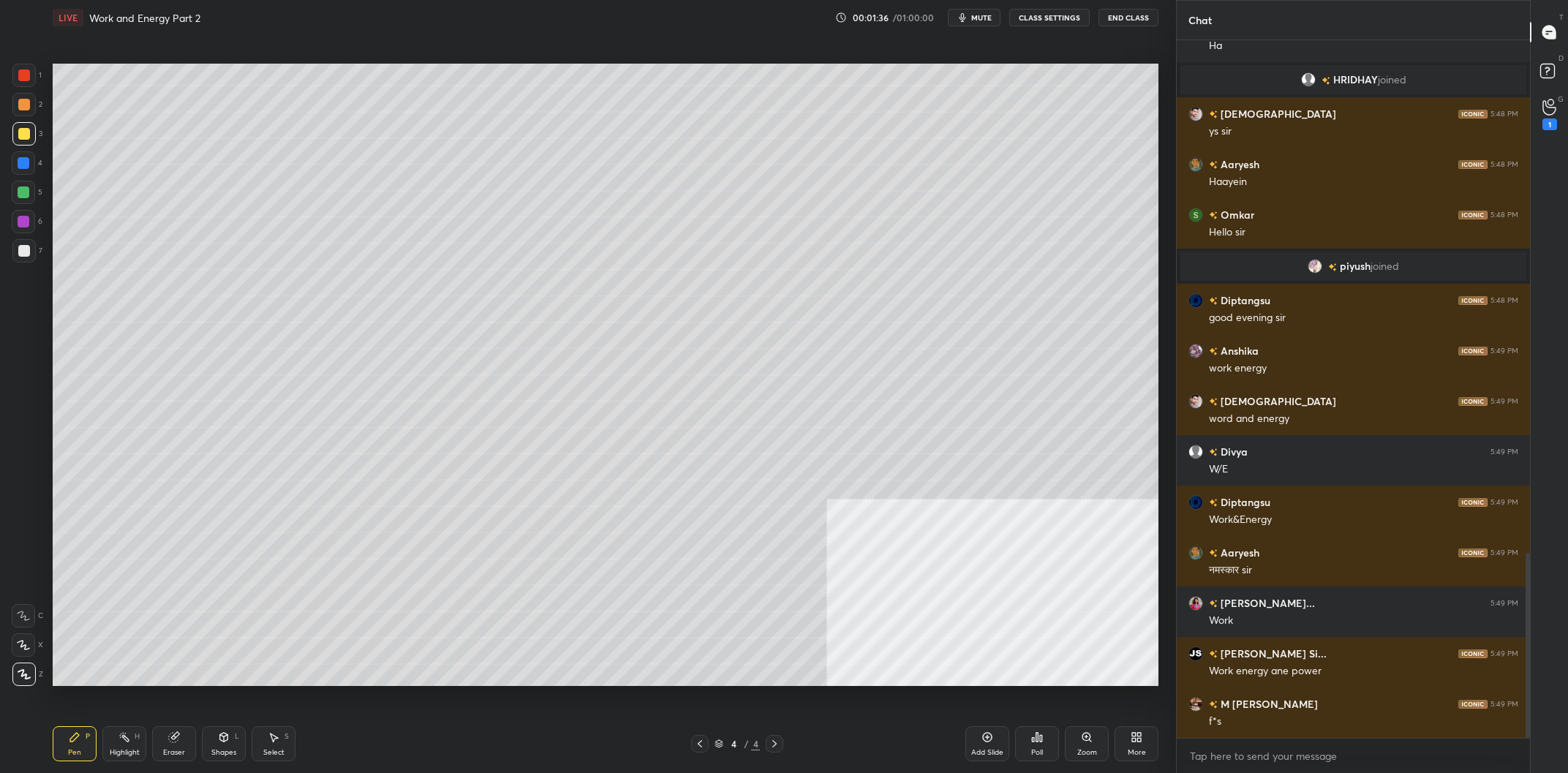
click at [15, 133] on div at bounding box center [24, 133] width 23 height 23
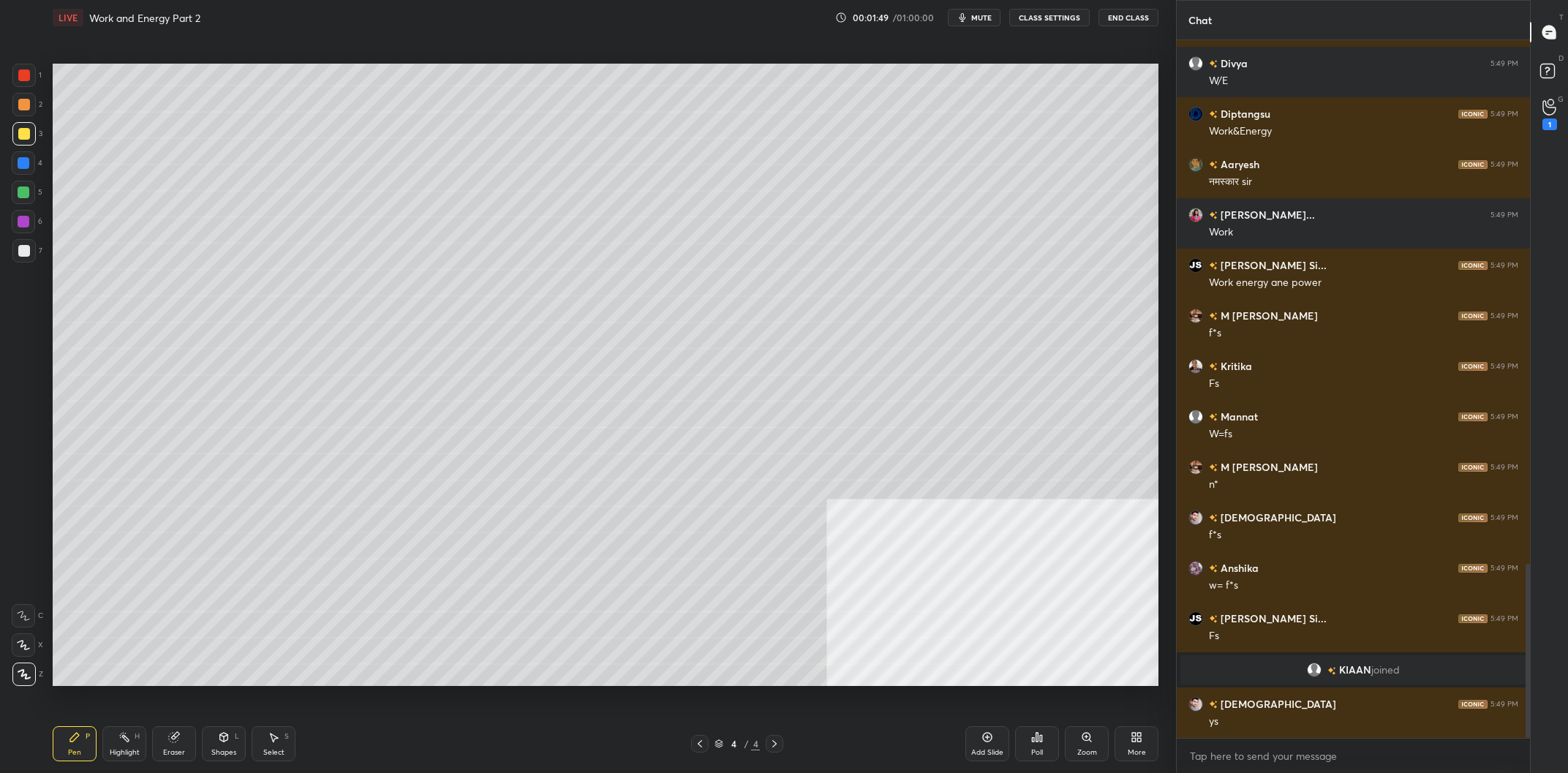
scroll to position [2095, 0]
click at [23, 246] on div at bounding box center [24, 251] width 12 height 12
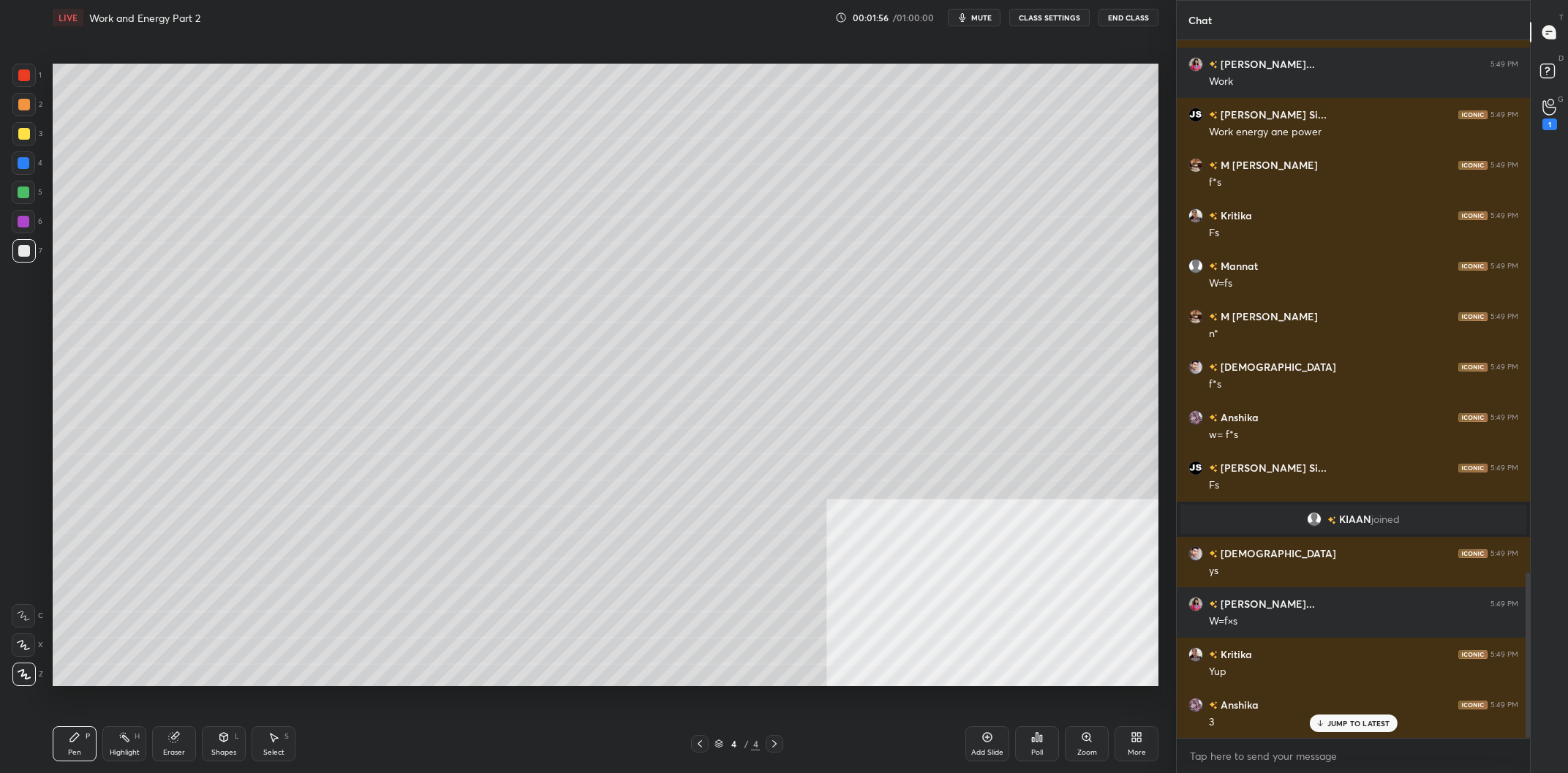
scroll to position [2296, 0]
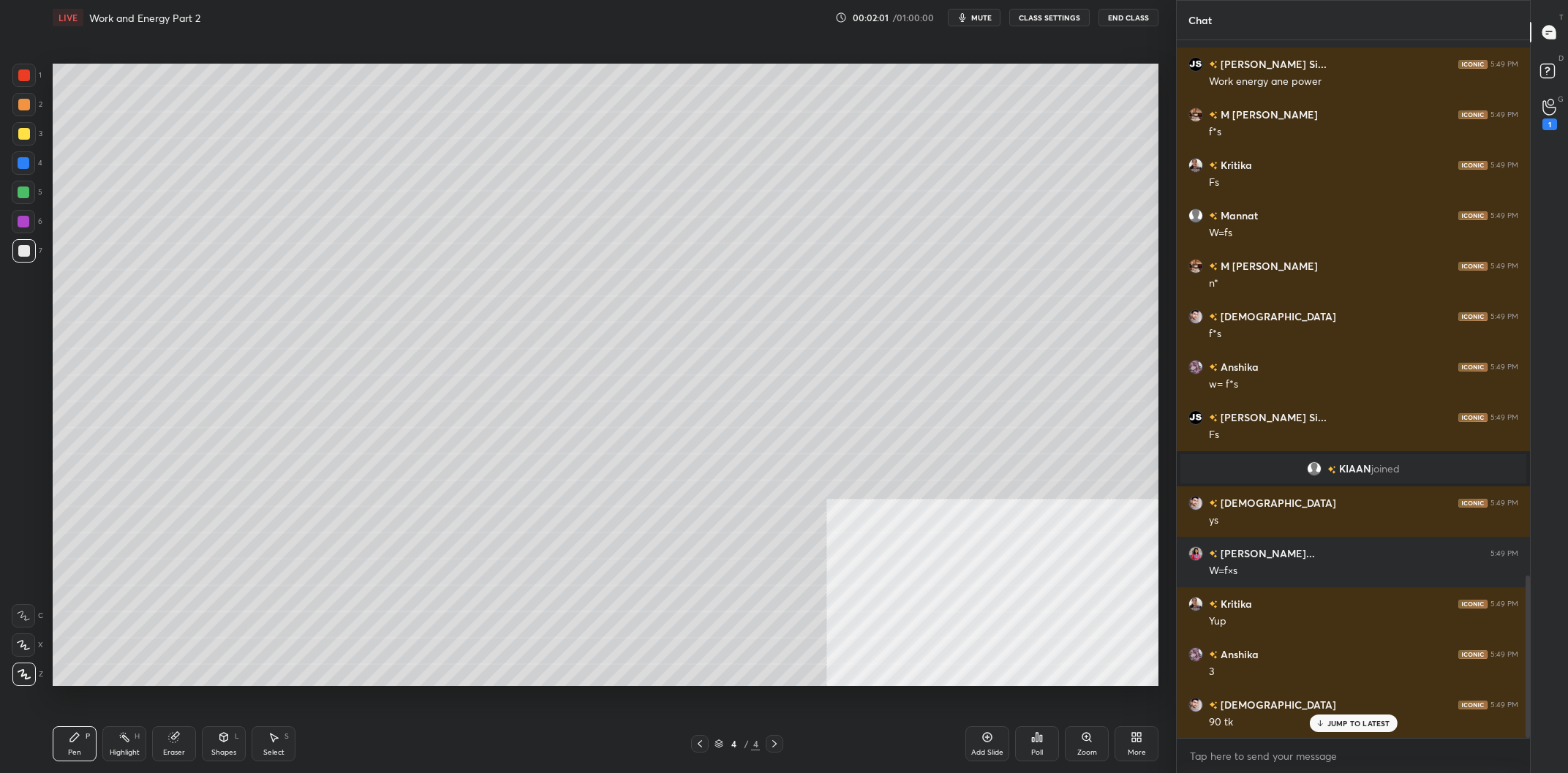
click at [26, 191] on div at bounding box center [24, 193] width 12 height 12
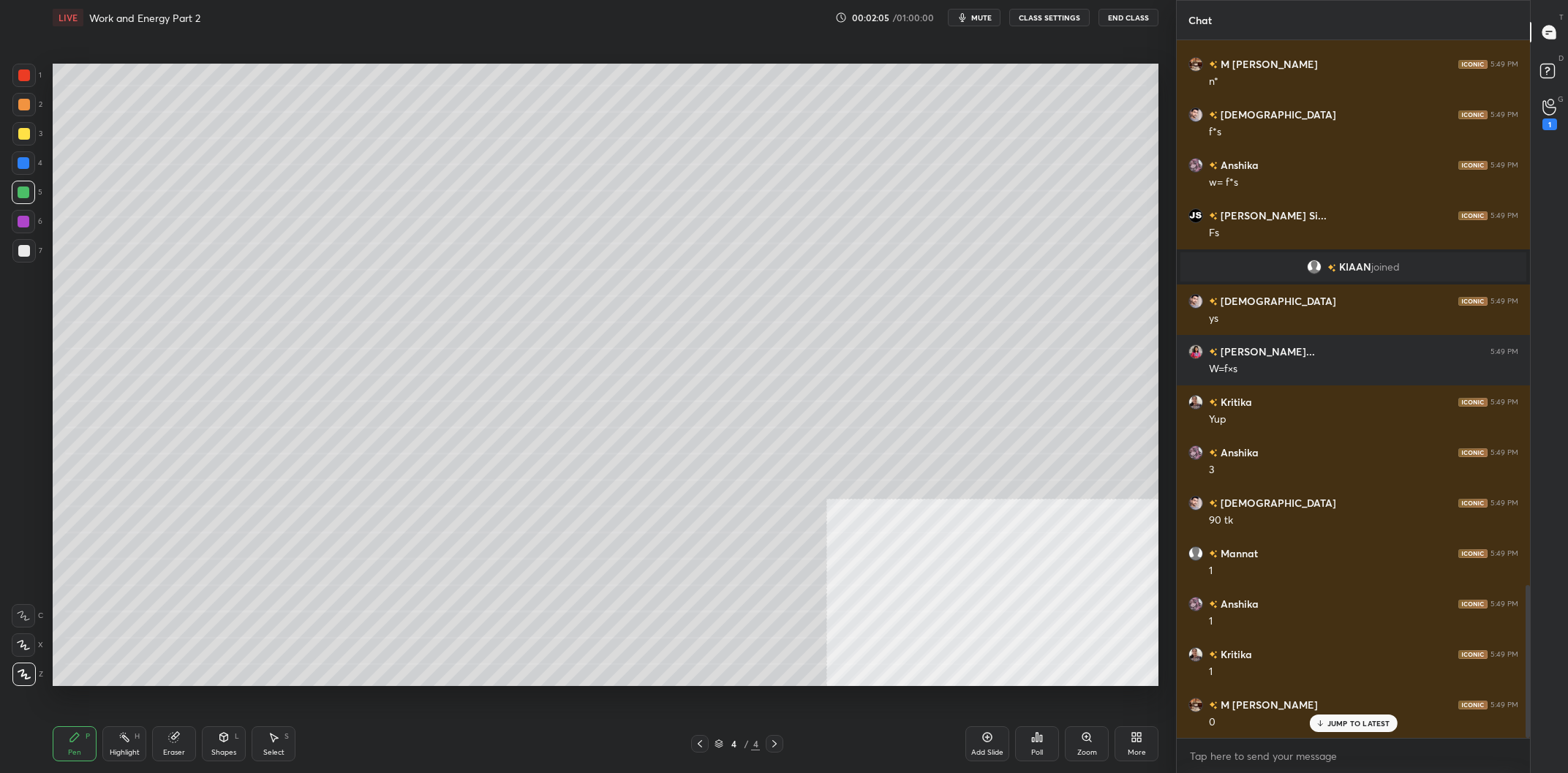
scroll to position [2549, 0]
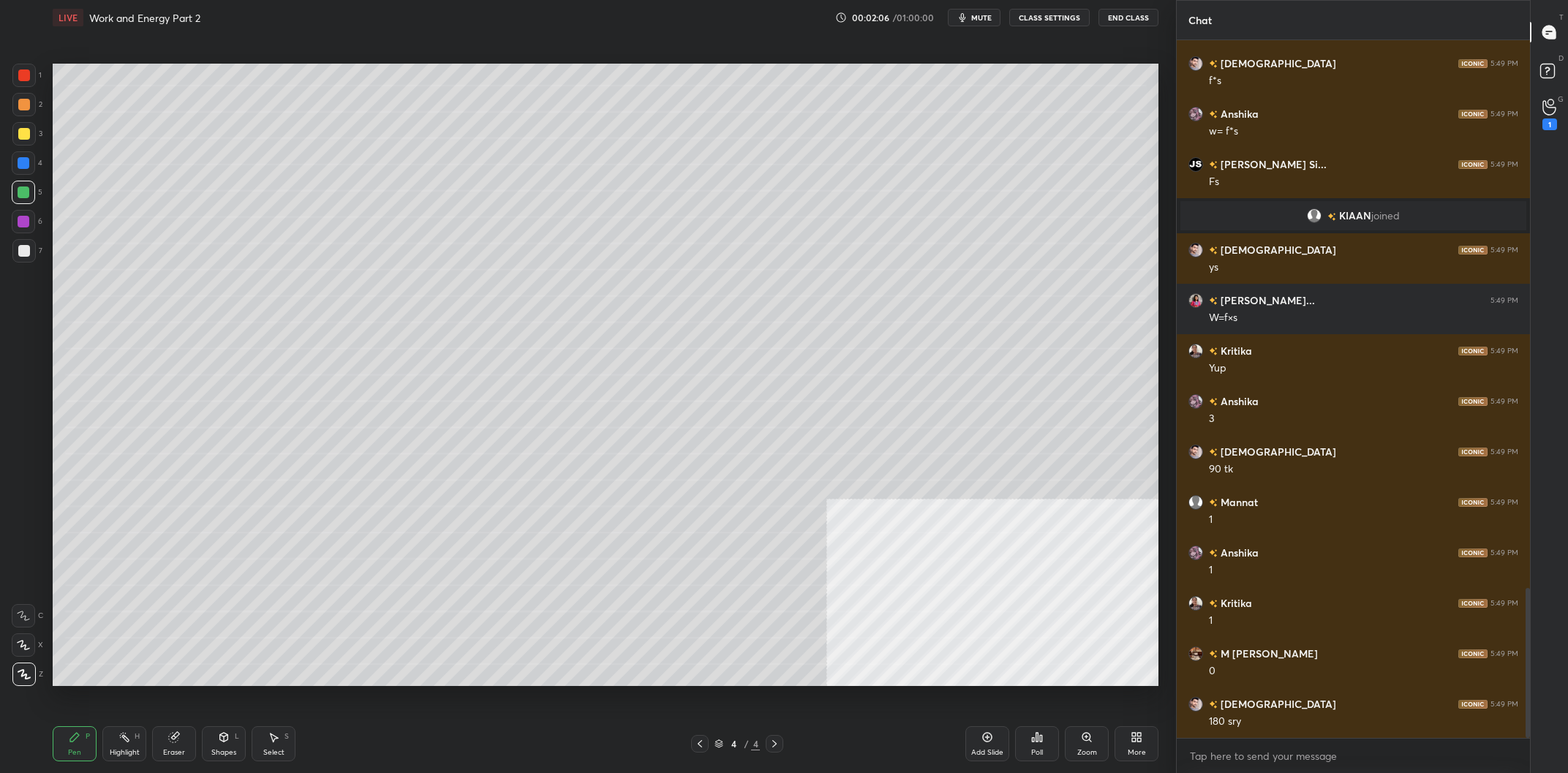
click at [27, 166] on div at bounding box center [24, 163] width 12 height 12
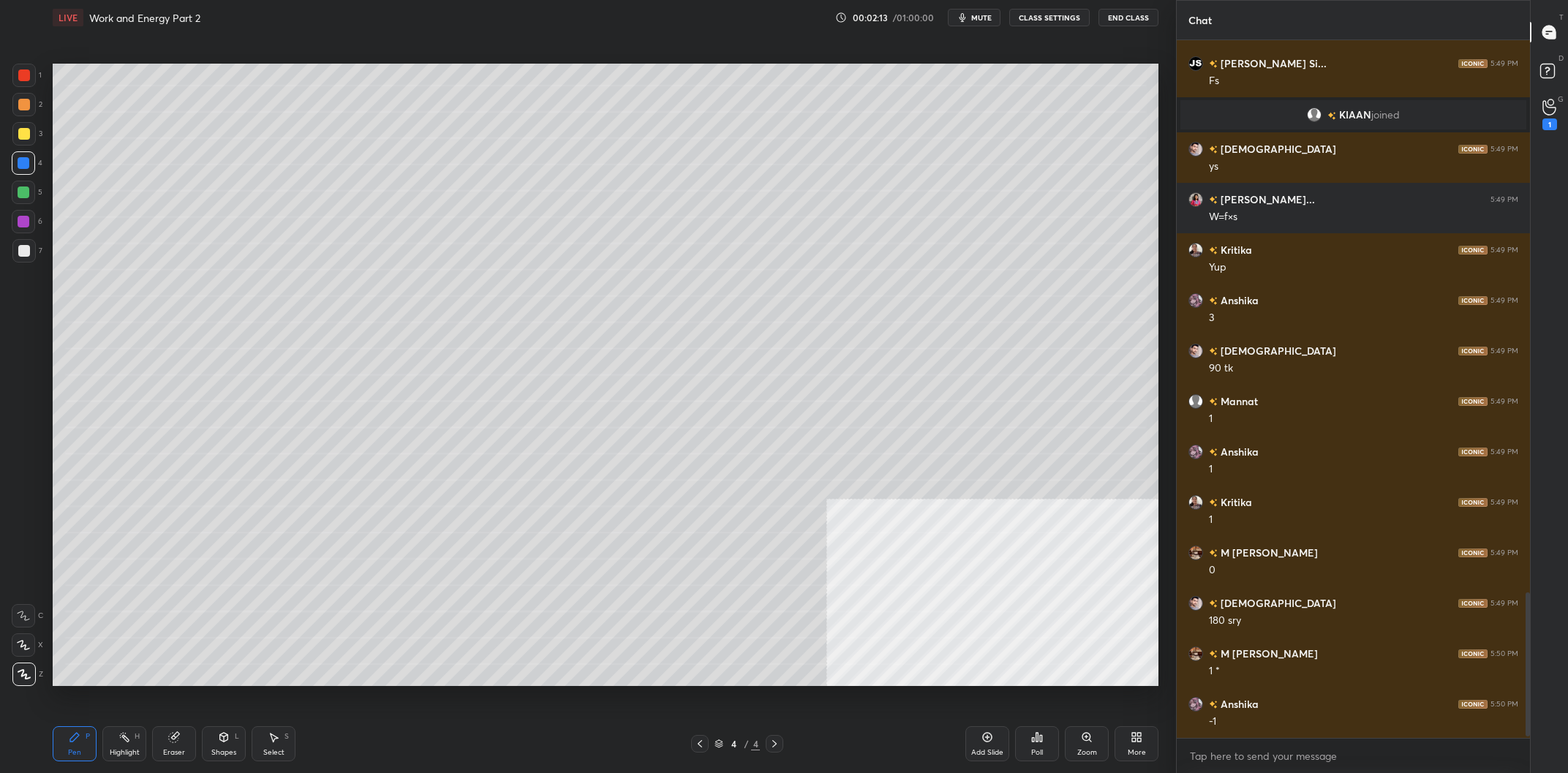
scroll to position [2685, 0]
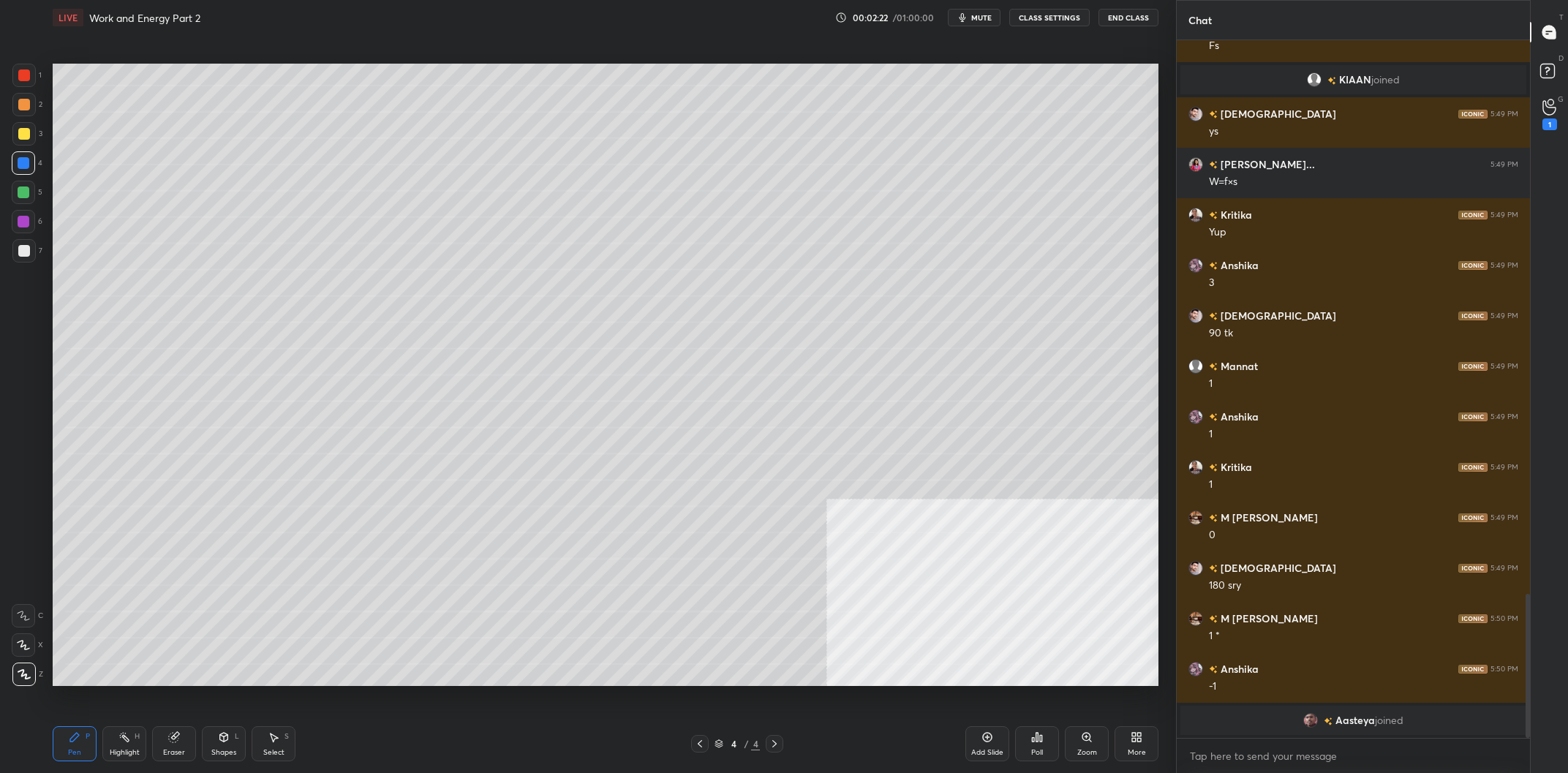
click at [15, 144] on div at bounding box center [24, 133] width 23 height 23
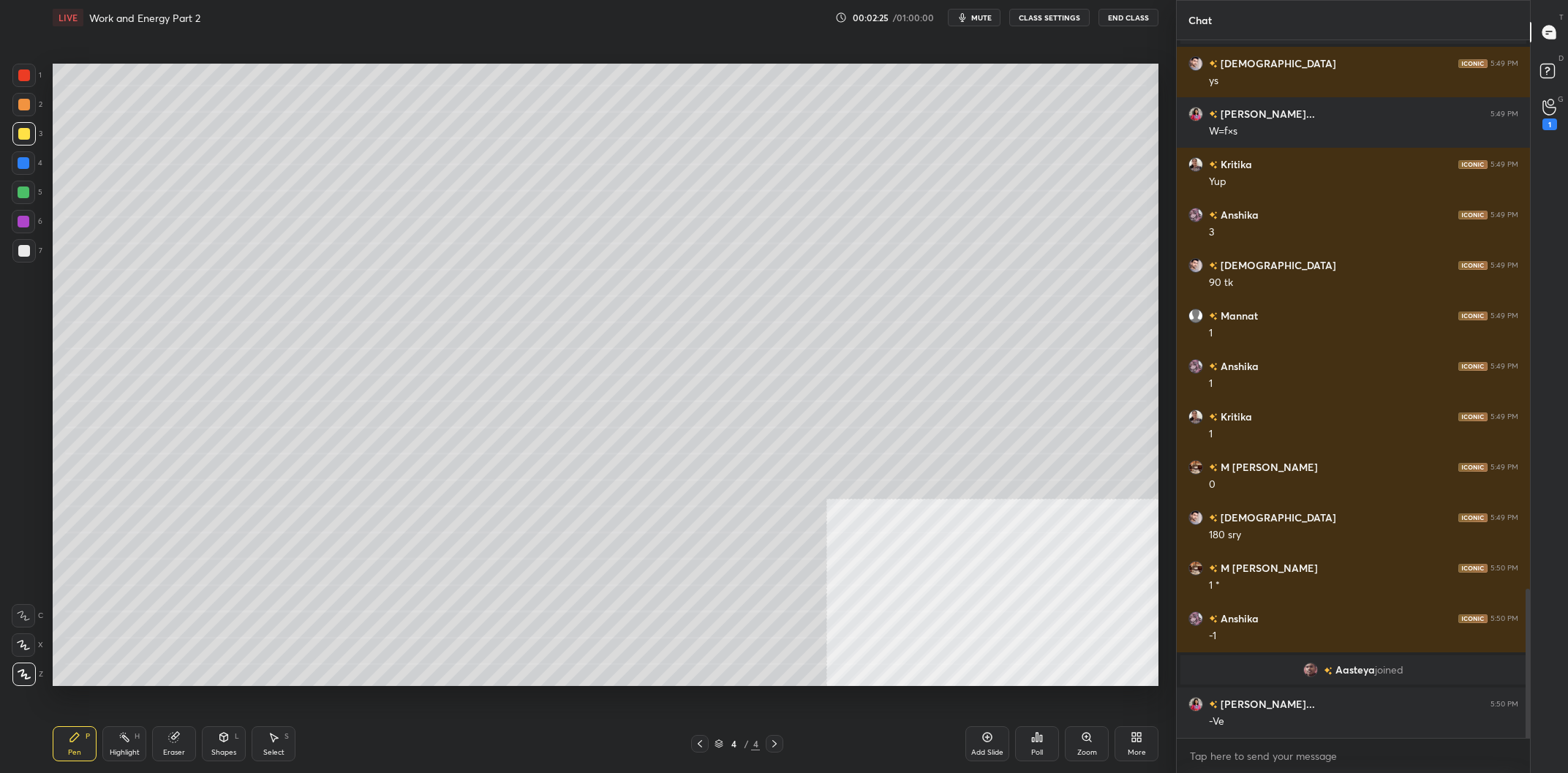
scroll to position [2624, 0]
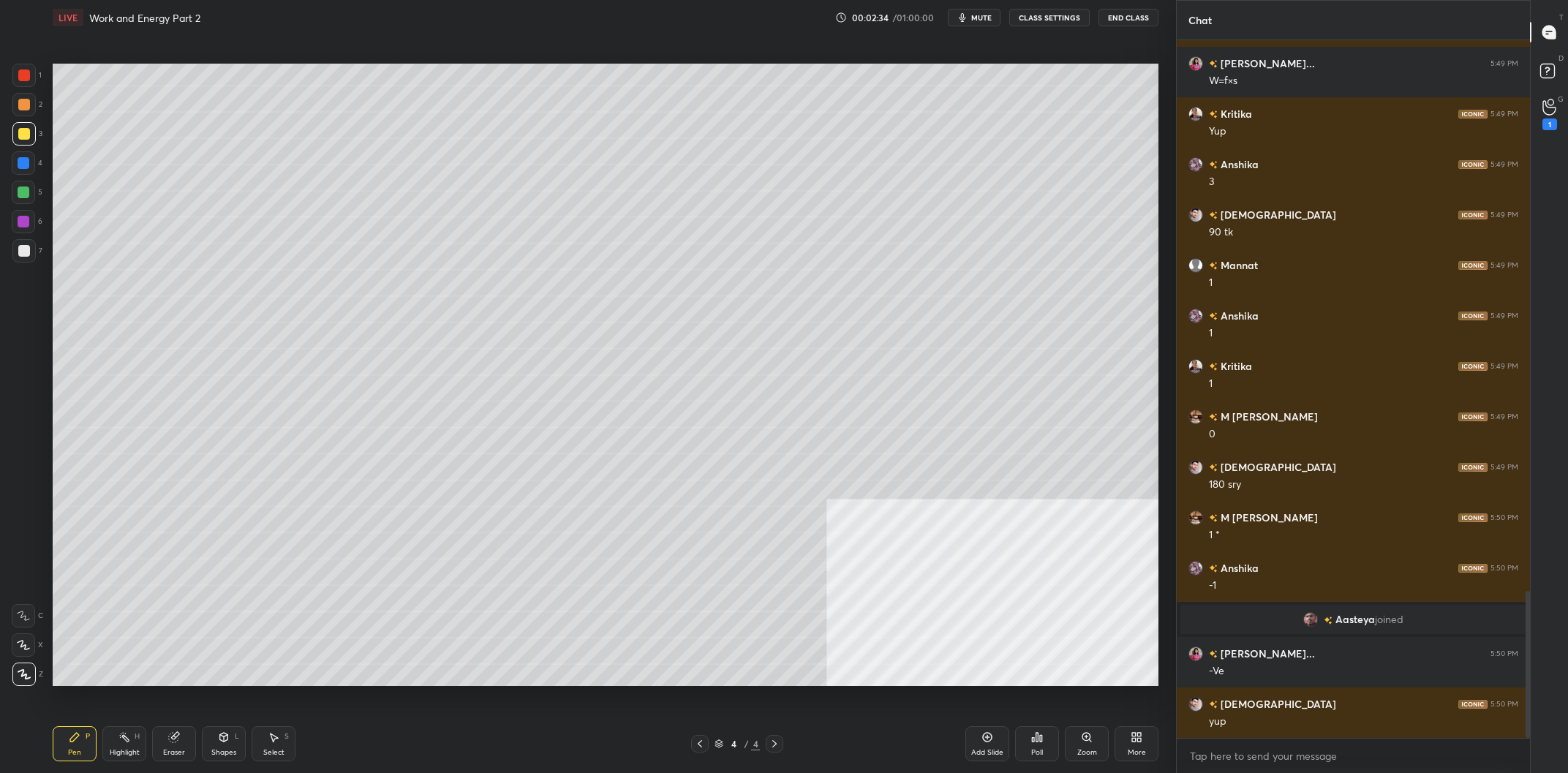
click at [25, 195] on div at bounding box center [24, 193] width 12 height 12
click at [996, 743] on div "Add Slide" at bounding box center [987, 743] width 44 height 35
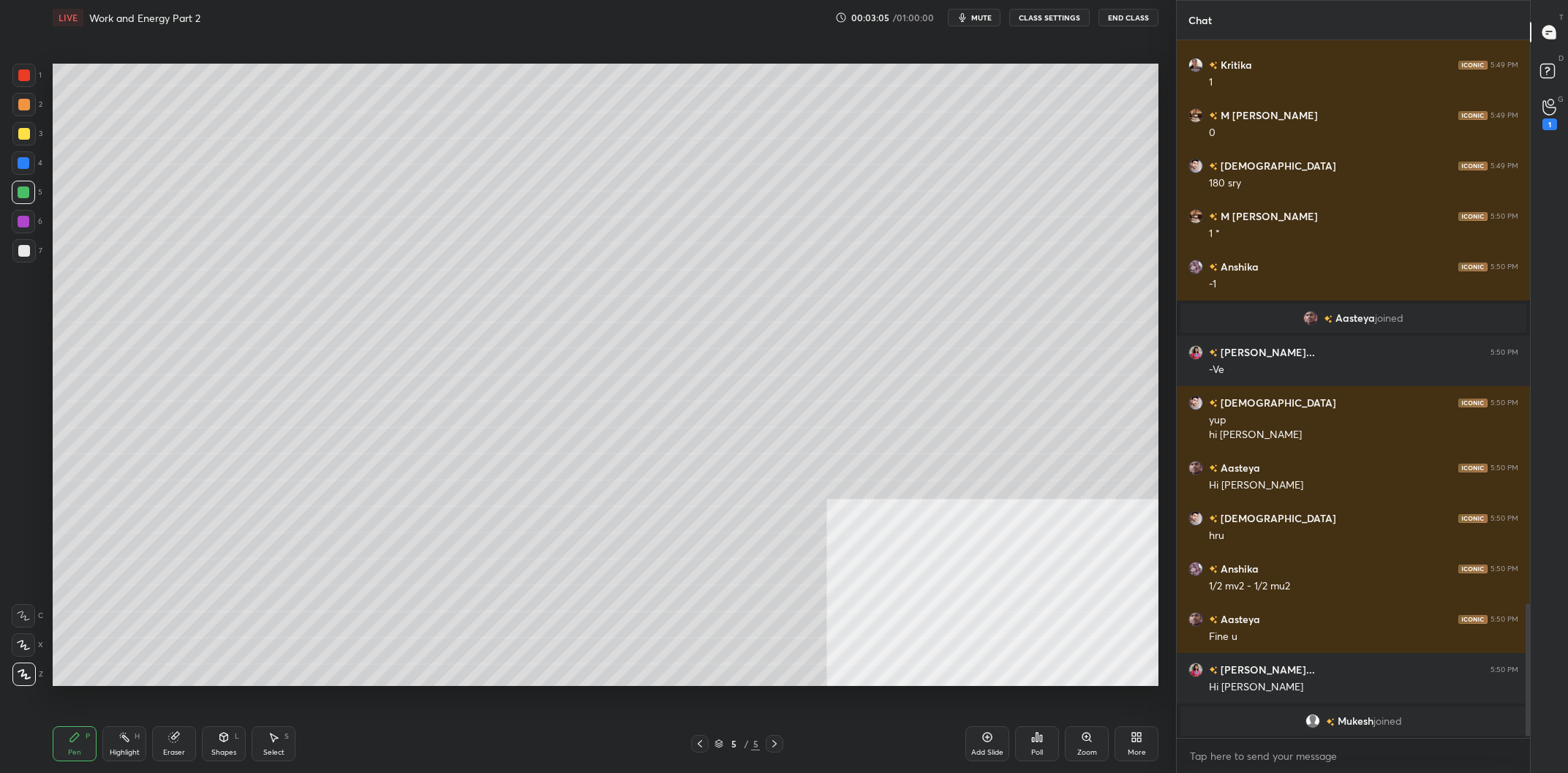
scroll to position [2976, 0]
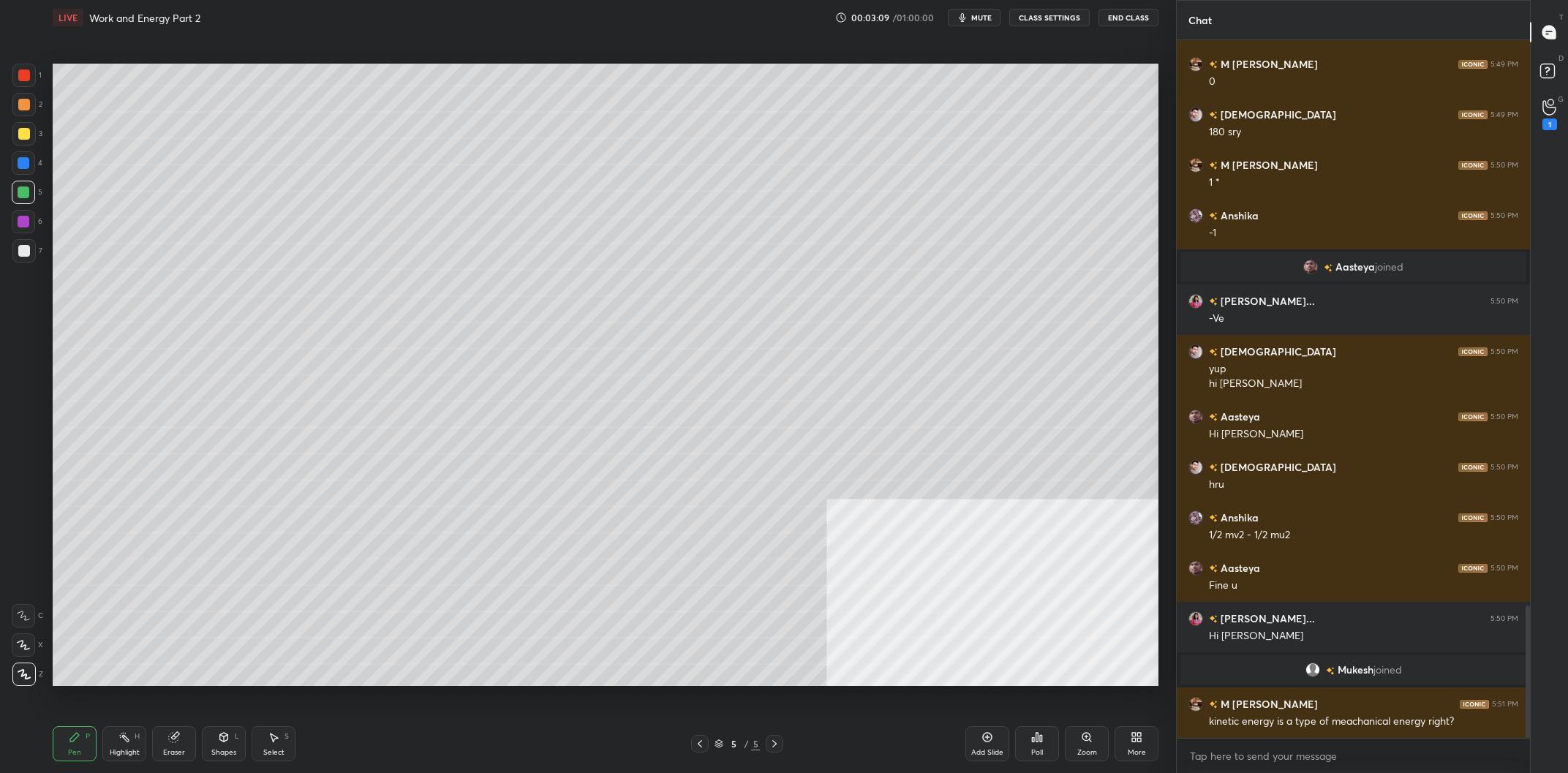
click at [146, 736] on div "Highlight H" at bounding box center [124, 743] width 44 height 35
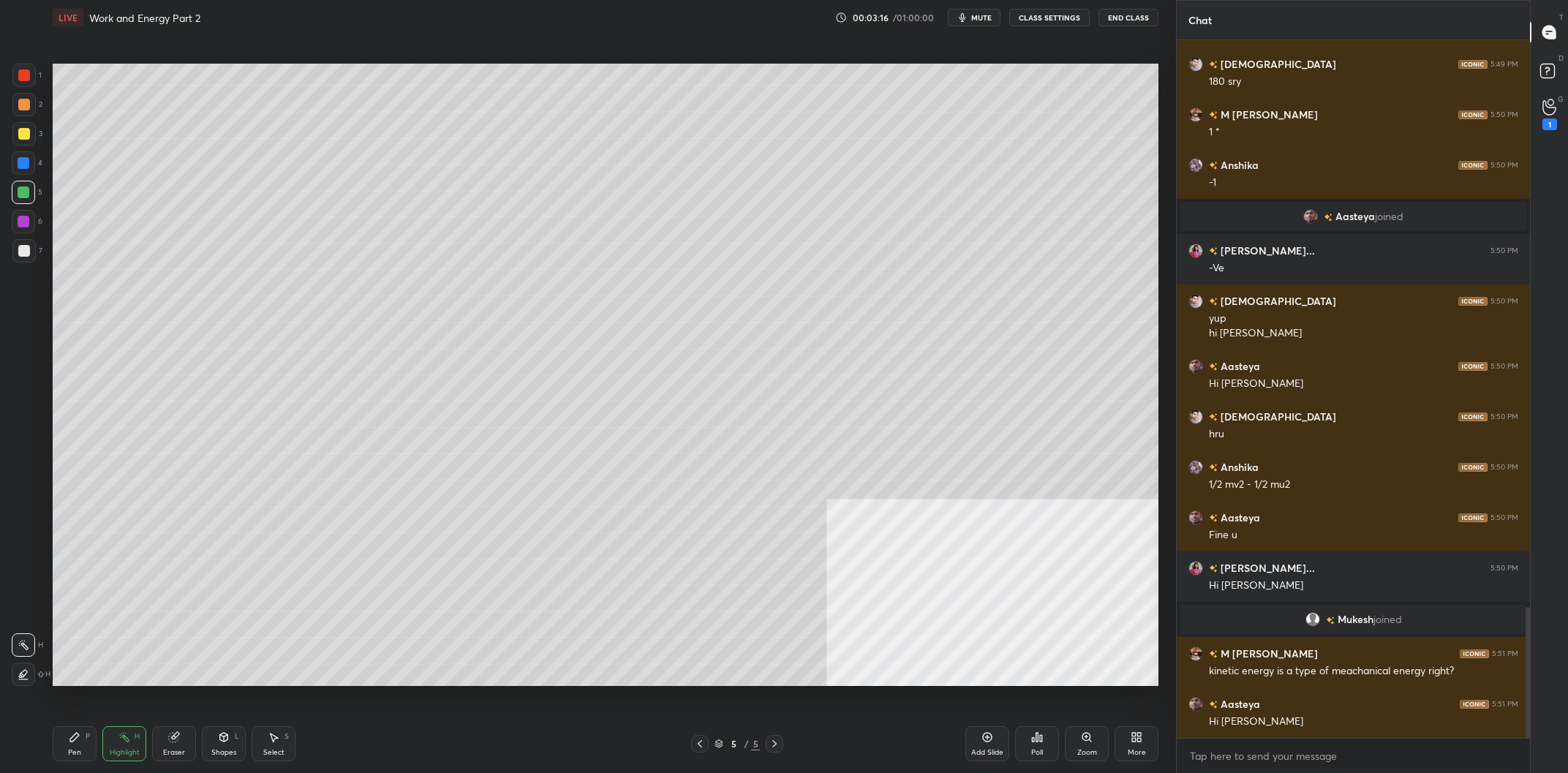
click at [74, 740] on icon at bounding box center [74, 737] width 9 height 9
click at [75, 741] on icon at bounding box center [74, 737] width 9 height 9
click at [26, 248] on div at bounding box center [24, 251] width 12 height 12
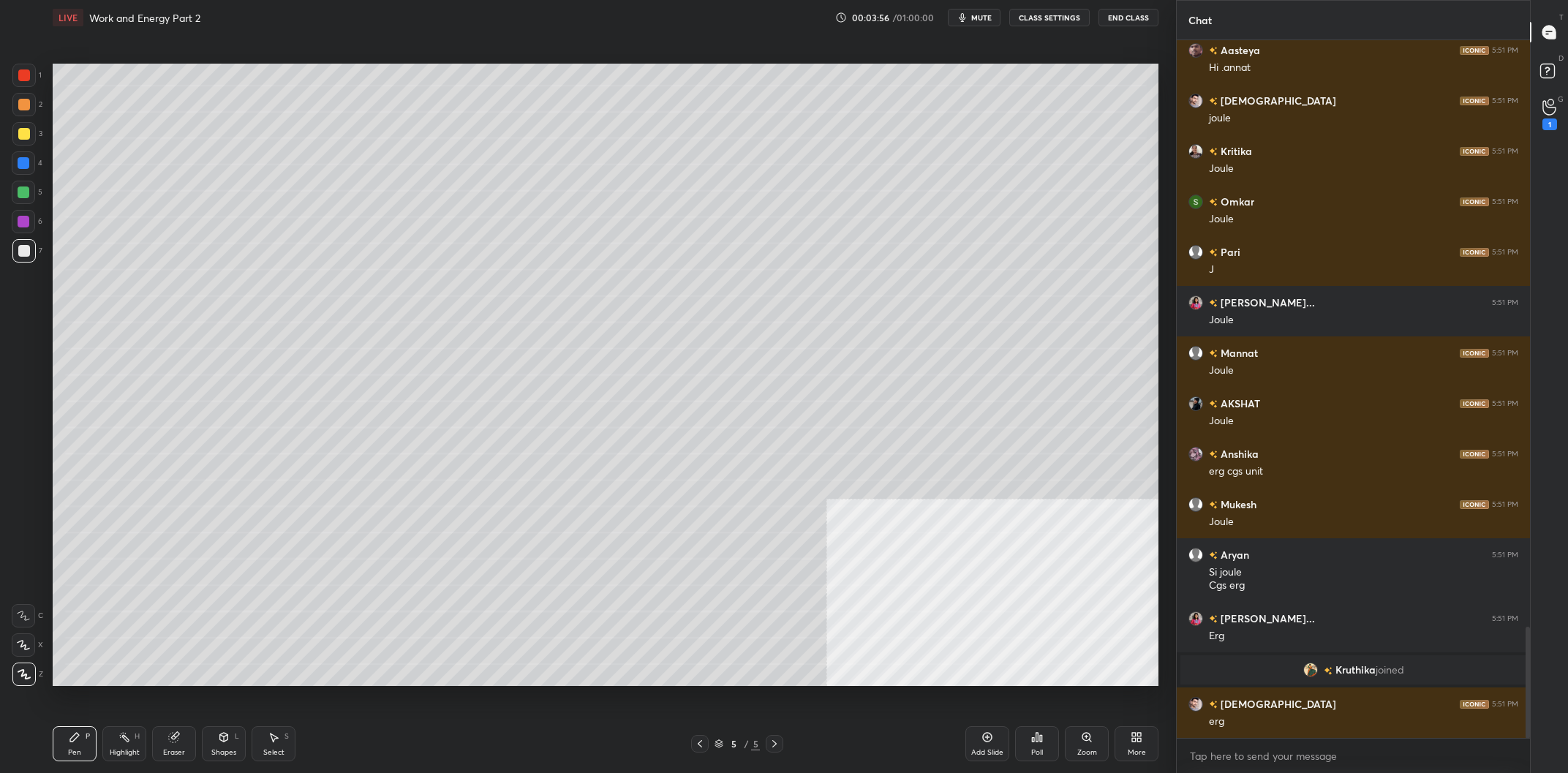
scroll to position [3683, 0]
drag, startPoint x: 983, startPoint y: 738, endPoint x: 1003, endPoint y: 730, distance: 21.5
click at [988, 736] on icon at bounding box center [988, 737] width 12 height 12
click at [1112, 745] on div "Add Slide Poll Zoom More" at bounding box center [1062, 744] width 193 height 82
click at [1142, 741] on div "More" at bounding box center [1136, 743] width 44 height 35
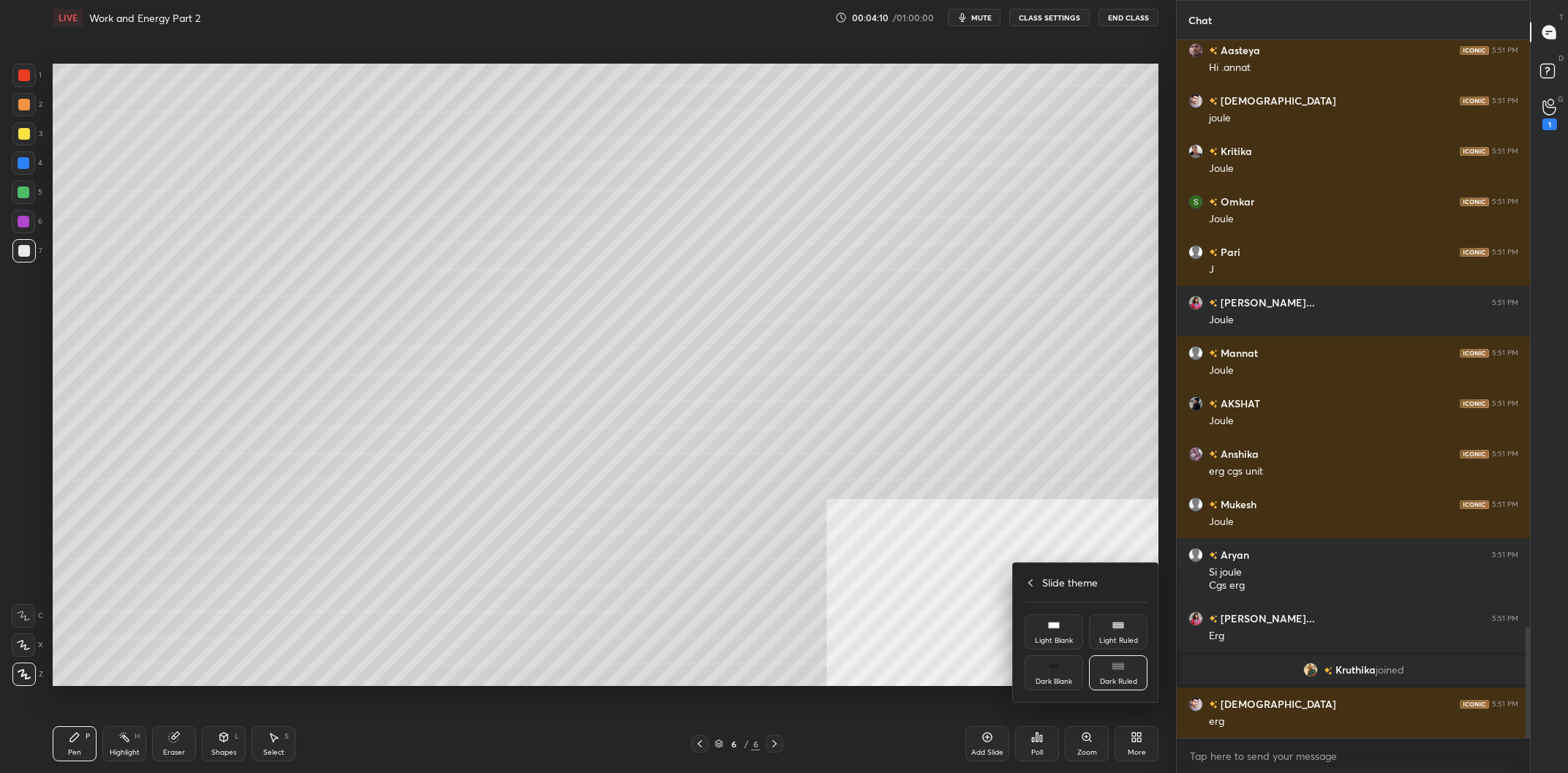
click at [1034, 591] on div "Slide theme Light Blank Light Ruled Dark Blank Dark Ruled" at bounding box center [1086, 632] width 146 height 139
click at [1032, 589] on div "Slide theme" at bounding box center [1086, 583] width 123 height 15
click at [1042, 588] on div "Upload File" at bounding box center [1054, 590] width 59 height 35
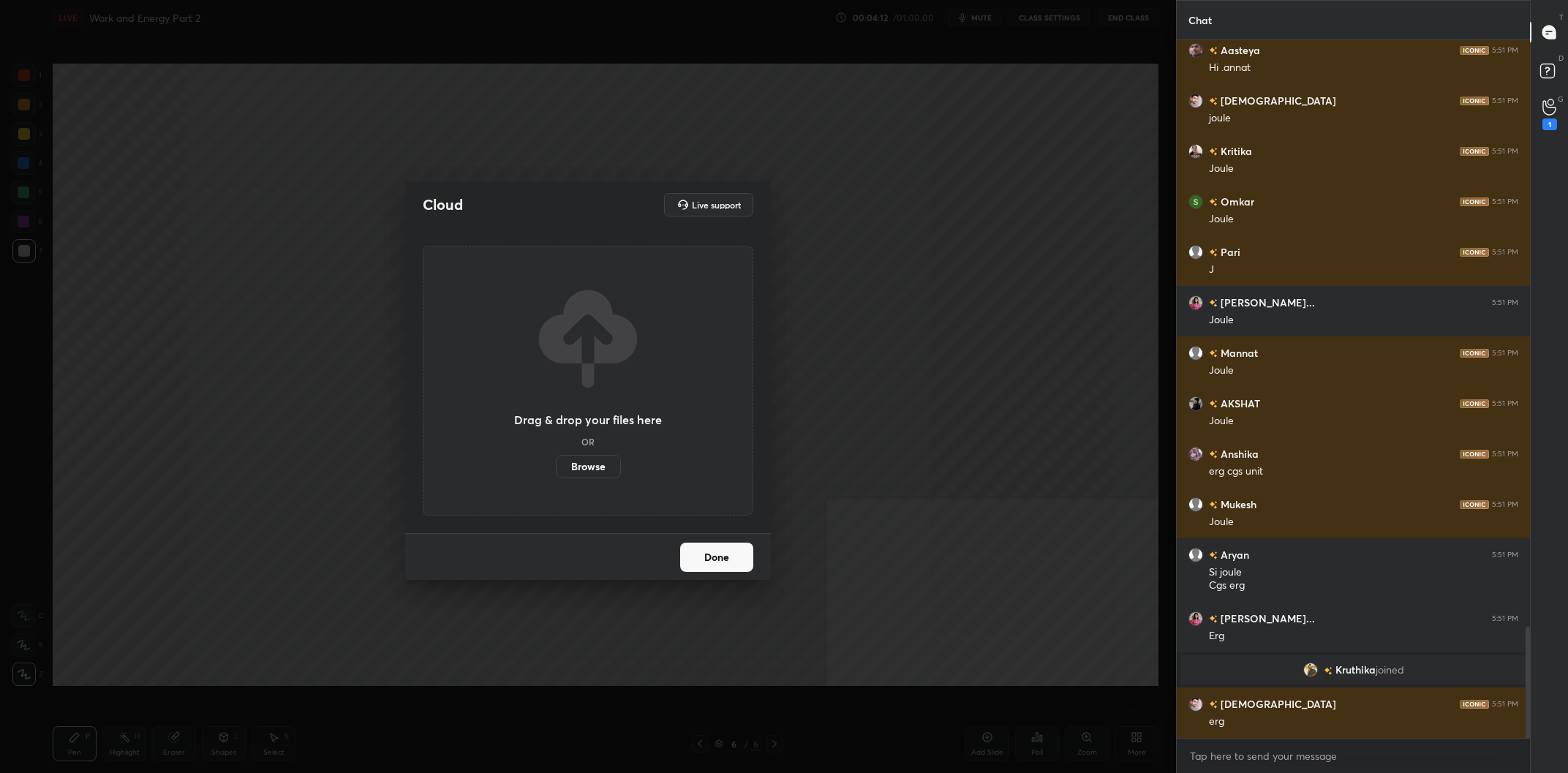
click at [591, 464] on label "Browse" at bounding box center [589, 466] width 65 height 23
click at [556, 464] on input "Browse" at bounding box center [556, 466] width 0 height 23
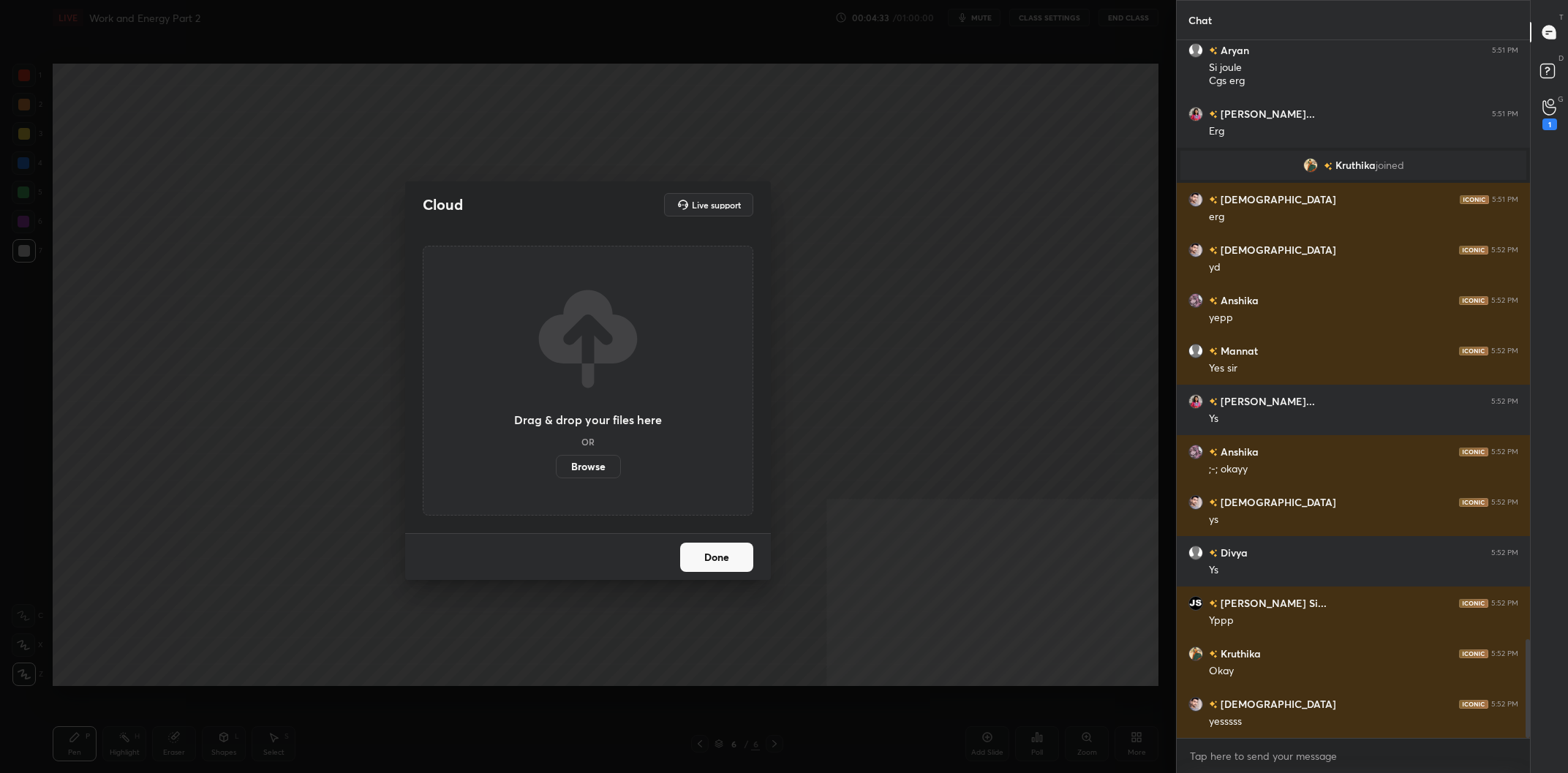
scroll to position [4239, 0]
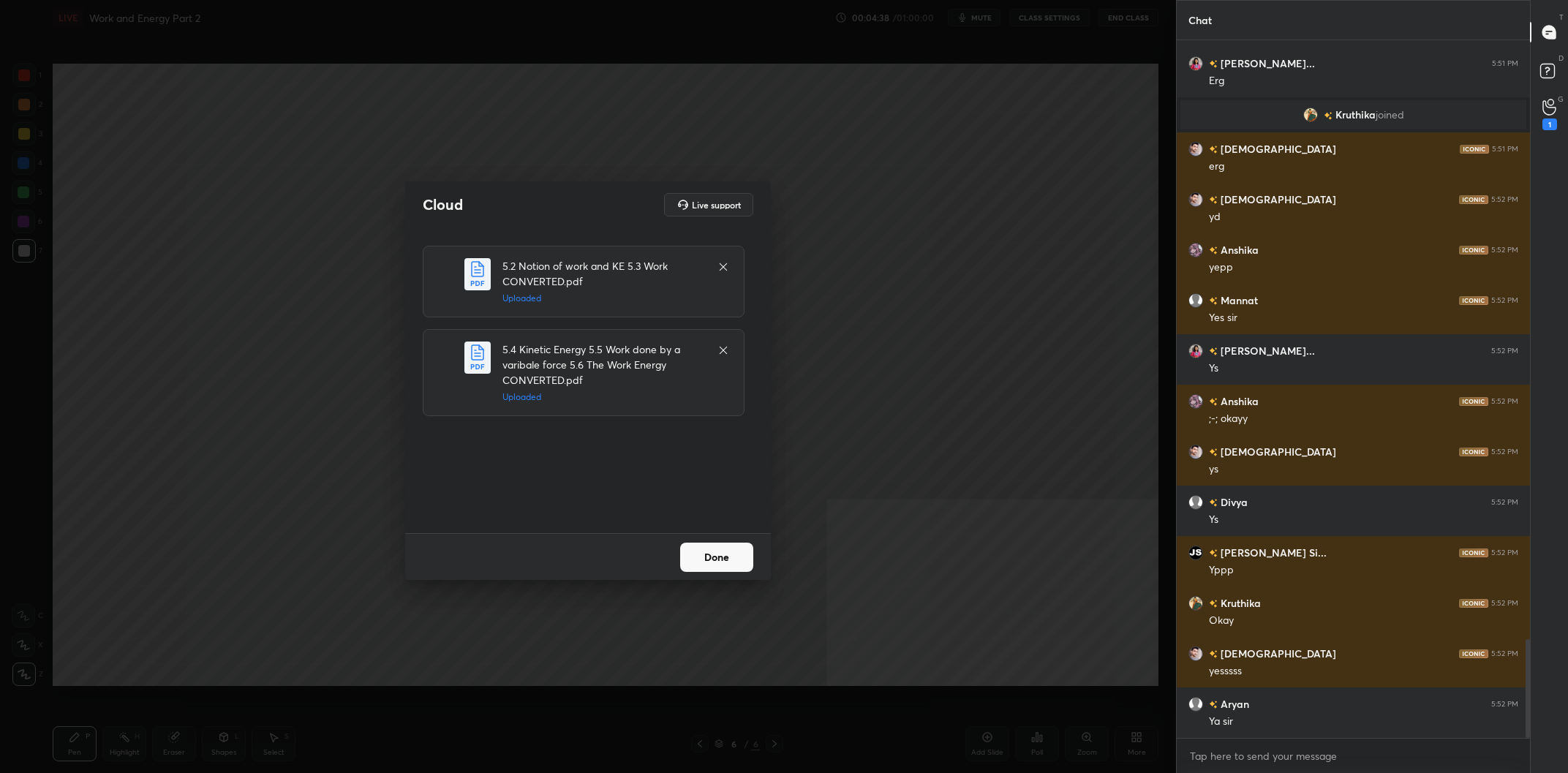
click at [731, 555] on button "Done" at bounding box center [717, 557] width 73 height 29
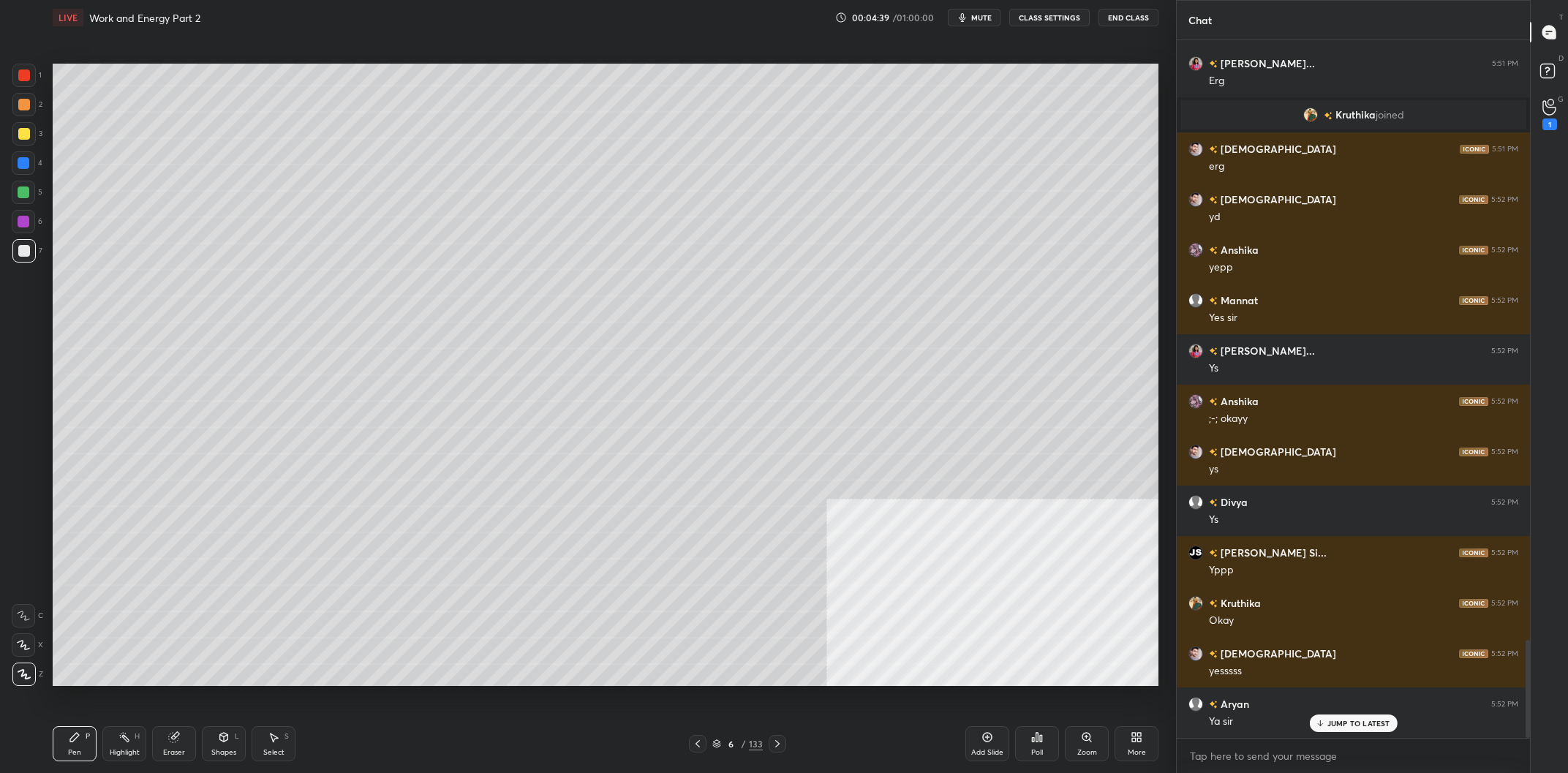
scroll to position [4288, 0]
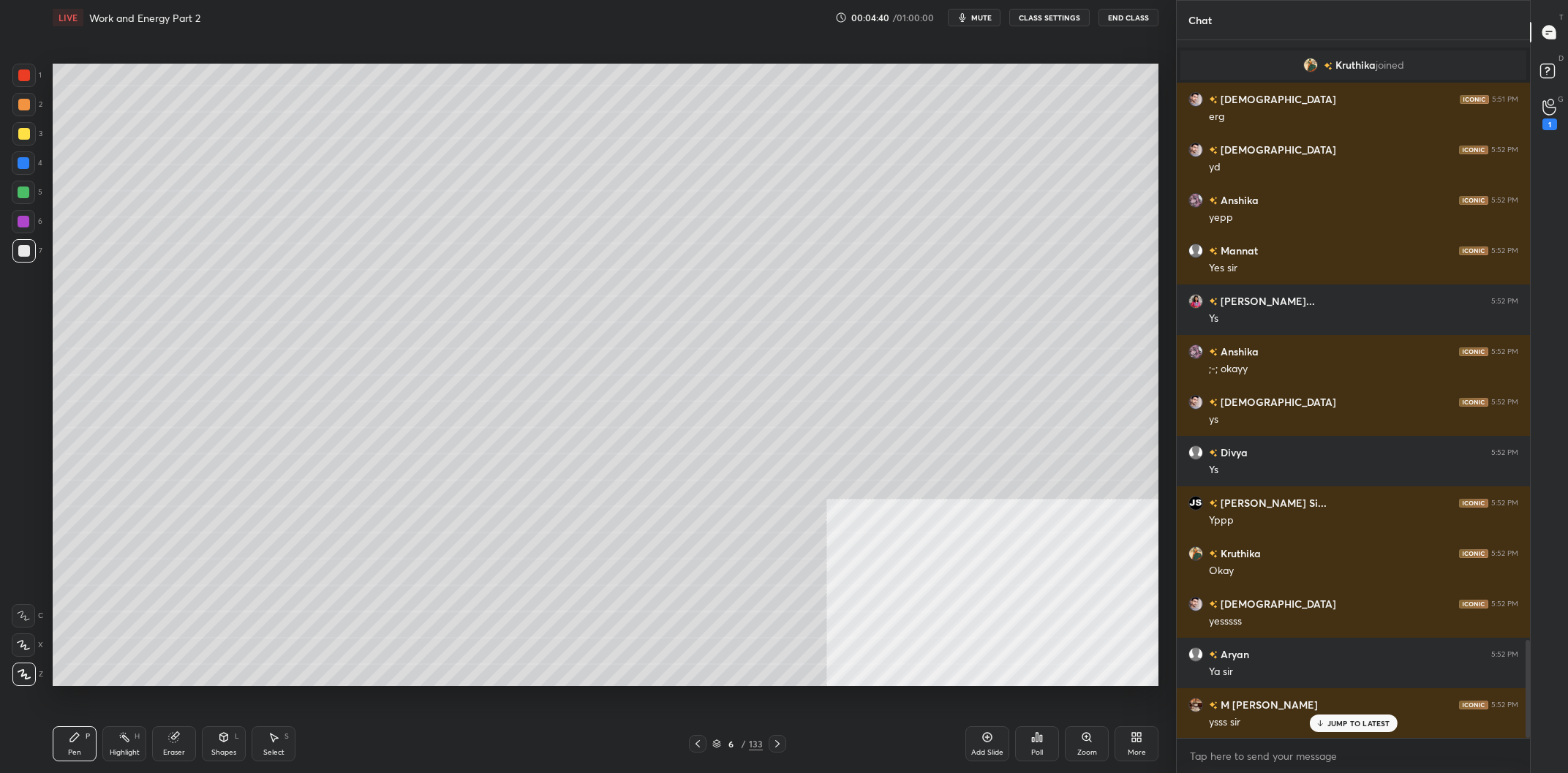
click at [740, 741] on div "6 / 133" at bounding box center [737, 743] width 50 height 13
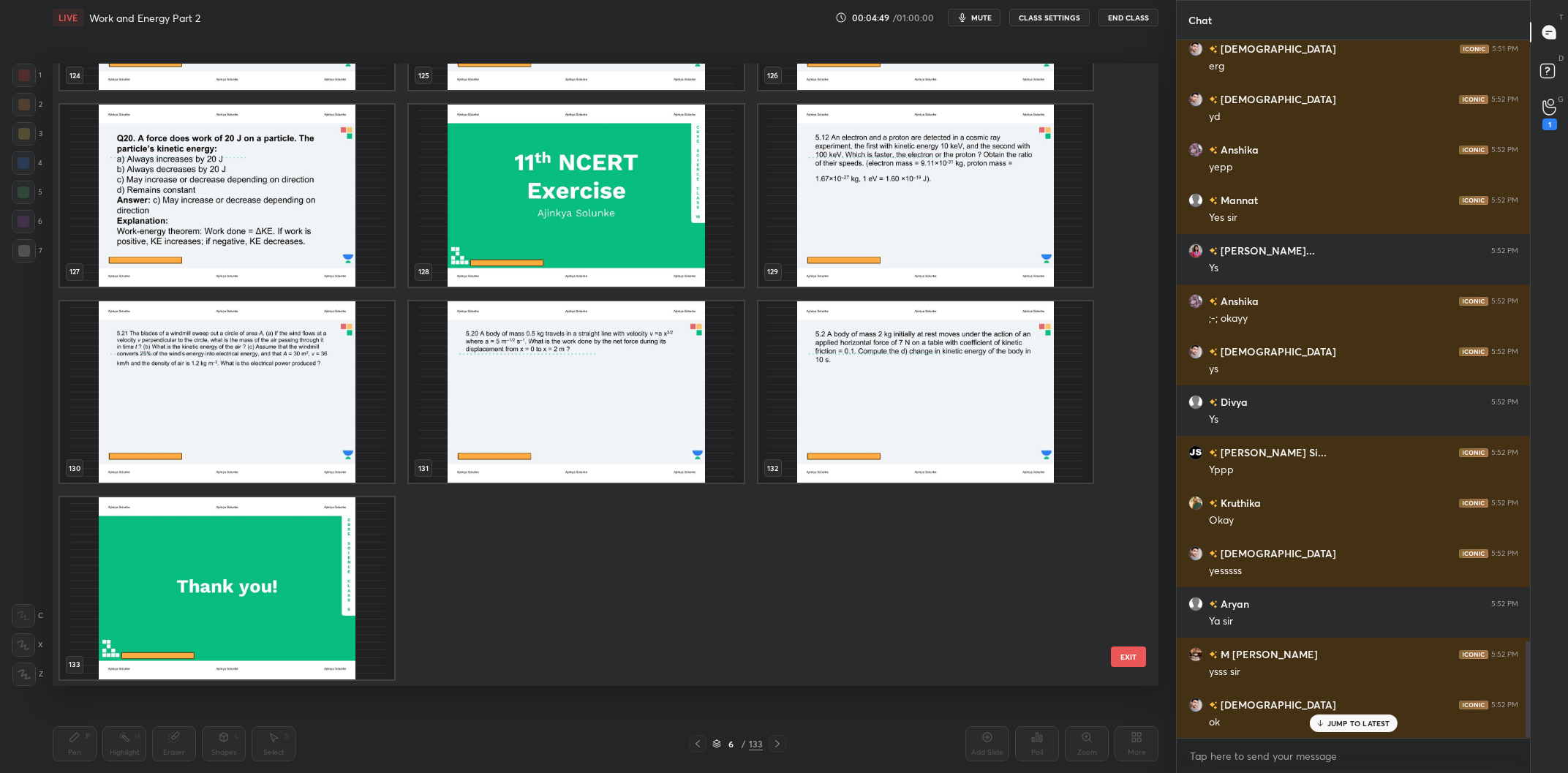
scroll to position [8123, 0]
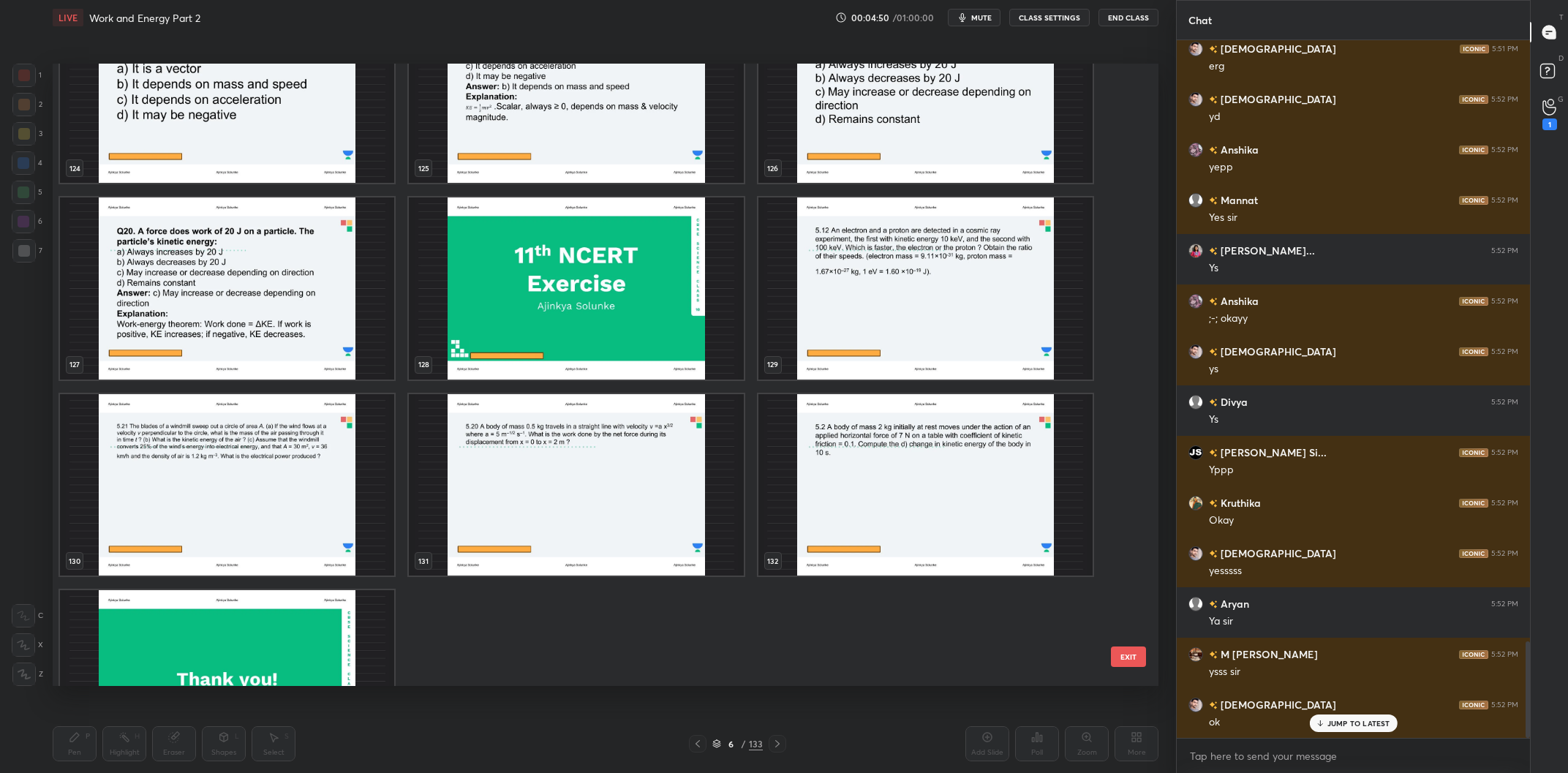
click at [829, 282] on img "grid" at bounding box center [926, 289] width 334 height 183
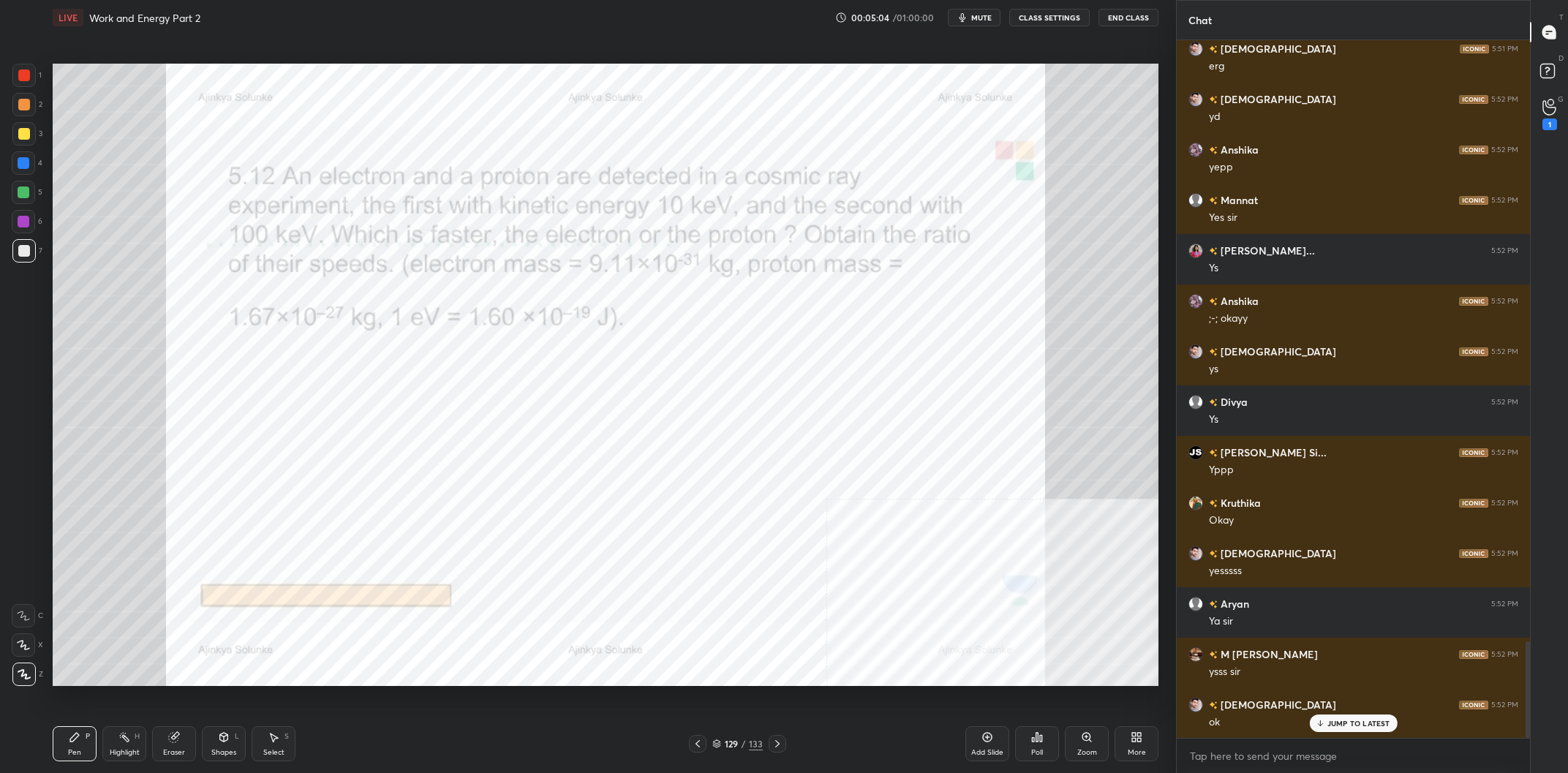
scroll to position [4390, 0]
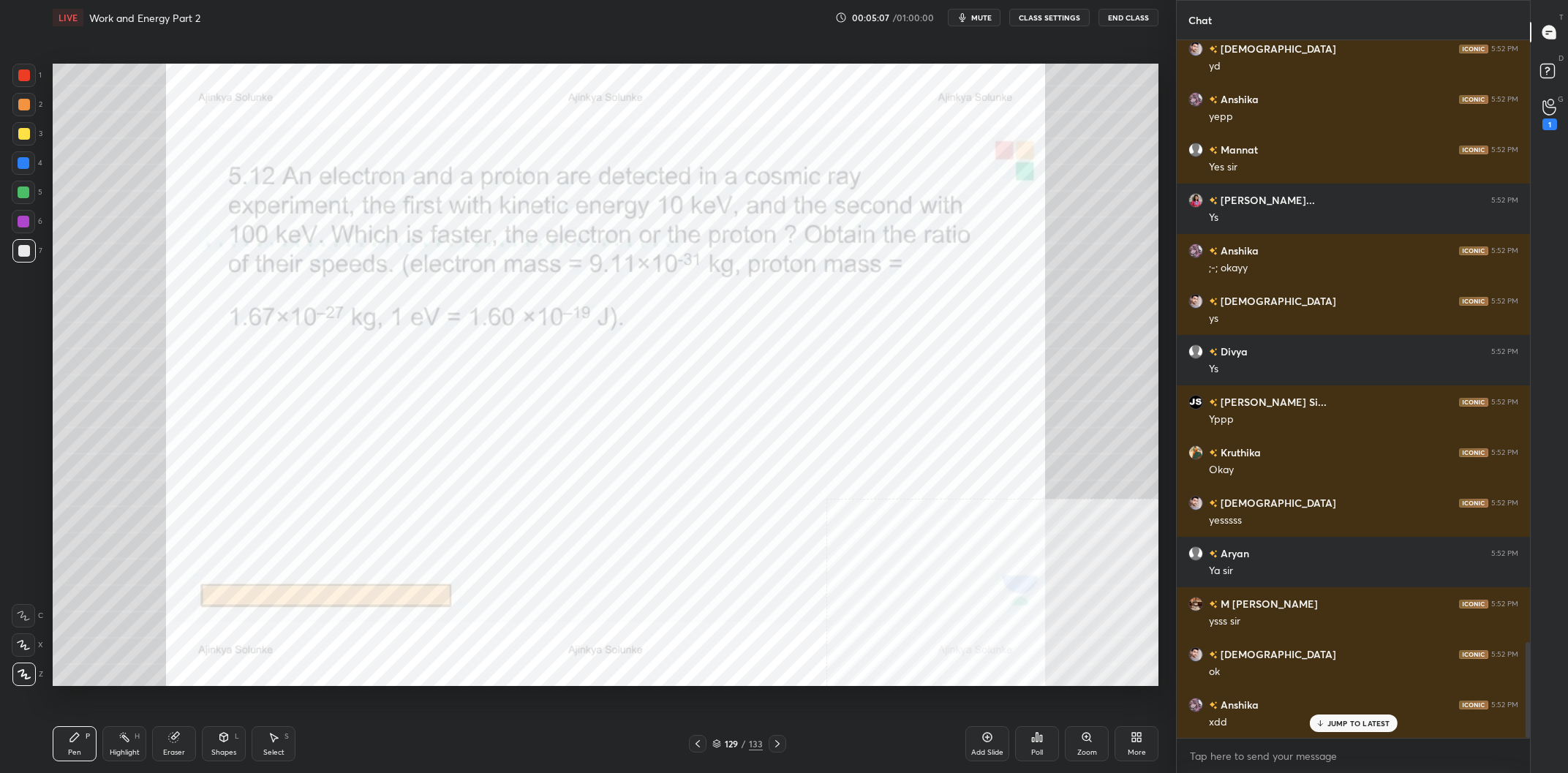
click at [15, 78] on div at bounding box center [24, 75] width 23 height 23
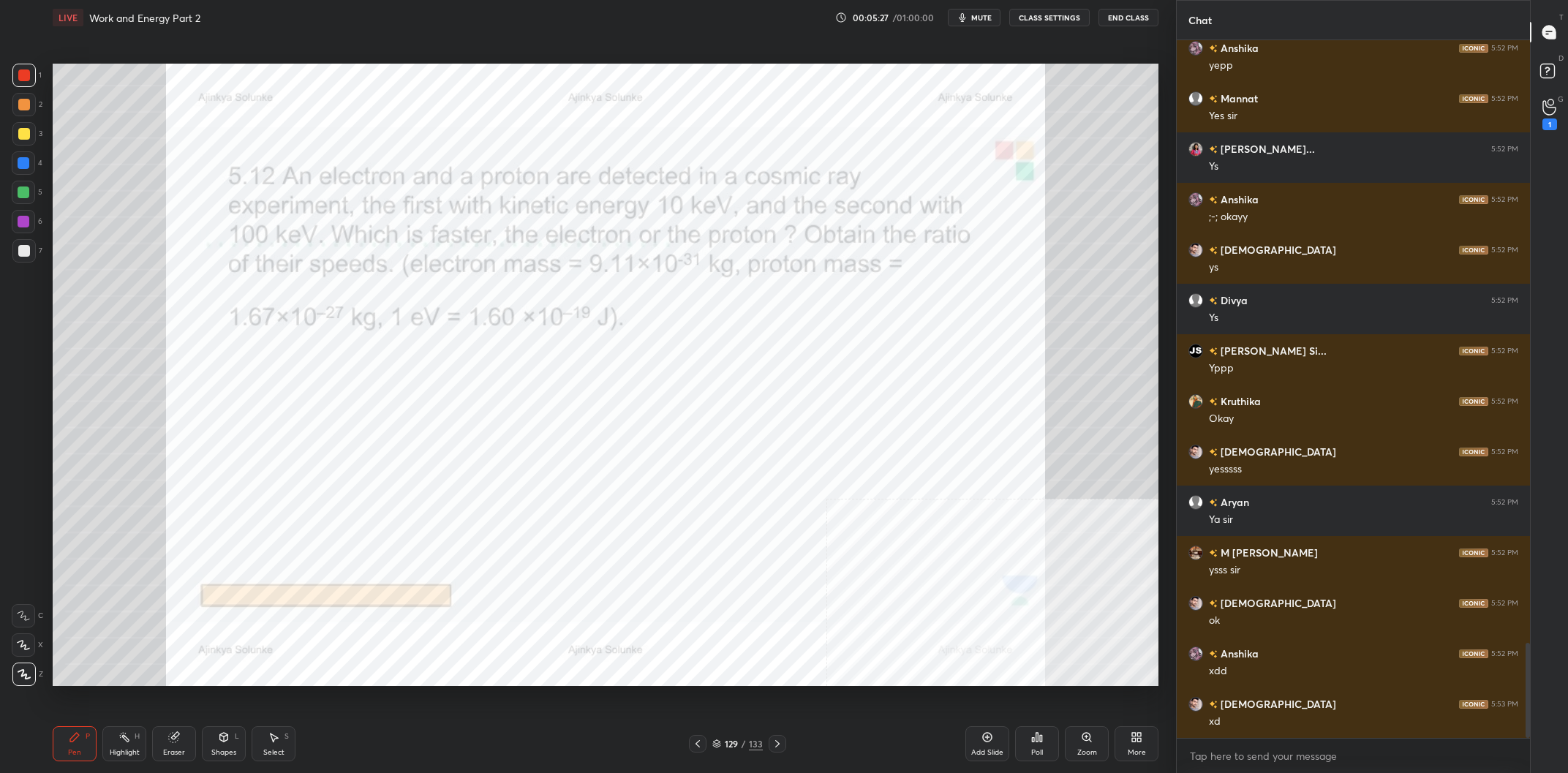
scroll to position [4476, 0]
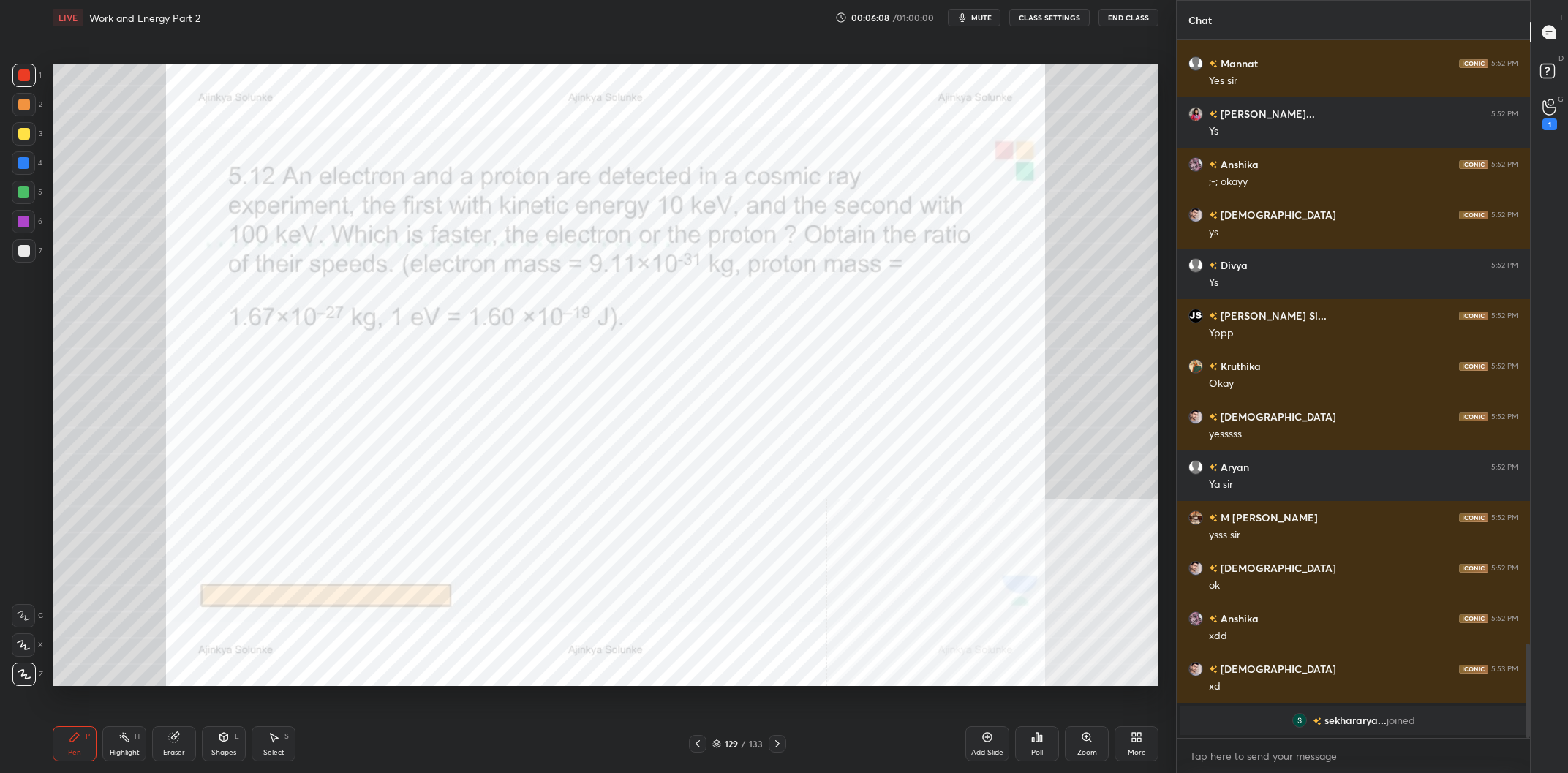
click at [195, 757] on div "Eraser" at bounding box center [173, 743] width 44 height 35
click at [13, 673] on span "Erase all" at bounding box center [24, 675] width 22 height 10
click at [75, 744] on div "Pen P" at bounding box center [74, 743] width 44 height 35
click at [984, 740] on icon at bounding box center [988, 737] width 12 height 12
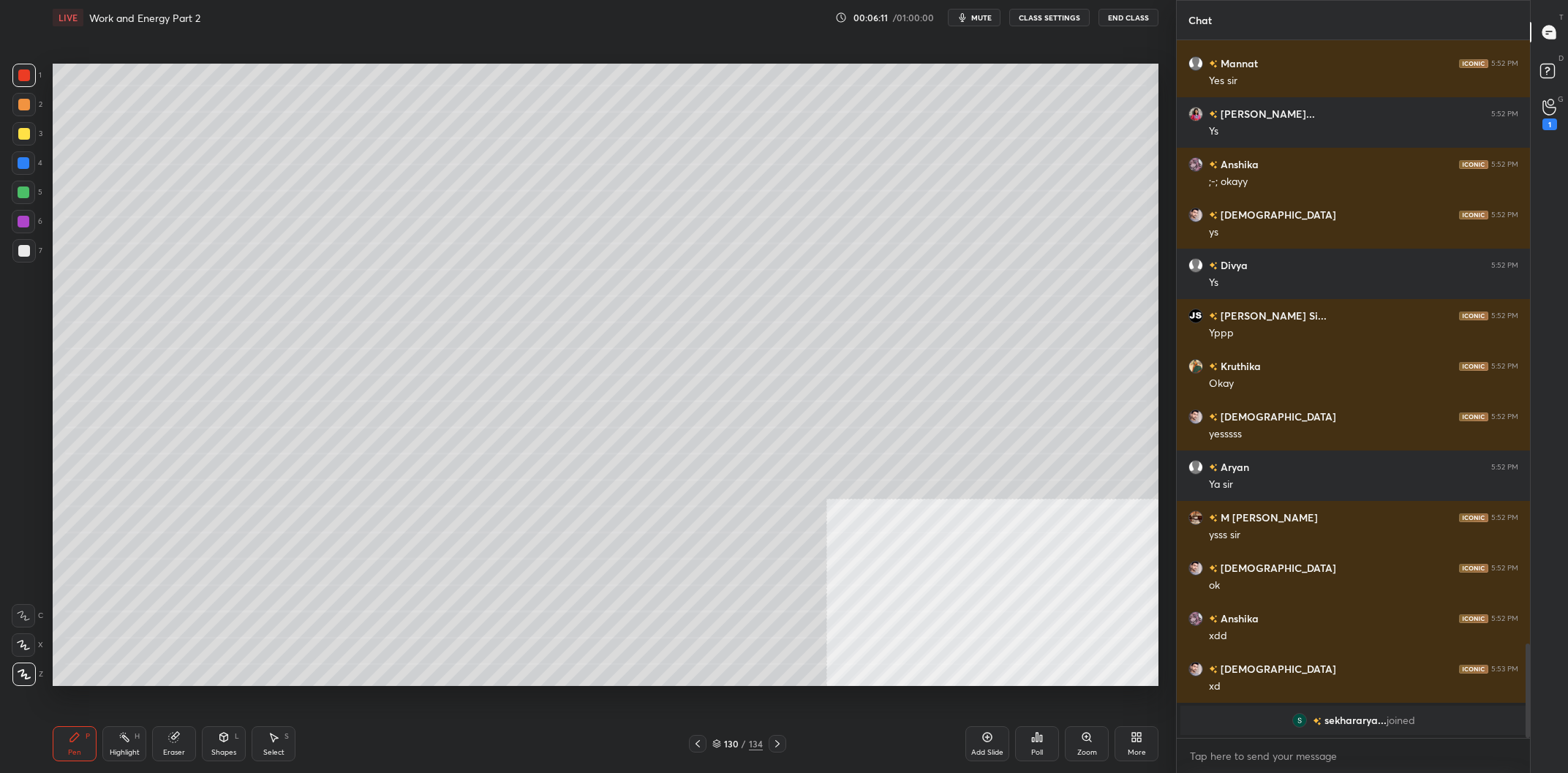
click at [32, 144] on div at bounding box center [24, 133] width 23 height 23
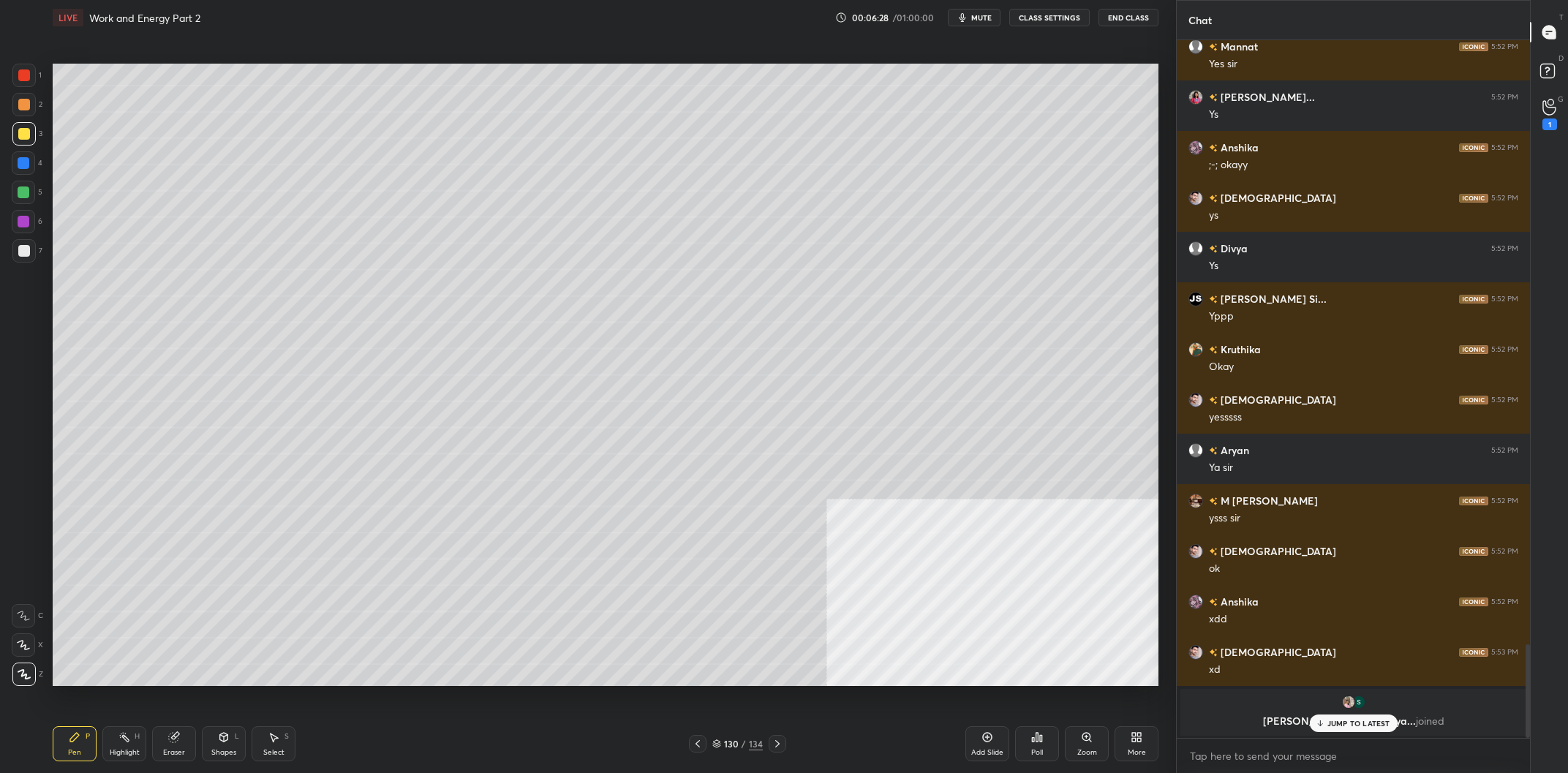
scroll to position [4295, 0]
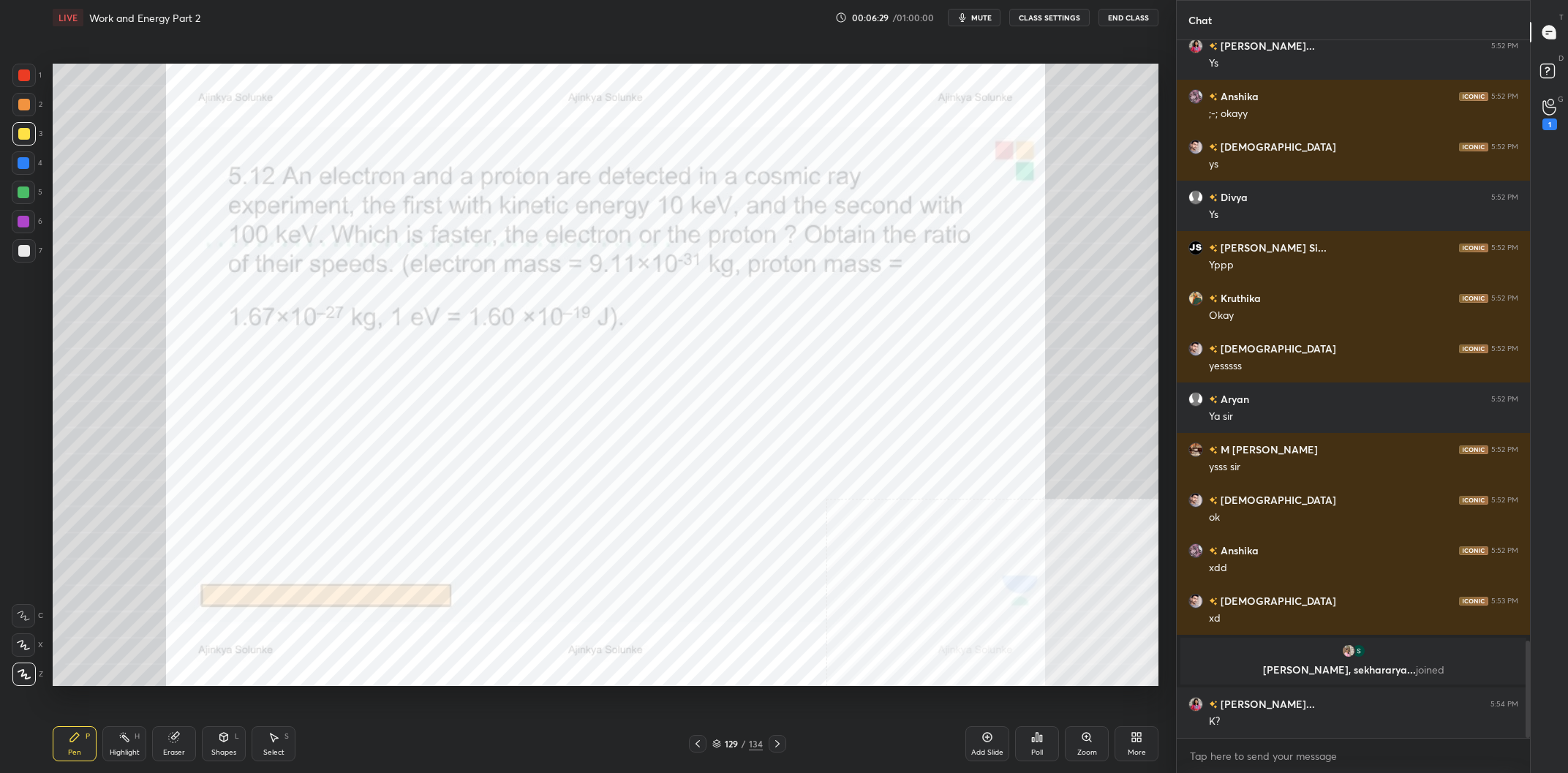
click at [33, 90] on div "1" at bounding box center [27, 78] width 29 height 29
click at [33, 87] on div "1" at bounding box center [27, 78] width 29 height 29
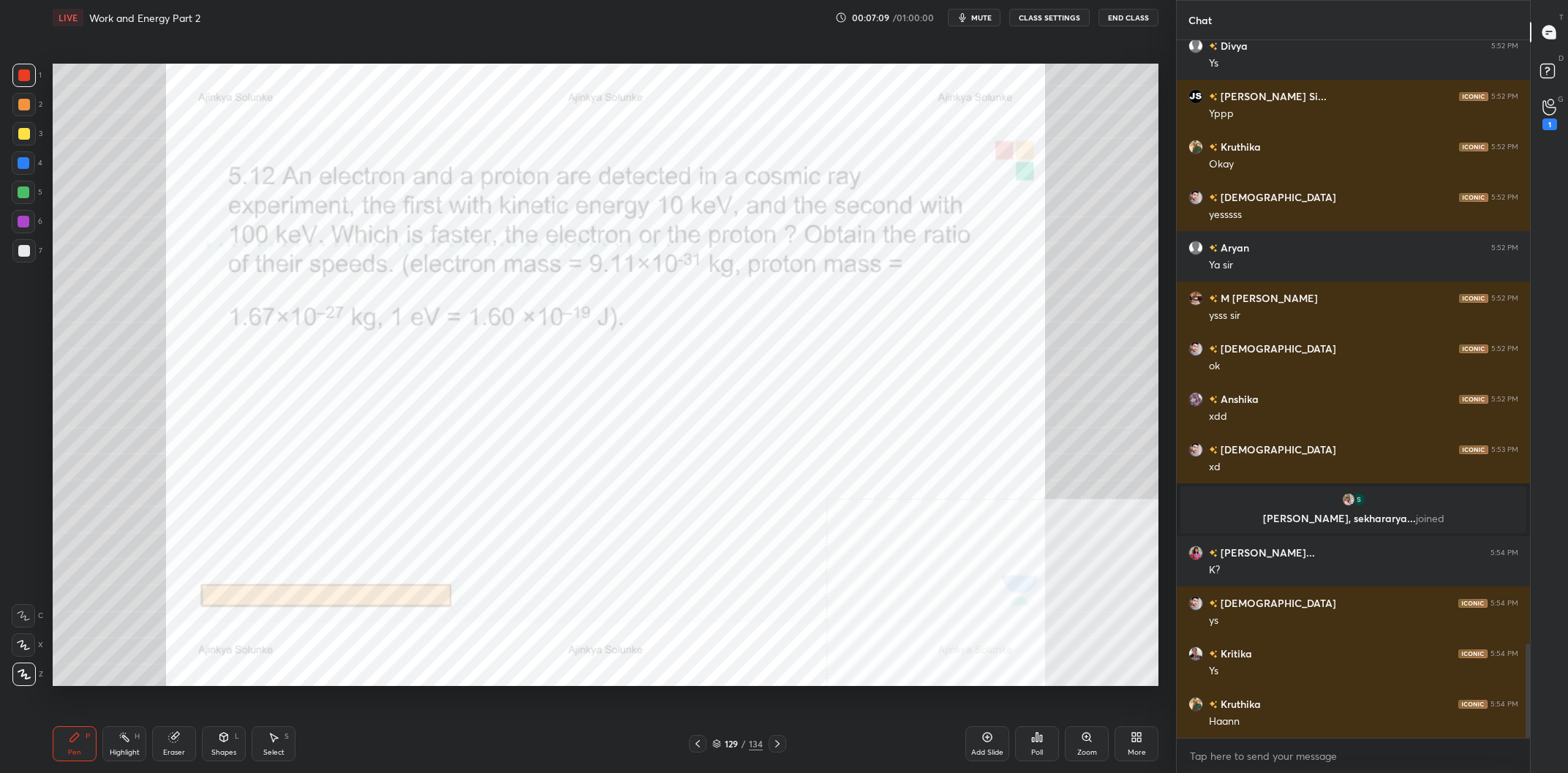
scroll to position [4497, 0]
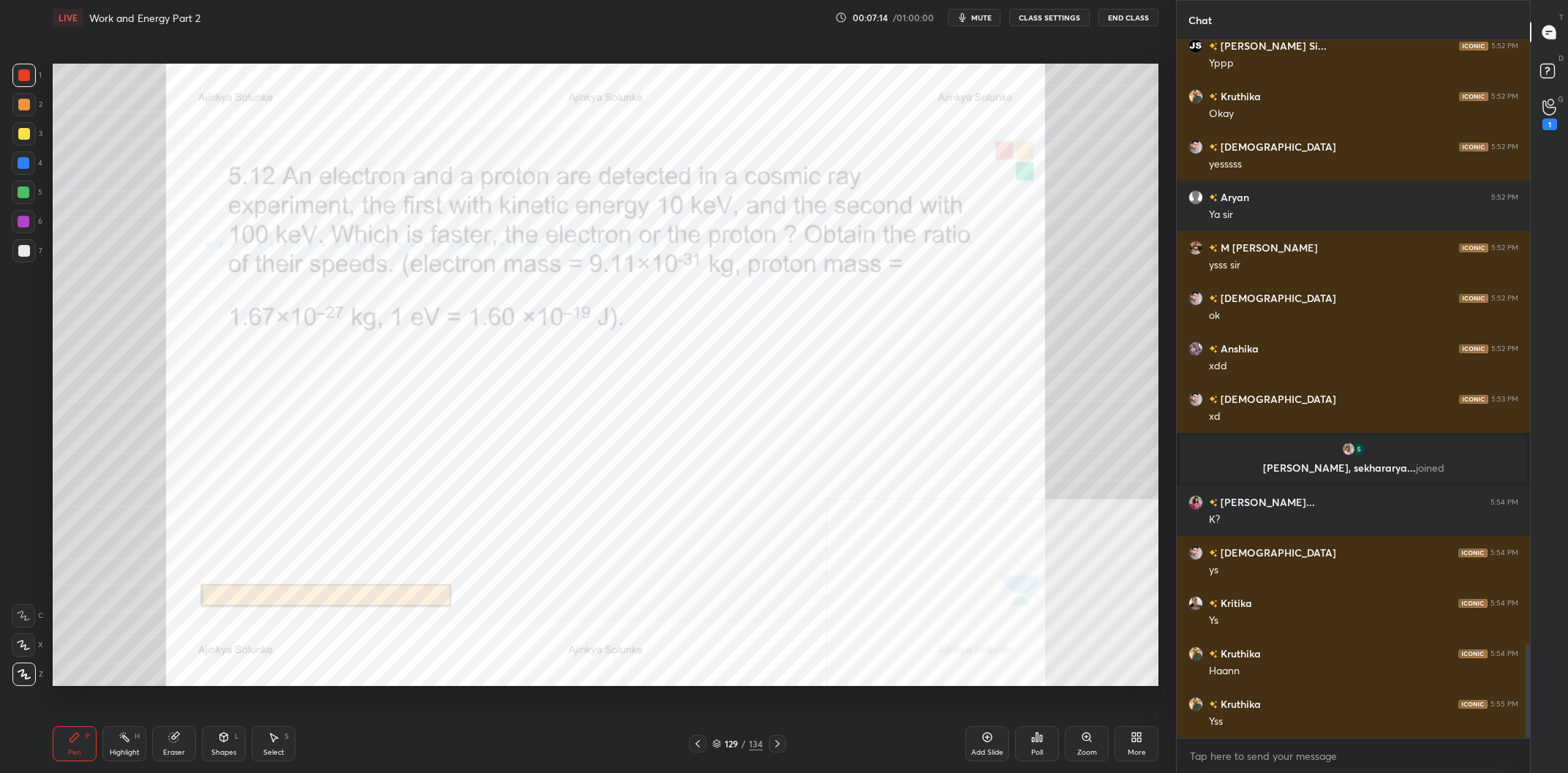
click at [19, 171] on div at bounding box center [23, 162] width 23 height 23
click at [978, 20] on span "mute" at bounding box center [982, 18] width 20 height 10
click at [978, 20] on span "unmute" at bounding box center [980, 18] width 32 height 10
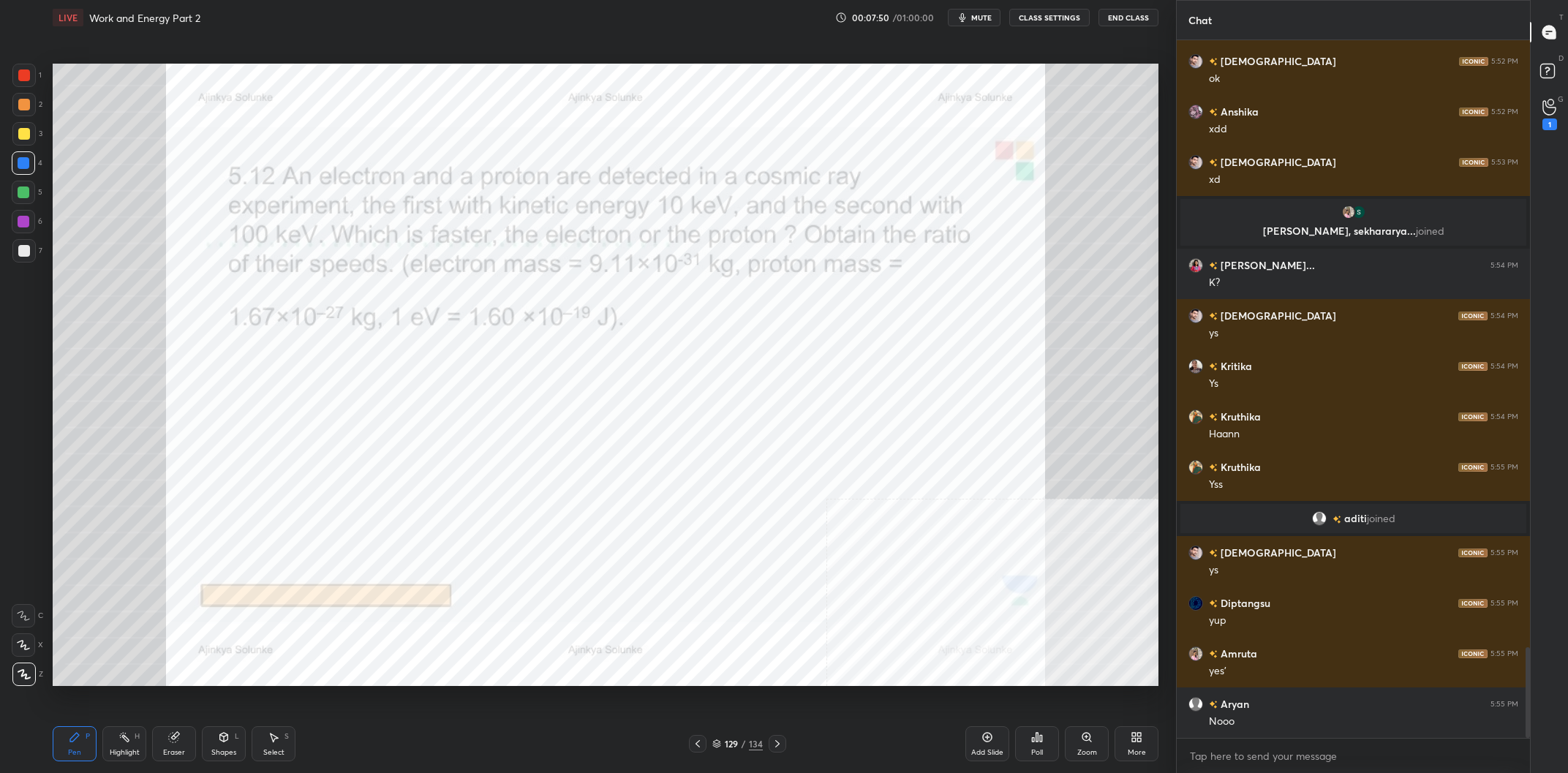
scroll to position [4729, 0]
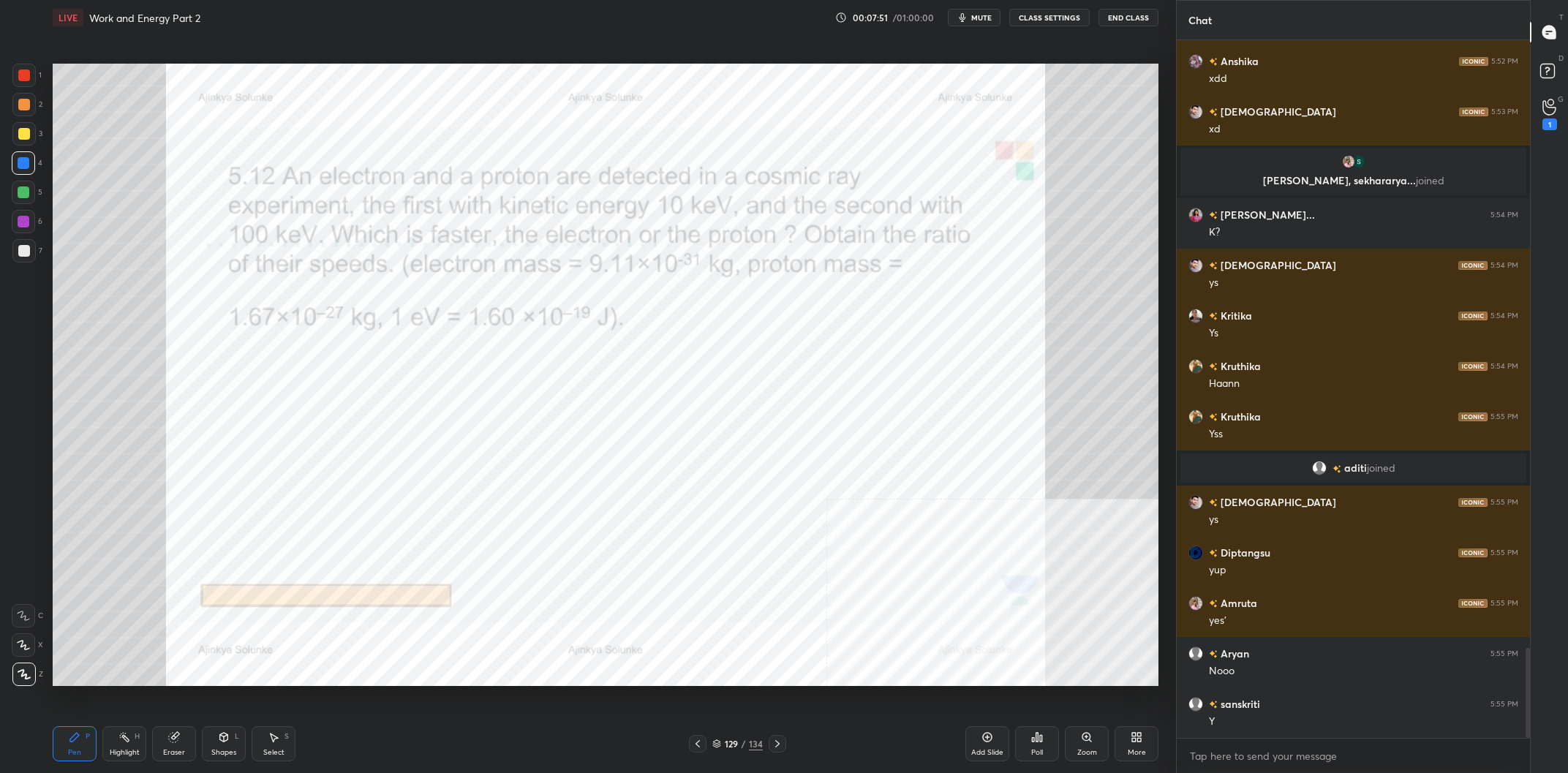
click at [132, 732] on div "Highlight H" at bounding box center [124, 743] width 44 height 35
click at [132, 734] on div "Highlight H" at bounding box center [124, 743] width 44 height 35
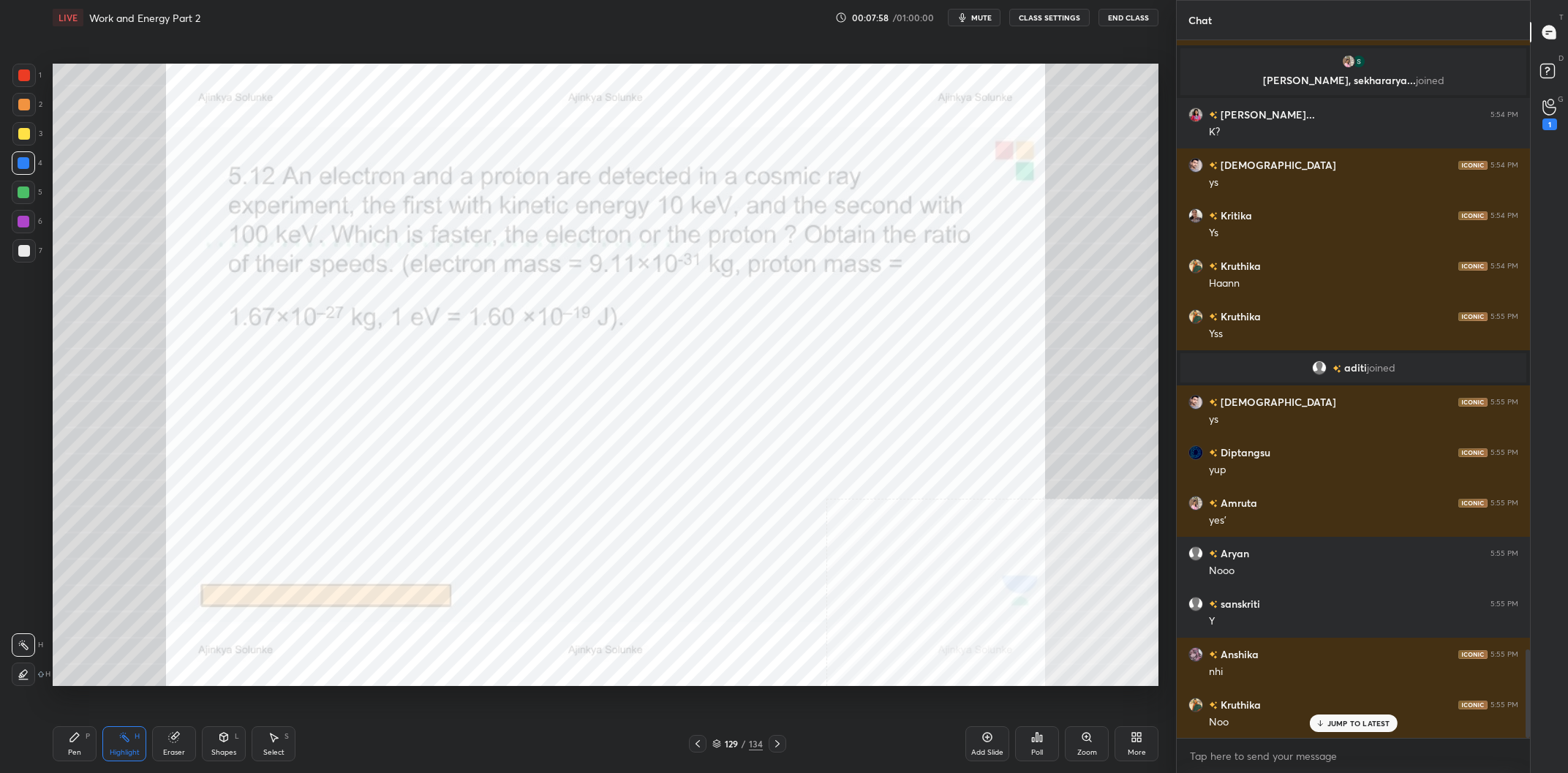
scroll to position [4879, 0]
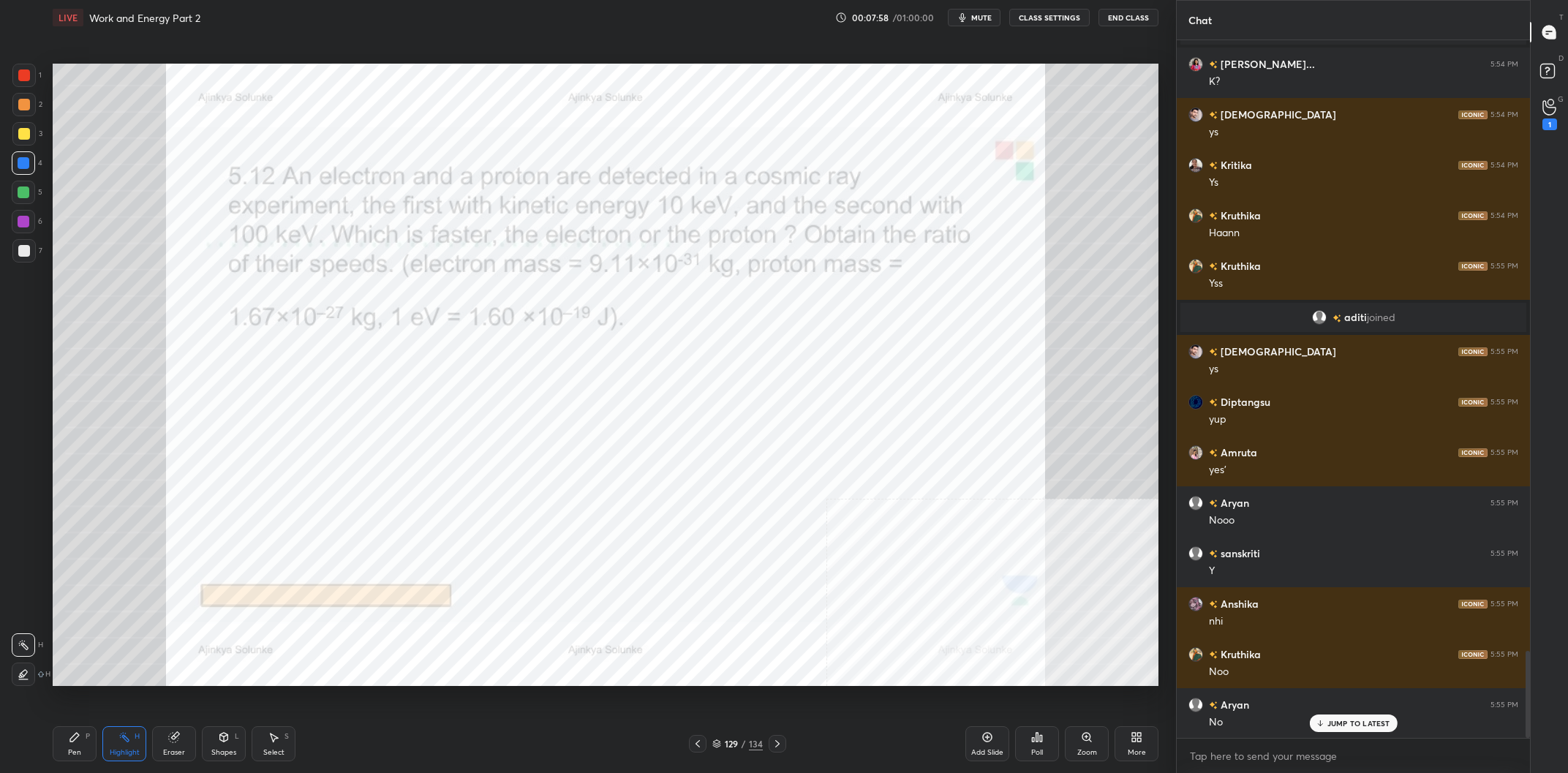
click at [979, 748] on div "Add Slide" at bounding box center [987, 743] width 44 height 35
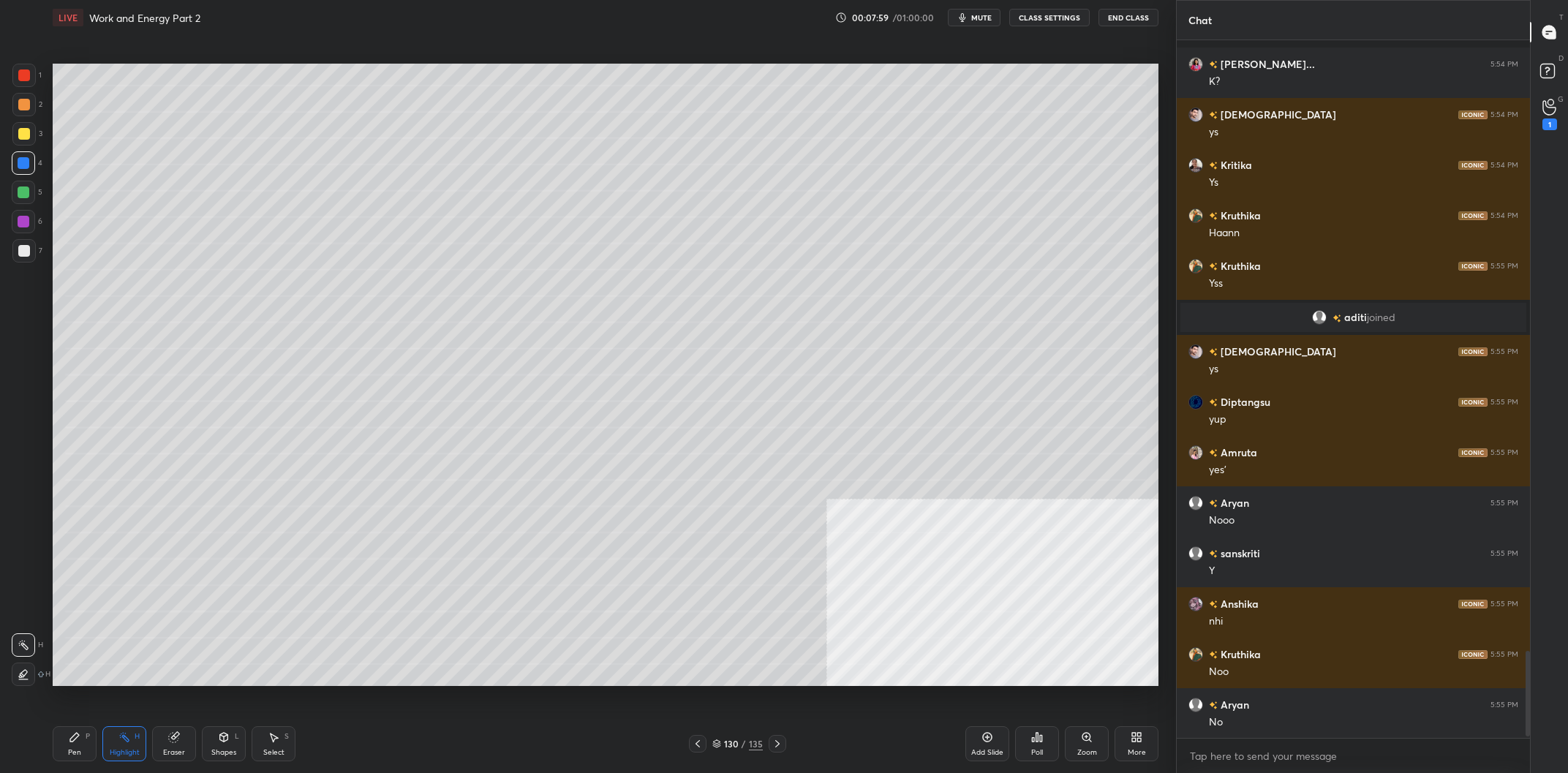
scroll to position [4982, 0]
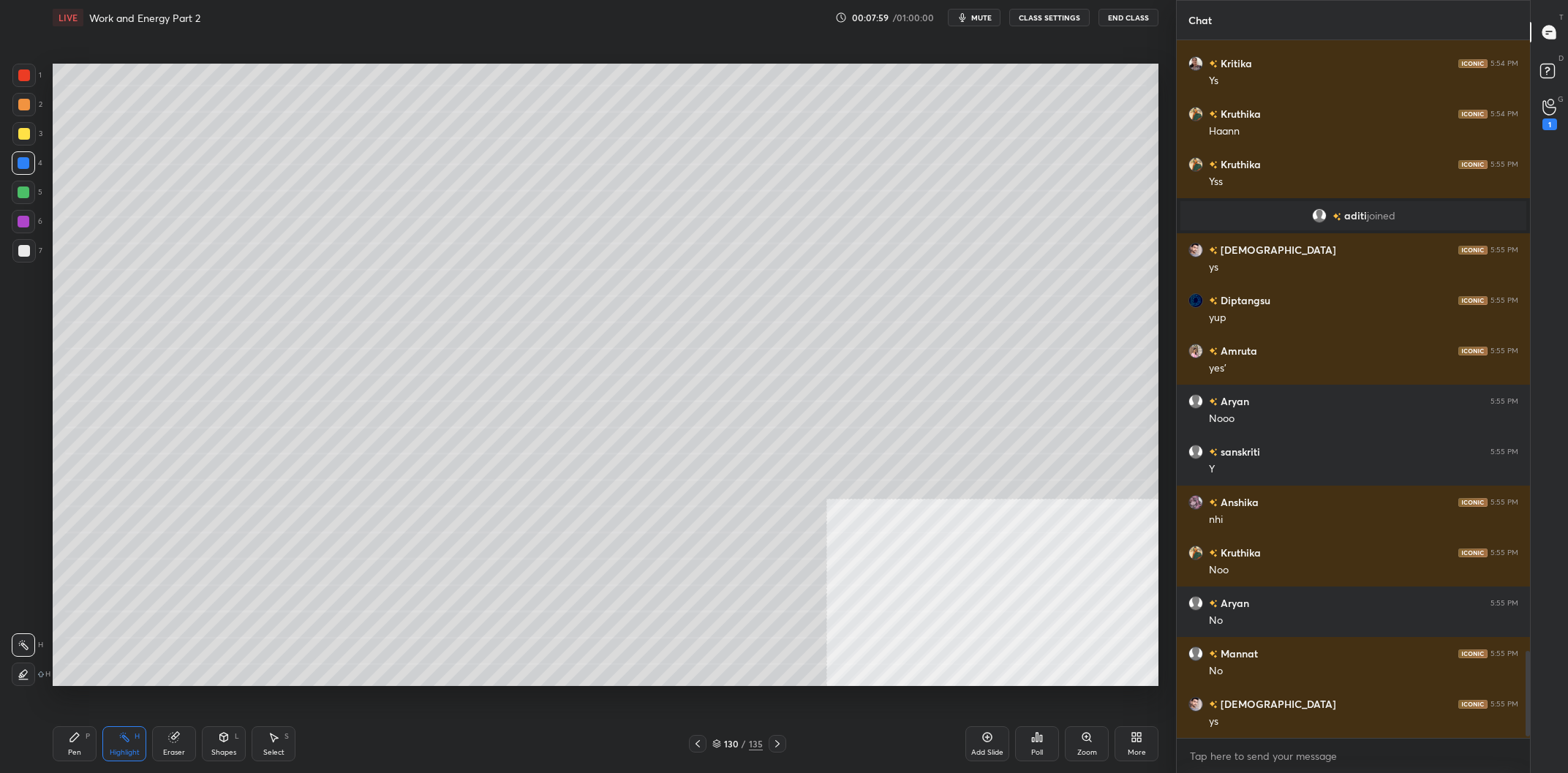
click at [72, 752] on div "Pen" at bounding box center [74, 753] width 13 height 8
click at [28, 142] on div at bounding box center [24, 133] width 23 height 23
click at [31, 139] on div at bounding box center [24, 133] width 23 height 23
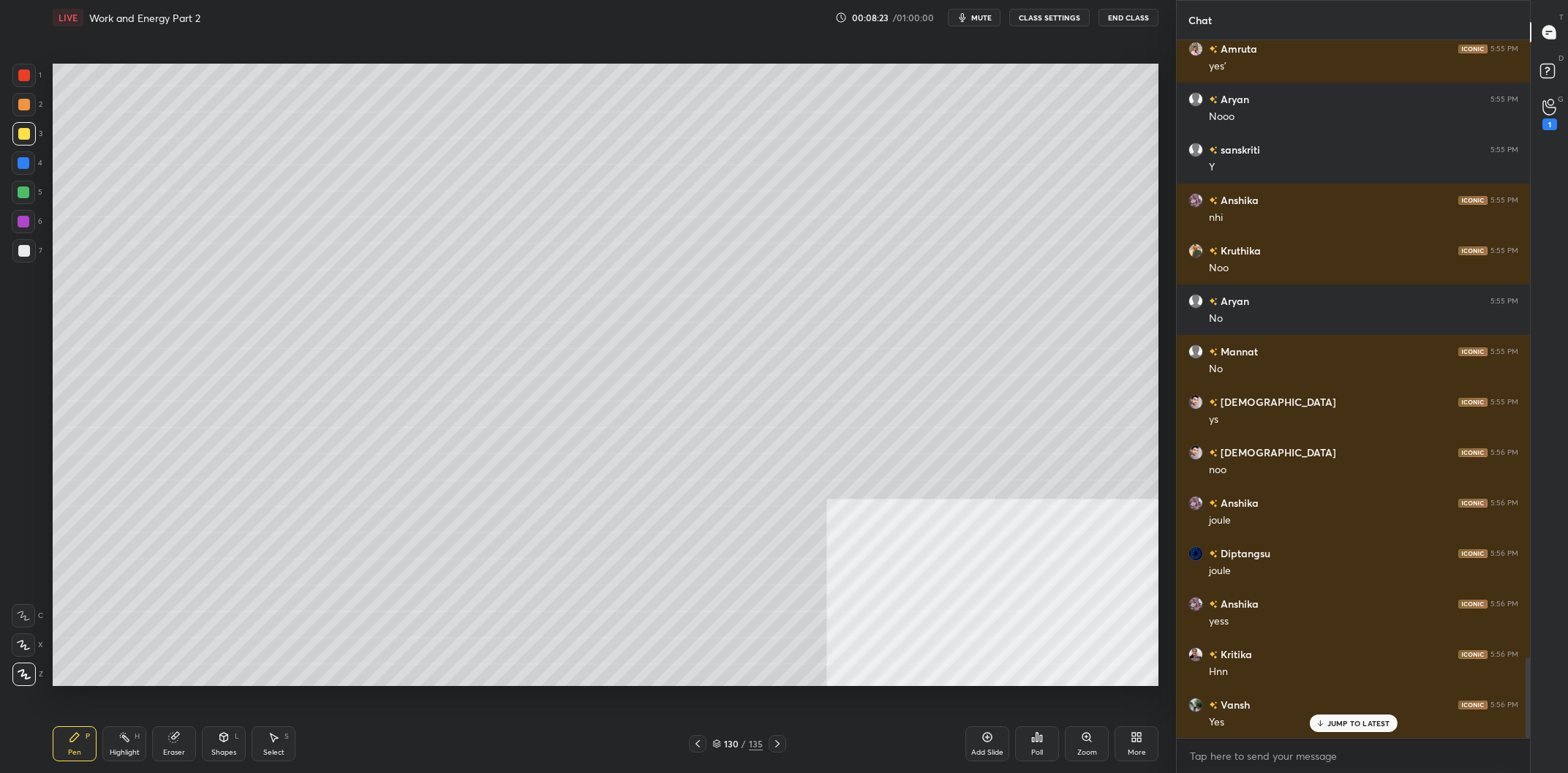
scroll to position [5334, 0]
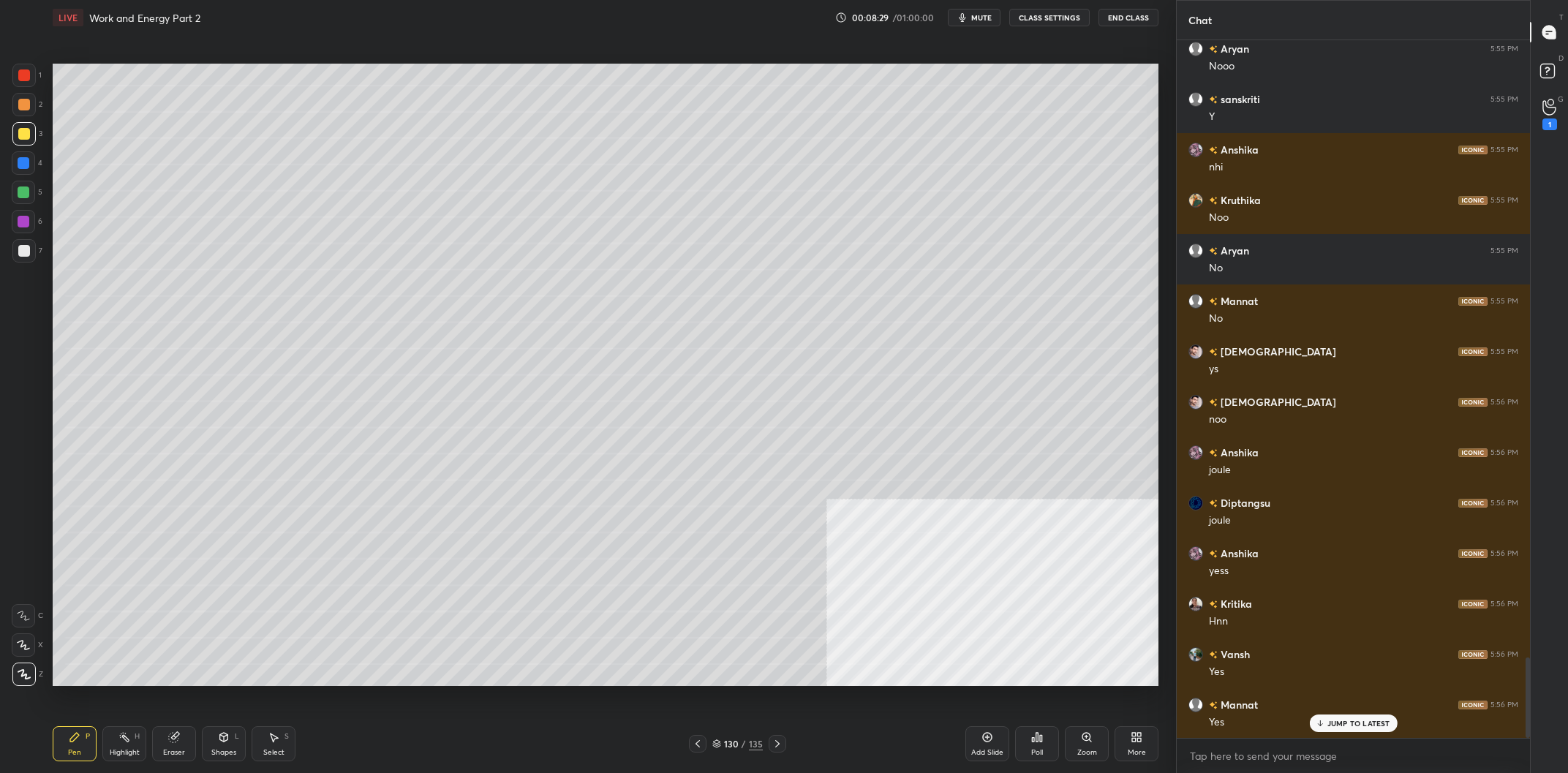
click at [23, 139] on div at bounding box center [24, 134] width 12 height 12
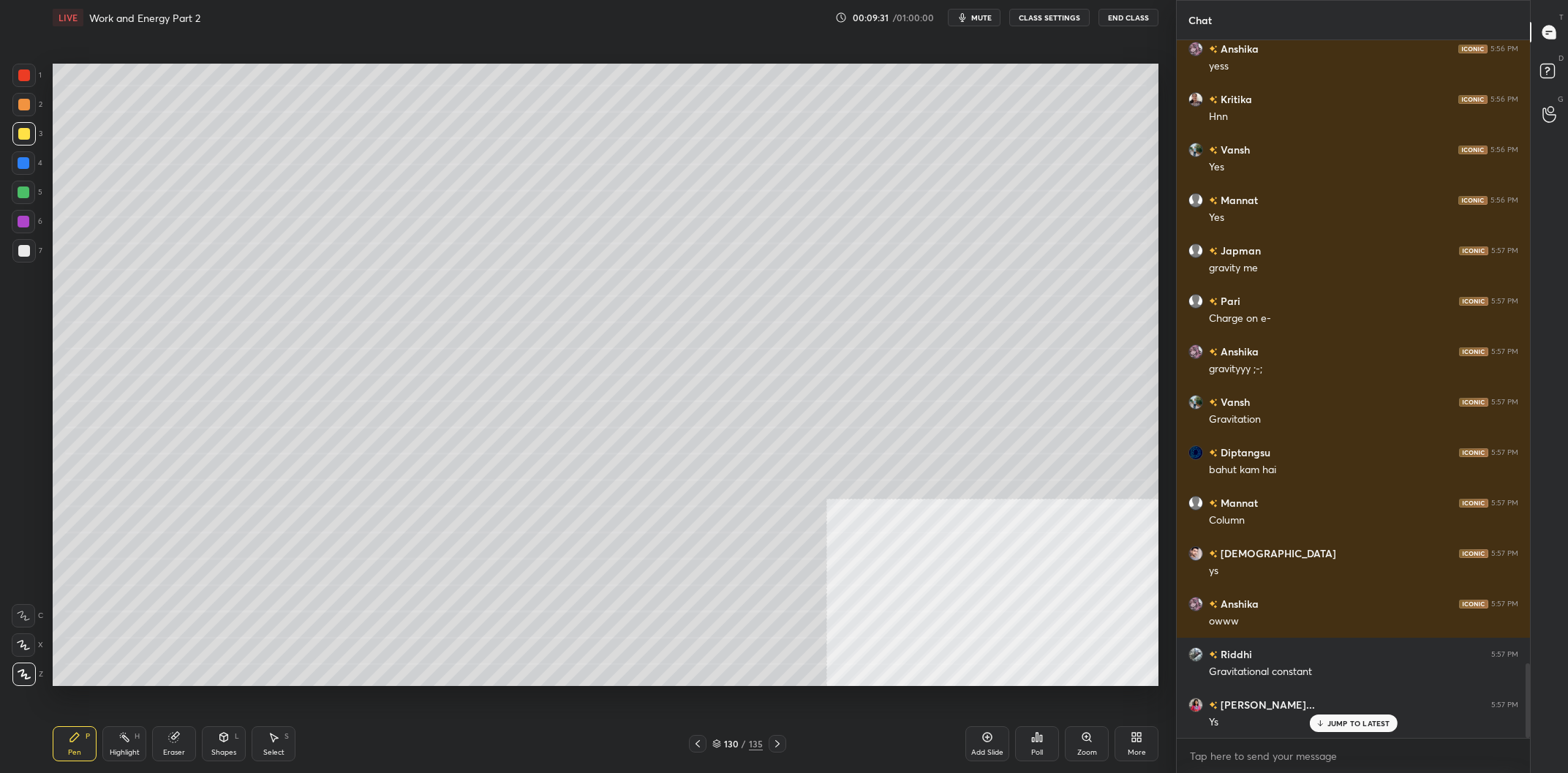
scroll to position [5890, 0]
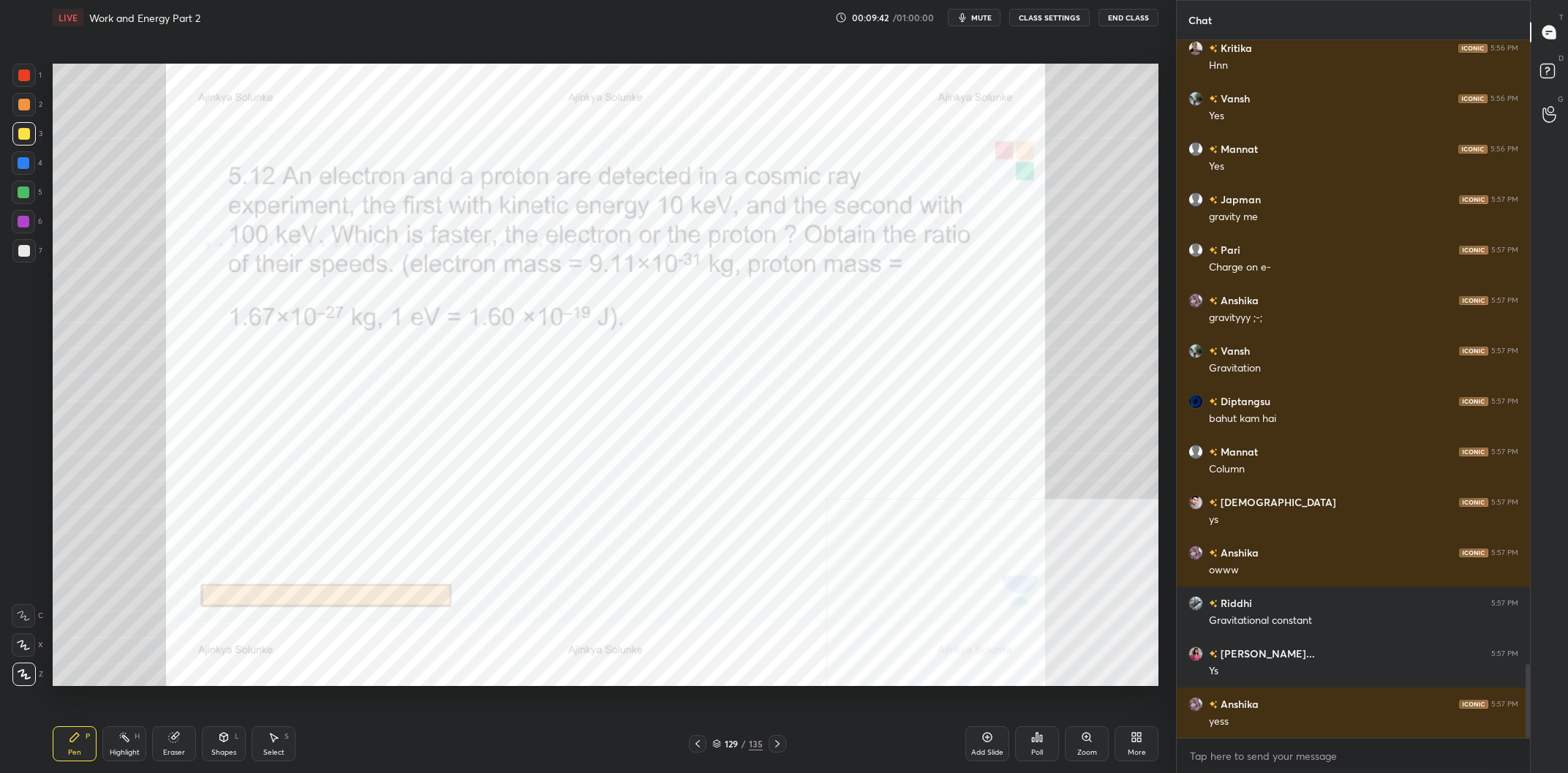
click at [27, 168] on div at bounding box center [24, 163] width 12 height 12
click at [98, 765] on div "Pen P Highlight H Eraser Shapes L Select S 129 / 135 Add Slide Poll Zoom More" at bounding box center [606, 744] width 1106 height 59
click at [120, 752] on div "Highlight" at bounding box center [125, 753] width 30 height 8
click at [92, 738] on div "Pen P" at bounding box center [74, 743] width 44 height 35
click at [146, 747] on div "Highlight H" at bounding box center [124, 743] width 44 height 35
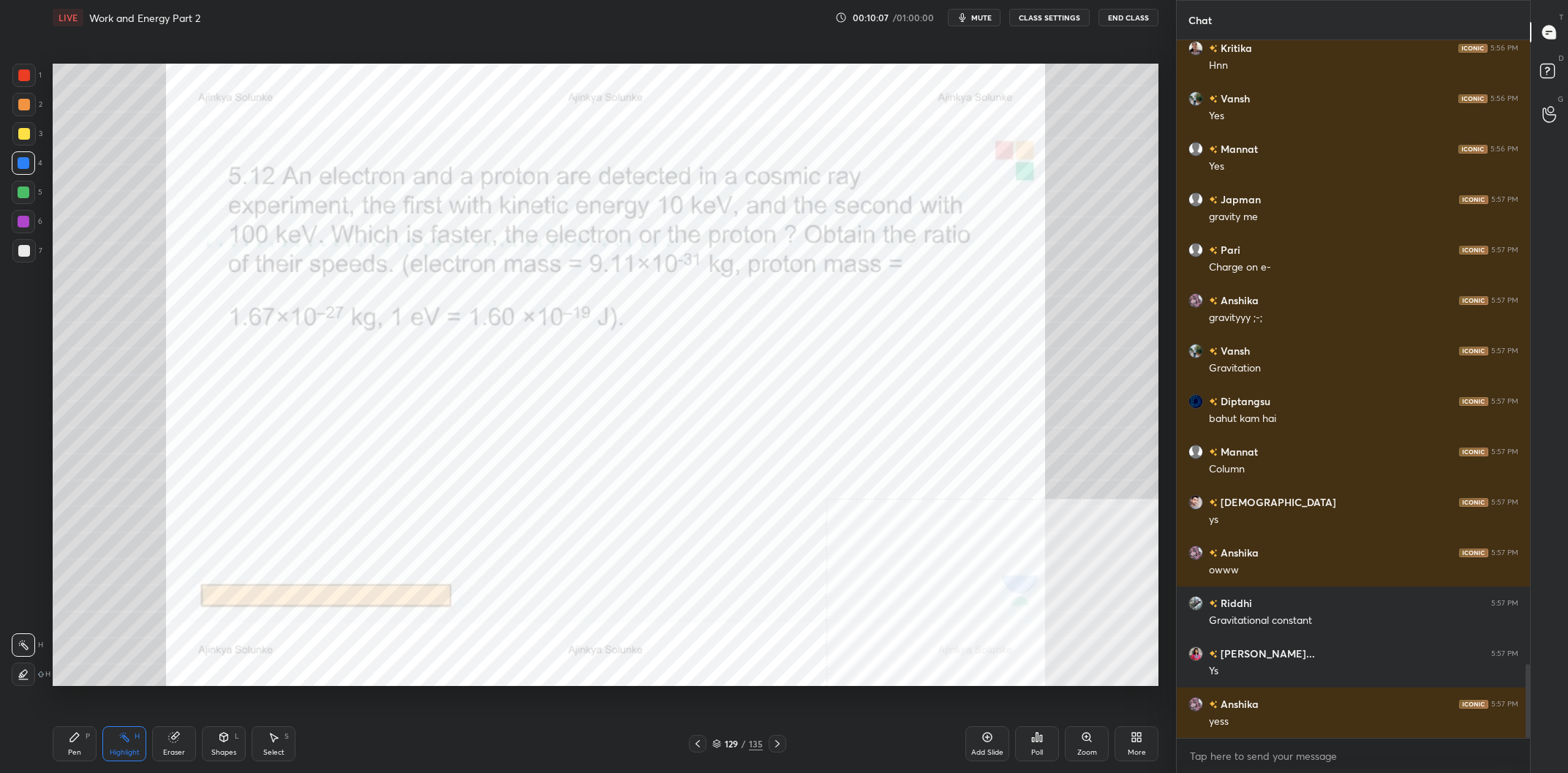
scroll to position [5941, 0]
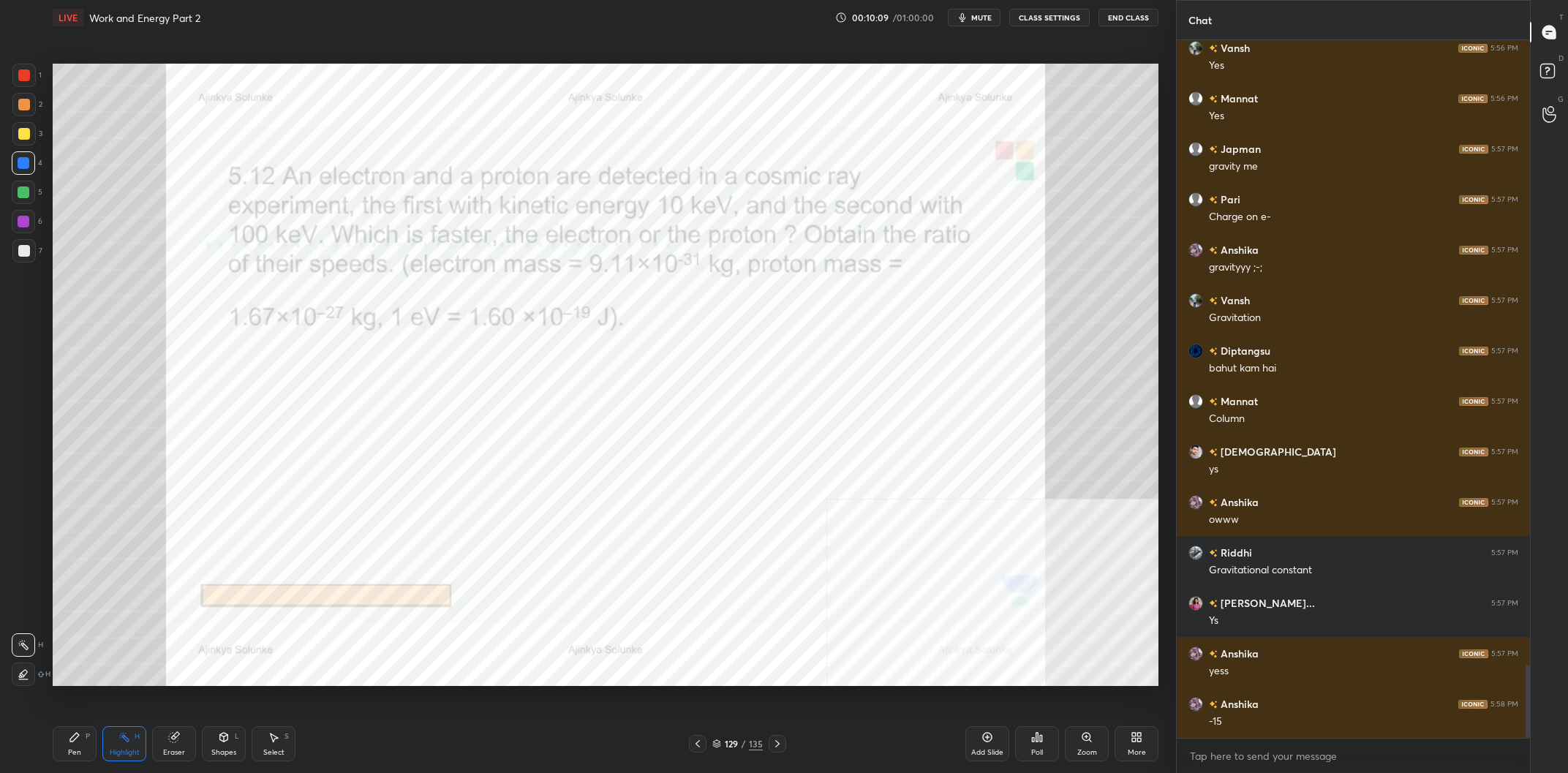
click at [74, 745] on div "Pen P" at bounding box center [74, 743] width 44 height 35
click at [71, 745] on div "Pen P" at bounding box center [74, 743] width 44 height 35
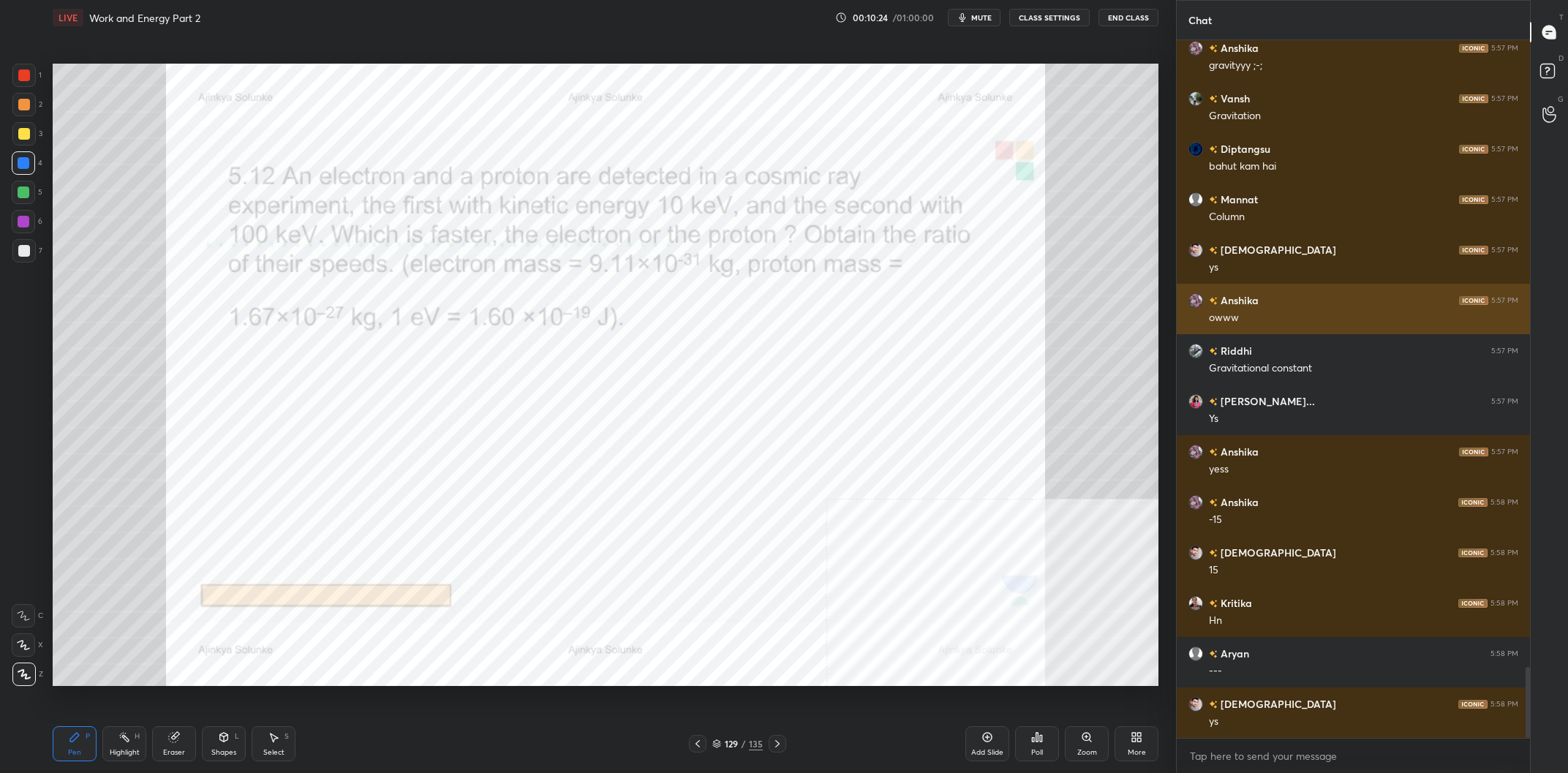
scroll to position [6193, 0]
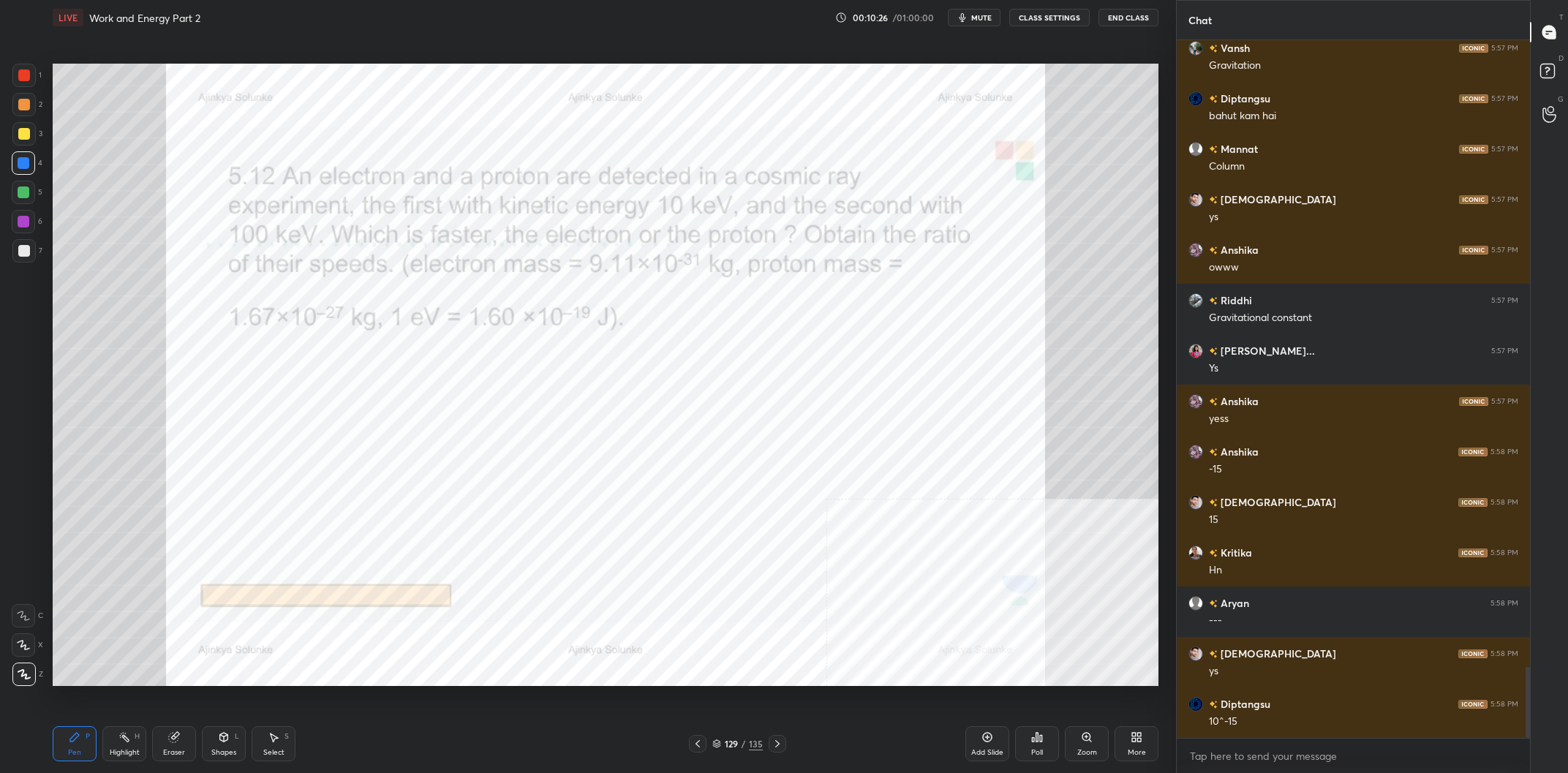
click at [25, 224] on div at bounding box center [24, 222] width 12 height 12
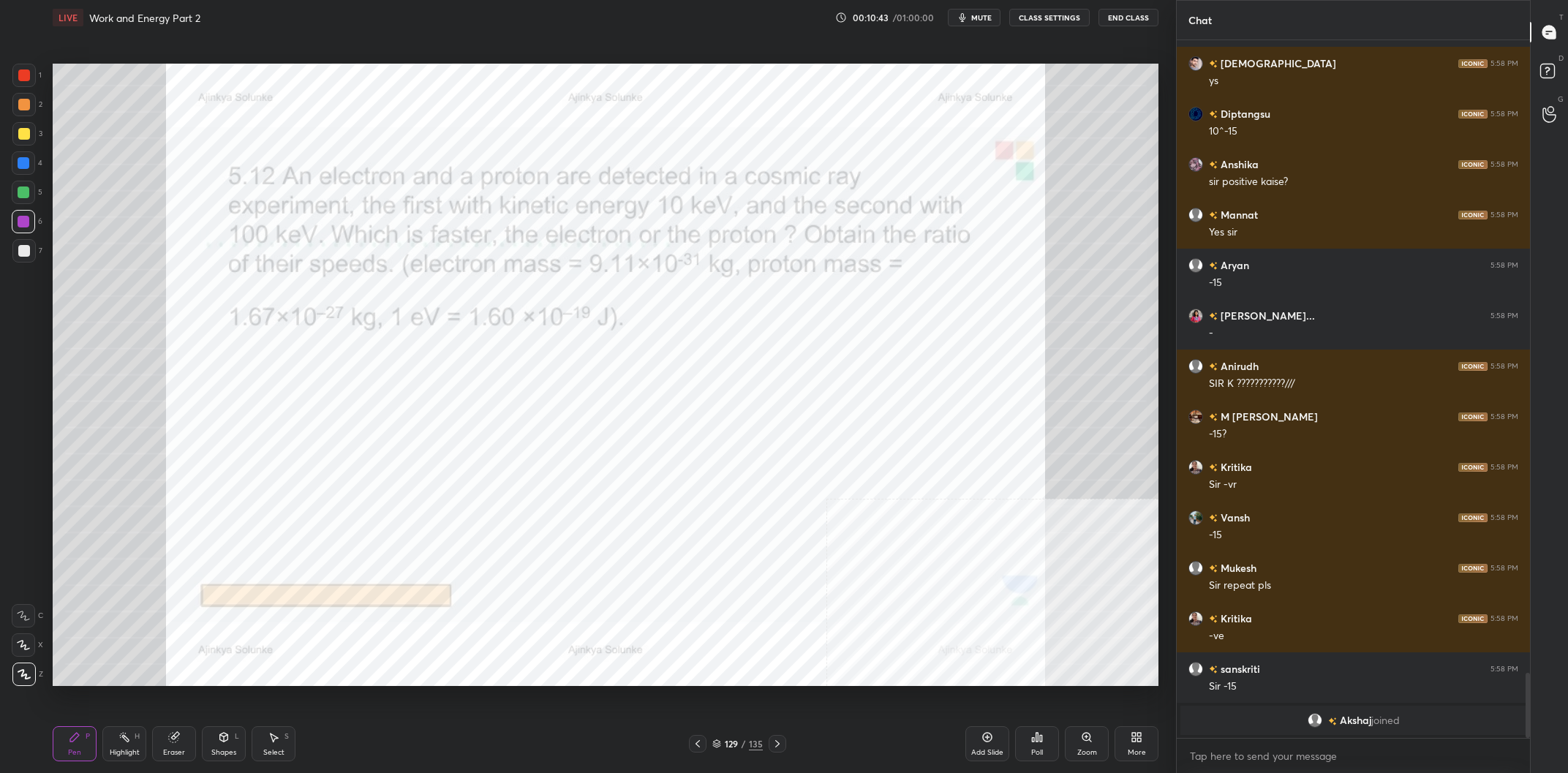
scroll to position [6246, 0]
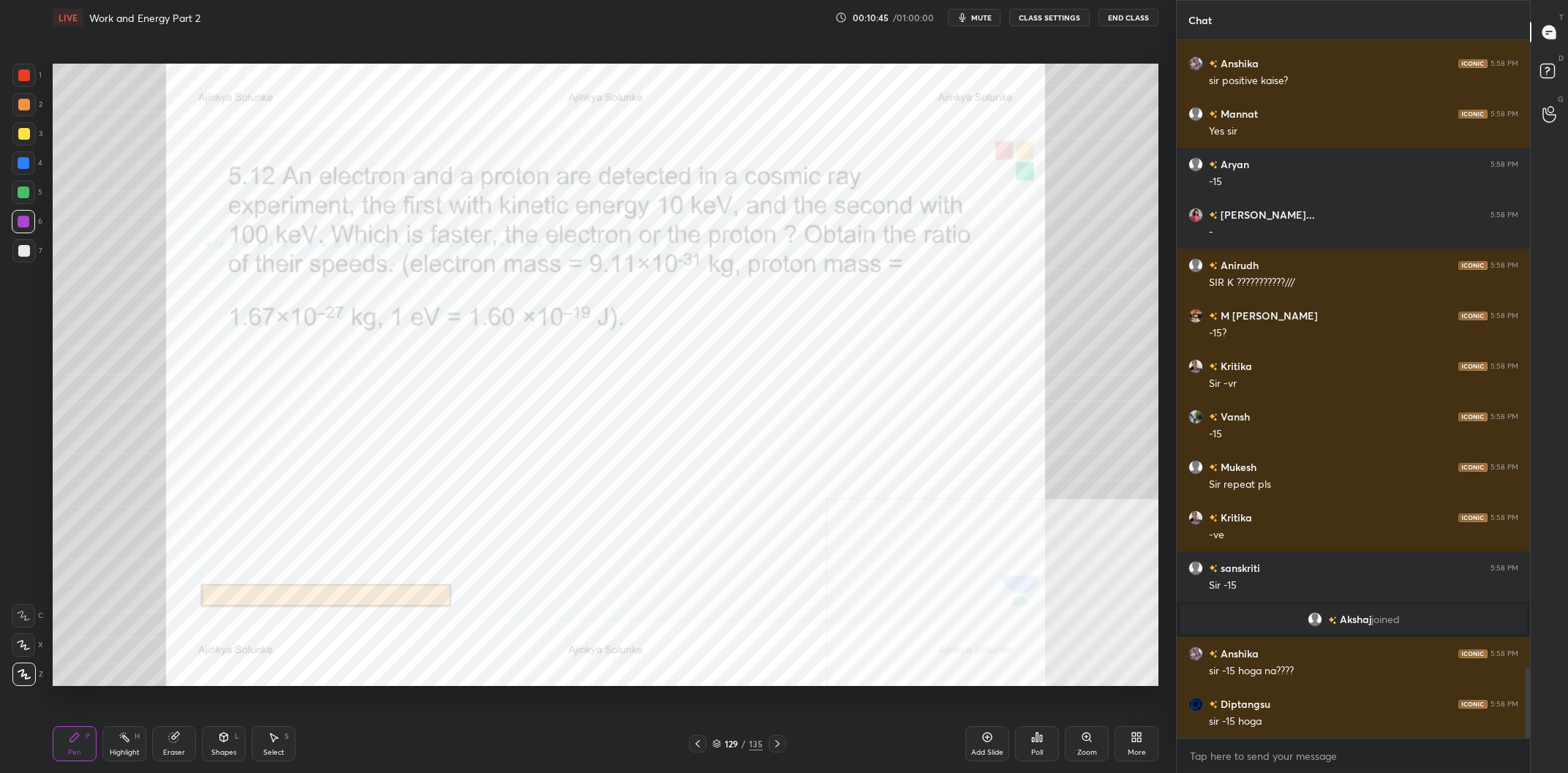
click at [160, 744] on div "Eraser" at bounding box center [173, 743] width 44 height 35
click at [84, 760] on div "Pen P" at bounding box center [74, 743] width 44 height 35
click at [81, 751] on div "Pen" at bounding box center [74, 753] width 13 height 8
click at [26, 181] on div "4" at bounding box center [27, 166] width 31 height 29
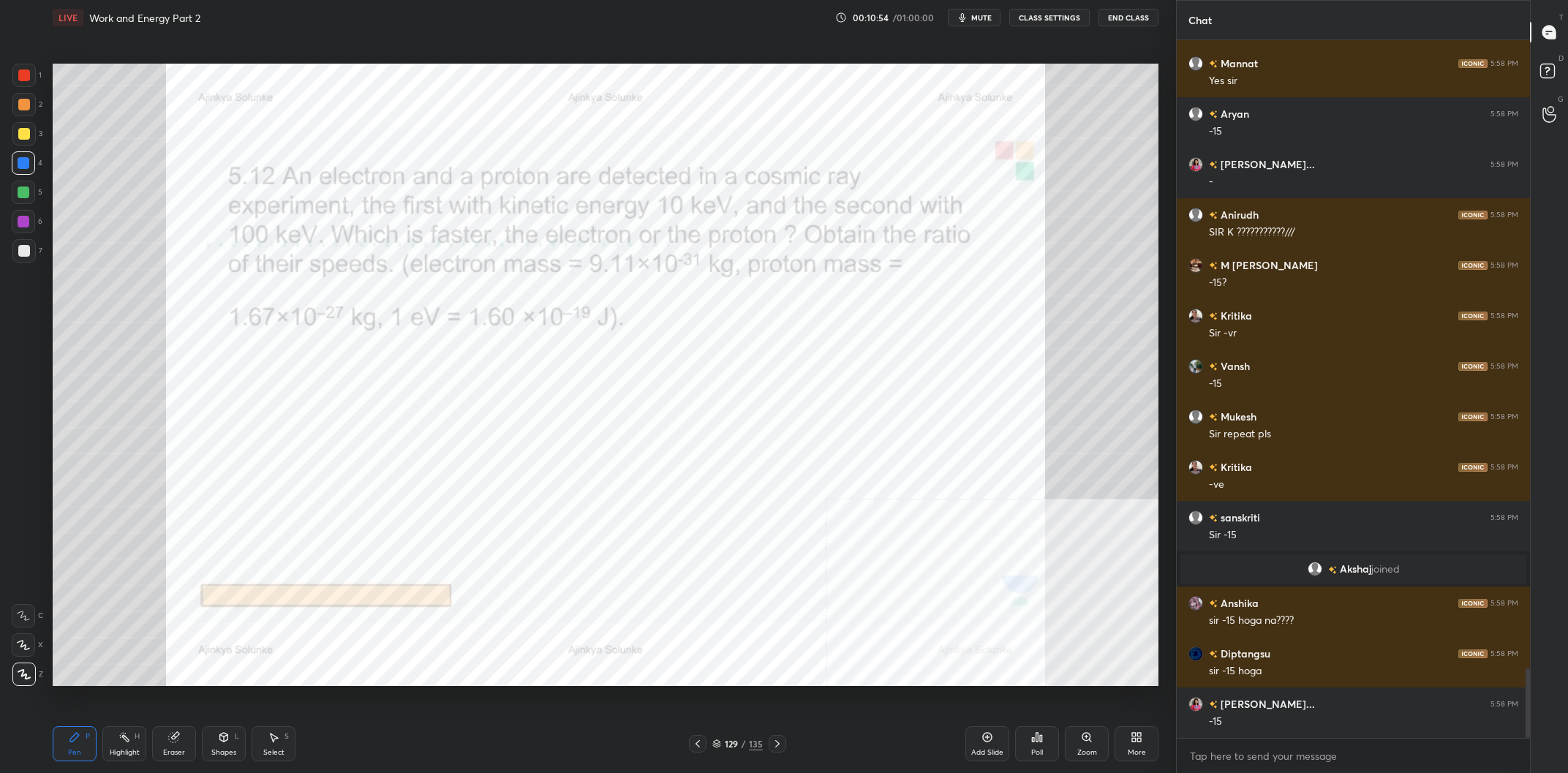
click at [115, 744] on div "Highlight H" at bounding box center [124, 743] width 44 height 35
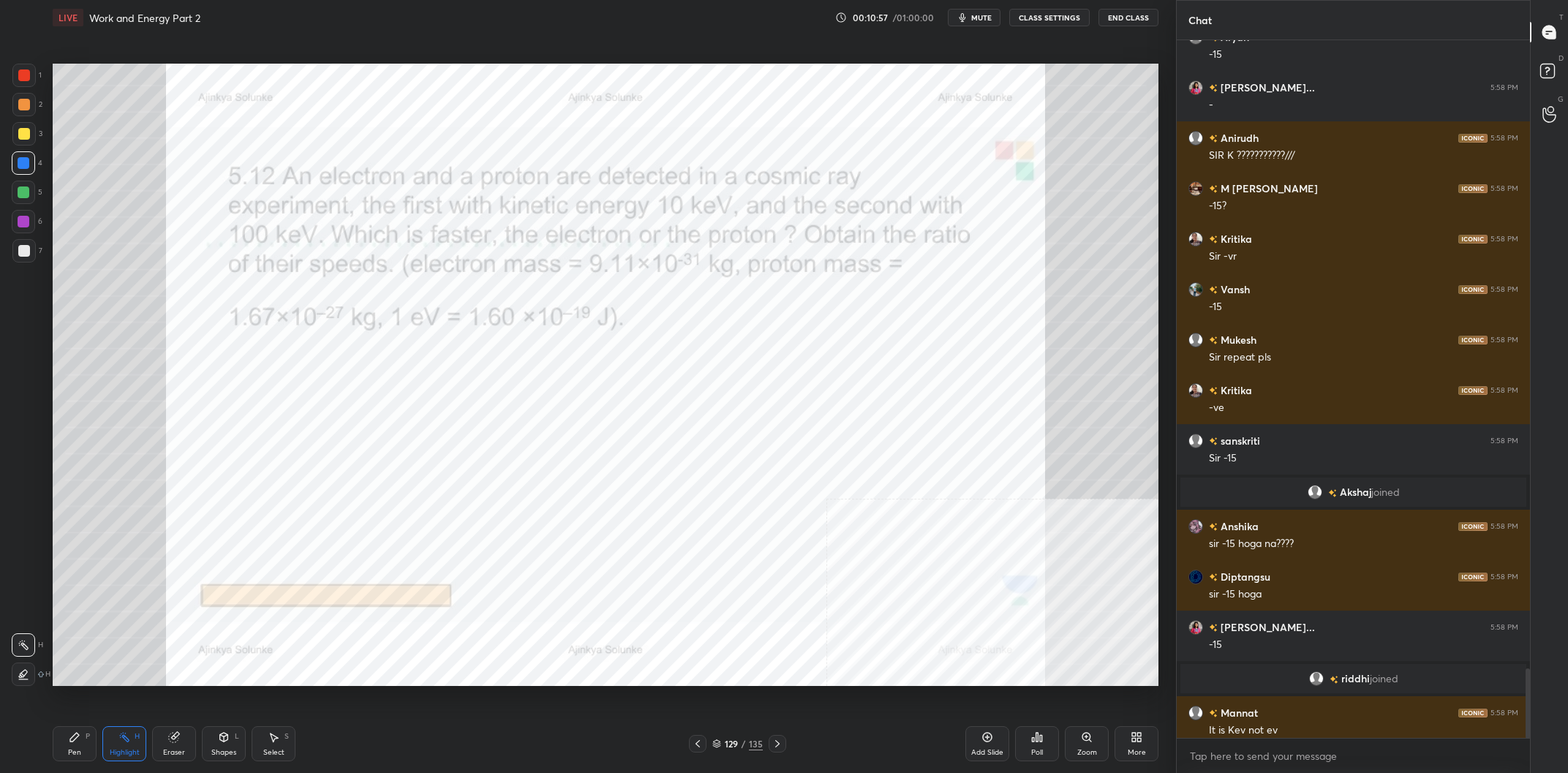
scroll to position [6341, 0]
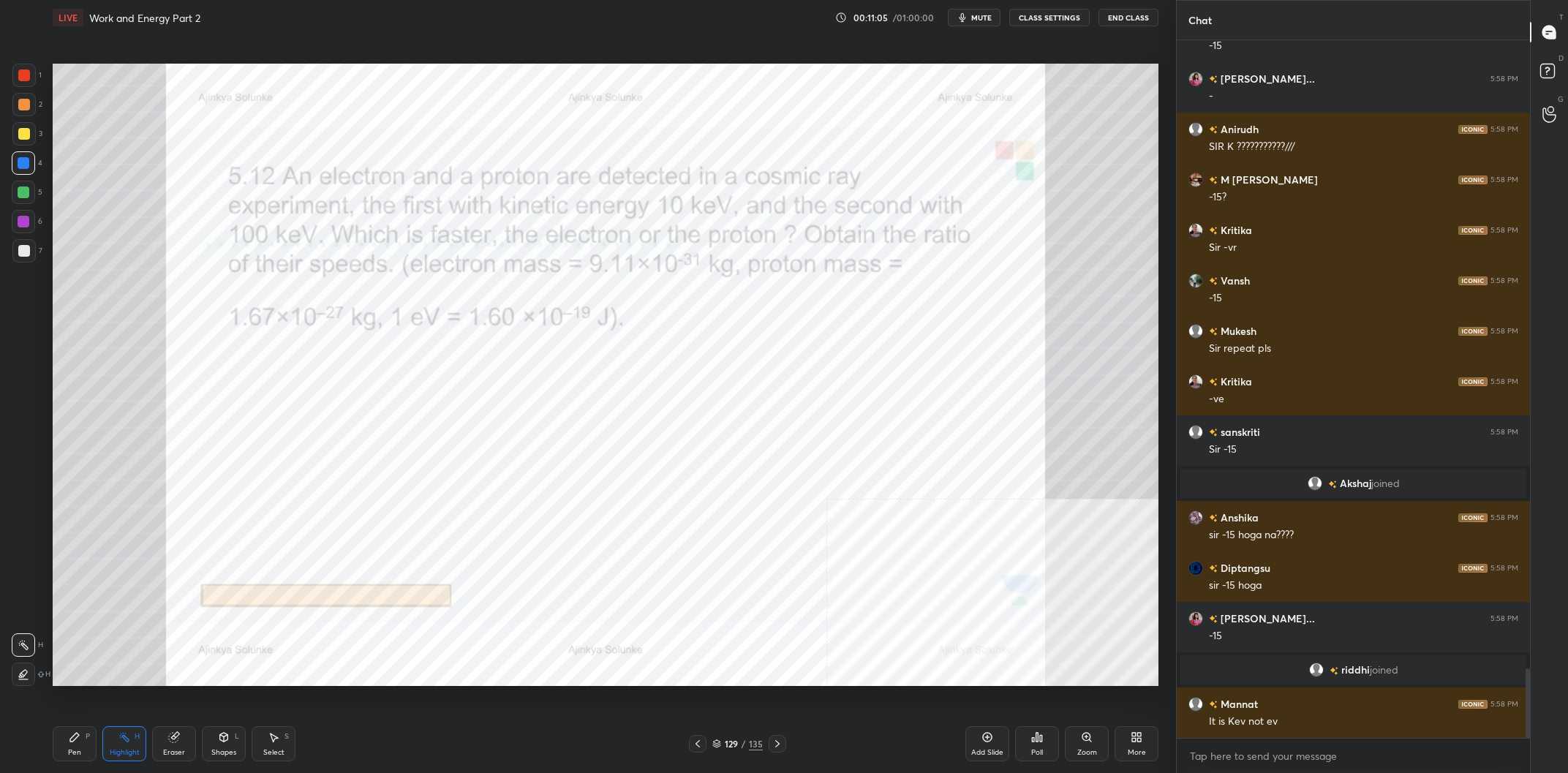
click at [84, 733] on div "Pen P" at bounding box center [74, 743] width 44 height 35
click at [84, 735] on div "Pen P" at bounding box center [74, 743] width 44 height 35
click at [31, 224] on div at bounding box center [23, 221] width 23 height 23
click at [129, 741] on icon at bounding box center [125, 737] width 12 height 12
click at [70, 749] on div "Pen" at bounding box center [74, 753] width 13 height 8
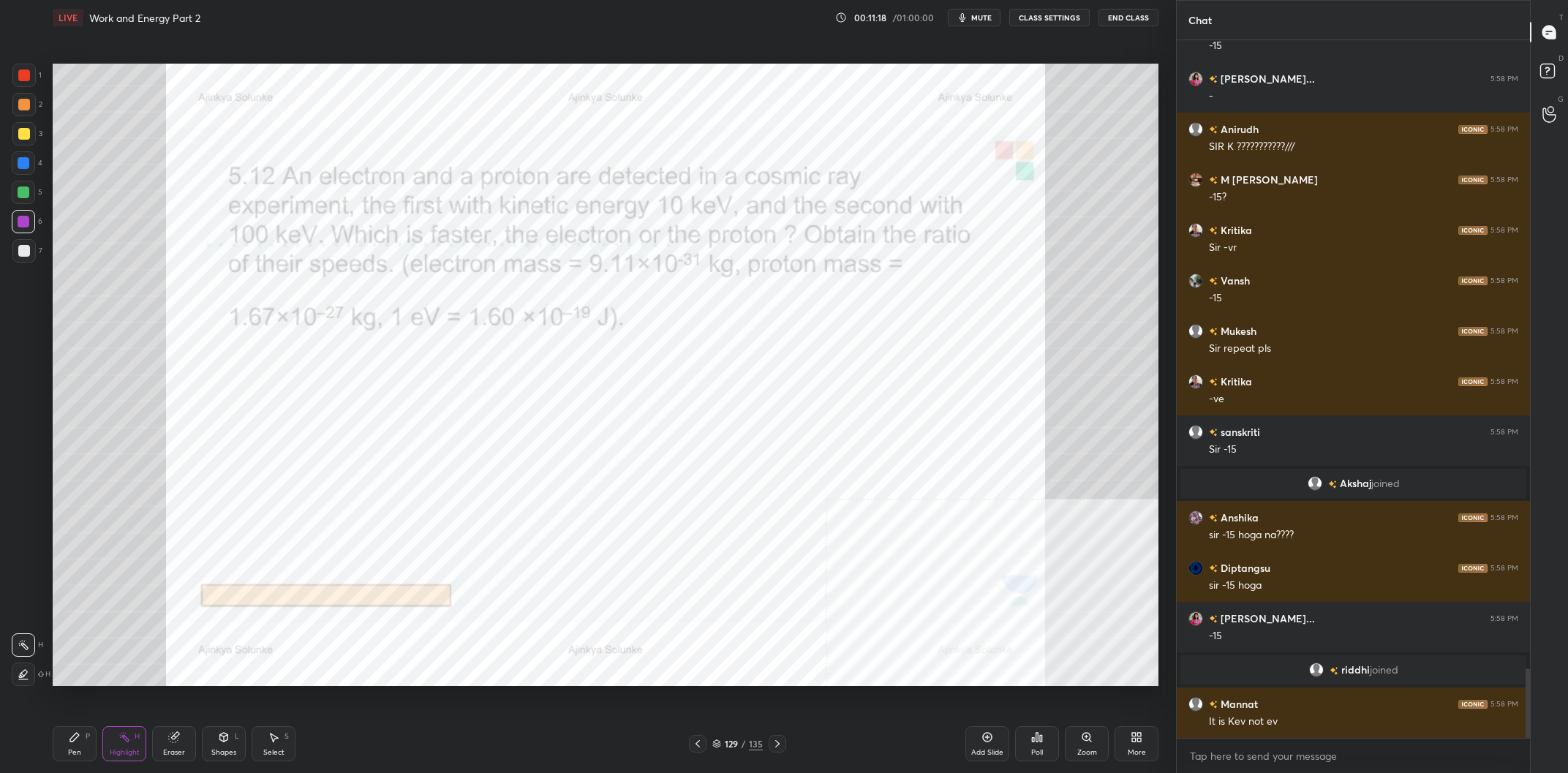
click at [78, 741] on icon at bounding box center [75, 737] width 12 height 12
click at [37, 84] on div "1" at bounding box center [27, 75] width 29 height 23
click at [142, 726] on div "Pen P Highlight H Eraser Shapes L Select S 129 / 135 Add Slide Poll Zoom More" at bounding box center [606, 744] width 1106 height 59
click at [136, 735] on div "H" at bounding box center [137, 736] width 5 height 8
click at [135, 731] on div "Highlight H" at bounding box center [124, 743] width 44 height 35
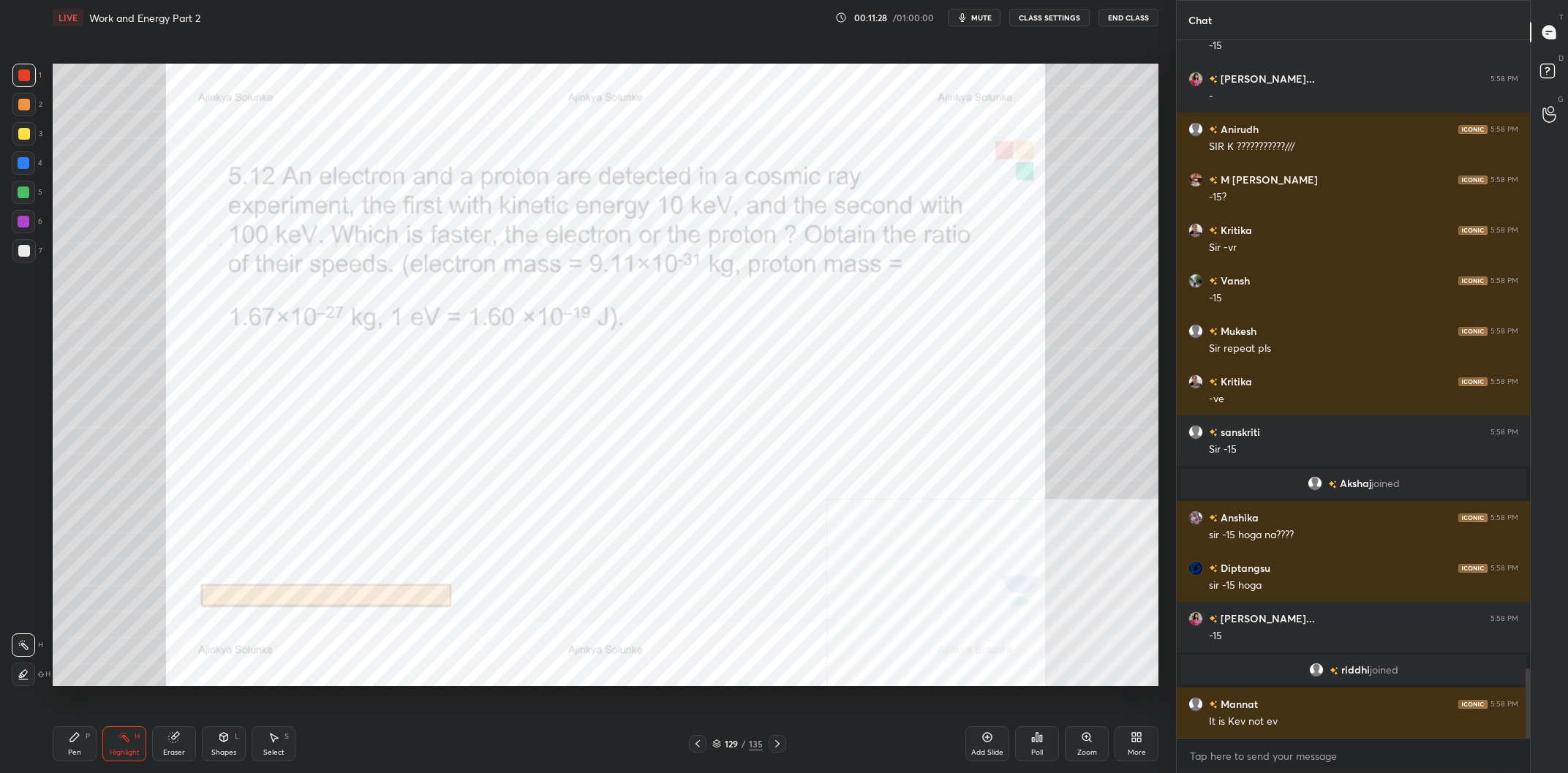
click at [74, 751] on div "Pen" at bounding box center [74, 753] width 13 height 8
click at [79, 743] on icon at bounding box center [75, 737] width 12 height 12
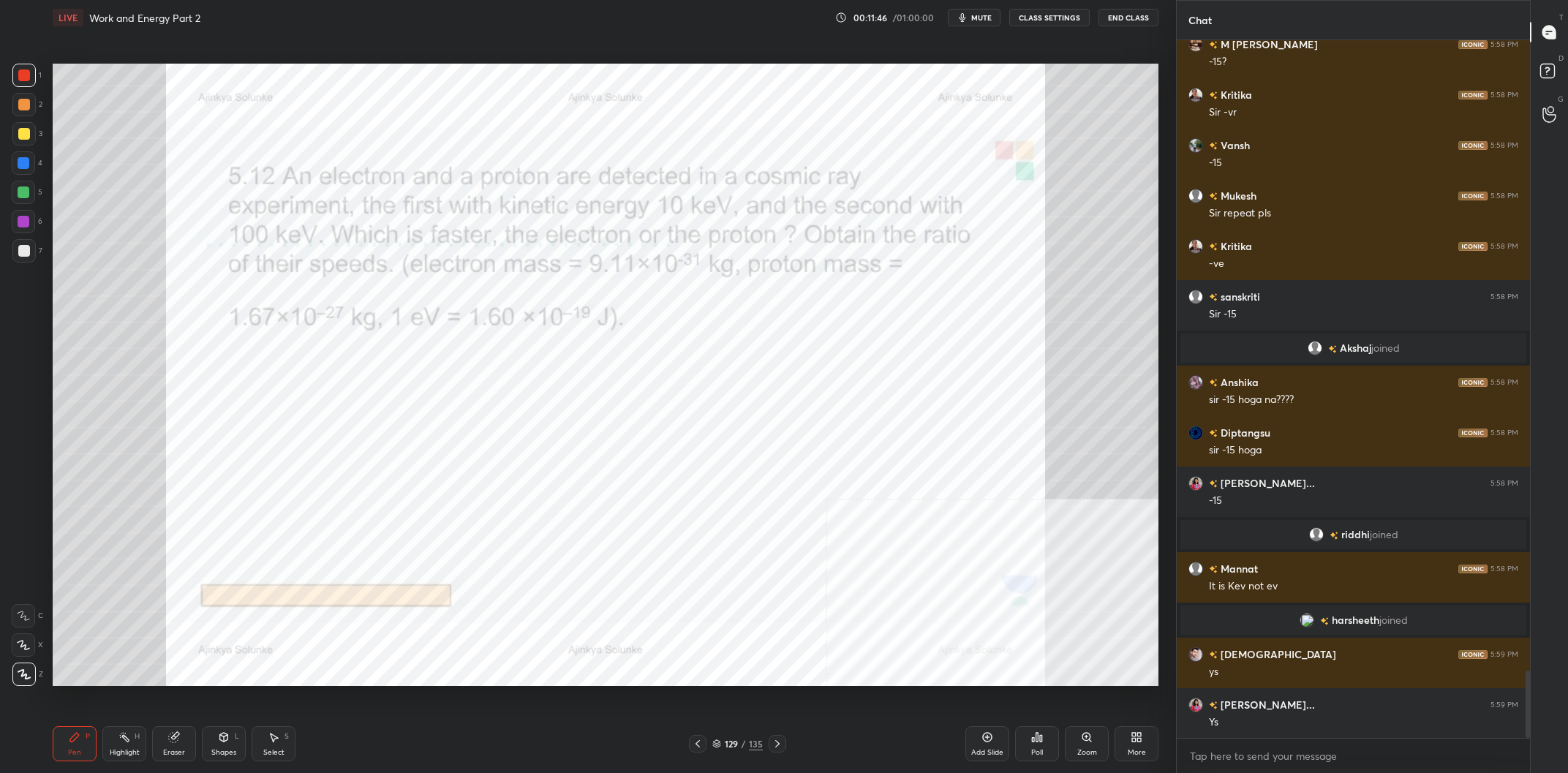
scroll to position [6513, 0]
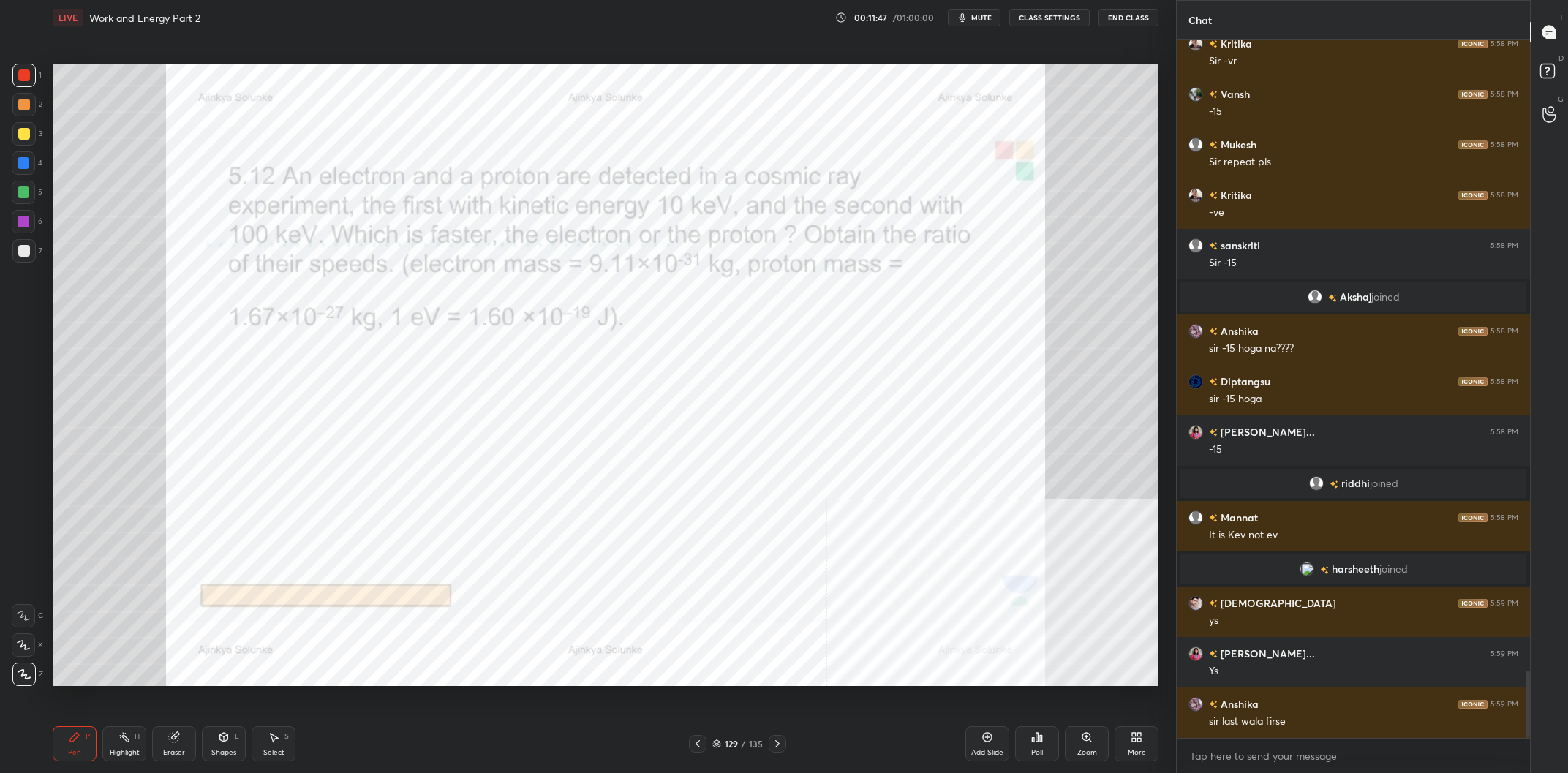
click at [125, 742] on icon at bounding box center [125, 737] width 12 height 12
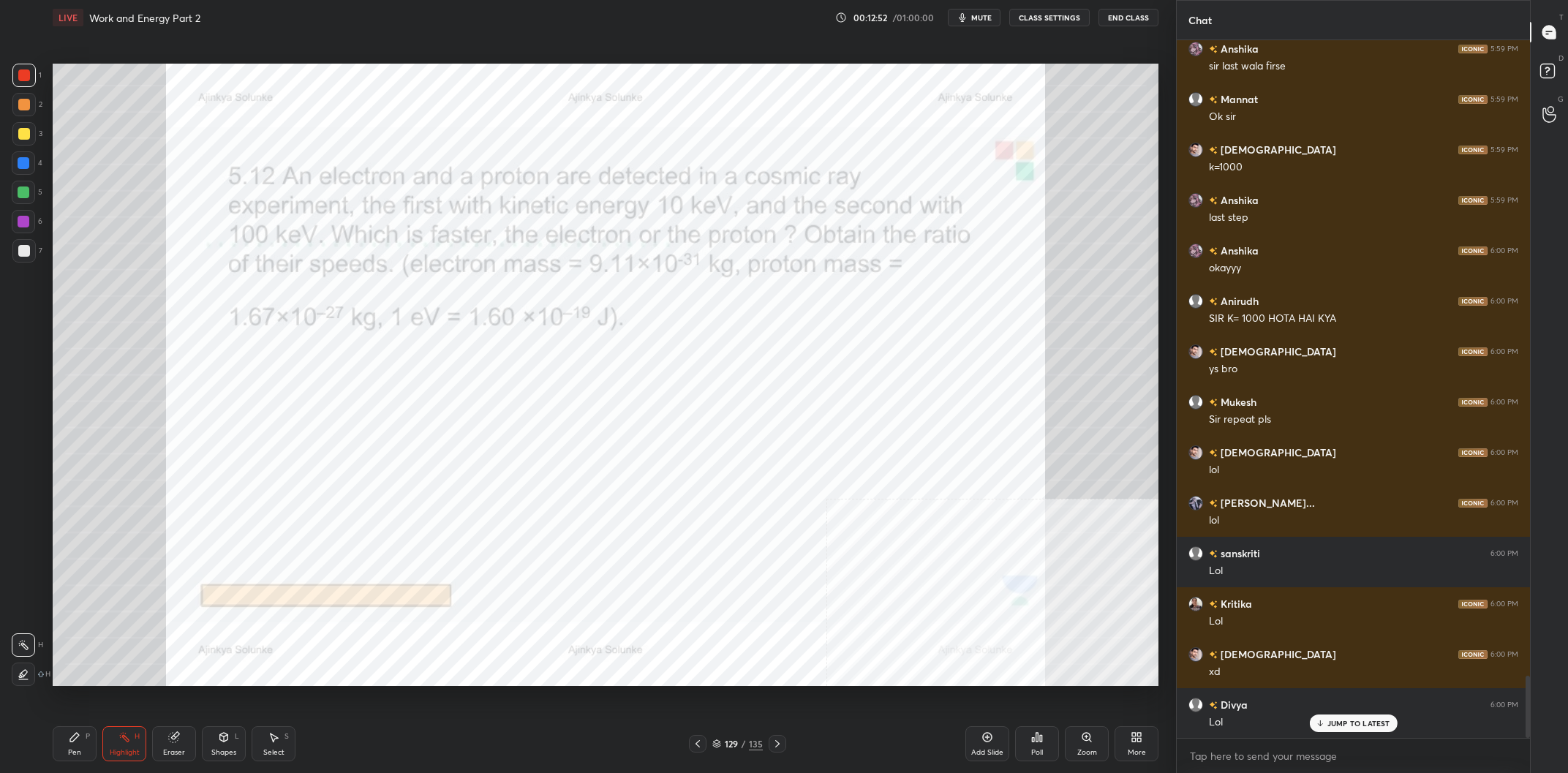
scroll to position [7220, 0]
click at [69, 740] on icon at bounding box center [75, 737] width 12 height 12
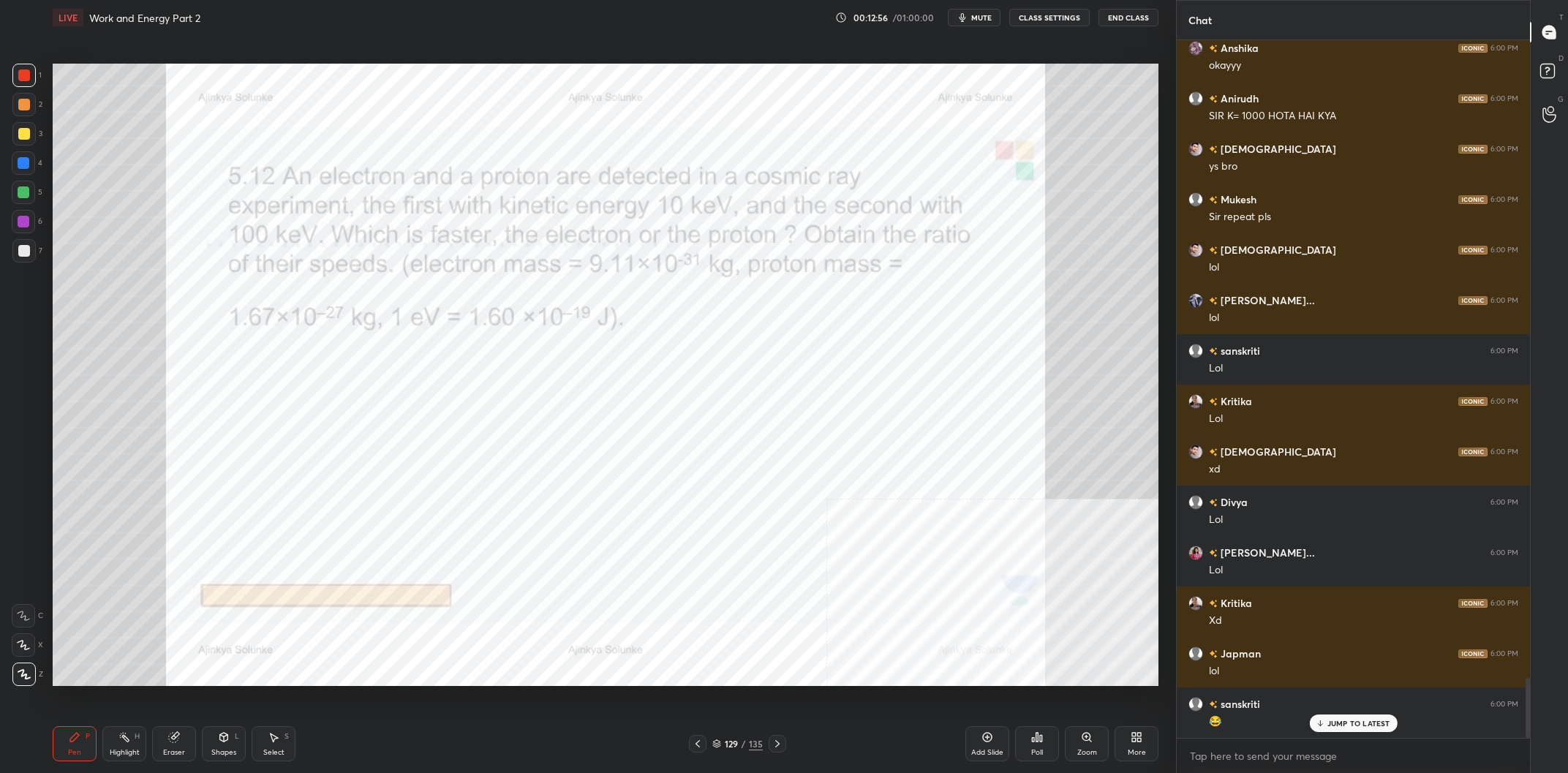
scroll to position [7421, 0]
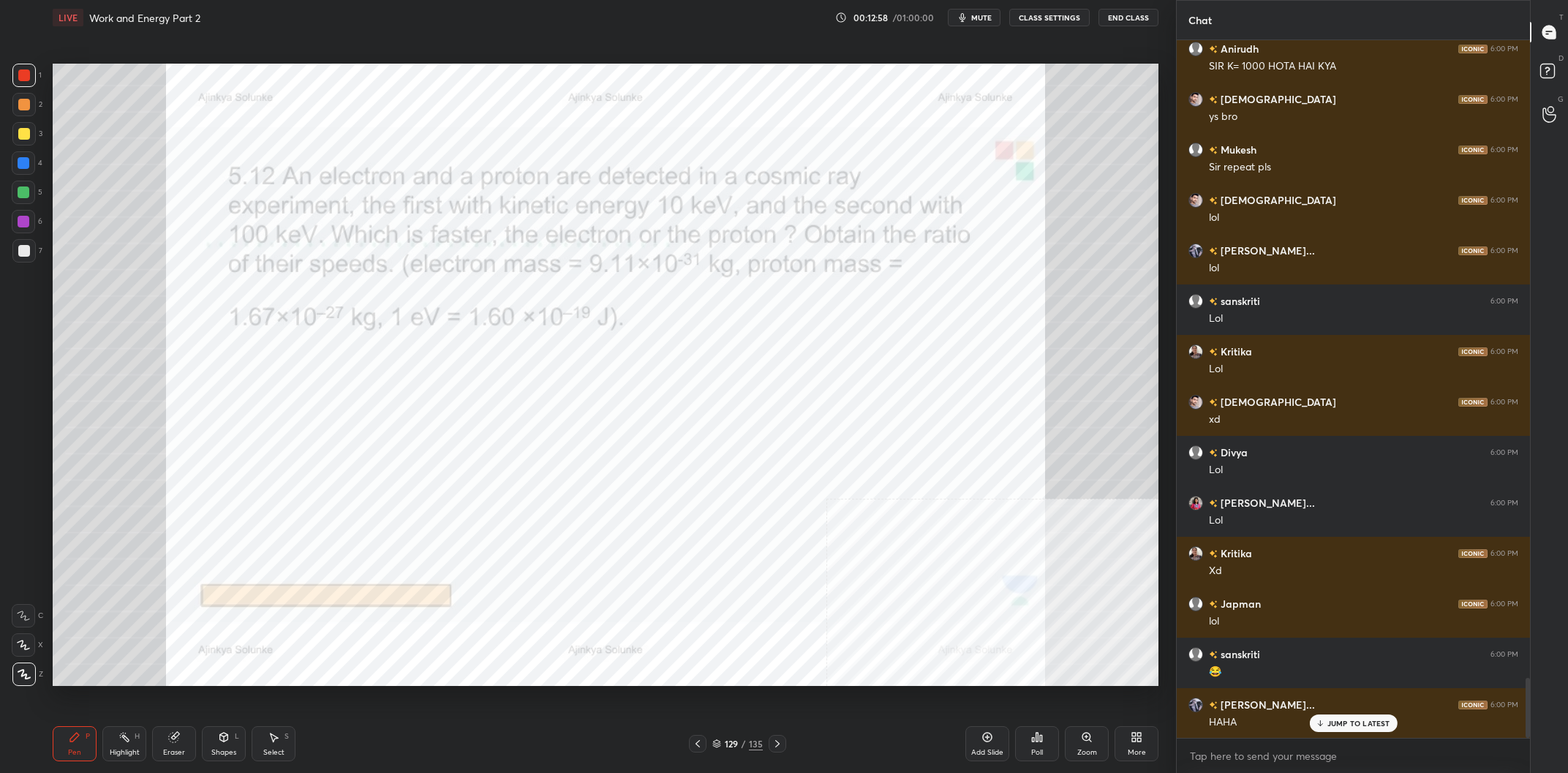
click at [123, 737] on rect at bounding box center [125, 739] width 8 height 8
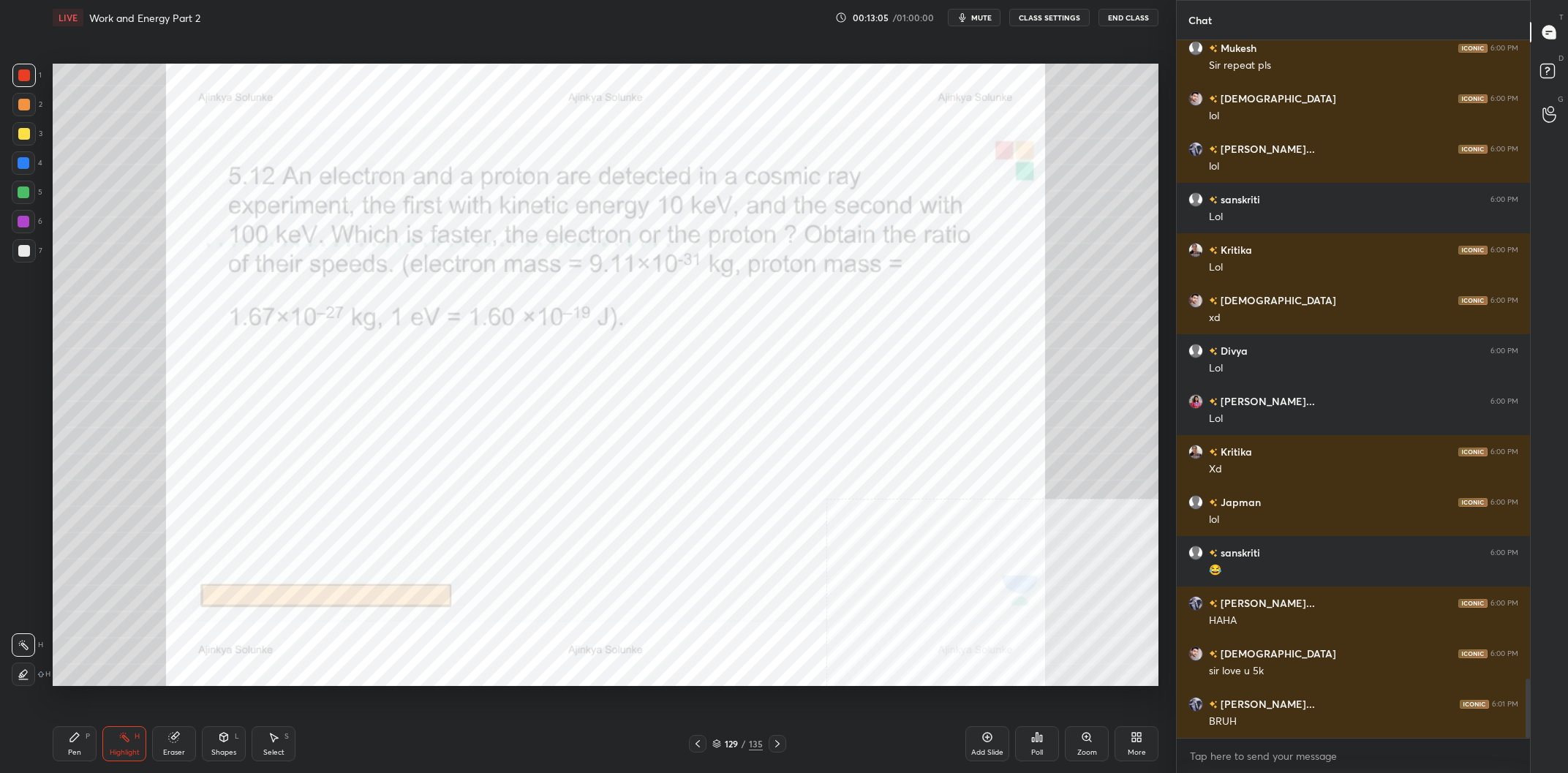
scroll to position [7573, 0]
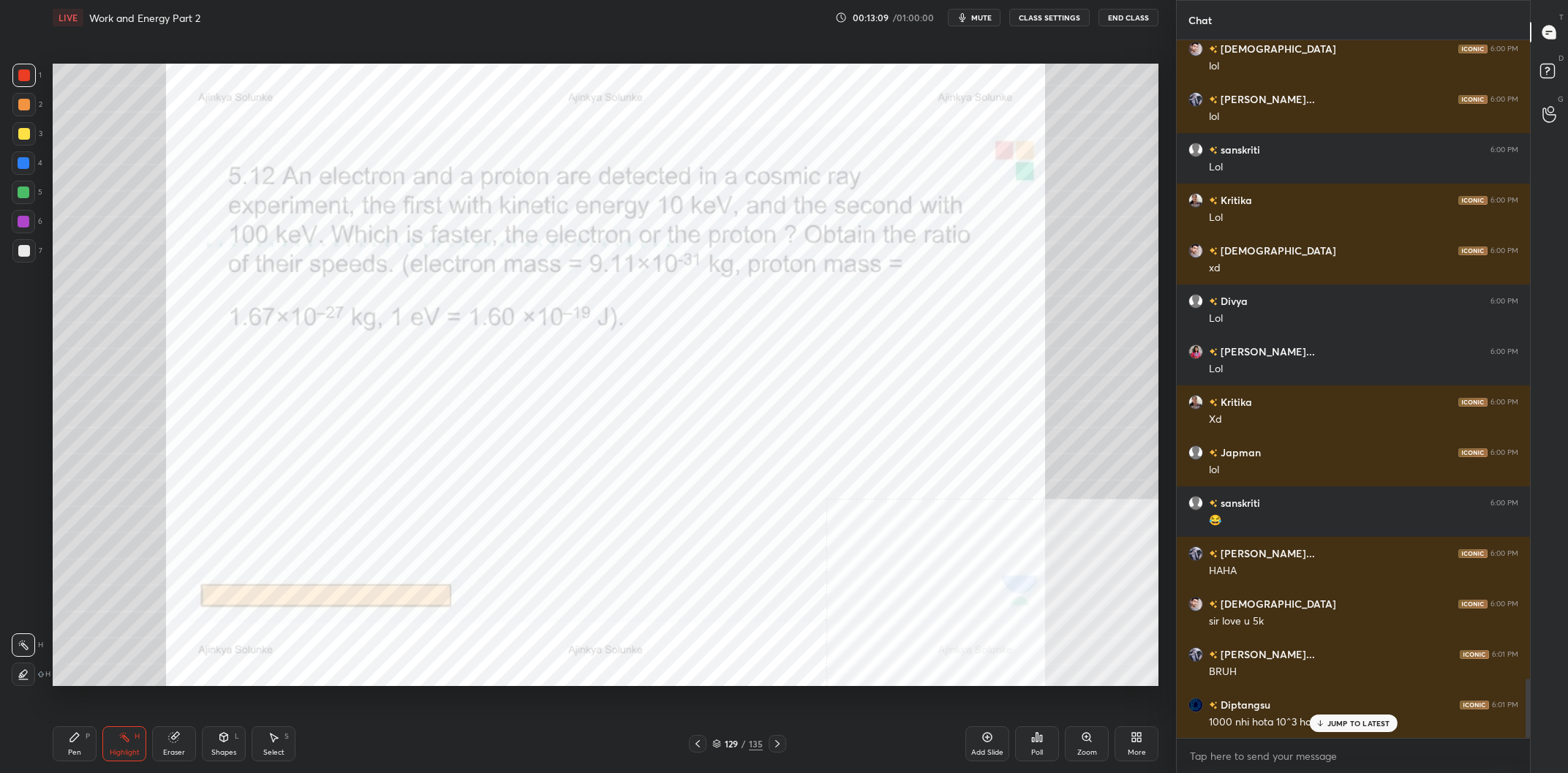
click at [69, 744] on div "Pen P" at bounding box center [74, 743] width 44 height 35
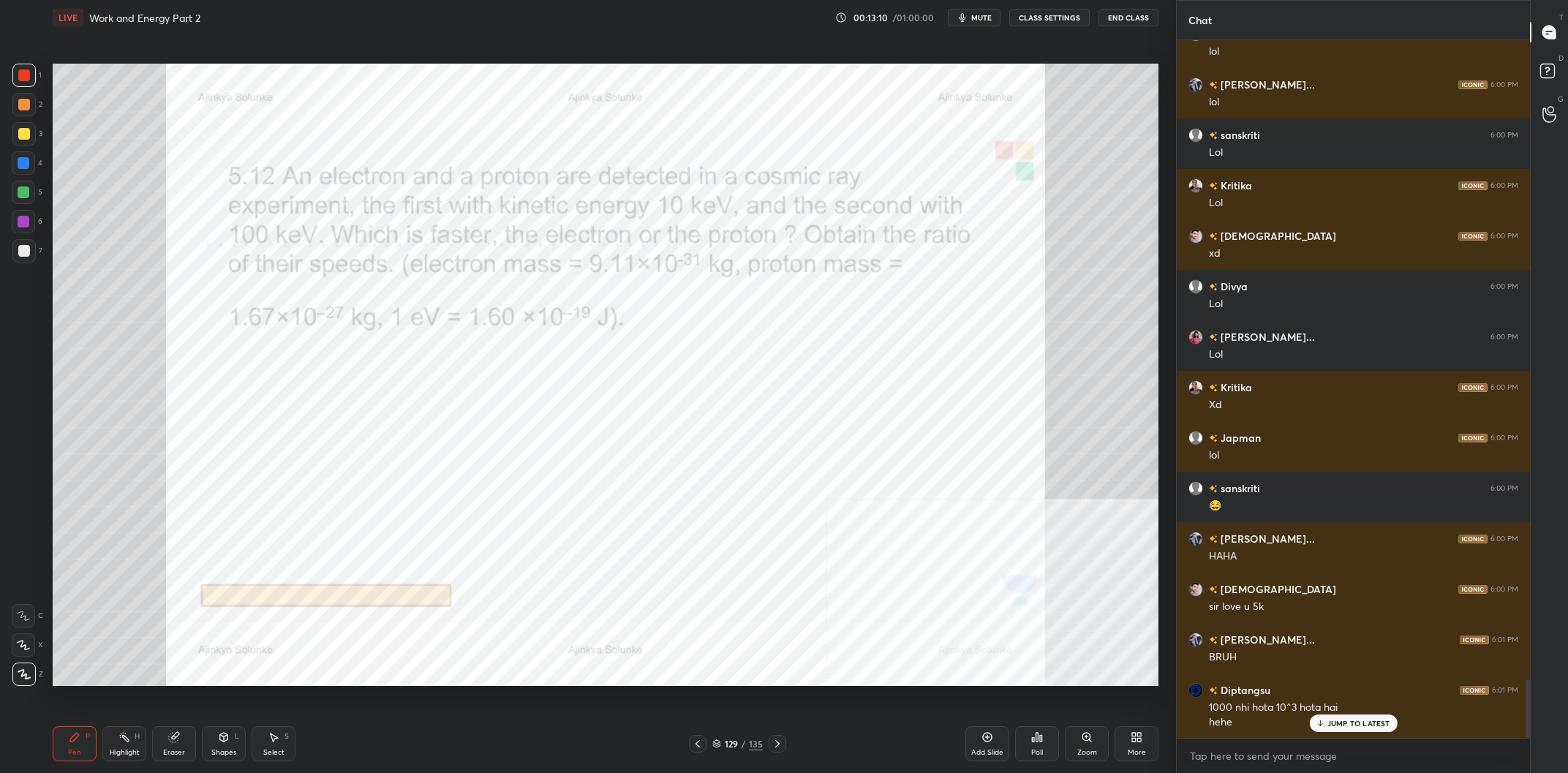
click at [18, 164] on div at bounding box center [24, 163] width 12 height 12
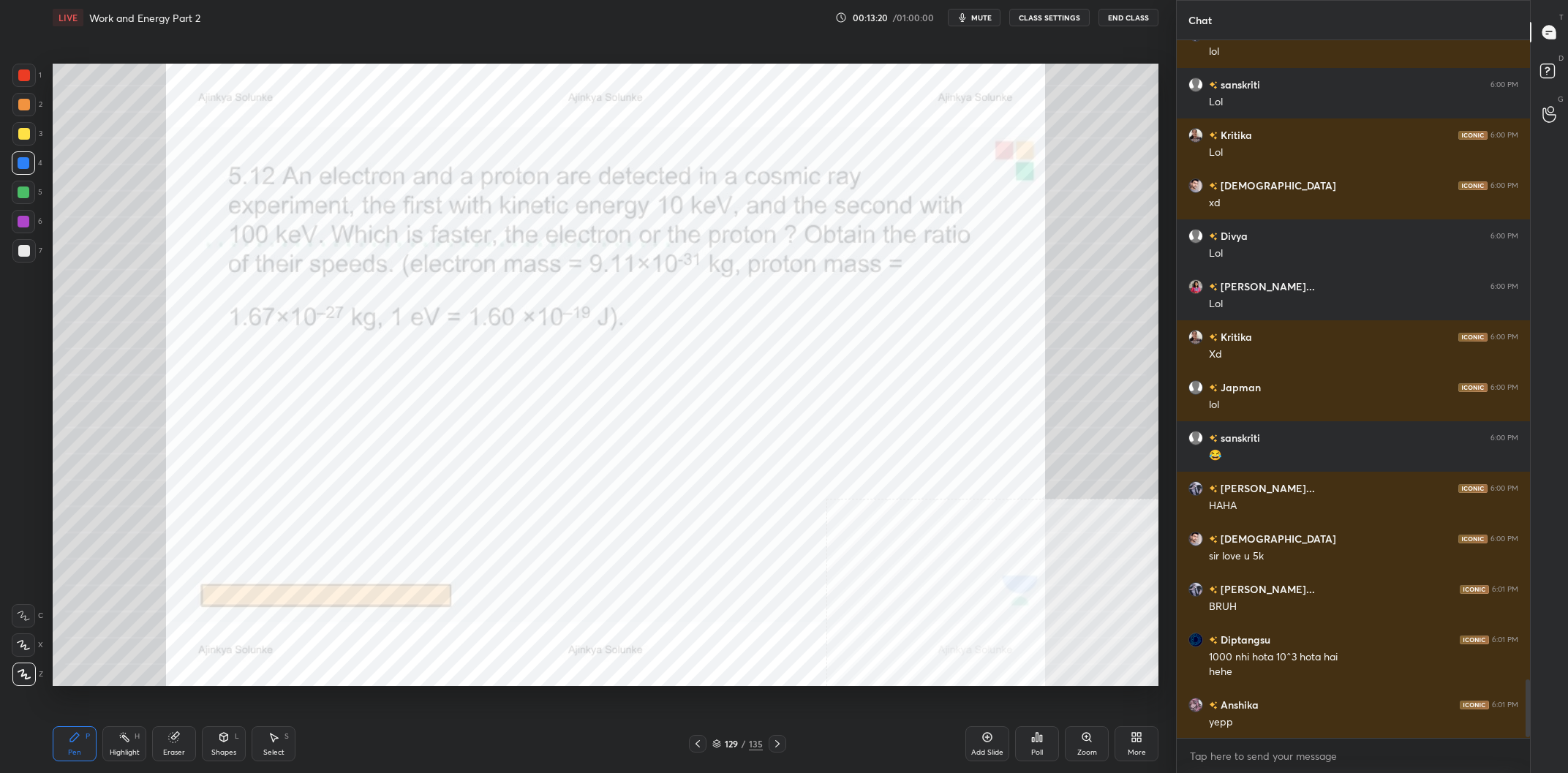
scroll to position [7689, 0]
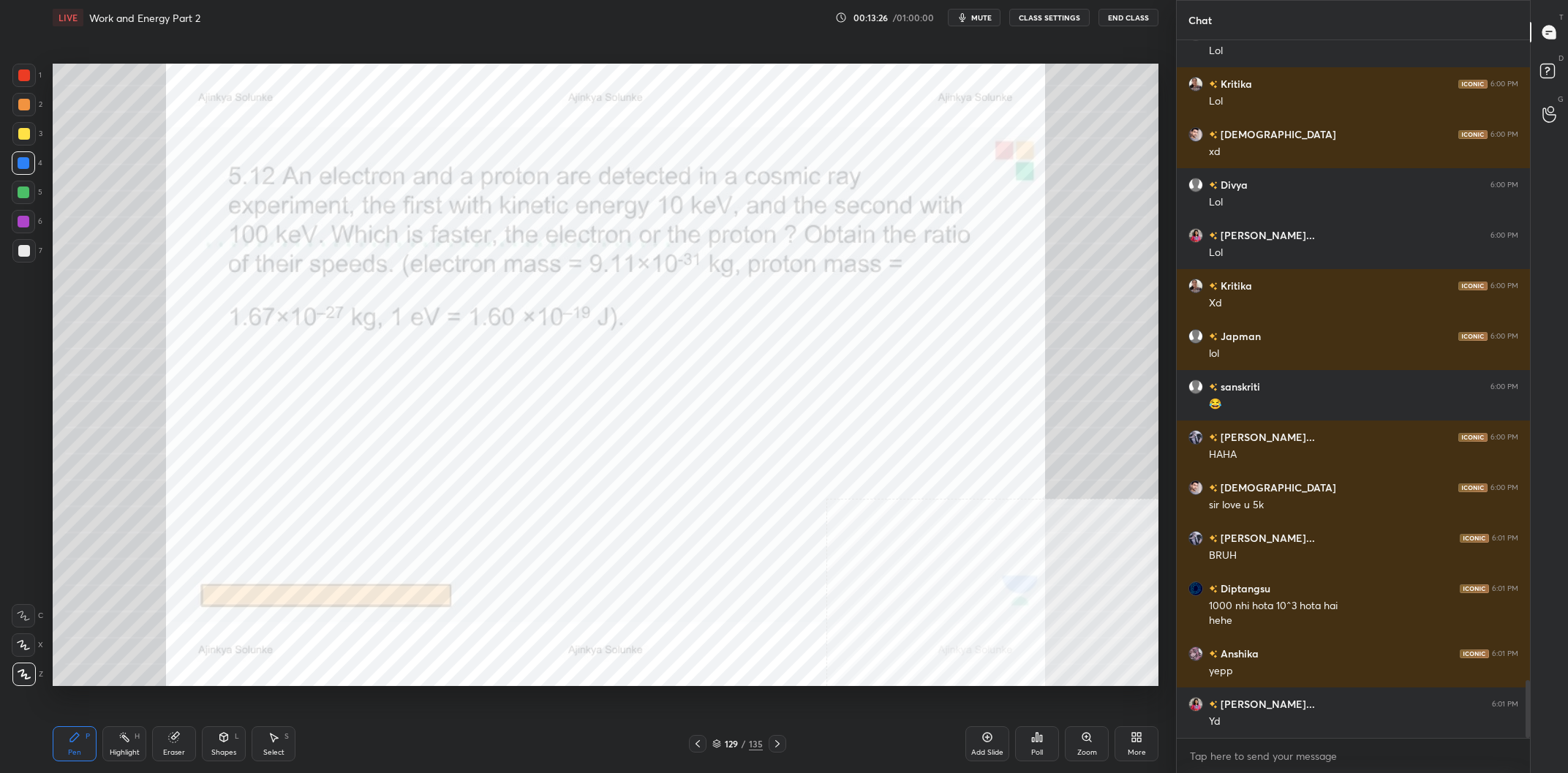
click at [187, 732] on div "Eraser" at bounding box center [173, 743] width 44 height 35
click at [26, 673] on span "Erase all" at bounding box center [24, 675] width 22 height 10
click at [71, 741] on icon at bounding box center [74, 737] width 9 height 9
click at [23, 69] on div at bounding box center [24, 75] width 23 height 23
click at [26, 166] on div at bounding box center [24, 163] width 12 height 12
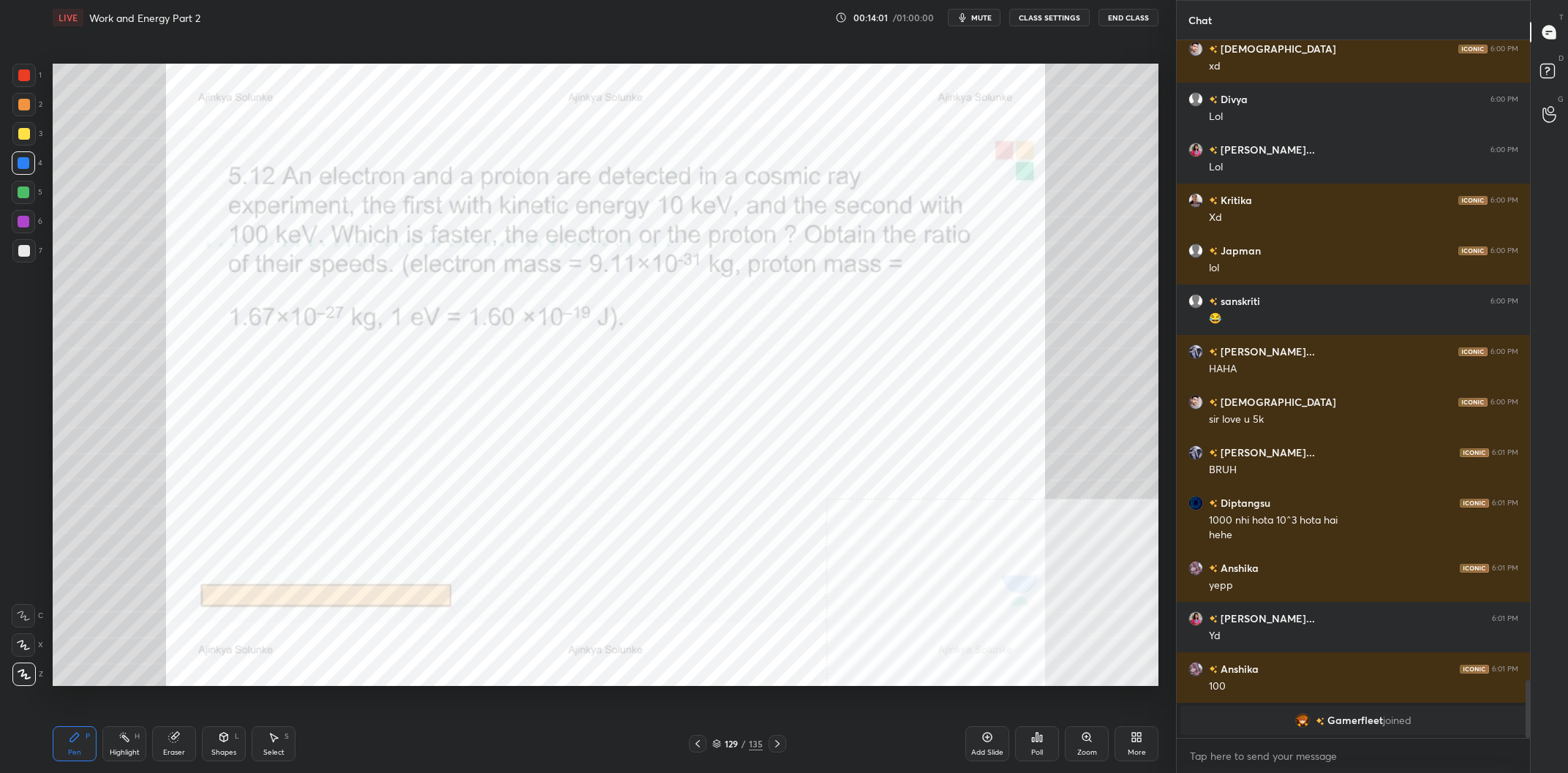
scroll to position [7468, 0]
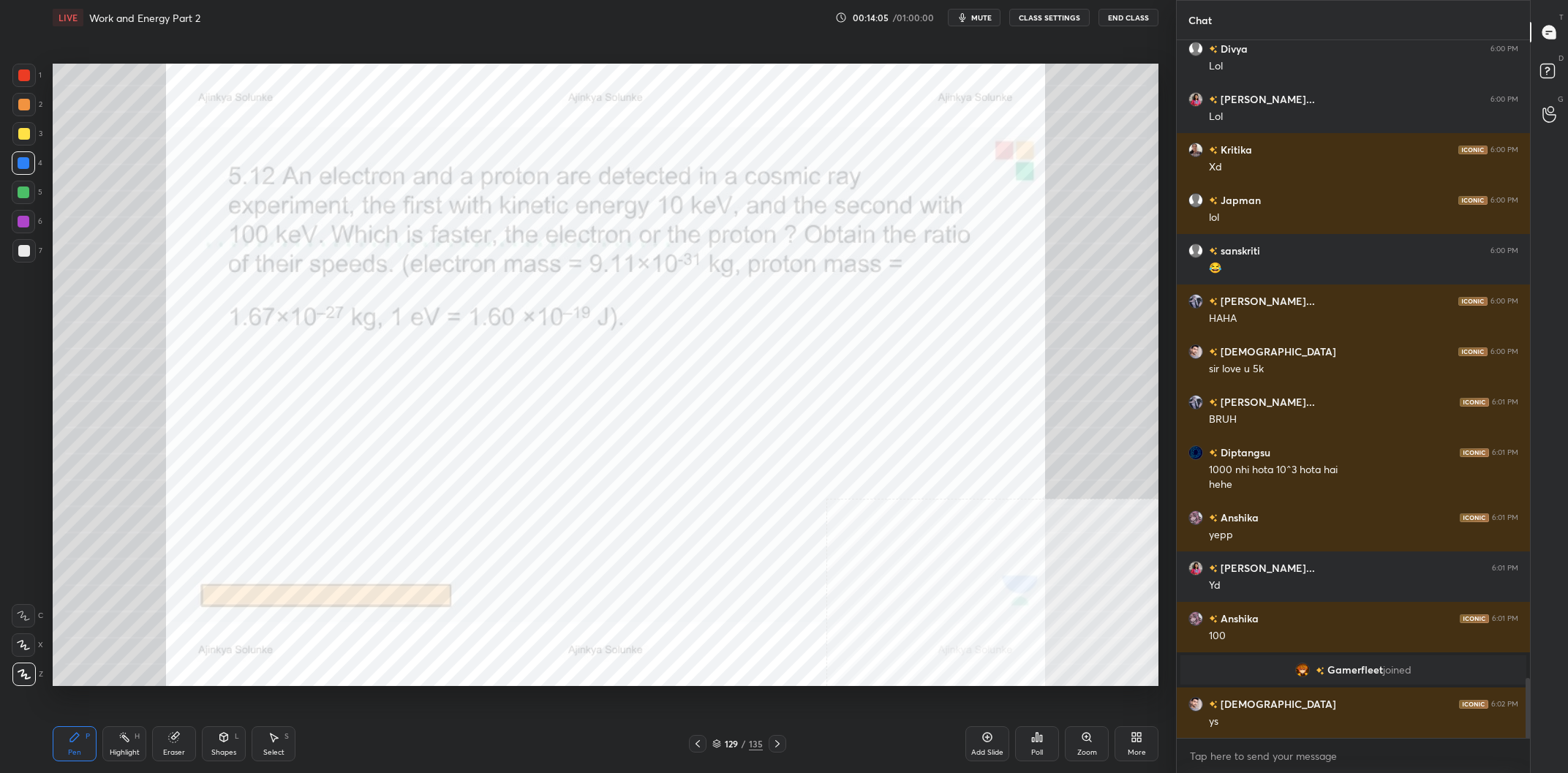
click at [132, 747] on div "Highlight H" at bounding box center [124, 743] width 44 height 35
click at [135, 744] on div "Highlight H" at bounding box center [124, 743] width 44 height 35
click at [74, 736] on icon at bounding box center [74, 737] width 9 height 9
click at [78, 734] on icon at bounding box center [75, 737] width 12 height 12
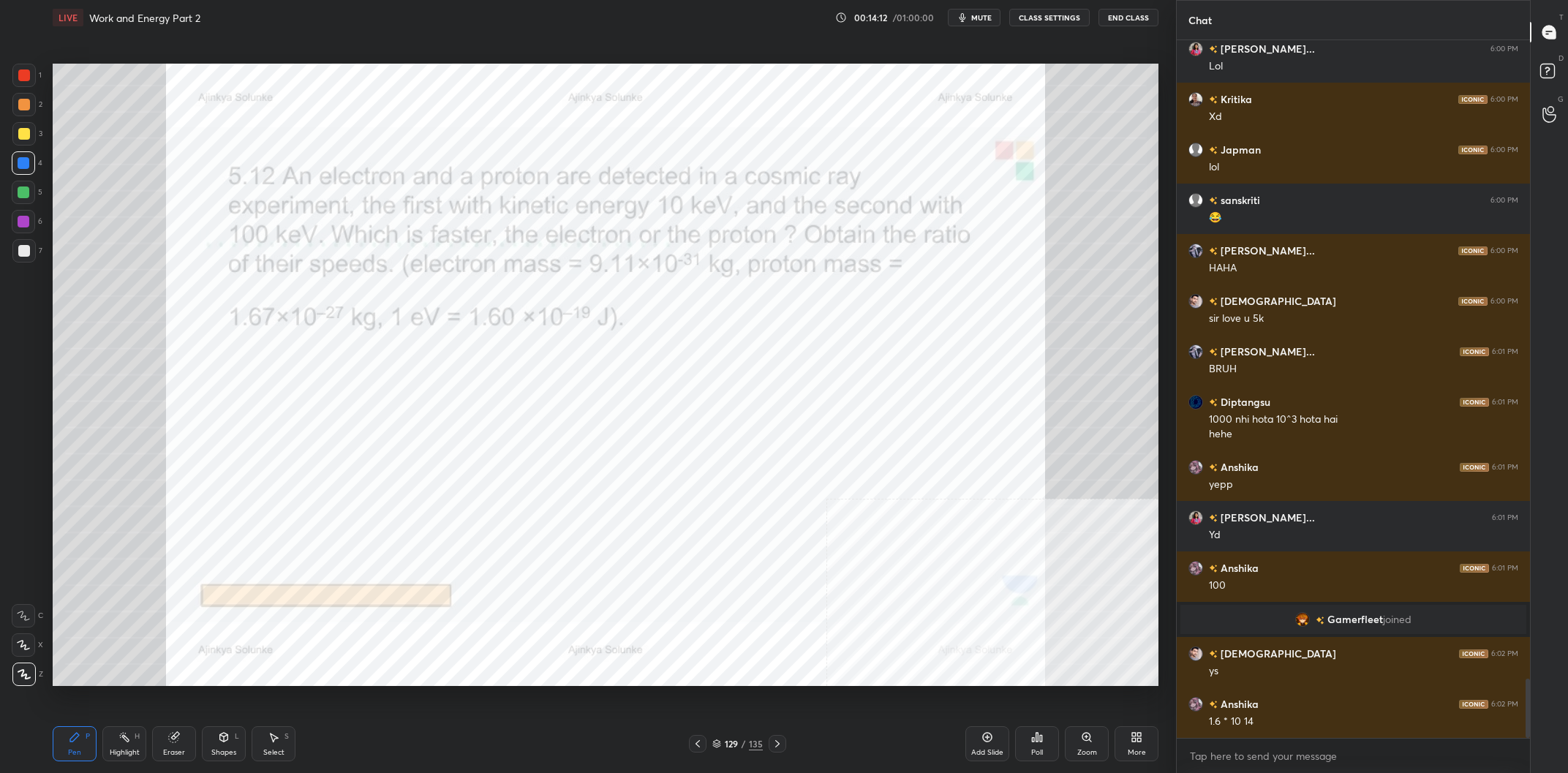
click at [21, 224] on div at bounding box center [24, 222] width 12 height 12
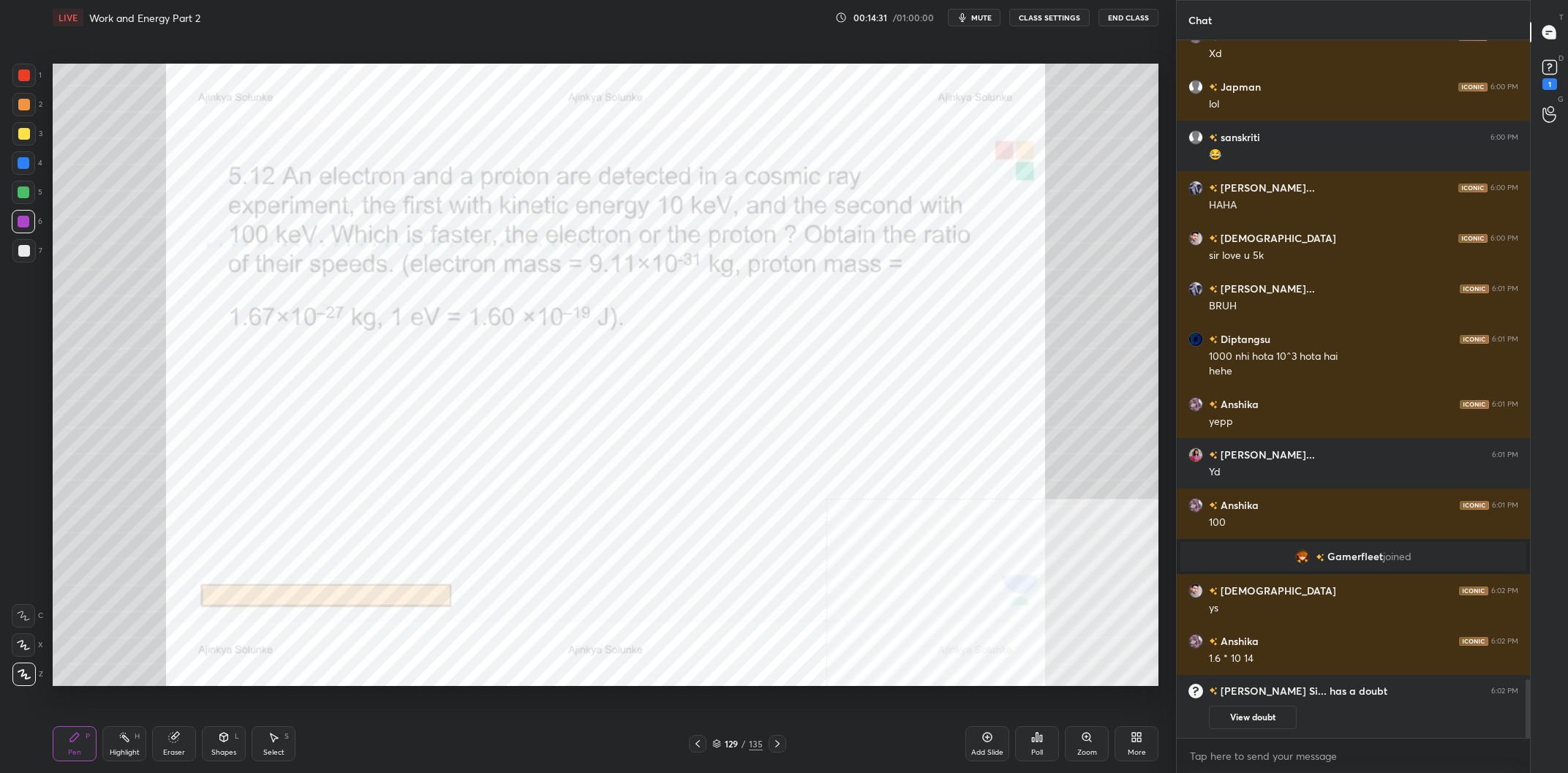
click at [169, 737] on icon at bounding box center [173, 737] width 9 height 9
click at [107, 742] on div "Highlight H" at bounding box center [124, 743] width 44 height 35
click at [114, 737] on div "Highlight H" at bounding box center [124, 743] width 44 height 35
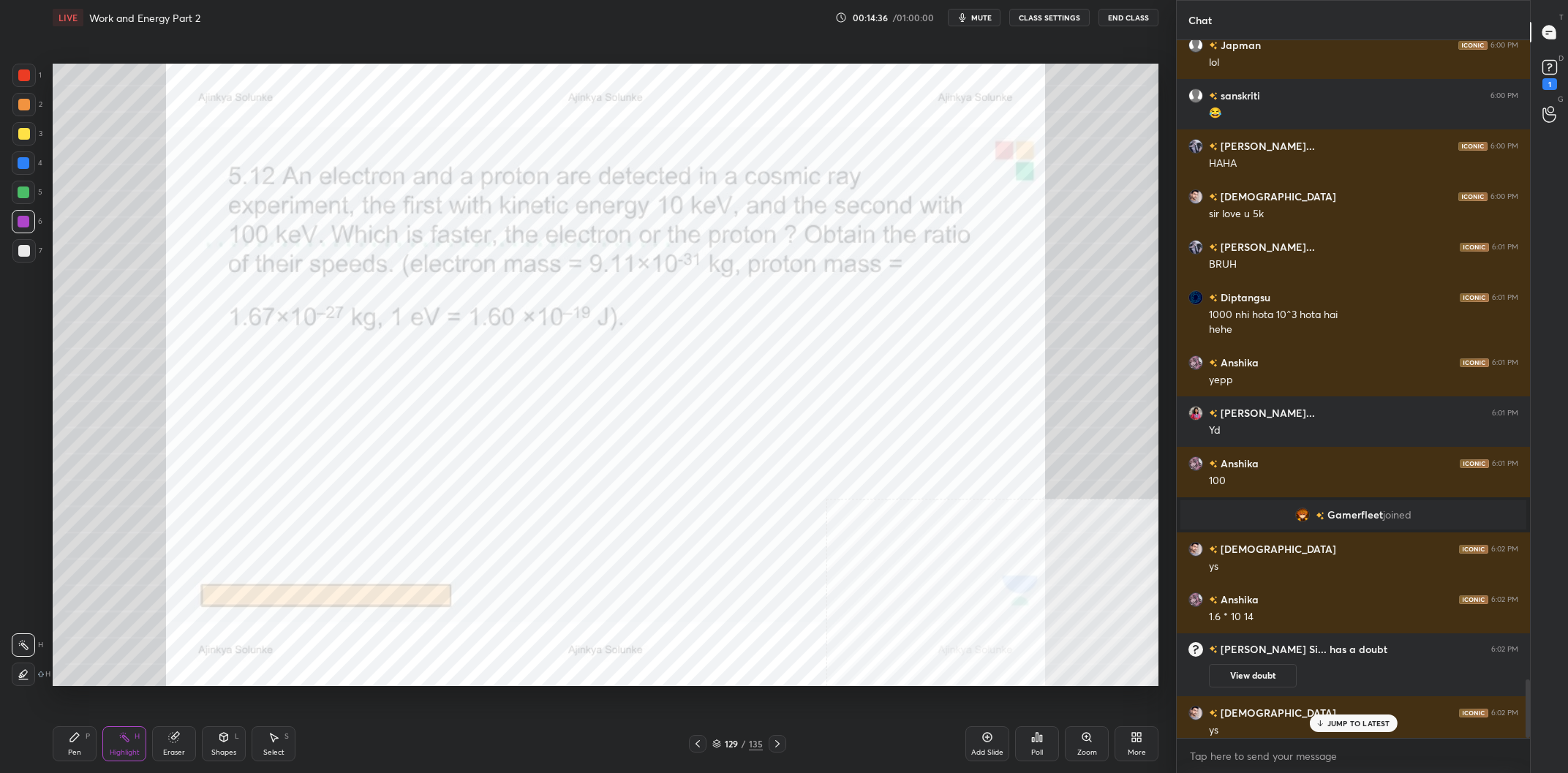
click at [71, 745] on div "Pen P" at bounding box center [74, 743] width 44 height 35
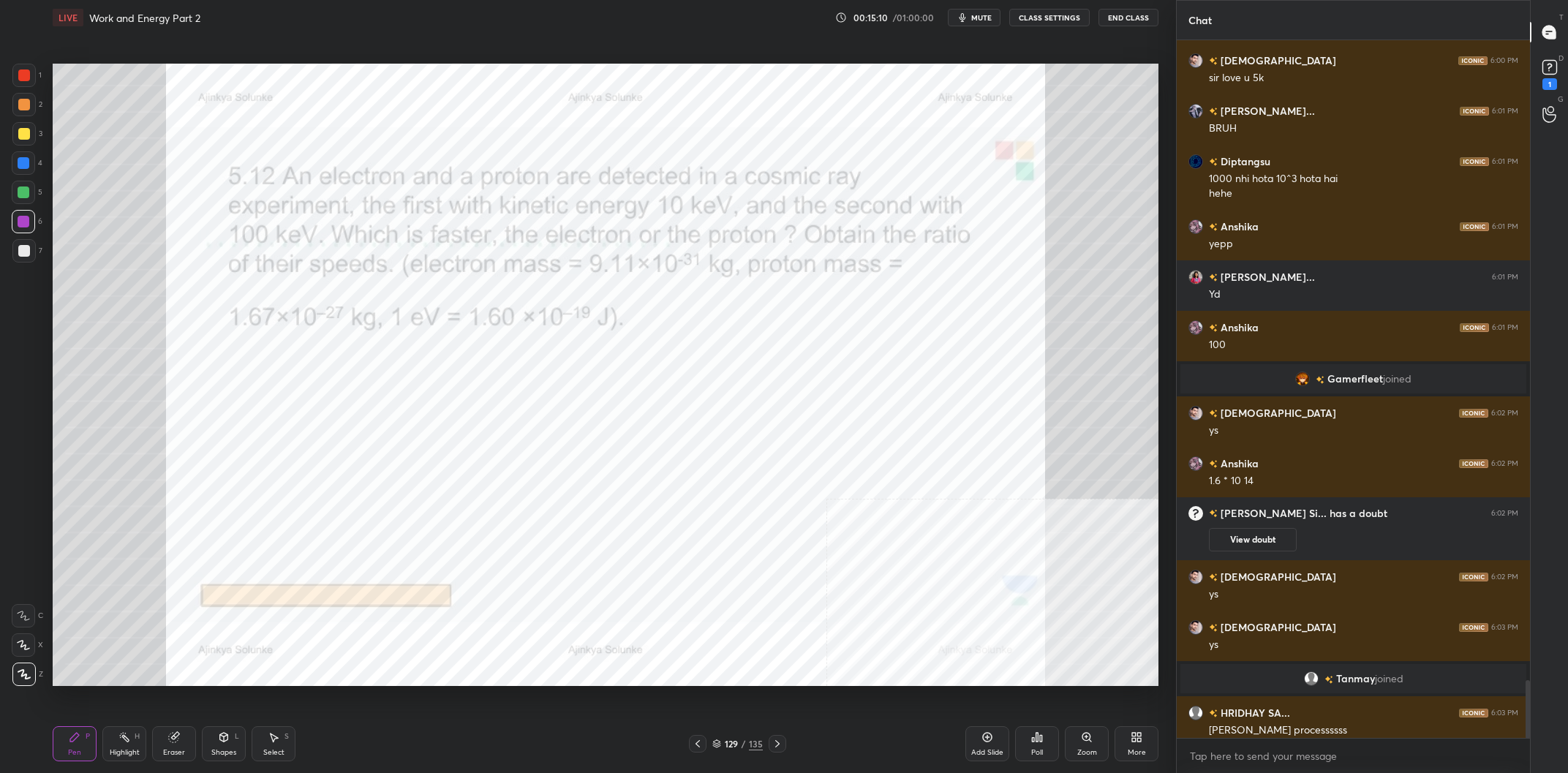
scroll to position [7685, 0]
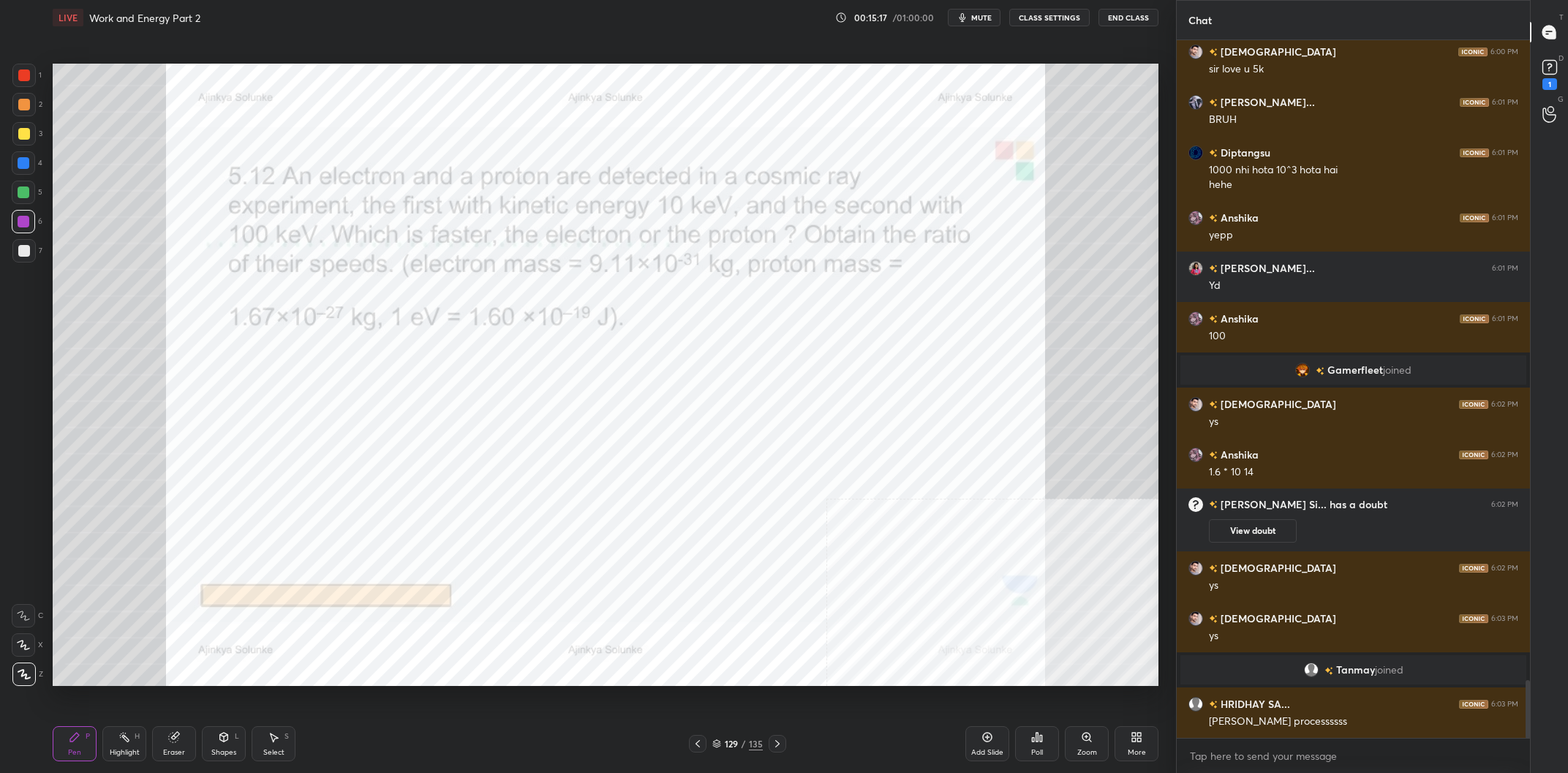
click at [22, 160] on div at bounding box center [24, 163] width 12 height 12
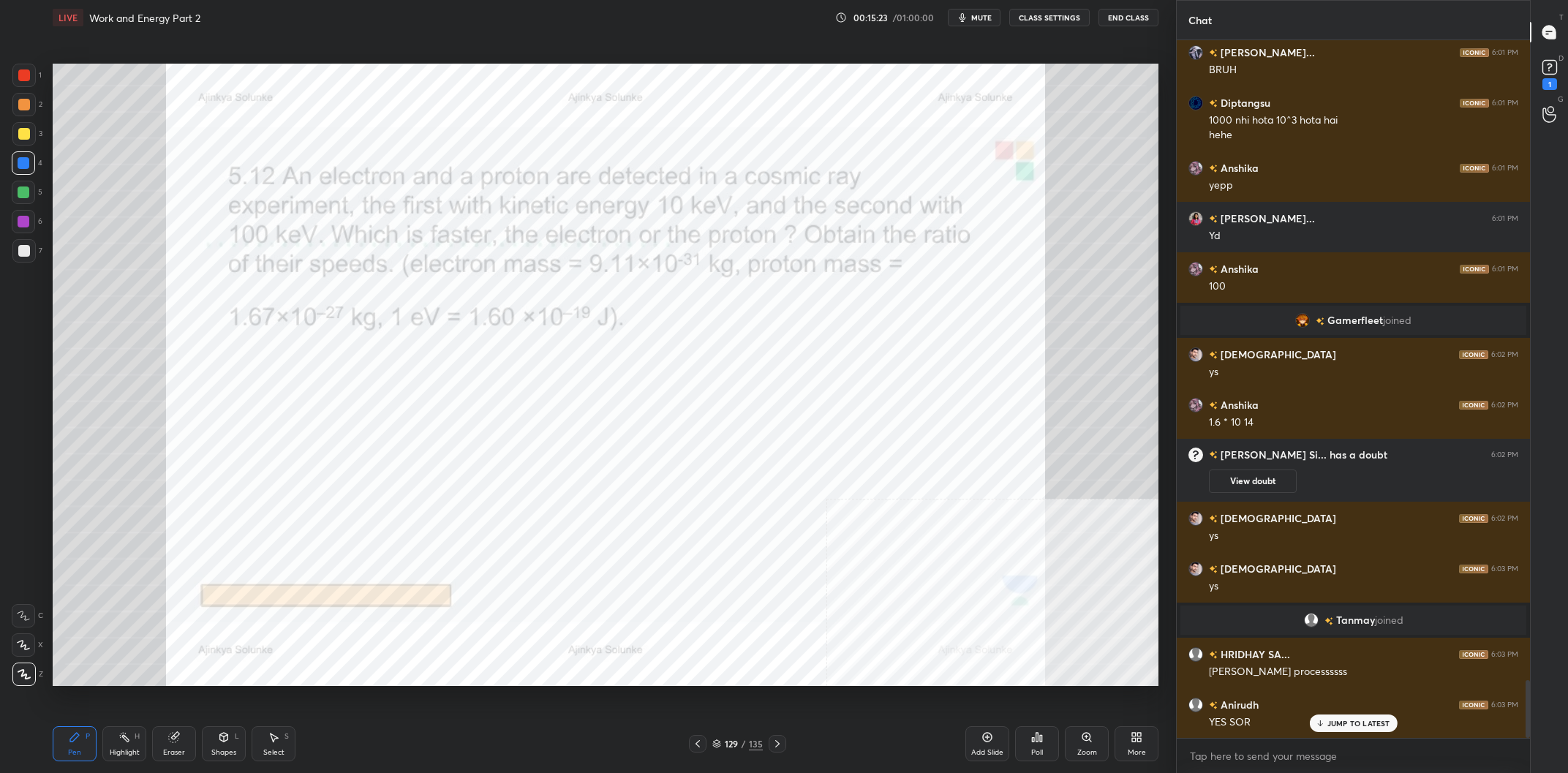
click at [124, 747] on div "Highlight H" at bounding box center [124, 743] width 44 height 35
click at [117, 747] on div "Highlight H" at bounding box center [124, 743] width 44 height 35
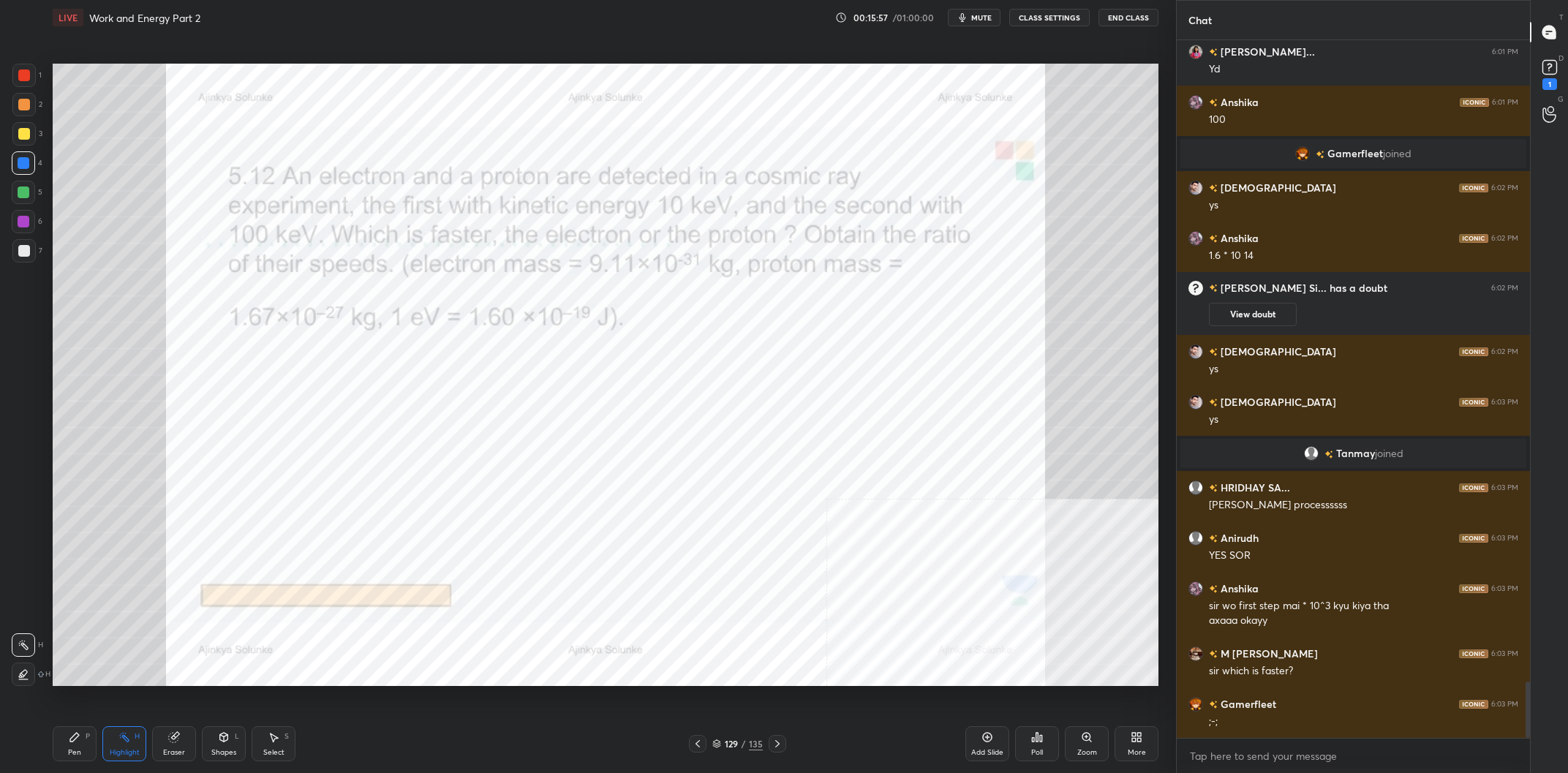
scroll to position [7951, 0]
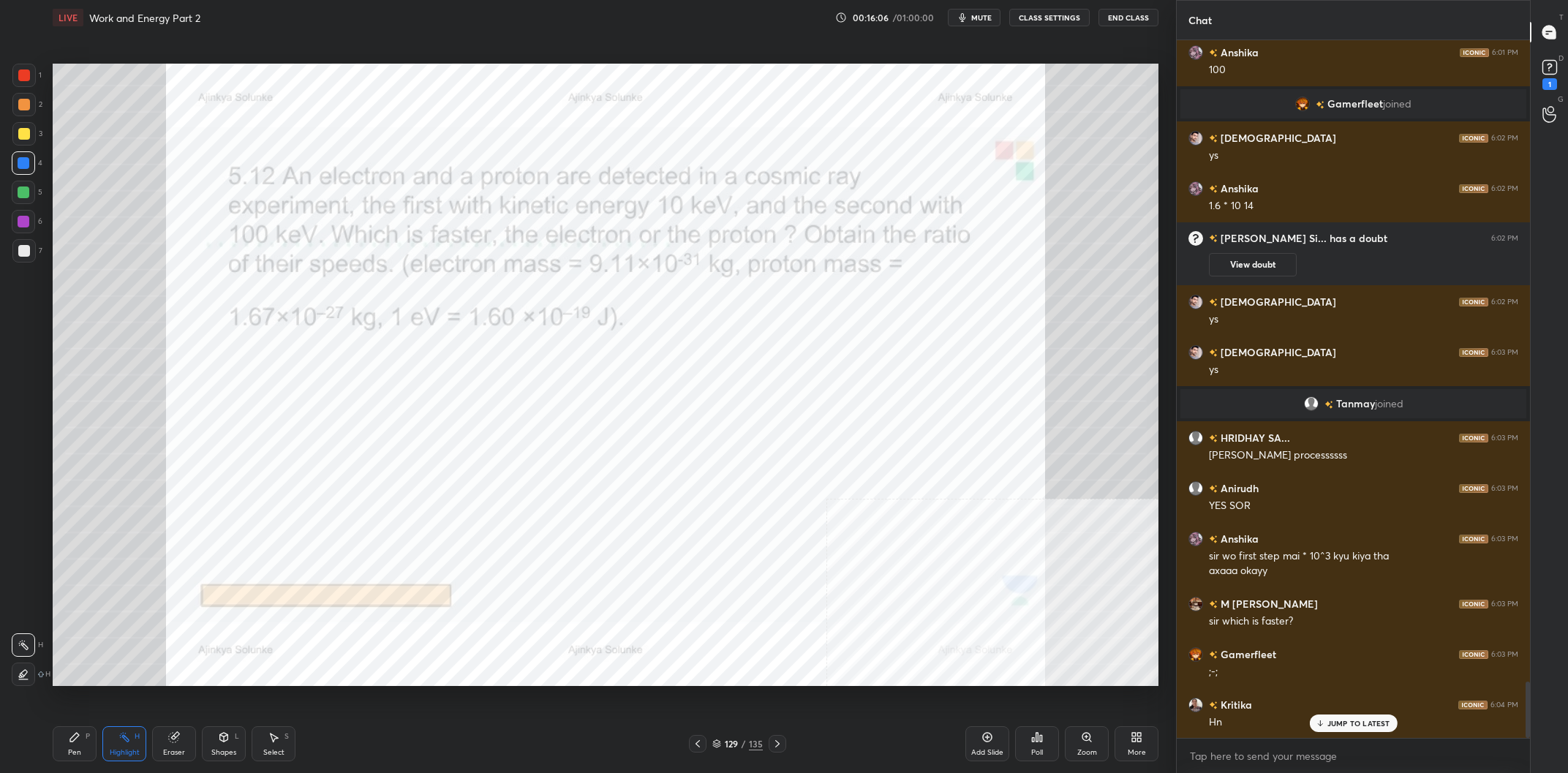
click at [983, 747] on div "Add Slide" at bounding box center [987, 743] width 44 height 35
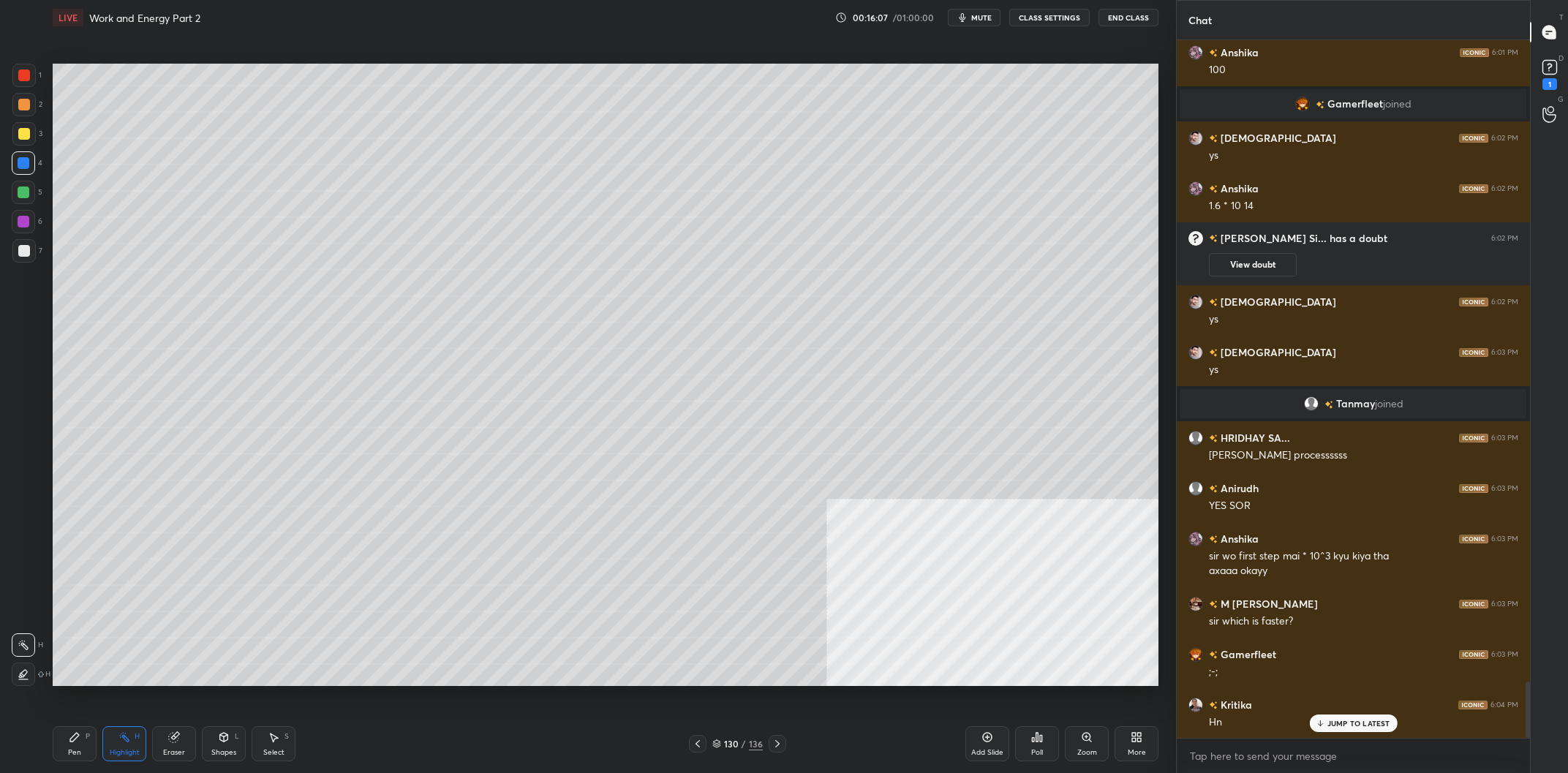
click at [90, 756] on div "Pen P" at bounding box center [74, 743] width 44 height 35
click at [84, 751] on div "Pen P" at bounding box center [74, 743] width 44 height 35
click at [38, 145] on div "3" at bounding box center [27, 133] width 30 height 23
click at [30, 138] on div at bounding box center [24, 133] width 23 height 23
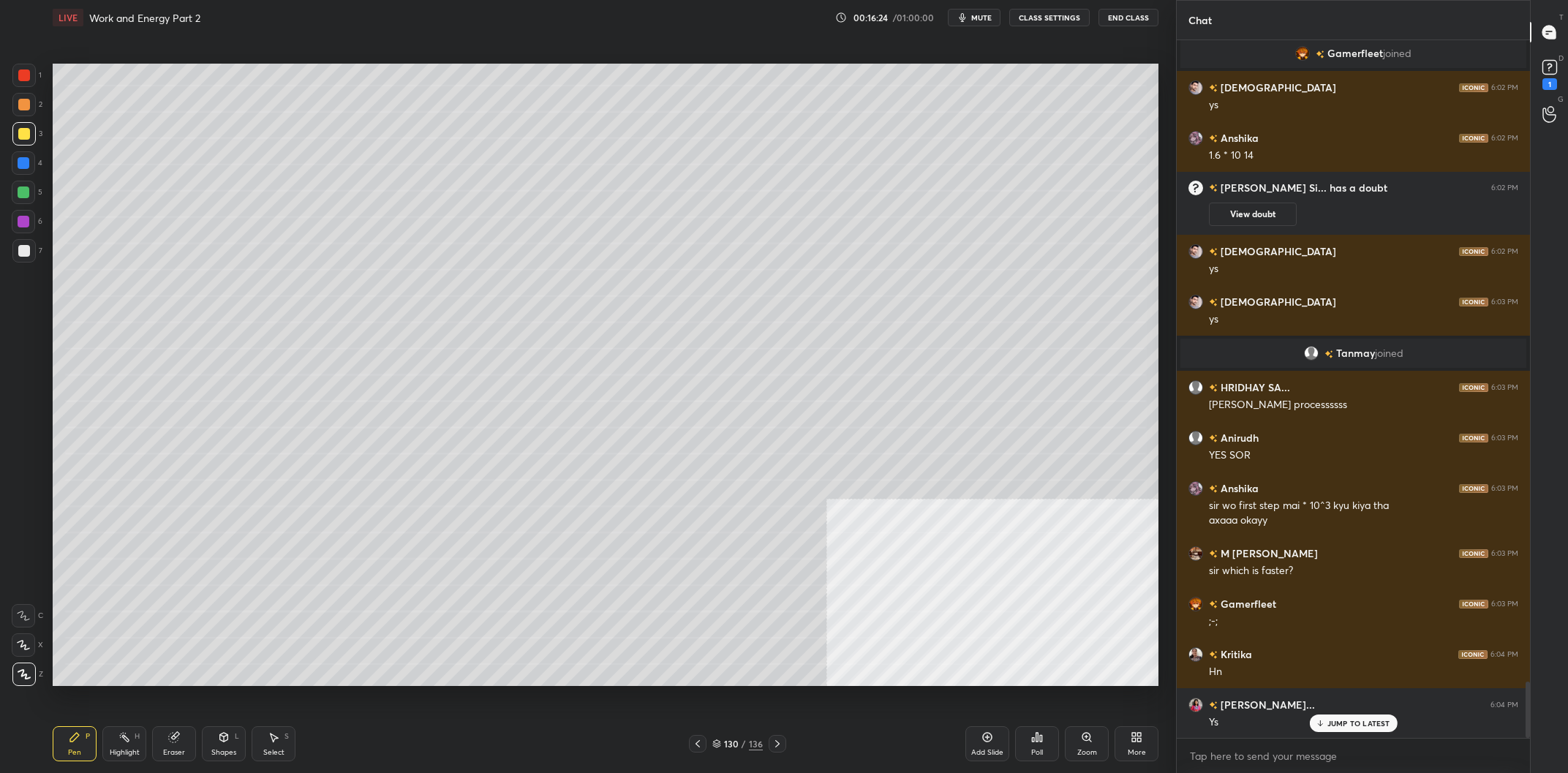
click at [29, 164] on div at bounding box center [23, 162] width 23 height 23
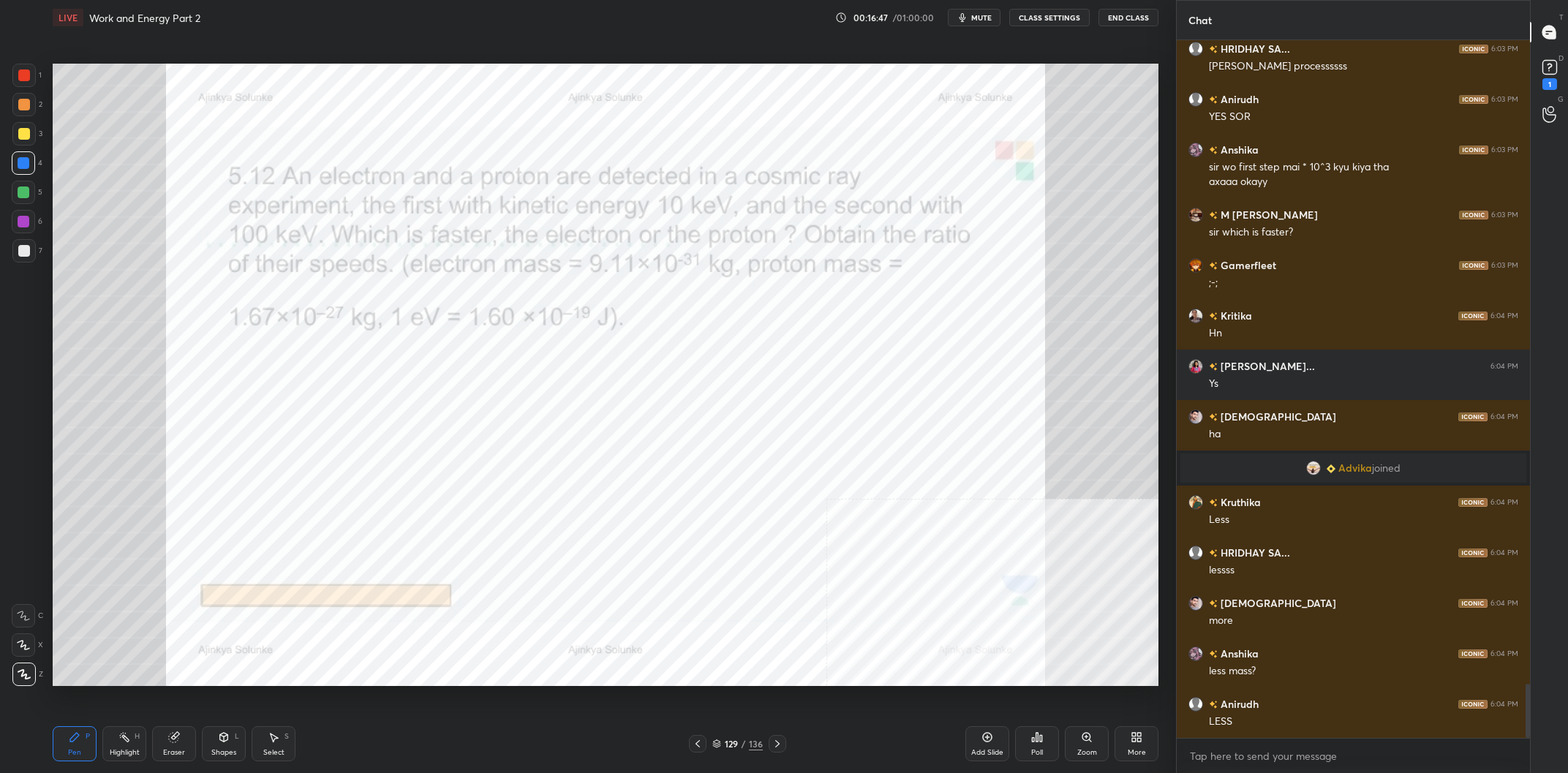
scroll to position [8390, 0]
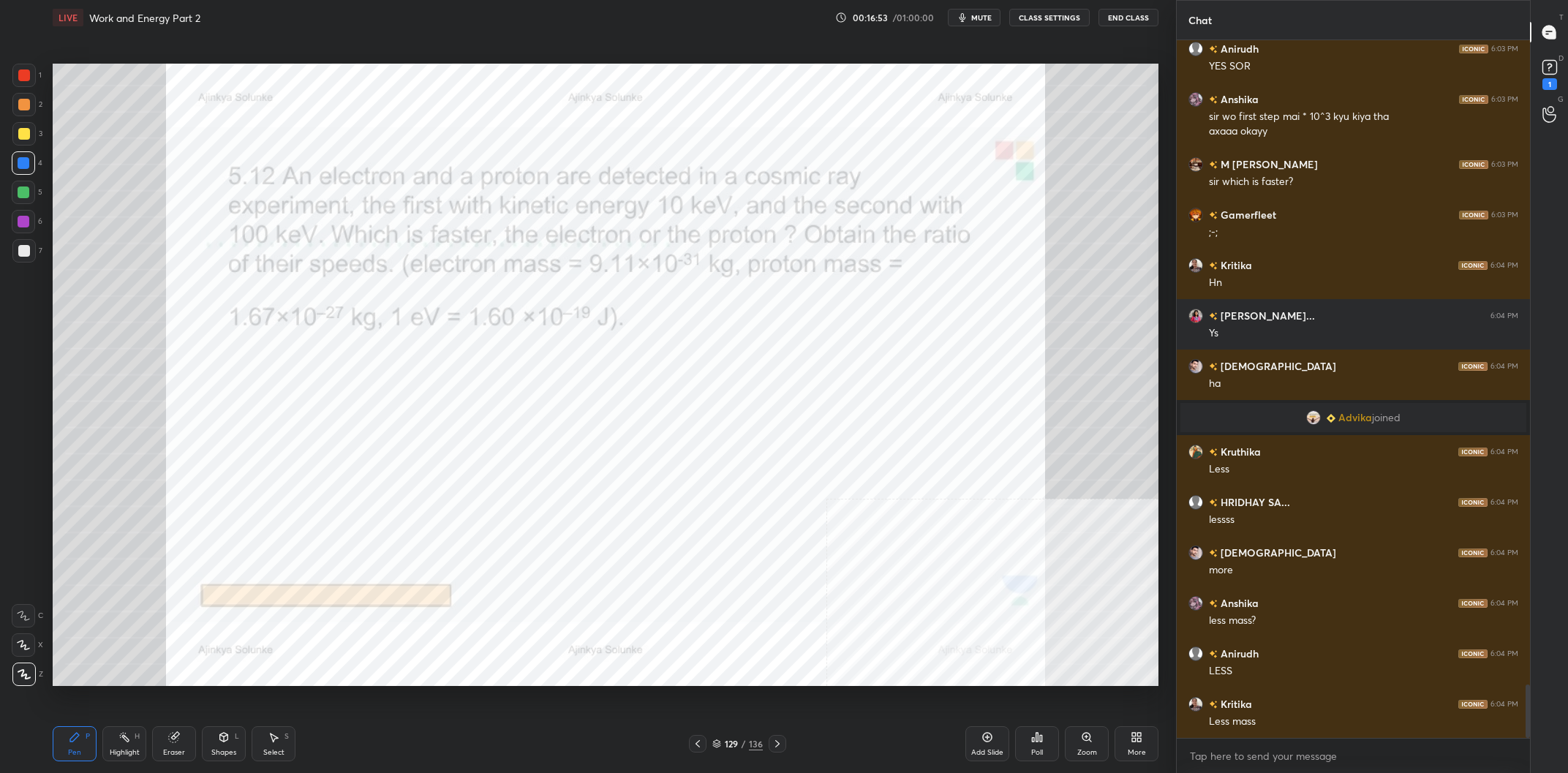
click at [107, 750] on div "Highlight H" at bounding box center [124, 743] width 44 height 35
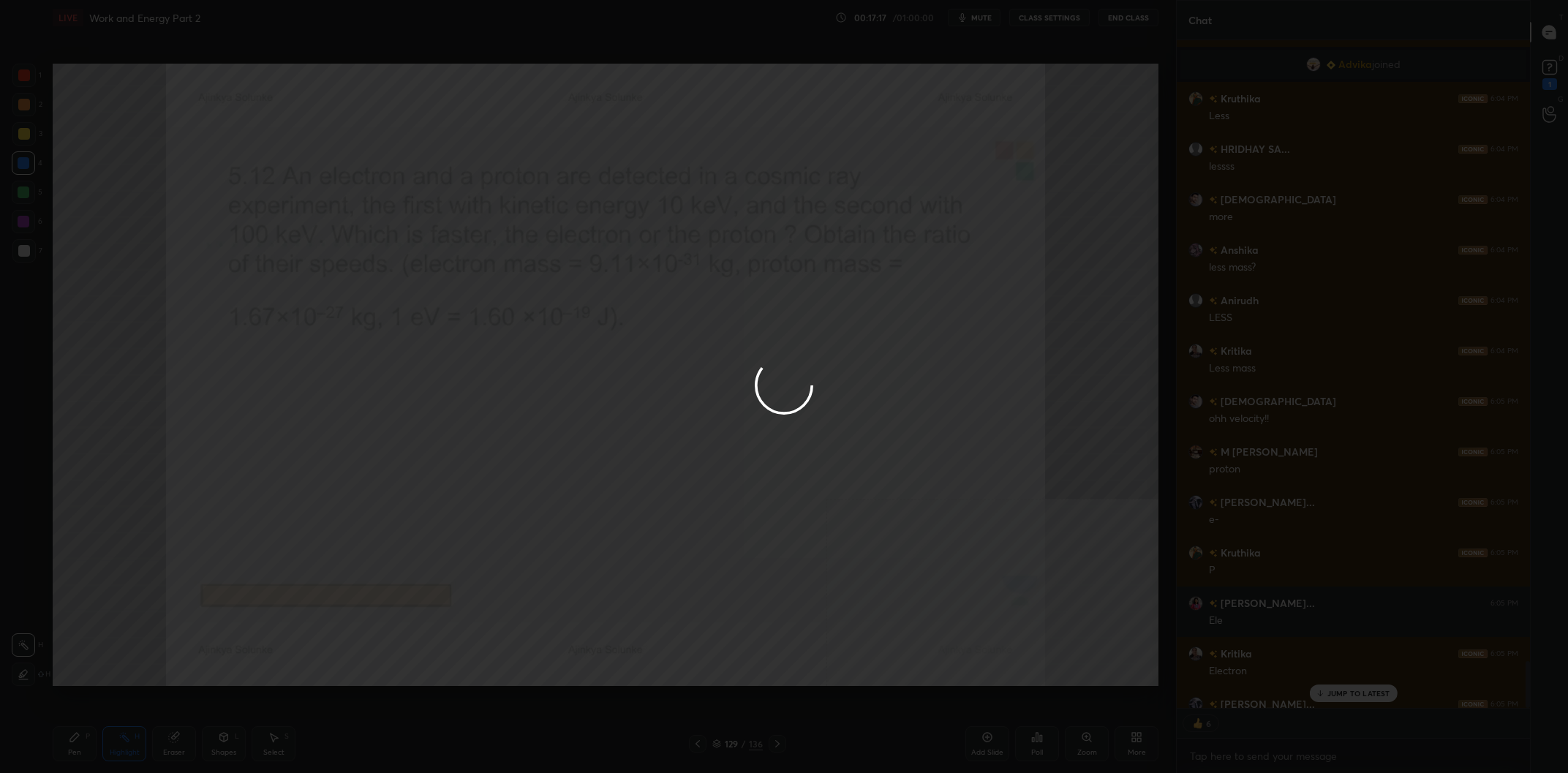
scroll to position [8824, 0]
click at [136, 520] on div at bounding box center [784, 386] width 1568 height 773
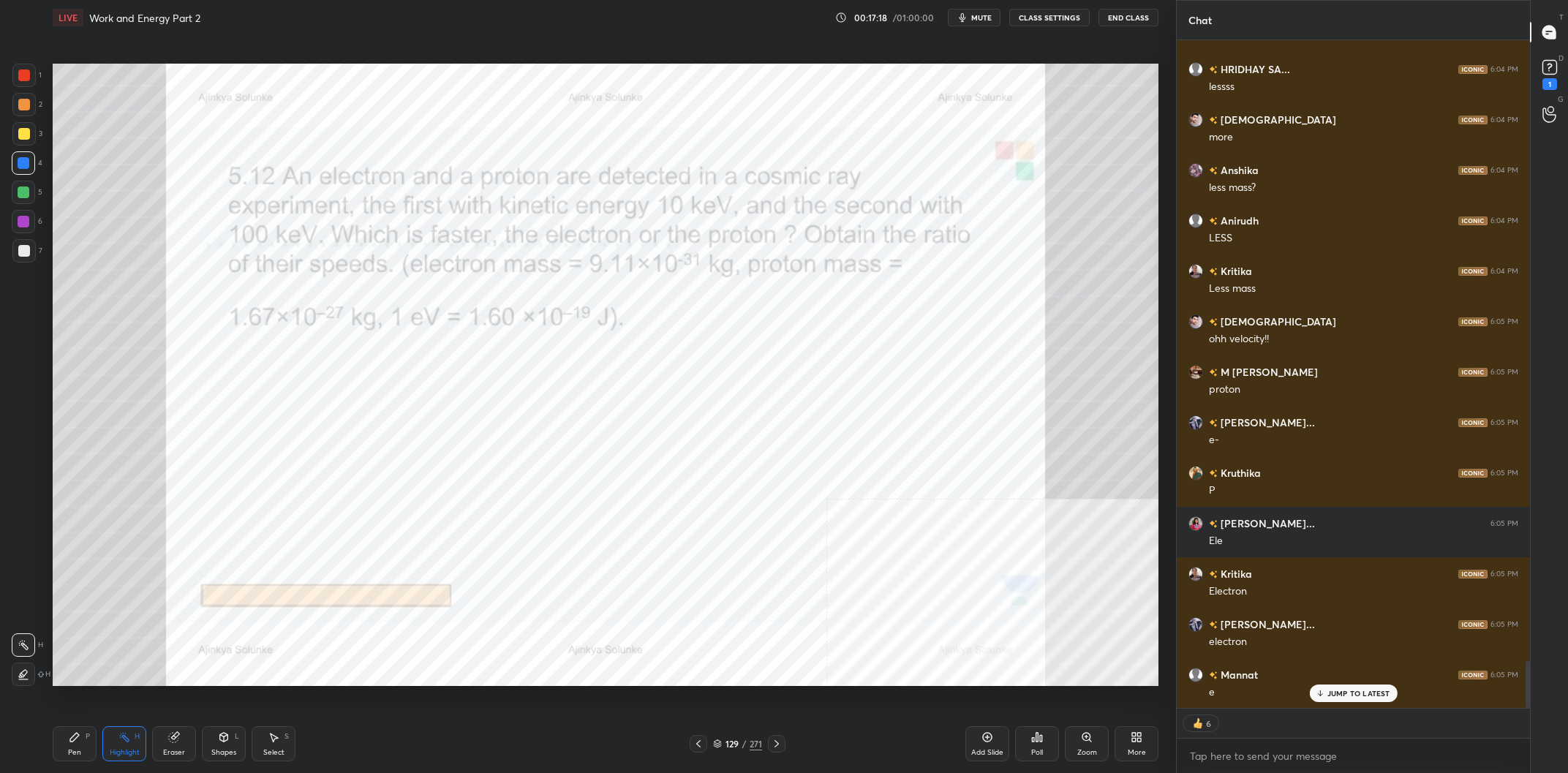
click at [64, 747] on div "Pen P" at bounding box center [74, 743] width 44 height 35
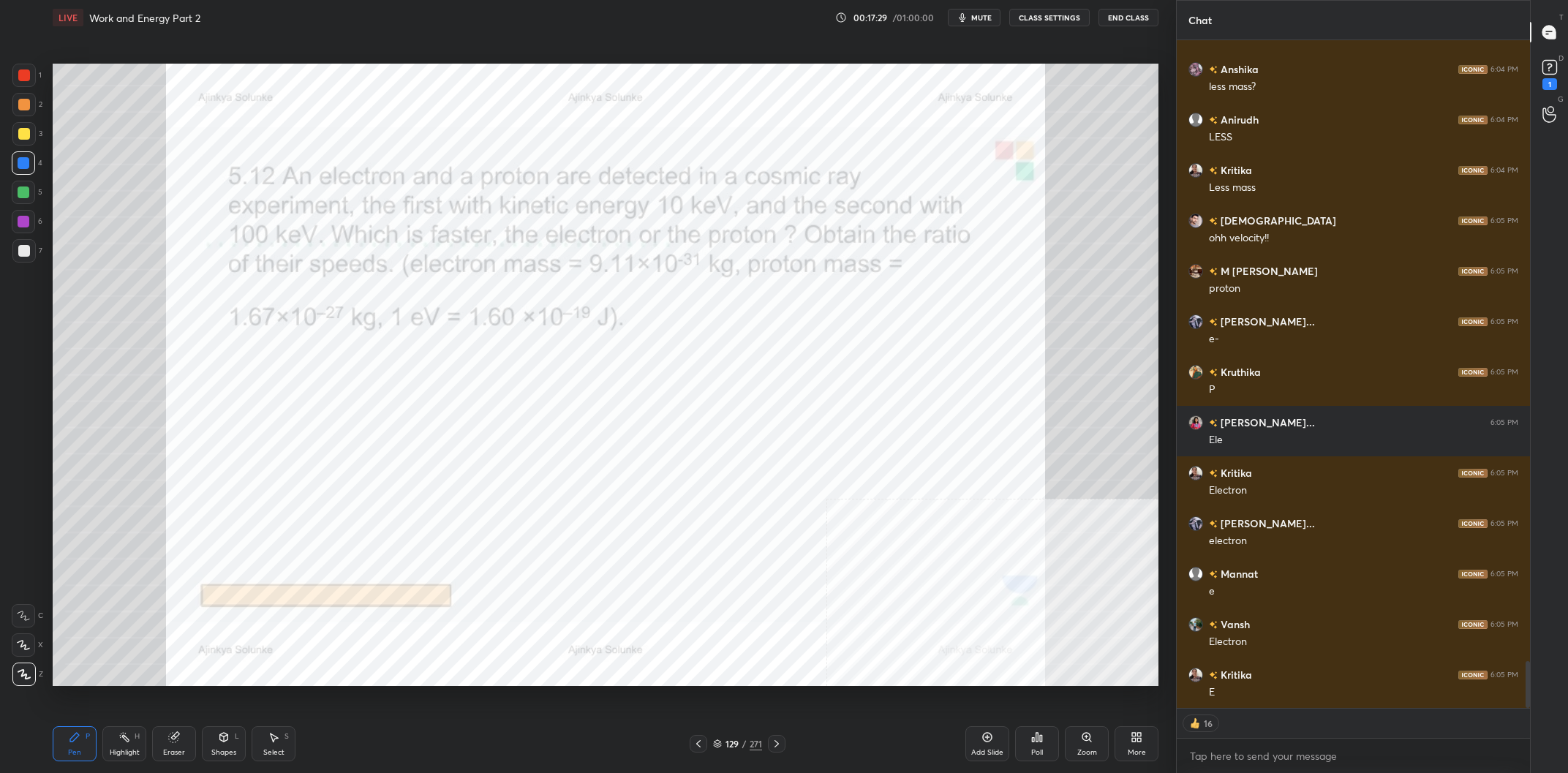
scroll to position [8975, 0]
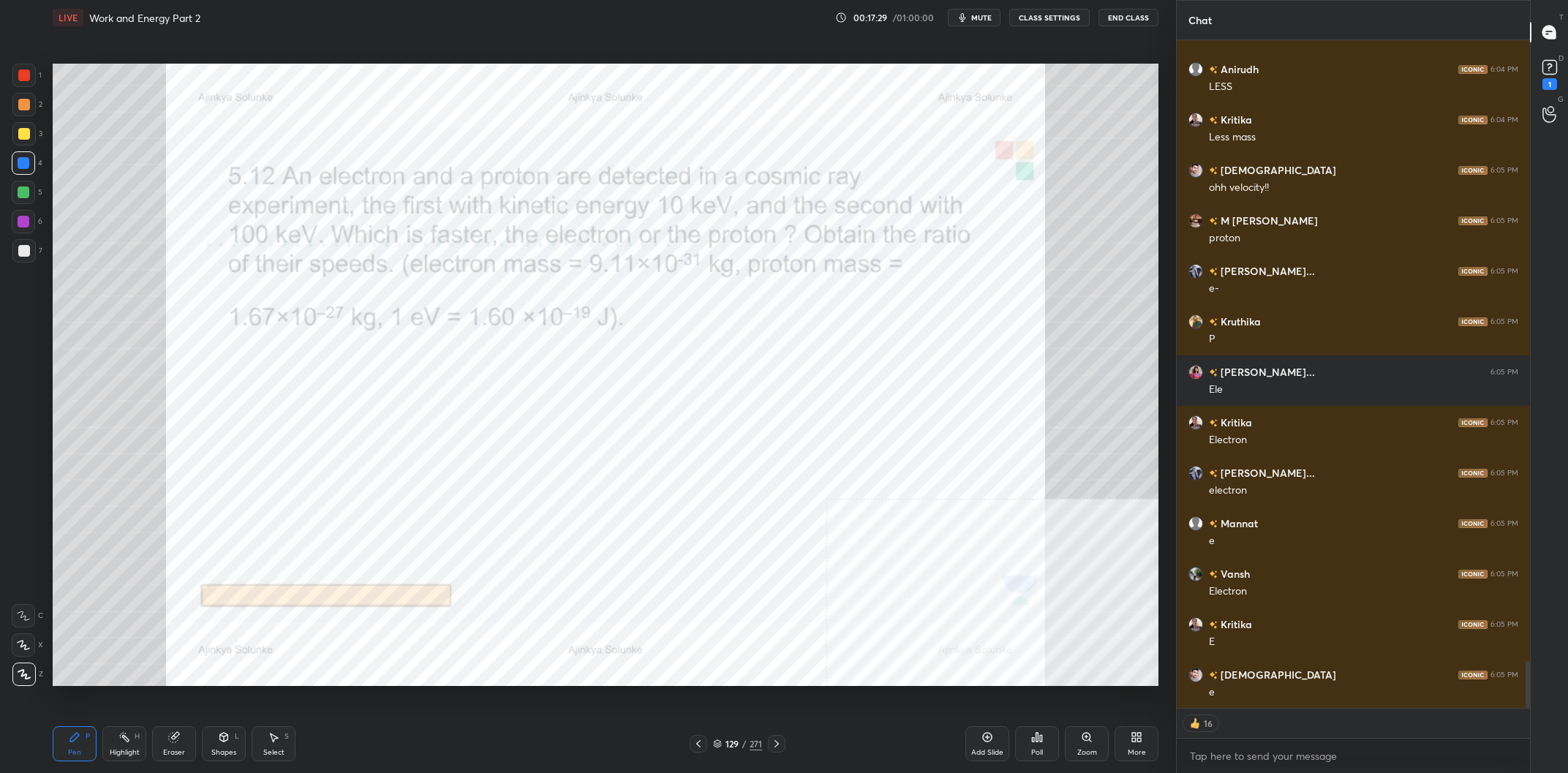
click at [135, 740] on div "H" at bounding box center [137, 736] width 5 height 8
click at [129, 740] on icon at bounding box center [125, 737] width 12 height 12
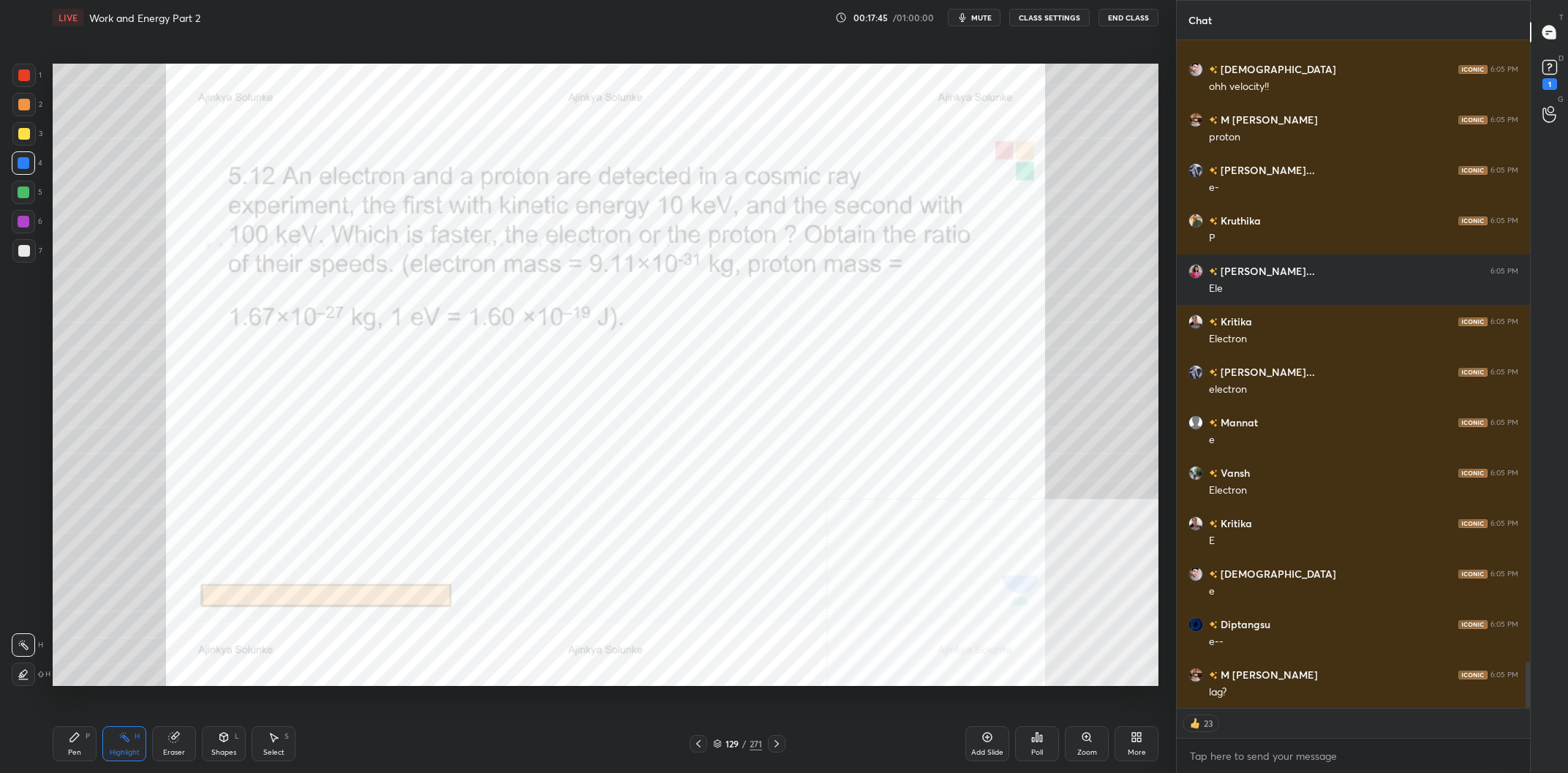
scroll to position [9127, 0]
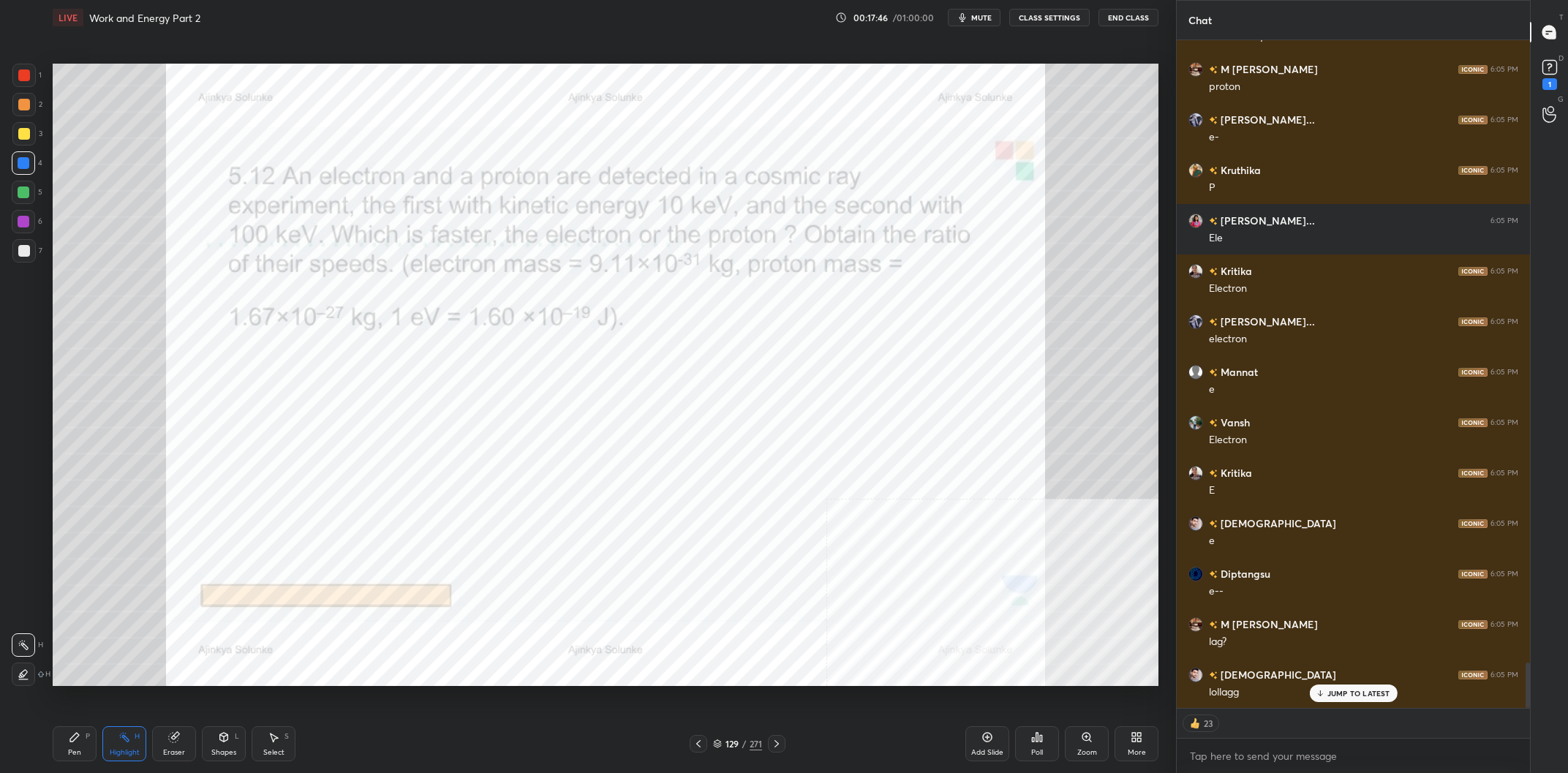
click at [994, 742] on div "Add Slide" at bounding box center [987, 743] width 44 height 35
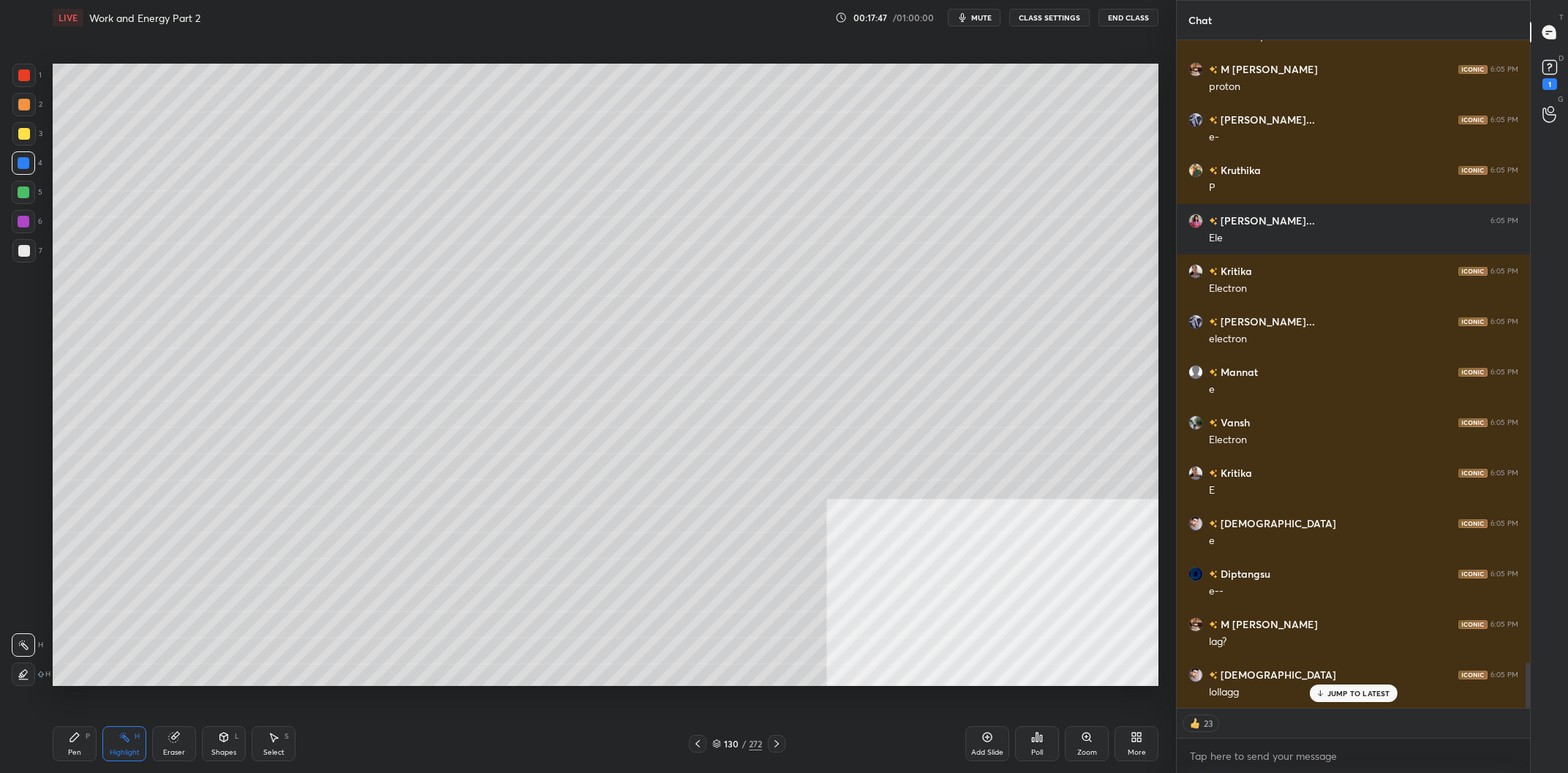
scroll to position [9098, 0]
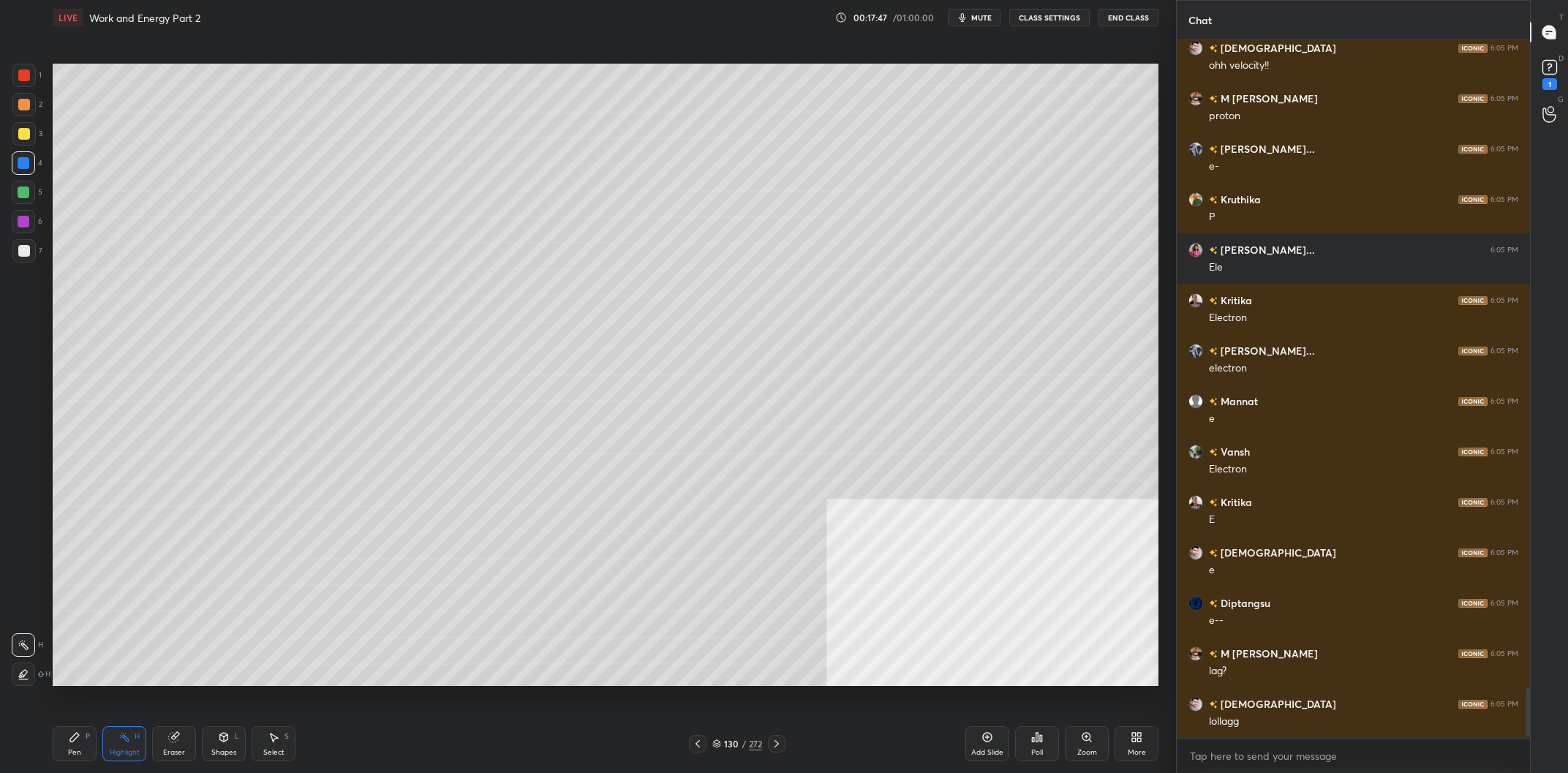
click at [87, 751] on div "Pen P" at bounding box center [74, 743] width 44 height 35
click at [83, 747] on div "Pen P" at bounding box center [74, 743] width 44 height 35
click at [23, 144] on div at bounding box center [24, 133] width 23 height 23
click at [32, 136] on div at bounding box center [24, 133] width 23 height 23
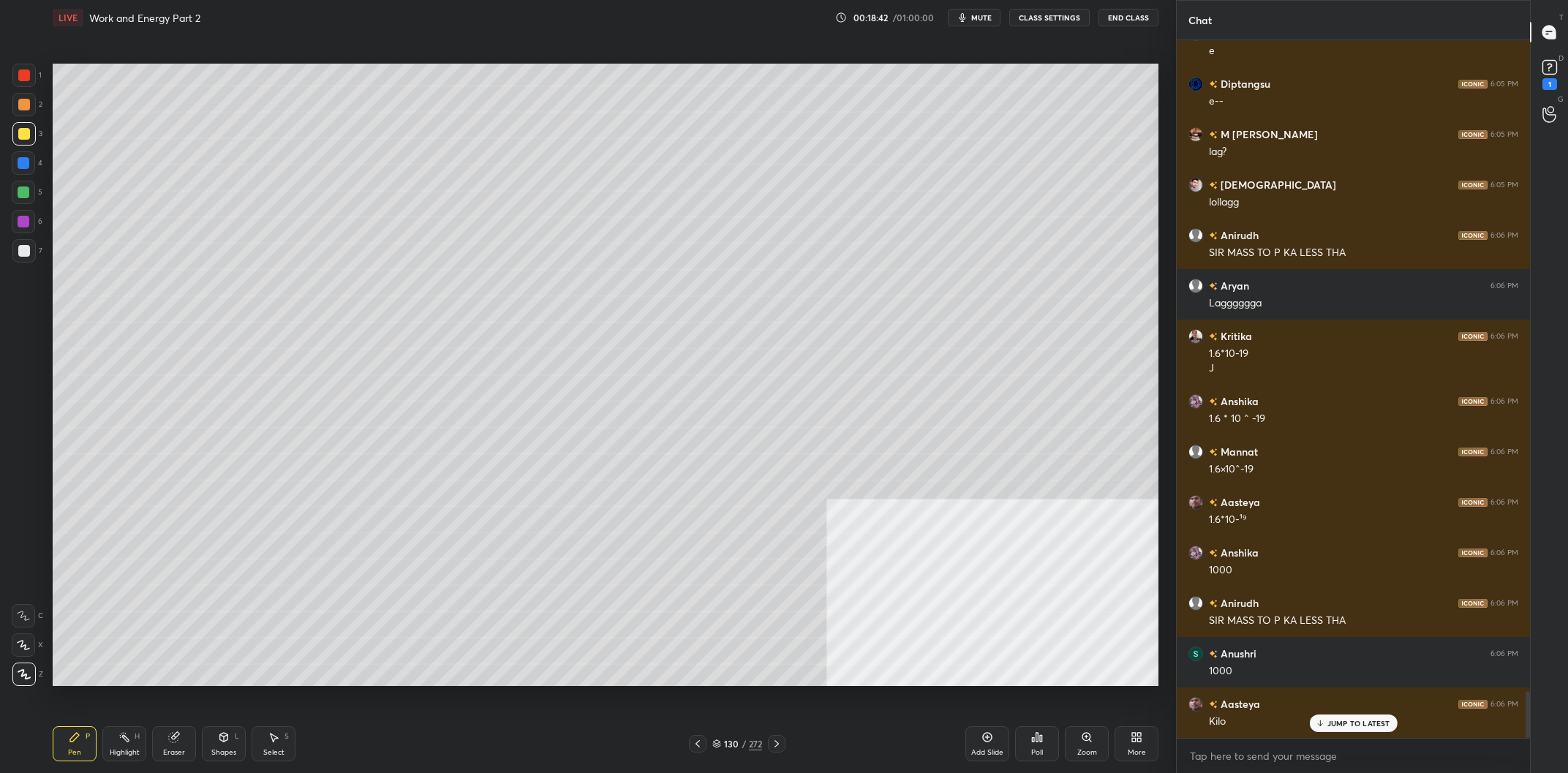
scroll to position [9667, 0]
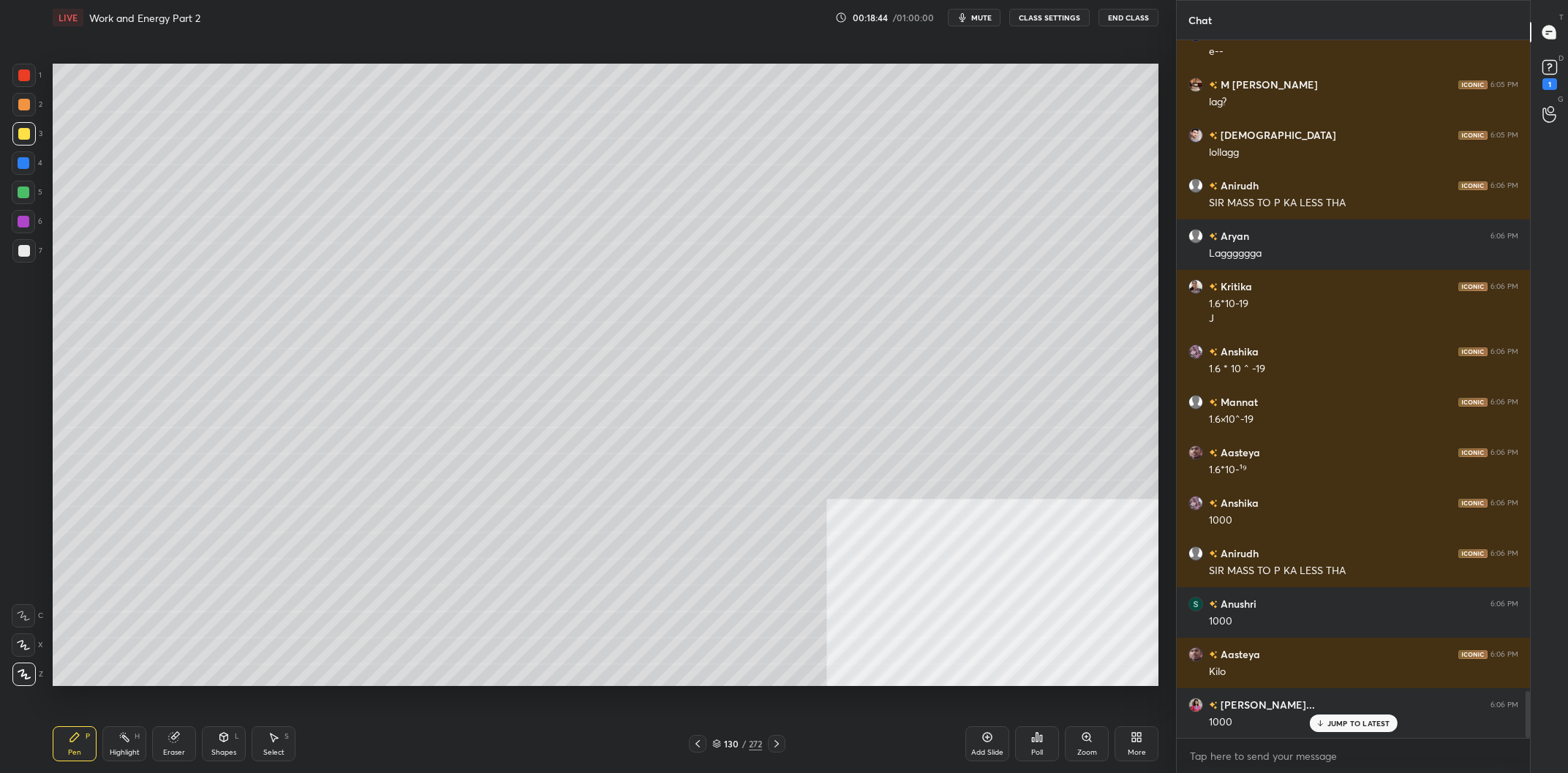
click at [975, 749] on div "Add Slide" at bounding box center [988, 753] width 32 height 8
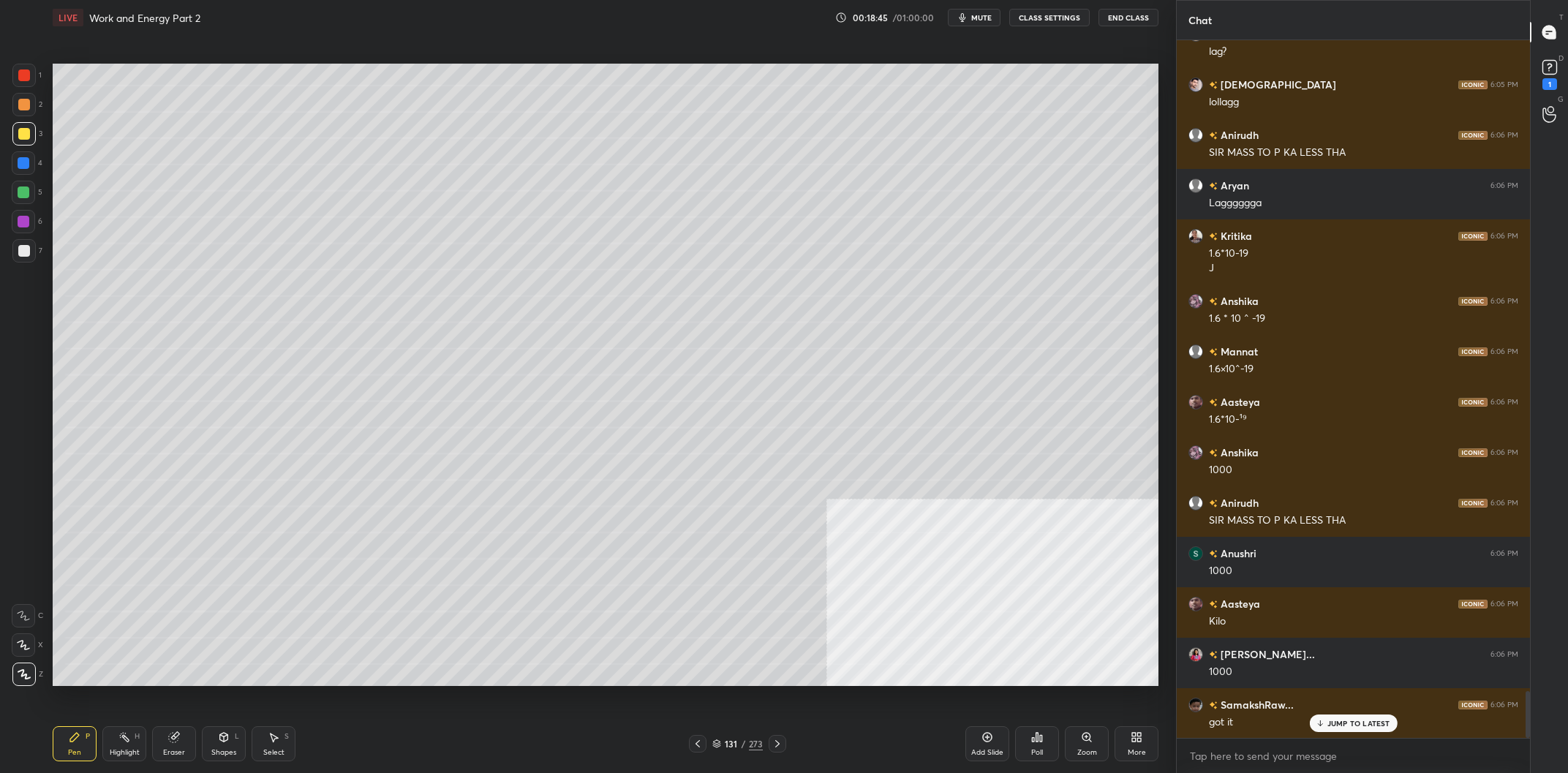
click at [28, 140] on div at bounding box center [24, 133] width 23 height 23
click at [22, 171] on div at bounding box center [23, 162] width 23 height 23
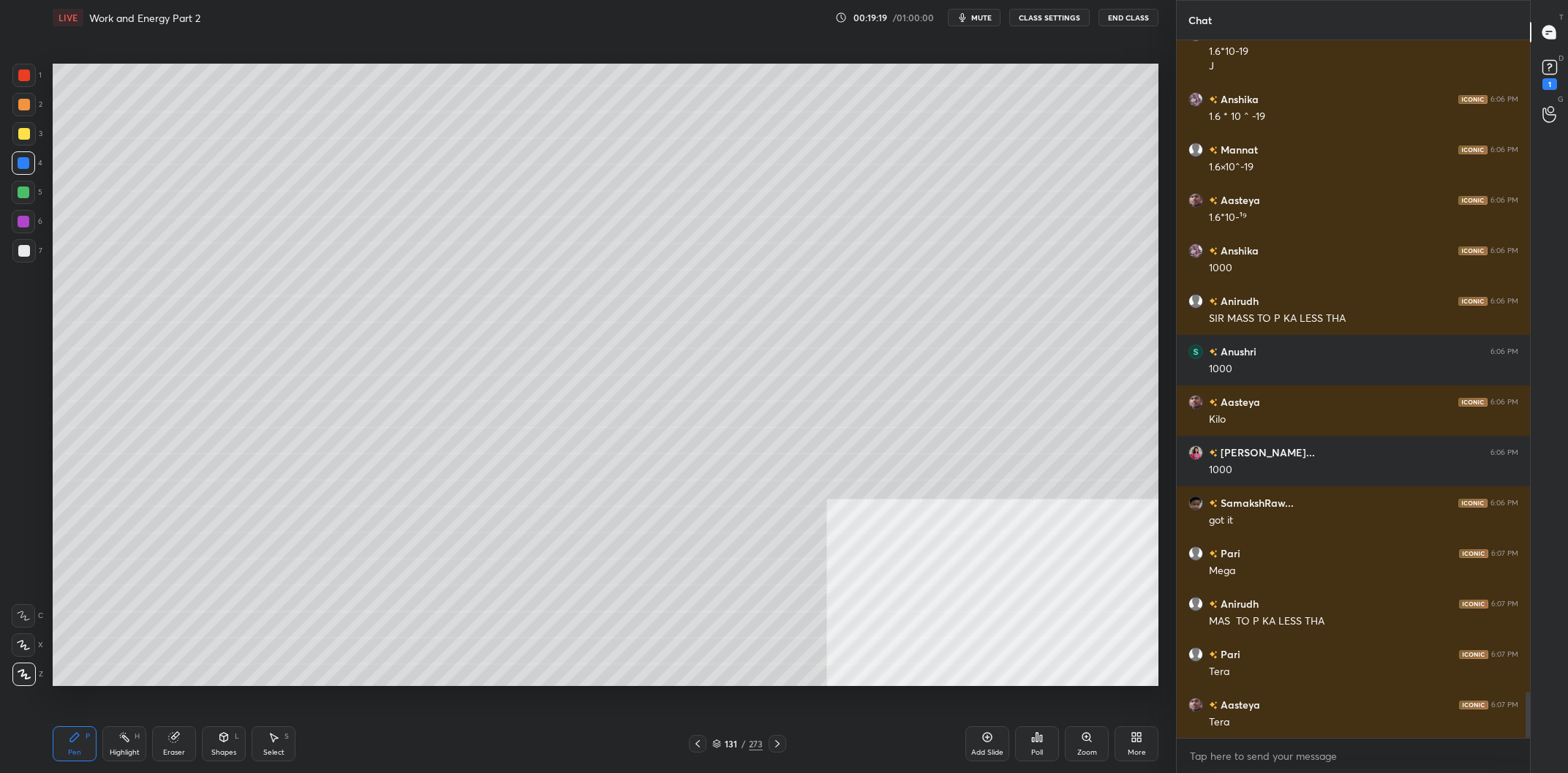
scroll to position [9970, 0]
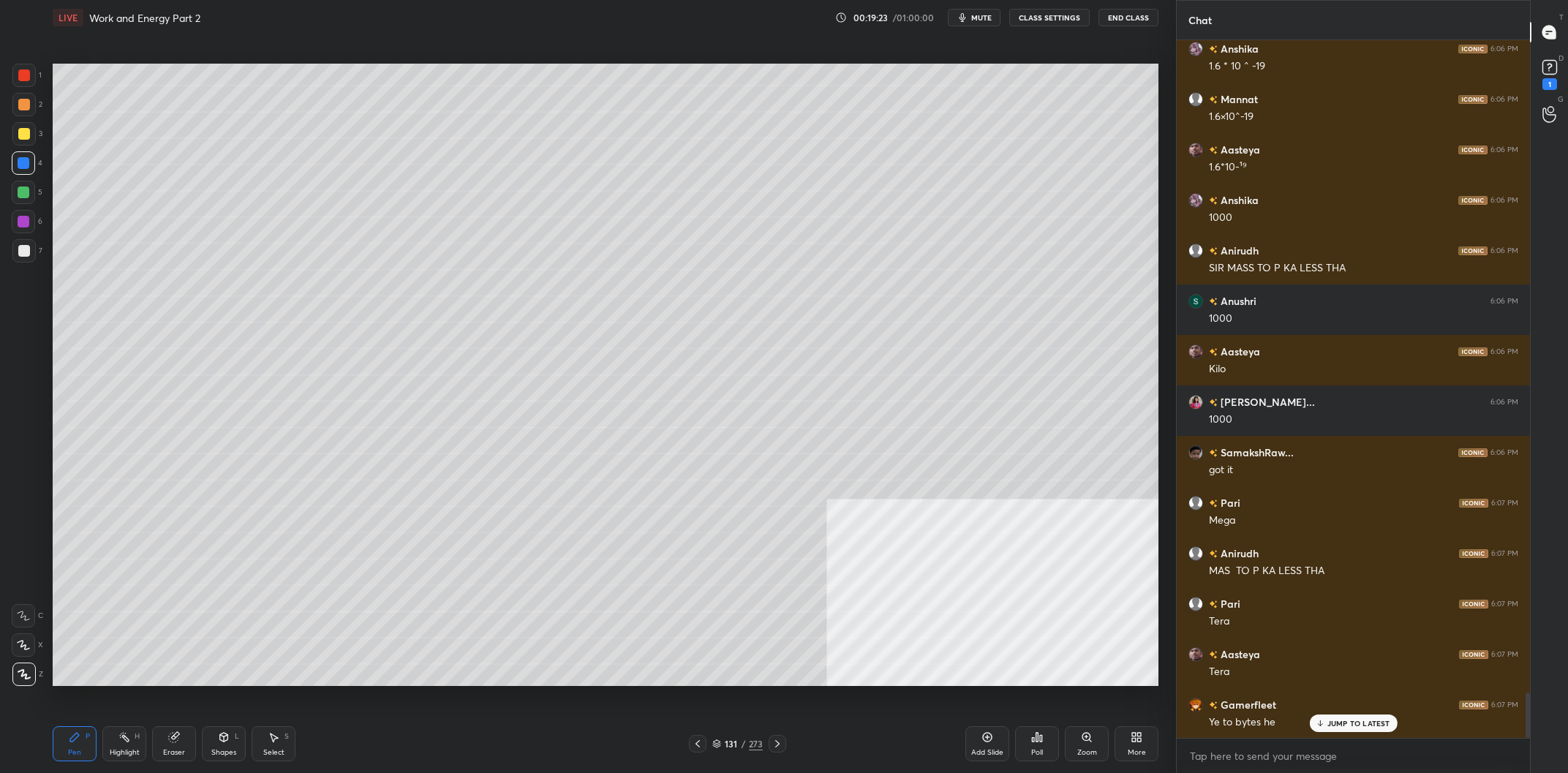
click at [16, 198] on div at bounding box center [23, 192] width 23 height 23
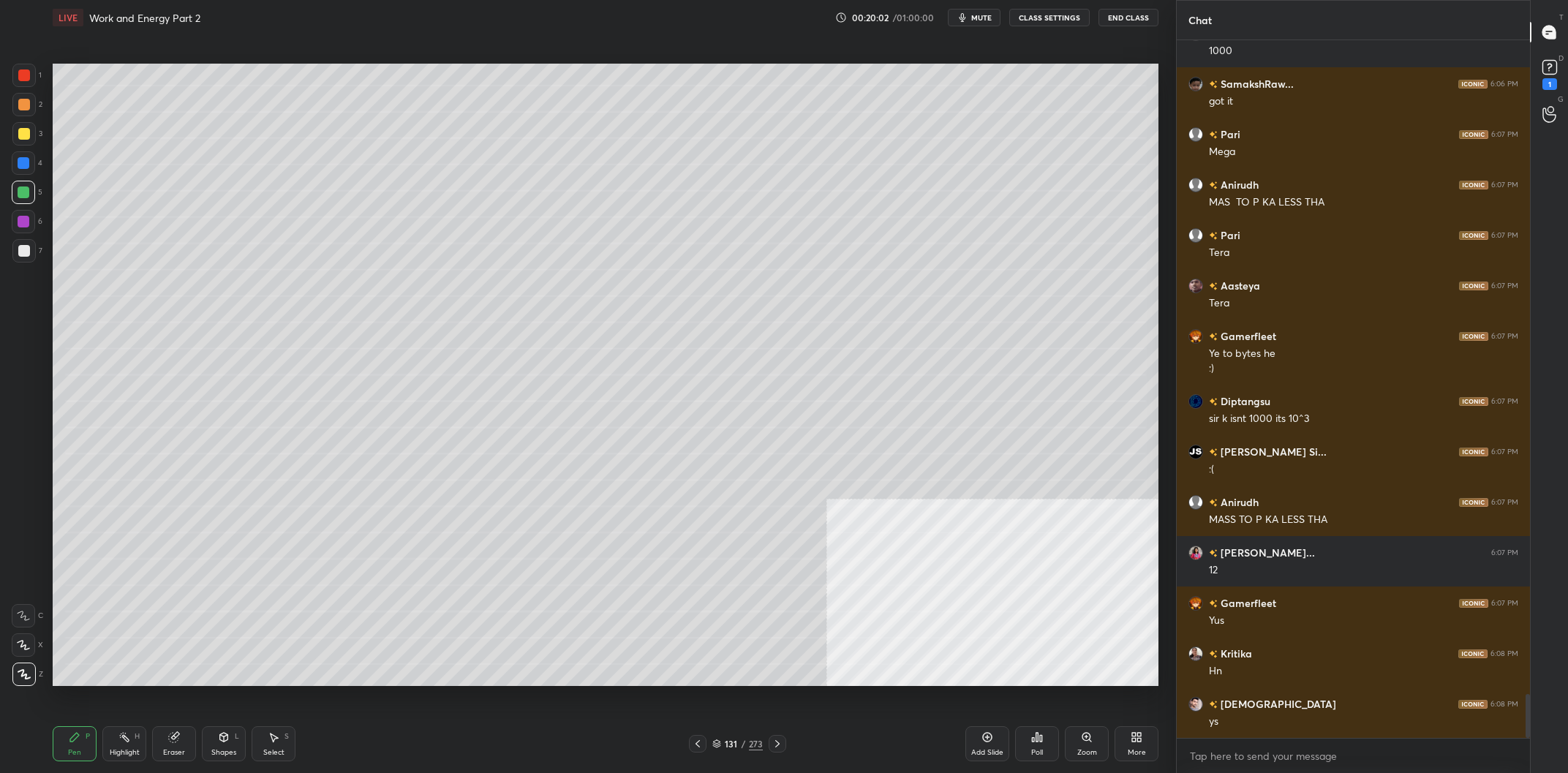
scroll to position [10388, 0]
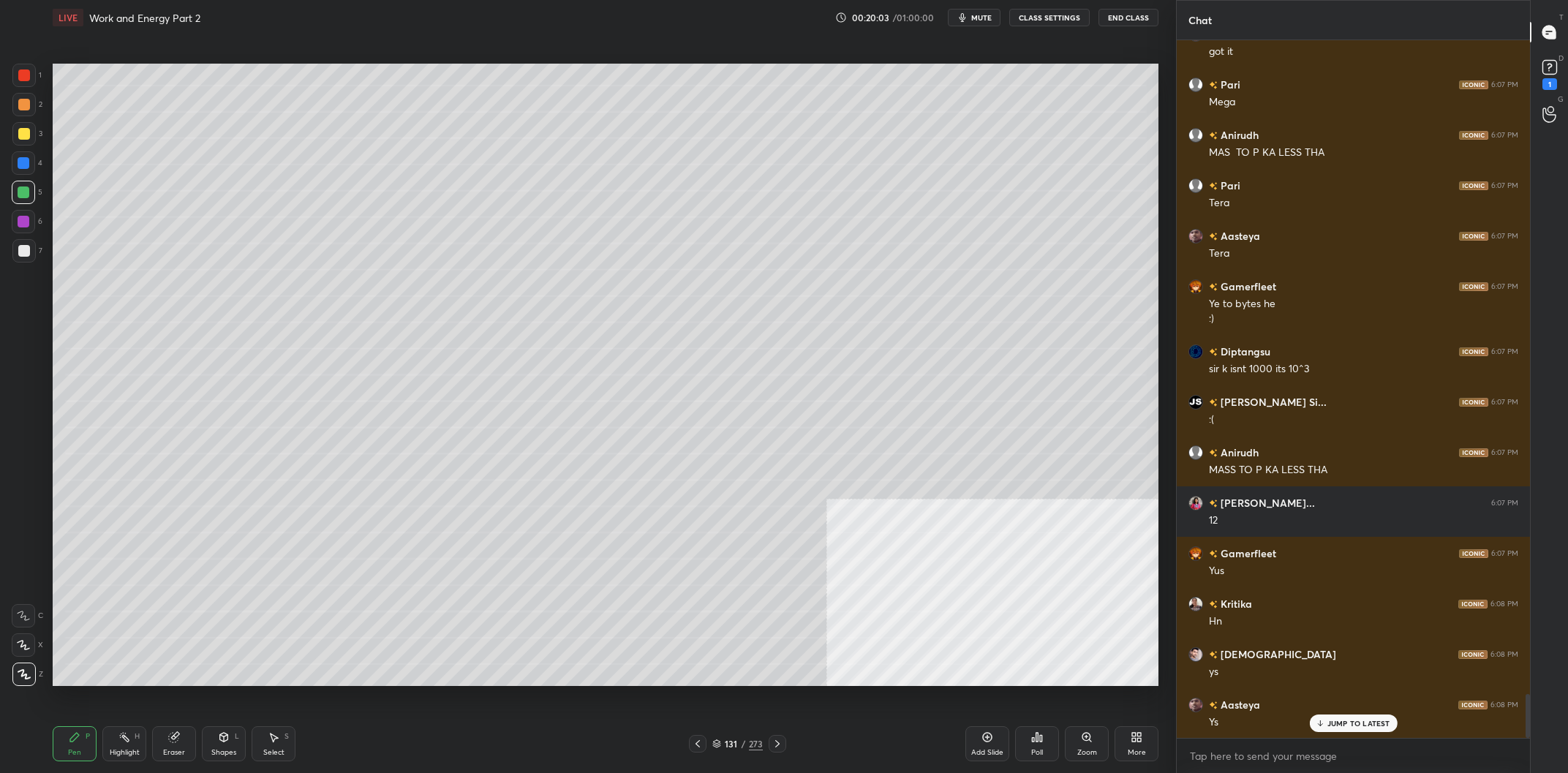
click at [700, 741] on icon at bounding box center [698, 744] width 12 height 12
click at [788, 736] on div "130 / 273" at bounding box center [737, 744] width 456 height 18
click at [782, 740] on icon at bounding box center [778, 744] width 12 height 12
click at [743, 745] on div "/" at bounding box center [743, 744] width 4 height 9
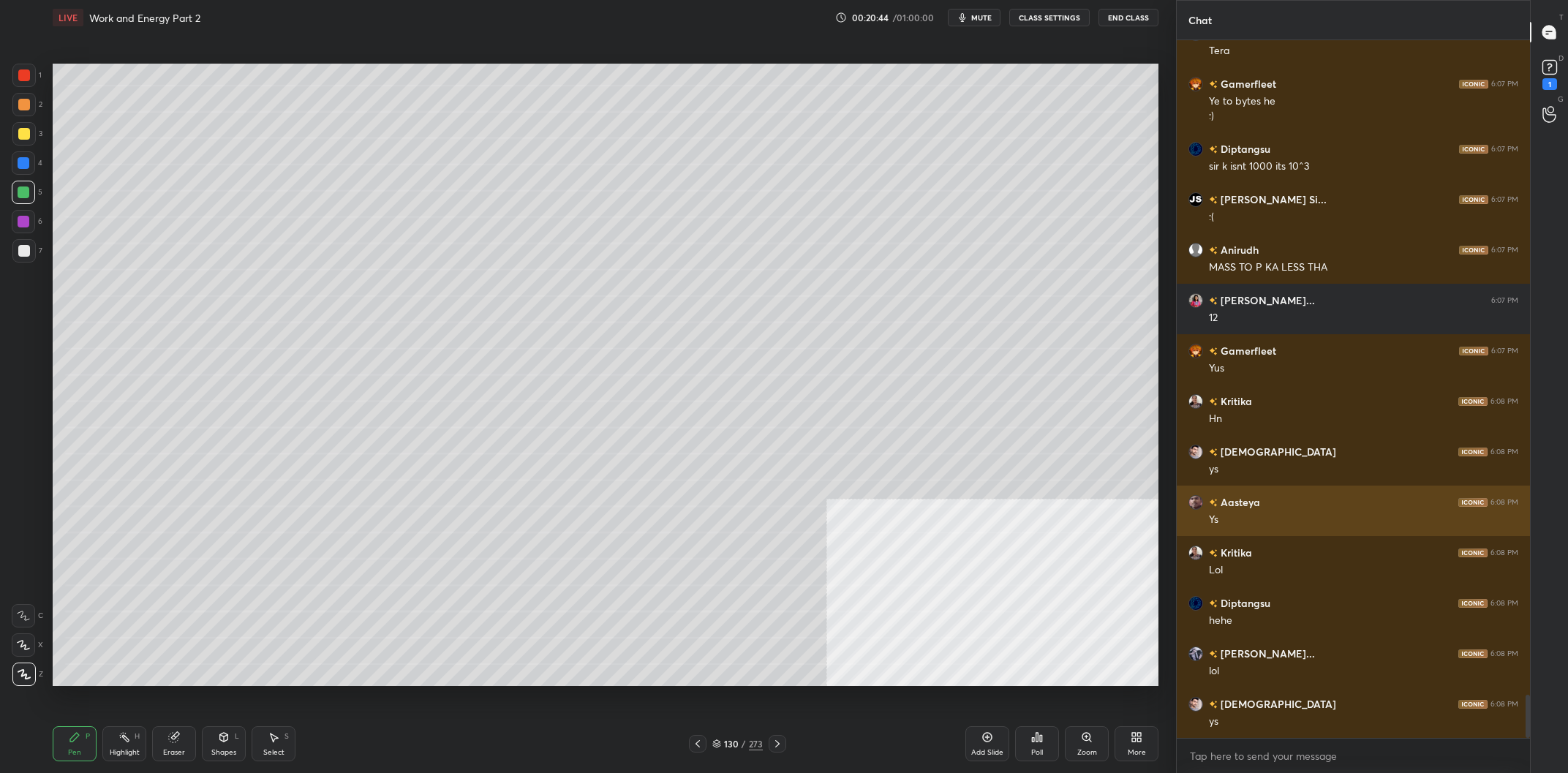
scroll to position [10640, 0]
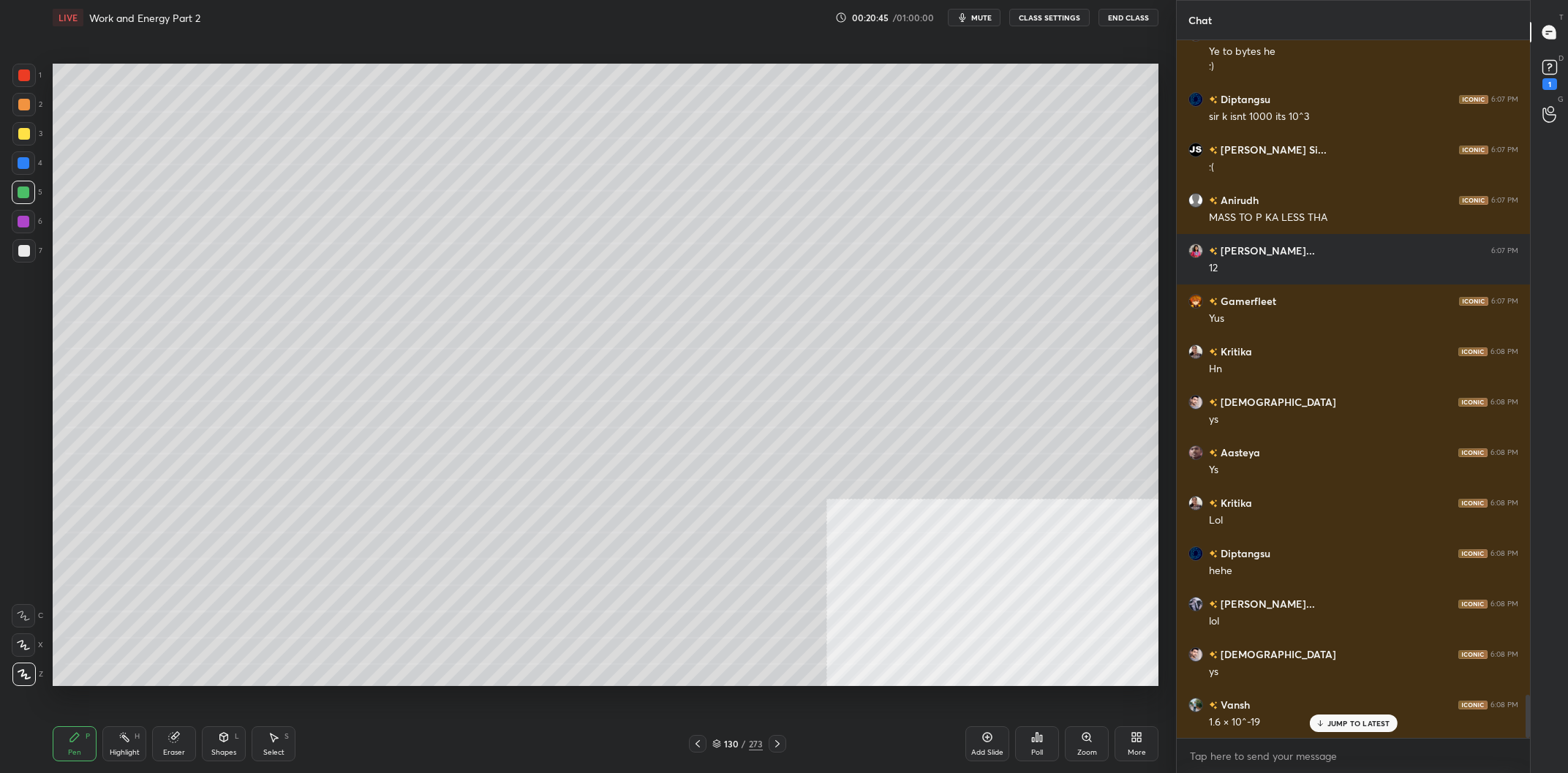
click at [737, 743] on div "130" at bounding box center [731, 744] width 15 height 9
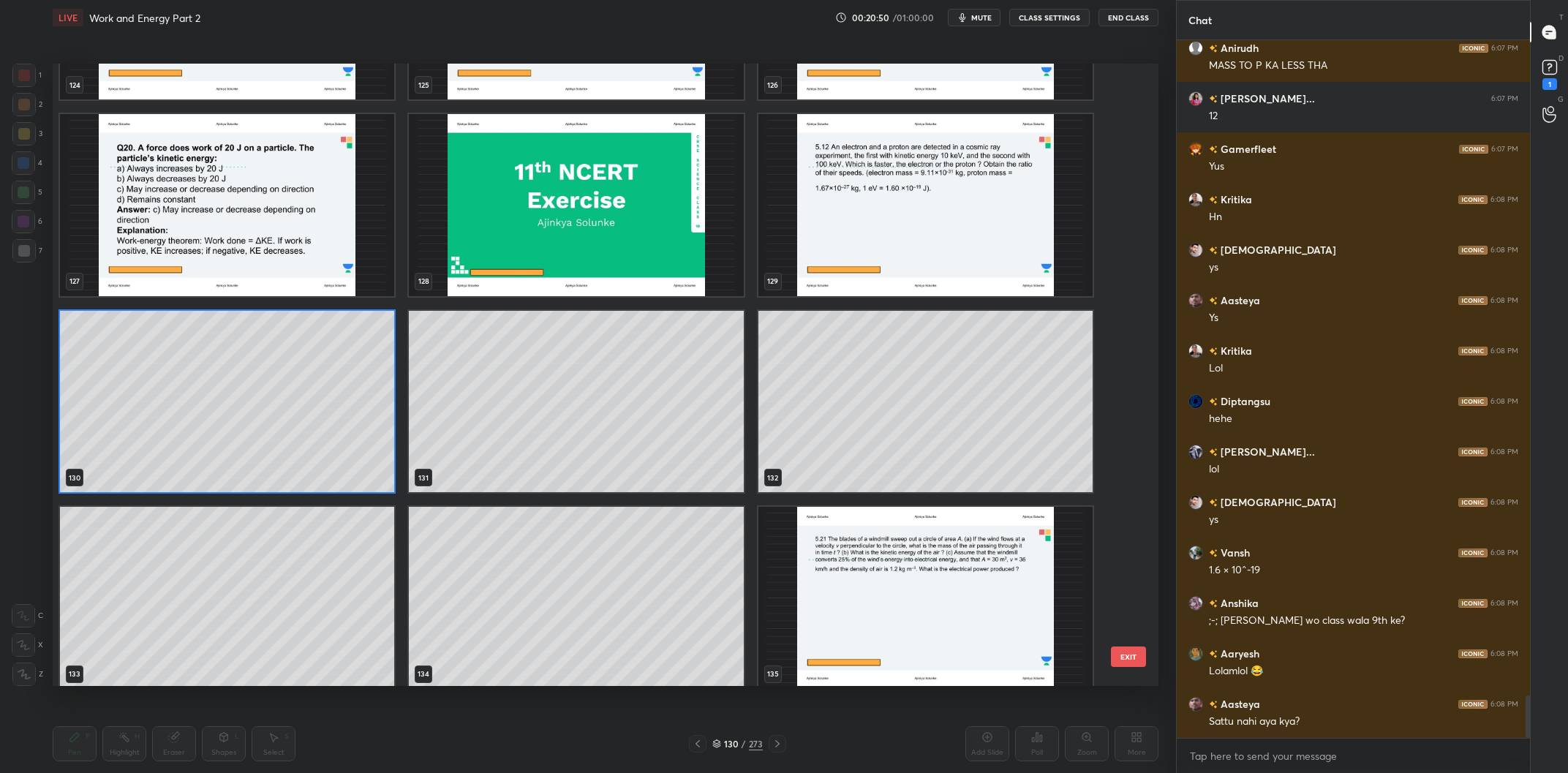
scroll to position [8486, 0]
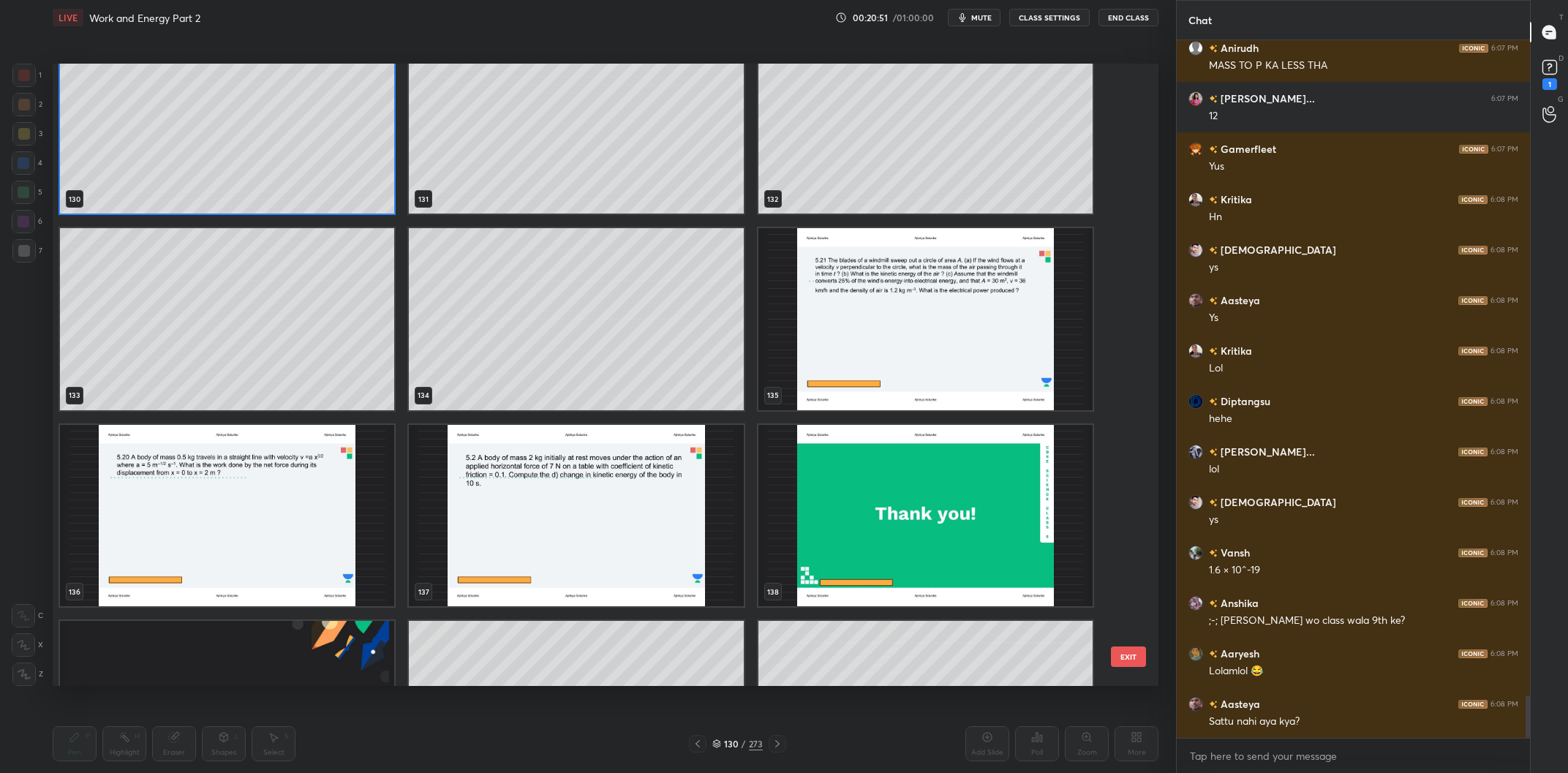
click at [589, 510] on img "grid" at bounding box center [576, 516] width 334 height 183
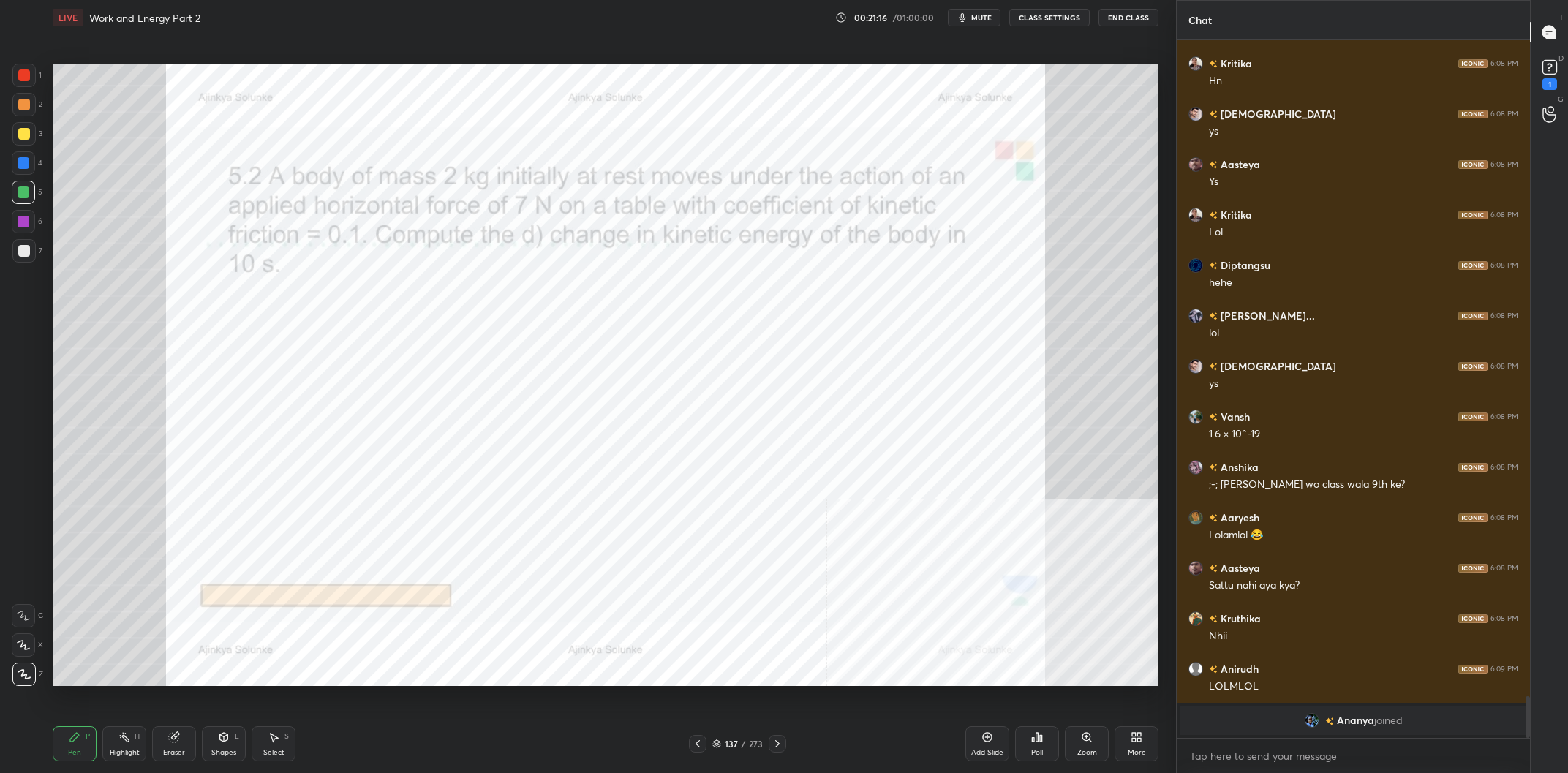
scroll to position [10079, 0]
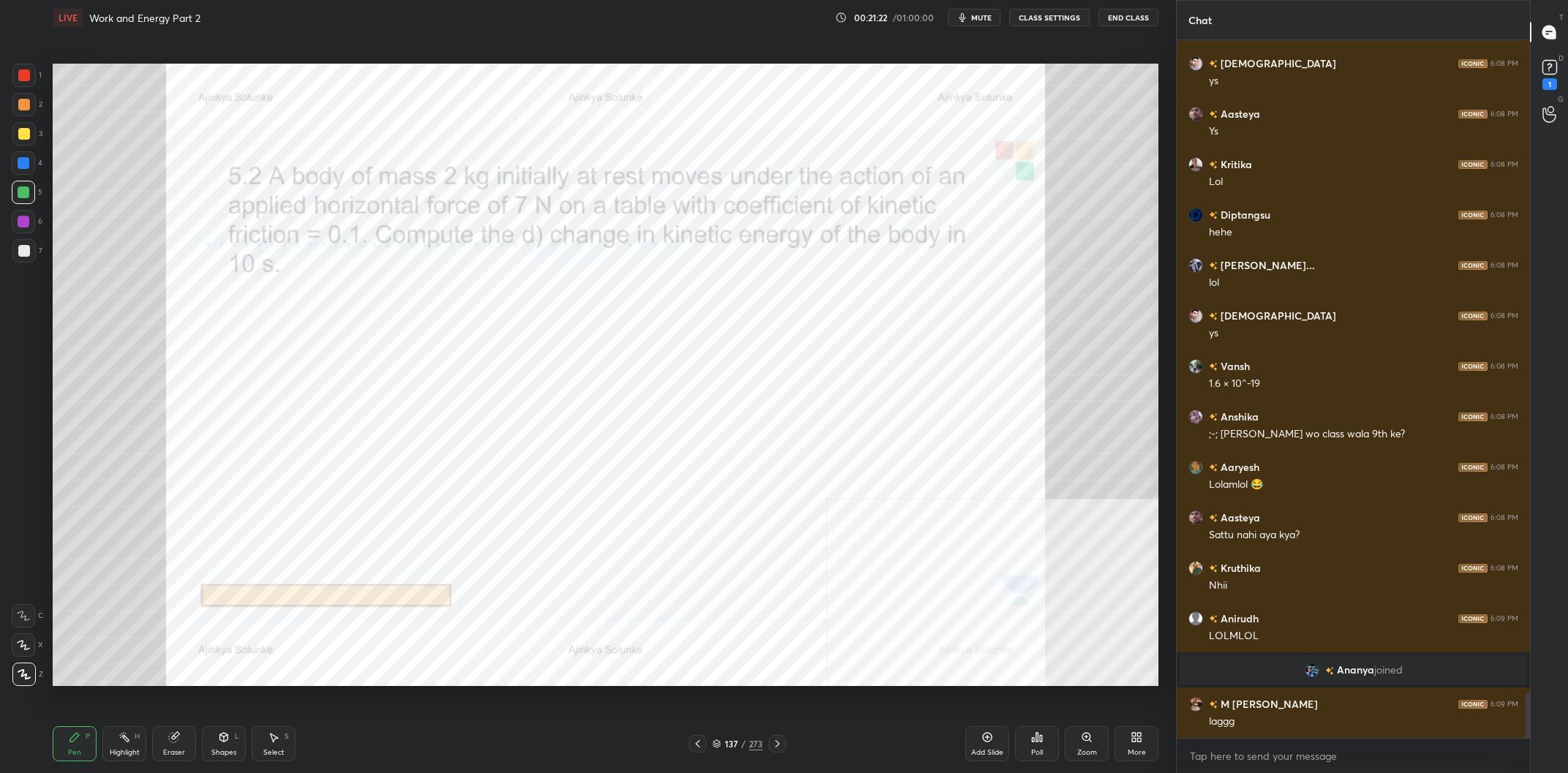
click at [26, 229] on div at bounding box center [23, 221] width 23 height 23
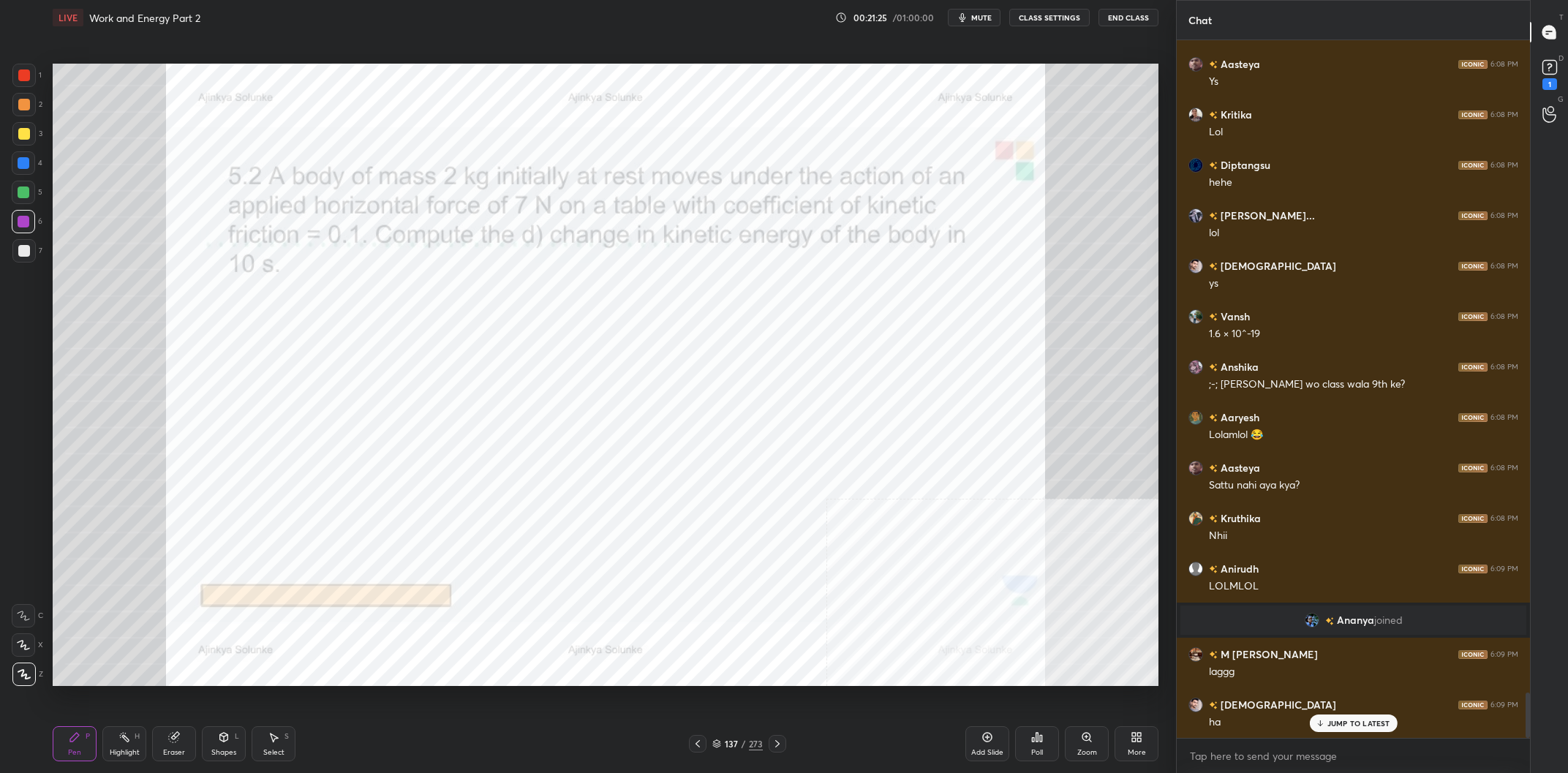
click at [15, 189] on div at bounding box center [23, 192] width 23 height 23
click at [22, 170] on div at bounding box center [23, 162] width 23 height 23
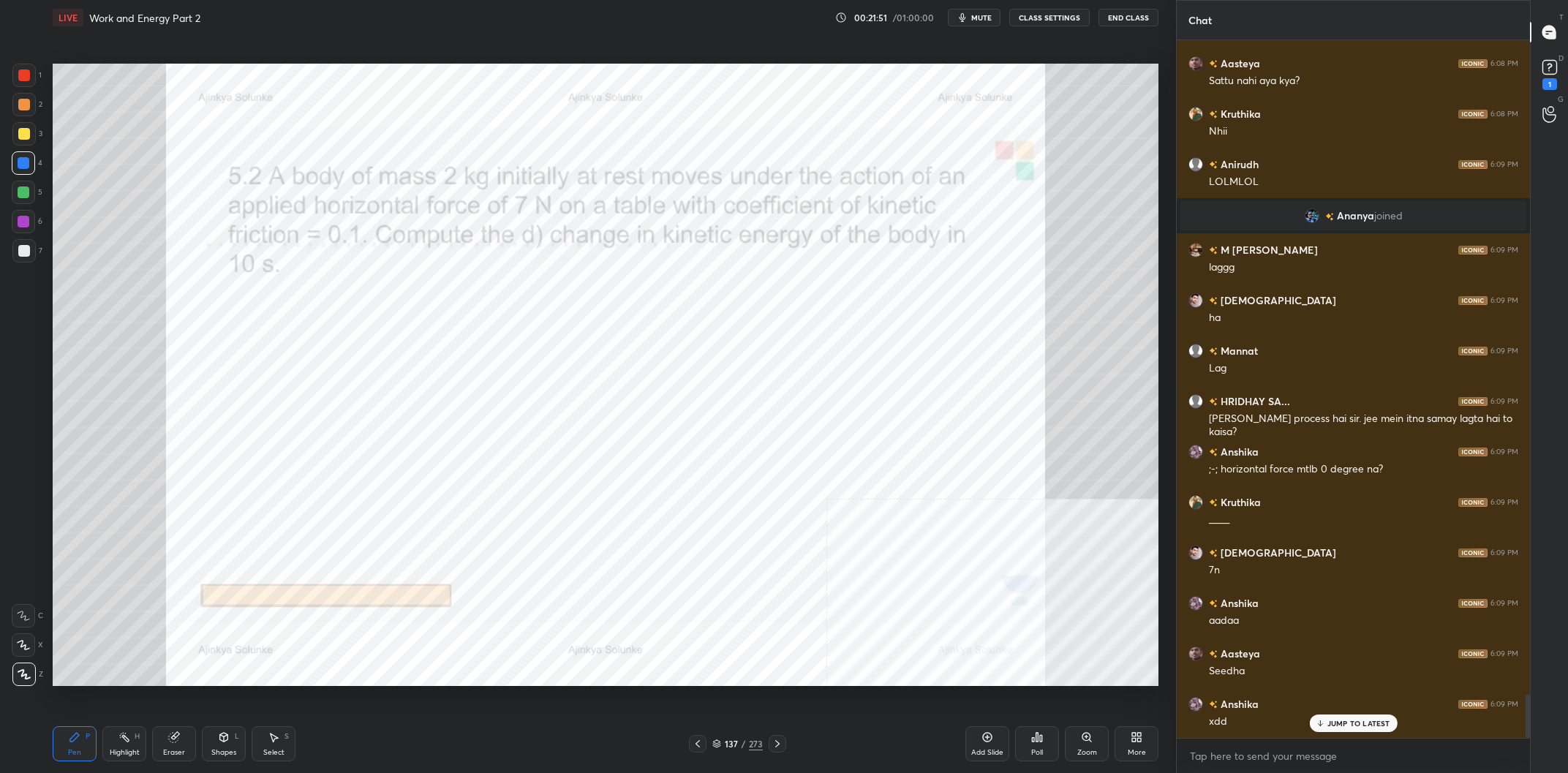
scroll to position [10633, 0]
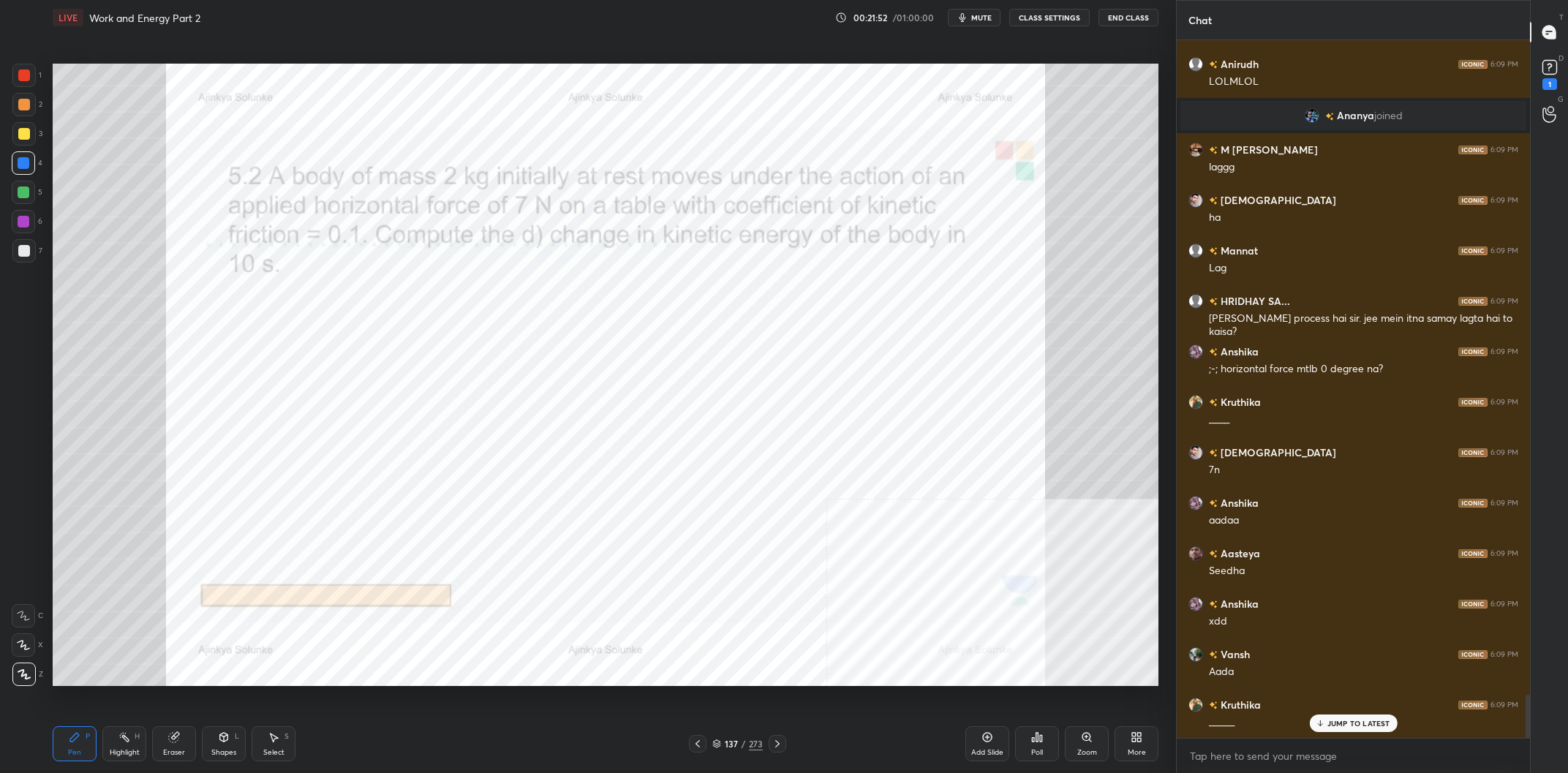
click at [27, 221] on div at bounding box center [24, 222] width 12 height 12
click at [26, 198] on div at bounding box center [24, 193] width 12 height 12
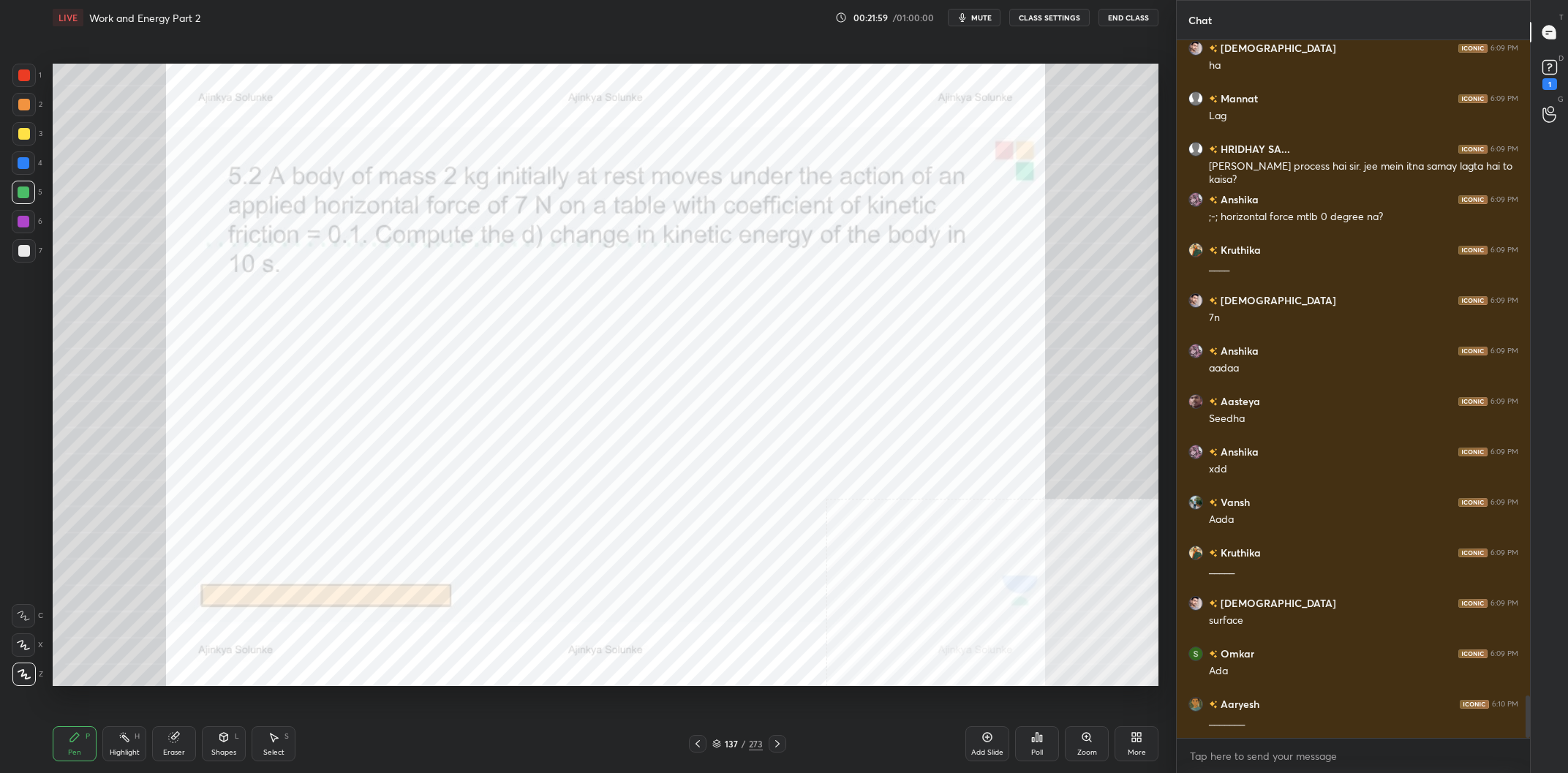
scroll to position [10837, 0]
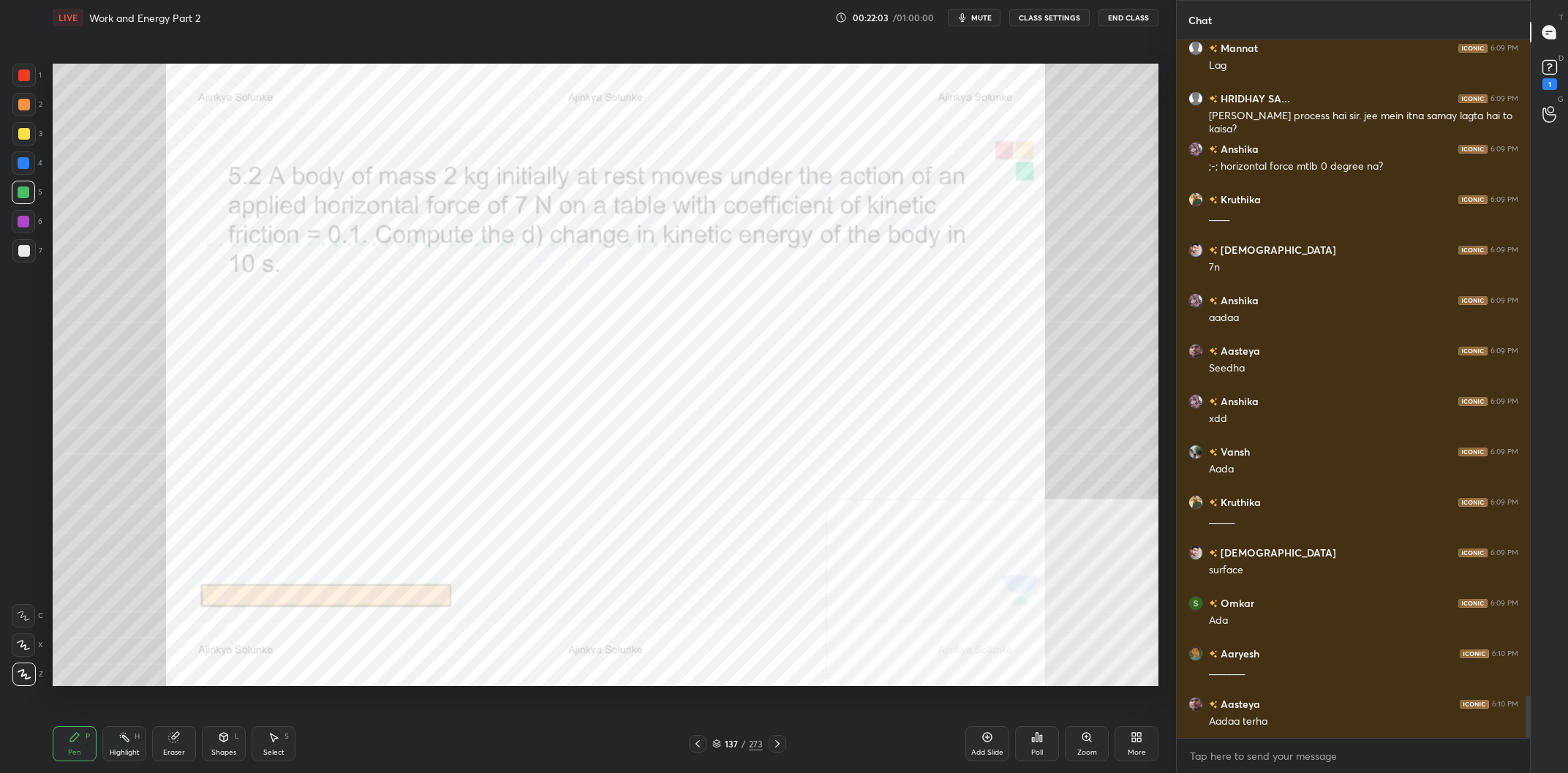
click at [20, 171] on div at bounding box center [23, 162] width 23 height 23
click at [23, 110] on div at bounding box center [24, 105] width 12 height 12
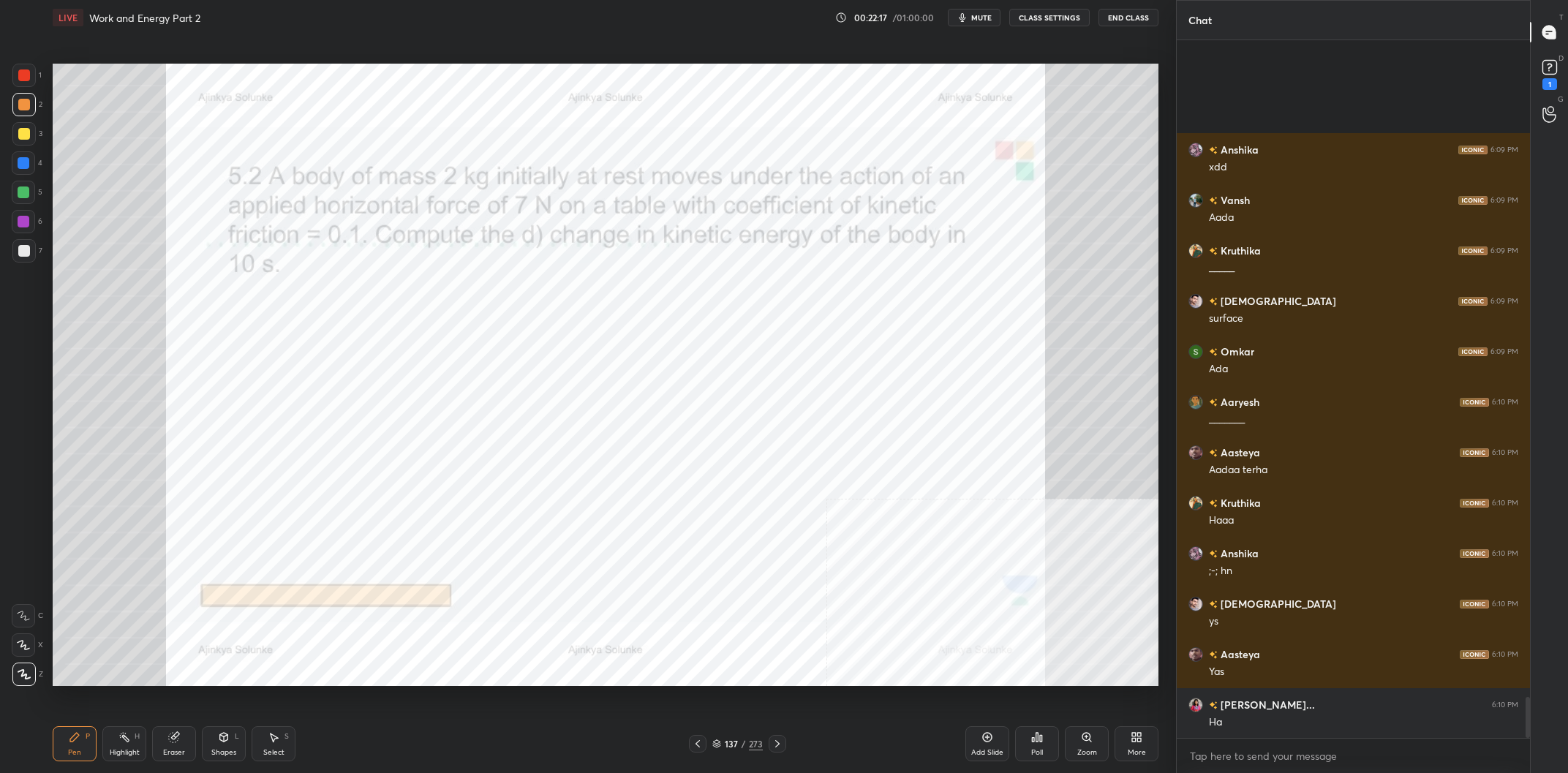
scroll to position [11240, 0]
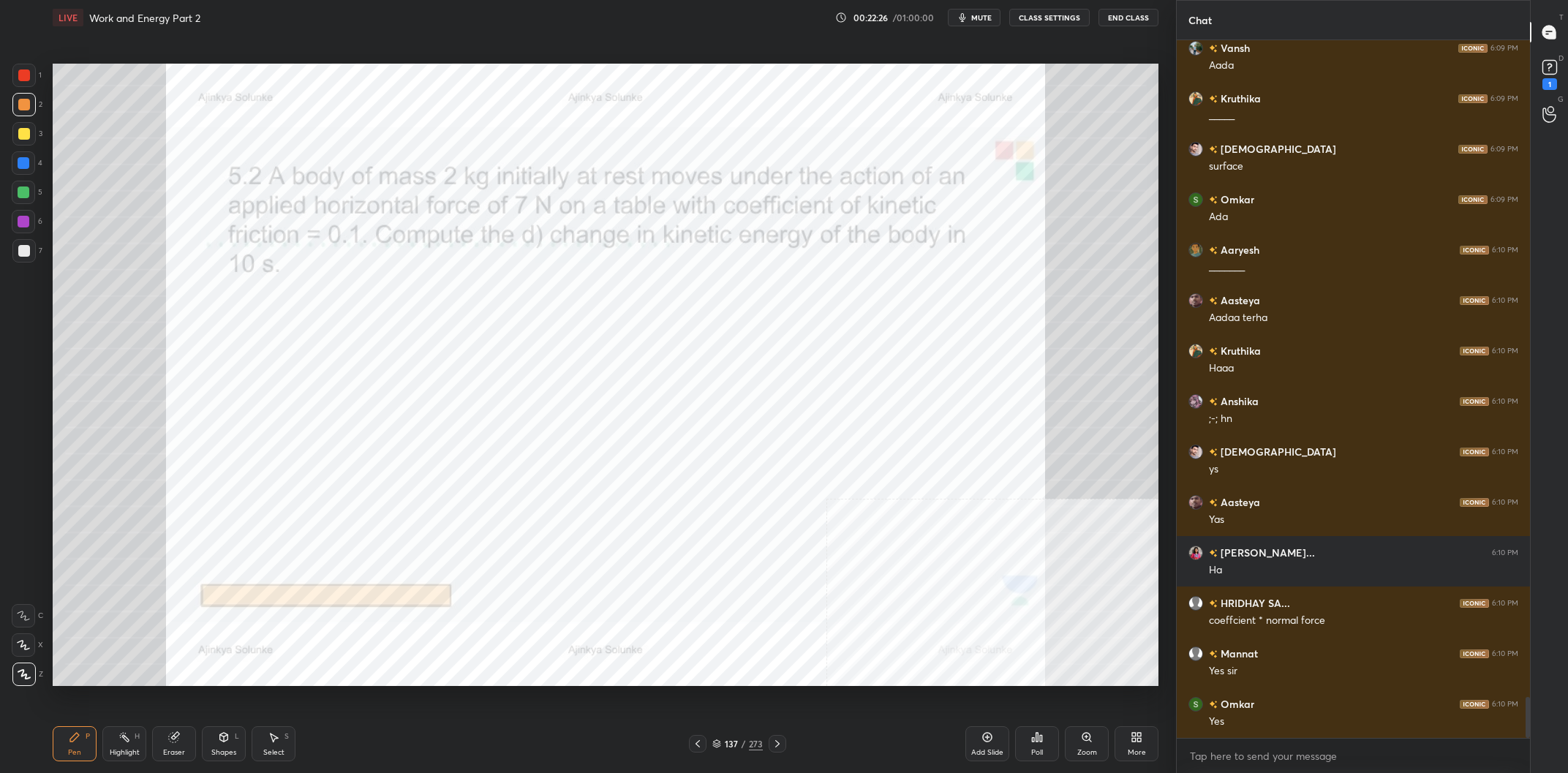
click at [23, 71] on div at bounding box center [24, 75] width 12 height 12
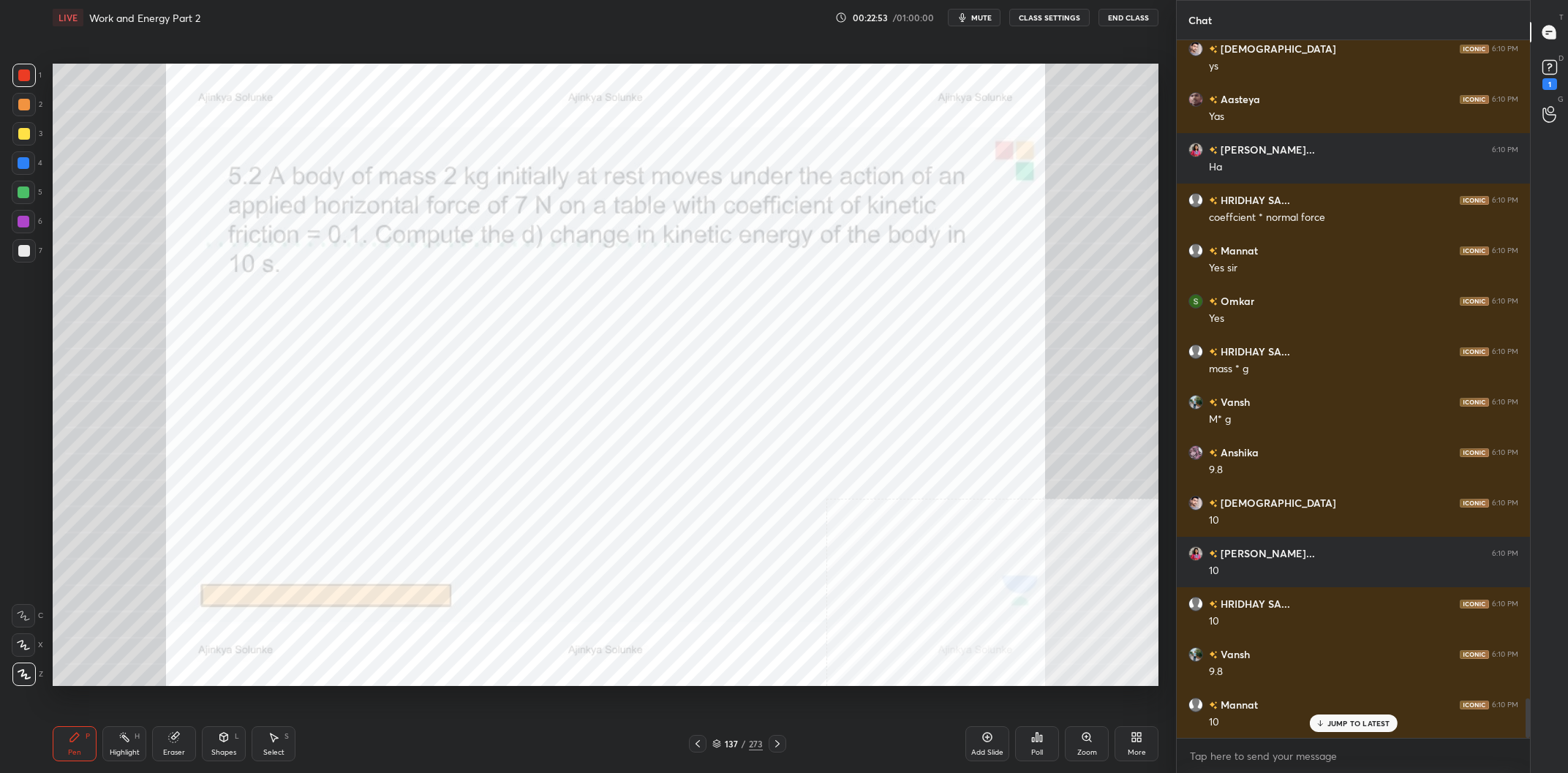
scroll to position [11695, 0]
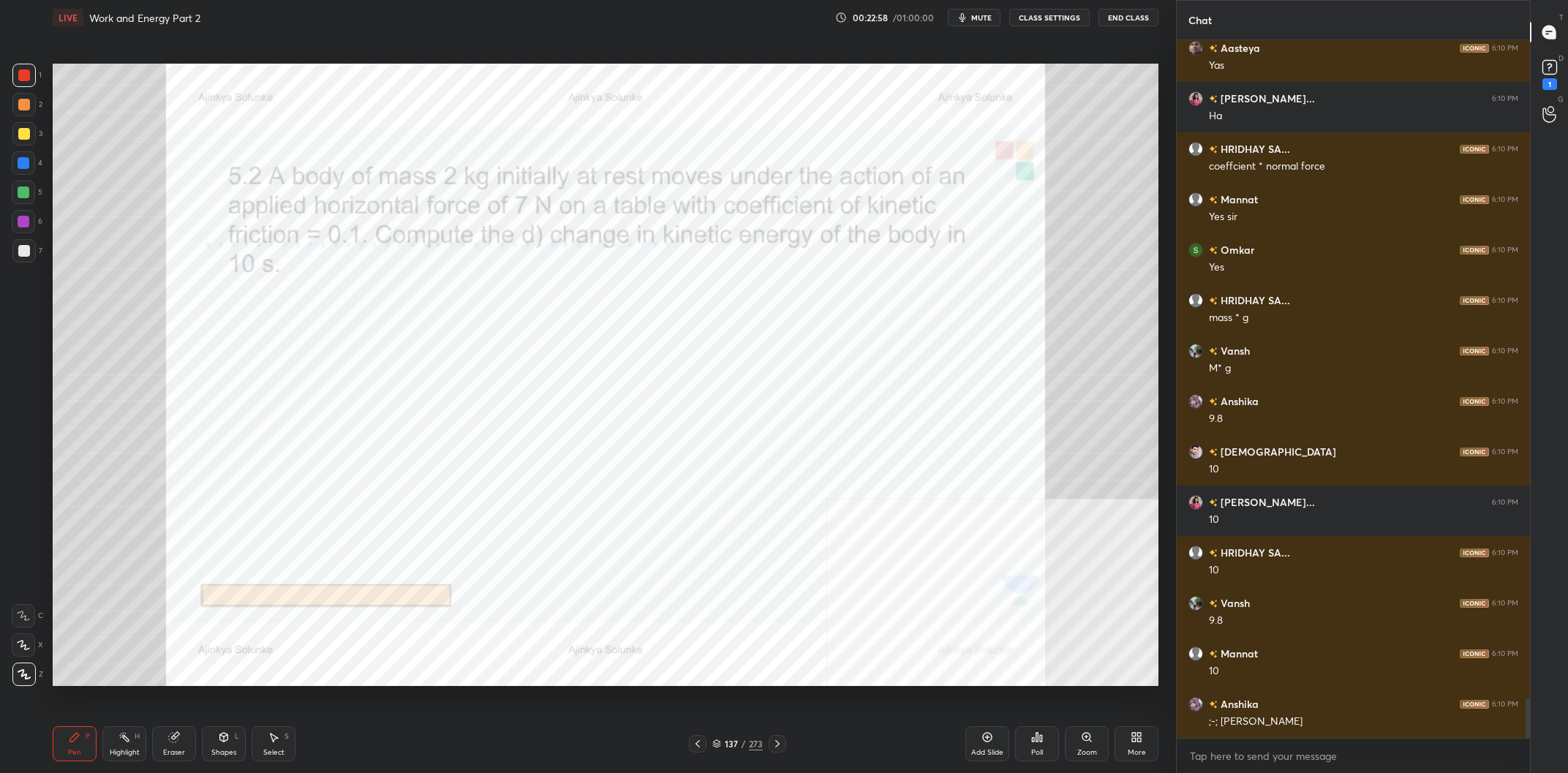
click at [23, 170] on div at bounding box center [23, 162] width 23 height 23
click at [21, 171] on div at bounding box center [23, 162] width 23 height 23
click at [23, 119] on div "2" at bounding box center [27, 108] width 30 height 29
click at [28, 113] on div at bounding box center [24, 104] width 23 height 23
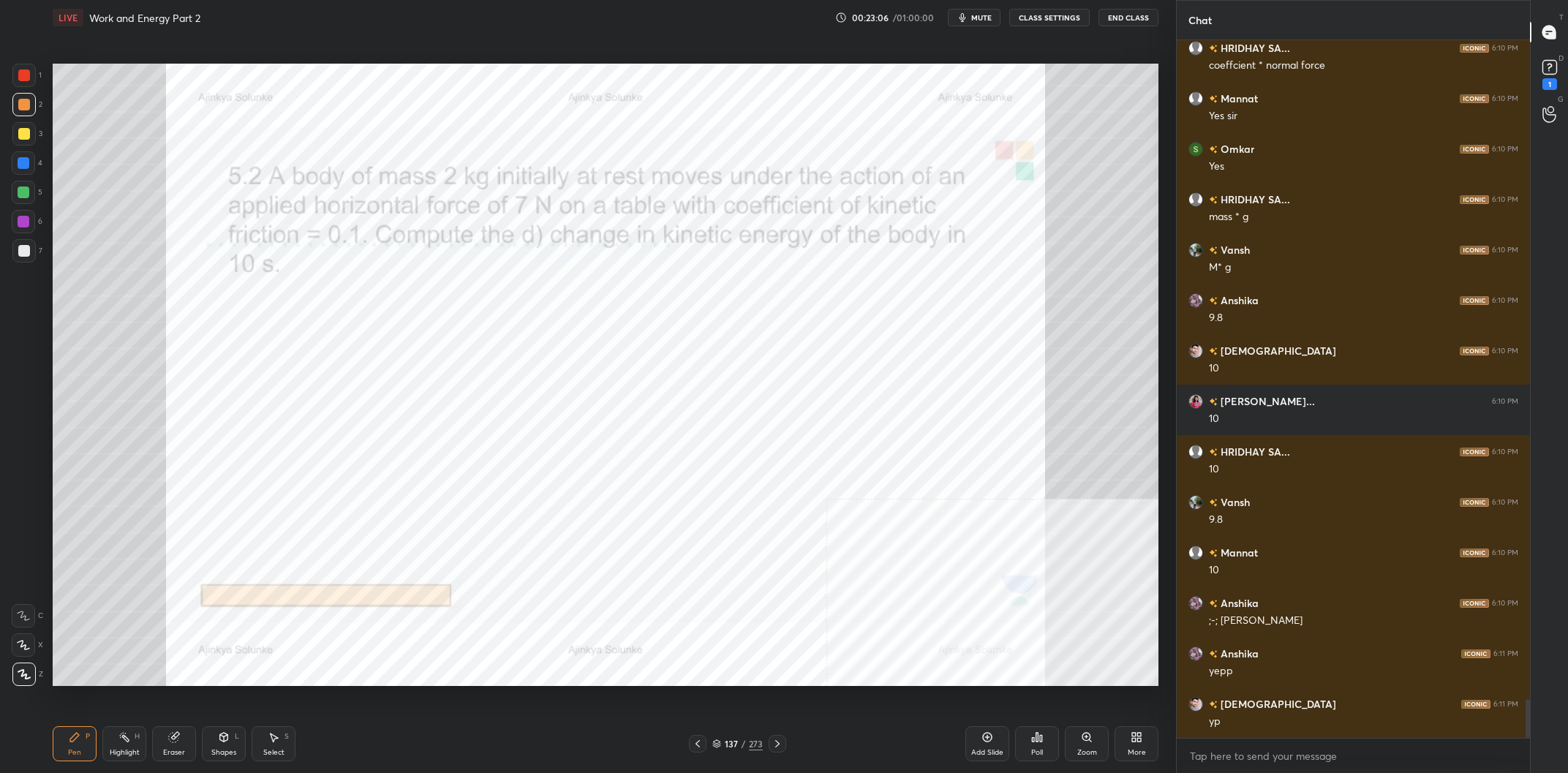
scroll to position [11846, 0]
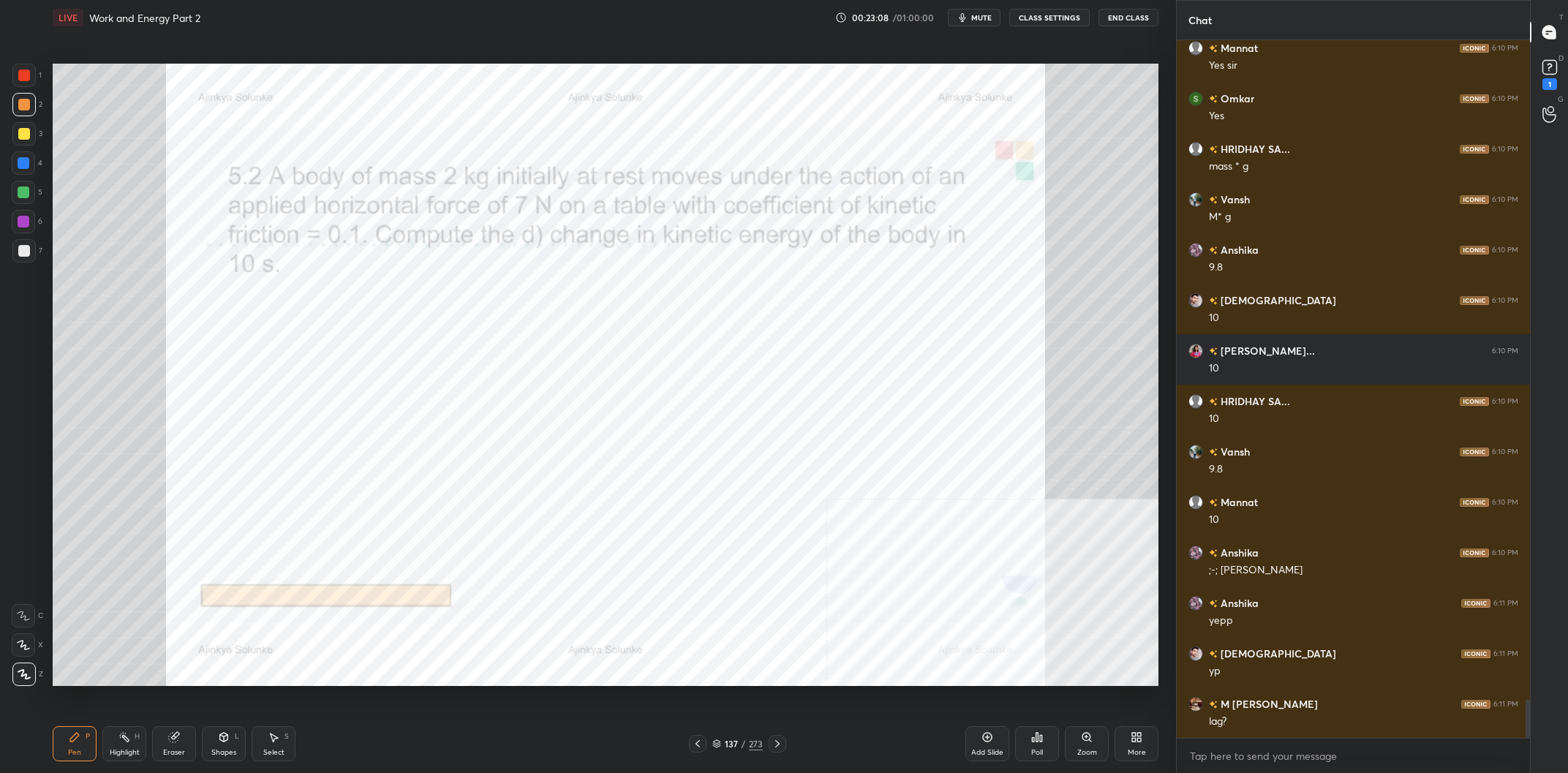
click at [136, 740] on div "H" at bounding box center [137, 736] width 5 height 8
click at [131, 737] on div "Highlight H" at bounding box center [124, 743] width 44 height 35
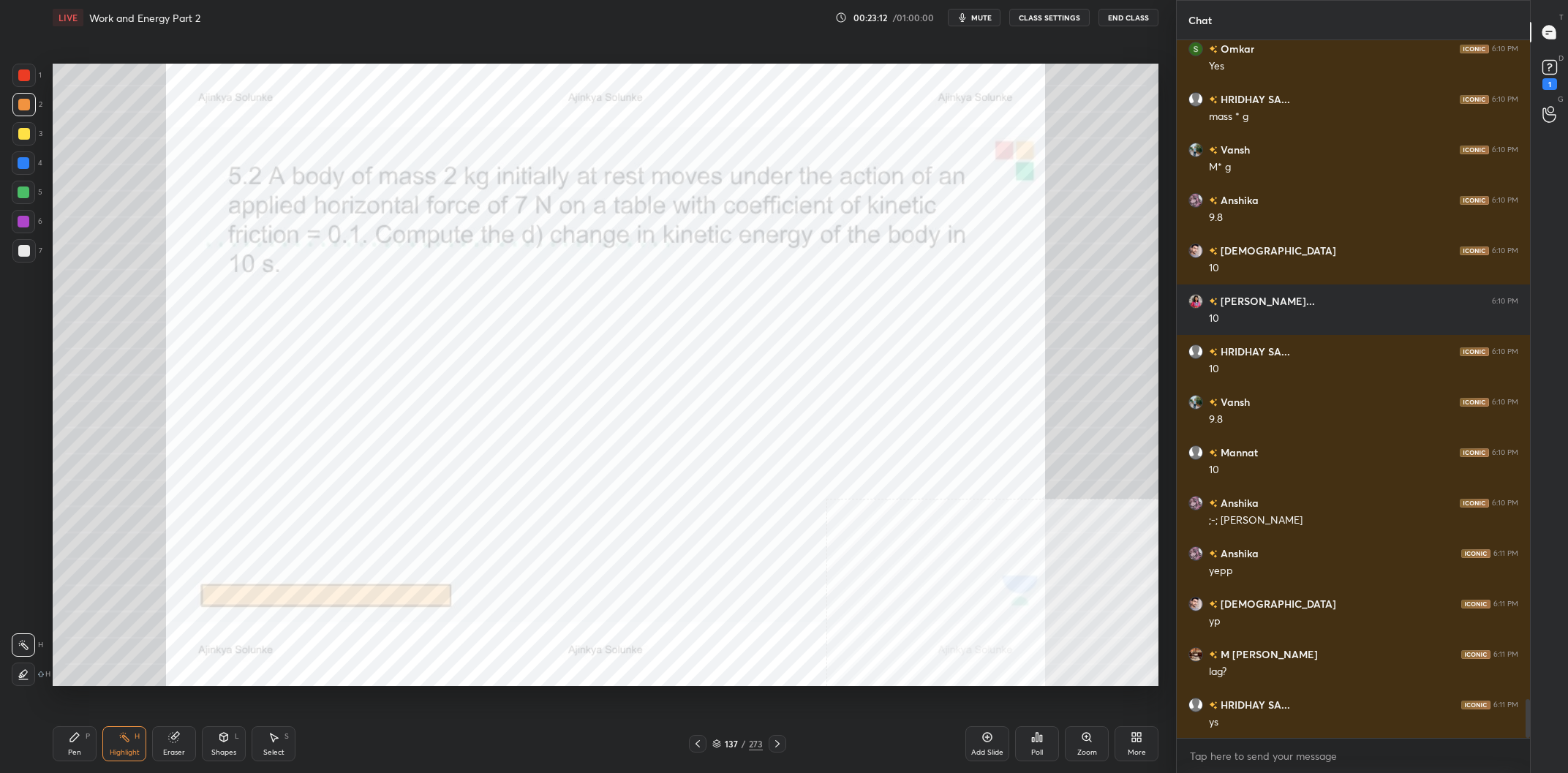
scroll to position [11931, 0]
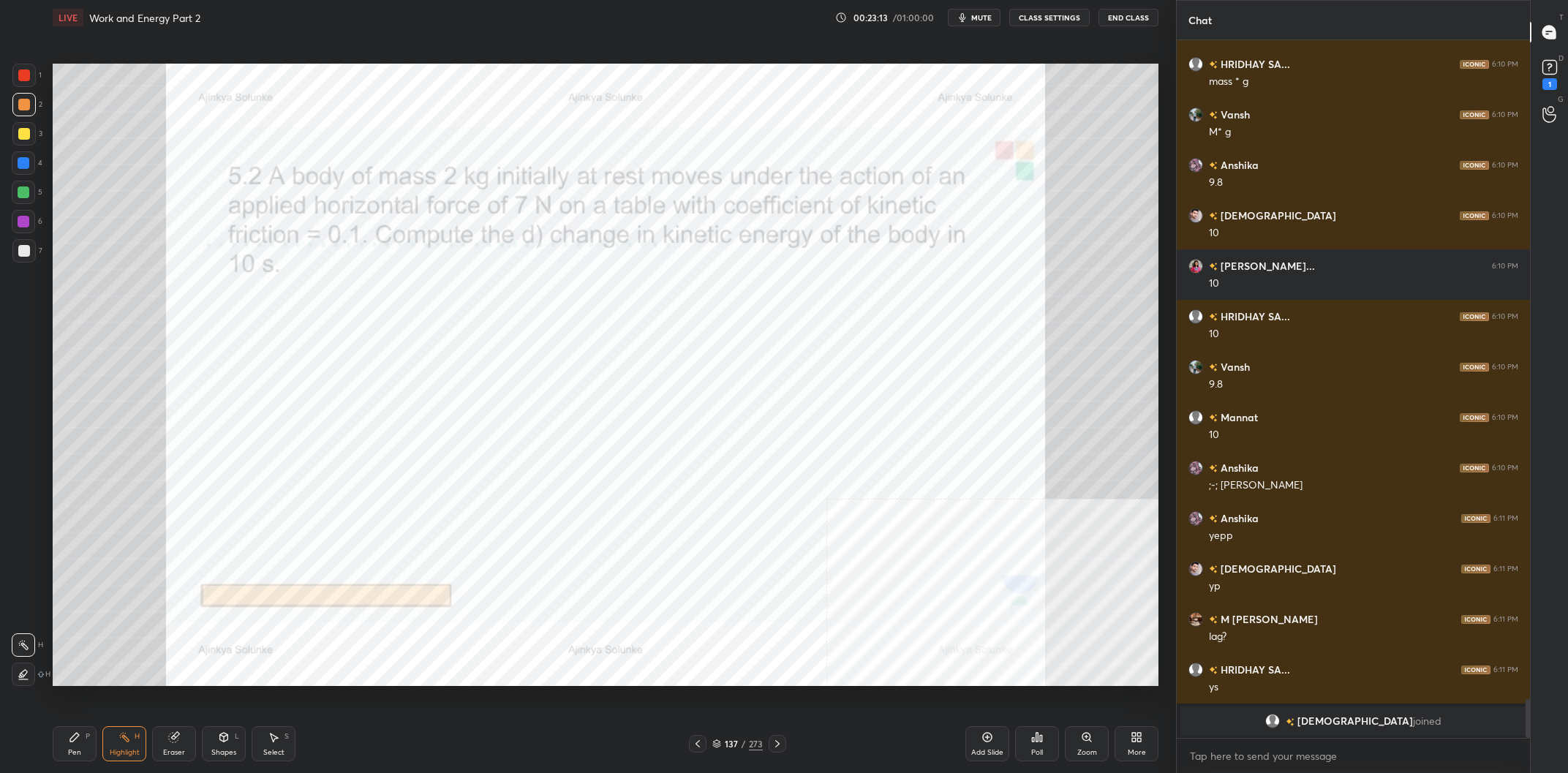
click at [66, 743] on div "Pen P" at bounding box center [74, 743] width 44 height 35
click at [76, 742] on icon at bounding box center [75, 737] width 12 height 12
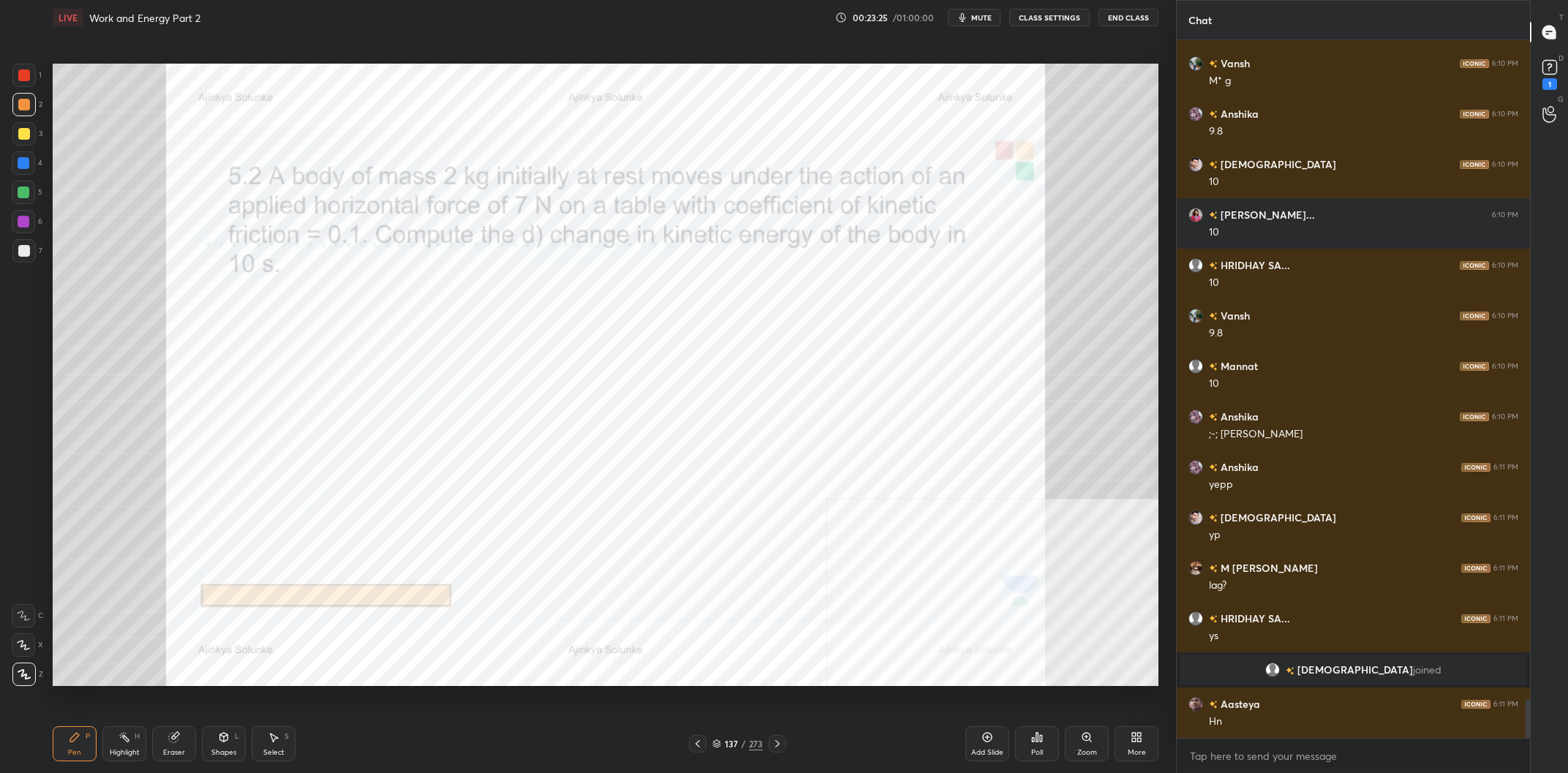
click at [26, 182] on div at bounding box center [23, 192] width 23 height 23
click at [26, 170] on div at bounding box center [23, 162] width 23 height 23
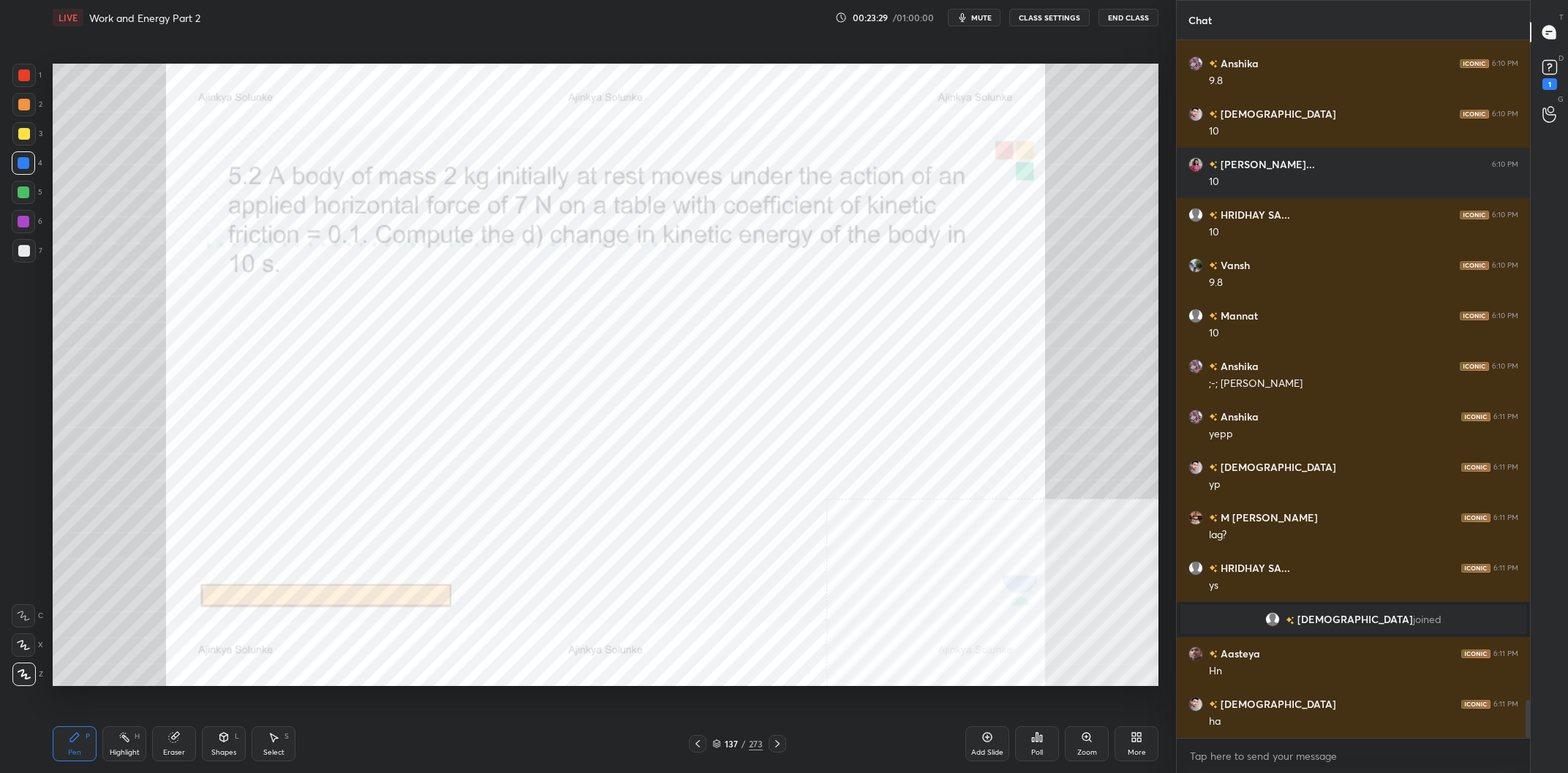
scroll to position [12082, 0]
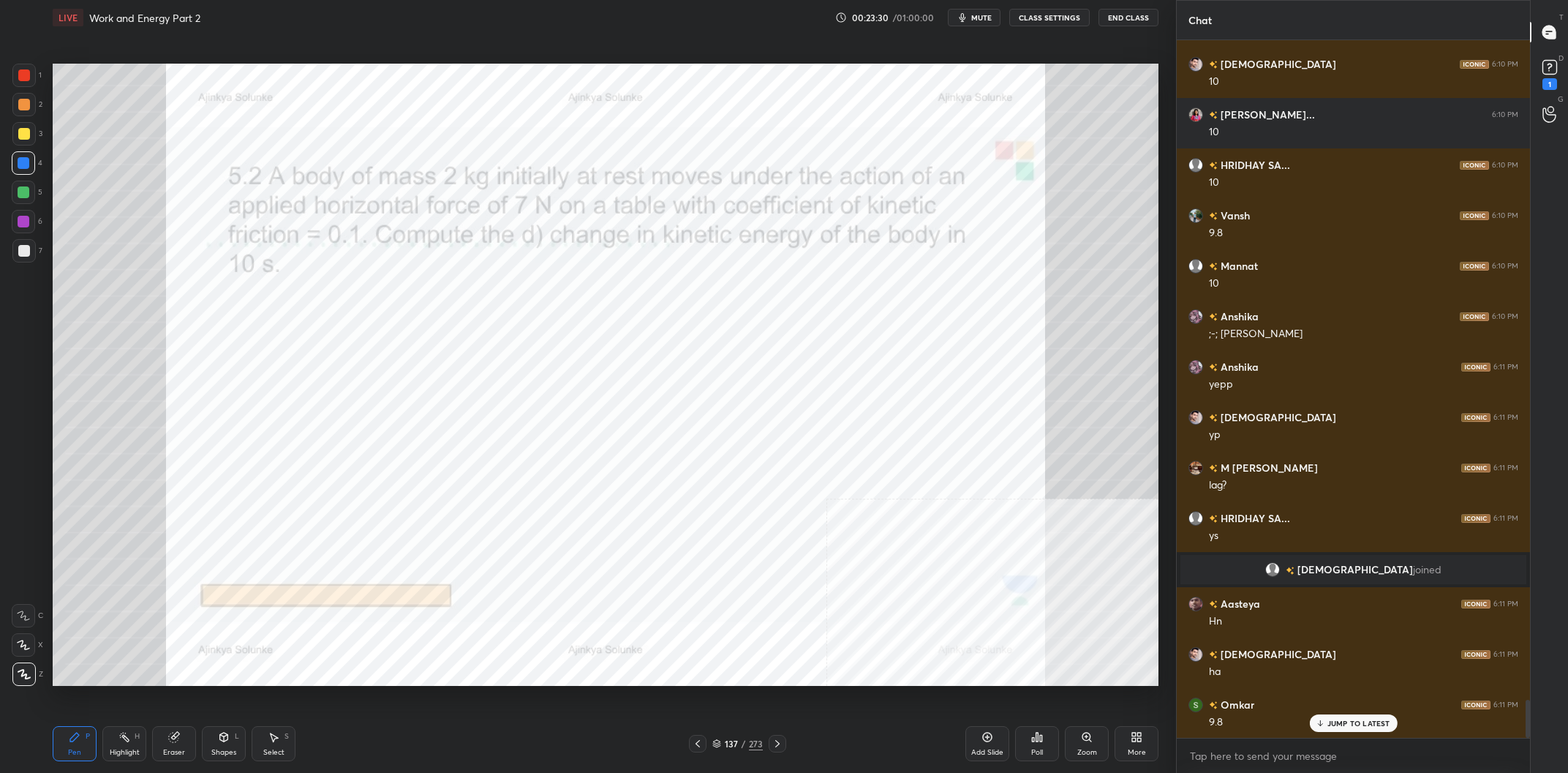
click at [104, 751] on div "Highlight H" at bounding box center [124, 743] width 44 height 35
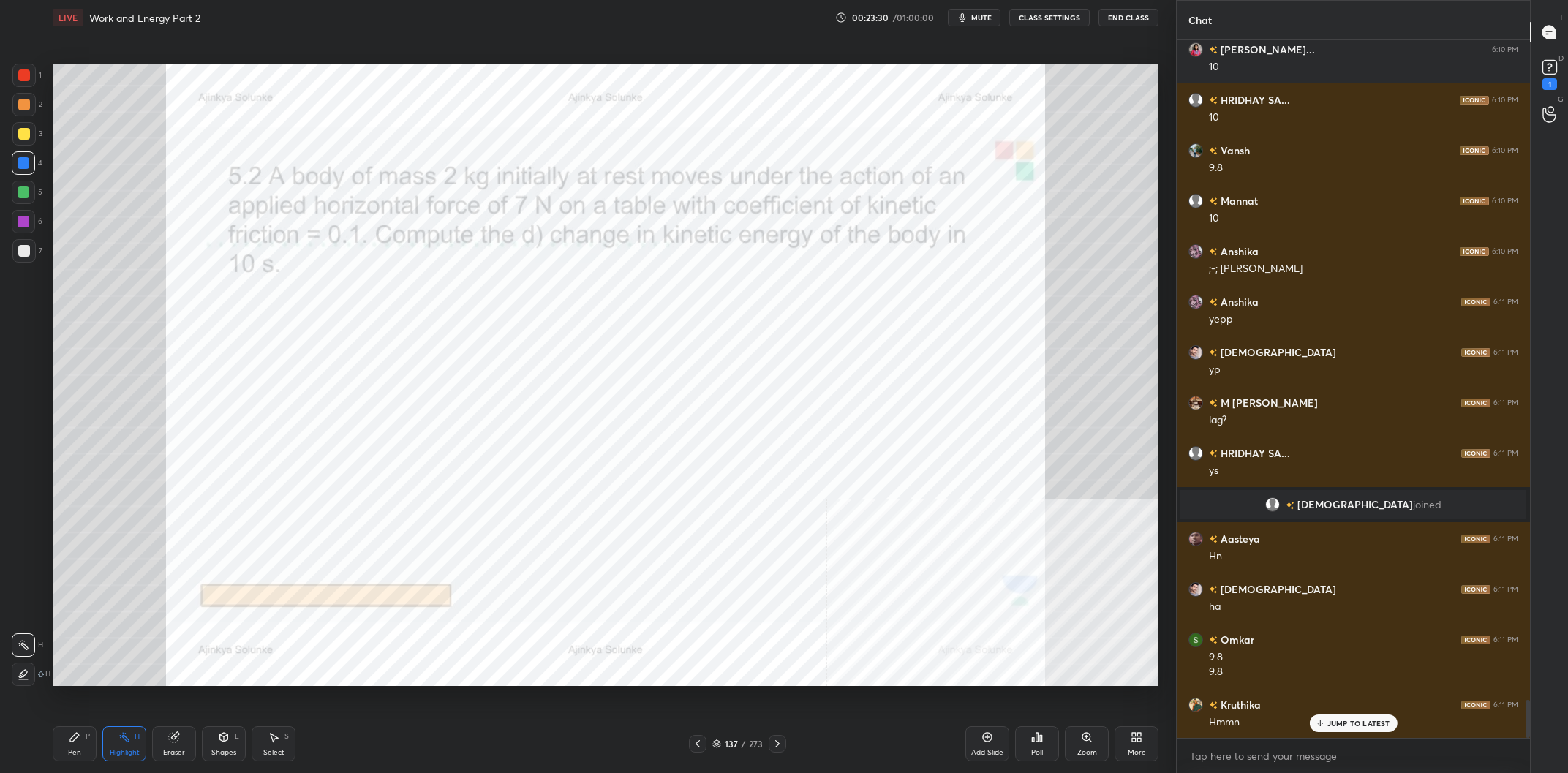
click at [117, 747] on div "Highlight H" at bounding box center [124, 743] width 44 height 35
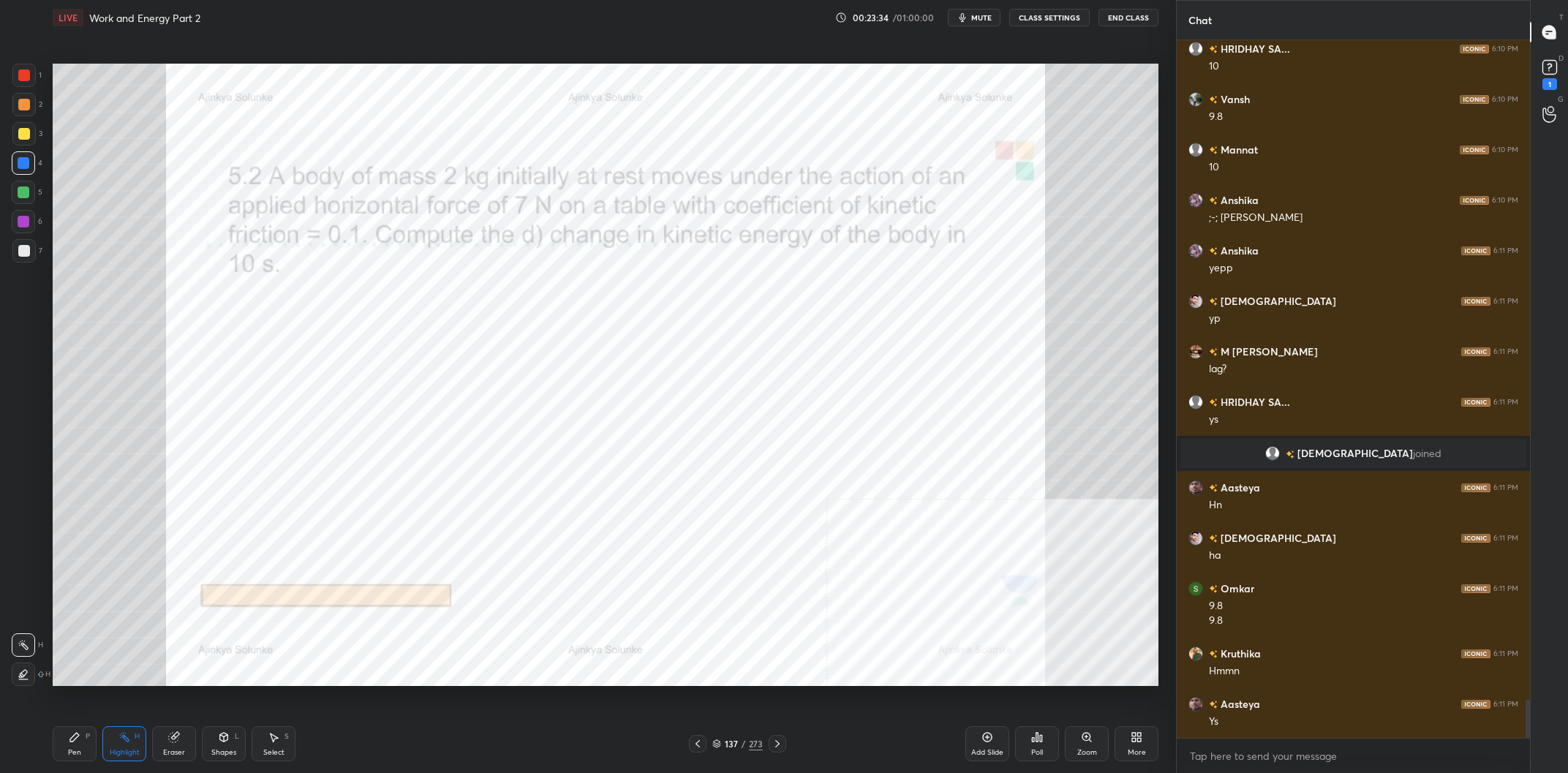
click at [86, 747] on div "Pen P" at bounding box center [74, 743] width 44 height 35
click at [84, 741] on div "Pen P" at bounding box center [74, 743] width 44 height 35
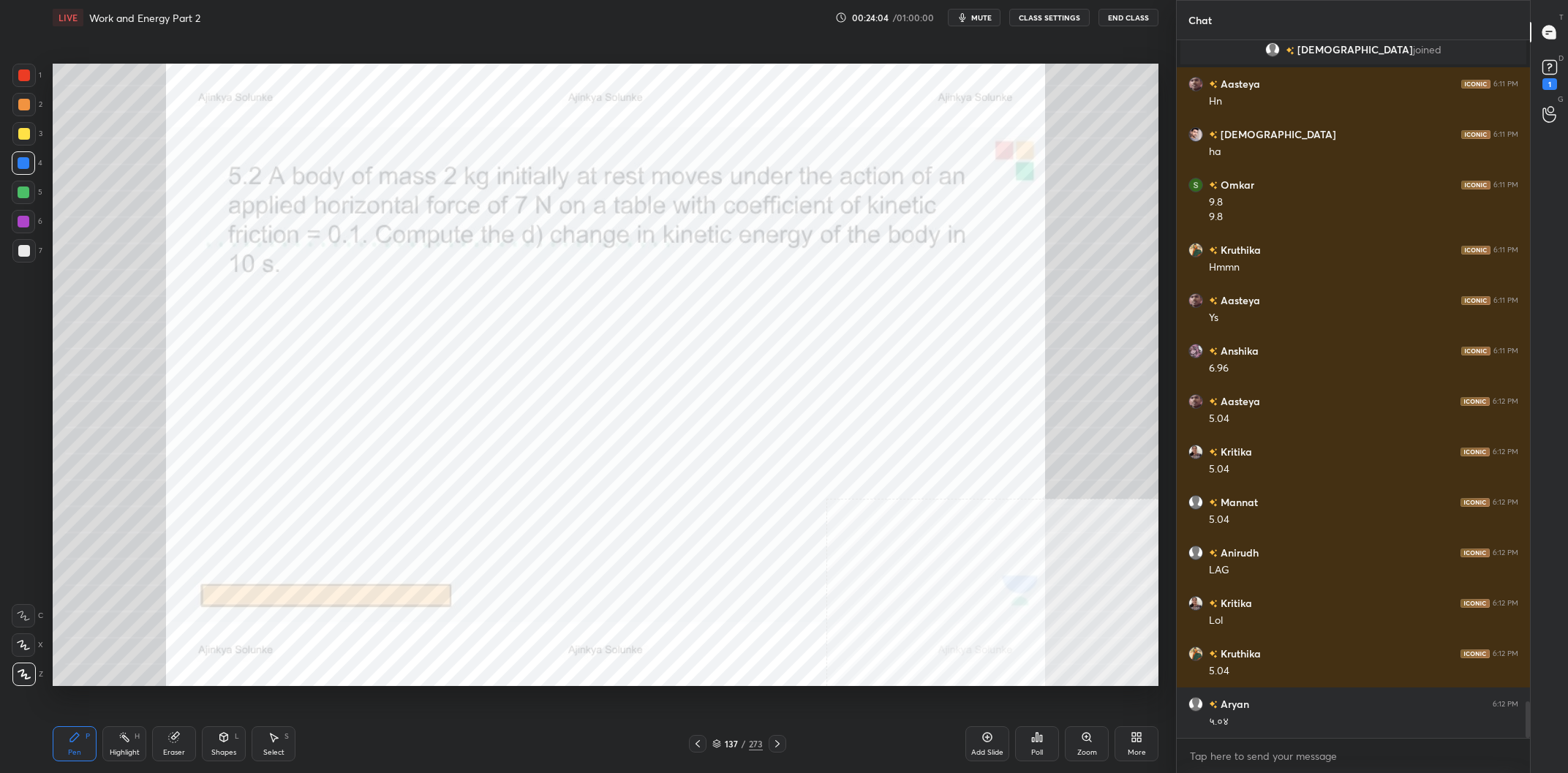
scroll to position [12703, 0]
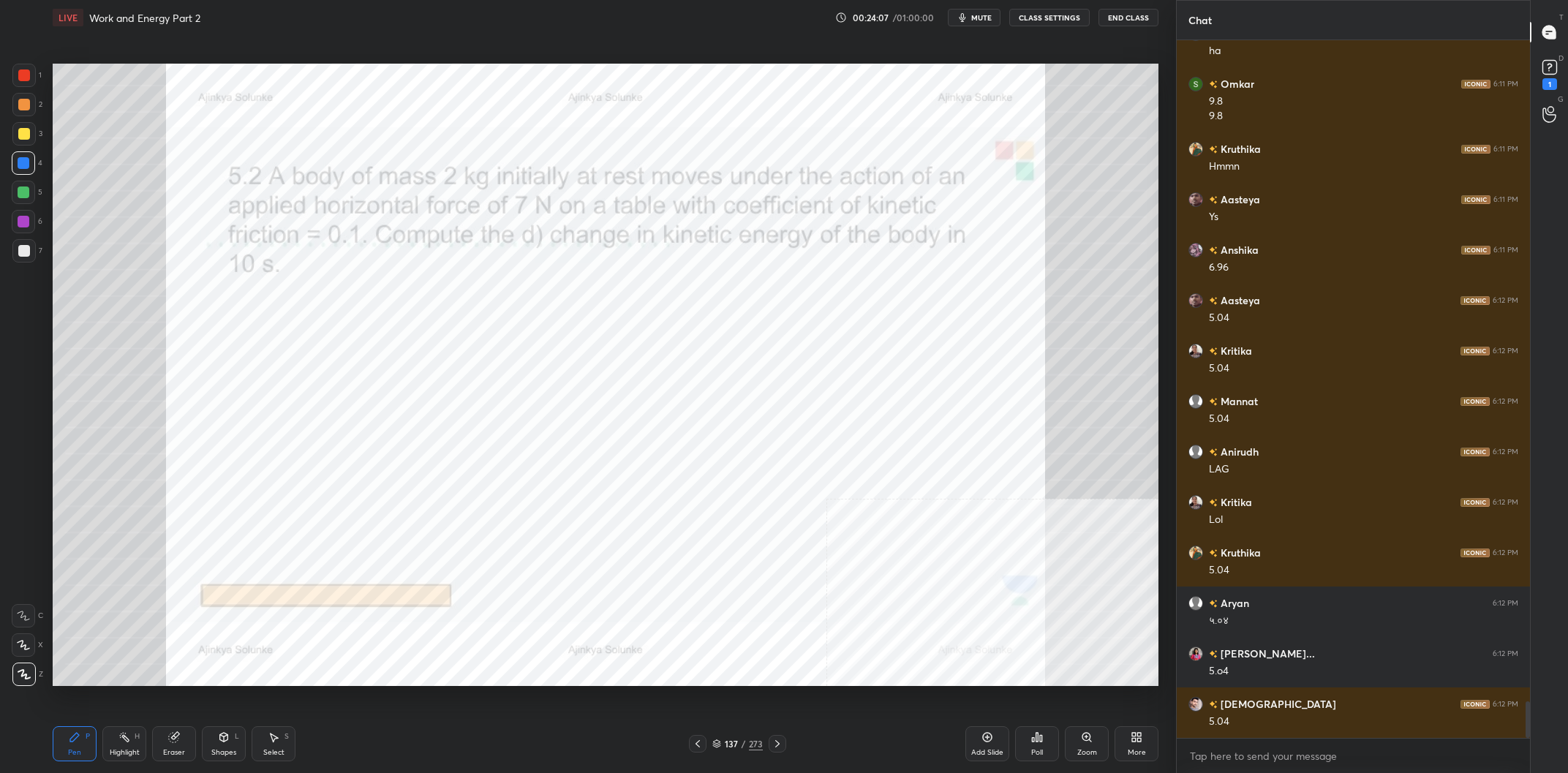
click at [26, 198] on div at bounding box center [24, 193] width 12 height 12
click at [27, 197] on div at bounding box center [24, 193] width 12 height 12
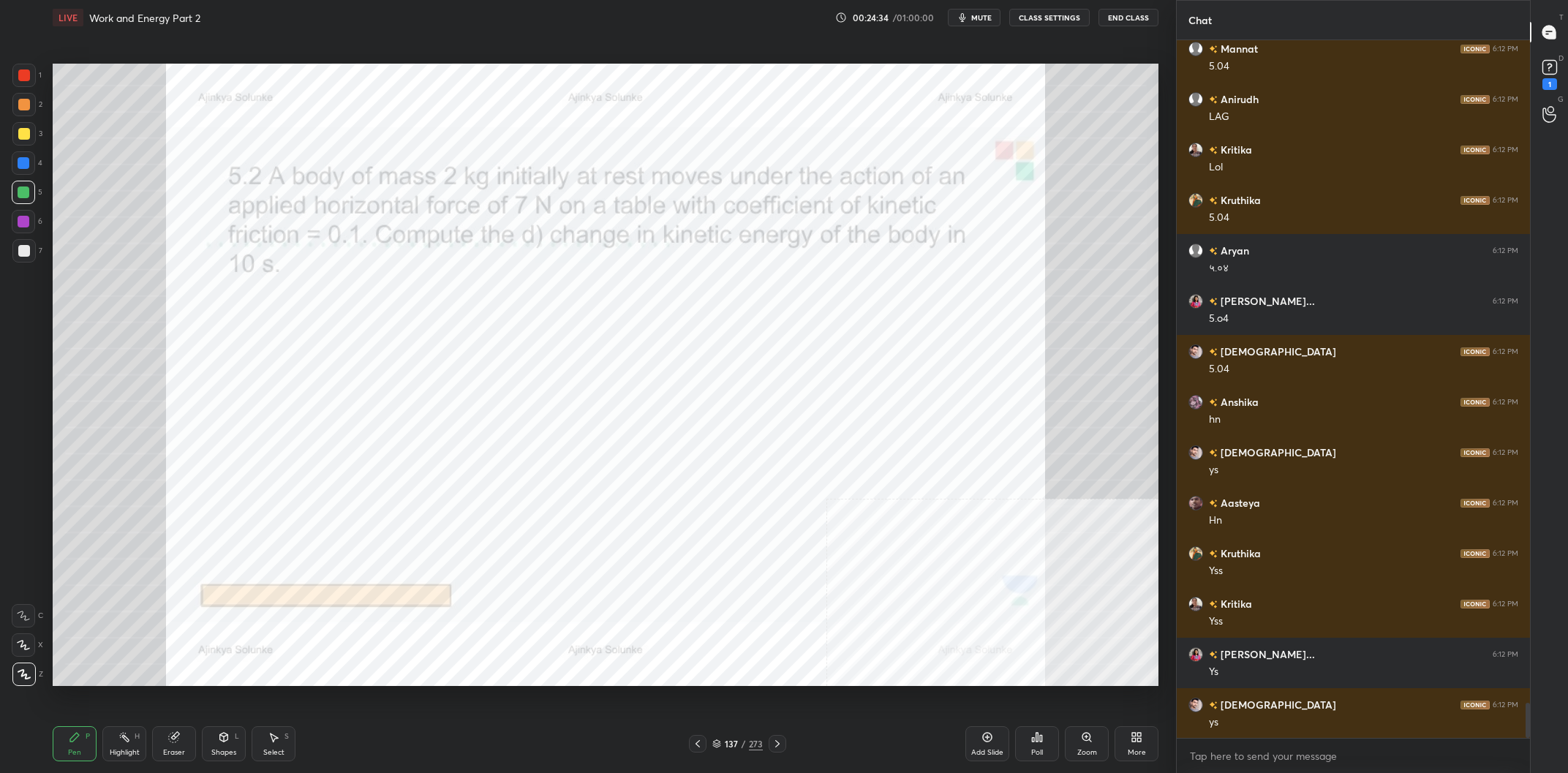
scroll to position [13107, 0]
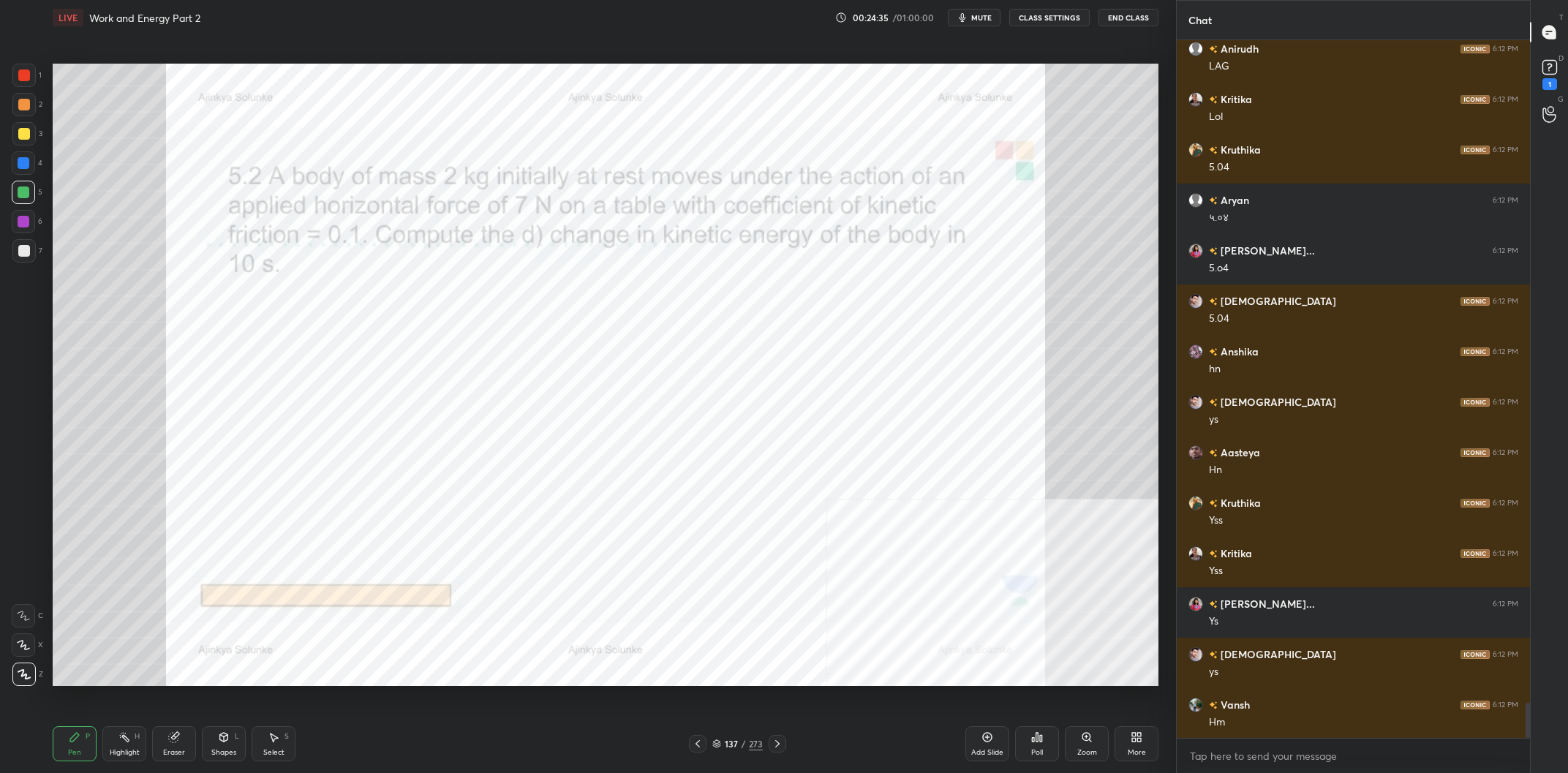
click at [27, 216] on div at bounding box center [23, 221] width 23 height 23
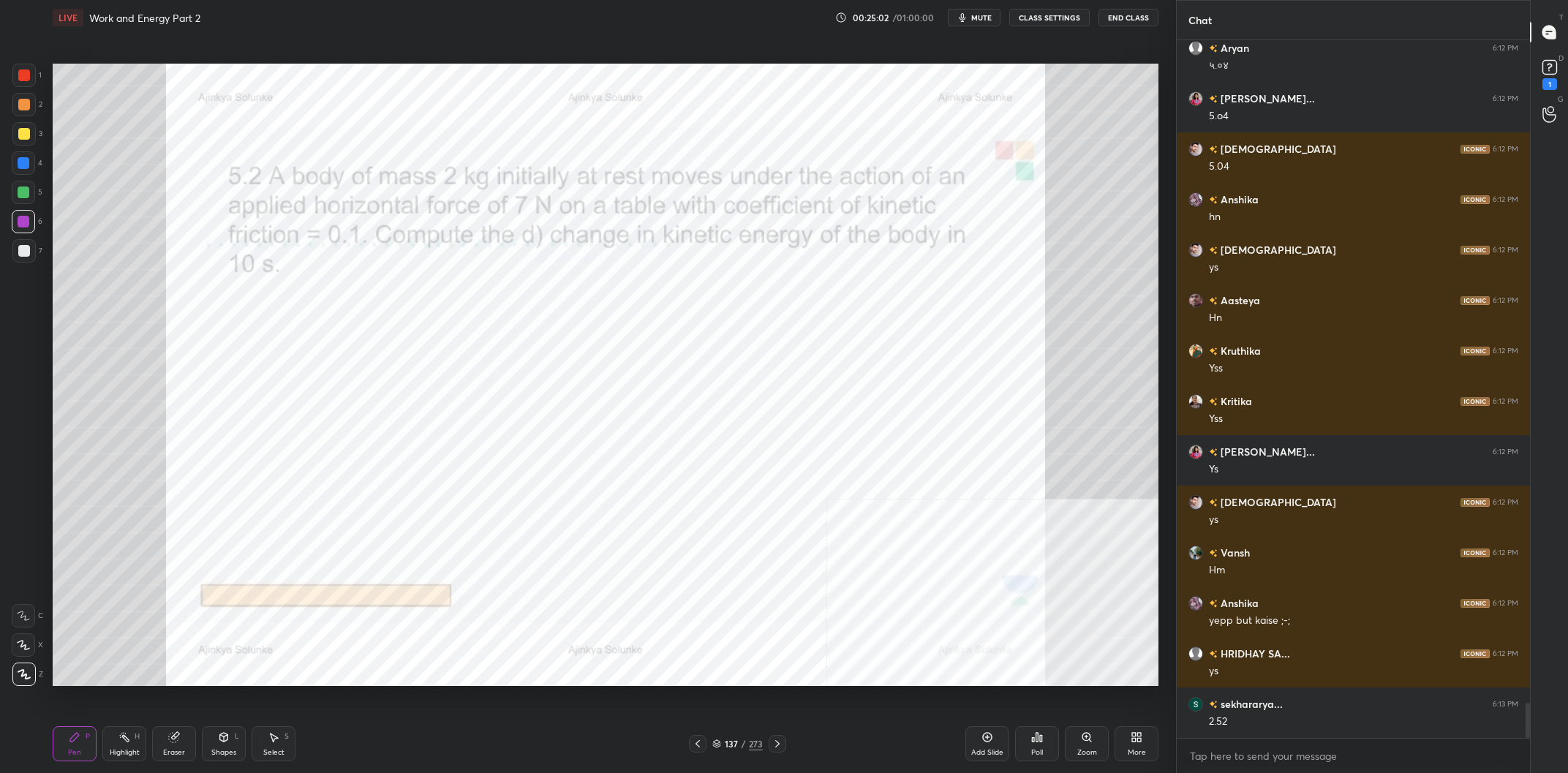
scroll to position [13309, 0]
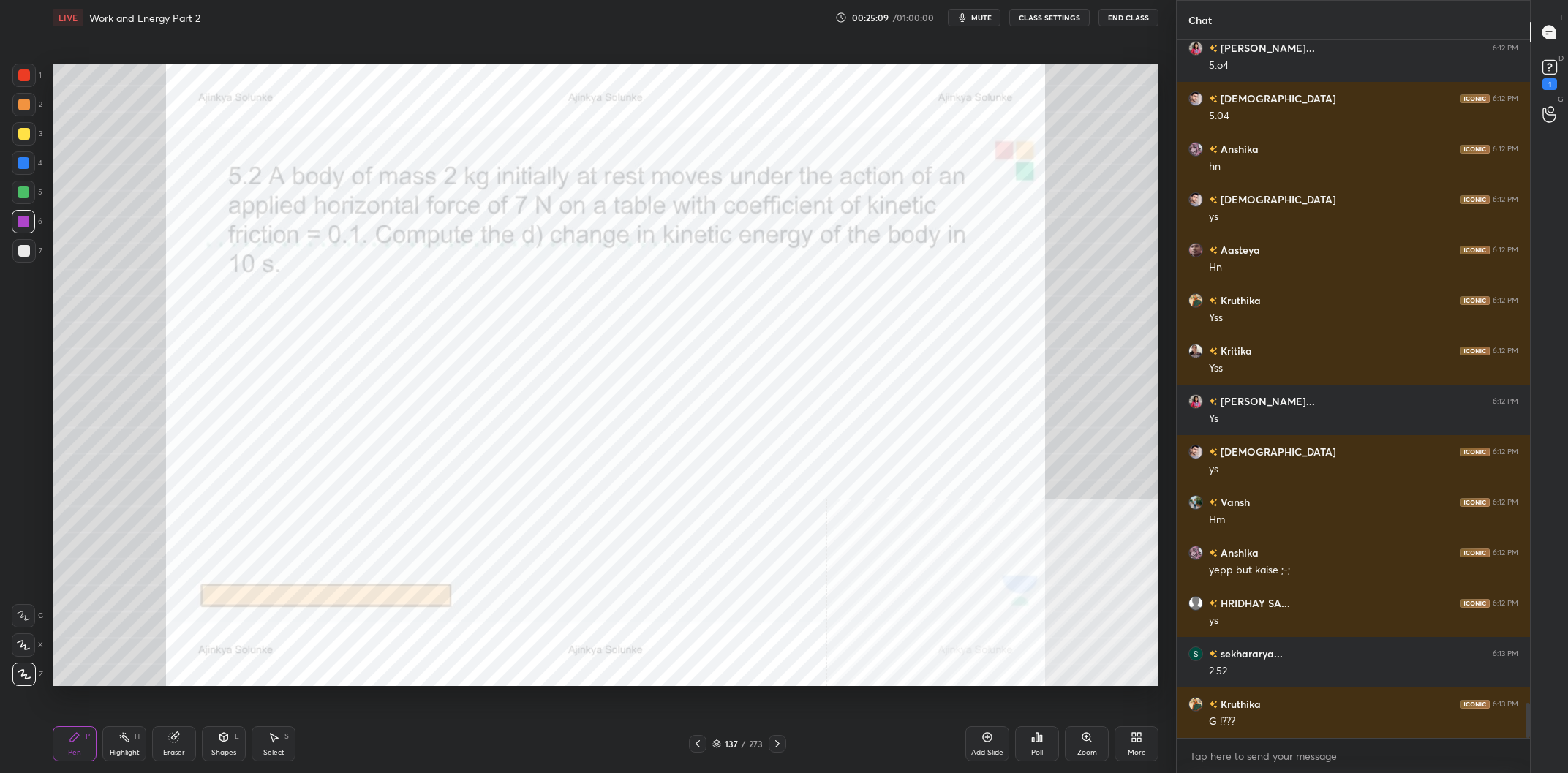
click at [28, 189] on div at bounding box center [24, 193] width 12 height 12
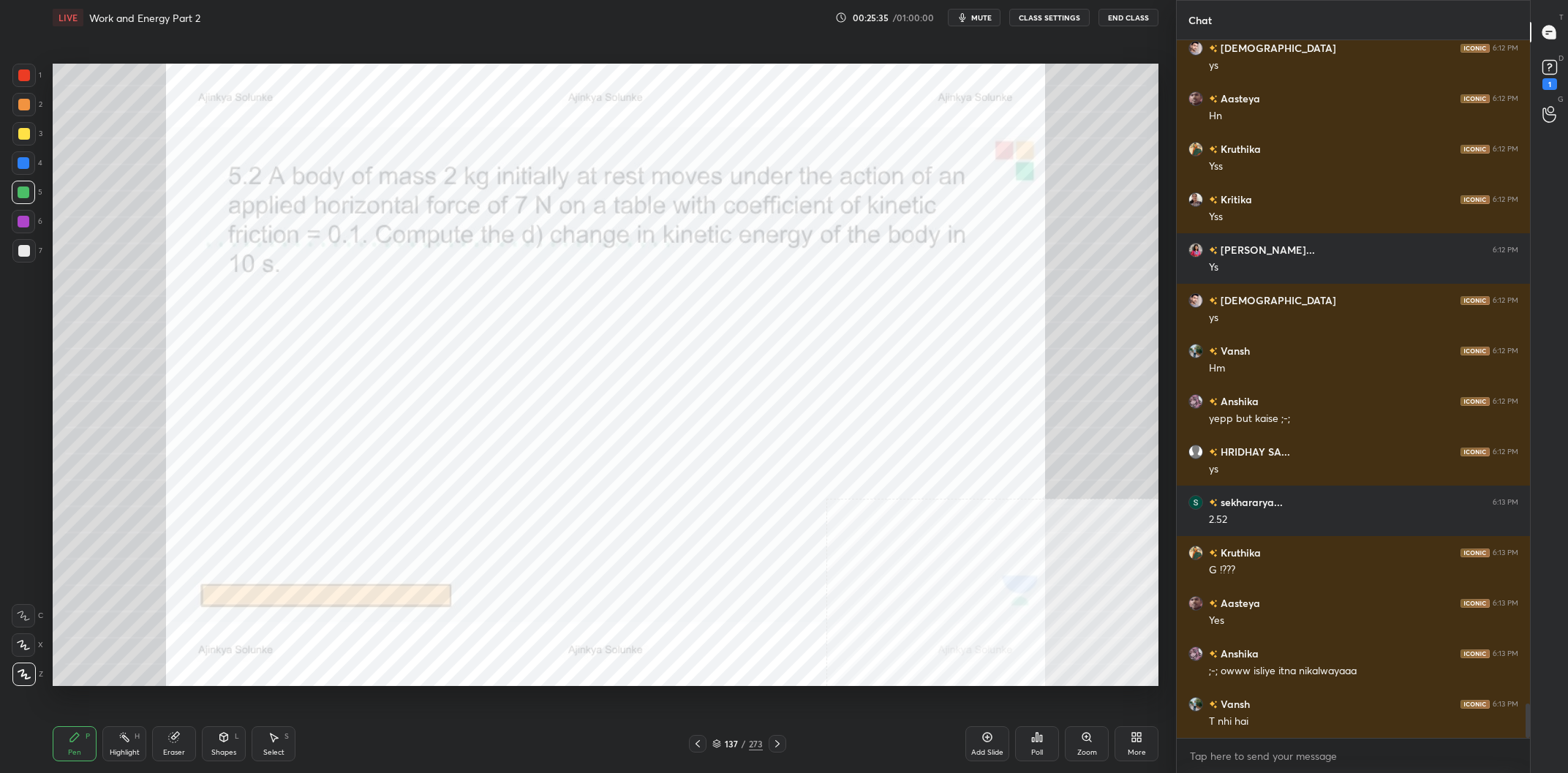
scroll to position [13511, 0]
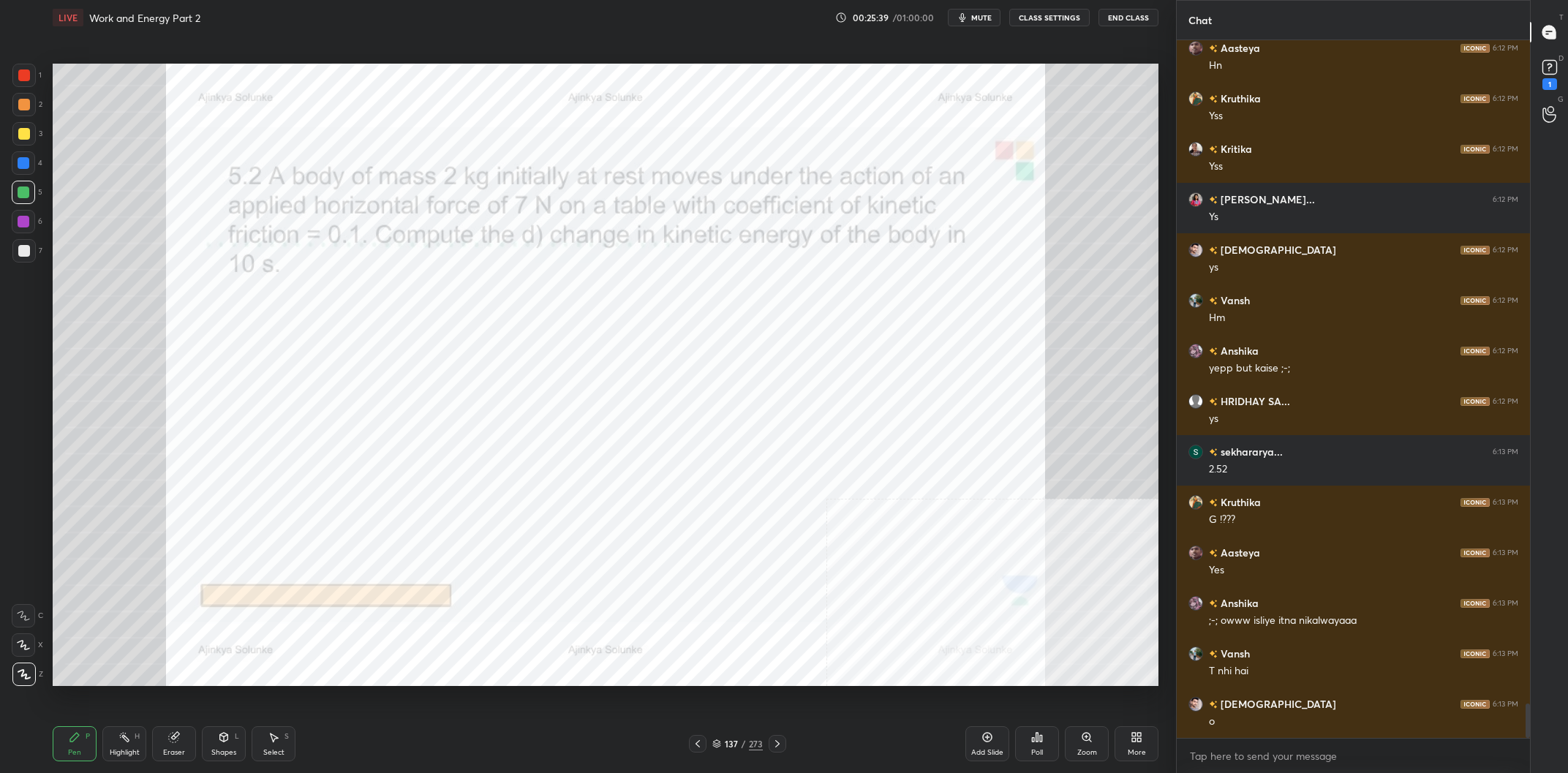
click at [163, 750] on div "Eraser" at bounding box center [173, 743] width 44 height 35
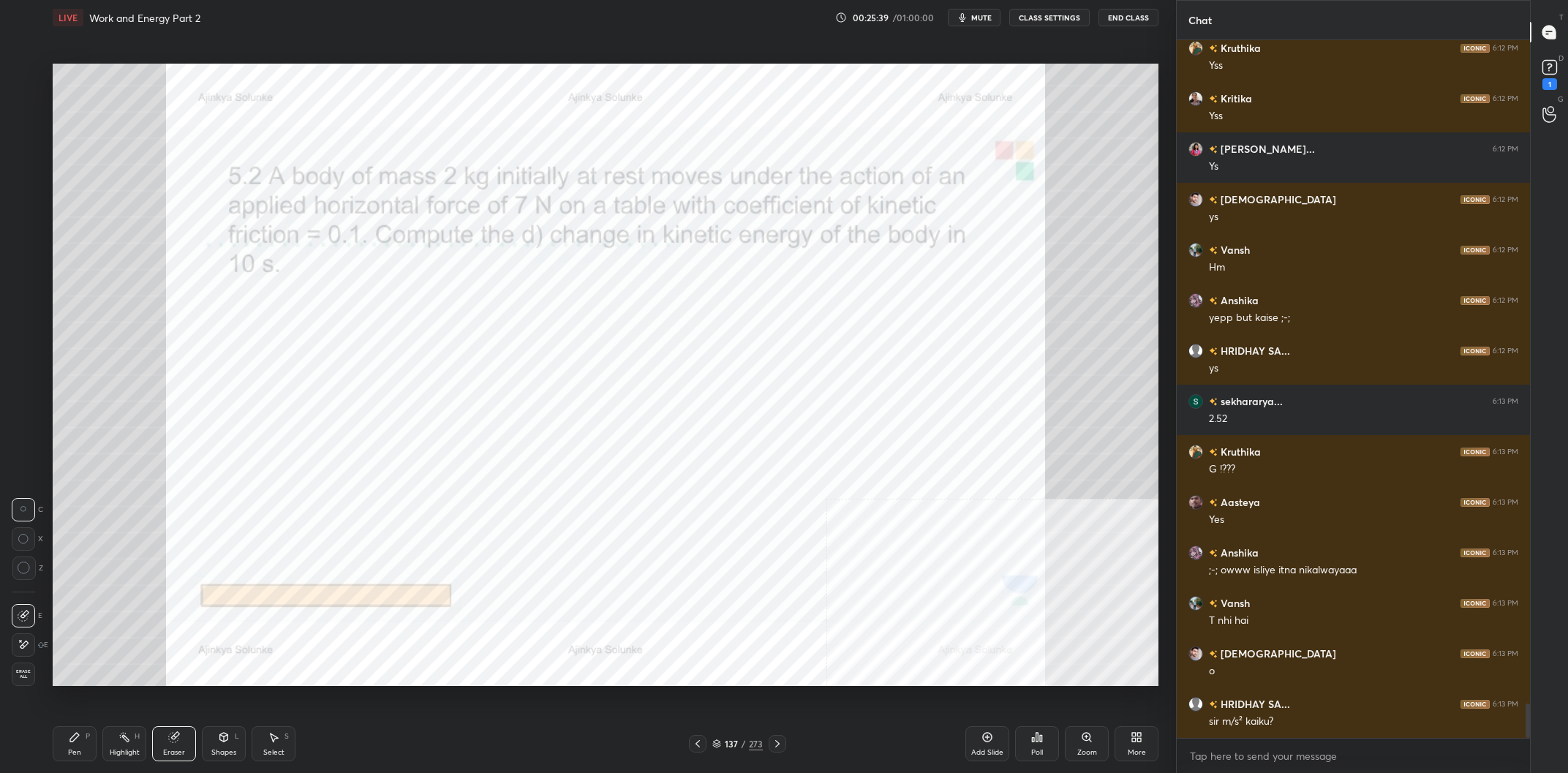
click at [141, 743] on div "Highlight H" at bounding box center [124, 743] width 44 height 35
click at [138, 741] on div "H" at bounding box center [137, 736] width 5 height 8
click at [82, 737] on div "Pen P" at bounding box center [74, 743] width 44 height 35
click at [84, 735] on div "Pen P" at bounding box center [74, 743] width 44 height 35
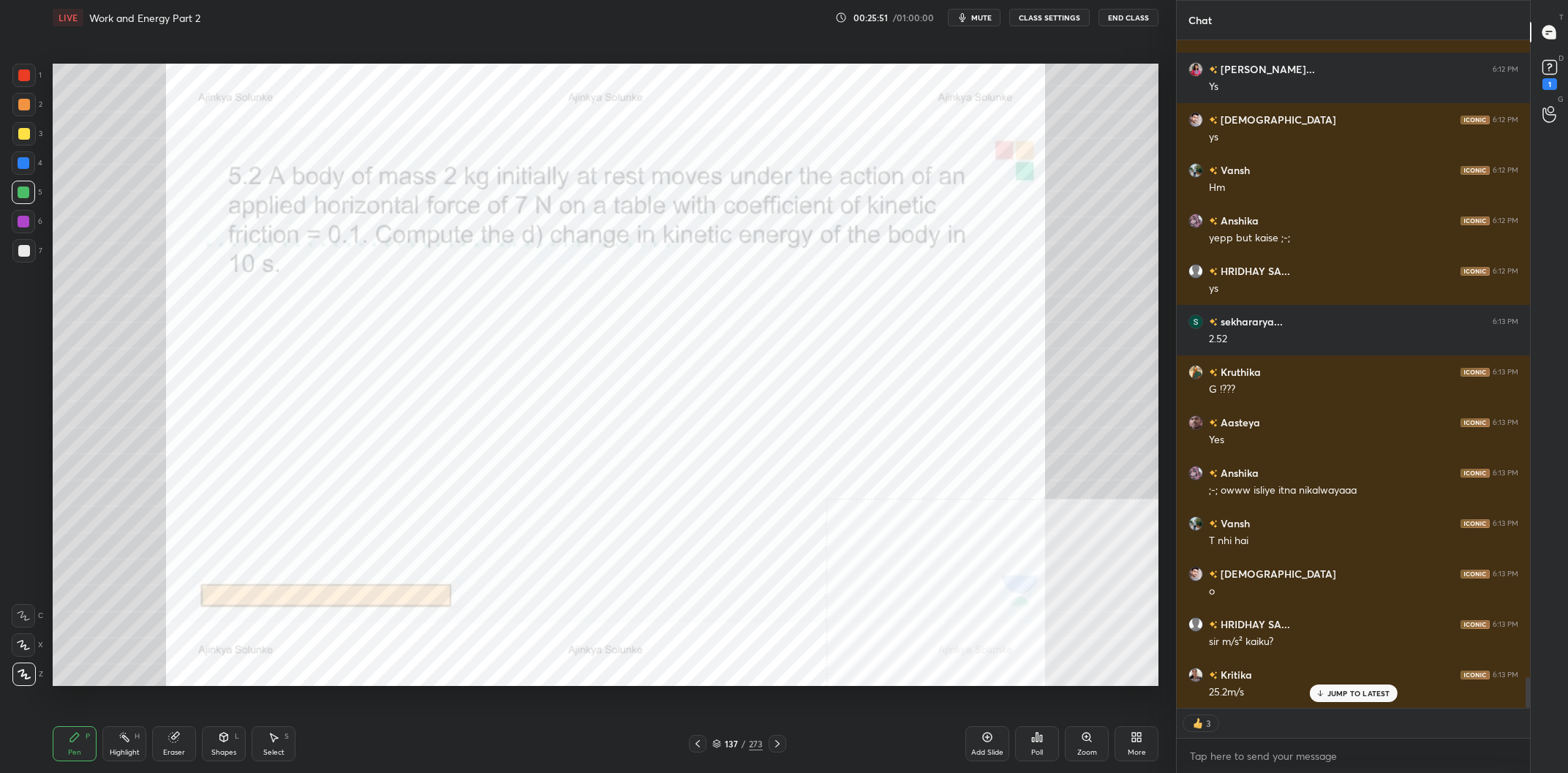
scroll to position [13692, 0]
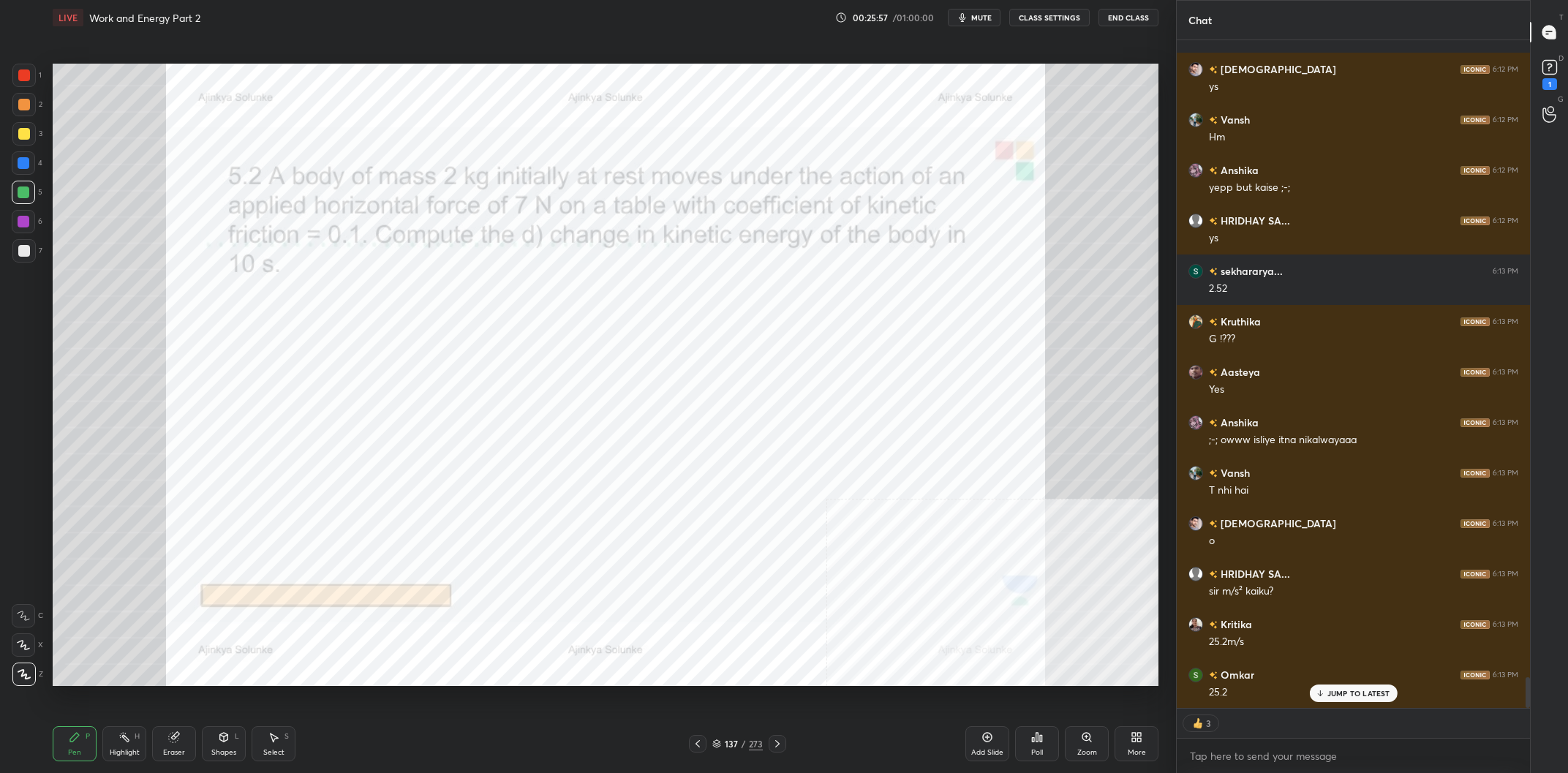
click at [25, 239] on div "6" at bounding box center [27, 224] width 31 height 29
click at [18, 230] on div at bounding box center [23, 221] width 23 height 23
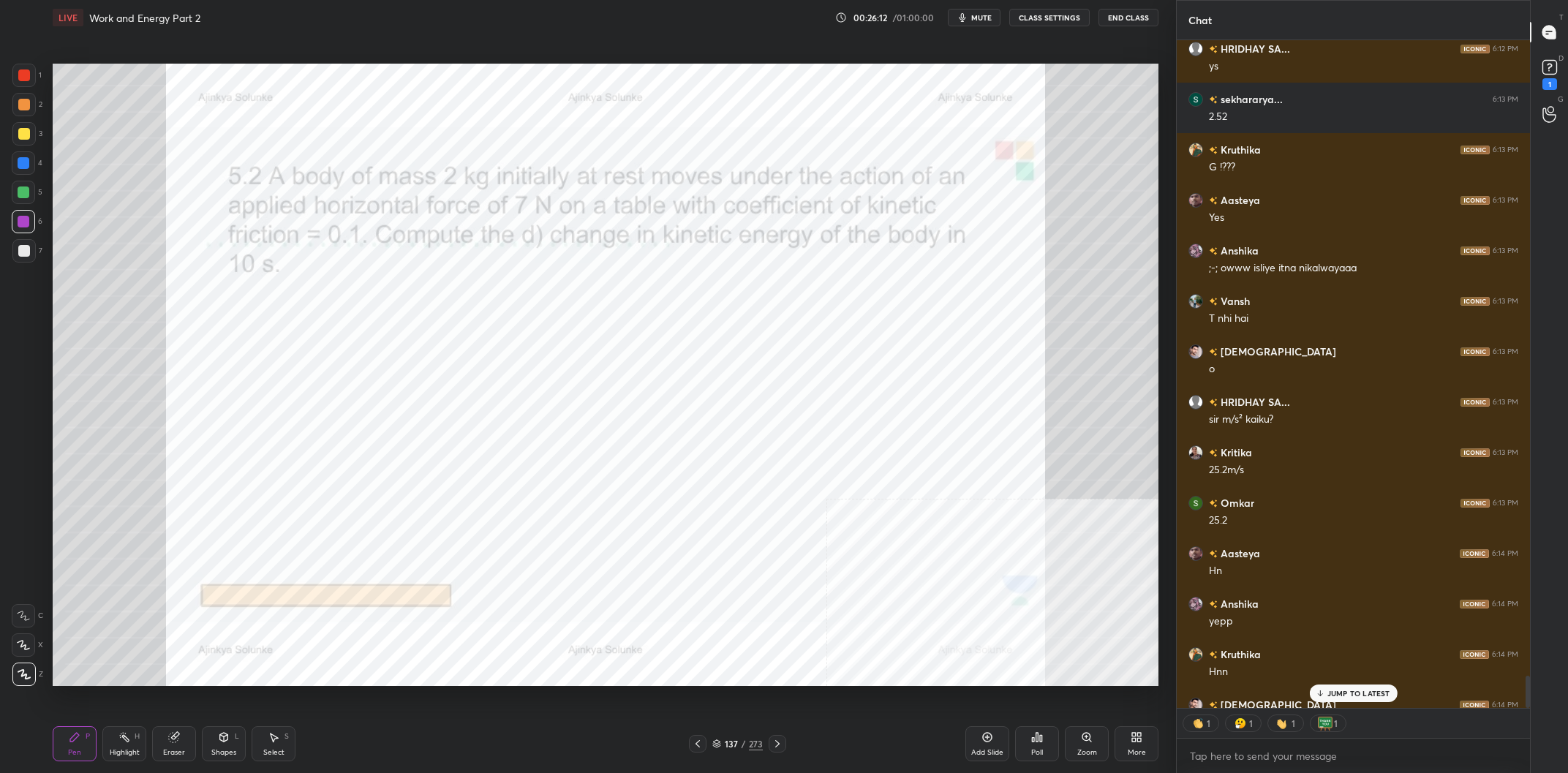
scroll to position [13944, 0]
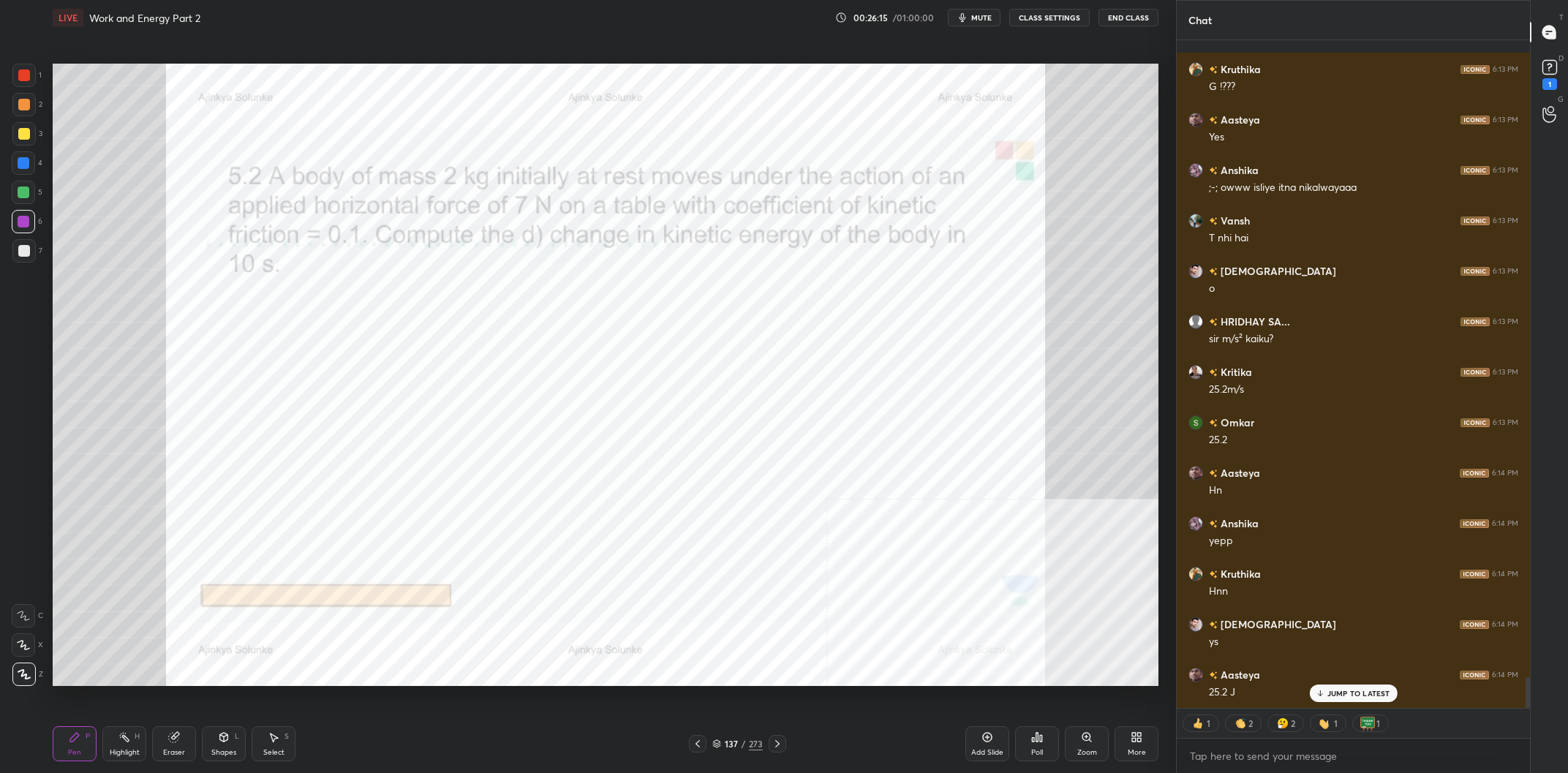
click at [27, 141] on div at bounding box center [24, 133] width 23 height 23
click at [989, 742] on icon at bounding box center [988, 737] width 12 height 12
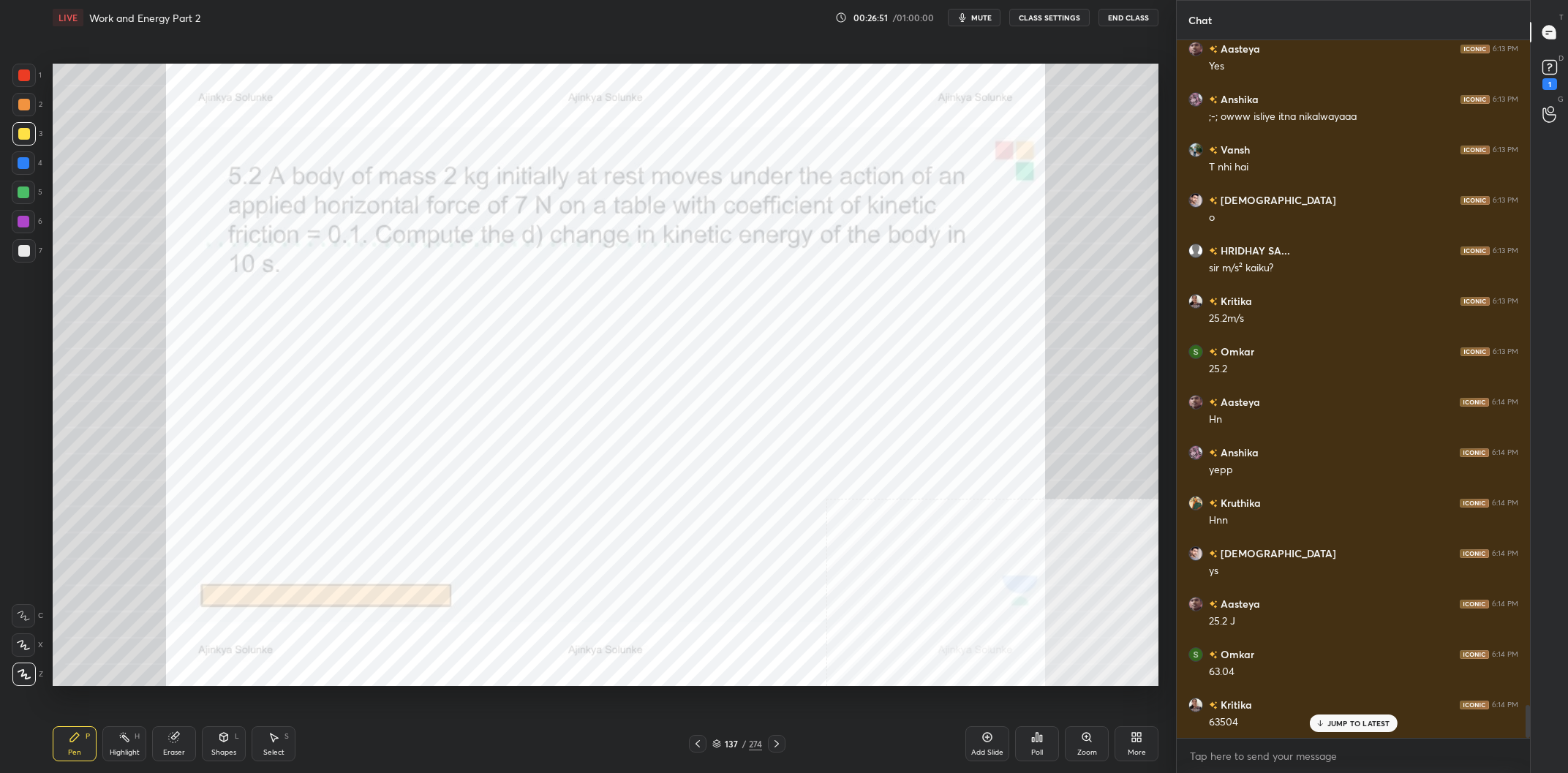
scroll to position [14066, 0]
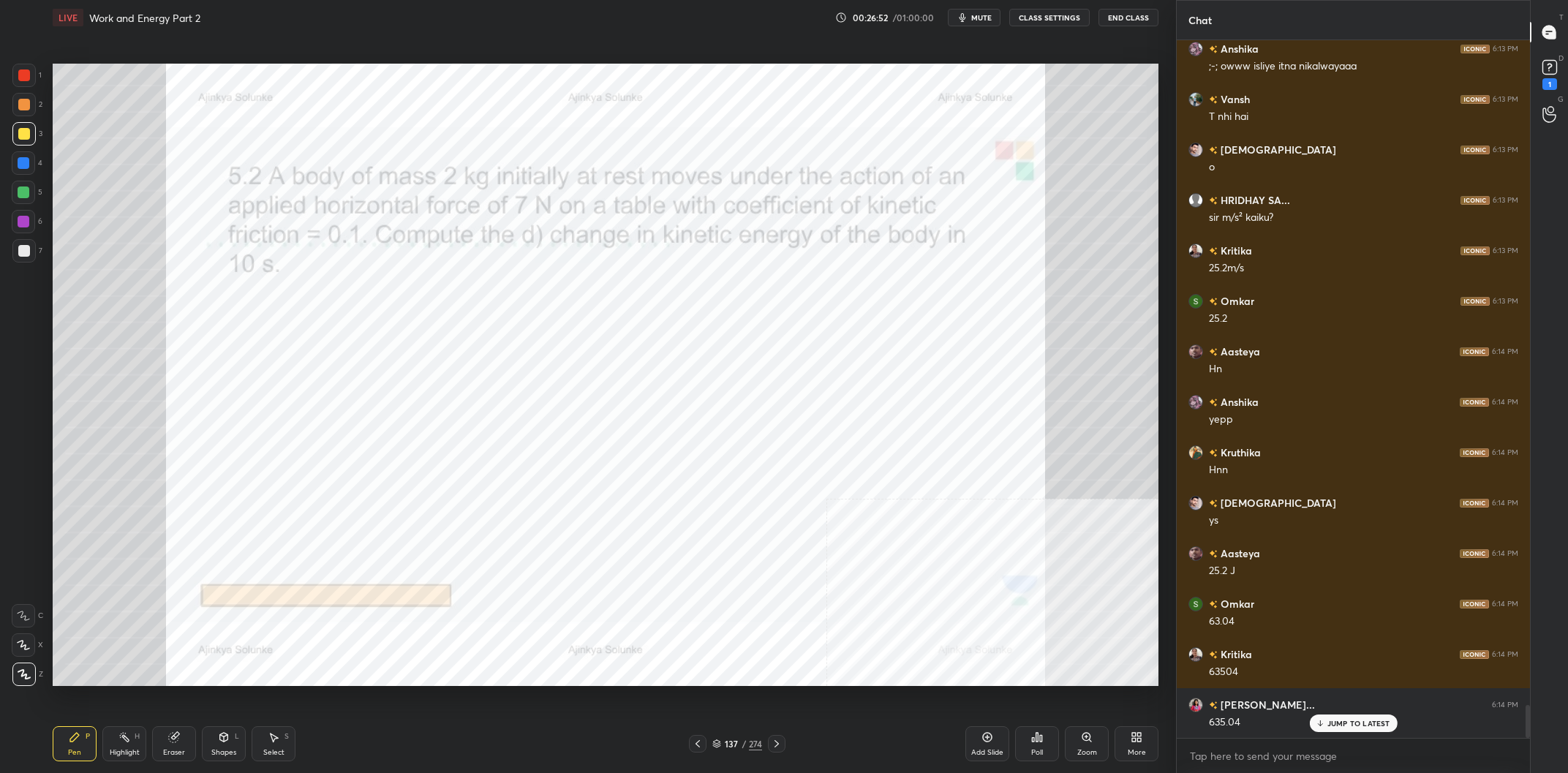
click at [23, 217] on div at bounding box center [24, 222] width 12 height 12
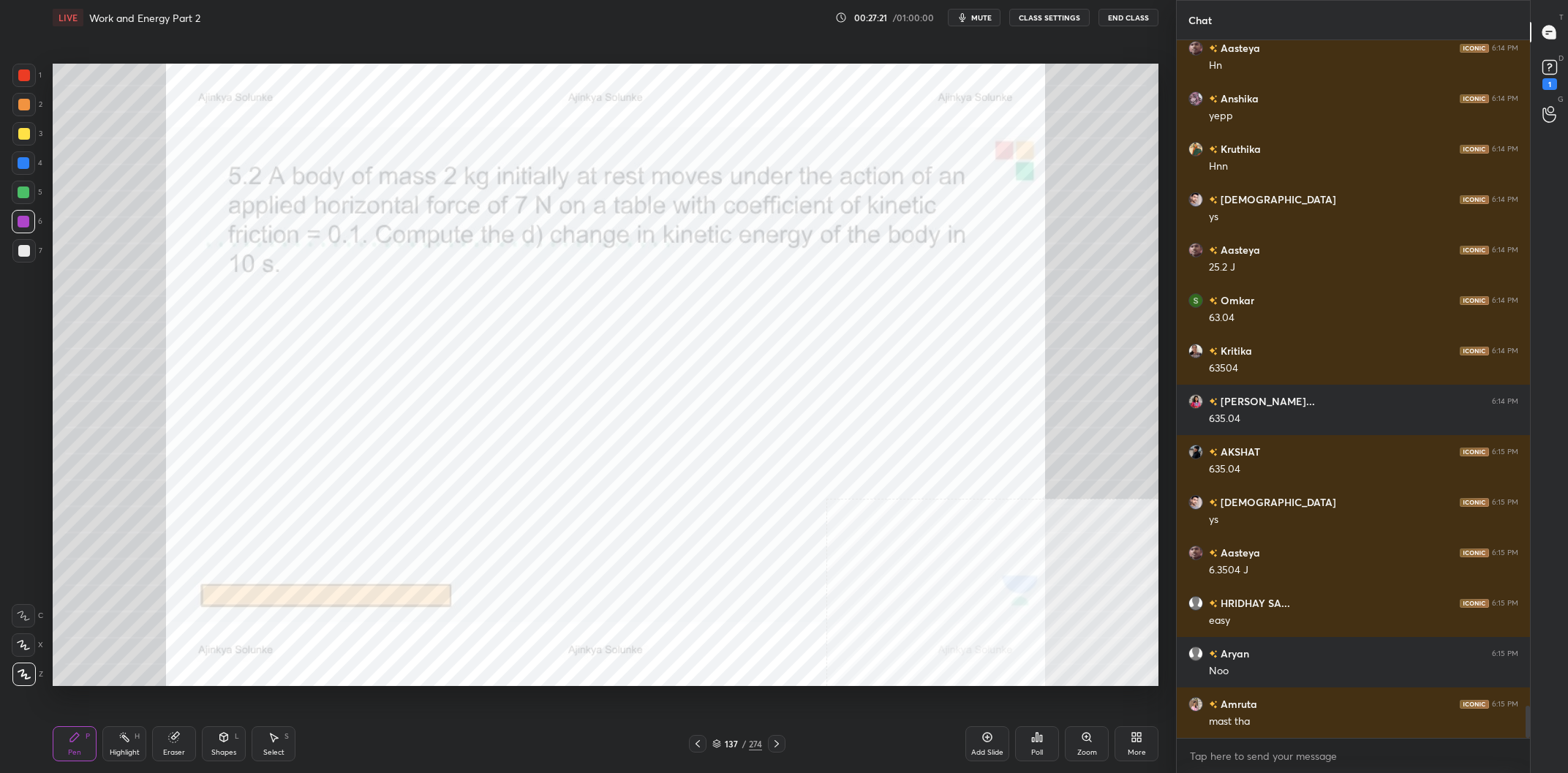
scroll to position [14420, 0]
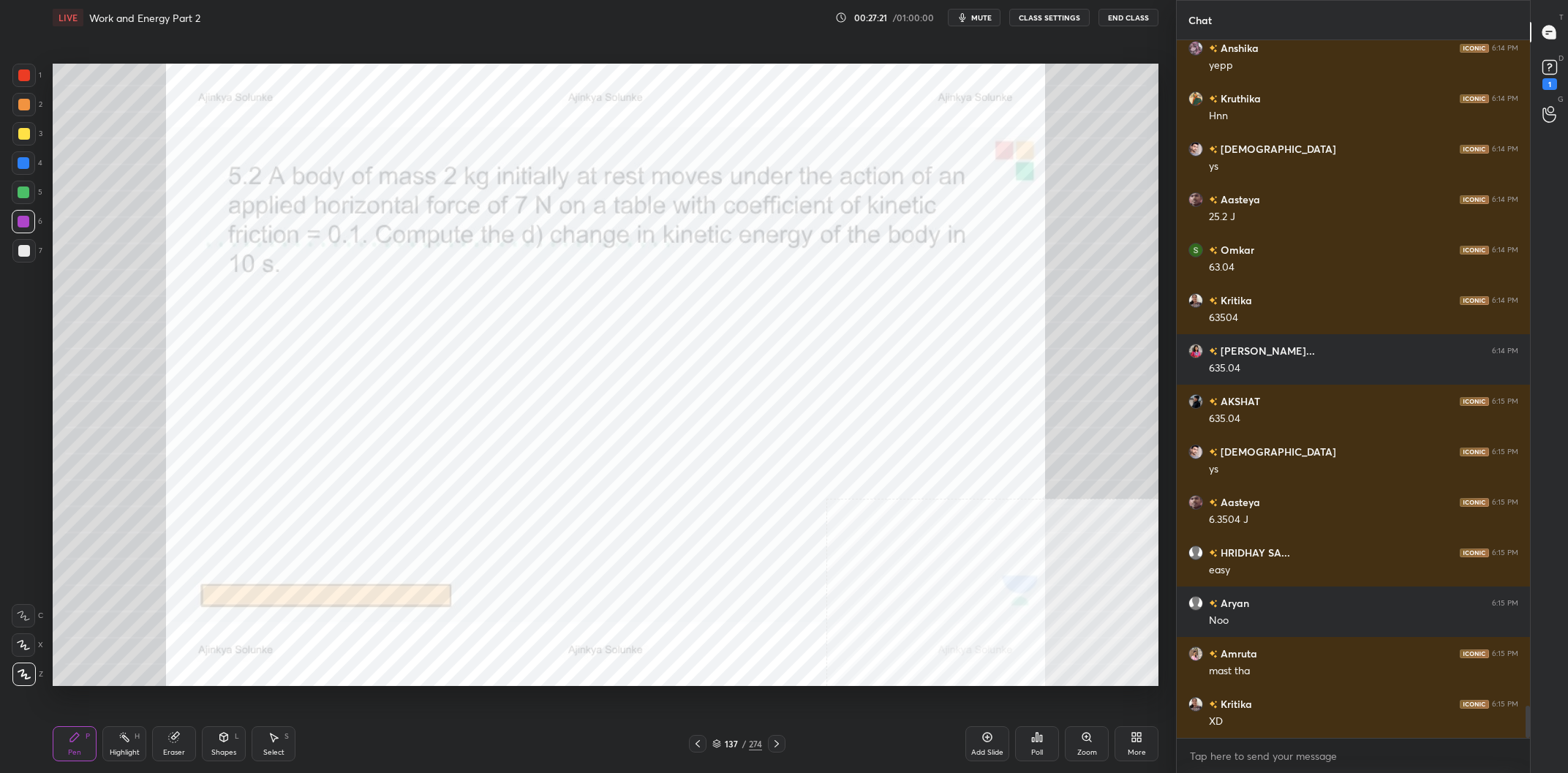
click at [26, 101] on div at bounding box center [24, 105] width 12 height 12
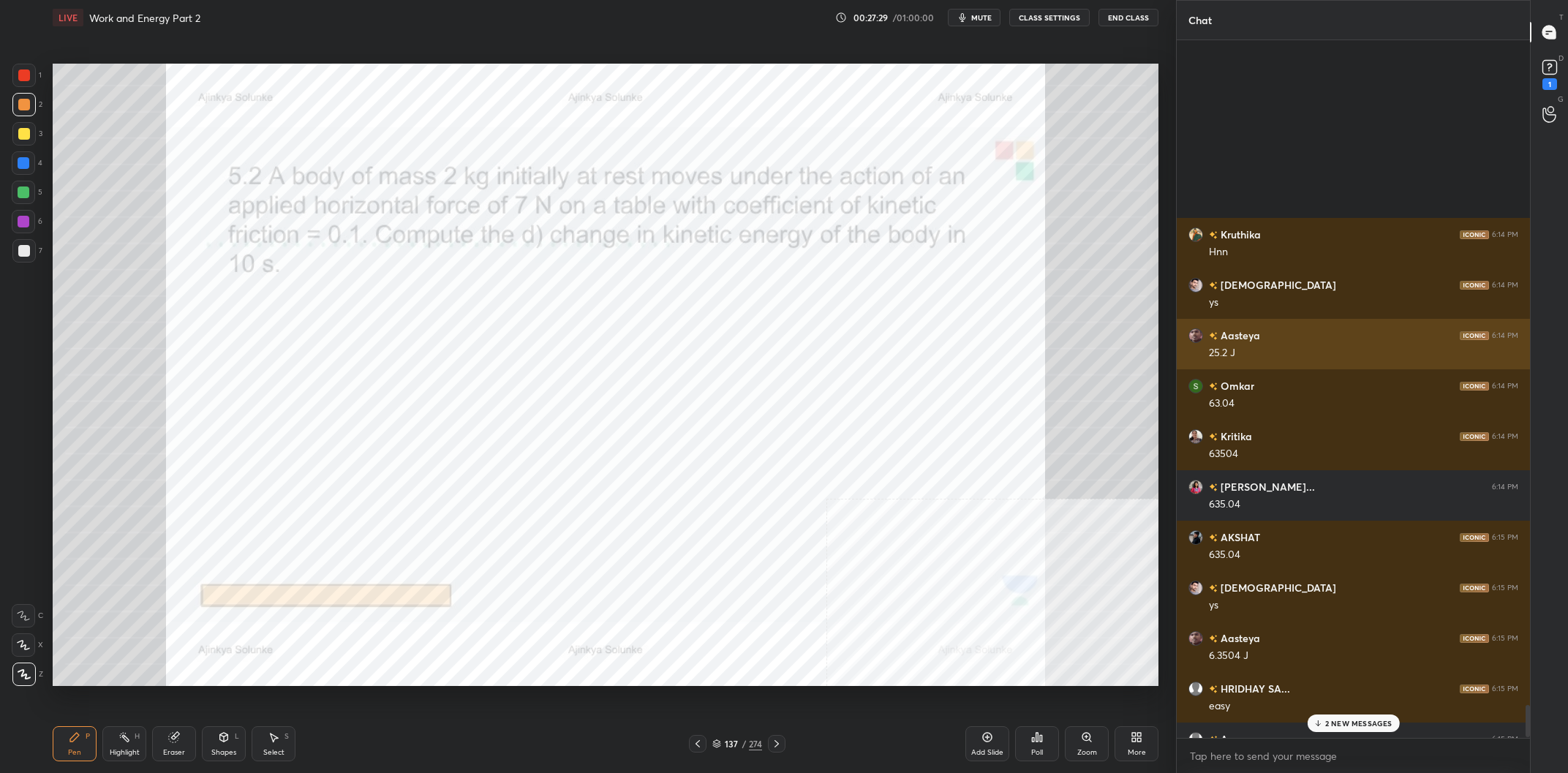
scroll to position [14570, 0]
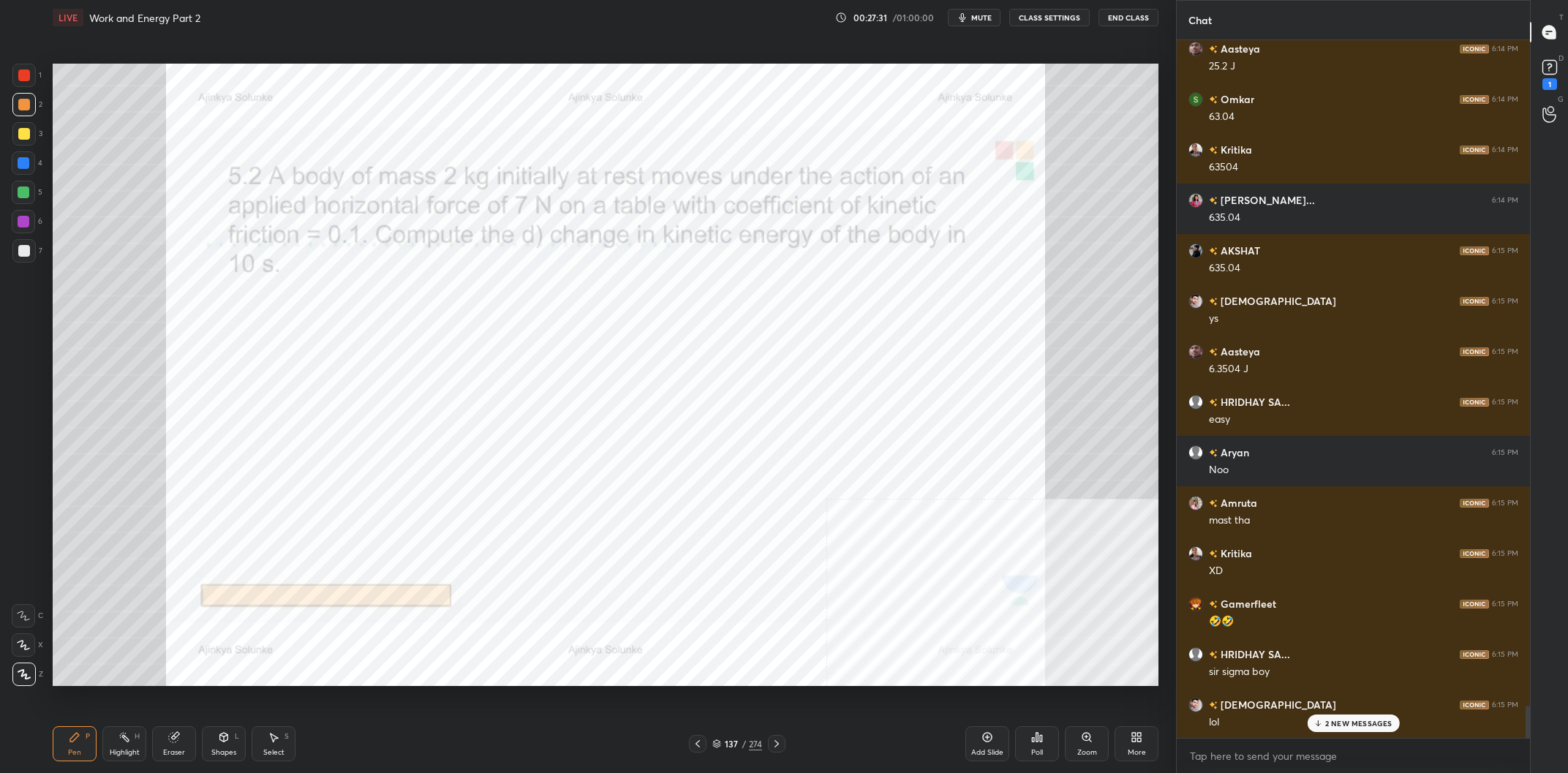
click at [115, 763] on div "Pen P Highlight H Eraser Shapes L Select S 137 / 274 Add Slide Poll Zoom More" at bounding box center [606, 744] width 1106 height 59
click at [119, 752] on div "Highlight" at bounding box center [125, 753] width 30 height 8
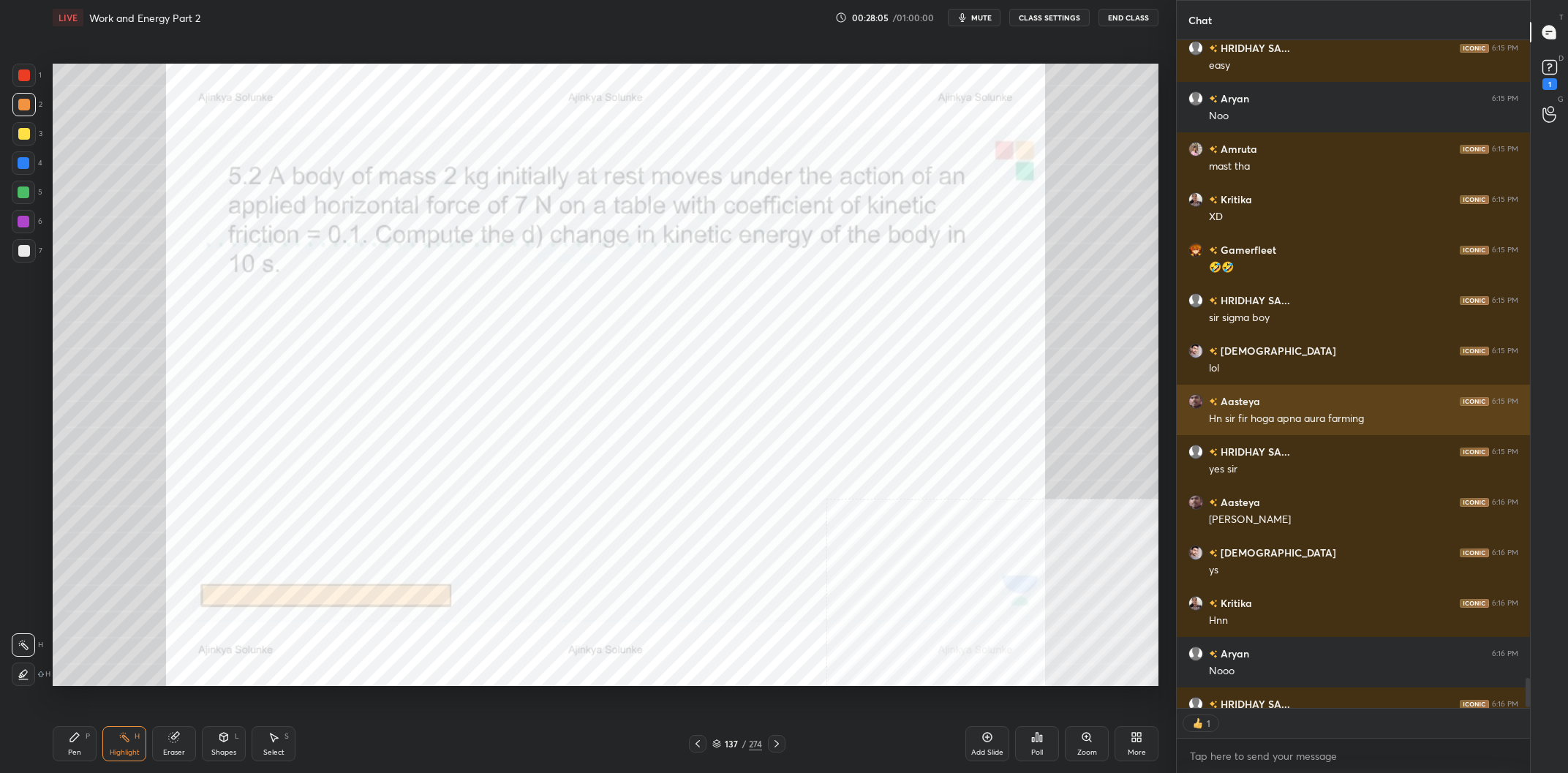
scroll to position [668, 353]
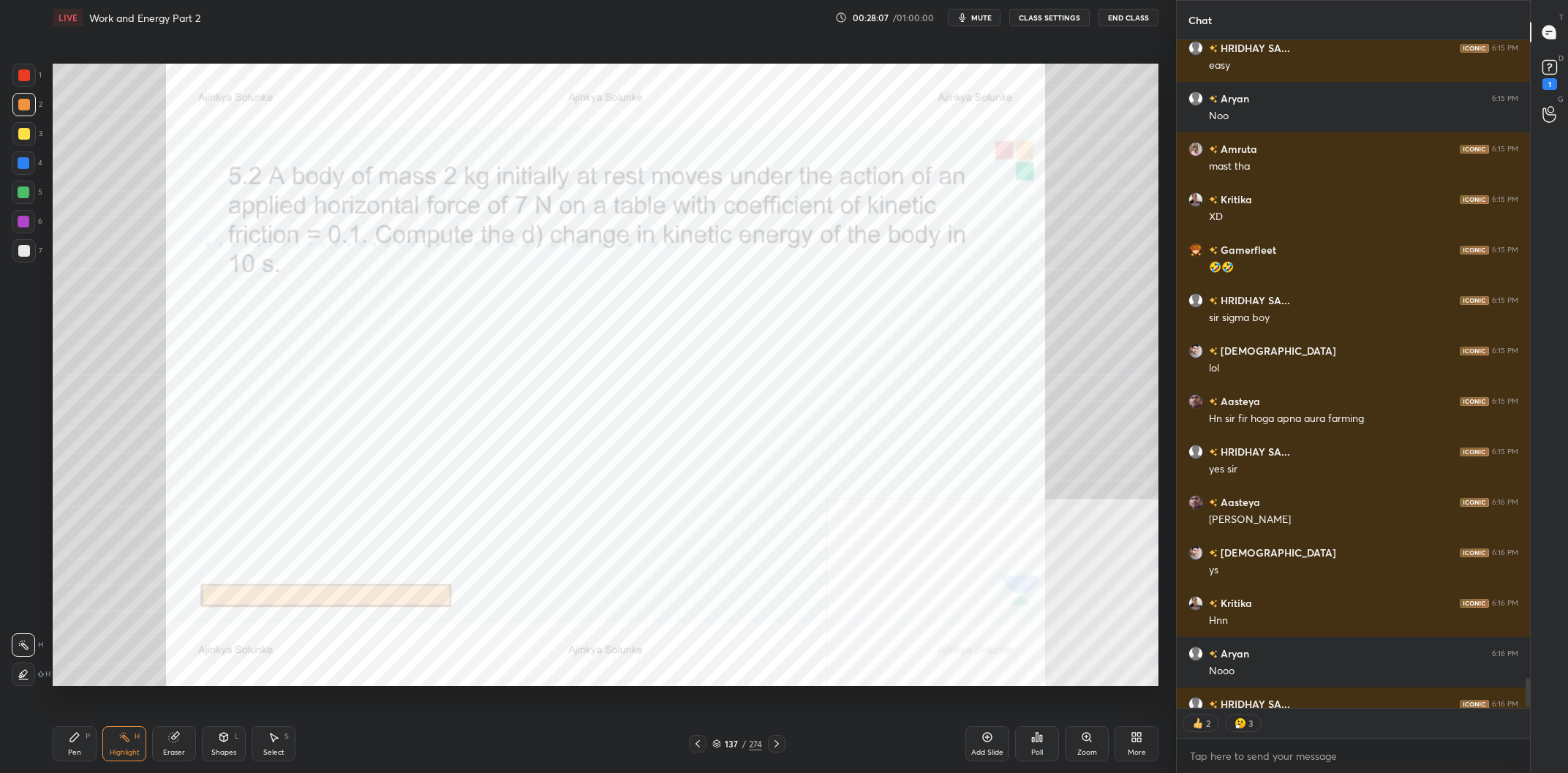
click at [738, 742] on div "137 / 274" at bounding box center [737, 743] width 49 height 13
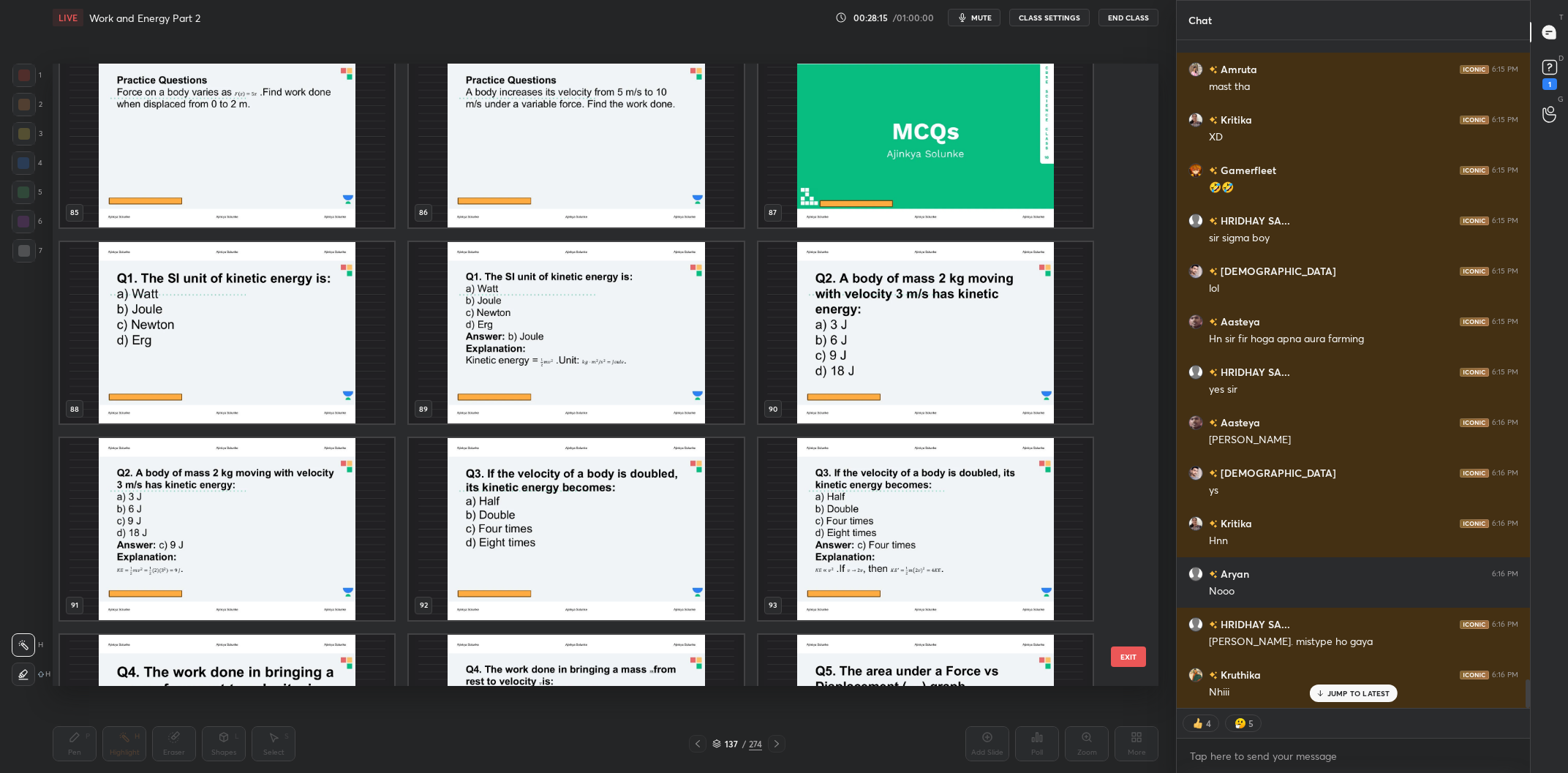
scroll to position [5340, 0]
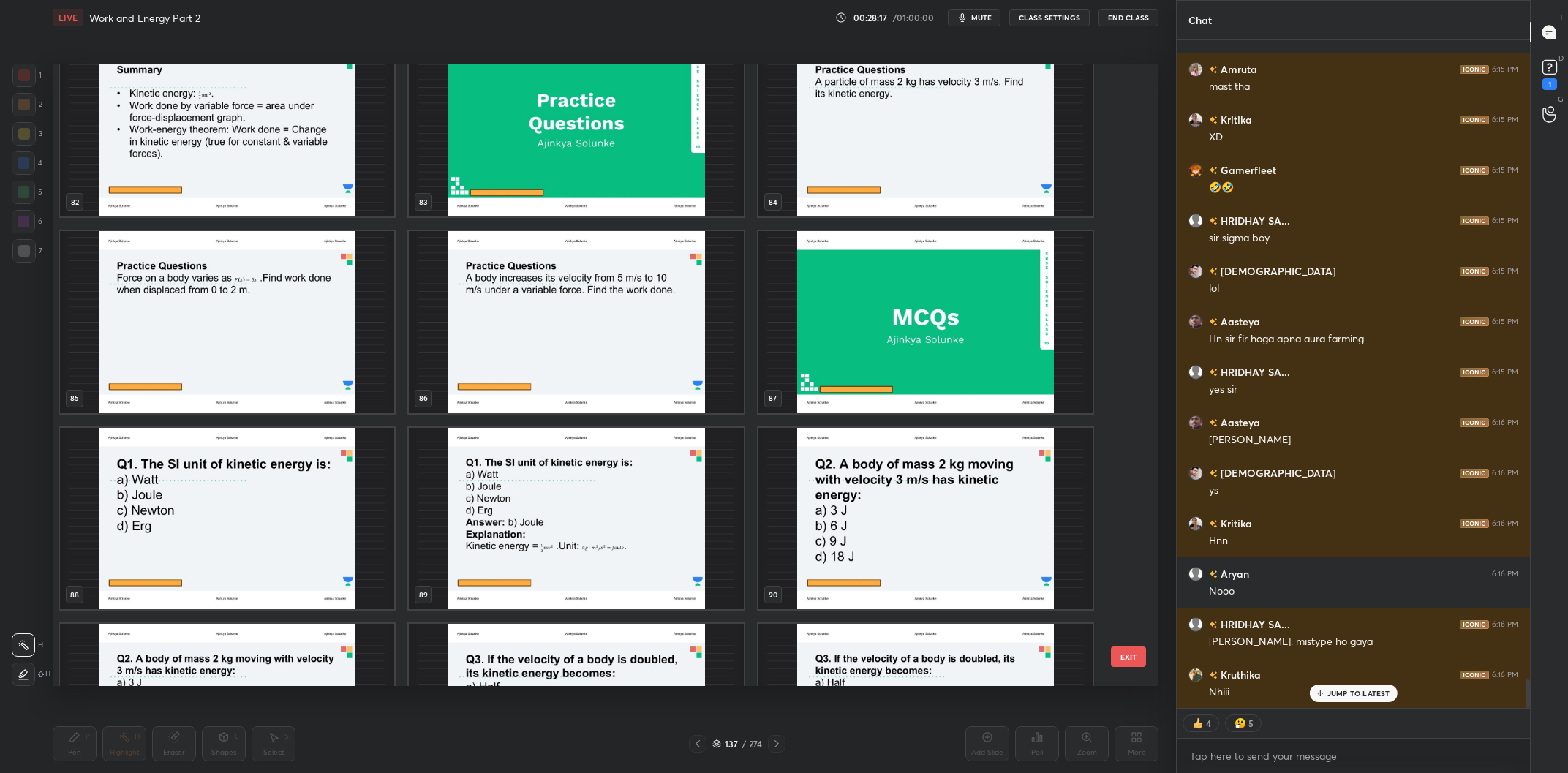
click at [272, 517] on img "grid" at bounding box center [227, 520] width 334 height 183
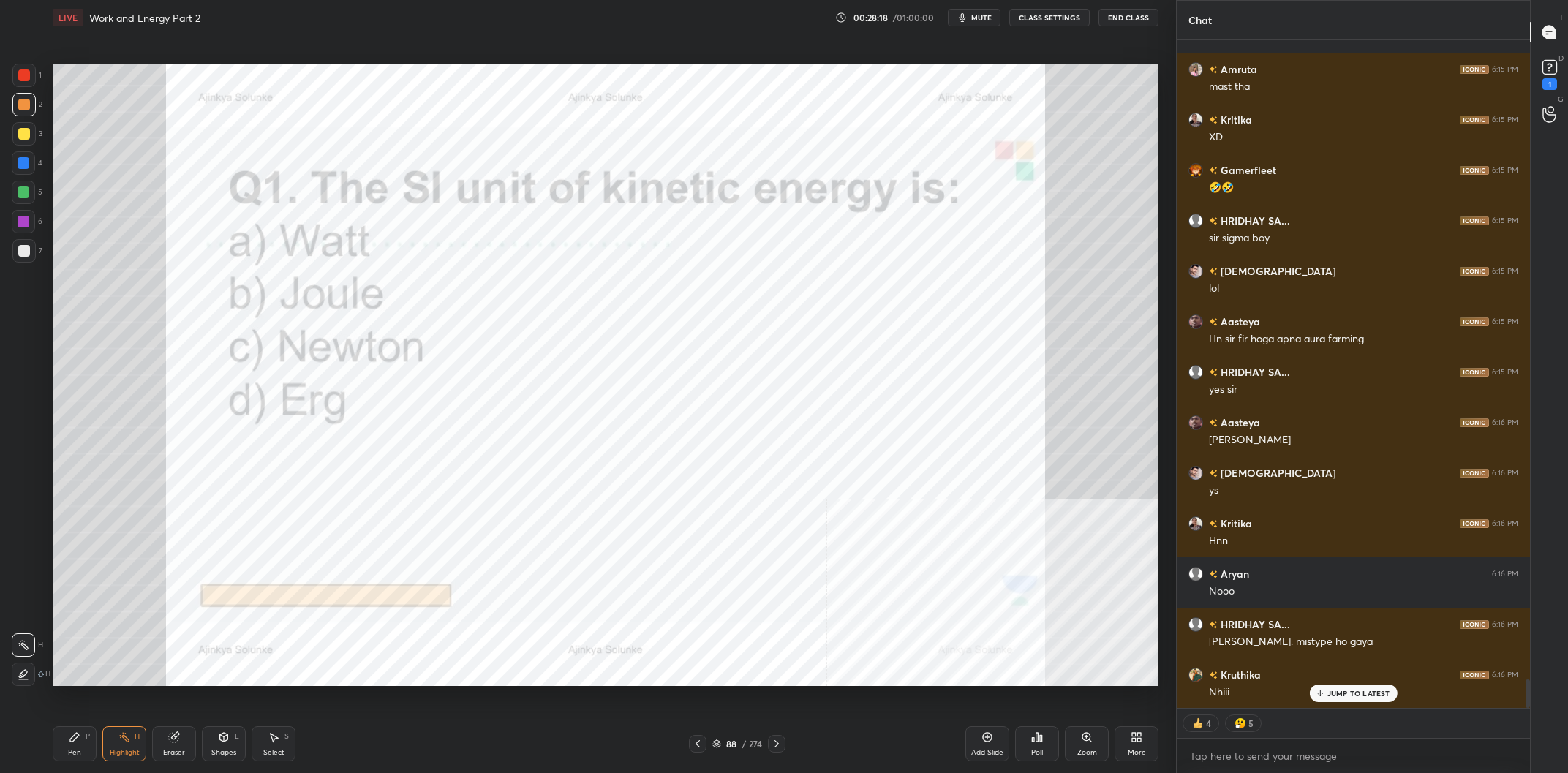
click at [272, 517] on img "grid" at bounding box center [227, 520] width 334 height 183
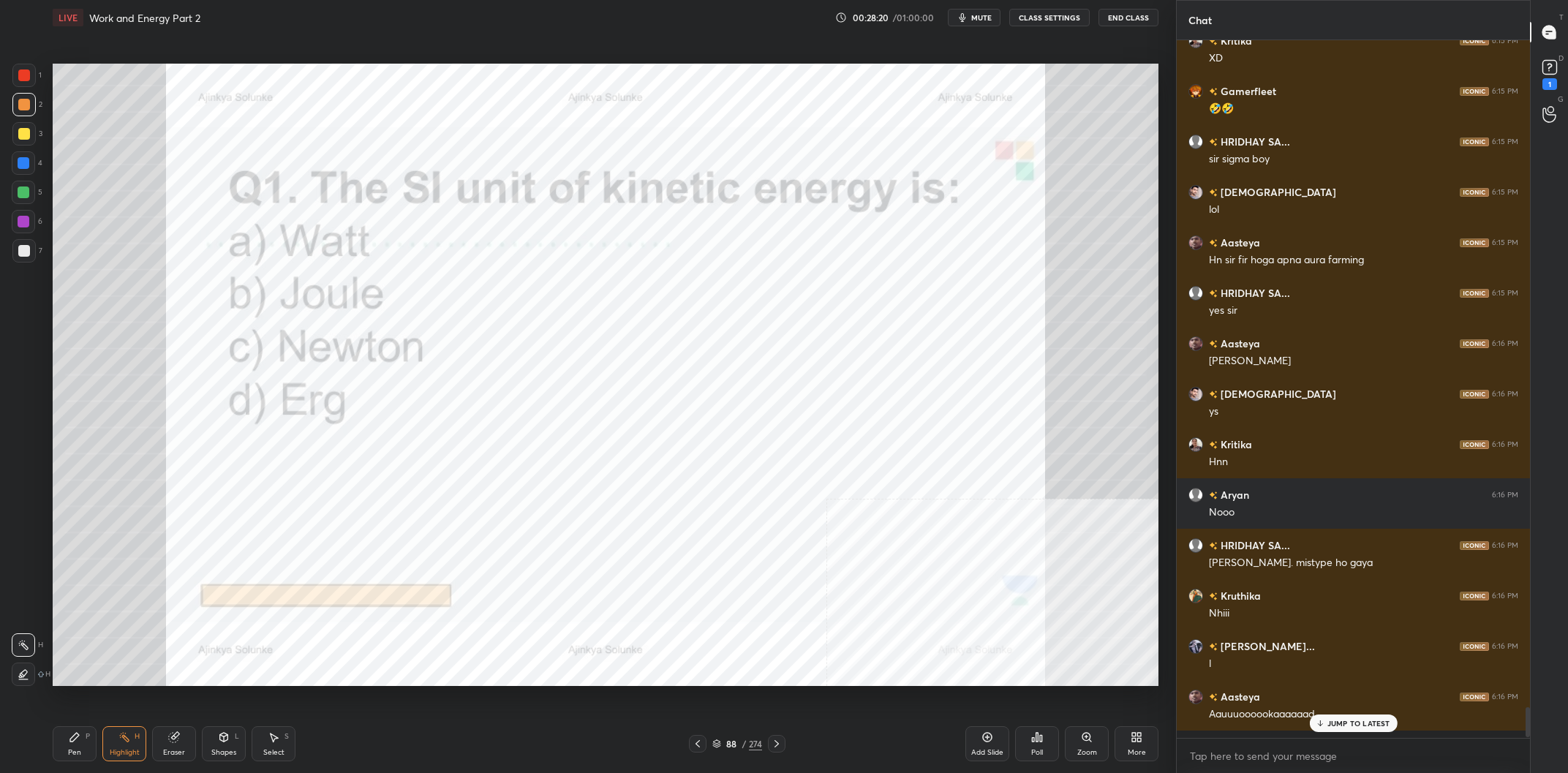
scroll to position [0, 0]
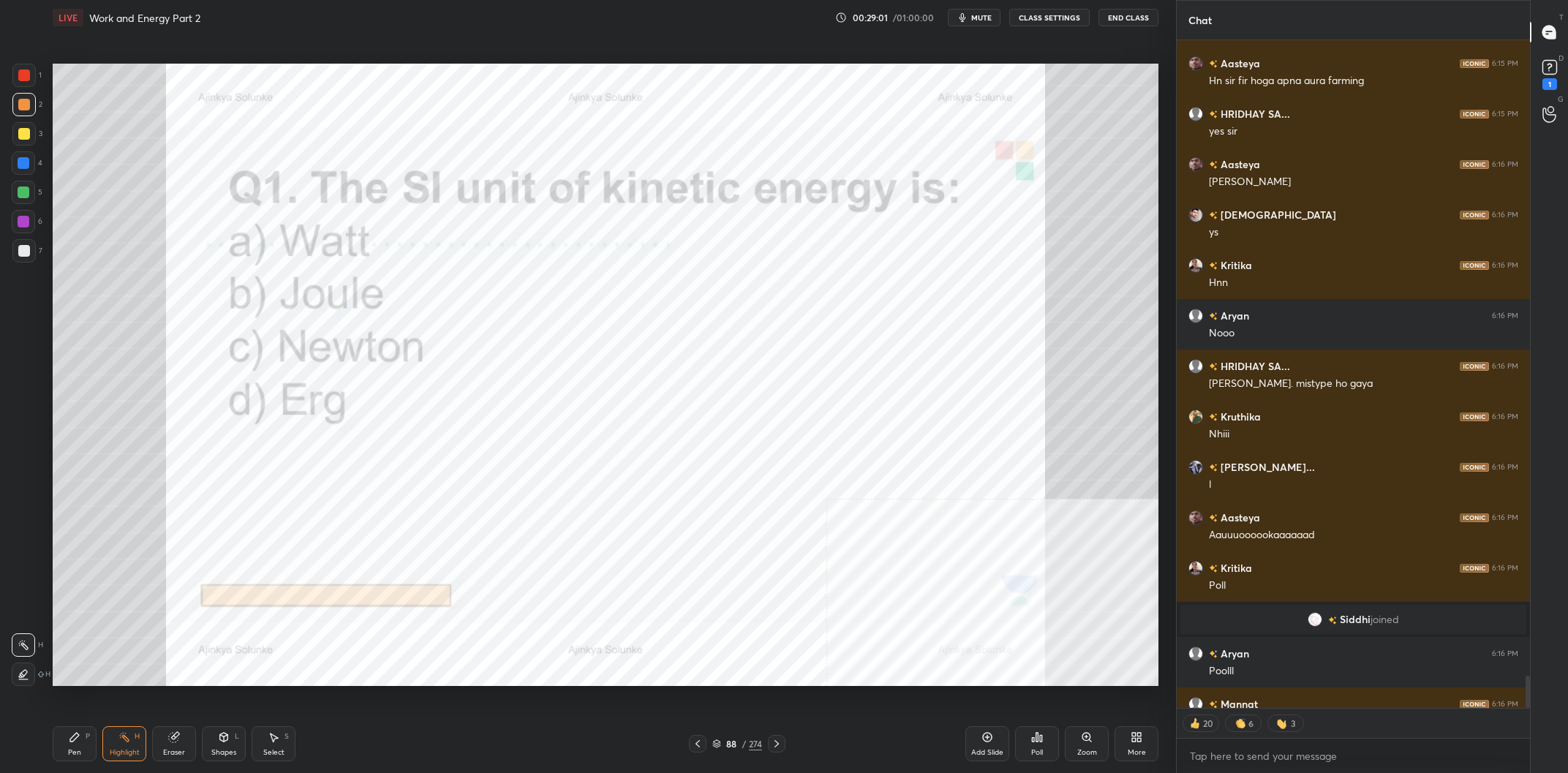
click at [746, 738] on div "88 / 274" at bounding box center [737, 743] width 49 height 13
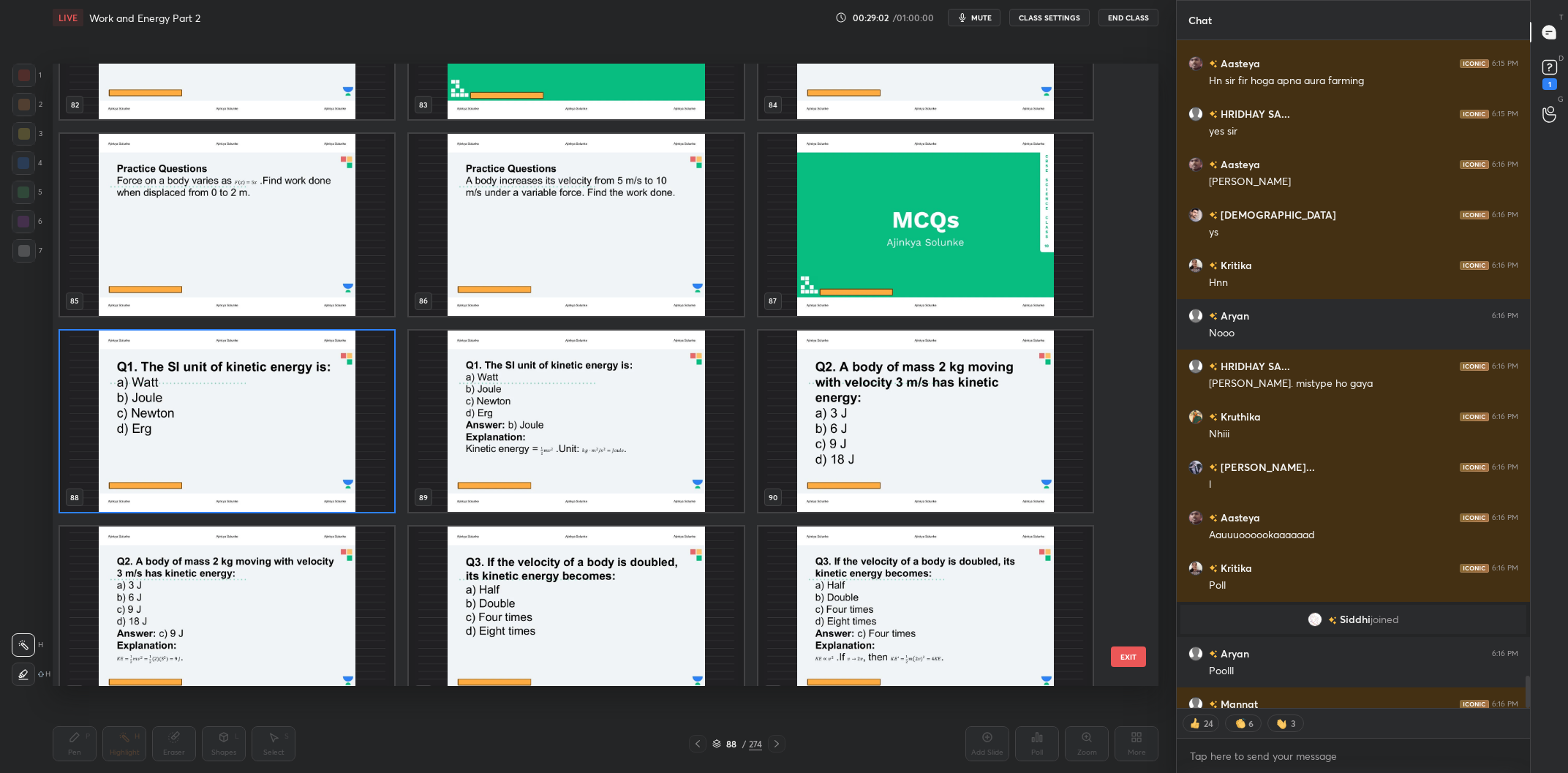
scroll to position [5456, 0]
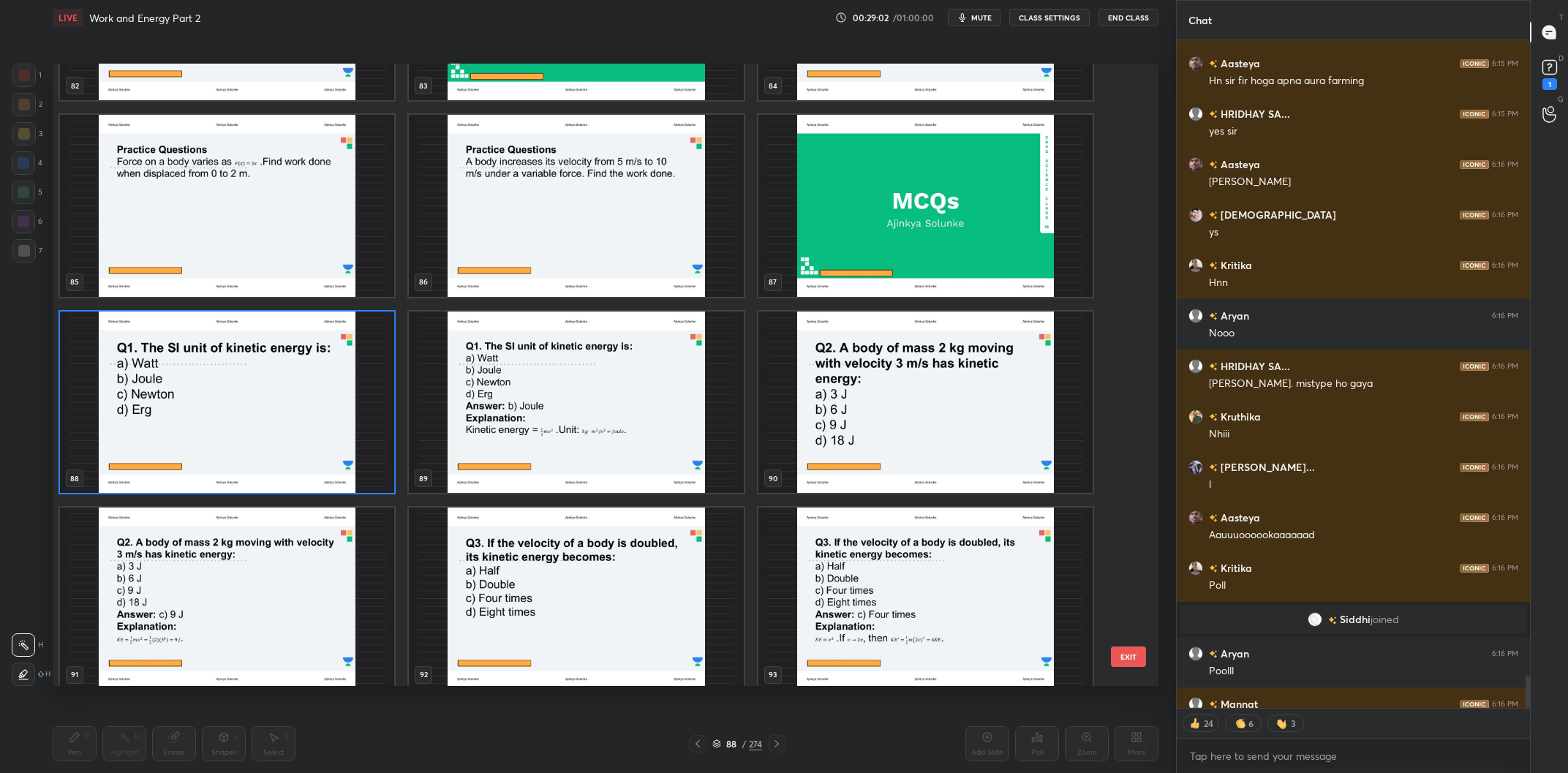
click at [264, 400] on img "grid" at bounding box center [227, 403] width 334 height 183
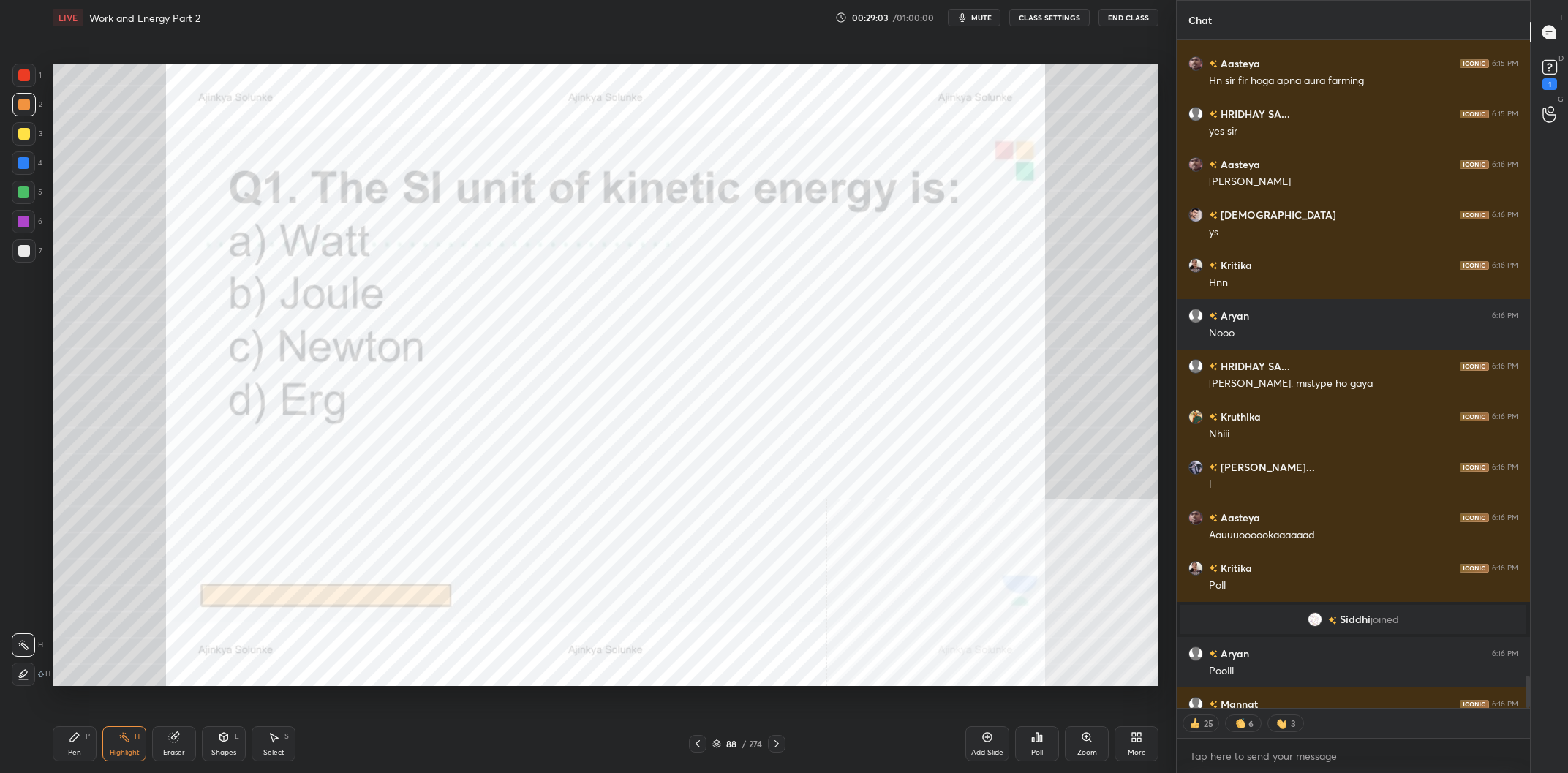
scroll to position [13912, 0]
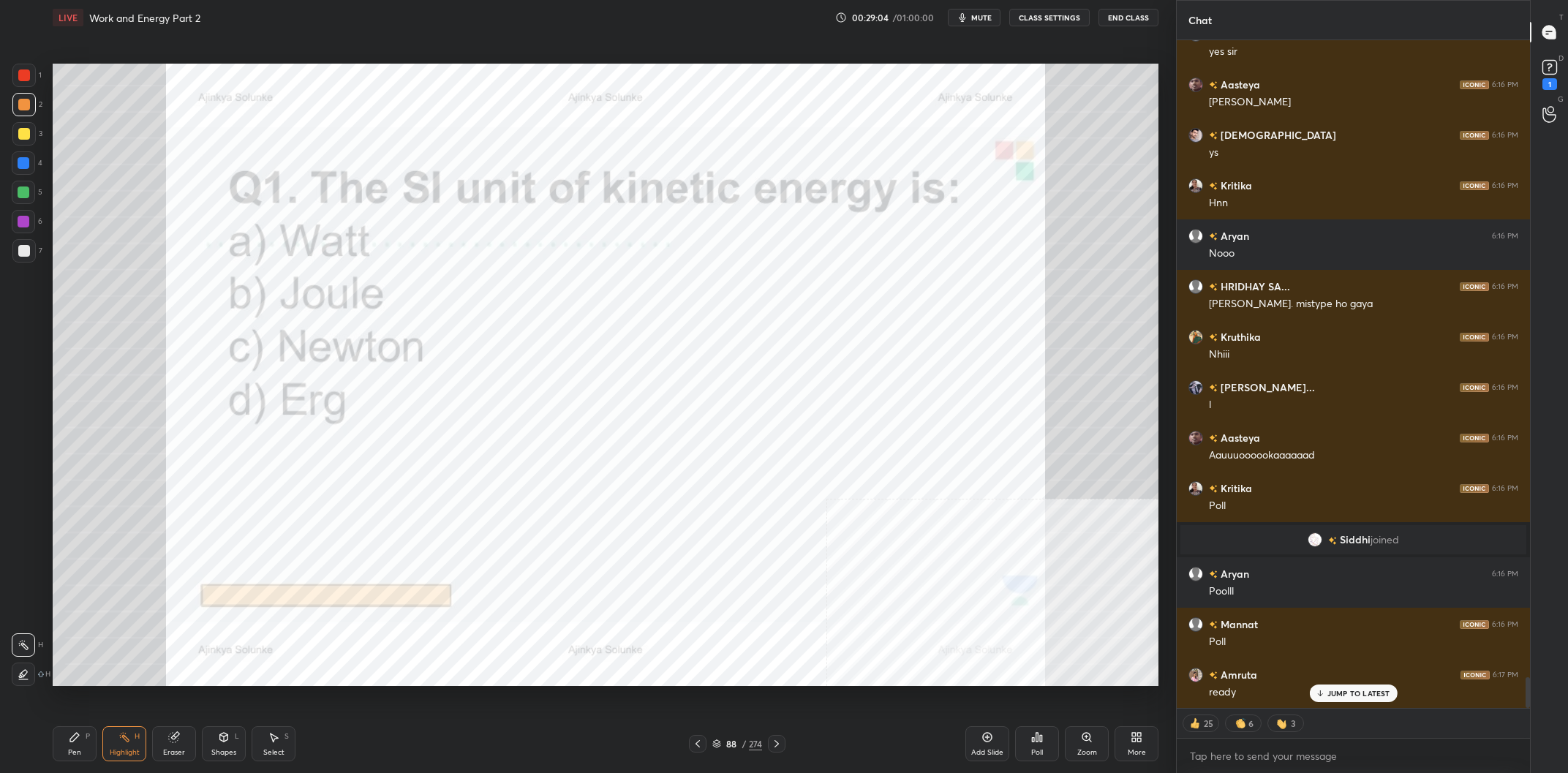
click at [1025, 735] on div "Poll" at bounding box center [1037, 743] width 44 height 35
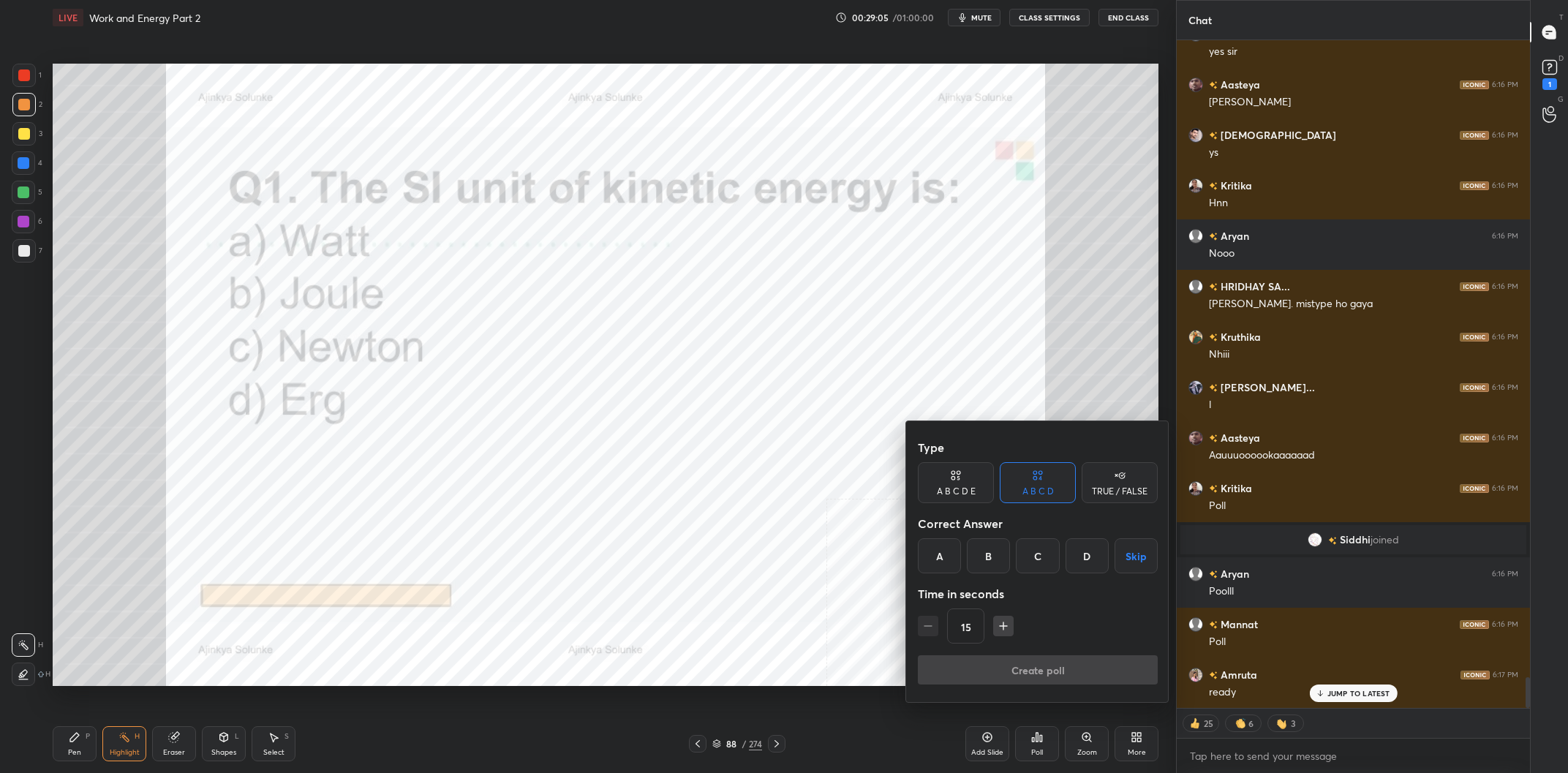
click at [1003, 564] on div "B" at bounding box center [989, 555] width 44 height 35
click at [1040, 678] on button "Create poll" at bounding box center [1037, 670] width 240 height 29
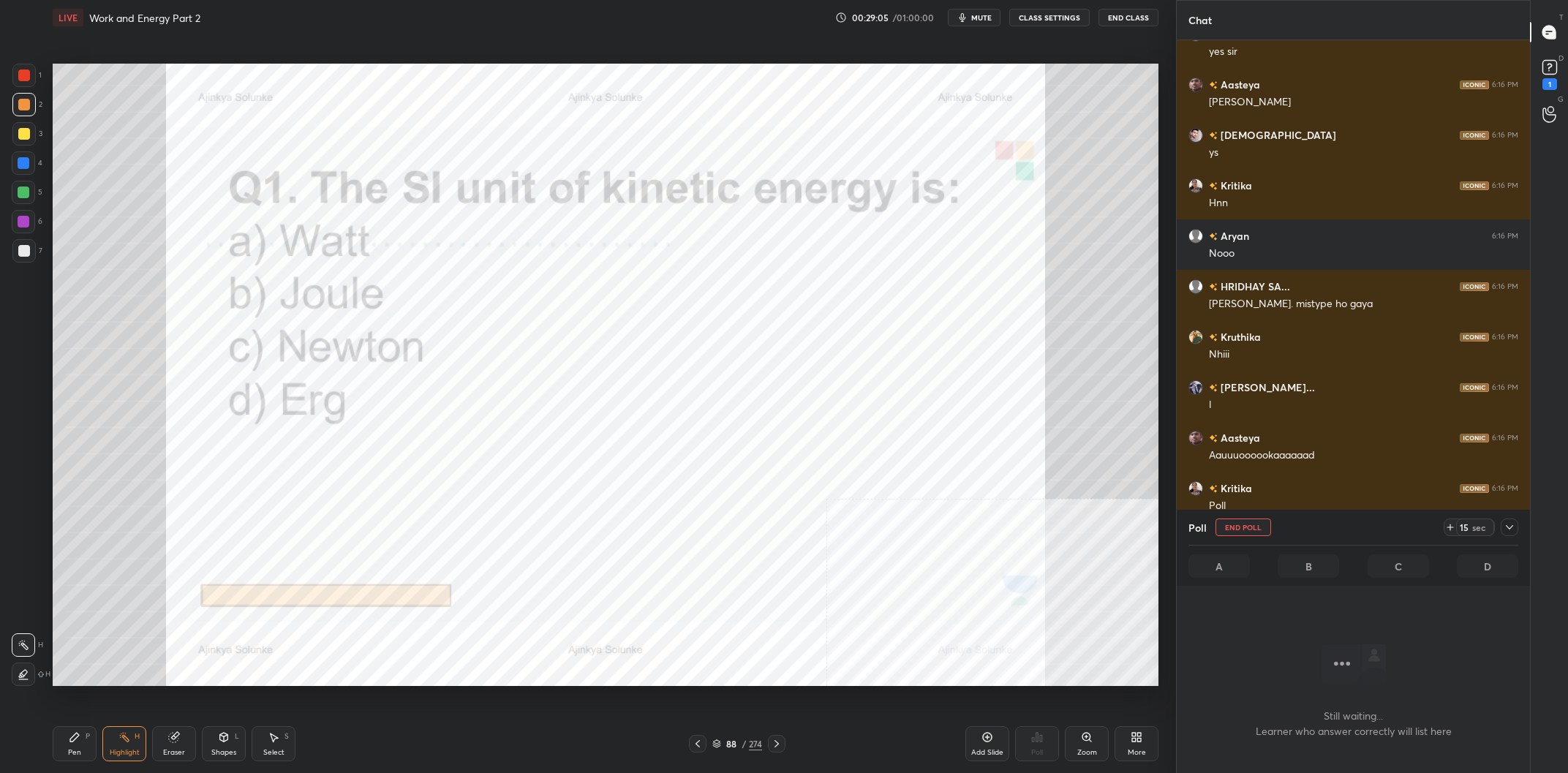
scroll to position [669, 353]
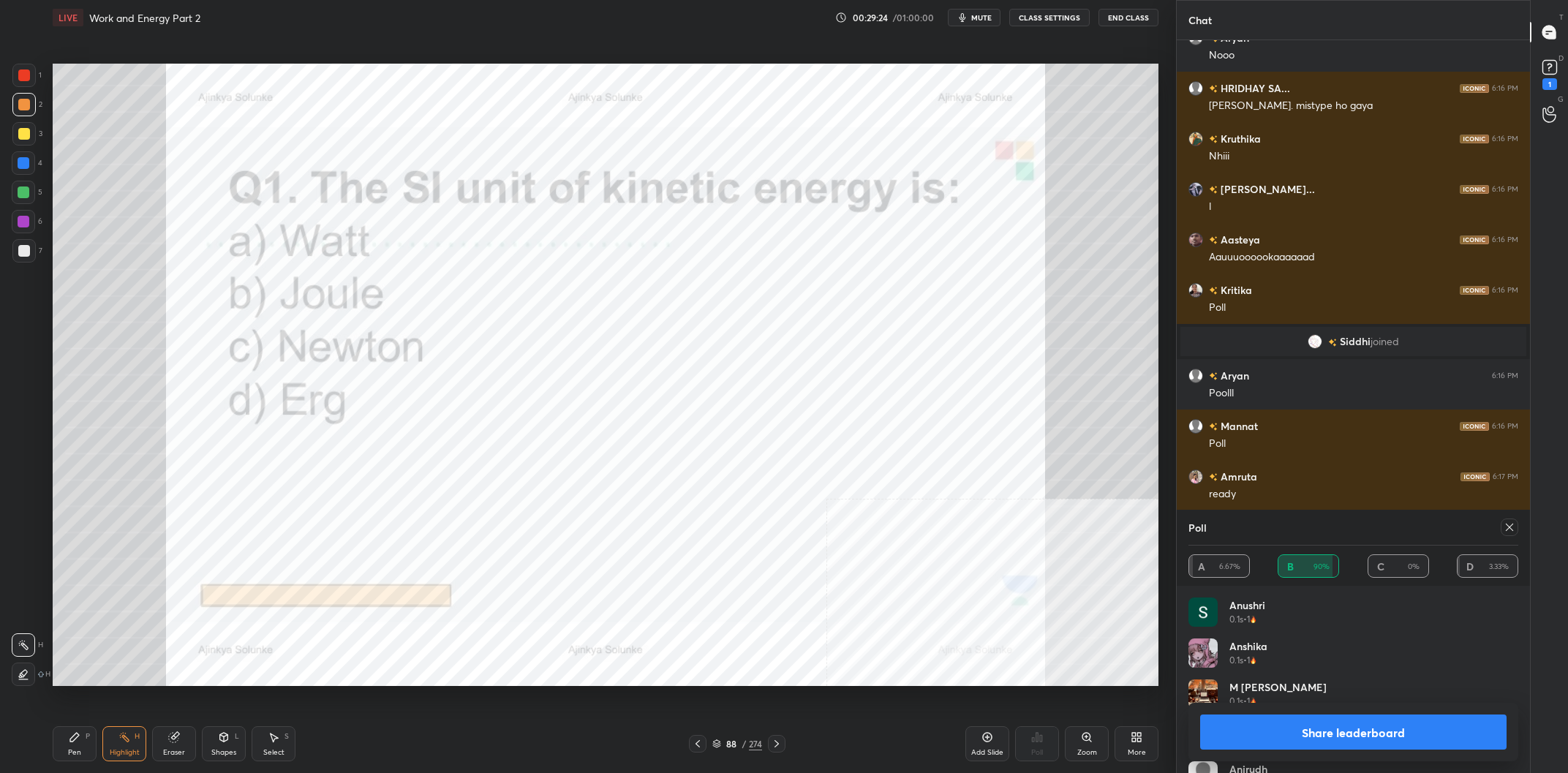
click at [1377, 734] on button "Share leaderboard" at bounding box center [1353, 732] width 306 height 35
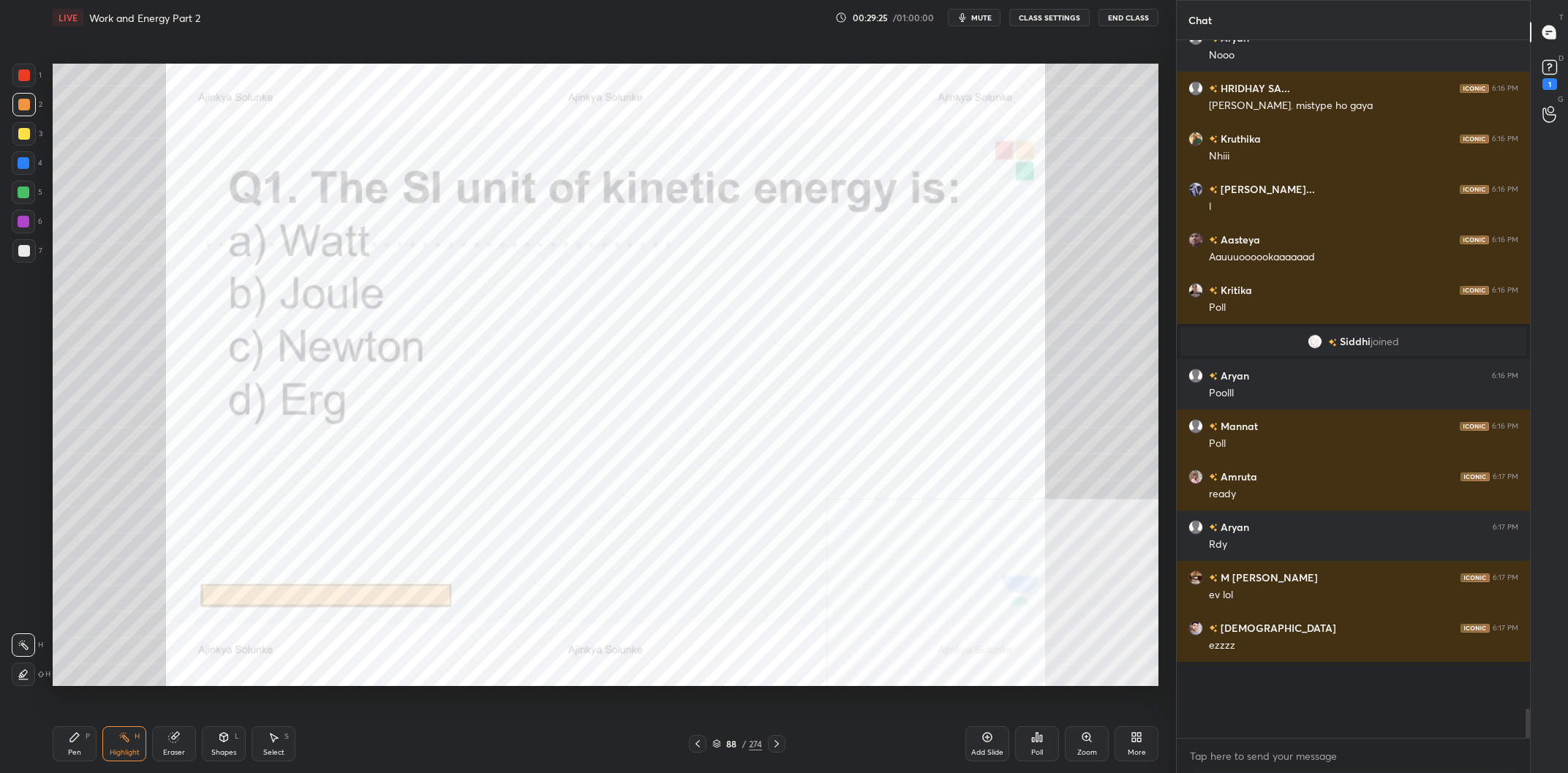
click at [734, 744] on div "88" at bounding box center [731, 744] width 15 height 9
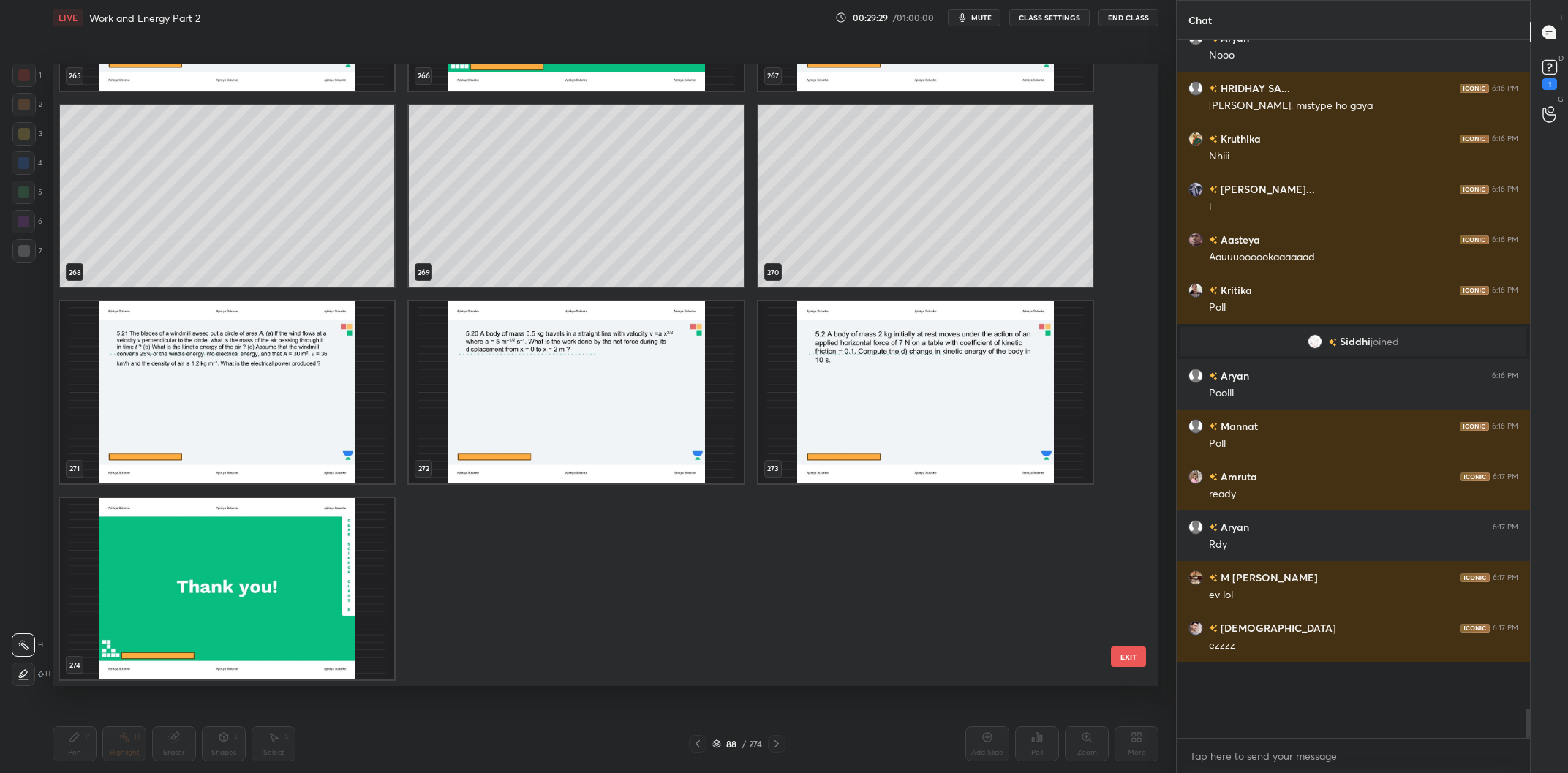
click at [291, 642] on img "grid" at bounding box center [227, 590] width 334 height 183
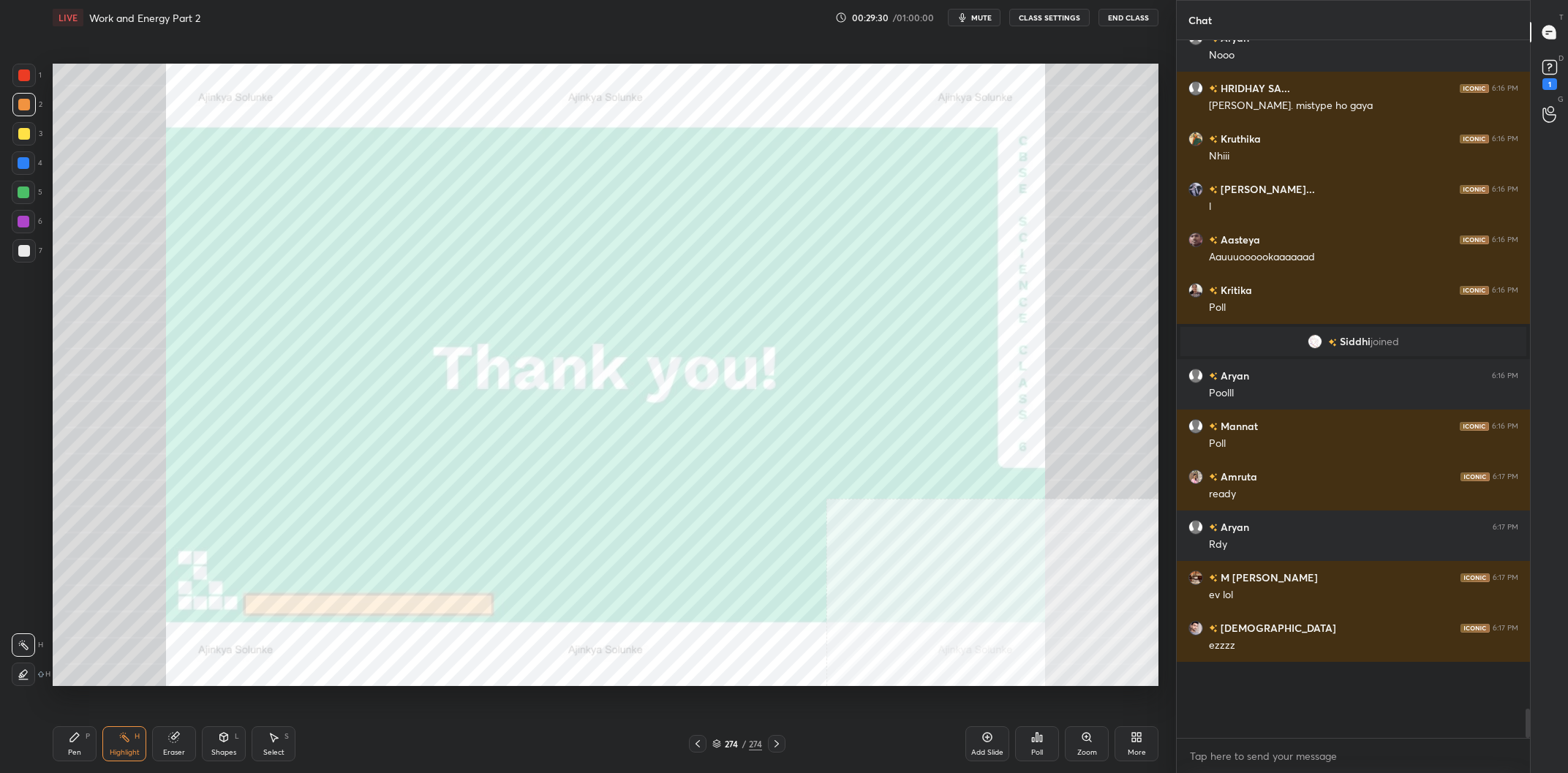
click at [299, 639] on img "grid" at bounding box center [227, 590] width 334 height 183
drag, startPoint x: 990, startPoint y: 757, endPoint x: 1049, endPoint y: 740, distance: 61.4
click at [988, 757] on div "Add Slide" at bounding box center [988, 753] width 32 height 8
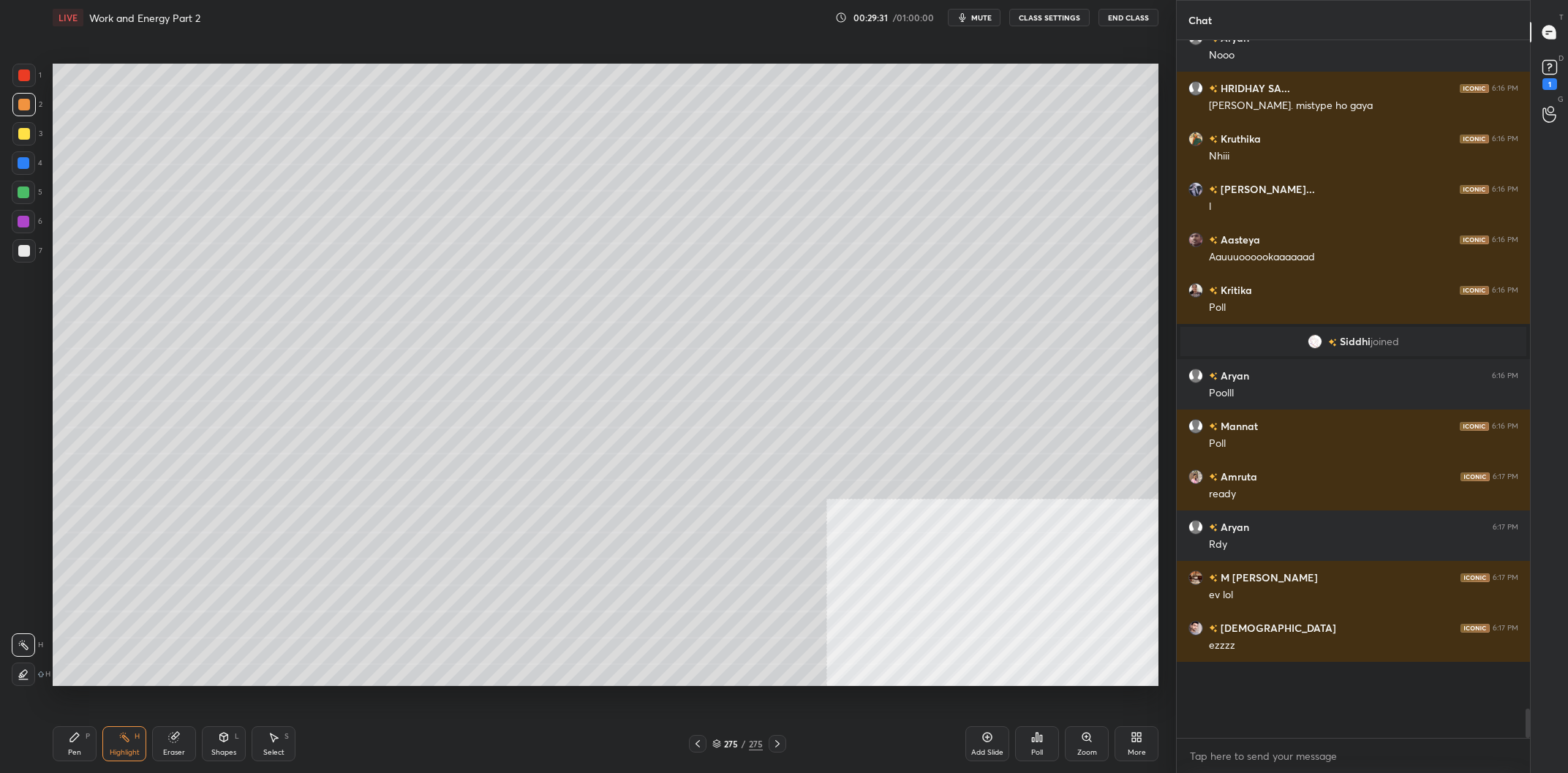
click at [1148, 741] on div "More" at bounding box center [1136, 743] width 44 height 35
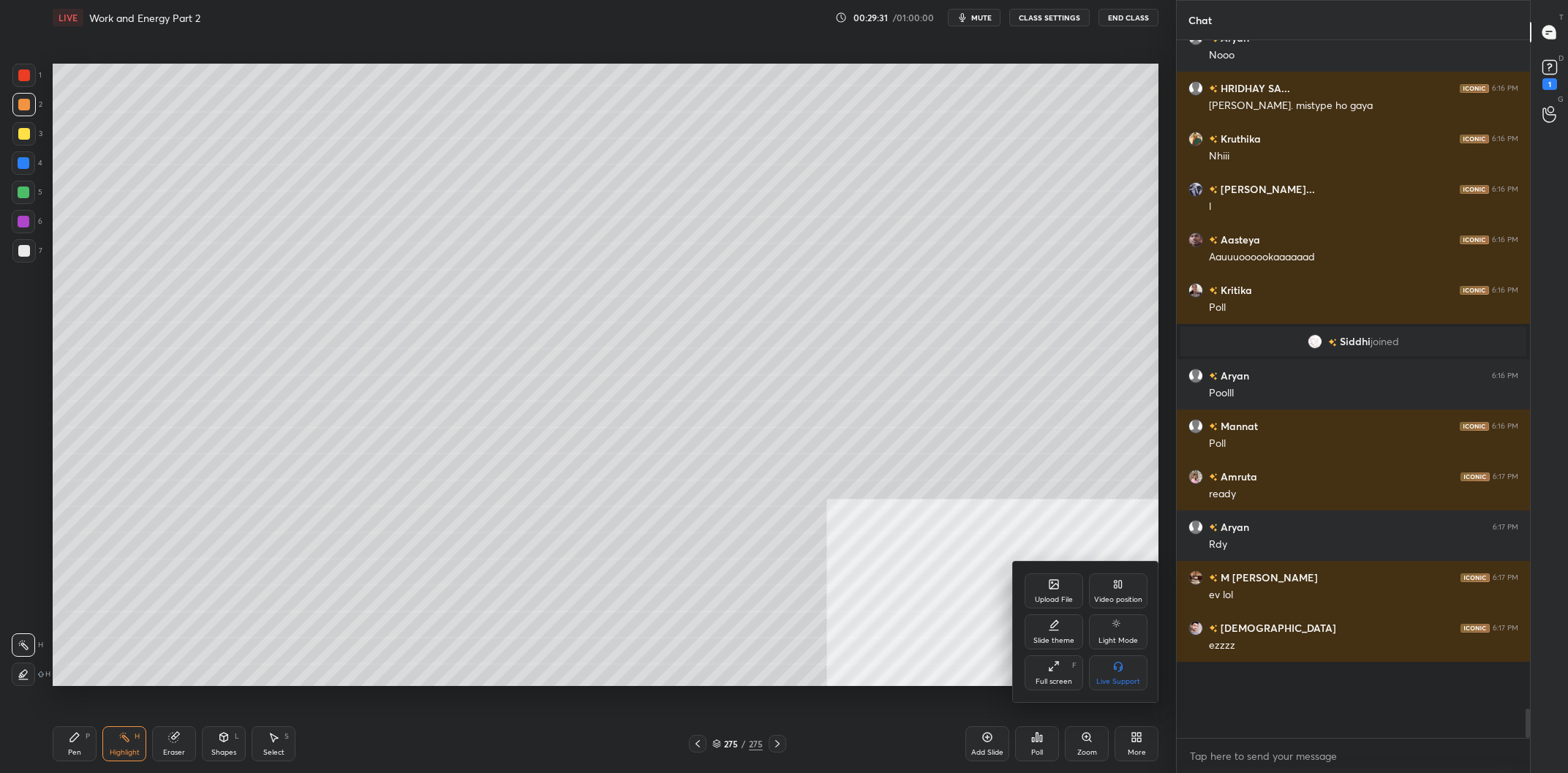
click at [1063, 590] on div "Upload File" at bounding box center [1054, 590] width 59 height 35
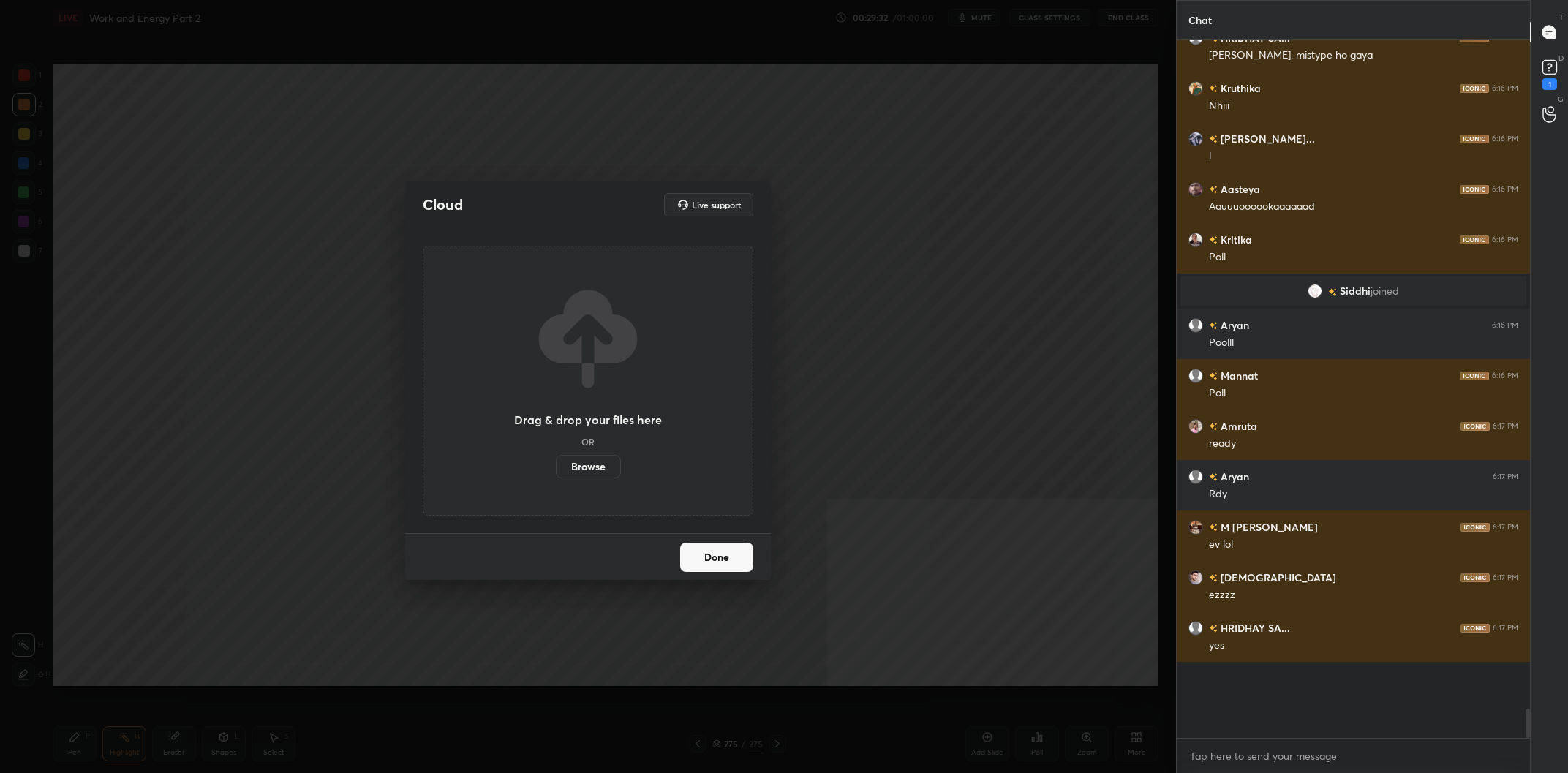
click at [580, 468] on label "Browse" at bounding box center [589, 466] width 65 height 23
click at [556, 468] on input "Browse" at bounding box center [556, 466] width 0 height 23
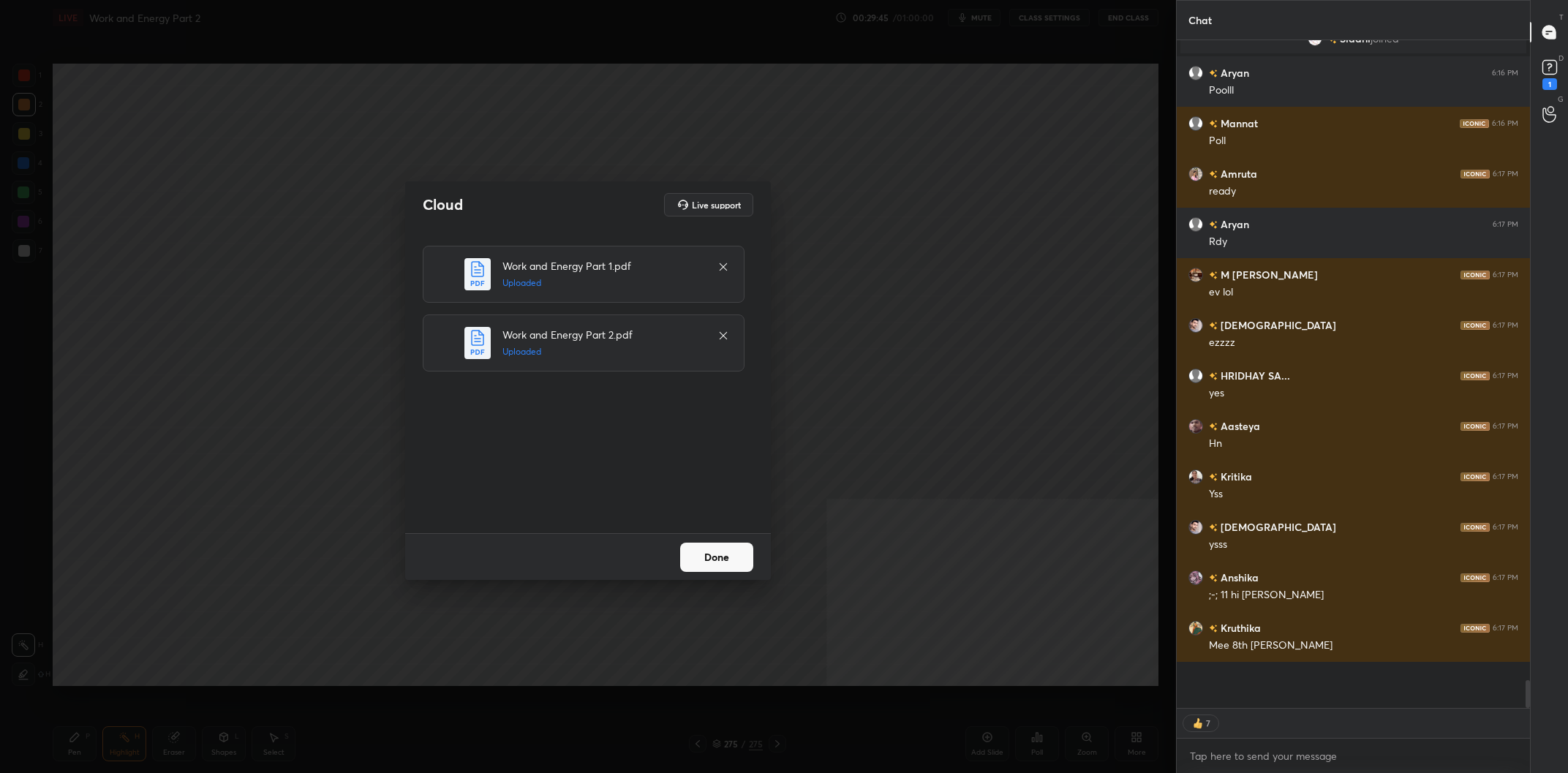
click at [714, 565] on button "Done" at bounding box center [717, 557] width 73 height 29
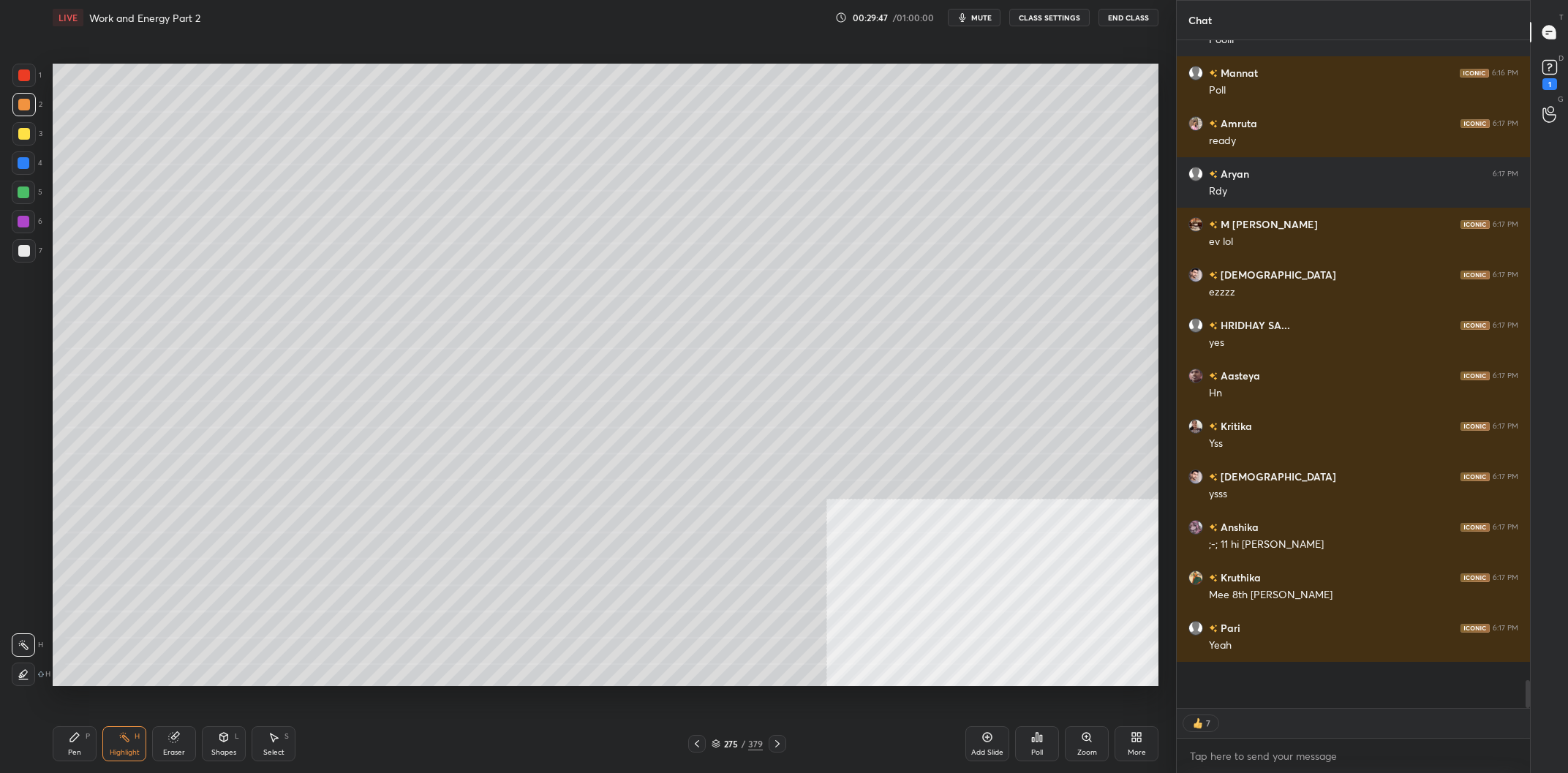
click at [726, 736] on div "275 / 379" at bounding box center [737, 744] width 98 height 18
click at [726, 744] on div "275" at bounding box center [730, 744] width 15 height 9
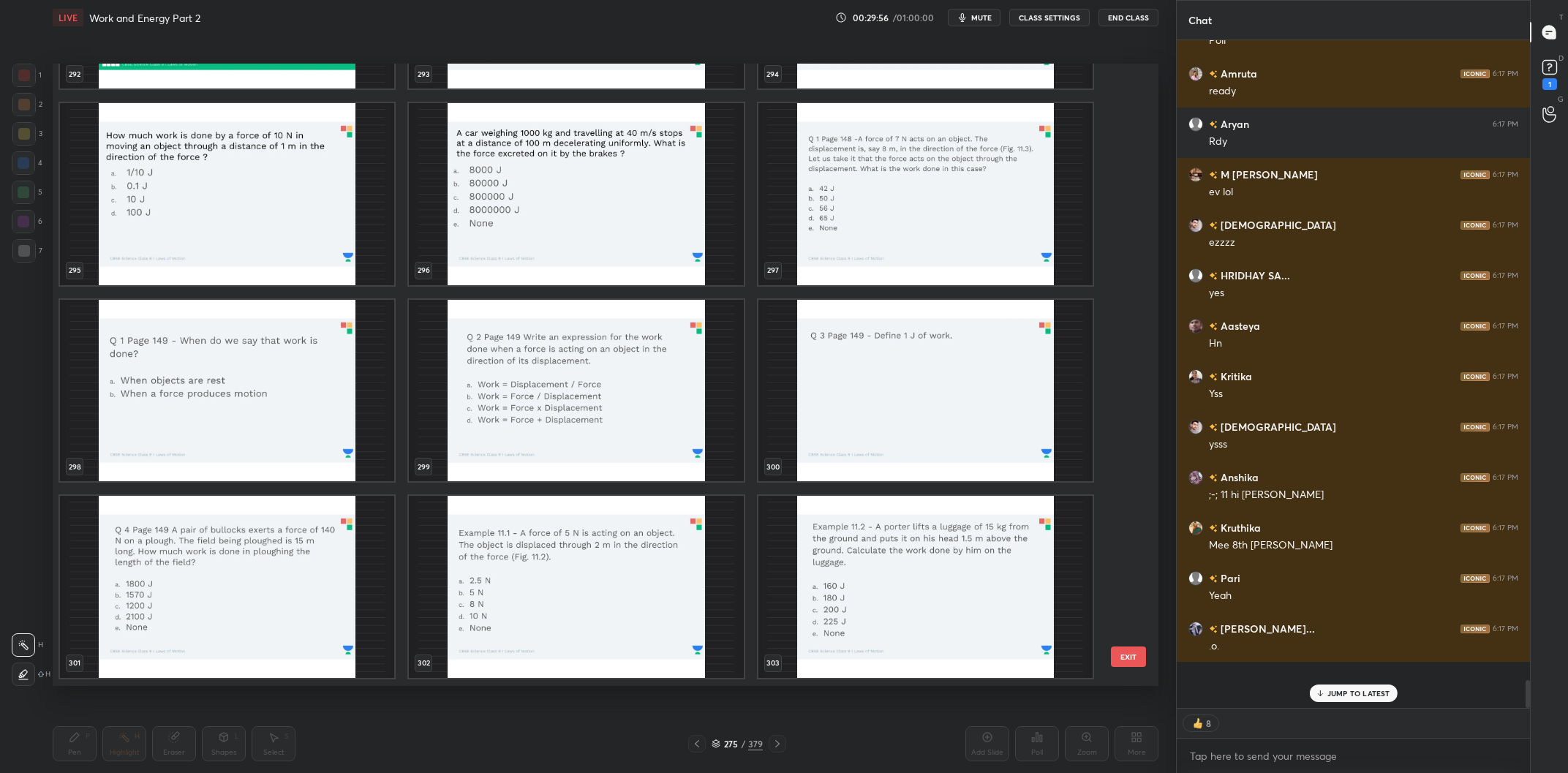
click at [883, 241] on img "grid" at bounding box center [926, 195] width 334 height 183
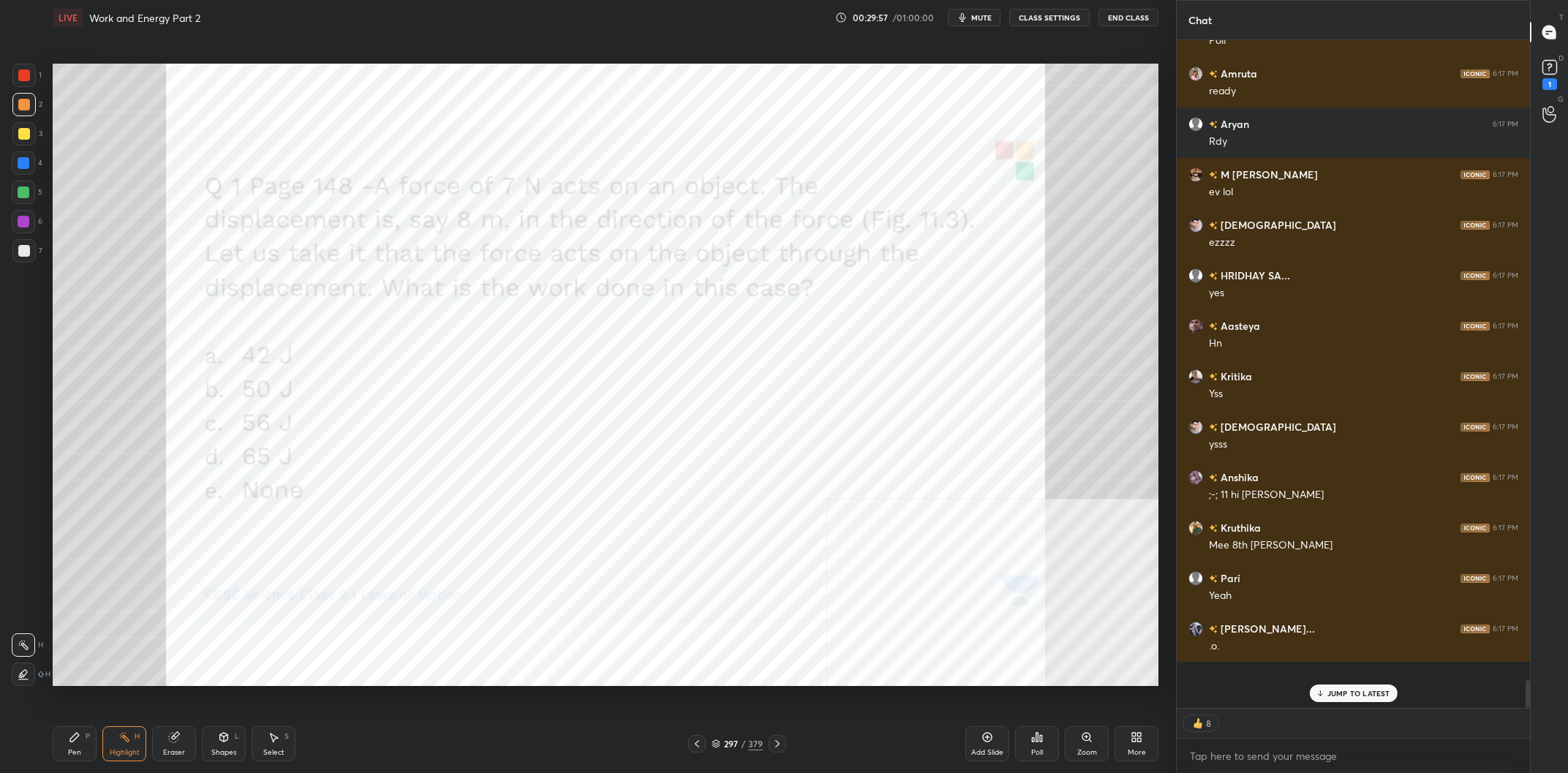
type textarea "x"
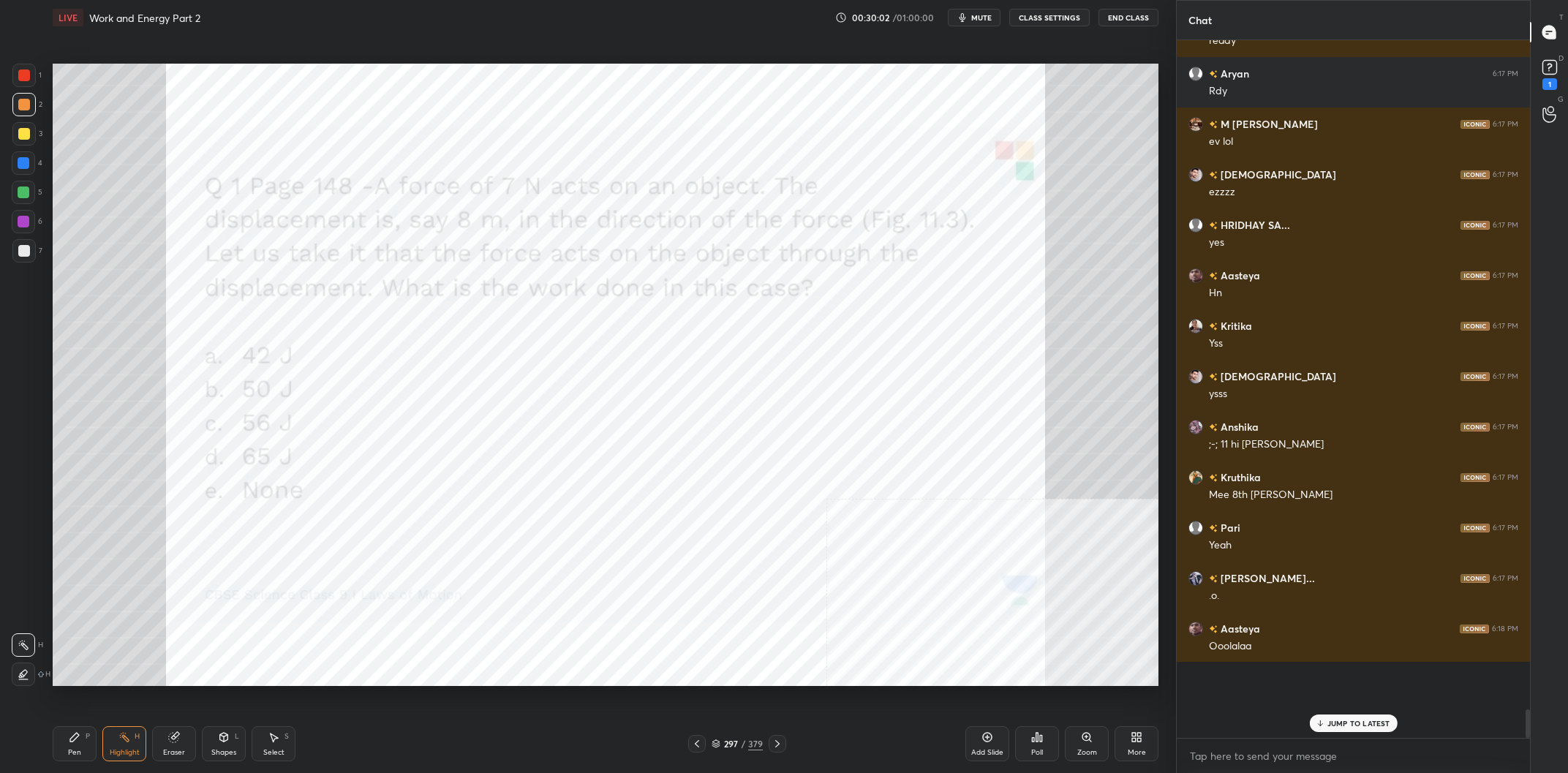
click at [69, 747] on div "Pen P" at bounding box center [74, 743] width 44 height 35
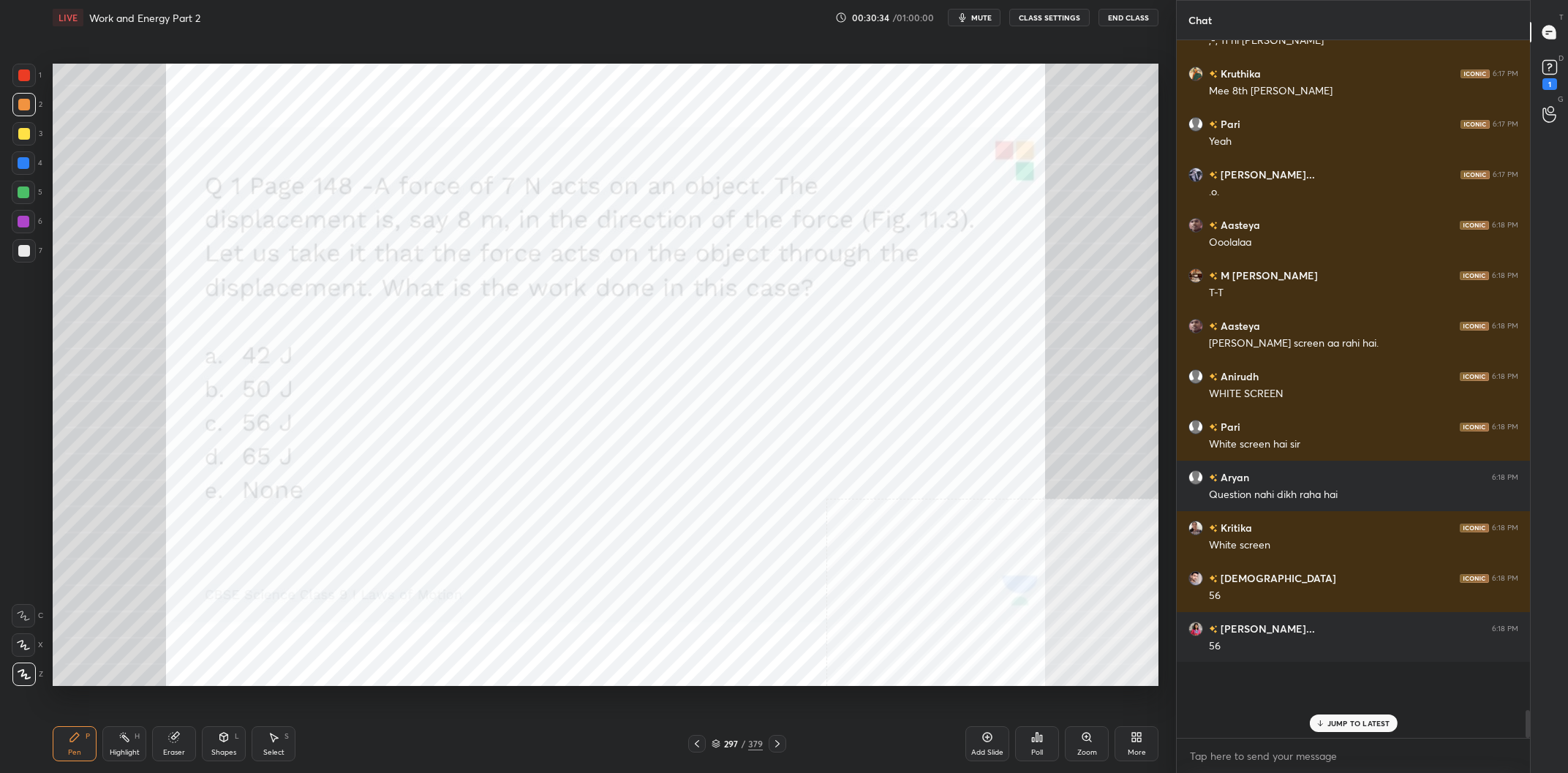
scroll to position [15018, 0]
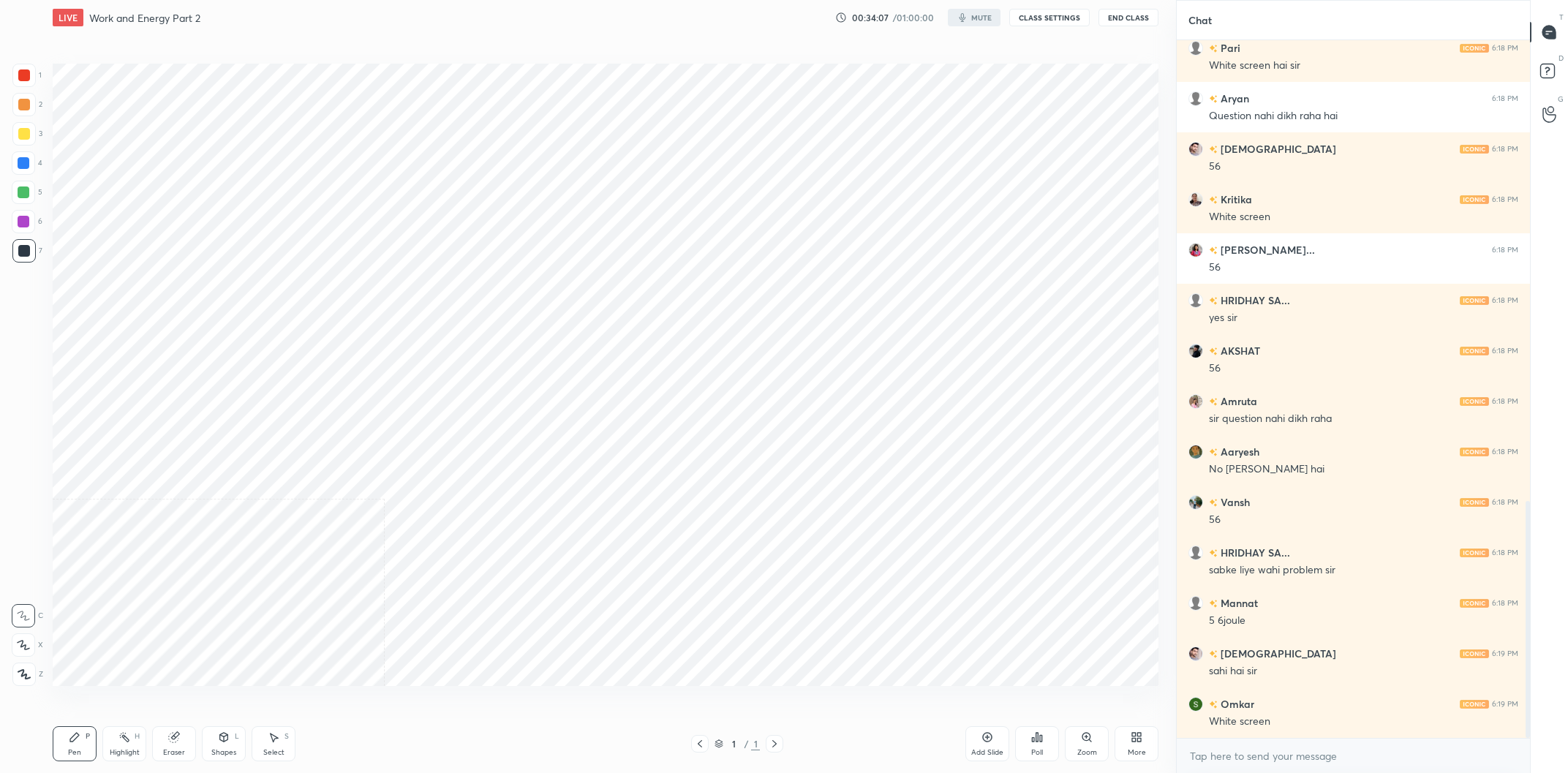
scroll to position [680, 1117]
click at [1137, 736] on icon at bounding box center [1137, 737] width 12 height 12
click at [1056, 12] on div at bounding box center [784, 386] width 1568 height 773
click at [1053, 15] on button "CLASS SETTINGS" at bounding box center [1049, 17] width 80 height 18
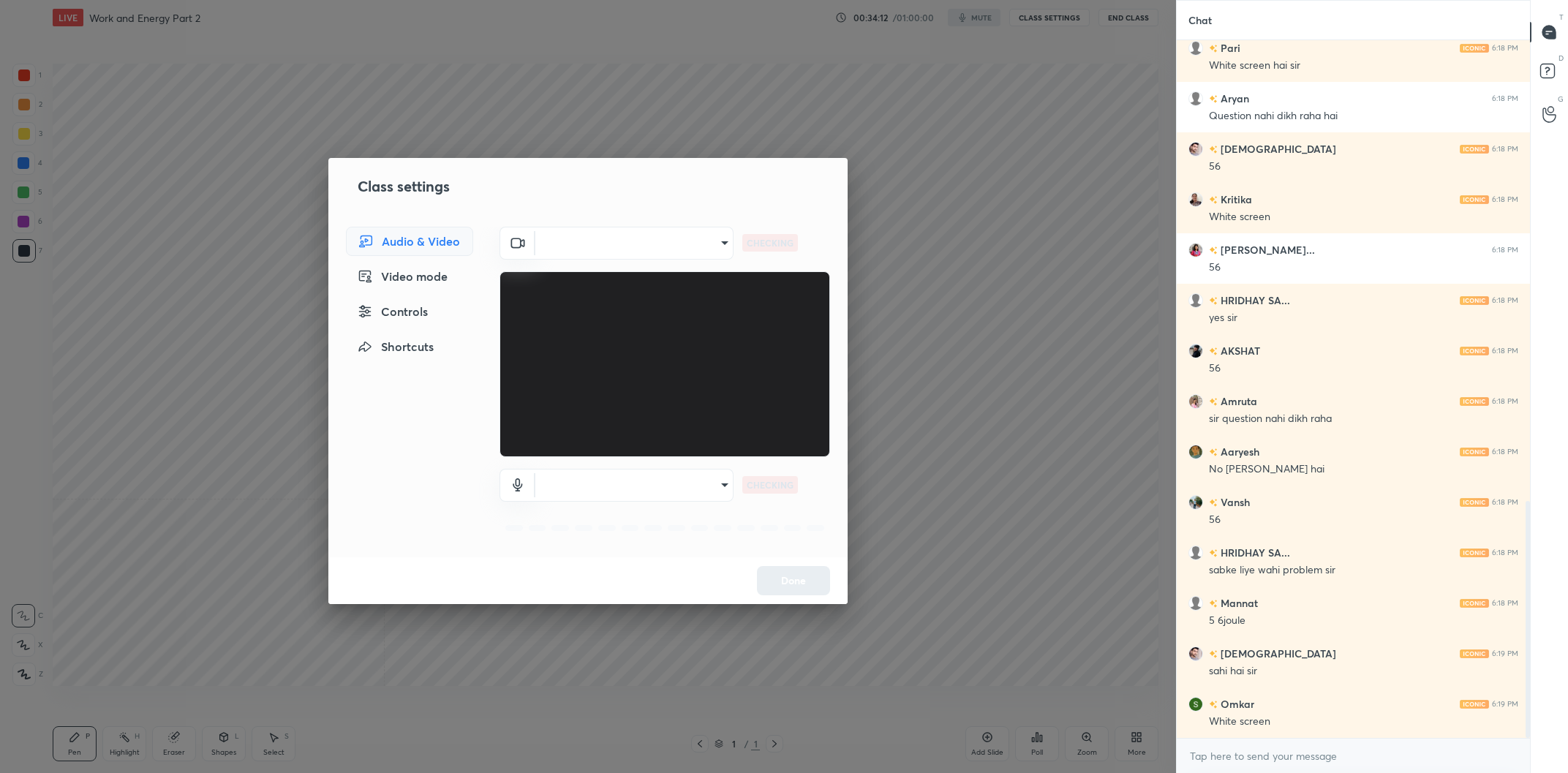
click at [618, 244] on body "1 2 3 4 5 6 7 C X Z C X Z E E Erase all H H LIVE Work and Energy Part 2 00:34:1…" at bounding box center [784, 386] width 1568 height 773
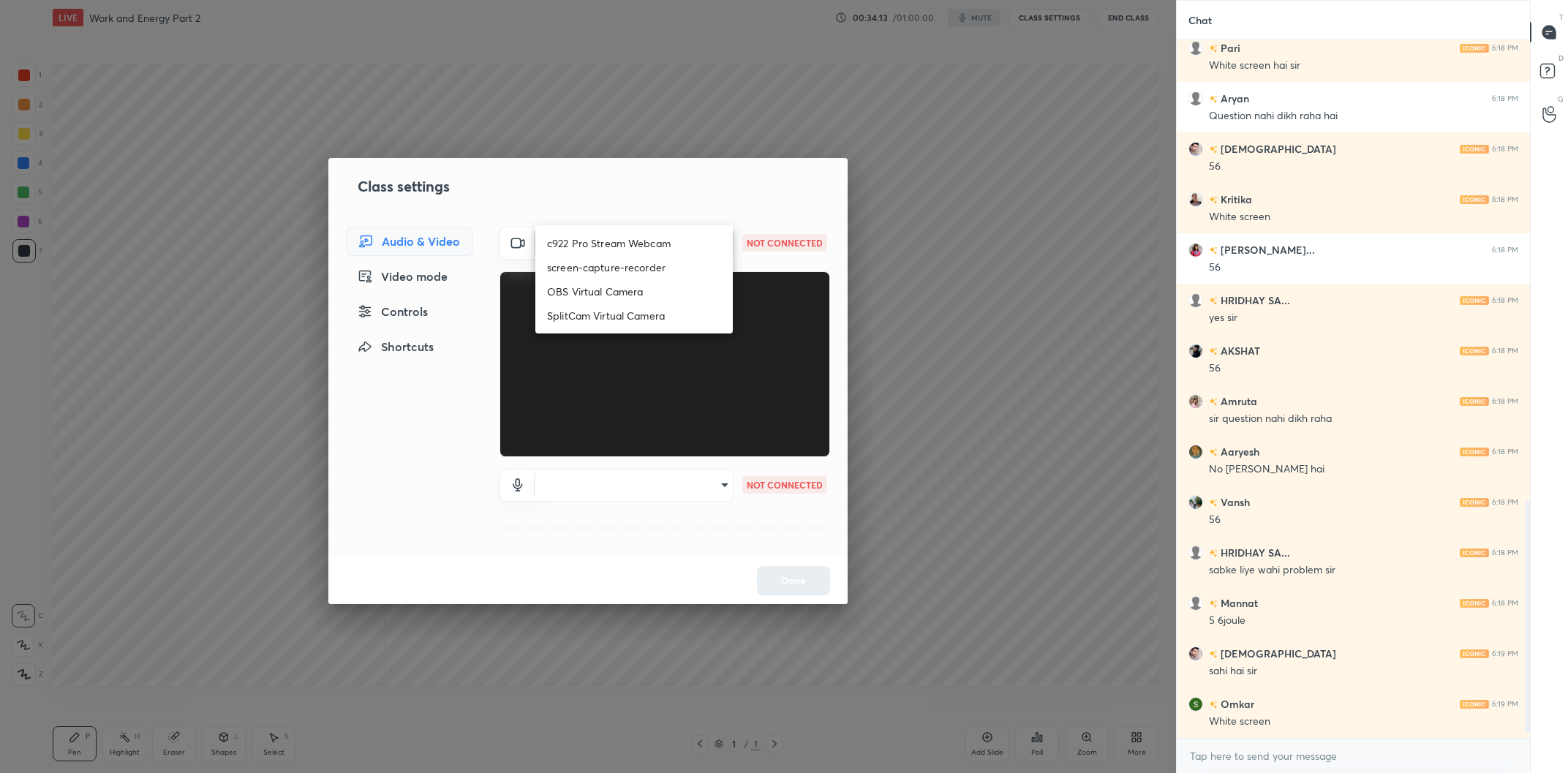
scroll to position [1406, 0]
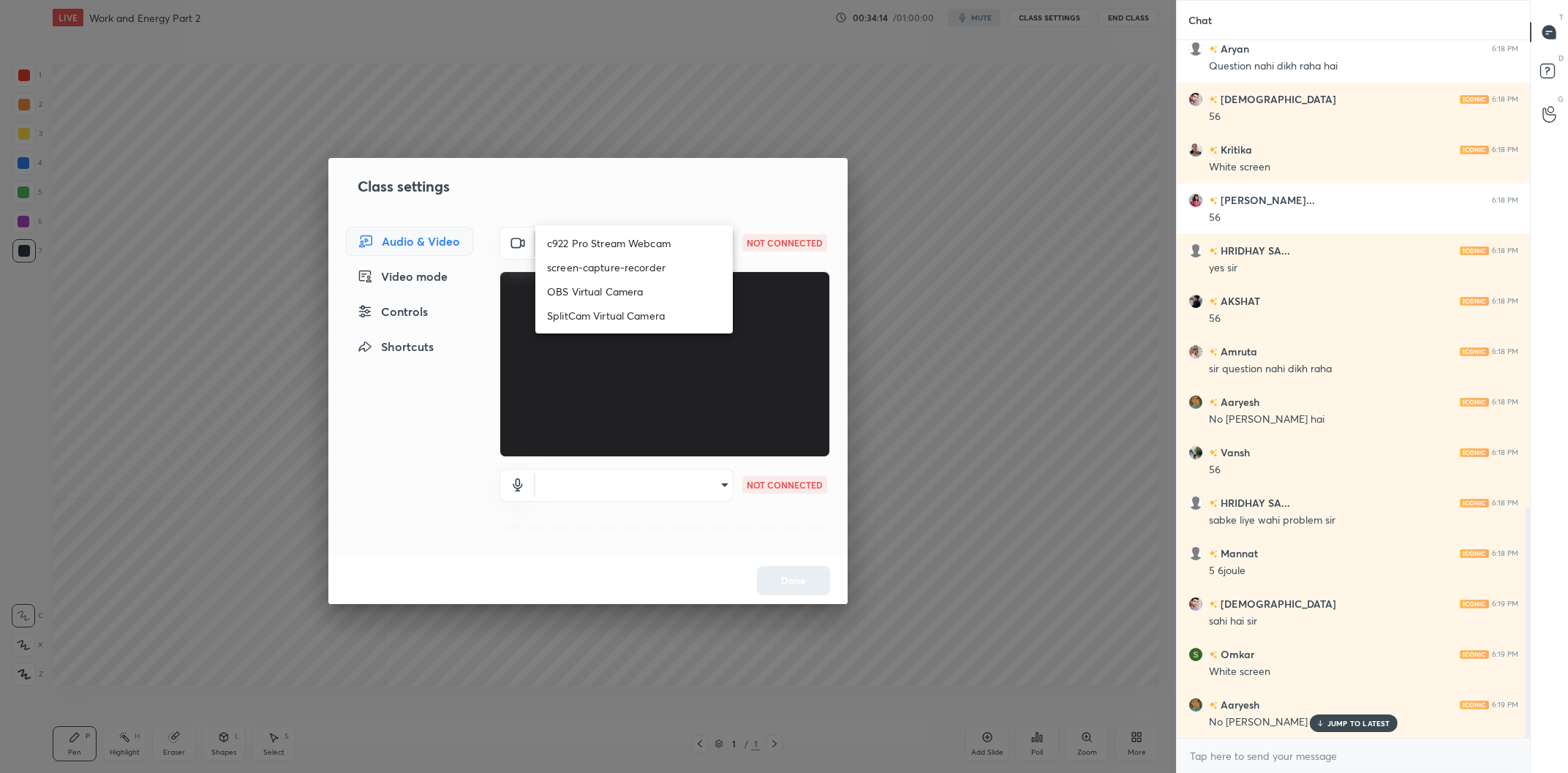
click at [633, 248] on li "c922 Pro Stream Webcam" at bounding box center [635, 243] width 198 height 24
type input "mz5XeYAkNWp2QV5IzfhKg2mI2T6XPNDecROMxnJfp9w="
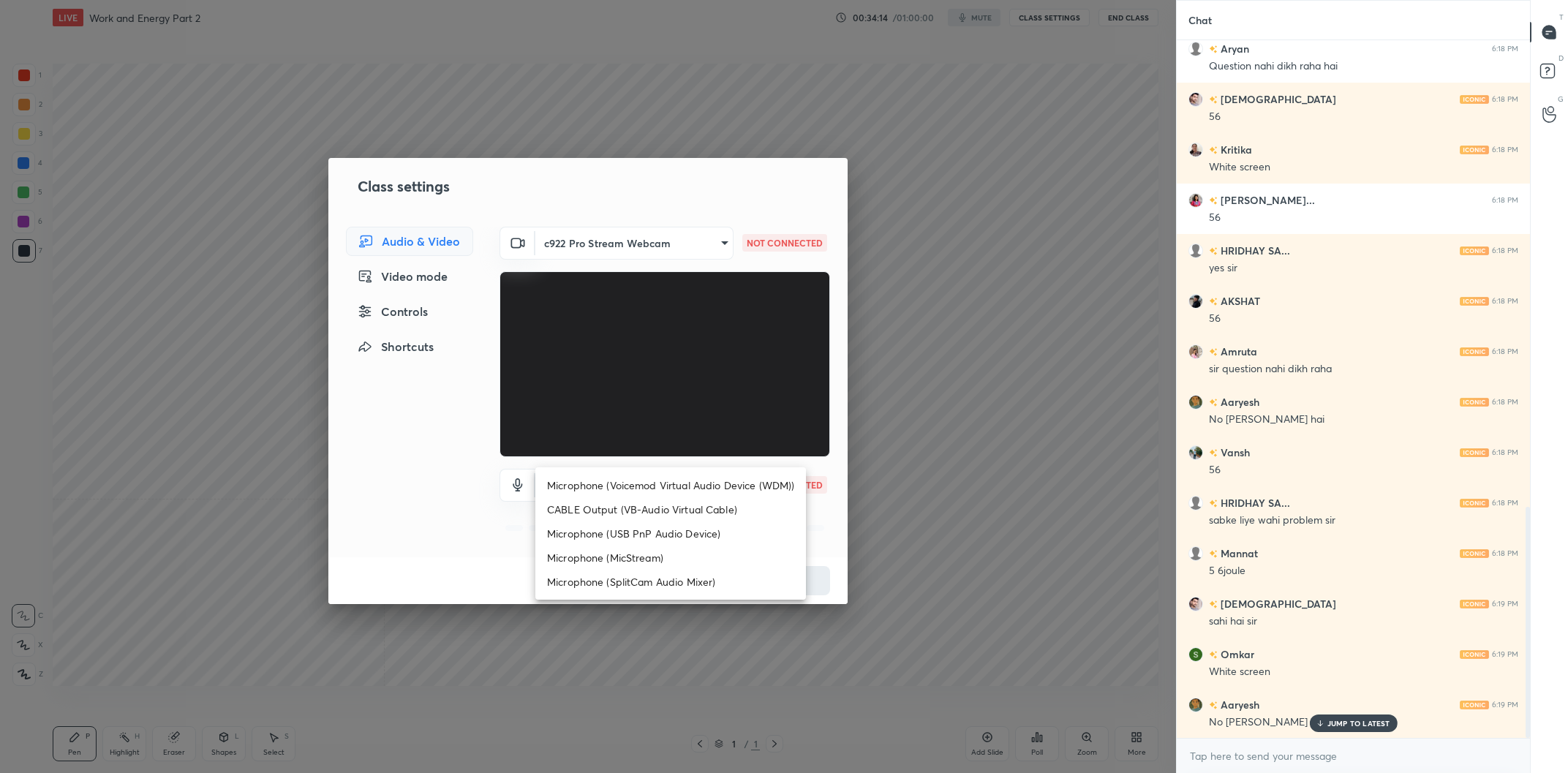
click at [708, 482] on body "1 2 3 4 5 6 7 C X Z C X Z E E Erase all H H LIVE Work and Energy Part 2 00:34:1…" at bounding box center [784, 386] width 1568 height 773
click at [705, 479] on li "Microphone (Voicemod Virtual Audio Device (WDM))" at bounding box center [671, 485] width 270 height 24
type input "VBCGzjgTZ+0gmPAsoHgp+LhUckAxO9S5WqeSPDF+pXU="
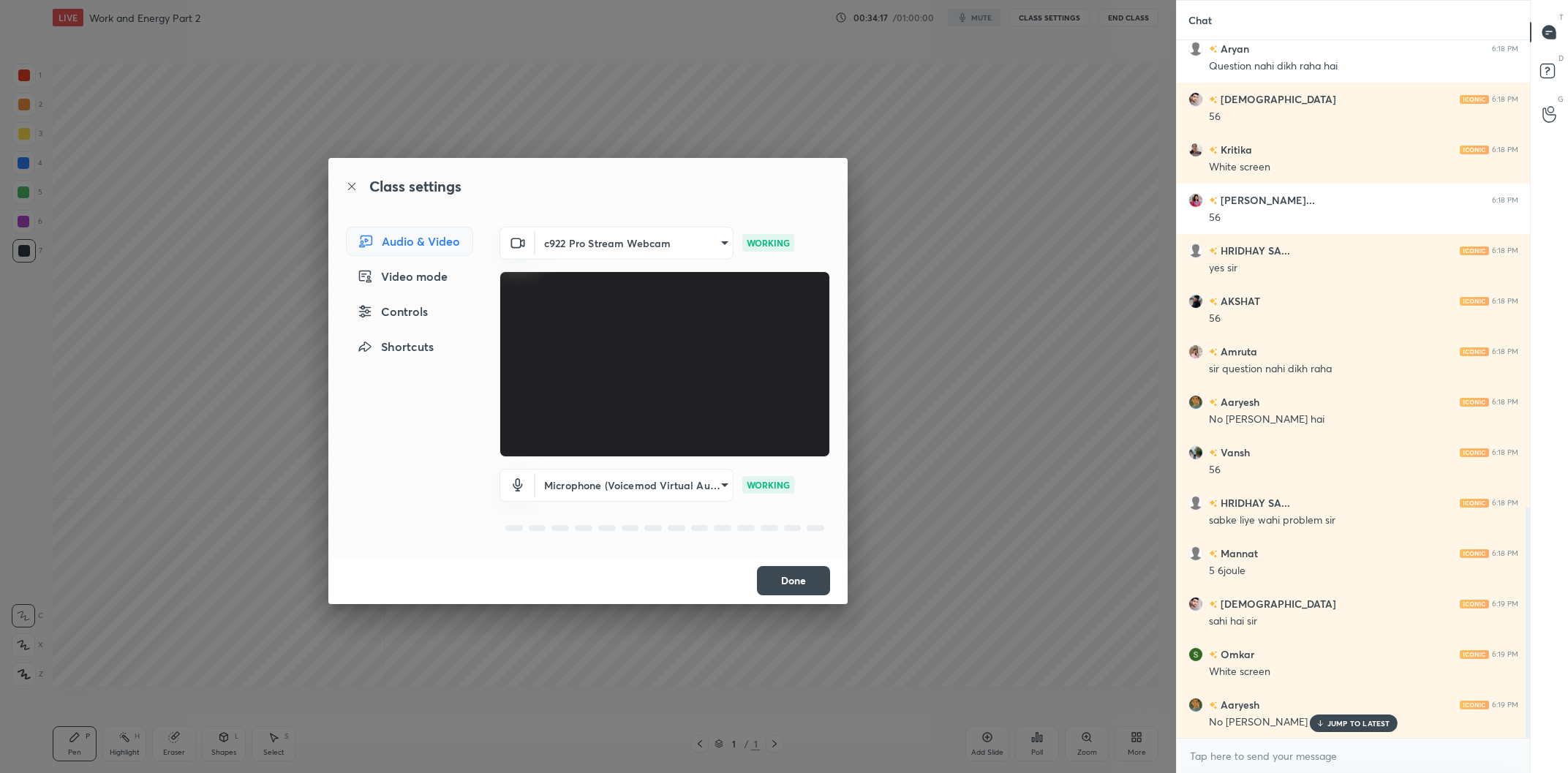
click at [800, 578] on button "Done" at bounding box center [793, 581] width 73 height 29
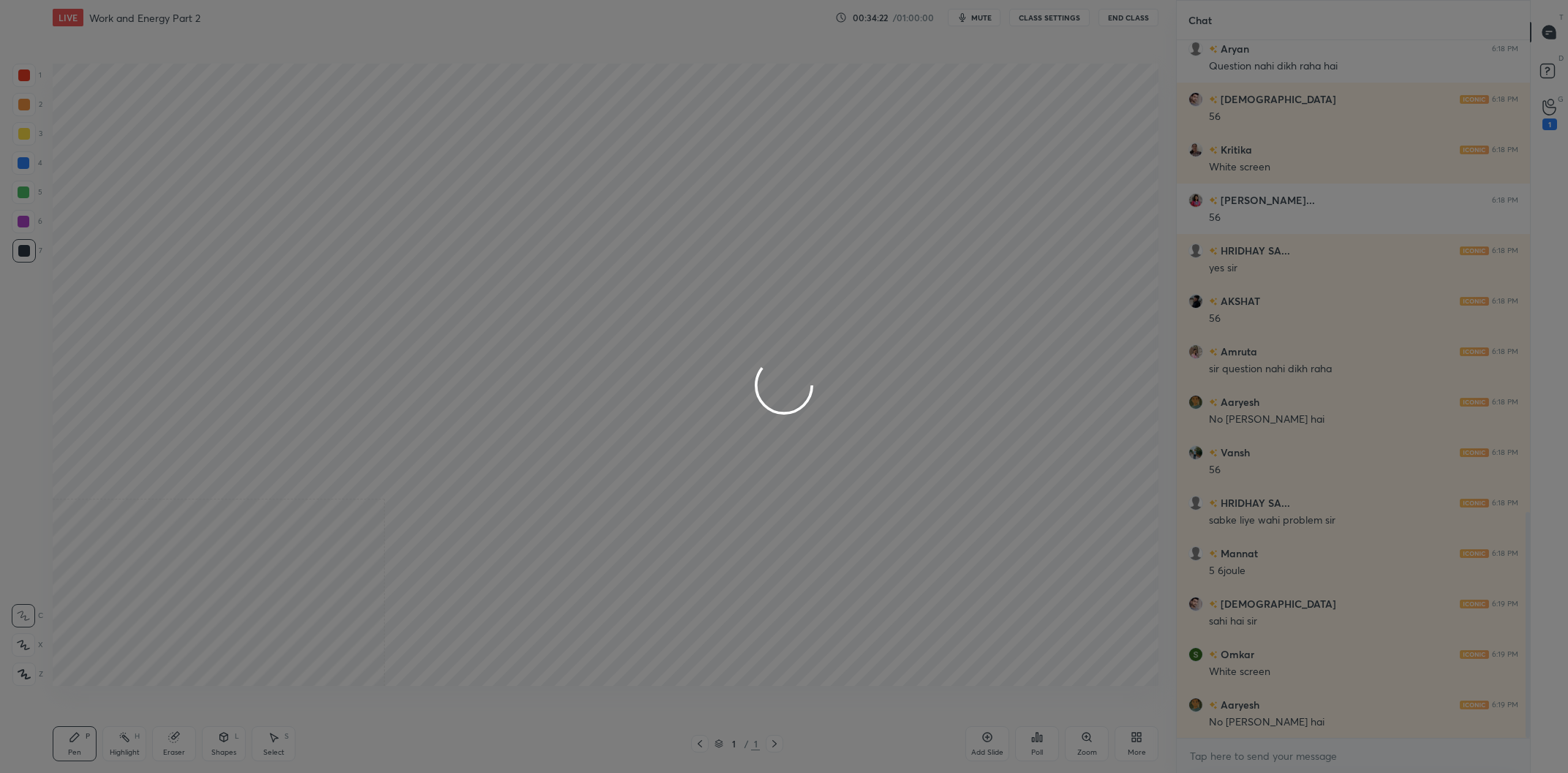
scroll to position [1457, 0]
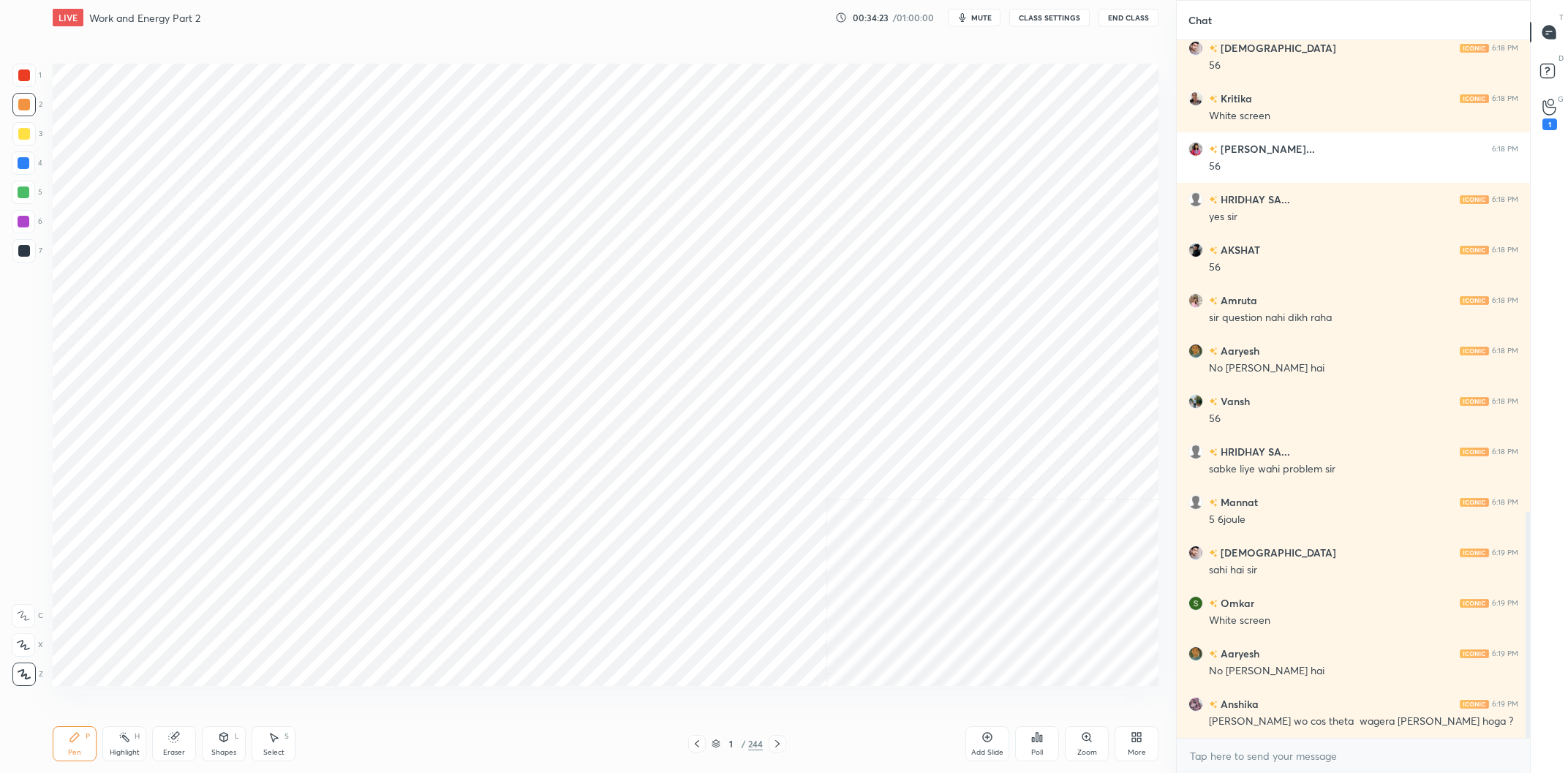
click at [1139, 747] on div "More" at bounding box center [1136, 743] width 44 height 35
click at [1135, 597] on div "Video position" at bounding box center [1118, 600] width 49 height 8
drag, startPoint x: 948, startPoint y: 680, endPoint x: 1170, endPoint y: 752, distance: 233.4
click at [952, 682] on div at bounding box center [784, 386] width 1568 height 773
click at [1143, 749] on div "More" at bounding box center [1136, 753] width 18 height 8
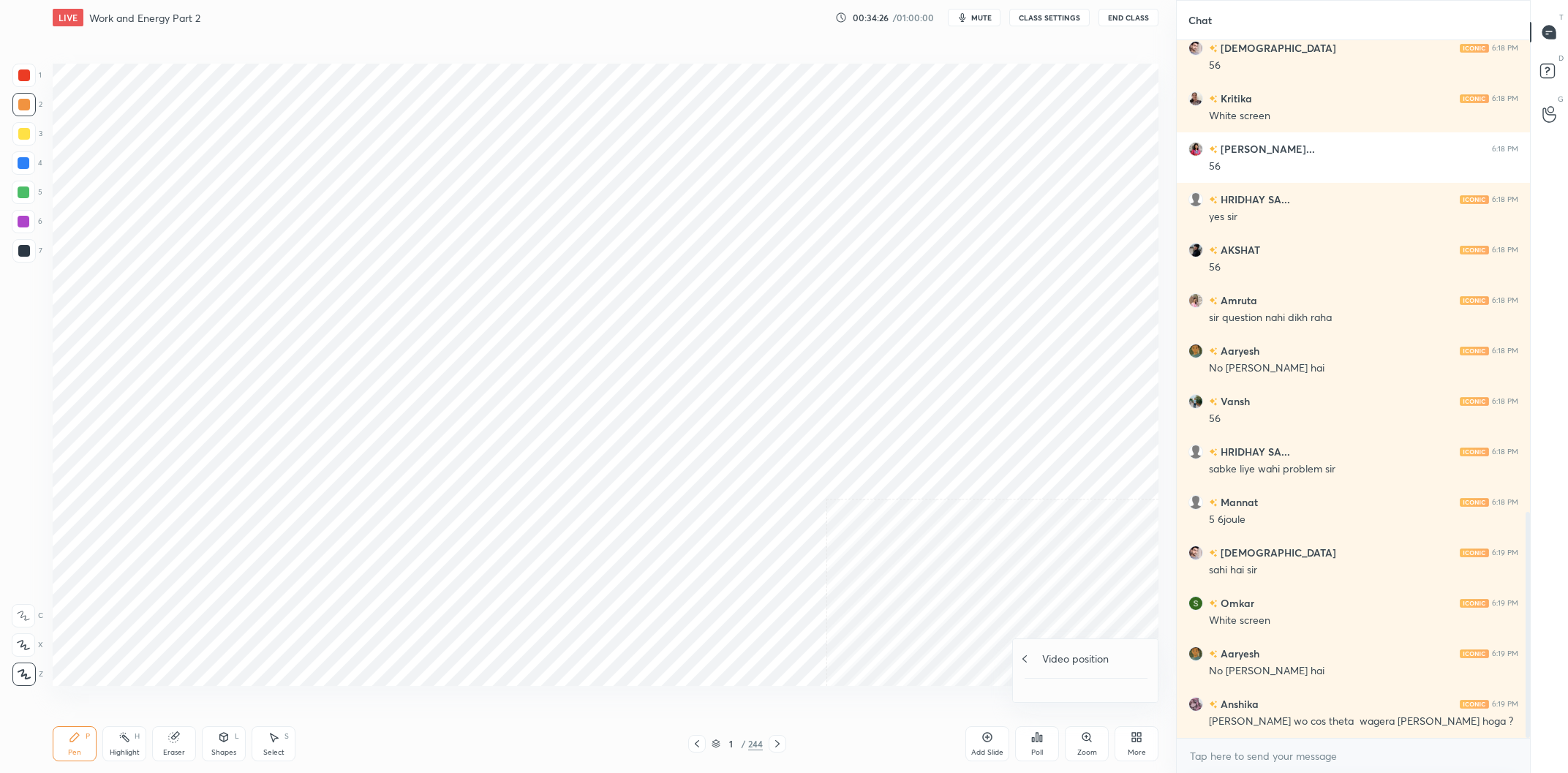
click at [1036, 660] on div "Video position" at bounding box center [1086, 659] width 123 height 15
click at [1060, 637] on div "Slide theme" at bounding box center [1054, 641] width 41 height 8
click at [1029, 587] on icon at bounding box center [1025, 584] width 12 height 12
click at [1124, 651] on div "Upload File Video position Slide theme Dark Mode Full screen F Live Support" at bounding box center [1086, 631] width 123 height 117
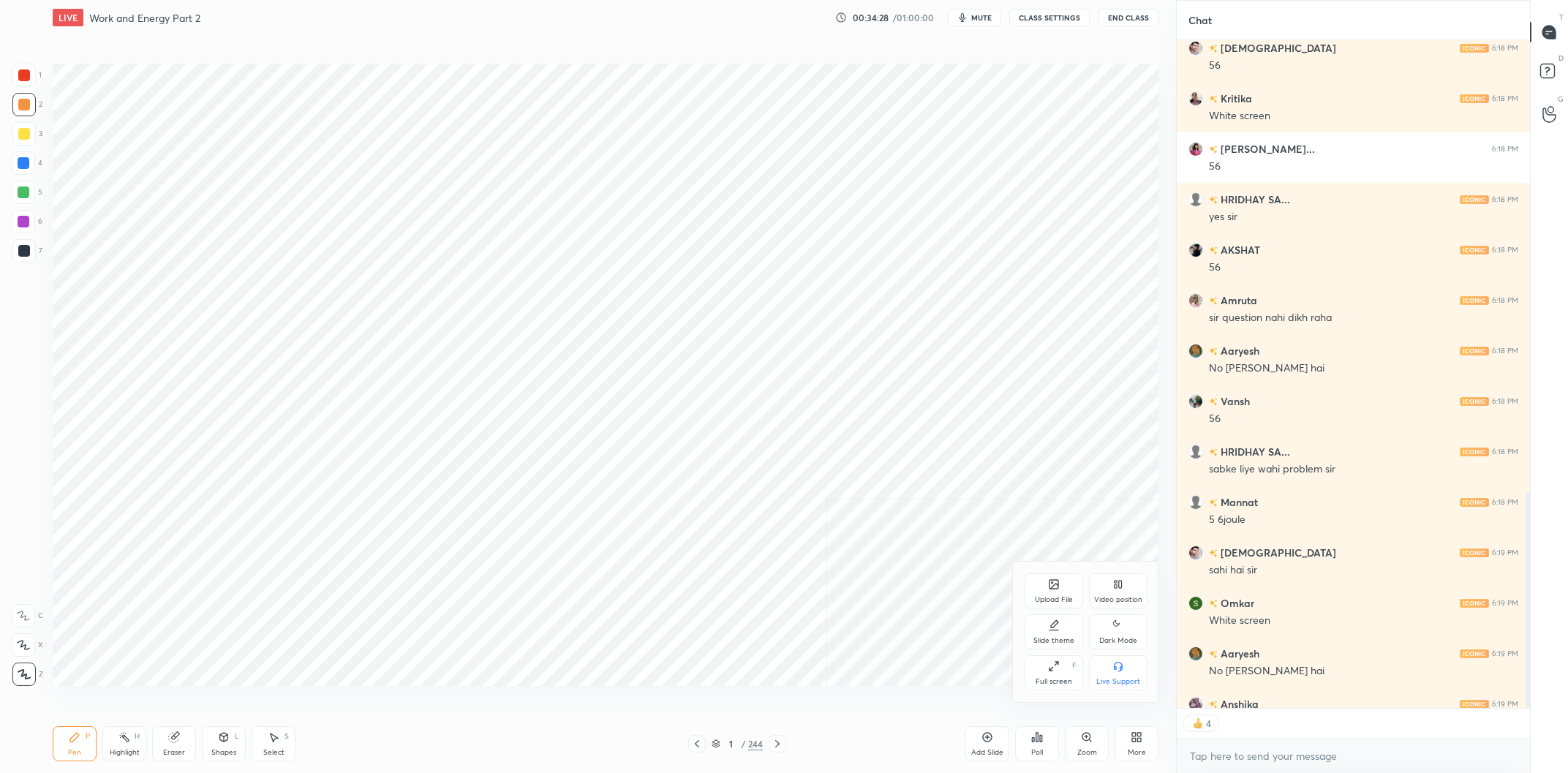
click at [1126, 646] on div "Dark Mode" at bounding box center [1118, 631] width 59 height 35
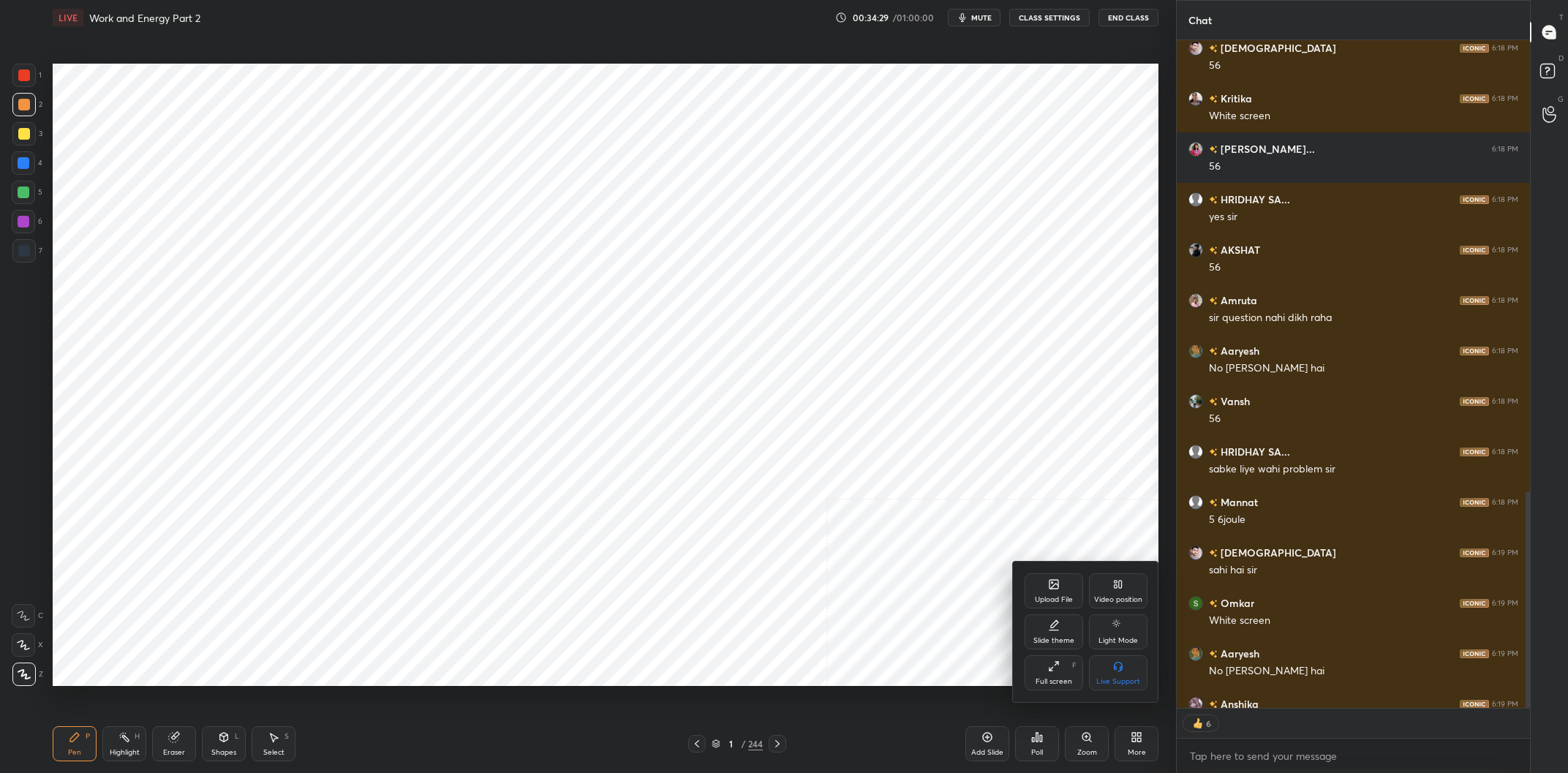
click at [862, 715] on div at bounding box center [784, 386] width 1568 height 773
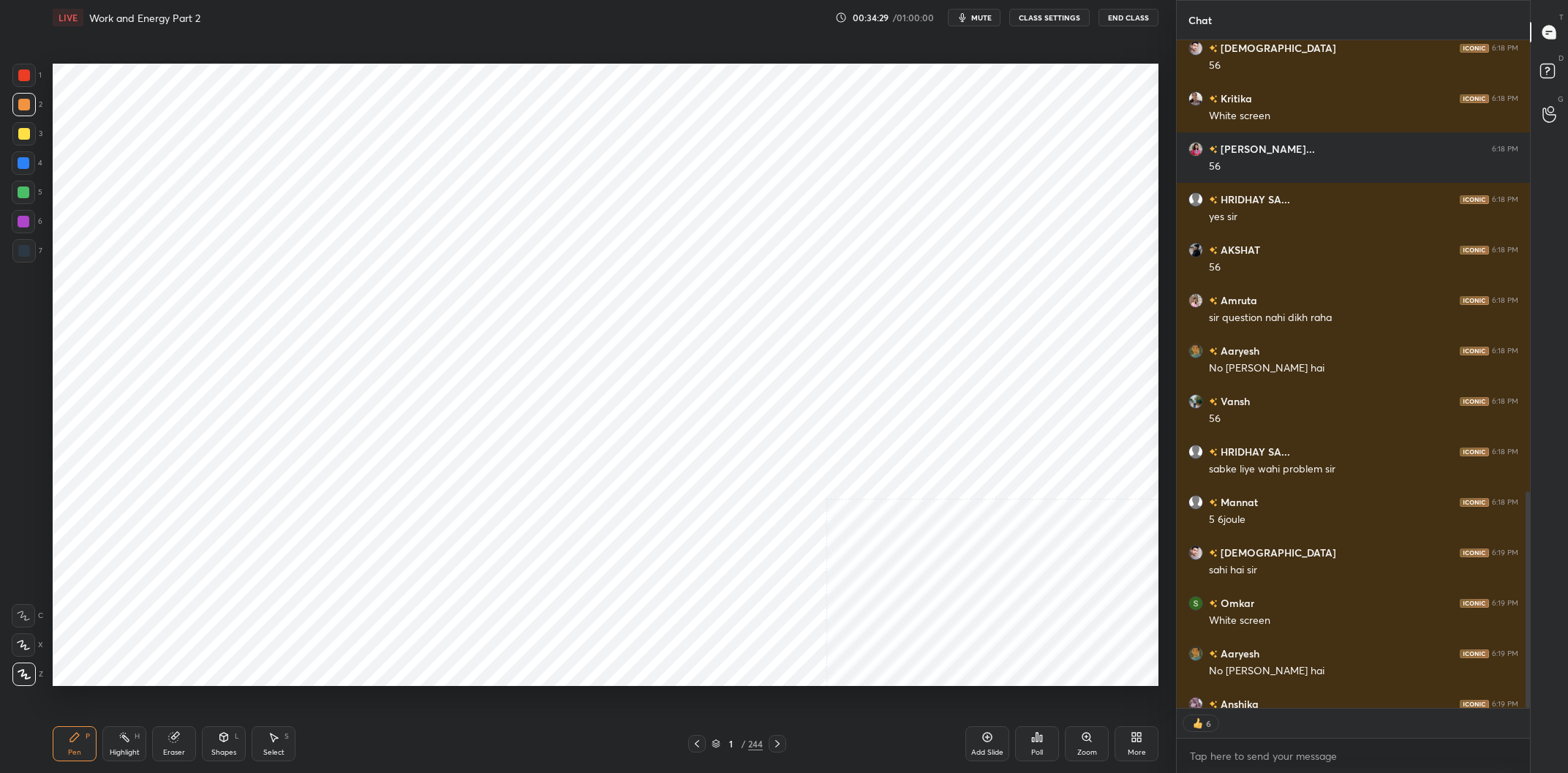
click at [978, 738] on div "Add Slide" at bounding box center [987, 743] width 44 height 35
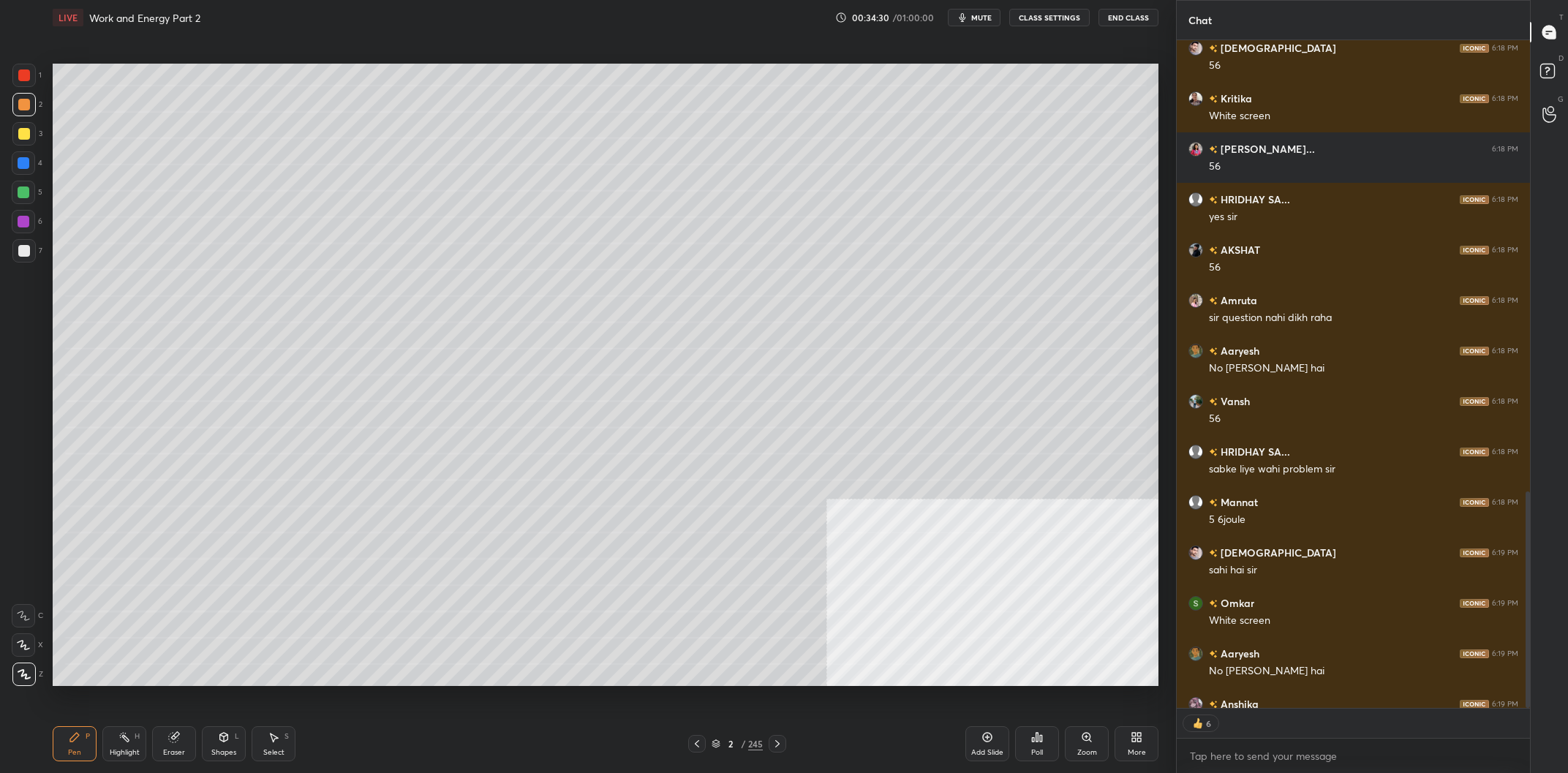
click at [757, 747] on div "245" at bounding box center [755, 743] width 15 height 13
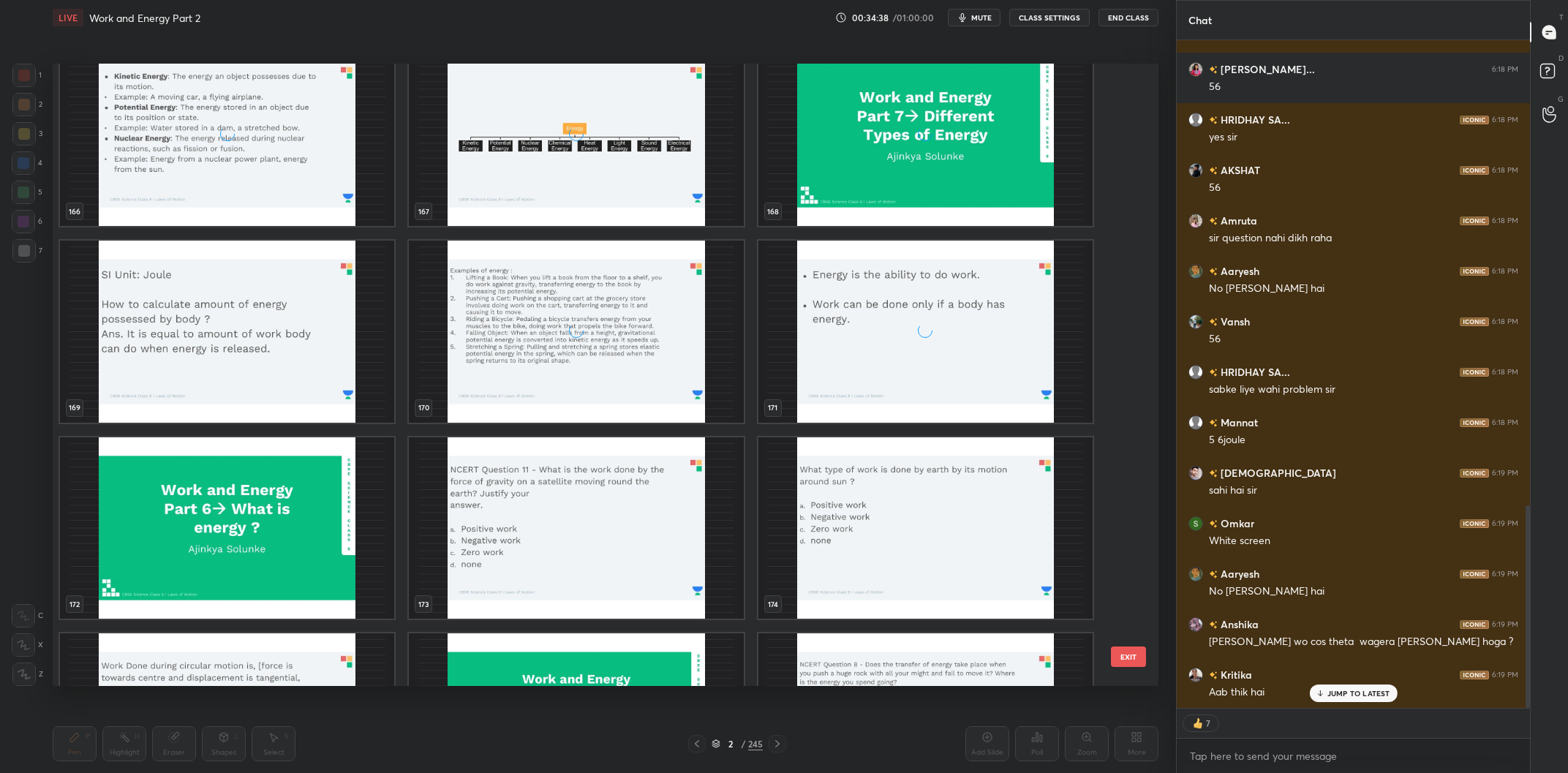
scroll to position [0, 0]
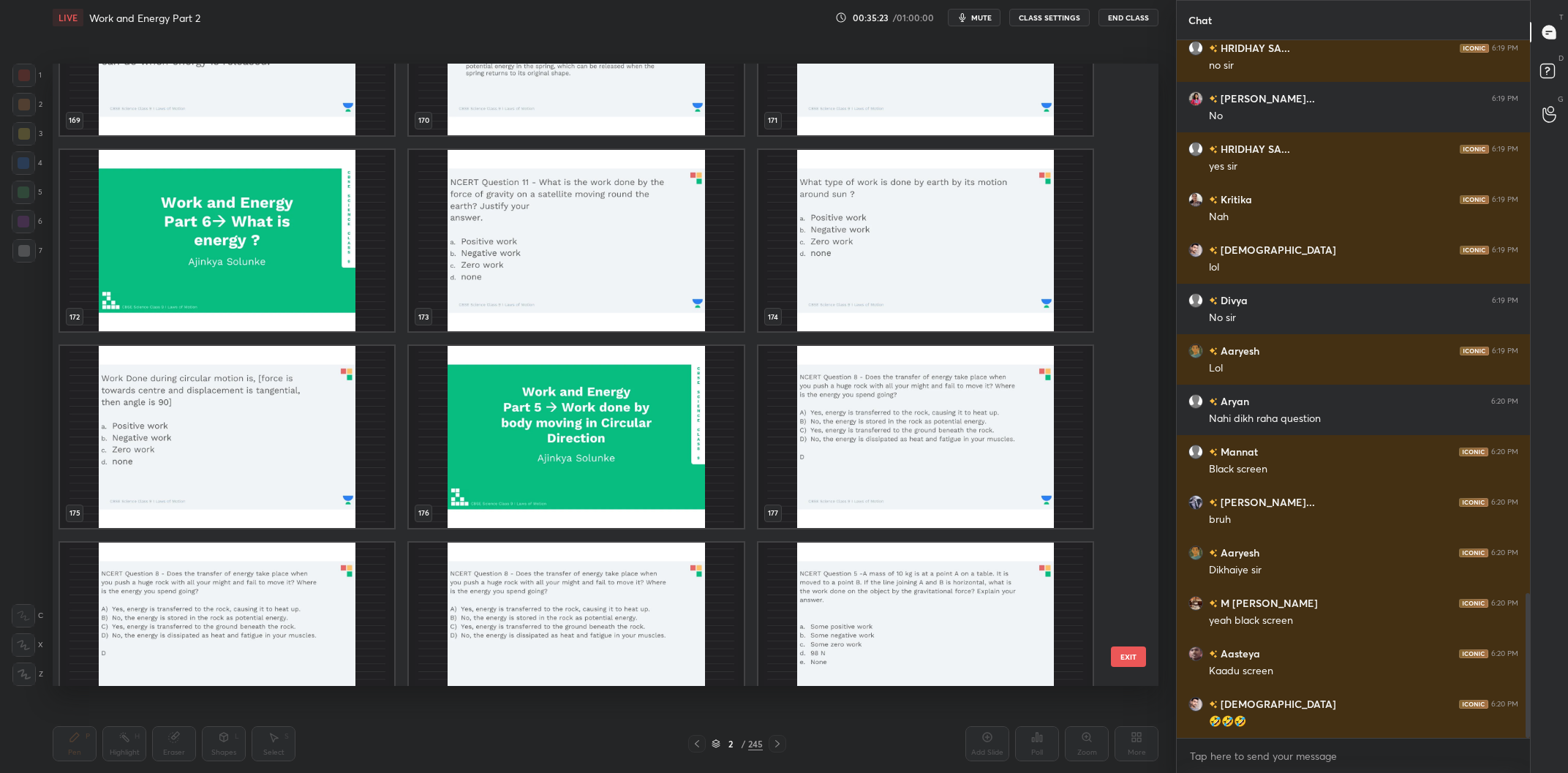
click at [650, 282] on img "grid" at bounding box center [576, 241] width 334 height 183
click at [649, 282] on img "grid" at bounding box center [576, 241] width 334 height 183
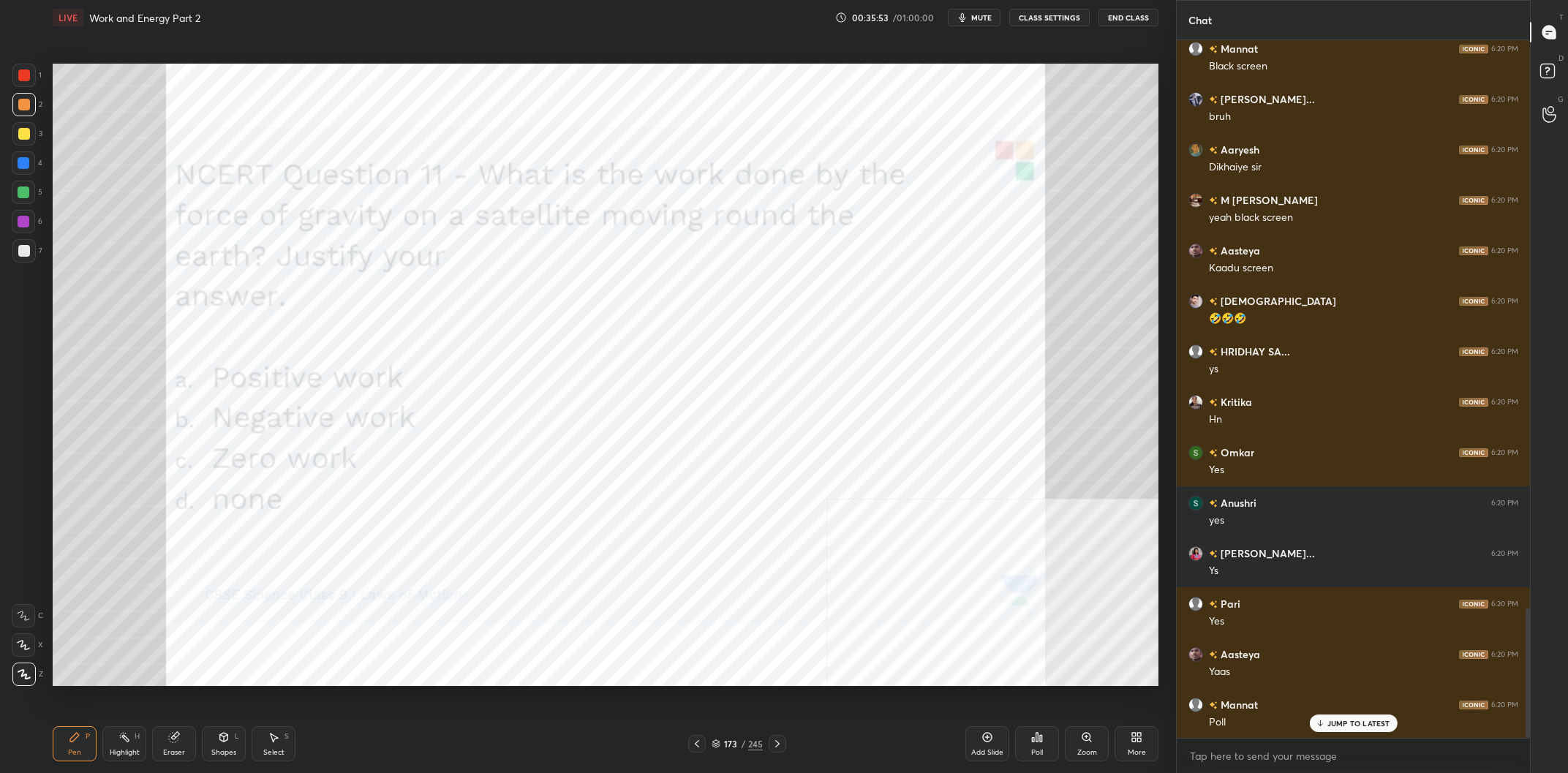
click at [8, 164] on div "1 2 3 4 5 6 7 C X Z C X Z E E Erase all H H" at bounding box center [23, 375] width 47 height 623
click at [28, 166] on div at bounding box center [24, 163] width 12 height 12
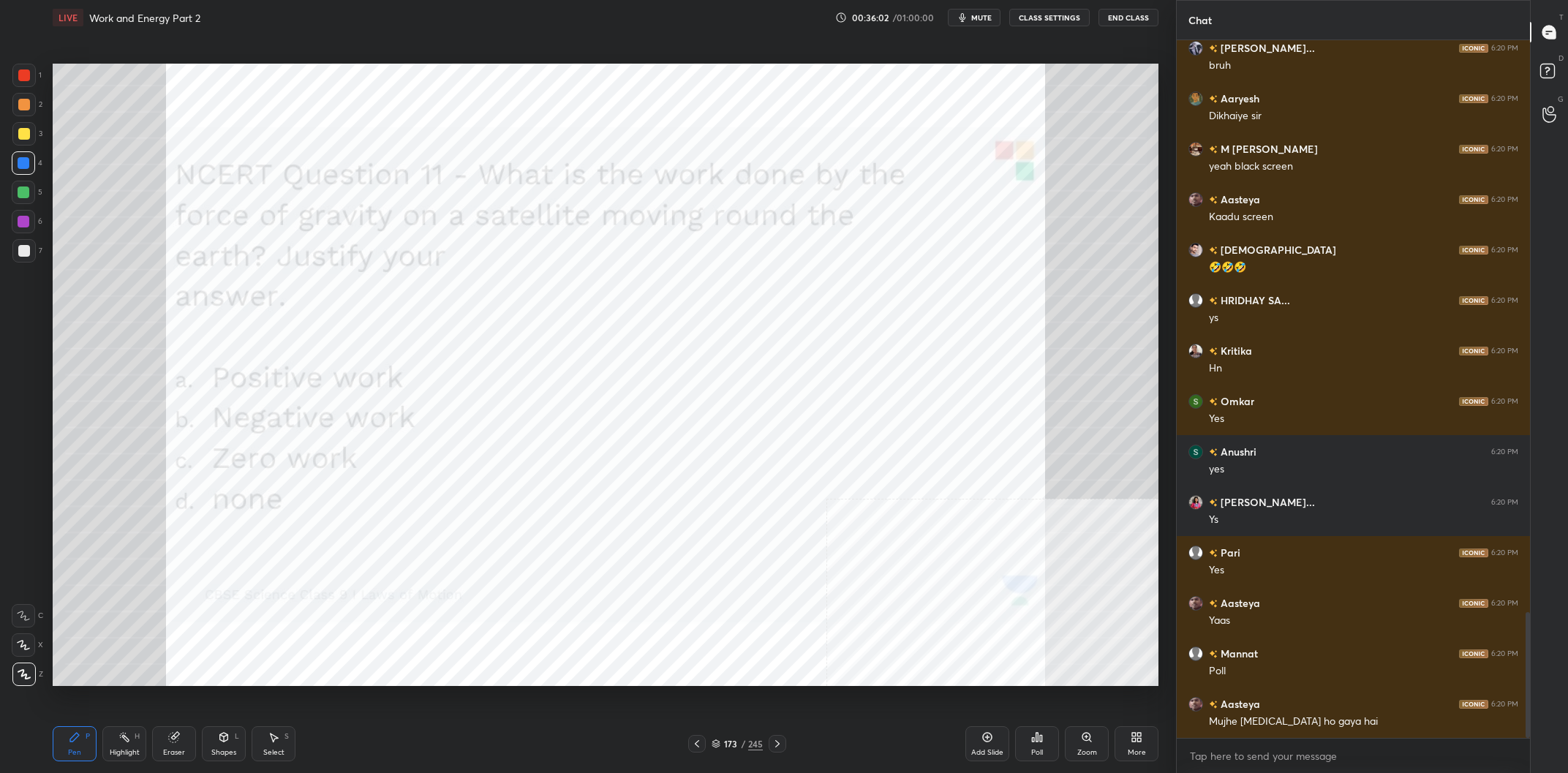
scroll to position [3174, 0]
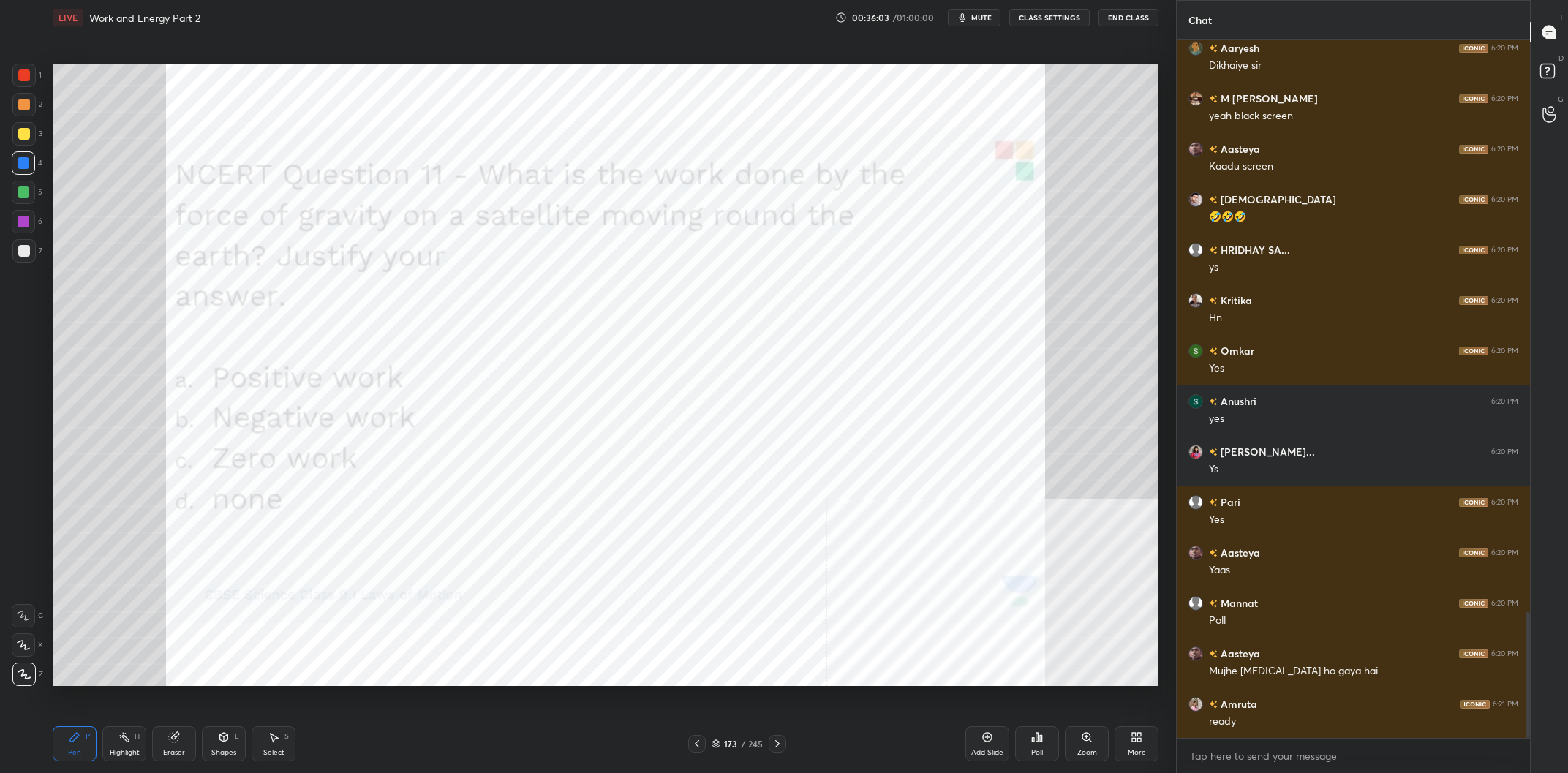
click at [741, 742] on div "173 / 245" at bounding box center [737, 743] width 51 height 13
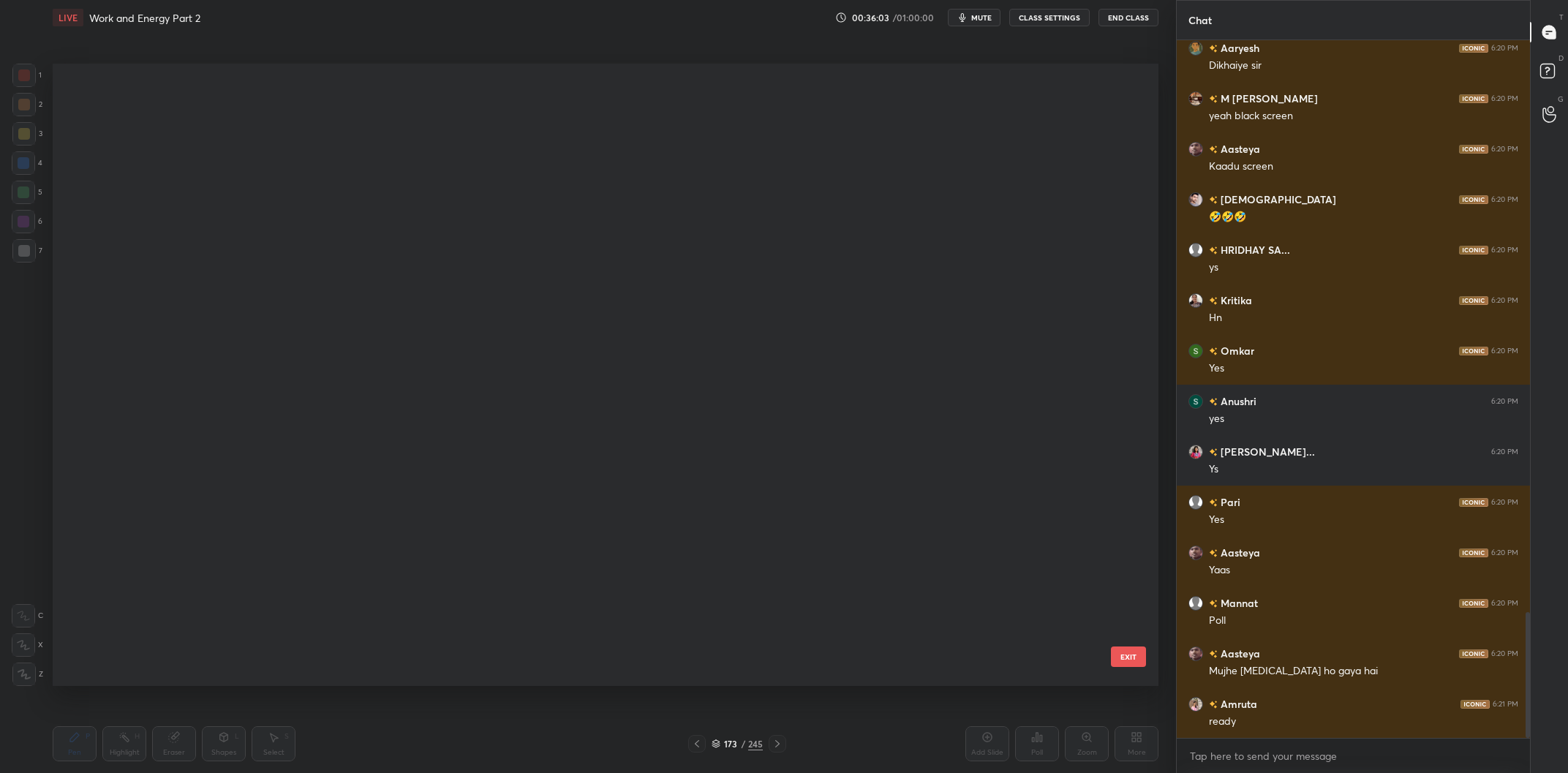
scroll to position [622, 1106]
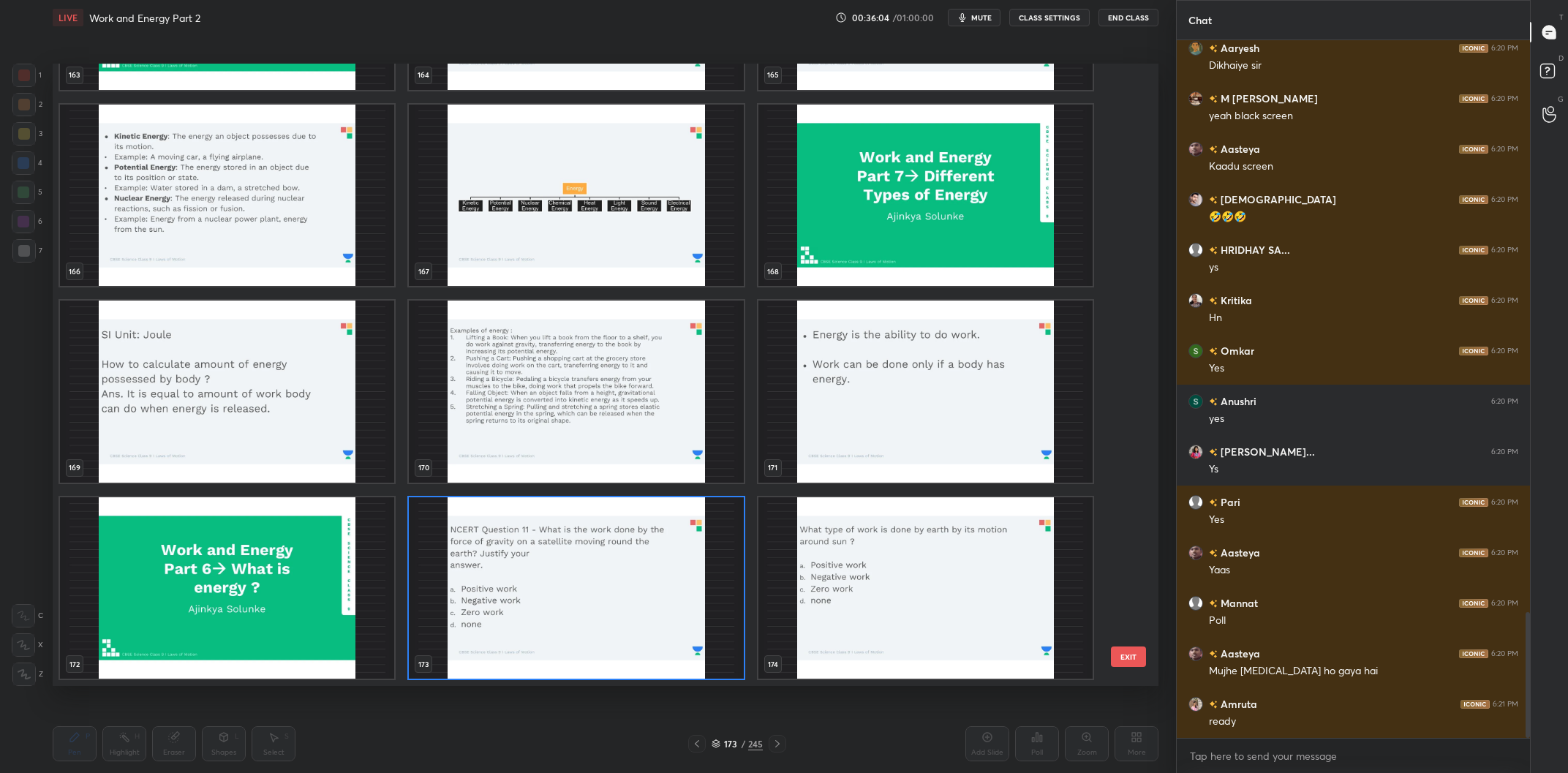
click at [628, 629] on img "grid" at bounding box center [576, 589] width 334 height 183
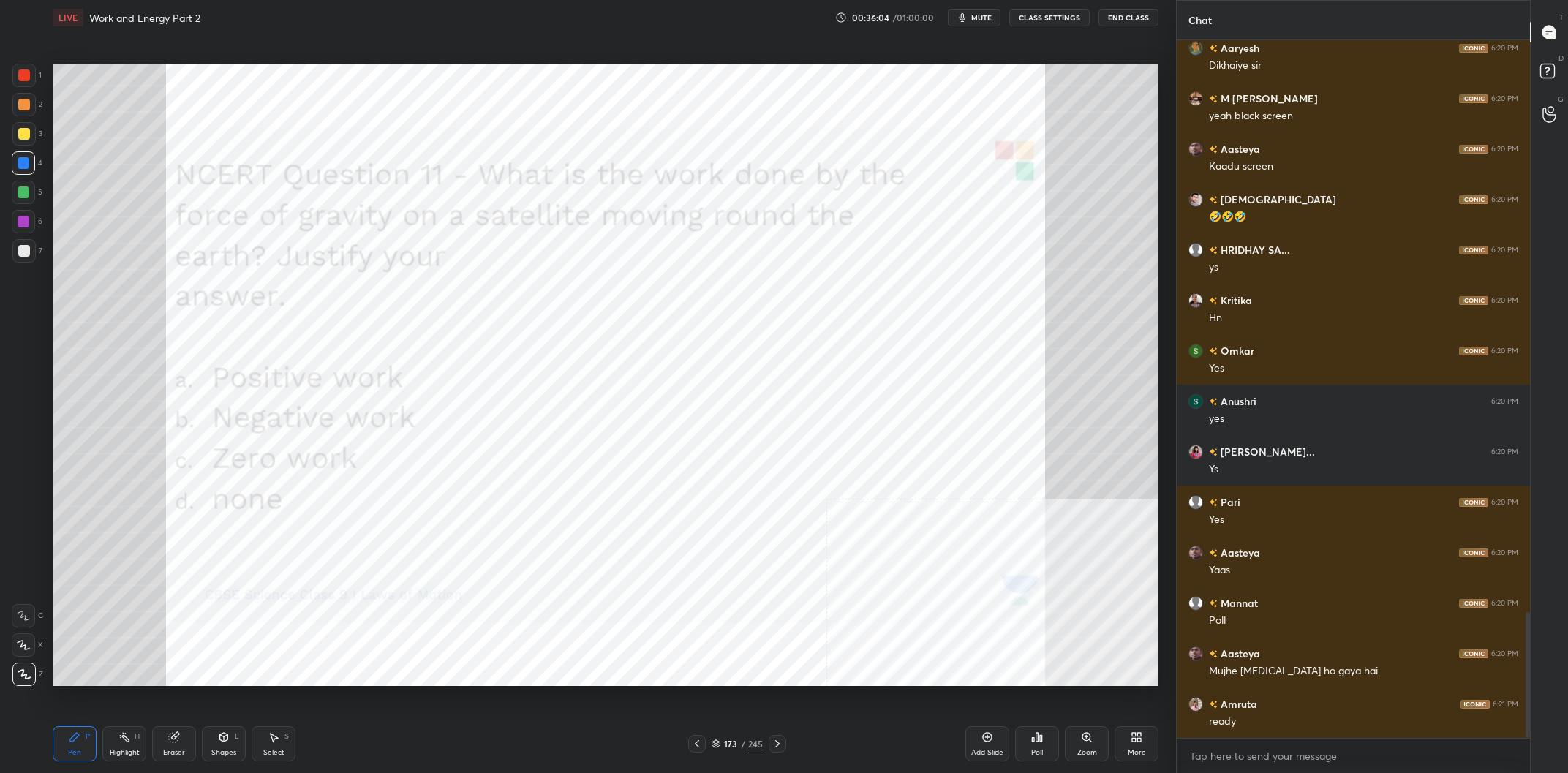
click at [636, 631] on img "grid" at bounding box center [576, 589] width 334 height 183
click at [1043, 741] on icon at bounding box center [1037, 737] width 12 height 12
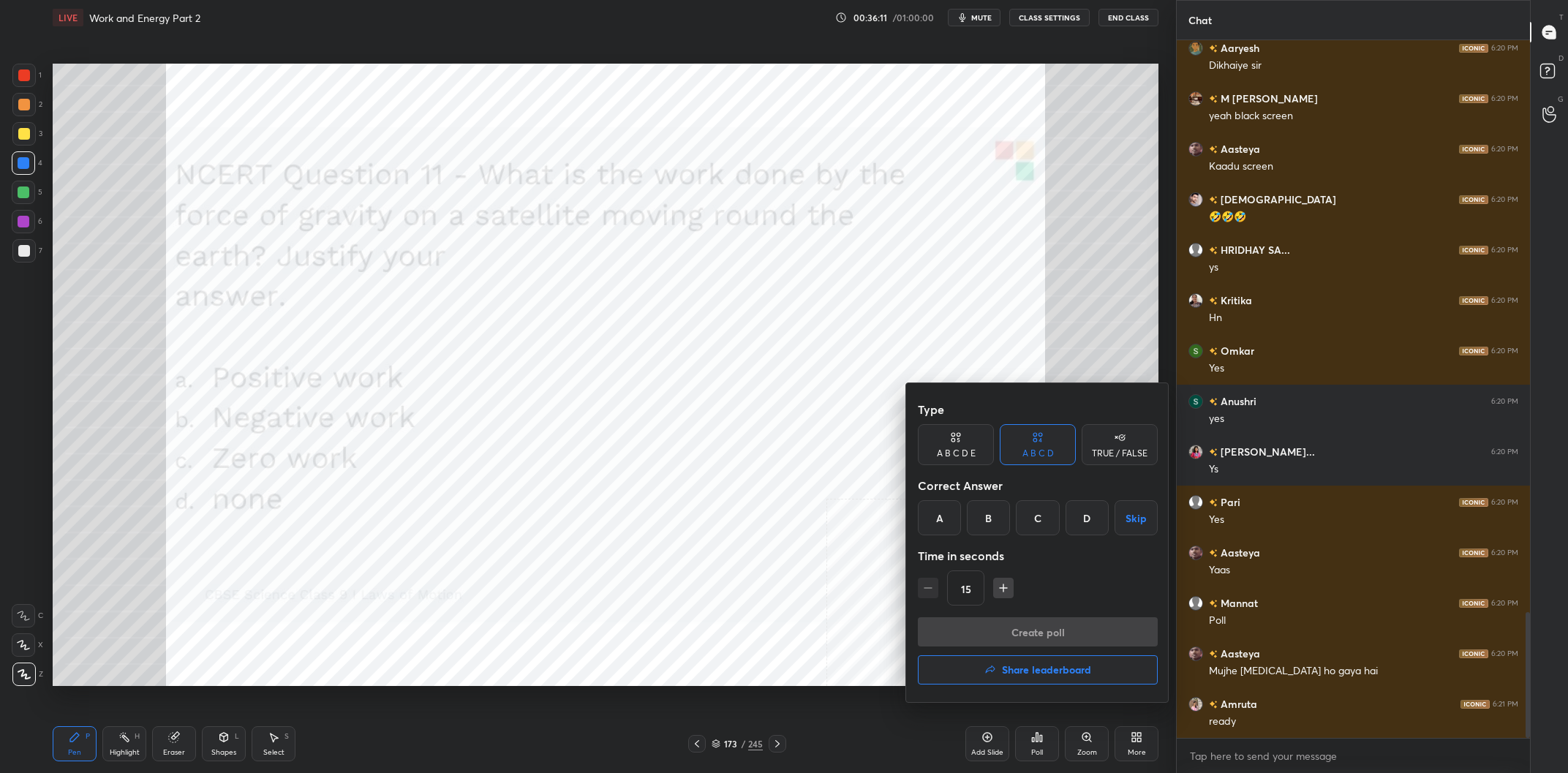
click at [1024, 513] on div "C" at bounding box center [1037, 518] width 44 height 35
click at [1048, 639] on button "Create poll" at bounding box center [1037, 632] width 240 height 29
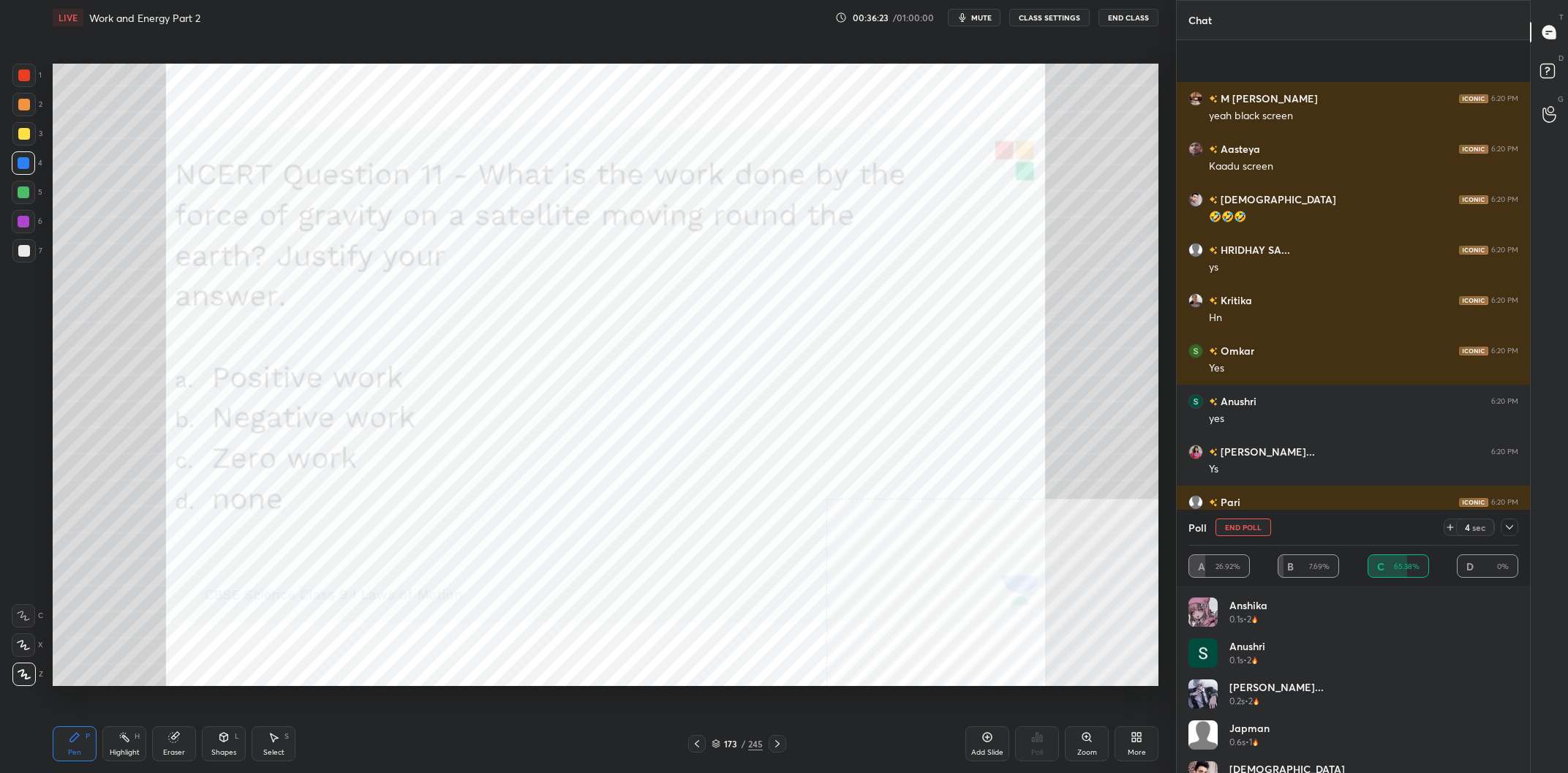
scroll to position [3250, 0]
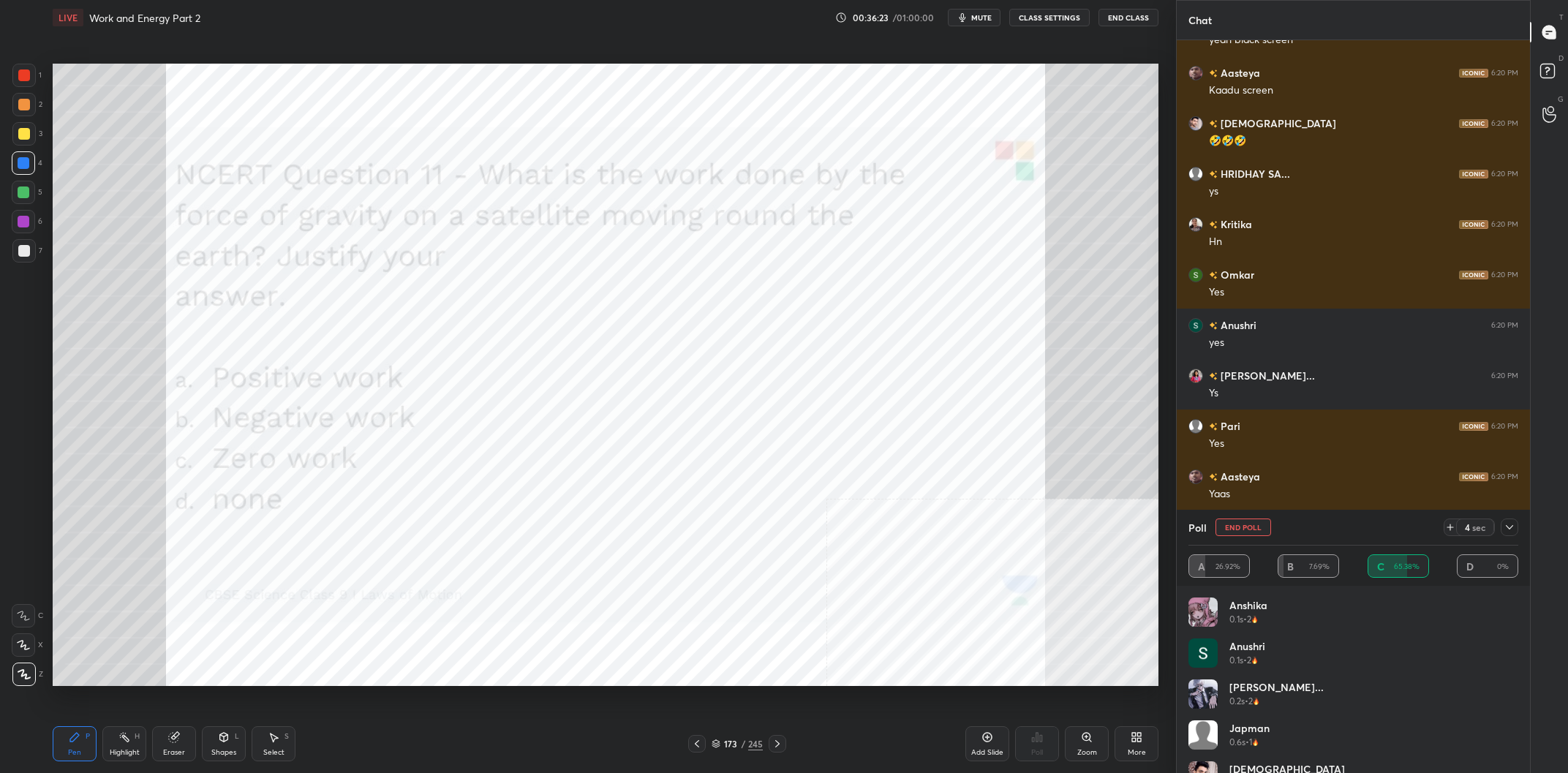
click at [31, 185] on div at bounding box center [23, 192] width 23 height 23
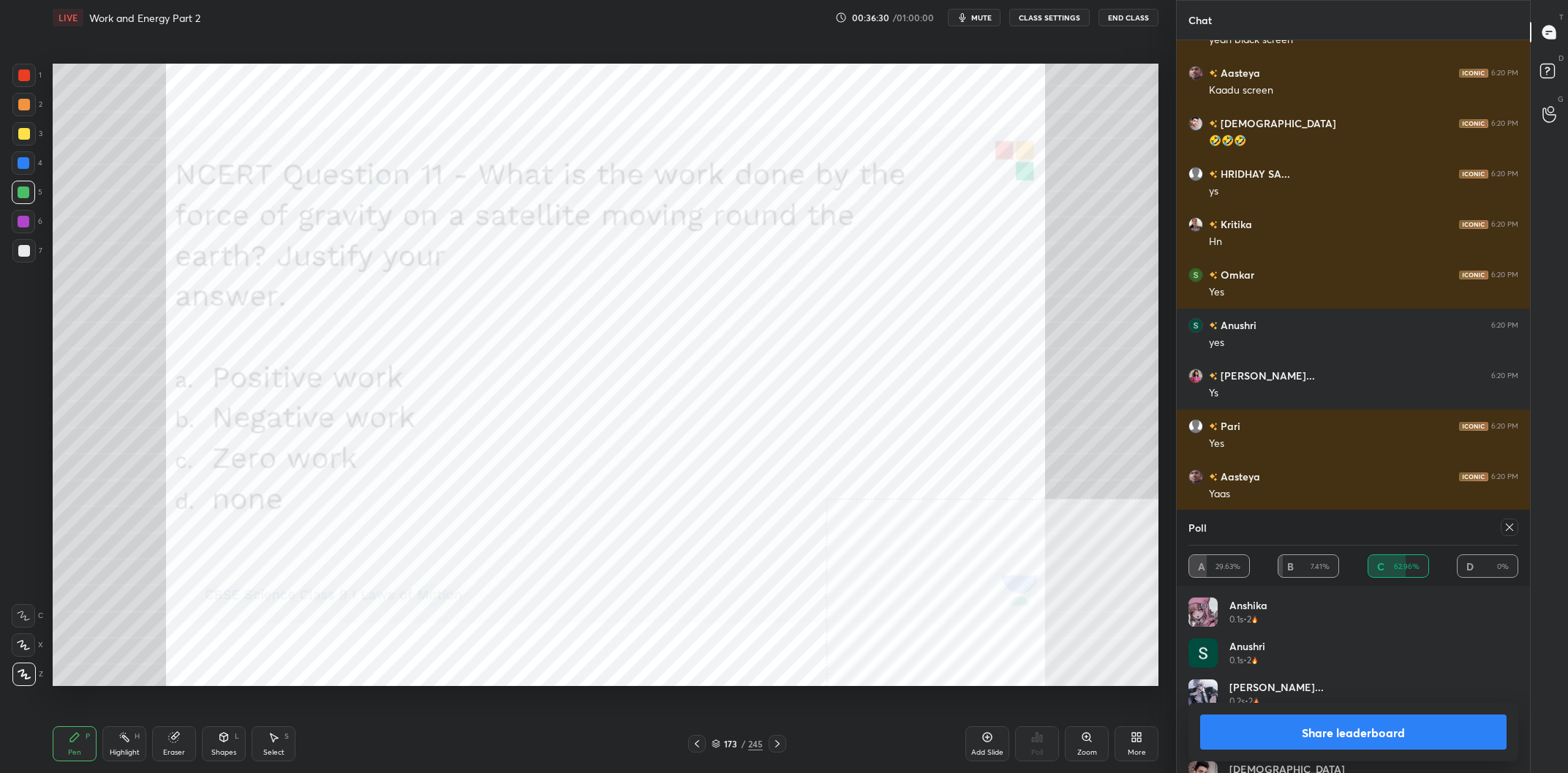
click at [1300, 740] on button "Share leaderboard" at bounding box center [1353, 732] width 306 height 35
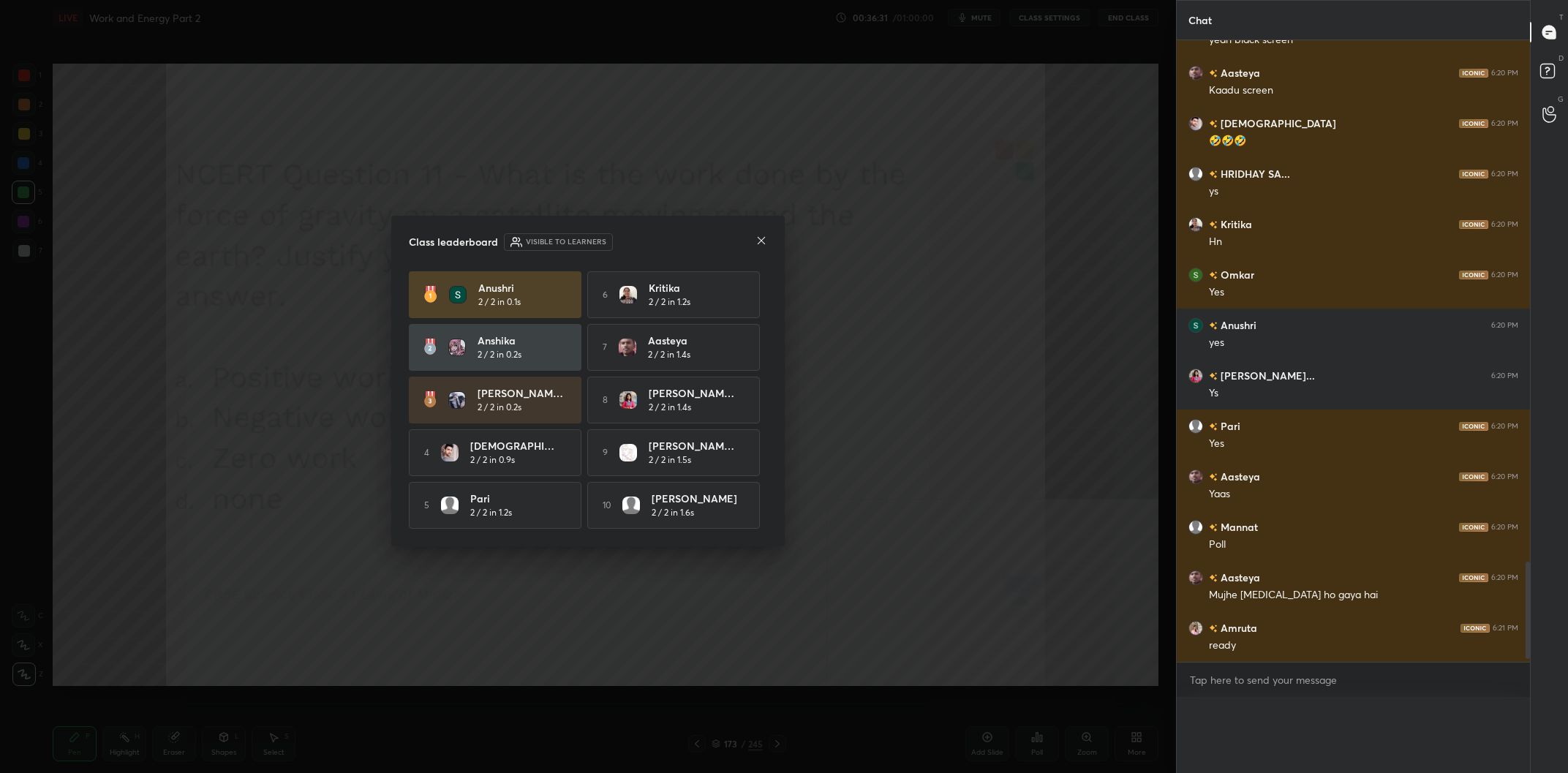
scroll to position [0, 0]
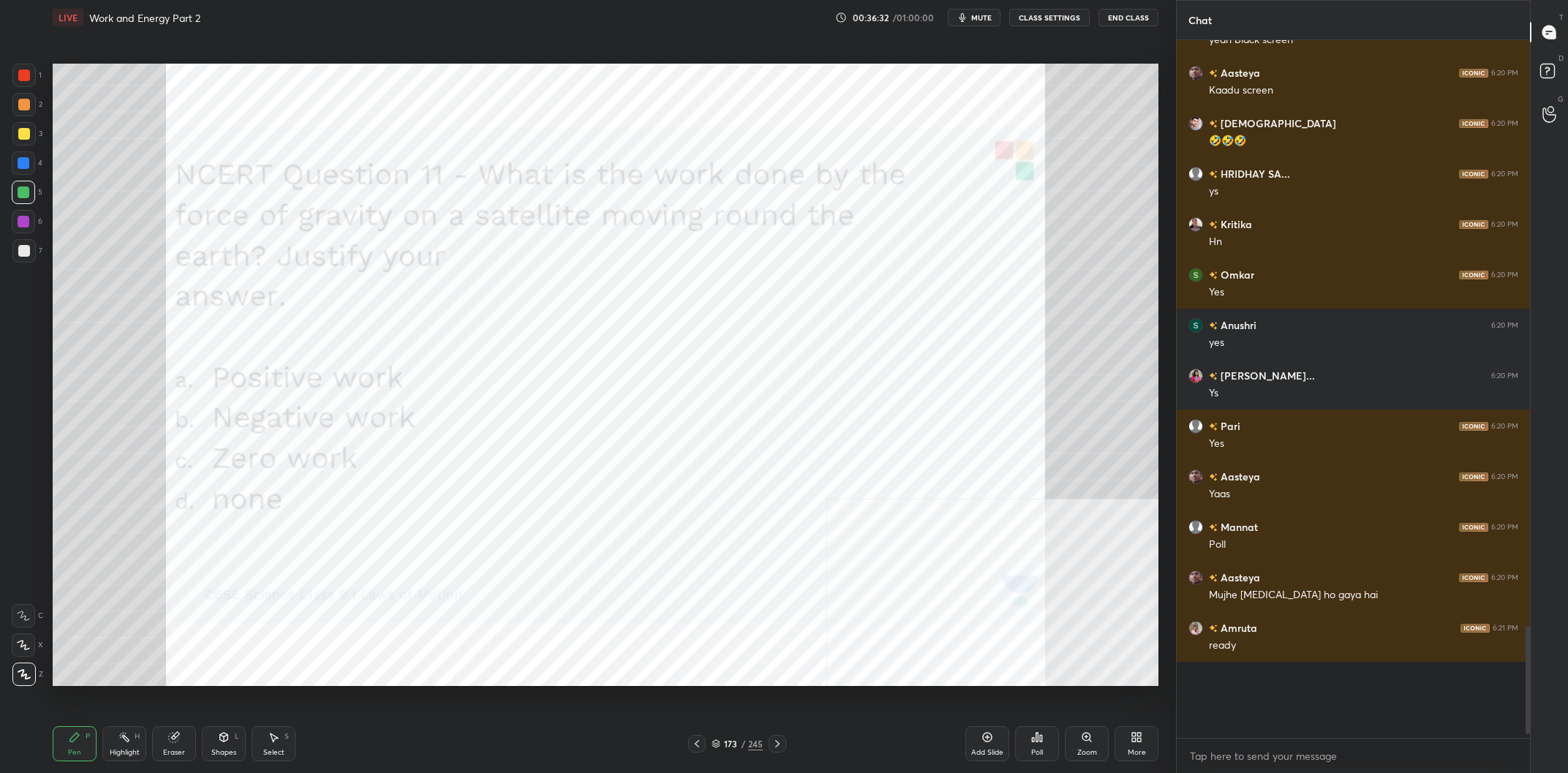
click at [22, 79] on div at bounding box center [24, 75] width 12 height 12
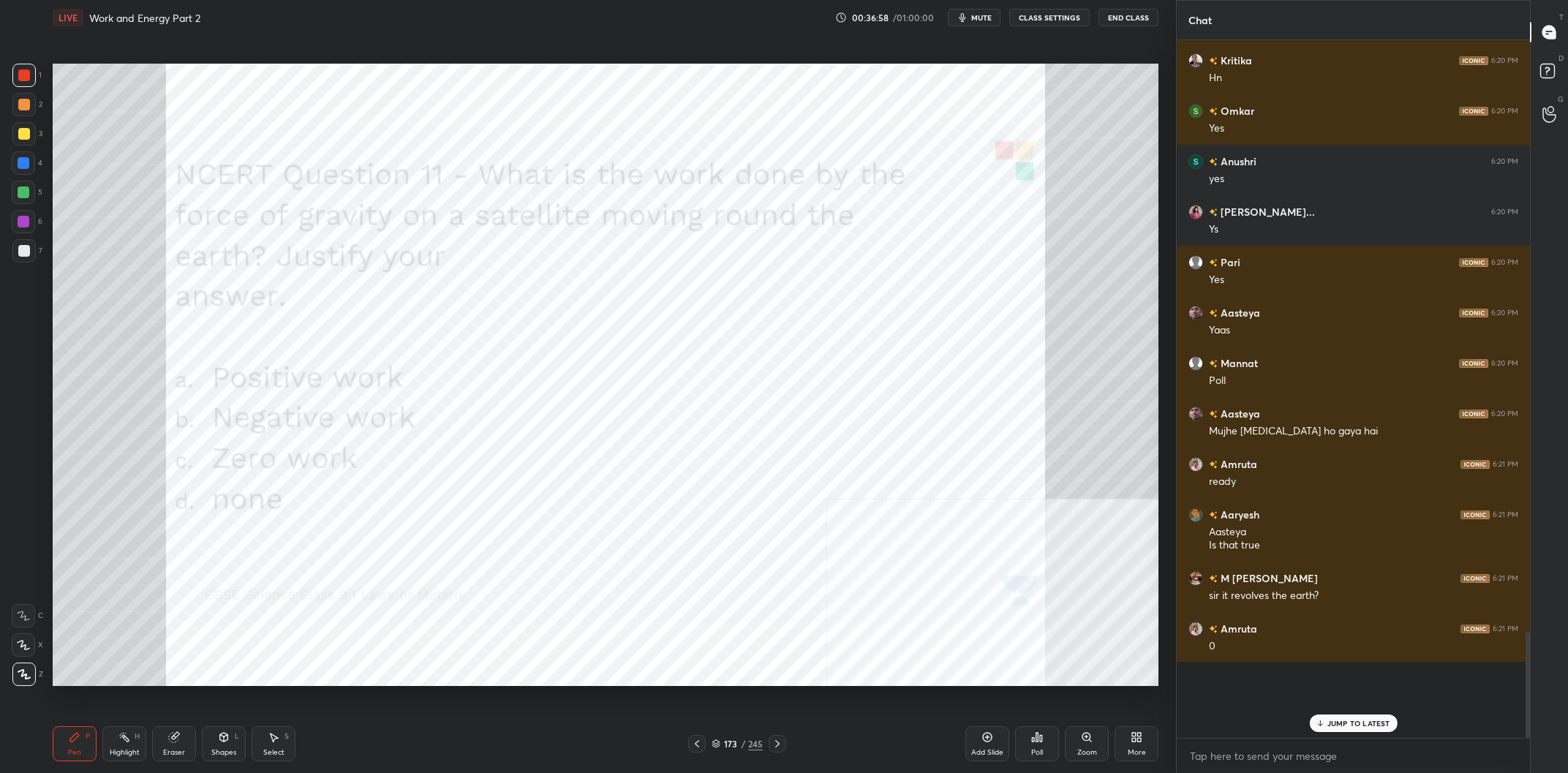
scroll to position [3464, 0]
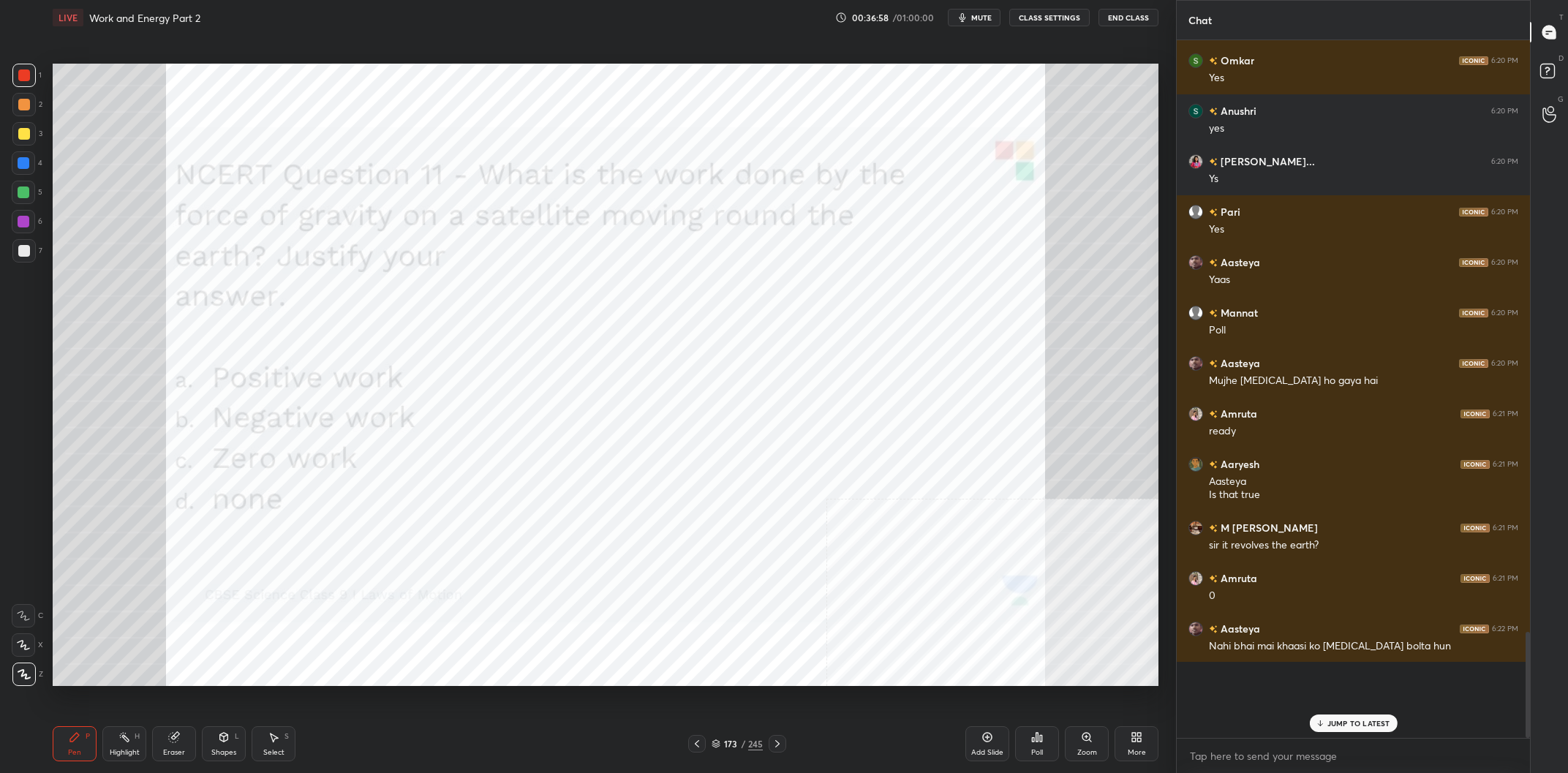
click at [733, 747] on div "173" at bounding box center [730, 744] width 15 height 9
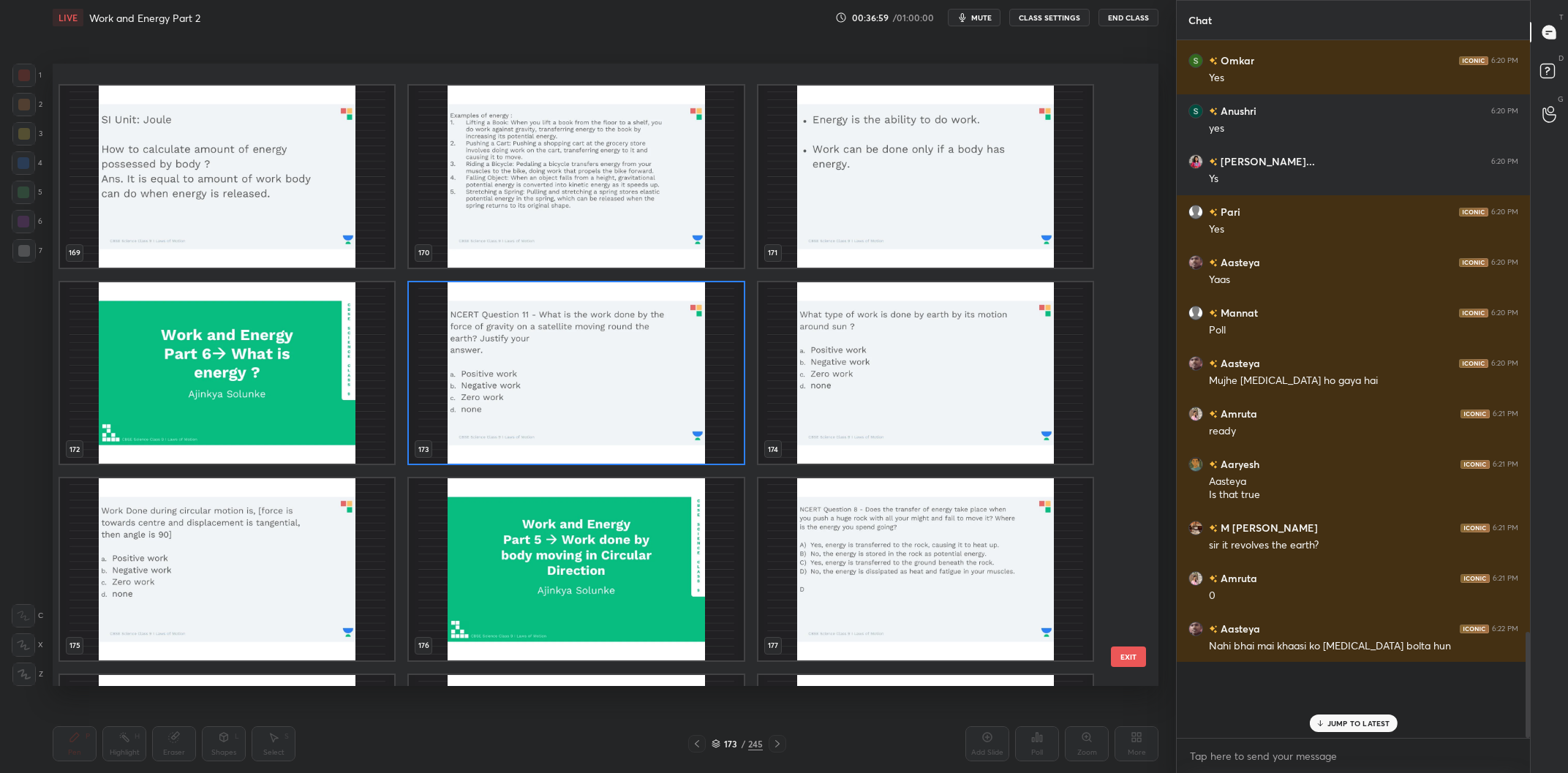
scroll to position [11050, 0]
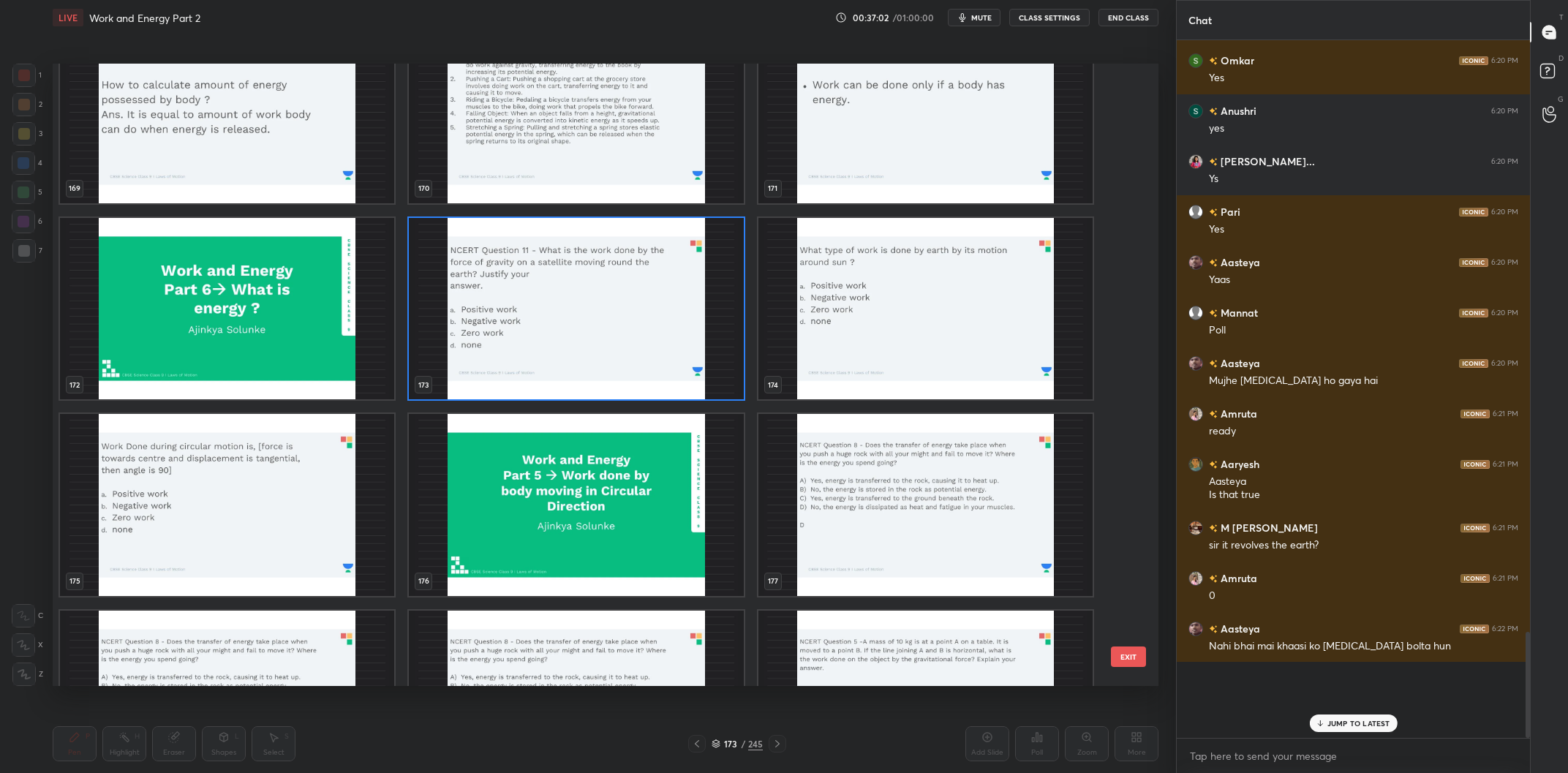
click at [973, 313] on img "grid" at bounding box center [926, 310] width 334 height 183
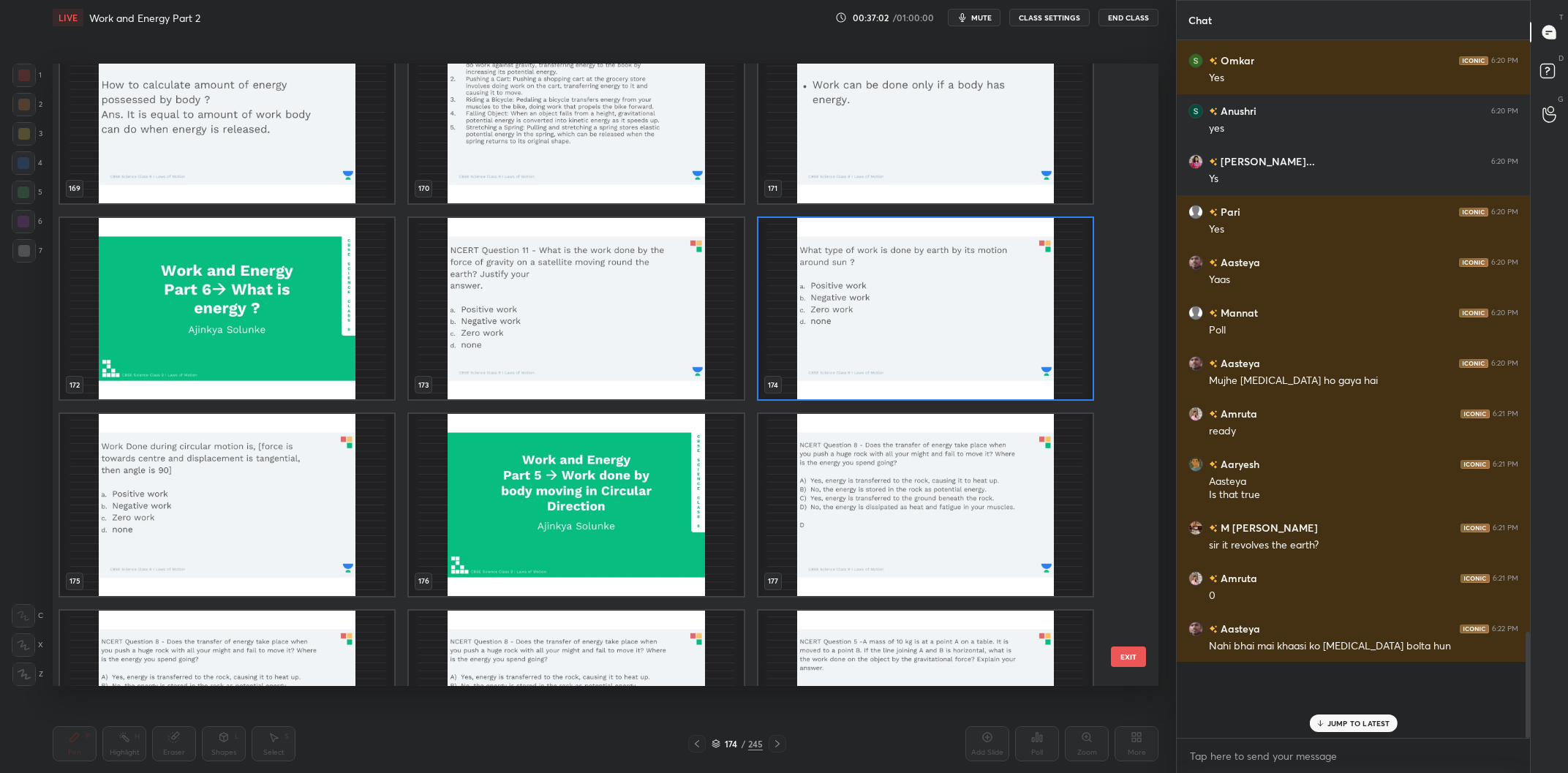
click at [969, 313] on img "grid" at bounding box center [926, 310] width 334 height 183
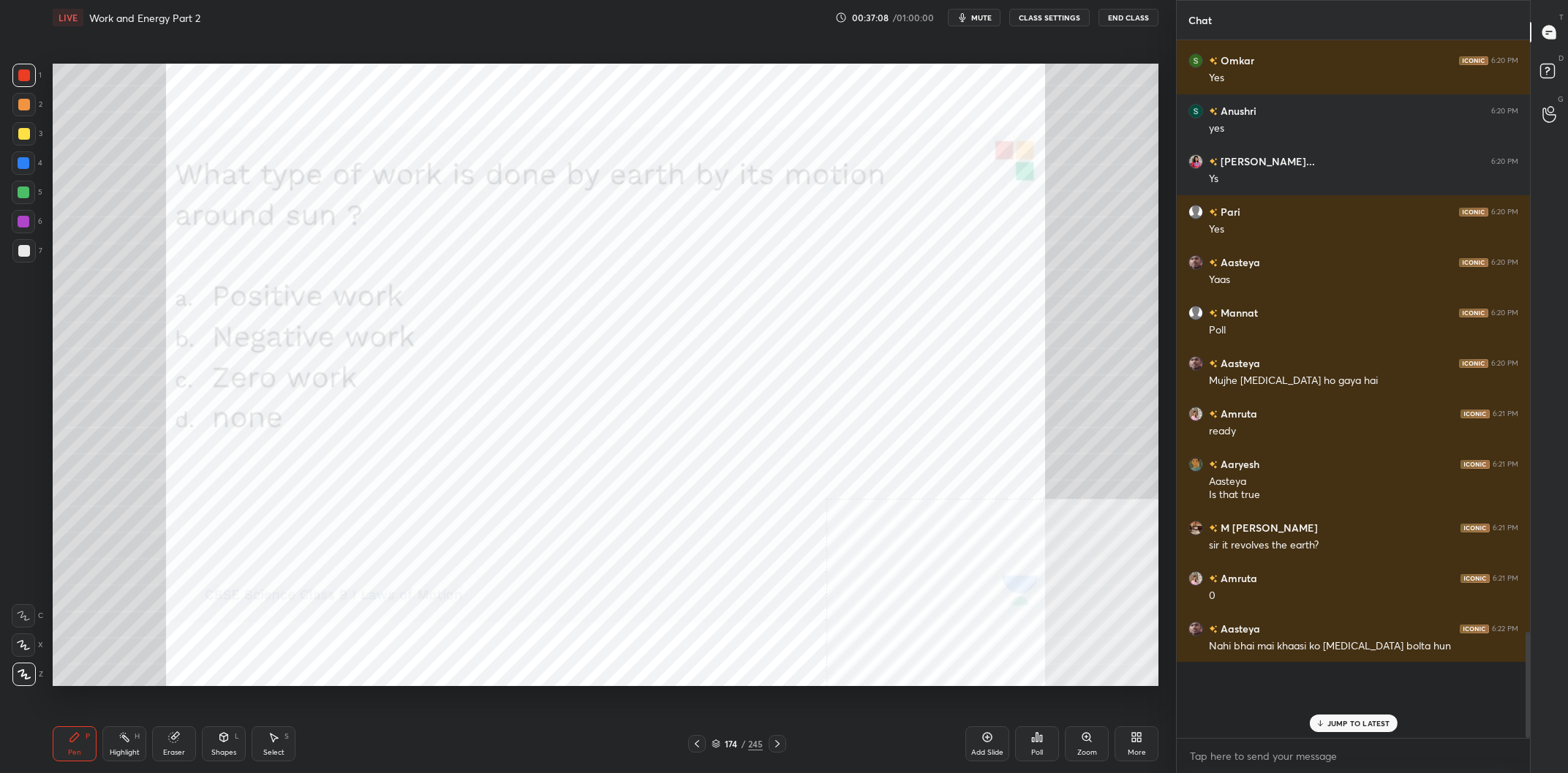
scroll to position [3515, 0]
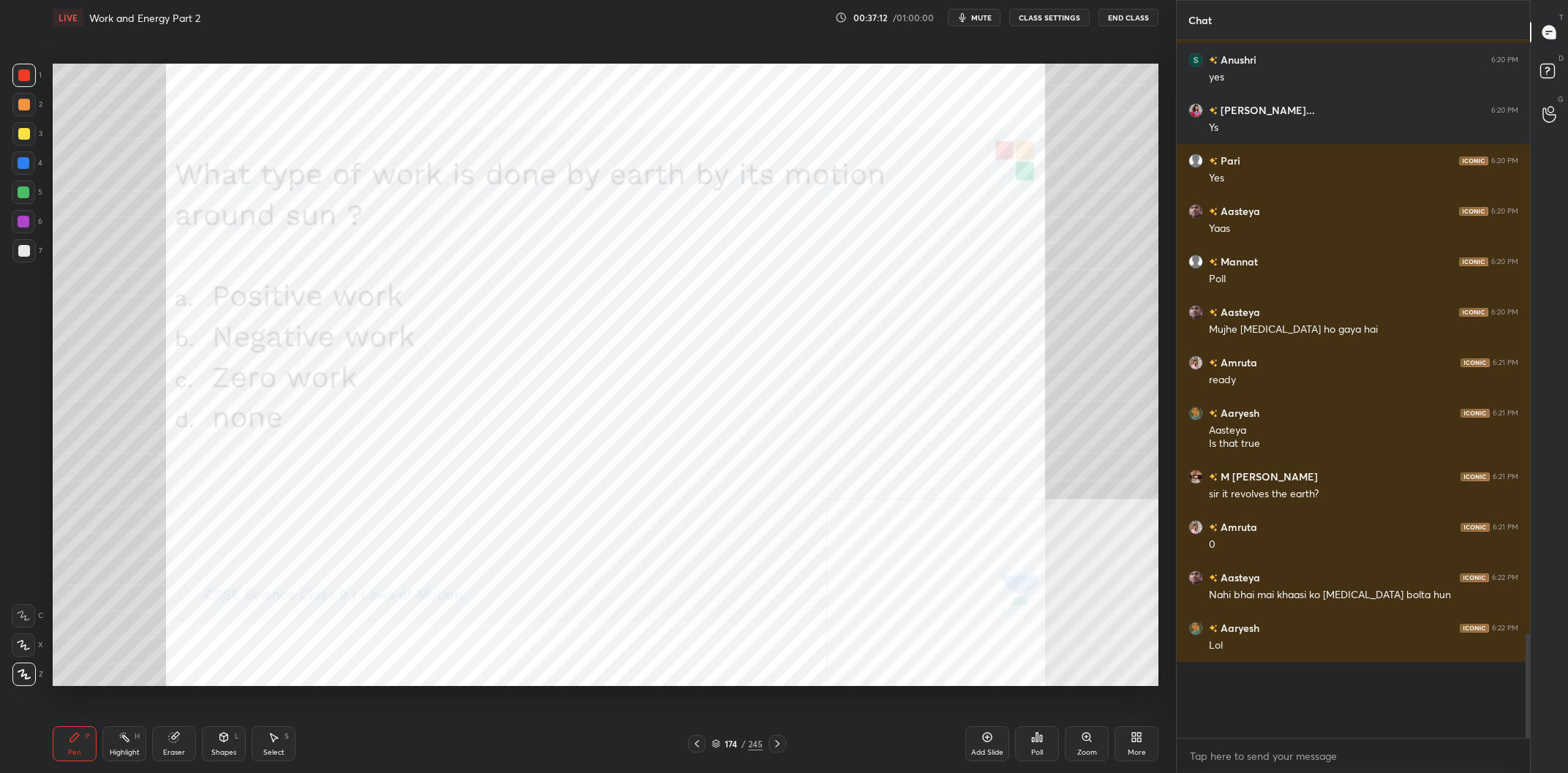
click at [1045, 741] on div "Poll" at bounding box center [1037, 743] width 44 height 35
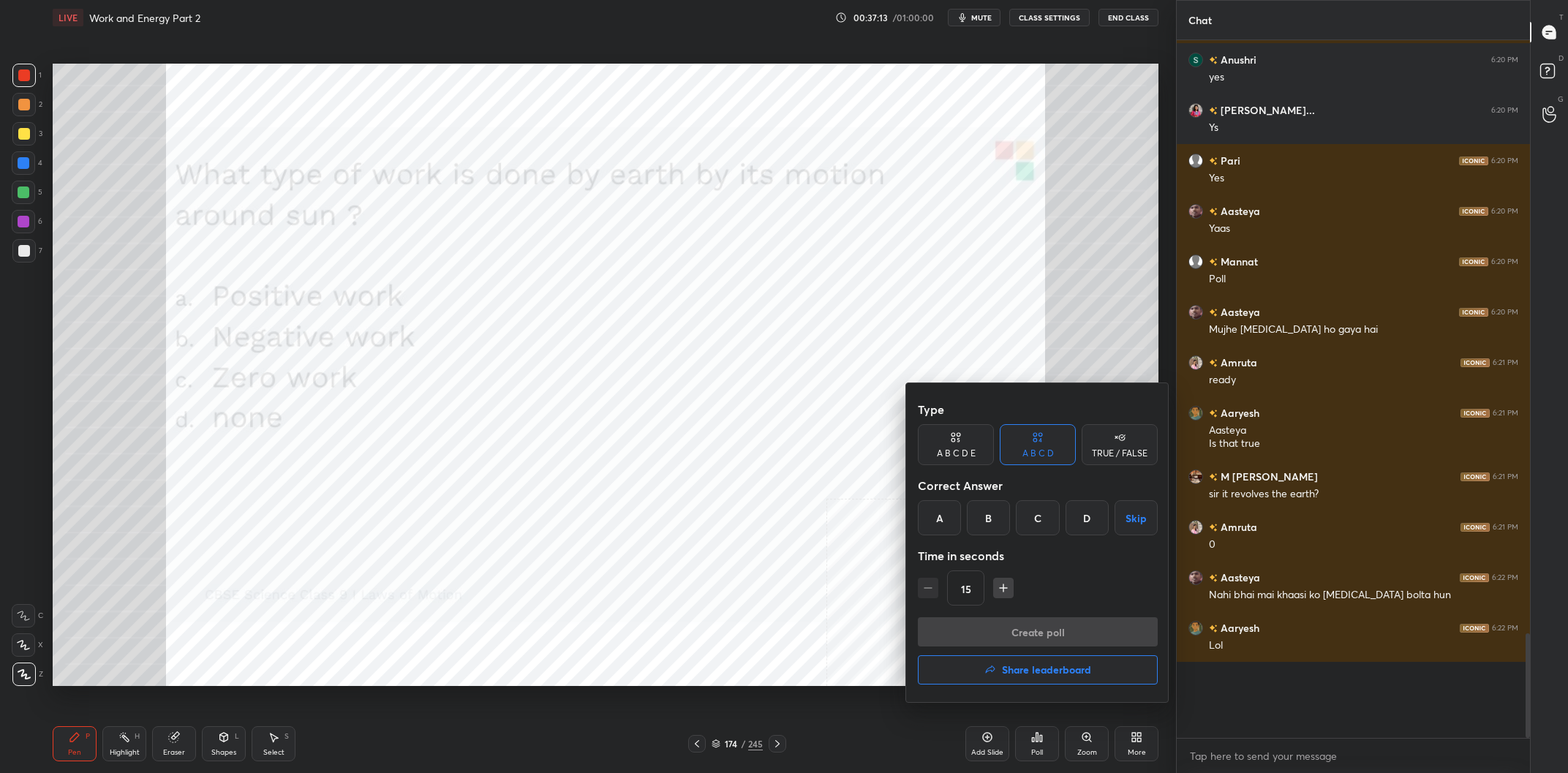
click at [1039, 523] on div "C" at bounding box center [1037, 518] width 44 height 35
click at [1066, 636] on button "Create poll" at bounding box center [1037, 632] width 240 height 29
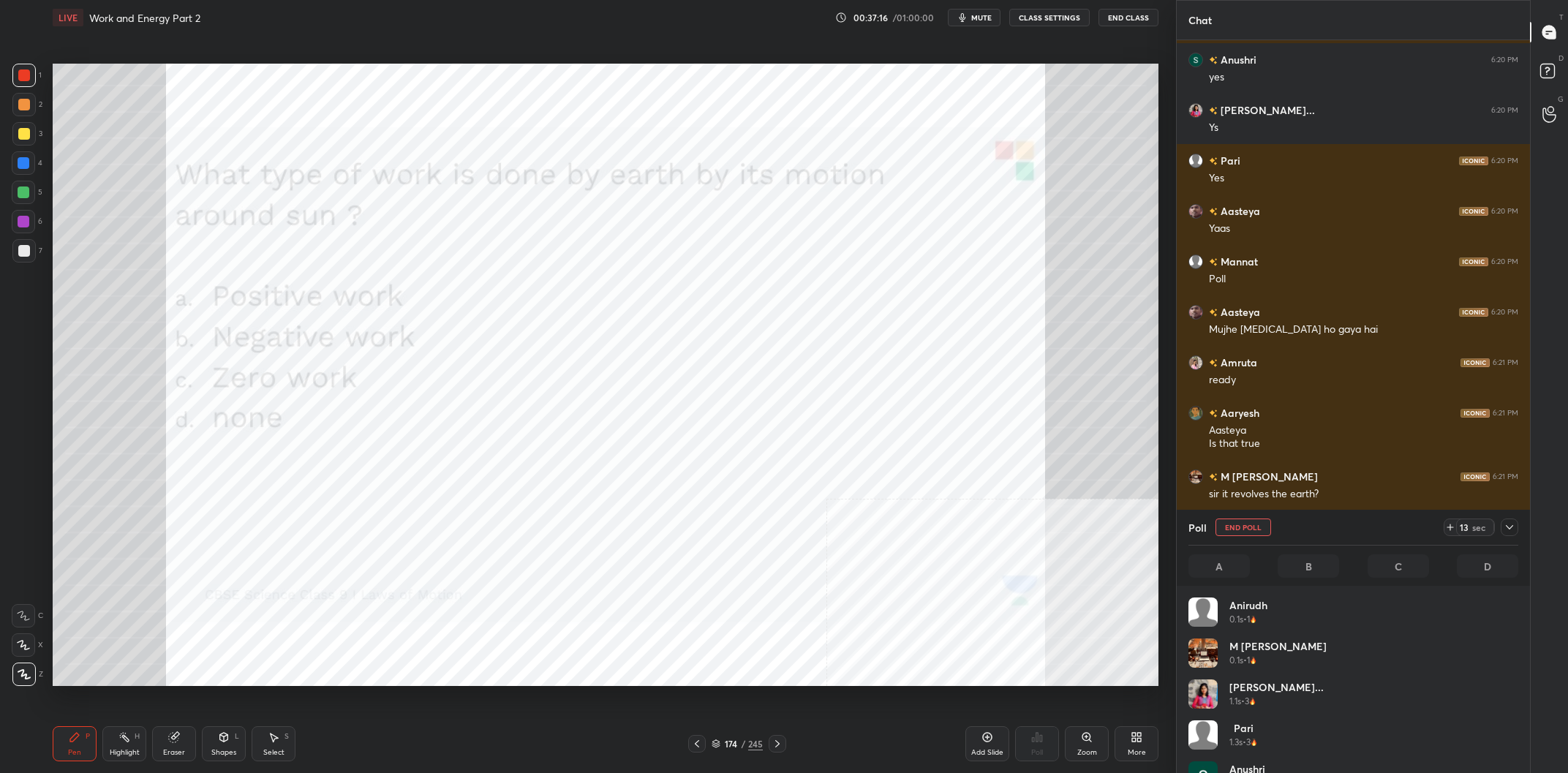
scroll to position [176, 330]
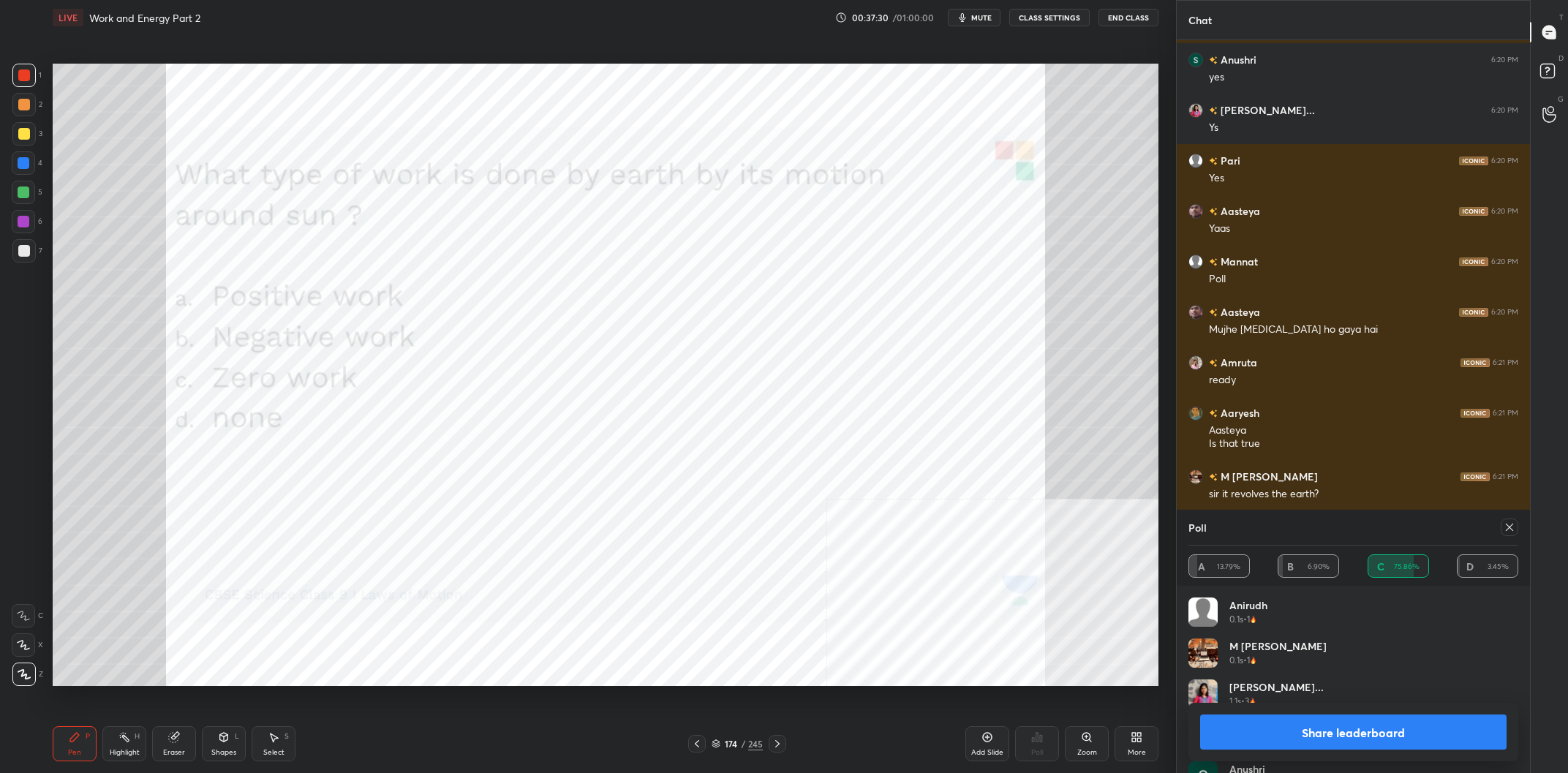
click at [1274, 733] on button "Share leaderboard" at bounding box center [1353, 732] width 306 height 35
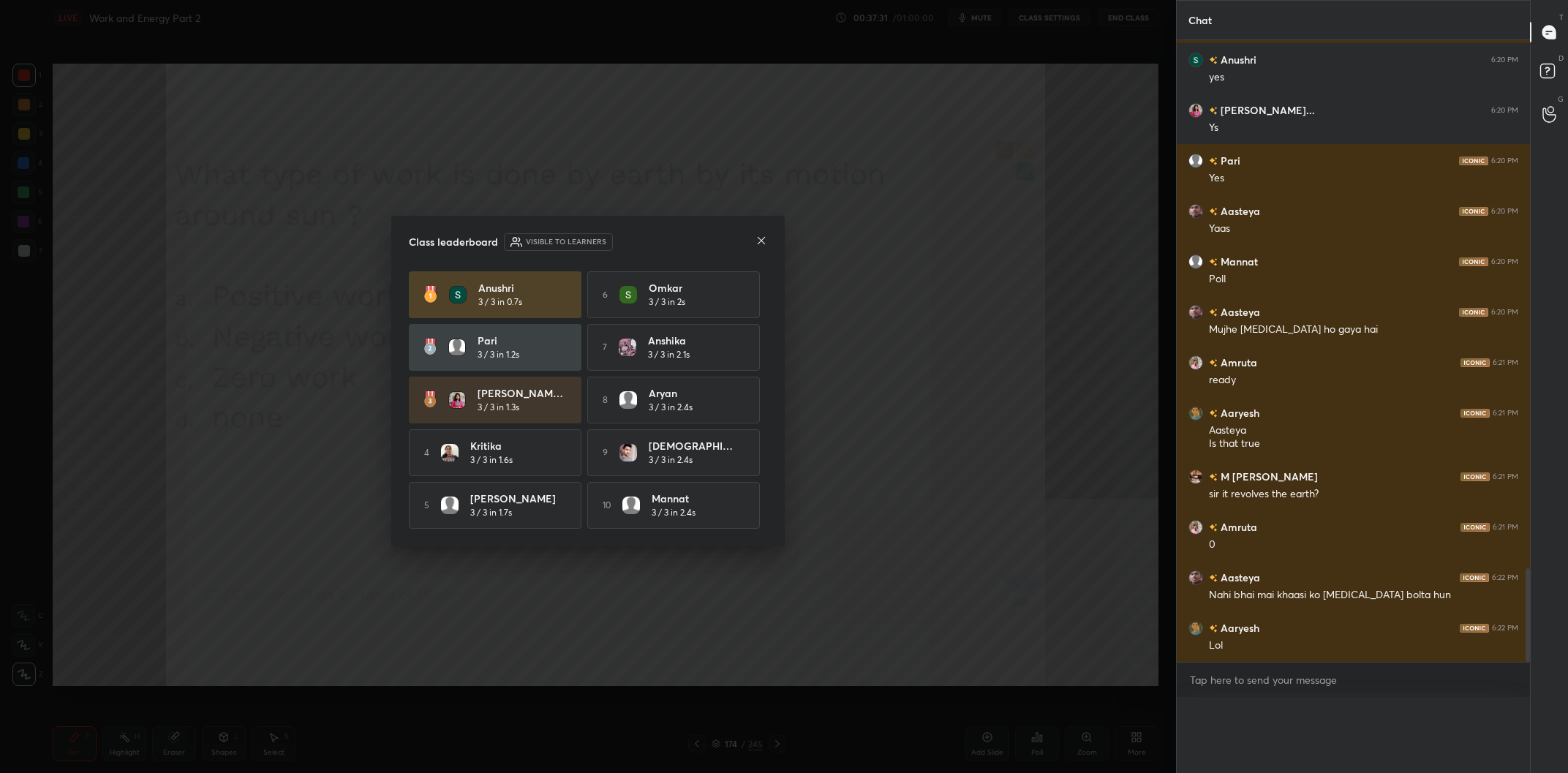
scroll to position [0, 0]
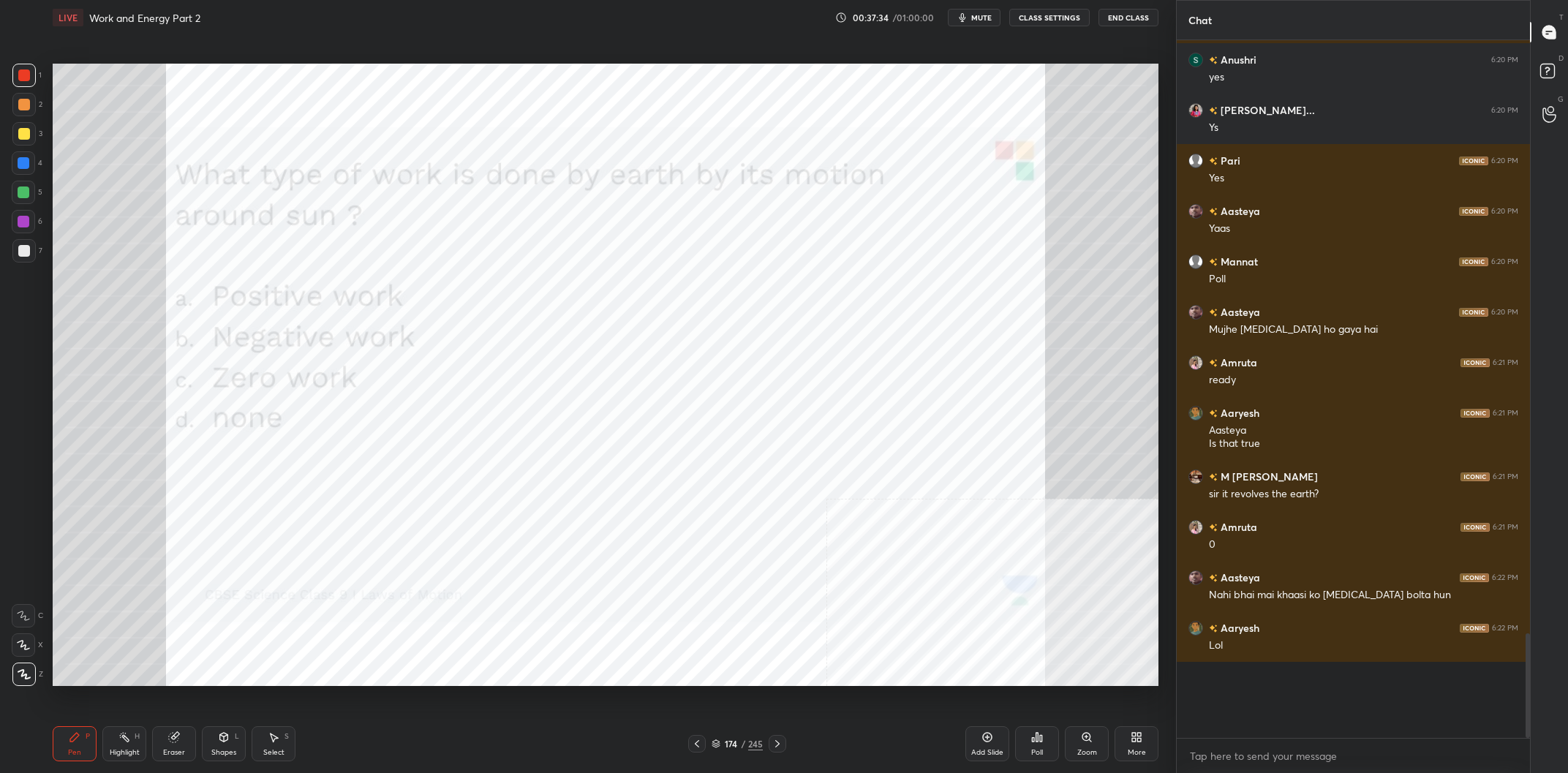
click at [745, 743] on div "/" at bounding box center [743, 744] width 4 height 9
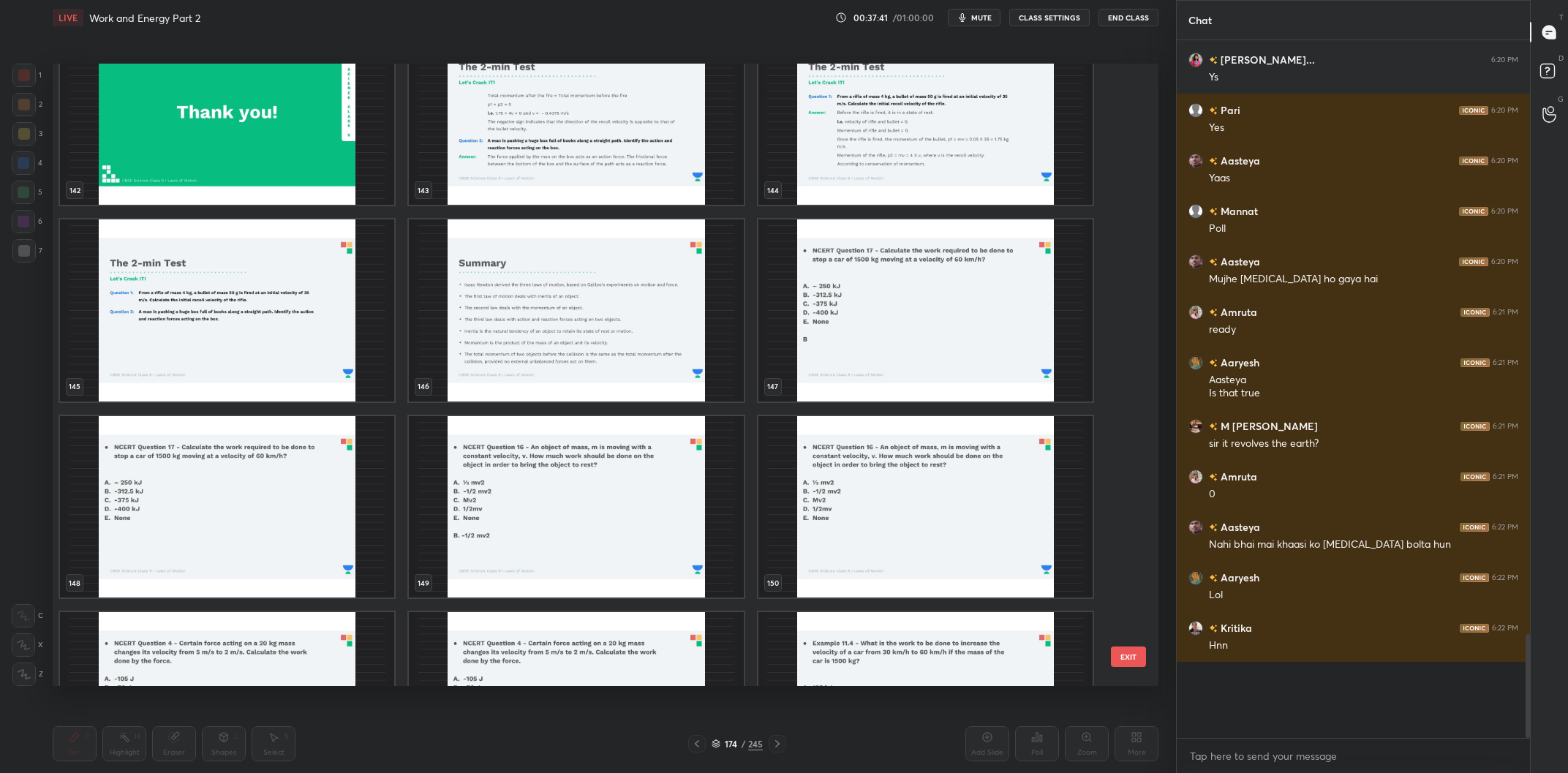
scroll to position [3616, 0]
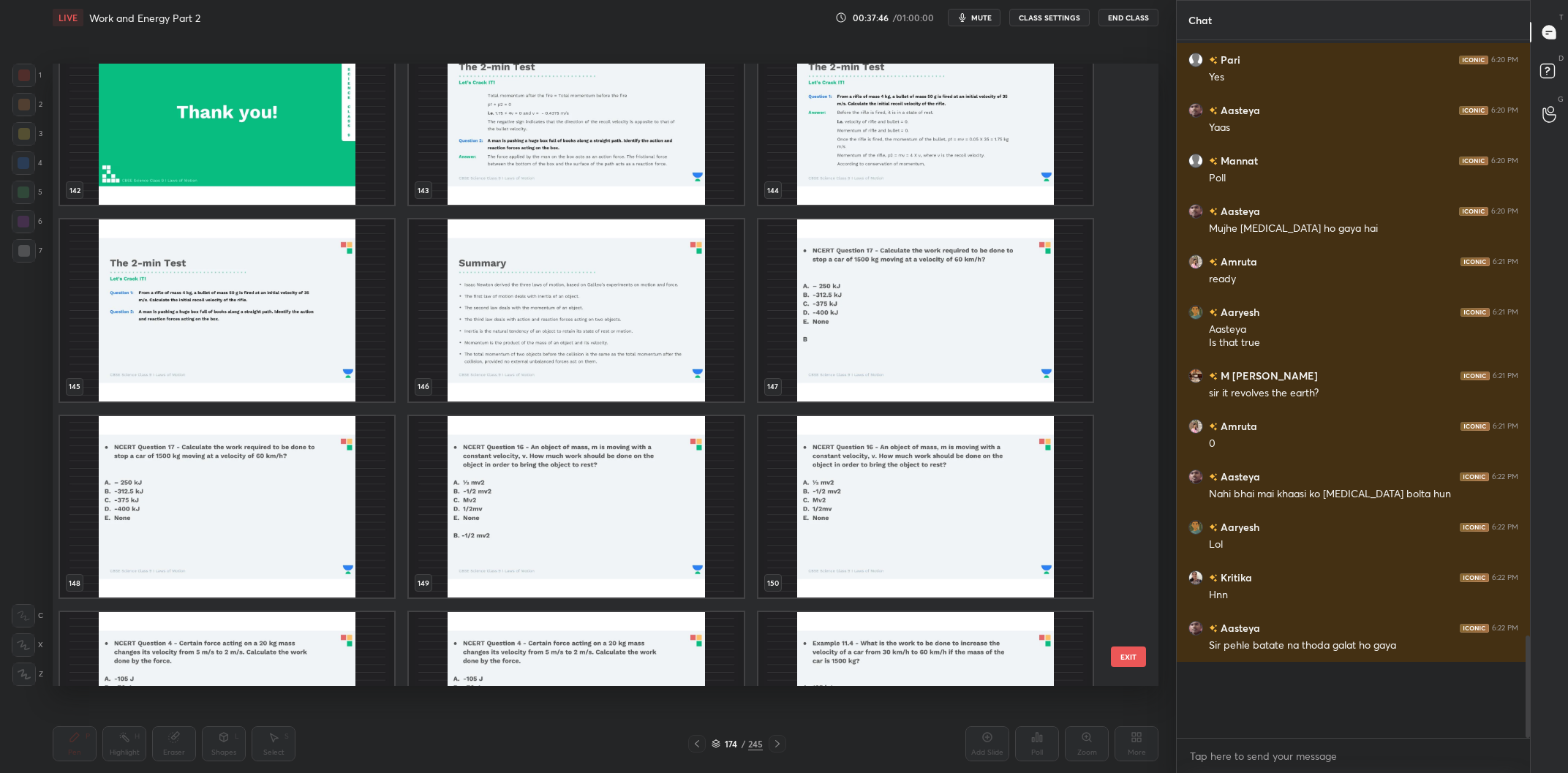
click at [269, 546] on img "grid" at bounding box center [227, 508] width 334 height 183
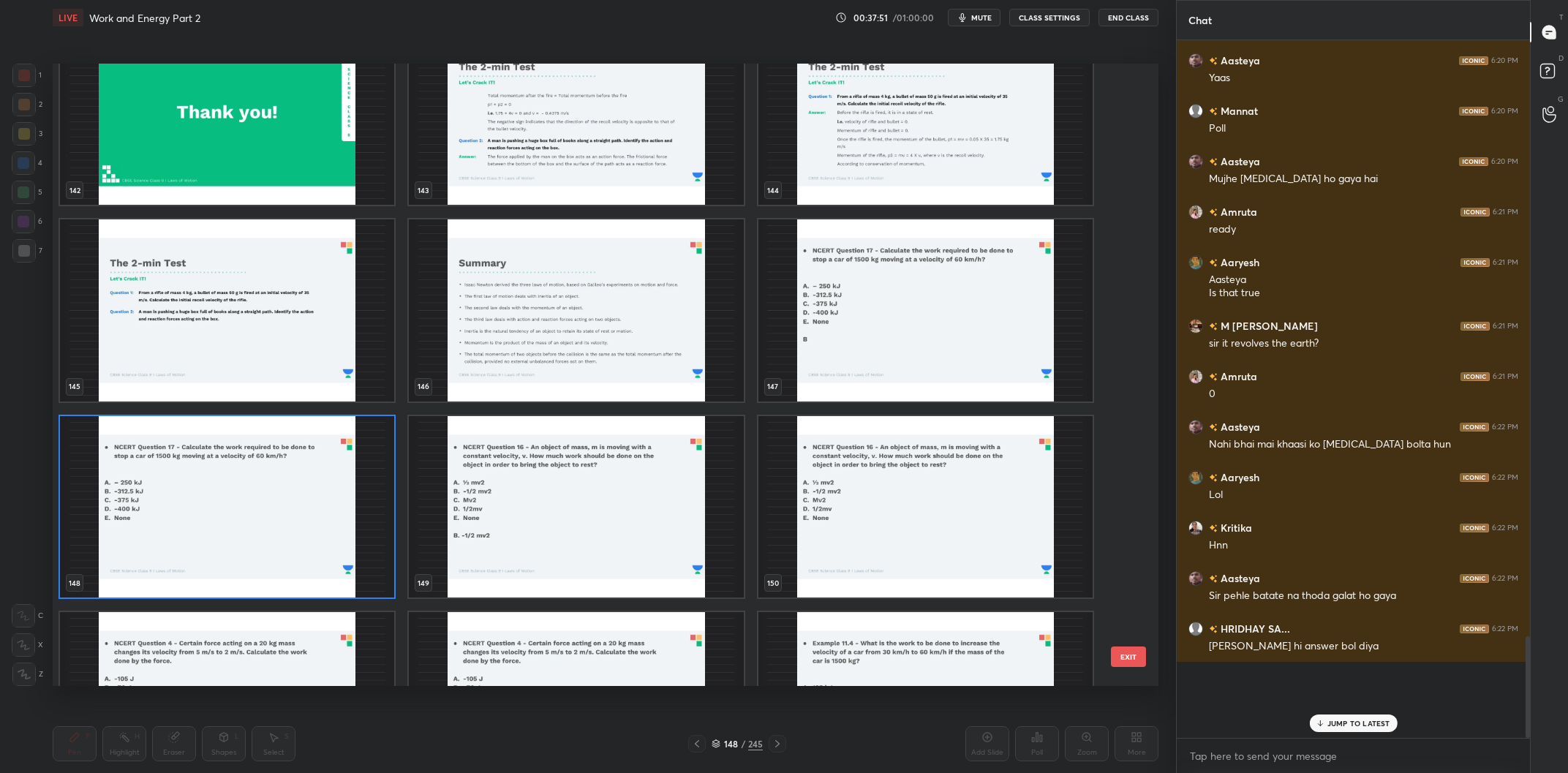
click at [271, 511] on img "grid" at bounding box center [227, 508] width 334 height 183
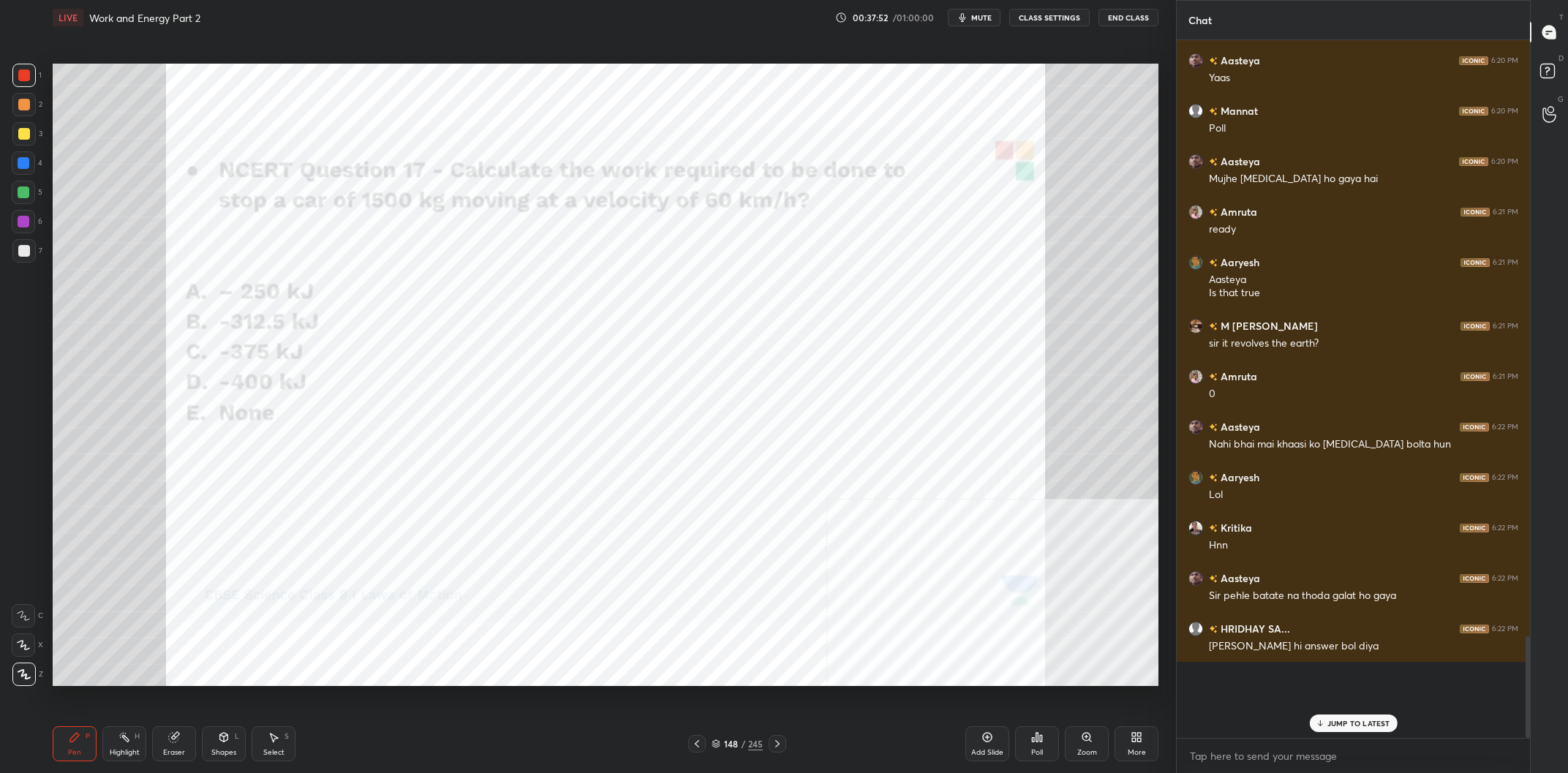
click at [271, 511] on img "grid" at bounding box center [227, 508] width 334 height 183
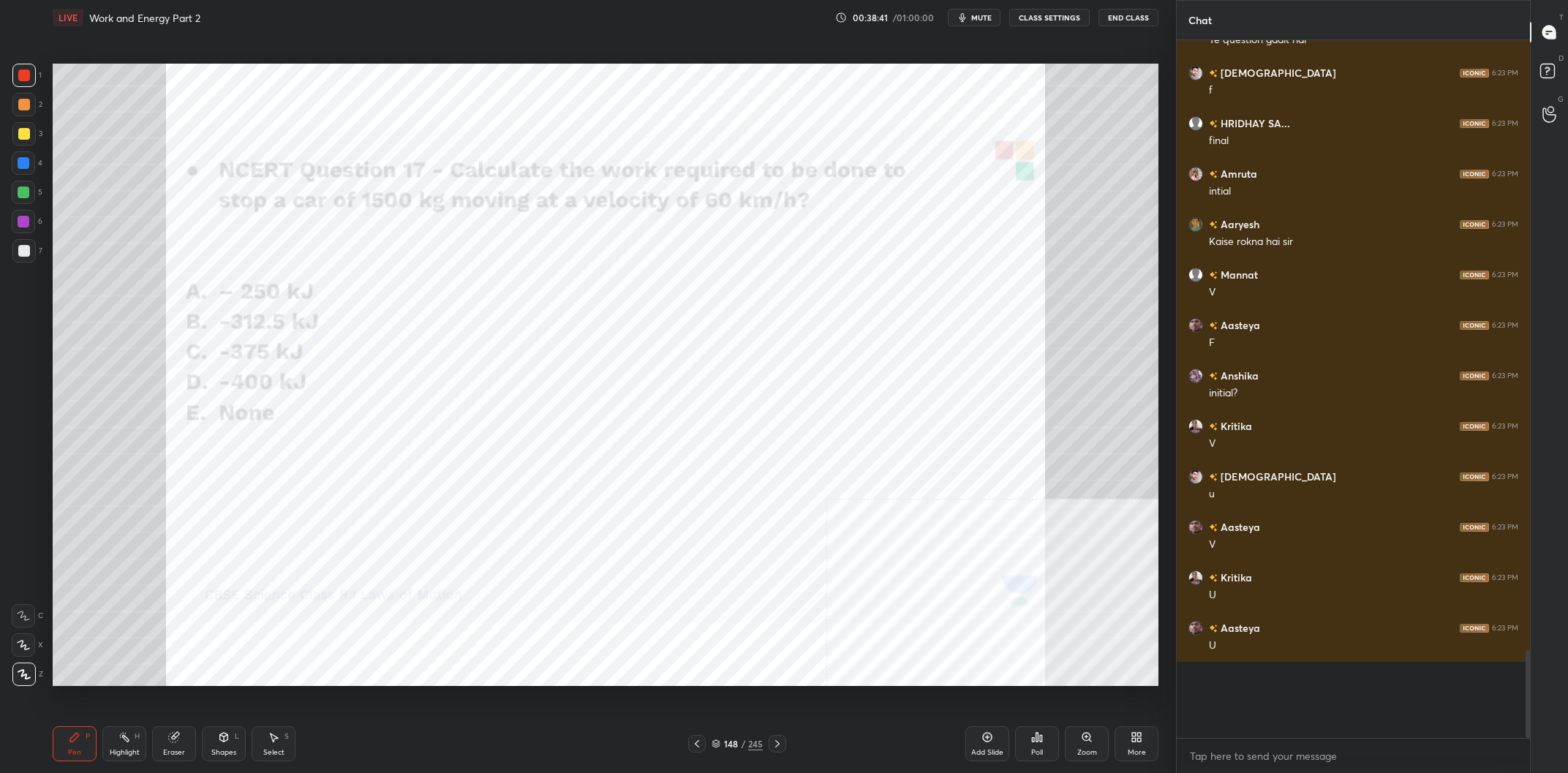
scroll to position [4373, 0]
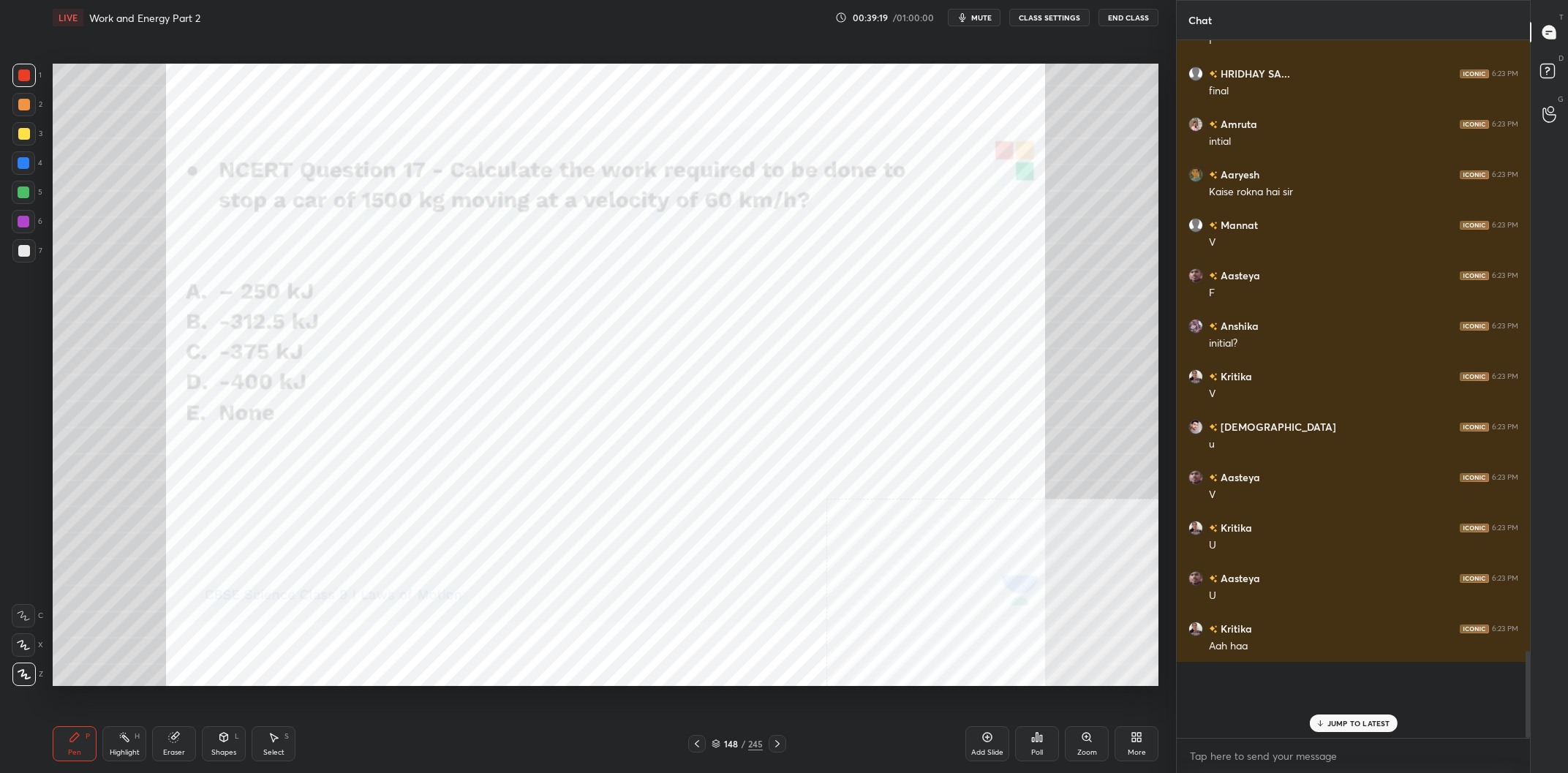
click at [31, 219] on div at bounding box center [23, 221] width 23 height 23
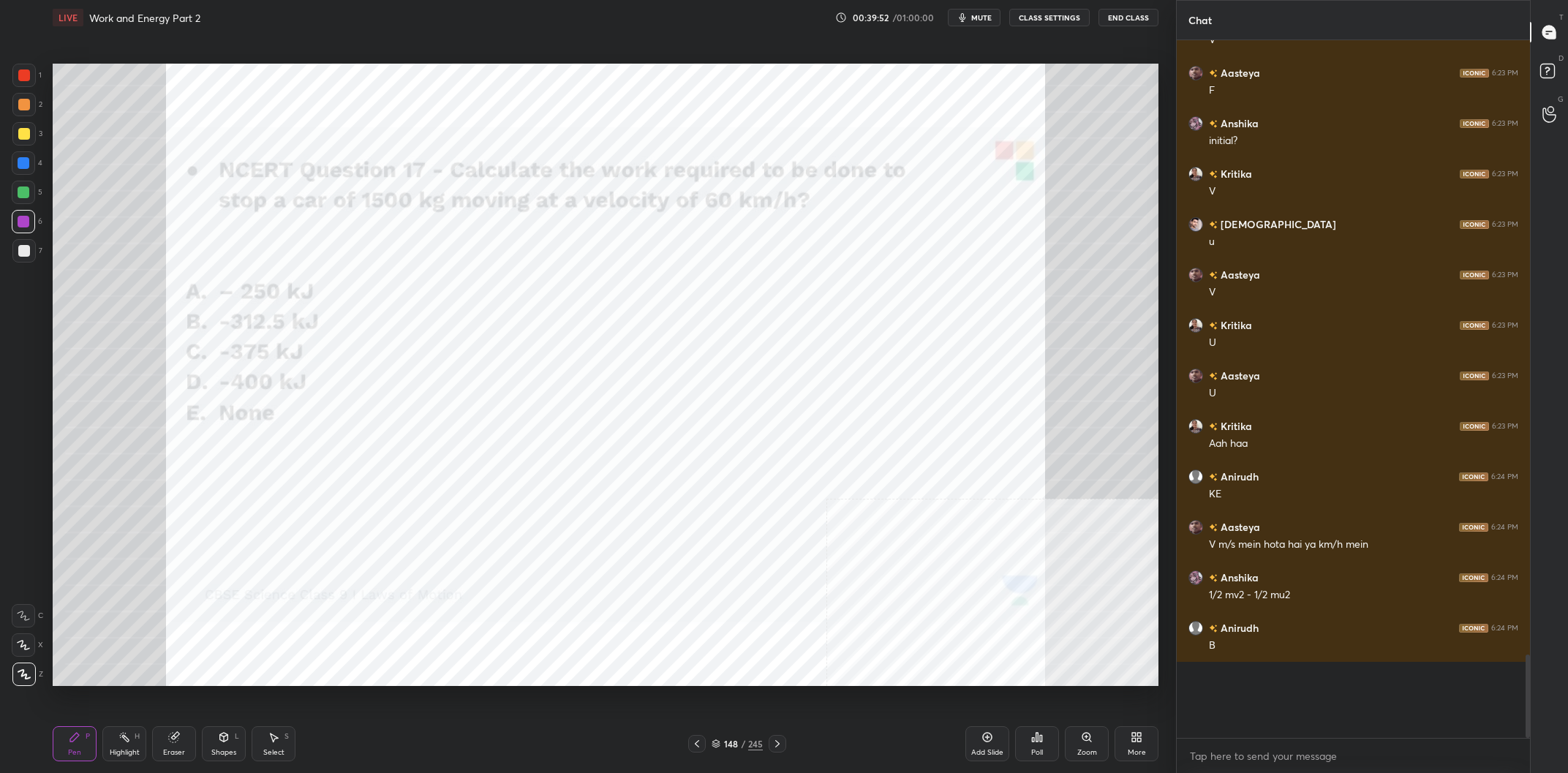
scroll to position [4590, 0]
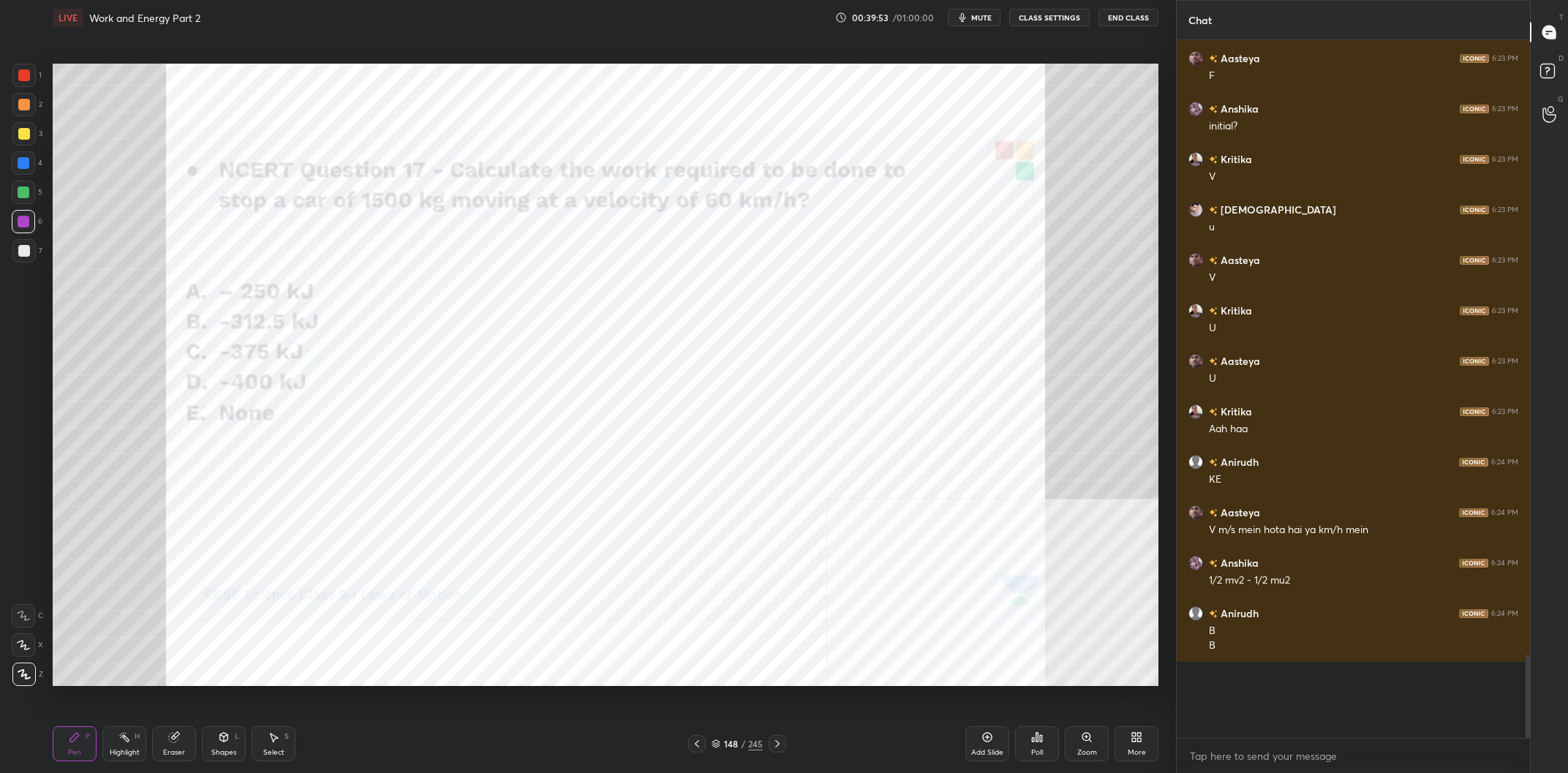
click at [142, 744] on div "Highlight H" at bounding box center [124, 743] width 44 height 35
click at [136, 741] on div "Highlight H" at bounding box center [124, 743] width 44 height 35
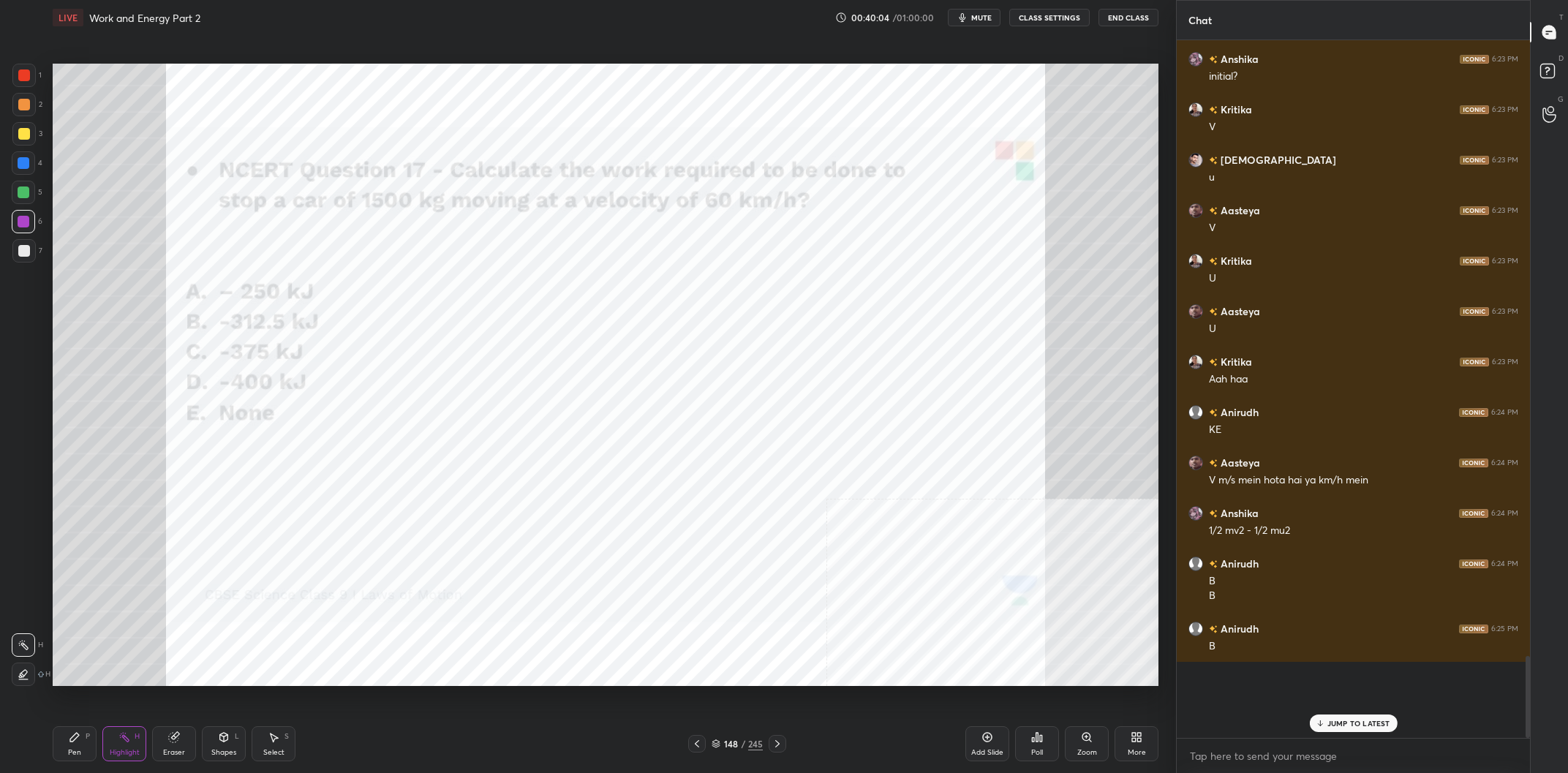
scroll to position [4690, 0]
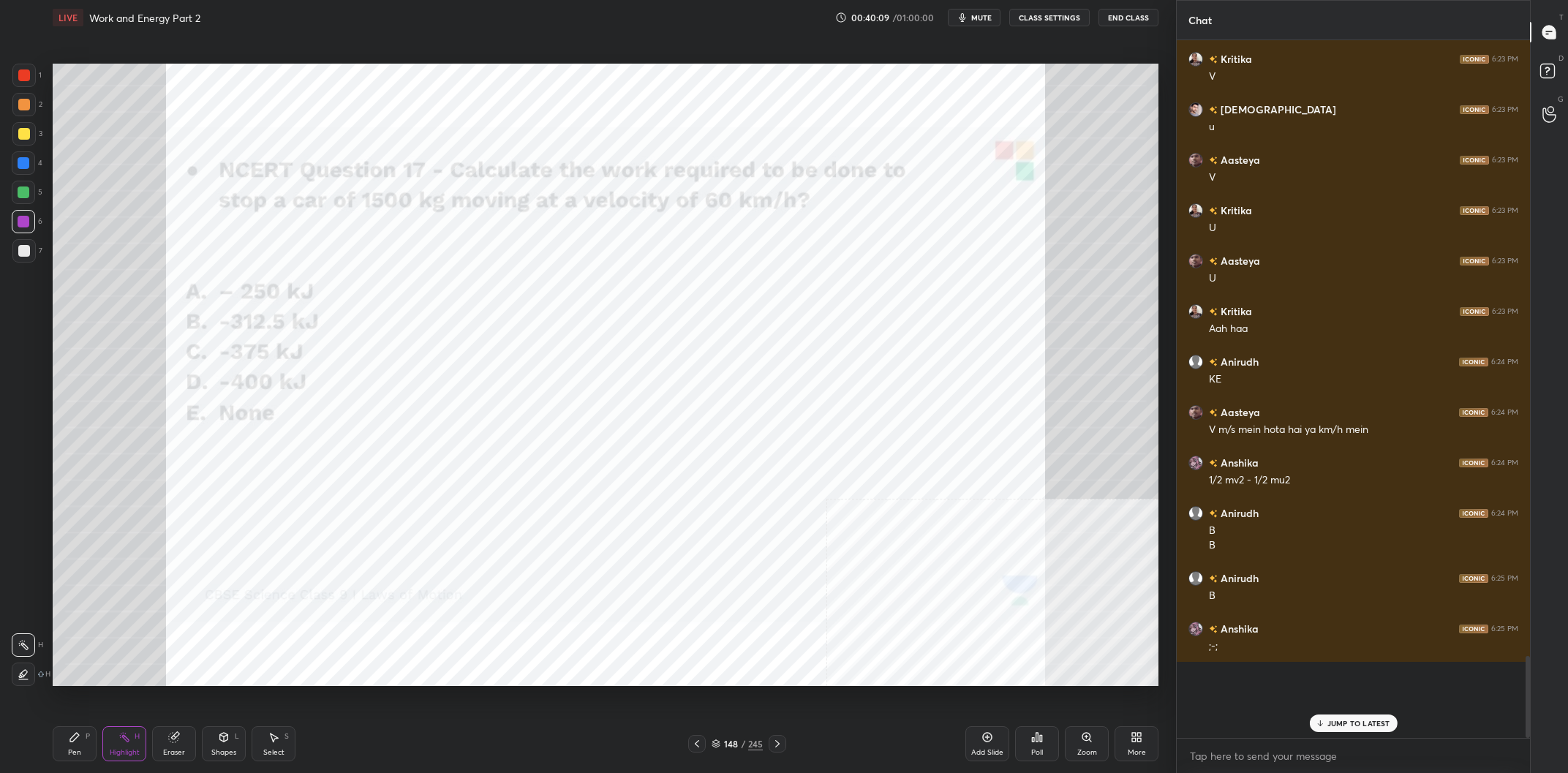
click at [71, 747] on div "Pen P" at bounding box center [74, 743] width 44 height 35
click at [83, 745] on div "Pen P" at bounding box center [74, 743] width 44 height 35
click at [27, 81] on div at bounding box center [24, 75] width 12 height 12
click at [27, 188] on div at bounding box center [24, 193] width 12 height 12
click at [28, 168] on div at bounding box center [24, 163] width 12 height 12
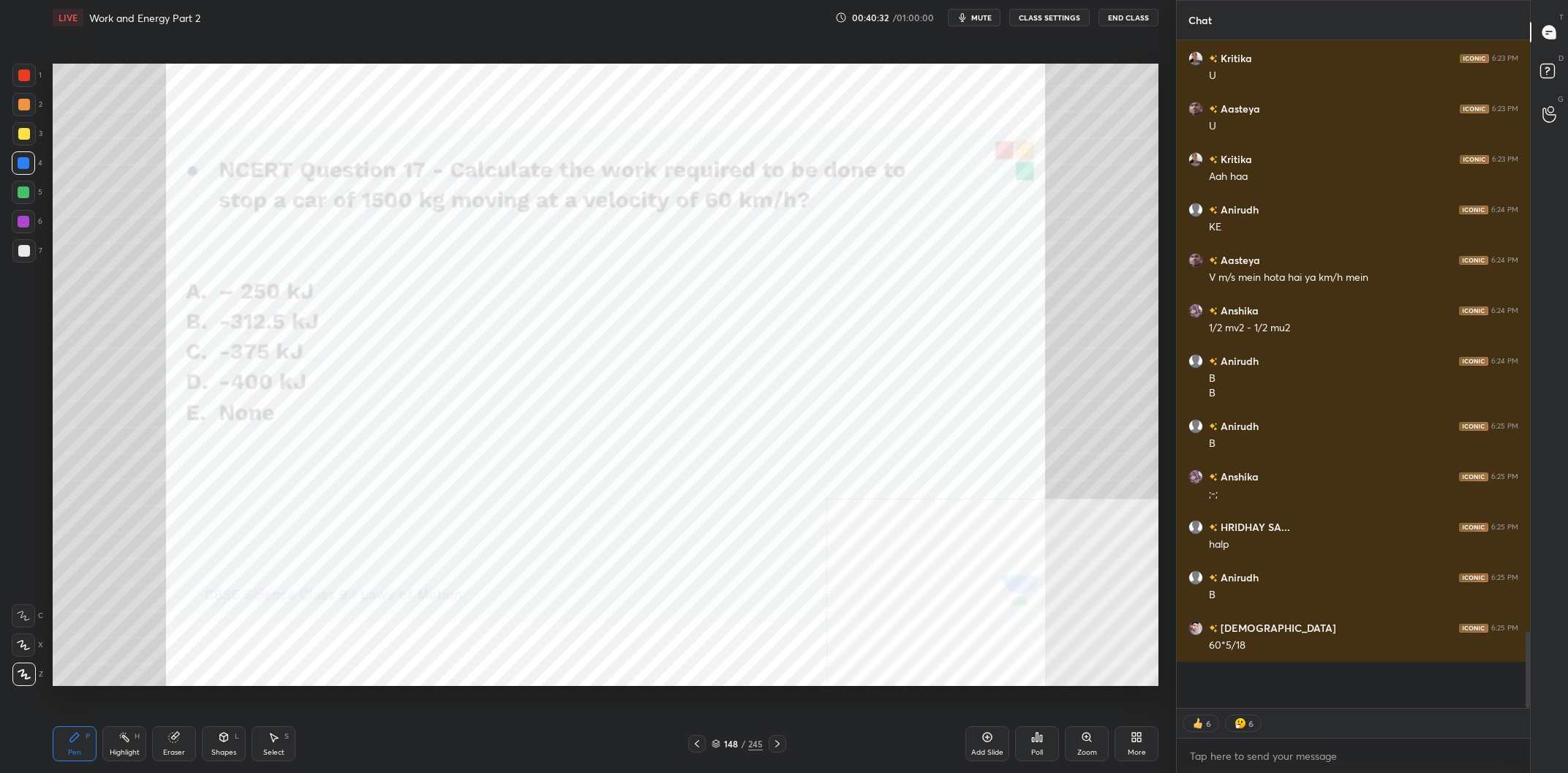
scroll to position [4892, 0]
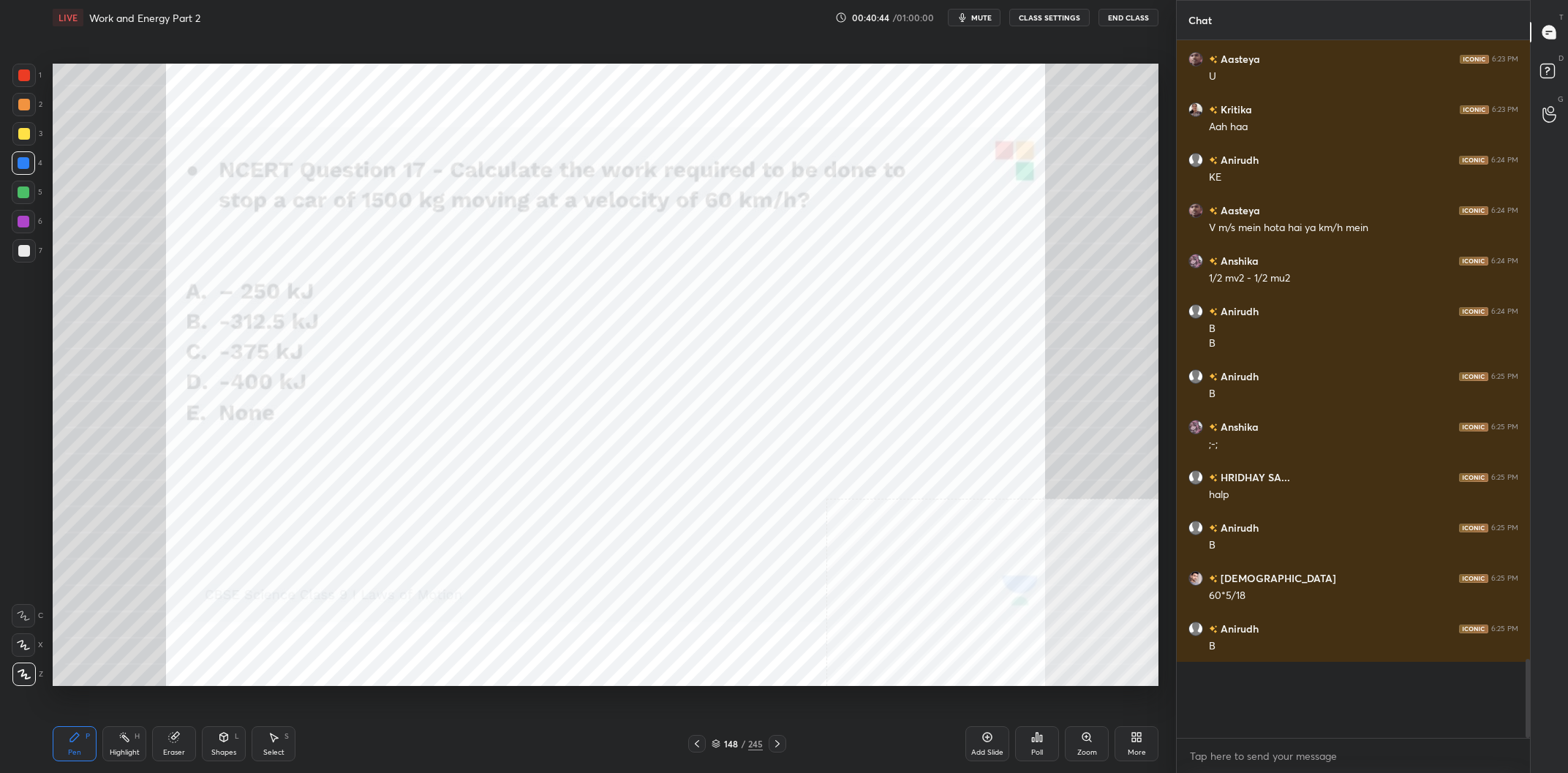
click at [33, 226] on div at bounding box center [23, 221] width 23 height 23
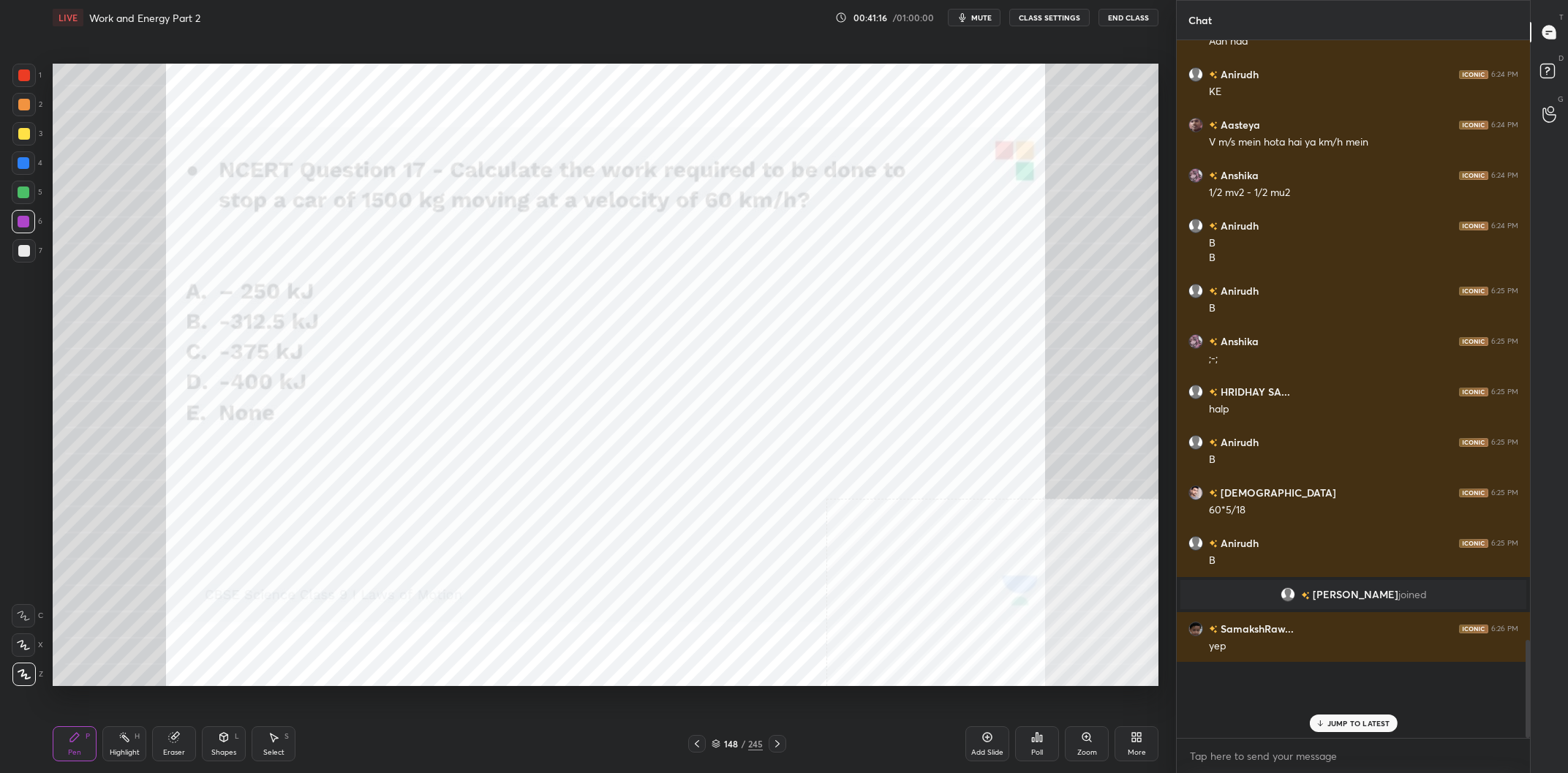
scroll to position [3821, 0]
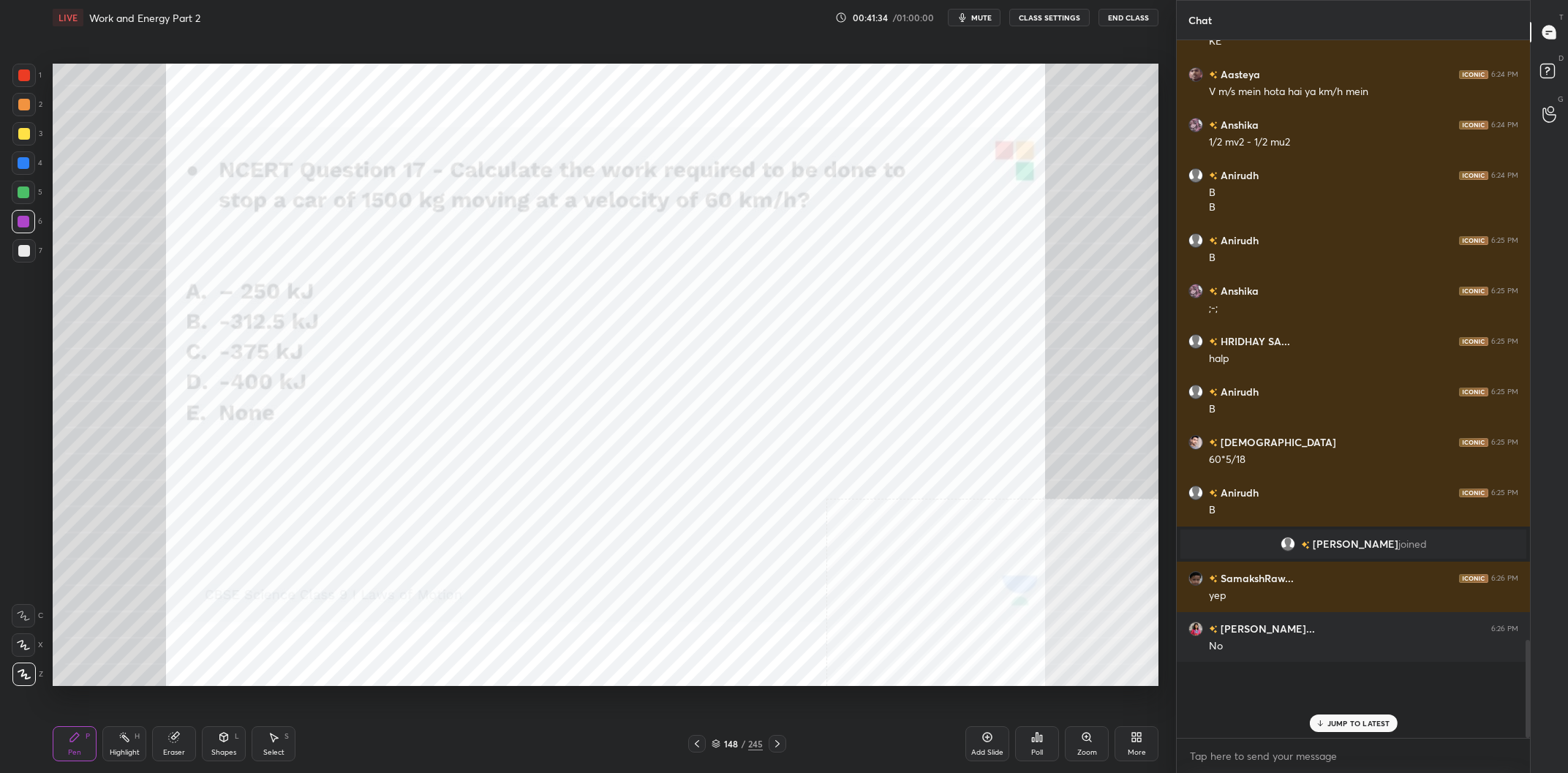
click at [139, 754] on div "Highlight" at bounding box center [125, 753] width 30 height 8
click at [128, 748] on div "Highlight H" at bounding box center [124, 743] width 44 height 35
click at [96, 748] on div "Pen P" at bounding box center [74, 743] width 44 height 35
click at [84, 749] on div "Pen P" at bounding box center [74, 743] width 44 height 35
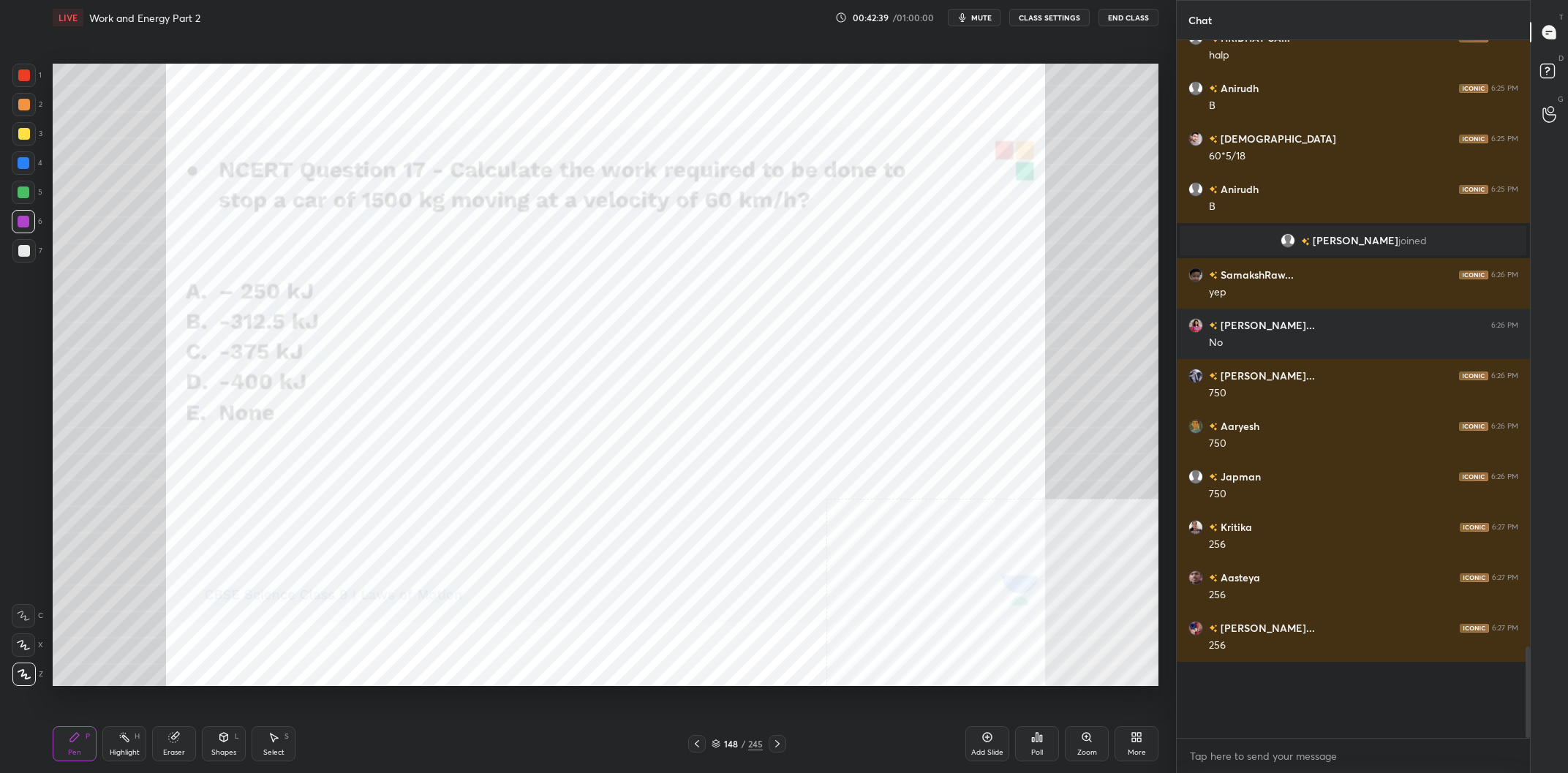
scroll to position [4176, 0]
click at [121, 747] on div "Highlight H" at bounding box center [124, 743] width 44 height 35
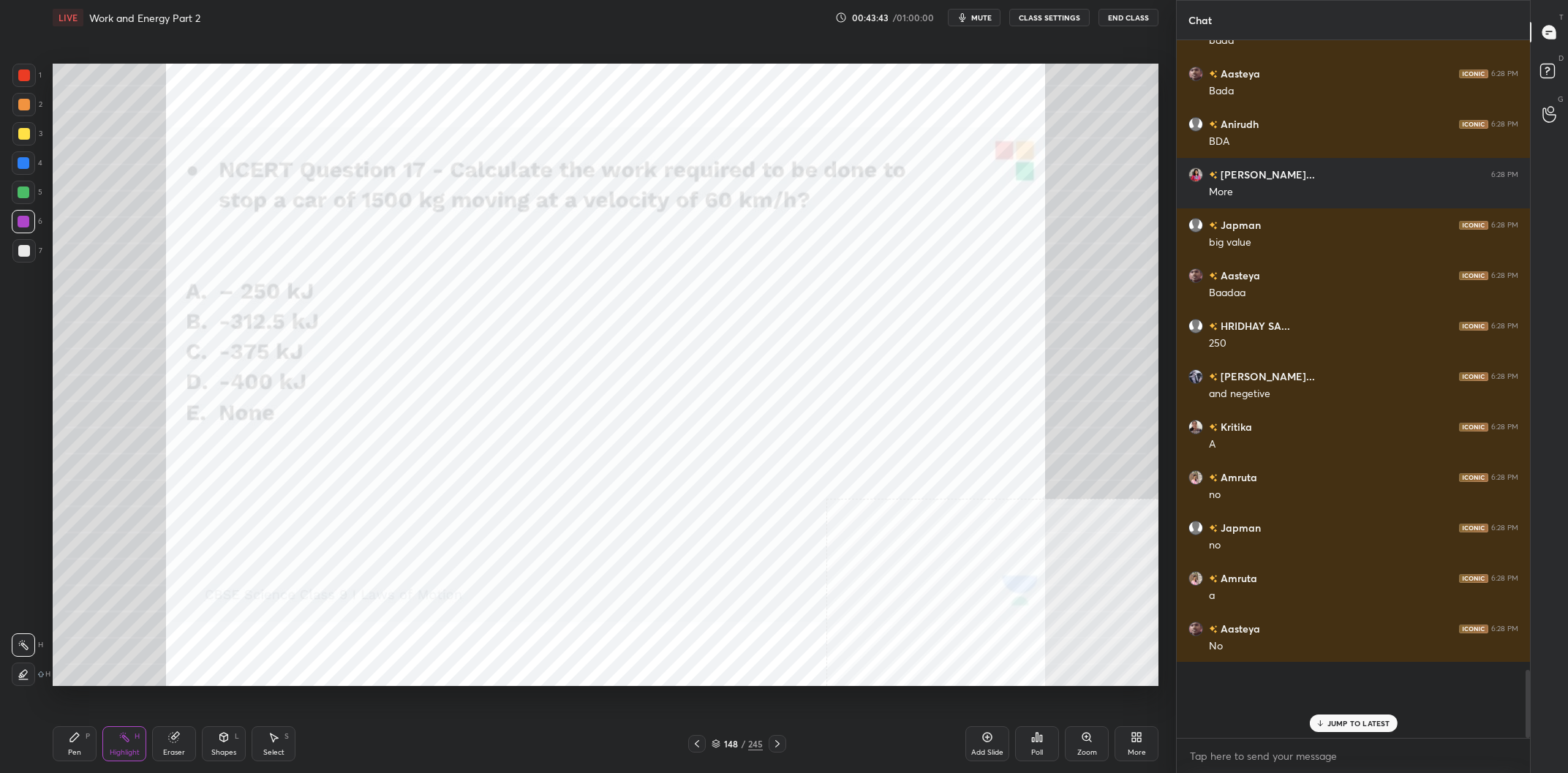
scroll to position [5790, 0]
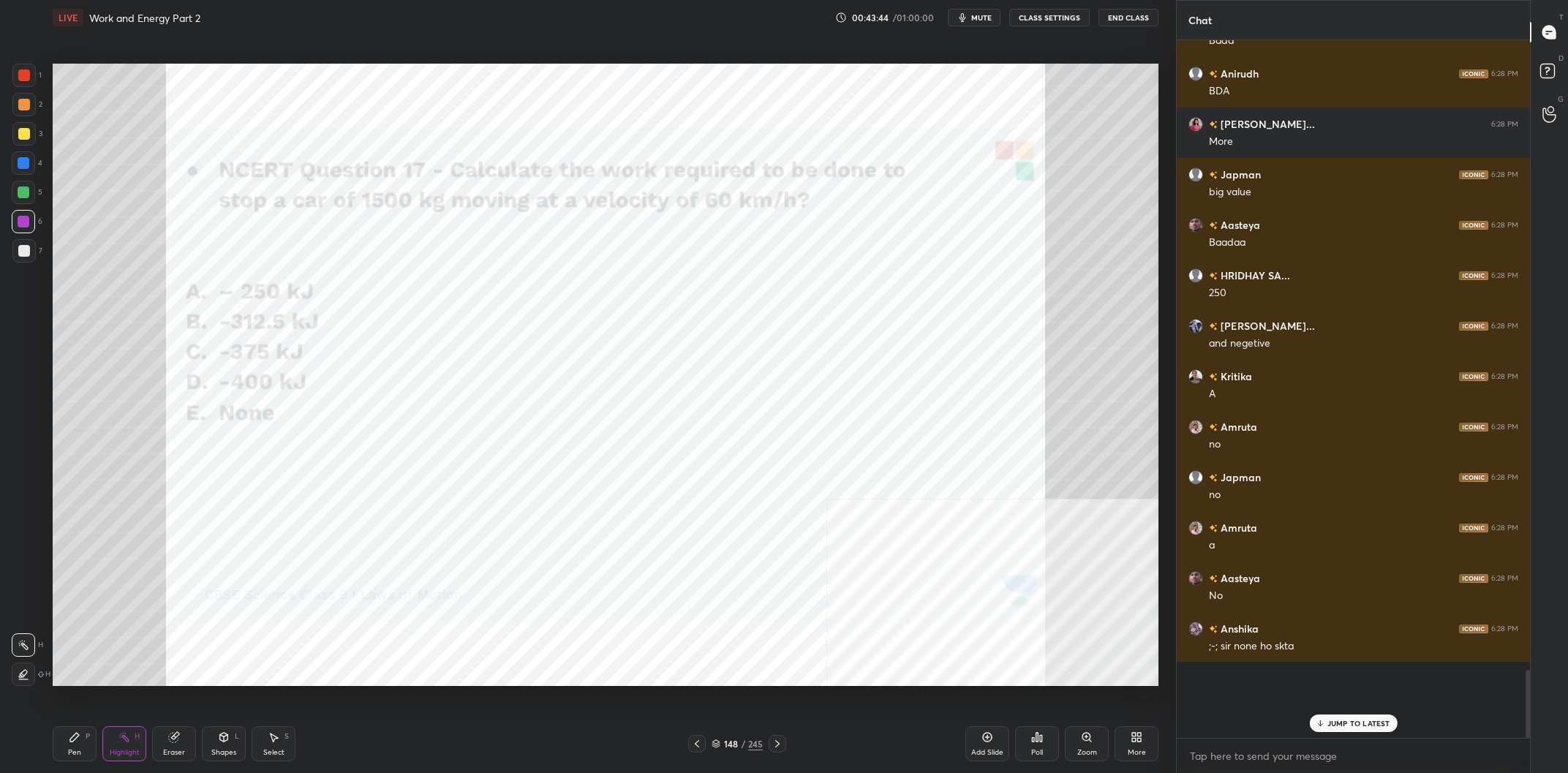
click at [119, 740] on icon at bounding box center [125, 737] width 12 height 12
click at [96, 741] on div "Pen P" at bounding box center [74, 743] width 44 height 35
click at [85, 742] on div "Pen P" at bounding box center [74, 743] width 44 height 35
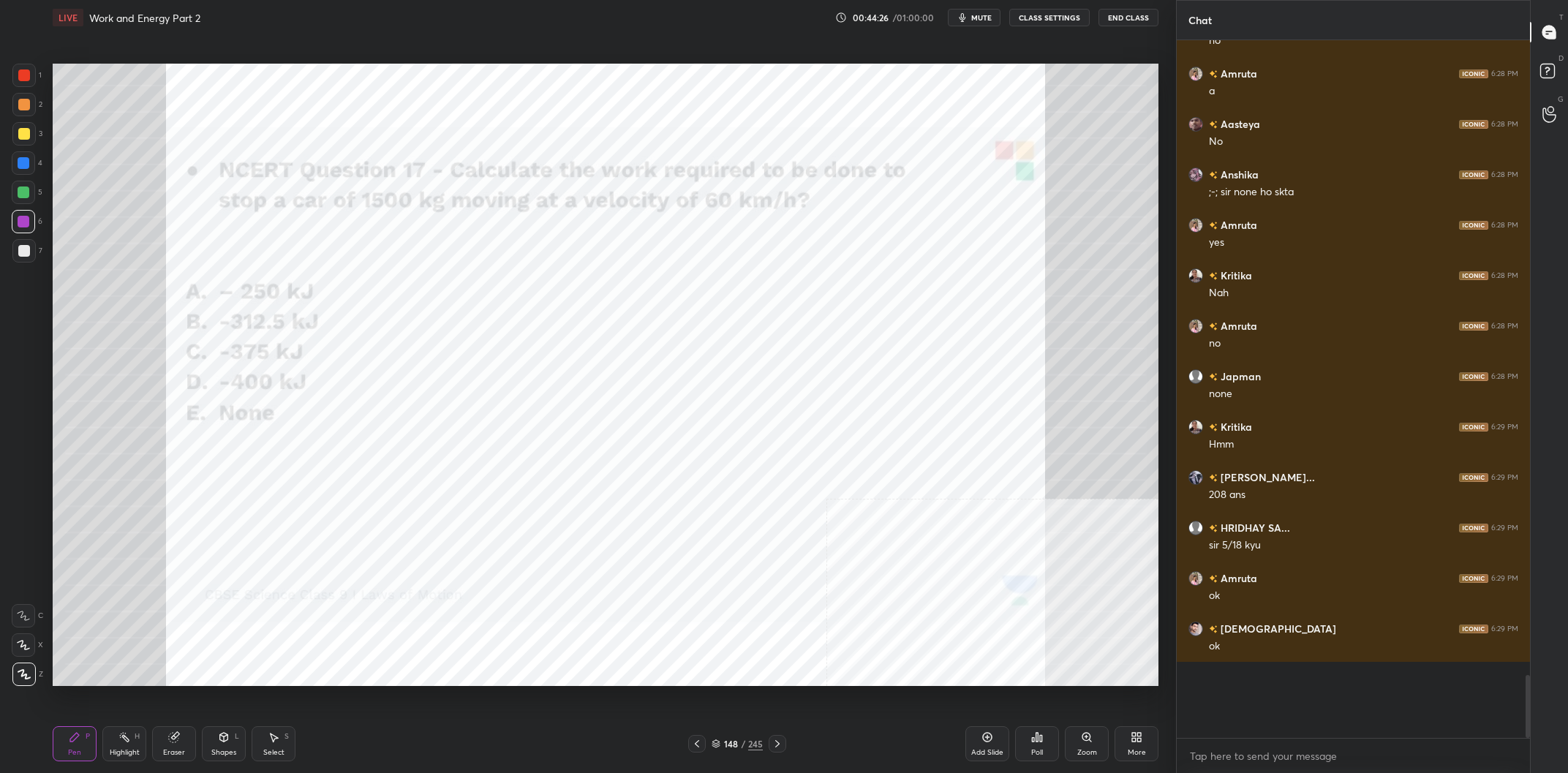
scroll to position [6296, 0]
click at [982, 744] on div "Add Slide" at bounding box center [987, 743] width 44 height 35
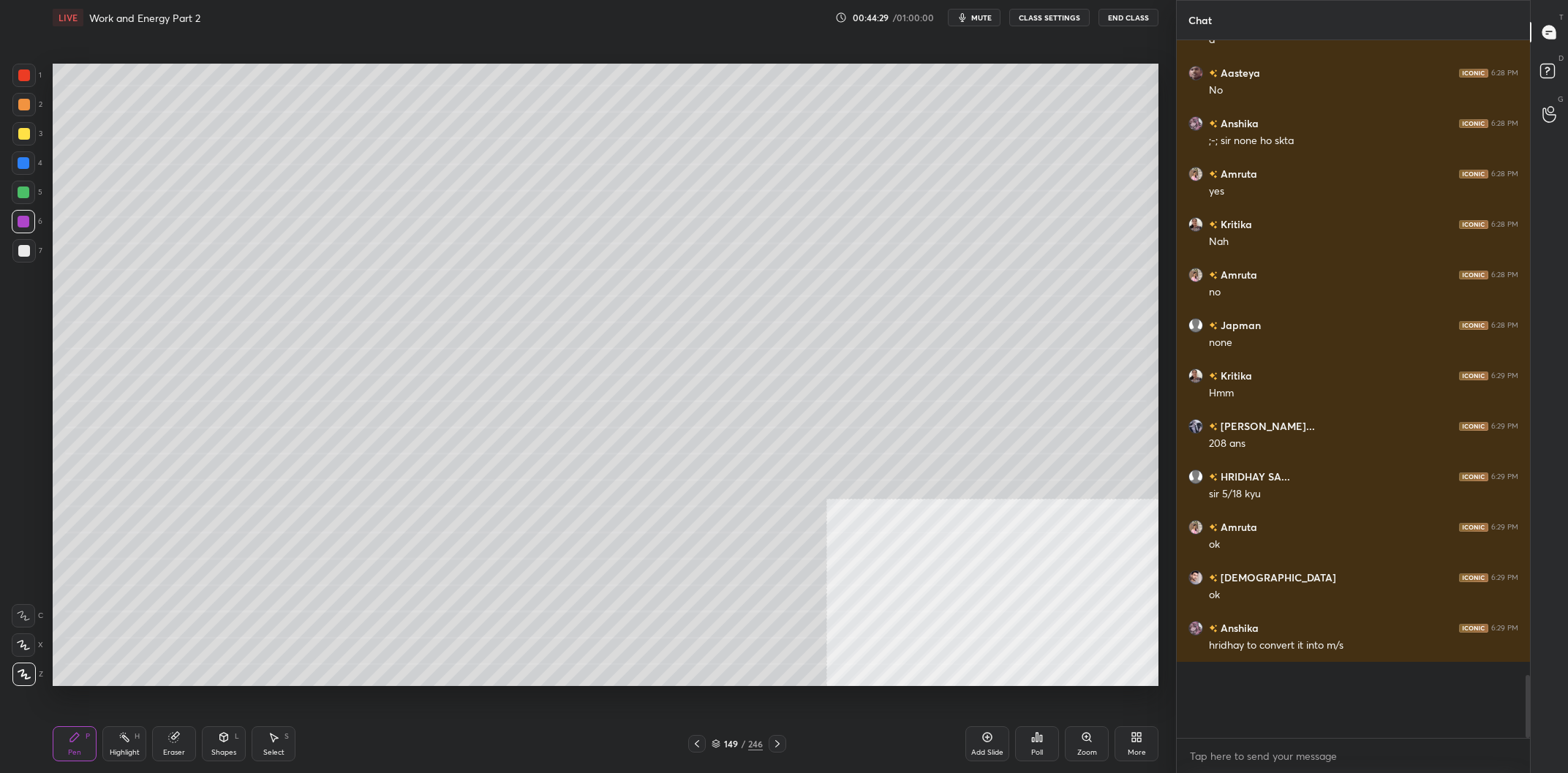
click at [1, 131] on div "1 2 3 4 5 6 7 C X Z C X Z E E Erase all H H" at bounding box center [23, 375] width 47 height 623
click at [8, 135] on div "1 2 3 4 5 6 7 C X Z C X Z E E Erase all H H" at bounding box center [23, 375] width 47 height 623
click at [18, 136] on div at bounding box center [24, 134] width 12 height 12
click at [14, 72] on div at bounding box center [24, 75] width 23 height 23
click at [1, 136] on div "1 2 3 4 5 6 7 C X Z C X Z E E Erase all H H" at bounding box center [23, 375] width 47 height 623
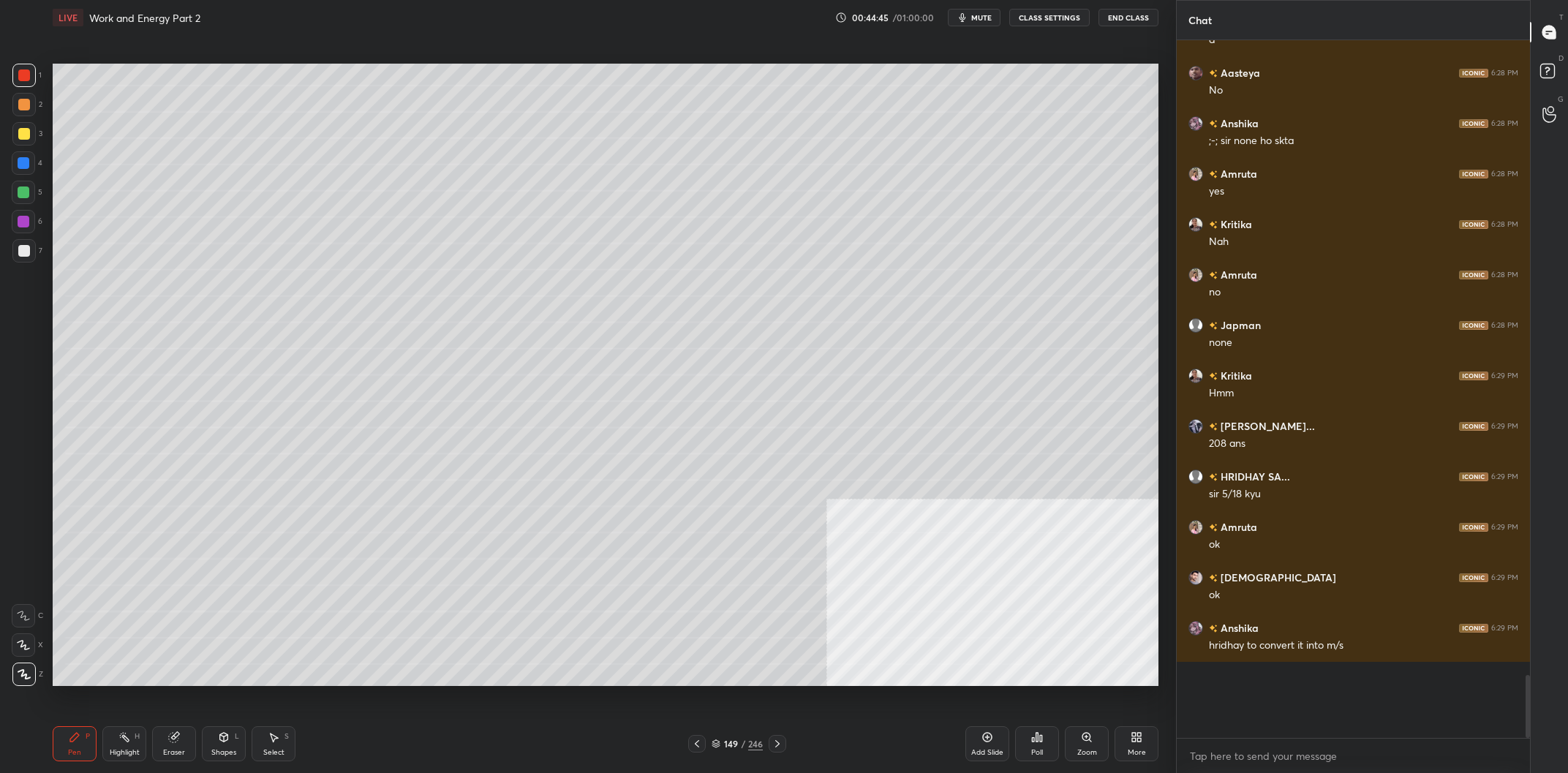
click at [15, 141] on div at bounding box center [24, 133] width 23 height 23
click at [23, 138] on div at bounding box center [24, 134] width 12 height 12
click at [29, 173] on div at bounding box center [23, 162] width 23 height 23
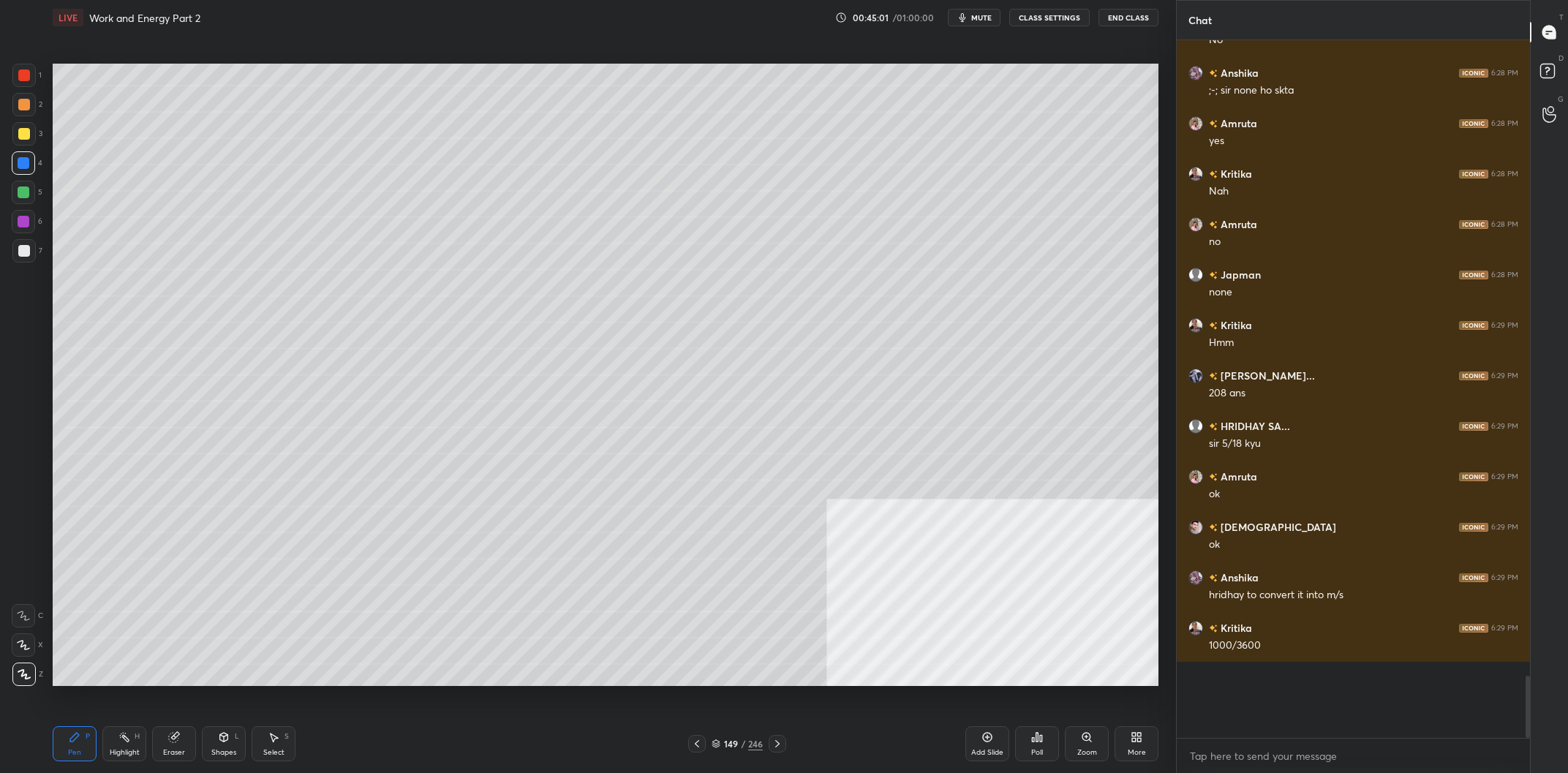
scroll to position [6396, 0]
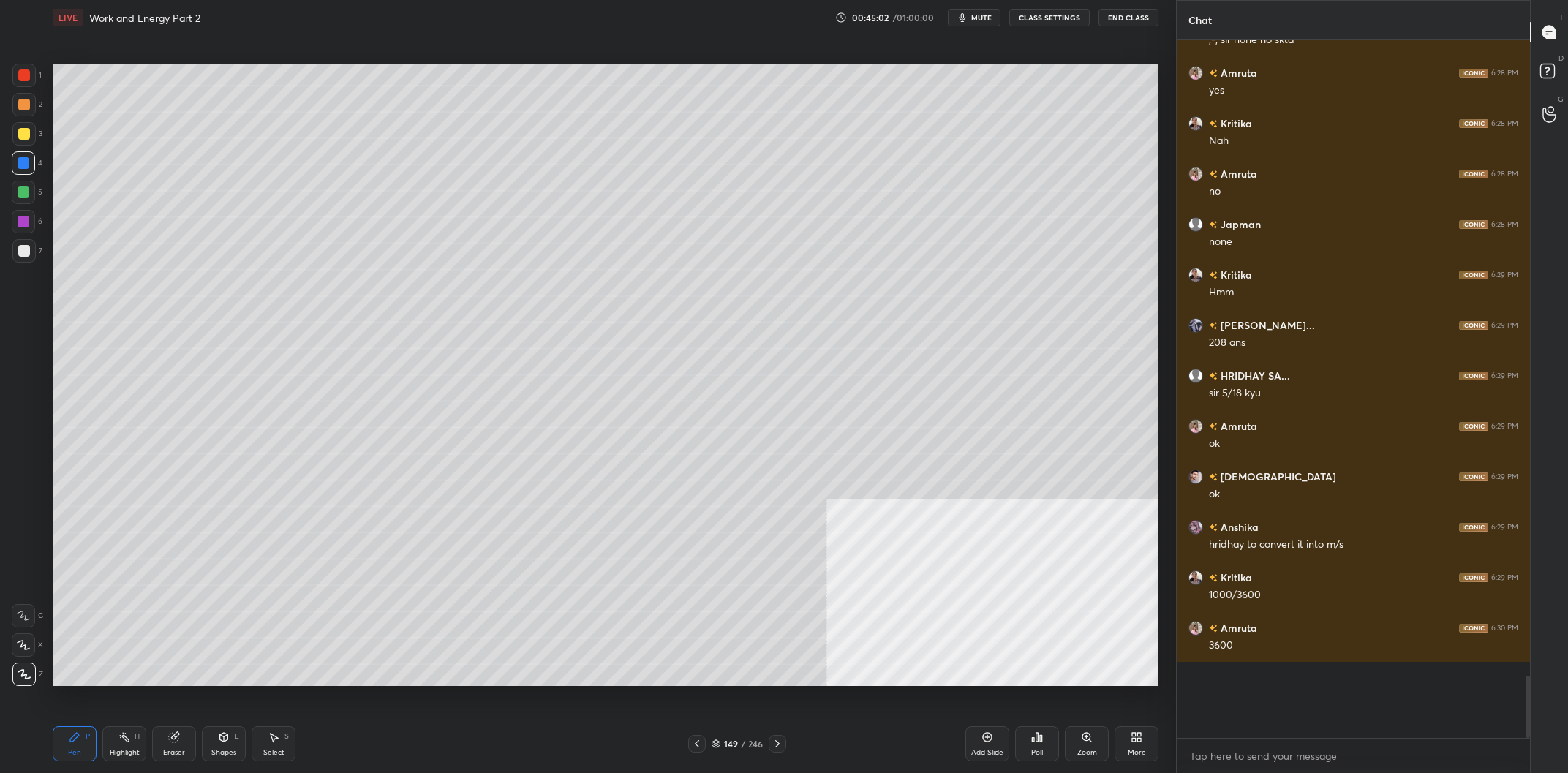
click at [15, 140] on div at bounding box center [24, 133] width 23 height 23
click at [21, 136] on div at bounding box center [24, 134] width 12 height 12
click at [36, 221] on div "6" at bounding box center [27, 221] width 31 height 23
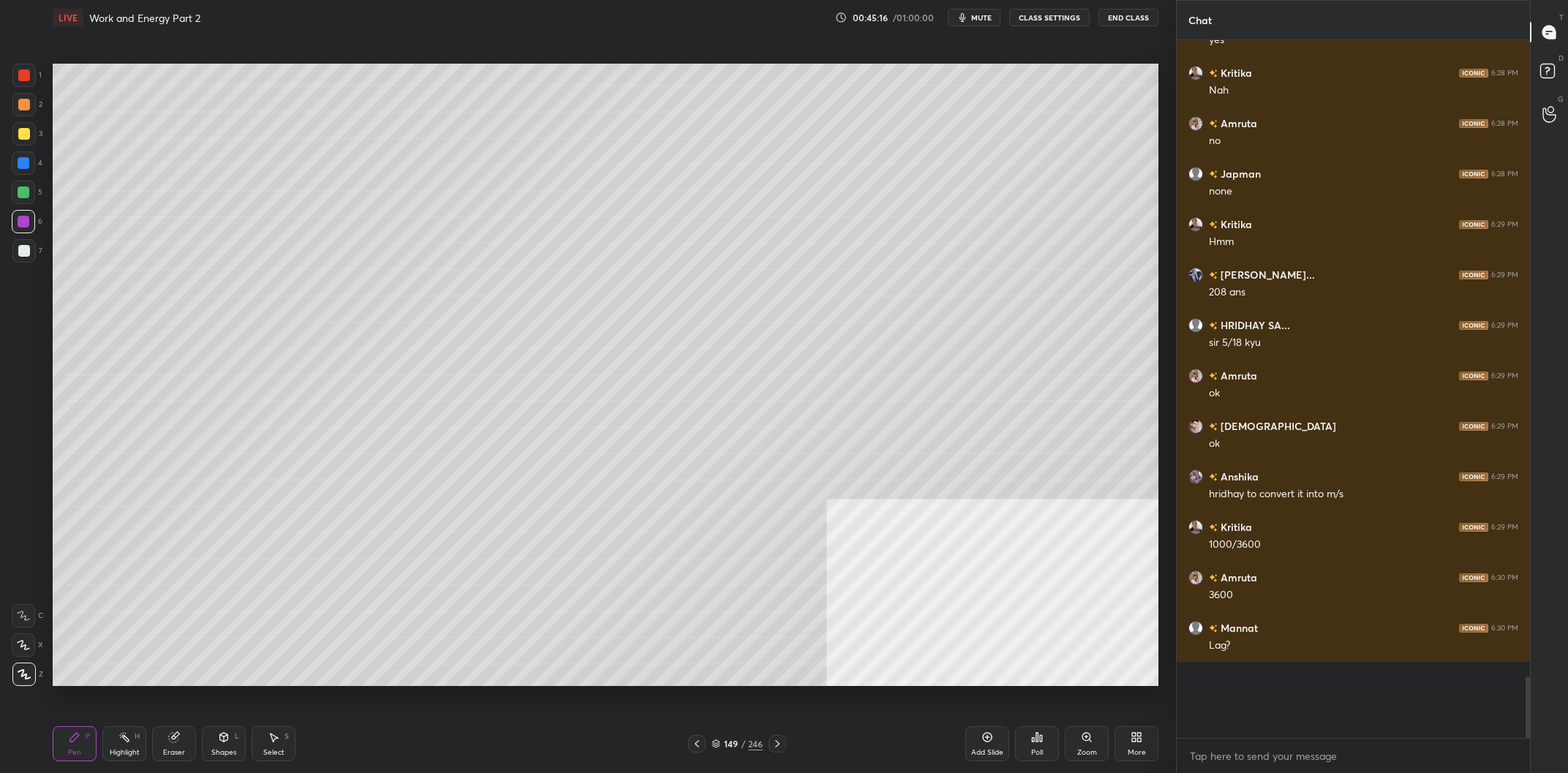
scroll to position [6496, 0]
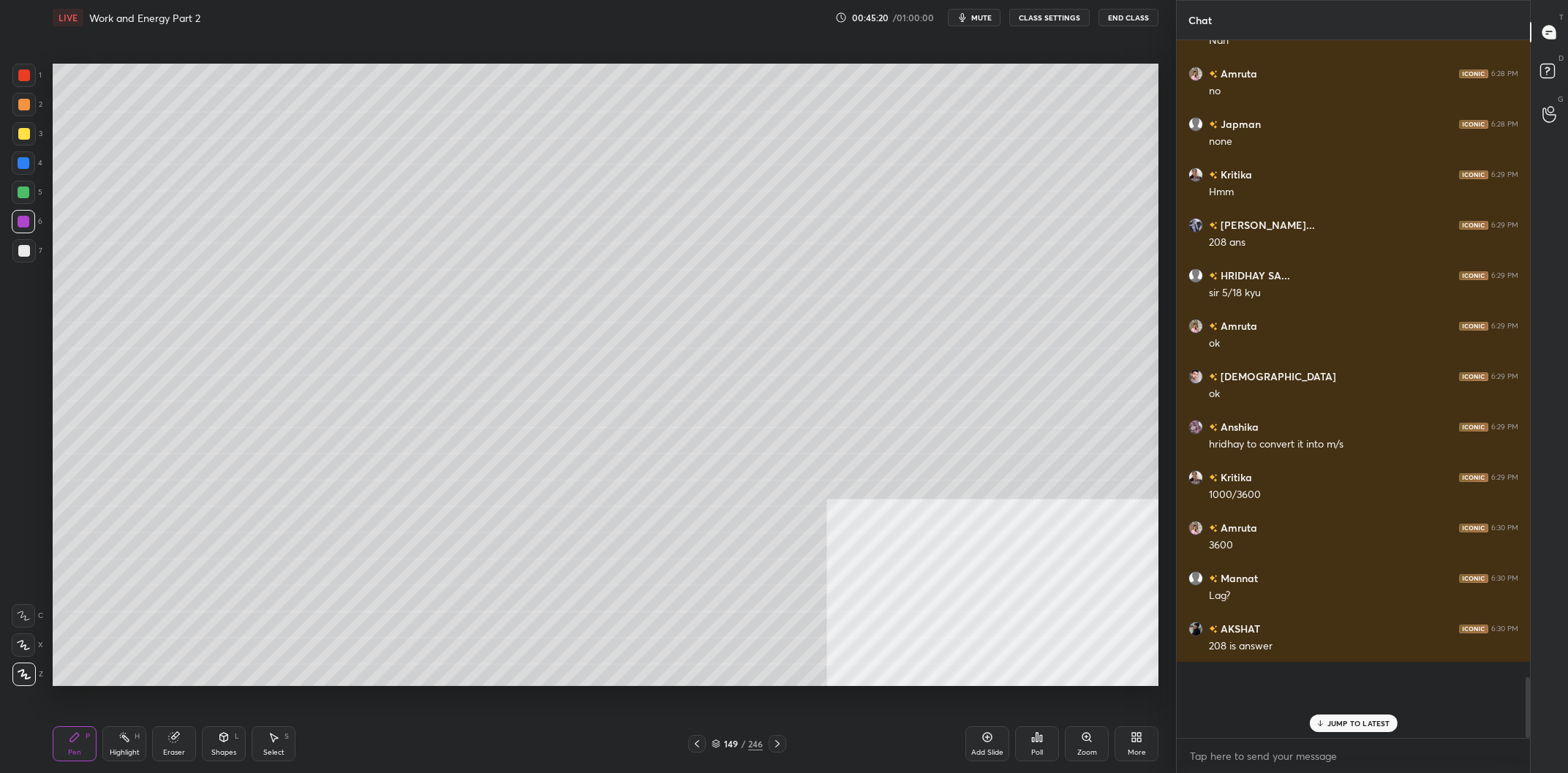
click at [18, 144] on div at bounding box center [24, 133] width 23 height 23
click at [136, 747] on div "Highlight H" at bounding box center [124, 743] width 44 height 35
click at [139, 744] on div "Highlight H" at bounding box center [124, 743] width 44 height 35
click at [97, 762] on div "Pen P Highlight H Eraser Shapes L Select S" at bounding box center [281, 743] width 456 height 35
click at [77, 757] on div "Pen" at bounding box center [74, 753] width 13 height 8
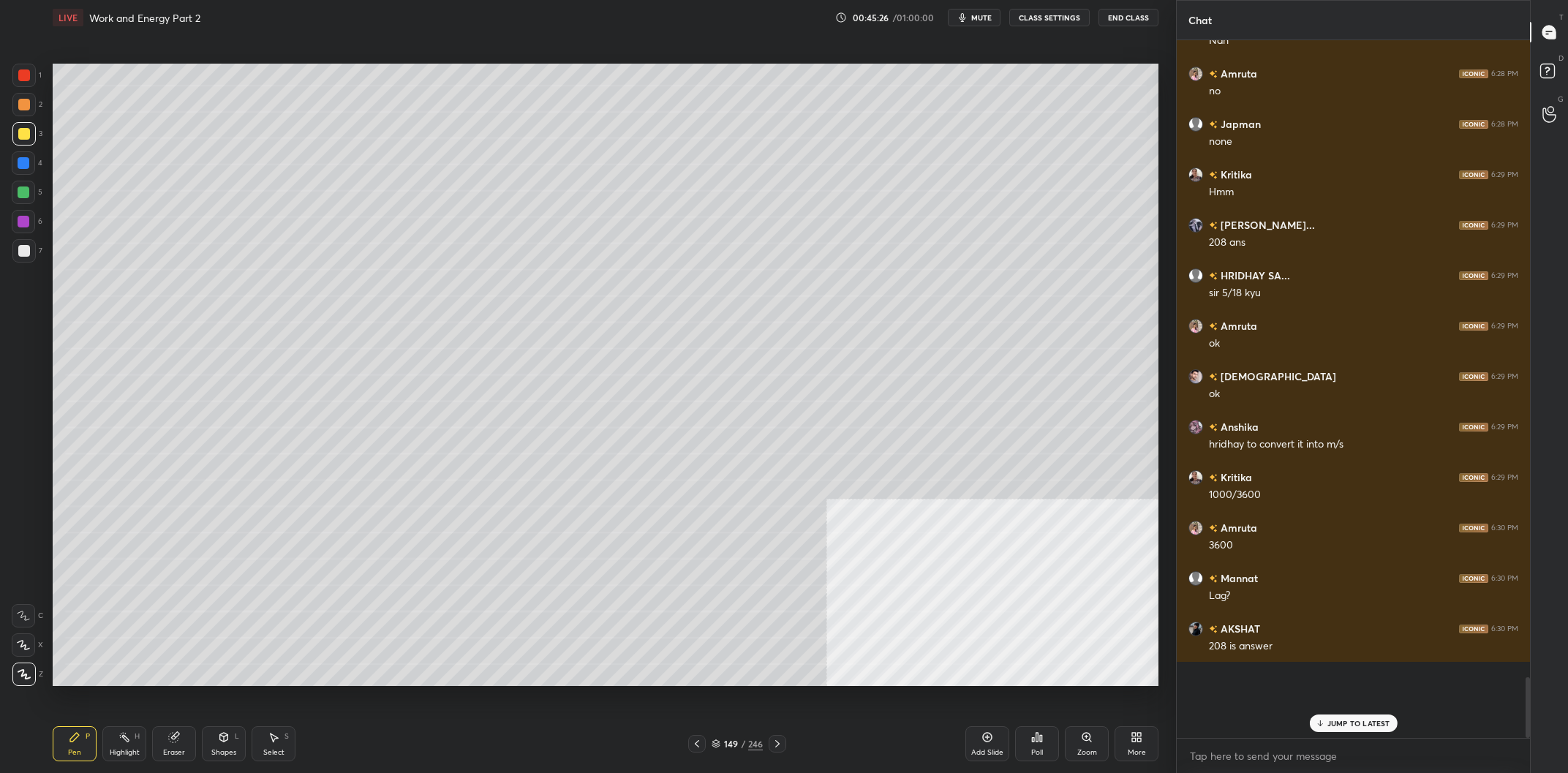
click at [23, 218] on div at bounding box center [24, 222] width 12 height 12
click at [123, 751] on div "Highlight" at bounding box center [125, 753] width 30 height 8
click at [129, 747] on div "Highlight H" at bounding box center [124, 743] width 44 height 35
click at [61, 747] on div "Pen P" at bounding box center [74, 743] width 44 height 35
click at [32, 145] on div at bounding box center [24, 133] width 23 height 23
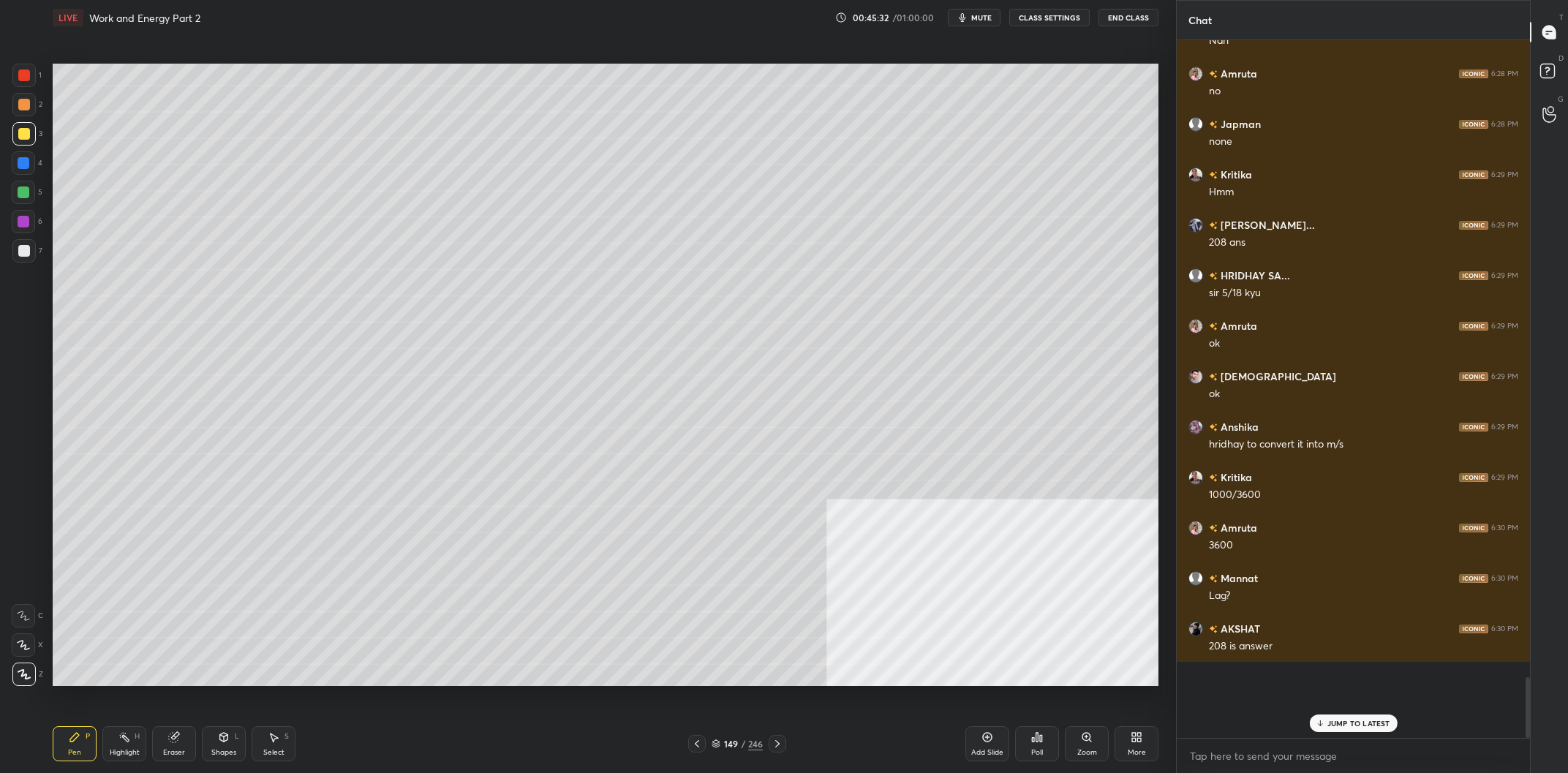
click at [21, 142] on div at bounding box center [24, 133] width 23 height 23
click at [131, 742] on icon at bounding box center [125, 737] width 12 height 12
click at [125, 741] on rect at bounding box center [125, 739] width 8 height 8
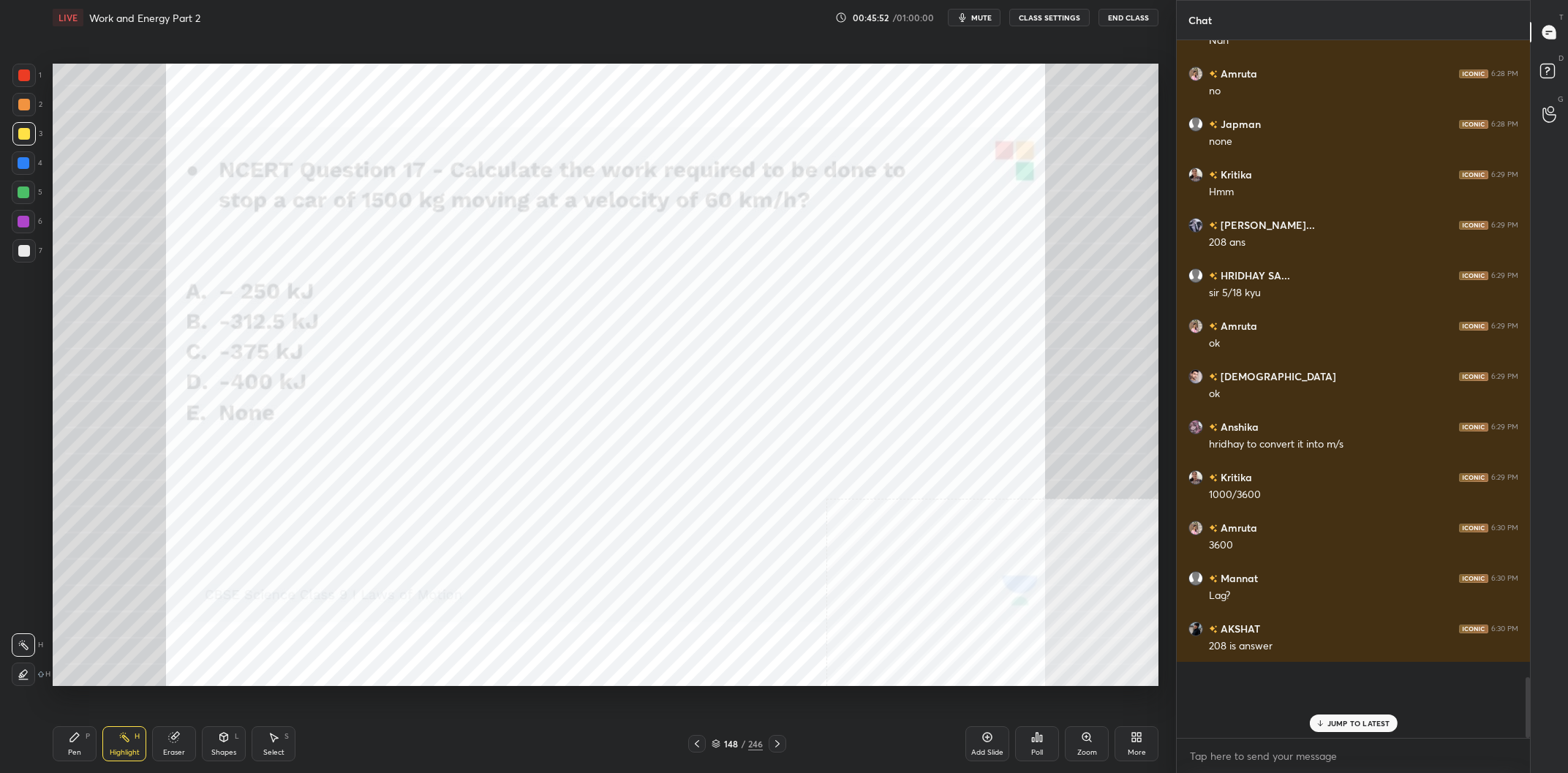
click at [74, 741] on icon at bounding box center [74, 737] width 9 height 9
click at [72, 741] on icon at bounding box center [74, 737] width 9 height 9
click at [25, 212] on div at bounding box center [23, 221] width 23 height 23
click at [23, 185] on div at bounding box center [23, 192] width 23 height 23
click at [32, 223] on div at bounding box center [23, 221] width 23 height 23
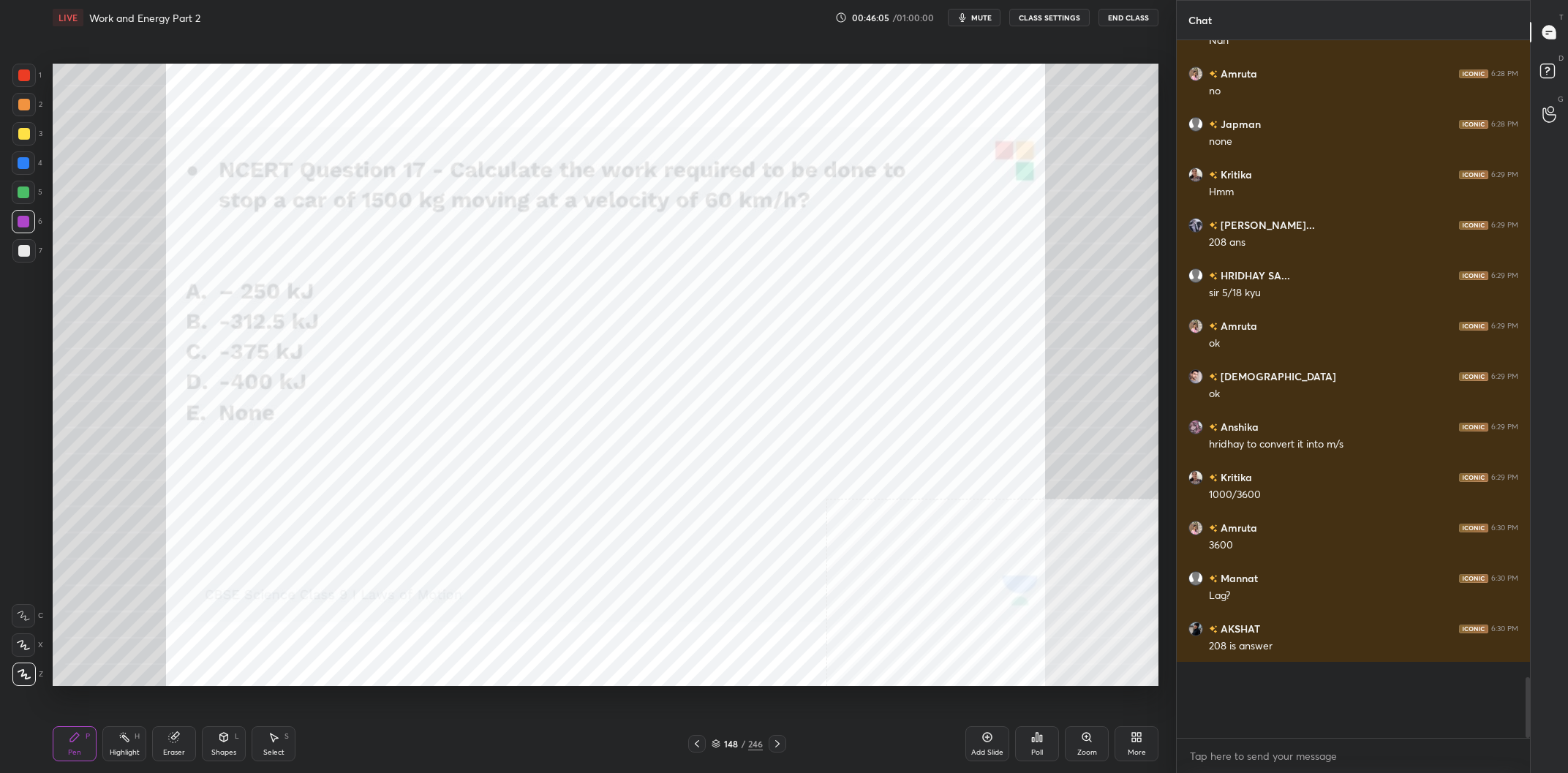
scroll to position [6547, 0]
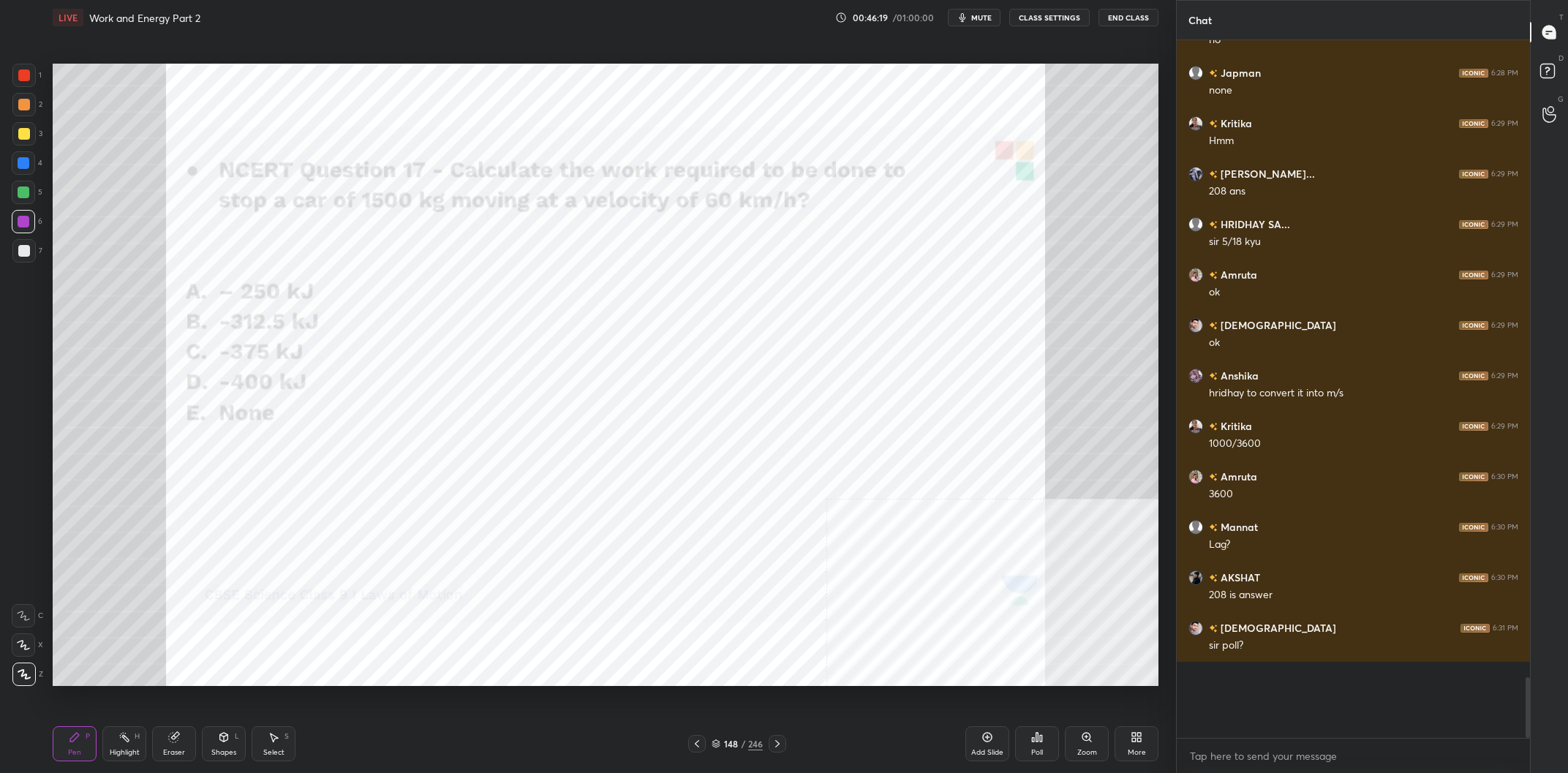
click at [732, 742] on div "148" at bounding box center [730, 744] width 15 height 9
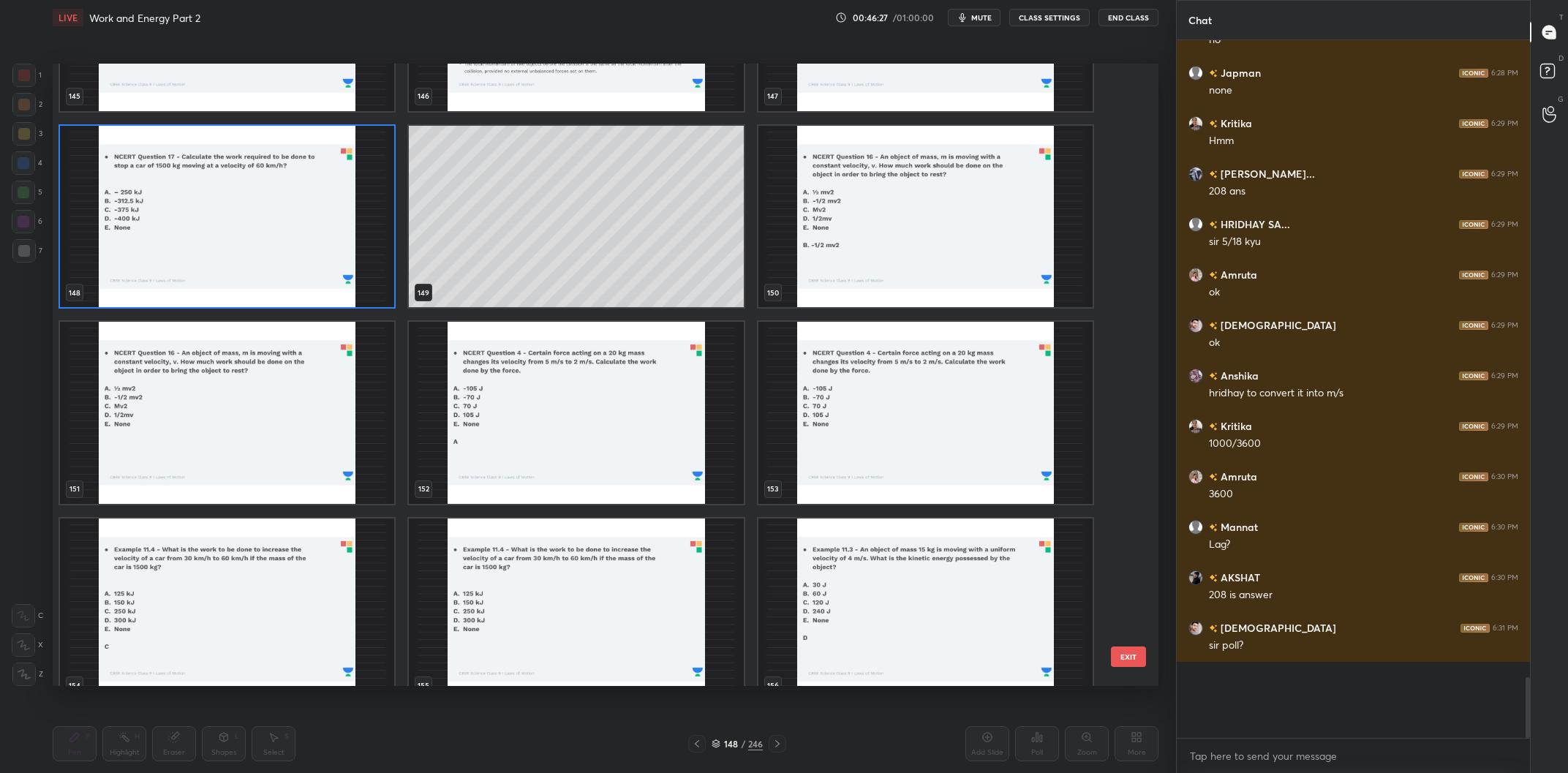
scroll to position [6563, 0]
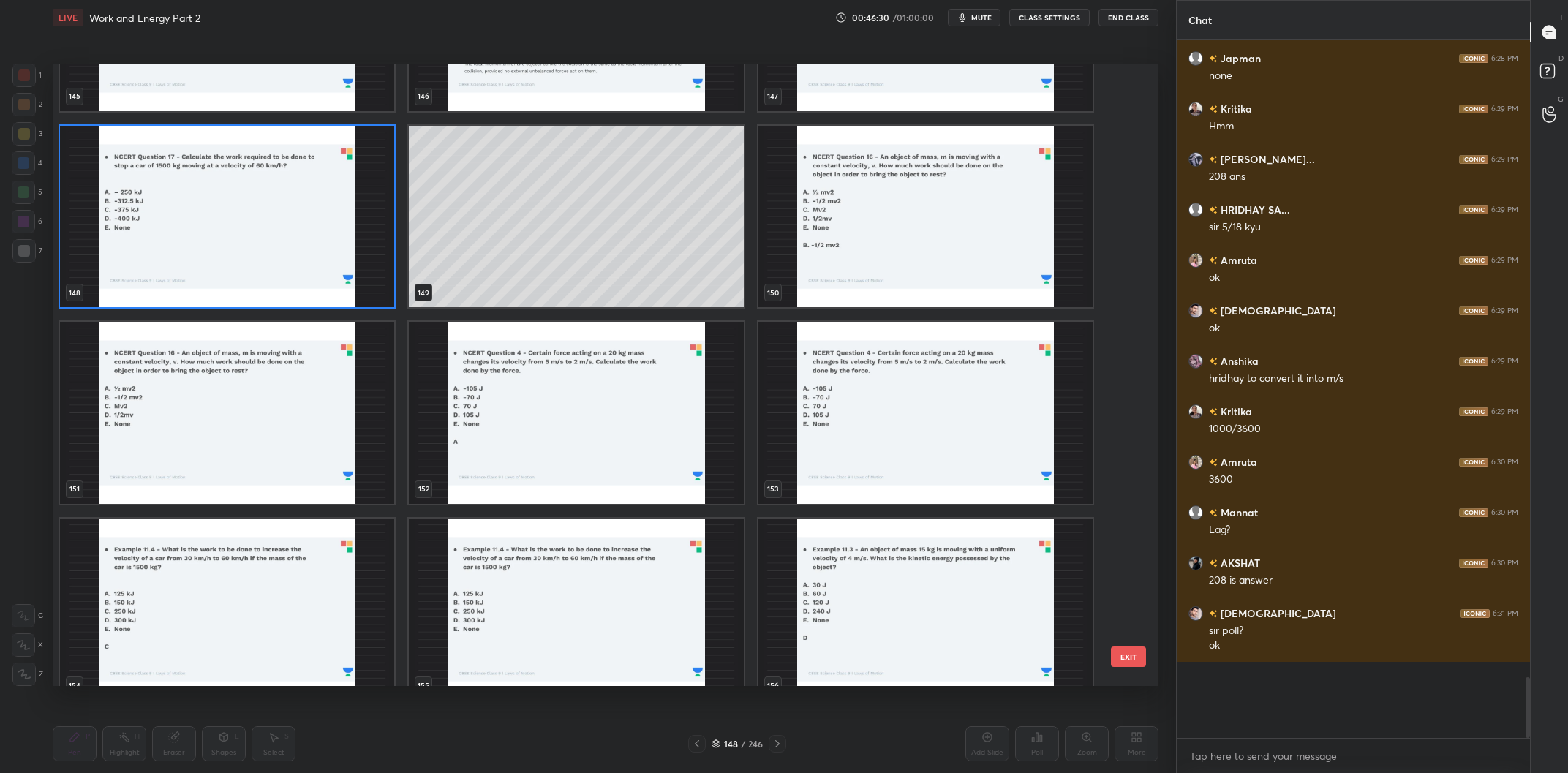
click at [296, 403] on img "grid" at bounding box center [227, 413] width 334 height 183
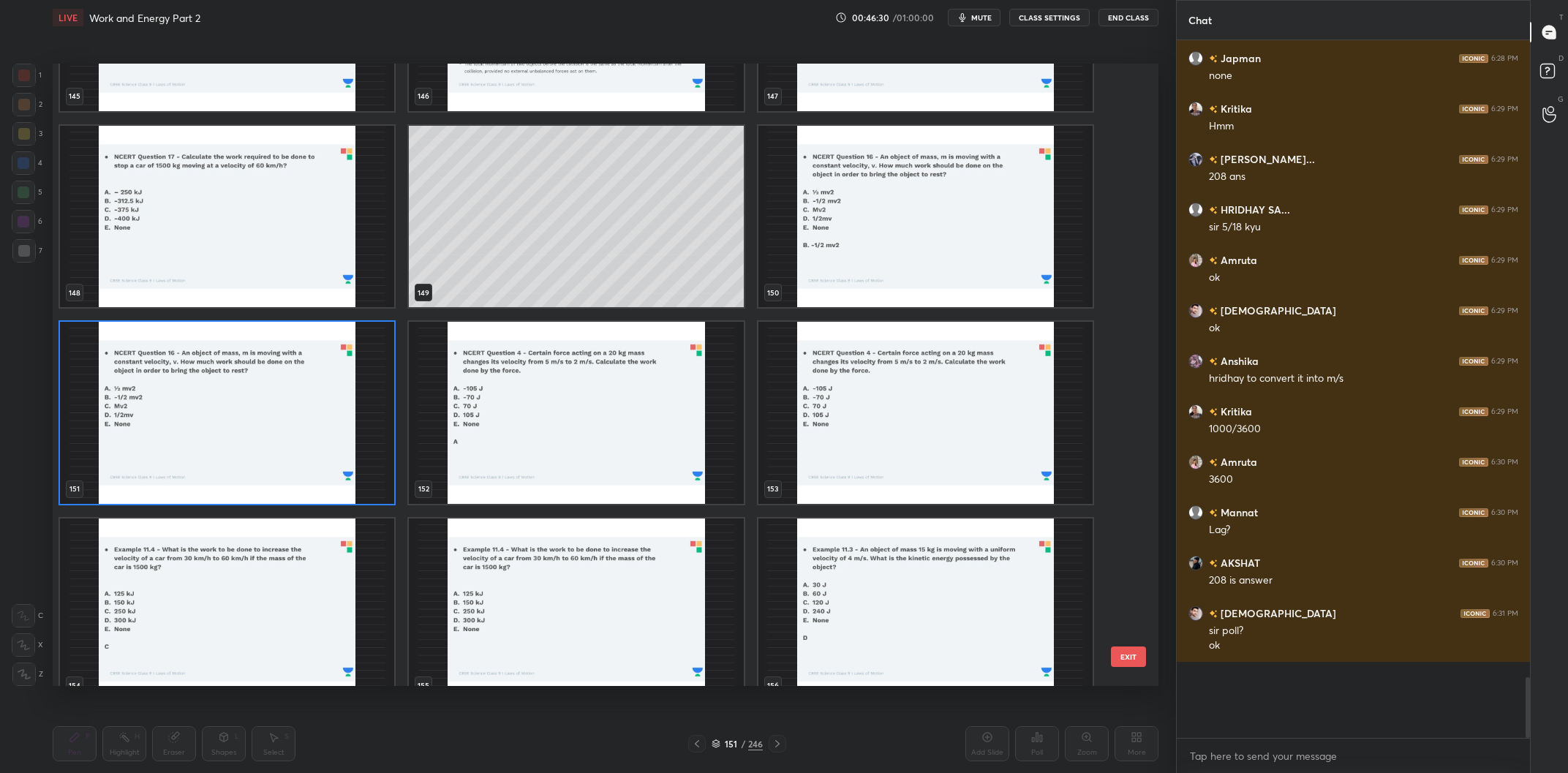
click at [296, 403] on img "grid" at bounding box center [227, 413] width 334 height 183
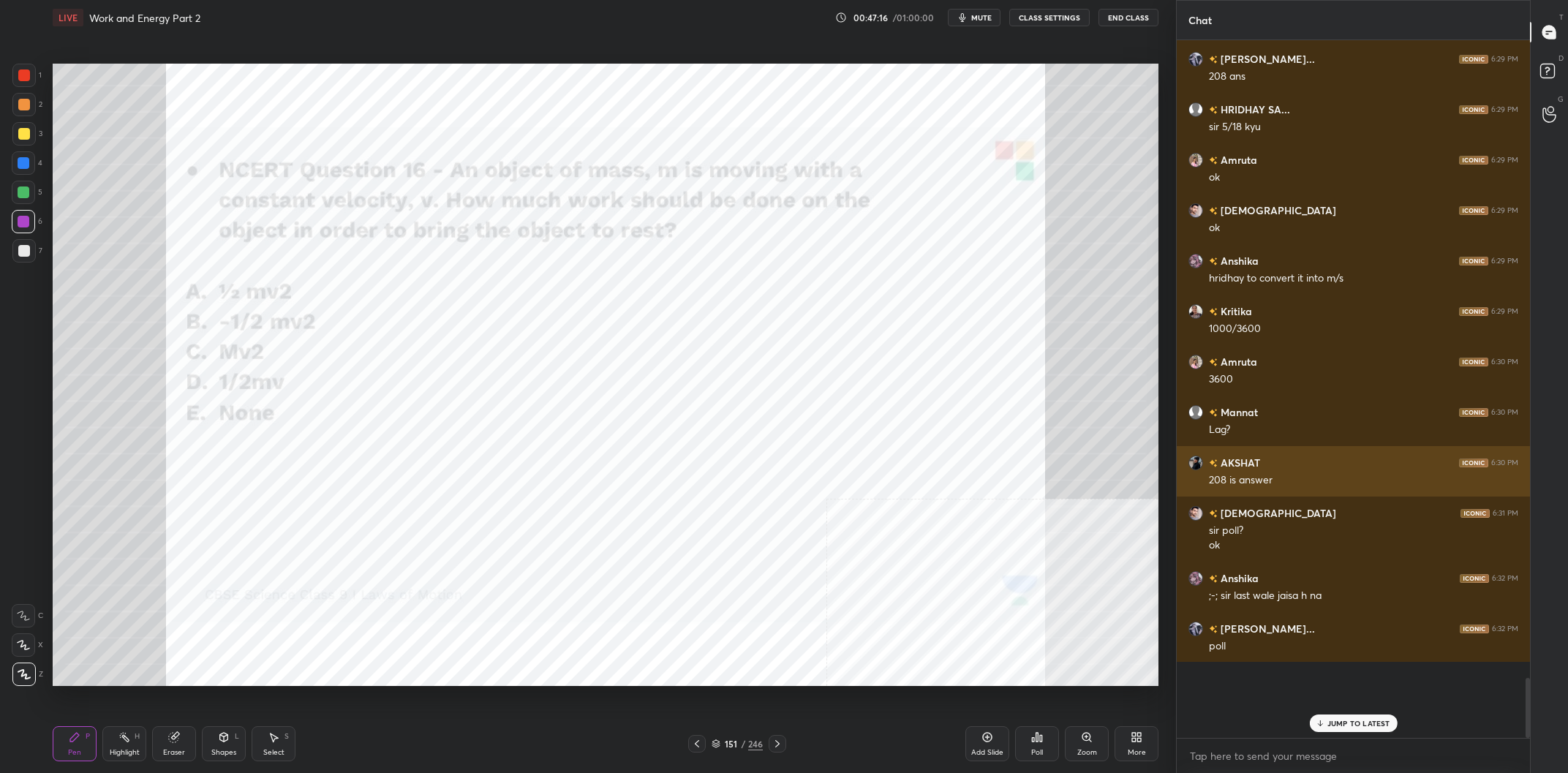
scroll to position [6713, 0]
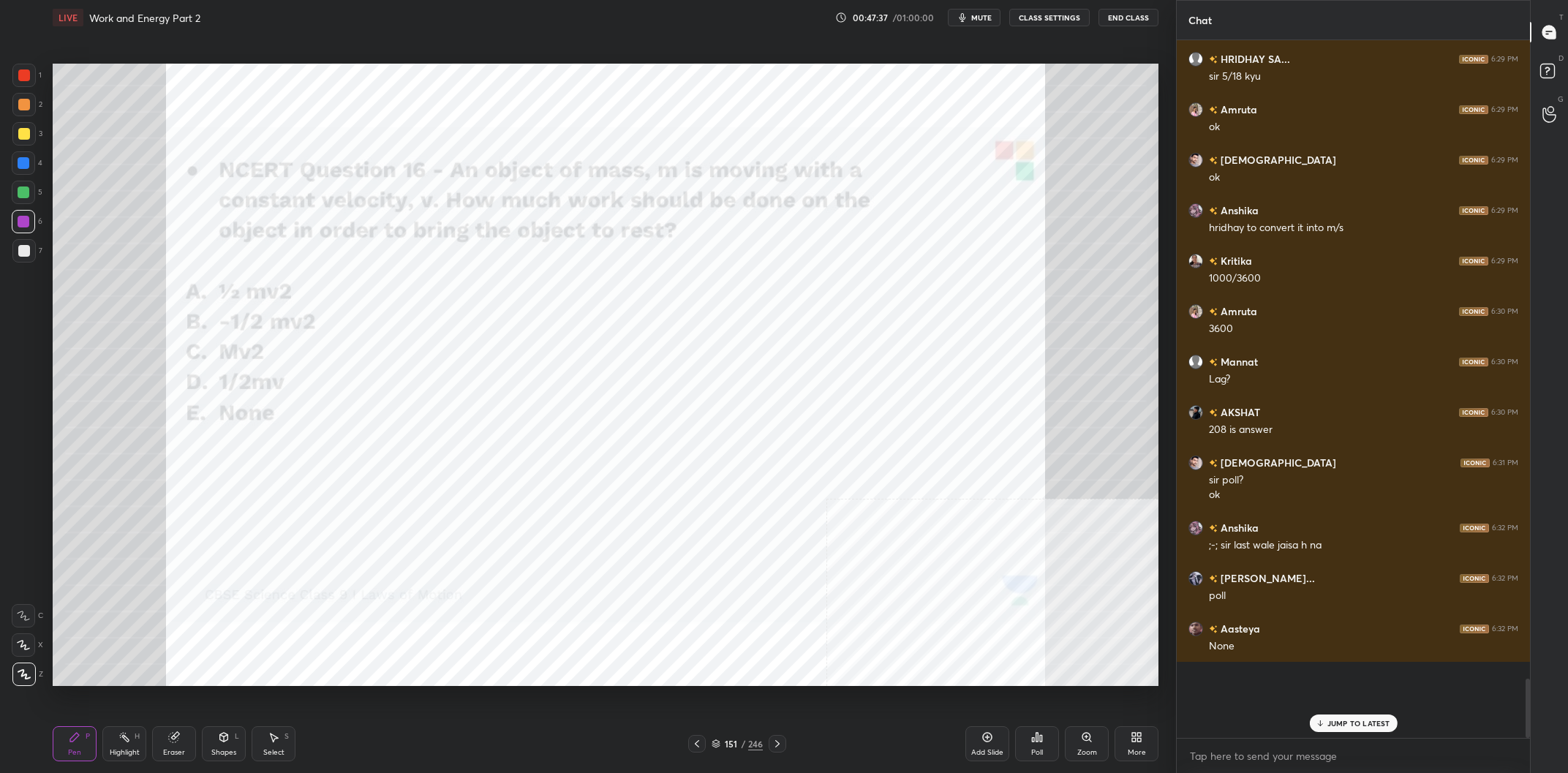
click at [747, 747] on div "151 / 246" at bounding box center [737, 743] width 51 height 13
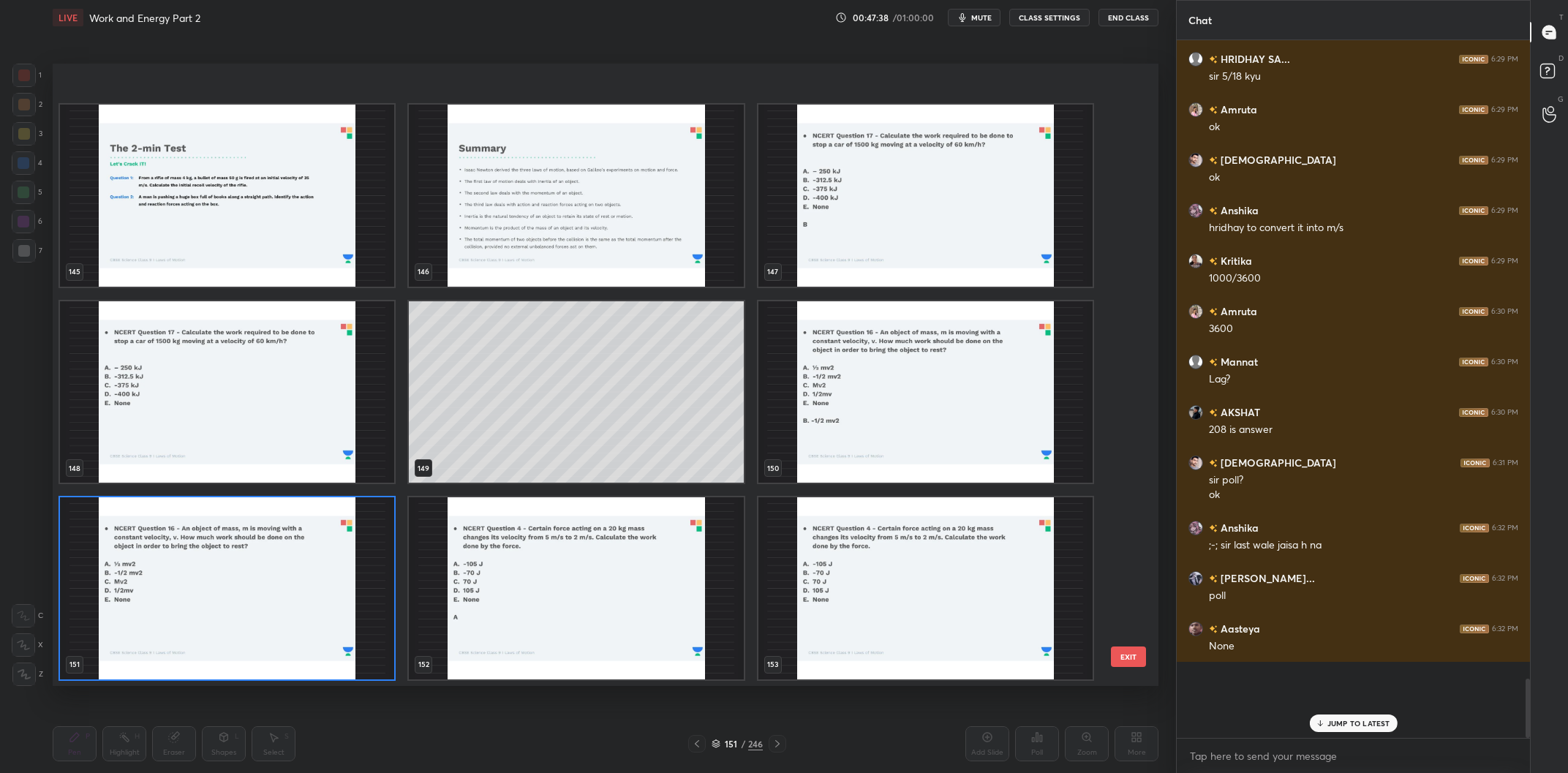
scroll to position [9488, 0]
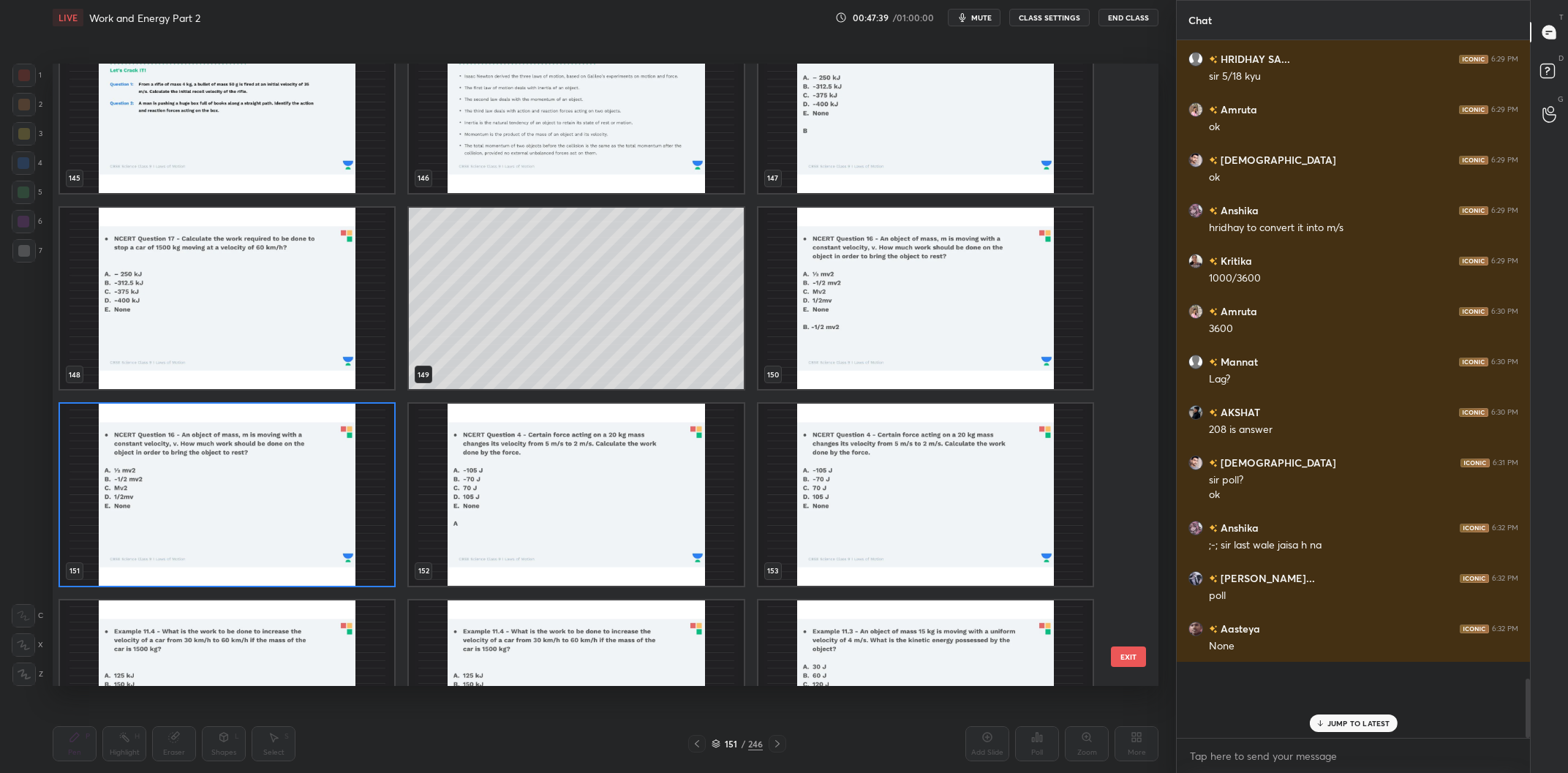
click at [260, 485] on img "grid" at bounding box center [227, 495] width 334 height 183
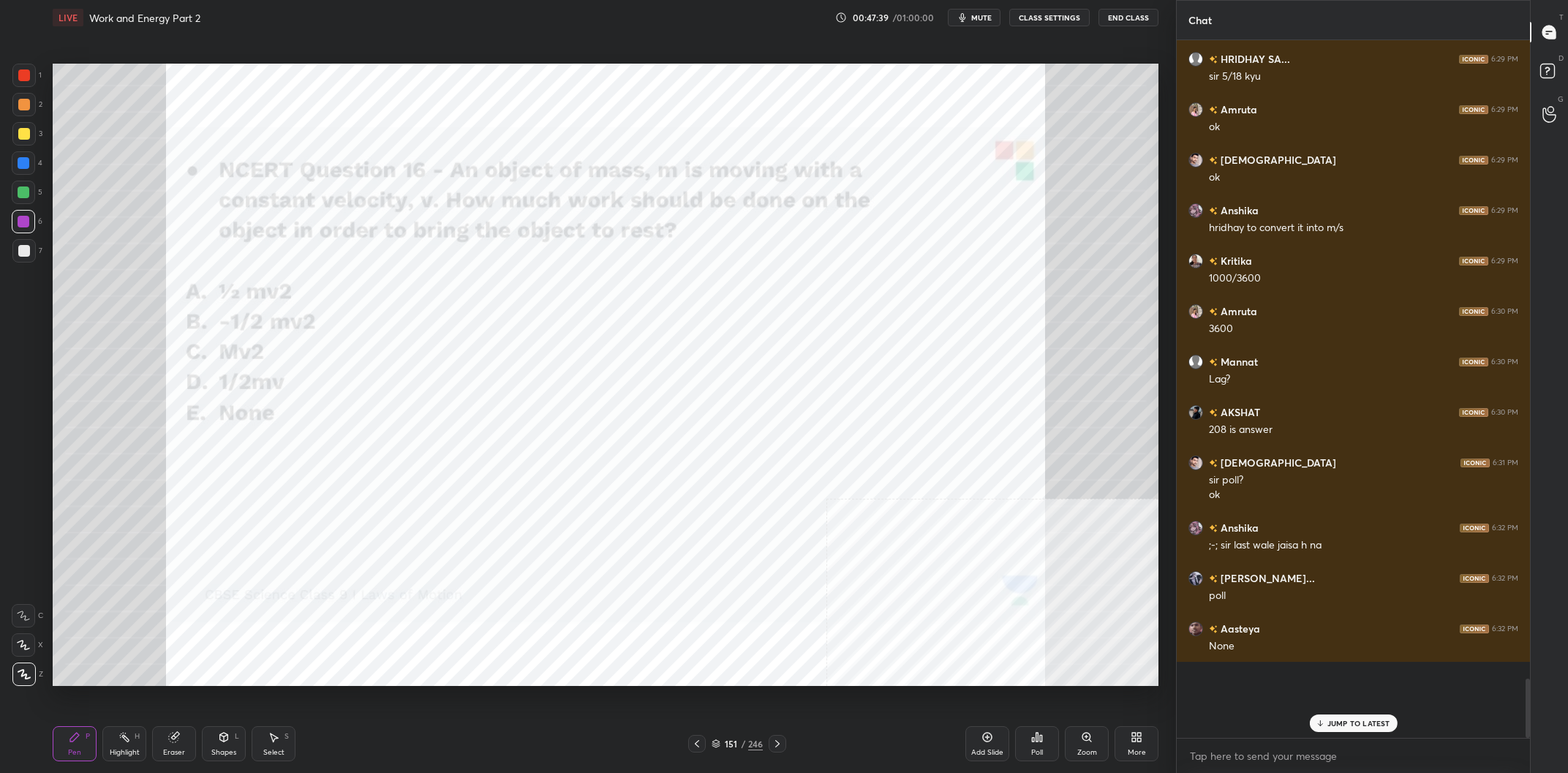
click at [260, 485] on img "grid" at bounding box center [227, 495] width 334 height 183
click at [1024, 738] on div "Poll" at bounding box center [1037, 743] width 44 height 35
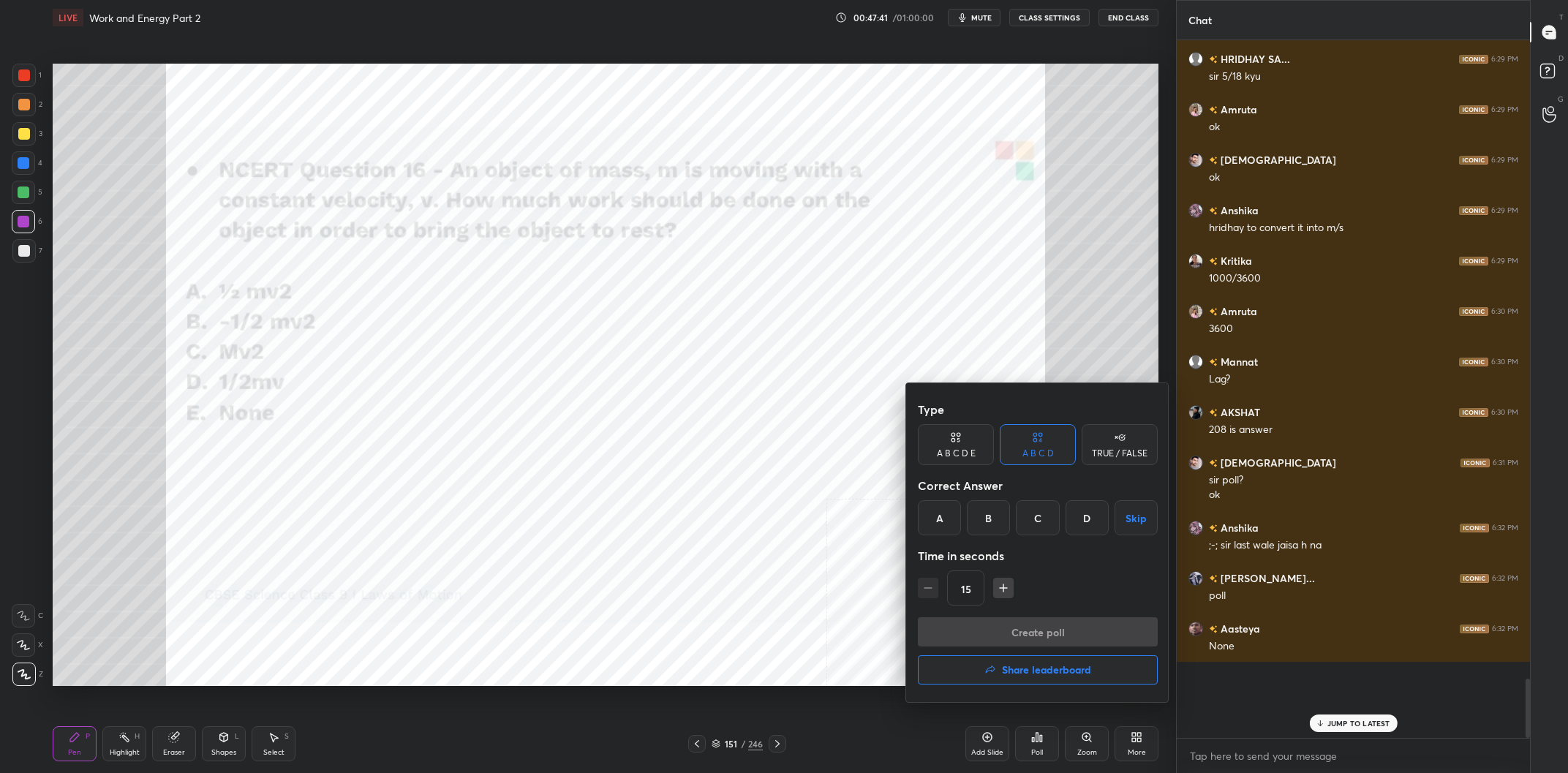
click at [952, 447] on div "A B C D E" at bounding box center [955, 445] width 76 height 41
click at [973, 520] on div "B" at bounding box center [976, 518] width 35 height 35
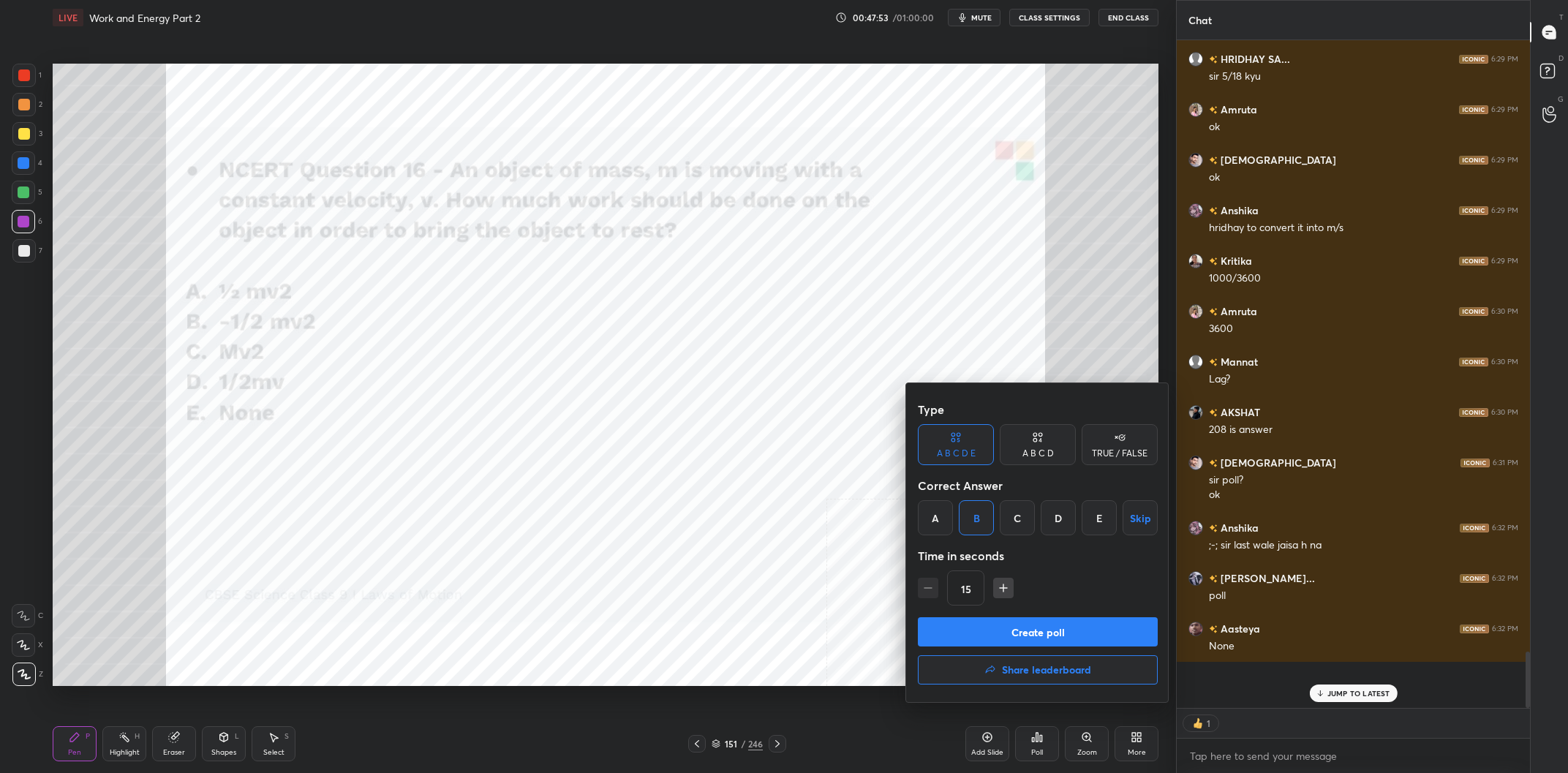
click at [1073, 629] on button "Create poll" at bounding box center [1037, 632] width 240 height 29
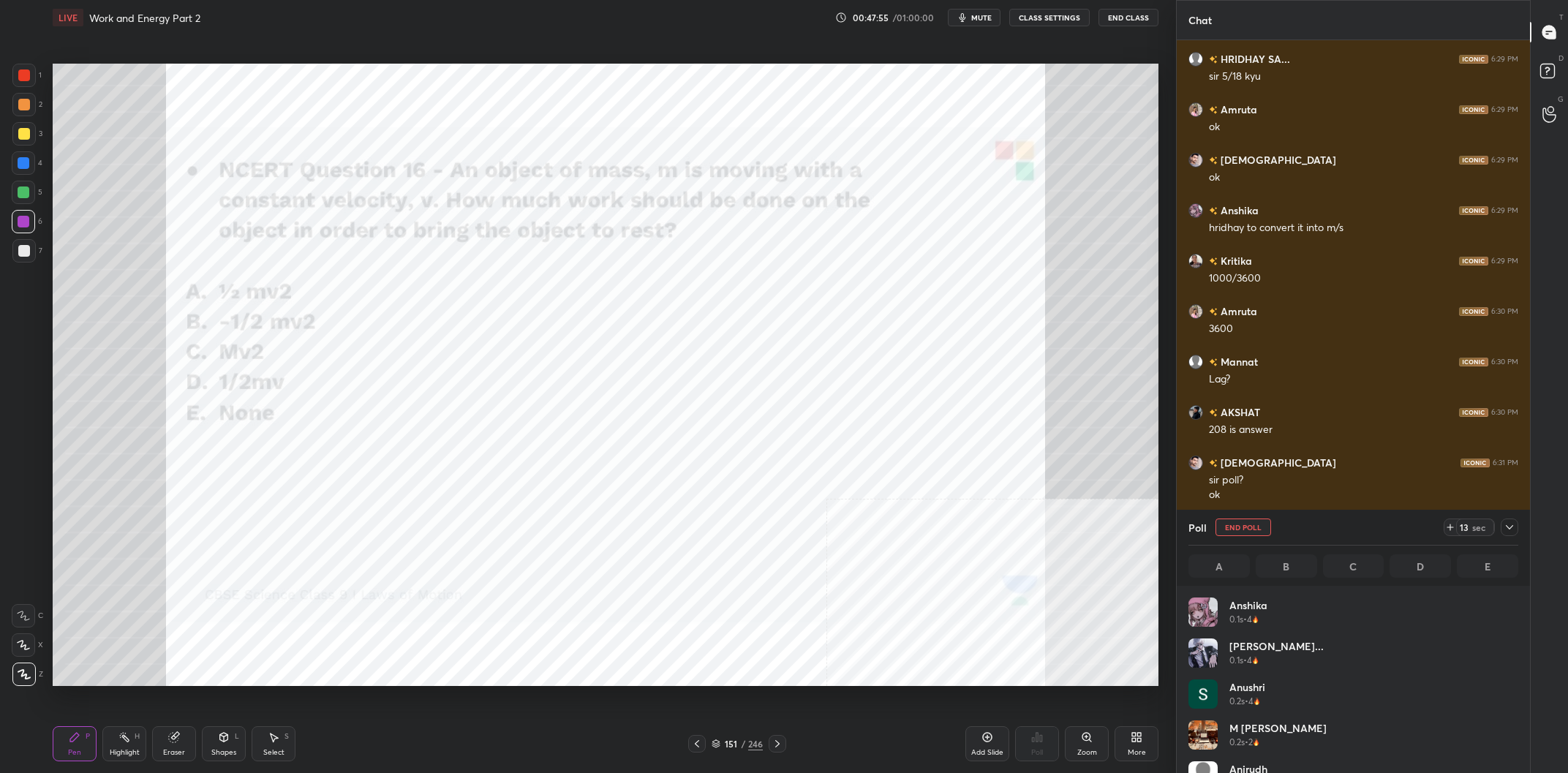
scroll to position [1, 1]
click at [1511, 532] on icon at bounding box center [1510, 527] width 12 height 12
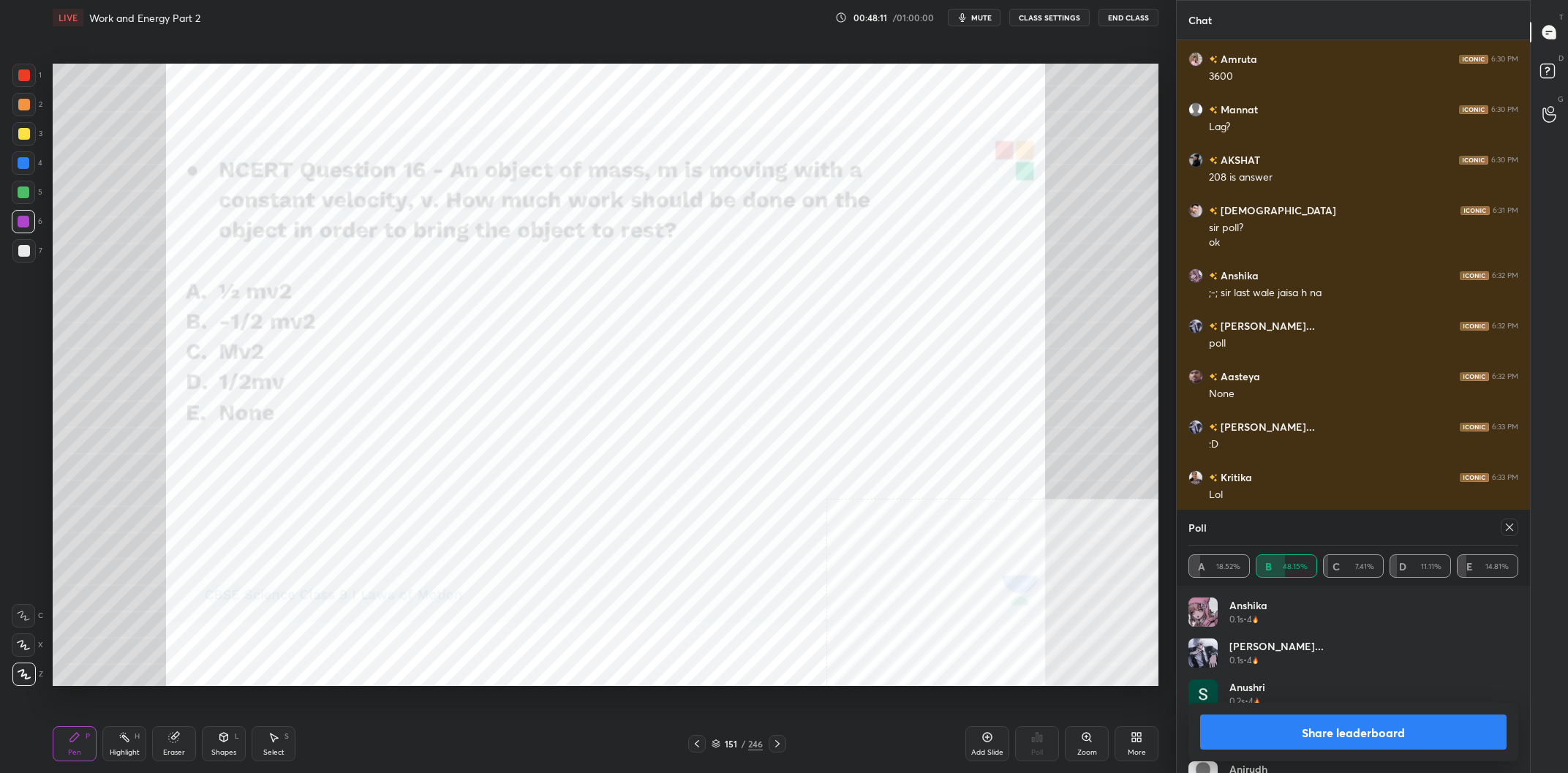
scroll to position [7017, 0]
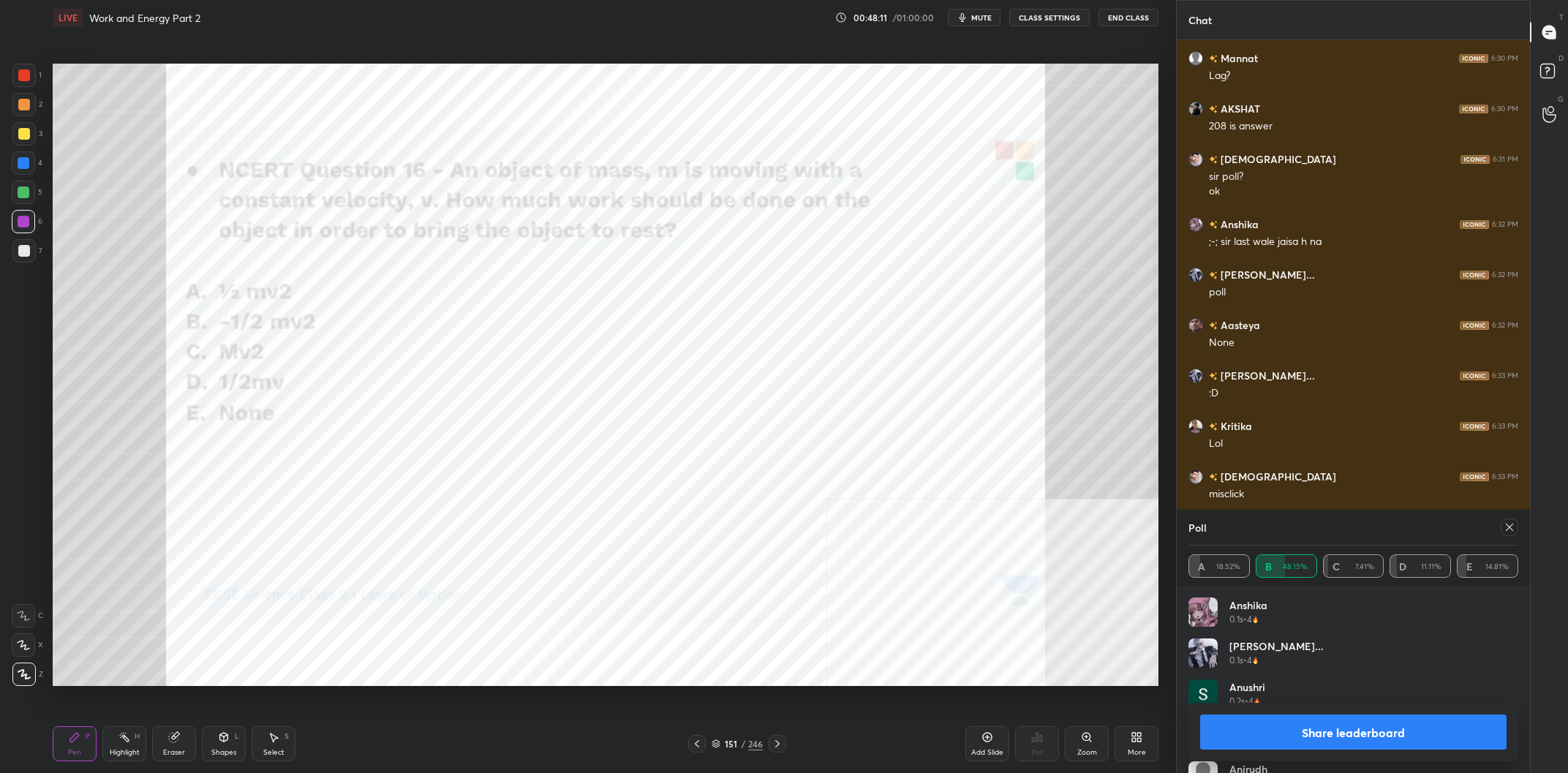
click at [1315, 729] on button "Share leaderboard" at bounding box center [1353, 732] width 306 height 35
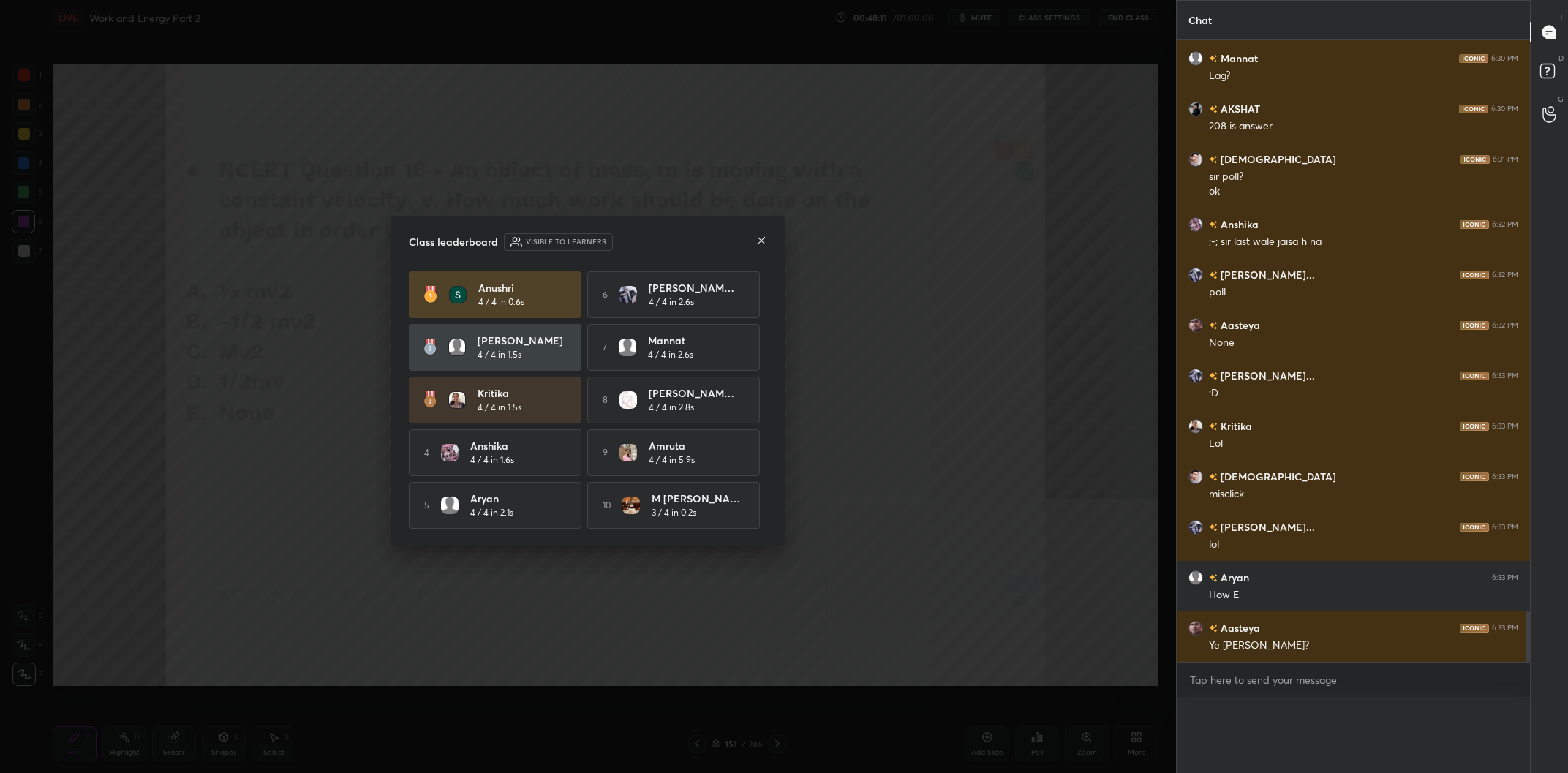
scroll to position [0, 0]
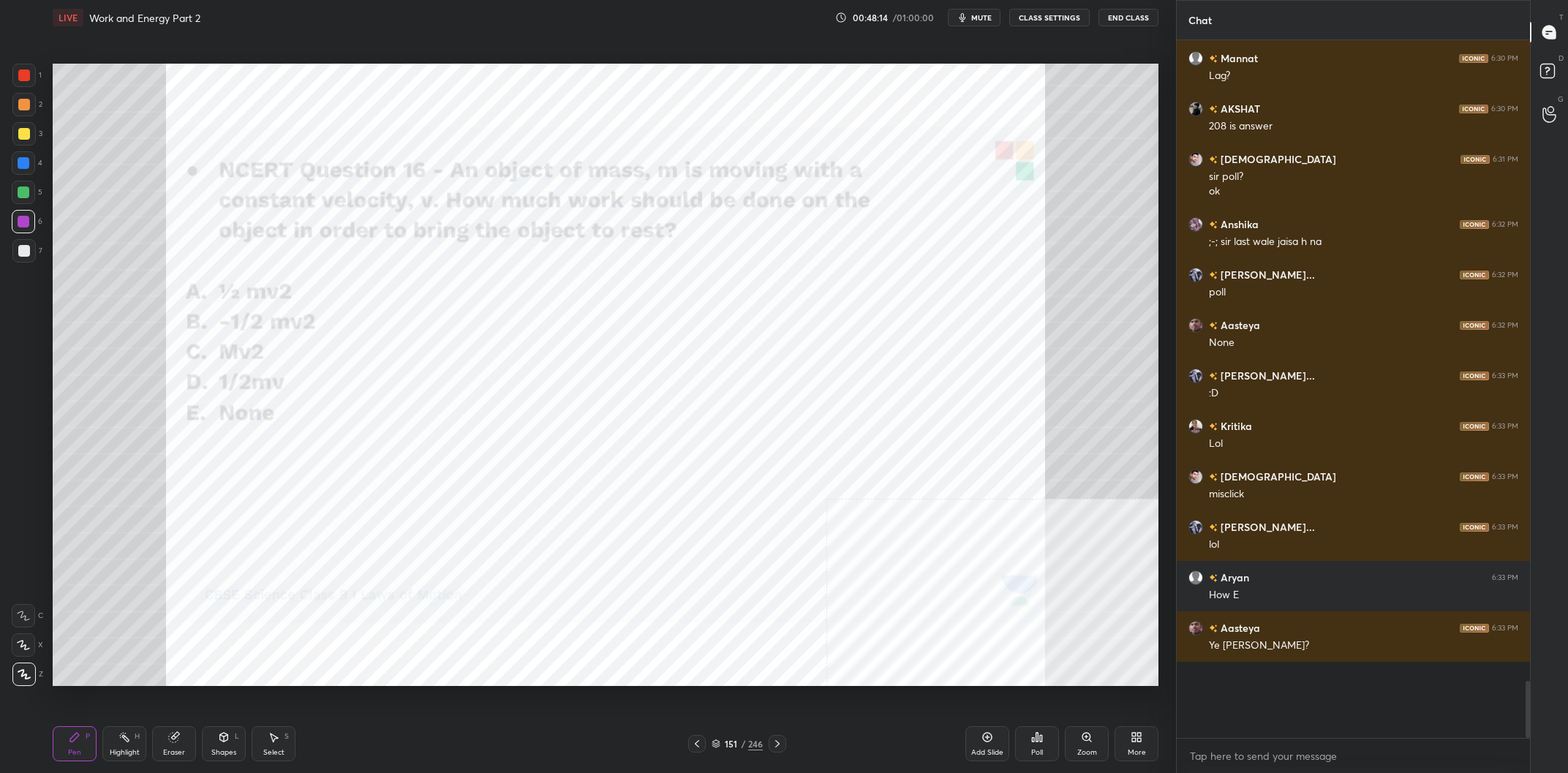
click at [180, 751] on div "Eraser" at bounding box center [174, 753] width 22 height 8
click at [15, 665] on div "Erase all" at bounding box center [23, 674] width 23 height 23
click at [64, 741] on div "Pen P" at bounding box center [74, 743] width 44 height 35
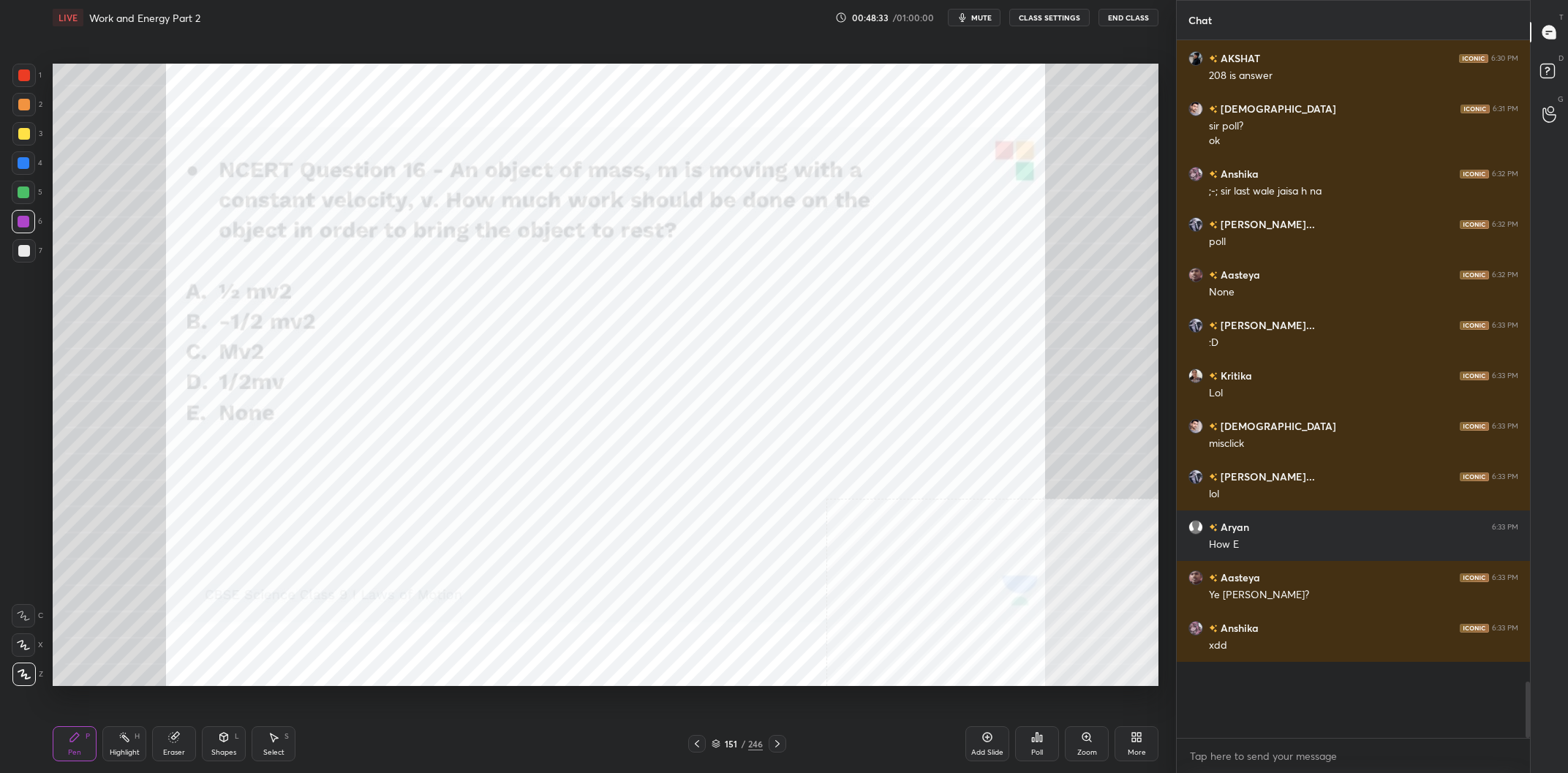
click at [139, 749] on div "Highlight" at bounding box center [125, 753] width 30 height 8
click at [162, 747] on div "Eraser" at bounding box center [173, 743] width 44 height 35
click at [127, 747] on div "Highlight H" at bounding box center [124, 743] width 44 height 35
click at [100, 751] on div "Pen P Highlight H Eraser Shapes L Select S" at bounding box center [281, 743] width 456 height 35
click at [68, 749] on div "Pen P" at bounding box center [74, 743] width 44 height 35
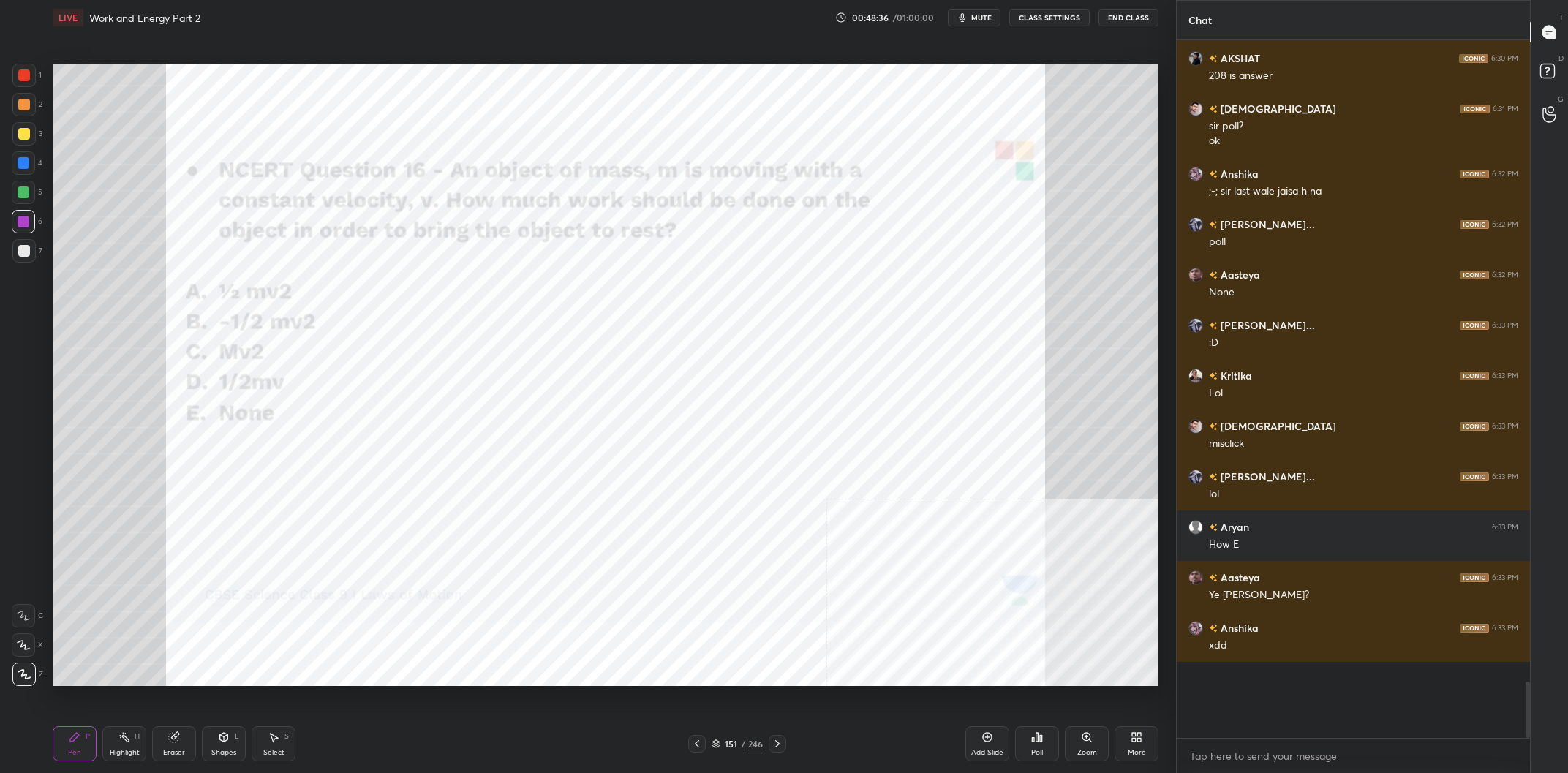
click at [69, 744] on div "Pen P" at bounding box center [74, 743] width 44 height 35
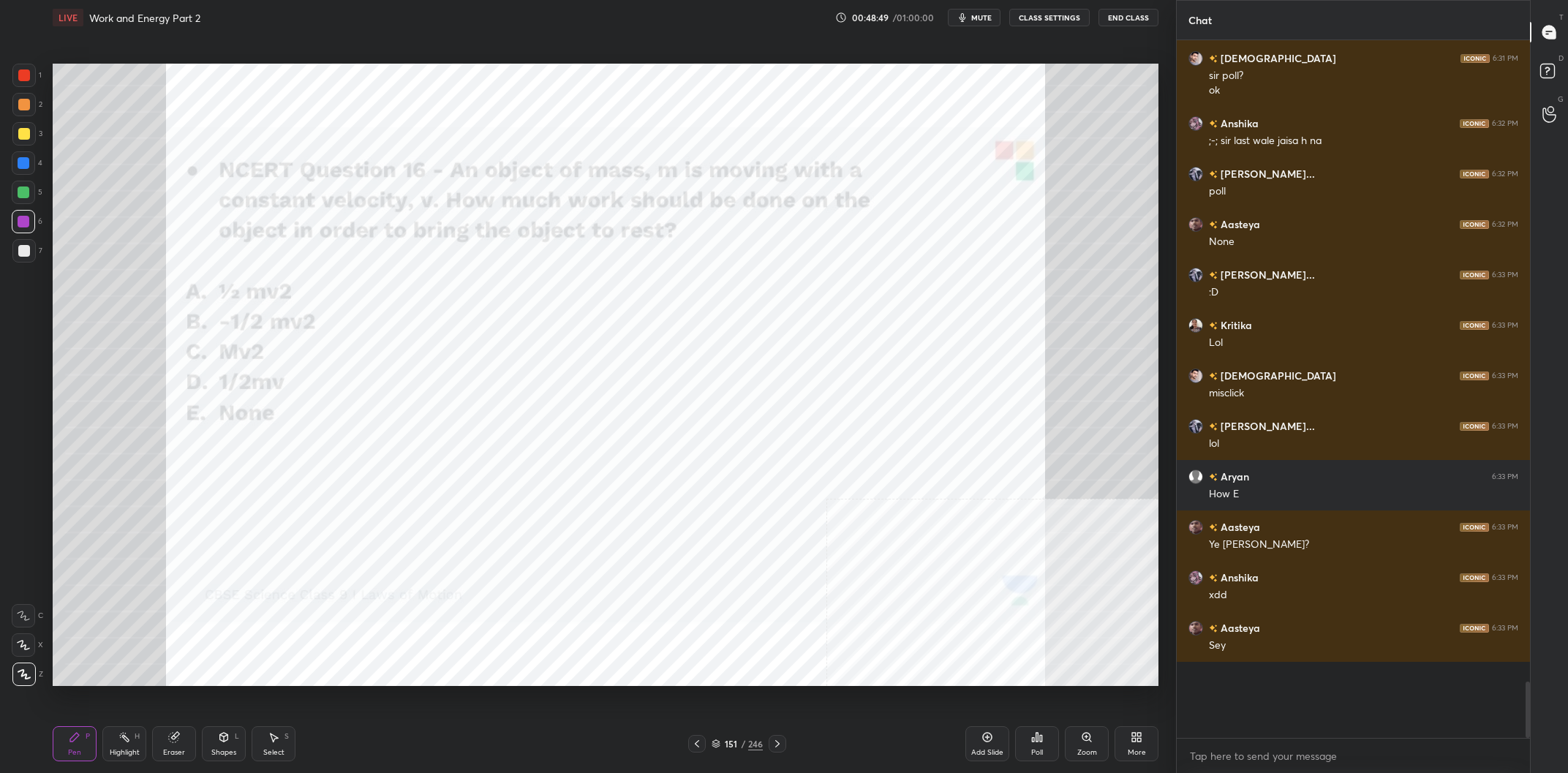
click at [113, 737] on div "Highlight H" at bounding box center [124, 743] width 44 height 35
click at [119, 735] on icon at bounding box center [125, 737] width 12 height 12
click at [175, 747] on div "Eraser" at bounding box center [173, 743] width 44 height 35
click at [74, 747] on div "Pen P" at bounding box center [74, 743] width 44 height 35
click at [78, 744] on div "Pen P" at bounding box center [74, 743] width 44 height 35
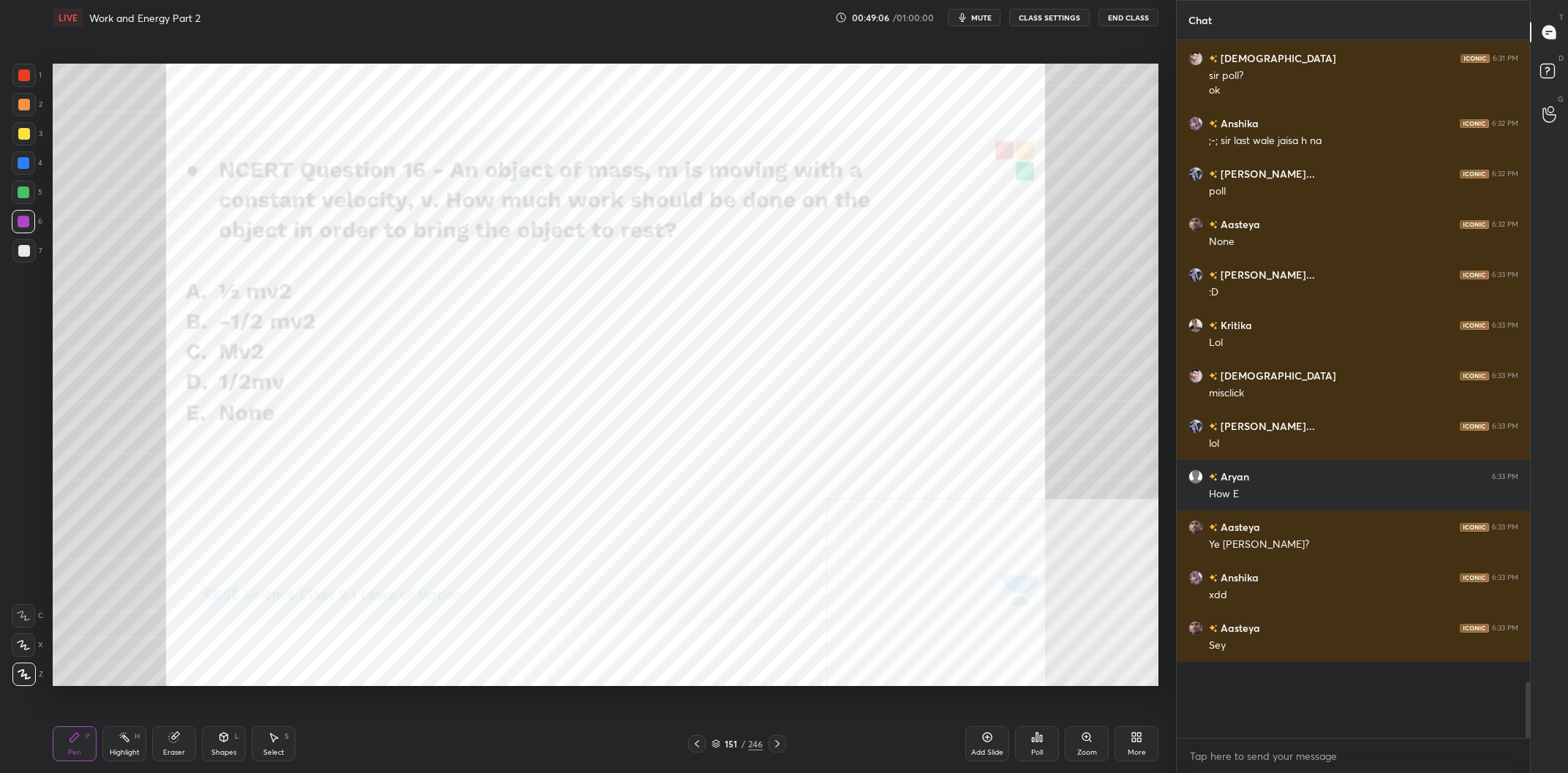
click at [28, 79] on div at bounding box center [24, 75] width 12 height 12
click at [15, 218] on div at bounding box center [23, 221] width 23 height 23
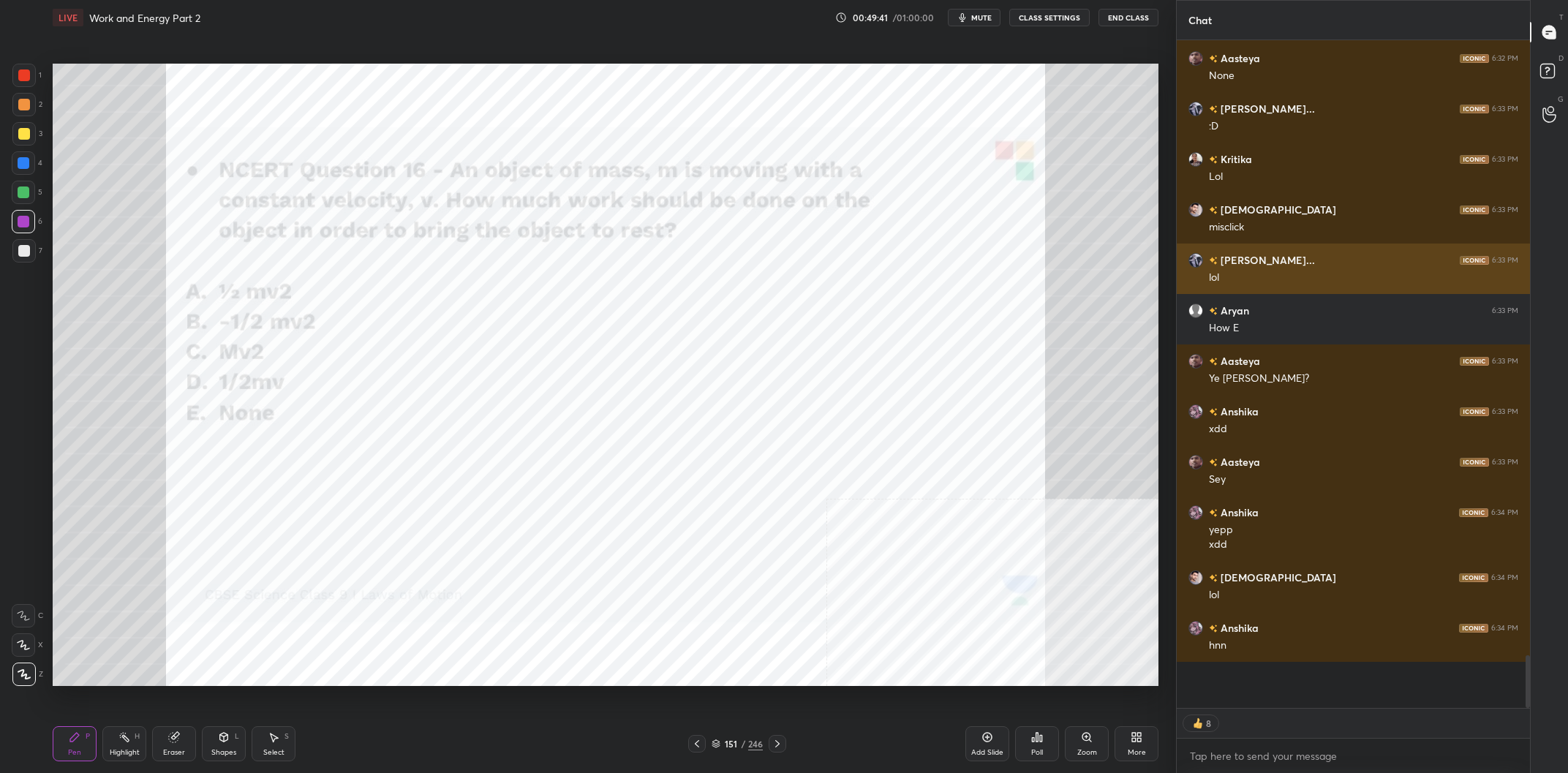
scroll to position [7334, 0]
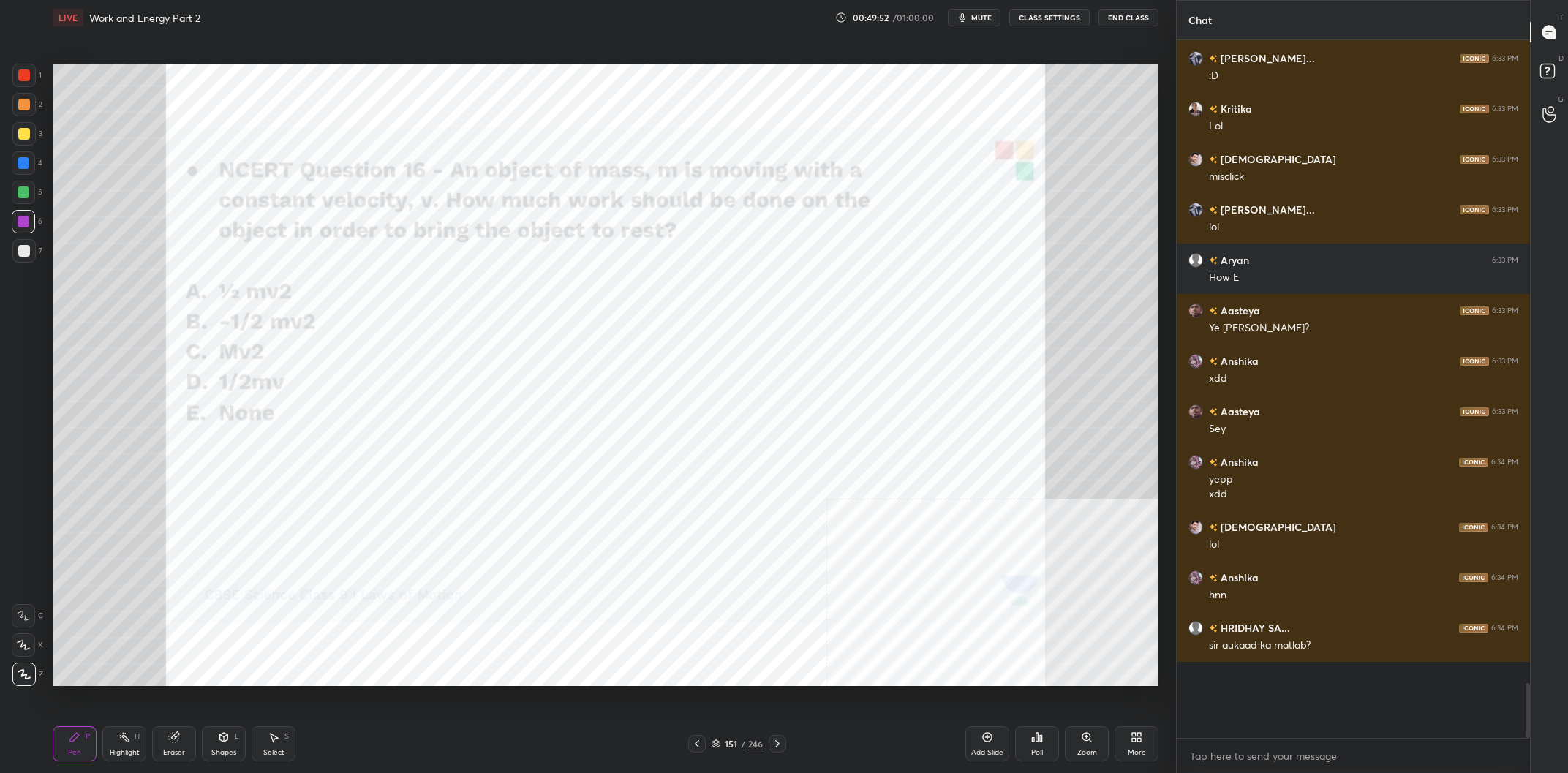
click at [748, 747] on div "151 / 246" at bounding box center [737, 743] width 51 height 13
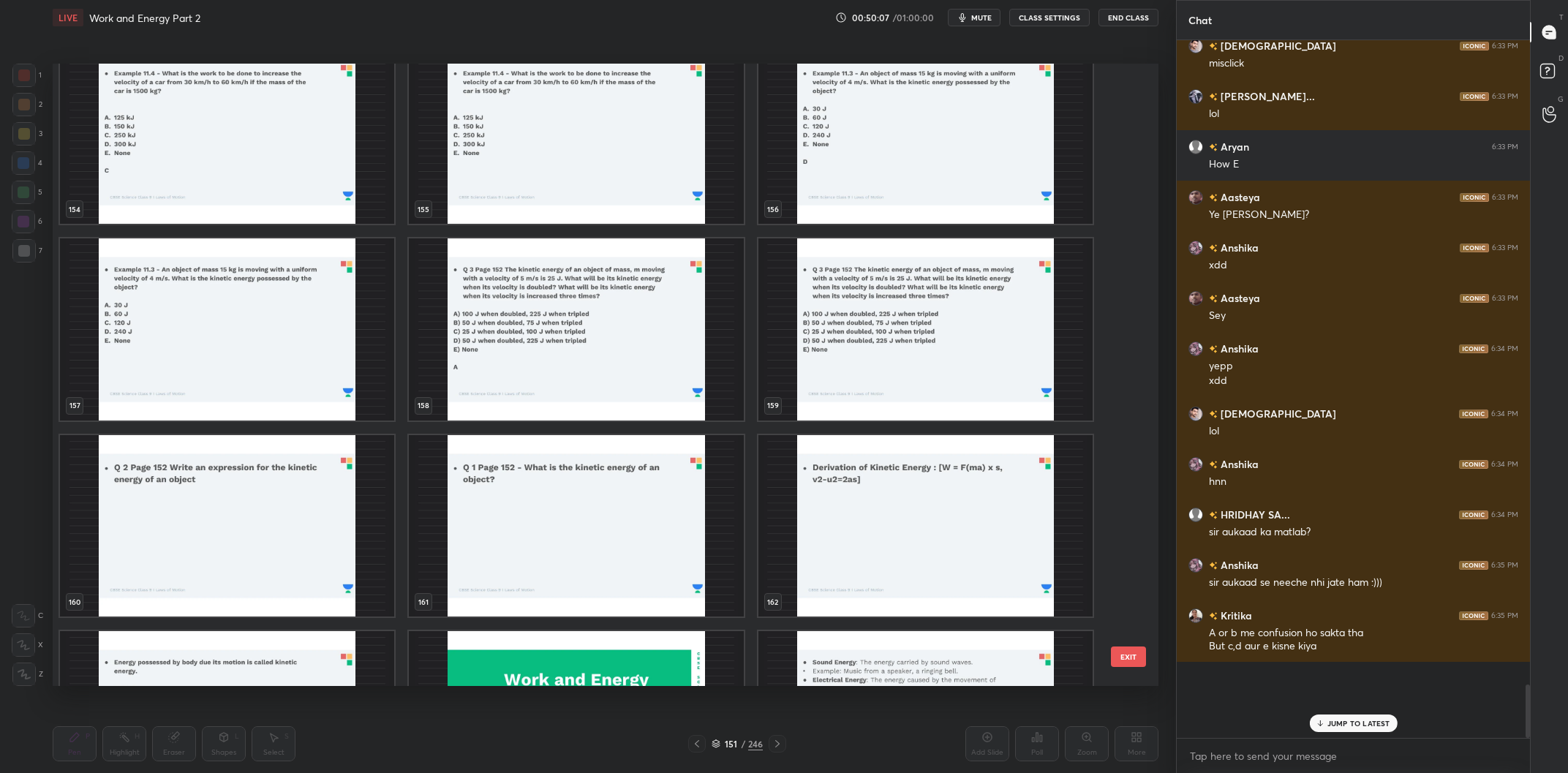
scroll to position [7498, 0]
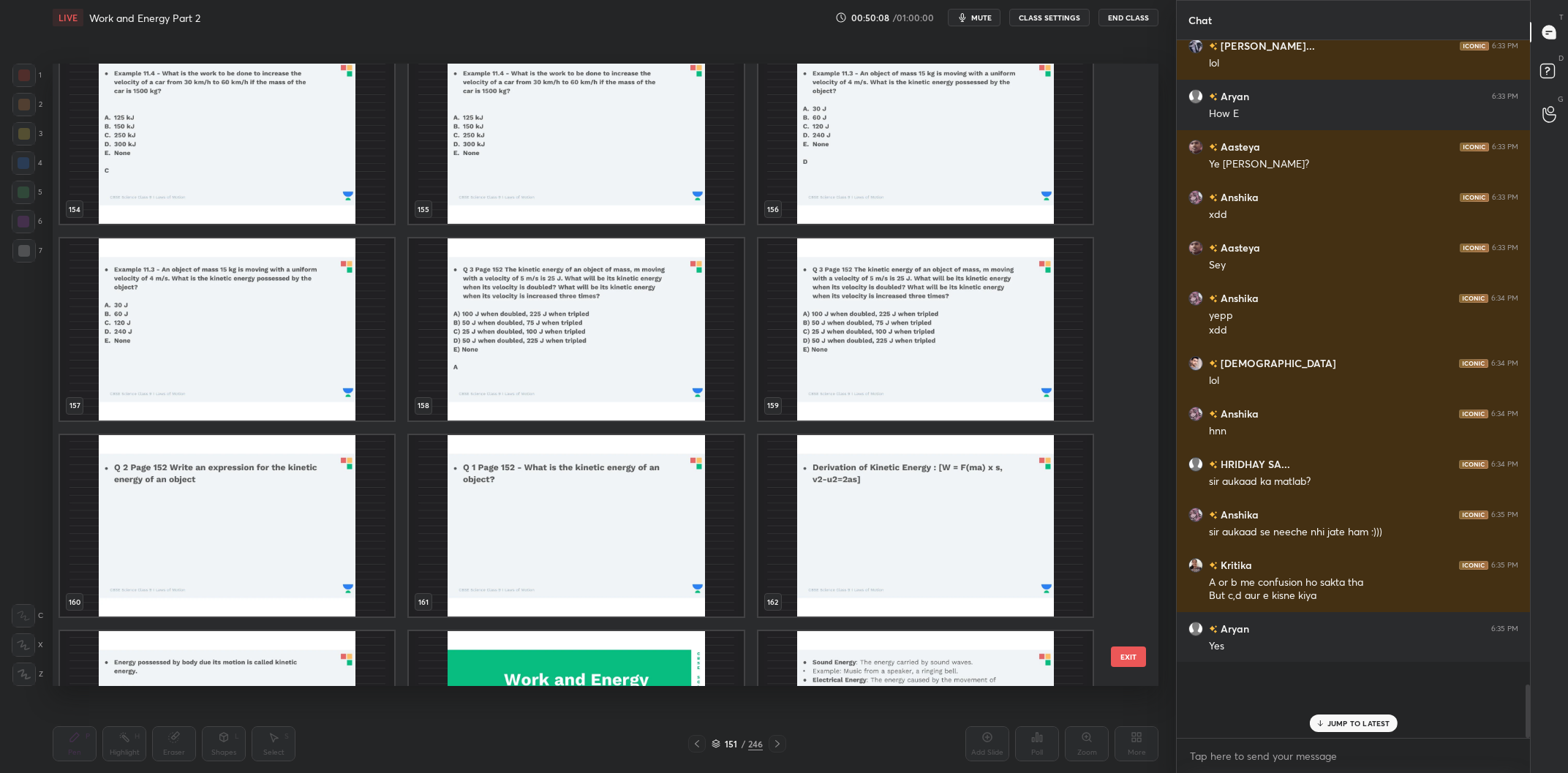
click at [875, 327] on img "grid" at bounding box center [926, 330] width 334 height 183
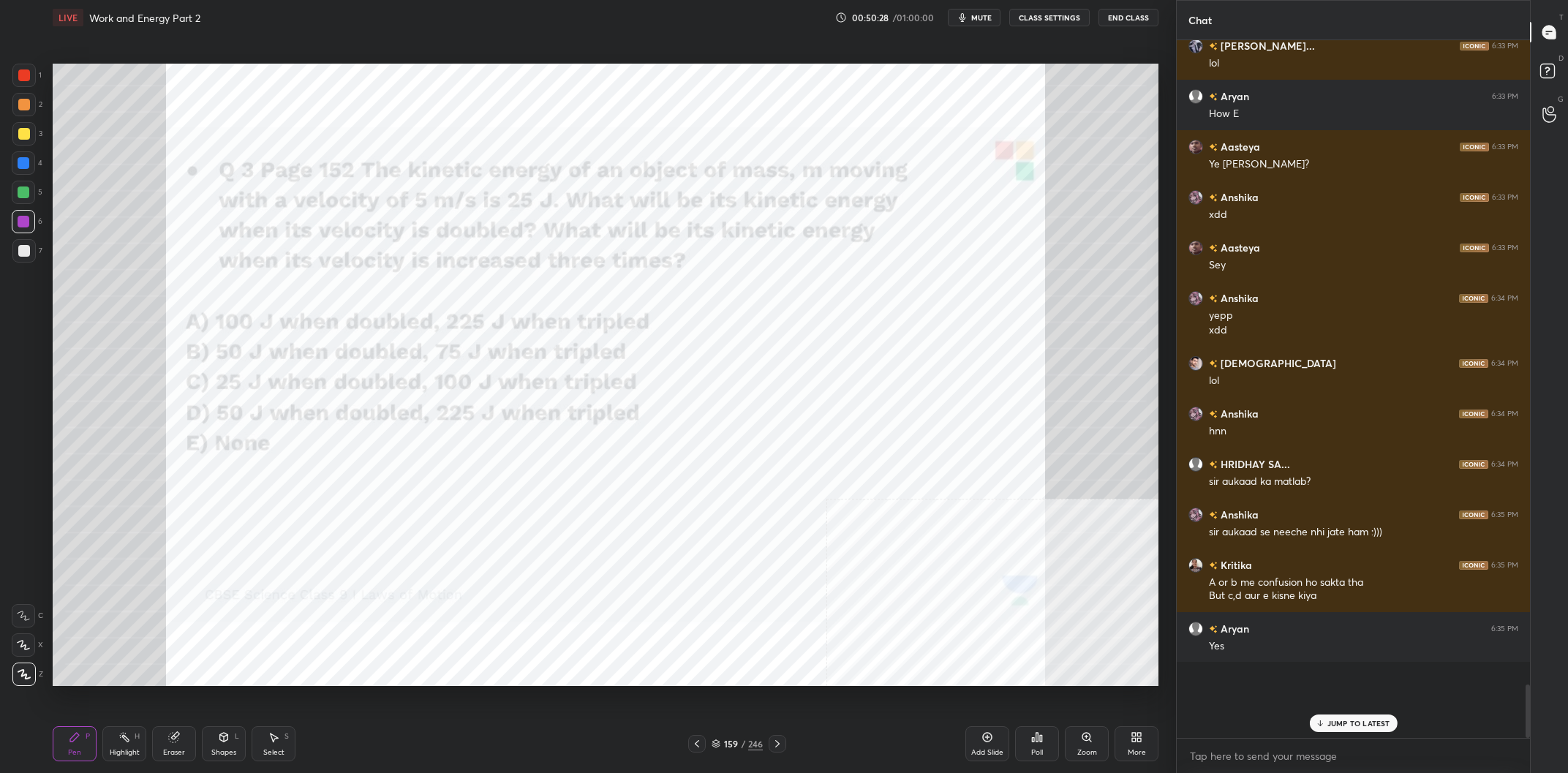
click at [27, 166] on div at bounding box center [24, 163] width 12 height 12
click at [23, 167] on div at bounding box center [24, 163] width 12 height 12
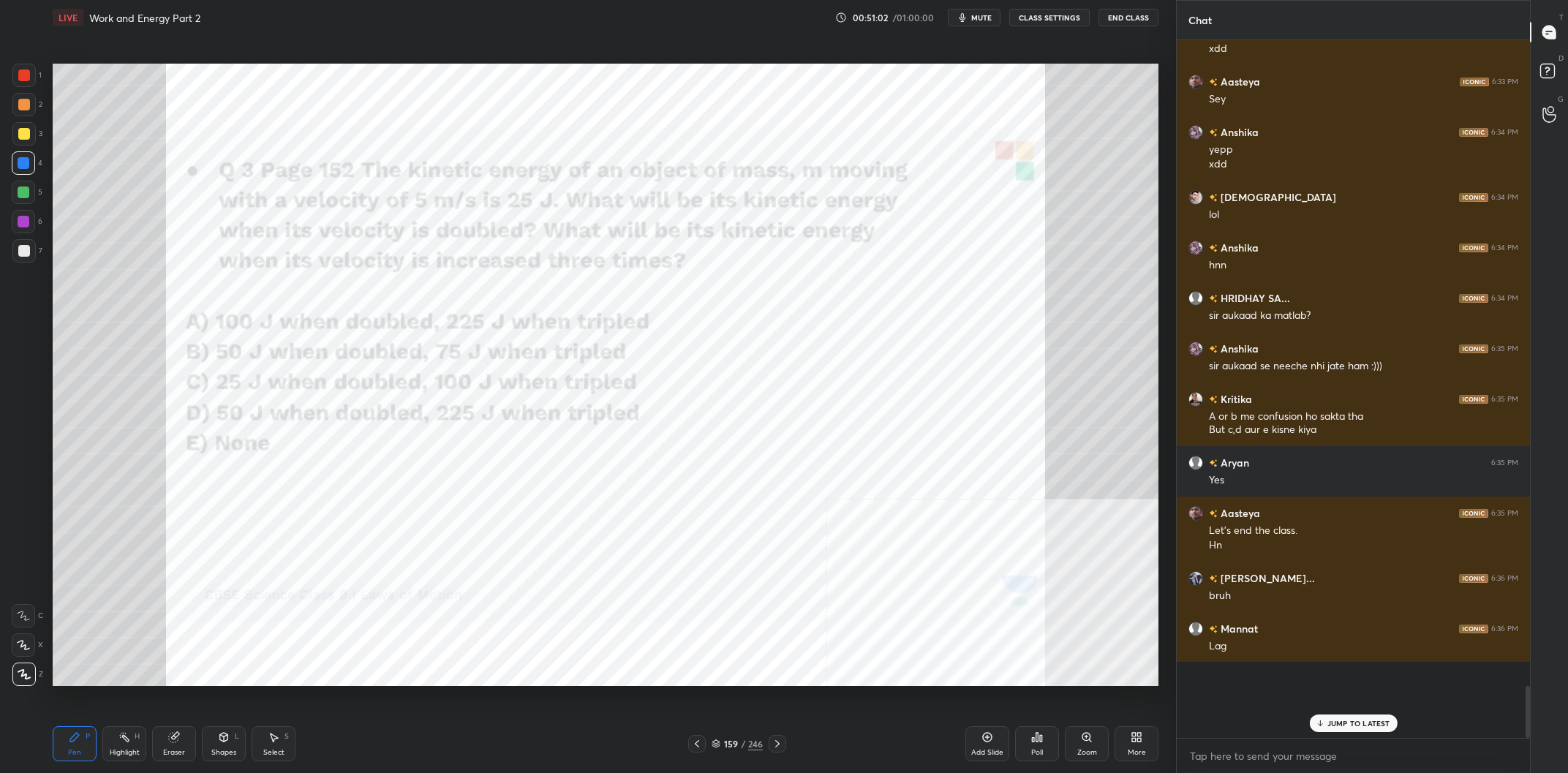
scroll to position [7715, 0]
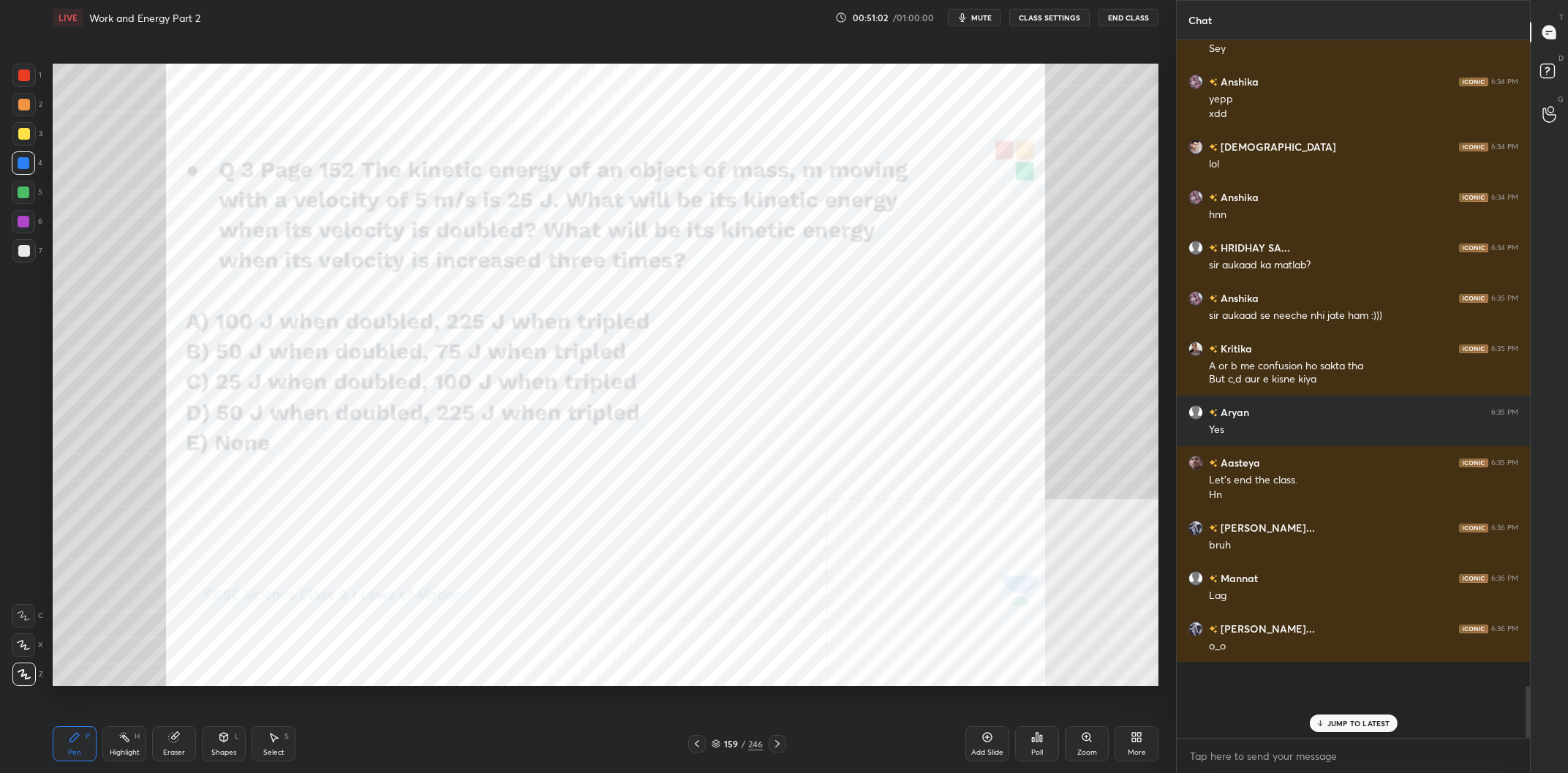
click at [84, 748] on div "Pen P" at bounding box center [74, 743] width 44 height 35
click at [107, 748] on div "Highlight H" at bounding box center [124, 743] width 44 height 35
click at [113, 748] on div "Highlight H" at bounding box center [124, 743] width 44 height 35
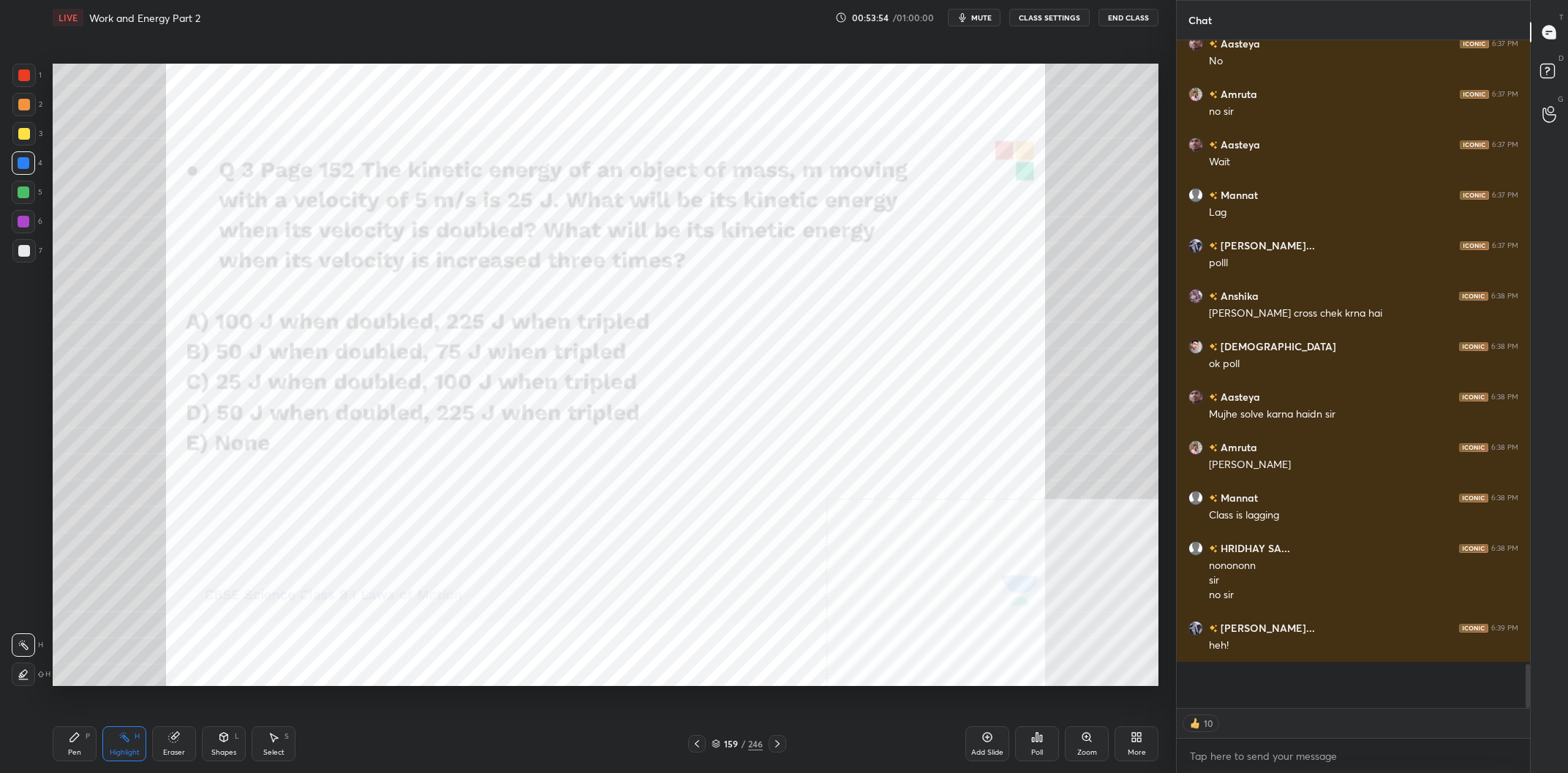
scroll to position [8820, 0]
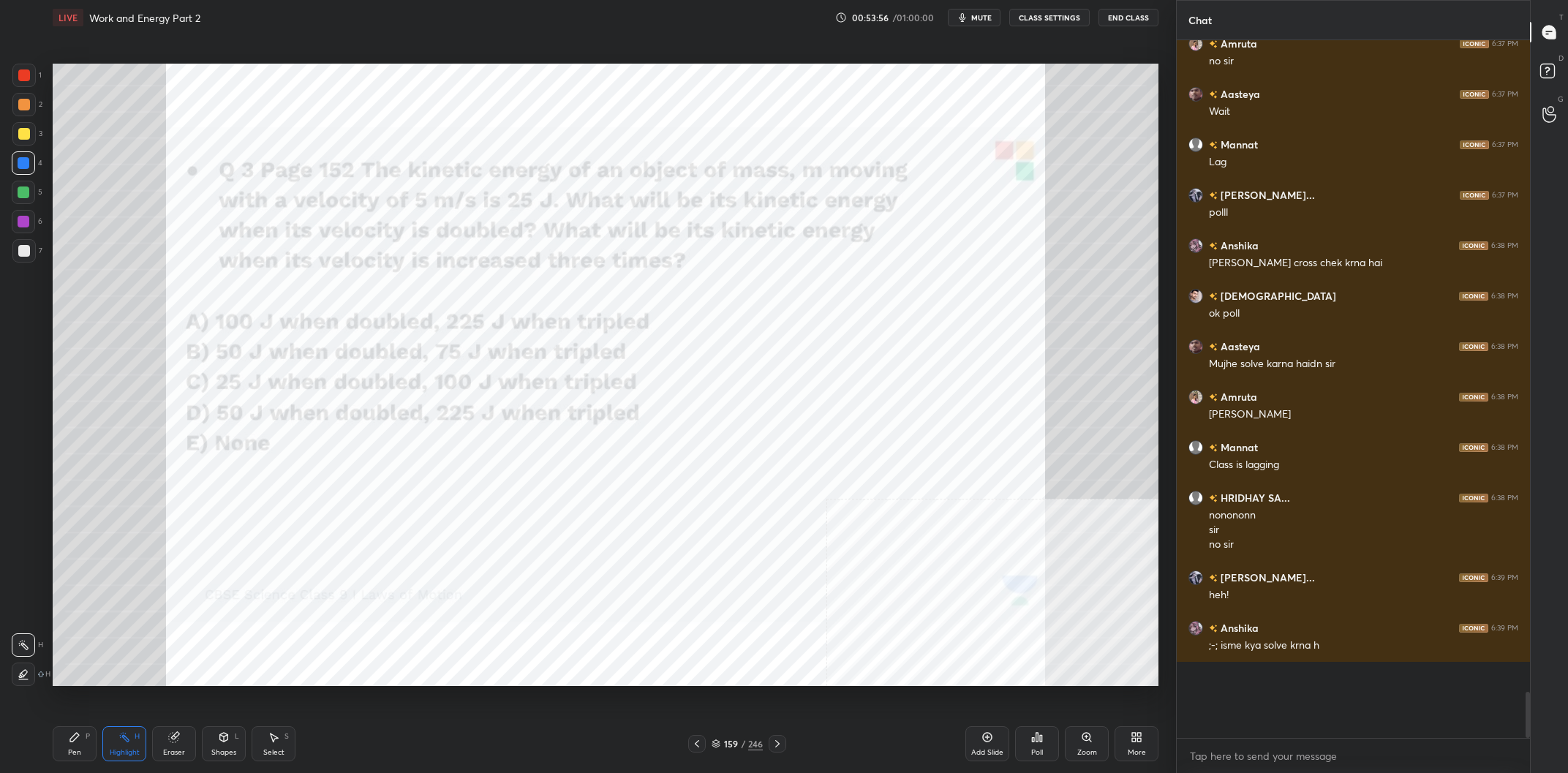
click at [1044, 741] on div "Poll" at bounding box center [1037, 743] width 44 height 35
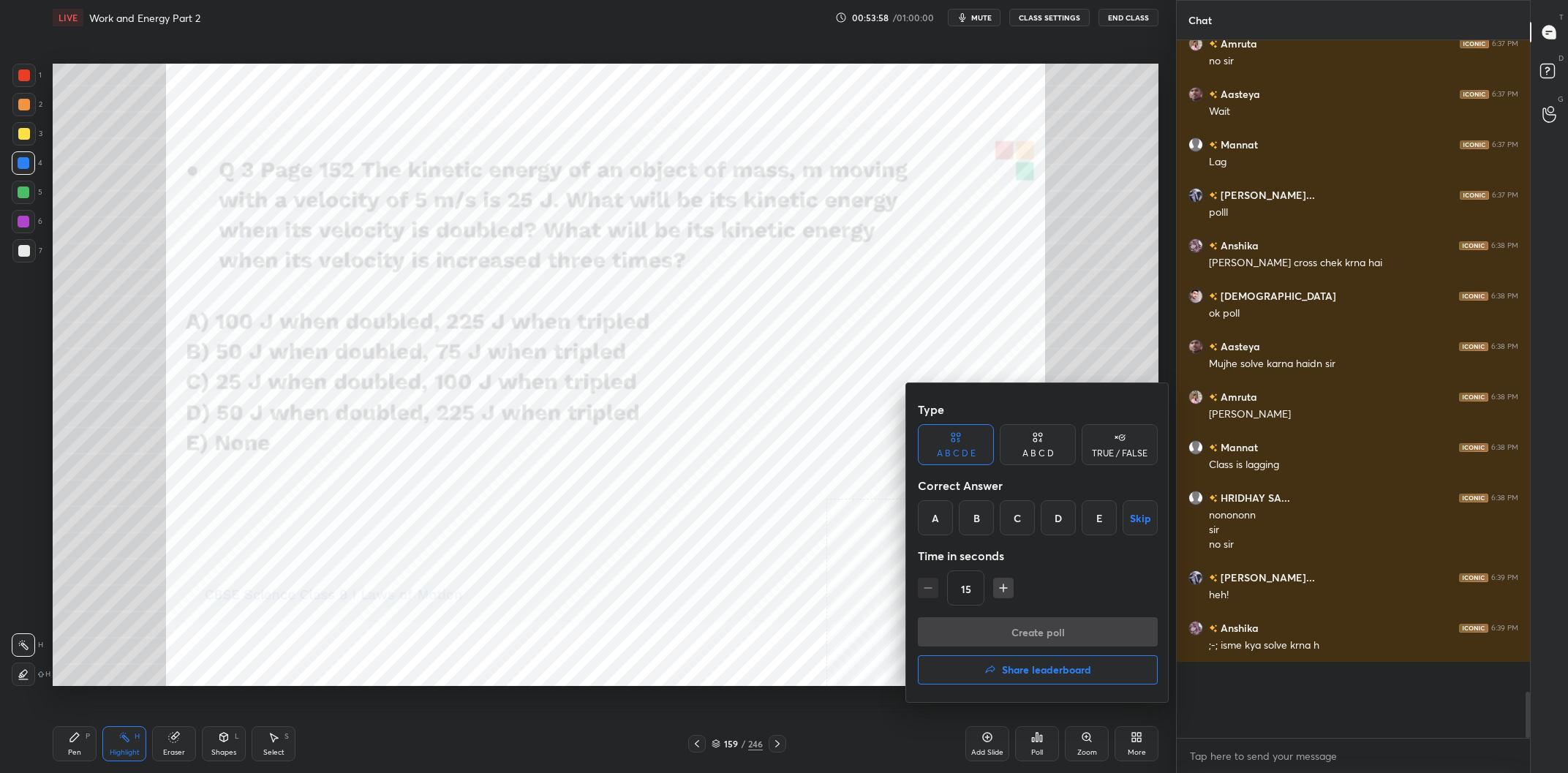
click at [944, 523] on div "A" at bounding box center [935, 518] width 35 height 35
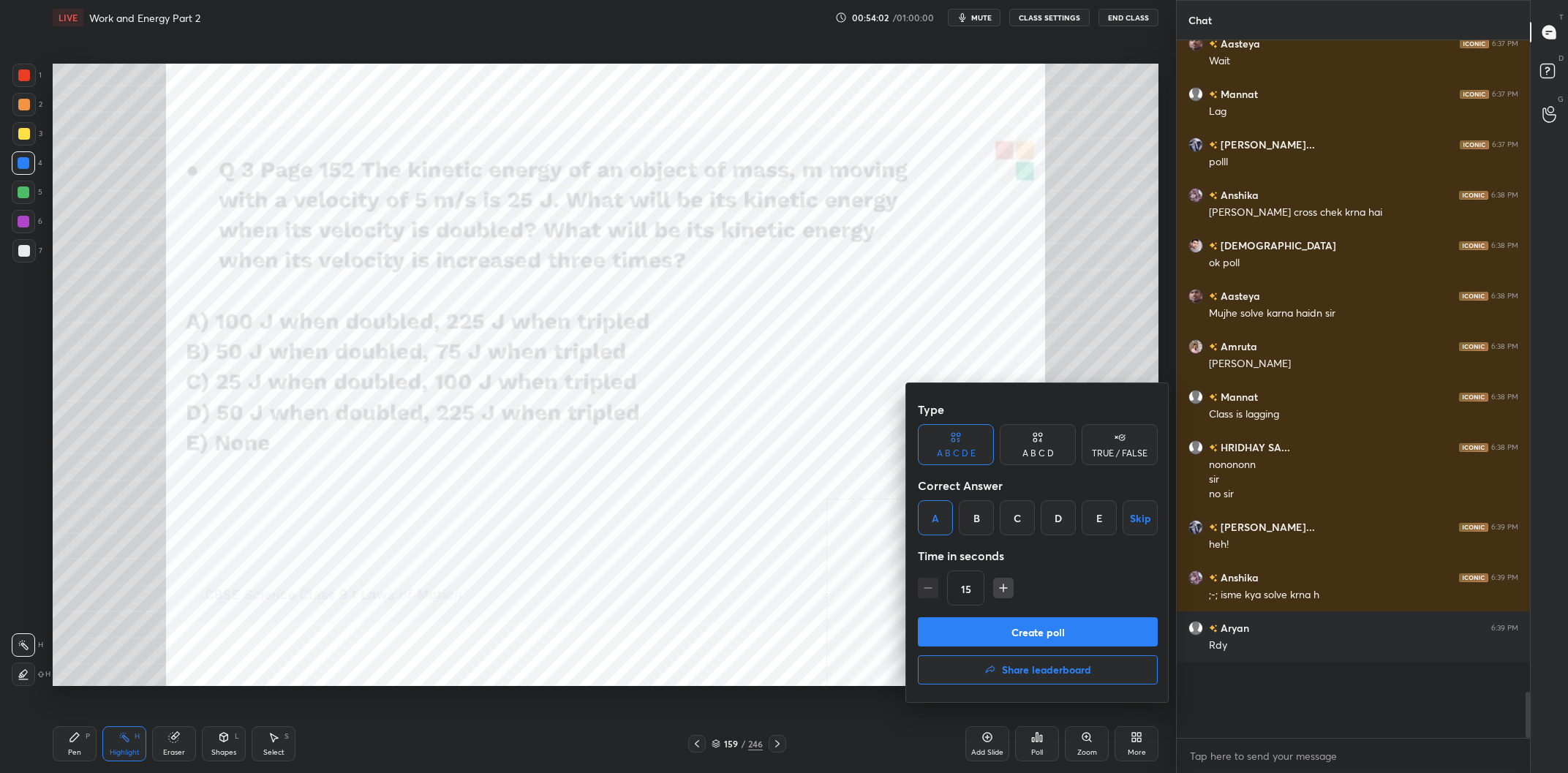
click at [1002, 625] on button "Create poll" at bounding box center [1037, 632] width 240 height 29
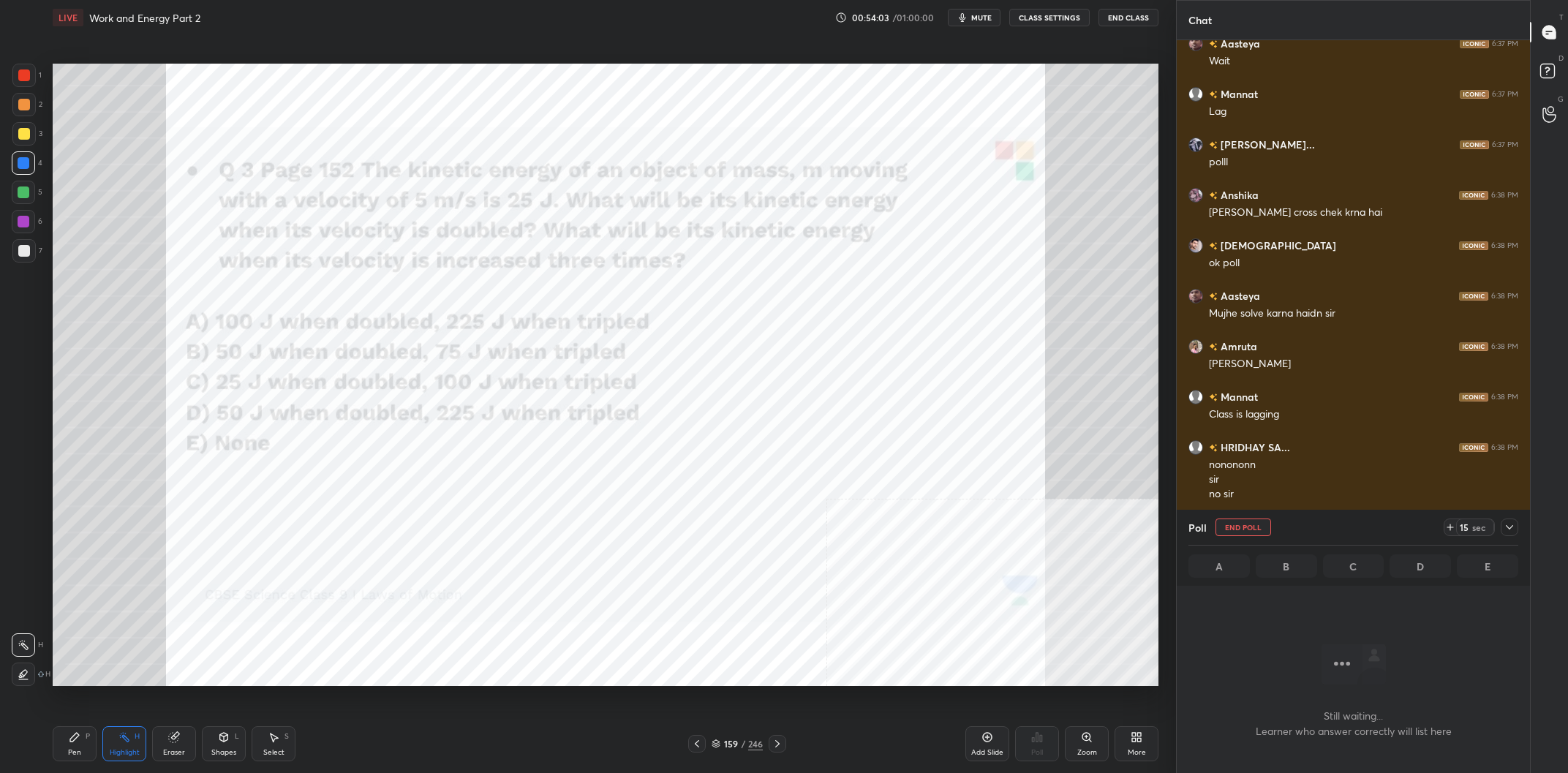
click at [1508, 524] on icon at bounding box center [1510, 527] width 12 height 12
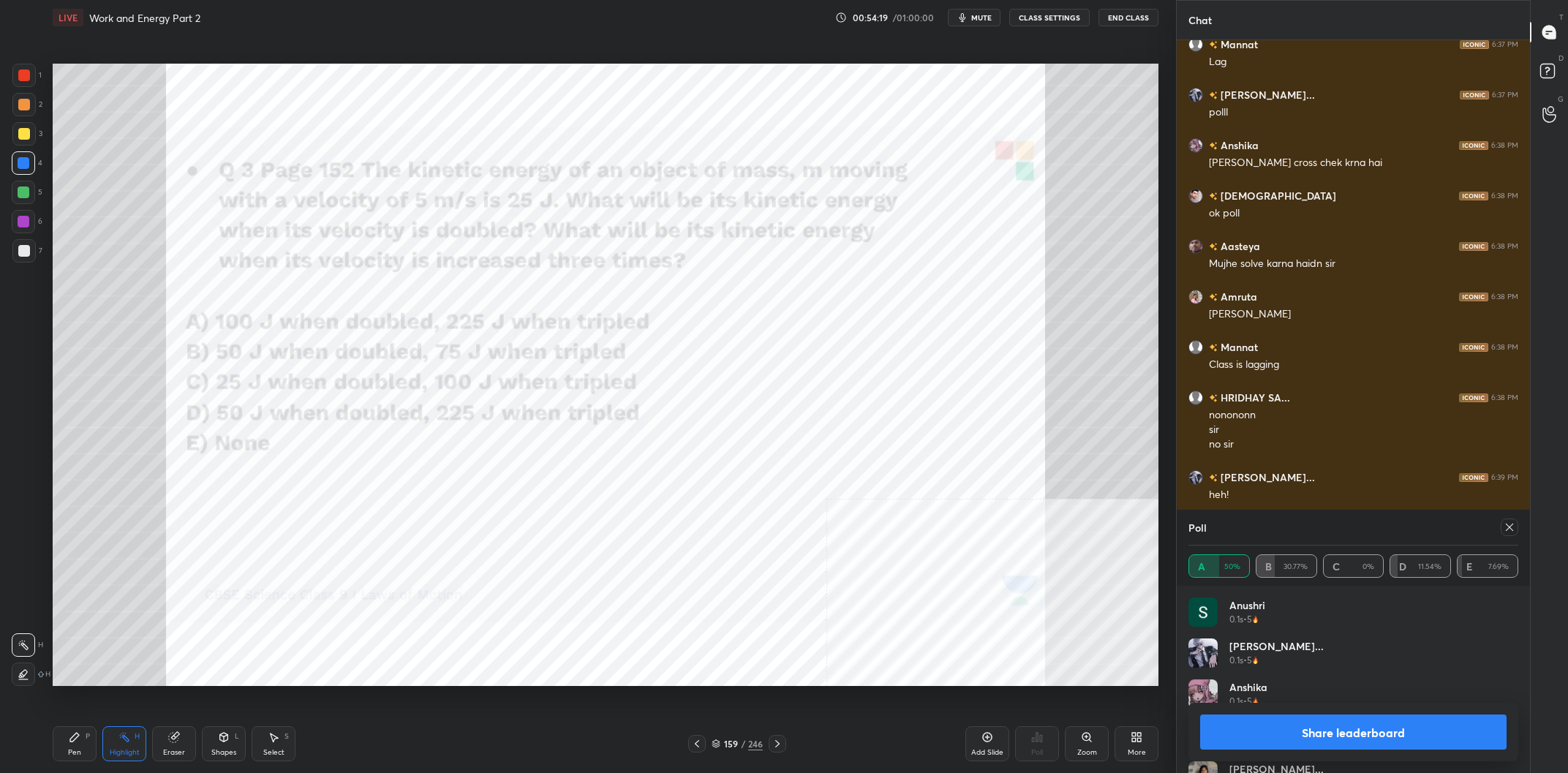
scroll to position [8934, 0]
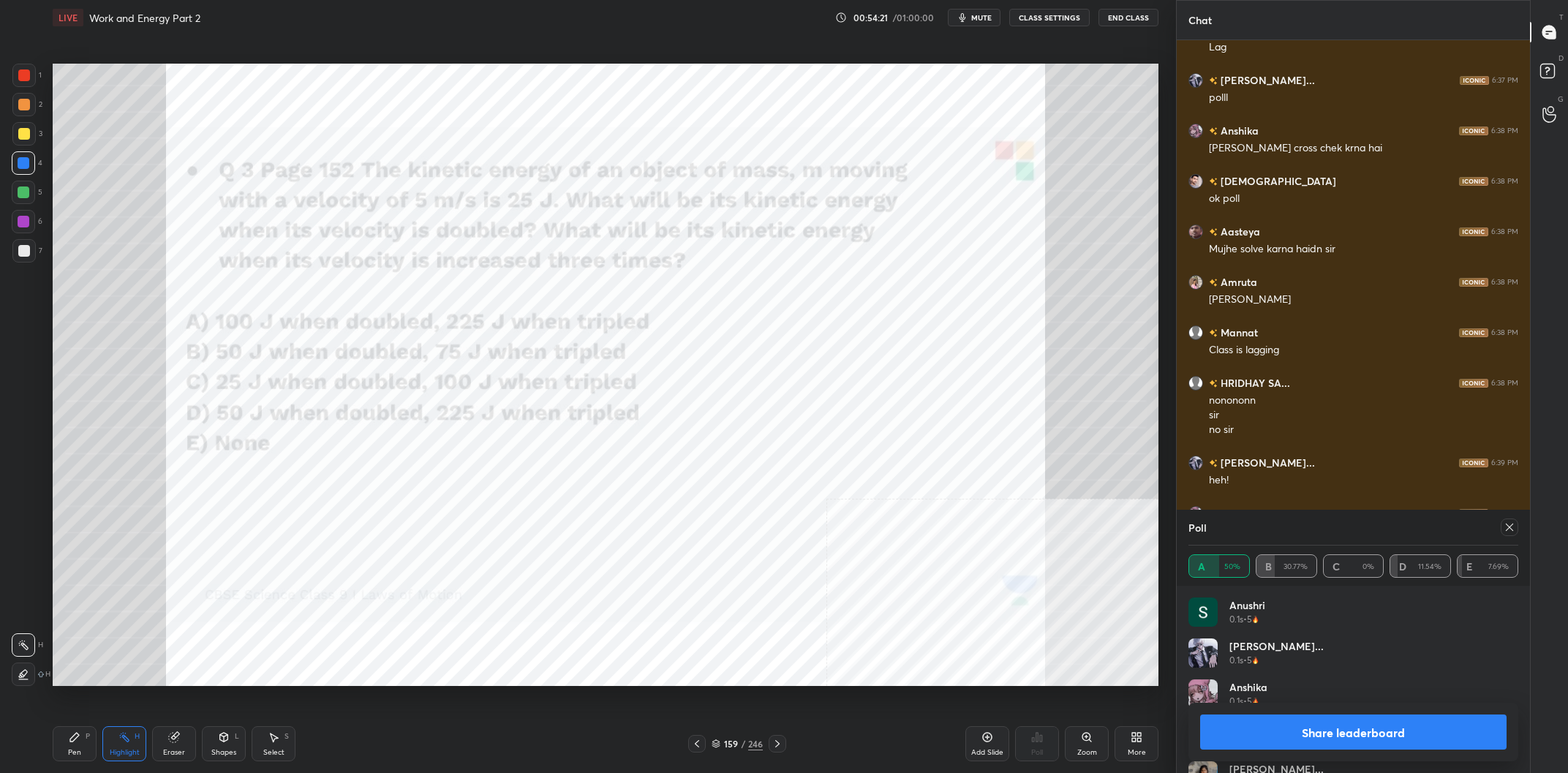
click at [1441, 727] on button "Share leaderboard" at bounding box center [1353, 732] width 306 height 35
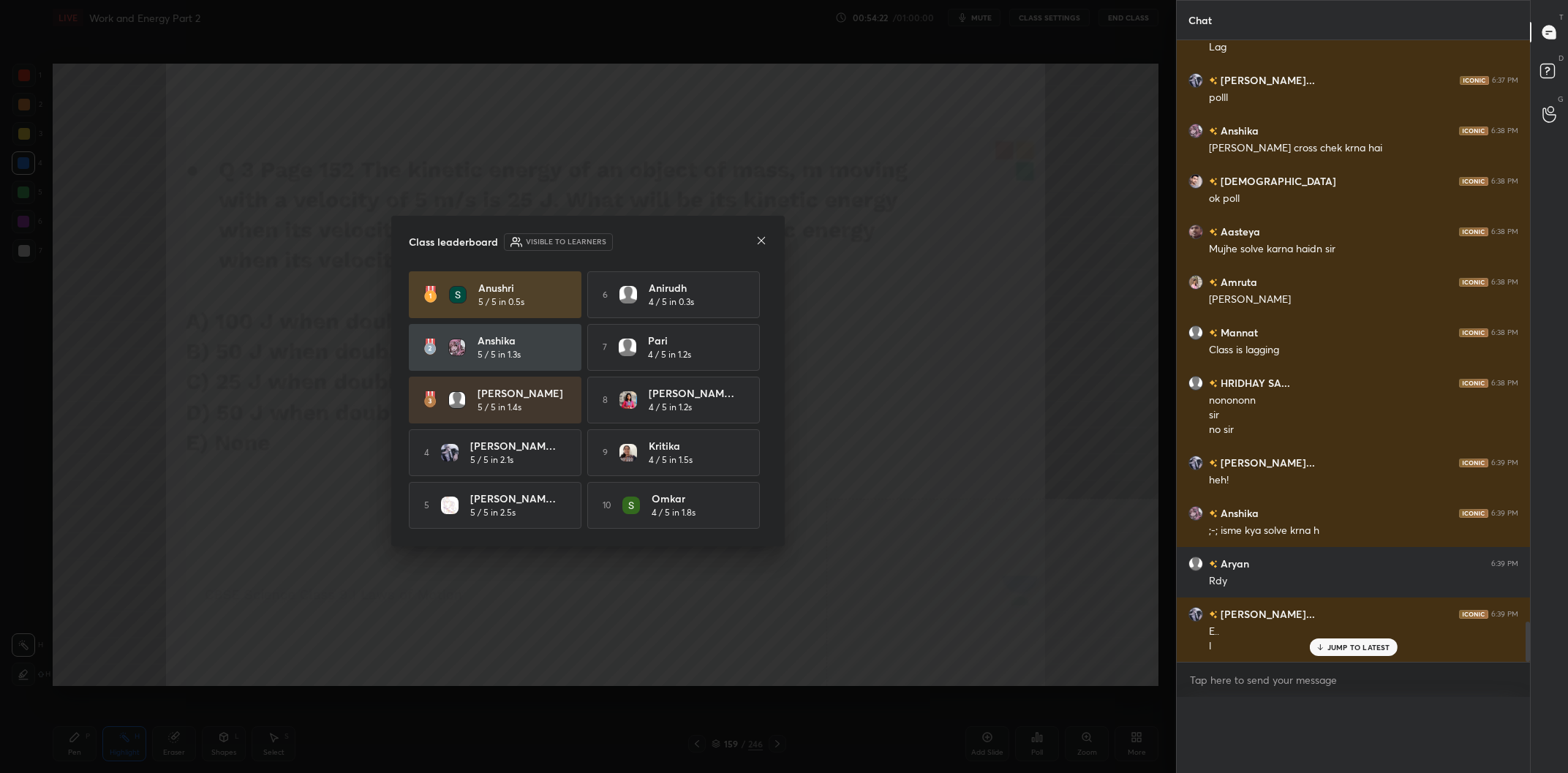
scroll to position [0, 0]
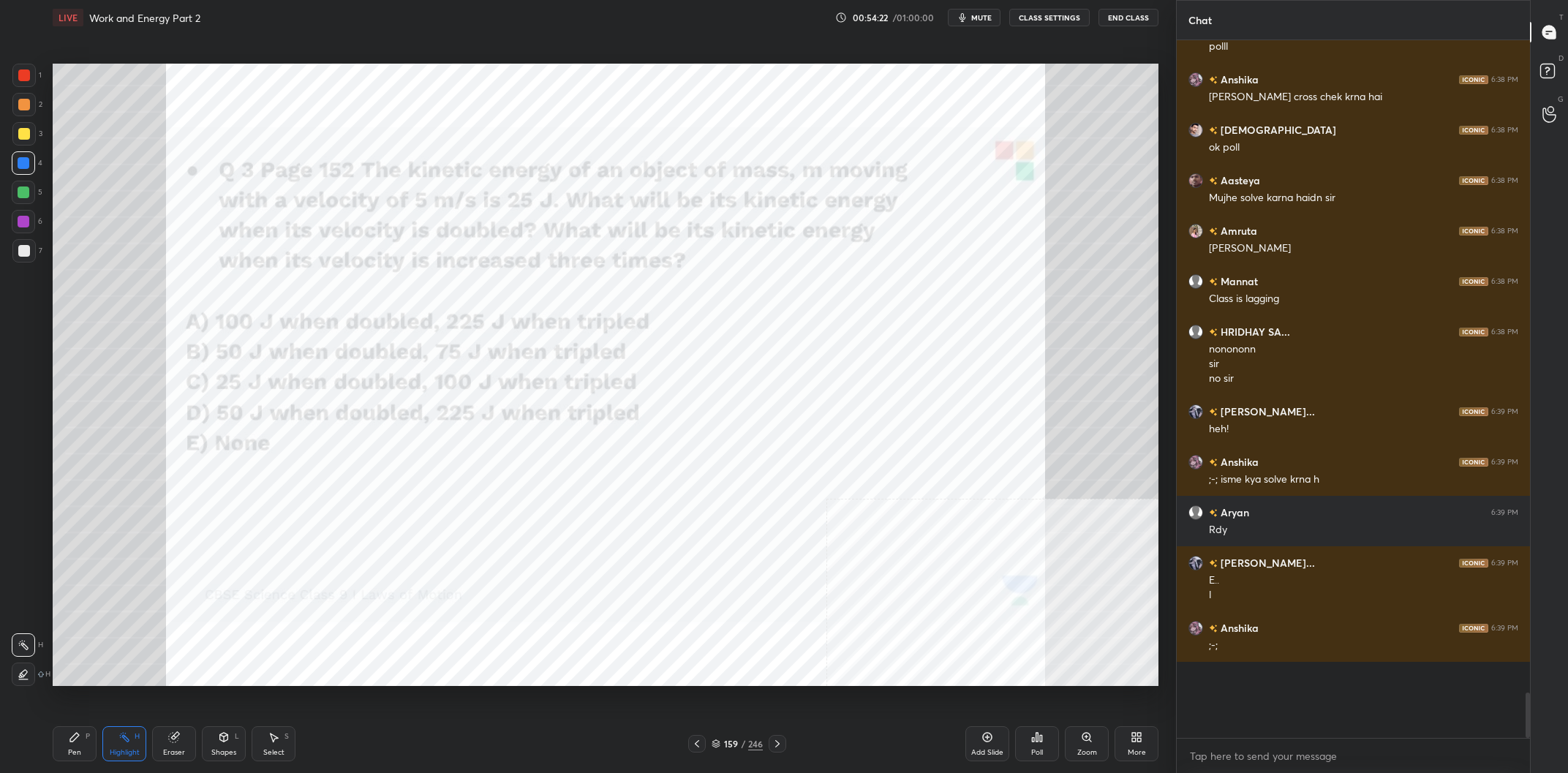
click at [78, 741] on icon at bounding box center [75, 737] width 12 height 12
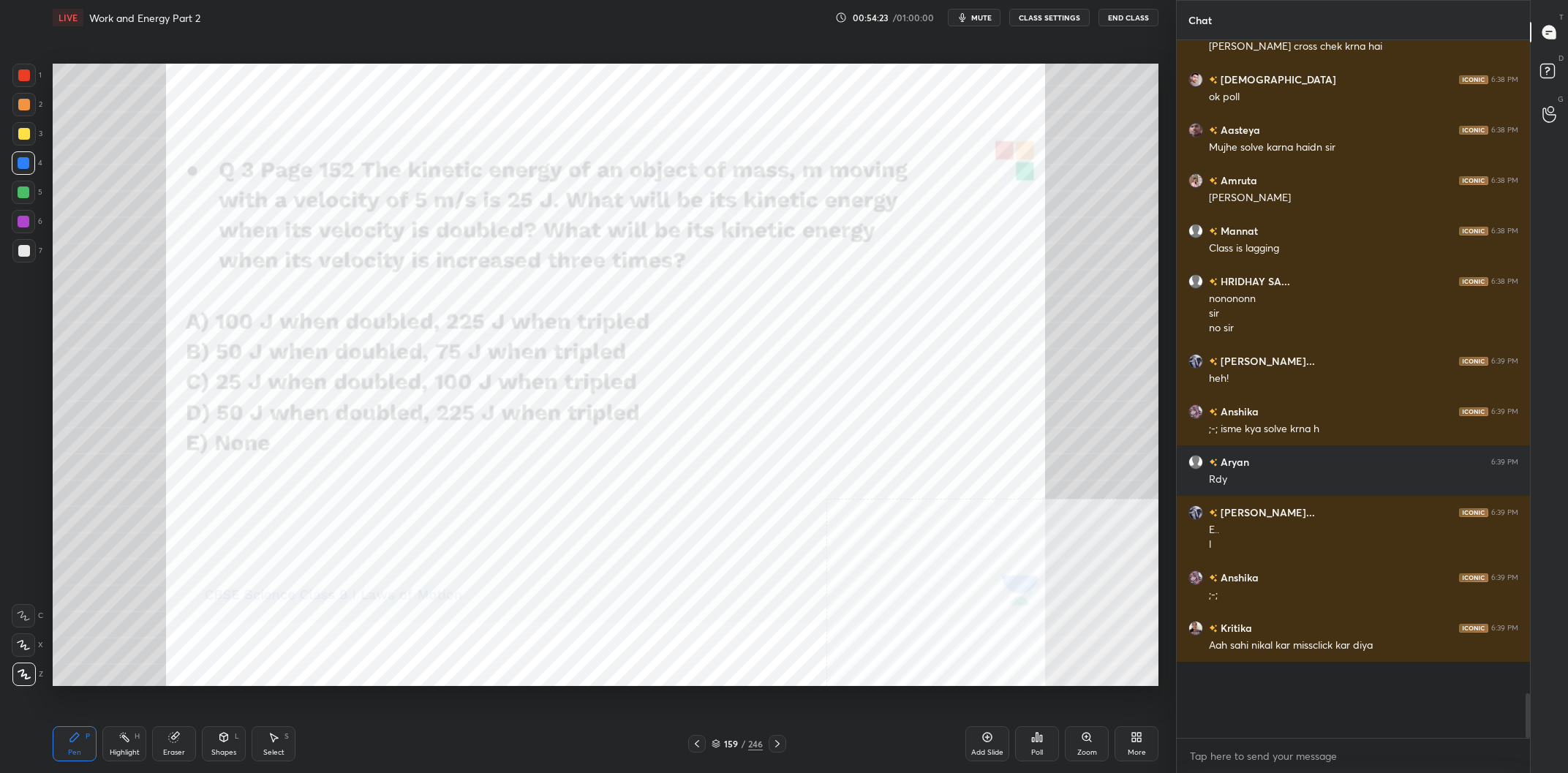
click at [29, 224] on div at bounding box center [23, 221] width 23 height 23
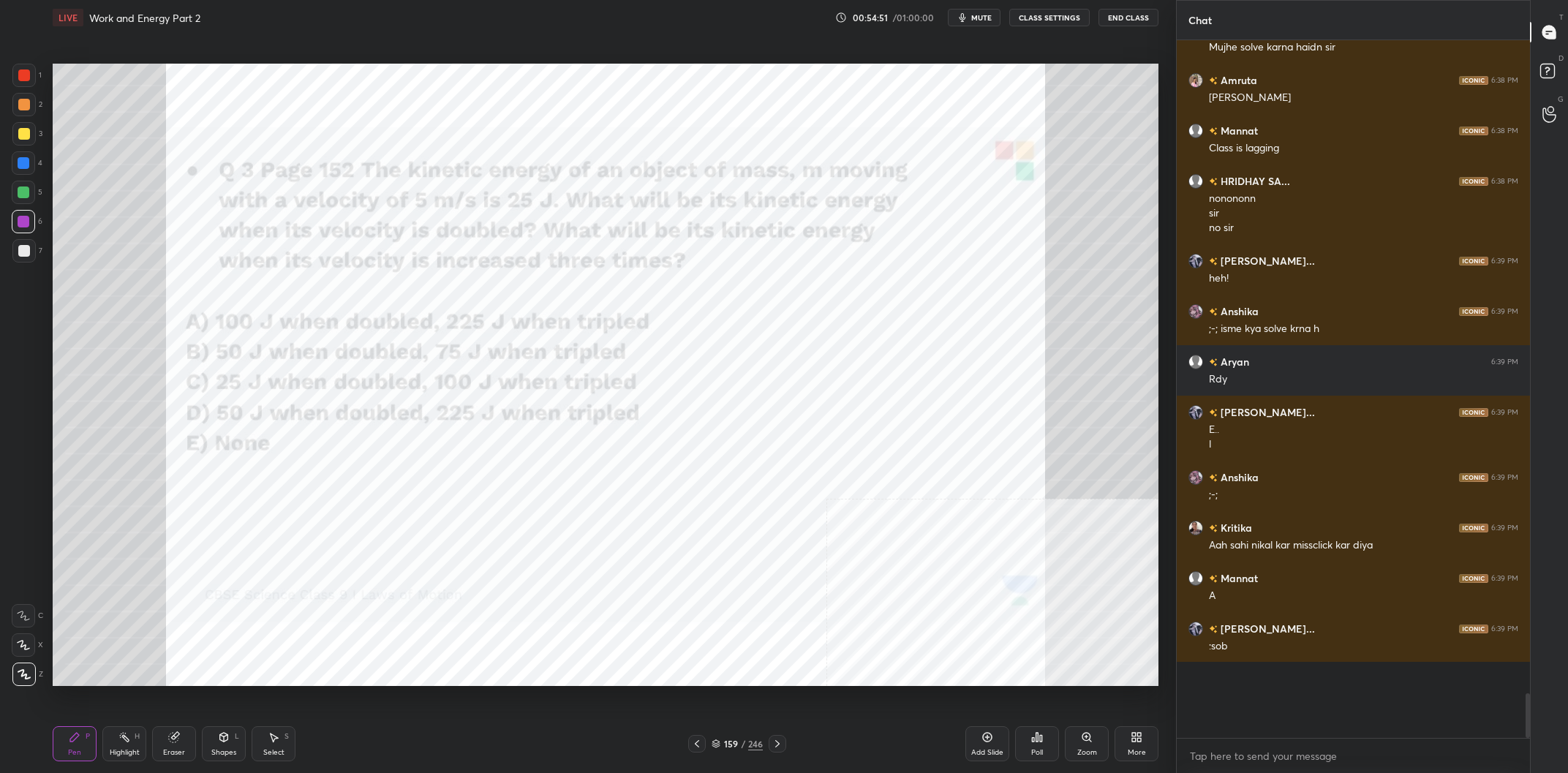
scroll to position [9187, 0]
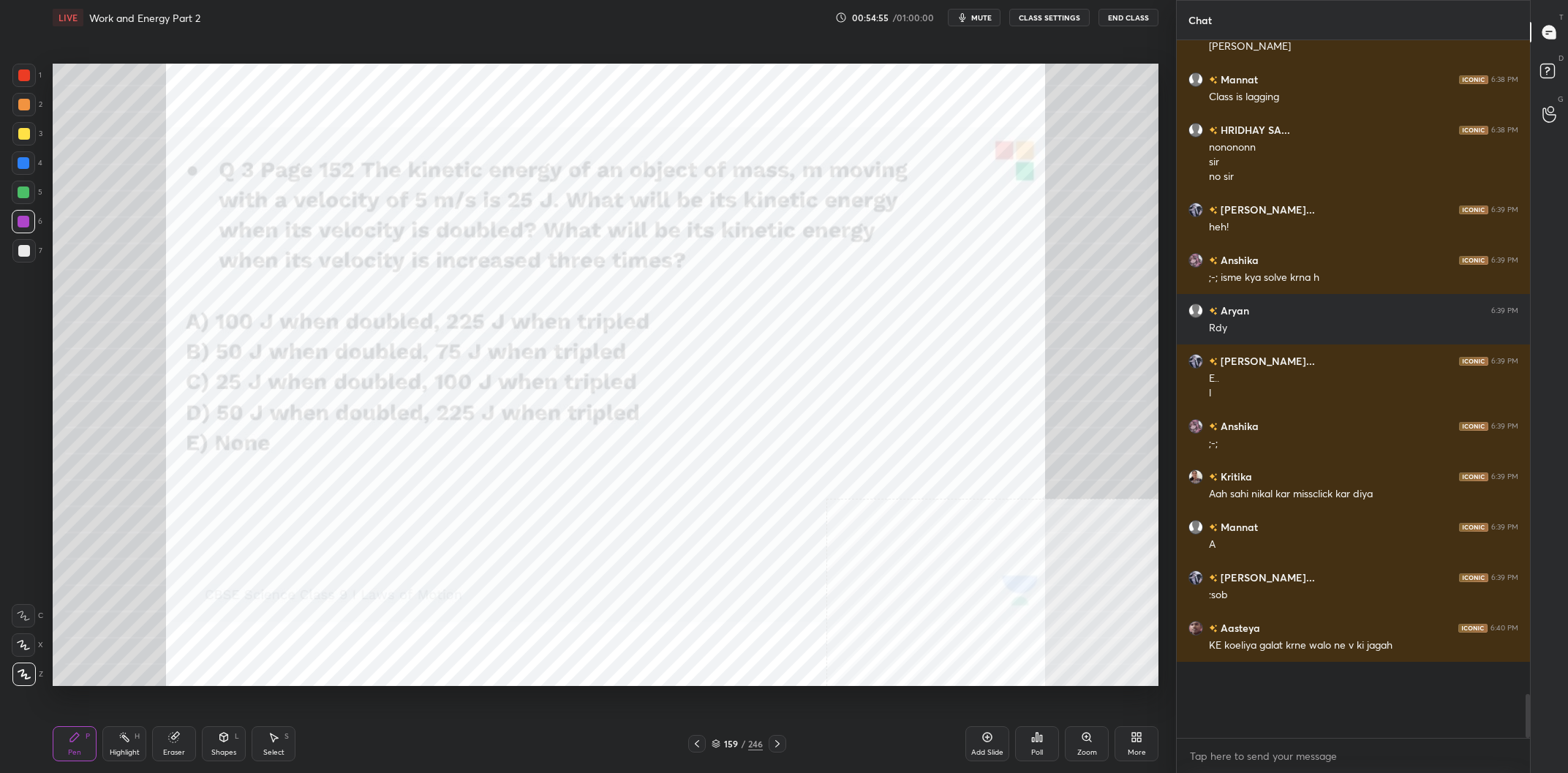
click at [142, 741] on div "Highlight H" at bounding box center [124, 743] width 44 height 35
click at [138, 741] on div "H" at bounding box center [137, 736] width 5 height 8
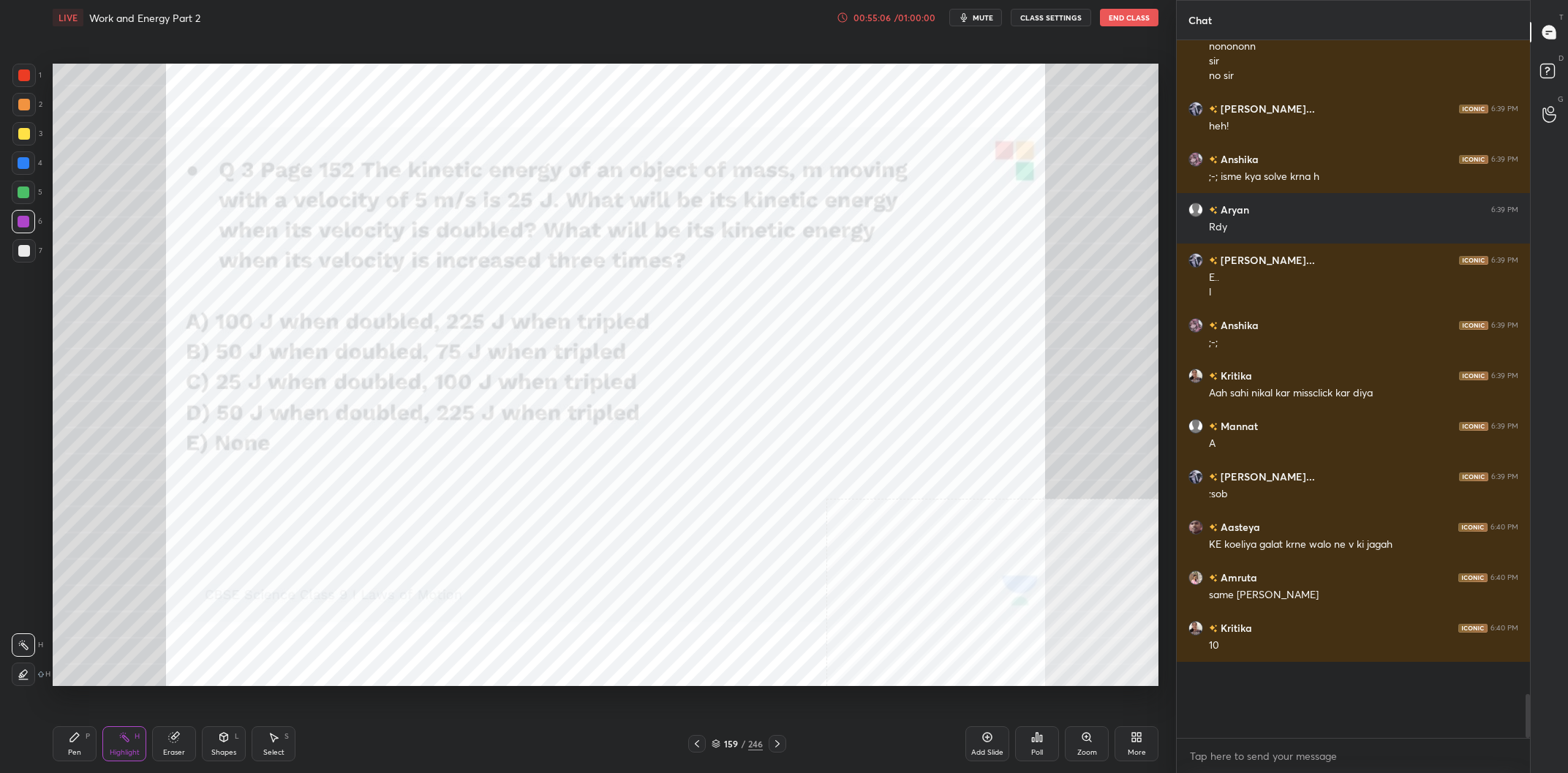
scroll to position [9339, 0]
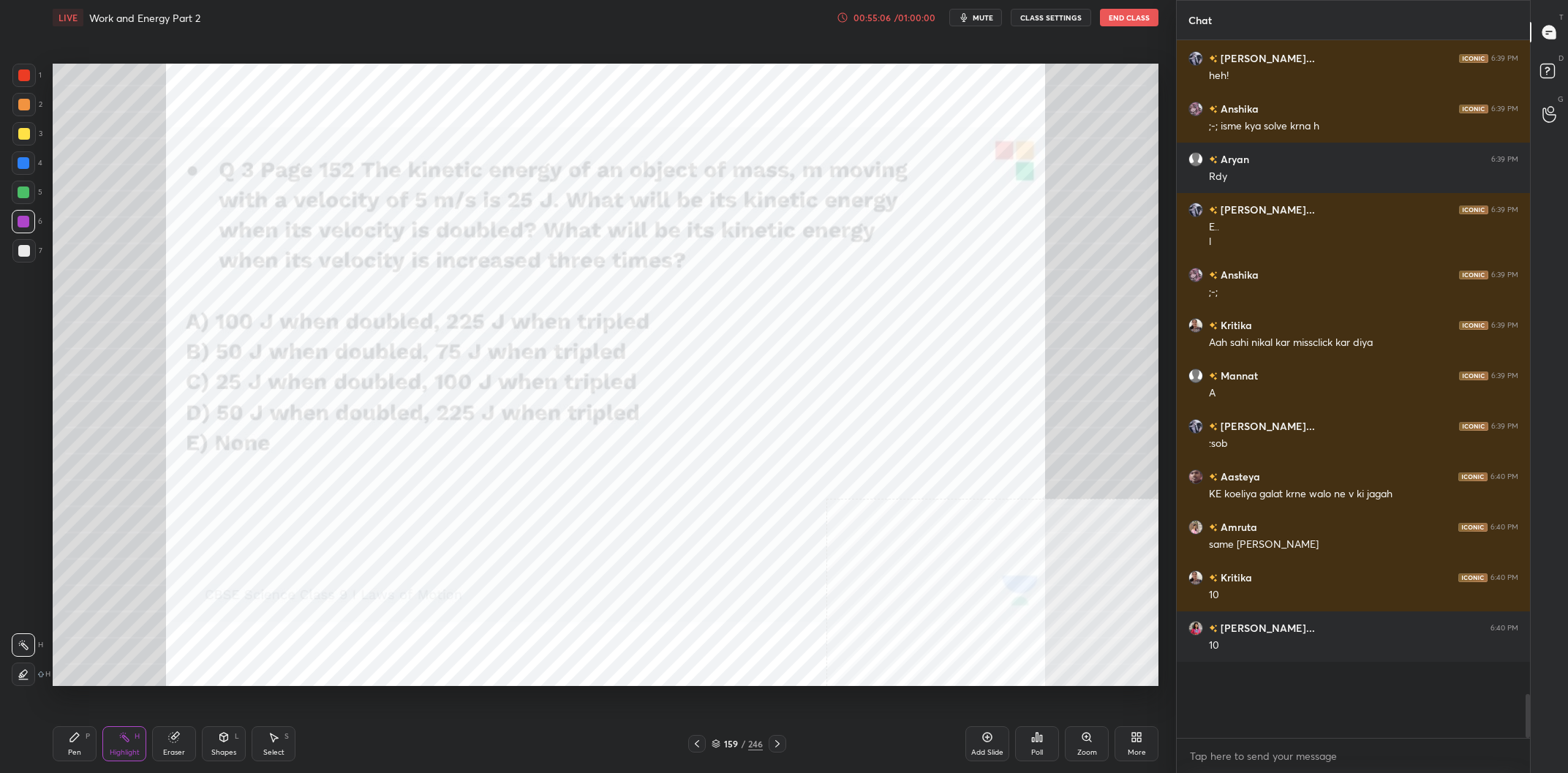
click at [74, 741] on icon at bounding box center [74, 737] width 9 height 9
click at [81, 741] on div "Pen P" at bounding box center [74, 743] width 44 height 35
click at [28, 166] on div at bounding box center [24, 163] width 12 height 12
click at [20, 167] on div at bounding box center [24, 163] width 12 height 12
click at [183, 745] on div "Eraser" at bounding box center [173, 743] width 44 height 35
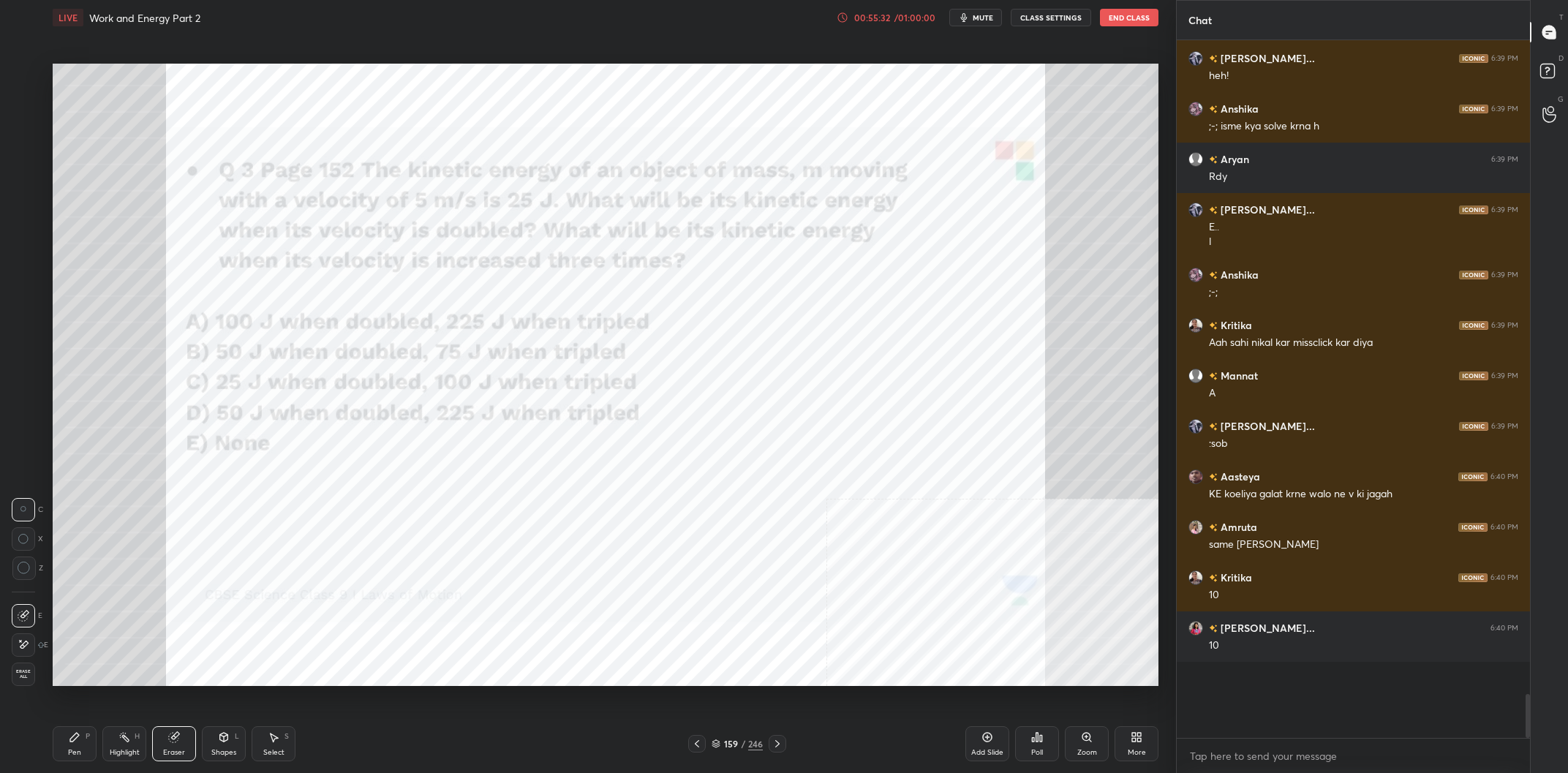
click at [58, 742] on div "Pen P" at bounding box center [74, 743] width 44 height 35
click at [54, 742] on div "Pen P" at bounding box center [74, 743] width 44 height 35
click at [27, 229] on div at bounding box center [23, 221] width 23 height 23
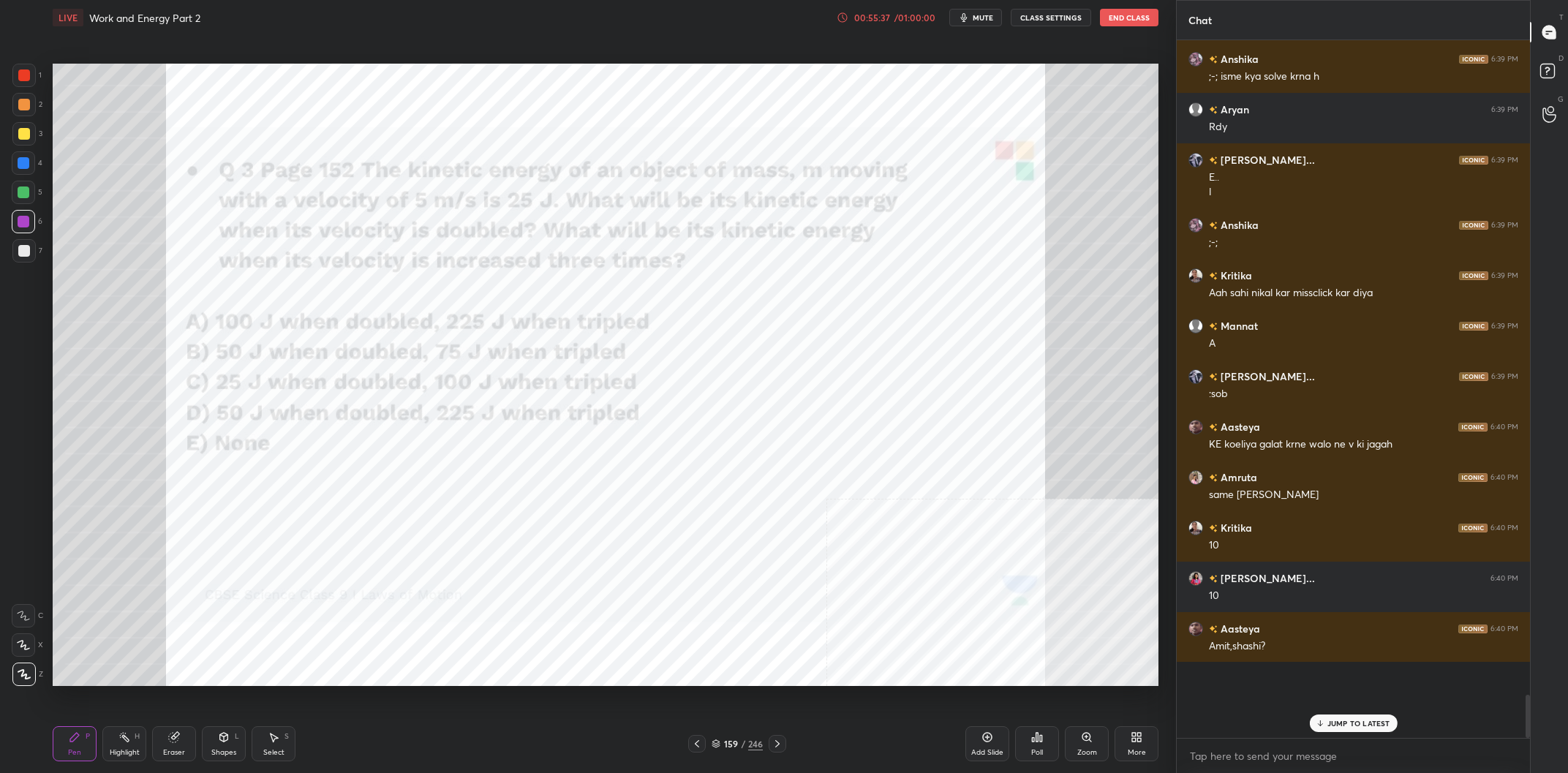
click at [123, 749] on div "Highlight" at bounding box center [125, 753] width 30 height 8
click at [84, 736] on div "Pen P" at bounding box center [74, 743] width 44 height 35
click at [89, 729] on div "Pen P" at bounding box center [74, 743] width 44 height 35
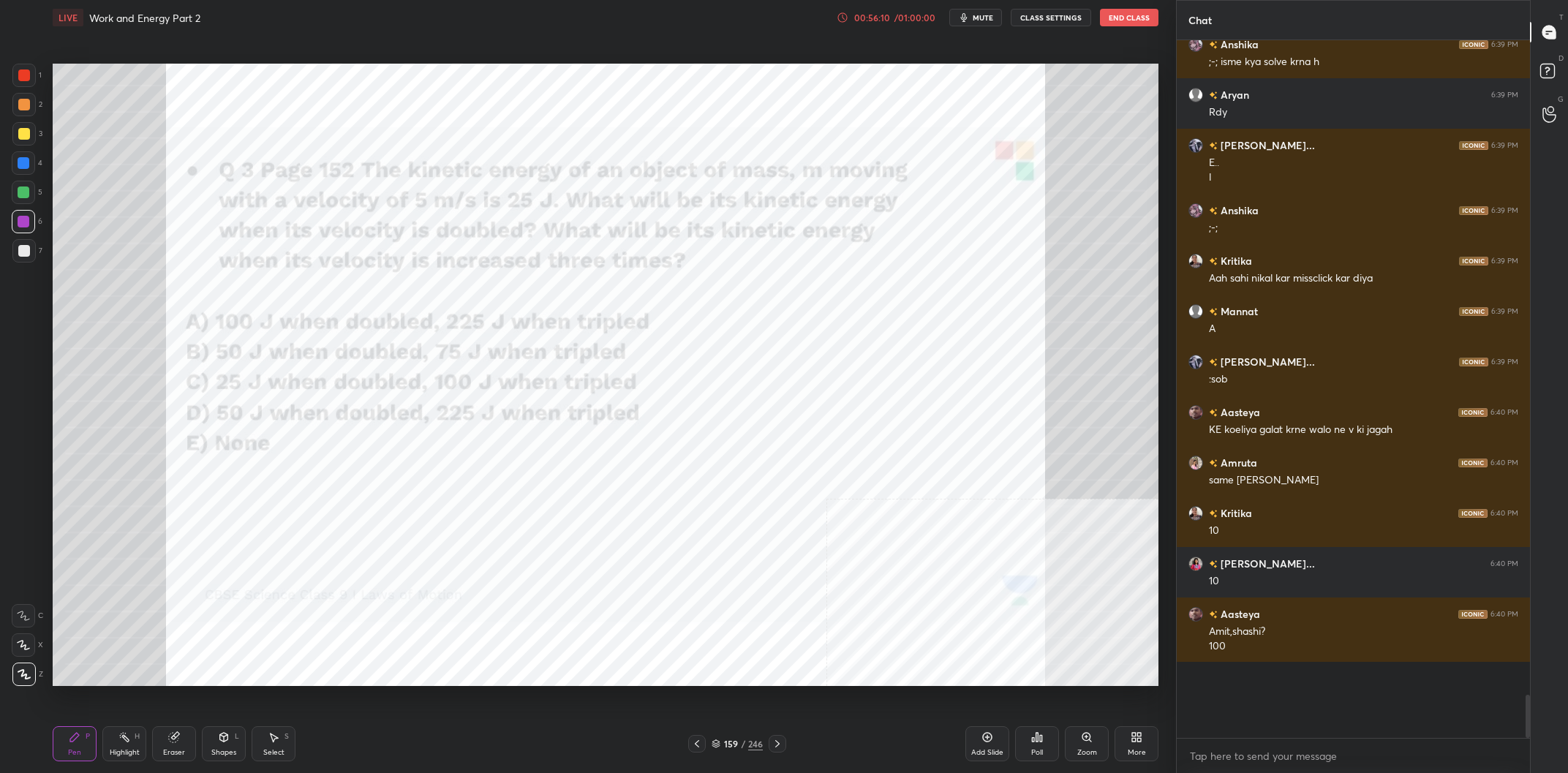
click at [159, 742] on div "Eraser" at bounding box center [173, 743] width 44 height 35
click at [139, 742] on div "Highlight H" at bounding box center [124, 743] width 44 height 35
click at [136, 741] on div "H" at bounding box center [137, 736] width 5 height 8
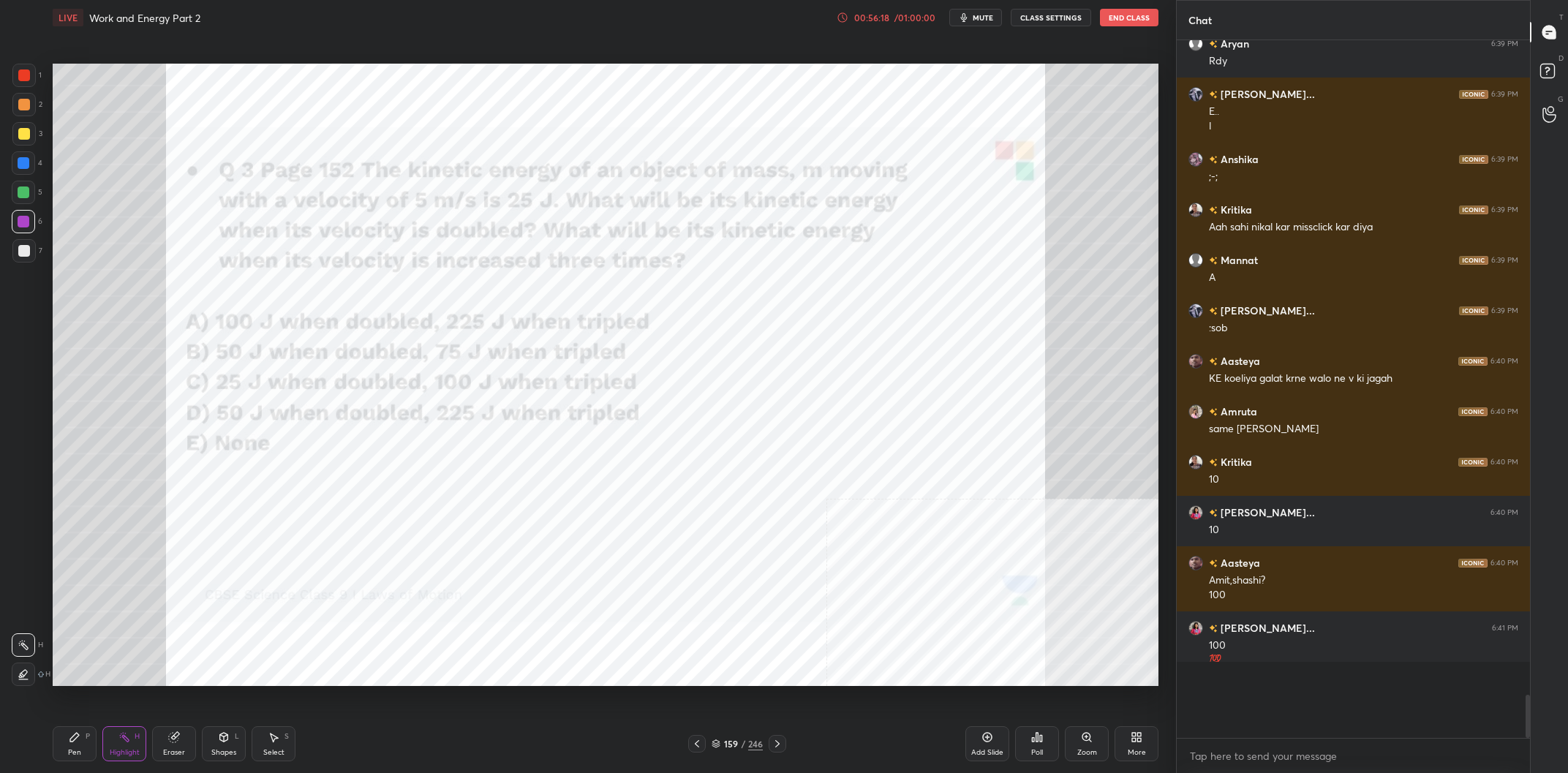
scroll to position [9469, 0]
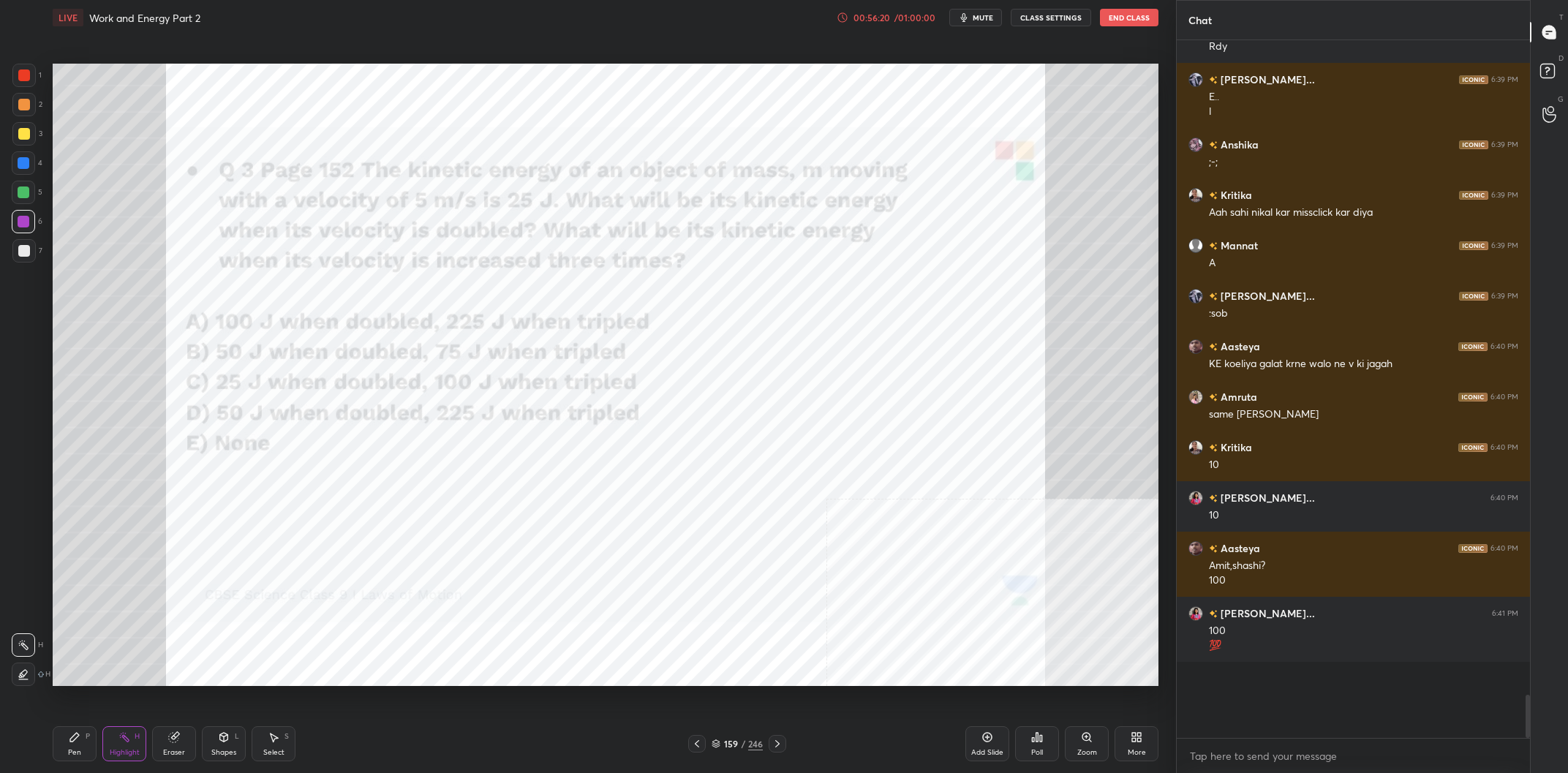
click at [40, 760] on div "1 2 3 4 5 6 7 C X Z C X Z E E Erase all H H LIVE Work and Energy Part 2 00:56:2…" at bounding box center [582, 386] width 1164 height 773
click at [66, 750] on div "Pen P" at bounding box center [74, 743] width 44 height 35
click at [112, 733] on div "Highlight H" at bounding box center [124, 743] width 44 height 35
click at [120, 738] on circle at bounding box center [121, 737] width 2 height 2
click at [59, 757] on div "Pen P" at bounding box center [74, 743] width 44 height 35
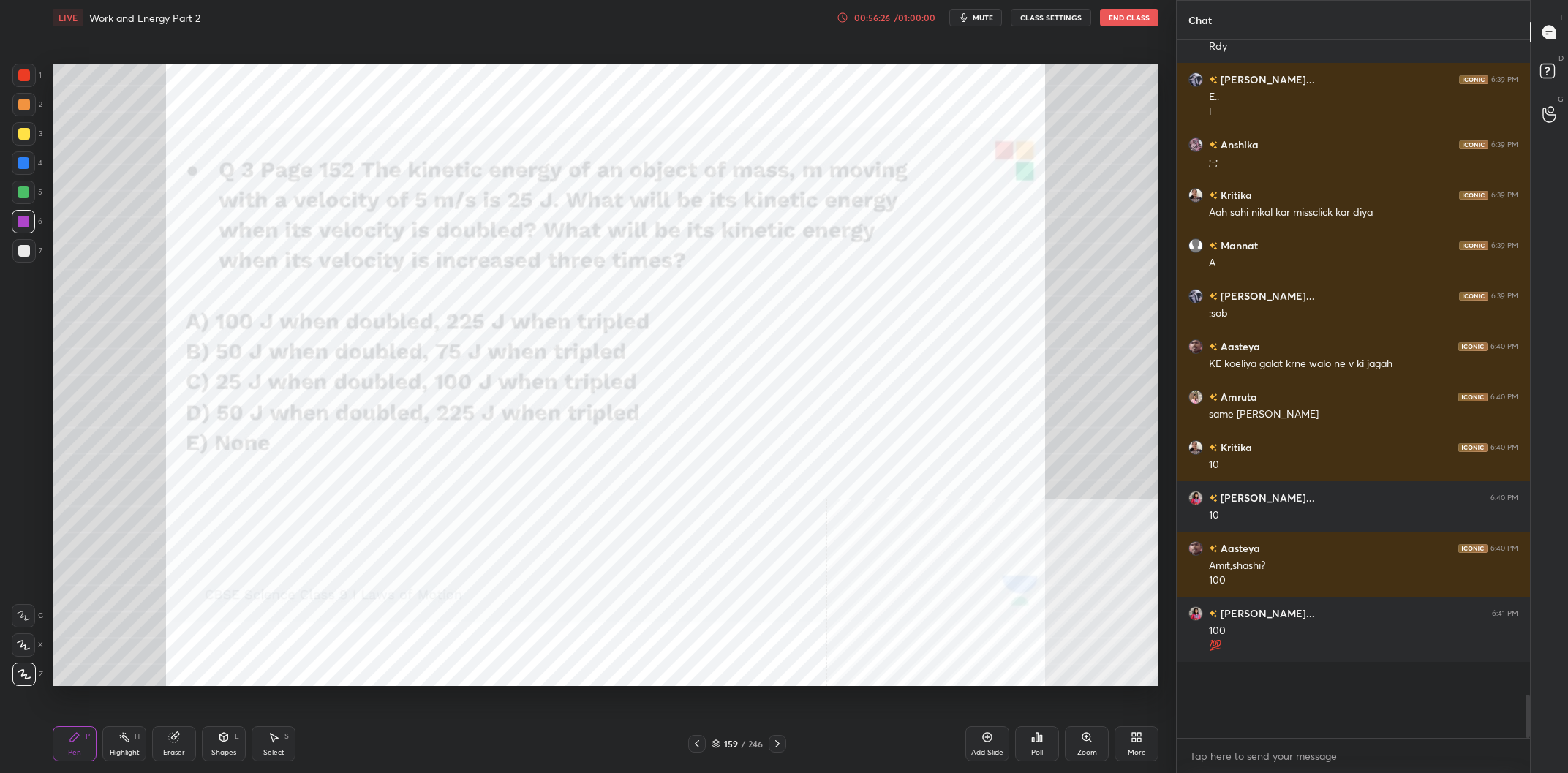
click at [68, 748] on div "Pen P" at bounding box center [74, 743] width 44 height 35
click at [28, 87] on div "1" at bounding box center [27, 78] width 29 height 29
click at [20, 84] on div at bounding box center [24, 75] width 23 height 23
click at [141, 741] on div "Highlight H" at bounding box center [124, 743] width 44 height 35
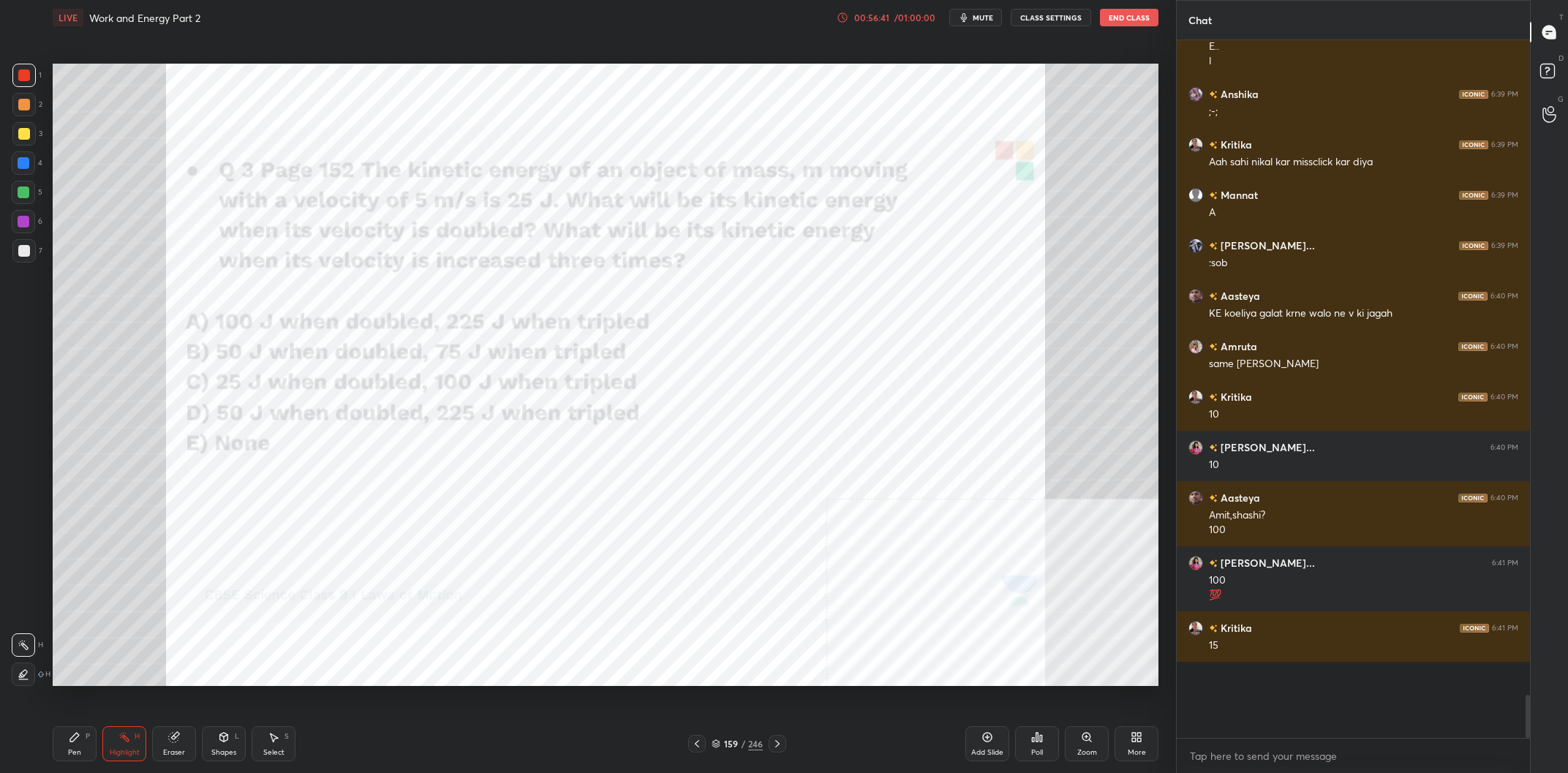
click at [73, 747] on div "Pen P" at bounding box center [74, 743] width 44 height 35
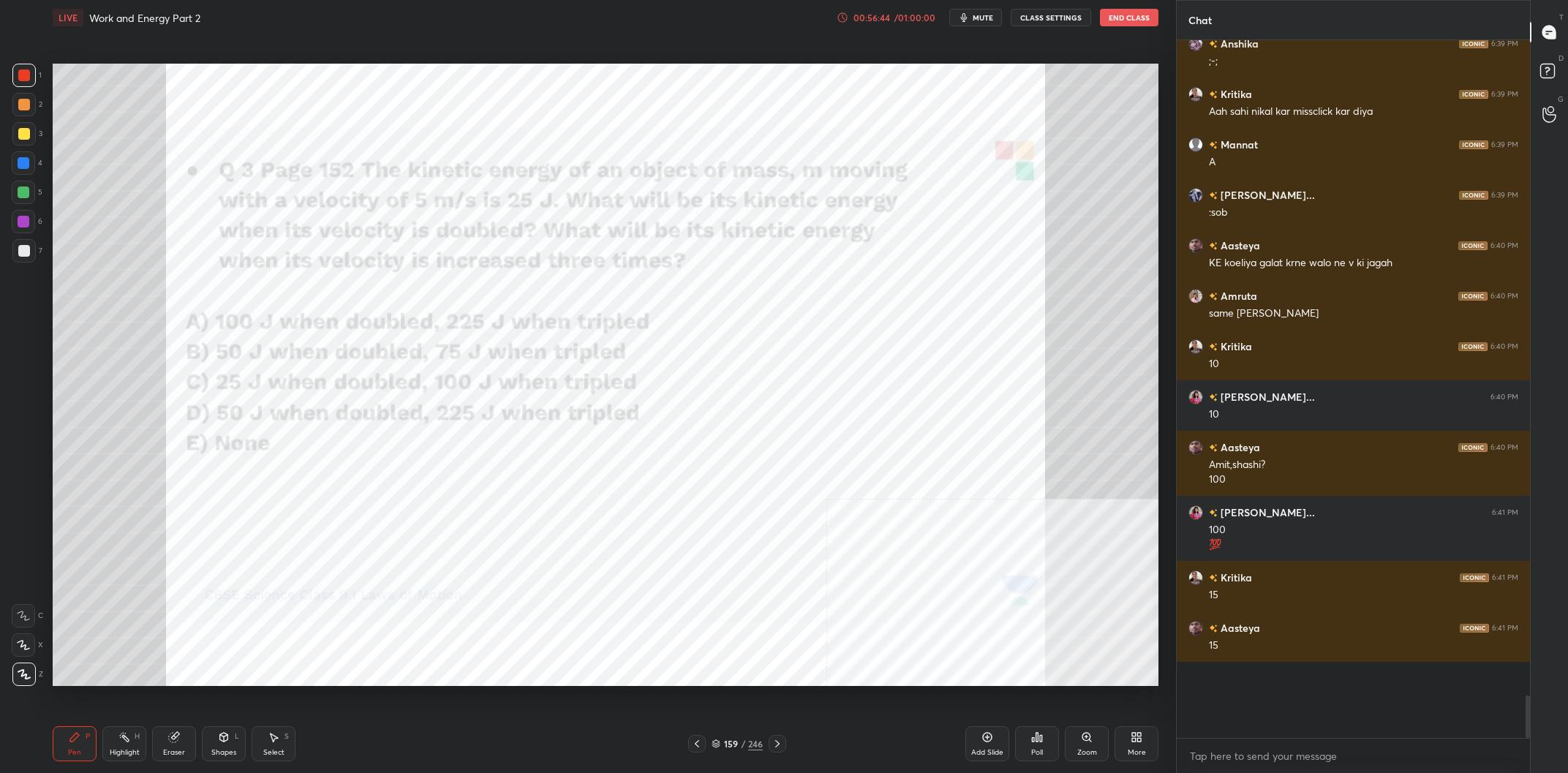
click at [154, 743] on div "Eraser" at bounding box center [173, 743] width 44 height 35
click at [129, 743] on icon at bounding box center [125, 737] width 12 height 12
click at [127, 742] on rect at bounding box center [125, 739] width 8 height 8
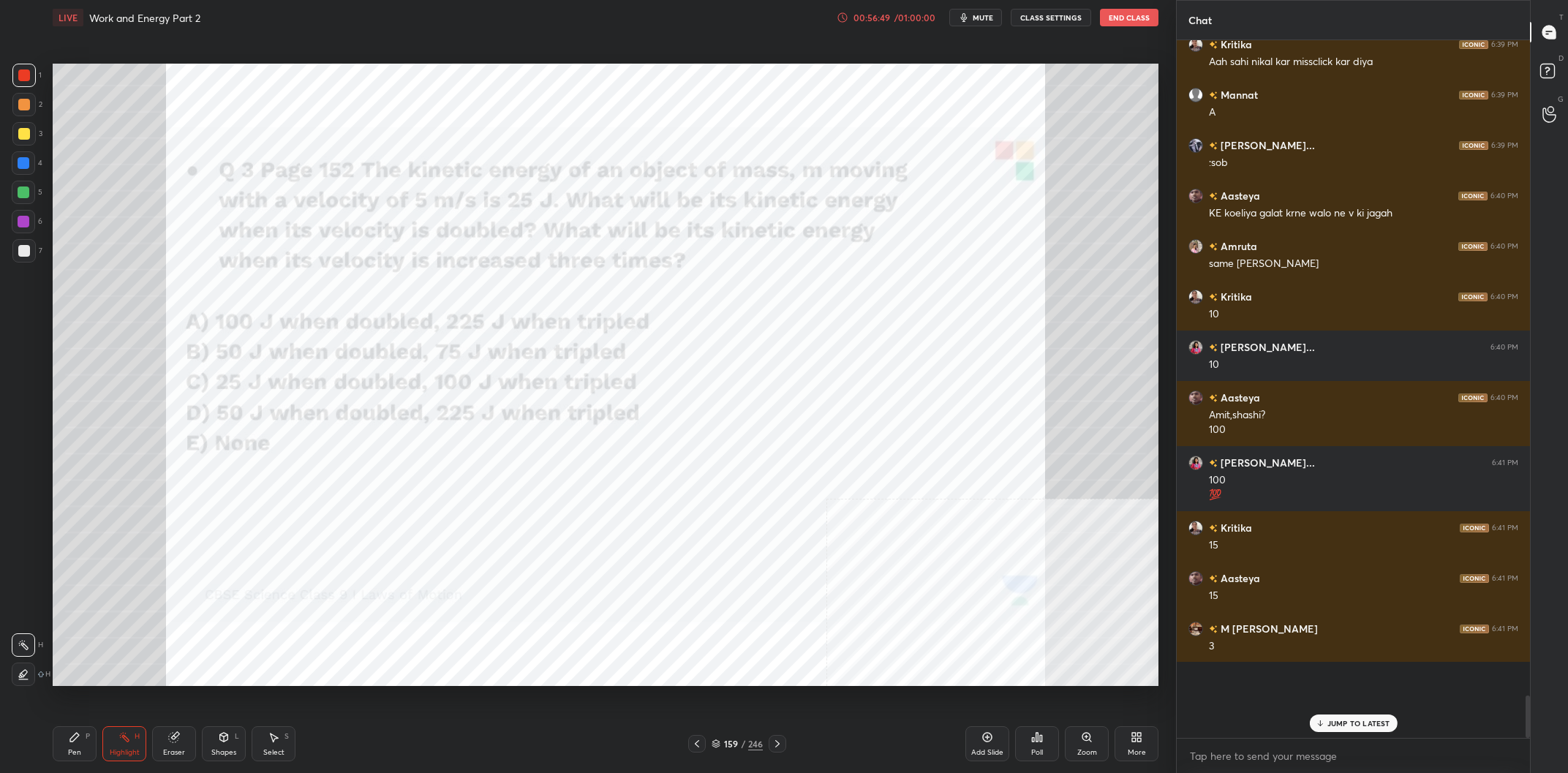
scroll to position [9671, 0]
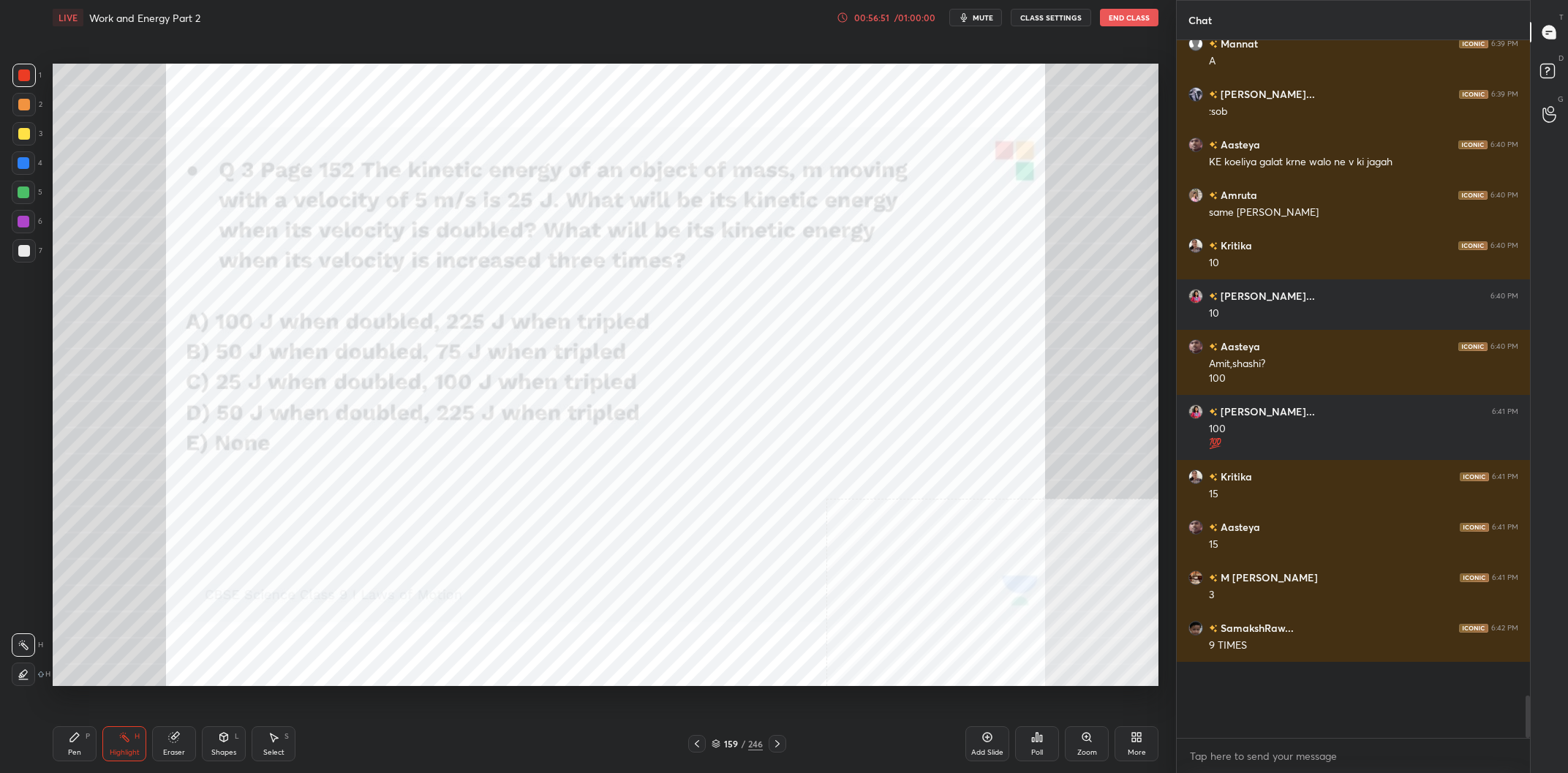
click at [86, 741] on div "P" at bounding box center [87, 736] width 4 height 8
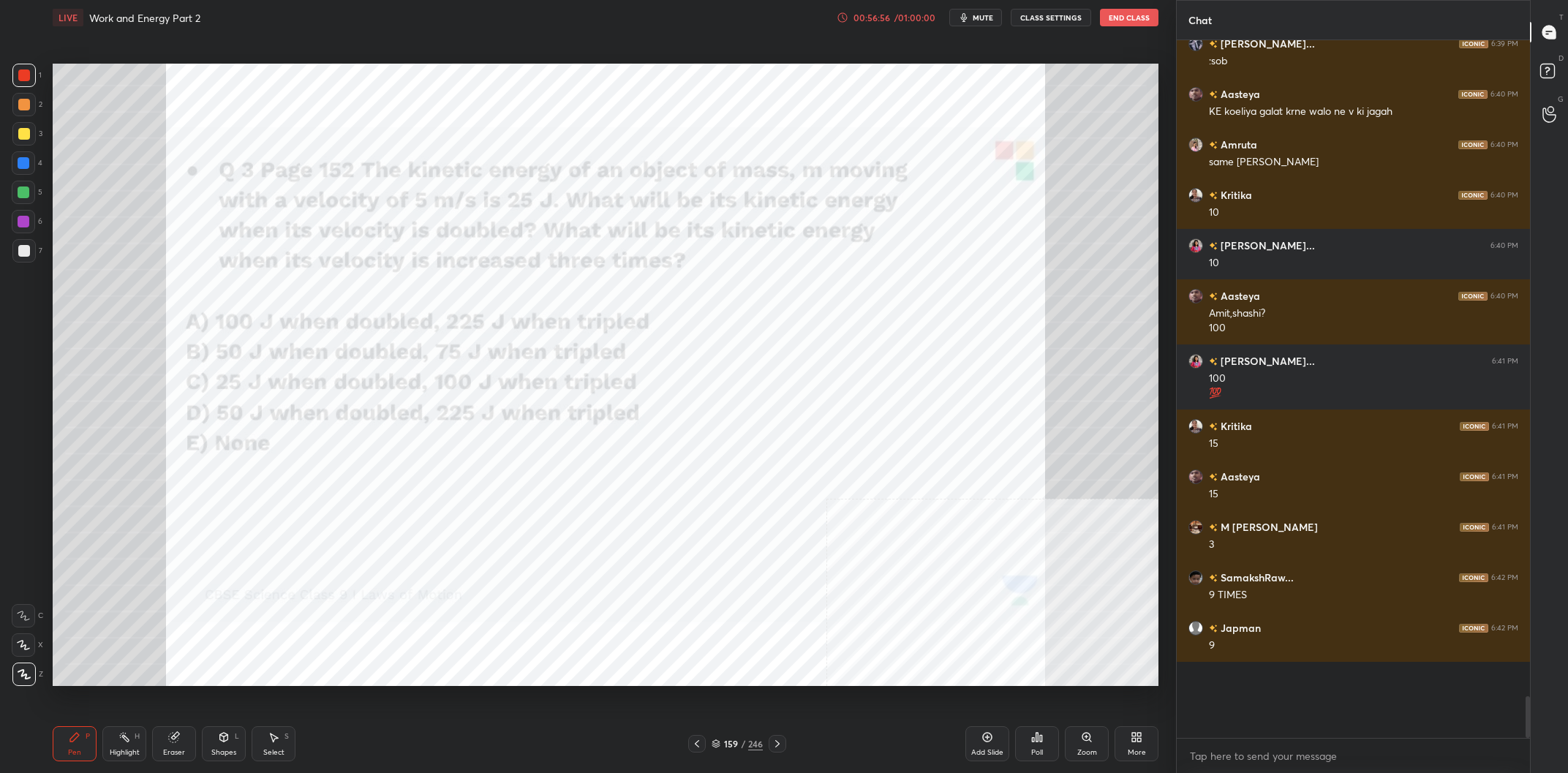
click at [141, 748] on div "Highlight H" at bounding box center [124, 743] width 44 height 35
click at [124, 747] on div "Highlight H" at bounding box center [124, 743] width 44 height 35
click at [61, 754] on div "Pen P" at bounding box center [74, 743] width 44 height 35
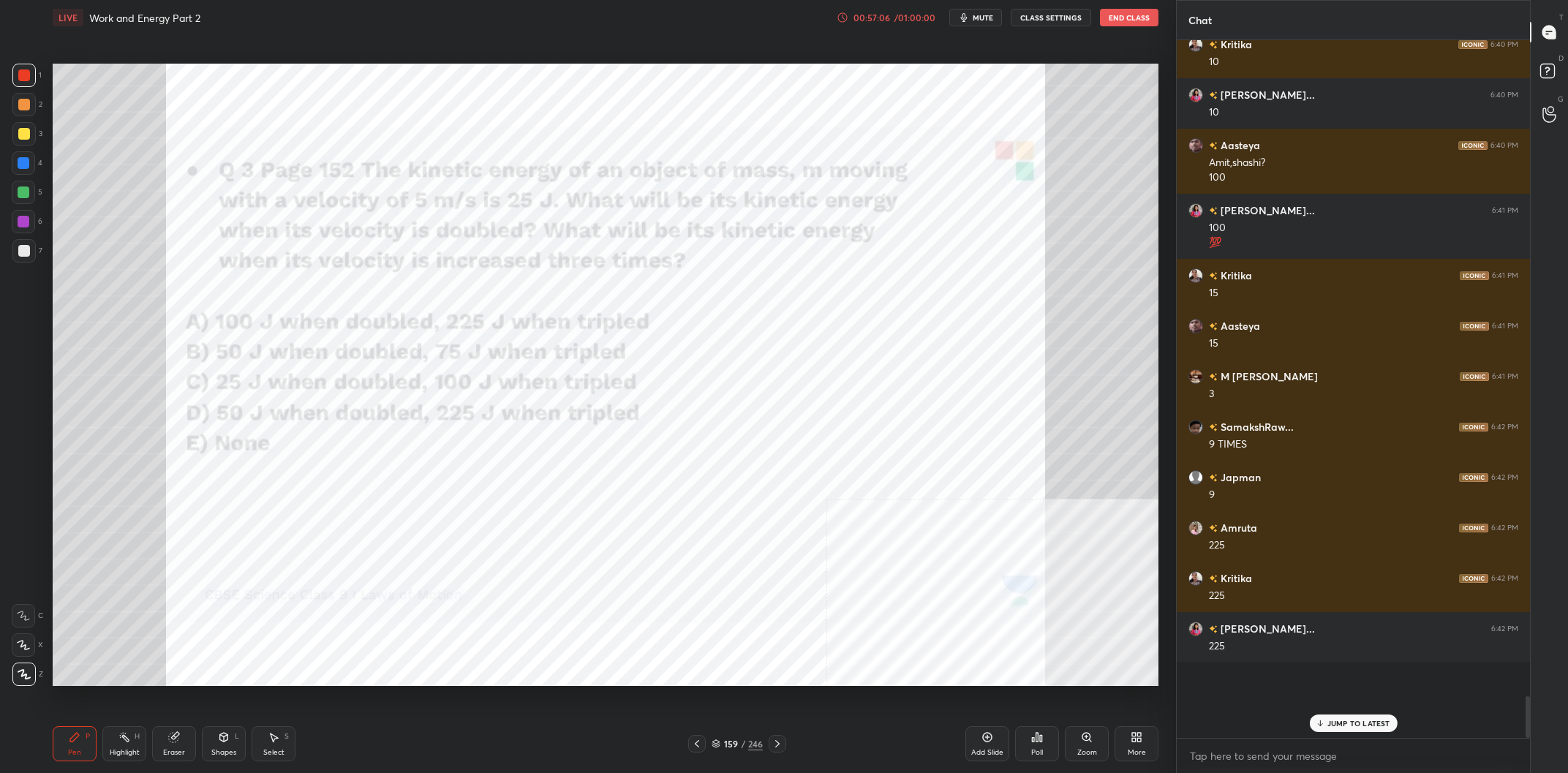
scroll to position [9924, 0]
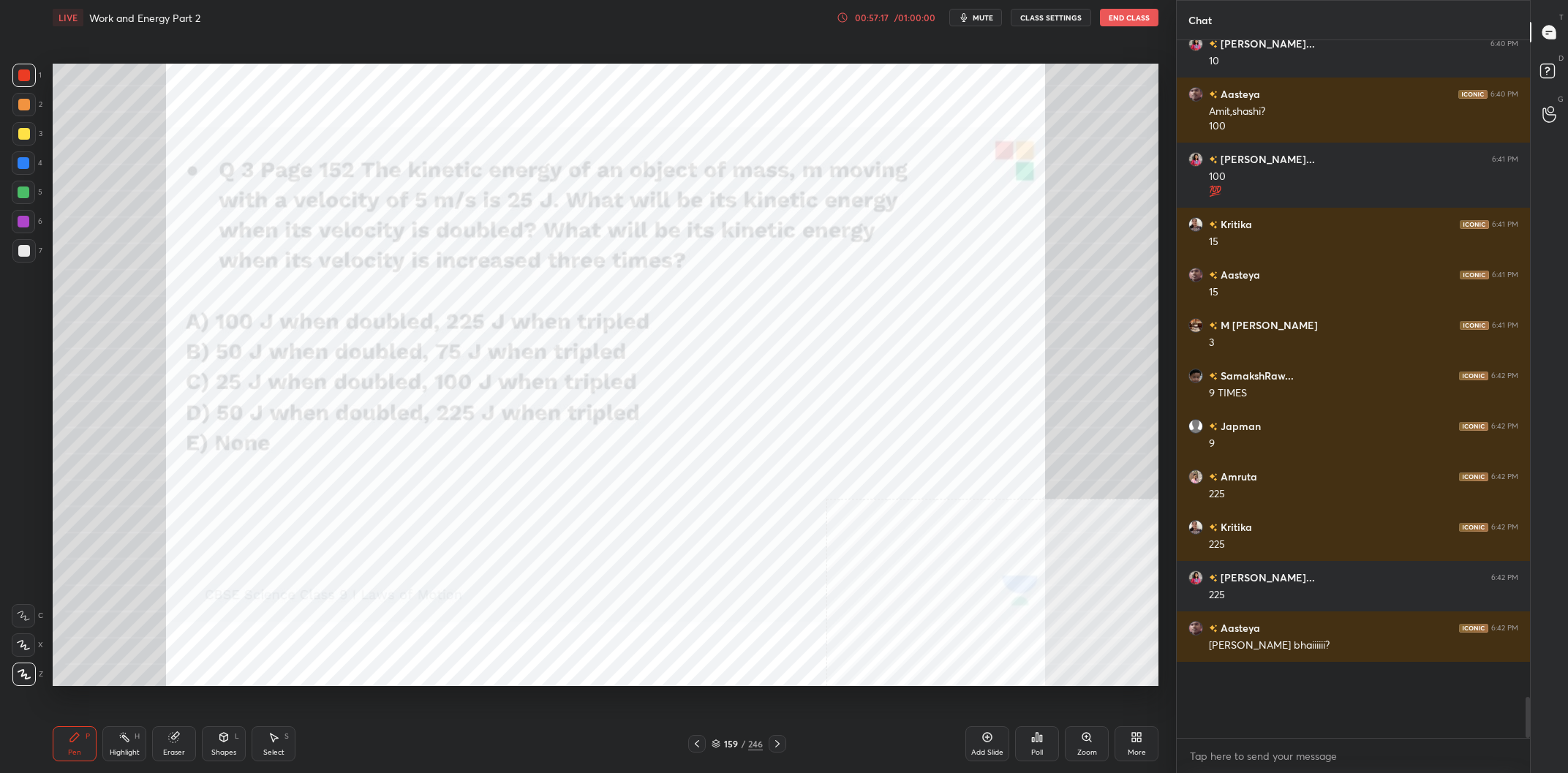
click at [160, 748] on div "Eraser" at bounding box center [173, 743] width 44 height 35
click at [17, 680] on span "Erase all" at bounding box center [24, 675] width 22 height 10
click at [61, 758] on div "Pen P" at bounding box center [74, 743] width 44 height 35
click at [29, 105] on div at bounding box center [24, 105] width 12 height 12
click at [20, 87] on div "1" at bounding box center [27, 78] width 29 height 29
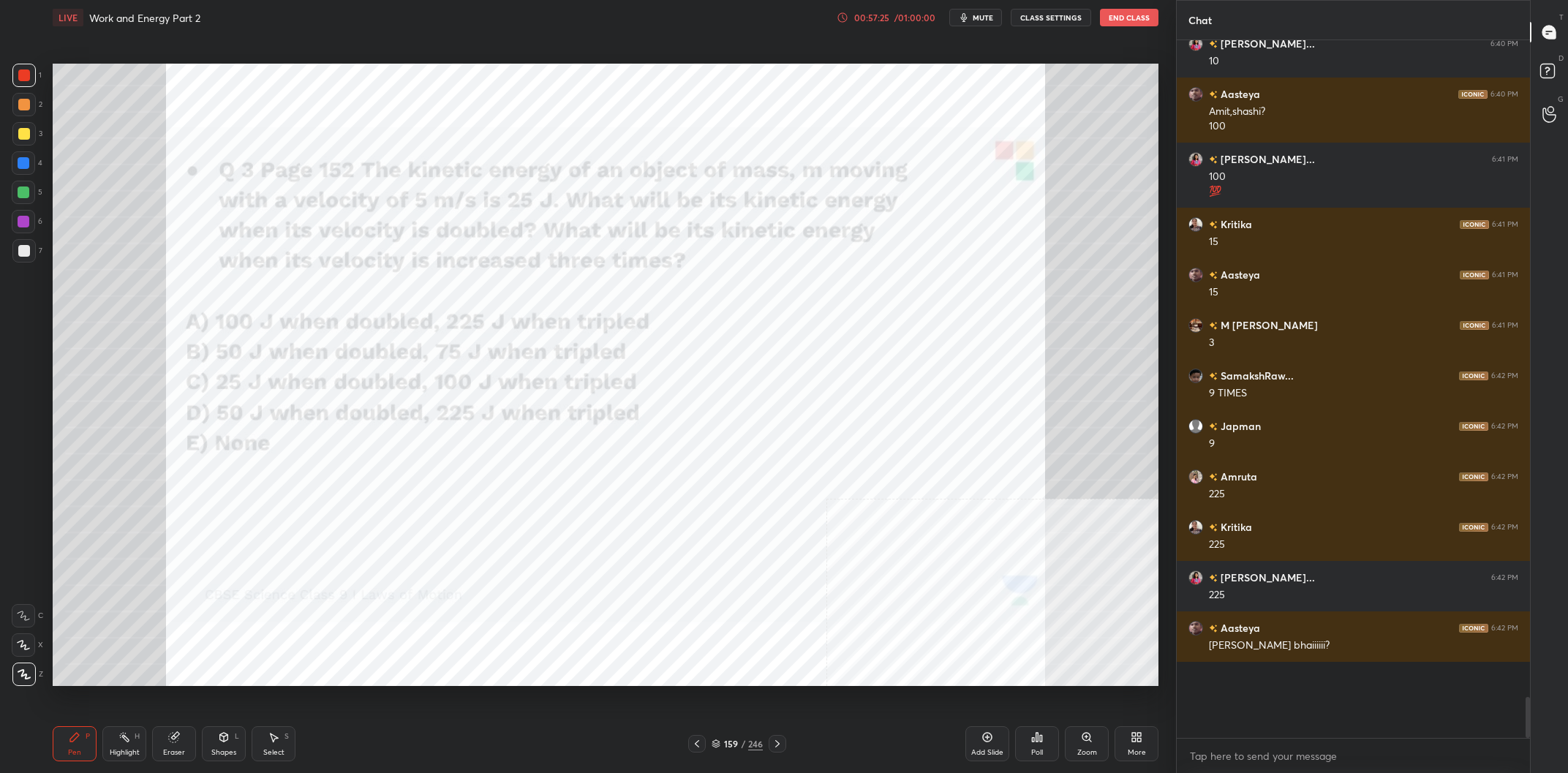
scroll to position [9959, 0]
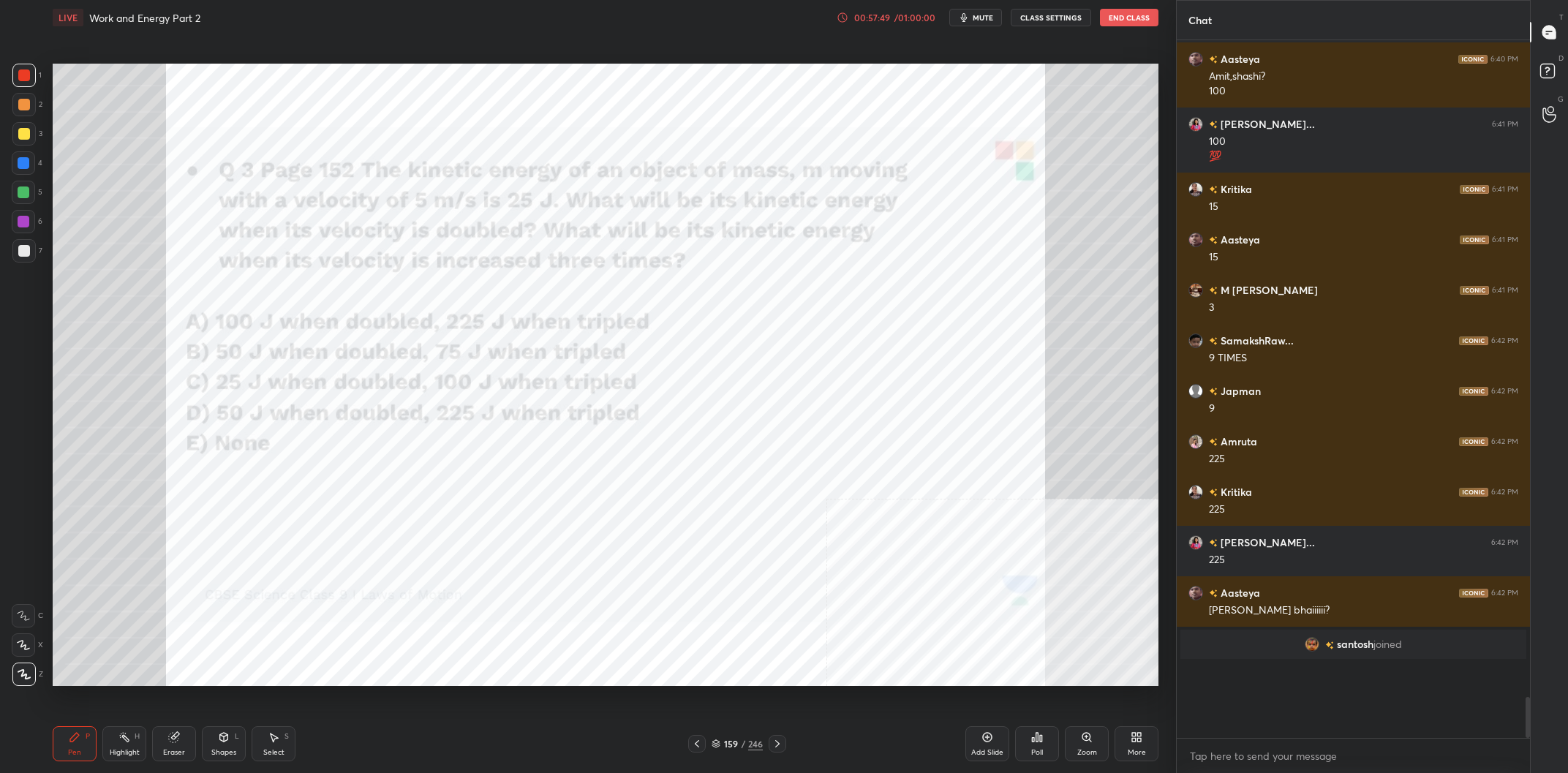
click at [127, 748] on div "Highlight H" at bounding box center [124, 743] width 44 height 35
click at [125, 747] on div "Highlight H" at bounding box center [124, 743] width 44 height 35
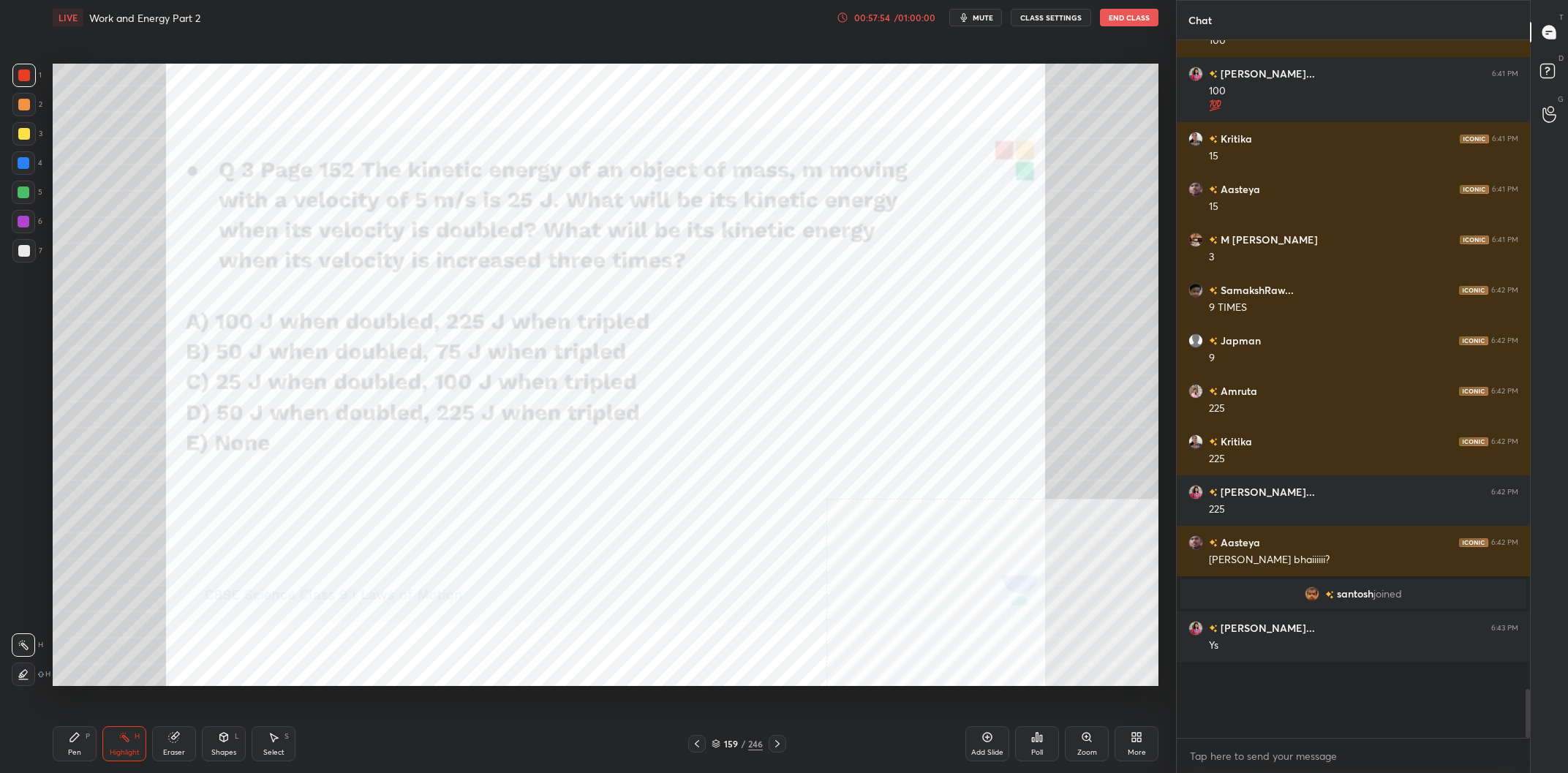
scroll to position [8284, 0]
click at [78, 741] on icon at bounding box center [75, 737] width 12 height 12
click at [71, 737] on icon at bounding box center [75, 737] width 12 height 12
click at [27, 161] on div at bounding box center [24, 163] width 12 height 12
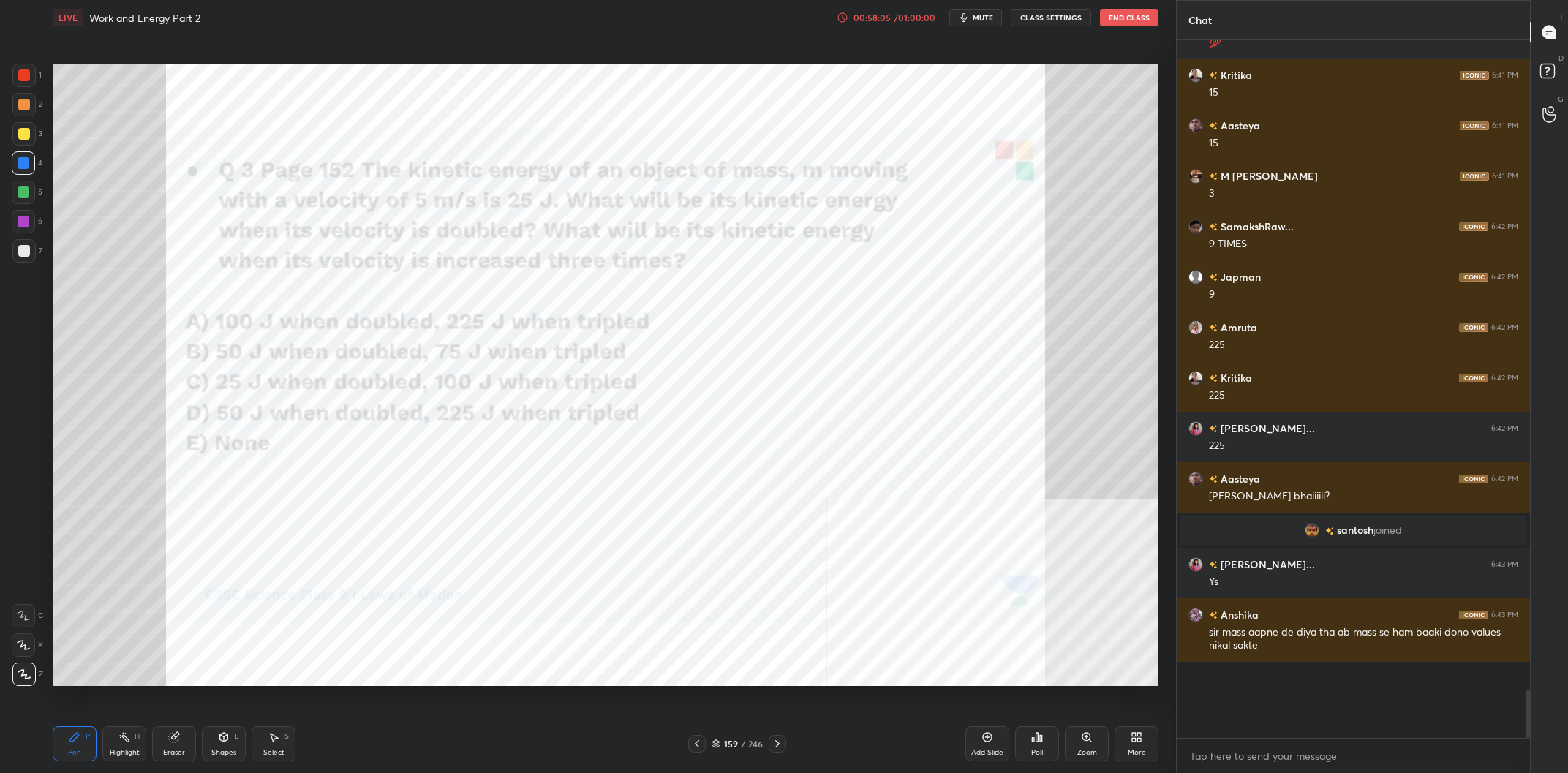
scroll to position [8398, 0]
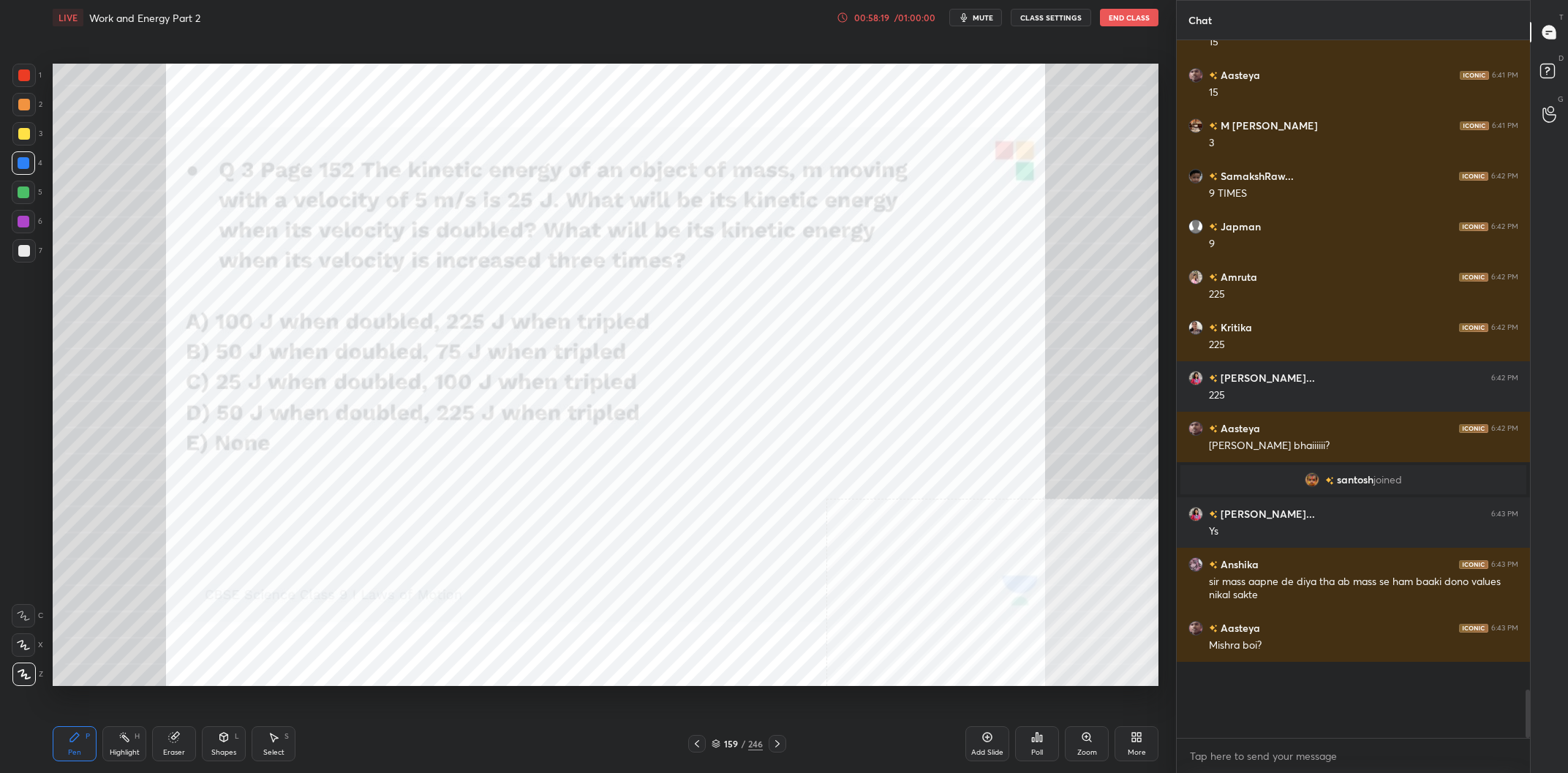
click at [113, 753] on div "Highlight" at bounding box center [125, 753] width 30 height 8
click at [120, 747] on div "Highlight H" at bounding box center [124, 743] width 44 height 35
click at [105, 738] on div "Highlight H" at bounding box center [124, 743] width 44 height 35
click at [81, 741] on div "Pen P" at bounding box center [74, 743] width 44 height 35
click at [113, 751] on div "Highlight" at bounding box center [125, 753] width 30 height 8
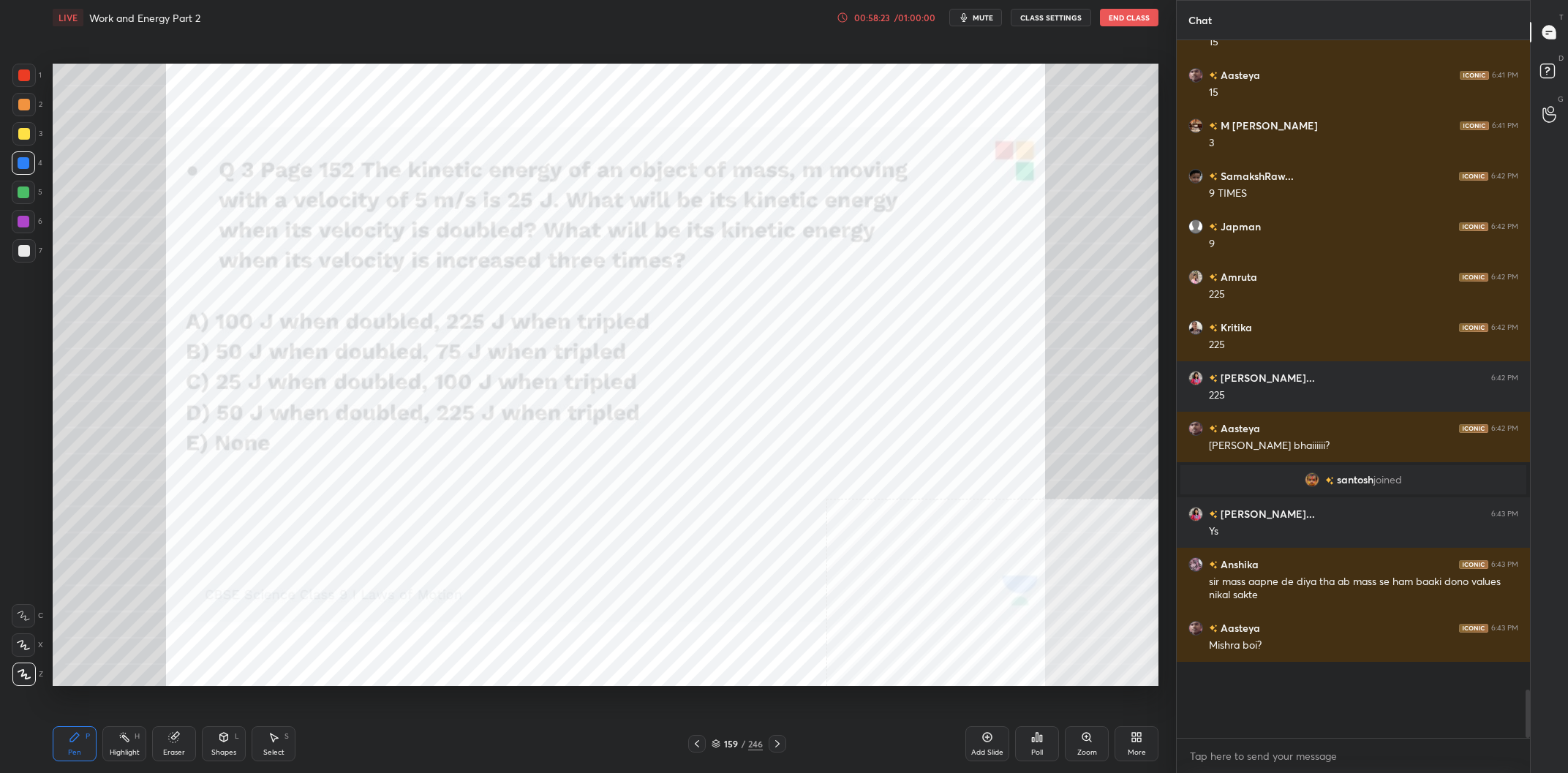
click at [125, 748] on div "Highlight H" at bounding box center [124, 743] width 44 height 35
click at [51, 750] on div "LIVE Work and Energy Part 2 00:58:25 / 01:00:00 mute CLASS SETTINGS End Class S…" at bounding box center [606, 386] width 1118 height 773
click at [78, 741] on icon at bounding box center [75, 737] width 12 height 12
click at [84, 740] on div "Pen P" at bounding box center [74, 743] width 44 height 35
click at [20, 218] on div at bounding box center [24, 222] width 12 height 12
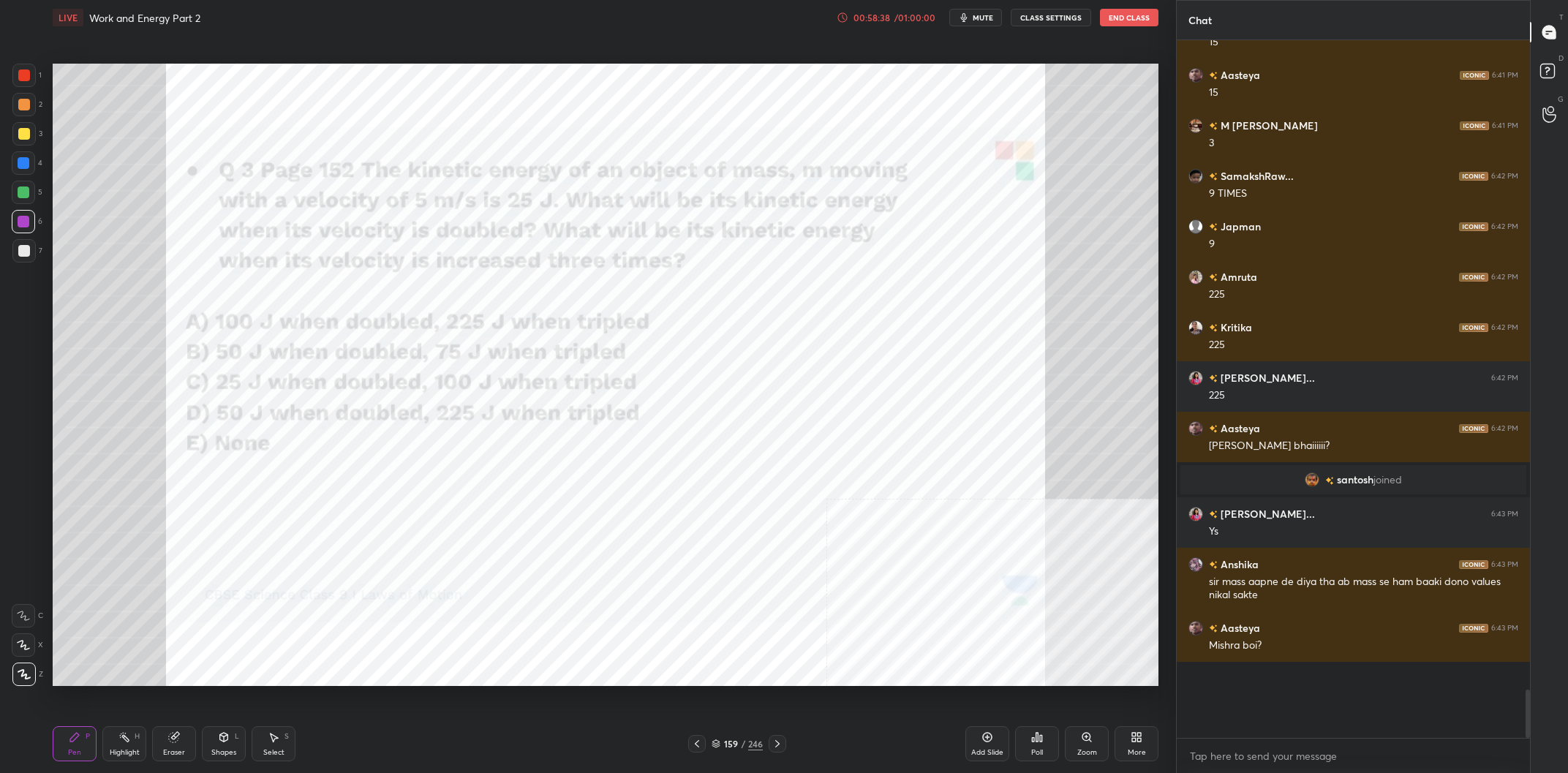
click at [22, 218] on div at bounding box center [24, 222] width 12 height 12
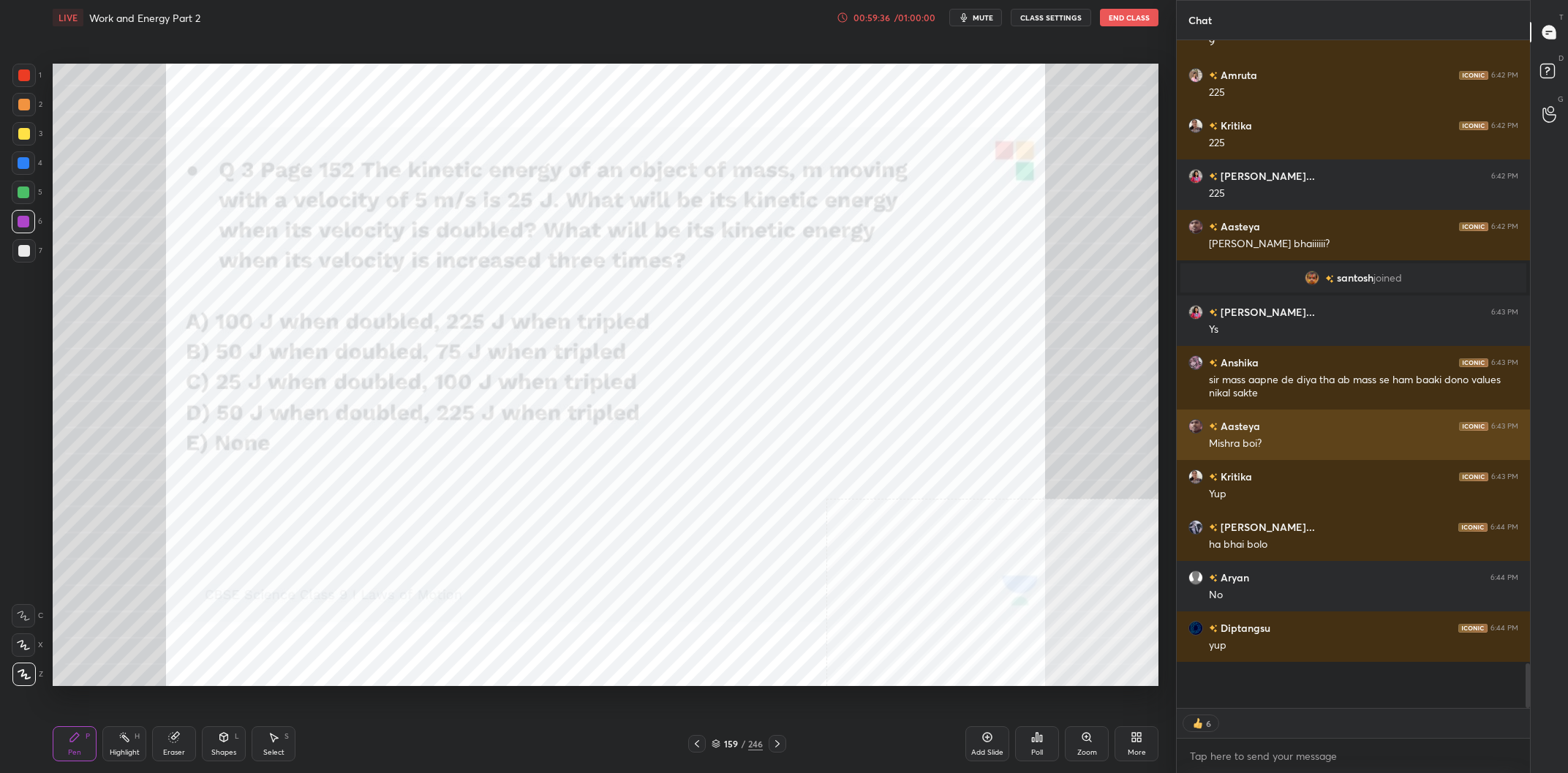
scroll to position [8651, 0]
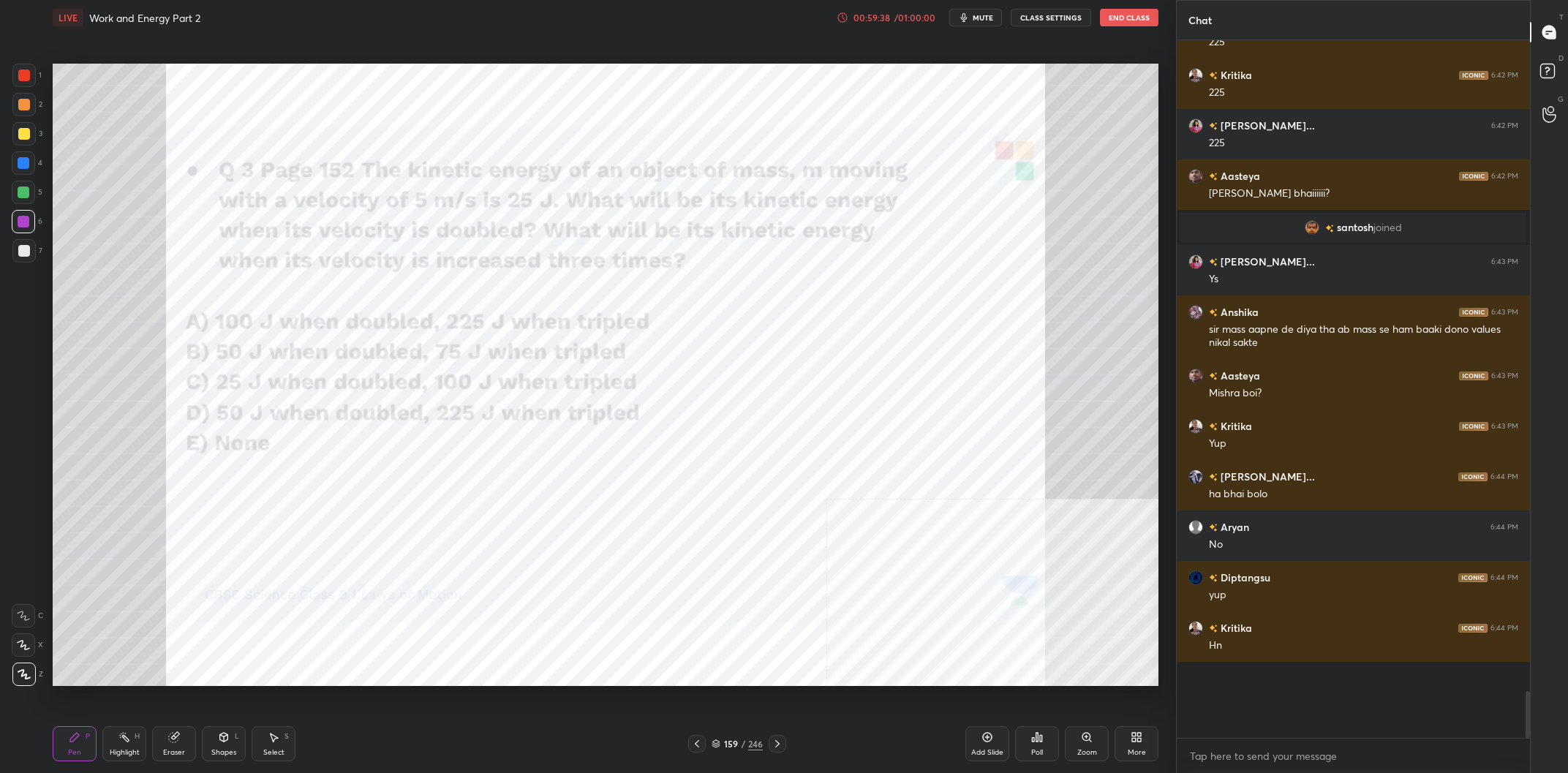
click at [742, 741] on div "/" at bounding box center [743, 744] width 4 height 9
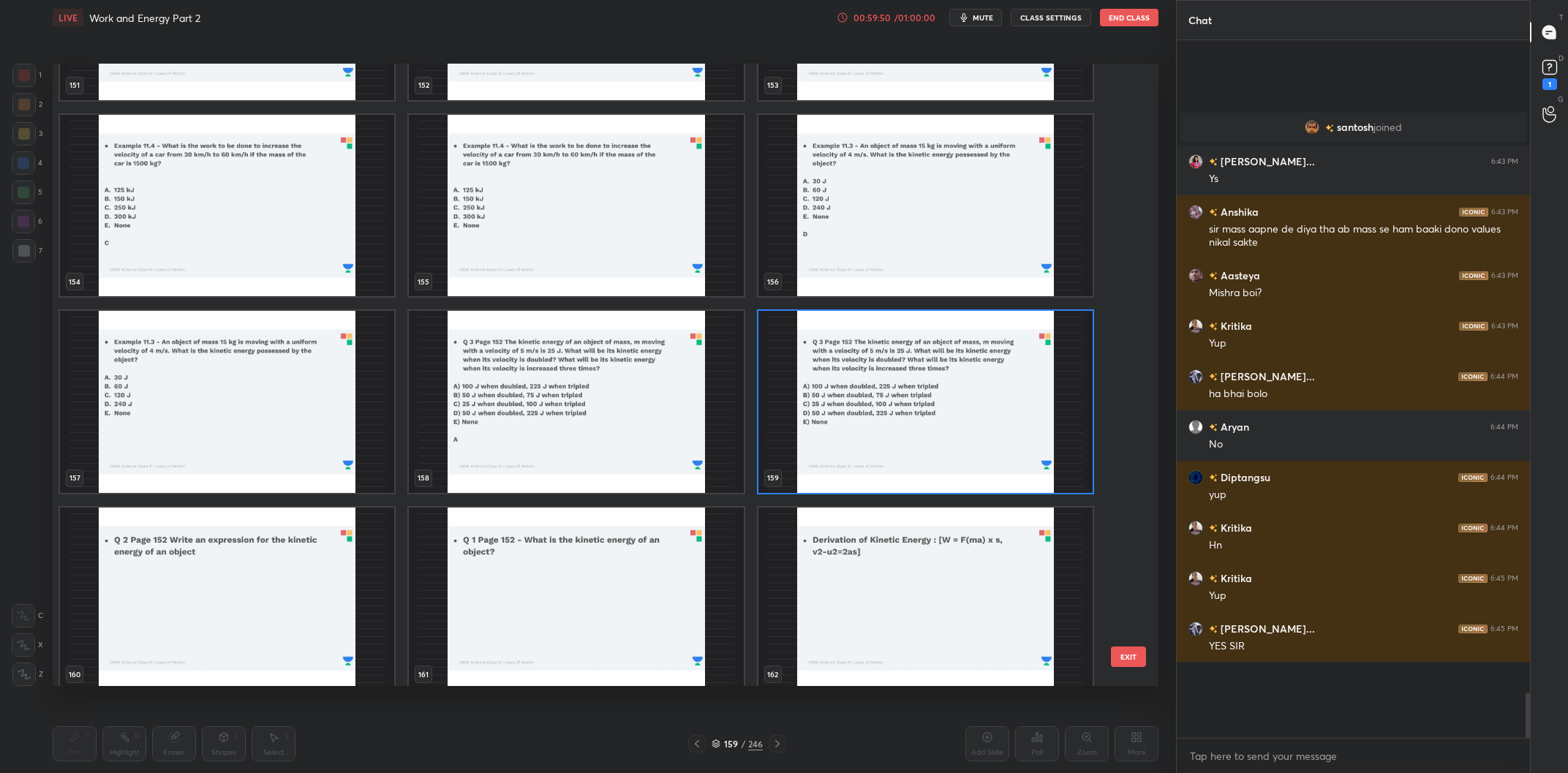
scroll to position [8903, 0]
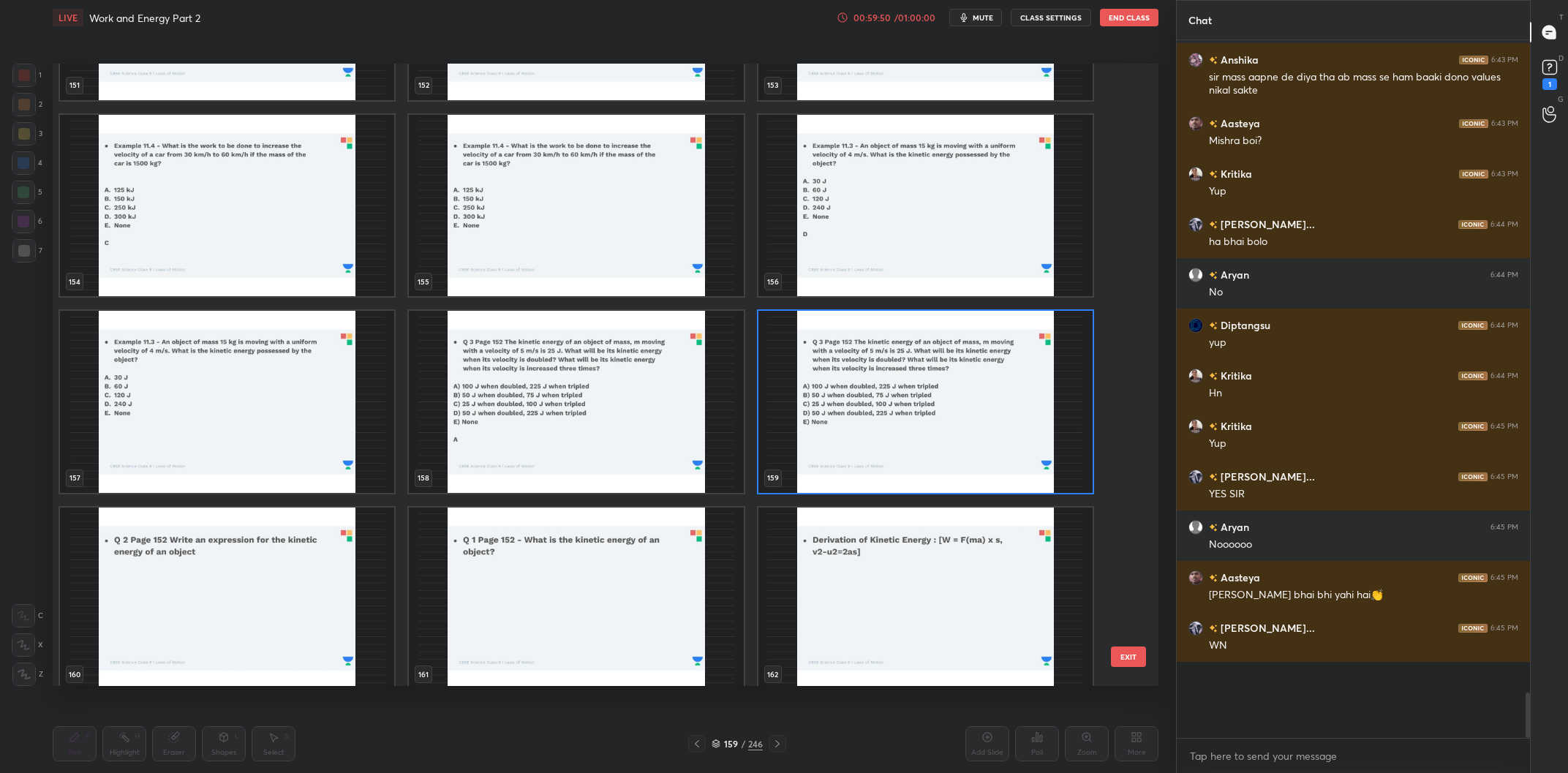
click at [179, 404] on img "grid" at bounding box center [227, 402] width 334 height 183
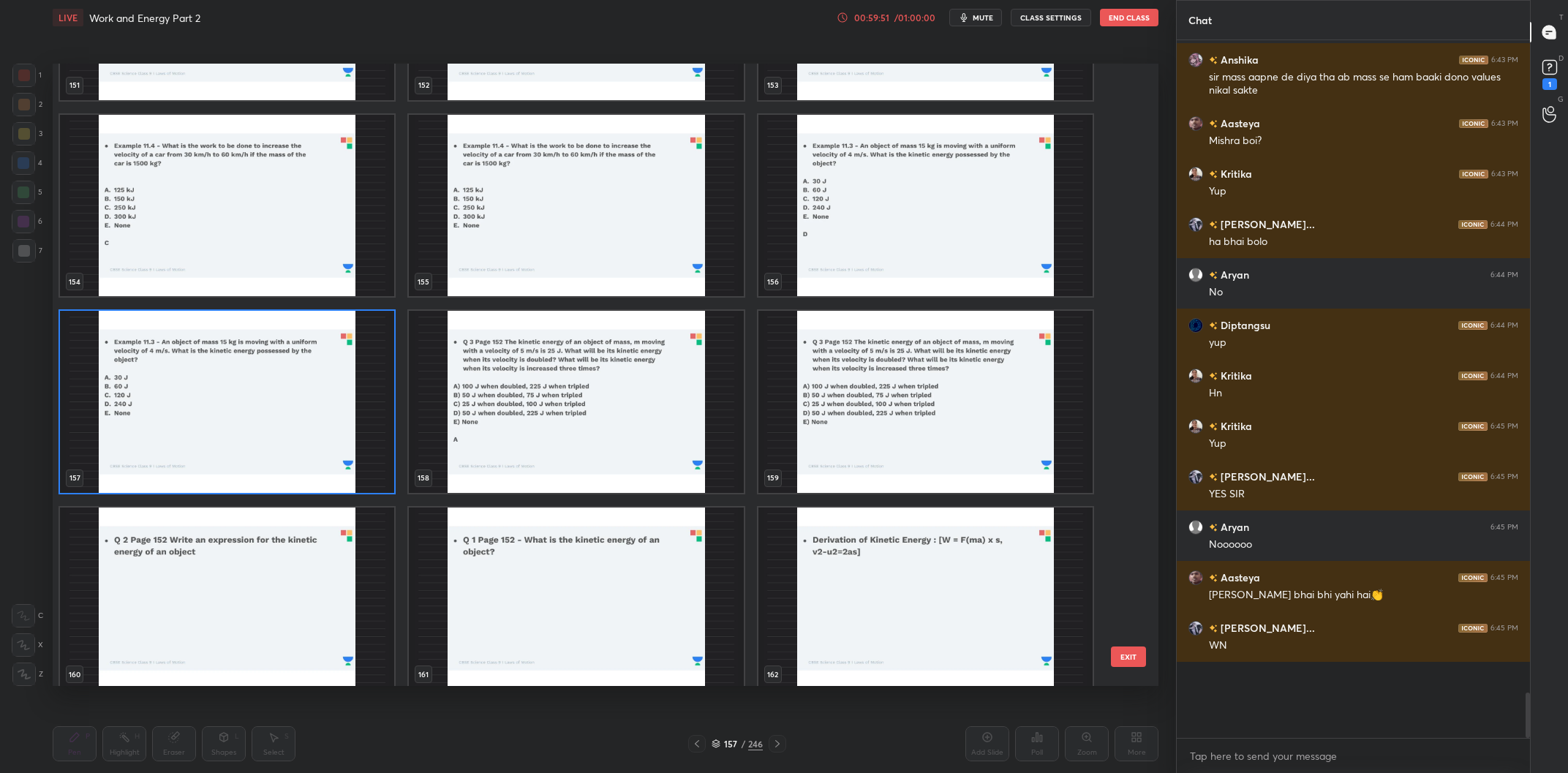
click at [179, 404] on img "grid" at bounding box center [227, 402] width 334 height 183
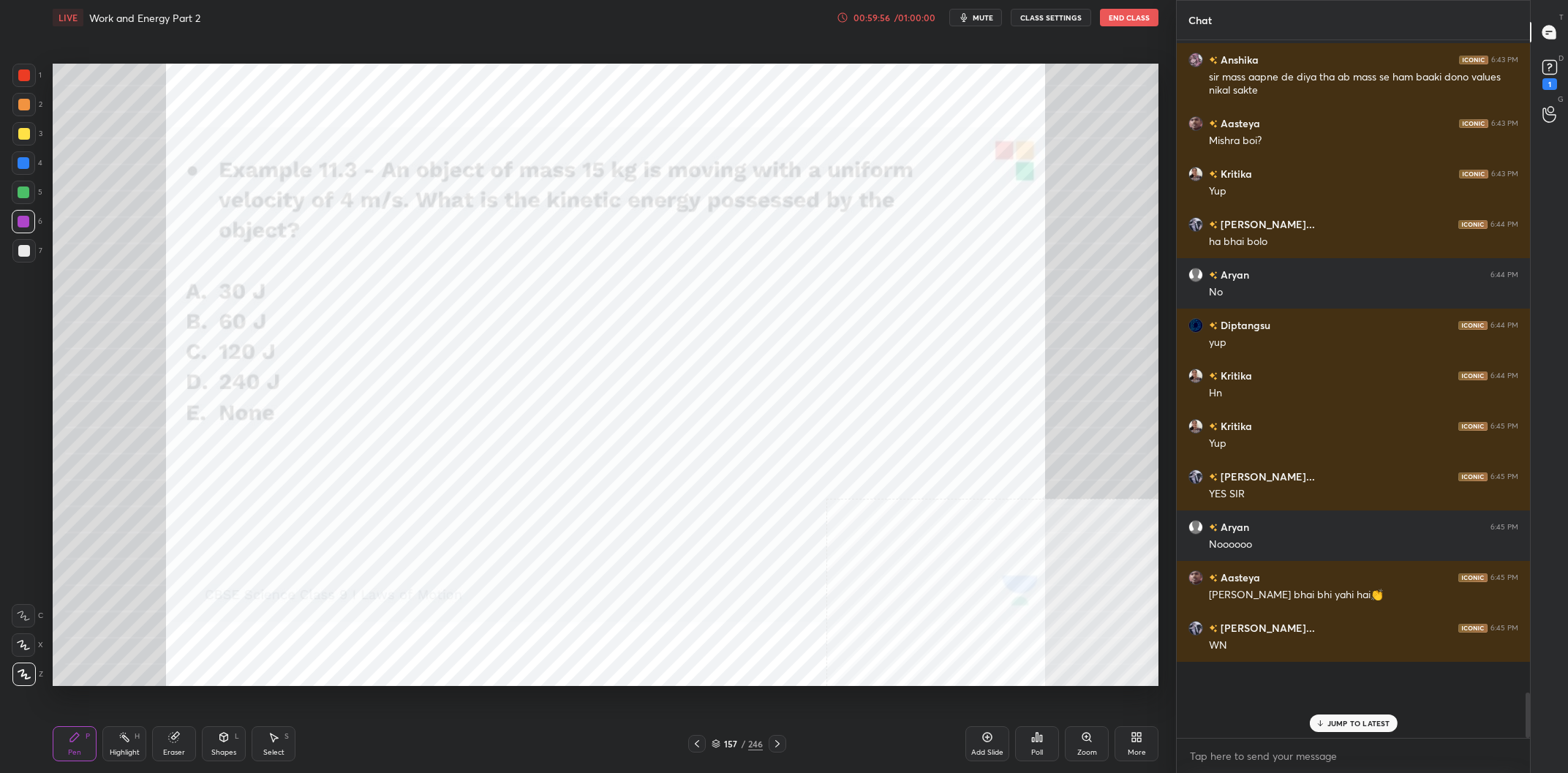
scroll to position [8953, 0]
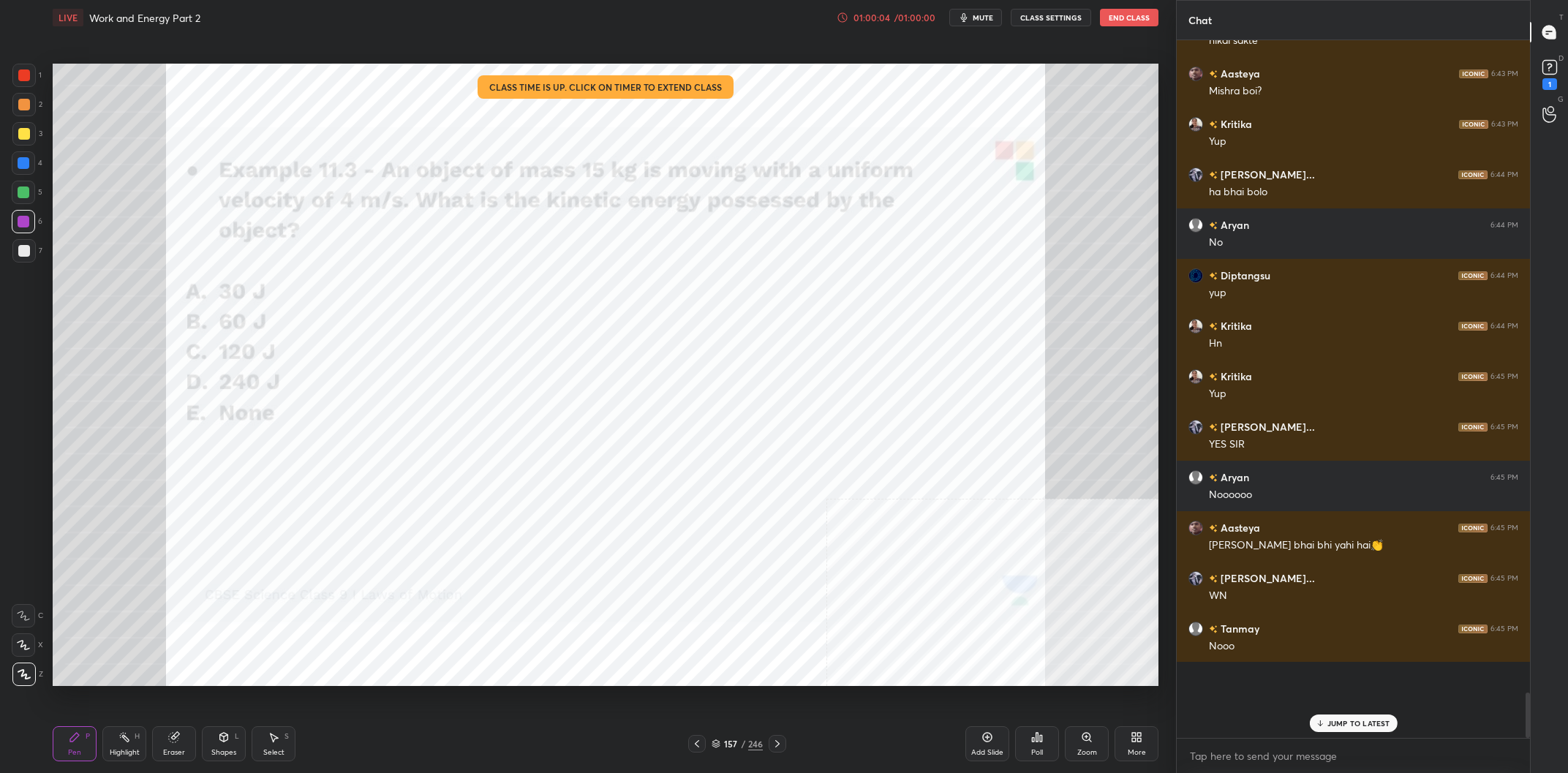
click at [883, 19] on div "01:00:04" at bounding box center [872, 17] width 41 height 9
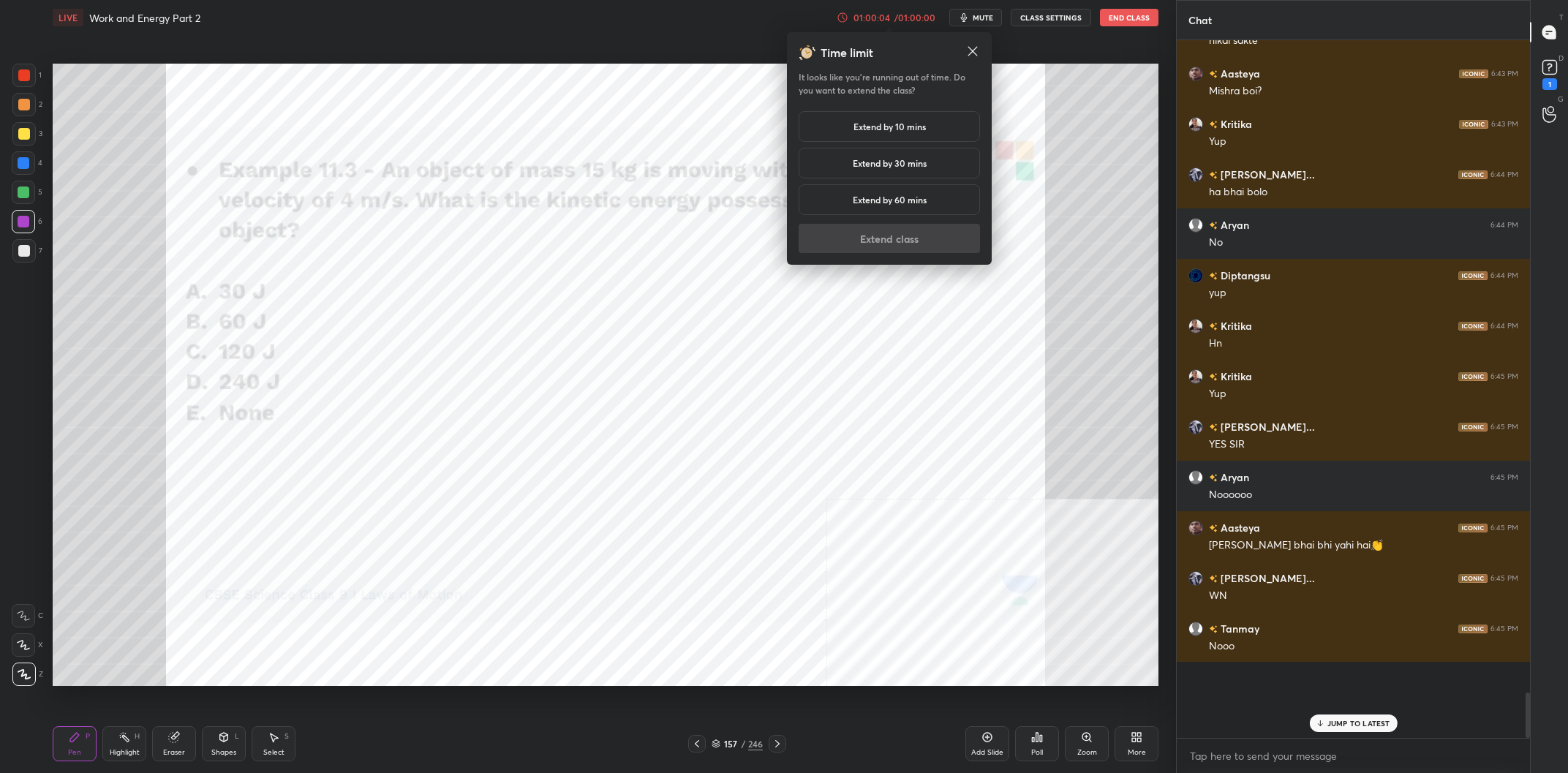
click at [891, 129] on h5 "Extend by 10 mins" at bounding box center [890, 126] width 73 height 13
click at [859, 247] on button "Extend class" at bounding box center [889, 238] width 182 height 29
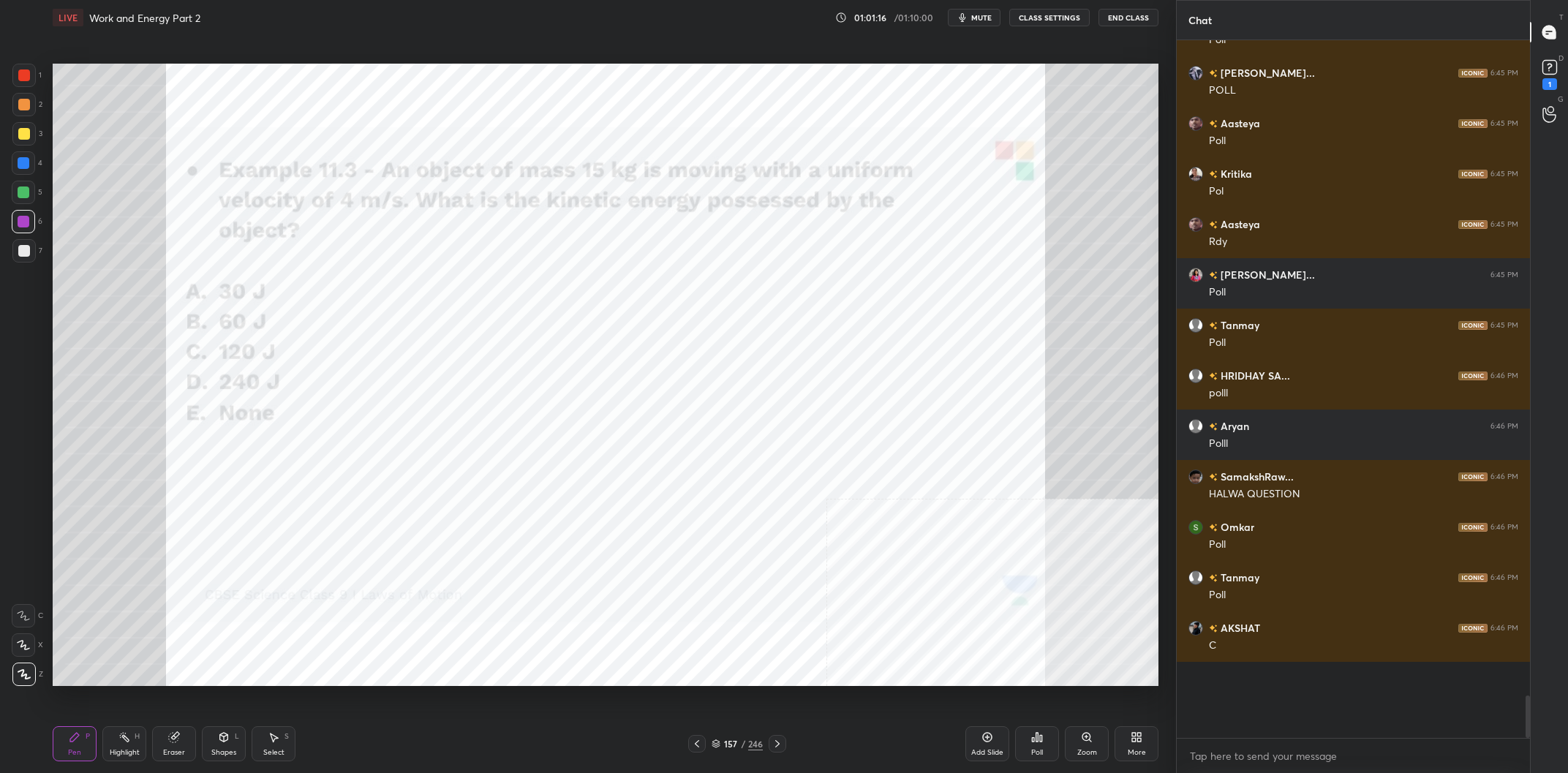
scroll to position [9660, 0]
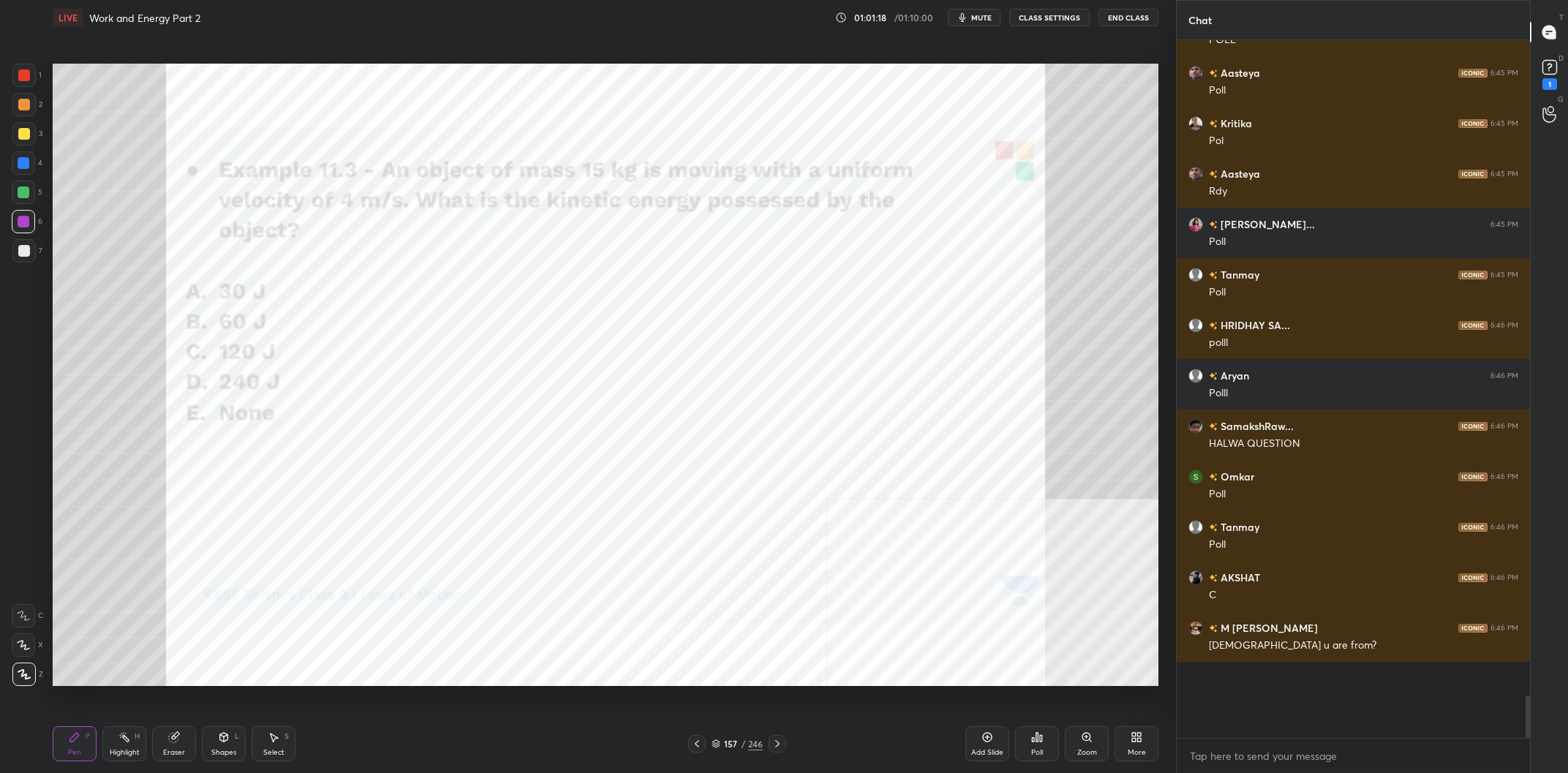
click at [748, 744] on div "157 / 246" at bounding box center [737, 743] width 51 height 13
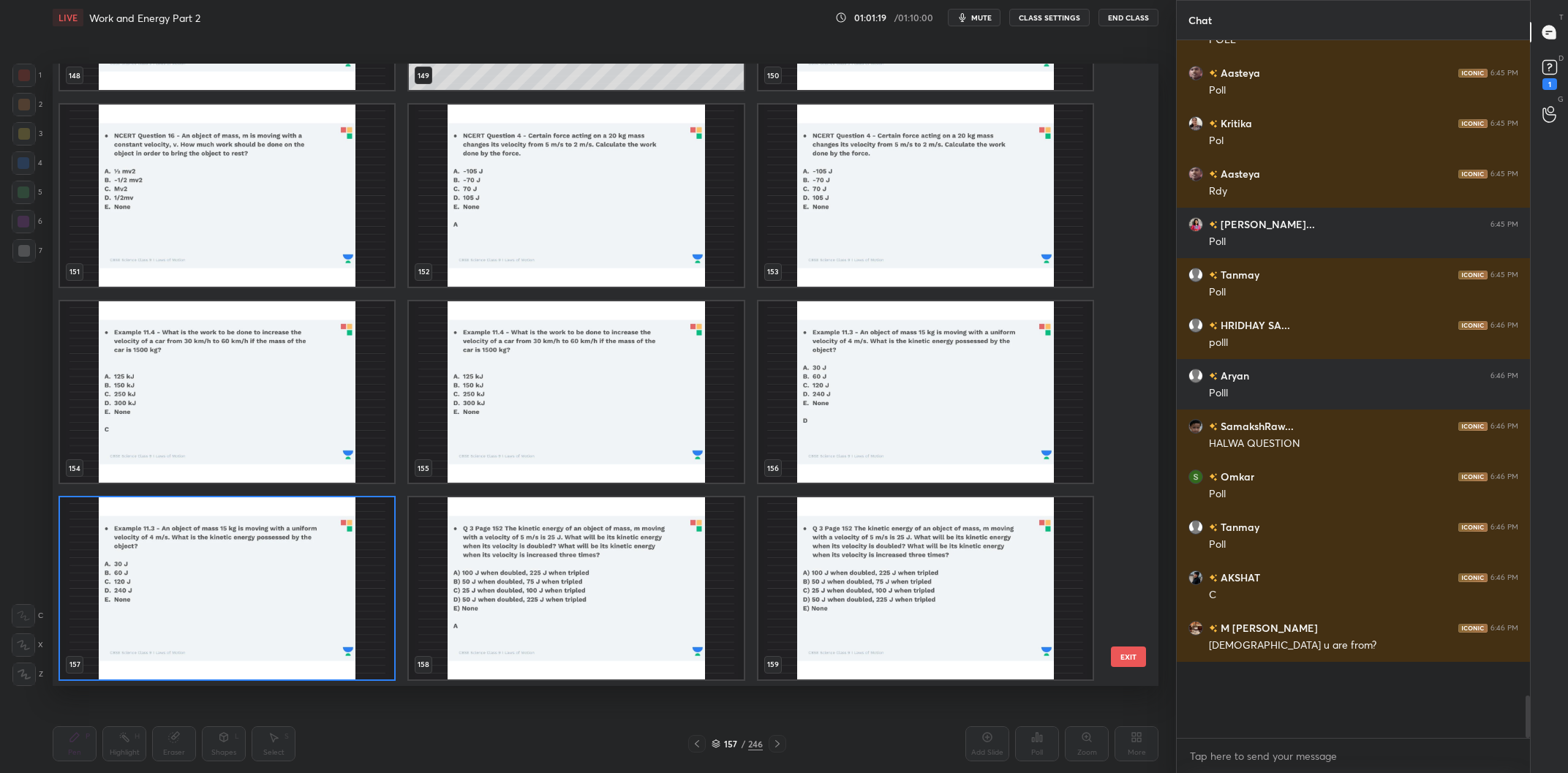
scroll to position [9975, 0]
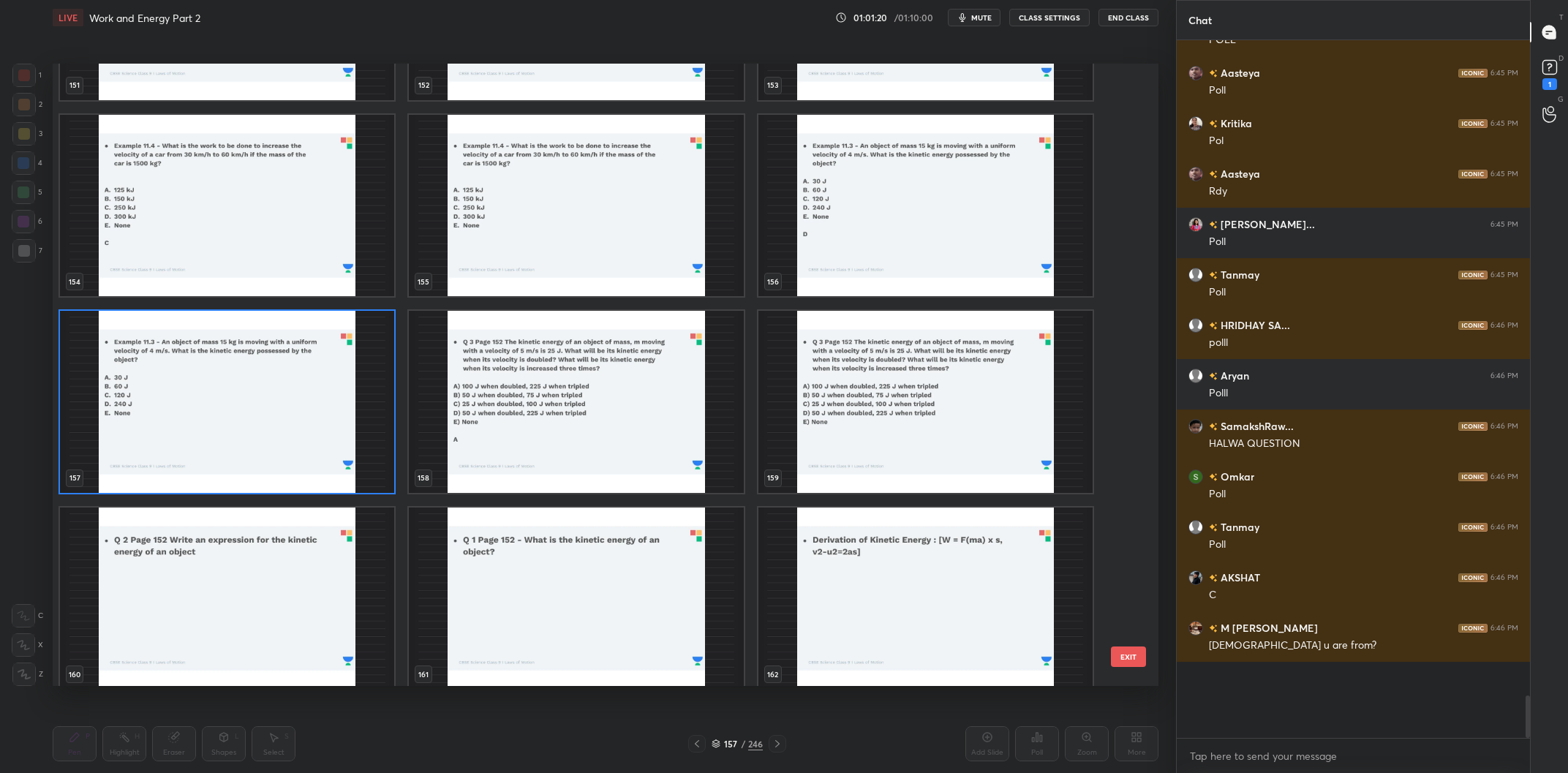
click at [198, 405] on img "grid" at bounding box center [227, 402] width 334 height 183
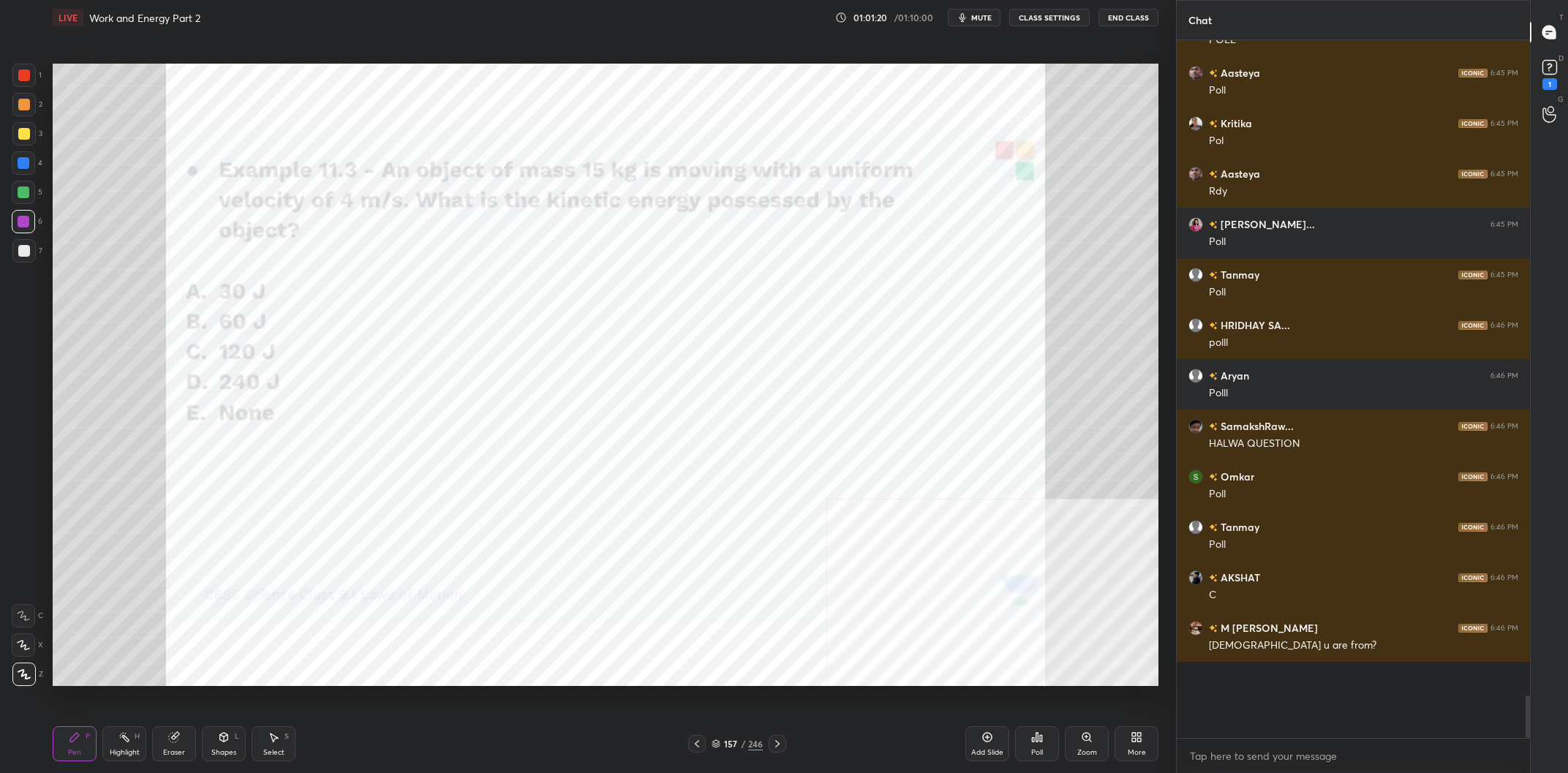
click at [198, 405] on img "grid" at bounding box center [227, 402] width 334 height 183
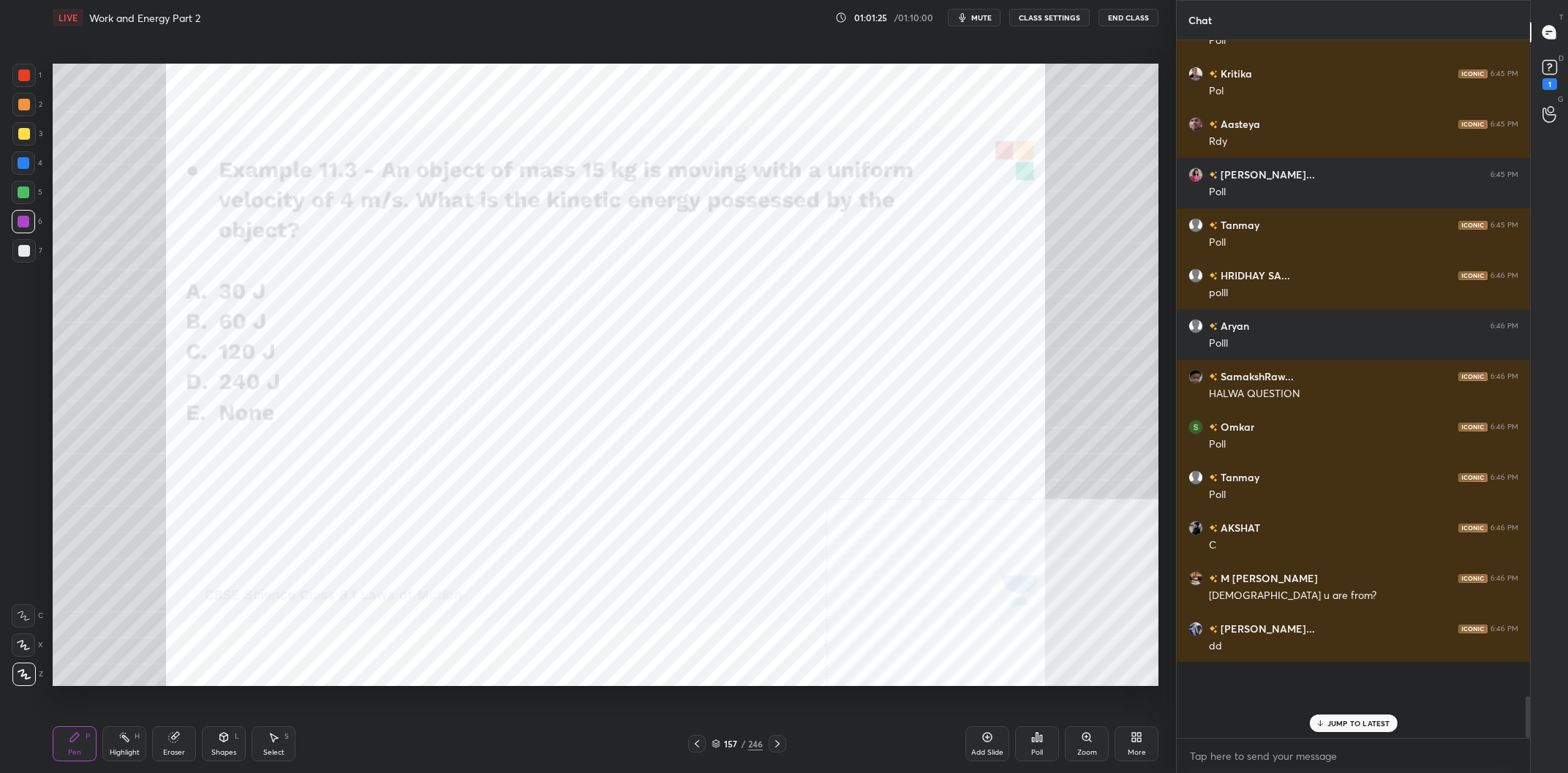
scroll to position [9761, 0]
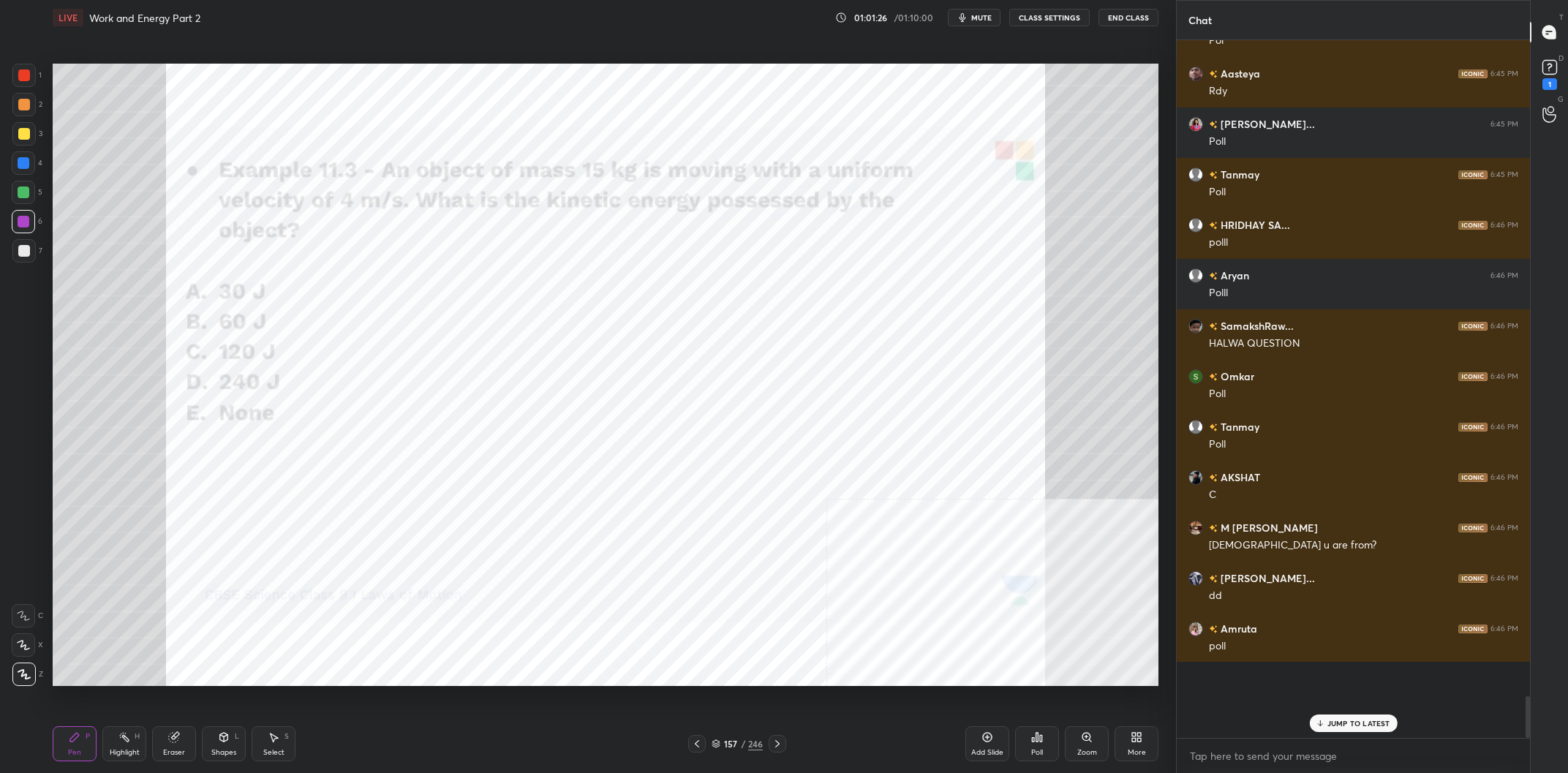
click at [1042, 741] on icon at bounding box center [1041, 739] width 3 height 7
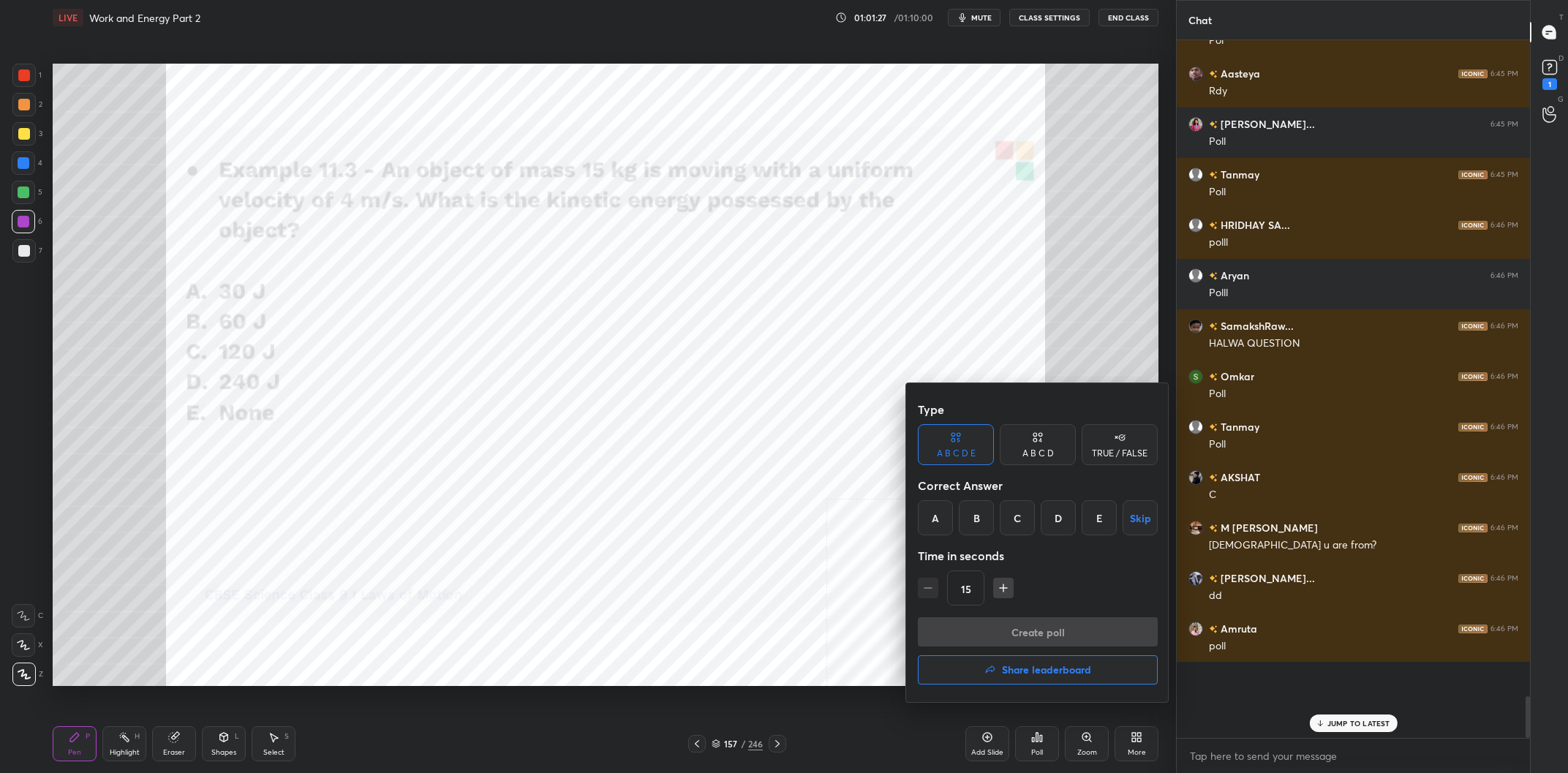
drag, startPoint x: 954, startPoint y: 463, endPoint x: 967, endPoint y: 462, distance: 13.0
click at [956, 463] on div "A B C D E" at bounding box center [955, 445] width 76 height 41
click at [1028, 521] on div "C" at bounding box center [1017, 518] width 35 height 35
click at [1062, 622] on button "Create poll" at bounding box center [1037, 632] width 240 height 29
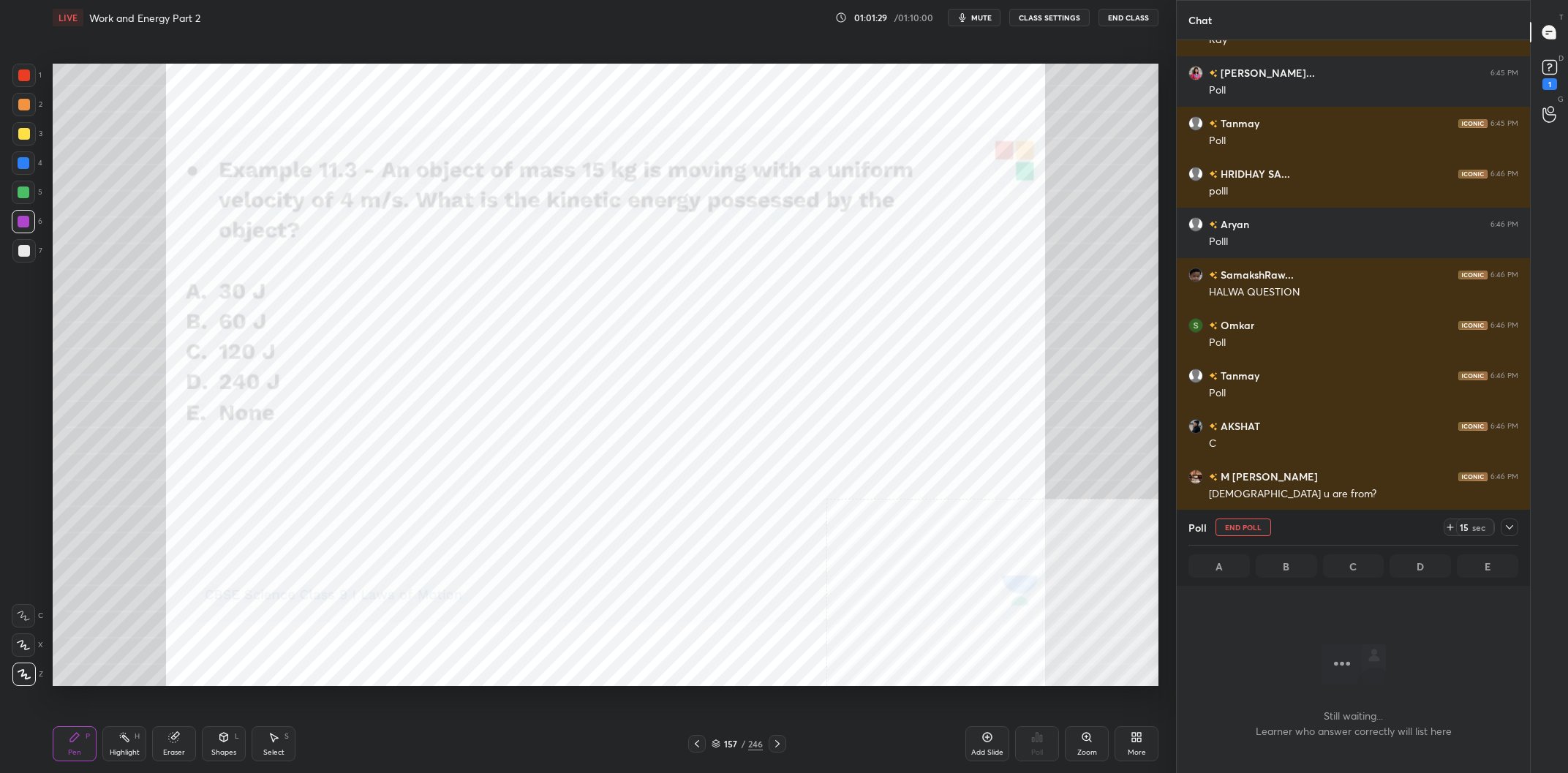
click at [1512, 532] on icon at bounding box center [1510, 527] width 12 height 12
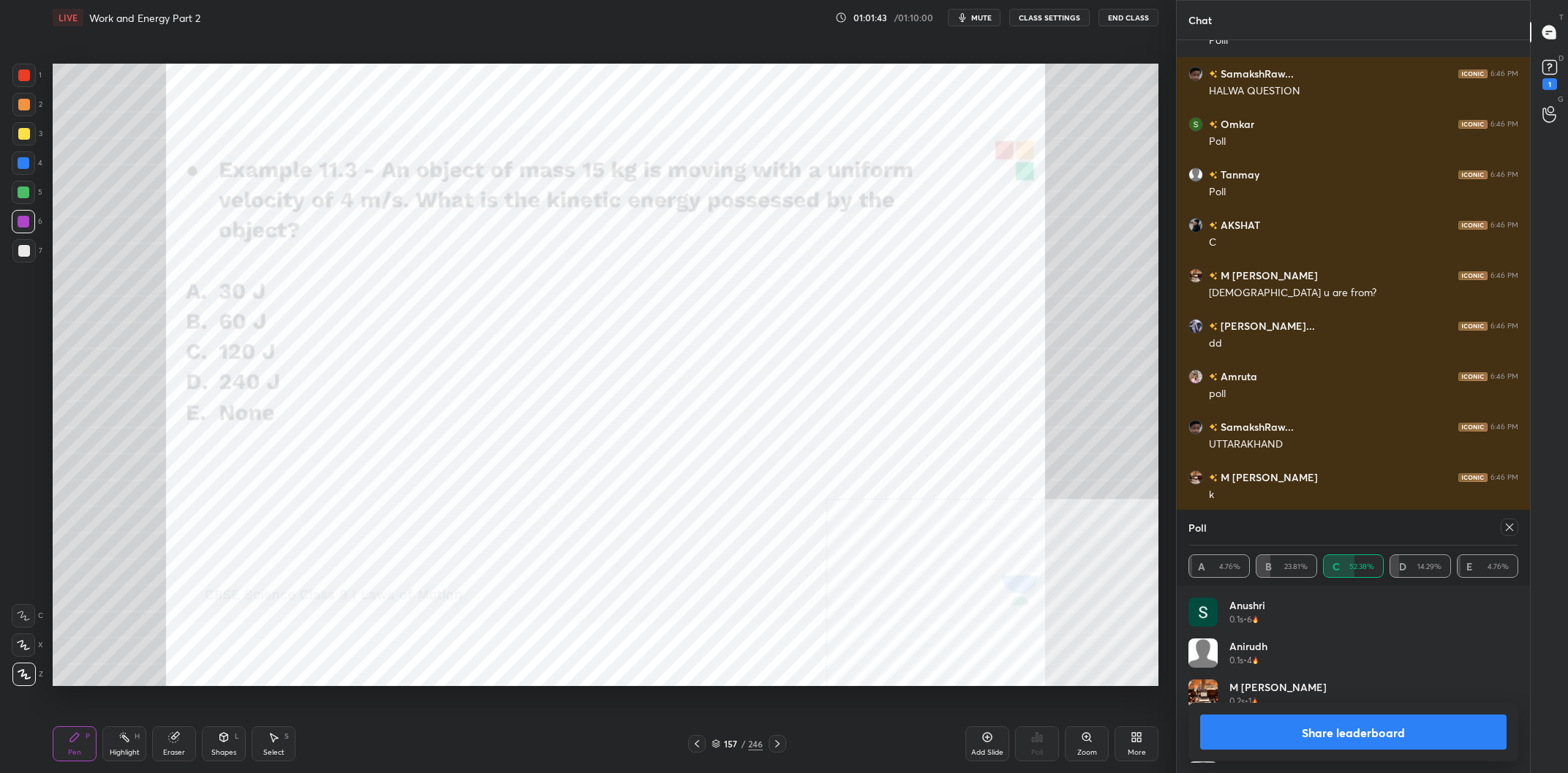
scroll to position [1, 1]
click at [1343, 716] on button "Share leaderboard" at bounding box center [1353, 732] width 306 height 35
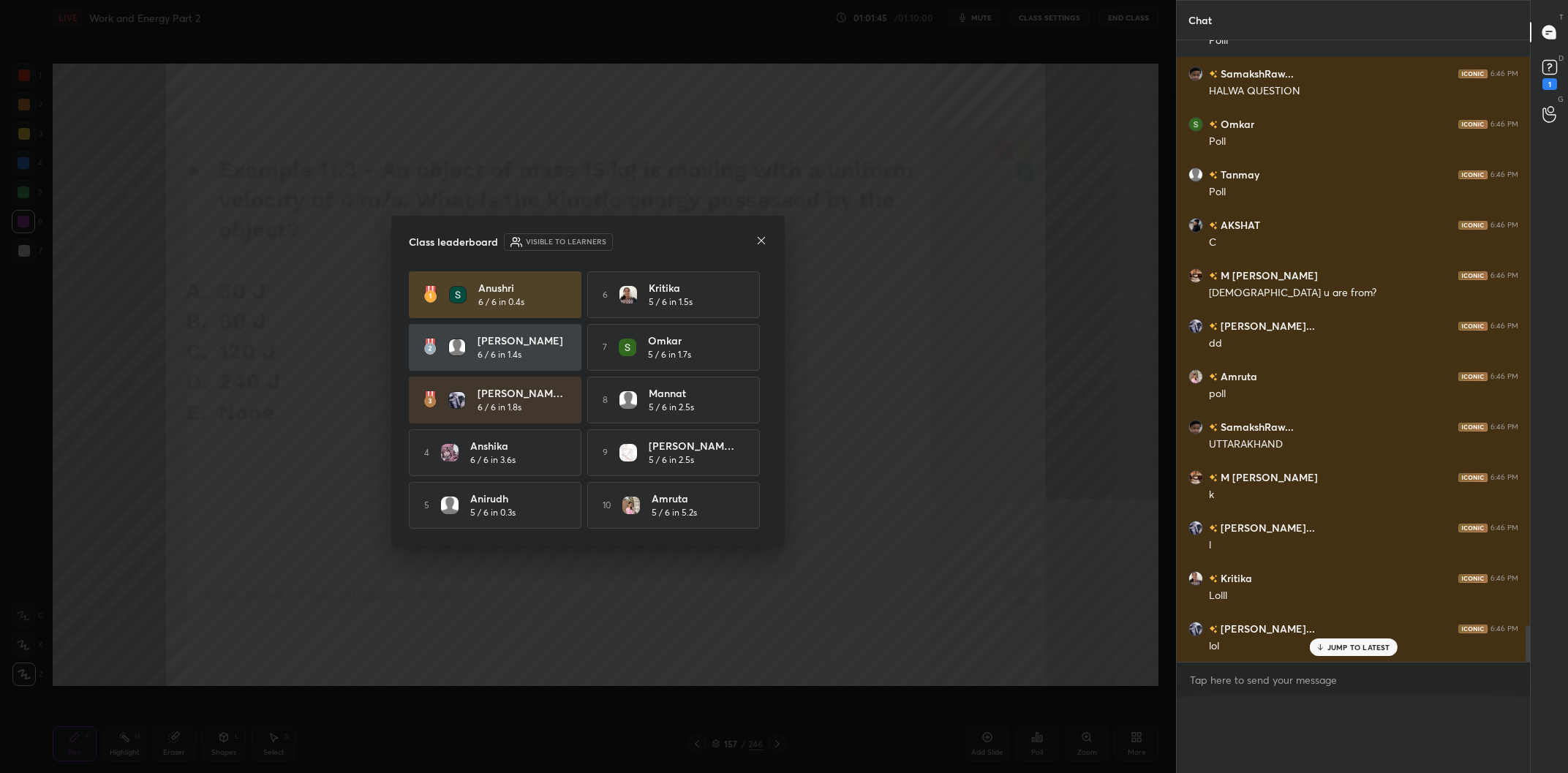
scroll to position [0, 0]
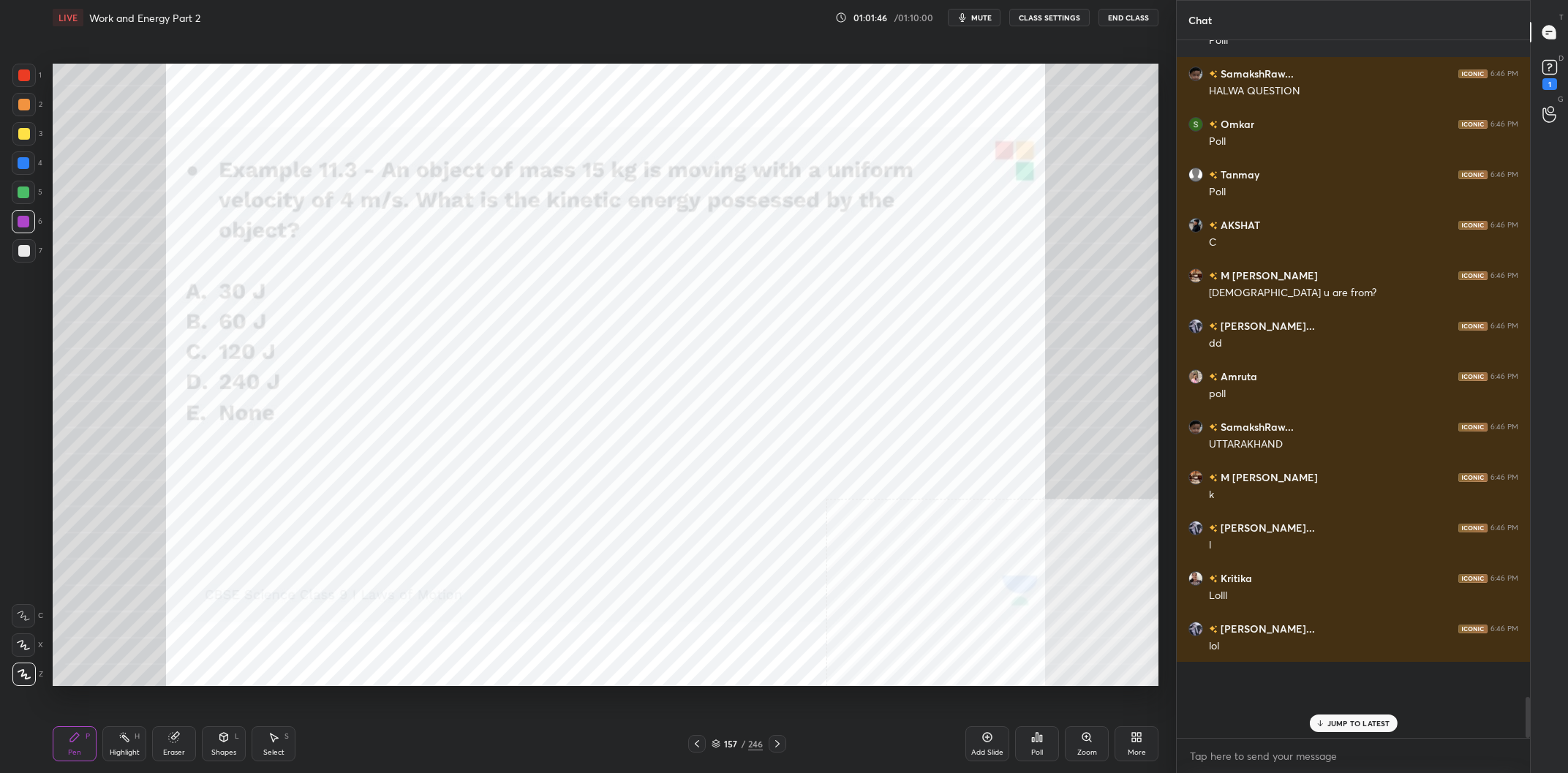
click at [28, 73] on div at bounding box center [24, 75] width 12 height 12
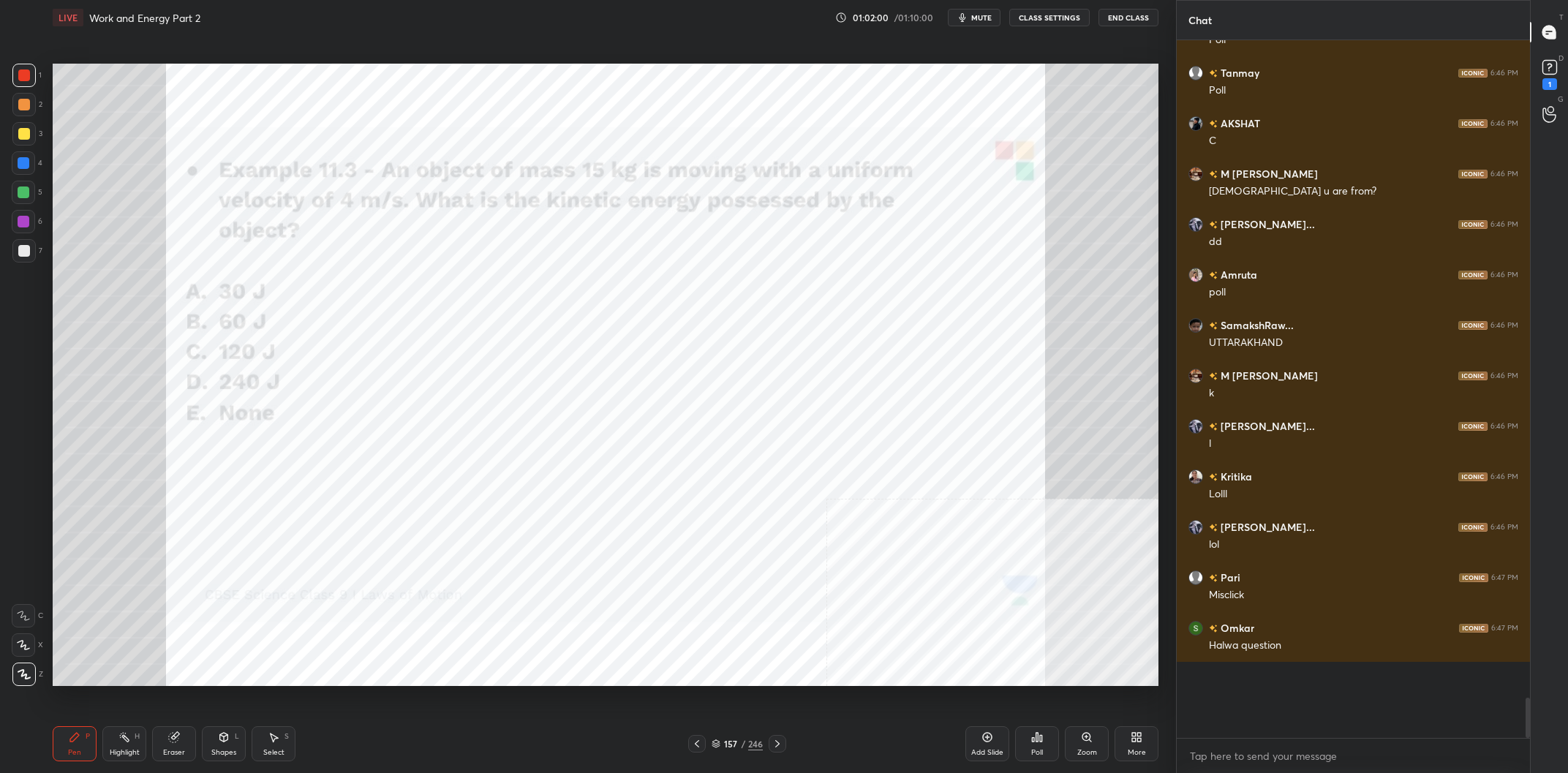
scroll to position [10164, 0]
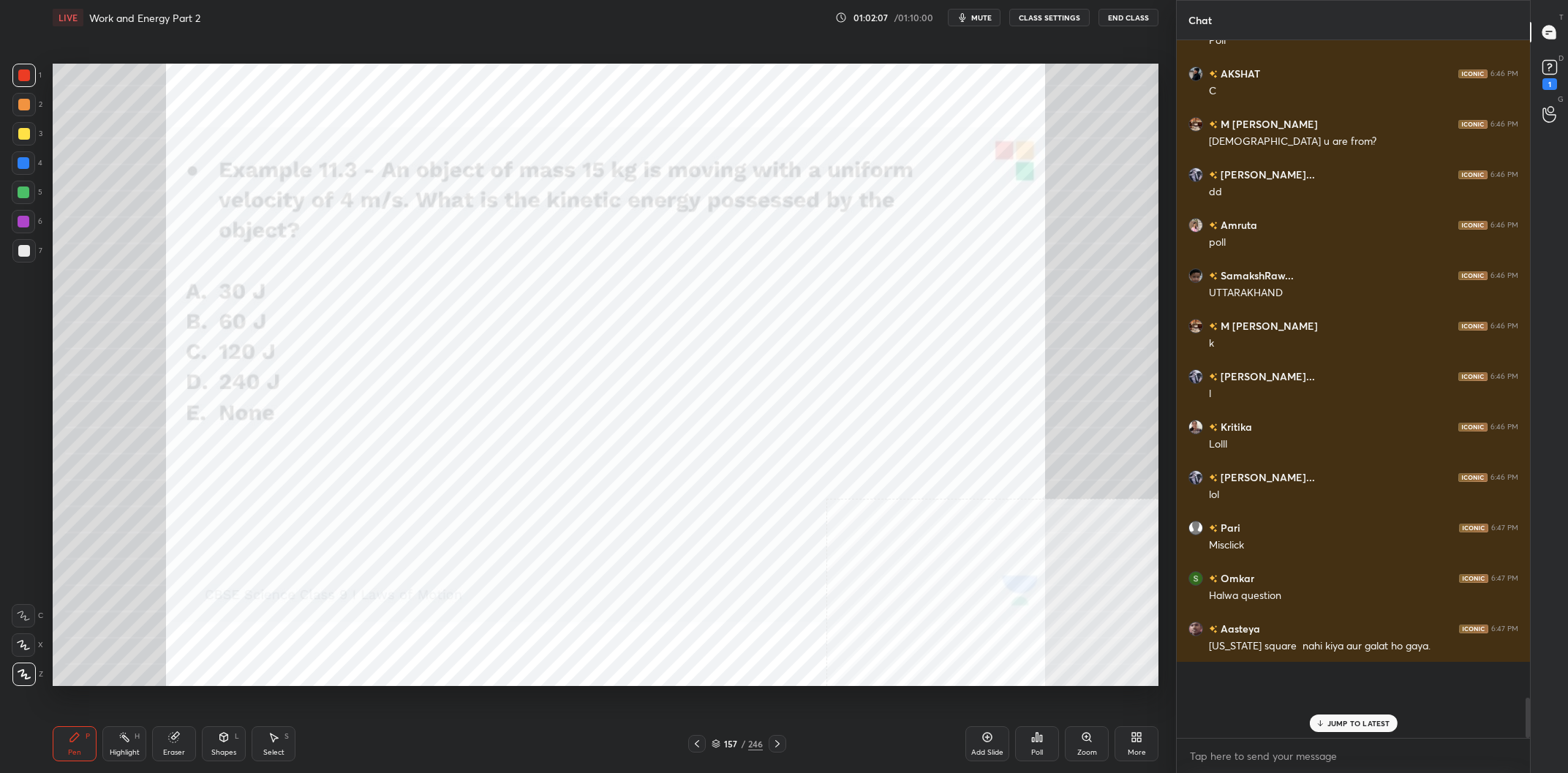
click at [20, 172] on div at bounding box center [23, 162] width 23 height 23
click at [34, 79] on div at bounding box center [24, 75] width 23 height 23
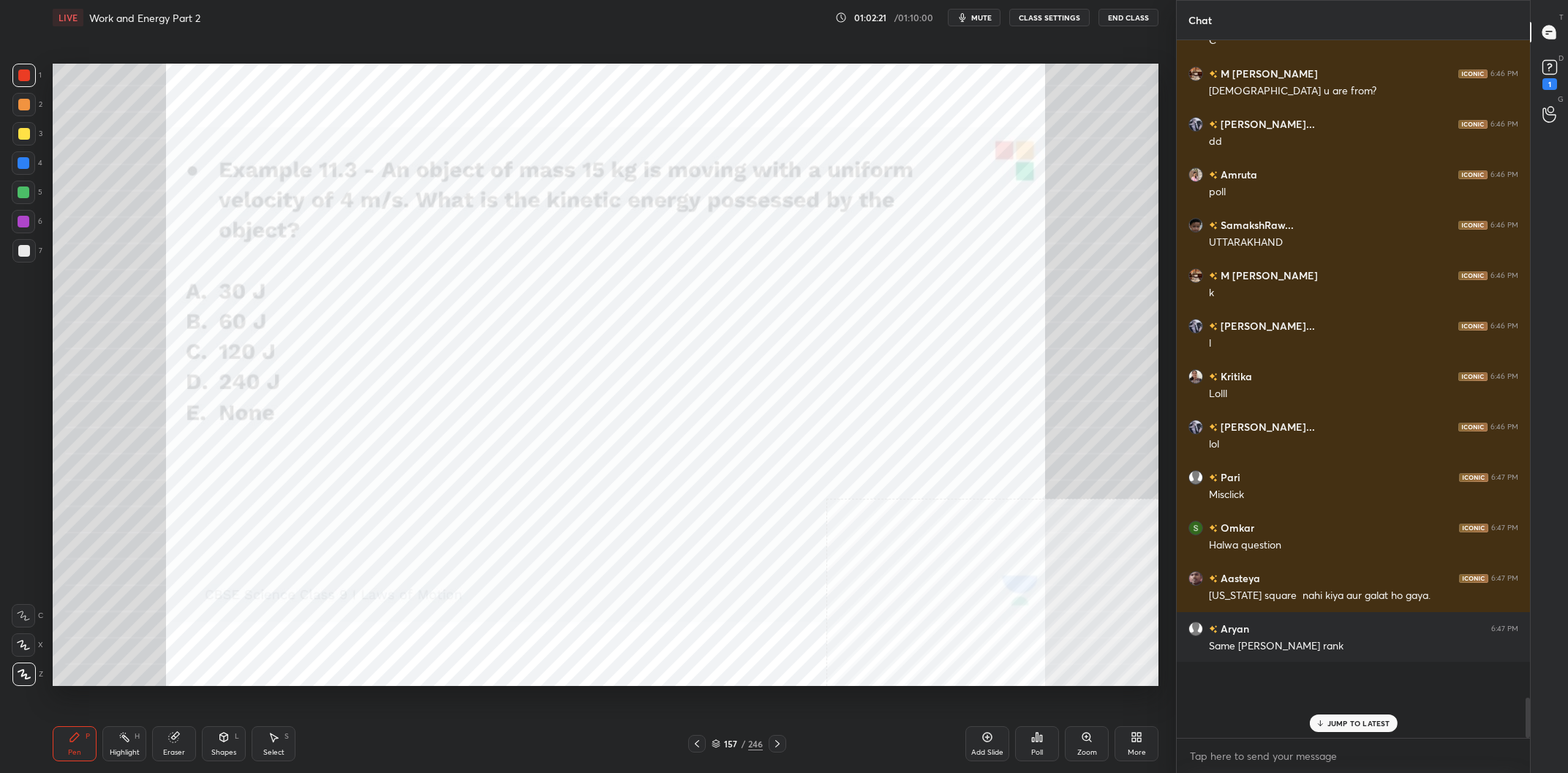
click at [120, 747] on div "Highlight H" at bounding box center [124, 743] width 44 height 35
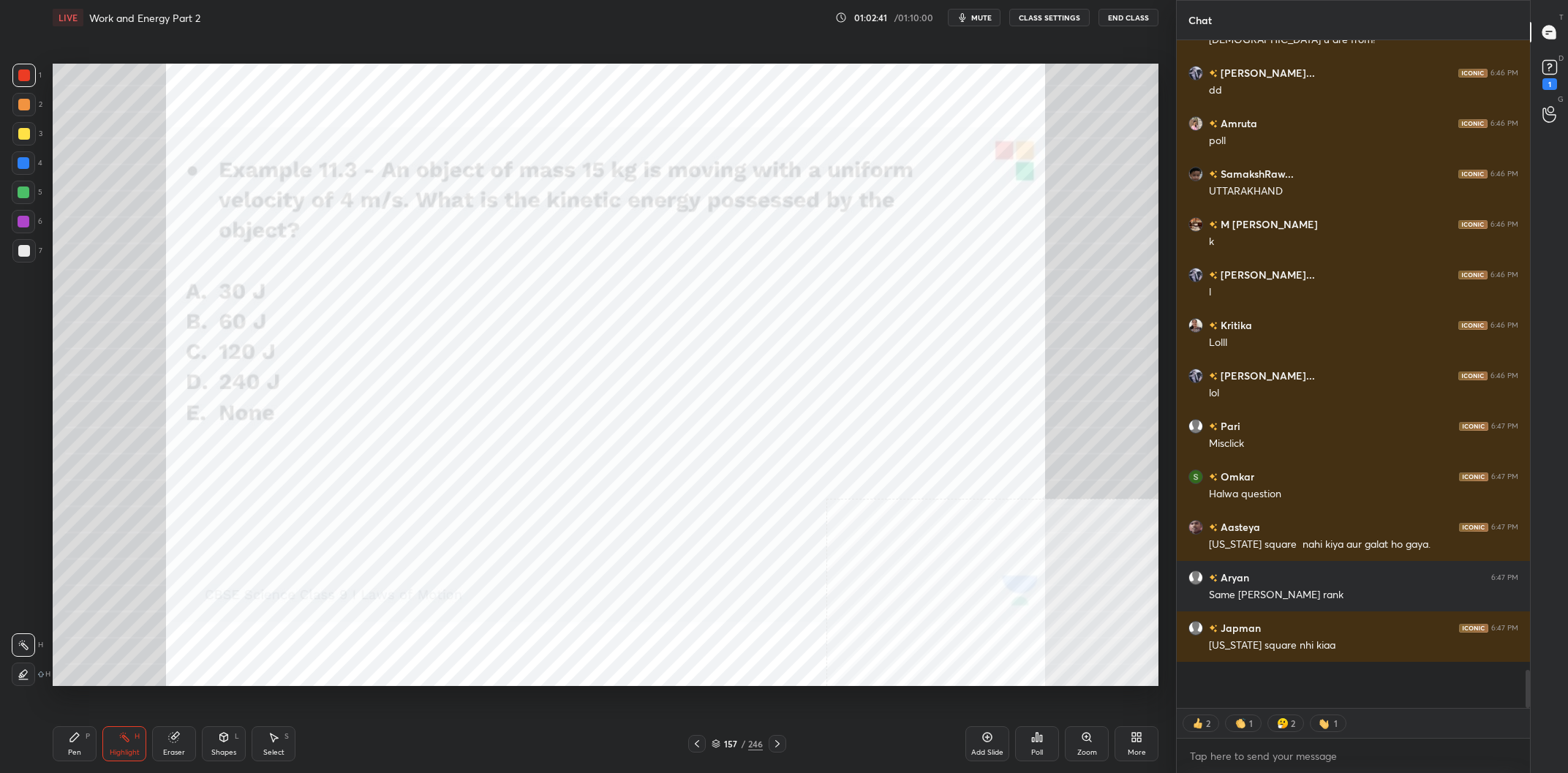
click at [737, 747] on div "157" at bounding box center [730, 744] width 15 height 9
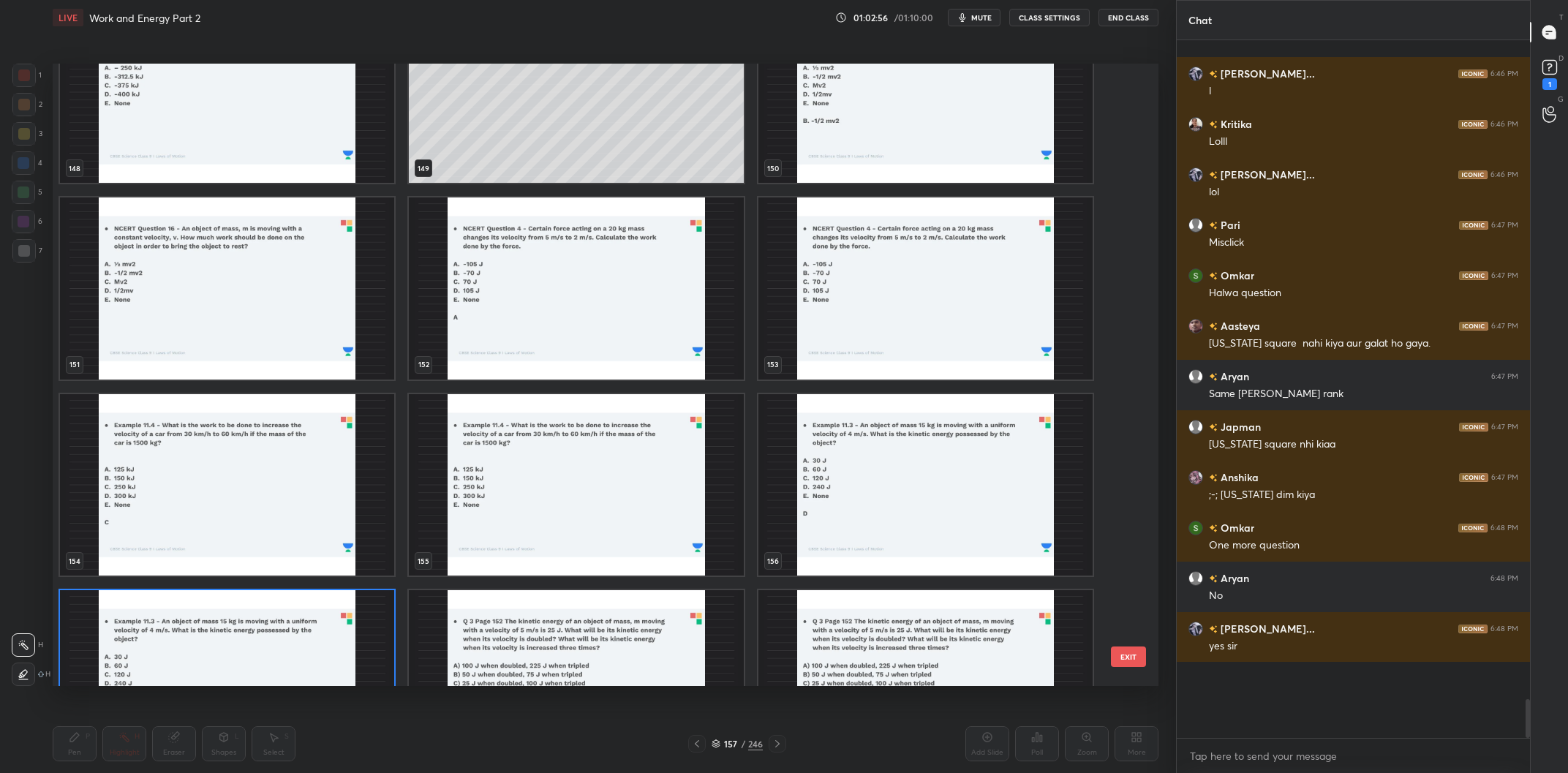
scroll to position [10569, 0]
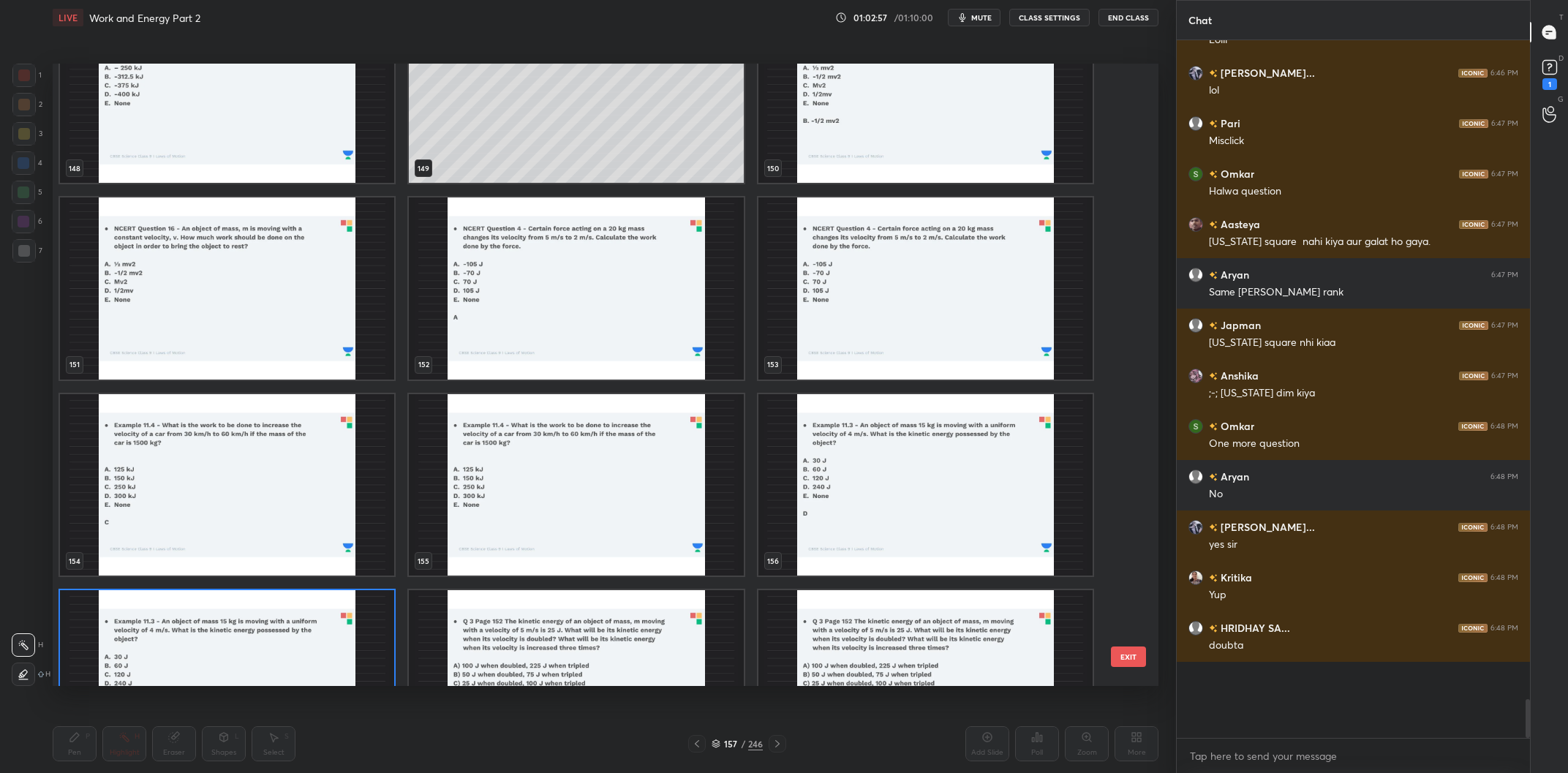
click at [894, 262] on img "grid" at bounding box center [926, 289] width 334 height 183
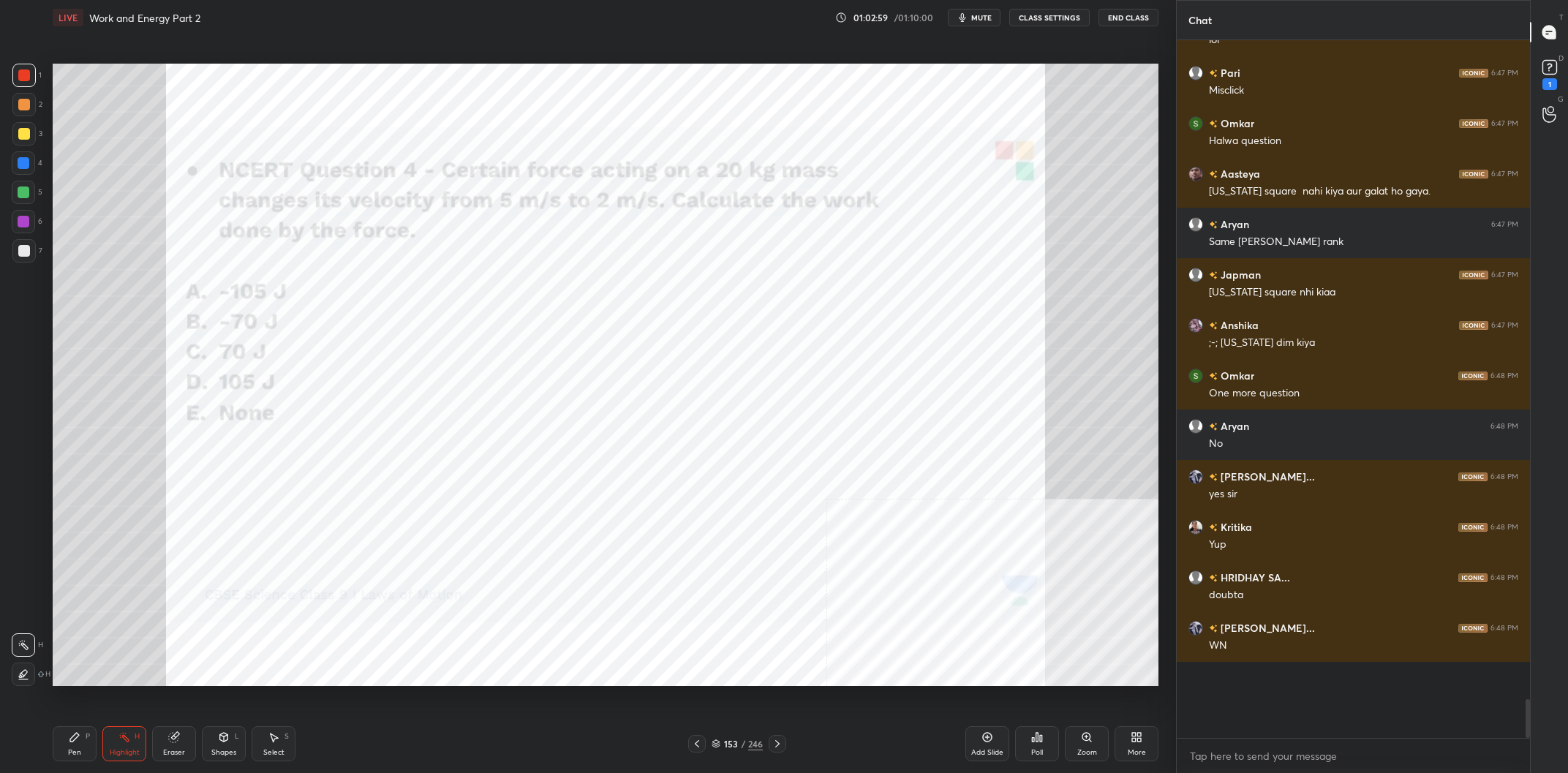
scroll to position [10720, 0]
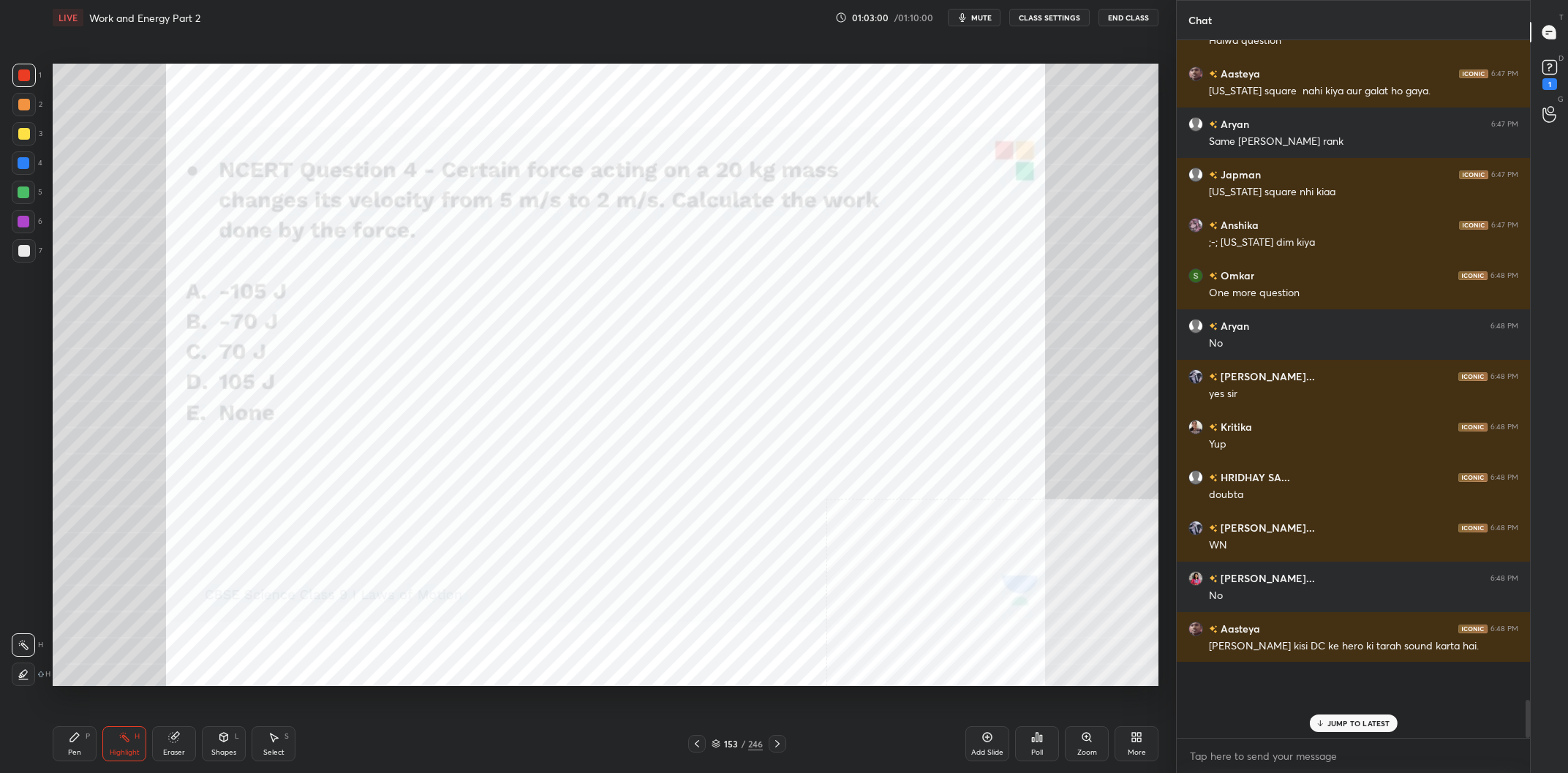
click at [1547, 74] on rect at bounding box center [1549, 67] width 14 height 14
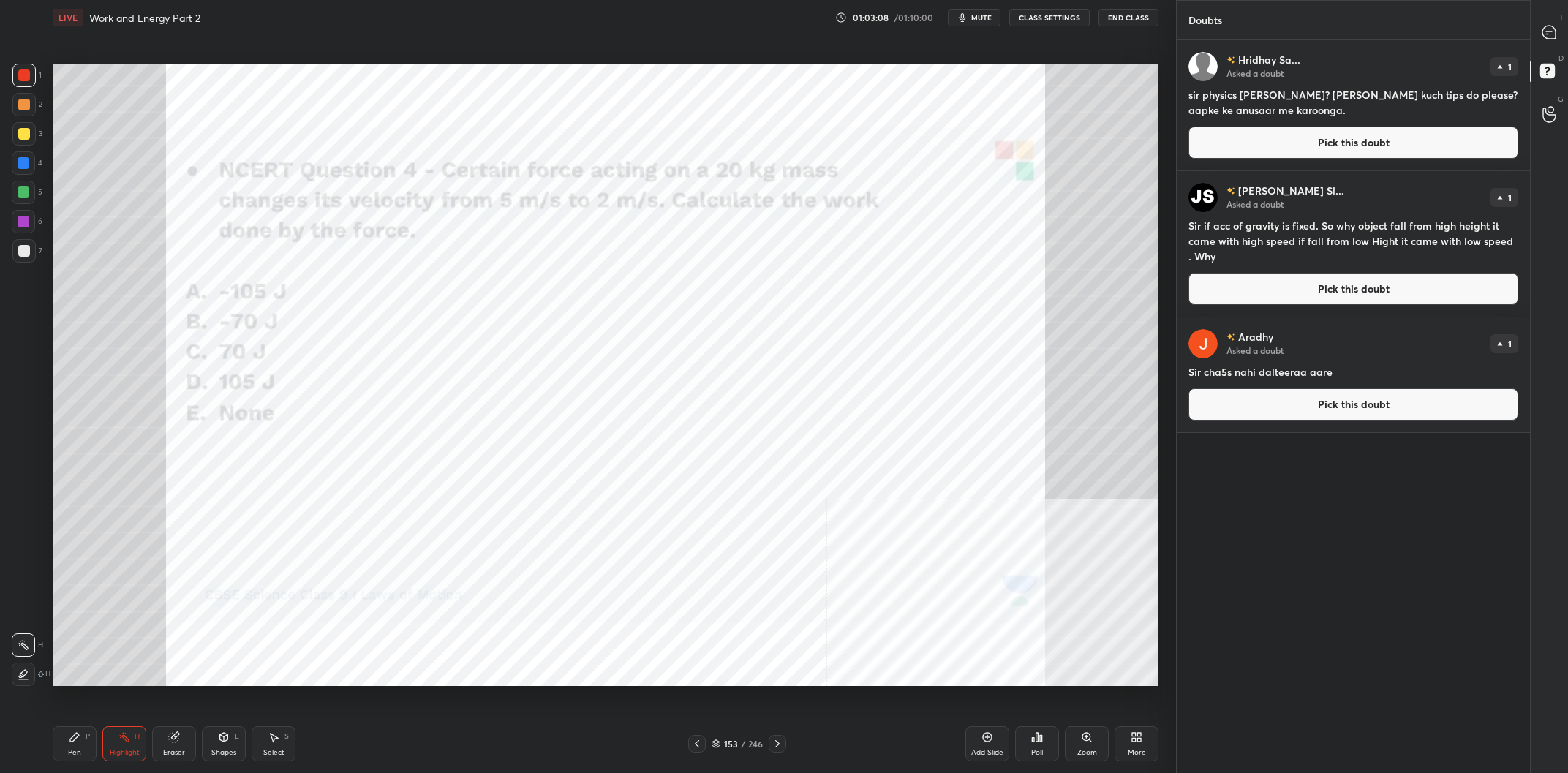
click at [967, 750] on div "Add Slide" at bounding box center [987, 743] width 44 height 35
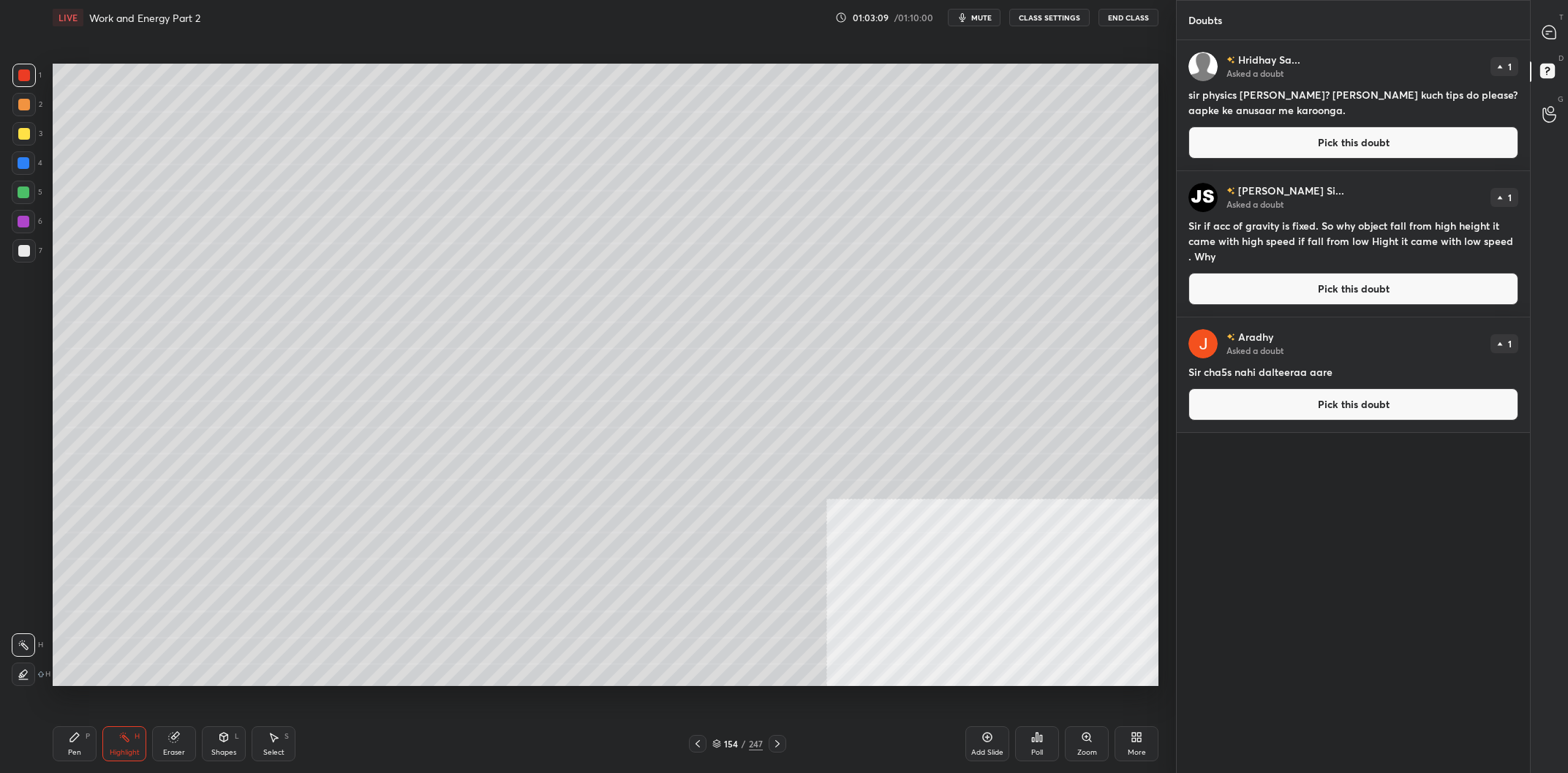
click at [1379, 140] on button "Pick this doubt" at bounding box center [1353, 142] width 330 height 32
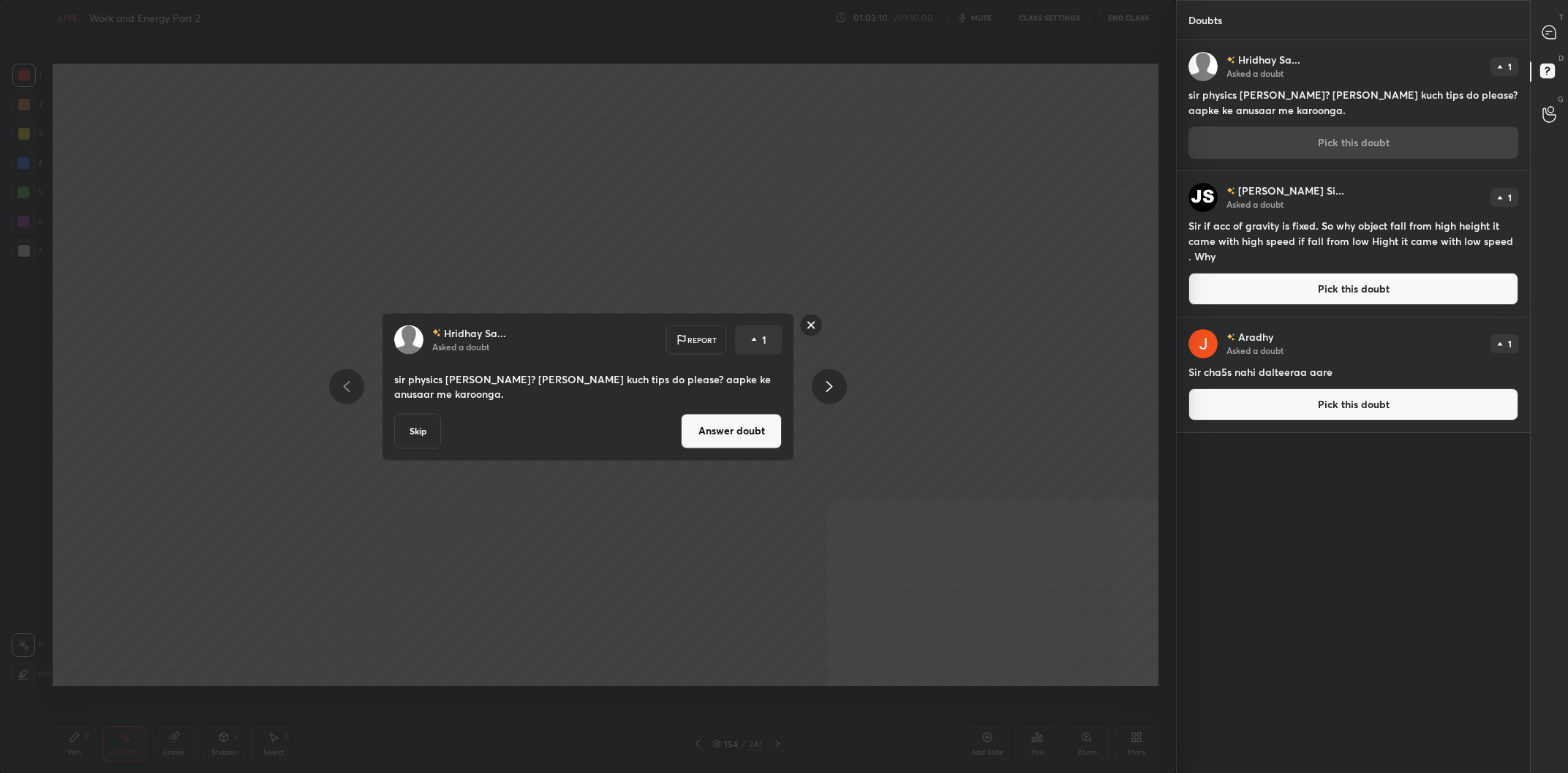
click at [756, 450] on div "Hridhay Sa... Asked a doubt Report 1 sir physics kaisa padhna? sir aap kuch tip…" at bounding box center [589, 386] width 413 height 148
click at [766, 430] on button "Answer doubt" at bounding box center [731, 430] width 101 height 35
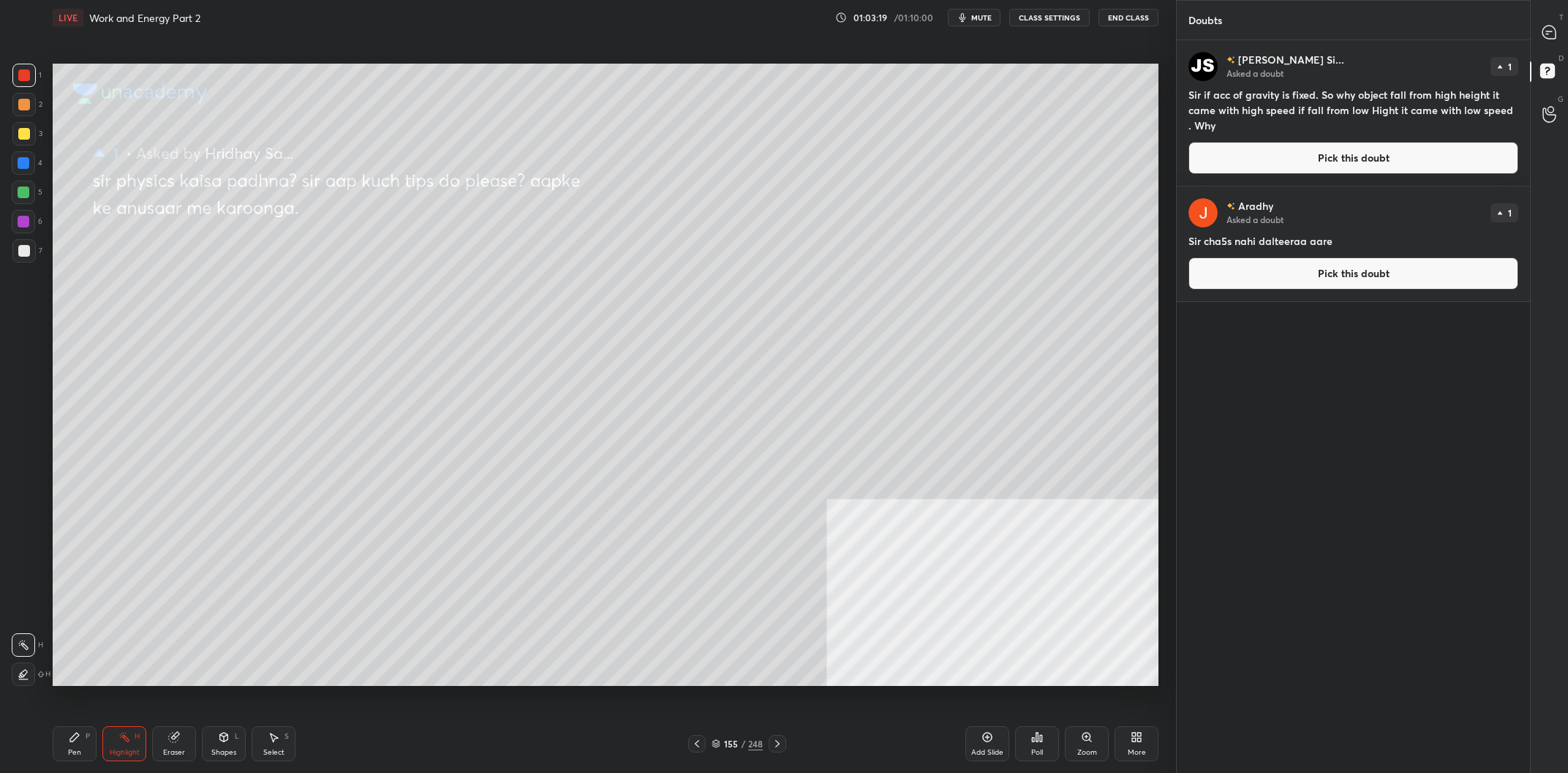
click at [20, 138] on div at bounding box center [24, 134] width 12 height 12
click at [15, 142] on div at bounding box center [24, 133] width 23 height 23
click at [49, 749] on div "LIVE Work and Energy Part 2 01:03:20 / 01:10:00 mute CLASS SETTINGS End Class S…" at bounding box center [606, 386] width 1118 height 773
click at [76, 744] on div "Pen P" at bounding box center [74, 743] width 44 height 35
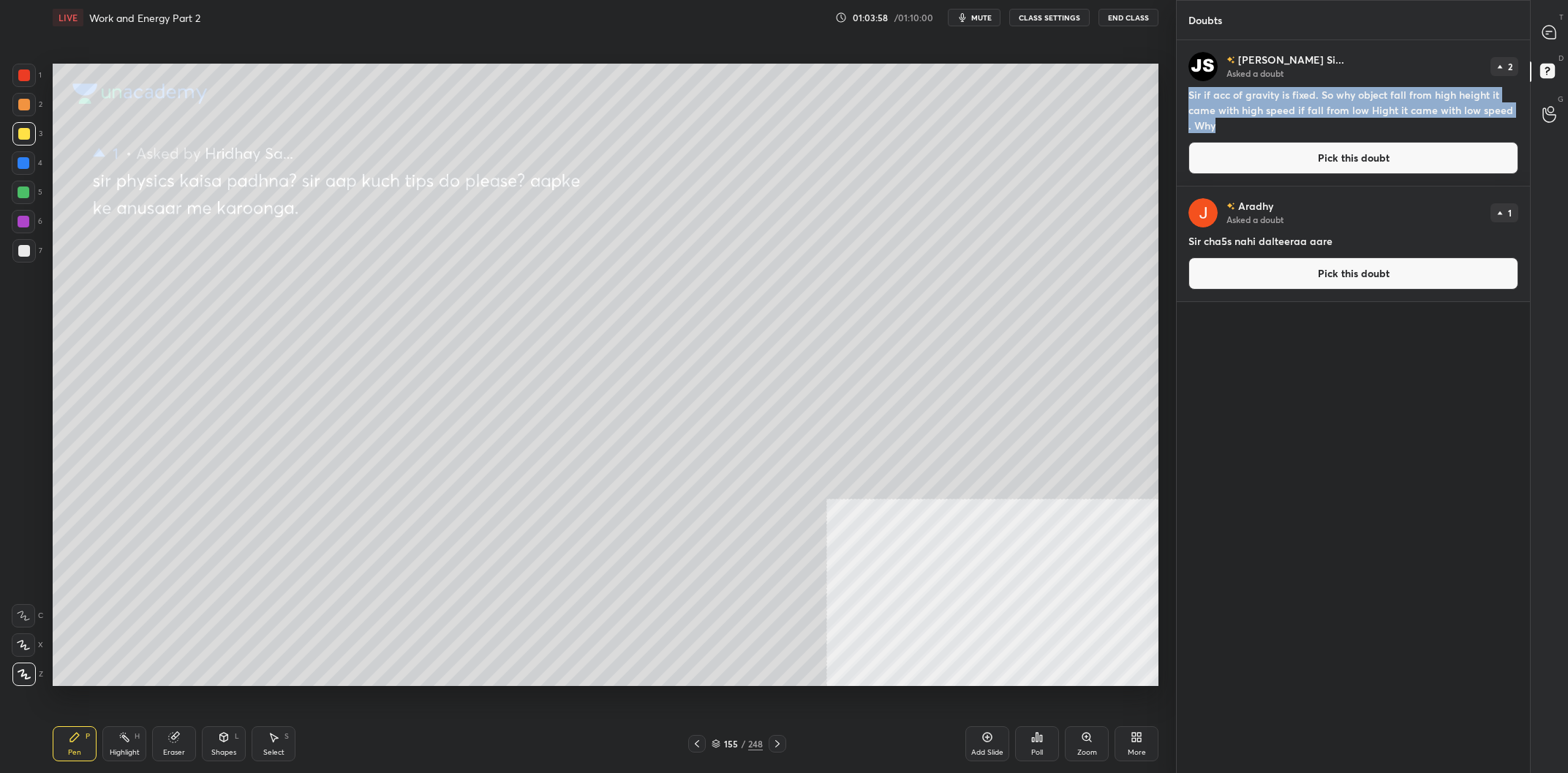
drag, startPoint x: 1369, startPoint y: 125, endPoint x: 1181, endPoint y: 97, distance: 190.1
click at [1181, 97] on div "Jasnoor Si... Asked a doubt 2 Sir if acc of gravity is fixed. So why object fal…" at bounding box center [1354, 113] width 353 height 146
copy h4 "Sir if acc of gravity is fixed. So why object fall from high height it came wit…"
click at [1304, 276] on button "Pick this doubt" at bounding box center [1353, 274] width 330 height 32
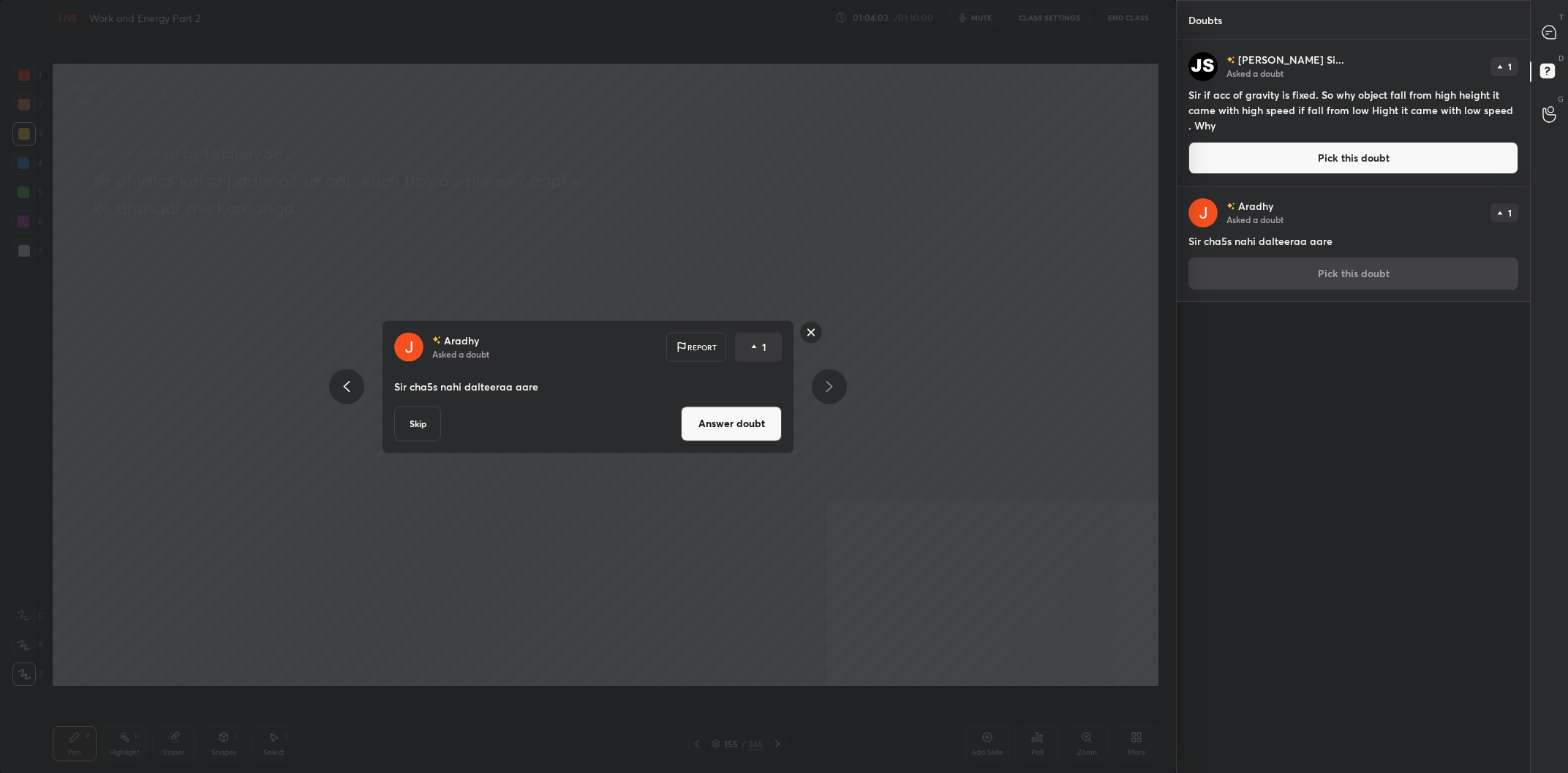
click at [723, 429] on button "Answer doubt" at bounding box center [731, 423] width 101 height 35
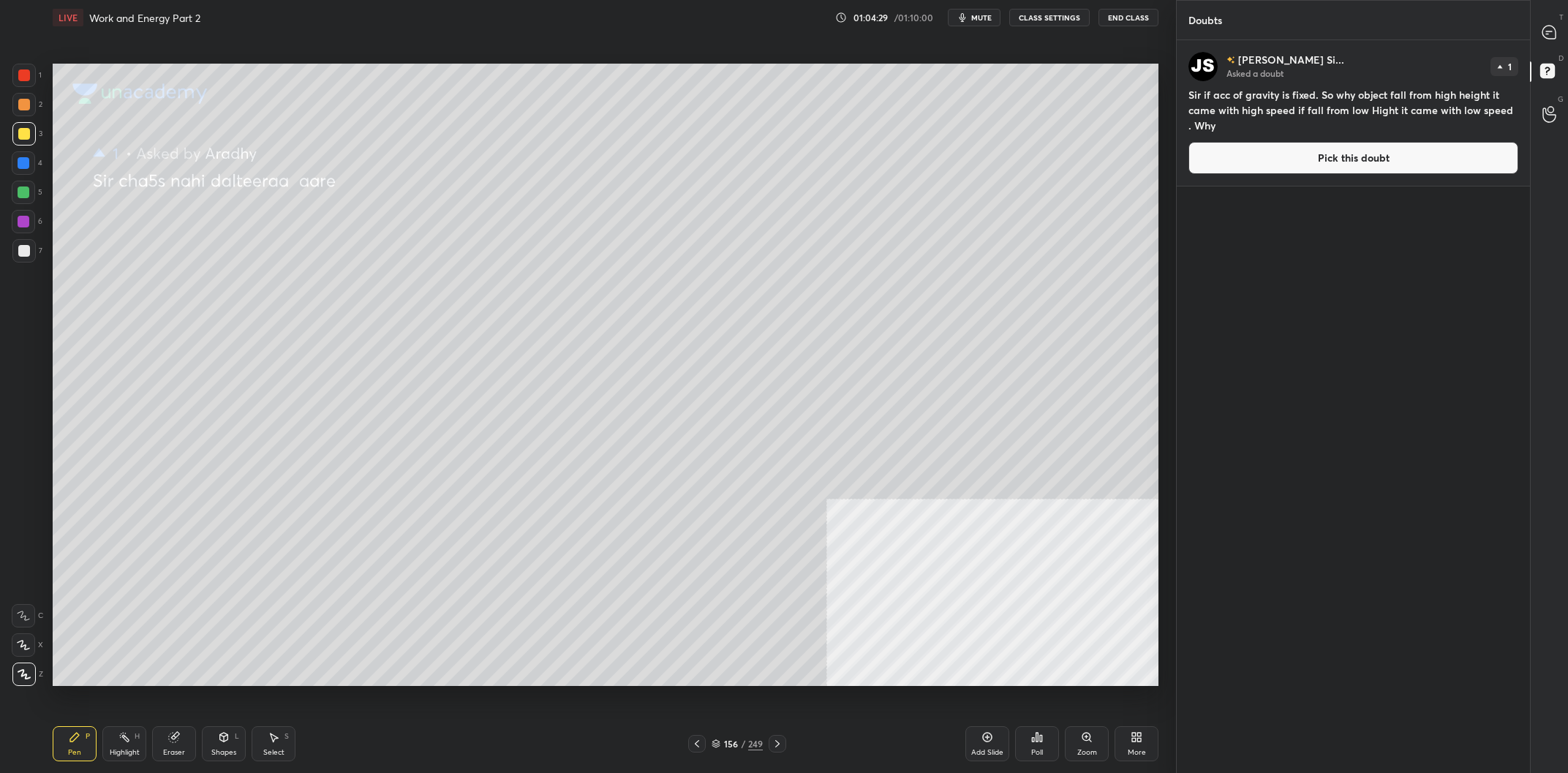
click at [1330, 150] on button "Pick this doubt" at bounding box center [1353, 158] width 330 height 32
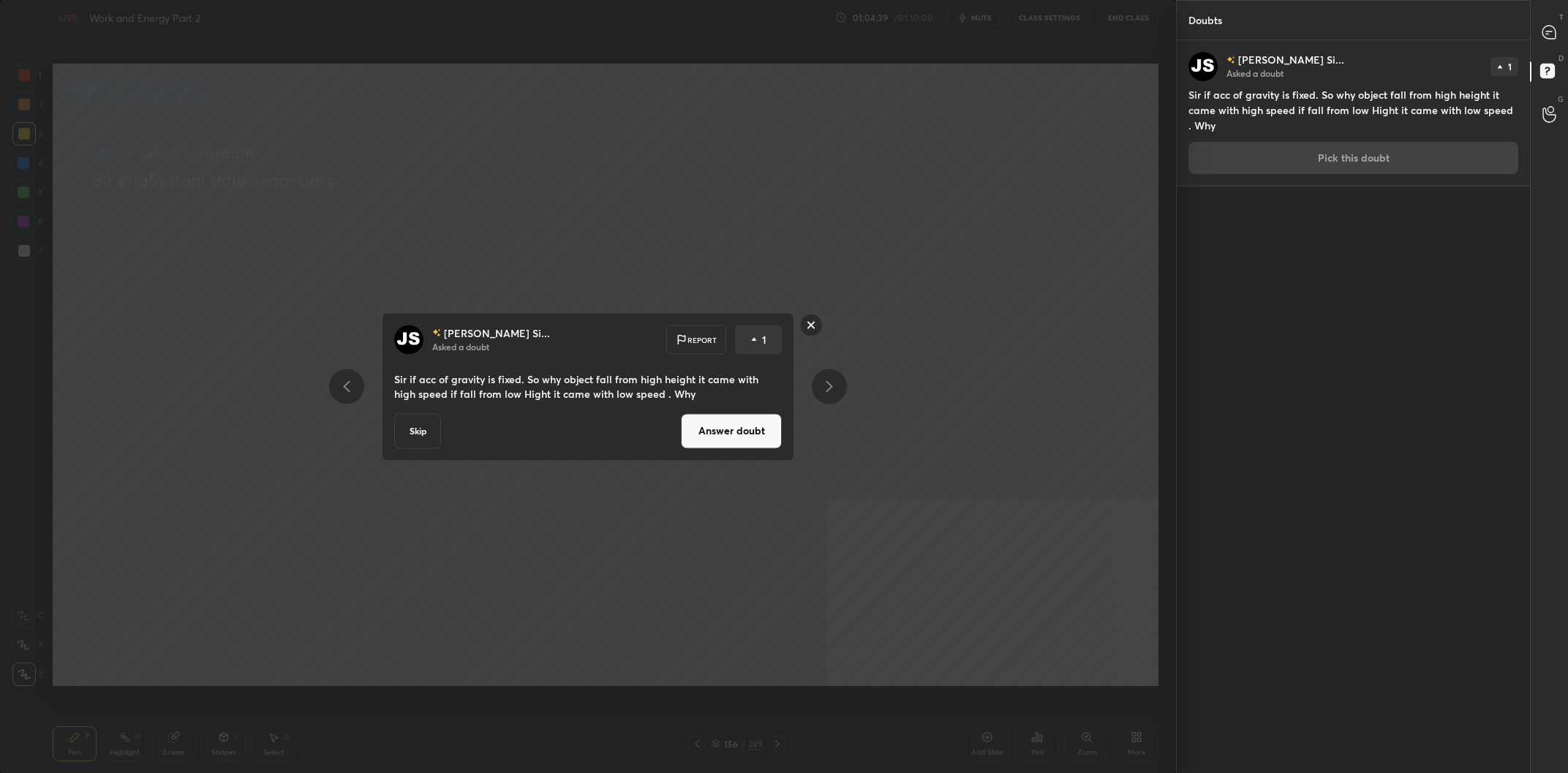
click at [728, 435] on button "Answer doubt" at bounding box center [731, 430] width 101 height 35
click at [728, 435] on div "Jasnoor Si... Asked a doubt Report 1 Sir if acc of gravity is fixed. So why obj…" at bounding box center [588, 386] width 1176 height 773
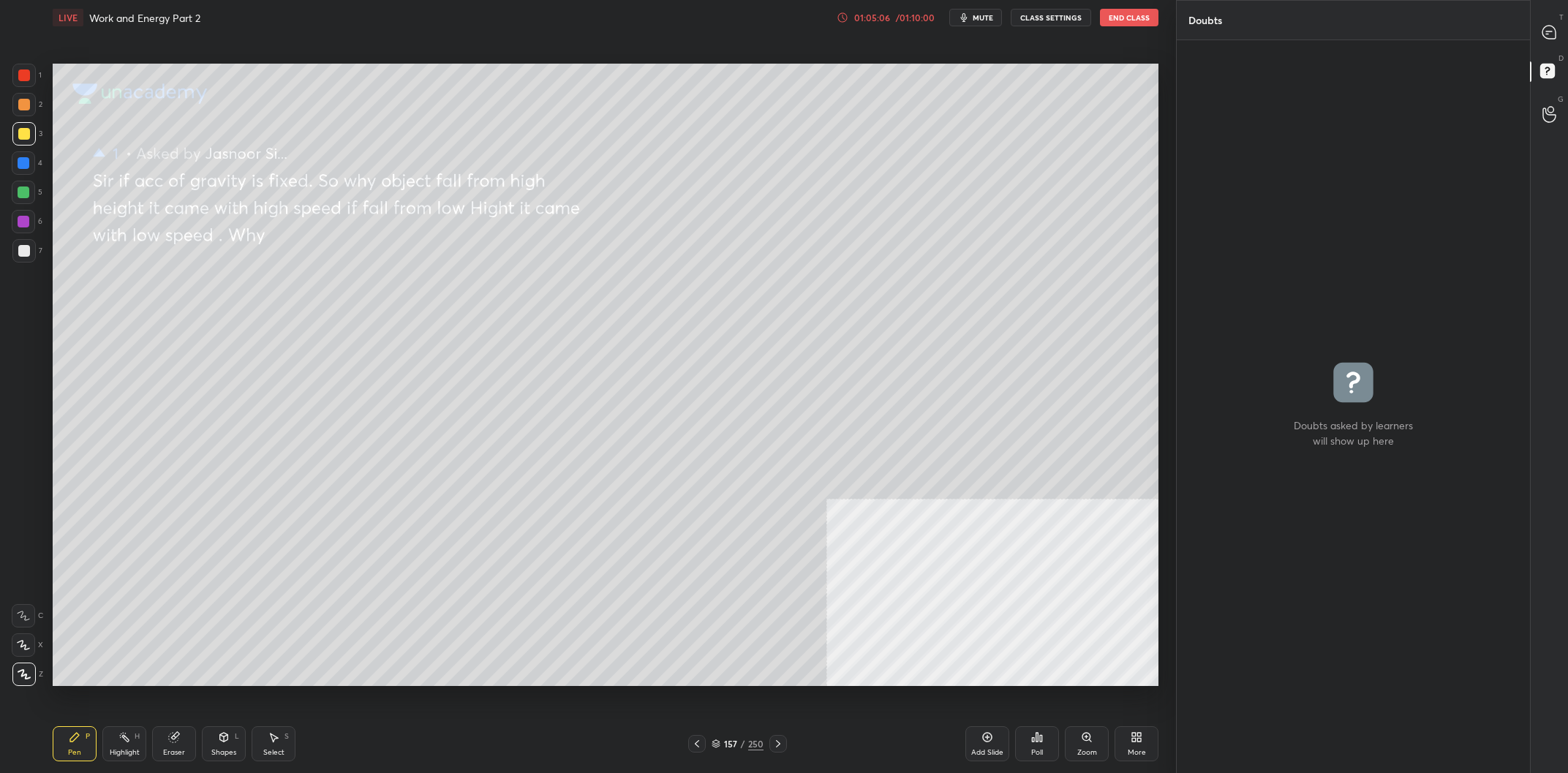
click at [44, 119] on div "1 2 3 4 5 6 7 C X Z C X Z E E Erase all H H" at bounding box center [23, 375] width 47 height 623
click at [33, 123] on div "3" at bounding box center [27, 133] width 30 height 23
click at [26, 131] on div at bounding box center [24, 134] width 12 height 12
click at [23, 156] on div at bounding box center [23, 162] width 23 height 23
click at [13, 129] on div at bounding box center [24, 133] width 23 height 23
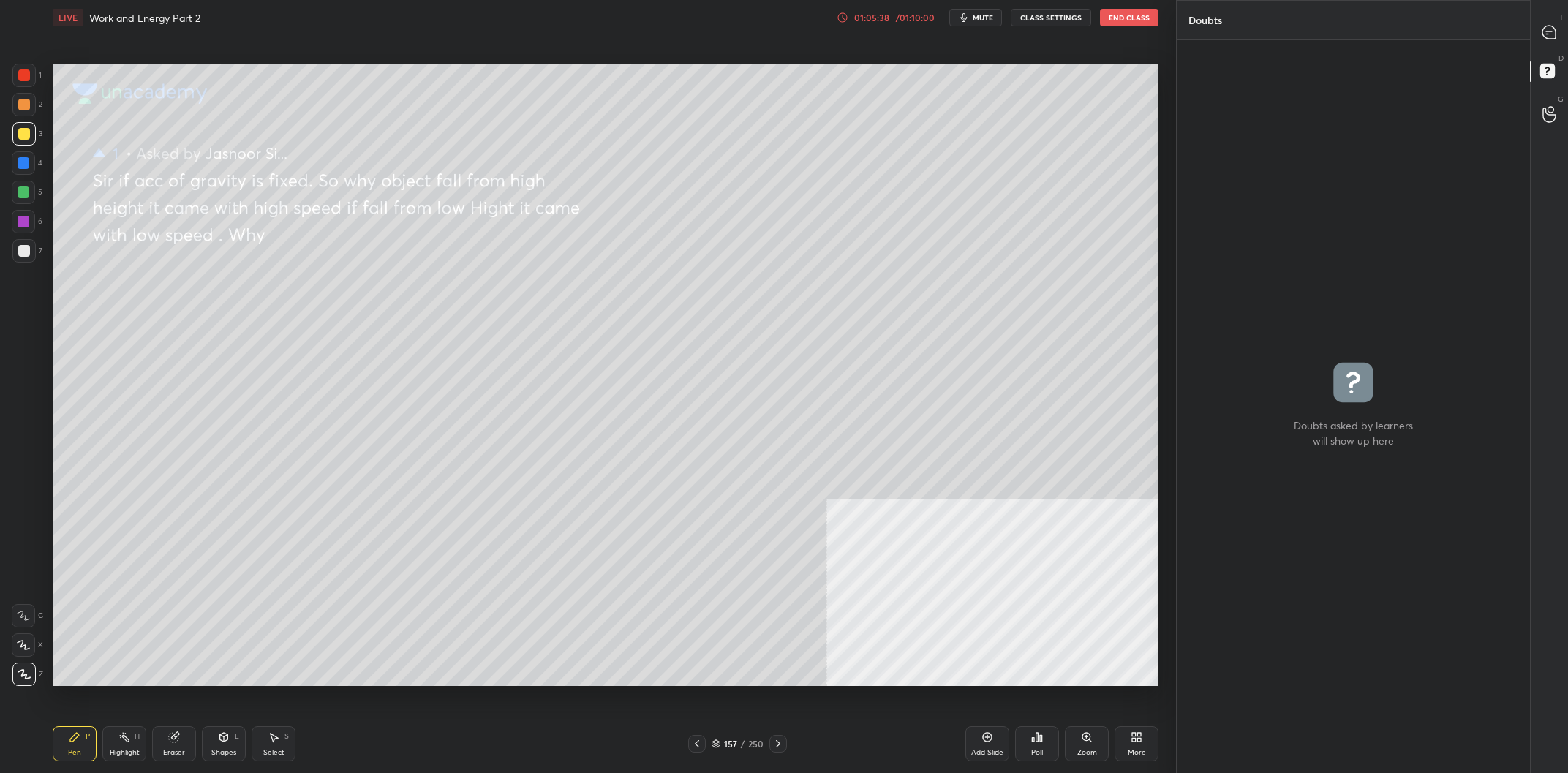
click at [14, 217] on div at bounding box center [23, 221] width 23 height 23
click at [25, 253] on div at bounding box center [24, 251] width 12 height 12
click at [23, 250] on div at bounding box center [24, 251] width 12 height 12
click at [21, 167] on div at bounding box center [24, 163] width 12 height 12
click at [25, 74] on div at bounding box center [24, 75] width 12 height 12
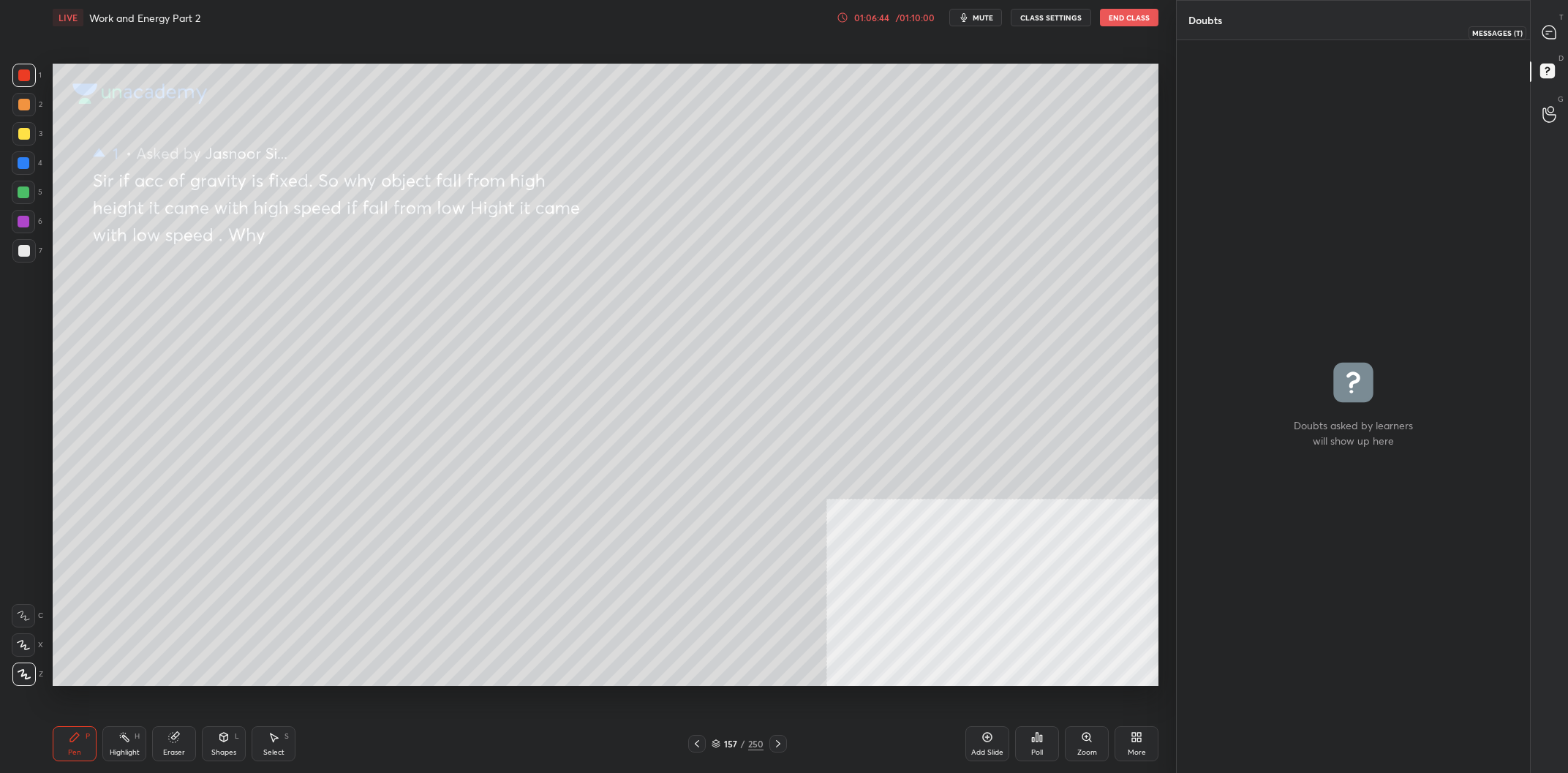
click at [1536, 28] on div at bounding box center [1550, 32] width 29 height 26
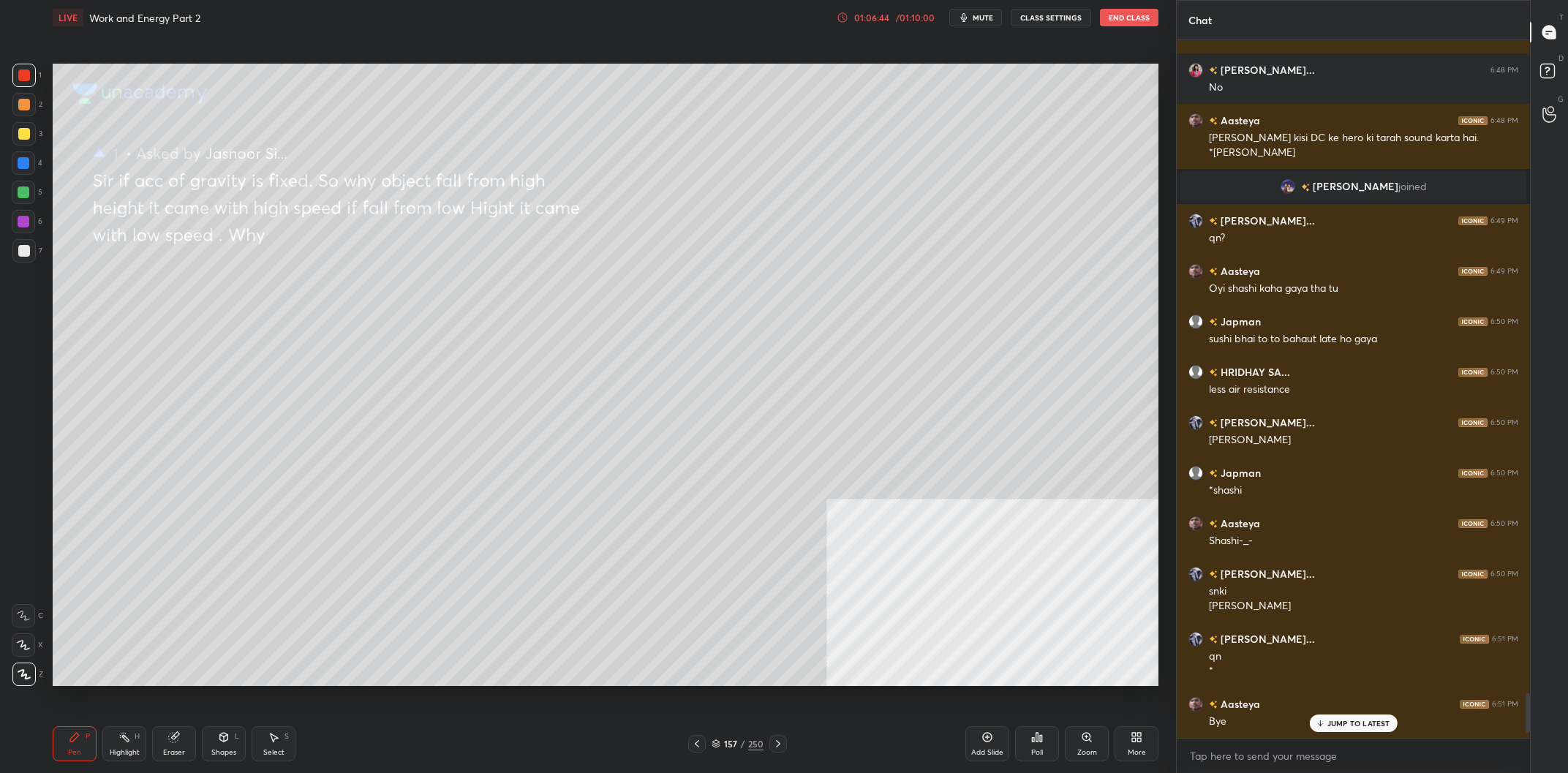
scroll to position [698, 353]
click at [1542, 72] on rect at bounding box center [1548, 71] width 14 height 14
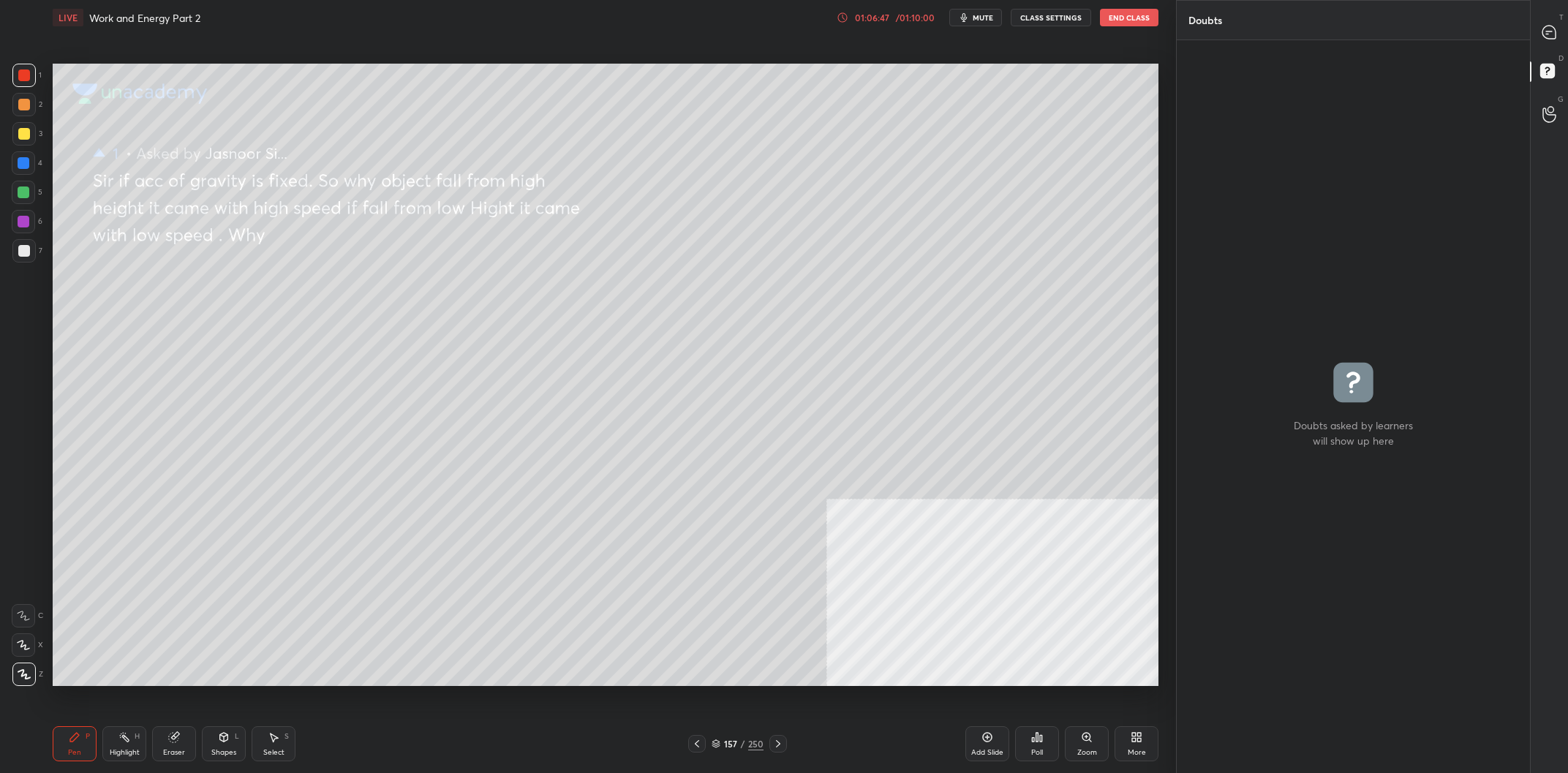
click at [1530, 31] on div "Doubts" at bounding box center [1354, 20] width 353 height 39
click at [1548, 28] on icon at bounding box center [1548, 32] width 13 height 13
type textarea "x"
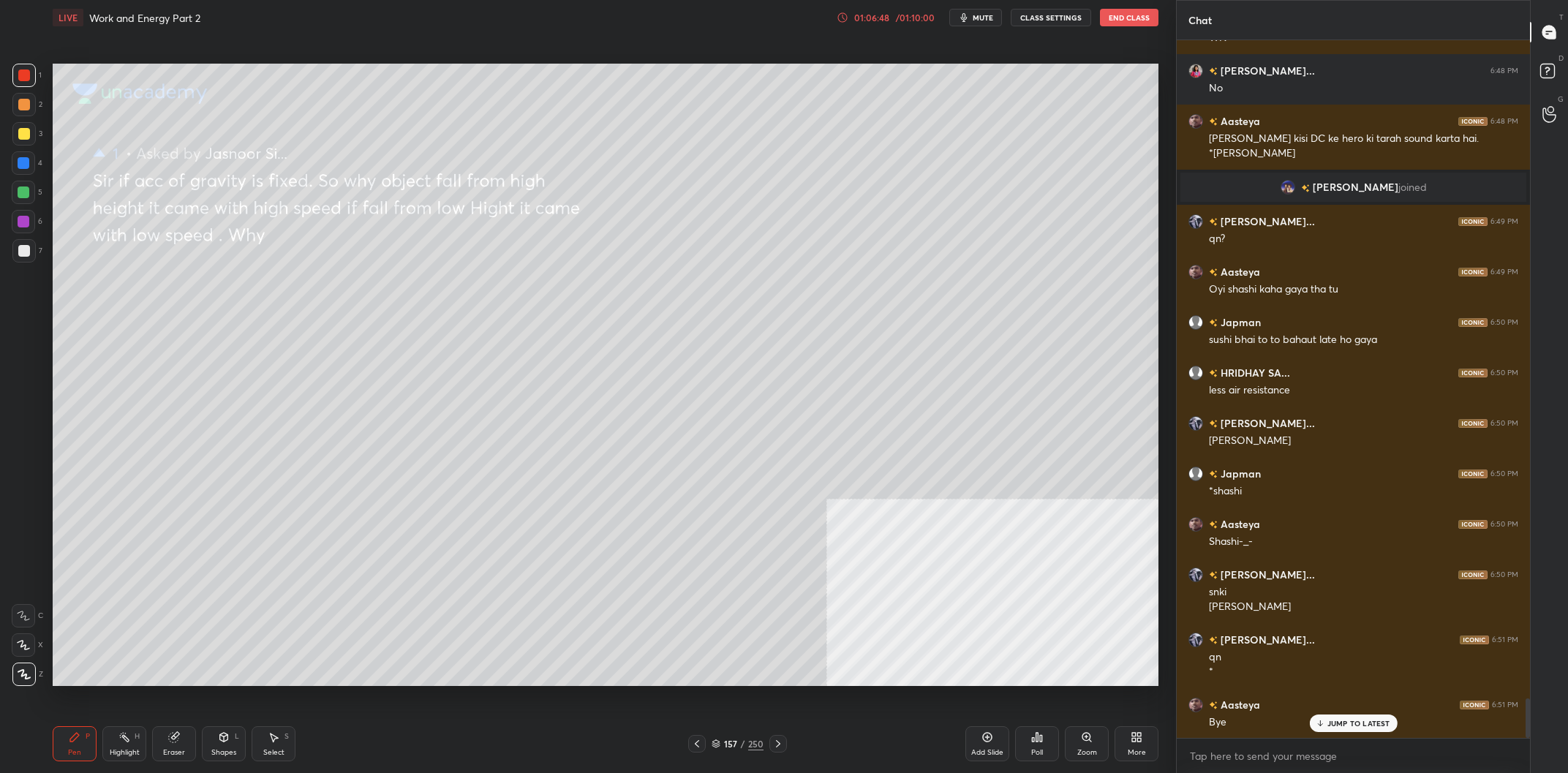
drag, startPoint x: 1008, startPoint y: 749, endPoint x: 1019, endPoint y: 747, distance: 11.2
click at [1011, 747] on div "Add Slide Poll Zoom More" at bounding box center [1062, 744] width 193 height 82
click at [993, 755] on div "Add Slide" at bounding box center [988, 753] width 32 height 8
click at [749, 748] on div "158 / 251" at bounding box center [737, 743] width 49 height 13
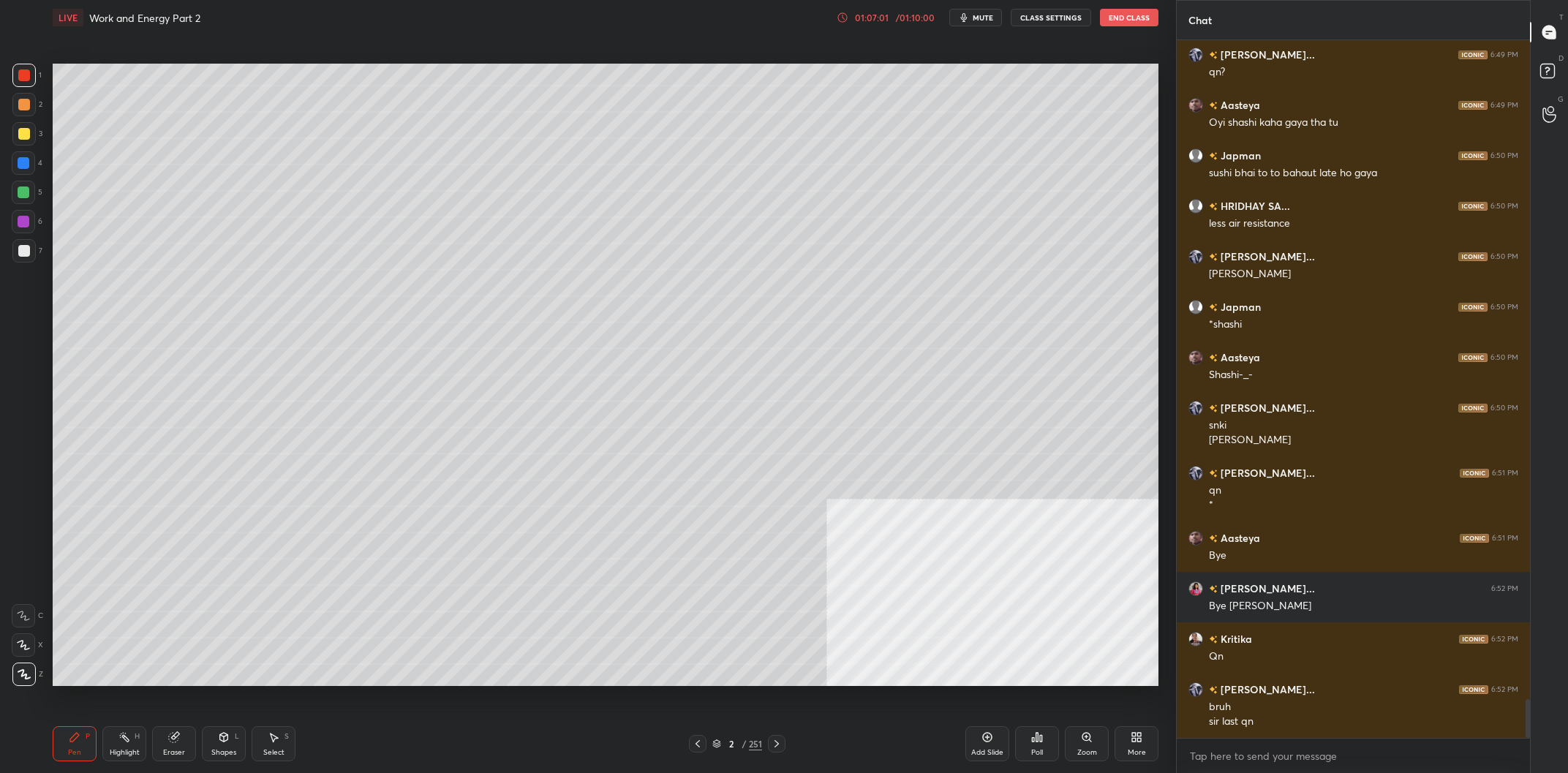
scroll to position [11810, 0]
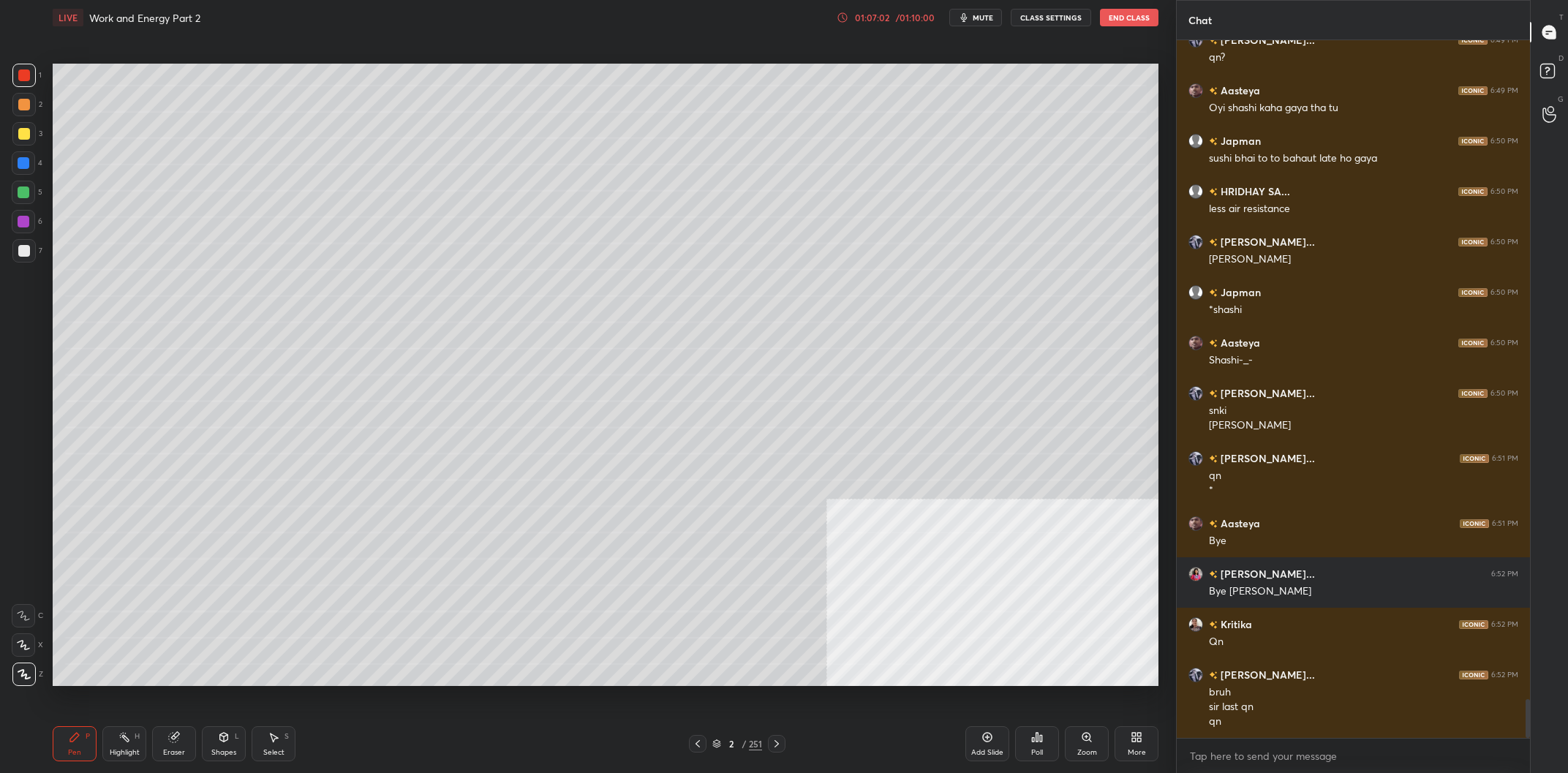
click at [1030, 736] on div "Poll" at bounding box center [1037, 743] width 44 height 35
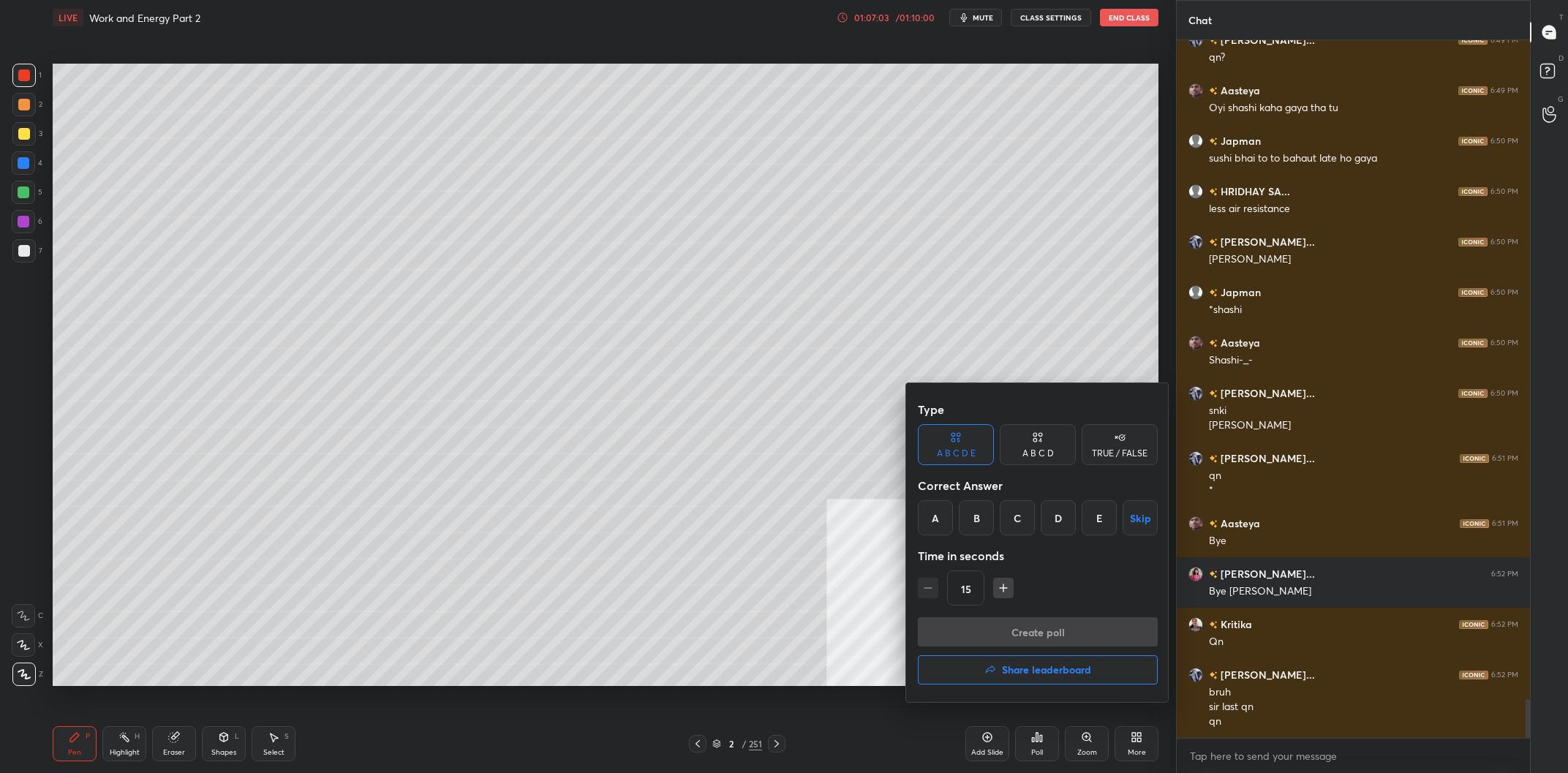
click at [1050, 671] on h4 "Share leaderboard" at bounding box center [1047, 670] width 90 height 10
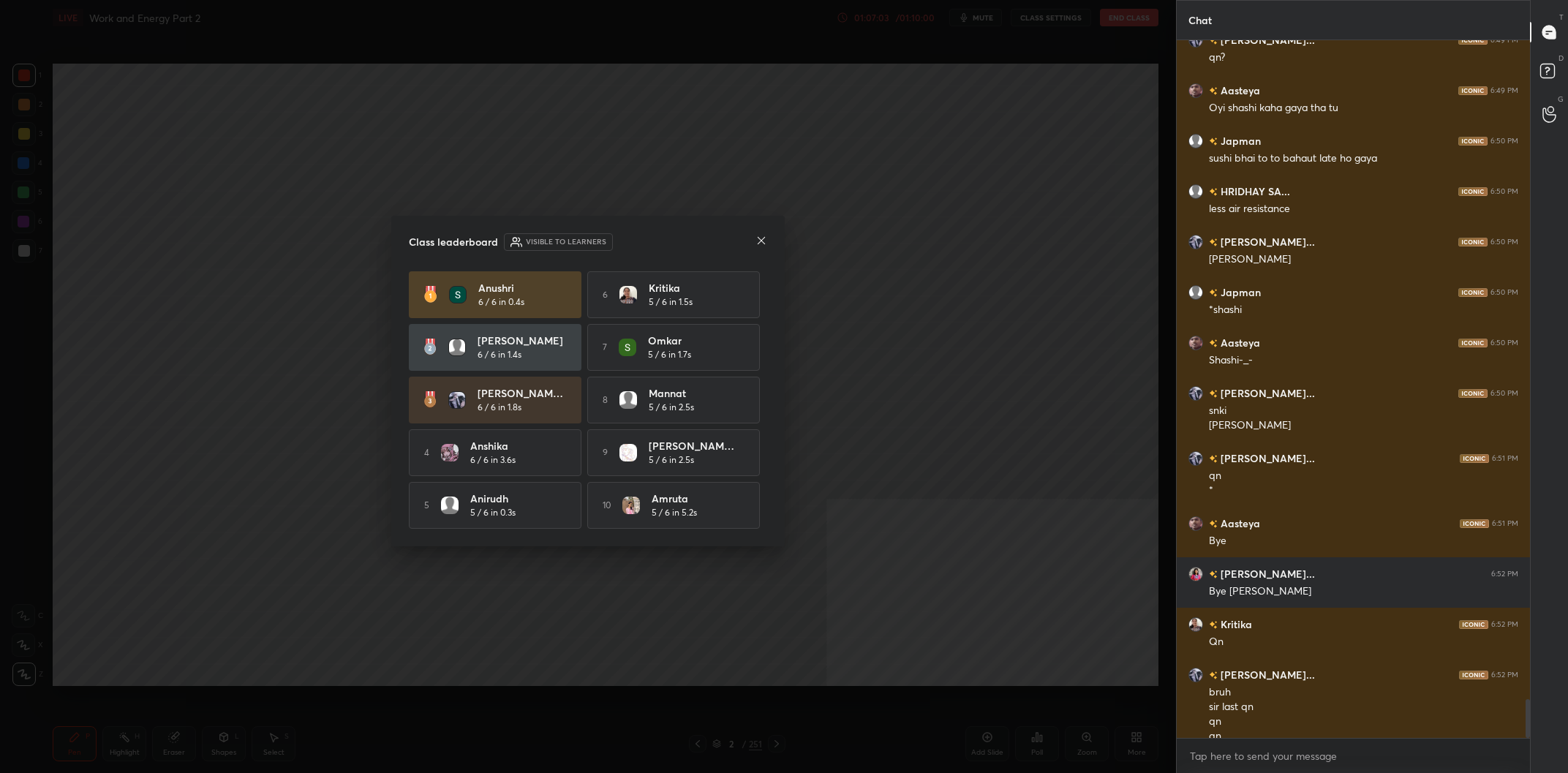
scroll to position [11825, 0]
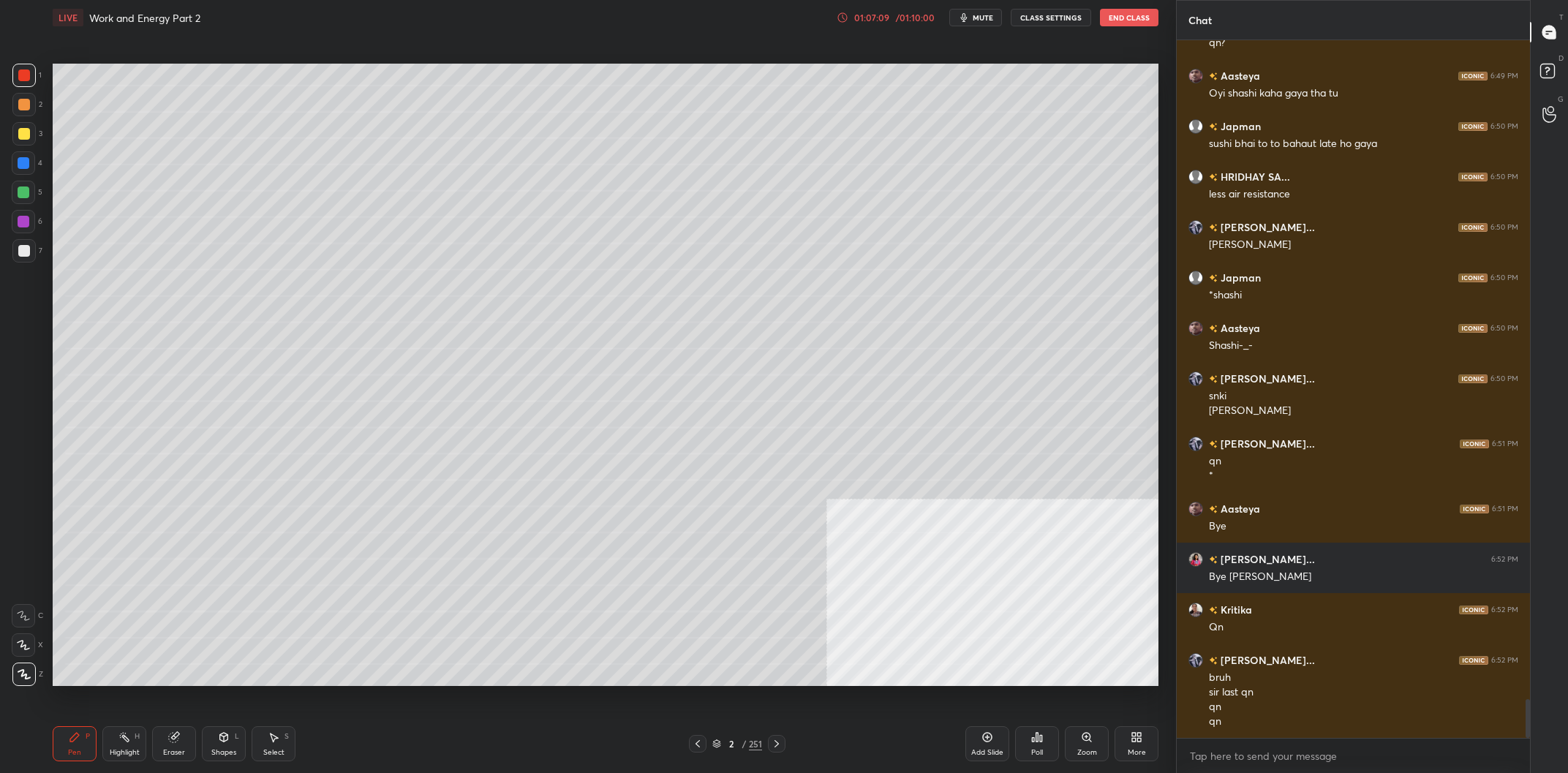
click at [1036, 729] on div "Poll" at bounding box center [1037, 743] width 44 height 35
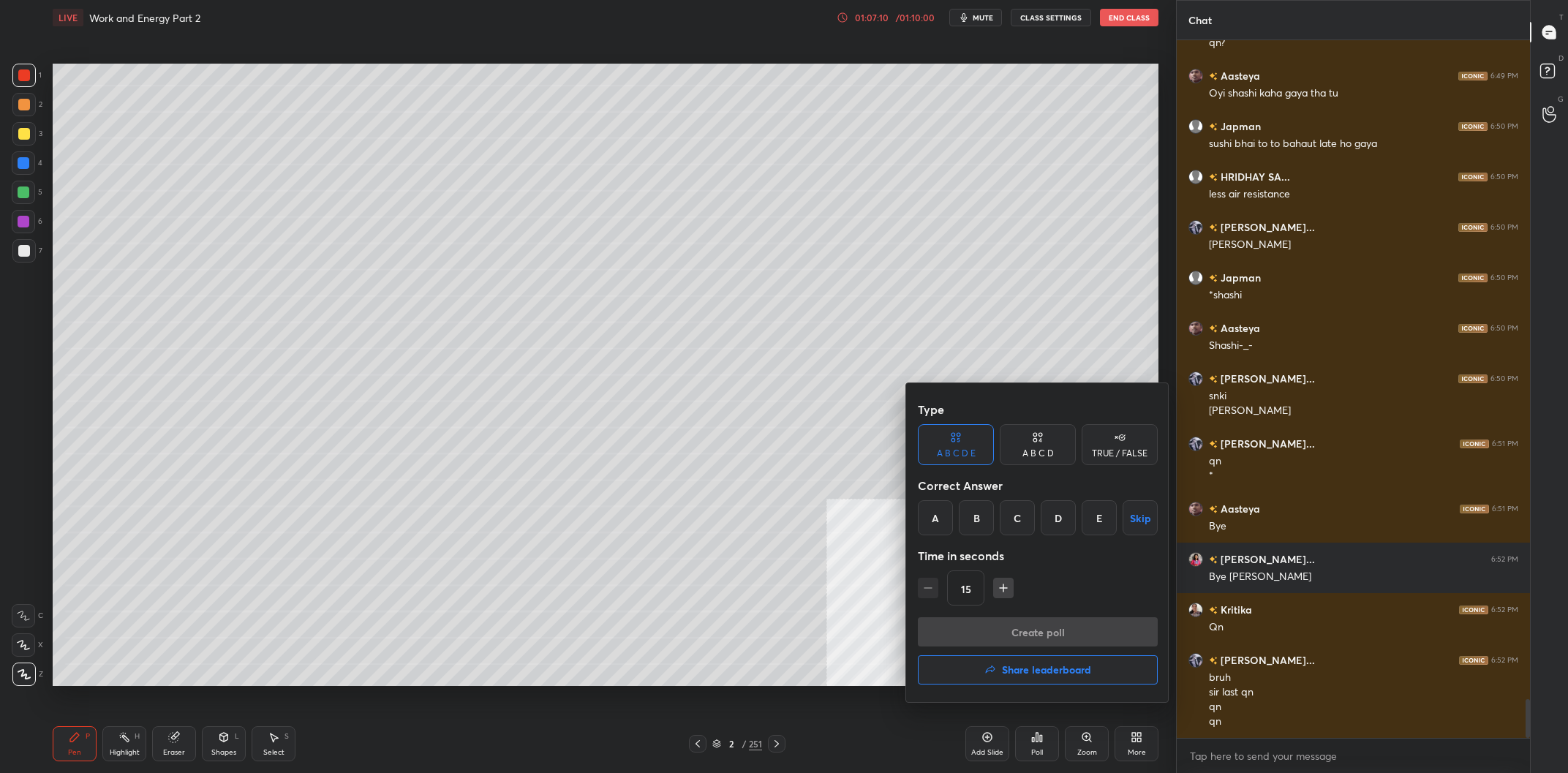
click at [1042, 649] on div "Create poll Share leaderboard" at bounding box center [1037, 654] width 240 height 73
click at [1024, 671] on h4 "Share leaderboard" at bounding box center [1047, 670] width 90 height 10
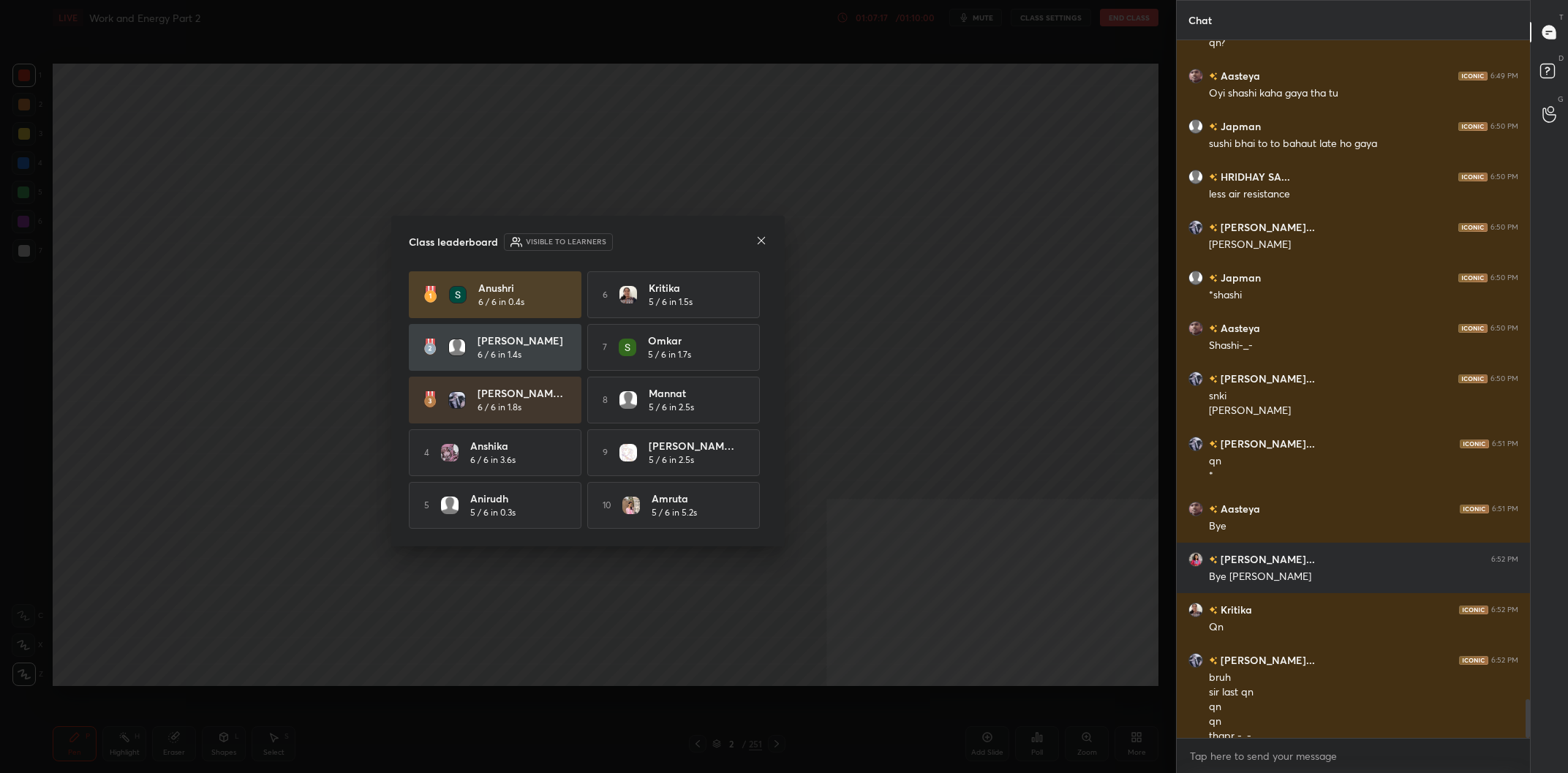
scroll to position [11839, 0]
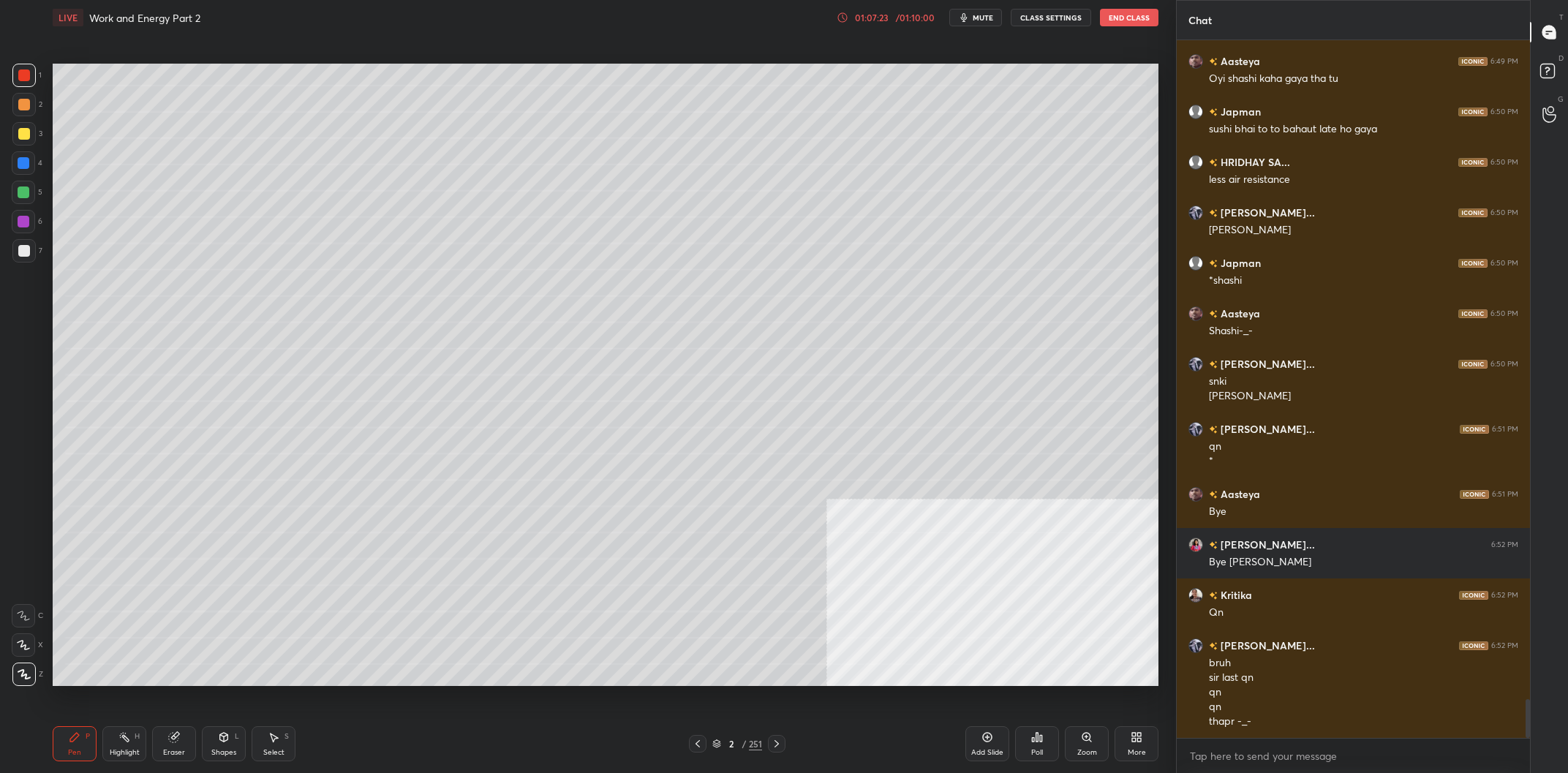
click at [700, 744] on icon at bounding box center [698, 744] width 12 height 12
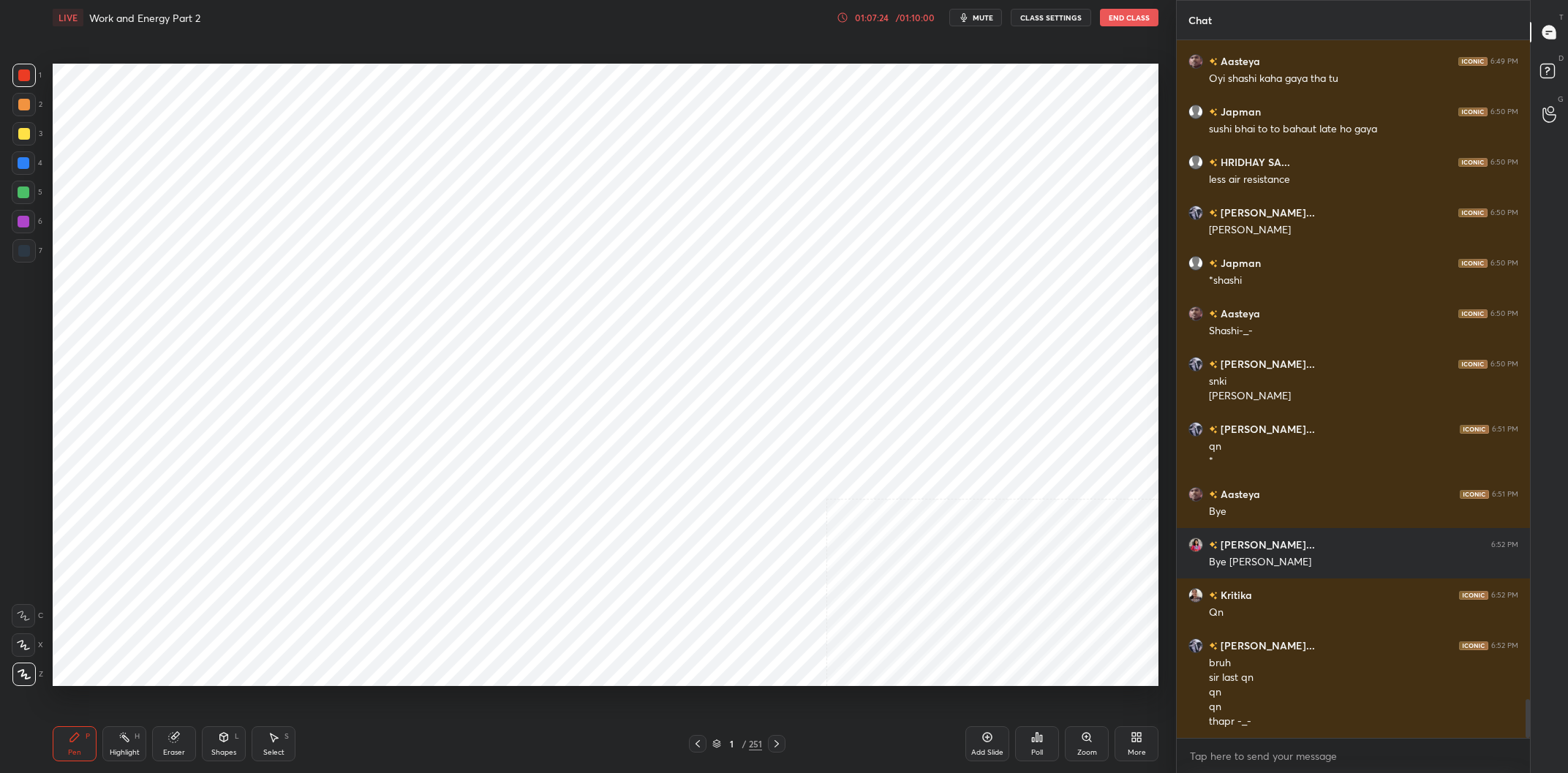
click at [700, 743] on icon at bounding box center [698, 744] width 12 height 12
click at [735, 748] on div "1" at bounding box center [731, 744] width 15 height 9
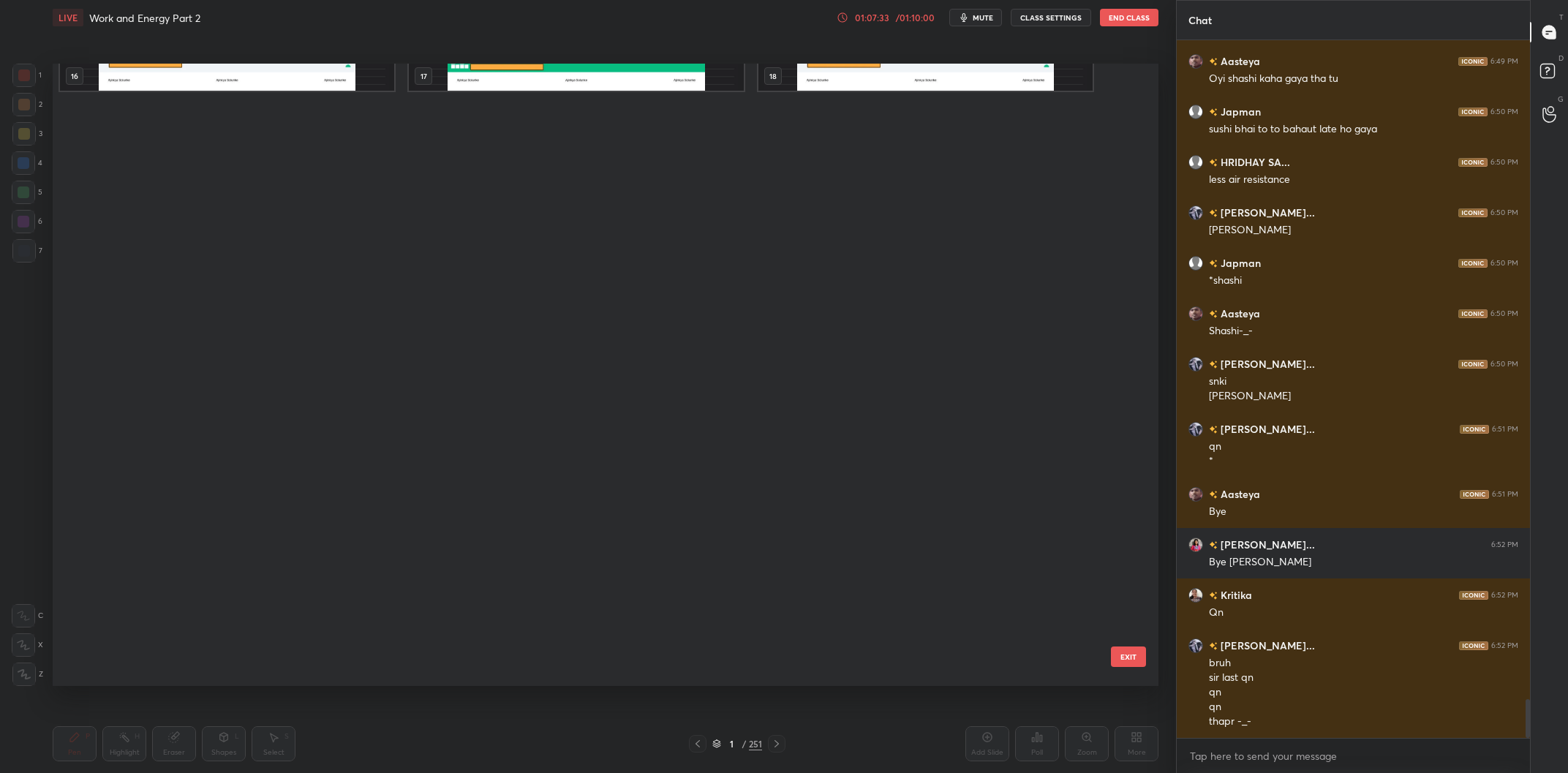
scroll to position [0, 0]
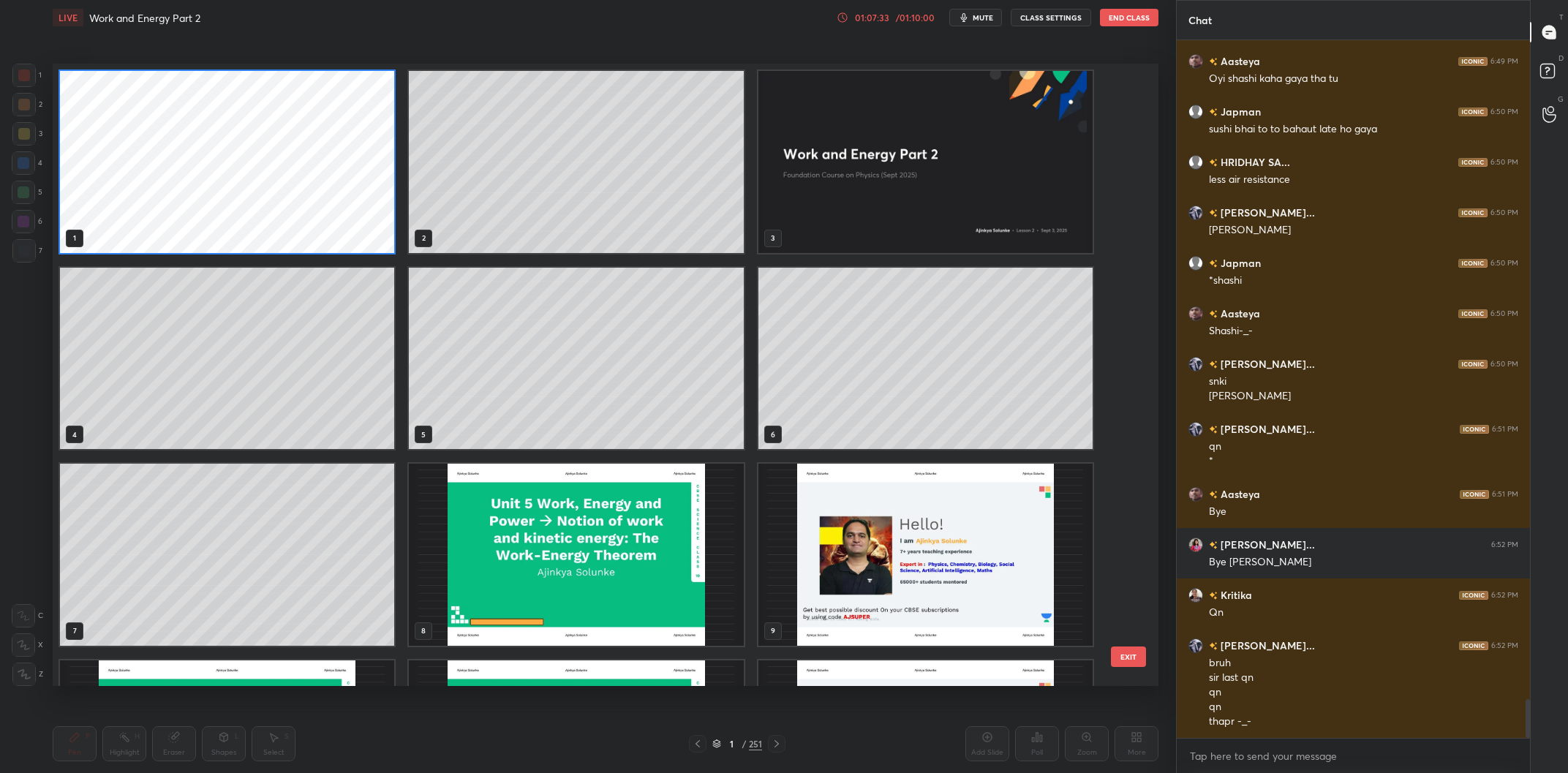
click at [898, 153] on img "grid" at bounding box center [926, 162] width 334 height 183
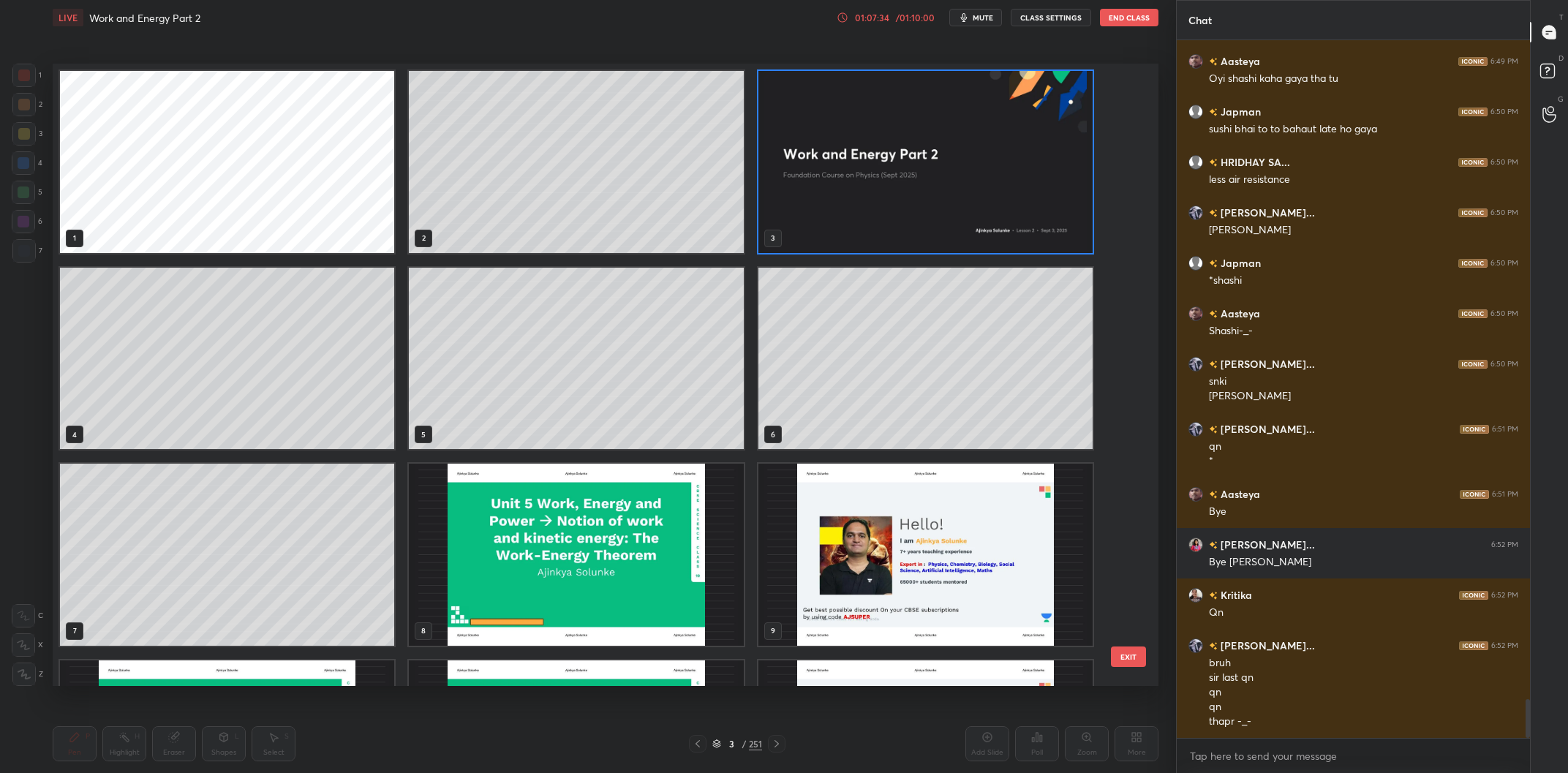
click at [898, 153] on img "grid" at bounding box center [926, 162] width 334 height 183
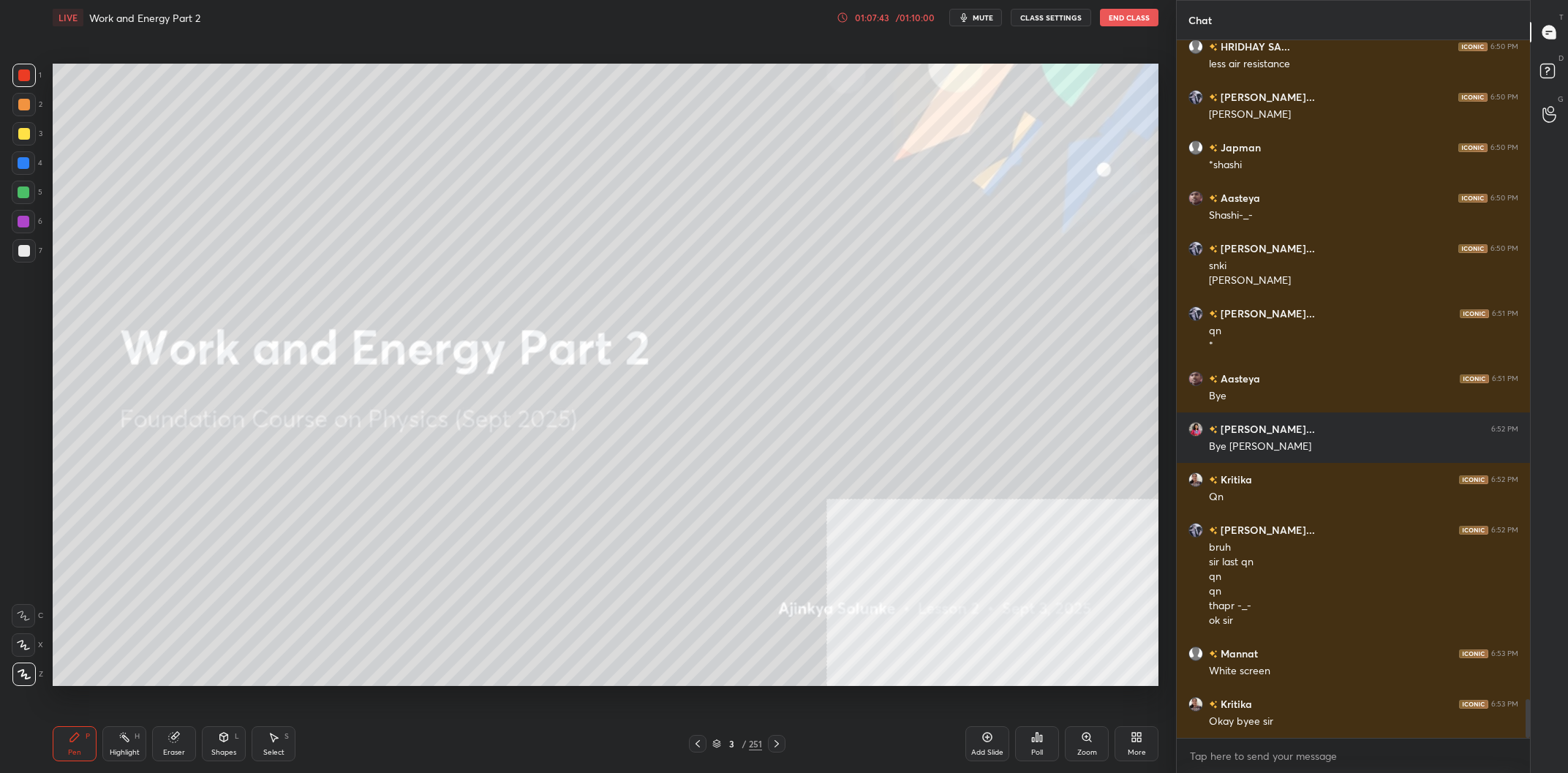
scroll to position [12005, 0]
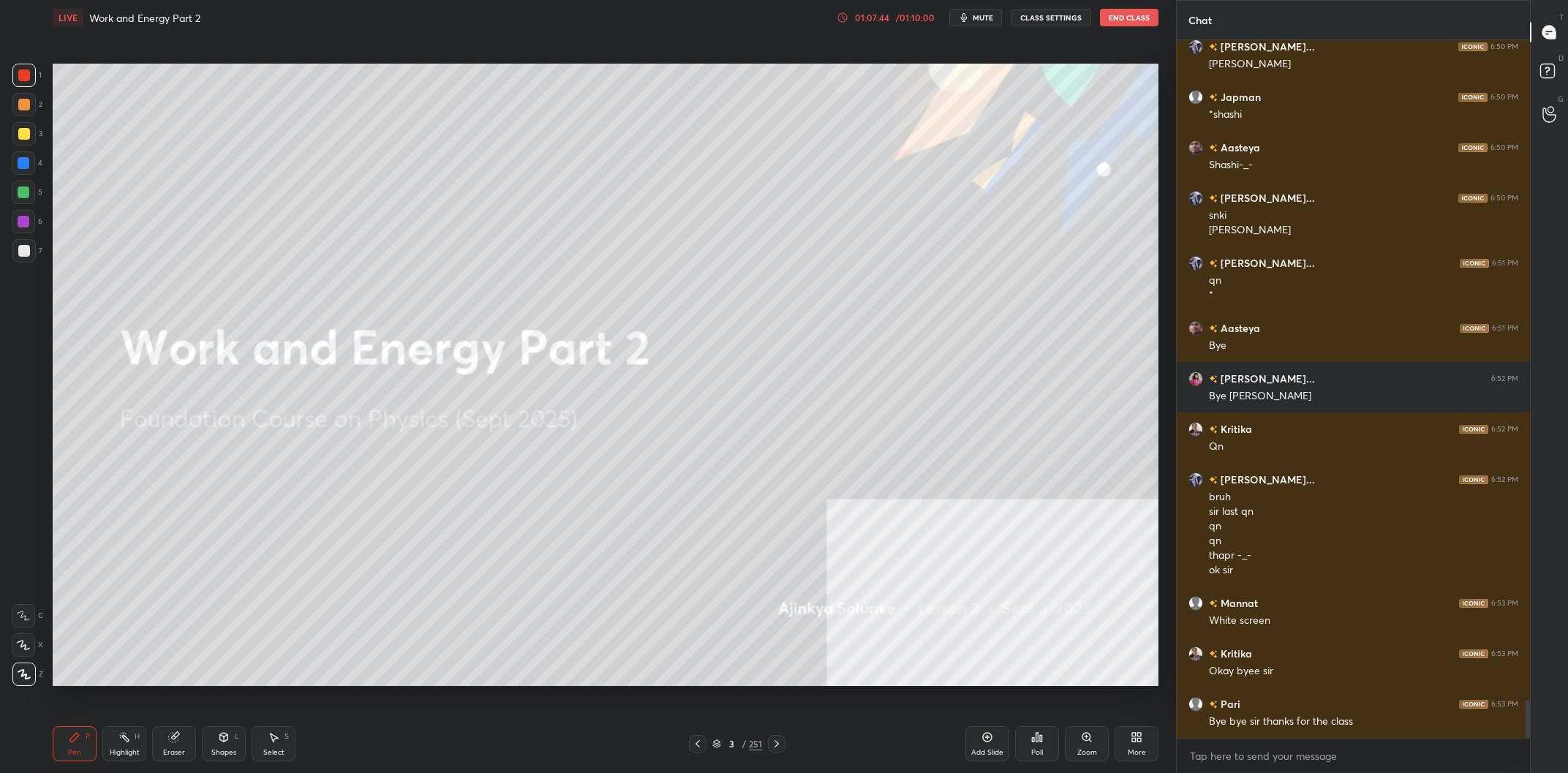
click at [1034, 735] on icon at bounding box center [1037, 737] width 12 height 12
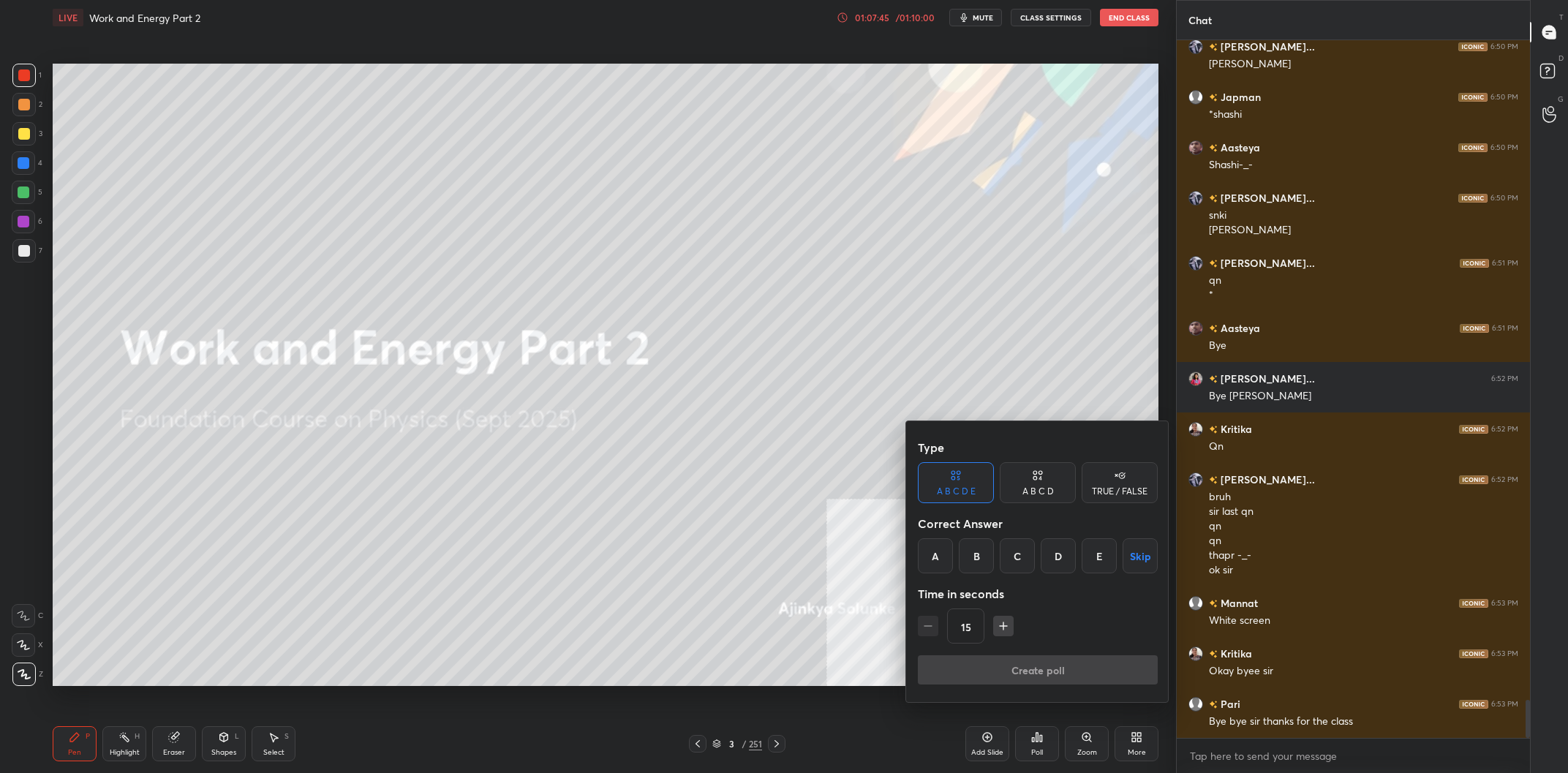
scroll to position [12056, 0]
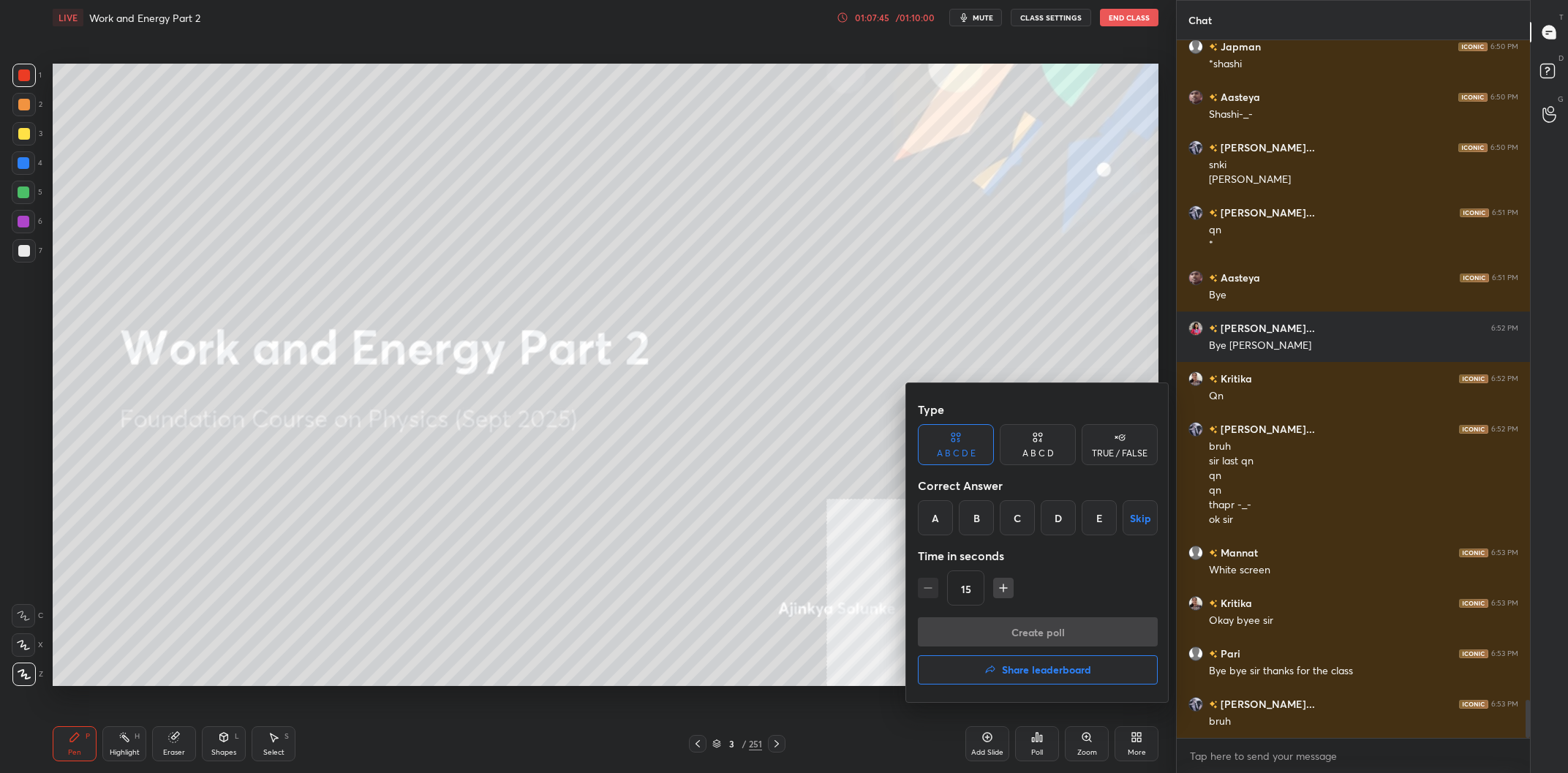
click at [1048, 685] on div "Create poll Share leaderboard" at bounding box center [1037, 654] width 240 height 73
click at [1062, 663] on button "Share leaderboard" at bounding box center [1037, 670] width 240 height 29
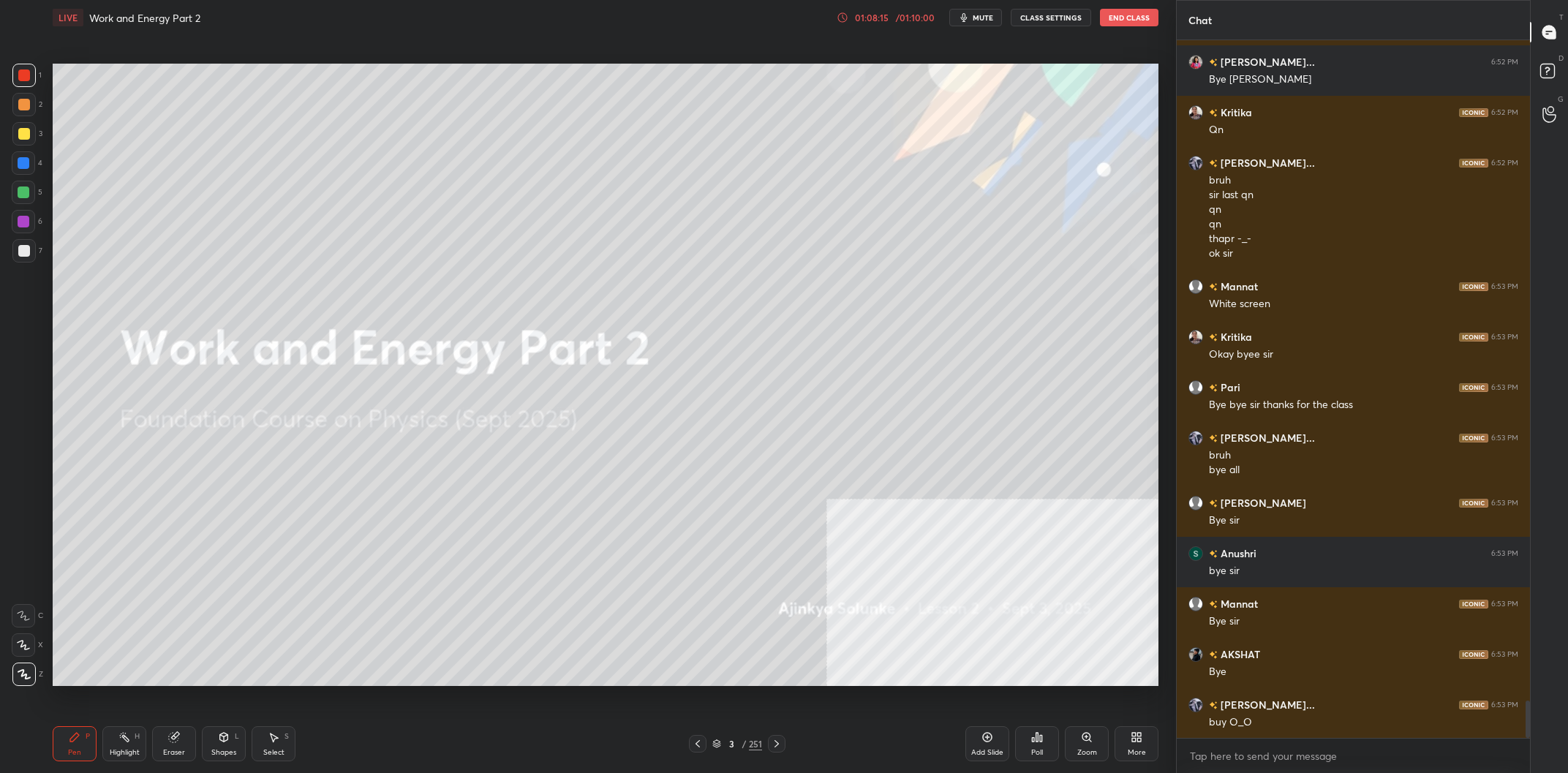
scroll to position [12373, 0]
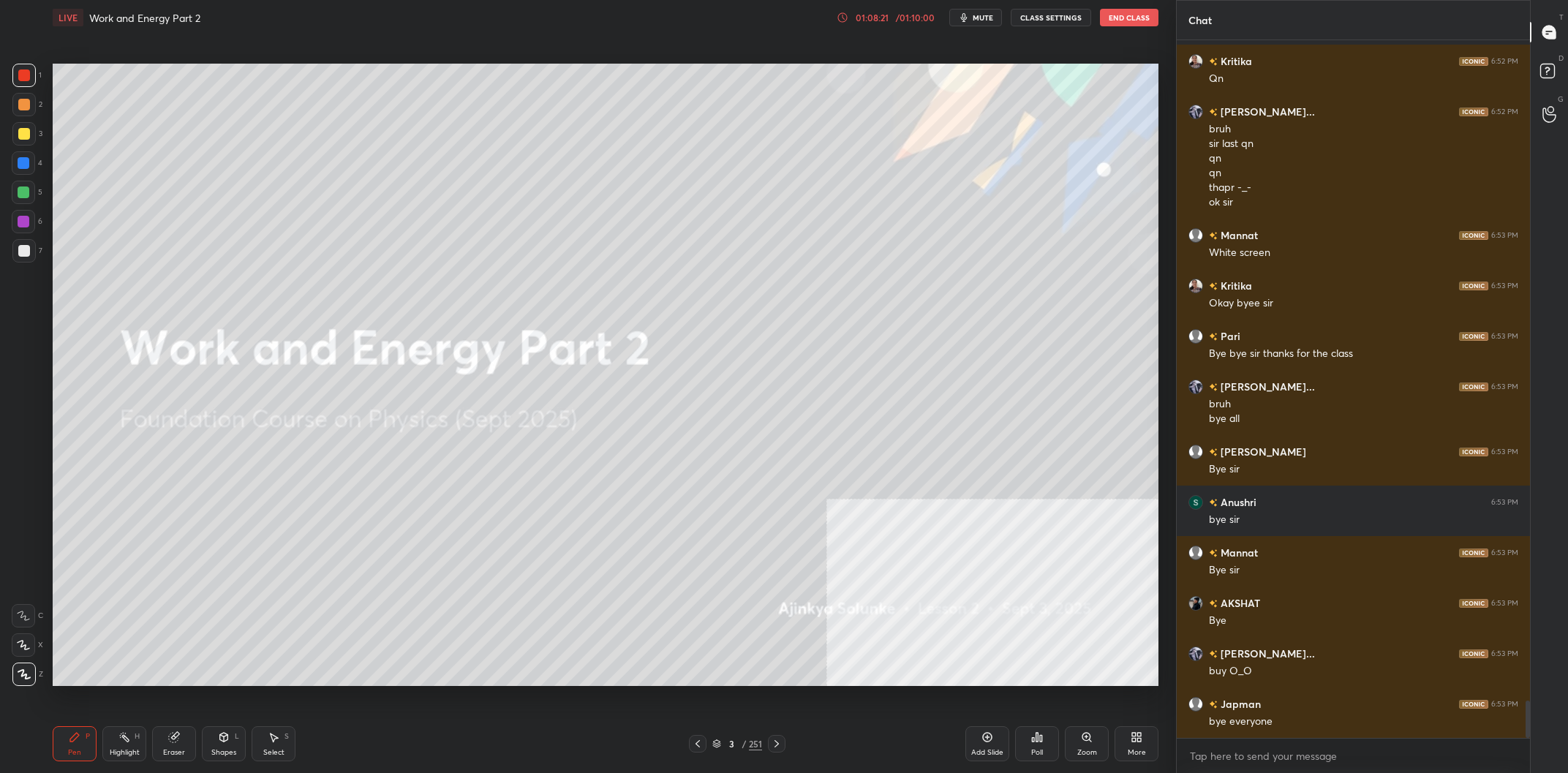
click at [1538, 64] on icon at bounding box center [1550, 73] width 26 height 26
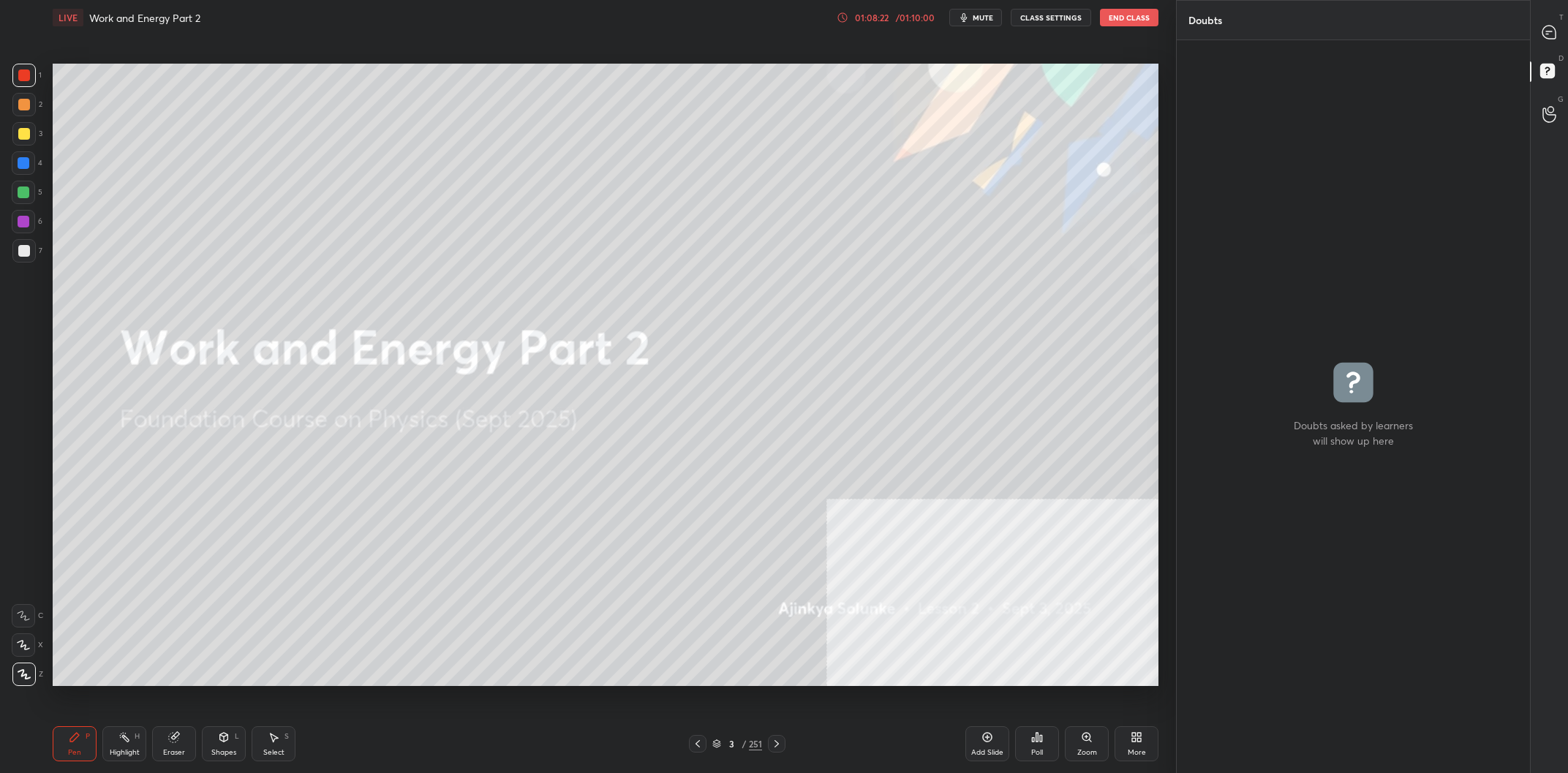
click at [1105, 26] on button "End Class" at bounding box center [1130, 17] width 59 height 18
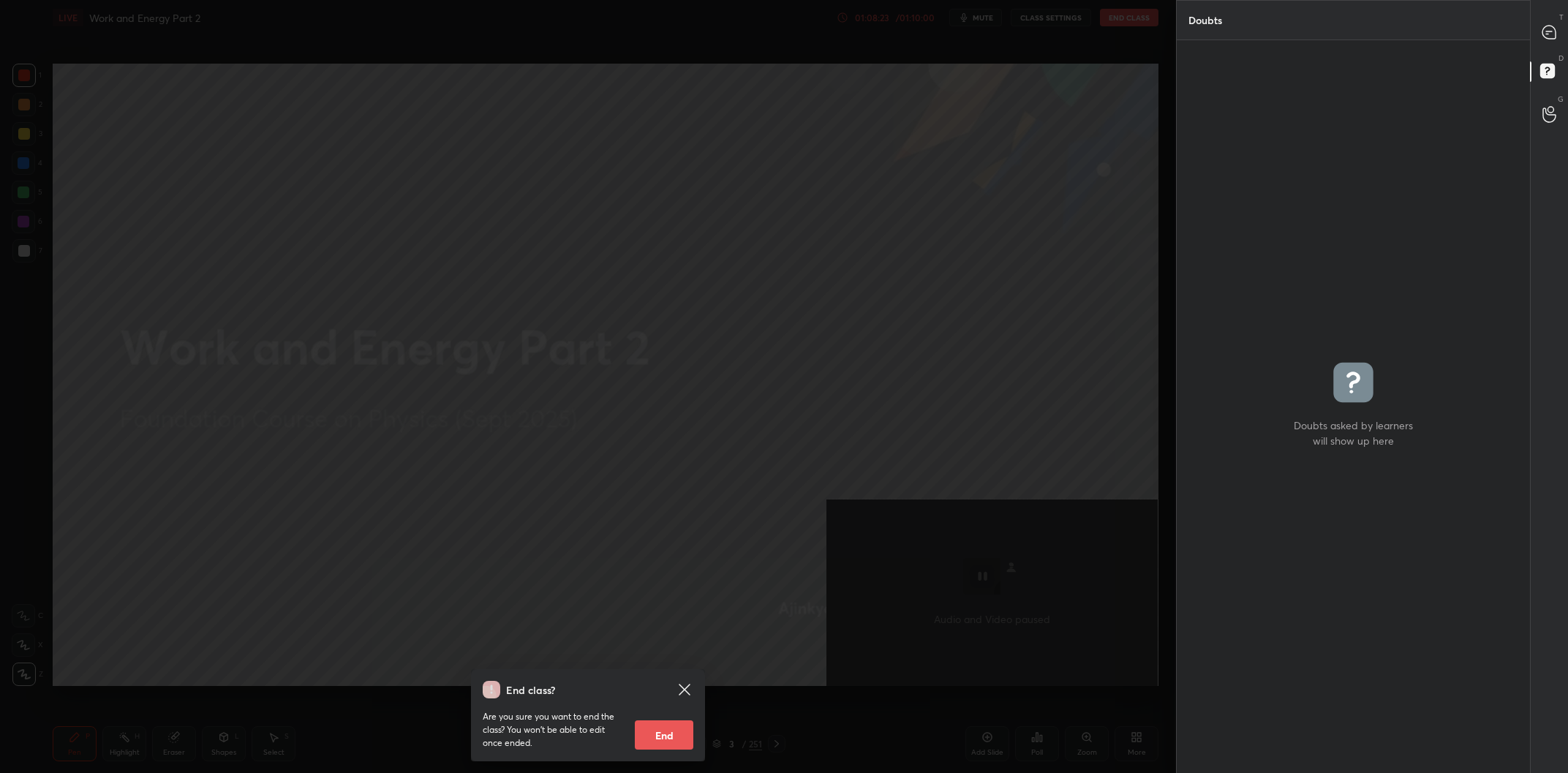
drag, startPoint x: 665, startPoint y: 733, endPoint x: 680, endPoint y: 729, distance: 15.5
click at [665, 734] on button "End" at bounding box center [664, 735] width 59 height 29
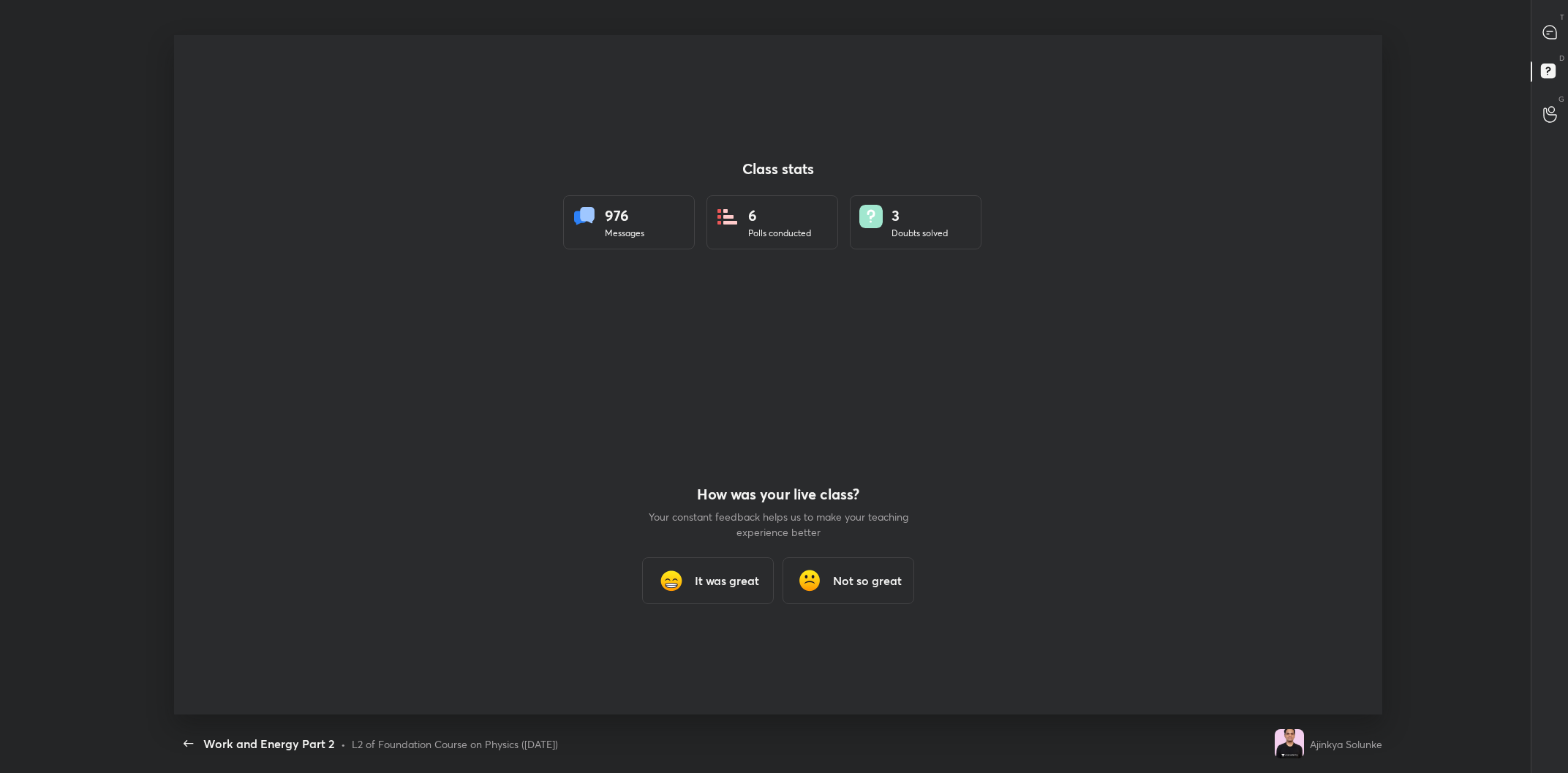
scroll to position [680, 1556]
